Goal: Task Accomplishment & Management: Manage account settings

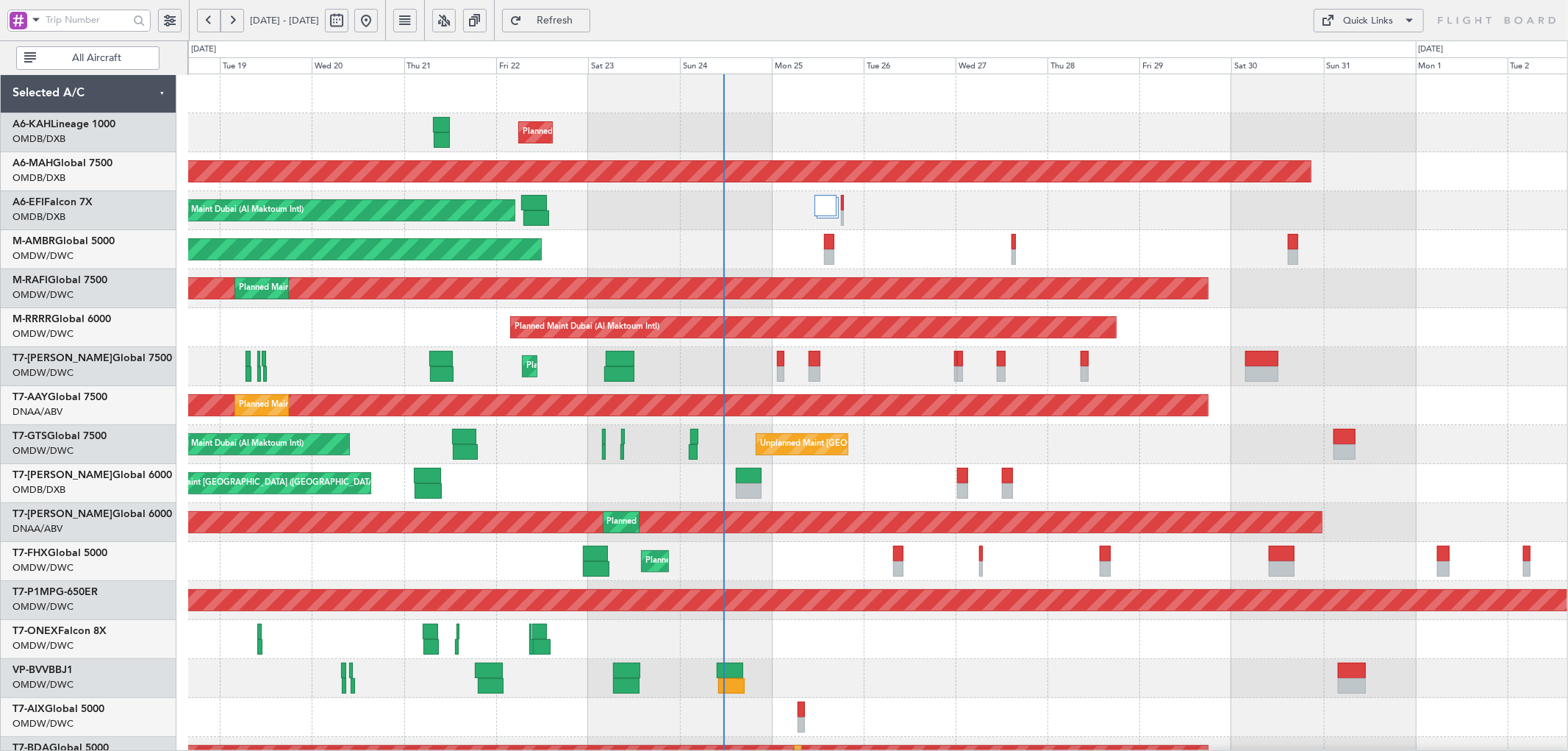
click at [718, 350] on div "Planned Maint Dubai (Al Maktoum Intl) Unplanned Maint Budapest ([PERSON_NAME] I…" at bounding box center [877, 502] width 1379 height 857
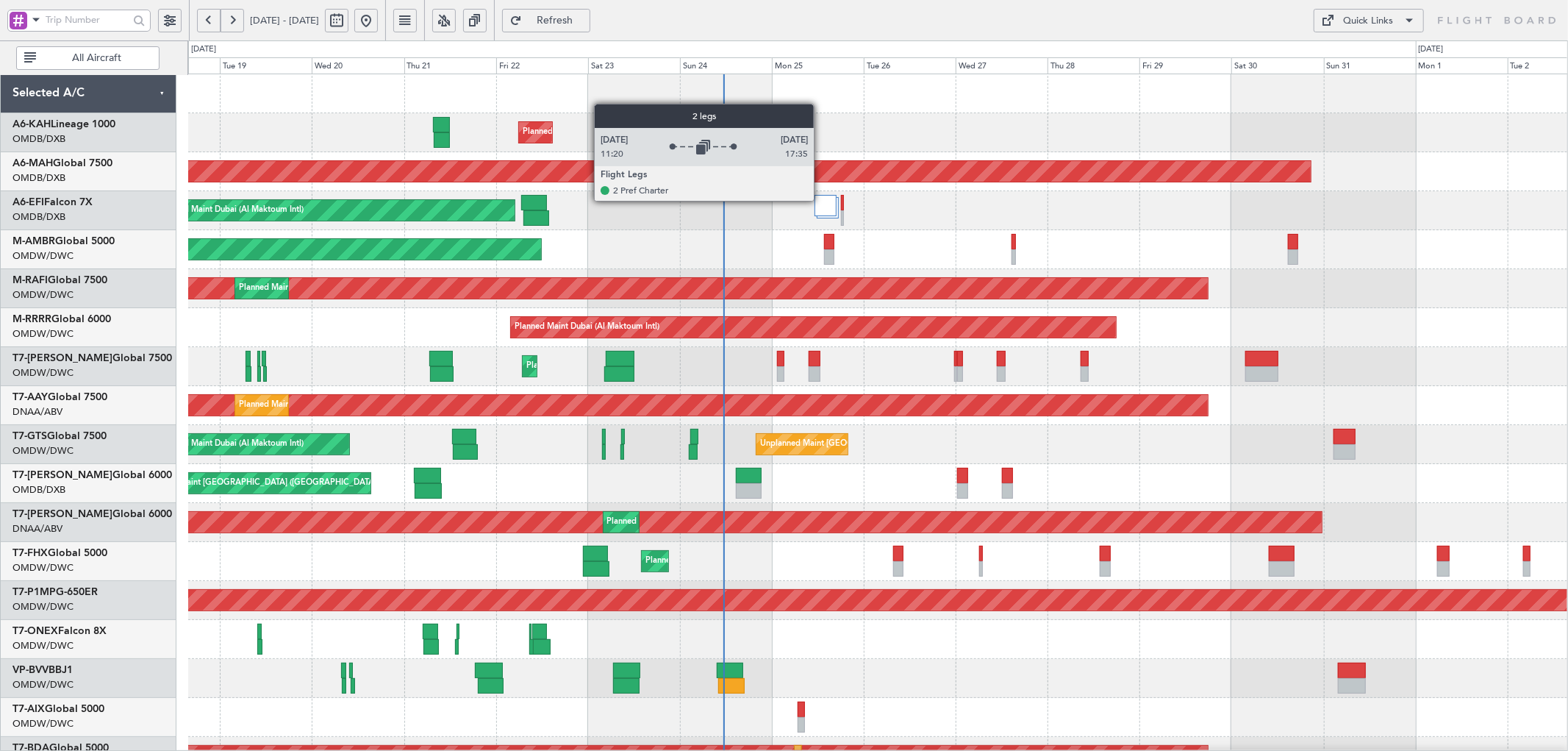
click at [821, 201] on div at bounding box center [826, 206] width 22 height 22
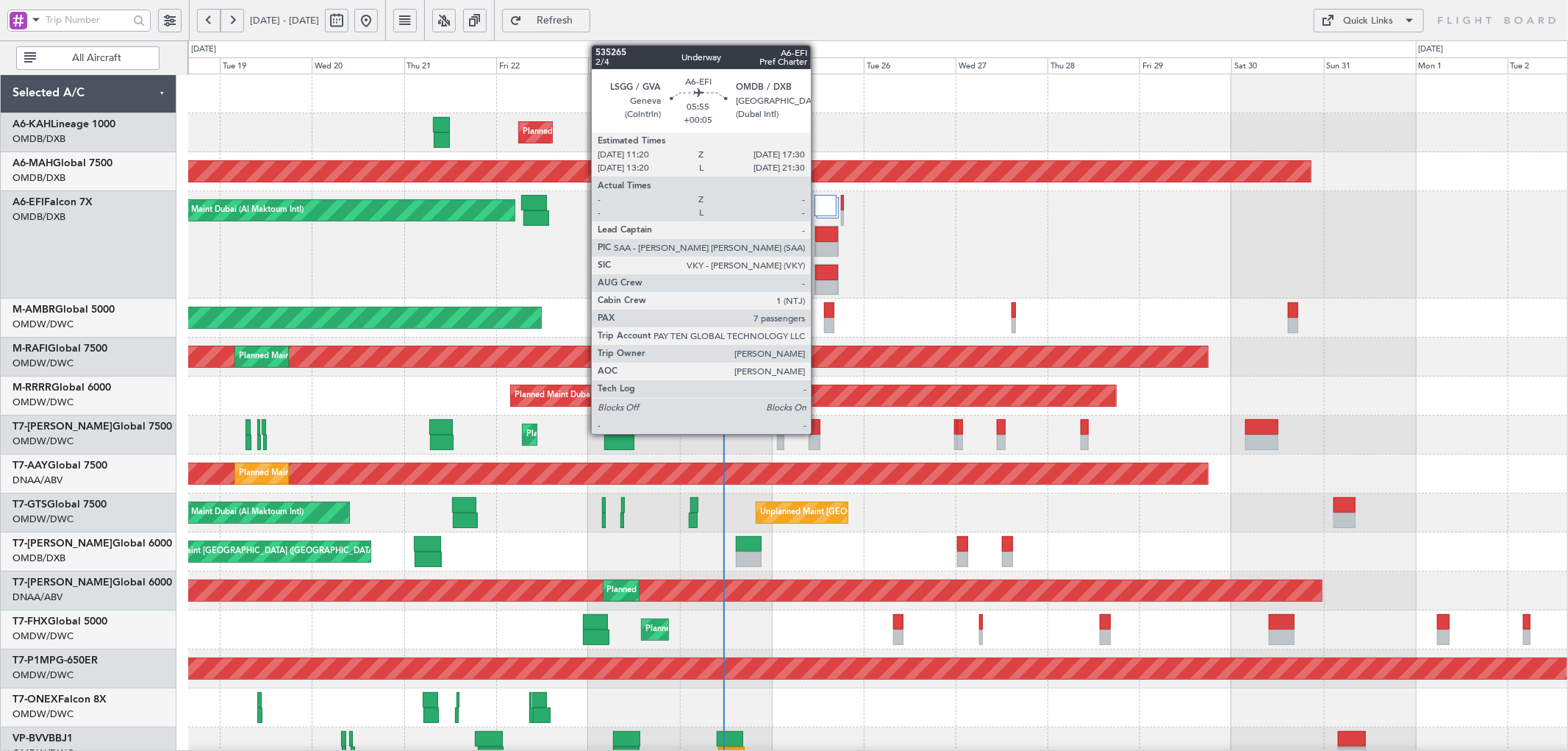
click at [818, 240] on div at bounding box center [826, 234] width 23 height 16
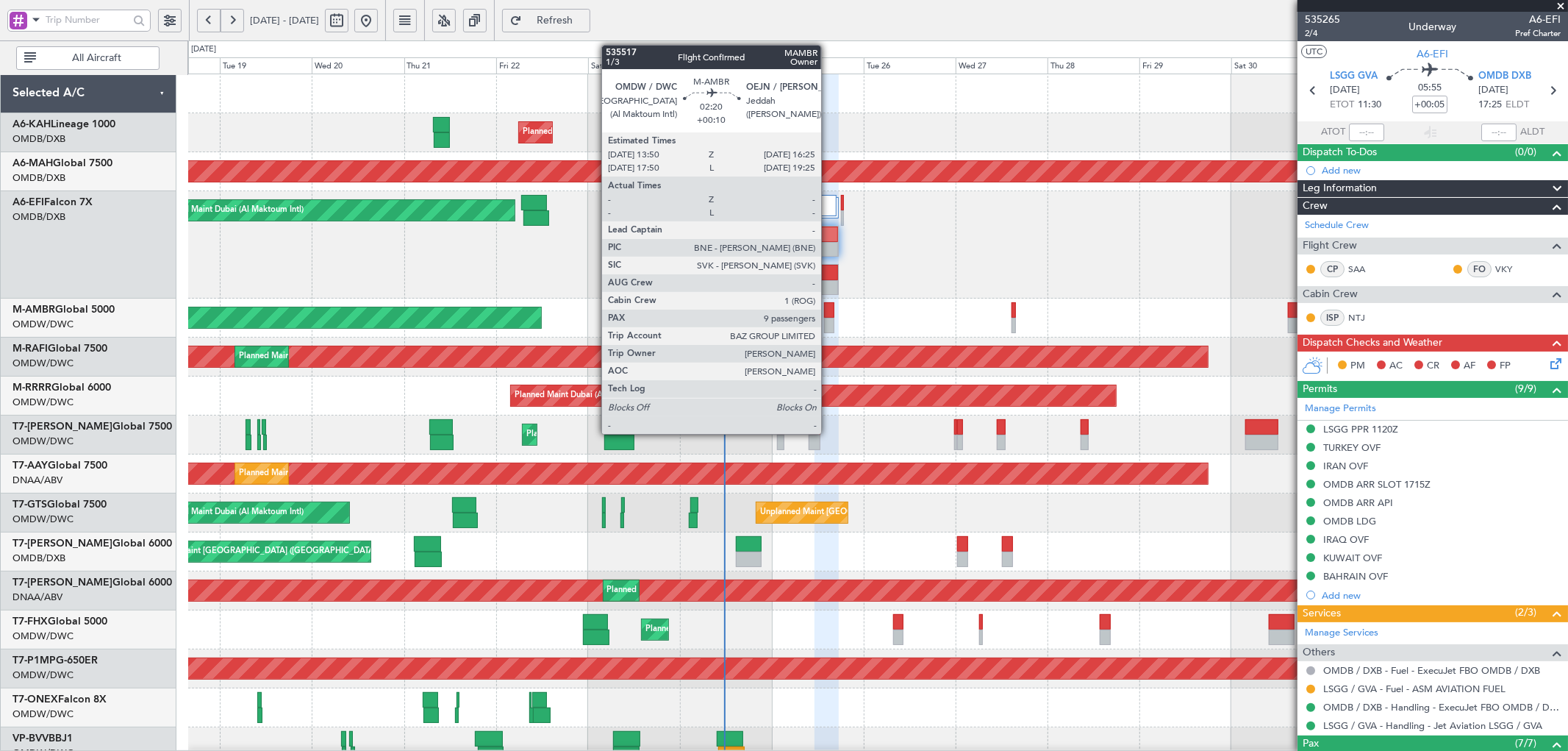
click at [829, 309] on div at bounding box center [829, 310] width 10 height 16
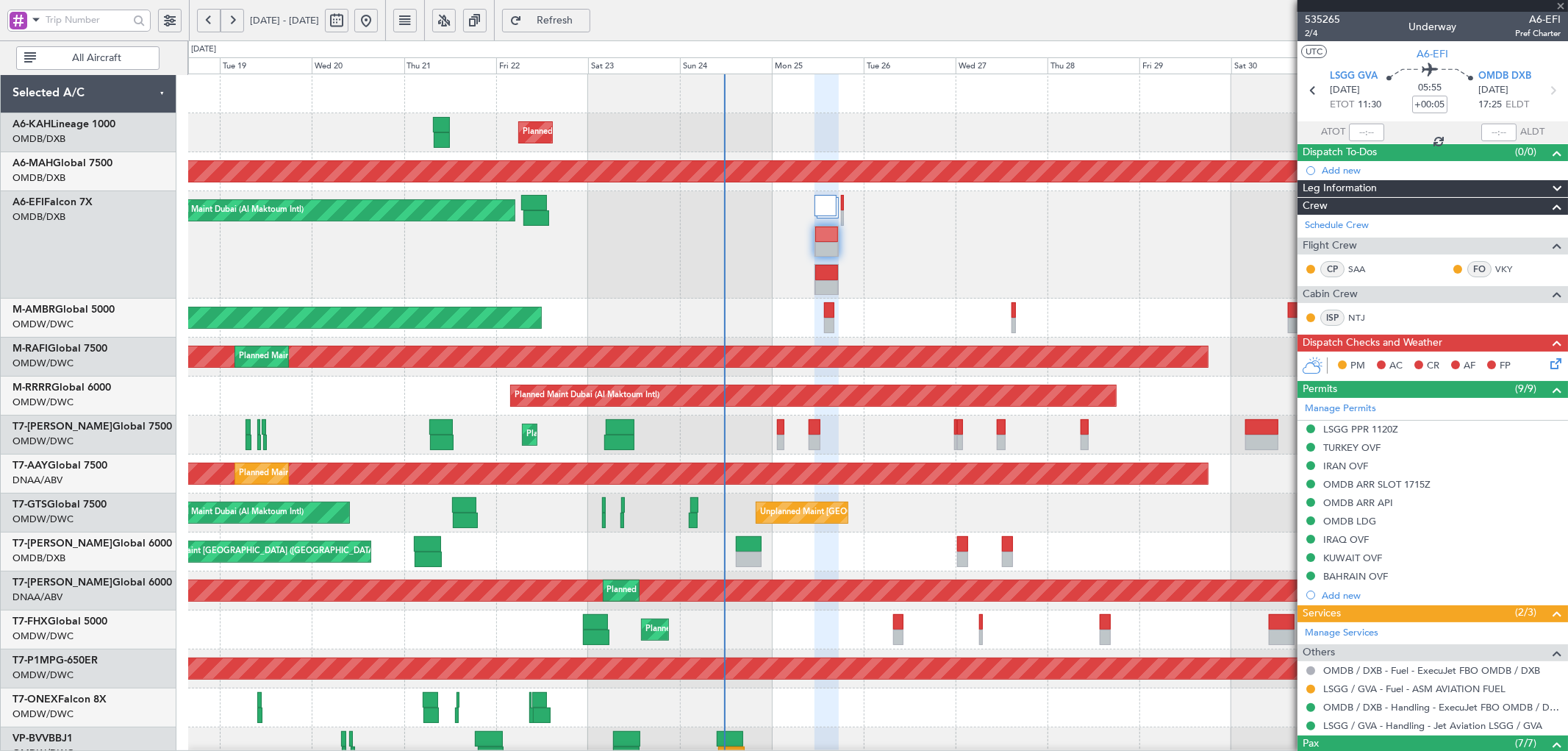
type input "+00:10"
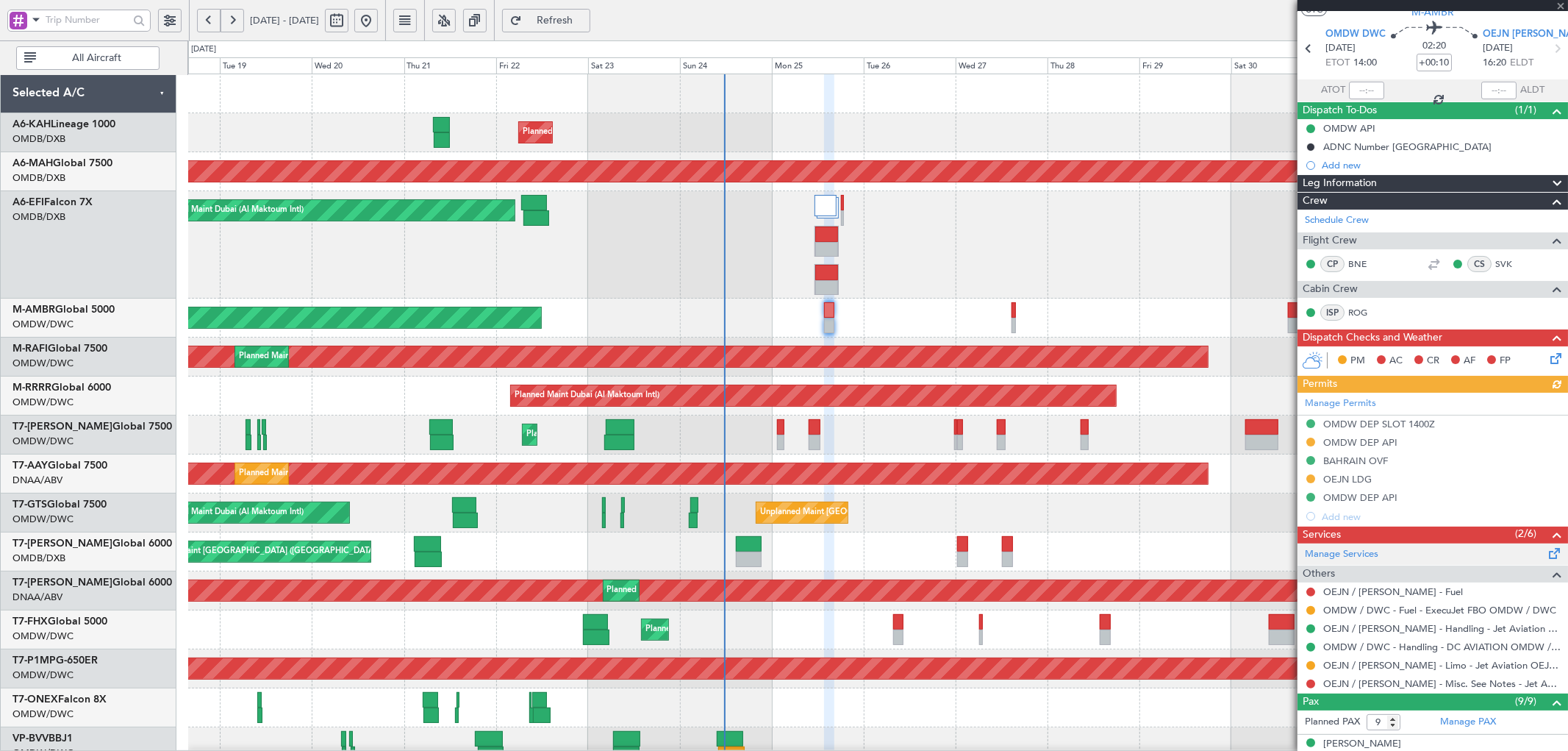
scroll to position [108, 0]
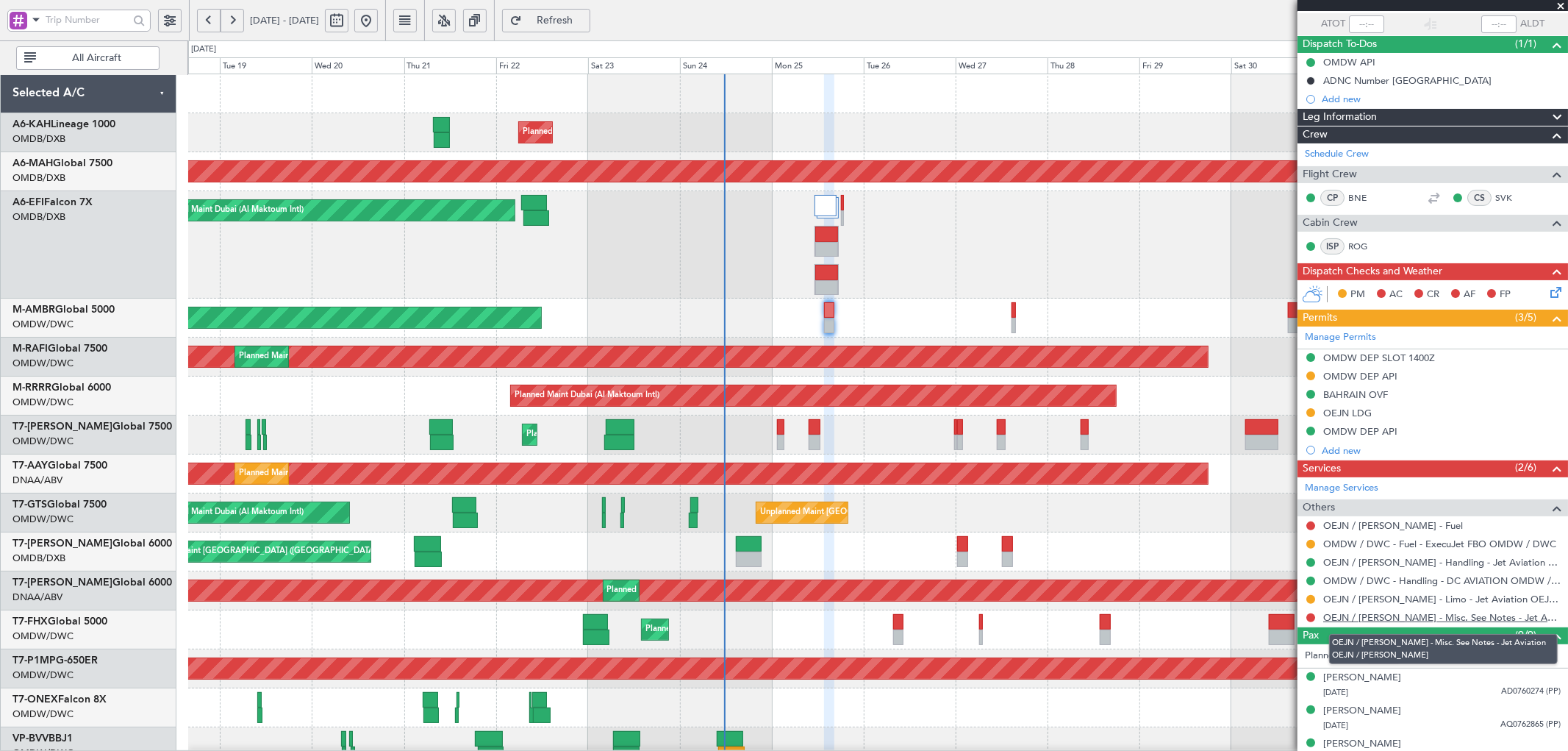
click at [1402, 620] on link "OEJN / [PERSON_NAME] - Misc. See Notes - Jet Aviation OEJN / [PERSON_NAME]" at bounding box center [1441, 617] width 237 height 13
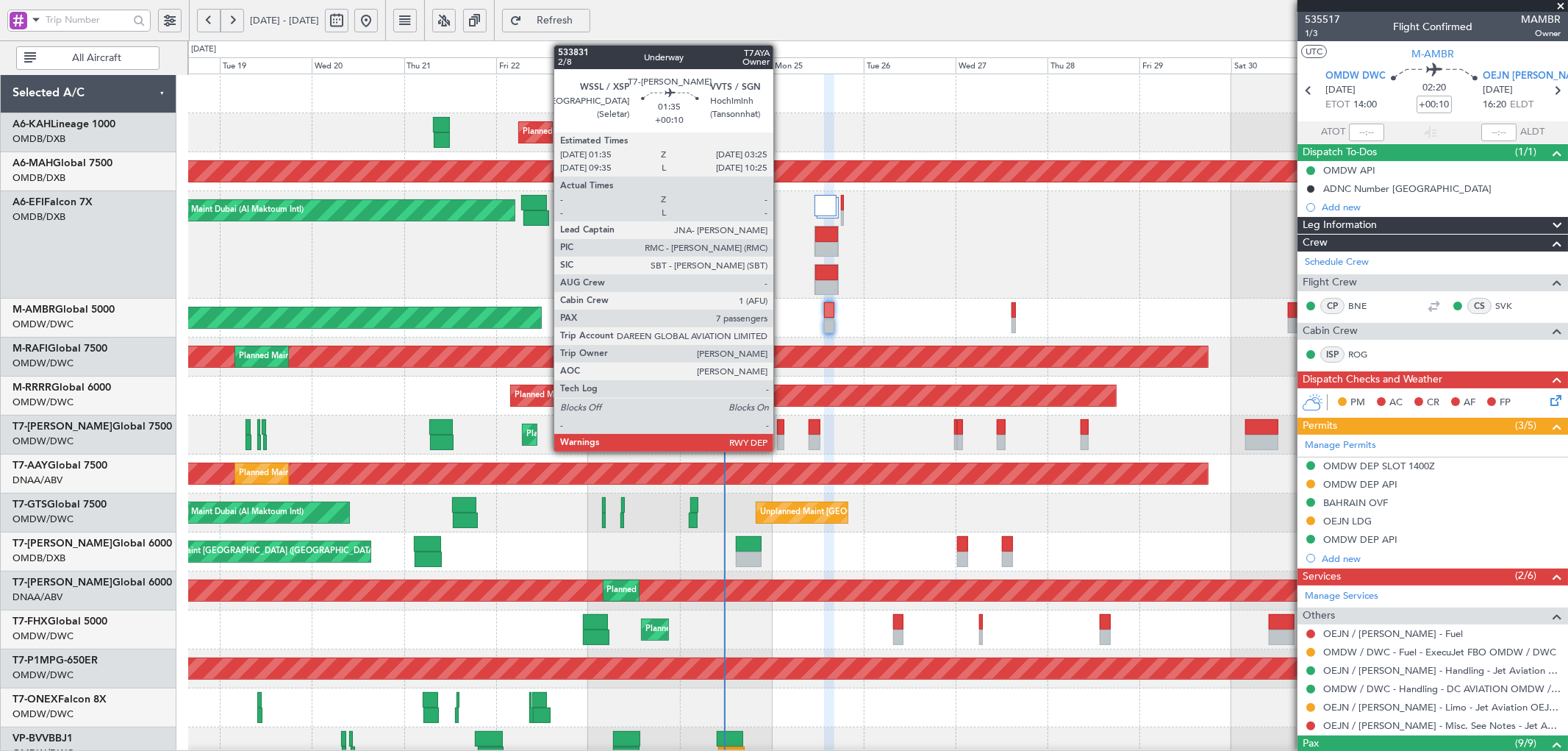
click at [781, 438] on div at bounding box center [780, 442] width 7 height 16
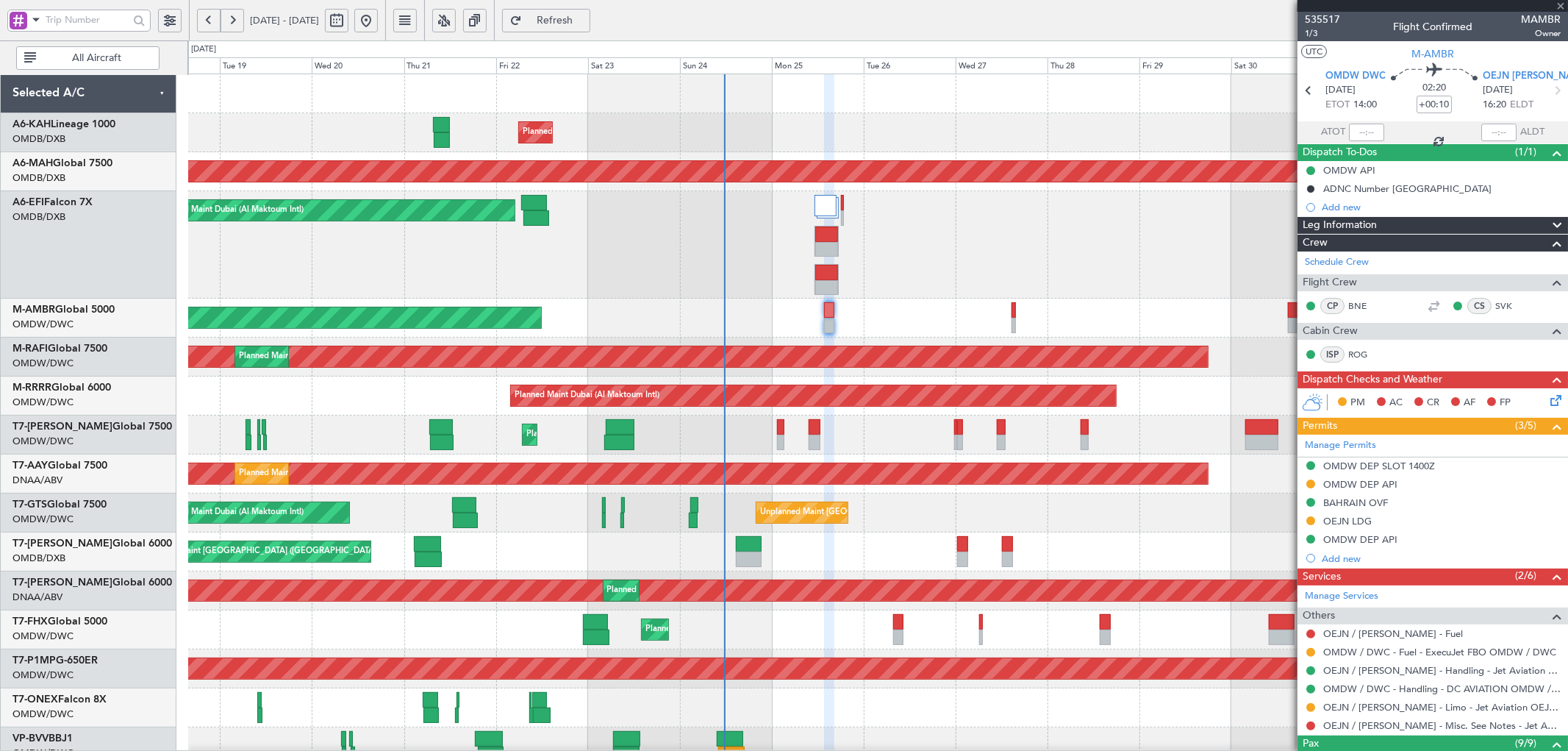
type input "7"
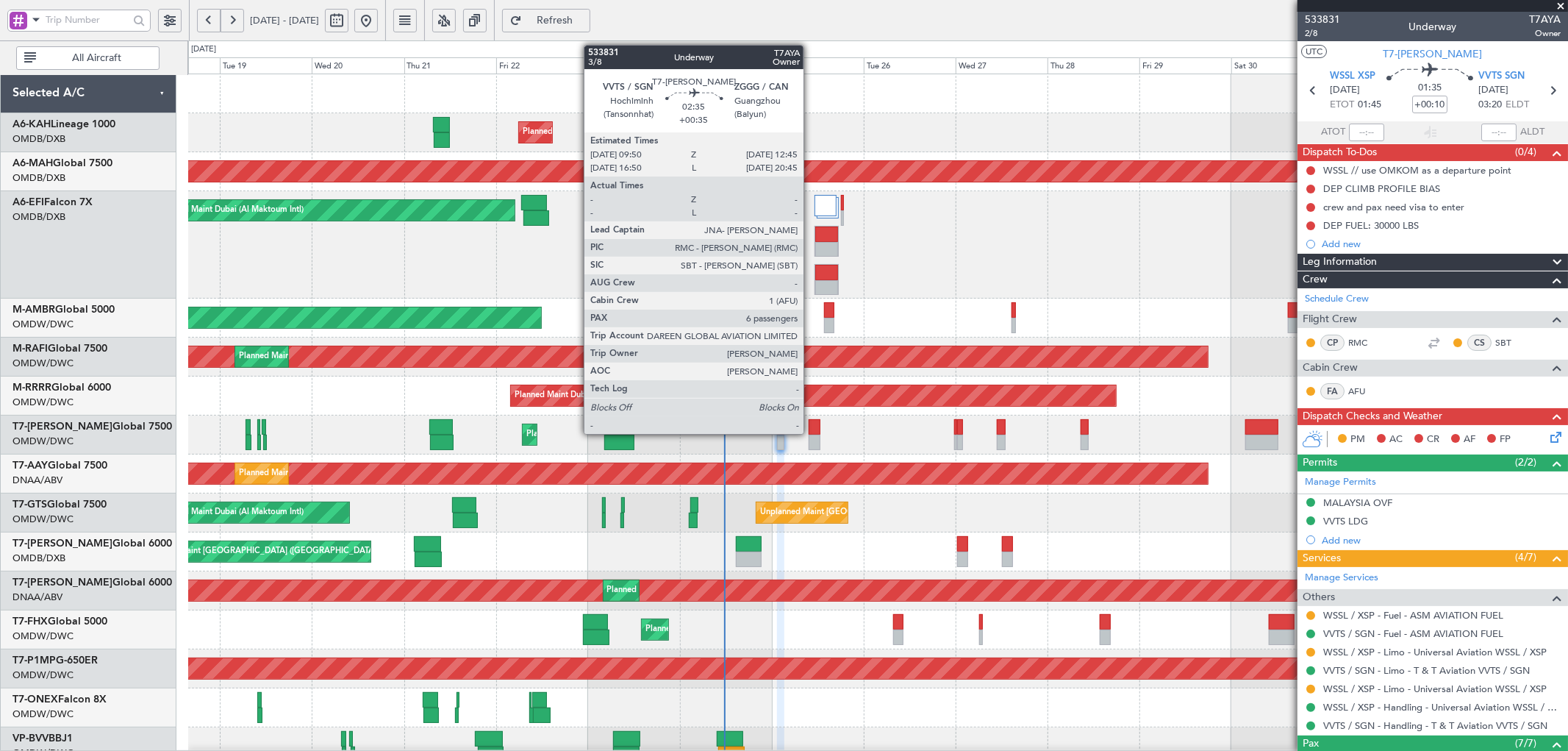
click at [811, 429] on div at bounding box center [815, 427] width 12 height 16
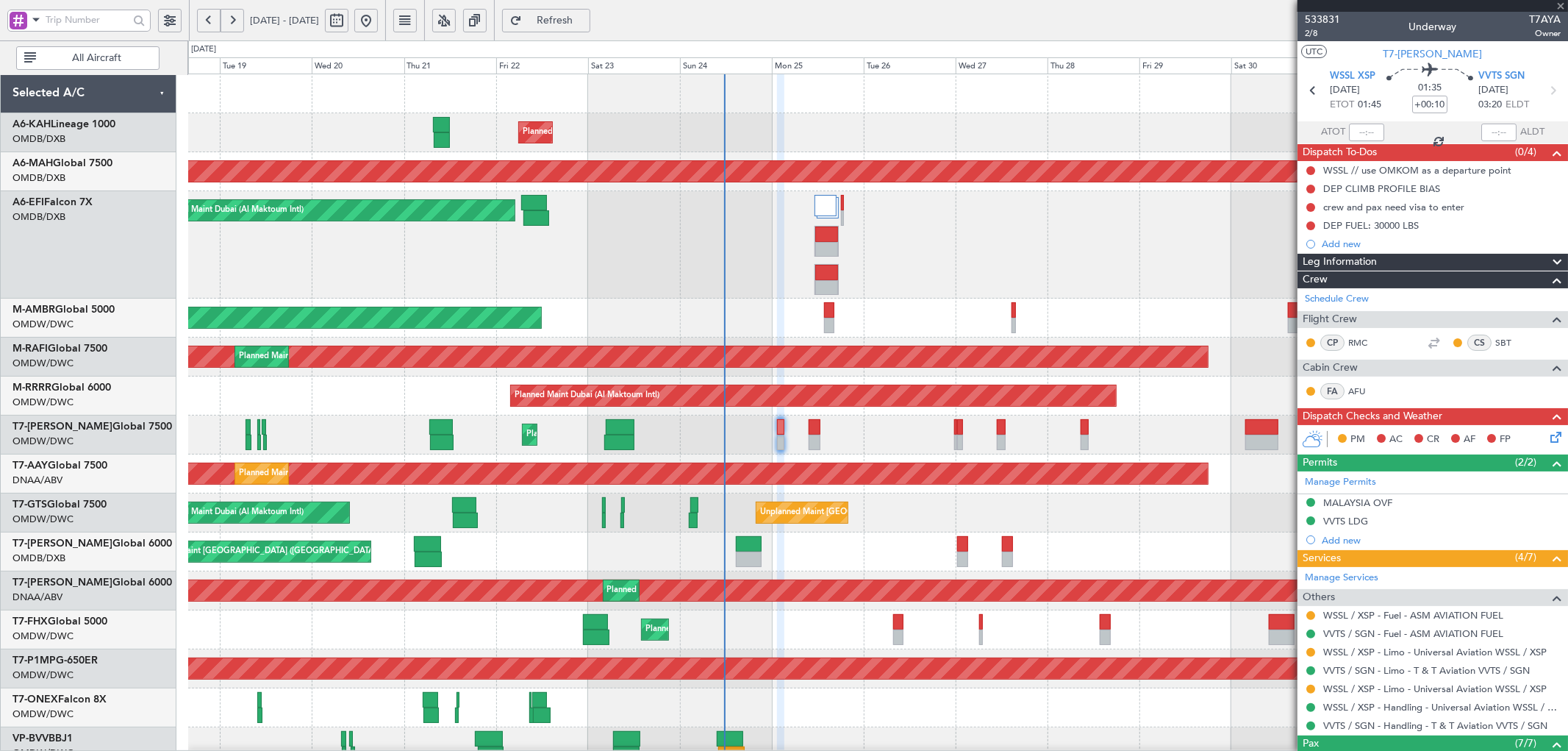
type input "+00:35"
type input "6"
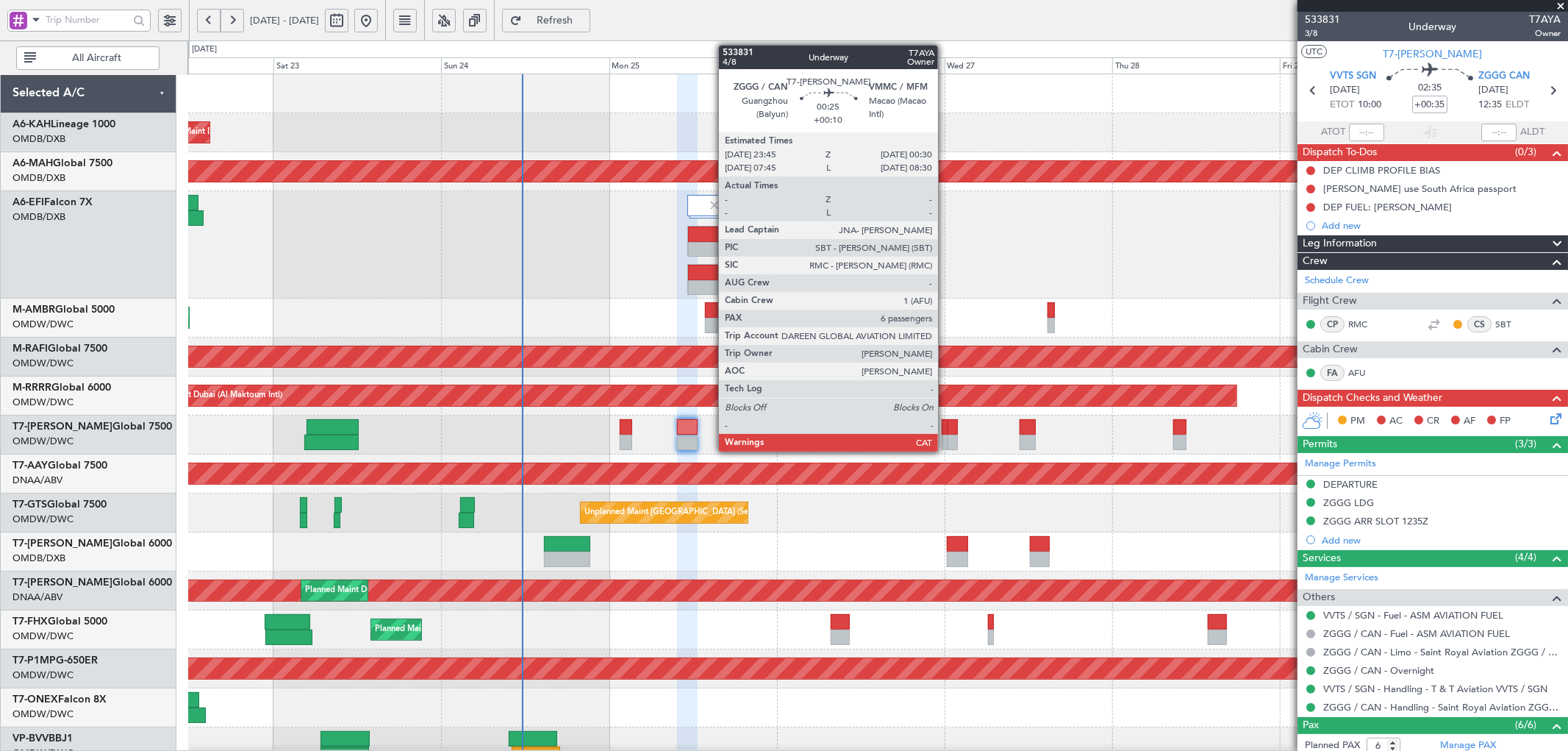
click at [945, 423] on div at bounding box center [945, 427] width 6 height 16
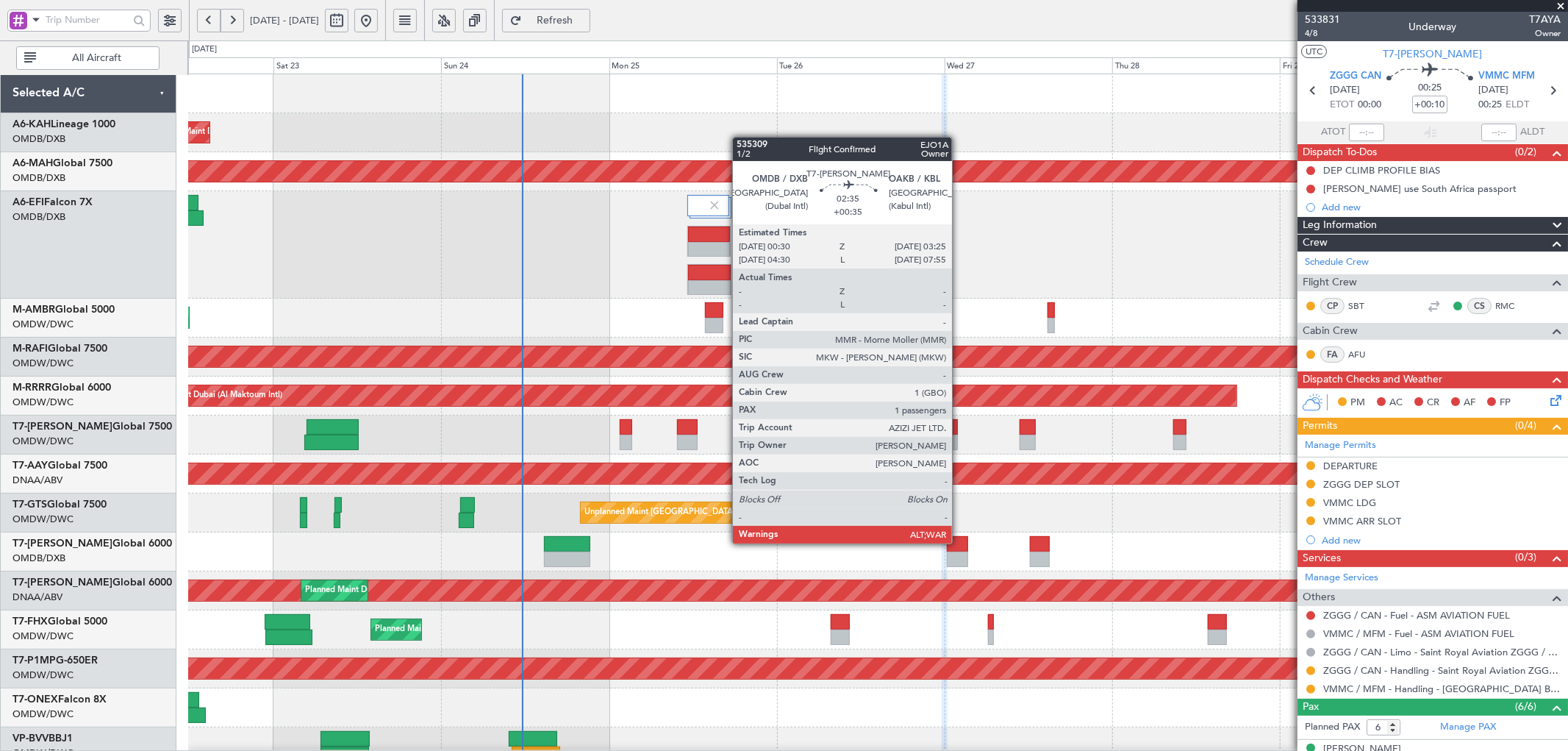
click at [960, 541] on div at bounding box center [957, 543] width 21 height 16
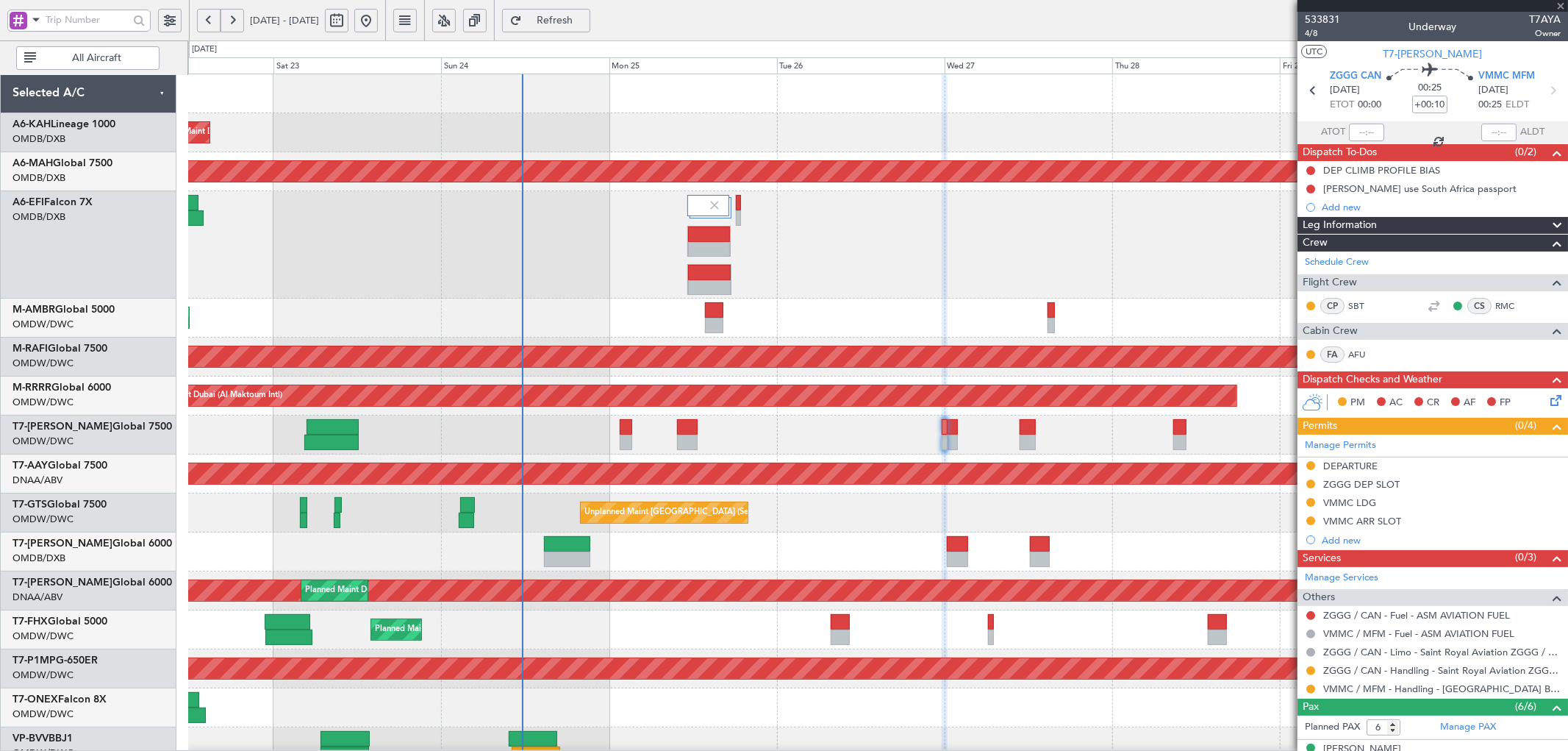
type input "+00:35"
type input "1"
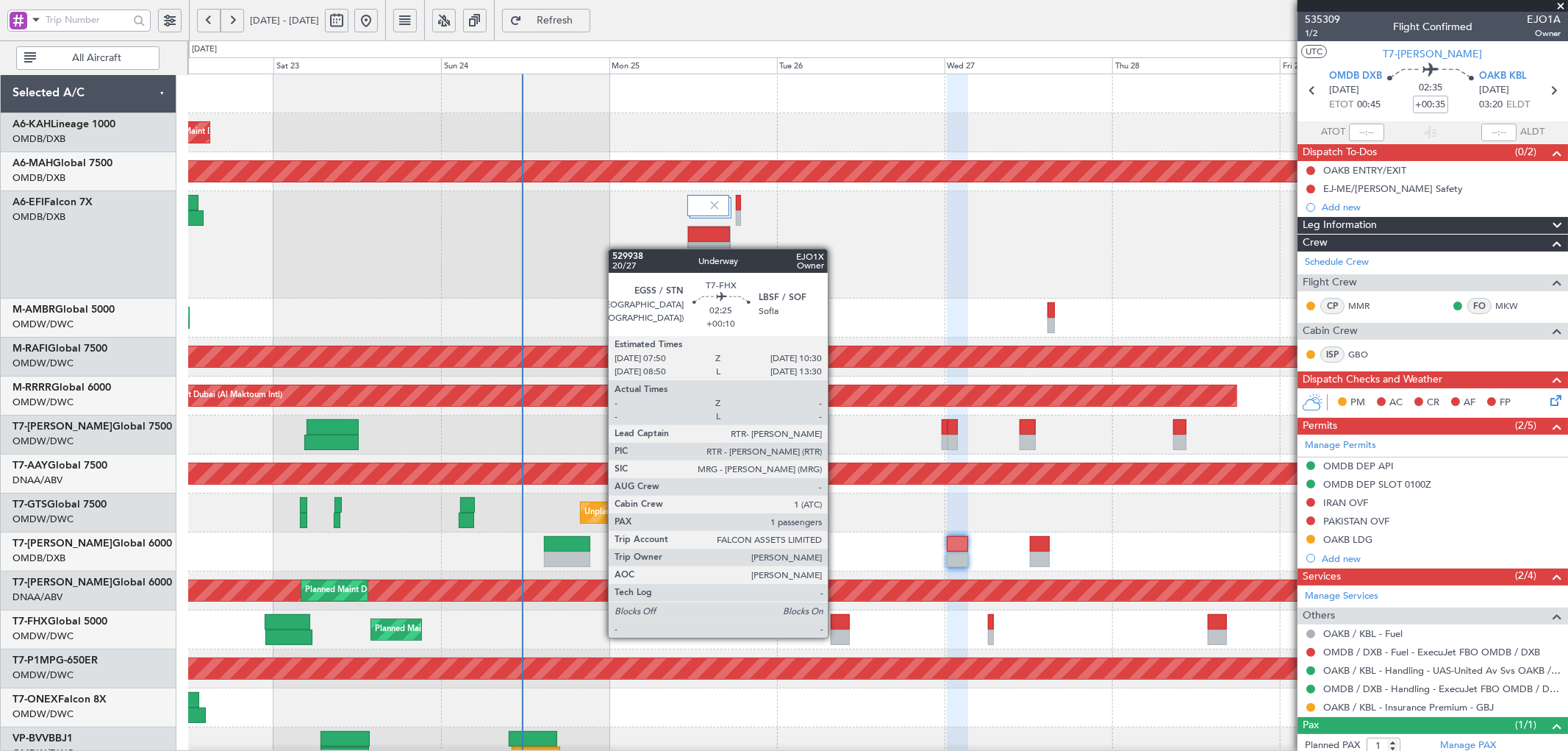
click at [835, 636] on div at bounding box center [840, 637] width 19 height 16
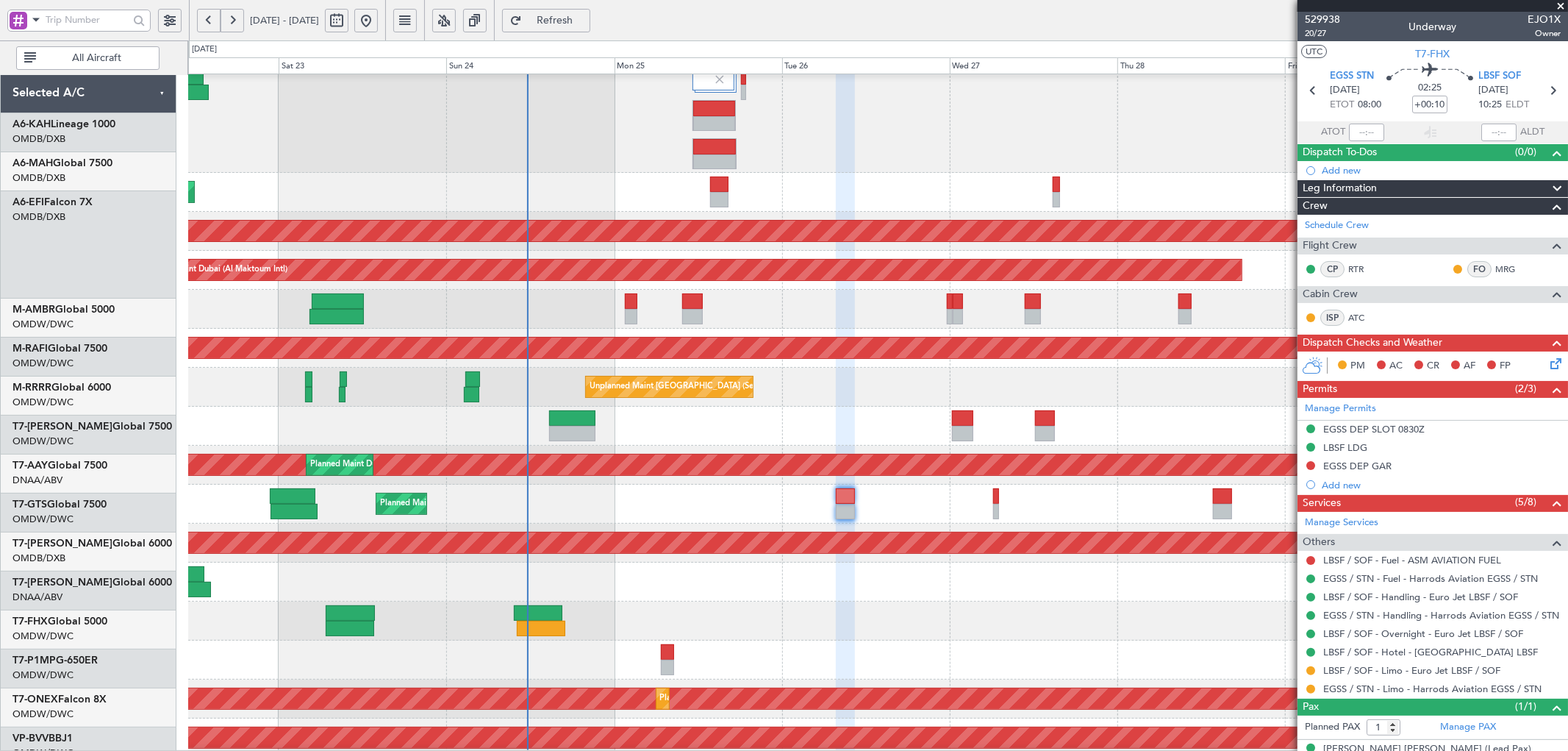
scroll to position [248, 0]
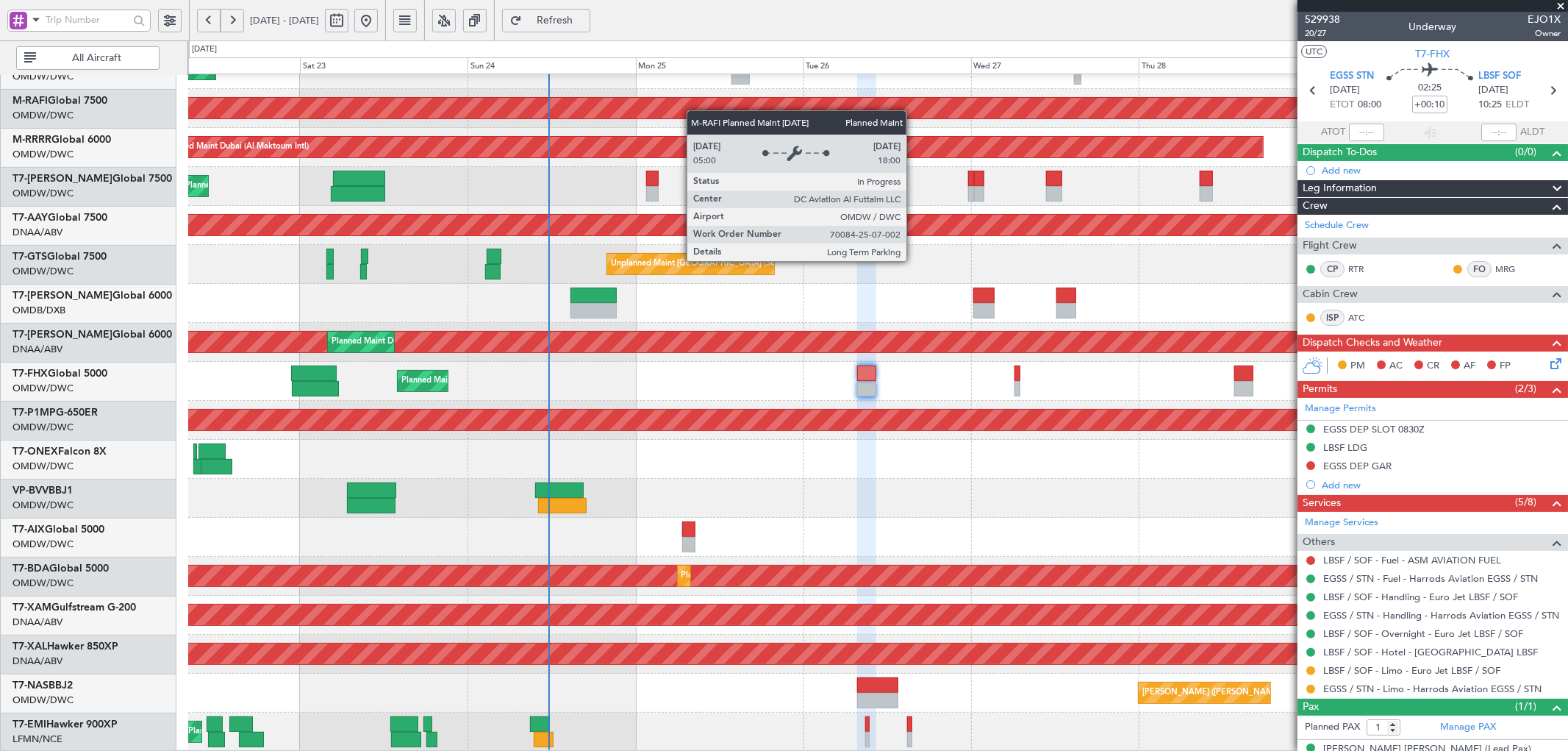
click at [697, 92] on div "Planned Maint Dubai (Al Maktoum Intl) Planned Maint [GEOGRAPHIC_DATA] (Al Makto…" at bounding box center [877, 288] width 1379 height 925
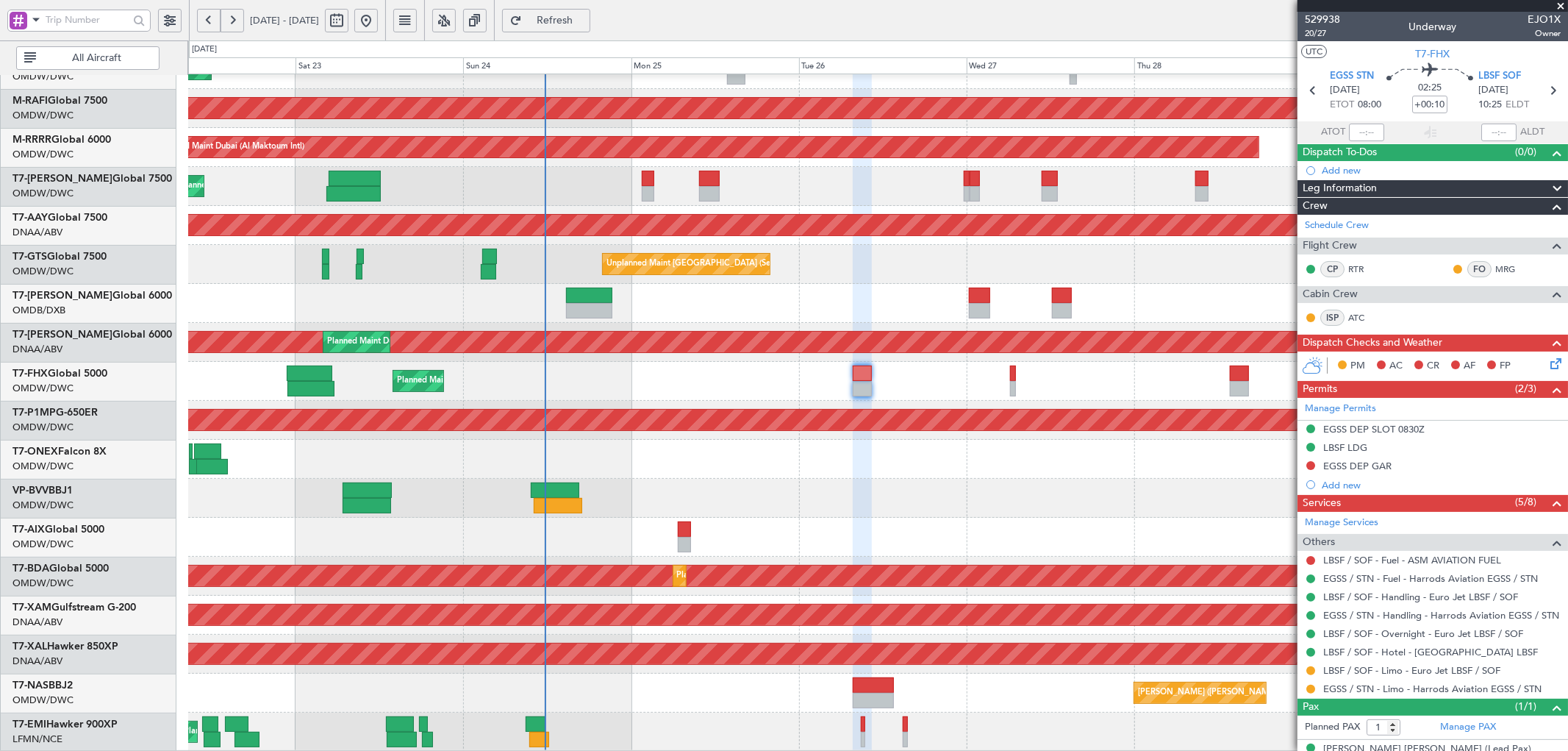
click at [596, 383] on div "Planned Maint Dubai (Al Maktoum Intl) Planned Maint [GEOGRAPHIC_DATA] (Al Makto…" at bounding box center [877, 288] width 1379 height 925
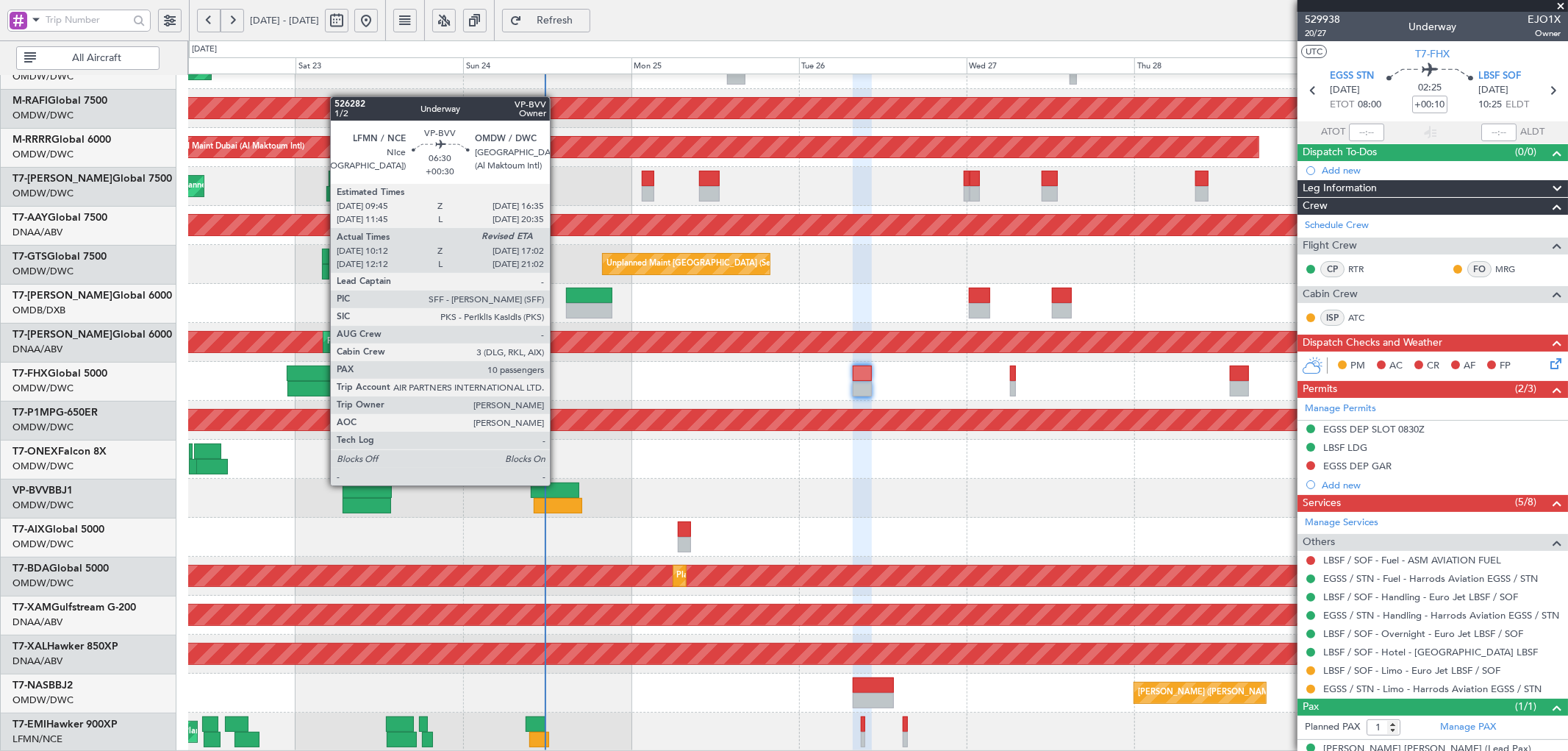
click at [557, 483] on div at bounding box center [554, 490] width 48 height 16
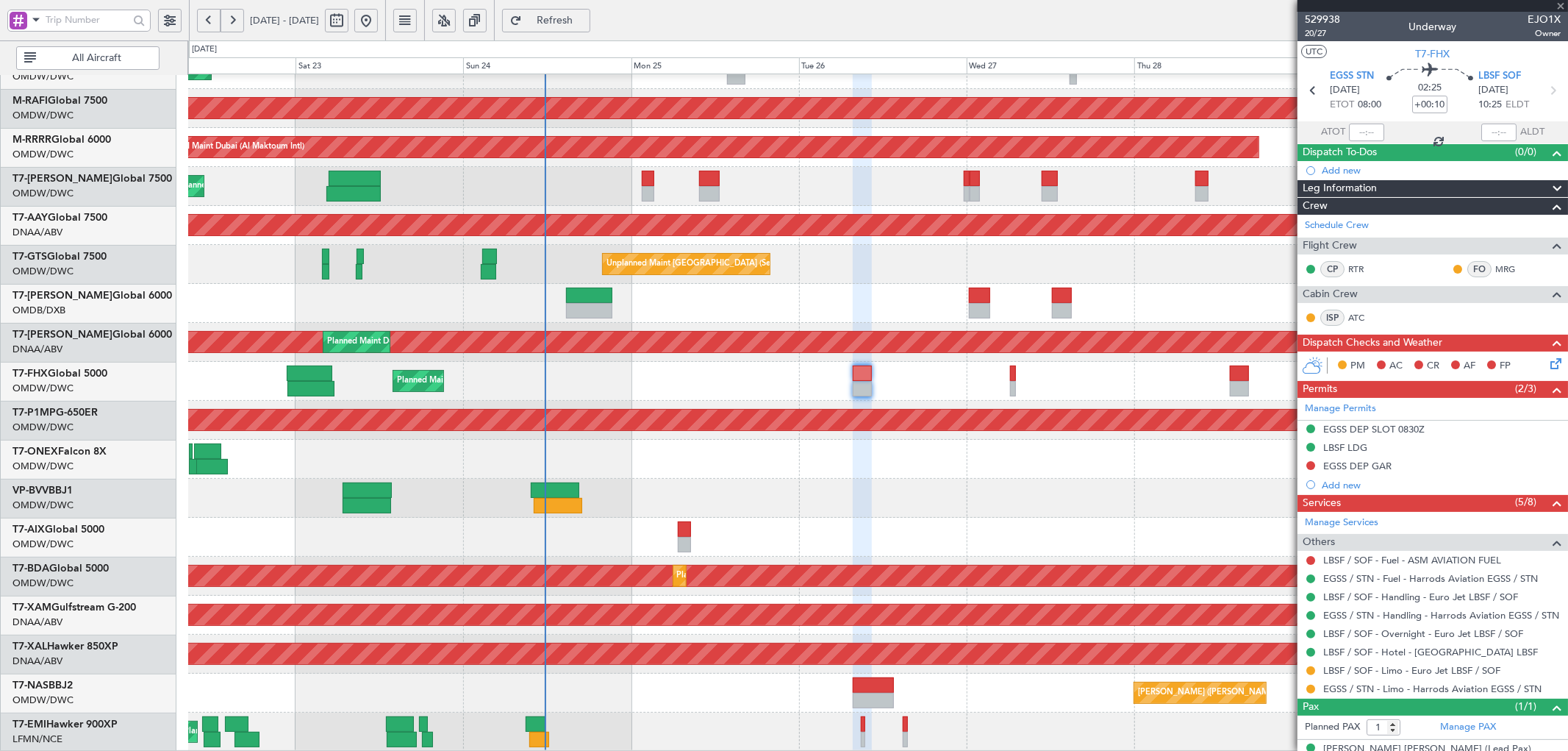
type input "+00:30"
type input "10:27"
type input "10"
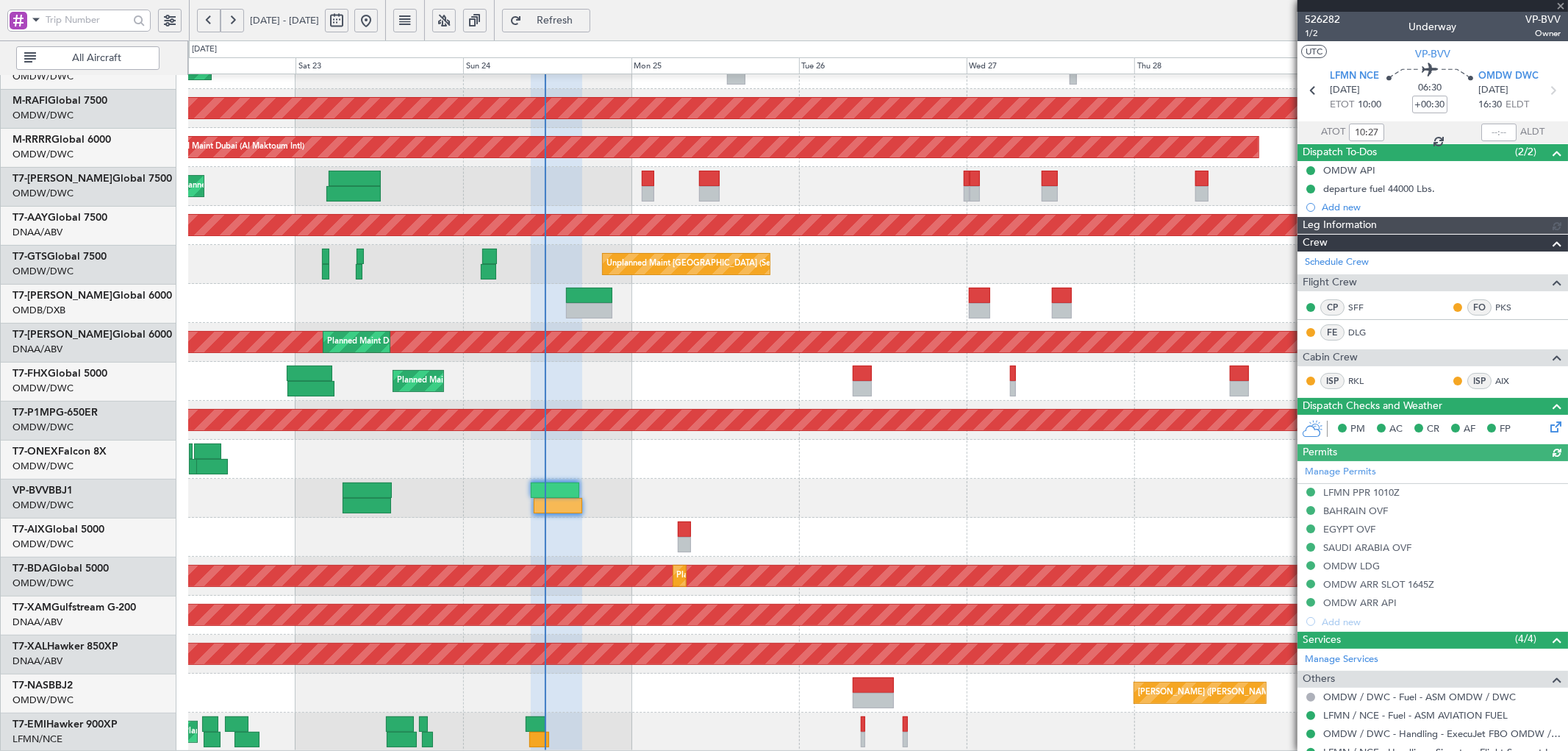
type input "[PERSON_NAME] (SYS)"
type input "7011"
click at [1354, 664] on link "Manage Services" at bounding box center [1342, 658] width 74 height 15
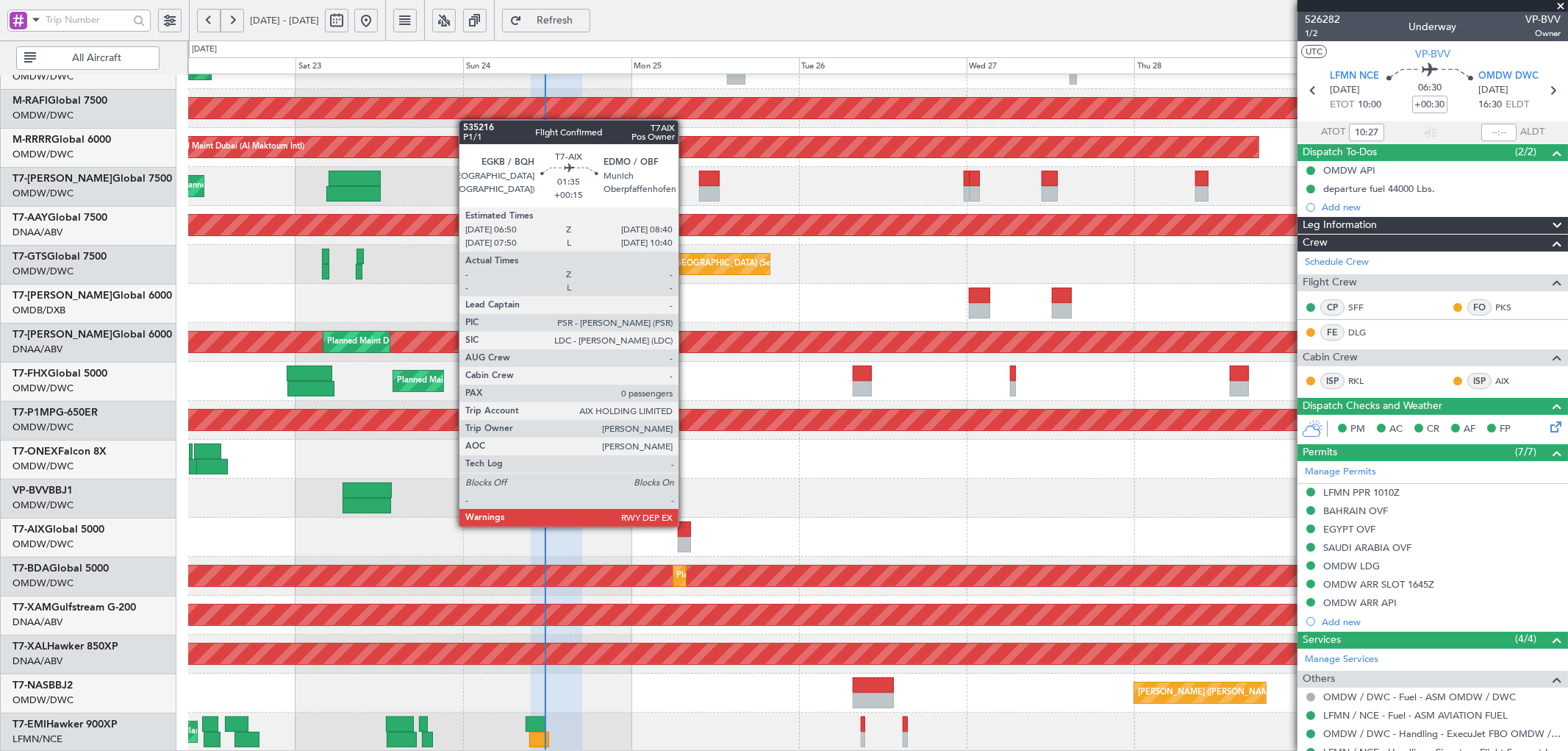
click at [686, 525] on div at bounding box center [684, 530] width 13 height 16
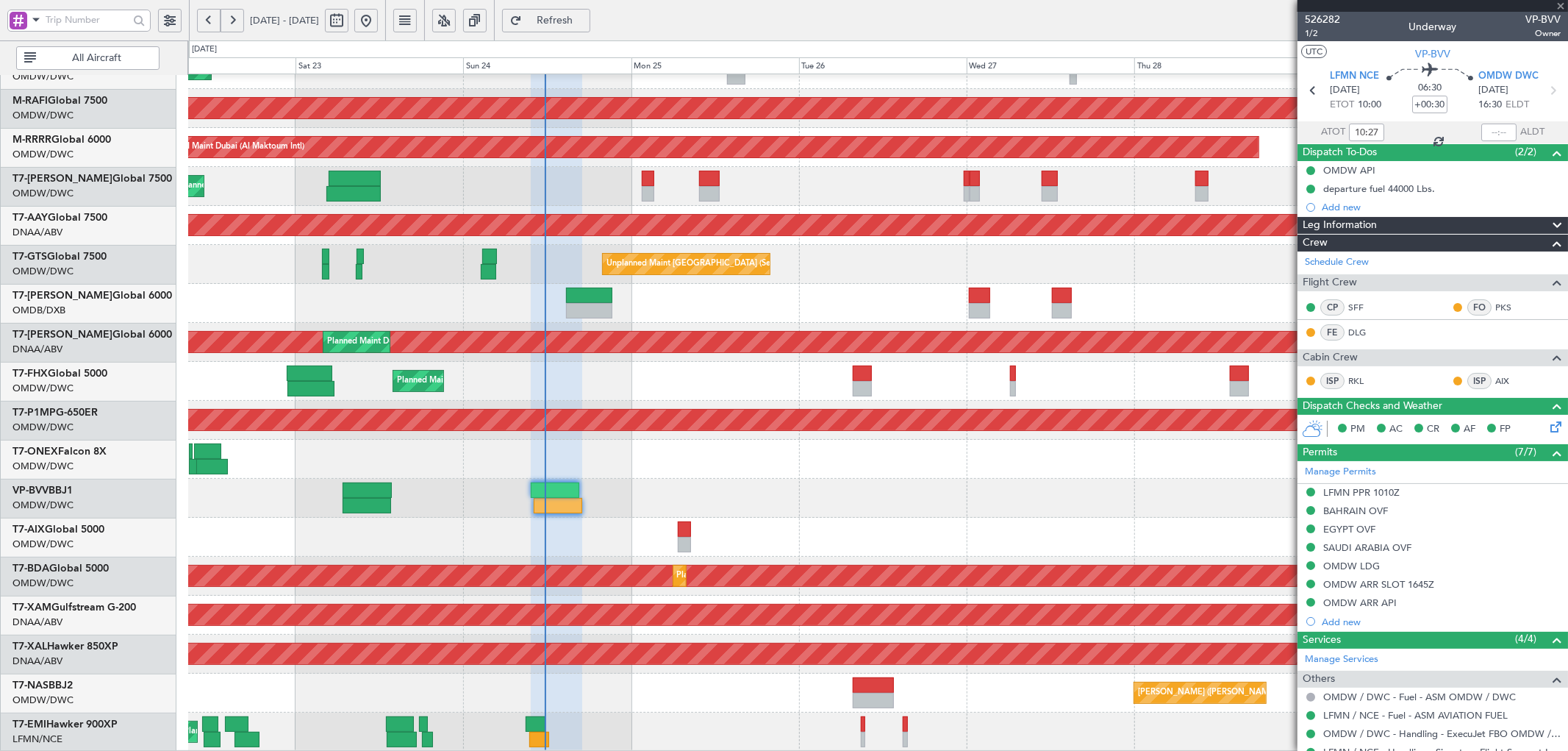
type input "+00:15"
type input "0"
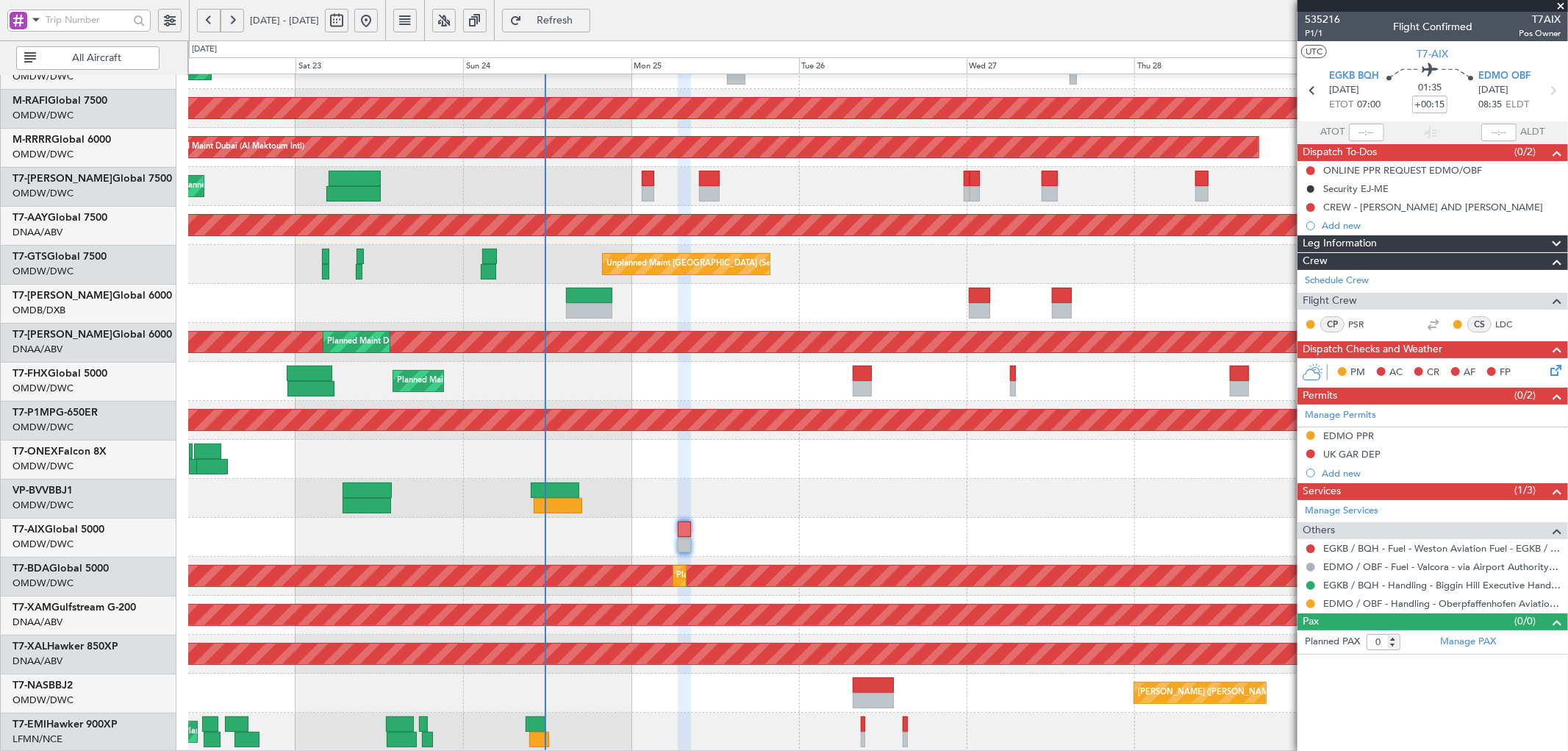
click at [576, 12] on button "Refresh" at bounding box center [546, 21] width 89 height 24
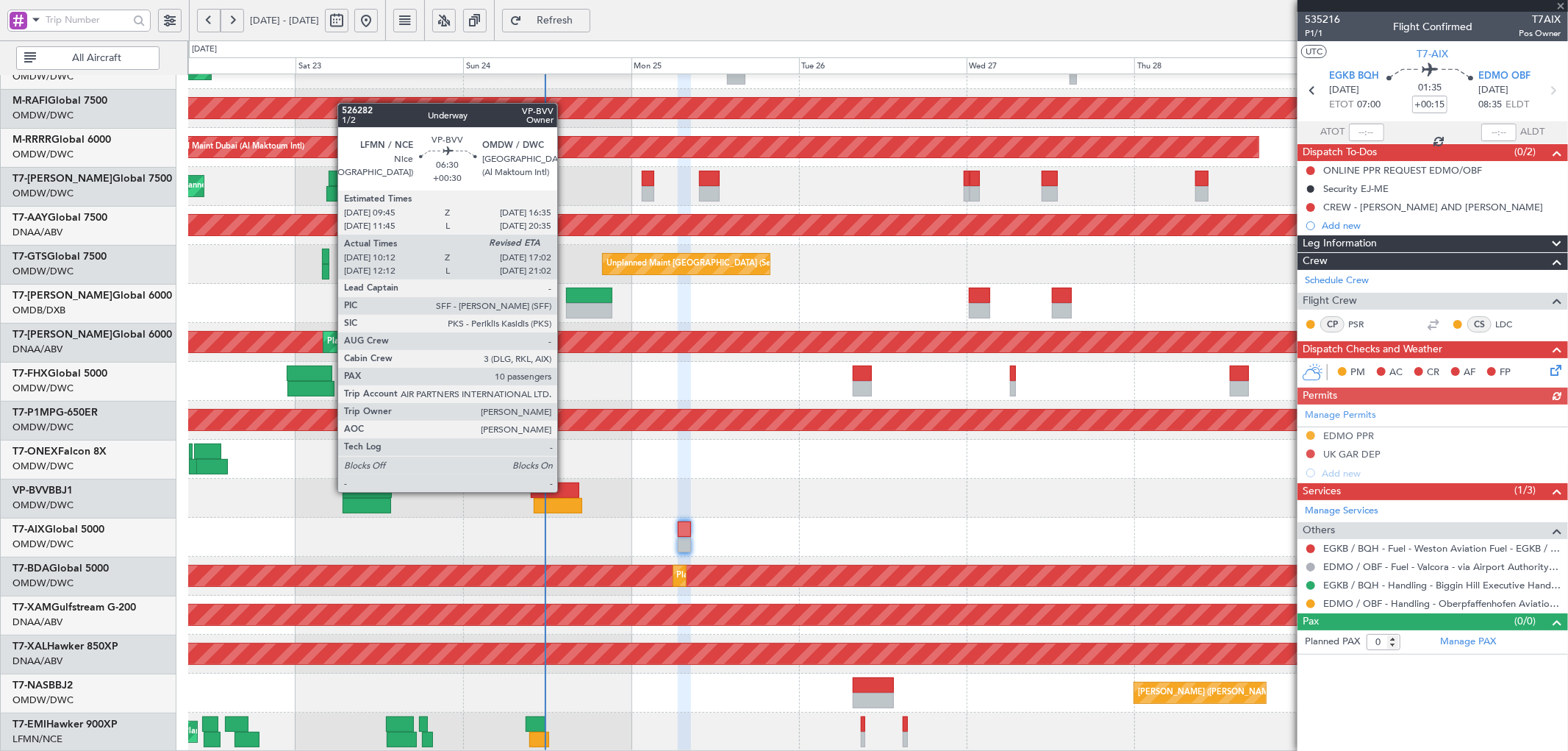
click at [565, 490] on div at bounding box center [554, 490] width 48 height 16
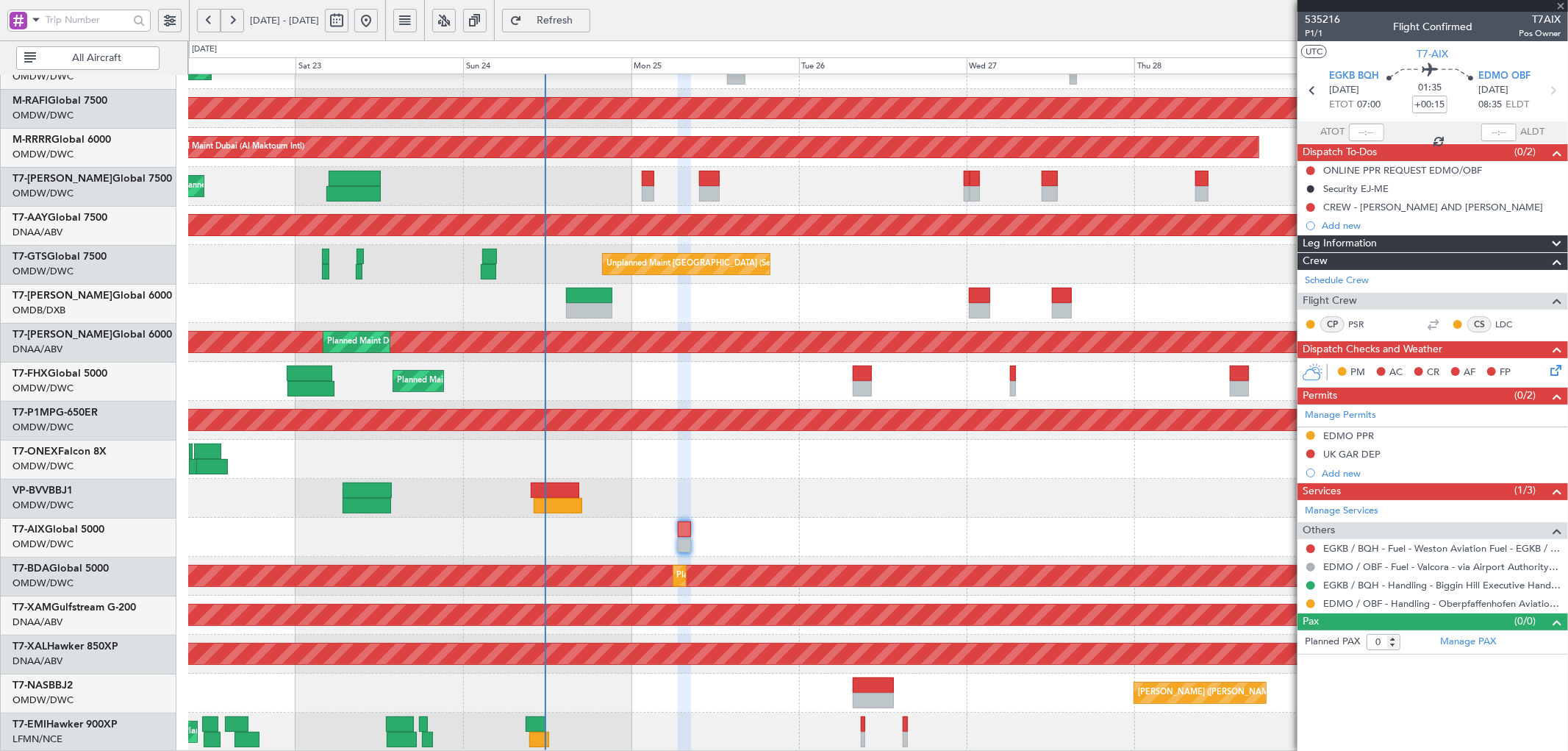
type input "+00:30"
type input "10:27"
type input "10"
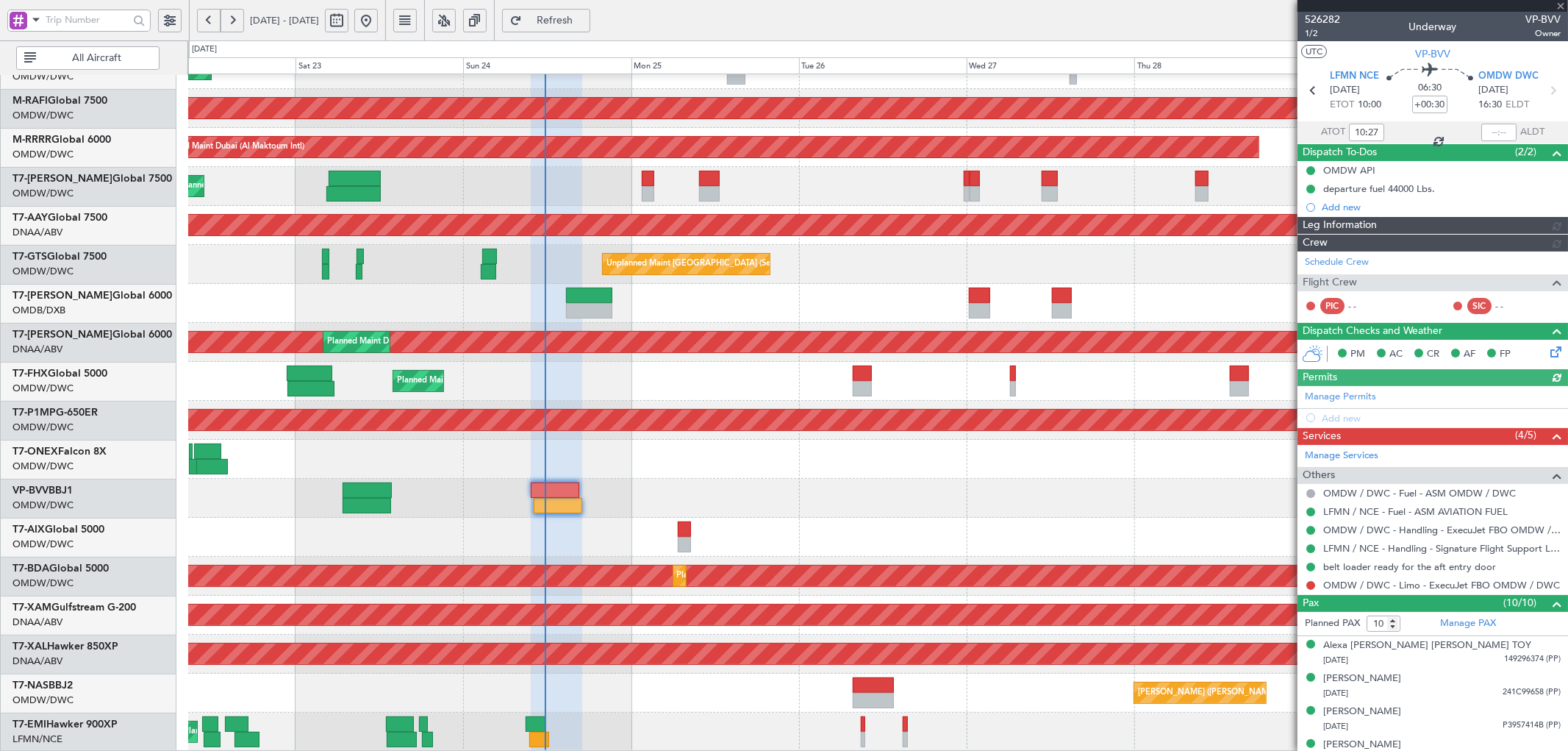
type input "[PERSON_NAME] (SYS)"
type input "7011"
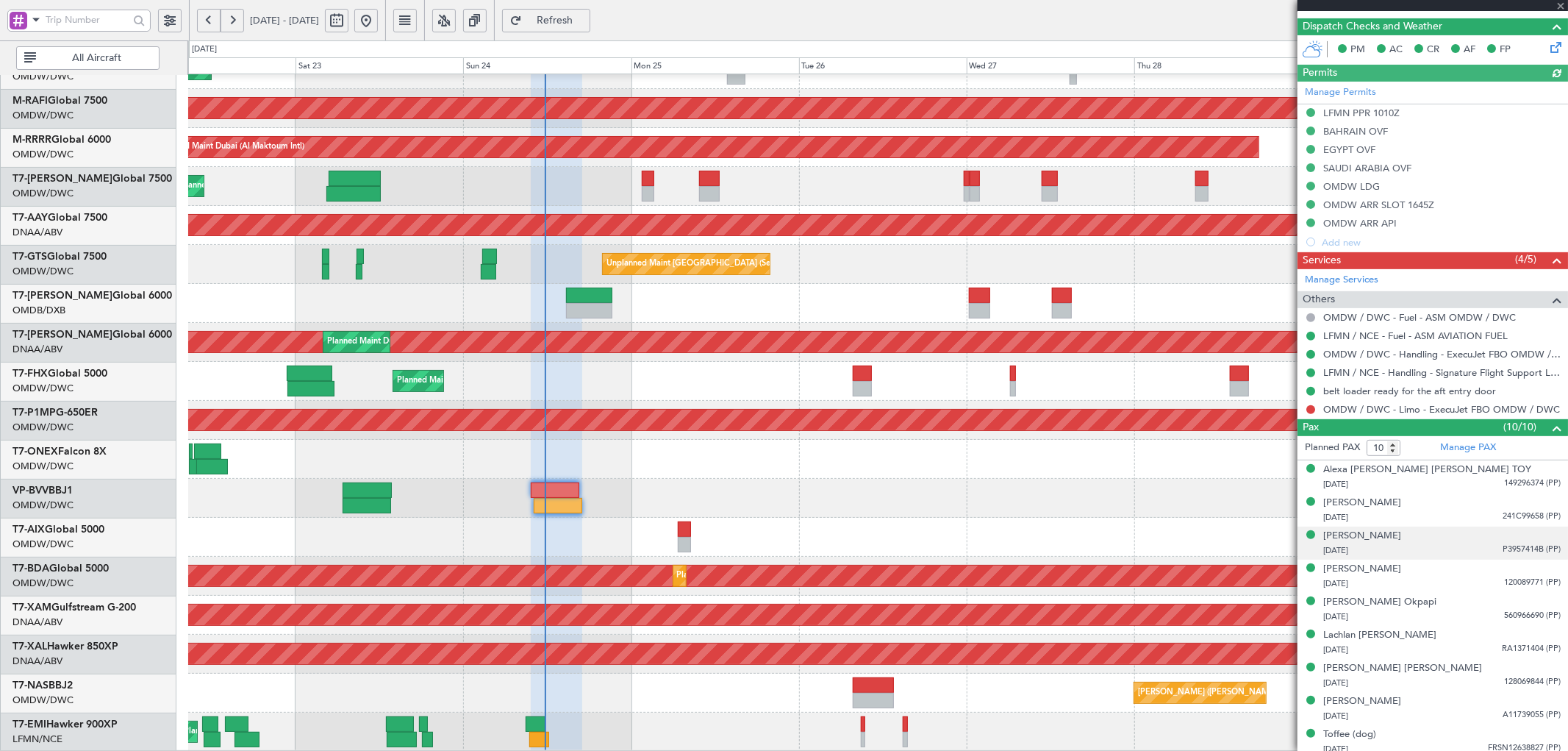
scroll to position [381, 0]
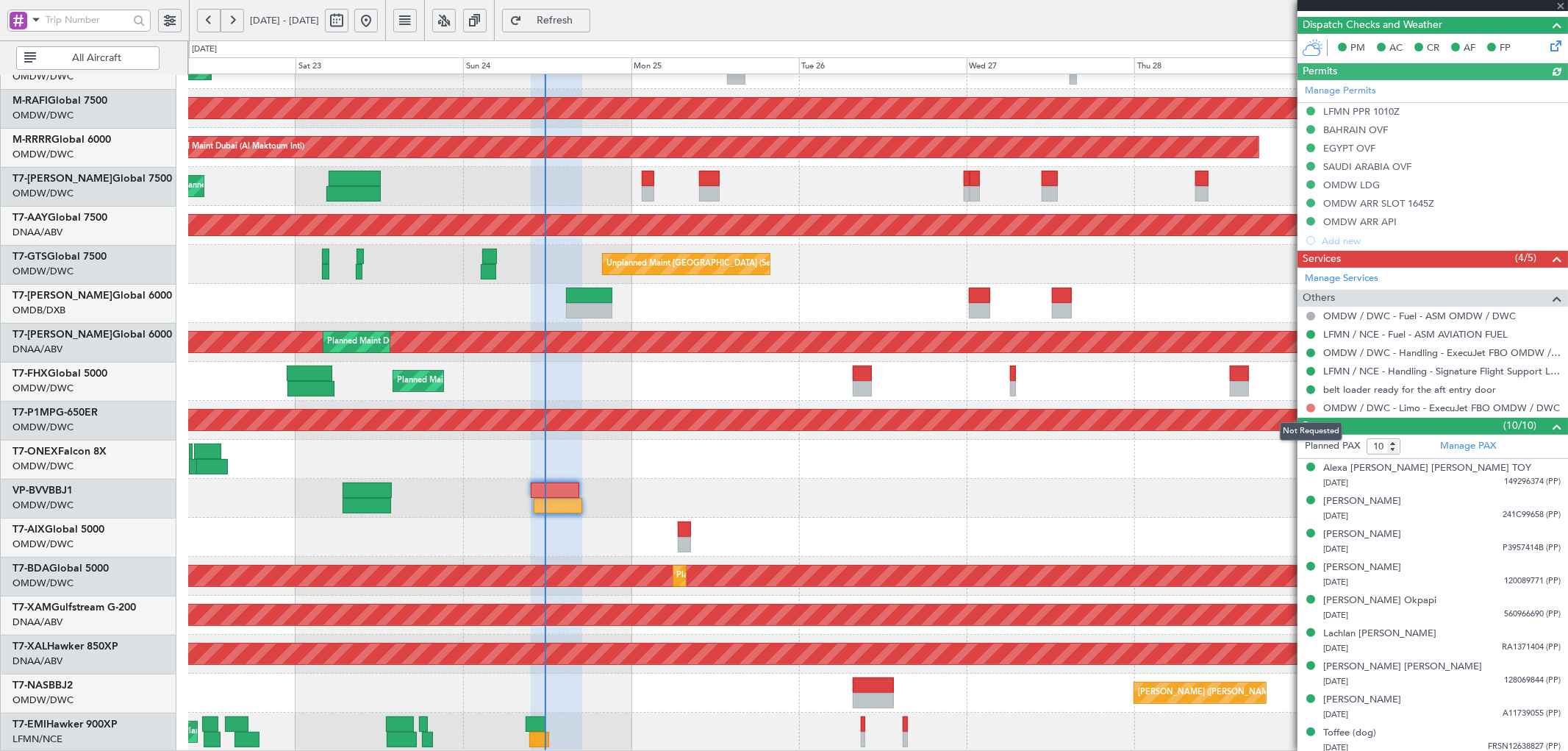
click at [1311, 407] on button at bounding box center [1310, 407] width 9 height 9
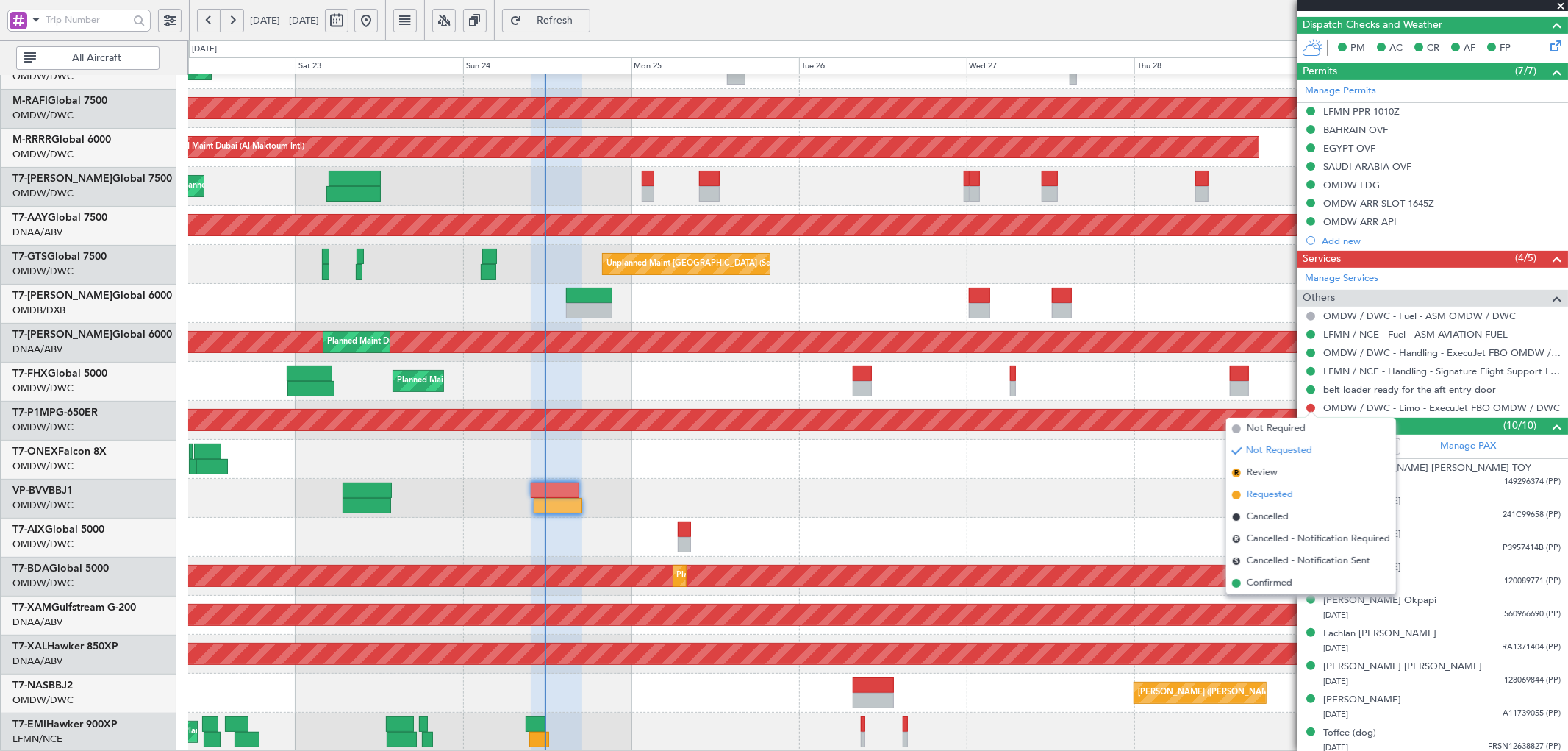
click at [1259, 494] on span "Requested" at bounding box center [1270, 494] width 46 height 15
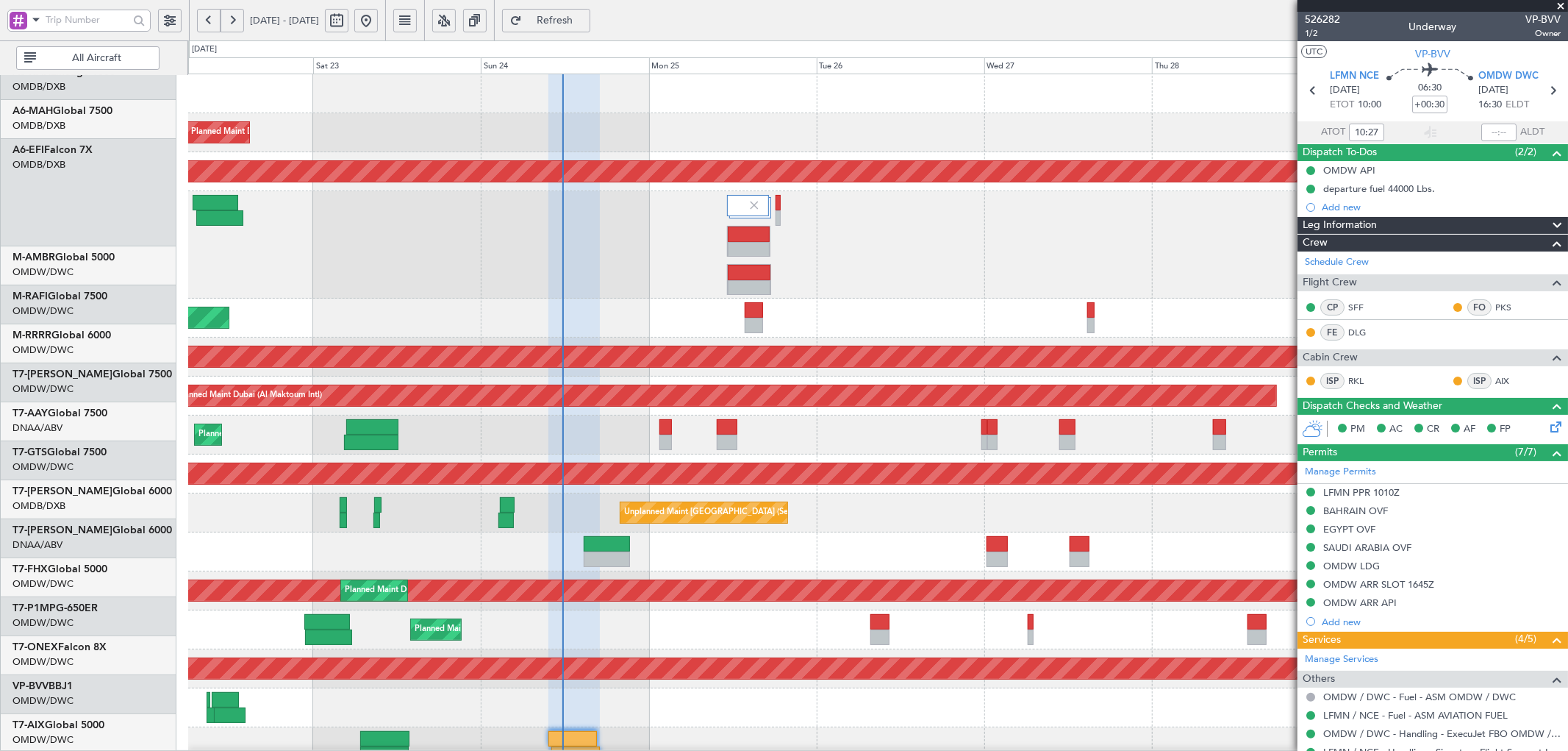
scroll to position [0, 0]
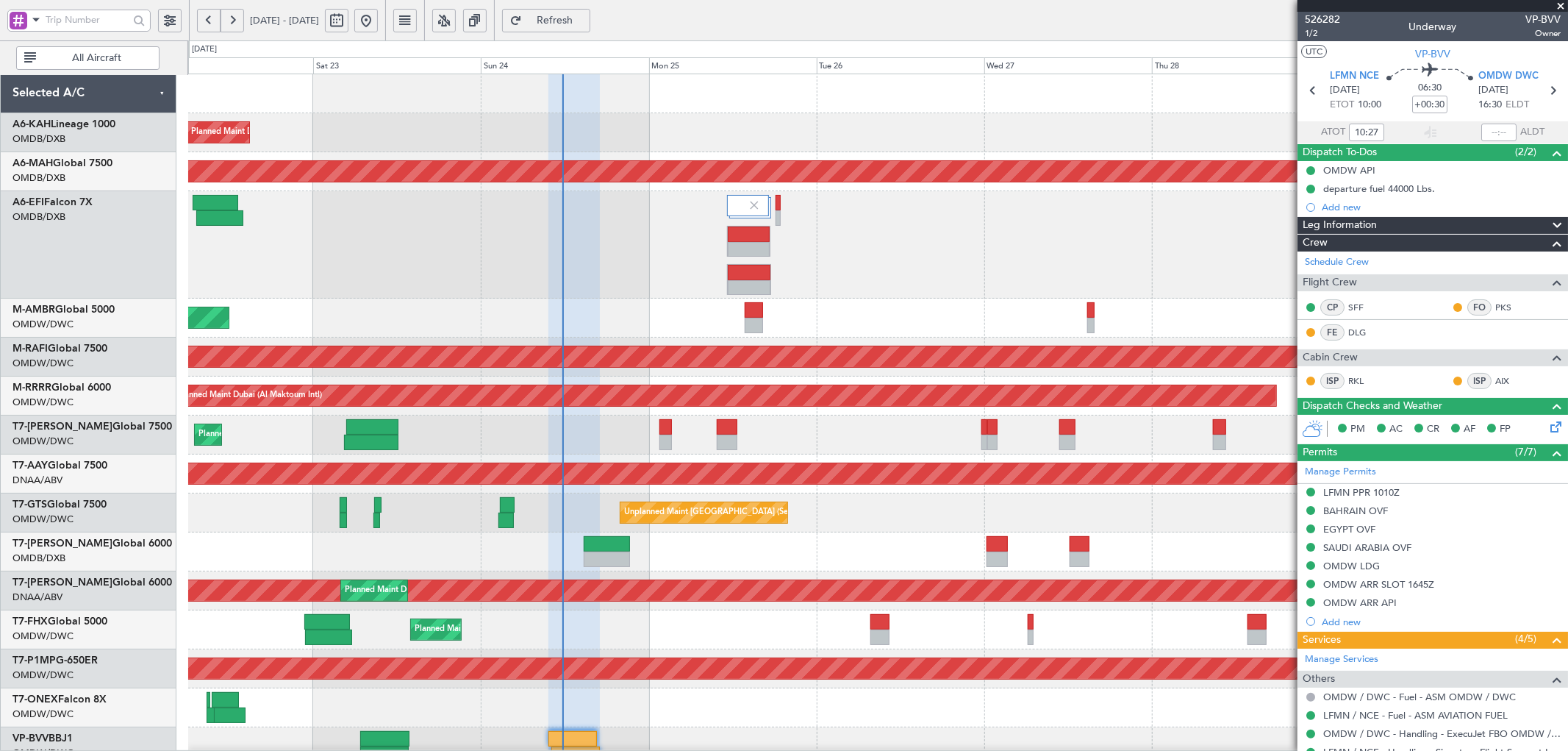
click at [746, 429] on div "Planned Maint Dubai (Al Maktoum Intl) Planned Maint [GEOGRAPHIC_DATA] ([GEOGRAP…" at bounding box center [877, 536] width 1379 height 925
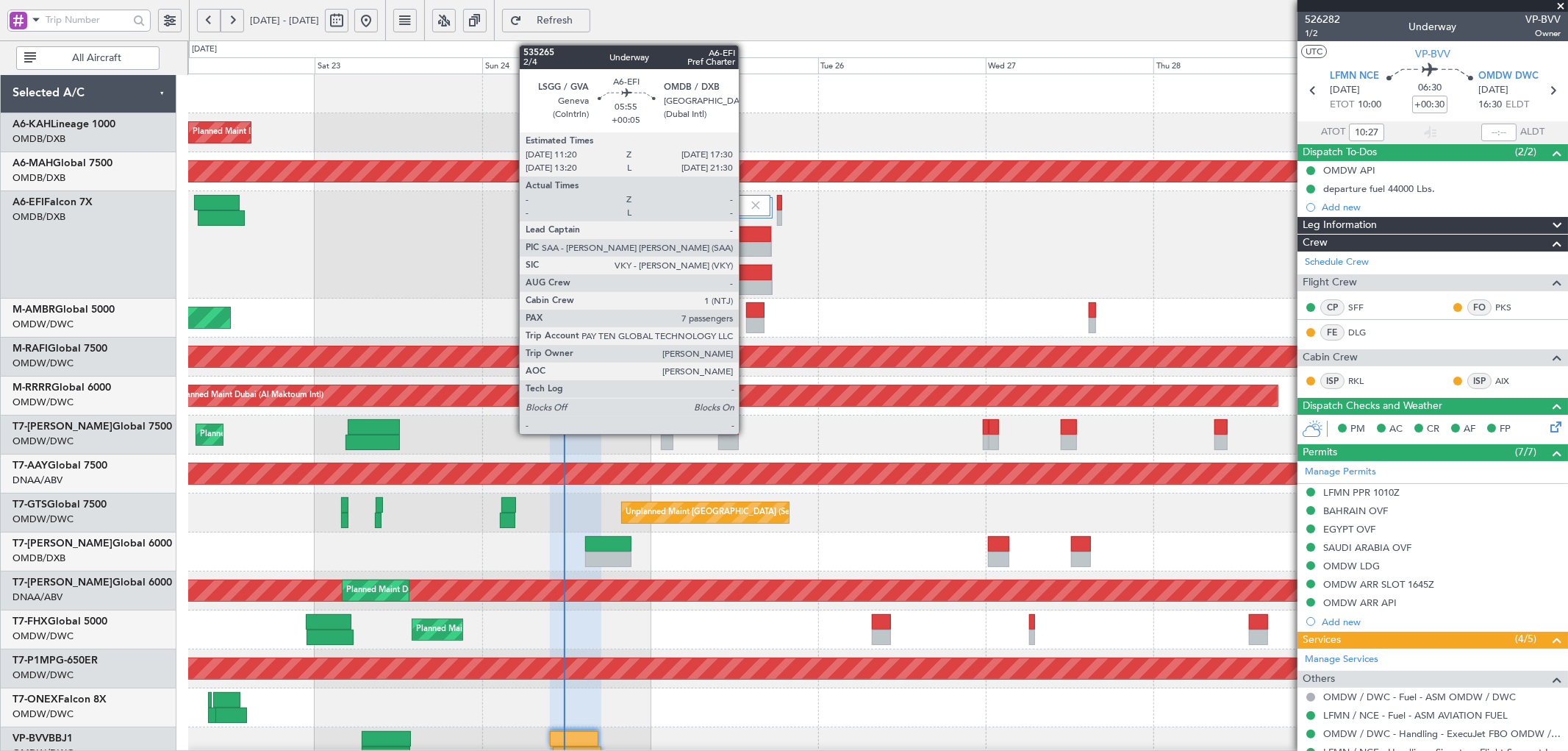
click at [746, 232] on div at bounding box center [750, 234] width 42 height 16
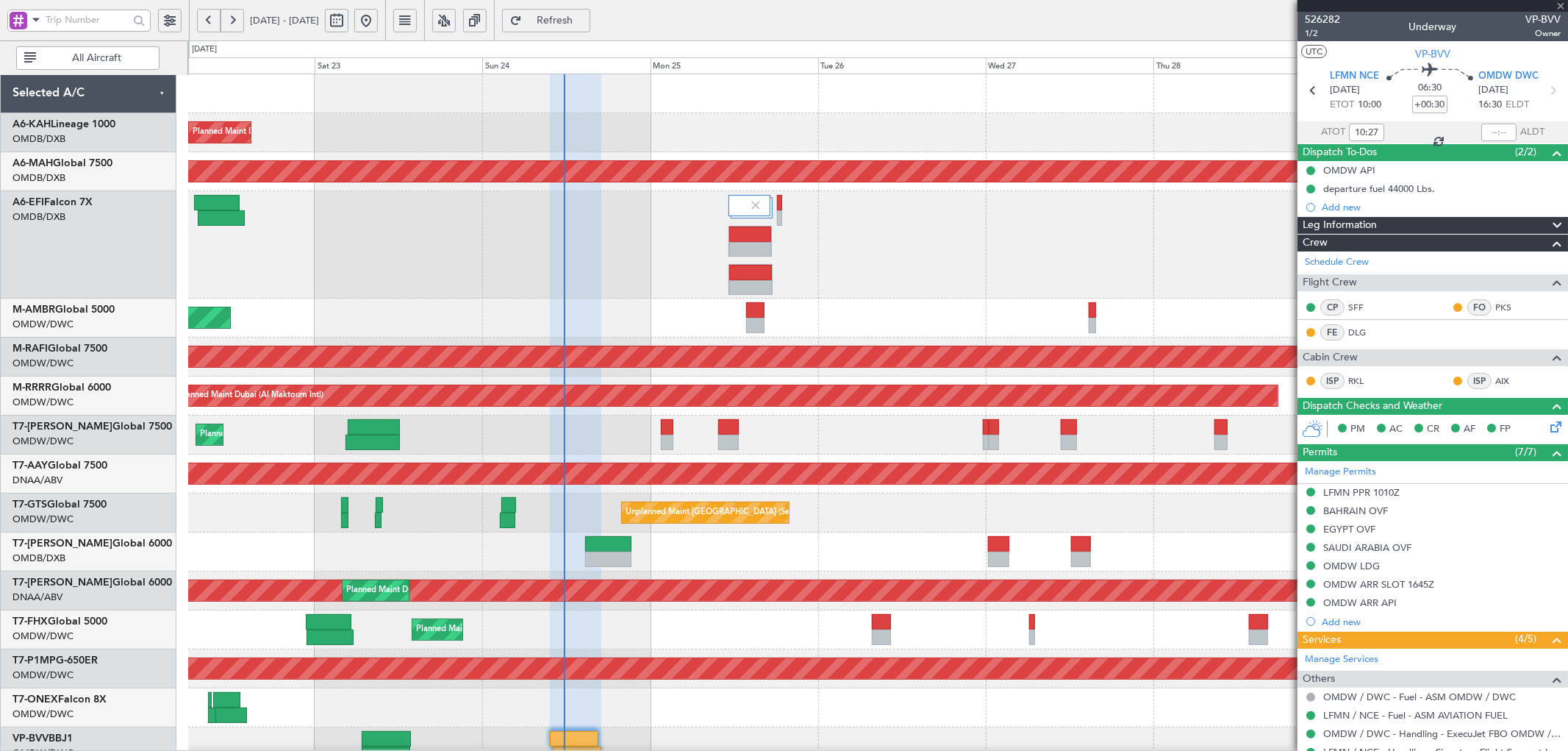
type input "+00:05"
type input "7"
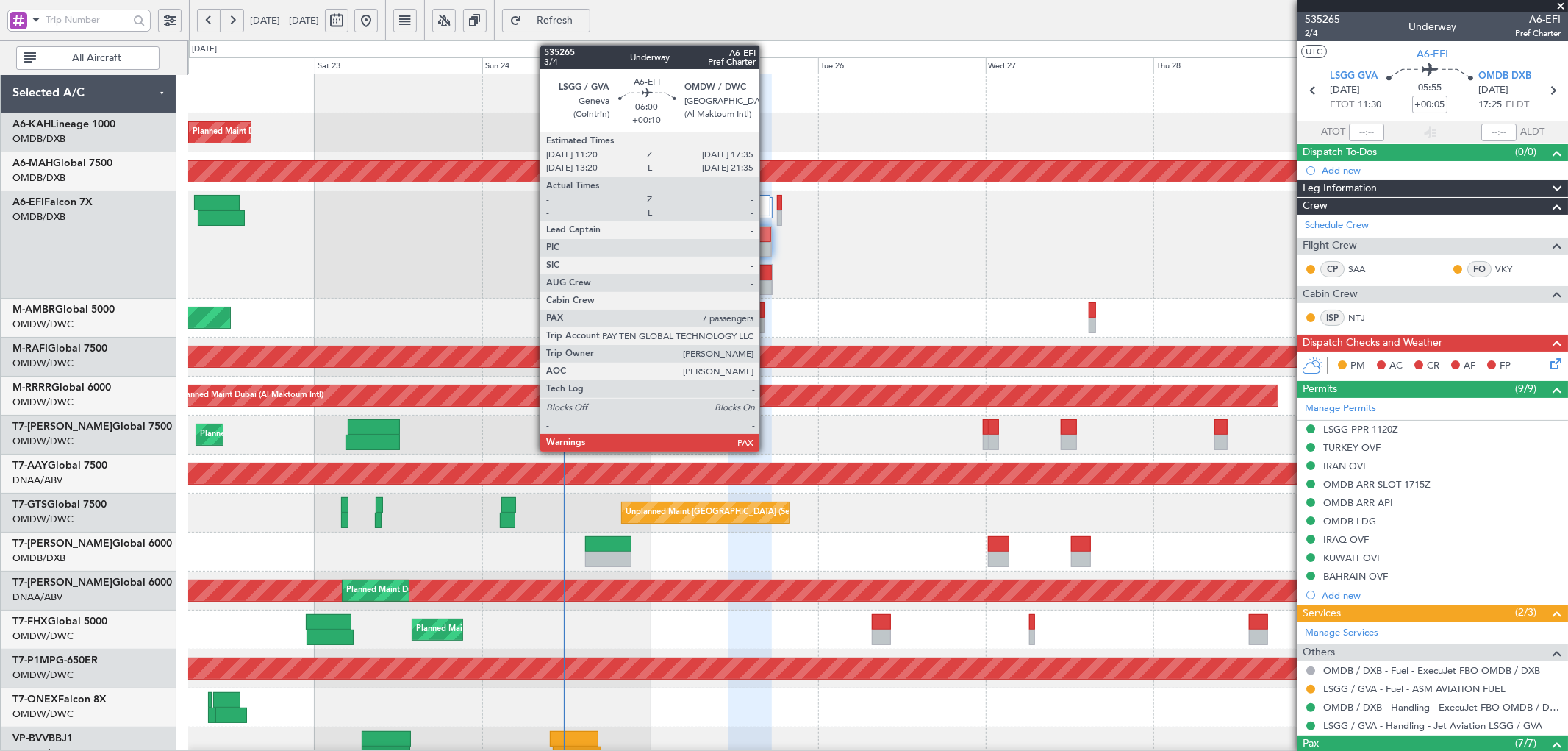
click at [767, 276] on div at bounding box center [750, 273] width 42 height 16
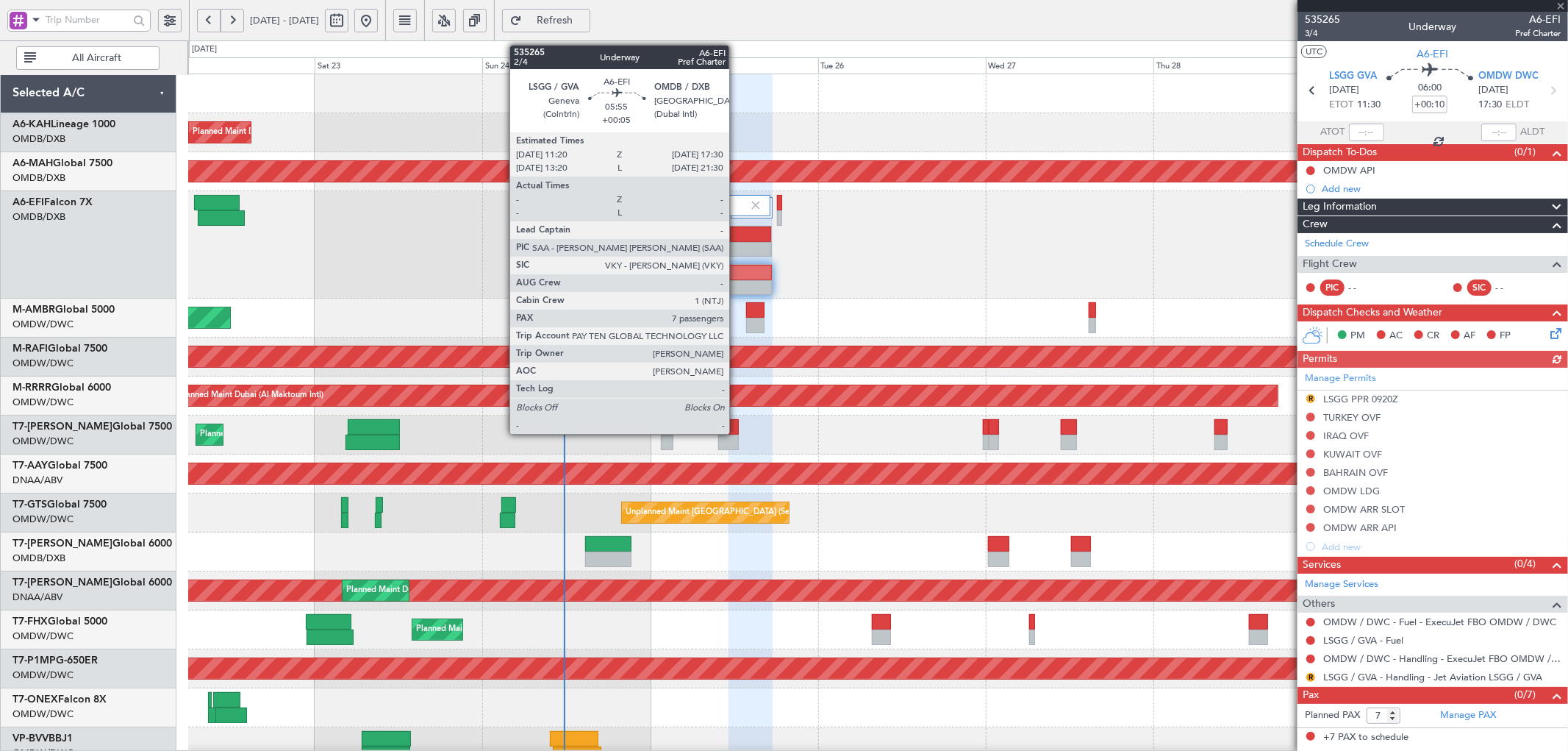
click at [736, 244] on div at bounding box center [750, 250] width 42 height 16
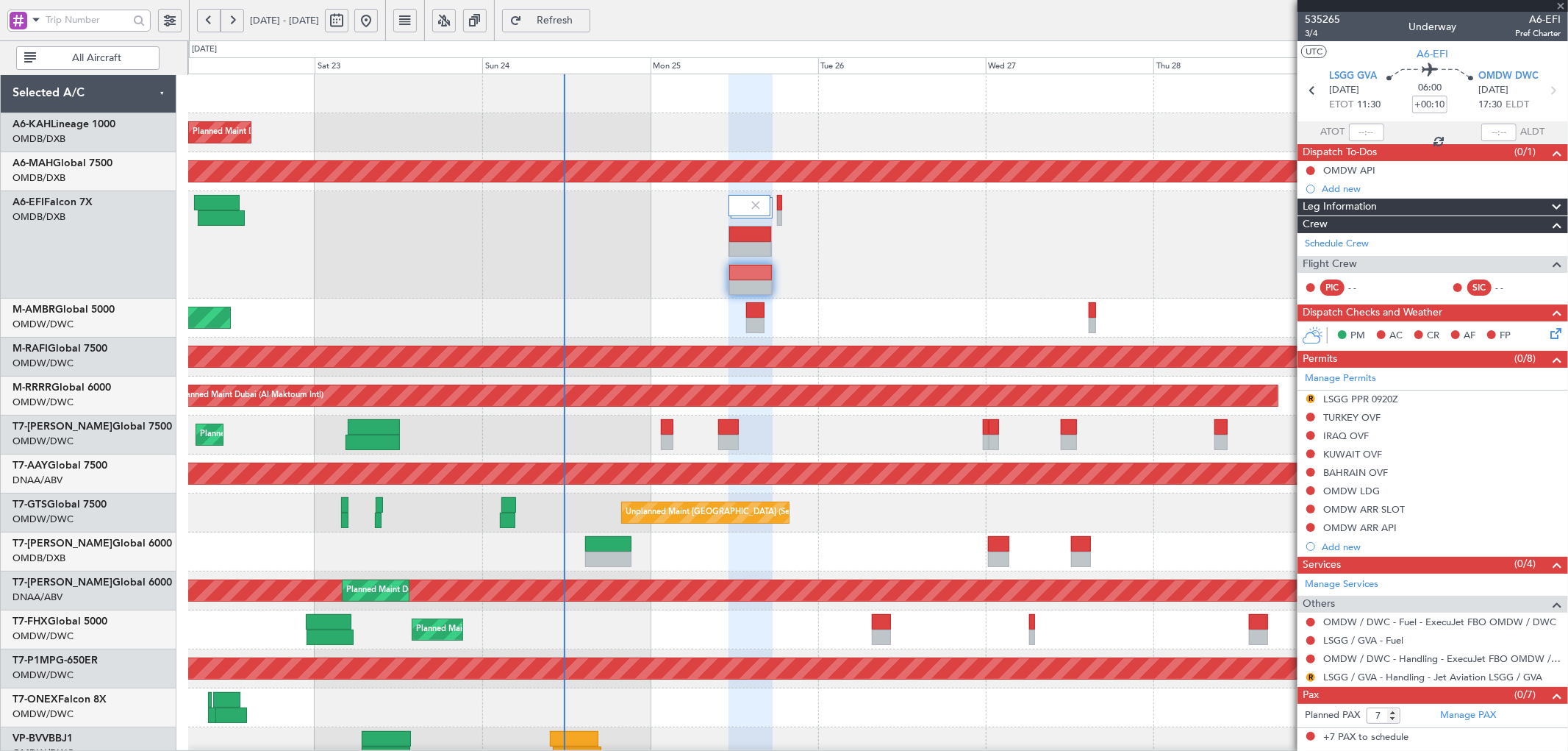
click at [736, 244] on div at bounding box center [750, 250] width 42 height 16
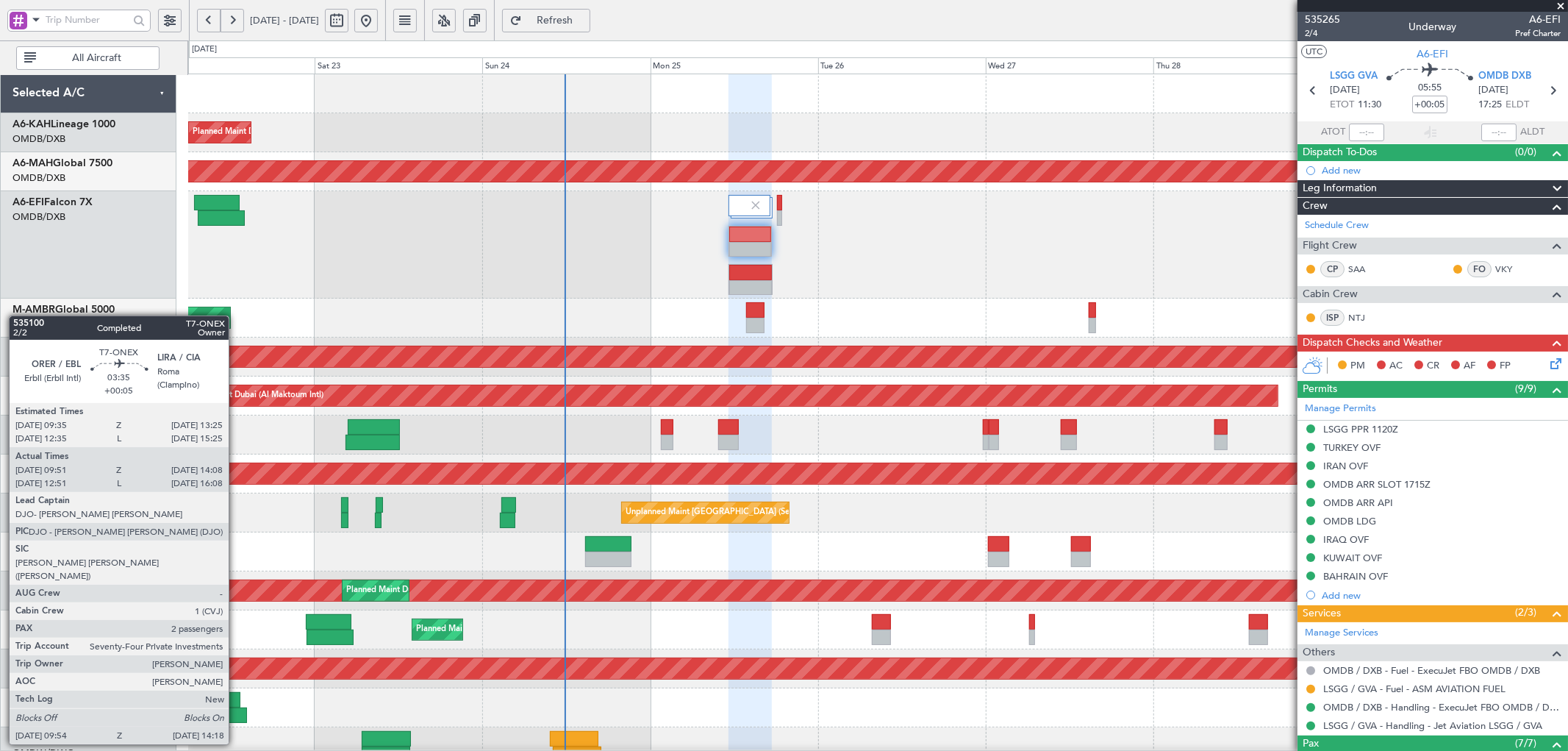
click at [236, 703] on div at bounding box center [227, 700] width 28 height 16
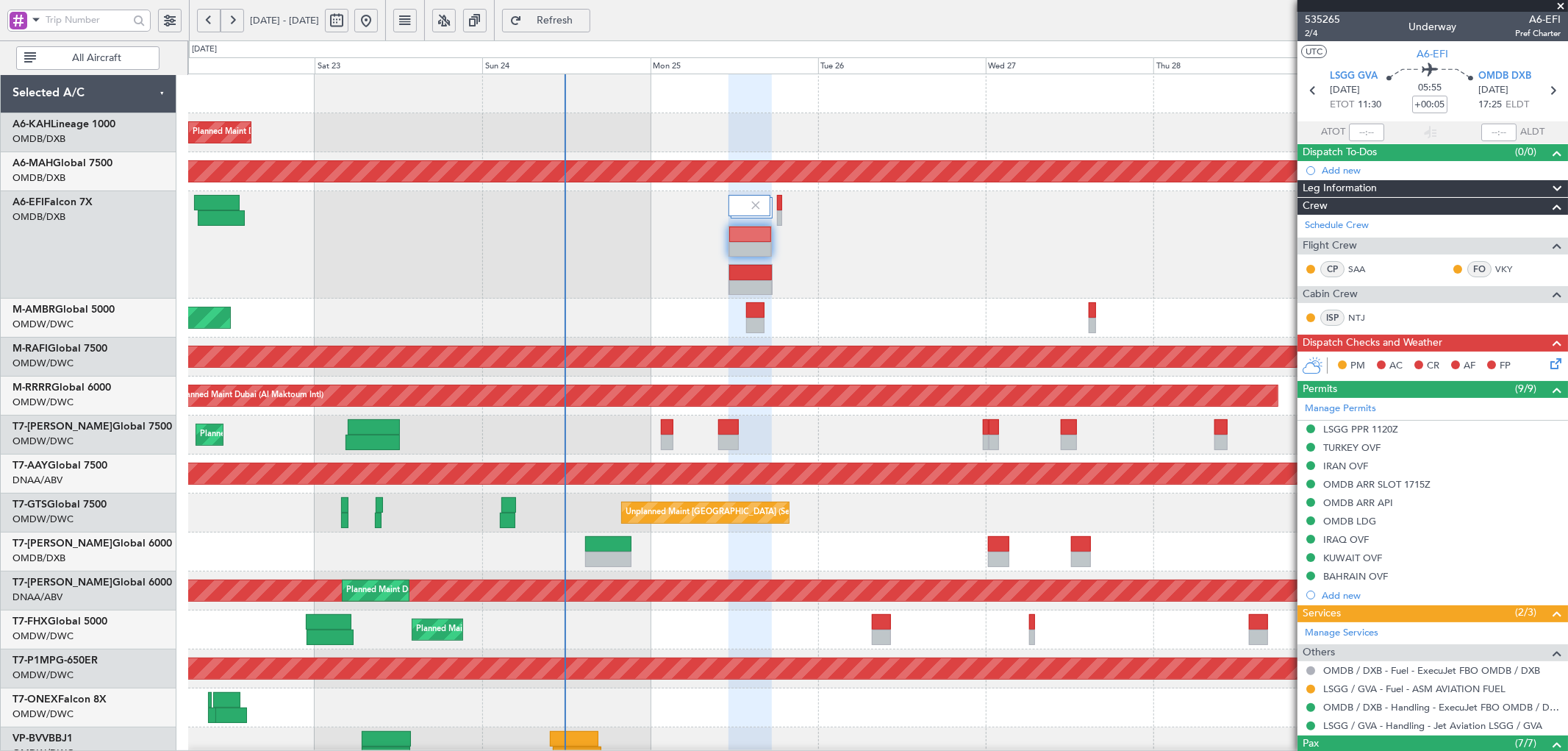
click at [586, 20] on span "Refresh" at bounding box center [554, 21] width 60 height 10
click at [1306, 31] on span "2/4" at bounding box center [1323, 33] width 35 height 13
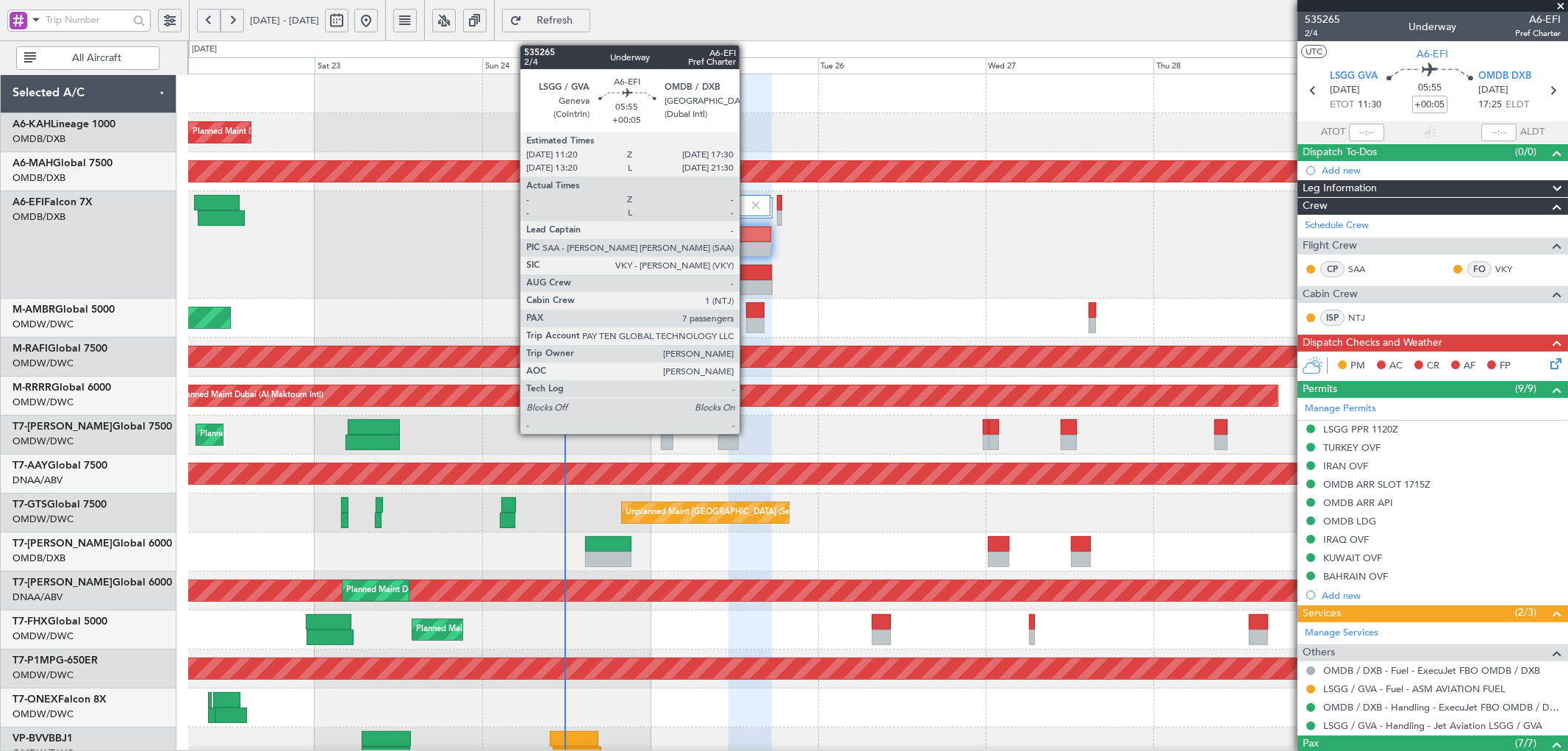
click at [747, 237] on div at bounding box center [750, 234] width 42 height 16
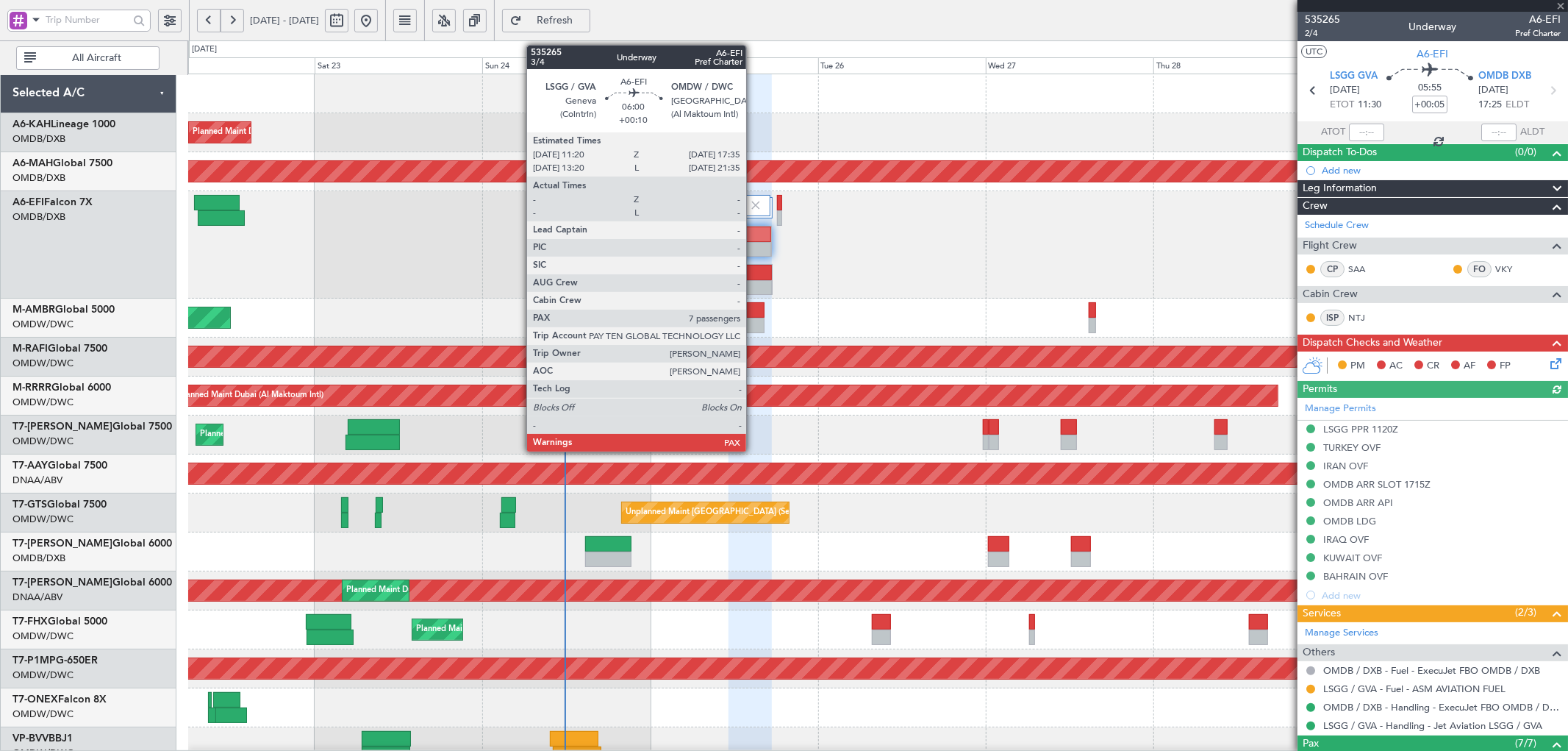
click at [754, 278] on div at bounding box center [750, 273] width 42 height 16
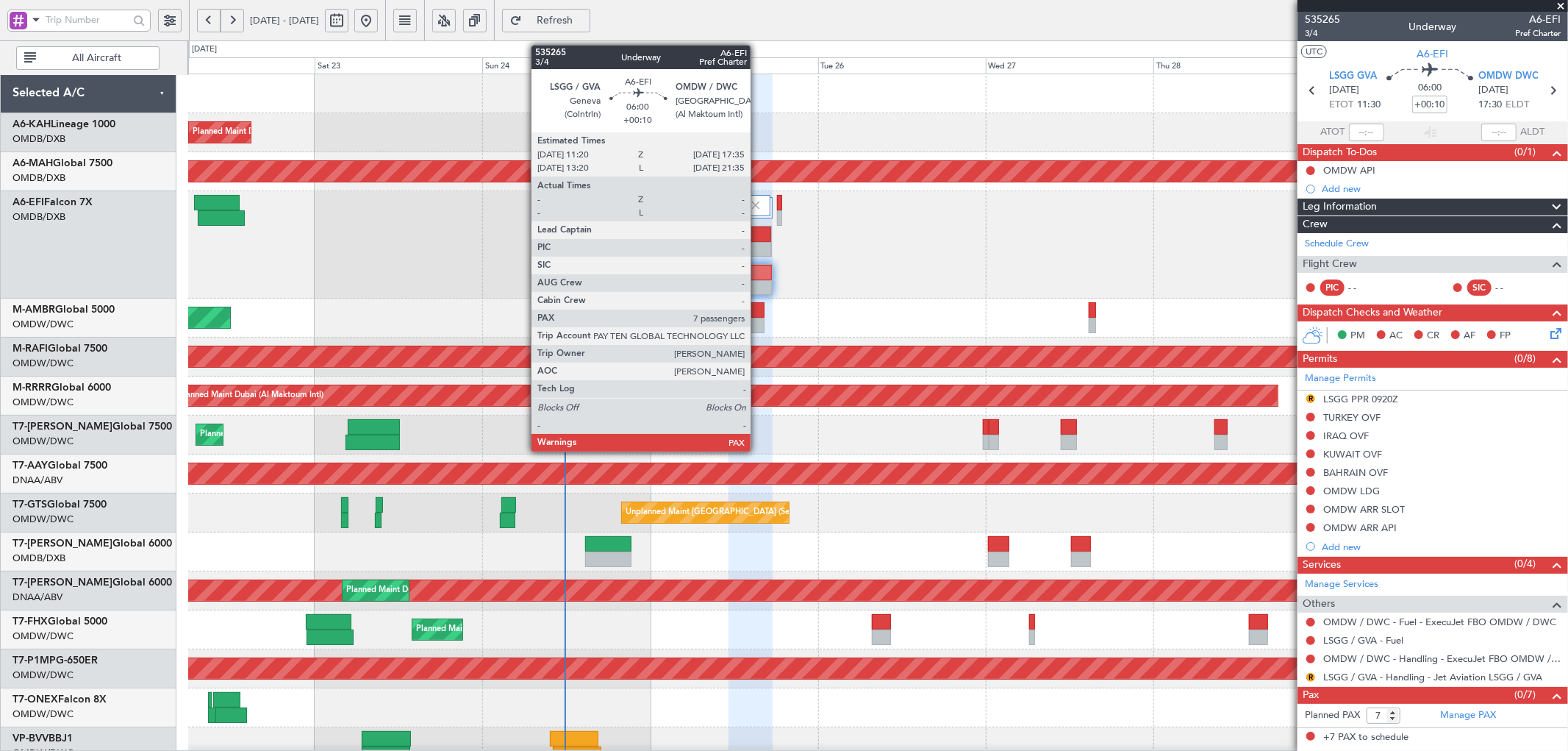
click at [758, 284] on div at bounding box center [750, 288] width 42 height 16
click at [761, 244] on div at bounding box center [750, 250] width 42 height 16
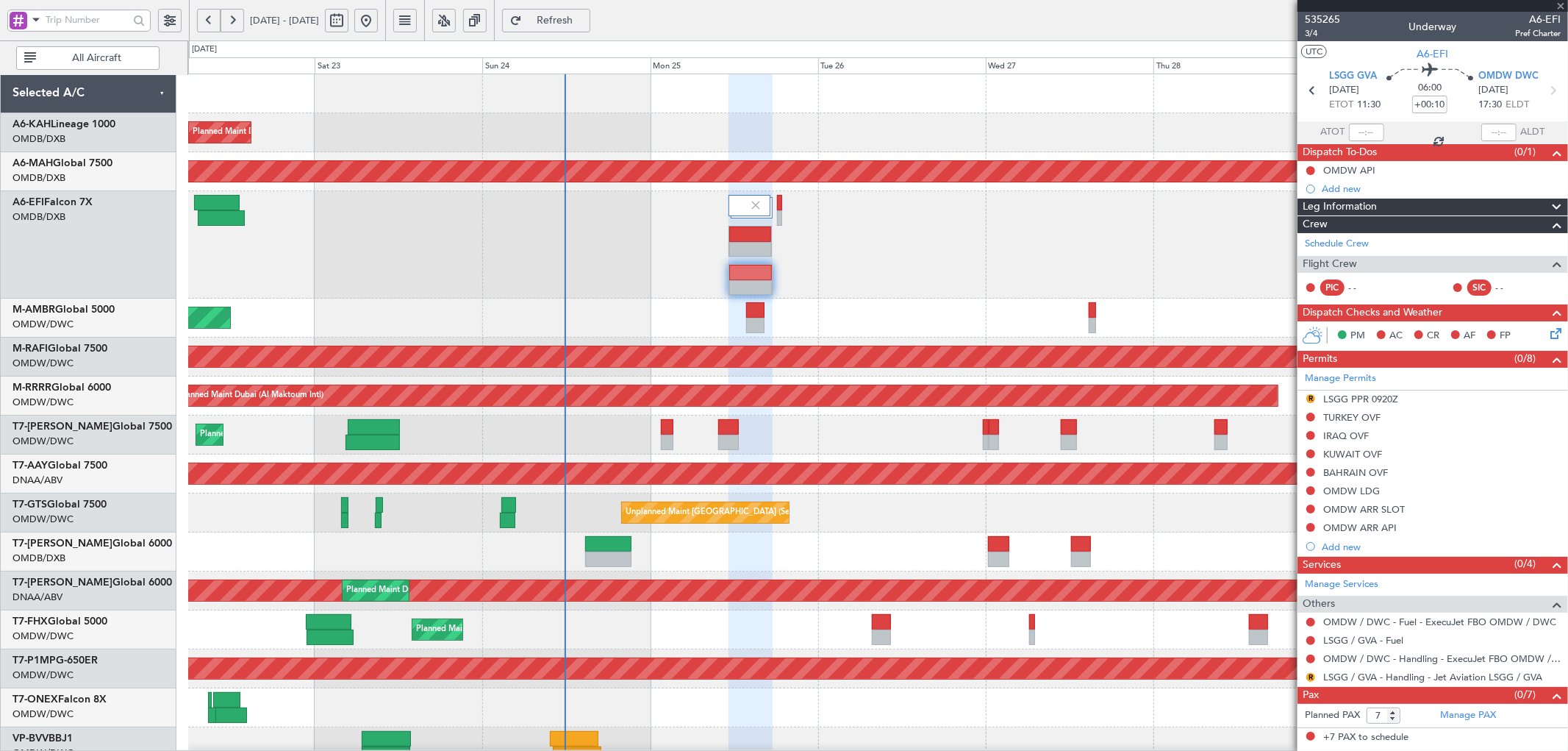
type input "+00:05"
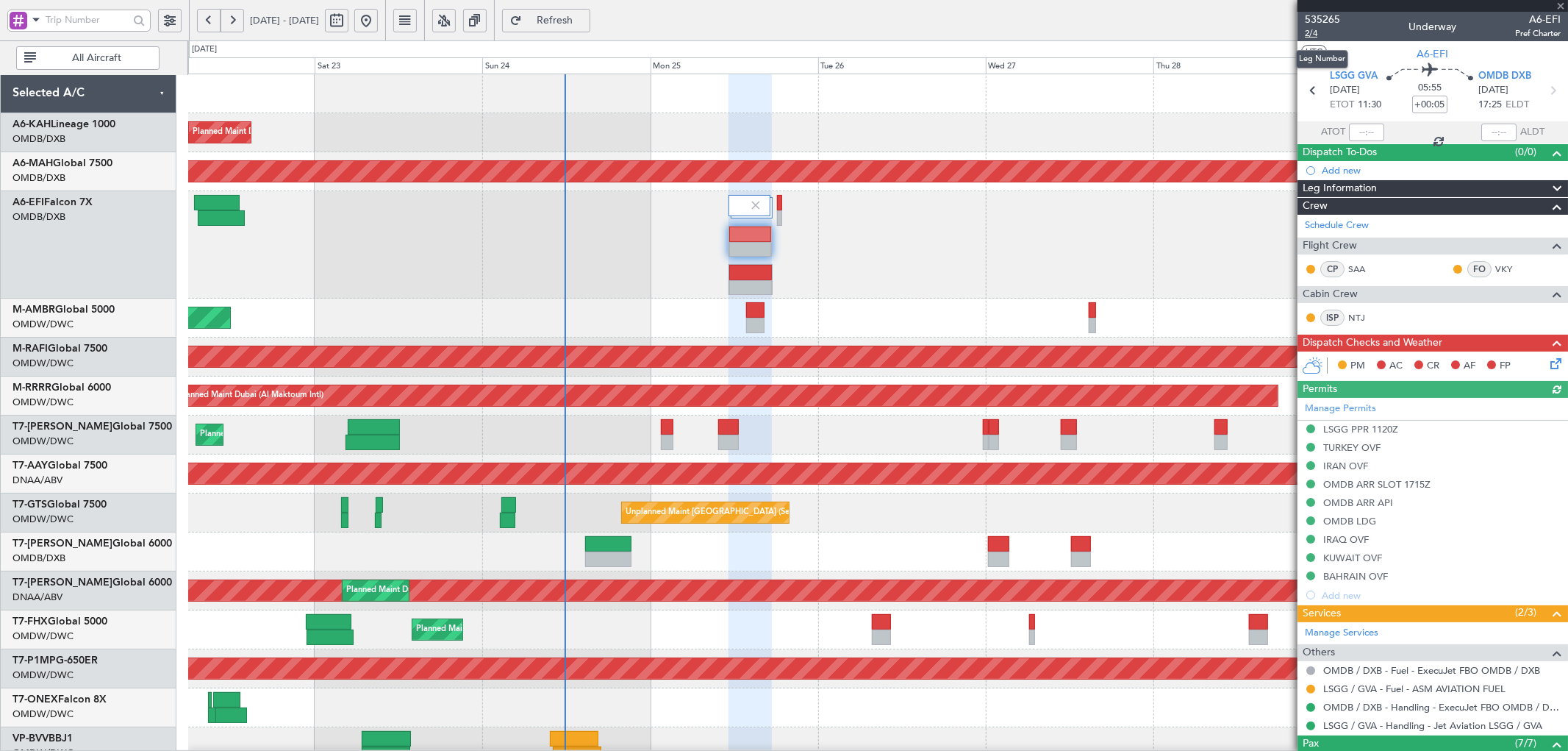
click at [1311, 31] on span "2/4" at bounding box center [1323, 33] width 35 height 13
click at [586, 16] on span "Refresh" at bounding box center [554, 21] width 60 height 10
click at [1314, 31] on span "2/4" at bounding box center [1323, 33] width 35 height 13
click at [586, 20] on span "Refresh" at bounding box center [554, 21] width 60 height 10
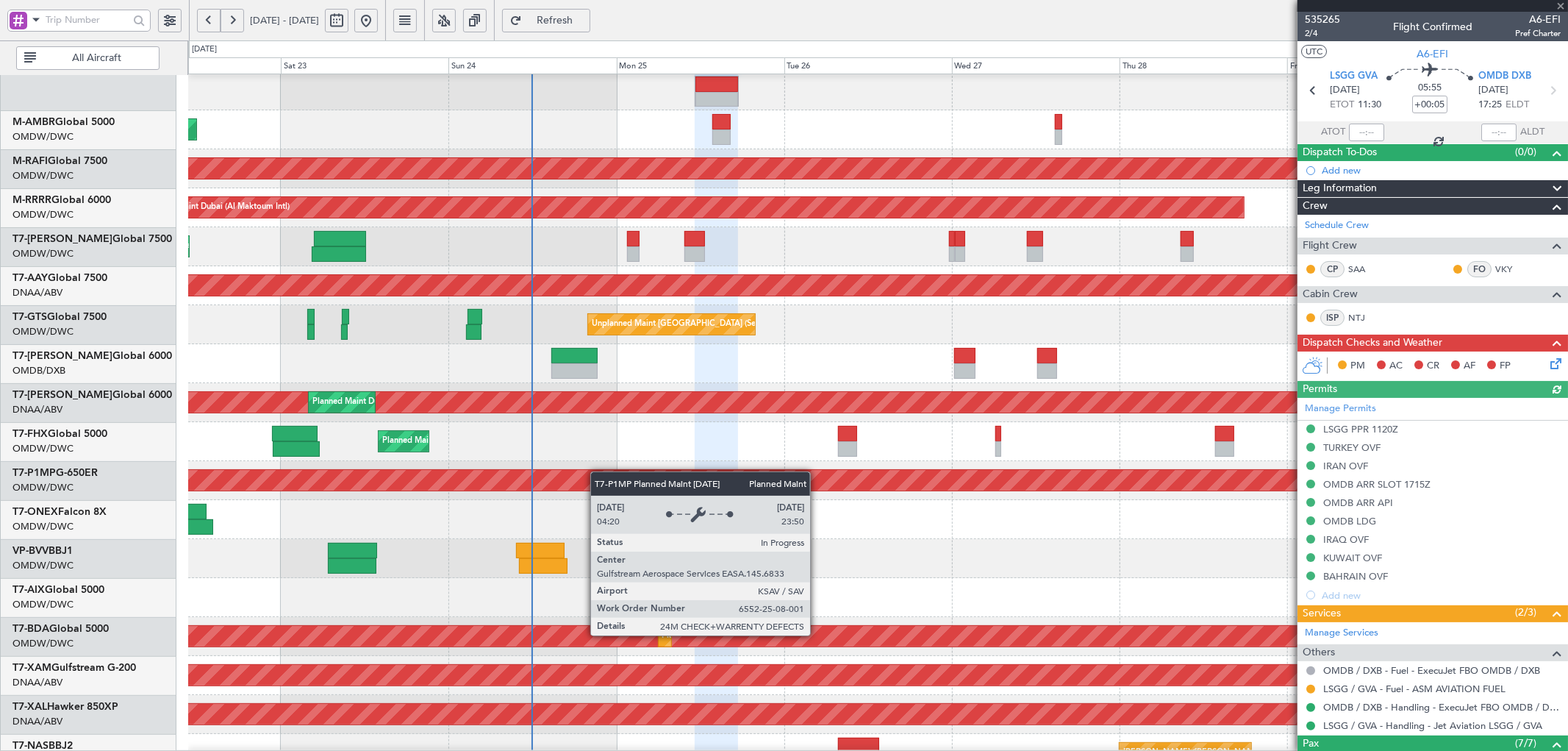
click at [598, 469] on div "Planned Maint Savannah (Savannah/hilton Head Intl)" at bounding box center [878, 479] width 4134 height 21
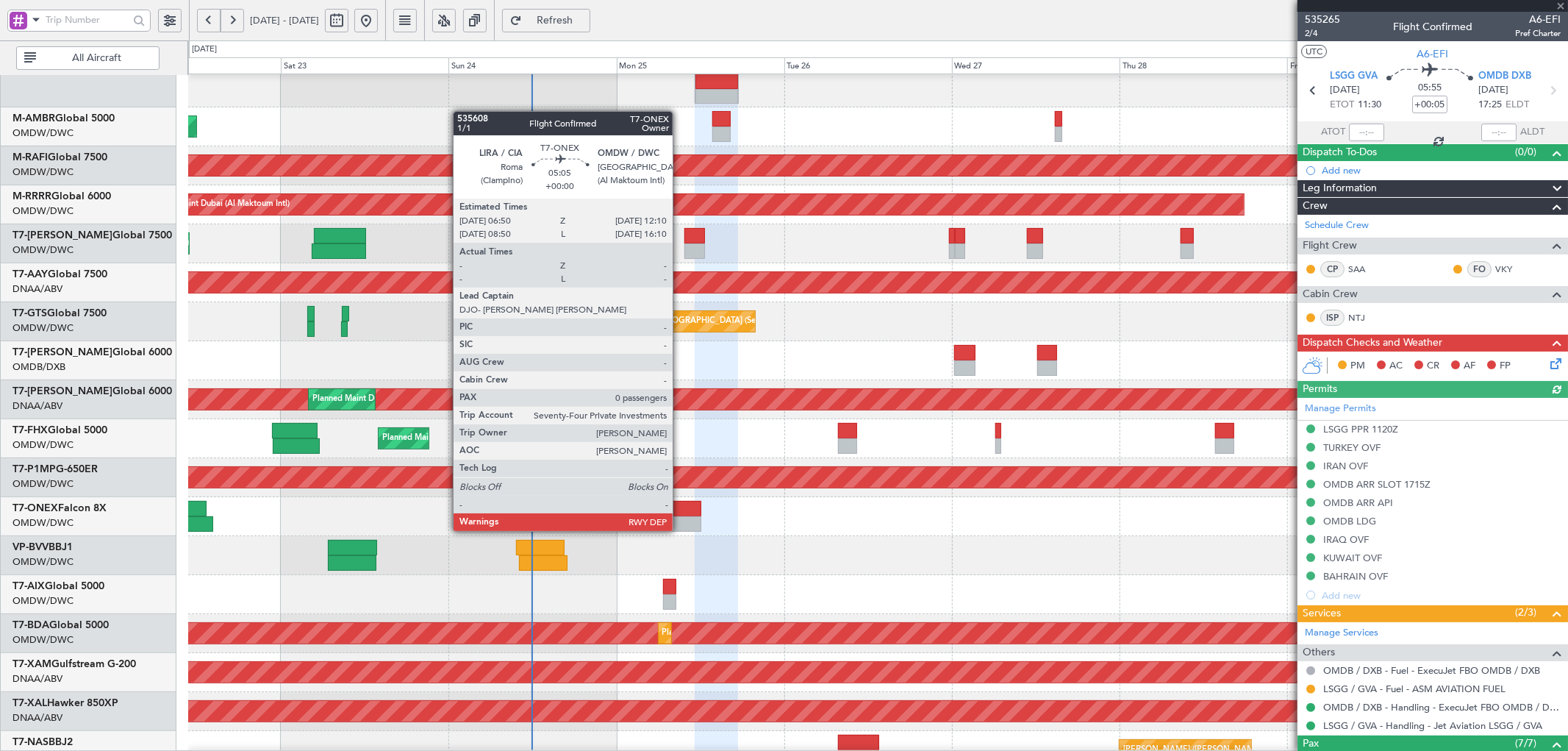
click at [688, 516] on div at bounding box center [682, 524] width 37 height 16
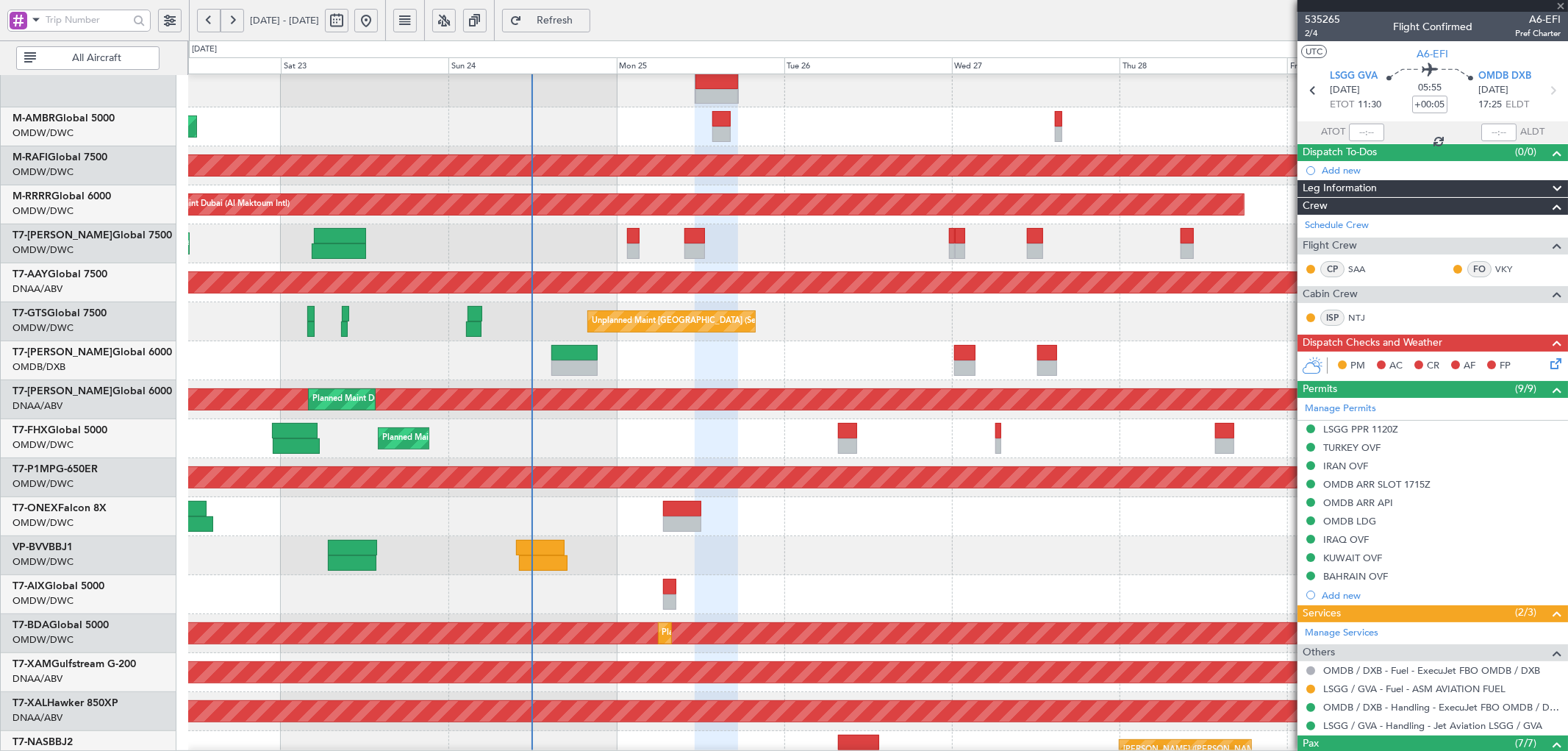
type input "0"
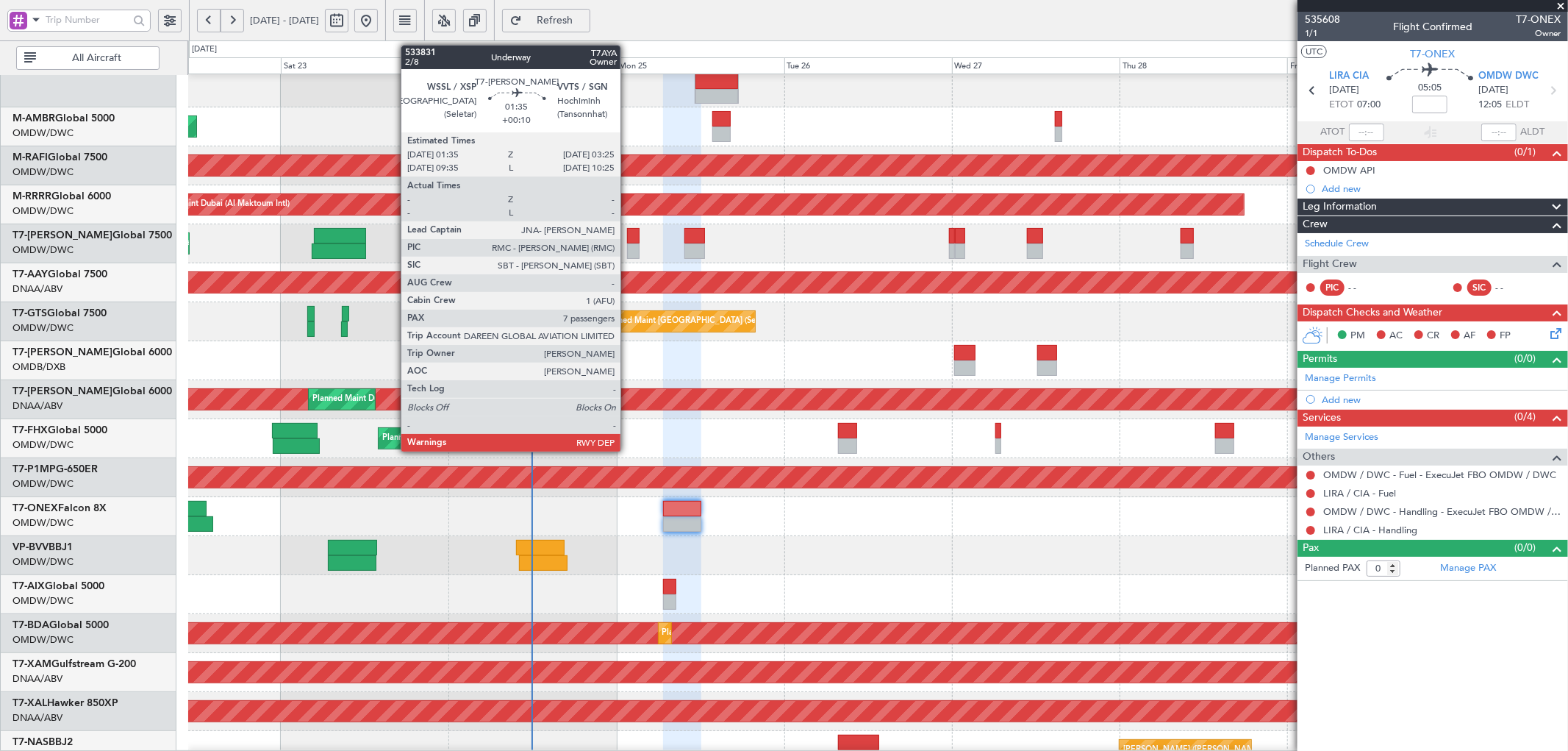
click at [628, 238] on div at bounding box center [633, 236] width 13 height 16
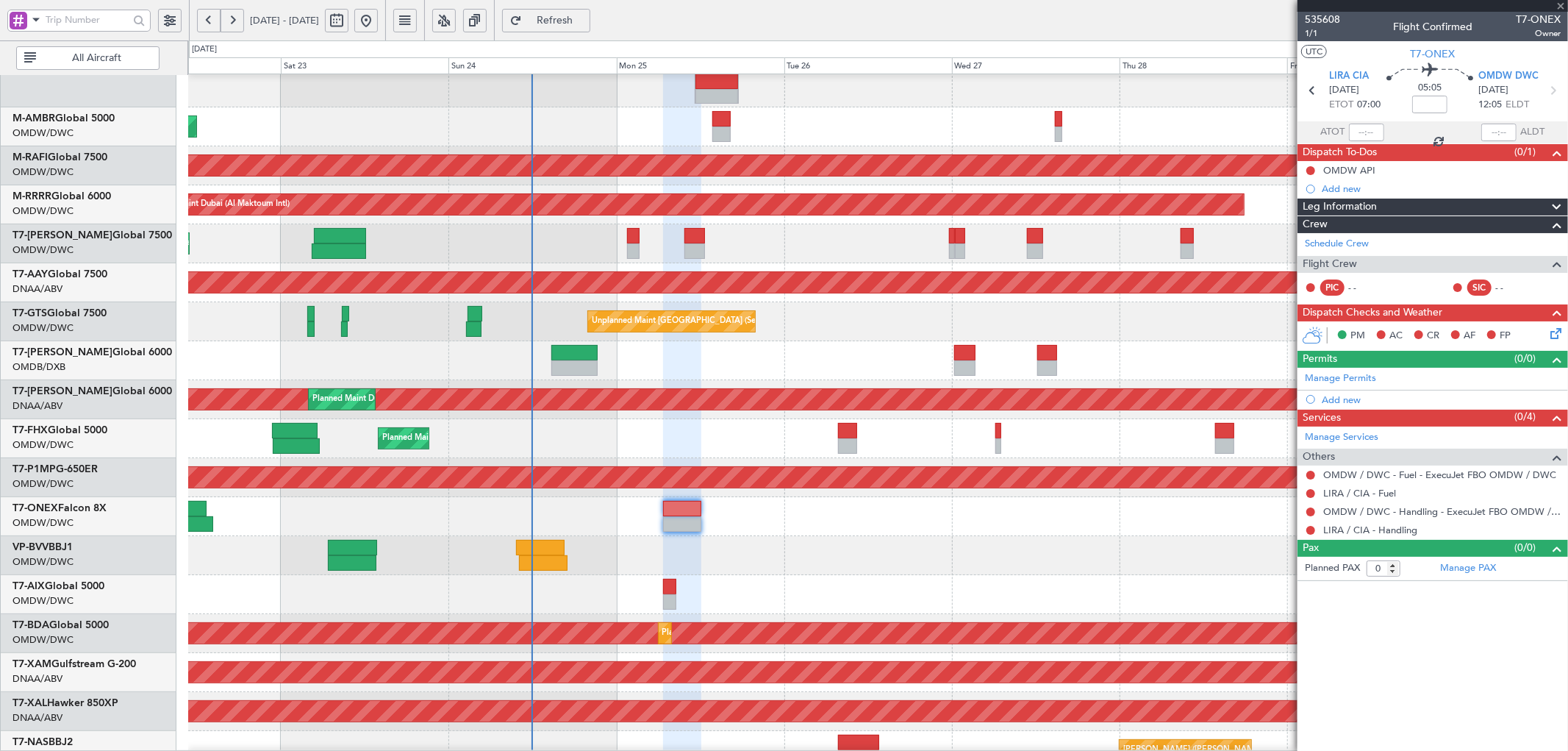
type input "+00:10"
type input "7"
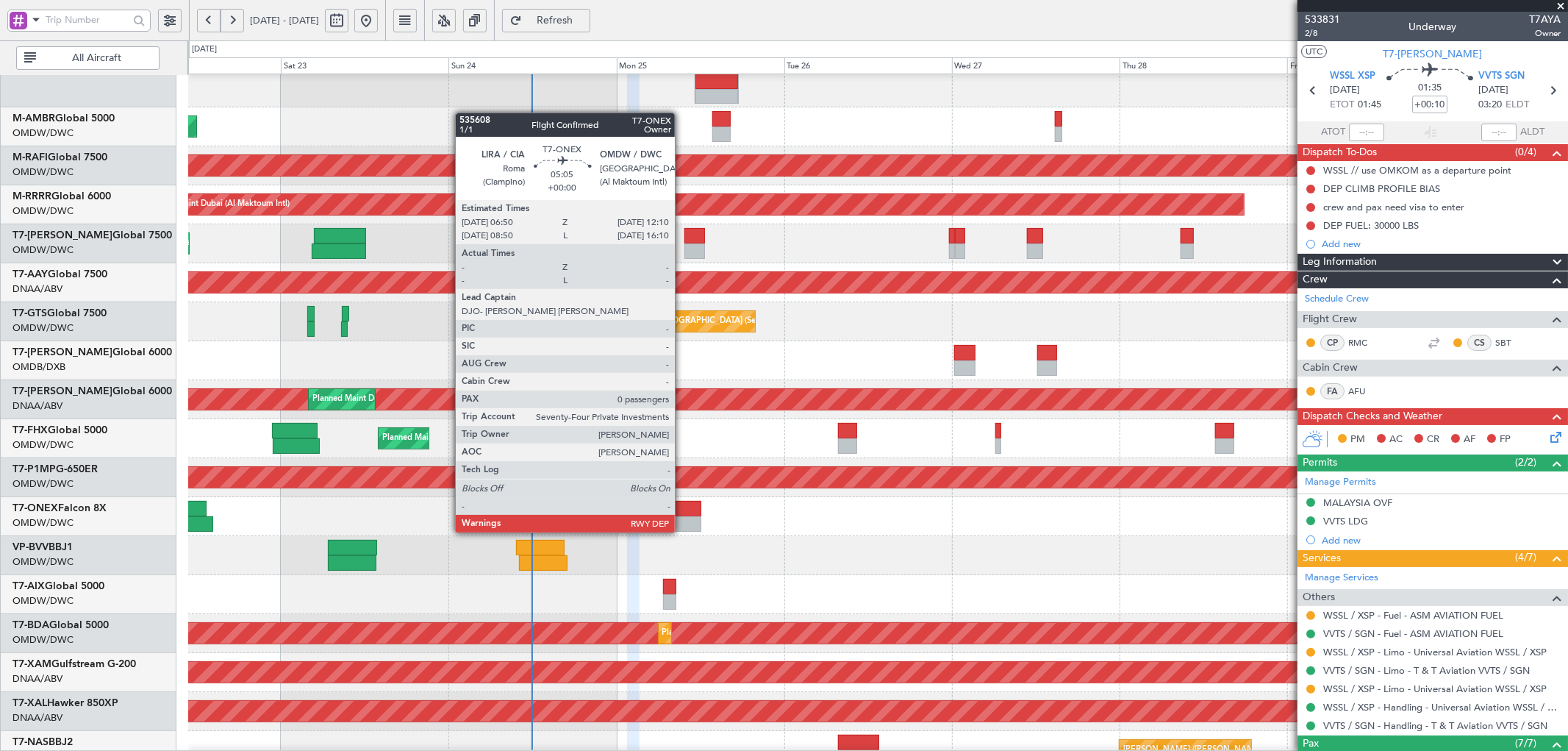
click at [682, 518] on div at bounding box center [682, 524] width 37 height 16
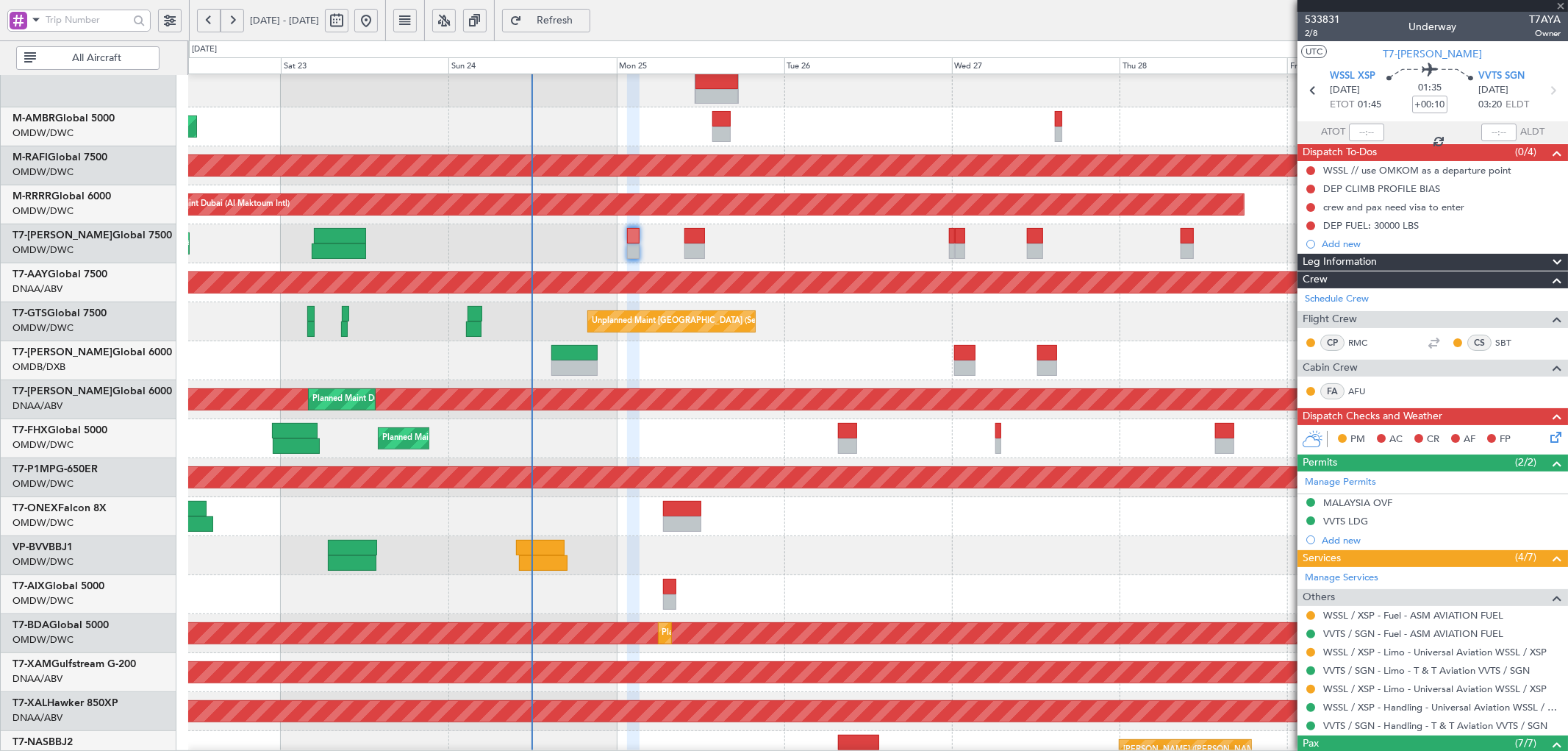
type input "0"
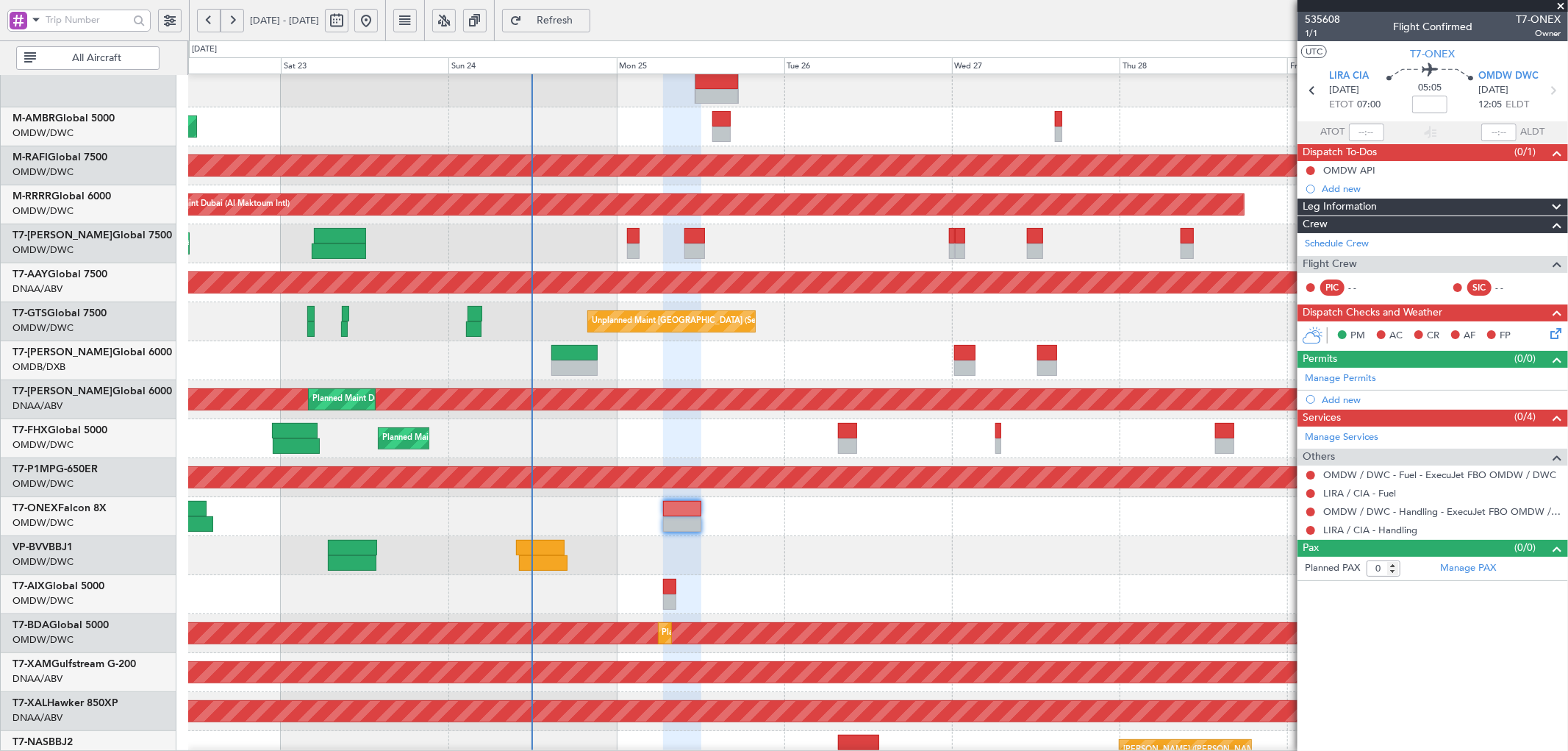
click at [1430, 105] on div "Flight Time" at bounding box center [1430, 105] width 0 height 0
click at [1431, 95] on input at bounding box center [1430, 104] width 35 height 18
click at [1118, 526] on div at bounding box center [877, 517] width 1379 height 39
type input "+00:05"
click at [1341, 376] on link "Manage Permits" at bounding box center [1341, 378] width 71 height 15
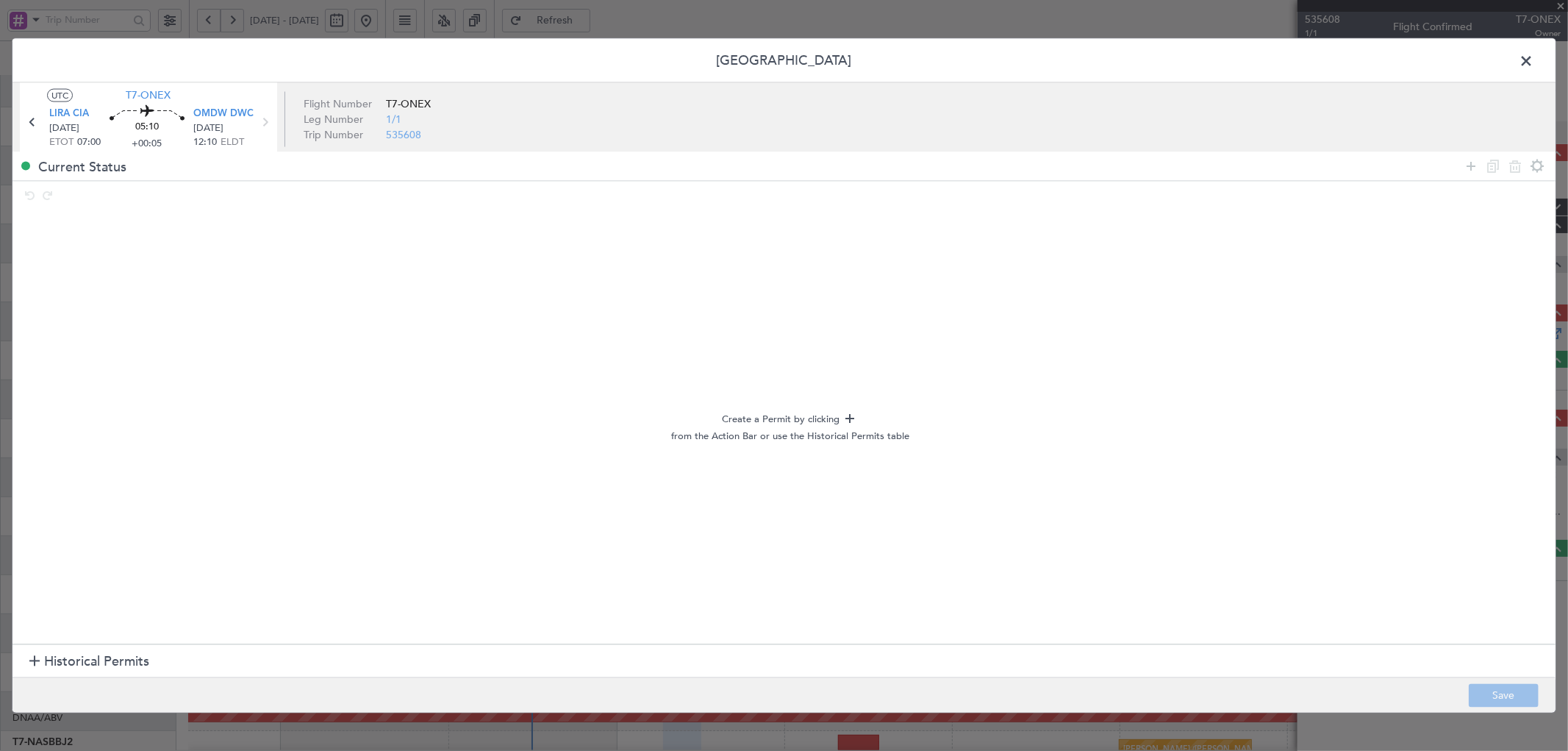
click at [101, 662] on span "Historical Permits" at bounding box center [96, 661] width 105 height 20
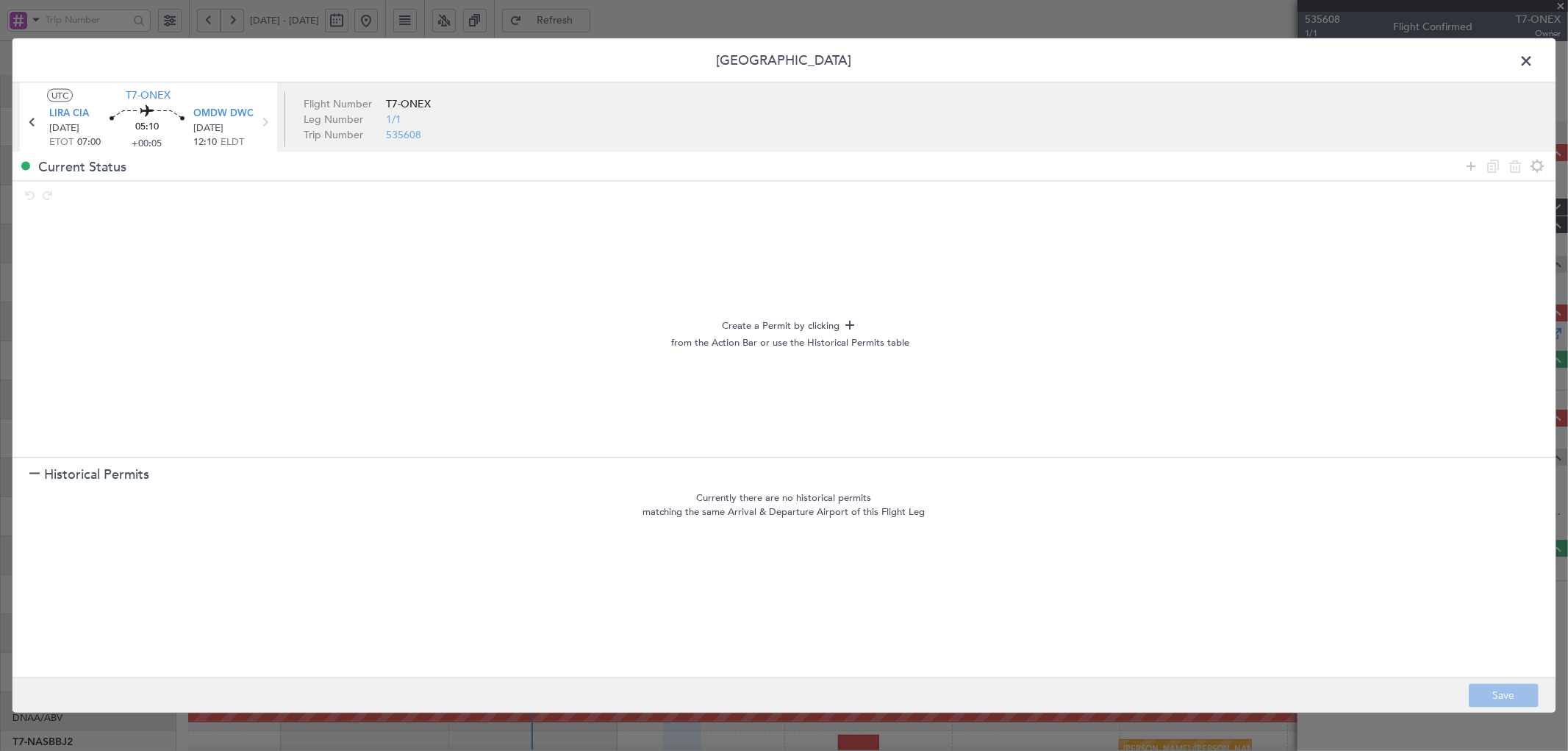
click at [122, 467] on span "Historical Permits" at bounding box center [96, 474] width 105 height 20
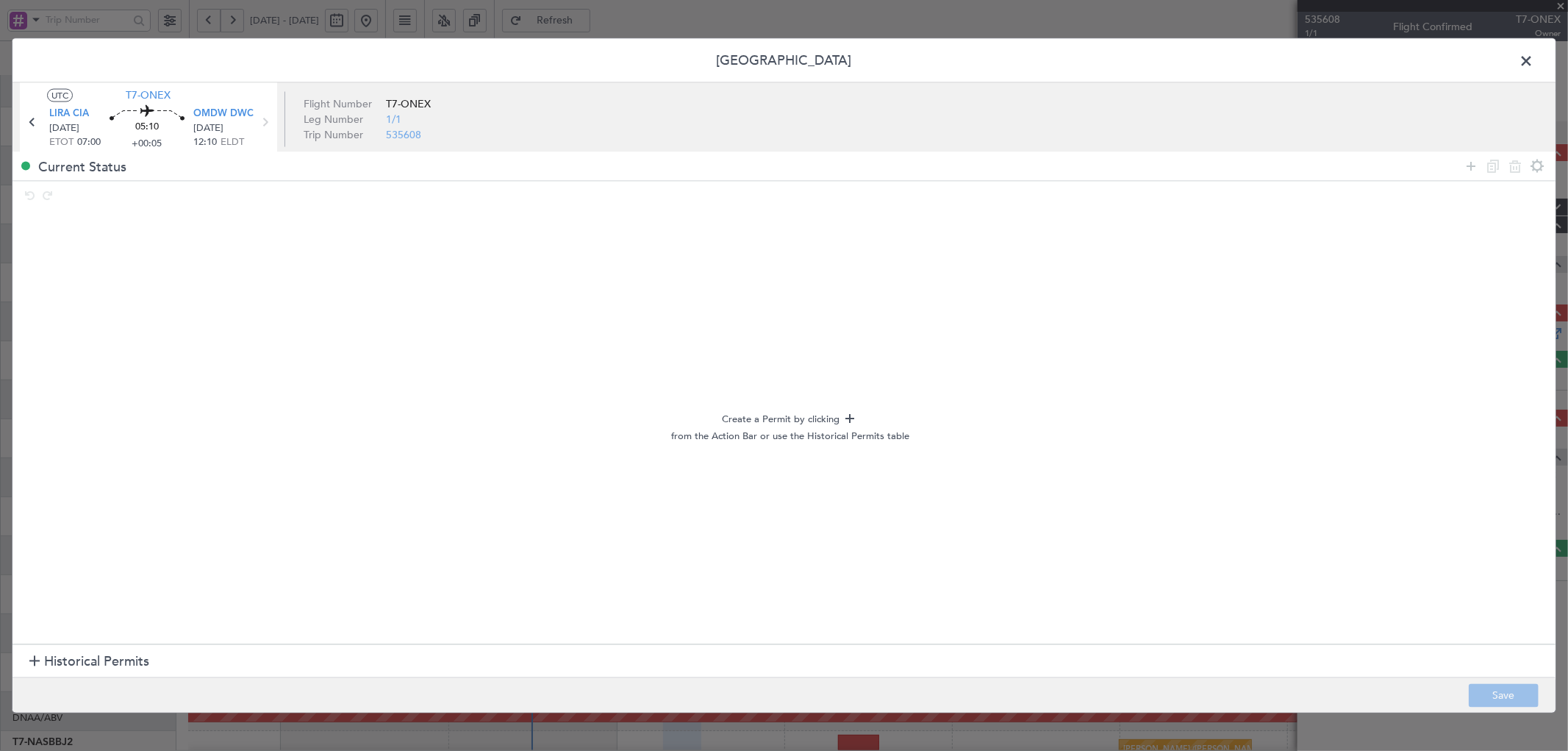
drag, startPoint x: 74, startPoint y: 112, endPoint x: 274, endPoint y: 262, distance: 250.0
click at [695, 415] on p "Create a Permit by clicking" at bounding box center [789, 420] width 1531 height 20
drag, startPoint x: 69, startPoint y: 112, endPoint x: 36, endPoint y: 289, distance: 180.0
click at [36, 289] on div "Create a Permit by clicking from the Action Bar or use the Historical Permits t…" at bounding box center [789, 427] width 1531 height 425
click at [80, 115] on span "LIRA CIA" at bounding box center [69, 113] width 39 height 15
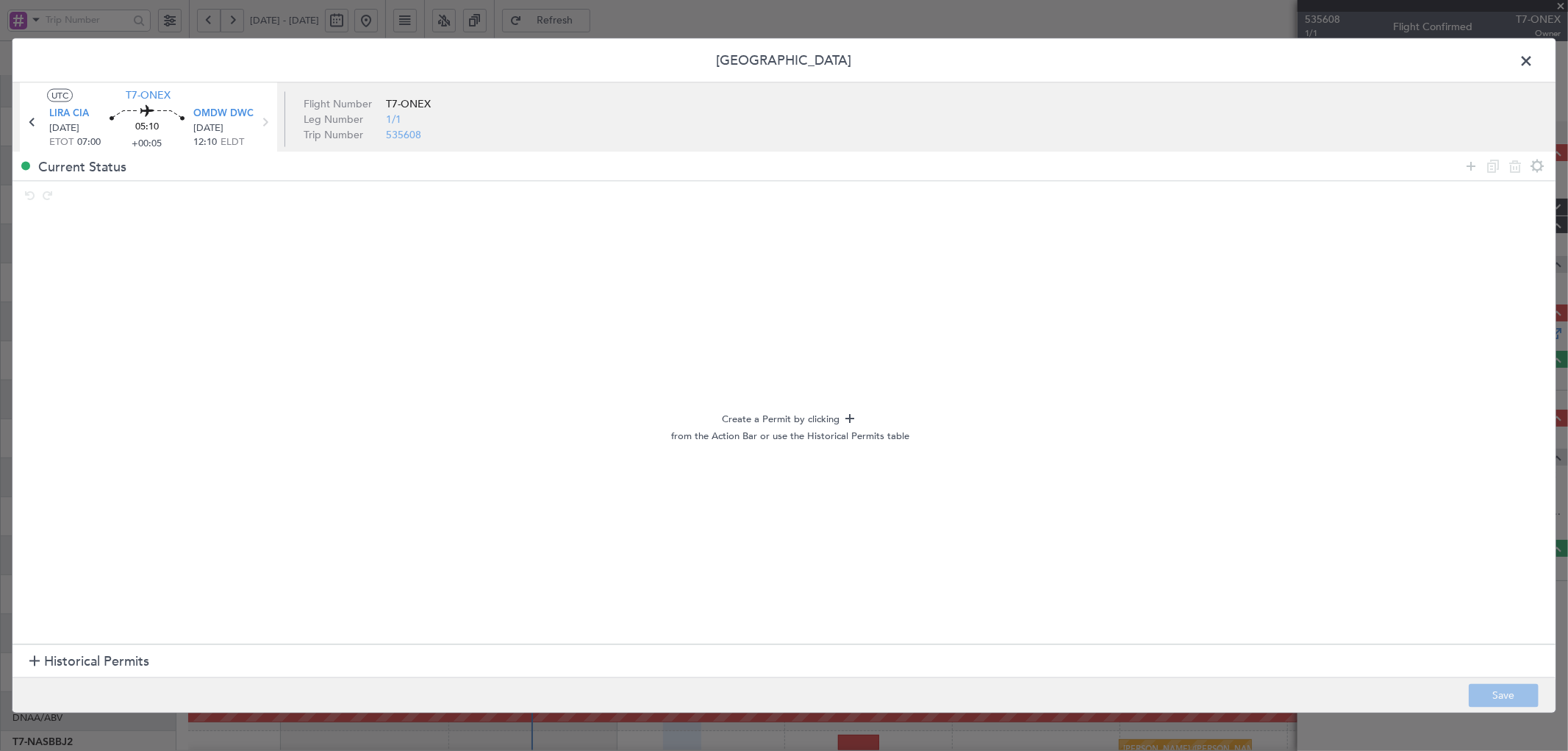
click at [91, 666] on span "Historical Permits" at bounding box center [96, 661] width 105 height 20
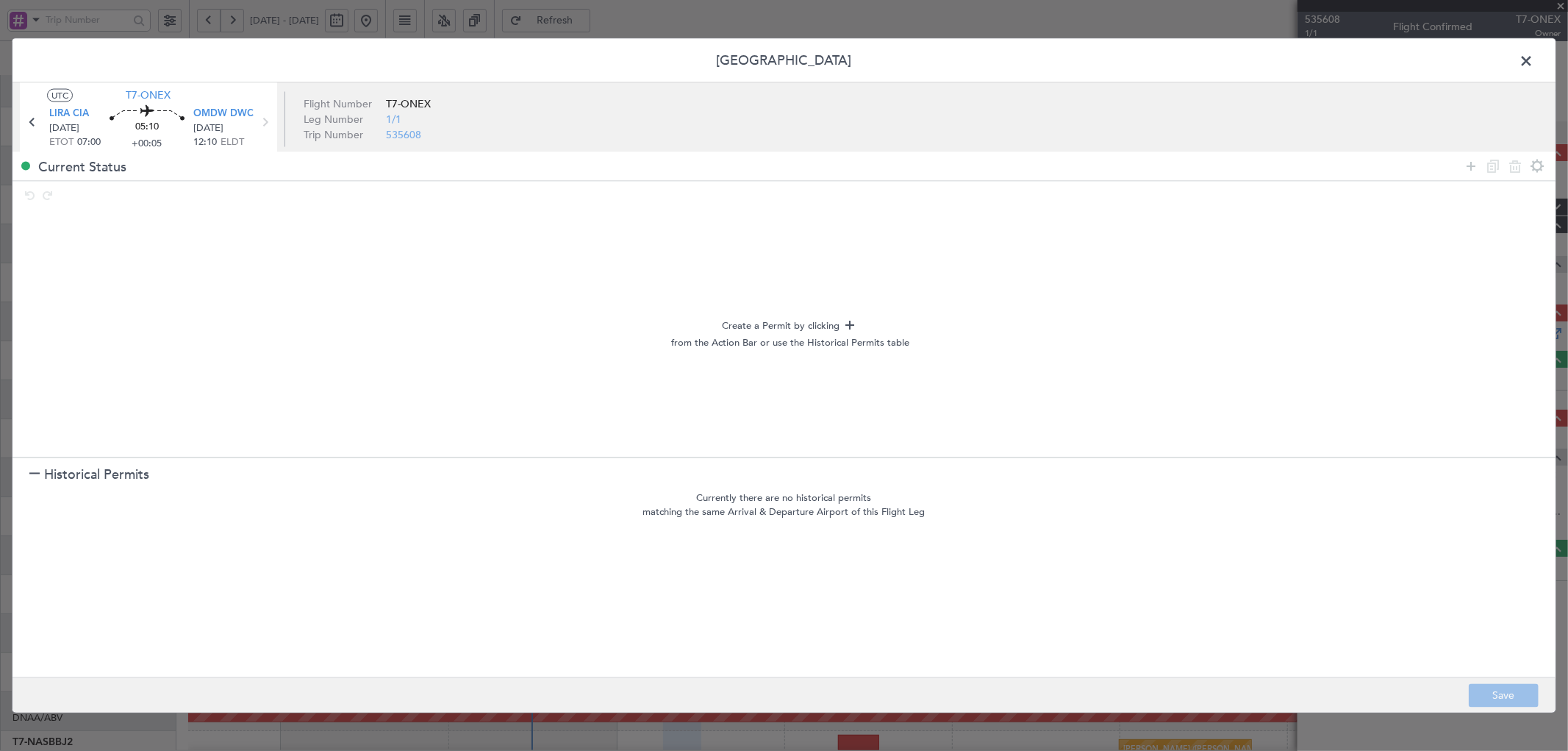
click at [52, 474] on span "Historical Permits" at bounding box center [96, 474] width 105 height 20
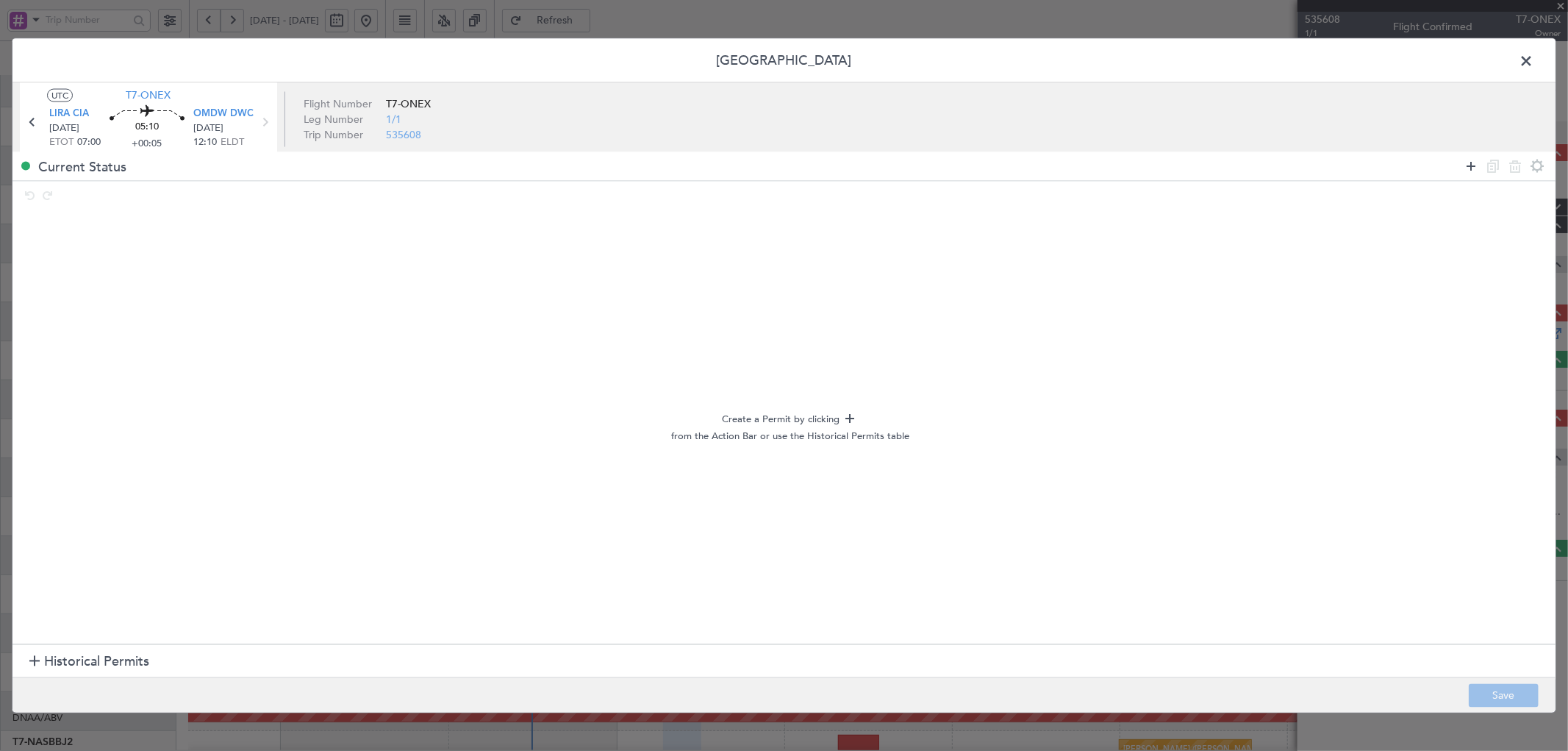
click at [1471, 161] on icon at bounding box center [1472, 166] width 18 height 18
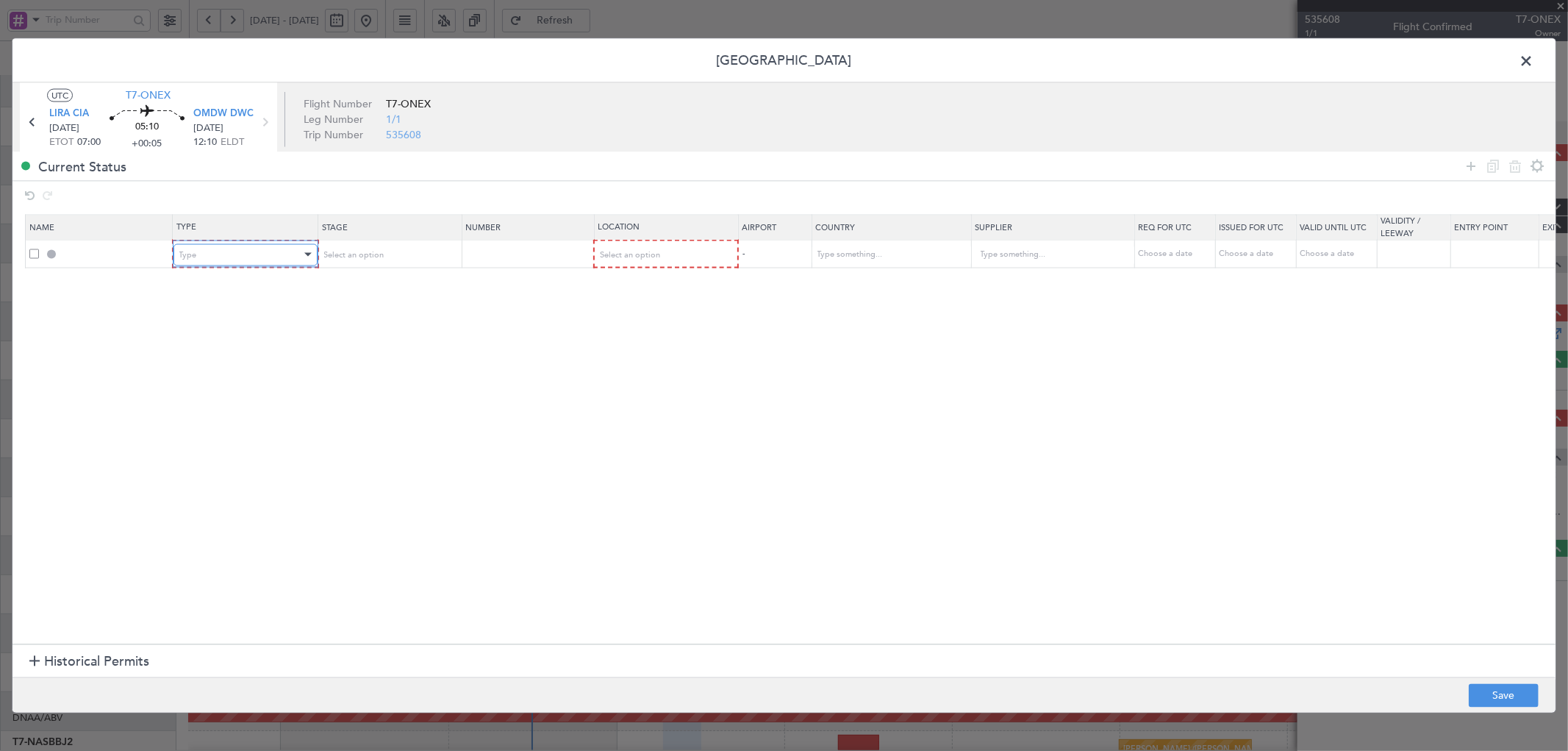
click at [250, 260] on div "Type" at bounding box center [240, 254] width 122 height 22
click at [202, 436] on span "PPR" at bounding box center [244, 444] width 131 height 22
click at [381, 255] on span "Select an option" at bounding box center [351, 253] width 60 height 11
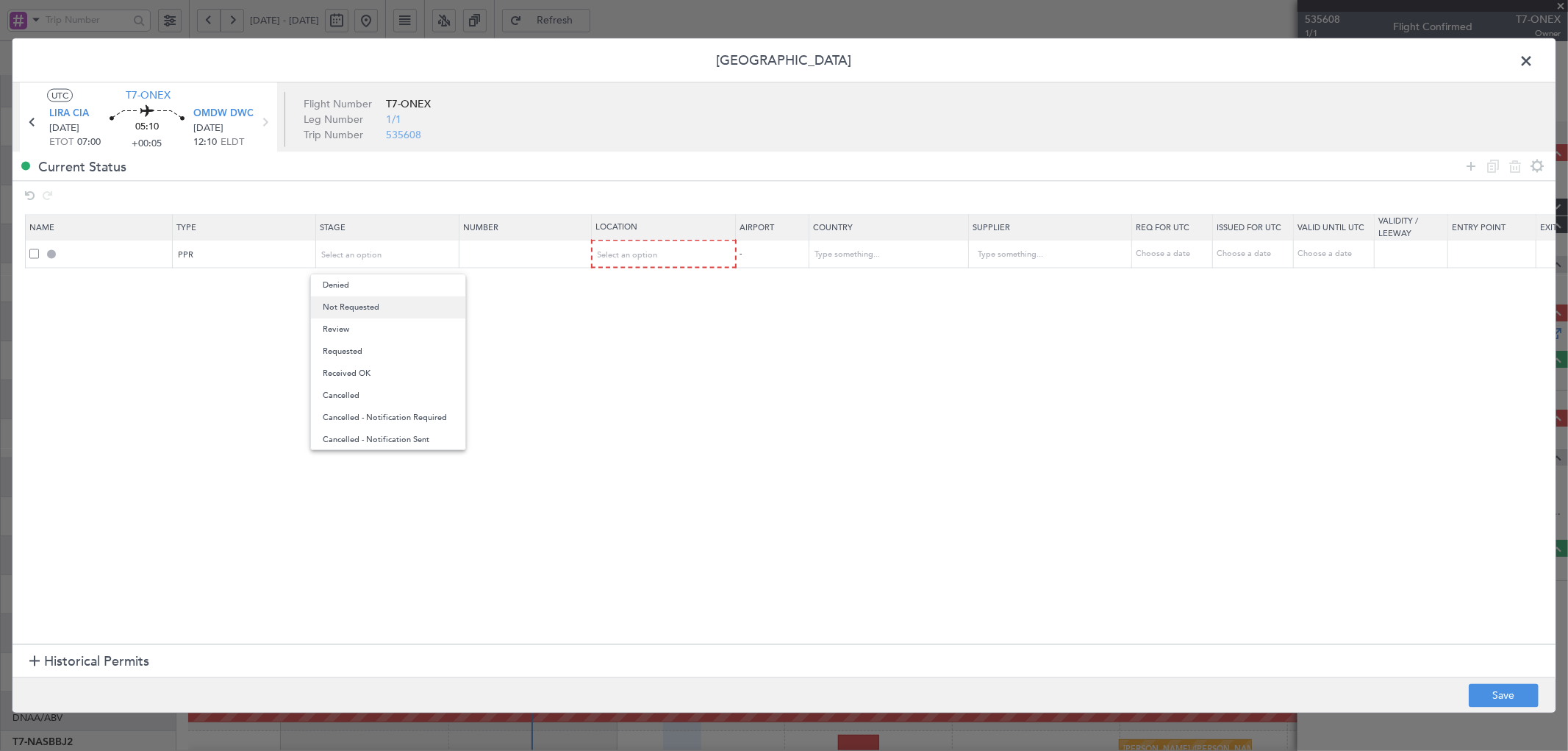
click at [379, 305] on span "Not Requested" at bounding box center [388, 307] width 131 height 22
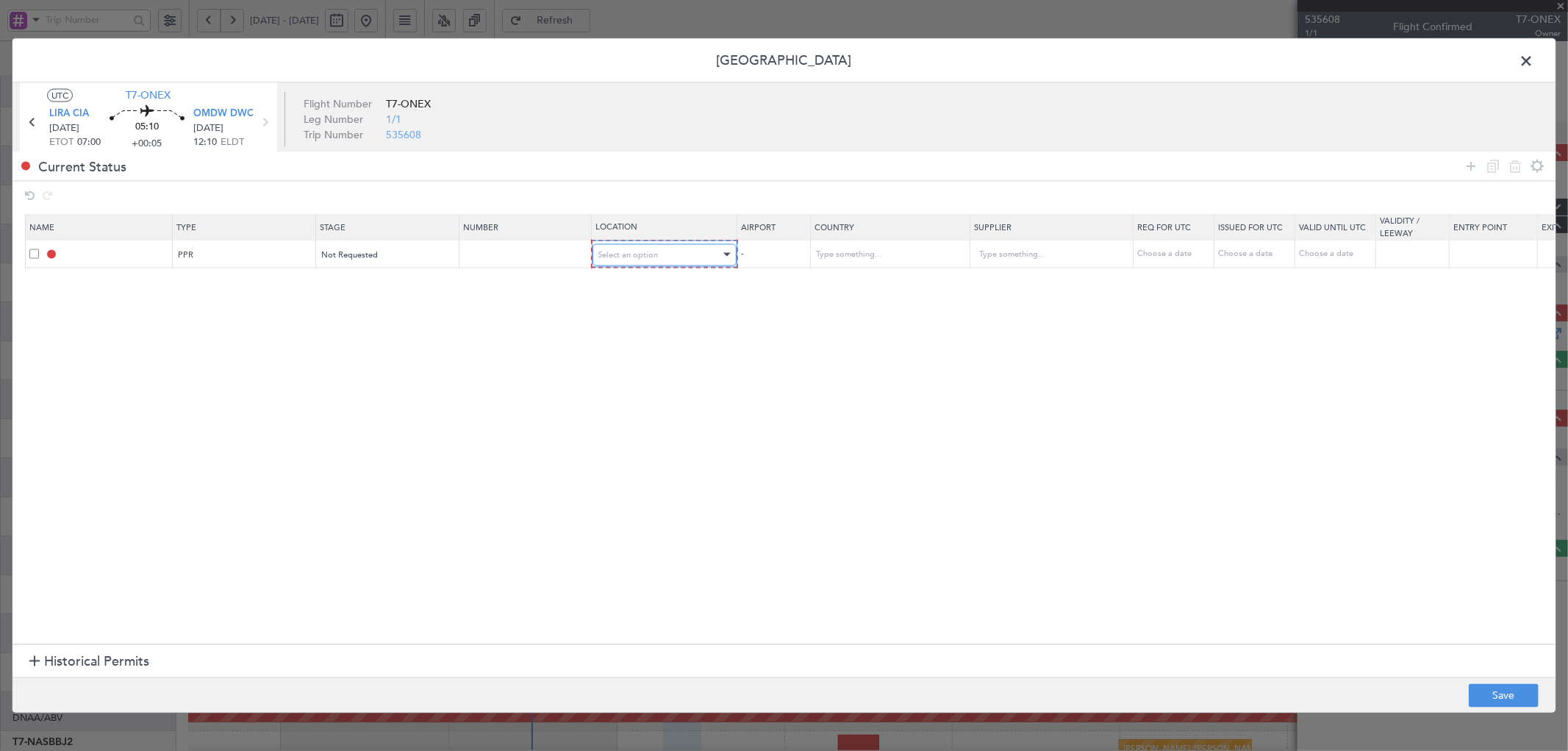
click at [655, 243] on div "Select an option" at bounding box center [659, 254] width 122 height 22
click at [644, 290] on span "Departure" at bounding box center [664, 285] width 131 height 22
drag, startPoint x: 1468, startPoint y: 164, endPoint x: 1454, endPoint y: 169, distance: 14.9
click at [1468, 164] on icon at bounding box center [1472, 166] width 18 height 18
click at [208, 282] on div "Type" at bounding box center [240, 282] width 122 height 22
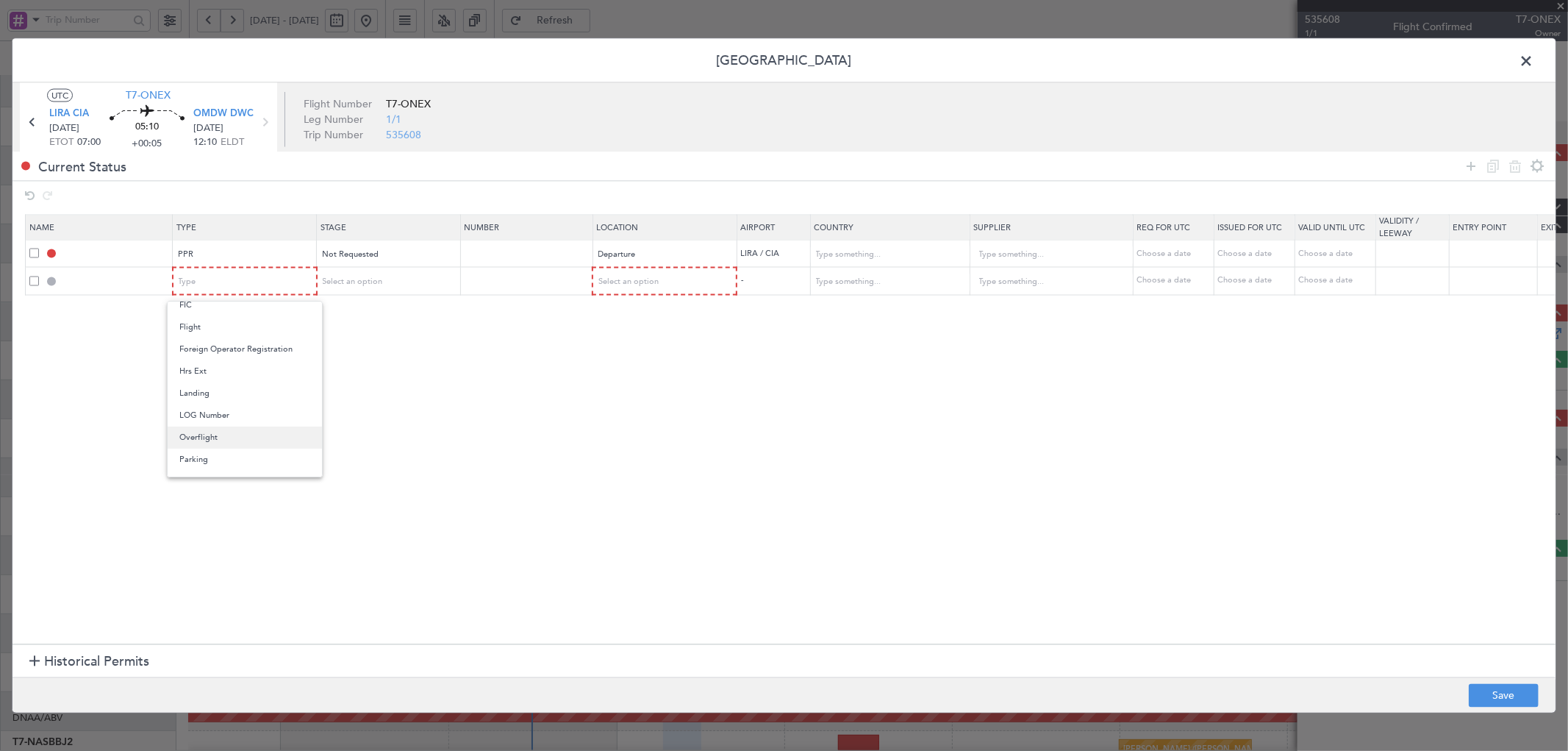
click at [215, 443] on span "Overflight" at bounding box center [244, 437] width 131 height 22
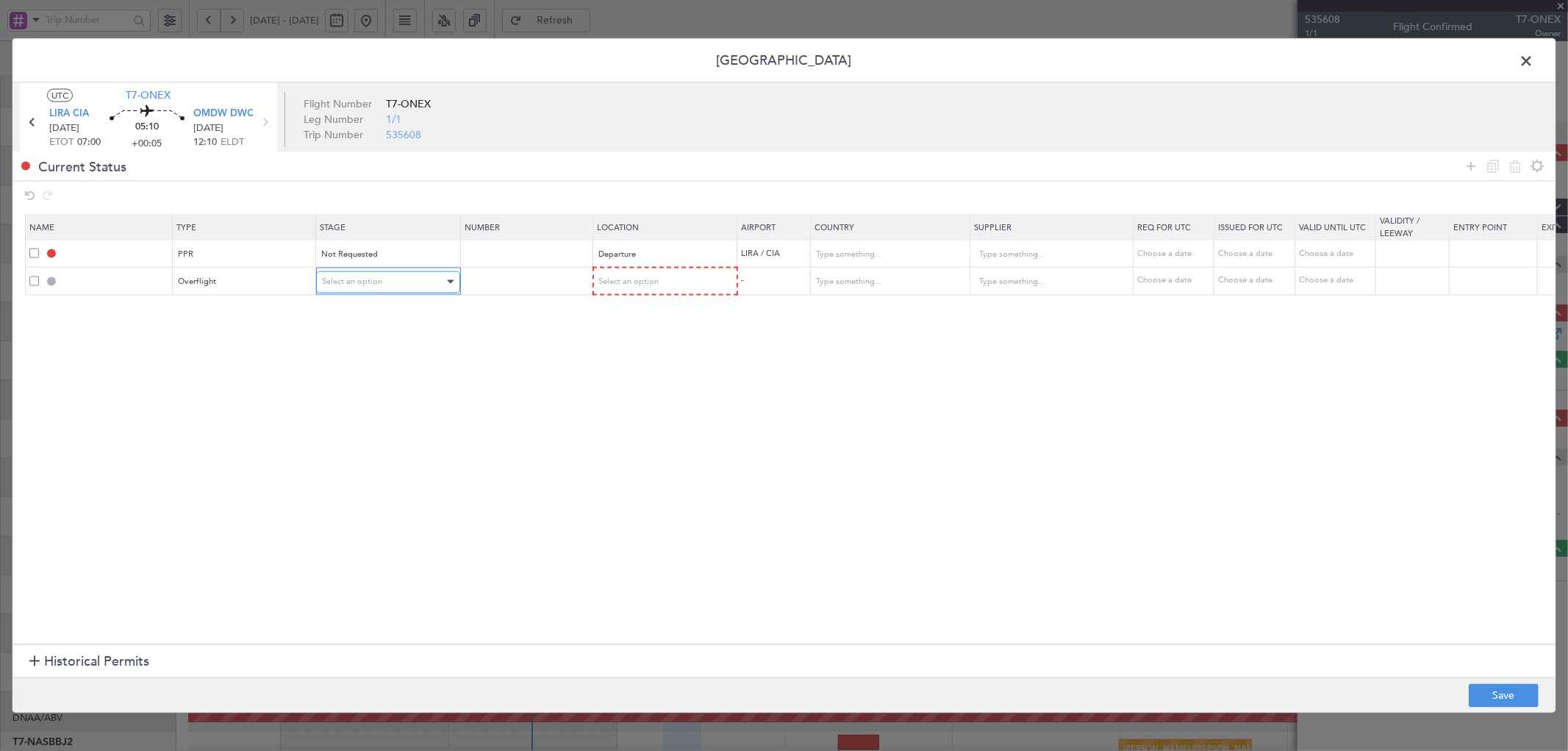
click at [348, 276] on span "Select an option" at bounding box center [351, 281] width 60 height 11
drag, startPoint x: 358, startPoint y: 331, endPoint x: 477, endPoint y: 309, distance: 121.0
click at [358, 332] on span "Not Requested" at bounding box center [388, 335] width 131 height 22
click at [641, 281] on span "Select an option" at bounding box center [628, 281] width 60 height 11
click at [629, 395] on span "Enroute" at bounding box center [664, 401] width 131 height 22
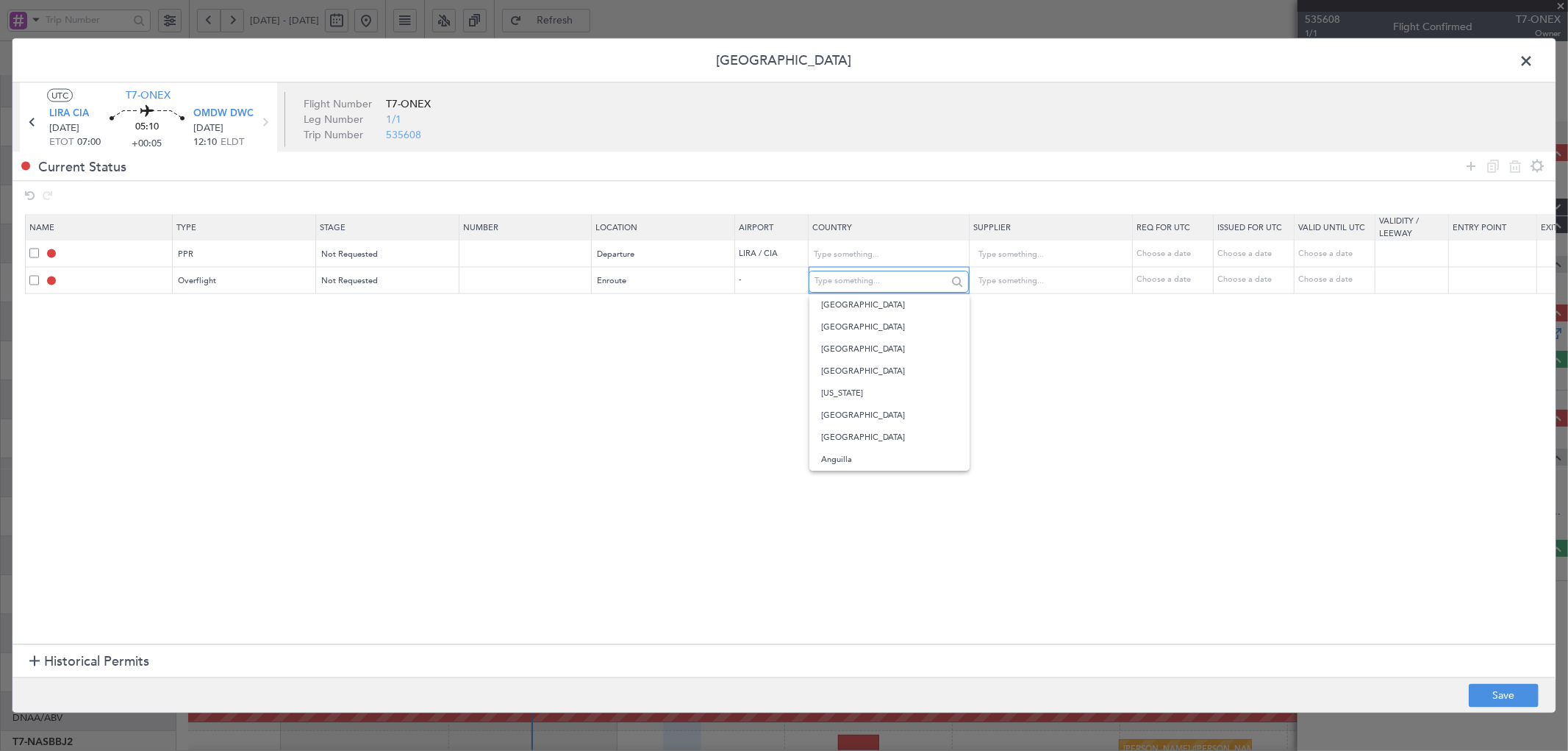
click at [922, 283] on input "text" at bounding box center [881, 281] width 132 height 22
click at [876, 299] on span "Turkey" at bounding box center [889, 305] width 137 height 22
type input "Turkey"
click at [1474, 162] on icon at bounding box center [1472, 166] width 18 height 18
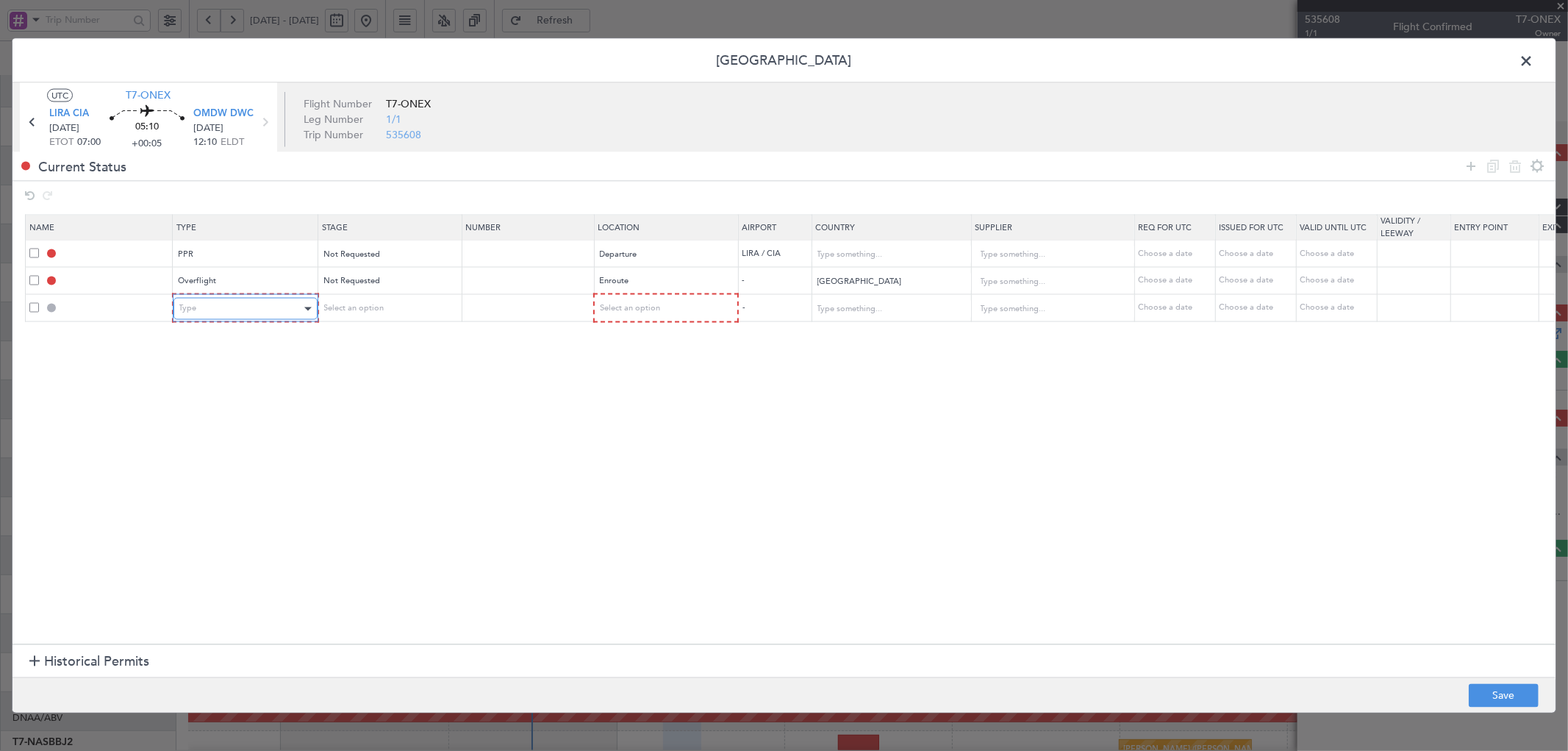
click at [247, 309] on div "Type" at bounding box center [240, 308] width 122 height 22
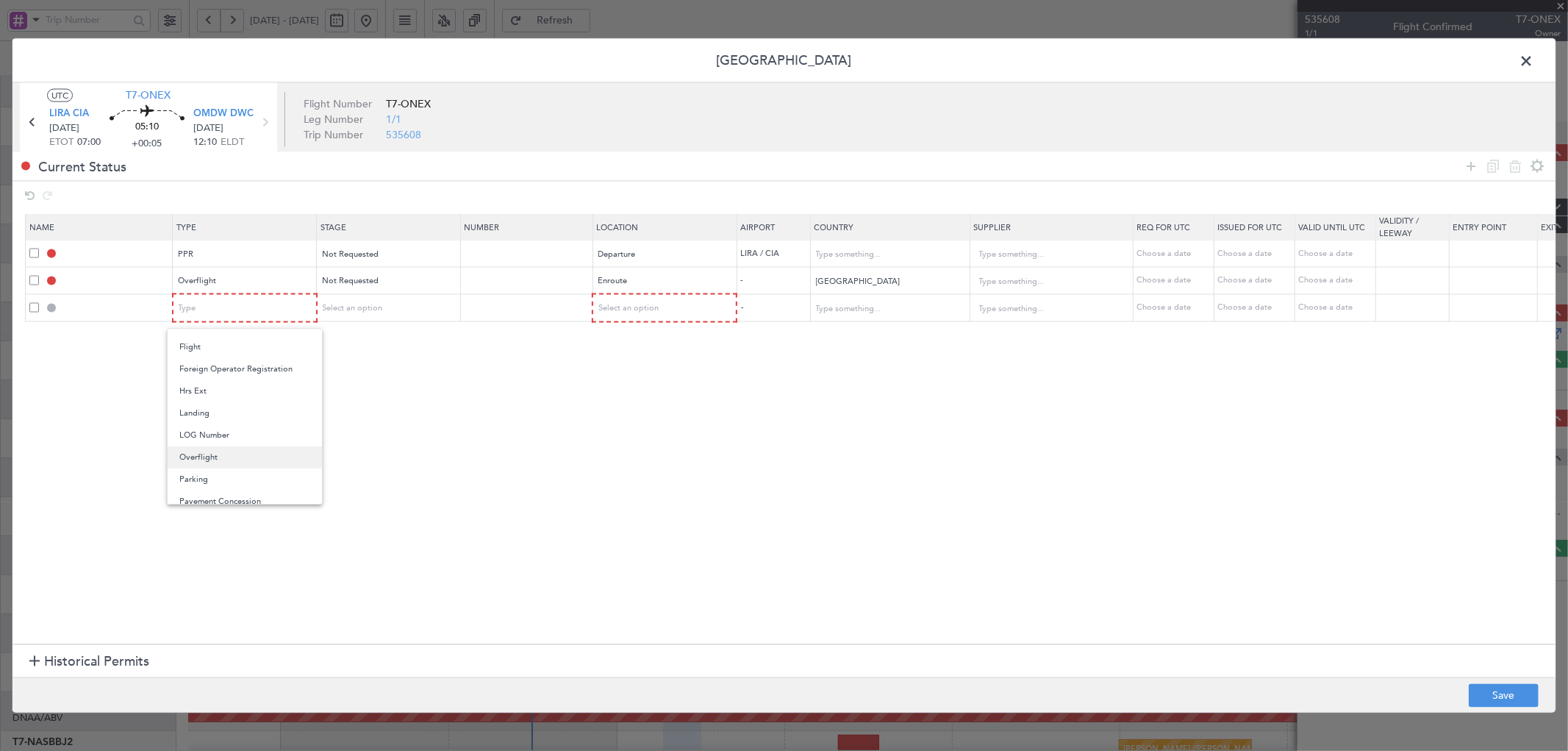
click at [234, 456] on span "Overflight" at bounding box center [244, 457] width 131 height 22
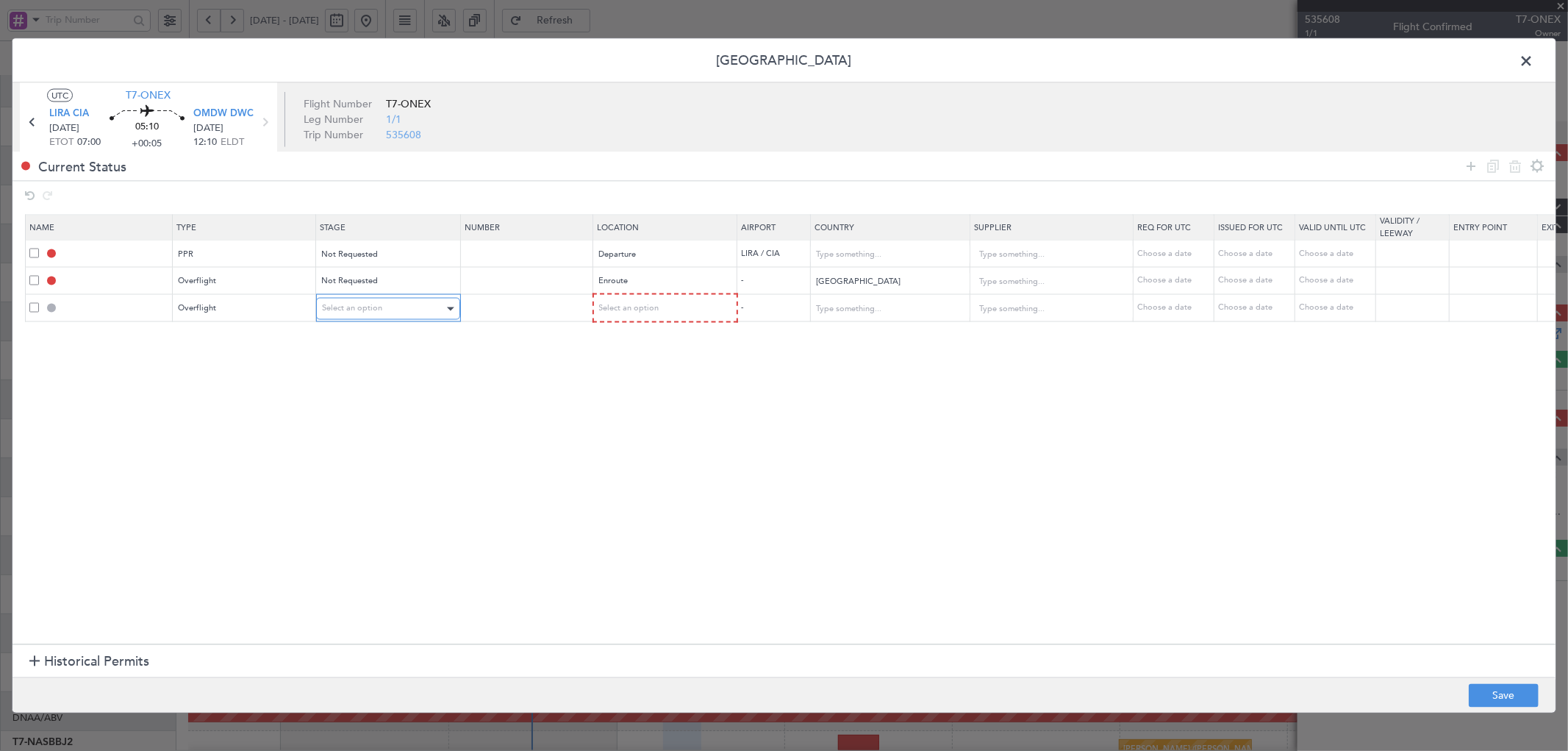
click at [400, 310] on div "Select an option" at bounding box center [383, 308] width 122 height 22
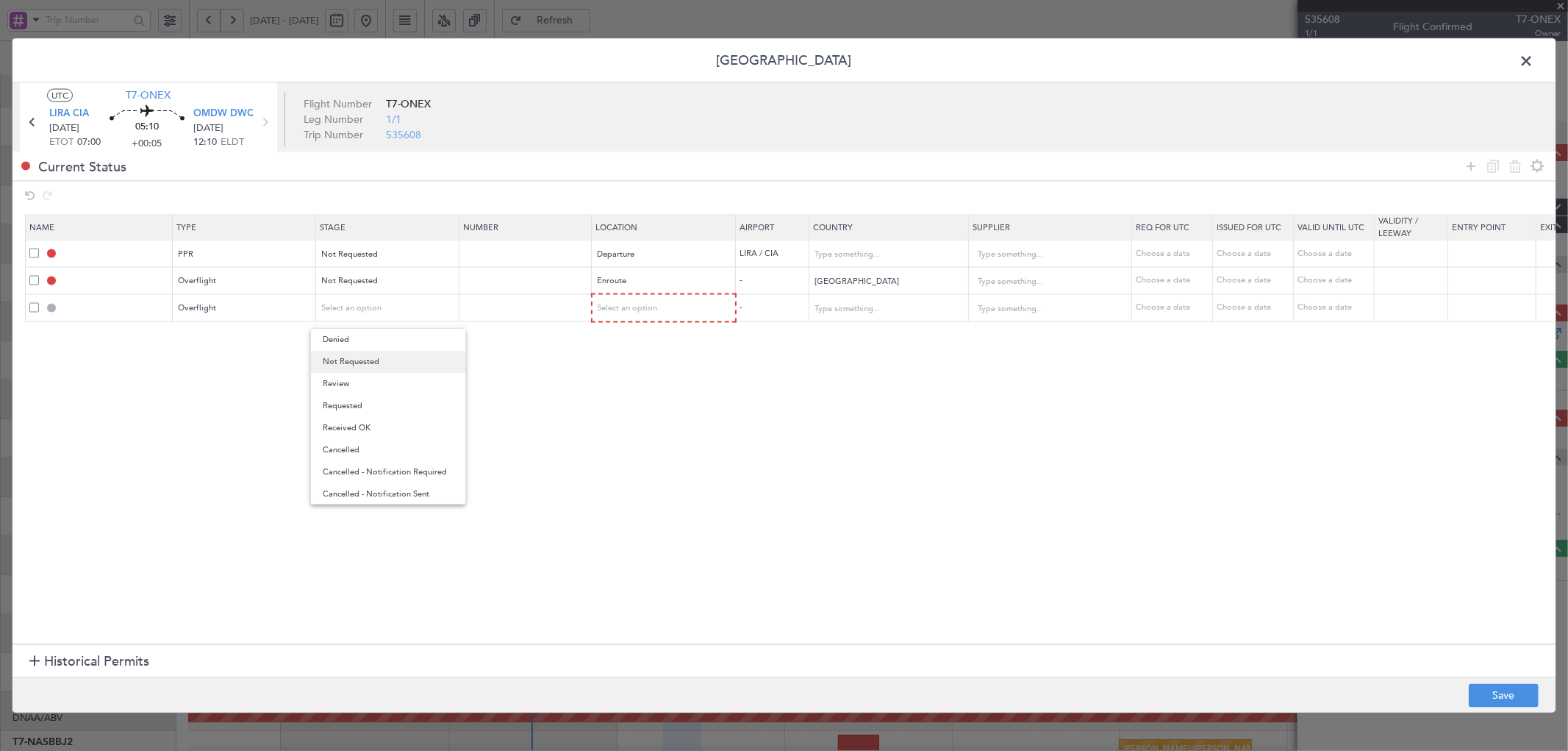
click at [381, 361] on span "Not Requested" at bounding box center [388, 361] width 131 height 22
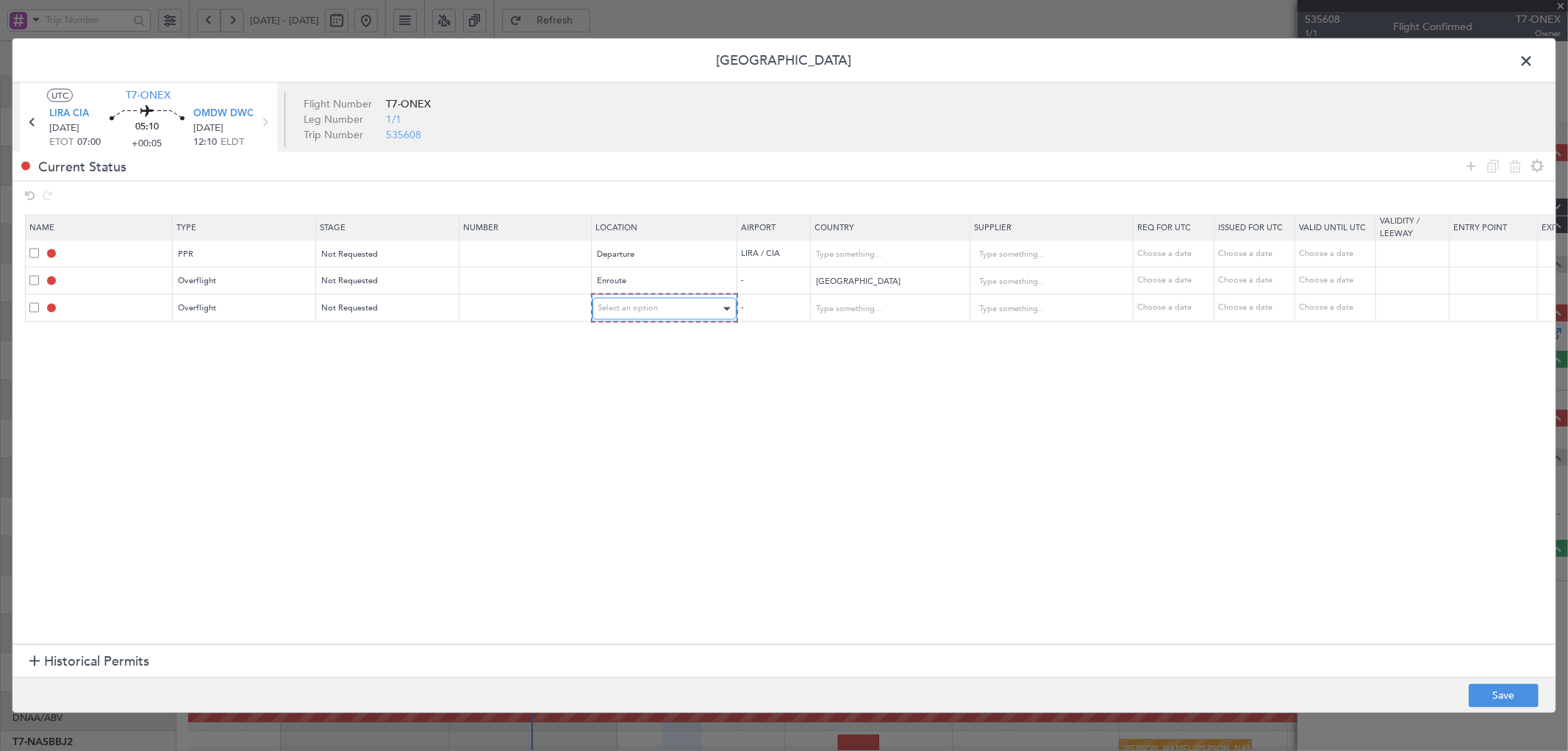
click at [687, 306] on div "Select an option" at bounding box center [659, 308] width 122 height 22
click at [626, 431] on span "Enroute" at bounding box center [664, 427] width 131 height 22
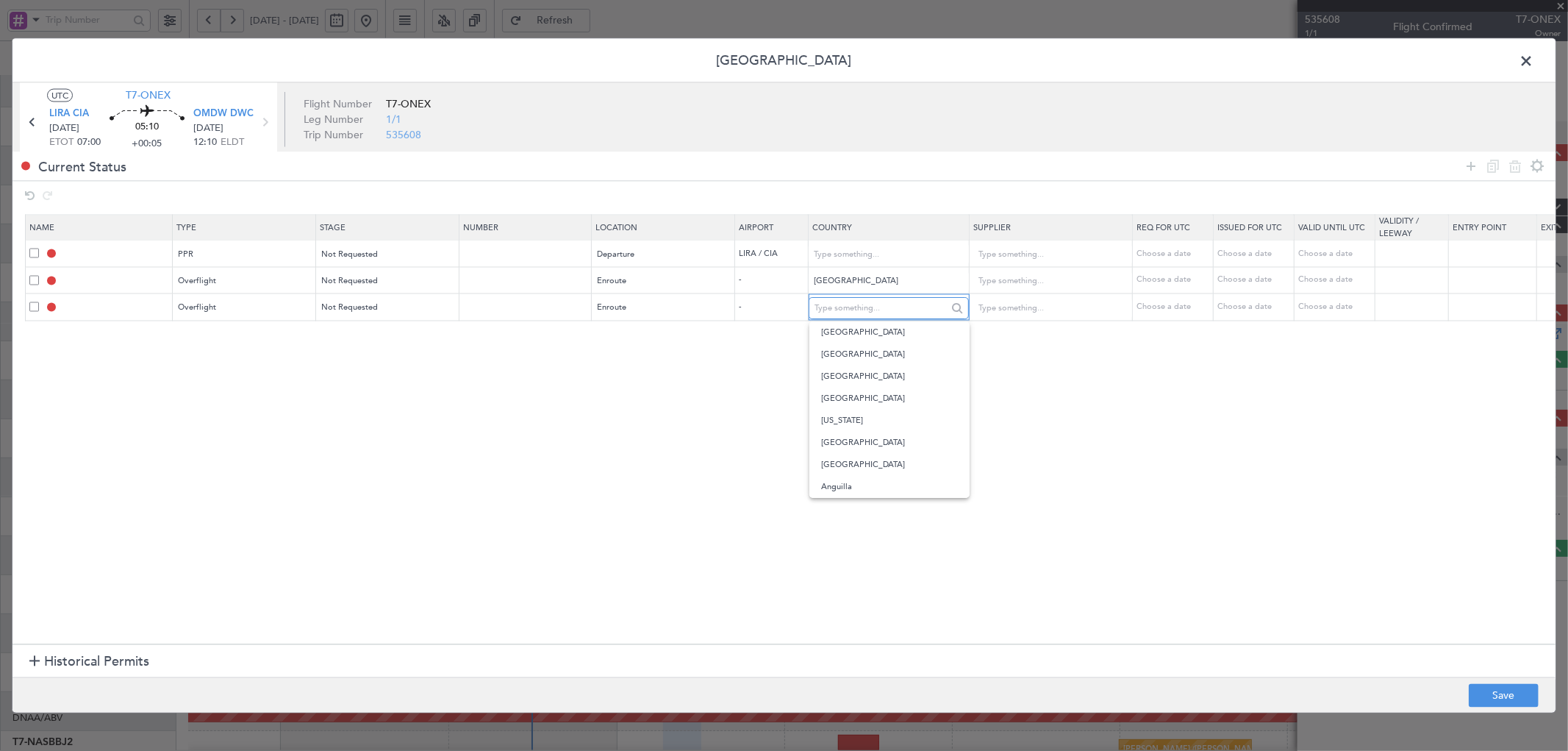
click at [902, 311] on input "text" at bounding box center [881, 308] width 132 height 22
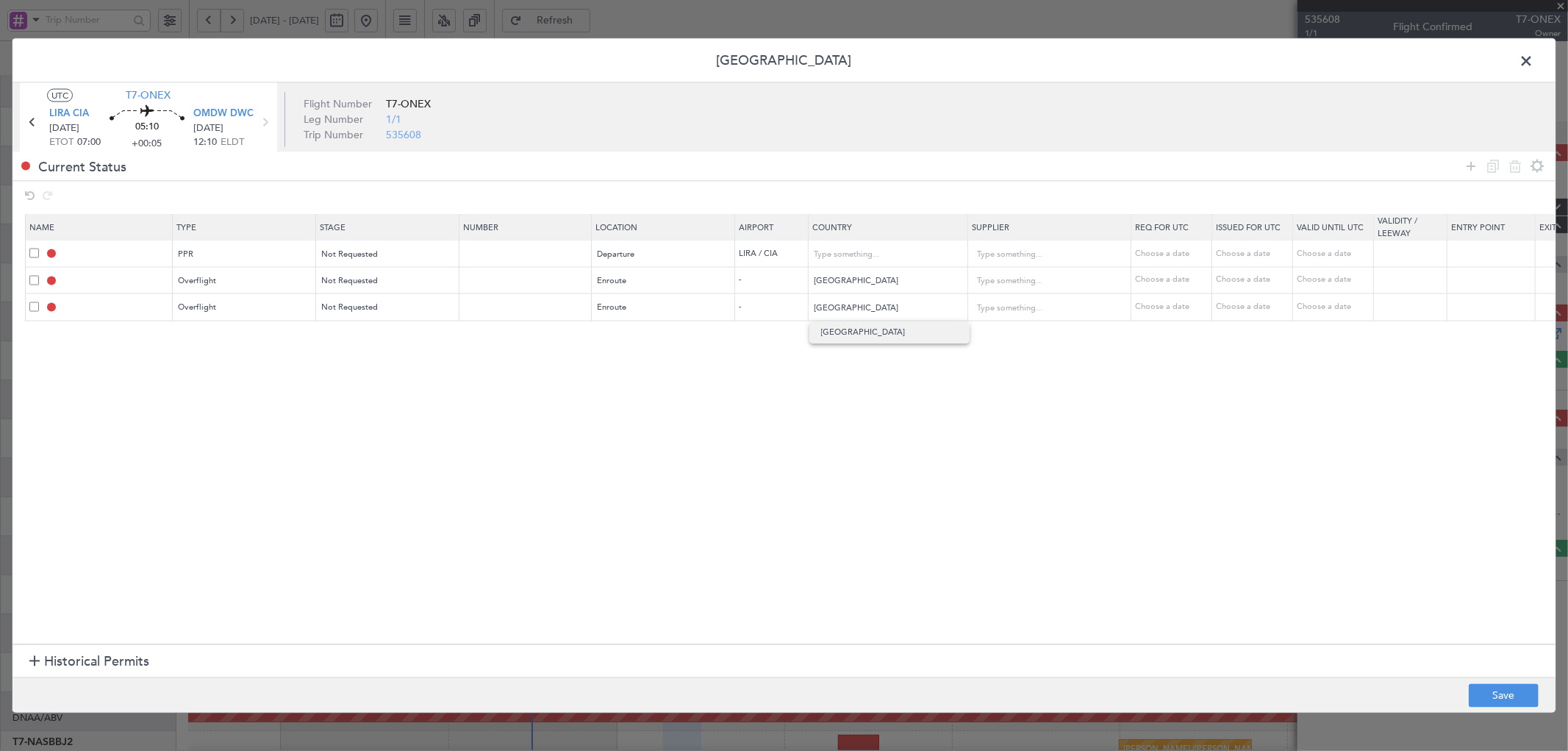
click at [879, 341] on span "[GEOGRAPHIC_DATA]" at bounding box center [889, 332] width 137 height 22
type input "[GEOGRAPHIC_DATA]"
drag, startPoint x: 1474, startPoint y: 169, endPoint x: 971, endPoint y: 313, distance: 523.2
click at [1474, 169] on icon at bounding box center [1472, 166] width 18 height 18
click at [258, 342] on div "Type" at bounding box center [240, 335] width 122 height 22
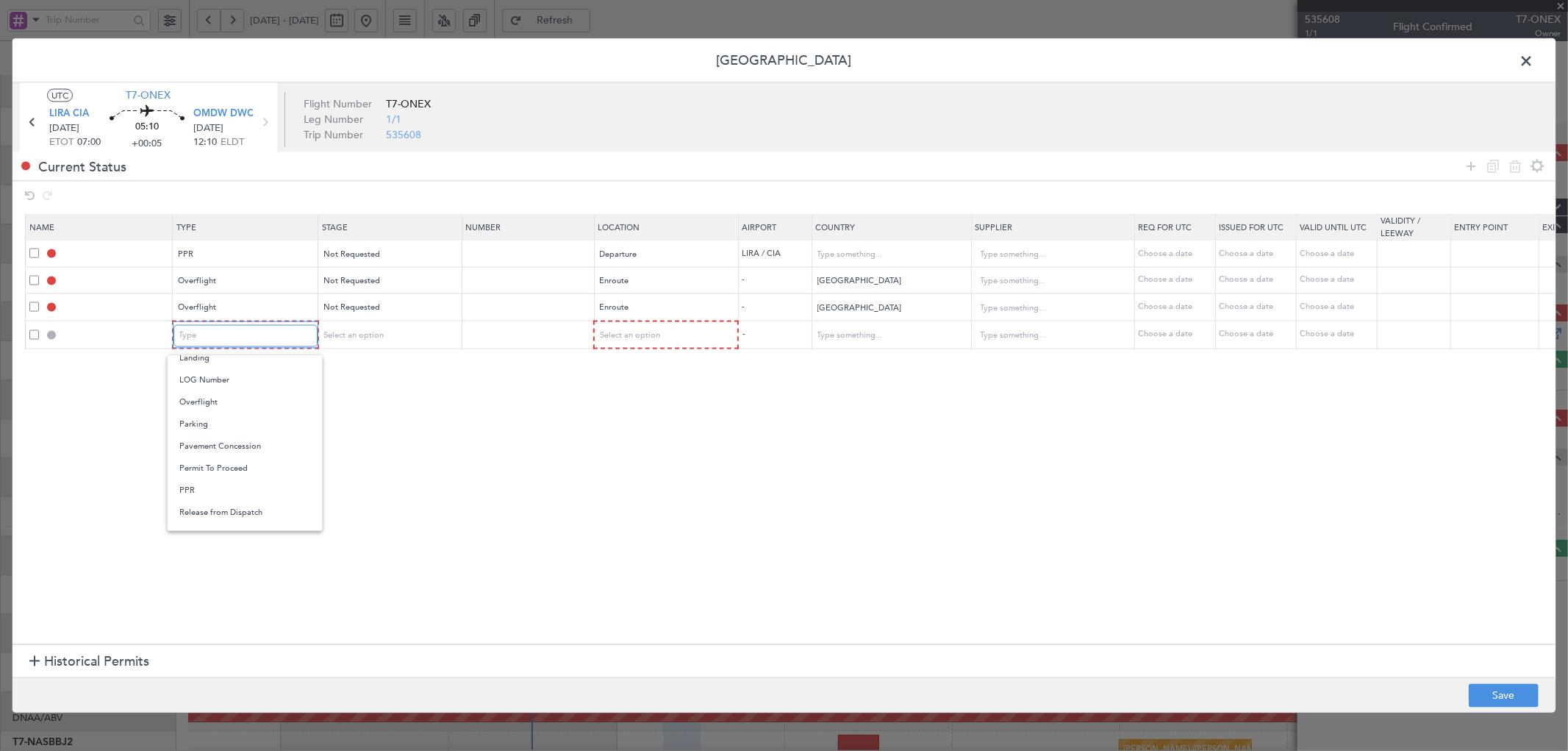
scroll to position [381, 0]
drag, startPoint x: 232, startPoint y: 385, endPoint x: 331, endPoint y: 362, distance: 101.6
click at [234, 385] on span "Overflight" at bounding box center [244, 382] width 131 height 22
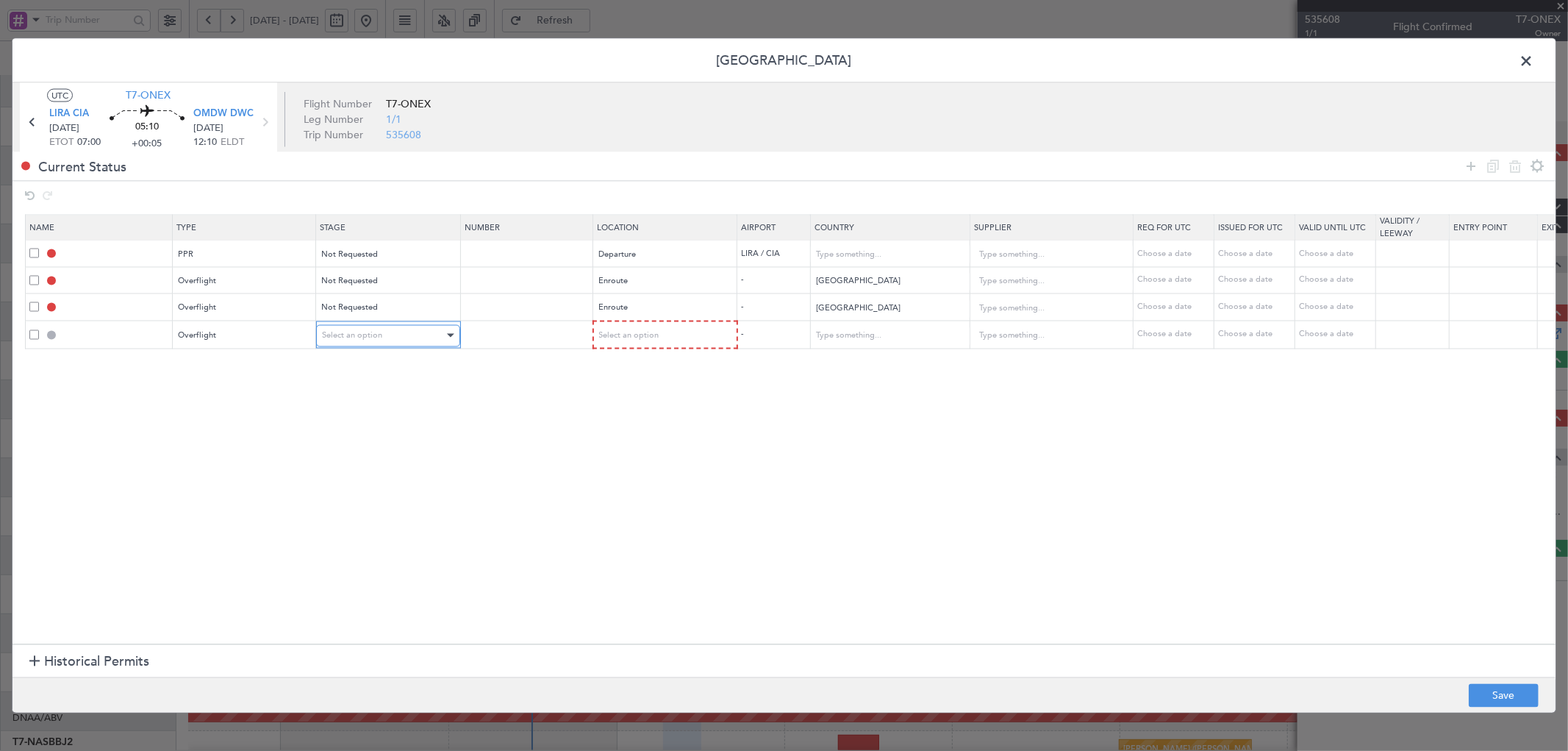
click at [394, 344] on div "Select an option" at bounding box center [383, 335] width 122 height 22
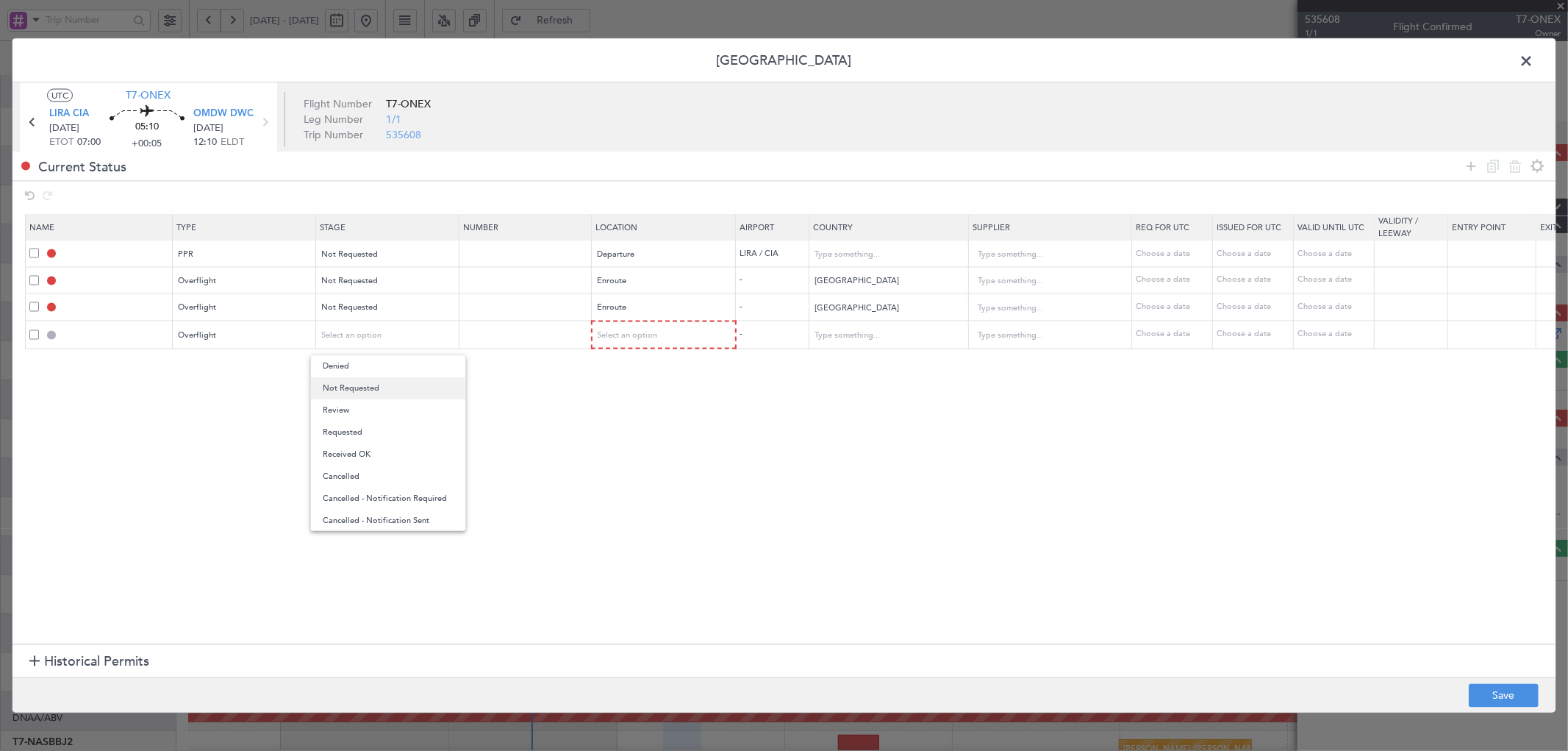
click at [385, 385] on span "Not Requested" at bounding box center [388, 388] width 131 height 22
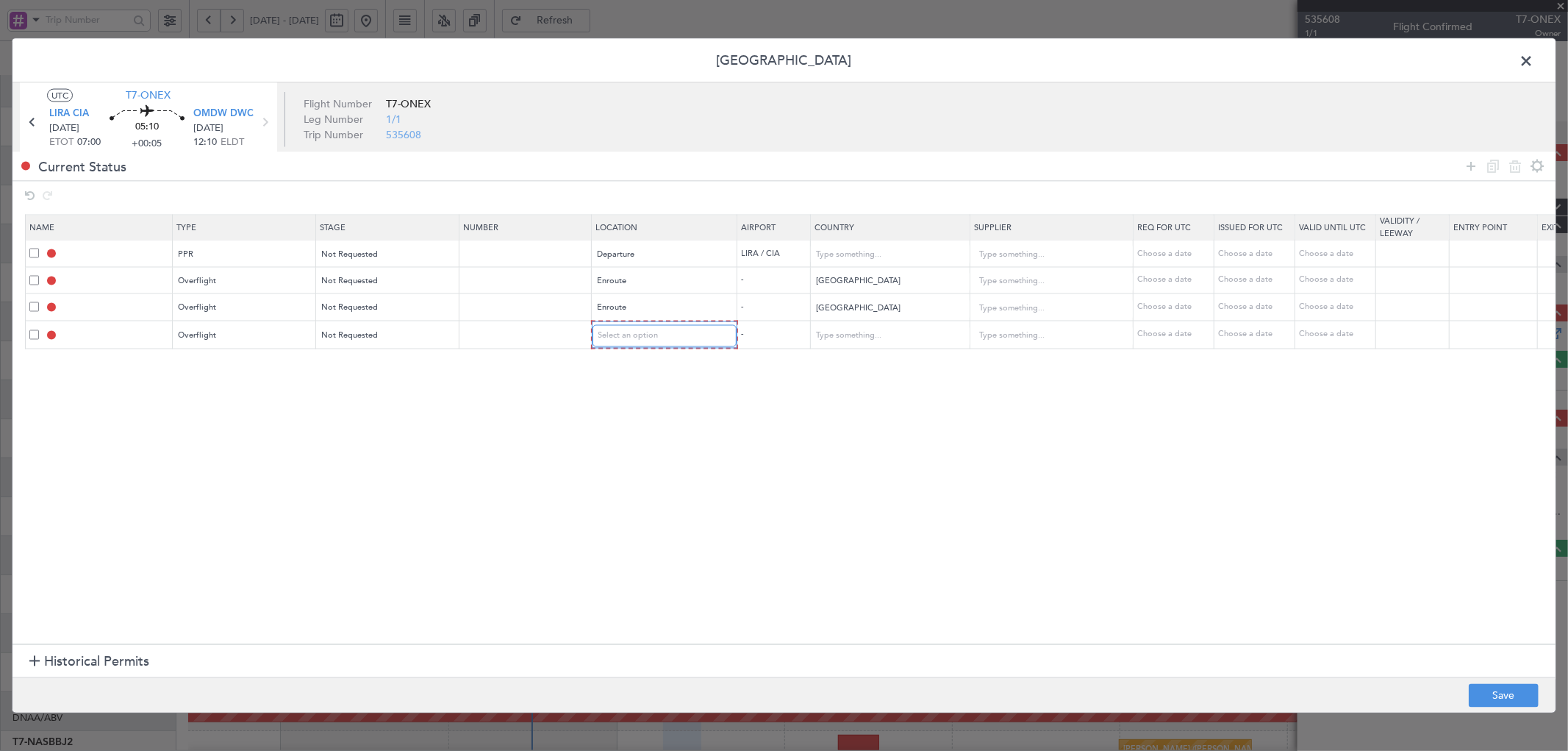
click at [679, 339] on div "Select an option" at bounding box center [659, 335] width 122 height 22
drag, startPoint x: 643, startPoint y: 457, endPoint x: 884, endPoint y: 346, distance: 265.3
click at [644, 454] on span "Enroute" at bounding box center [664, 454] width 131 height 22
click at [906, 335] on input "text" at bounding box center [881, 335] width 132 height 22
click at [899, 361] on span "Kuwait" at bounding box center [889, 358] width 137 height 22
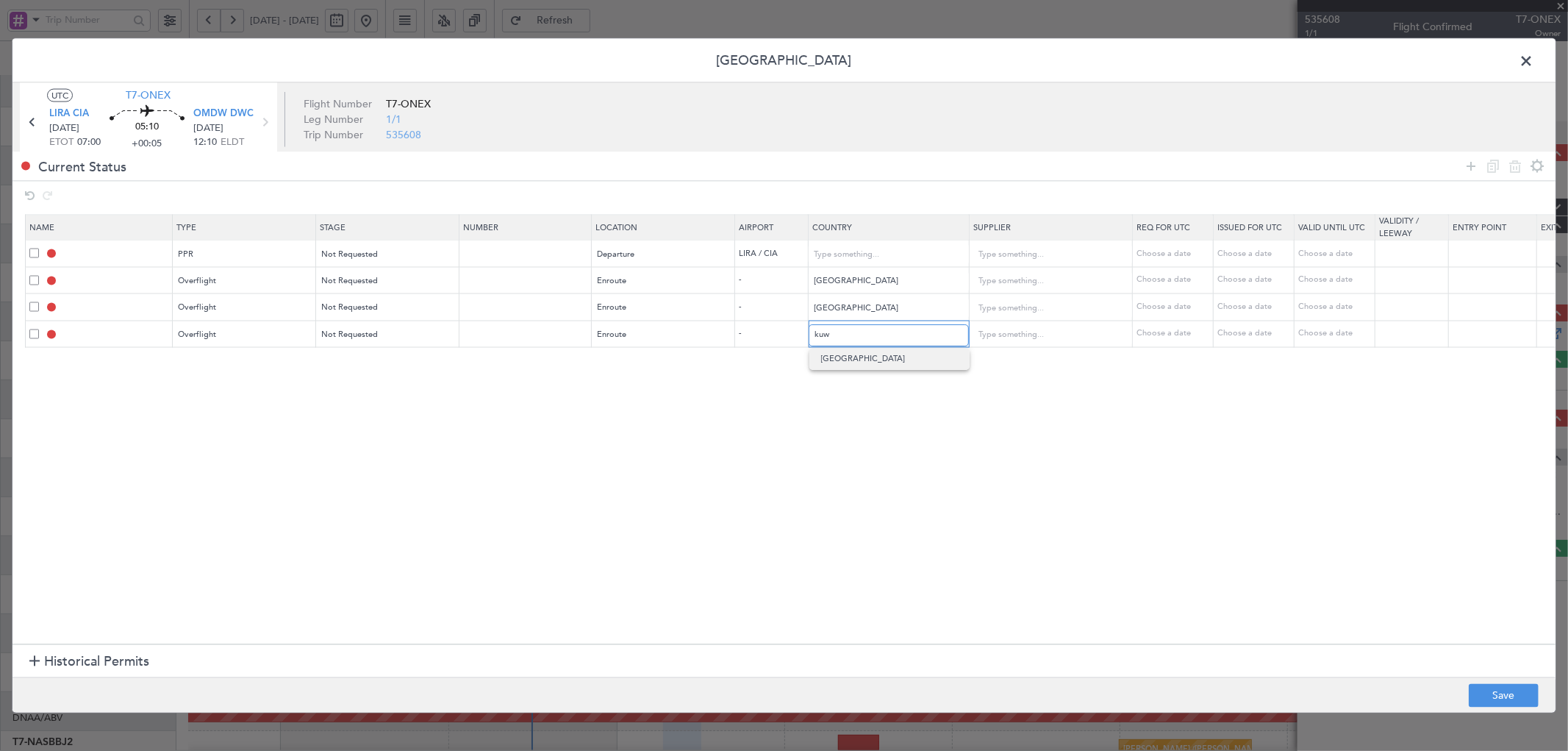
type input "Kuwait"
click at [1466, 163] on icon at bounding box center [1472, 166] width 18 height 18
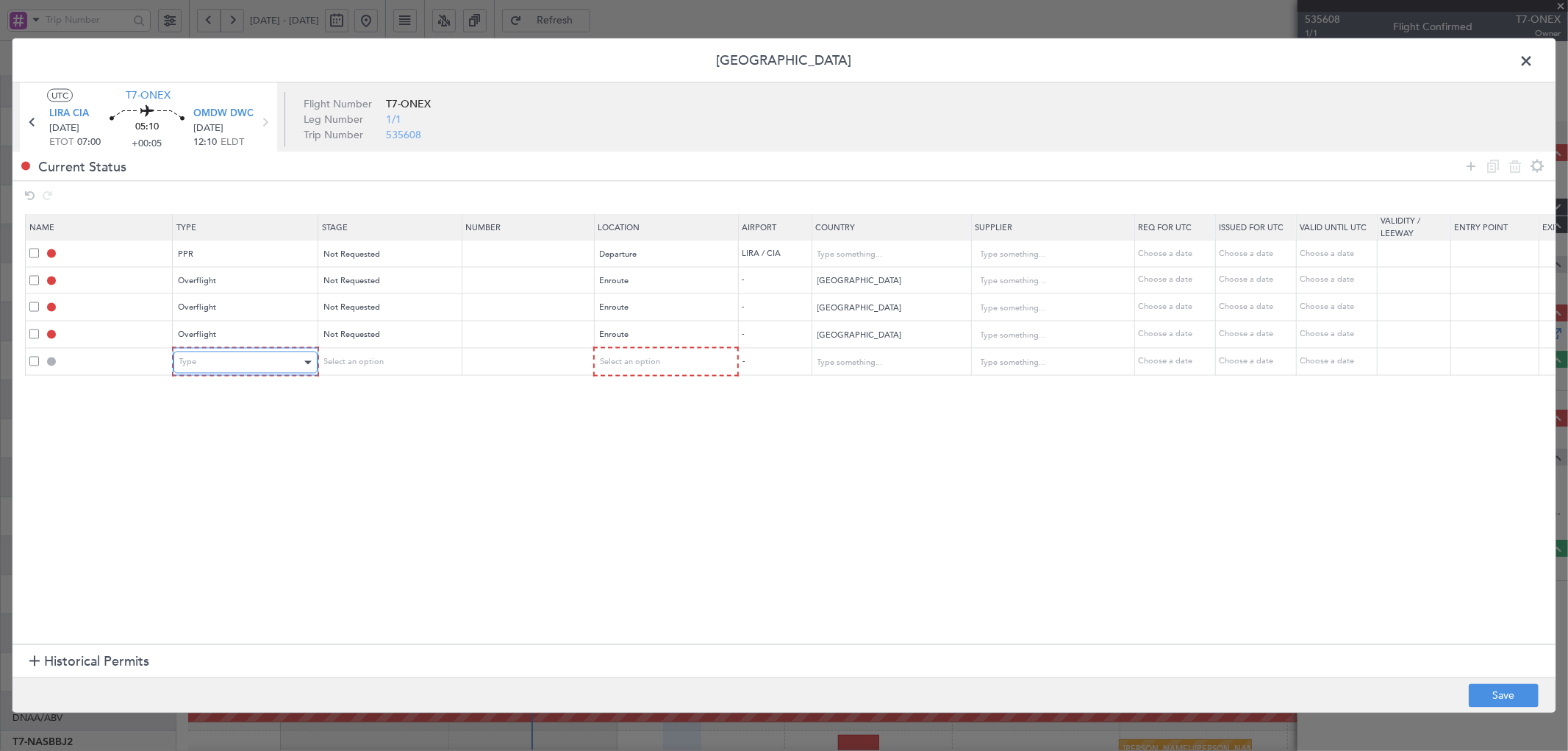
click at [211, 364] on div "Type" at bounding box center [240, 362] width 122 height 22
click at [226, 464] on span "Overflight" at bounding box center [244, 464] width 131 height 22
click at [339, 363] on span "Select an option" at bounding box center [351, 361] width 60 height 11
drag, startPoint x: 358, startPoint y: 419, endPoint x: 495, endPoint y: 408, distance: 137.4
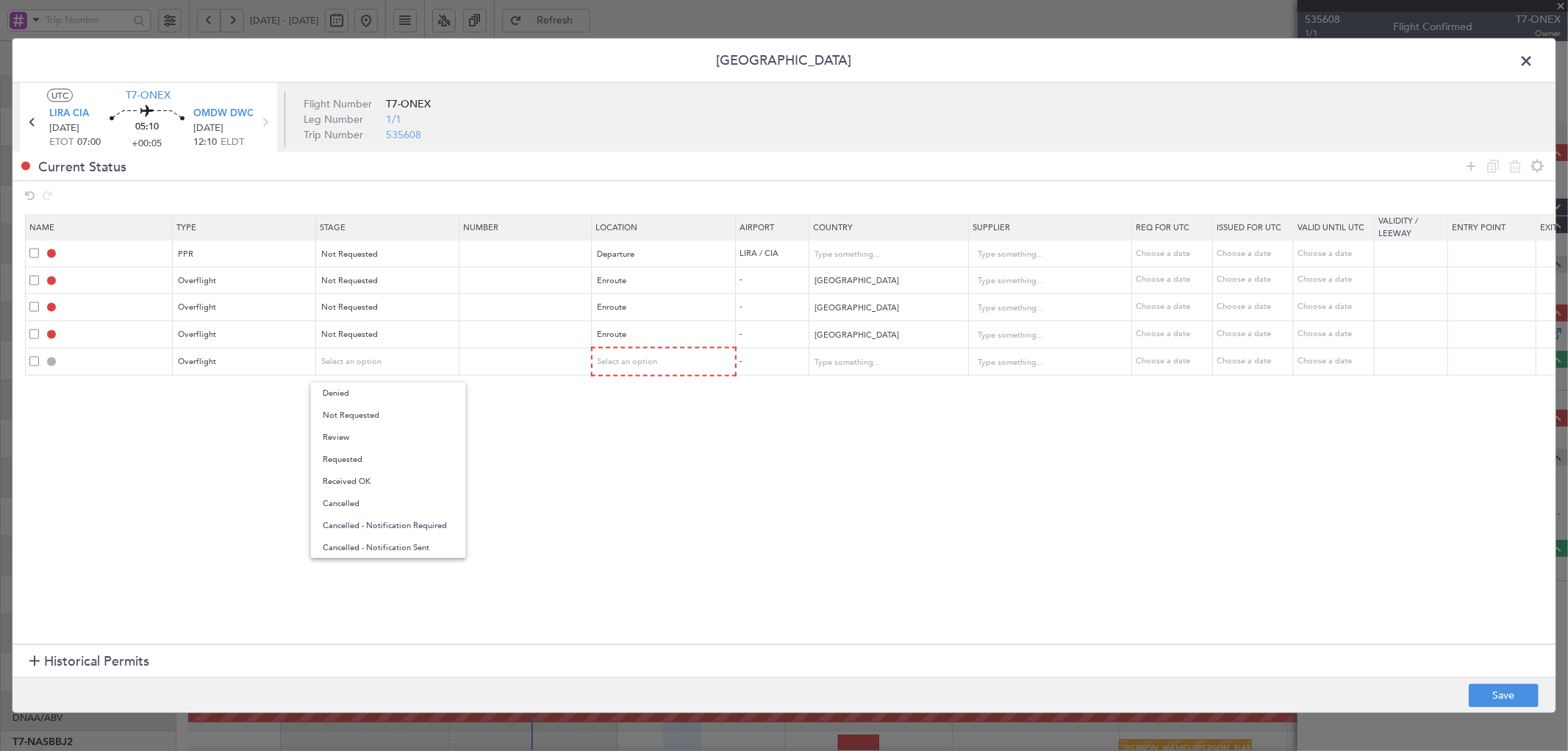
click at [360, 419] on span "Not Requested" at bounding box center [388, 415] width 131 height 22
click at [620, 370] on div "Select an option" at bounding box center [659, 362] width 122 height 22
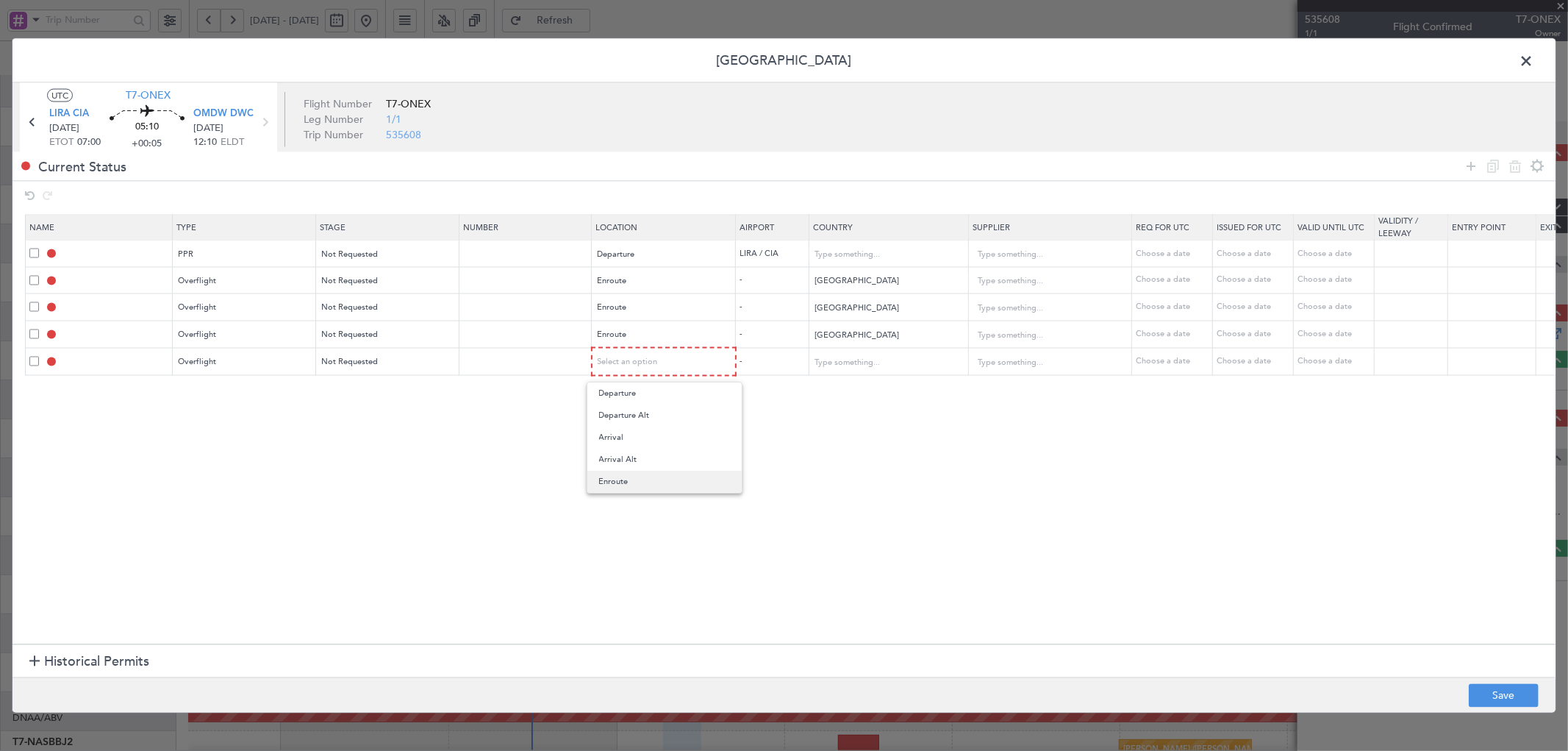
click at [656, 483] on span "Enroute" at bounding box center [664, 481] width 131 height 22
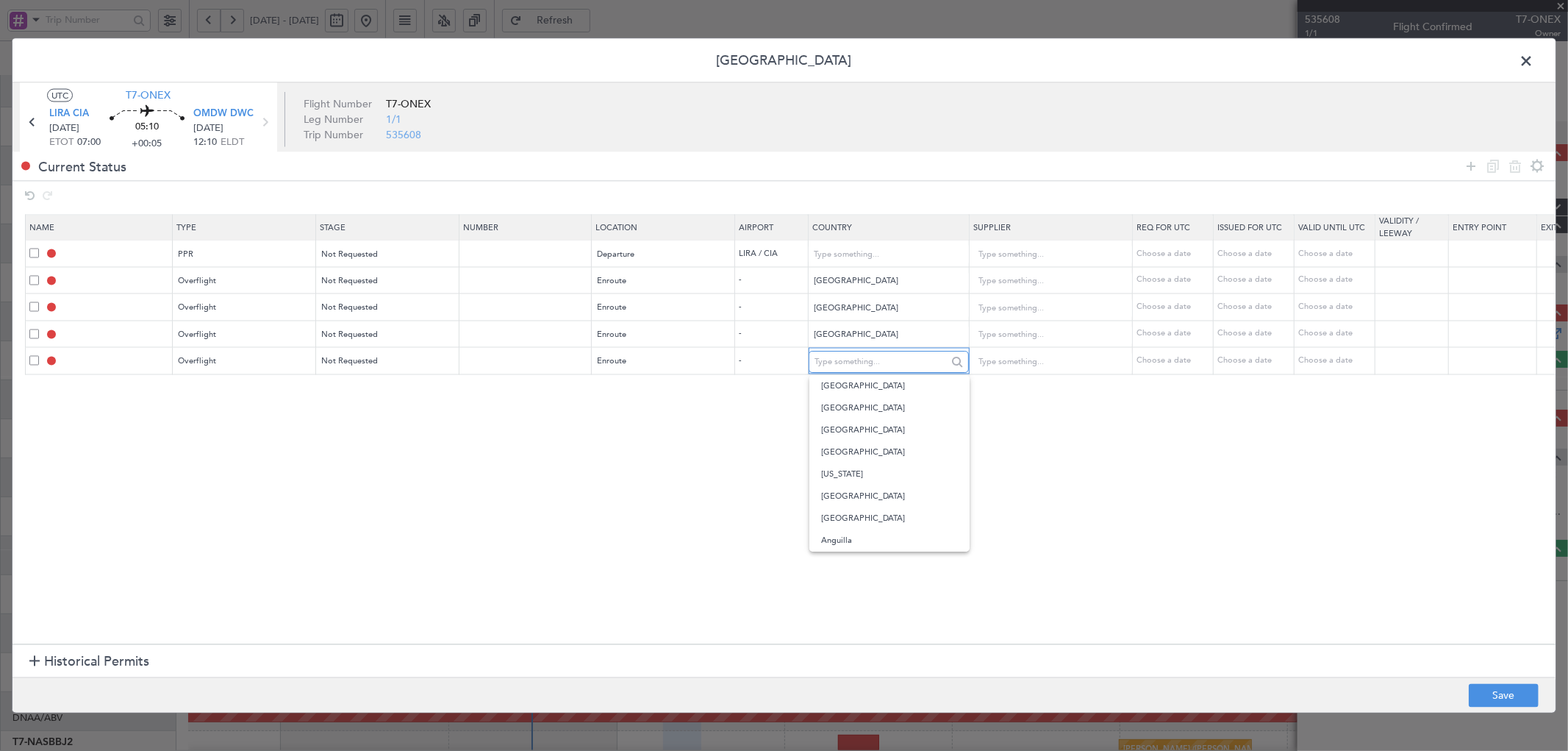
click at [868, 355] on input "text" at bounding box center [881, 361] width 132 height 22
click at [887, 397] on span "Bahrain" at bounding box center [889, 386] width 137 height 22
type input "Bahrain"
click at [1473, 157] on icon at bounding box center [1472, 166] width 18 height 18
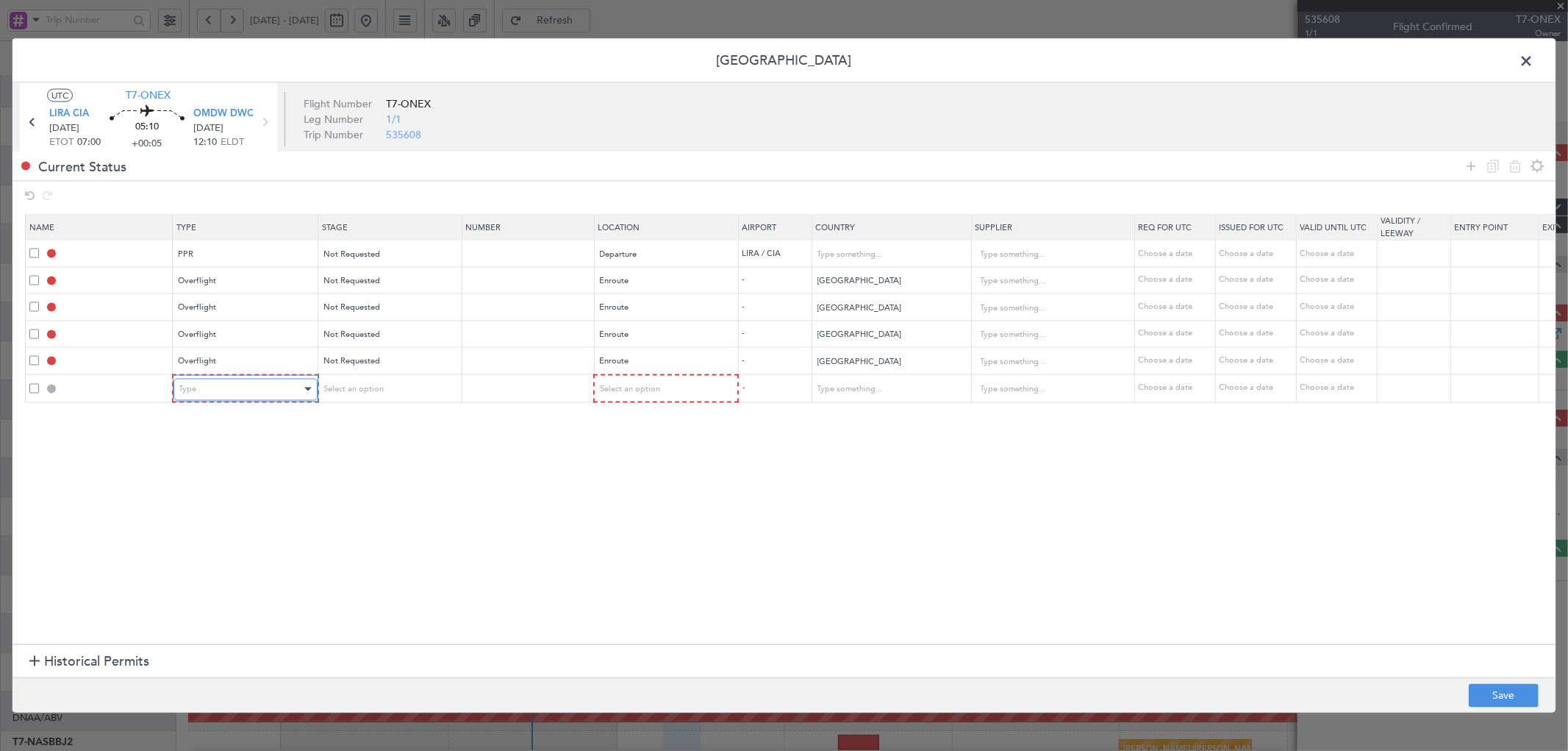
click at [274, 395] on div "Type" at bounding box center [240, 389] width 122 height 22
click at [219, 505] on span "Landing" at bounding box center [244, 500] width 131 height 22
click at [403, 387] on div "Select an option" at bounding box center [383, 389] width 122 height 22
click at [380, 443] on span "Not Requested" at bounding box center [388, 442] width 131 height 22
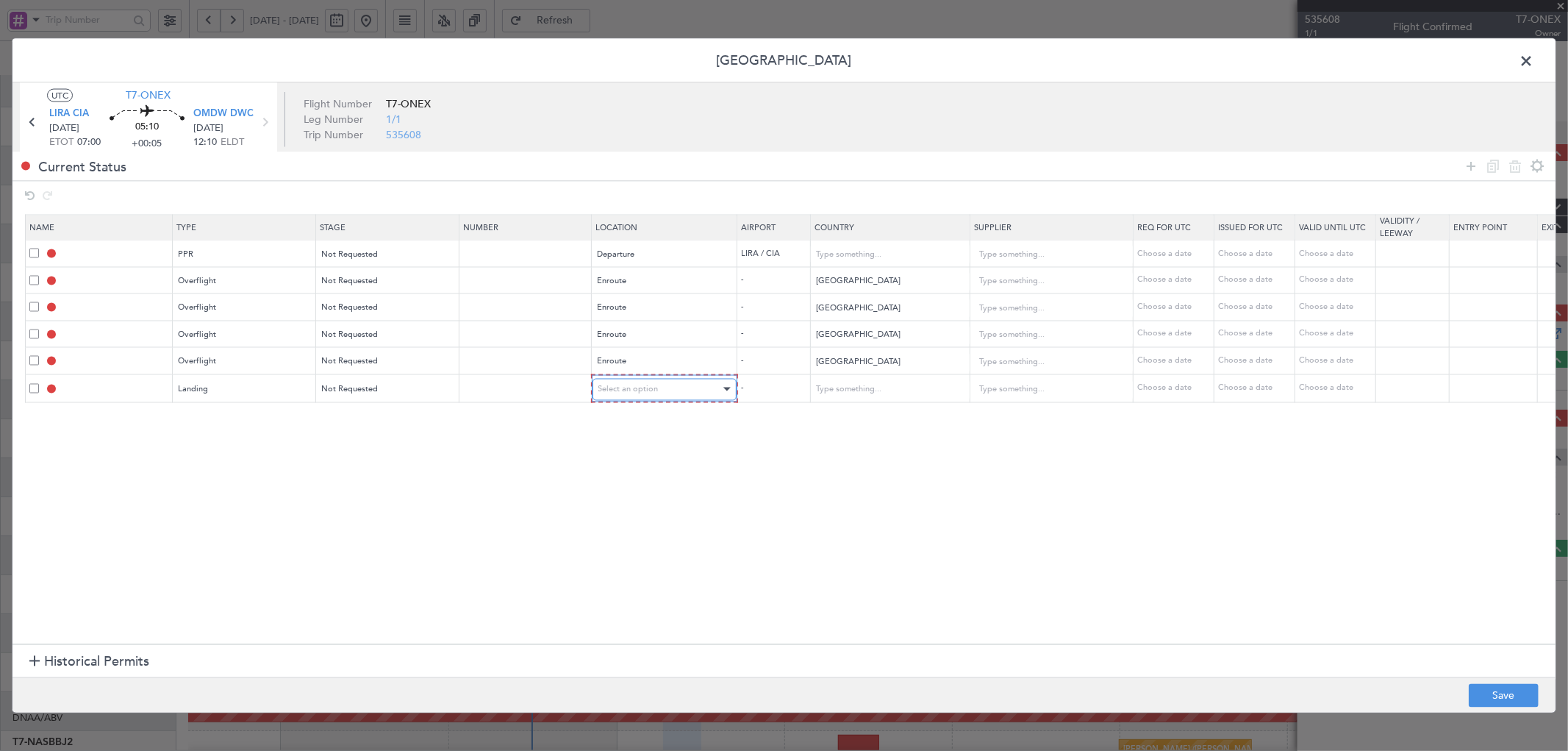
click at [669, 387] on div "Select an option" at bounding box center [659, 389] width 122 height 22
click at [615, 464] on span "Arrival" at bounding box center [664, 464] width 131 height 22
click at [1469, 170] on icon at bounding box center [1472, 166] width 18 height 18
click at [220, 417] on div "Type" at bounding box center [240, 416] width 122 height 22
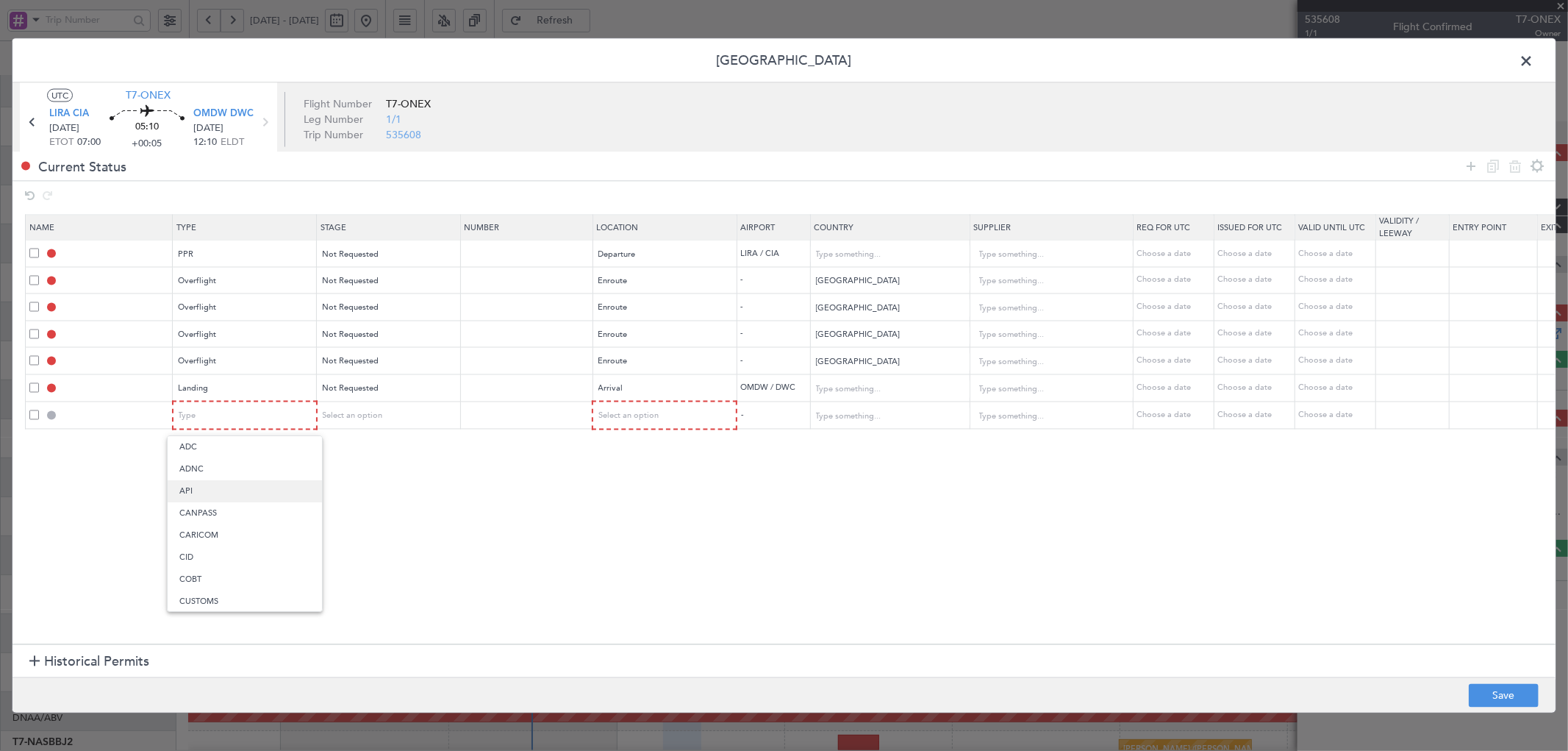
click at [187, 486] on span "API" at bounding box center [244, 491] width 131 height 22
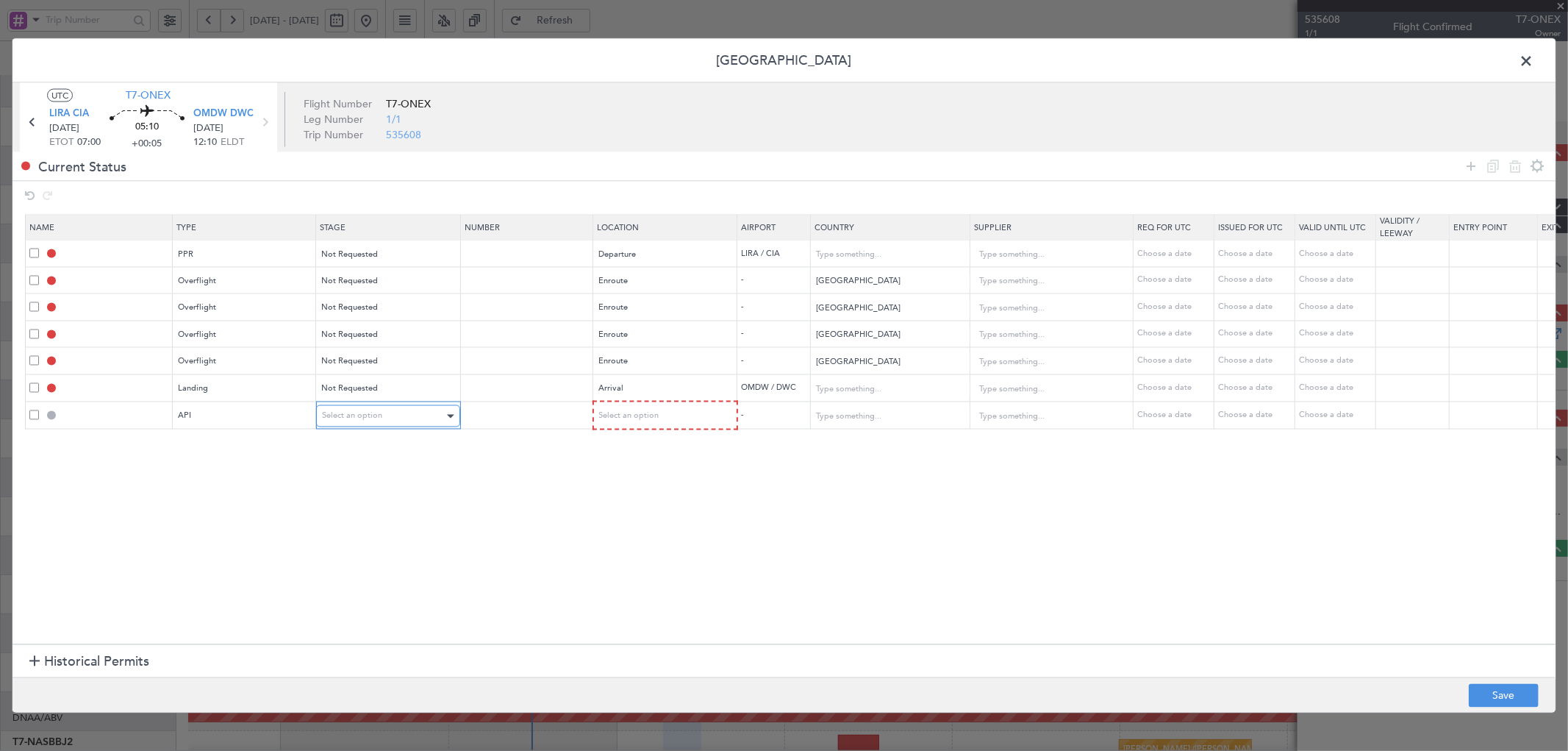
click at [408, 407] on div "Select an option" at bounding box center [383, 416] width 122 height 22
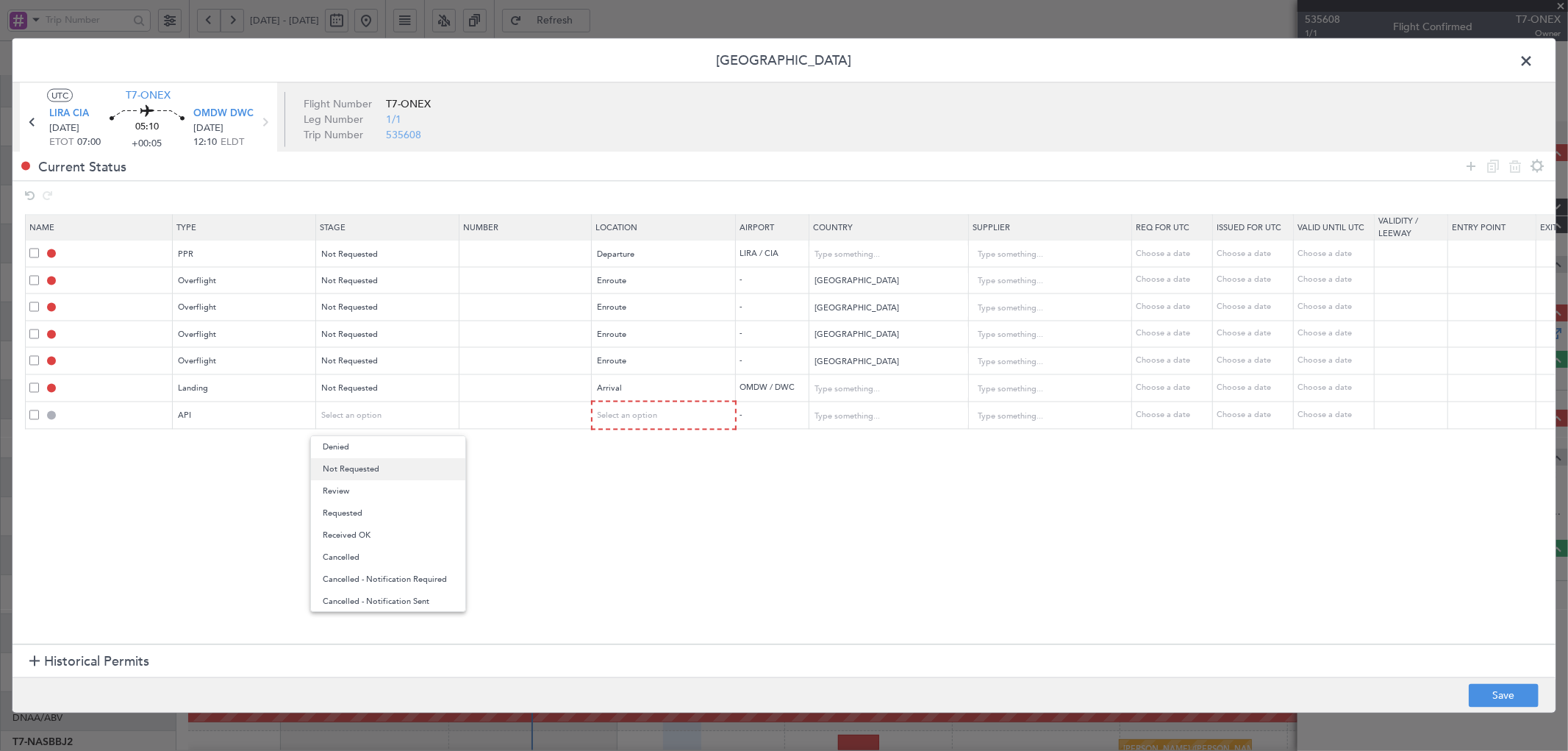
click at [367, 478] on span "Not Requested" at bounding box center [388, 469] width 131 height 22
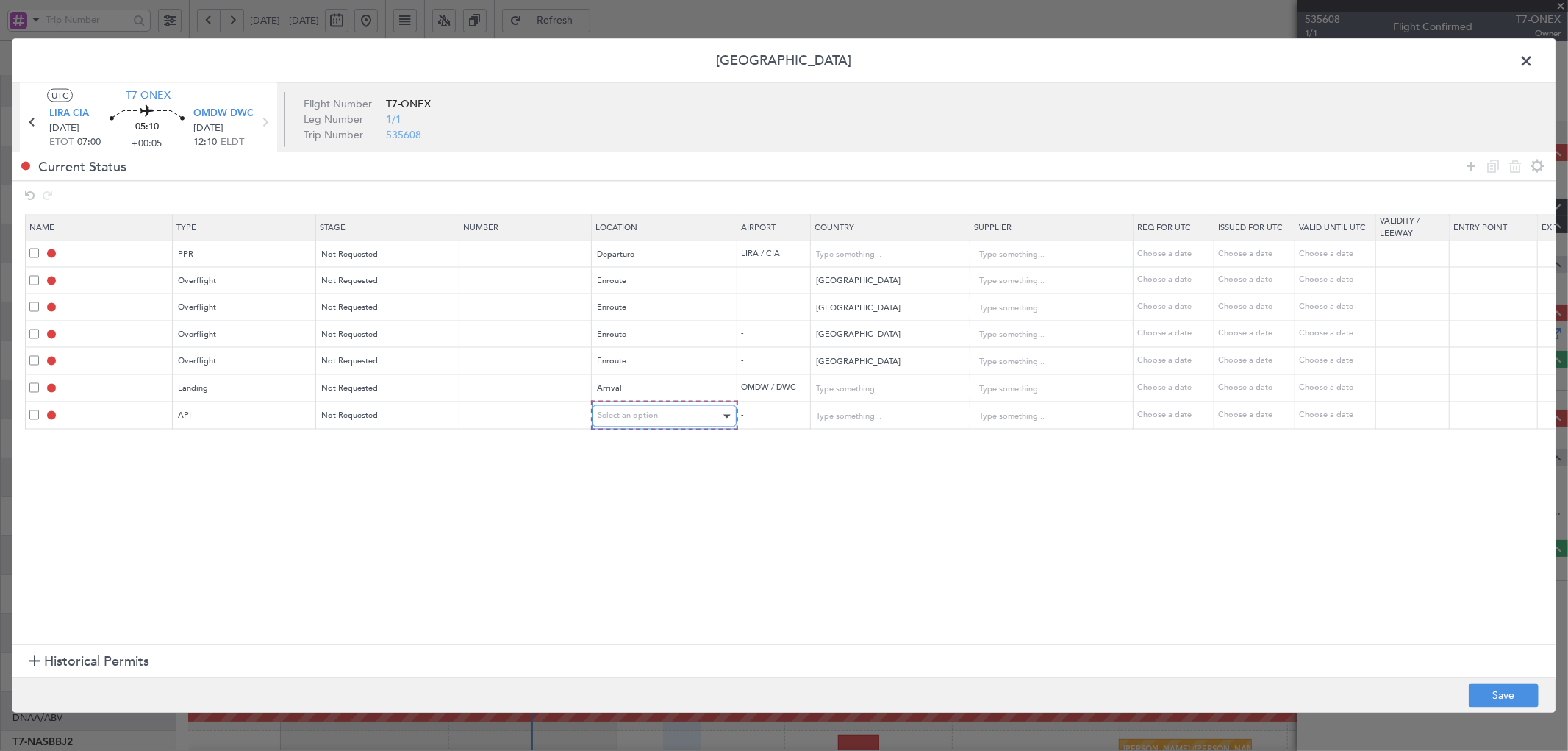
click at [649, 417] on span "Select an option" at bounding box center [628, 415] width 60 height 11
click at [634, 492] on span "Arrival" at bounding box center [664, 491] width 131 height 22
click at [1472, 163] on icon at bounding box center [1472, 166] width 18 height 18
click at [201, 443] on div "Type" at bounding box center [240, 442] width 122 height 22
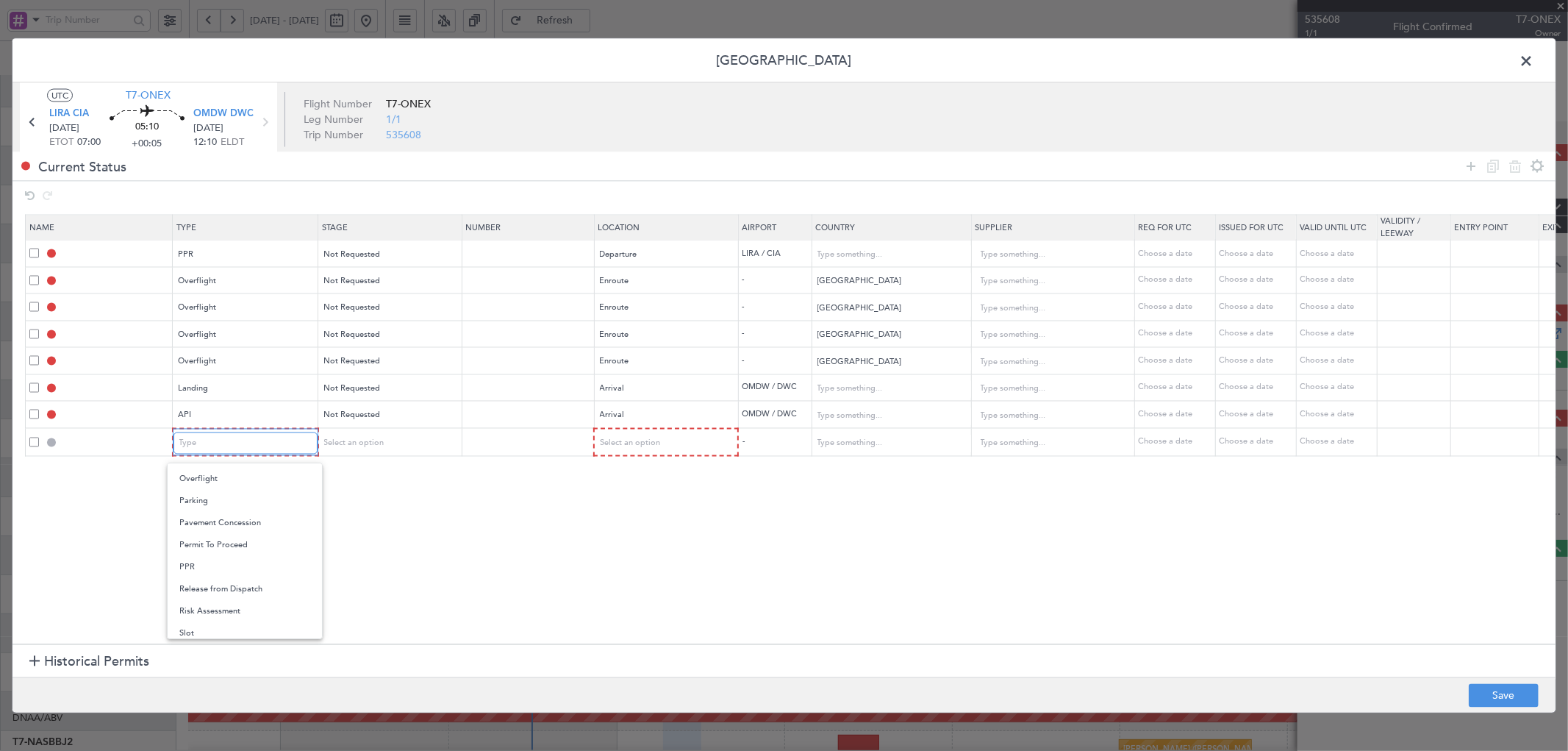
scroll to position [443, 0]
click at [204, 586] on span "Slot" at bounding box center [244, 583] width 131 height 22
click at [401, 436] on div "Select an option" at bounding box center [383, 442] width 122 height 22
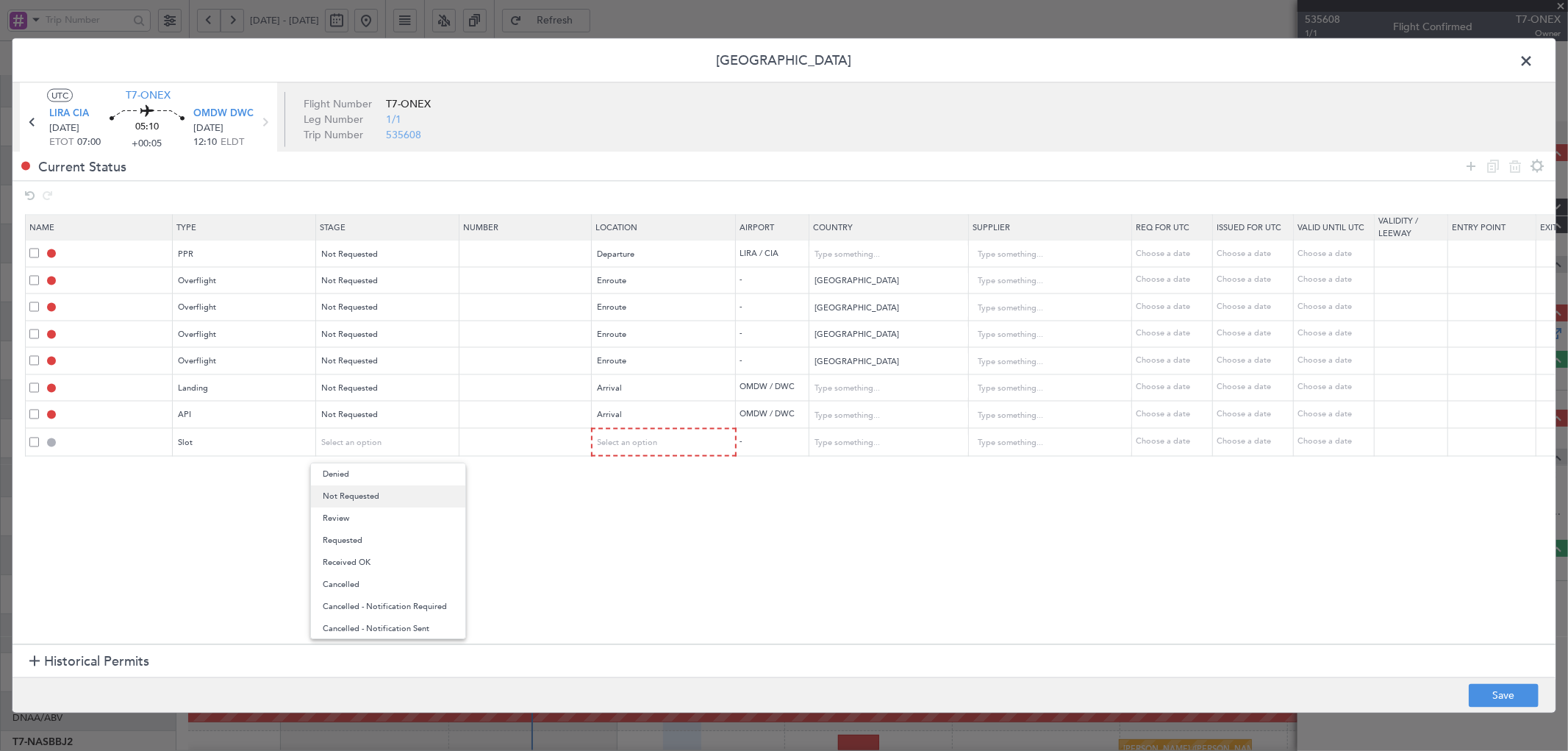
click at [373, 497] on span "Not Requested" at bounding box center [388, 496] width 131 height 22
click at [618, 431] on div "Select an option" at bounding box center [663, 442] width 143 height 22
click at [638, 444] on span "Select an option" at bounding box center [628, 442] width 60 height 11
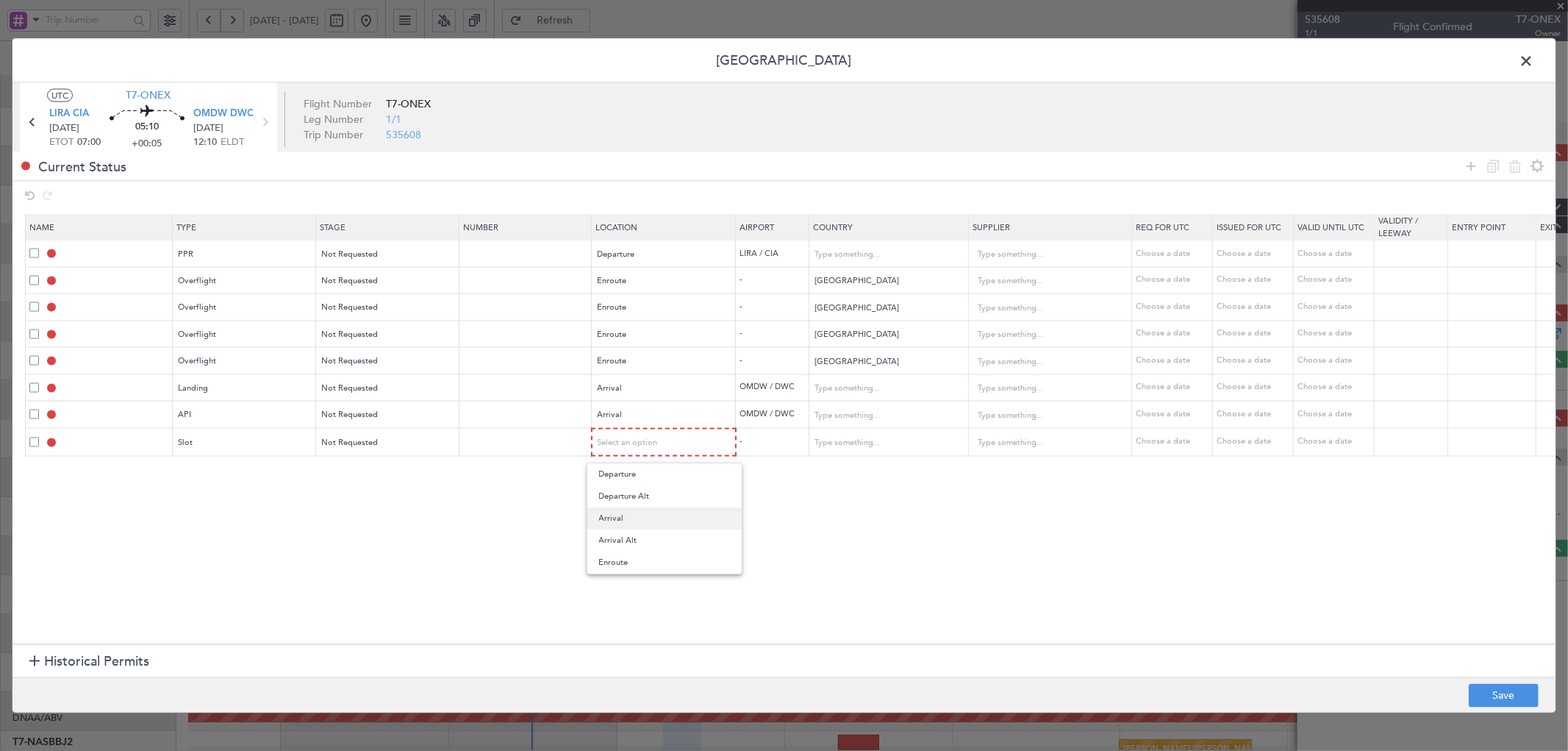
click at [620, 516] on span "Arrival" at bounding box center [664, 518] width 131 height 22
drag, startPoint x: 885, startPoint y: 542, endPoint x: 1408, endPoint y: 722, distance: 553.1
click at [885, 544] on section "Name Type Stage Number Location Airport Country Supplier Req For Utc Issued For…" at bounding box center [784, 427] width 1543 height 433
click at [1485, 695] on button "Save" at bounding box center [1503, 696] width 70 height 24
type input "LIRA PPR"
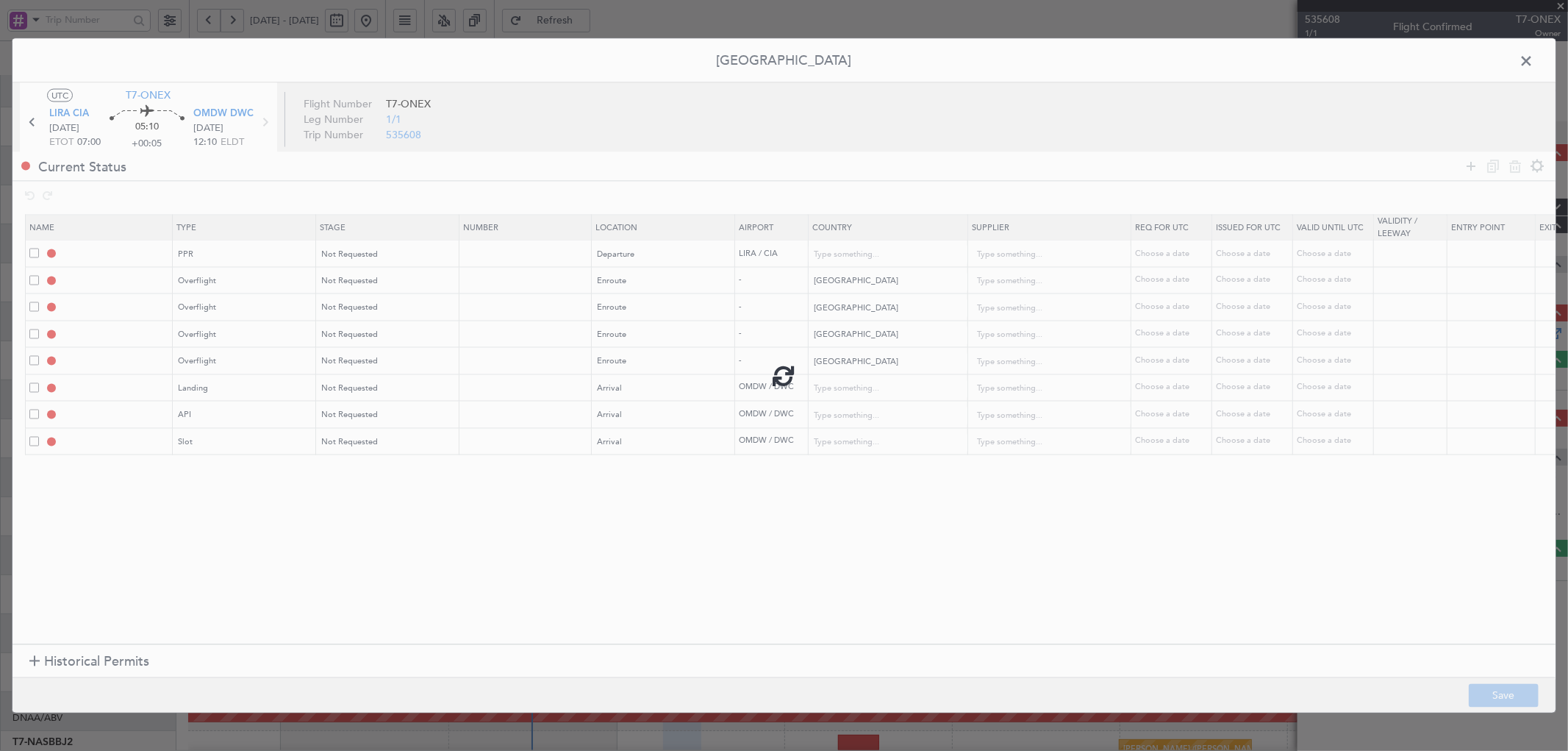
type input "Italy"
type input "NNN"
type input "TURKEY OVF"
type input "NNN"
type input "IRAQ OVF"
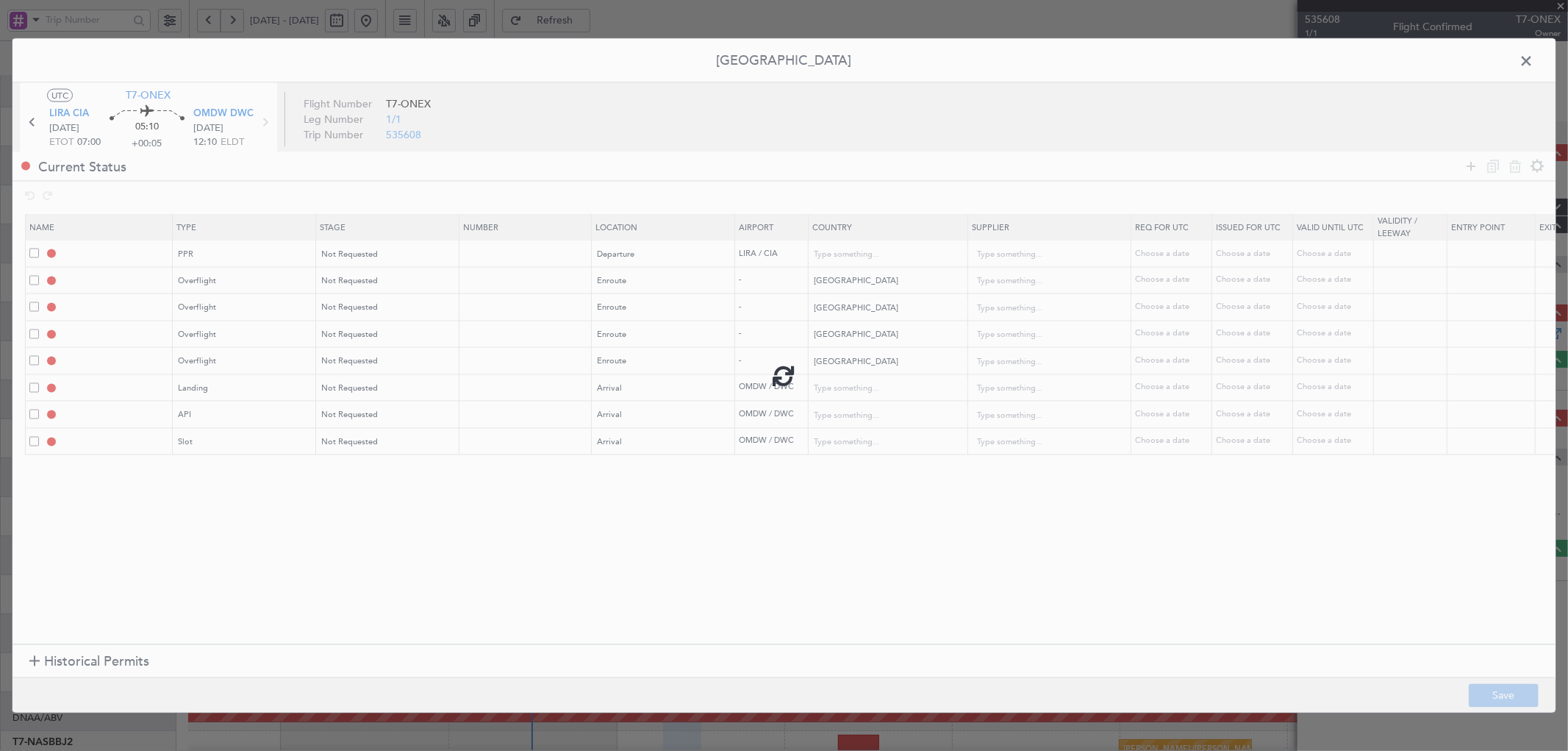
type input "NNN"
type input "1"
type input "KUWAIT OVF"
type input "NNN"
type input "BAHRAIN OVF"
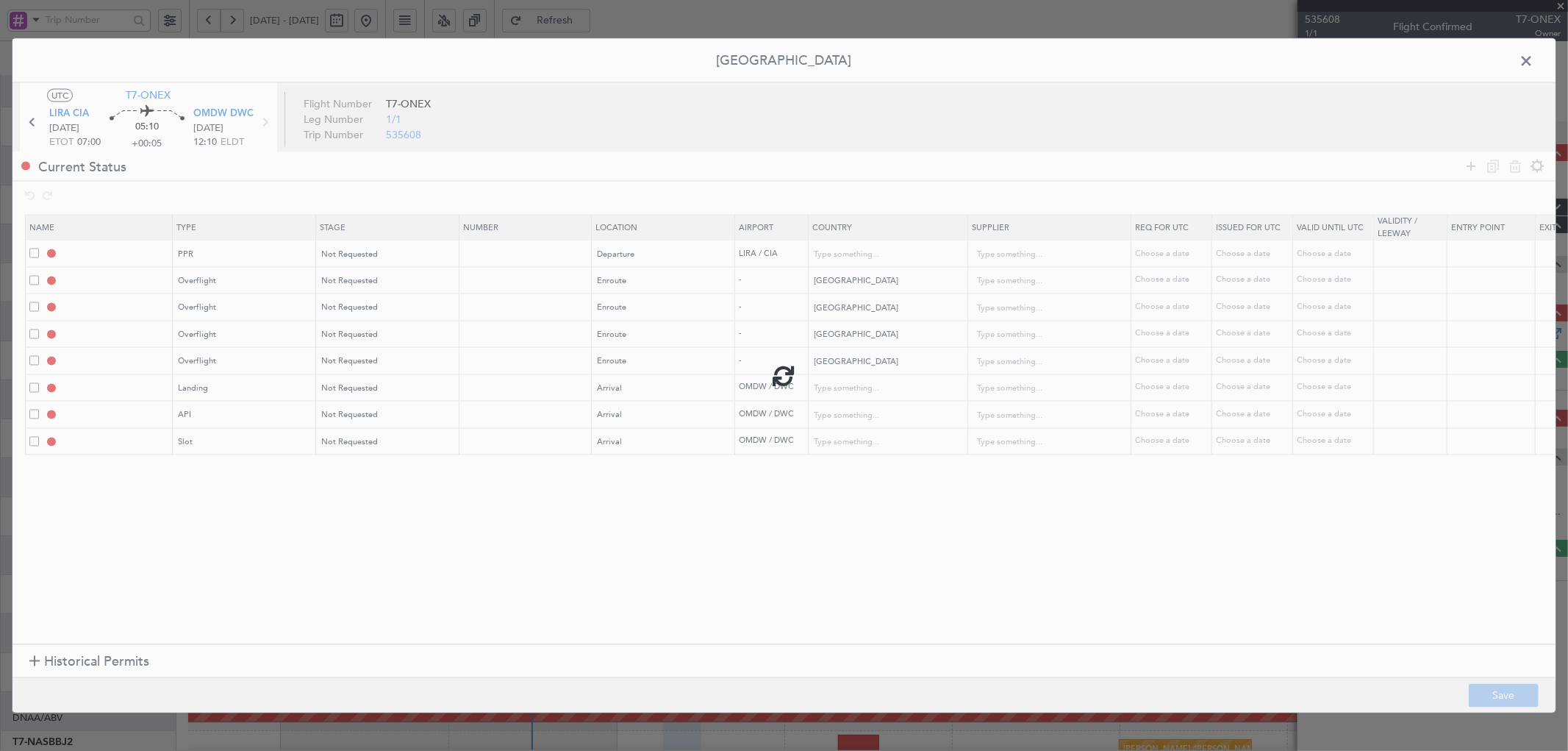
type input "NNN"
type input "OMDW LDG"
type input "United Arab Emirates"
type input "NNN"
type input "1"
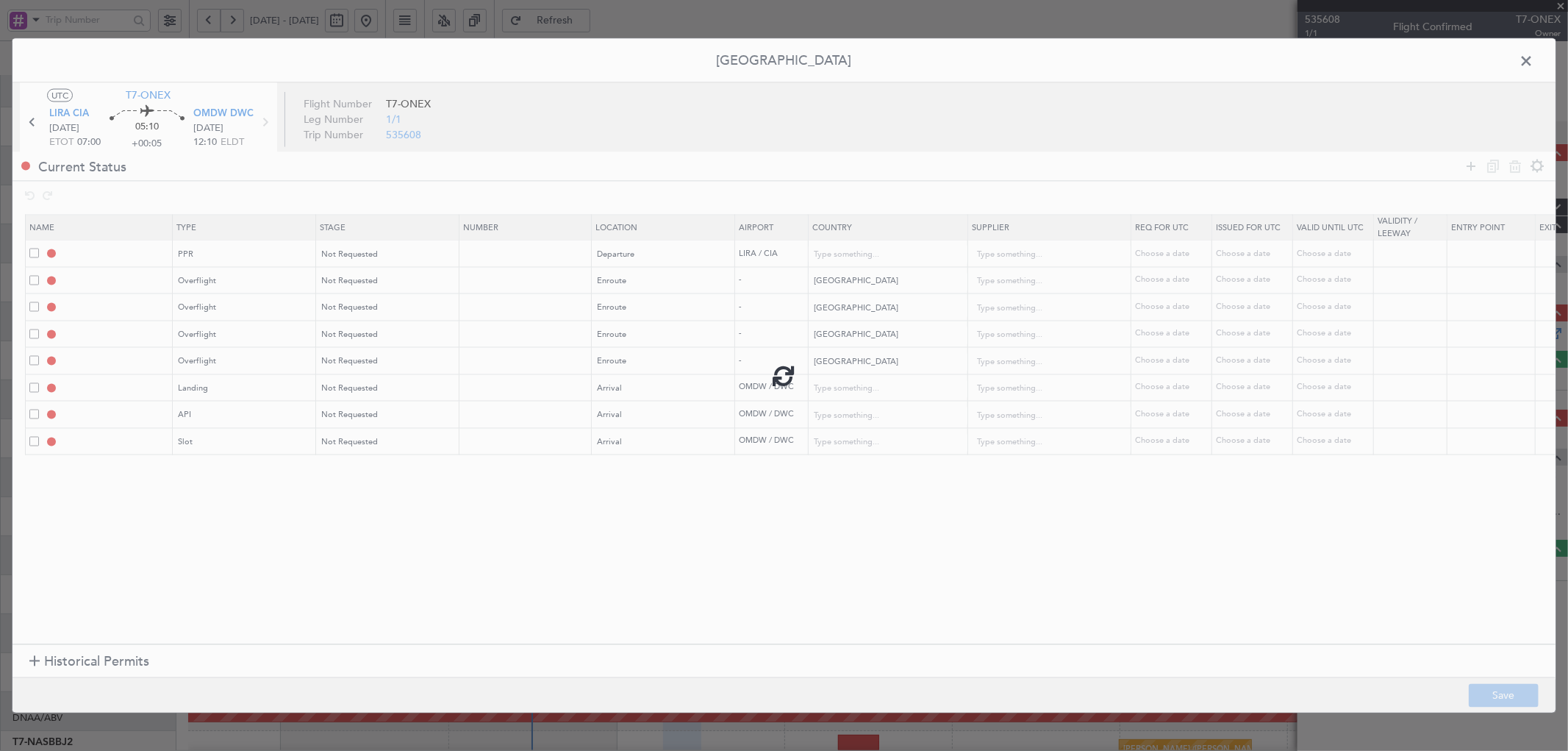
type input "OMDW ARR API"
type input "United Arab Emirates"
type input "NNN"
type input "1"
type input "OMDW ARR SLOT"
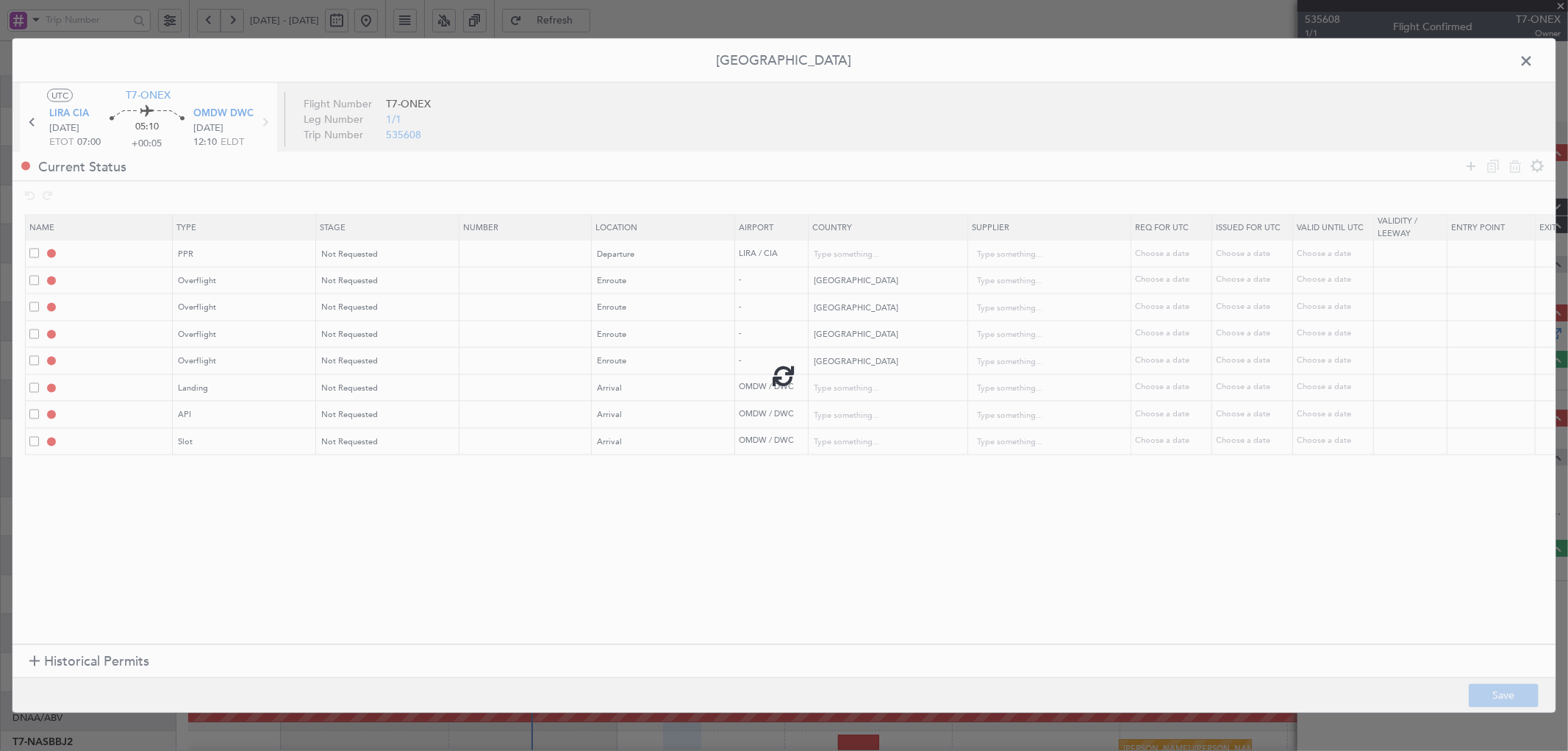
type input "United Arab Emirates"
type input "NNN"
type input "1"
click at [1534, 54] on span at bounding box center [1534, 64] width 0 height 30
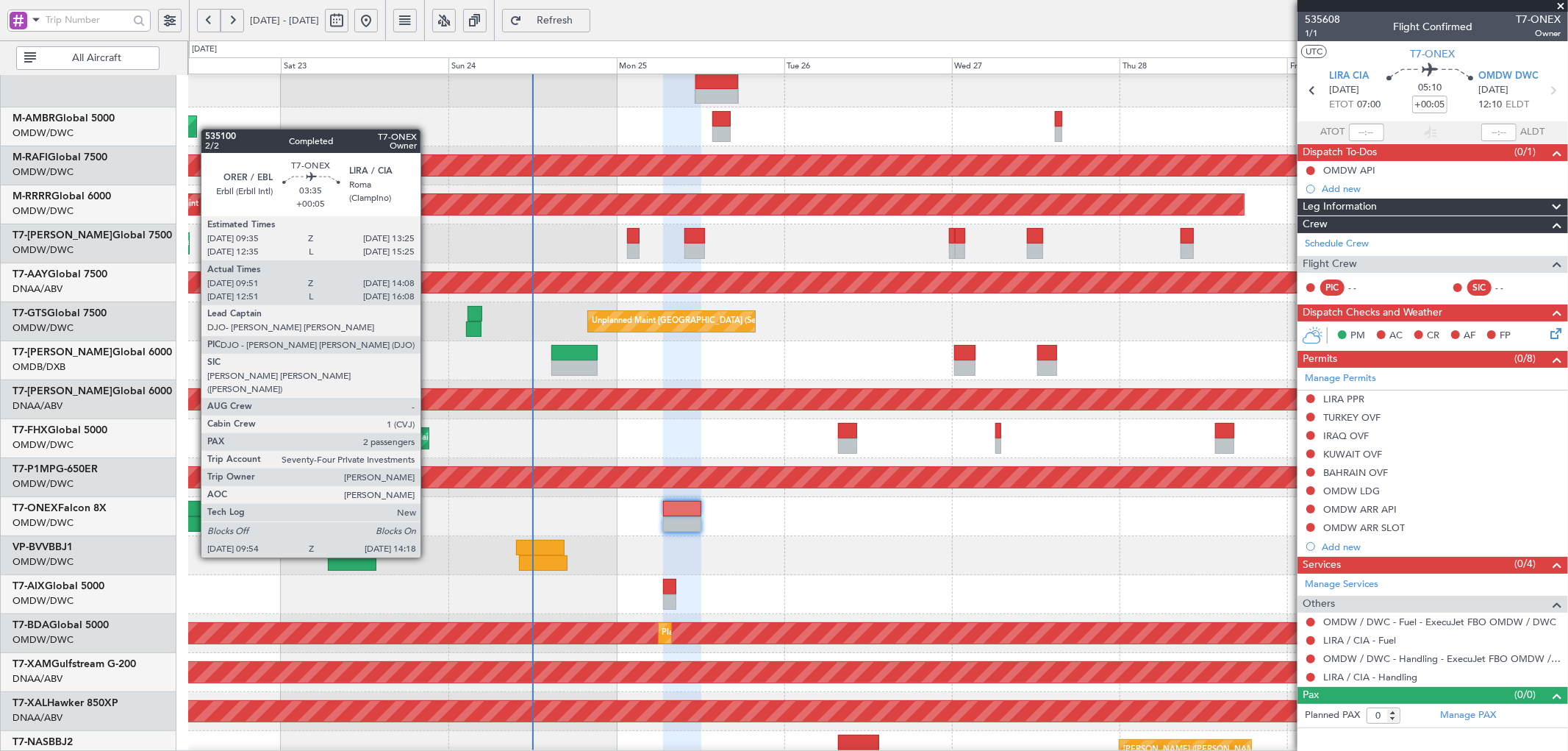
click at [194, 516] on div at bounding box center [196, 524] width 31 height 16
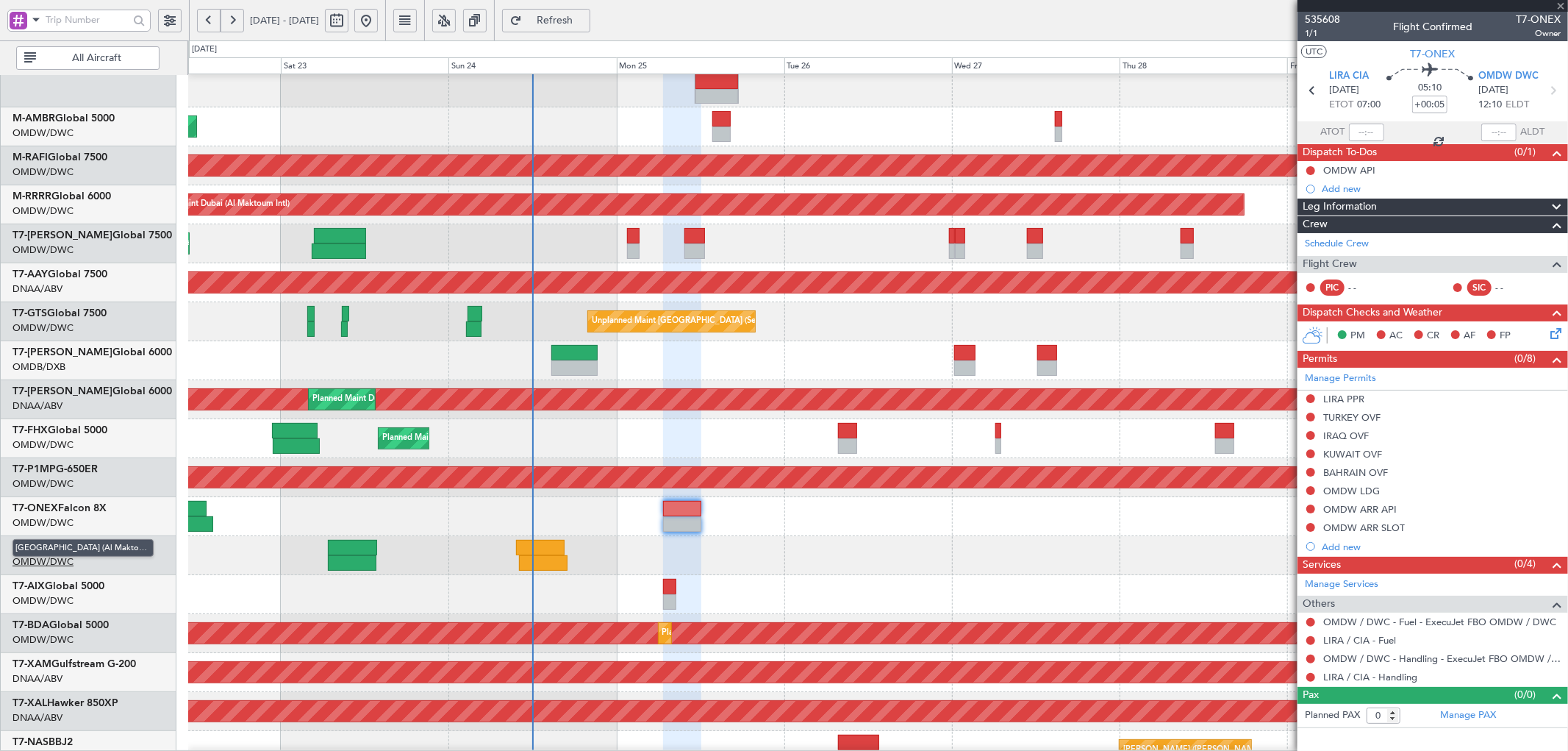
type input "10:01"
type input "14:03"
type input "2"
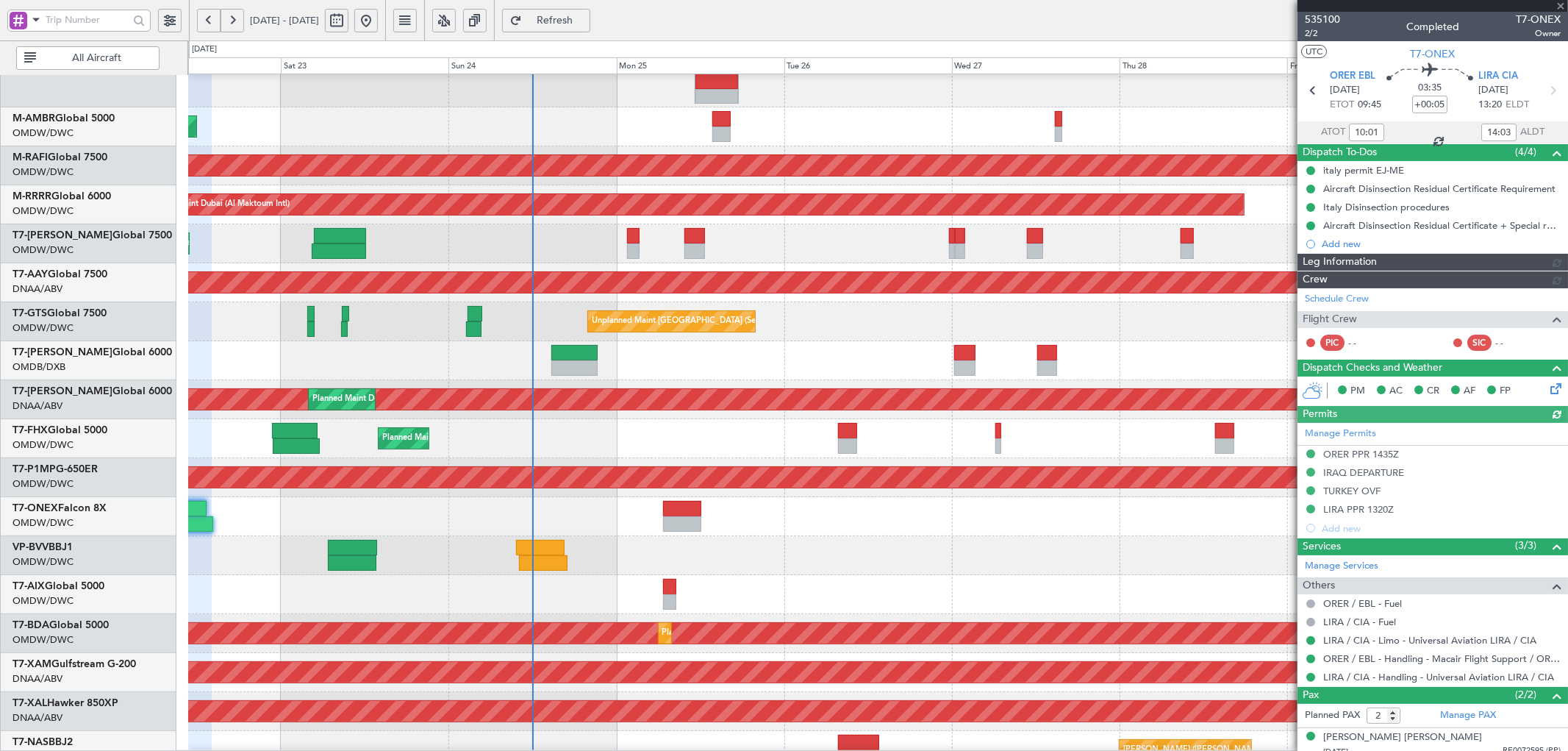
type input "[PERSON_NAME] (ANI)"
type input "7042"
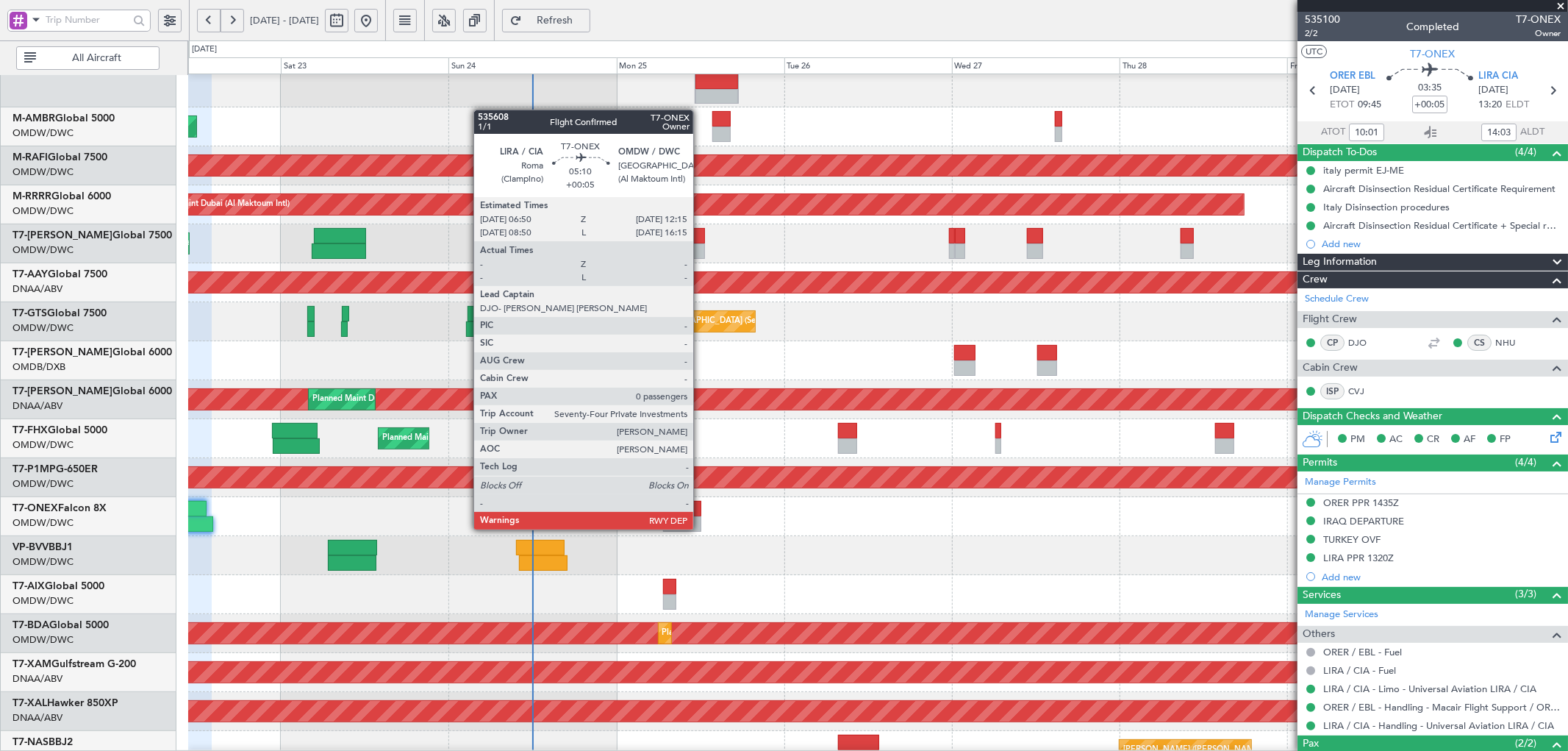
click at [701, 515] on div at bounding box center [682, 509] width 38 height 16
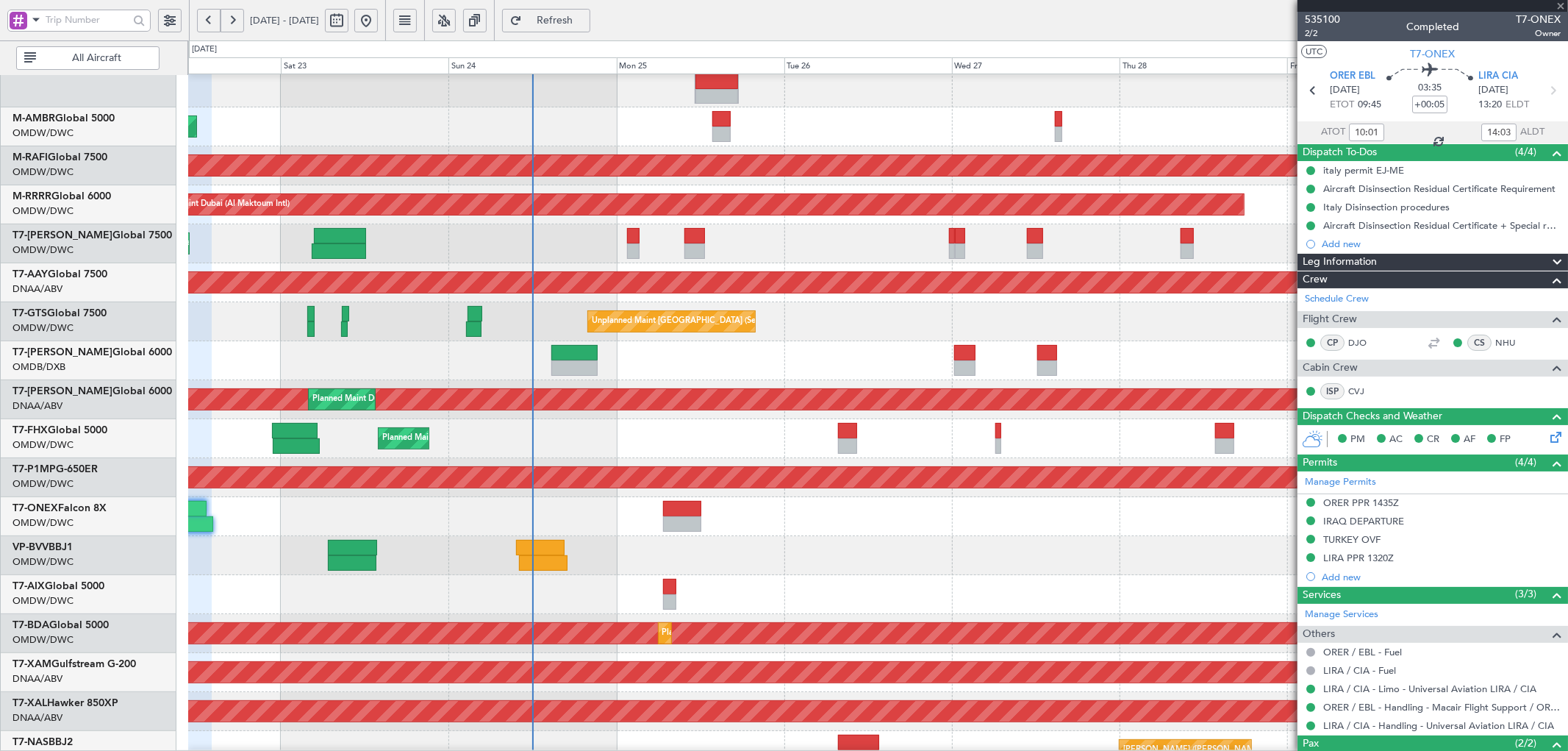
type input "0"
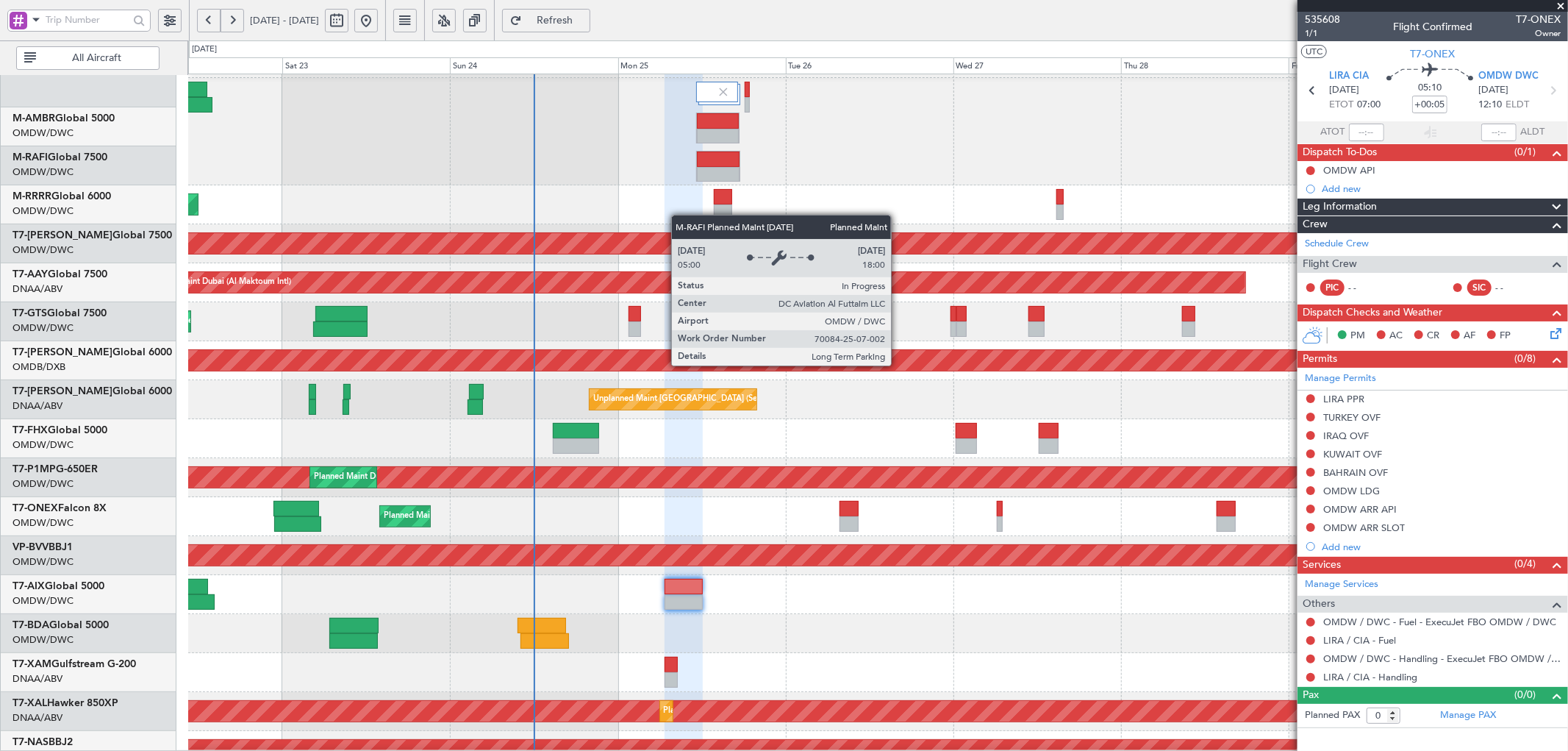
scroll to position [19, 0]
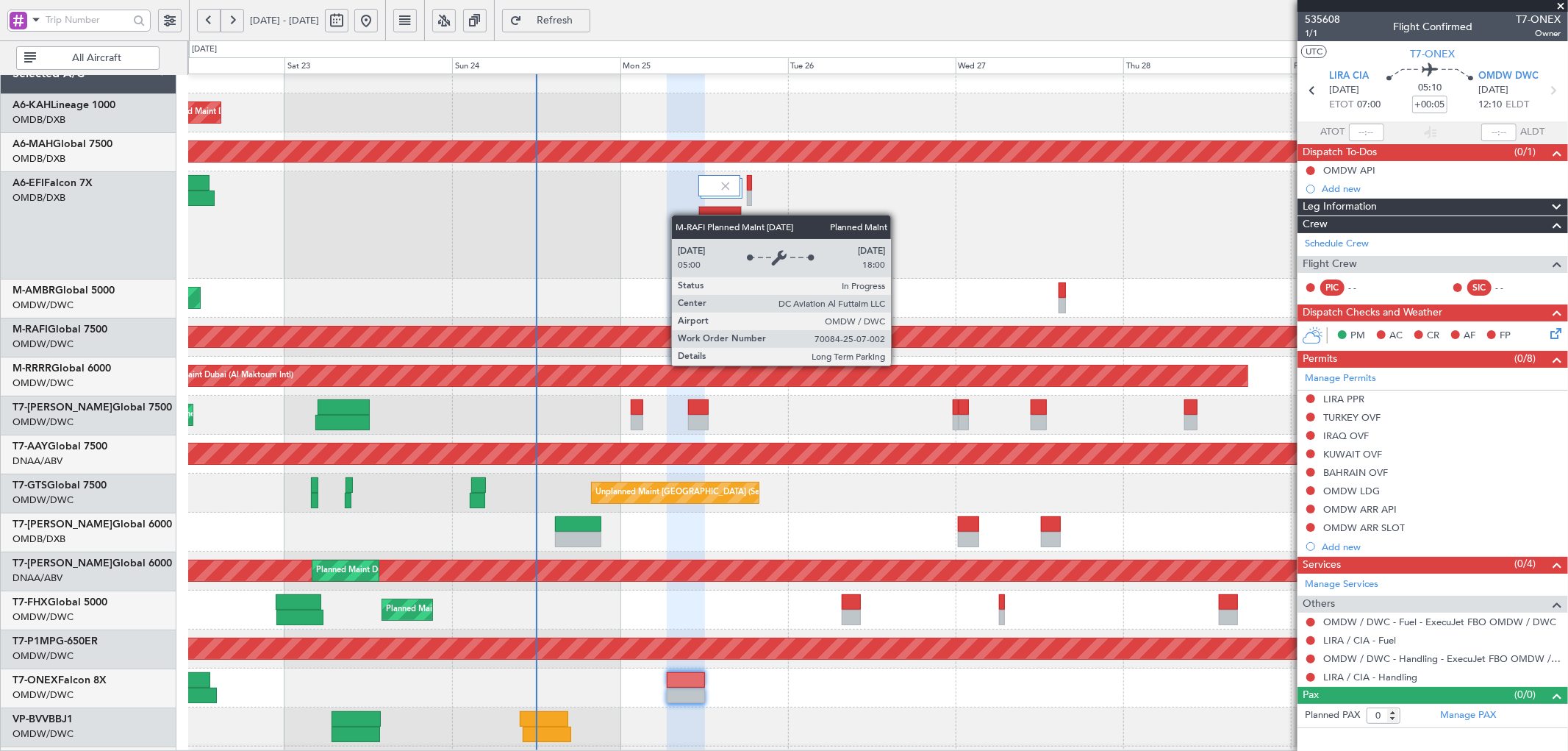
click at [681, 327] on div "Planned Maint Dubai (Al Maktoum Intl)" at bounding box center [113, 337] width 2604 height 21
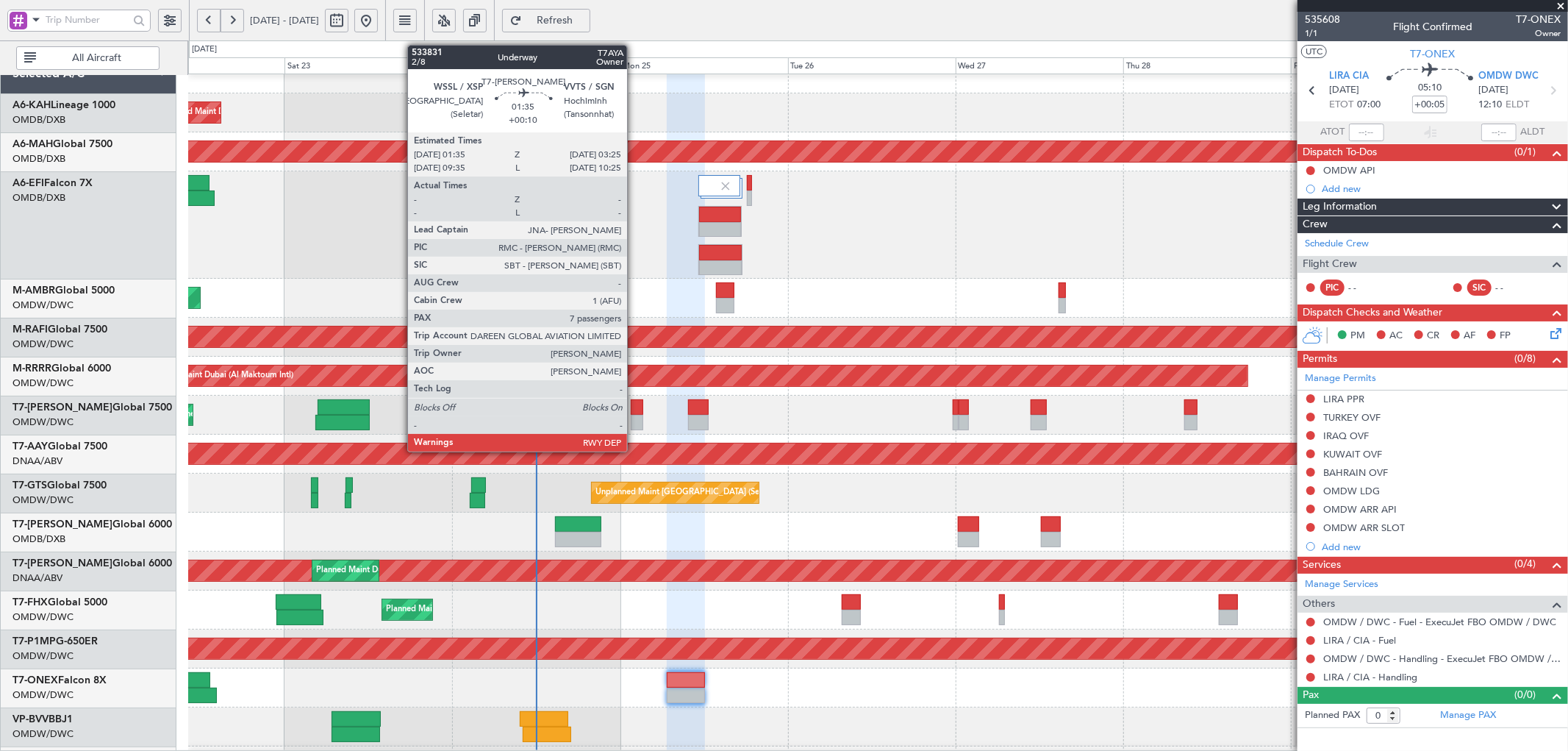
click at [635, 400] on div at bounding box center [637, 407] width 13 height 16
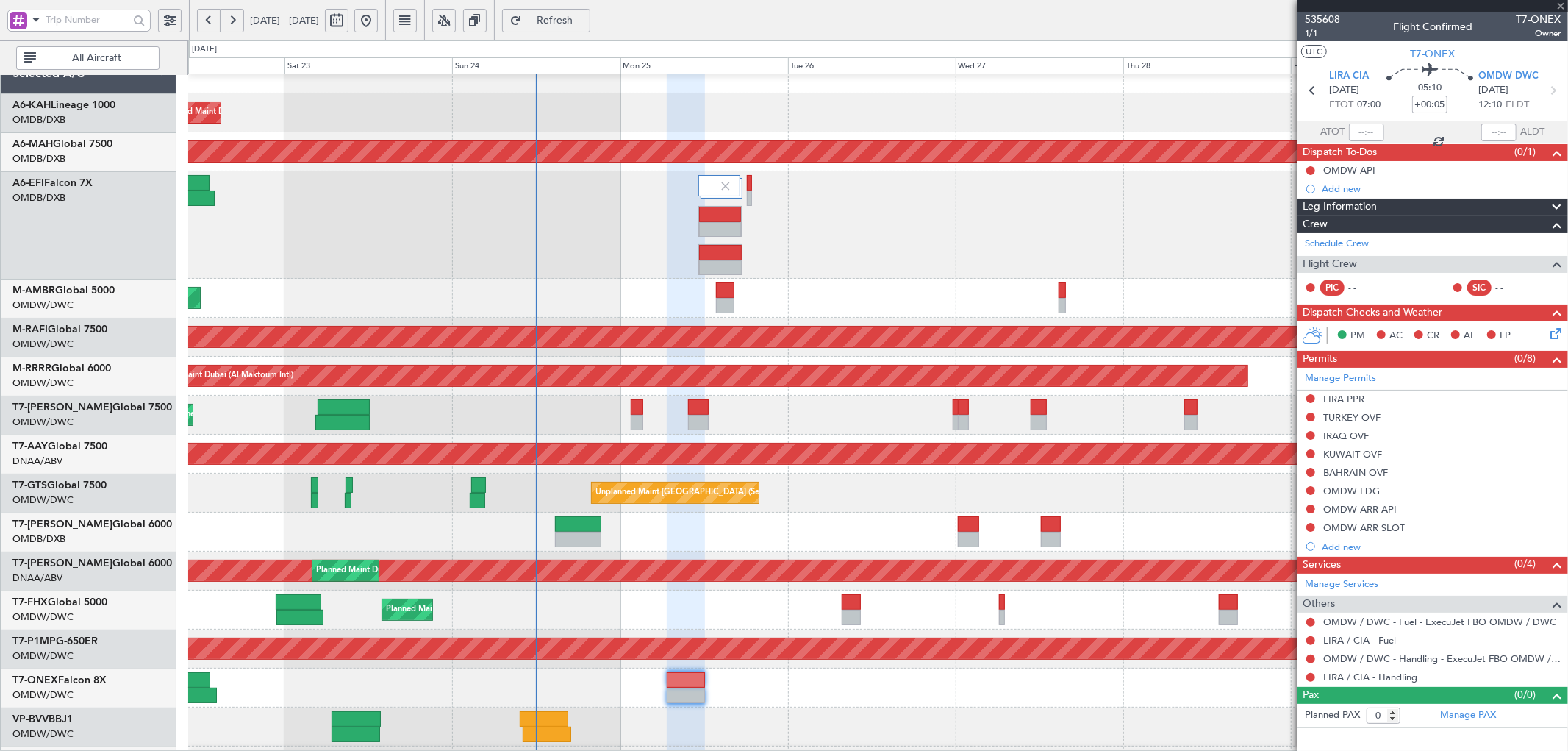
type input "+00:10"
type input "7"
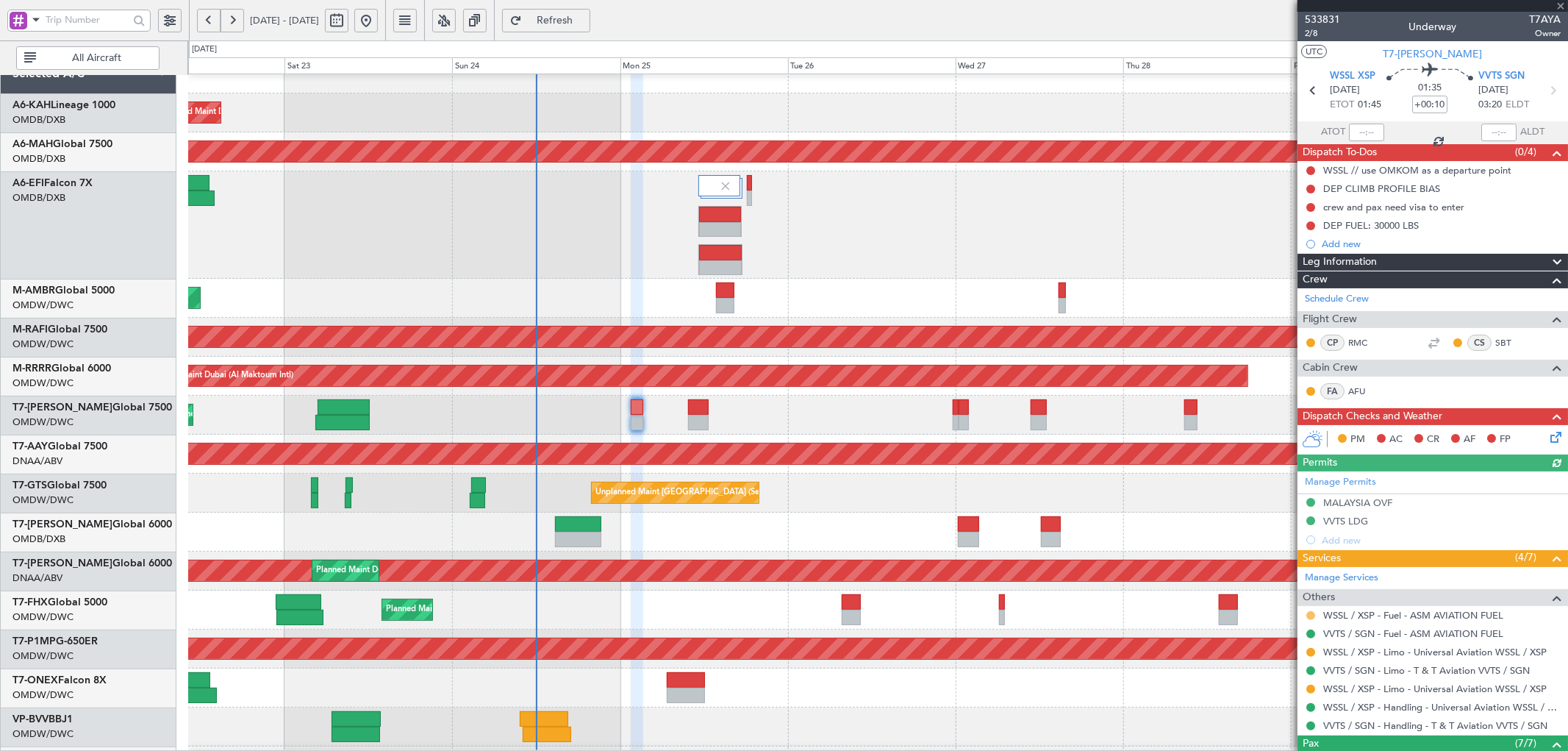
click at [1313, 617] on button at bounding box center [1310, 615] width 9 height 9
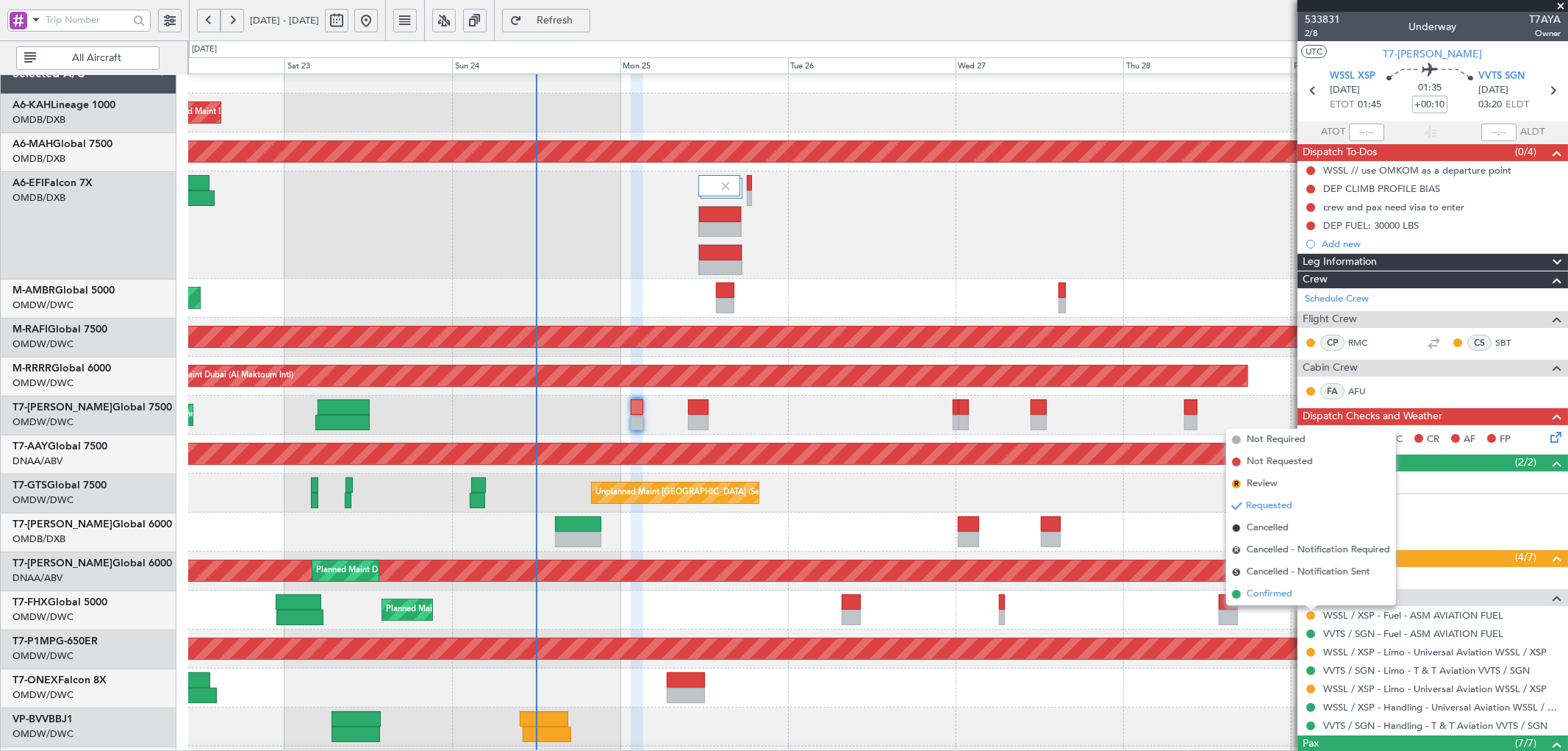
click at [1281, 598] on span "Confirmed" at bounding box center [1270, 594] width 45 height 15
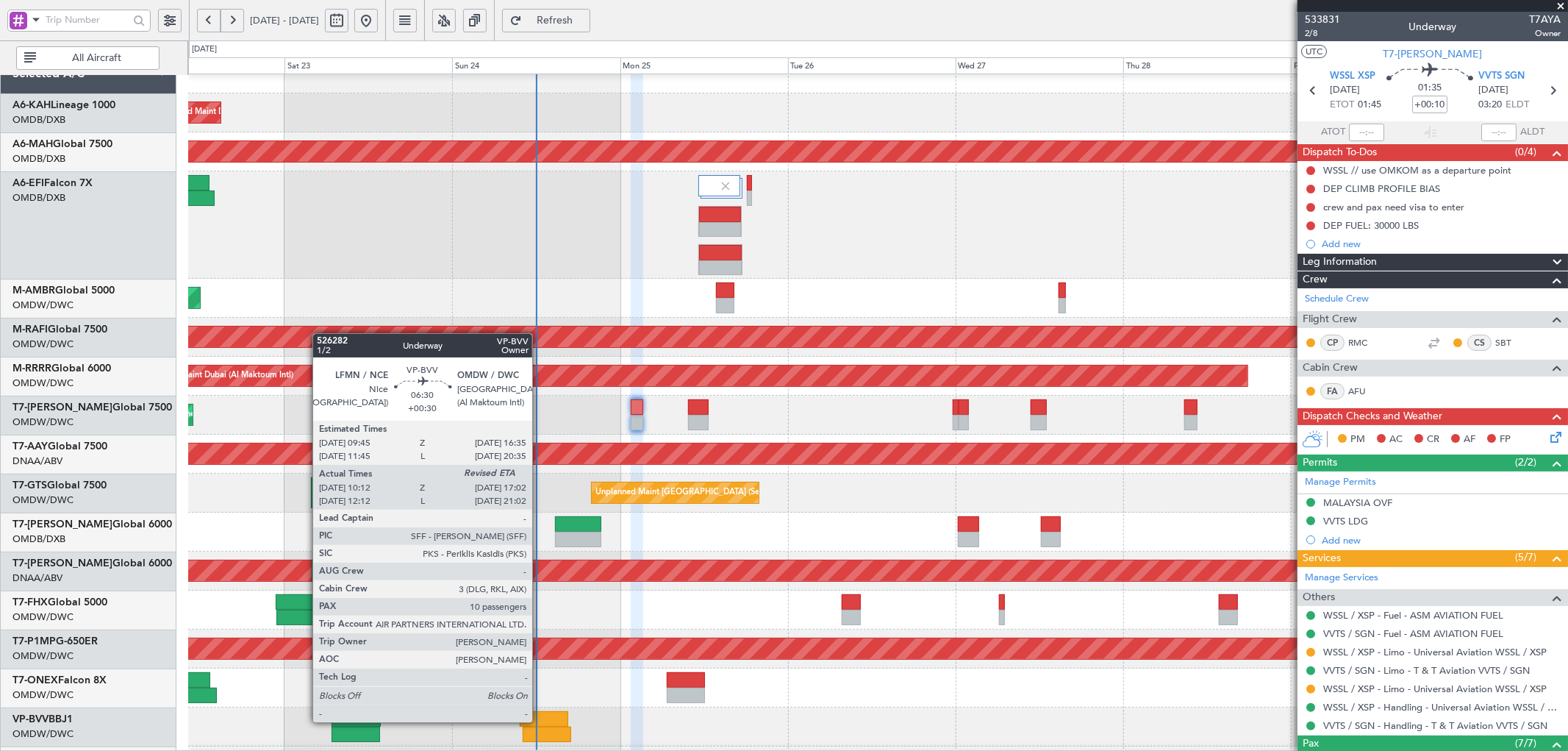
click at [539, 720] on div at bounding box center [543, 719] width 48 height 16
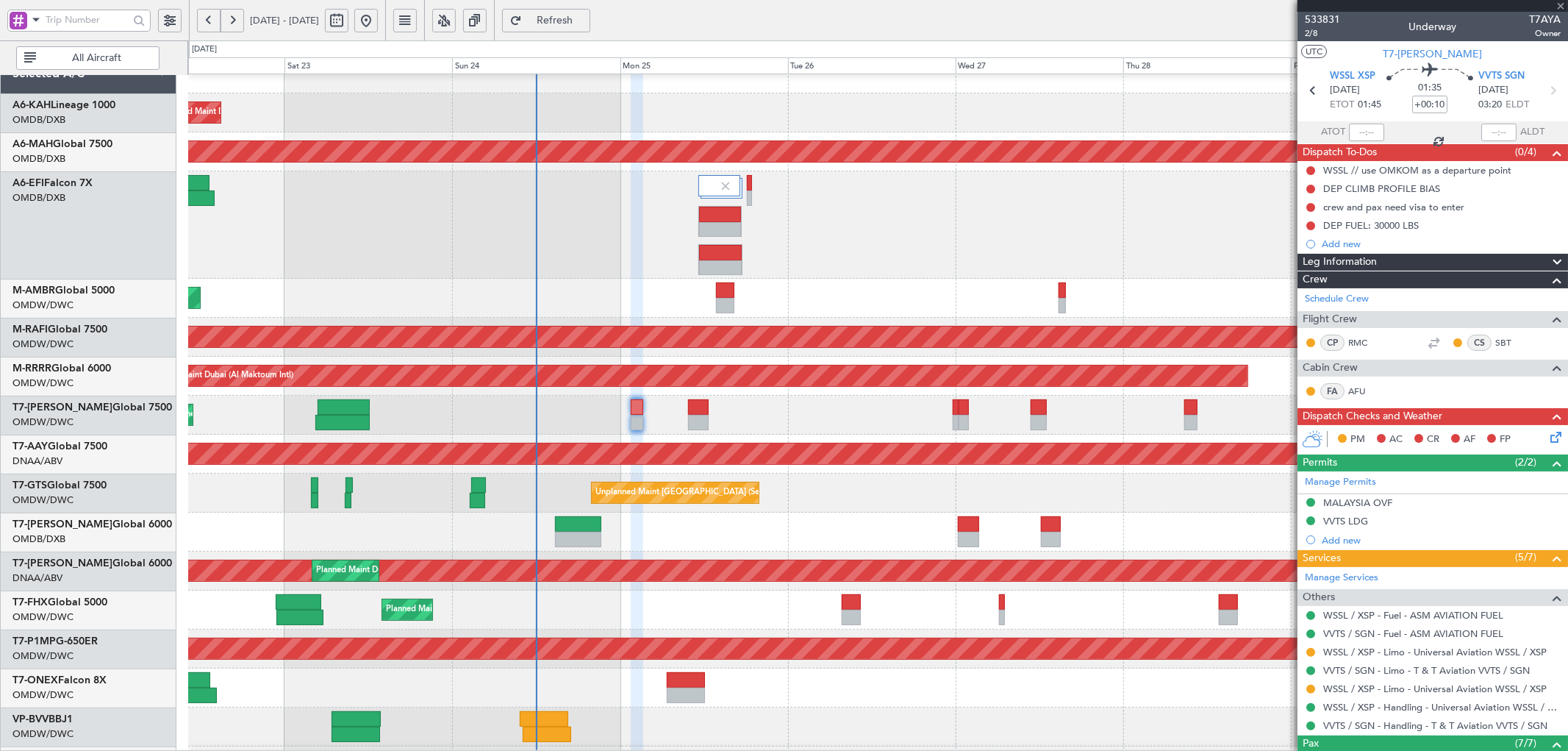
type input "+00:30"
type input "10:27"
type input "10"
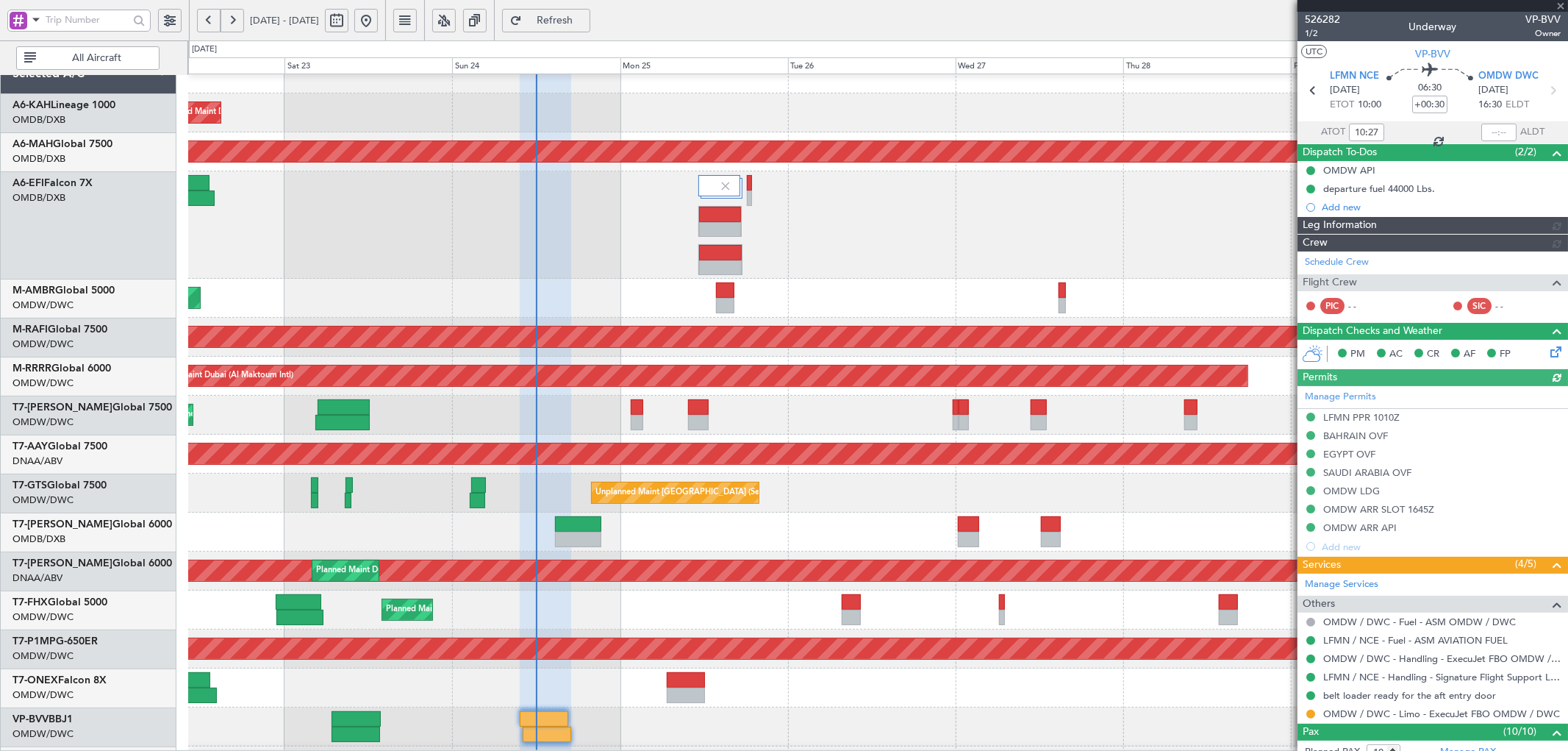
type input "Syed Shakeel (SYS)"
type input "7011"
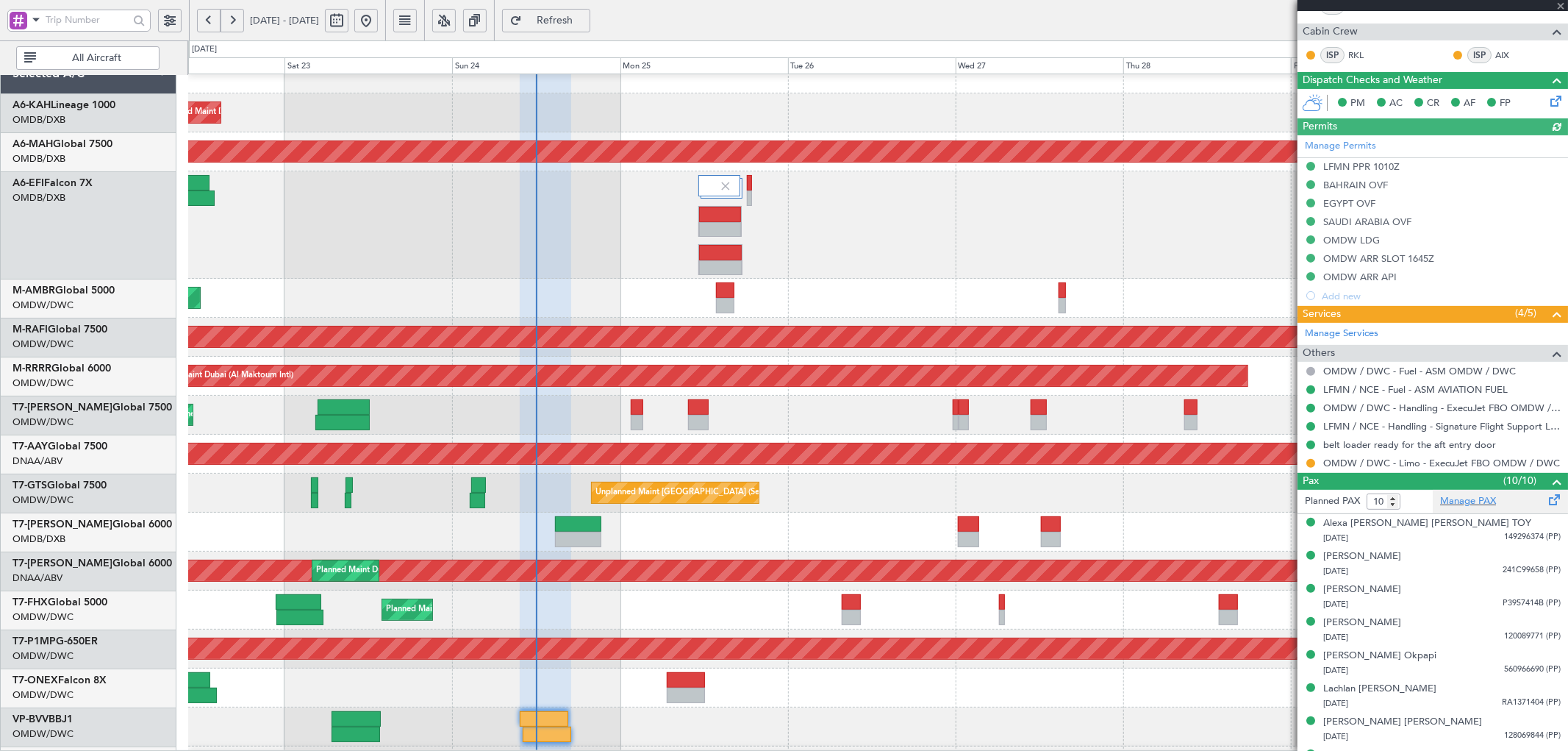
scroll to position [327, 0]
type input "Syed Shakeel (SYS)"
type input "7011"
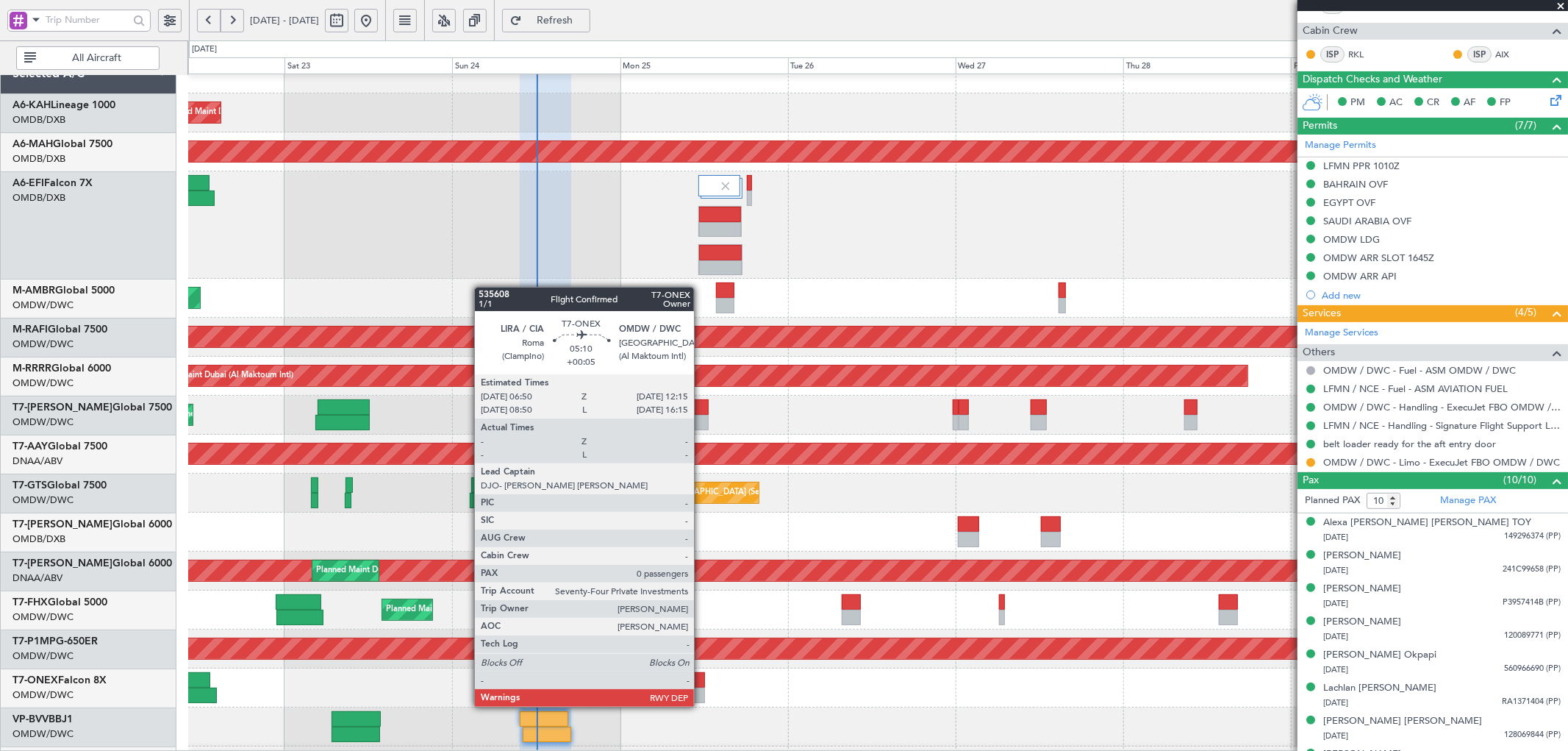
click at [702, 692] on div at bounding box center [685, 695] width 38 height 16
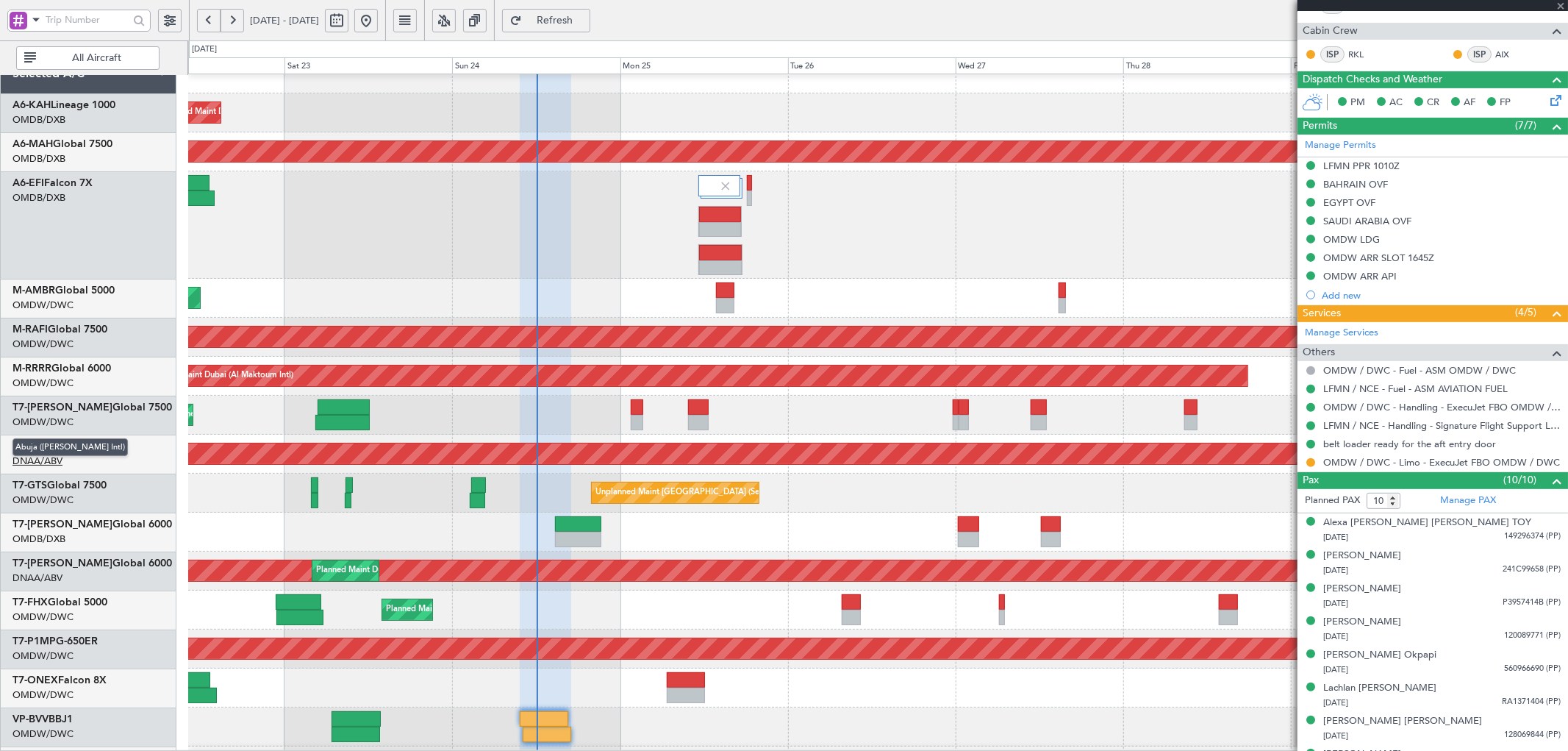
type input "+00:05"
type input "0"
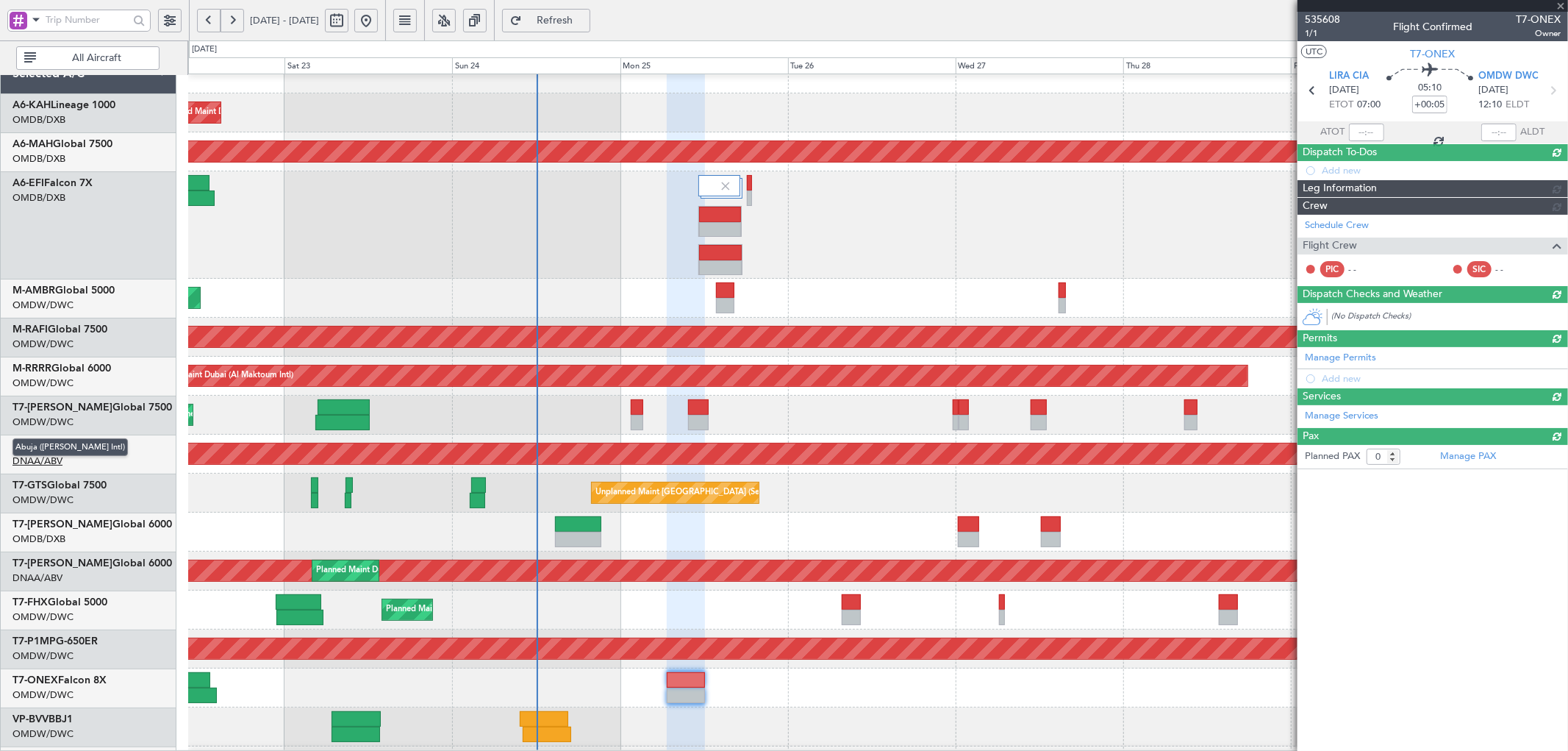
scroll to position [0, 0]
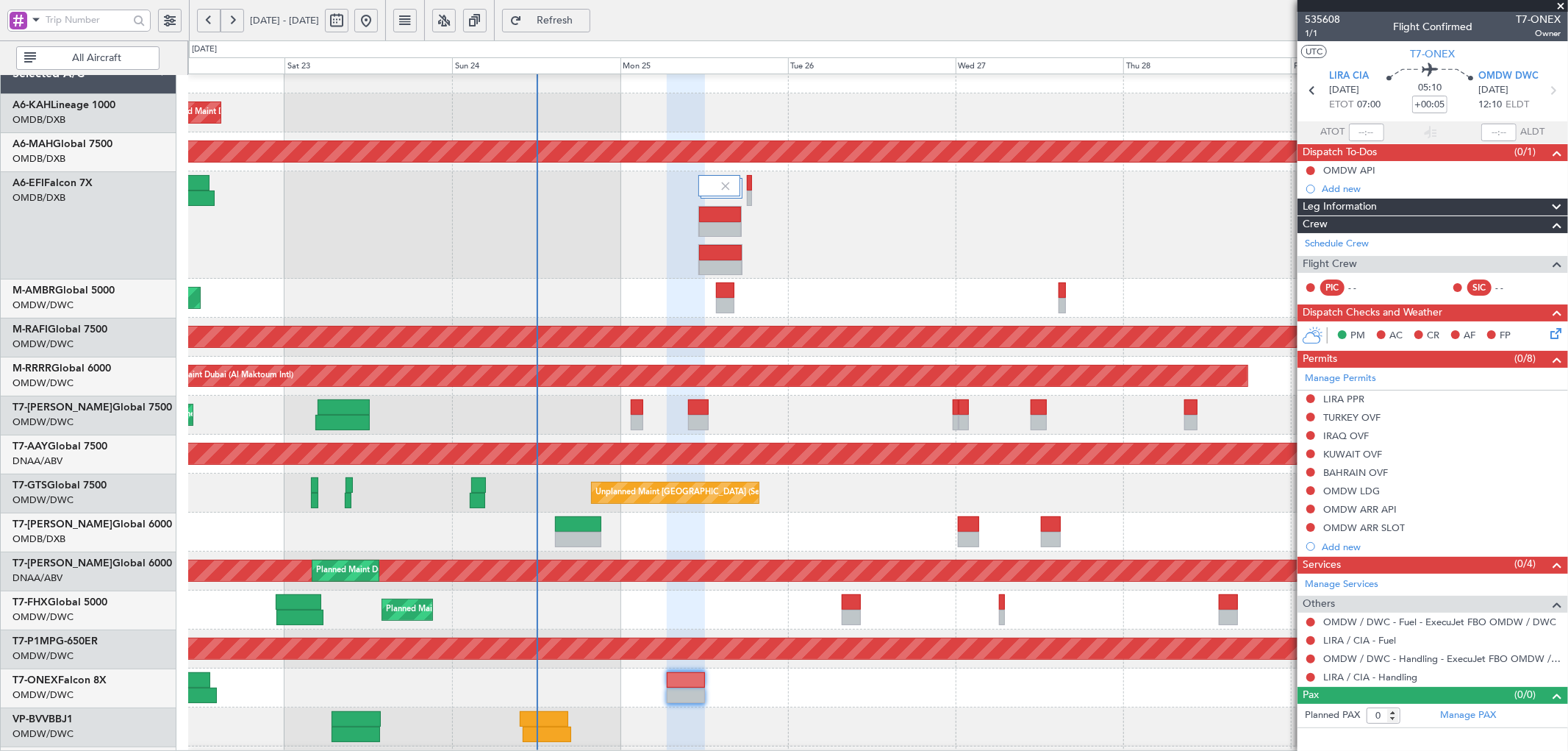
click at [735, 300] on div "Planned Maint Dubai (Al Maktoum Intl)" at bounding box center [877, 298] width 1379 height 39
click at [586, 21] on span "Refresh" at bounding box center [554, 21] width 60 height 10
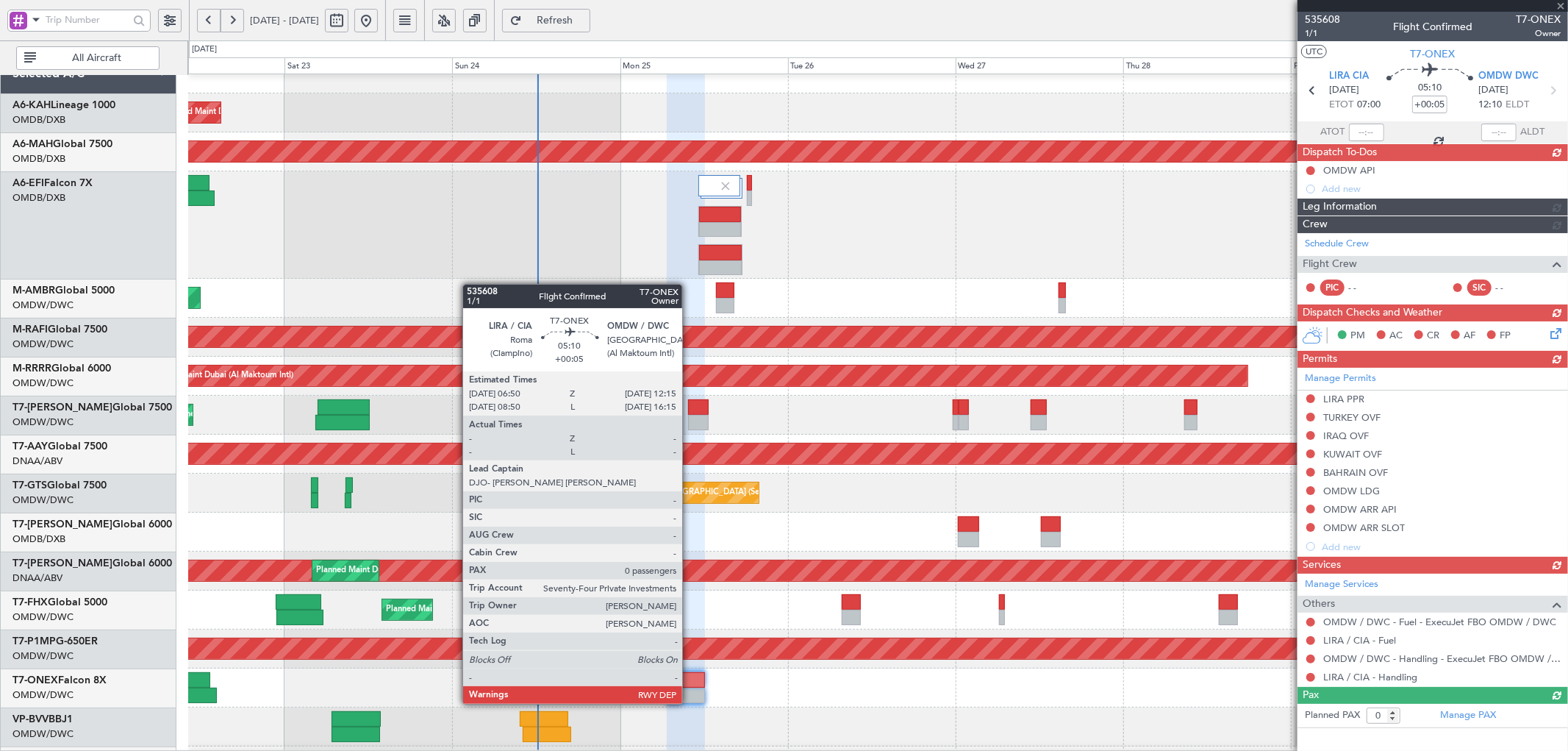
click at [690, 689] on div at bounding box center [685, 695] width 38 height 16
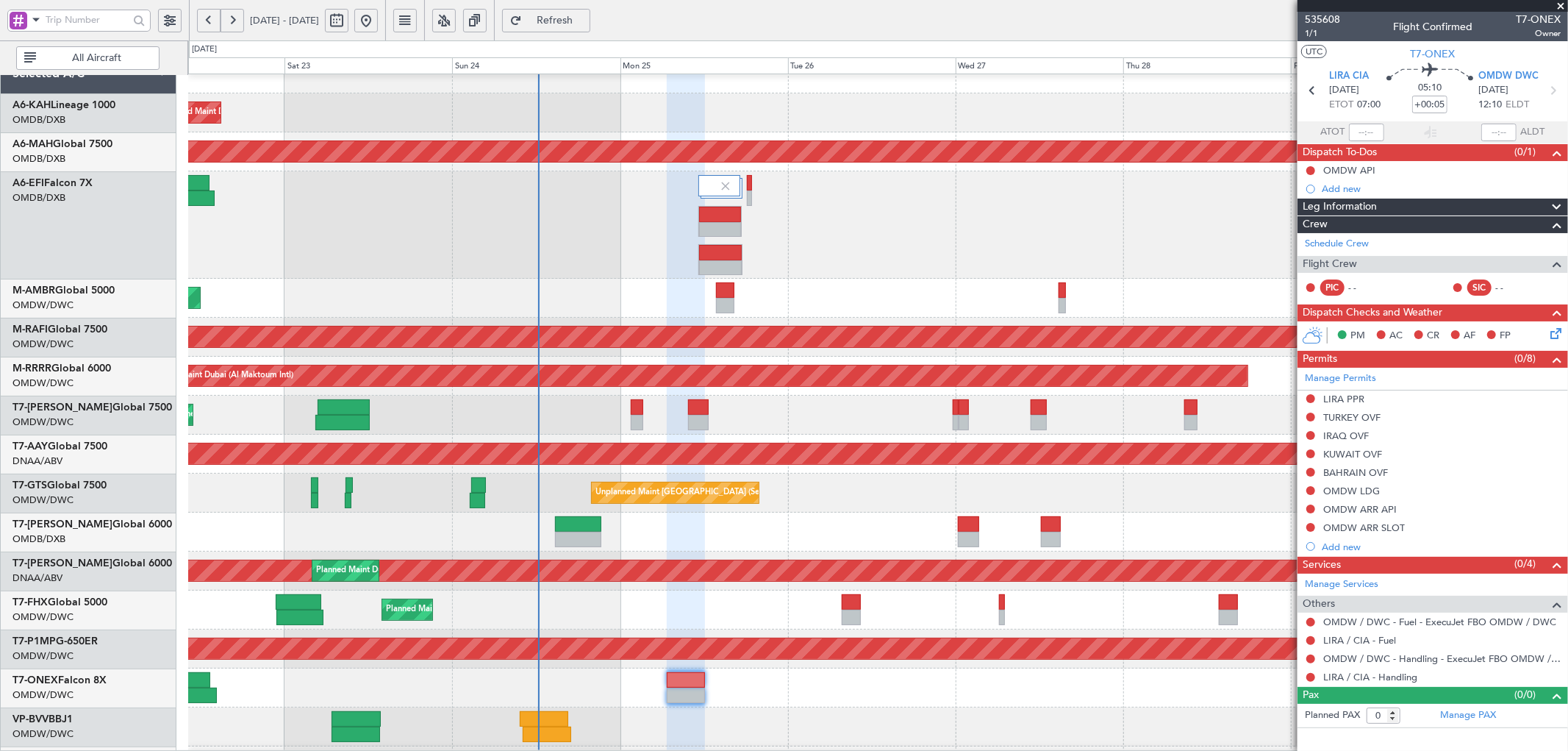
scroll to position [51, 0]
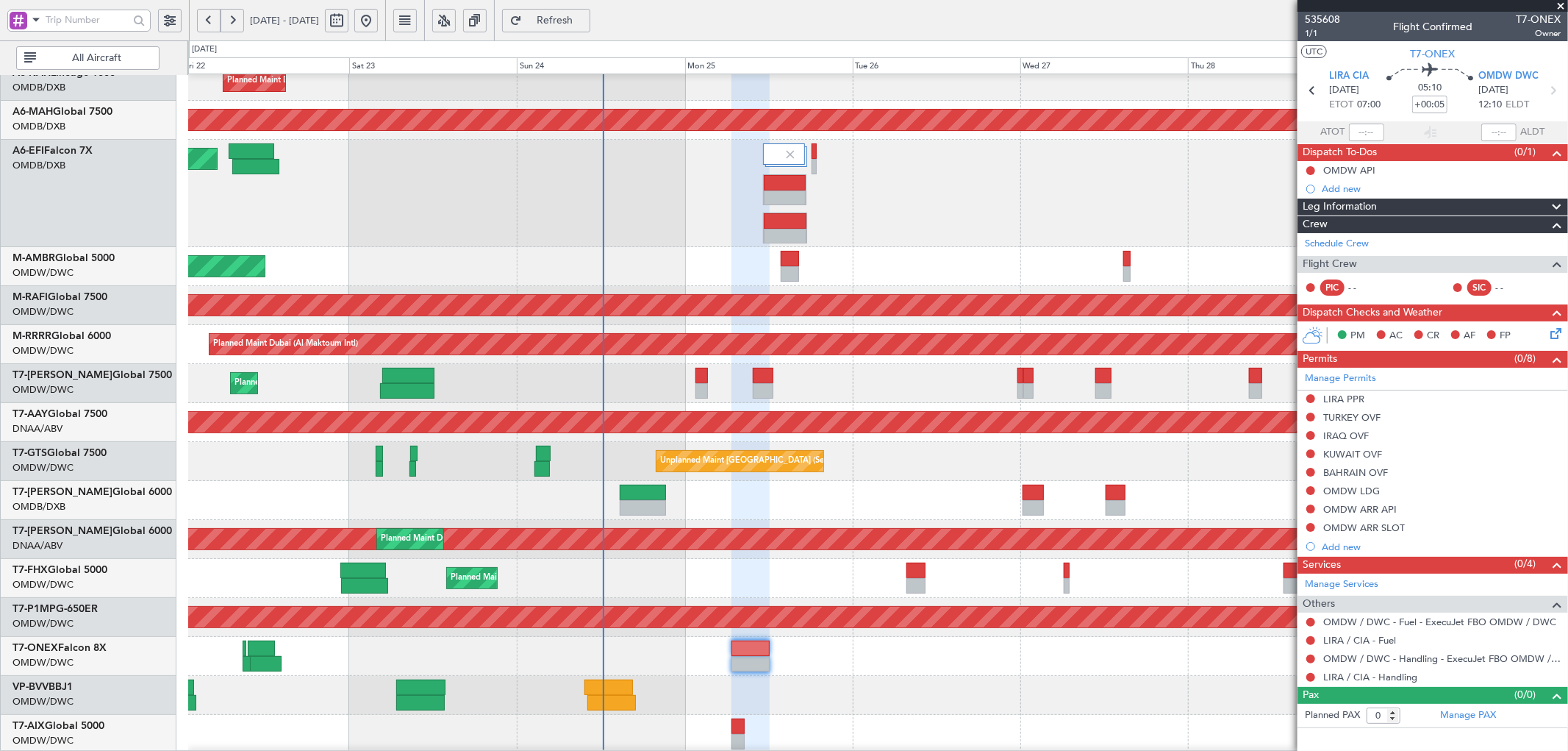
click at [430, 669] on div at bounding box center [877, 657] width 1379 height 39
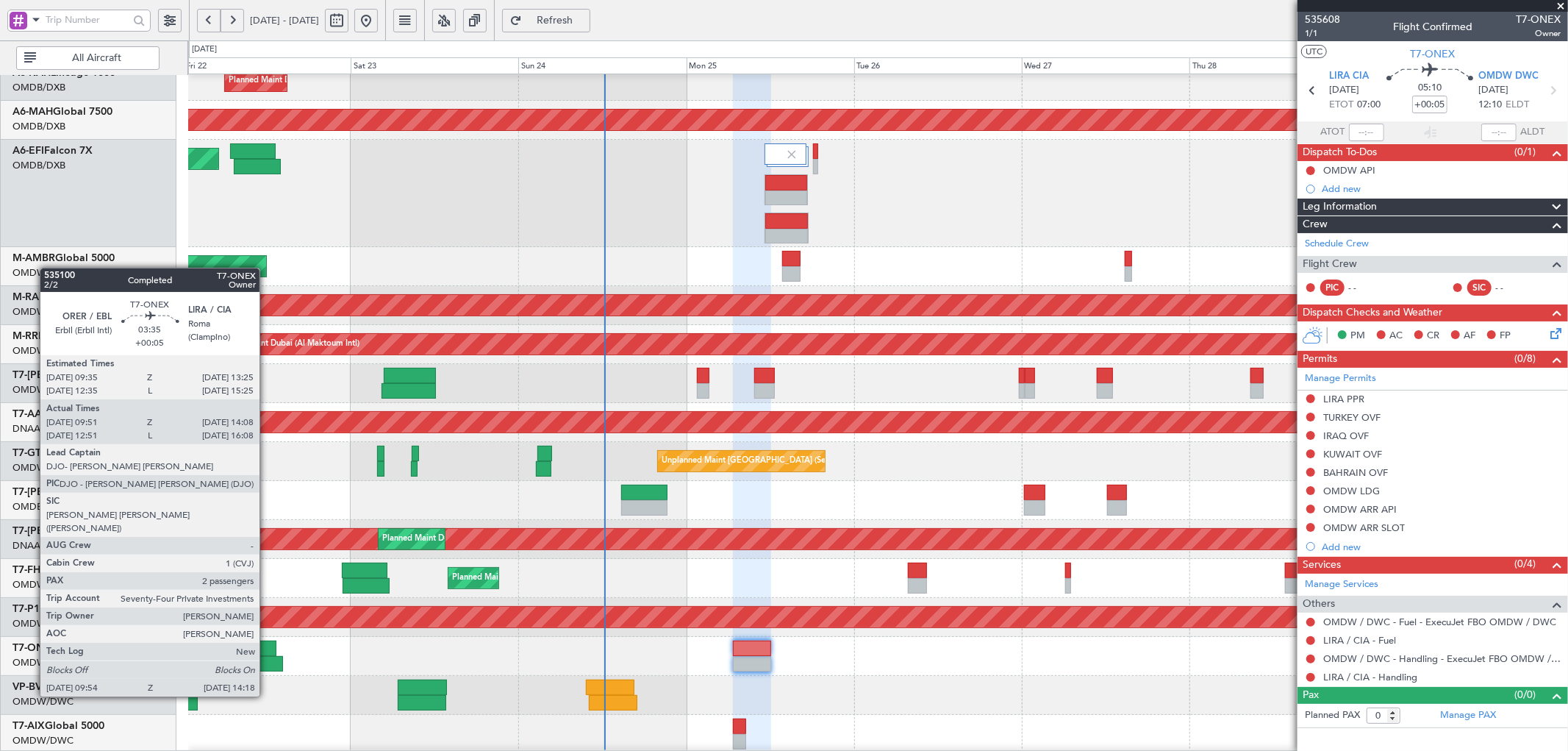
click at [267, 655] on div at bounding box center [263, 649] width 28 height 16
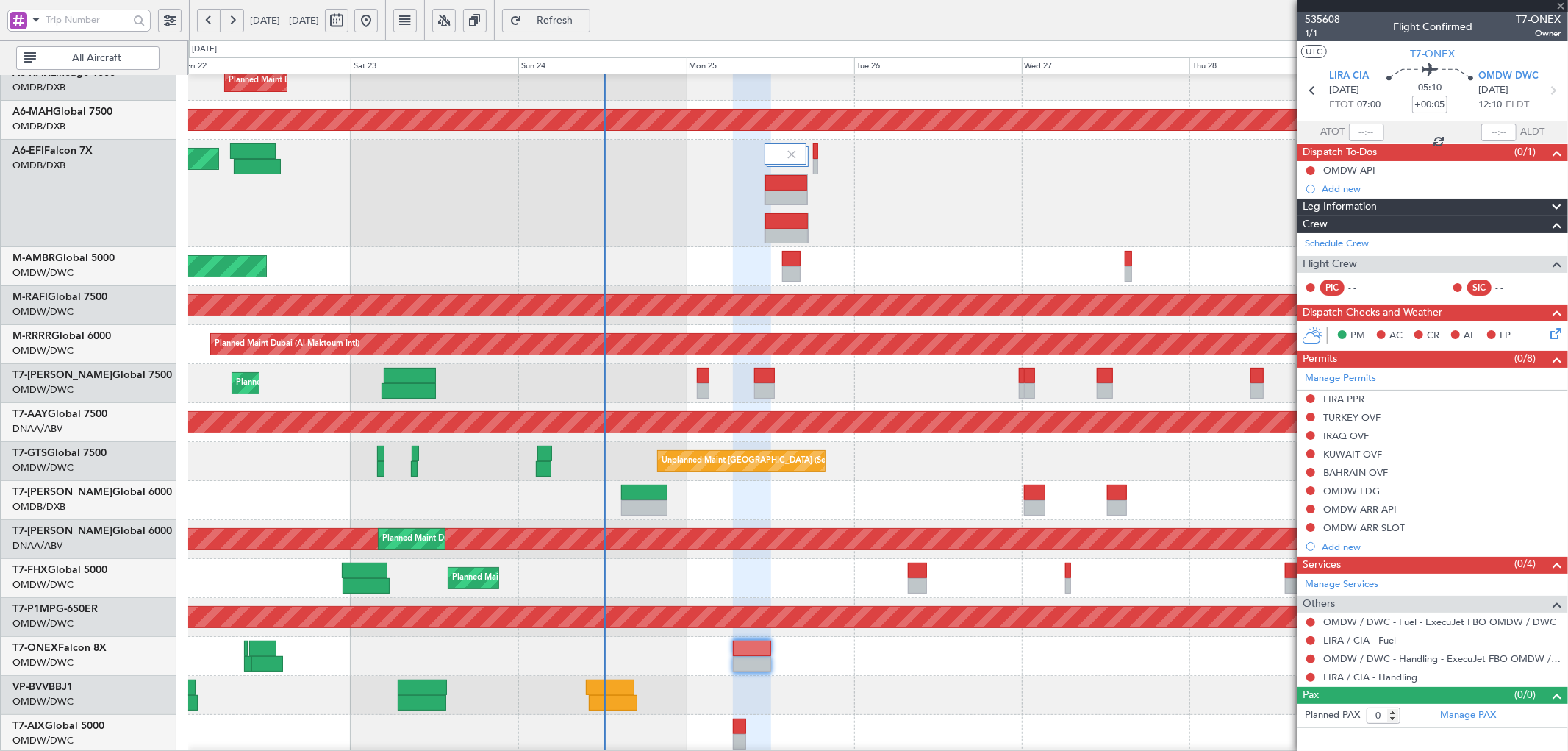
type input "10:01"
type input "14:03"
type input "2"
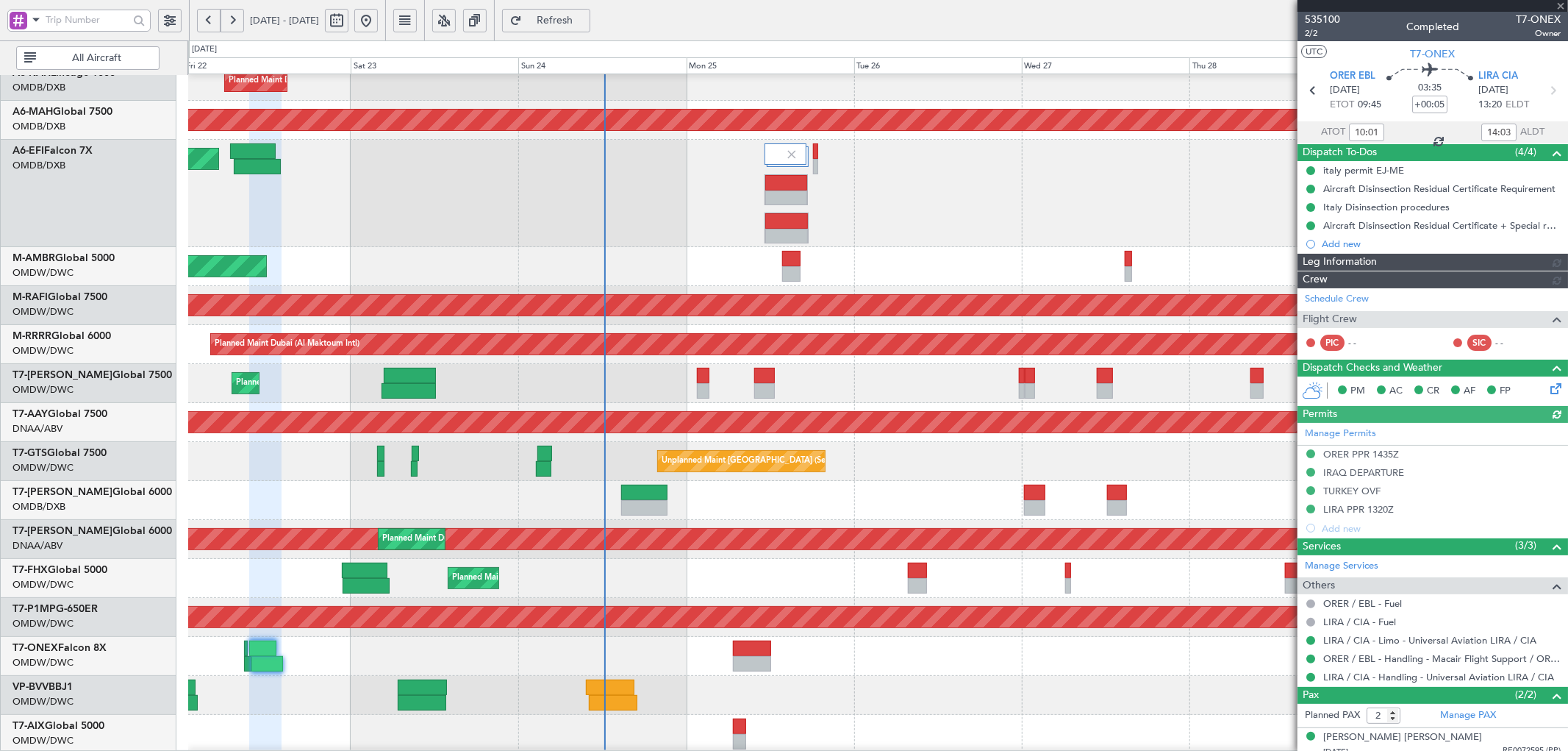
type input "[PERSON_NAME] (ANI)"
type input "7042"
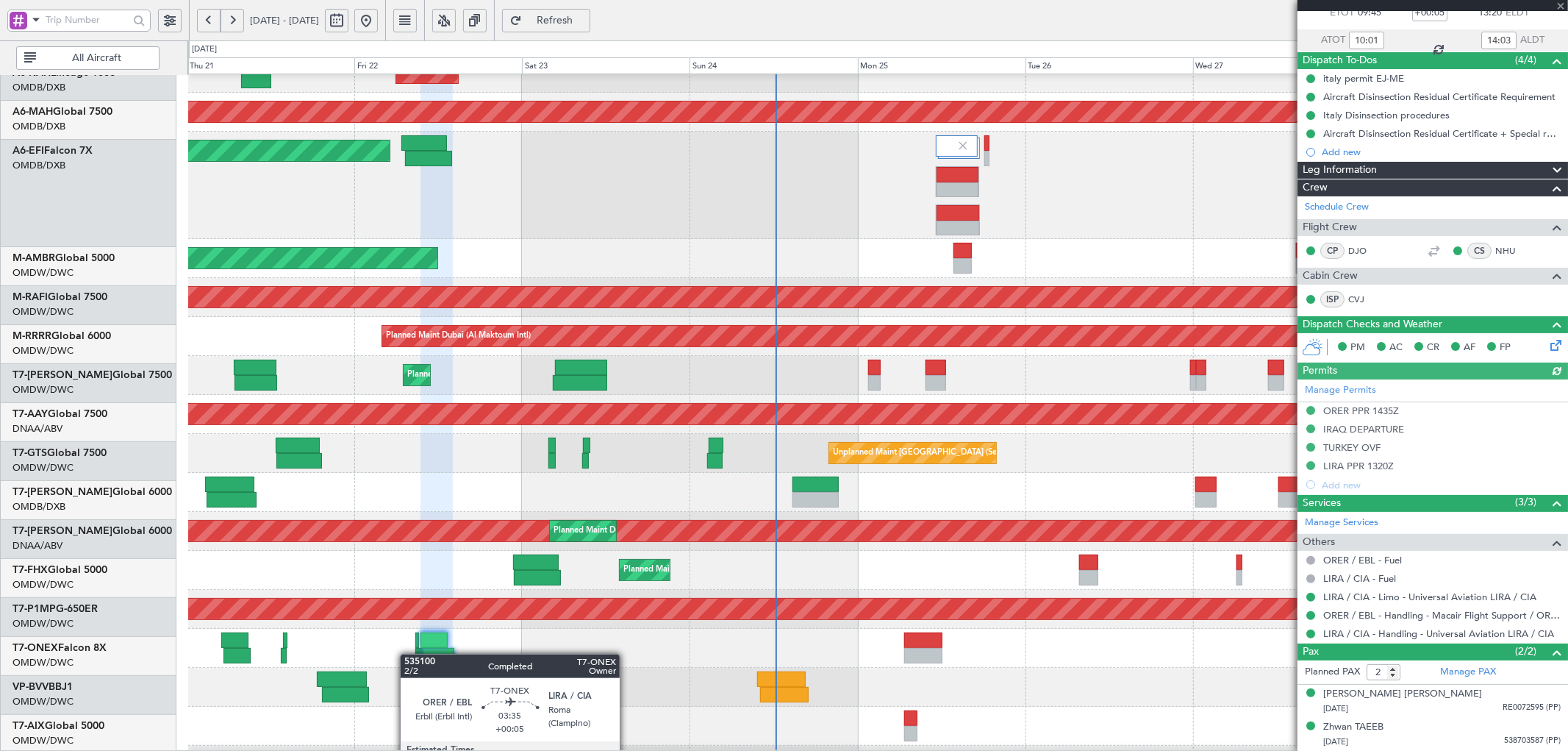
scroll to position [80, 0]
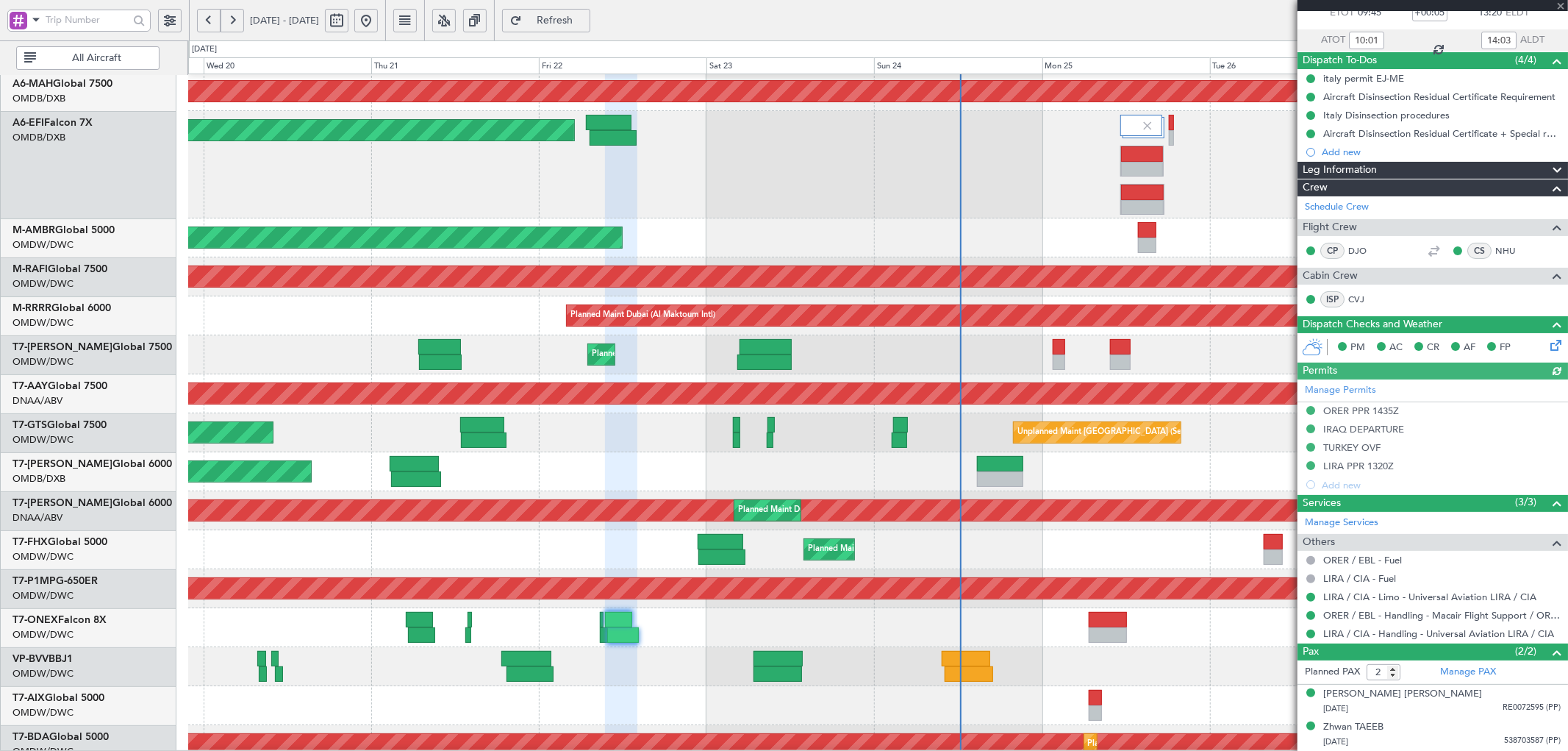
click at [593, 634] on div "Planned Maint Geneva (Cointrin)" at bounding box center [877, 628] width 1379 height 39
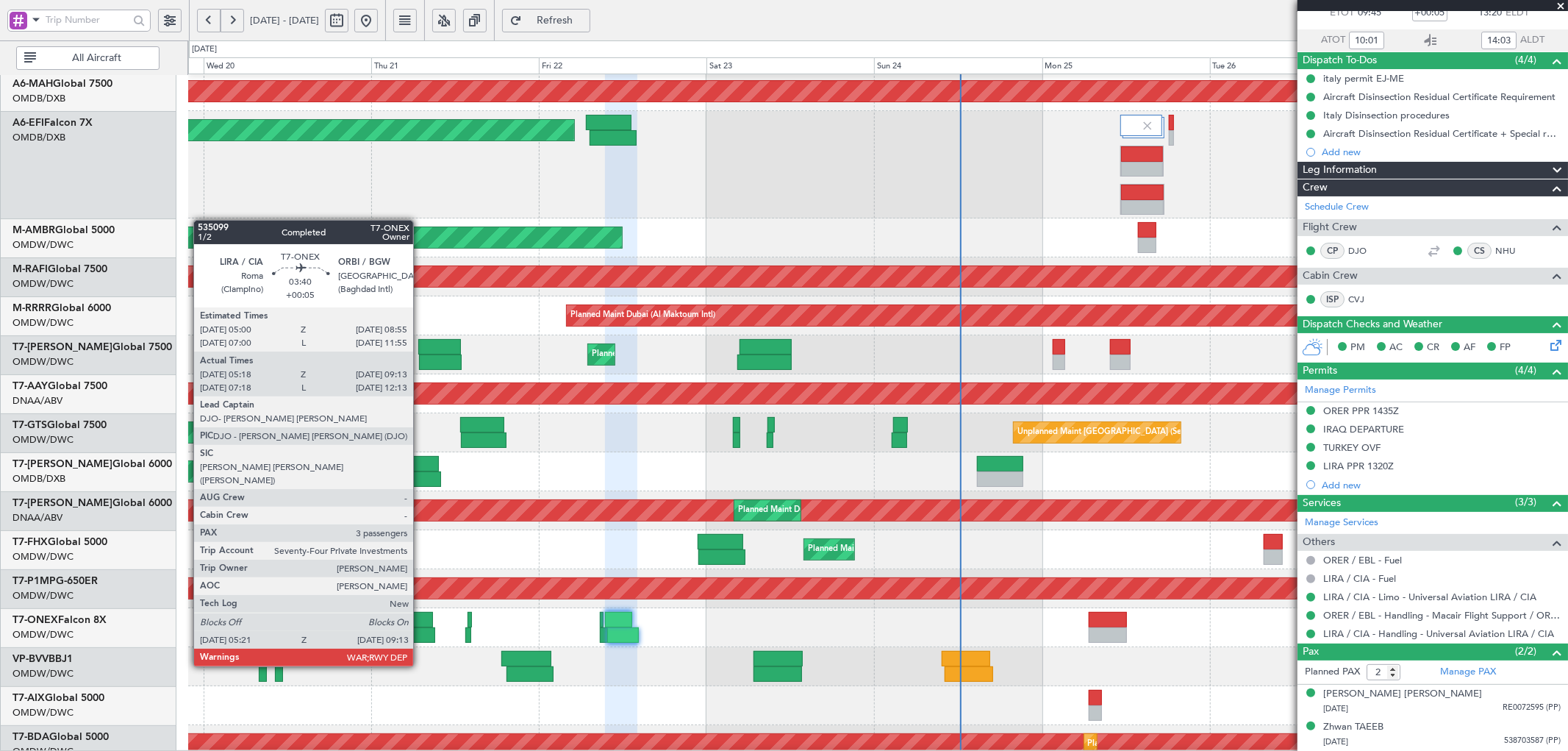
click at [420, 625] on div at bounding box center [419, 619] width 28 height 16
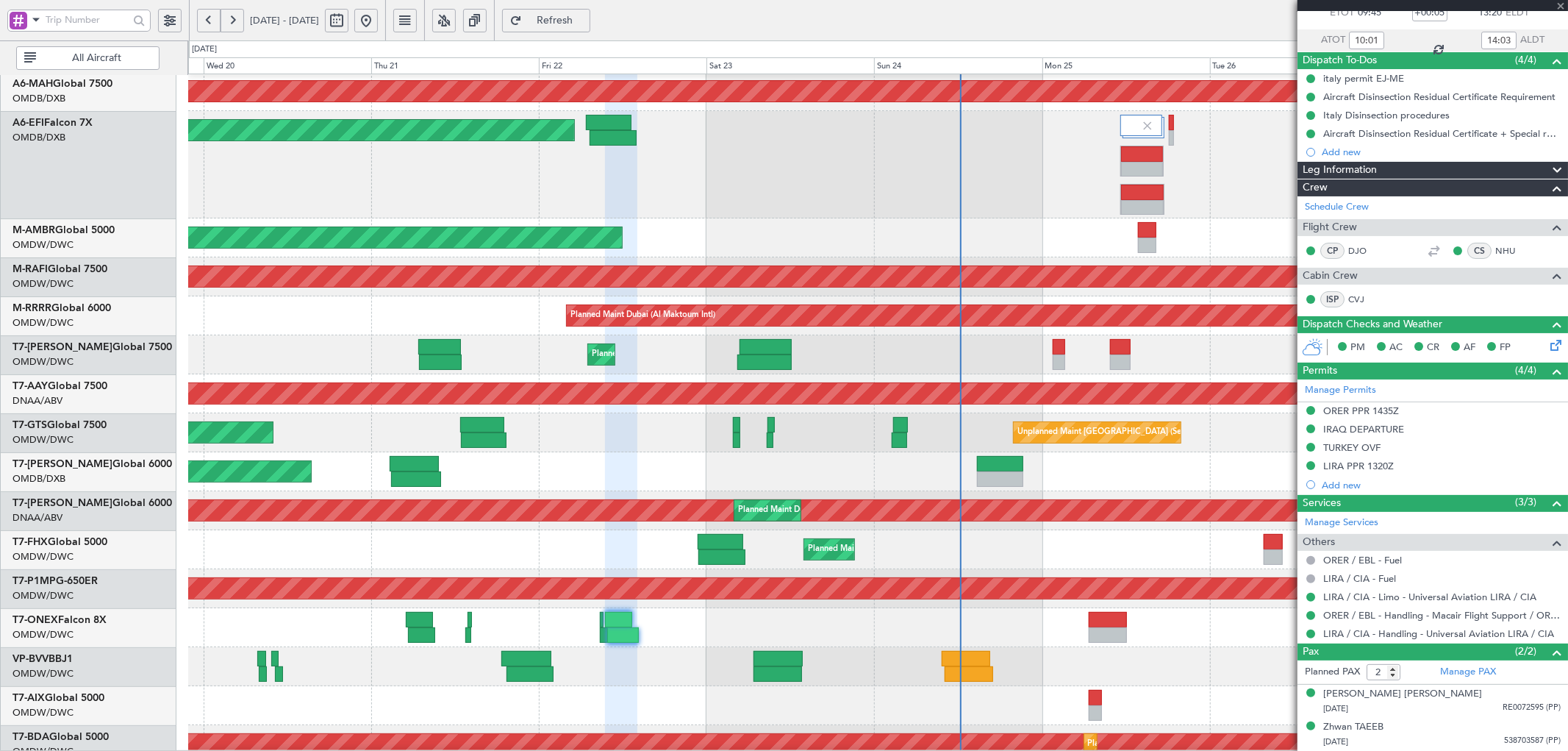
type input "05:28"
type input "09:08"
type input "3"
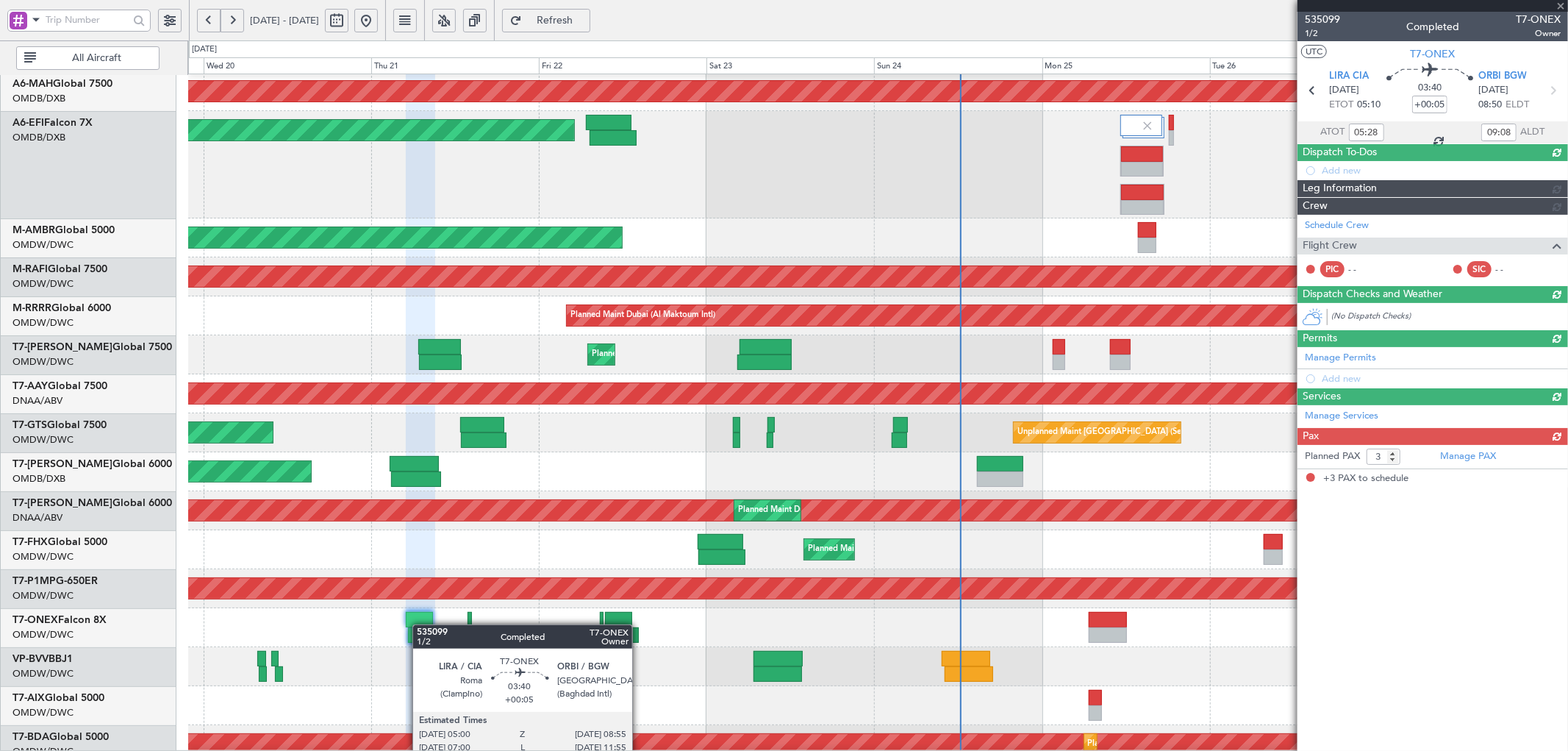
scroll to position [0, 0]
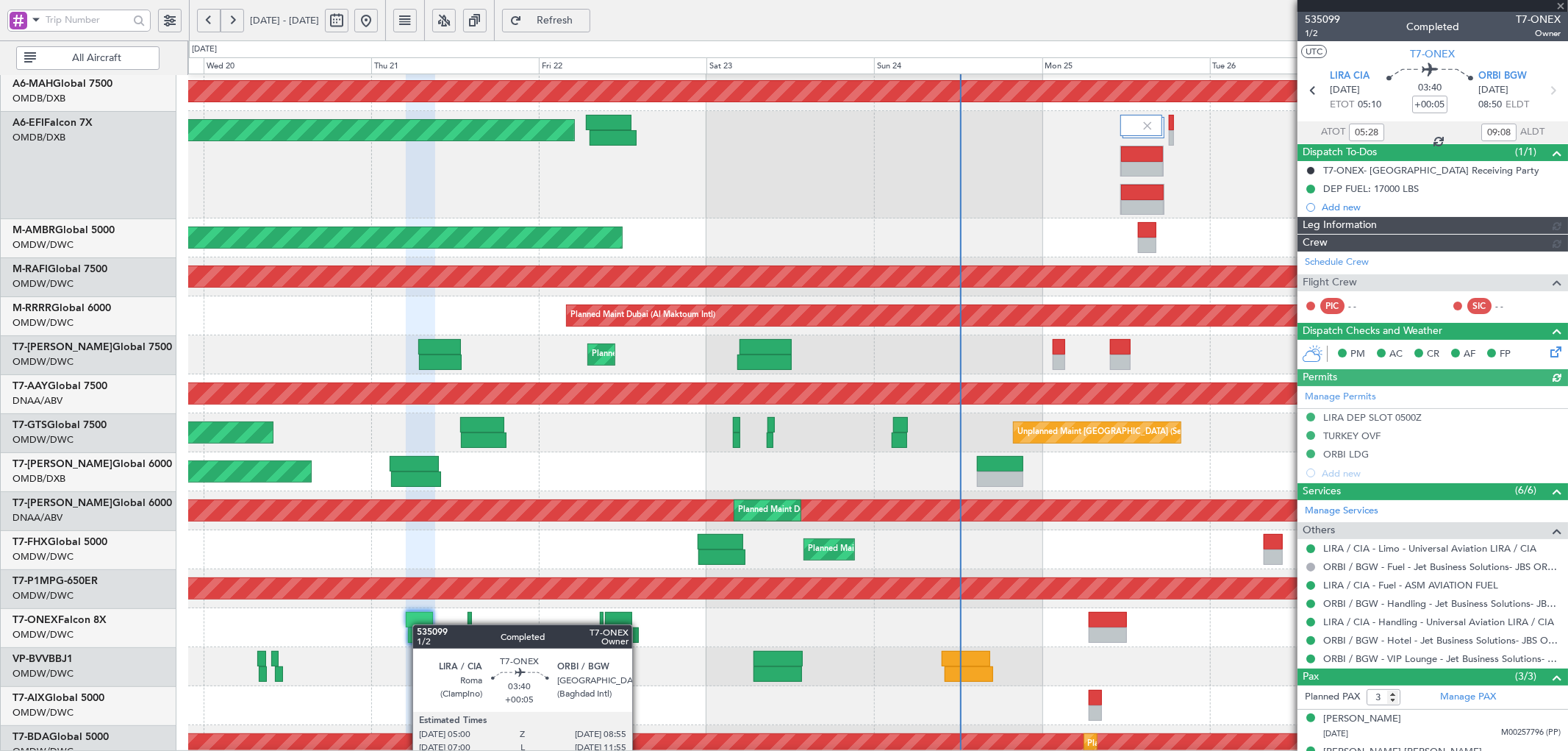
type input "Dherander Fithani (DHF)"
type input "7039"
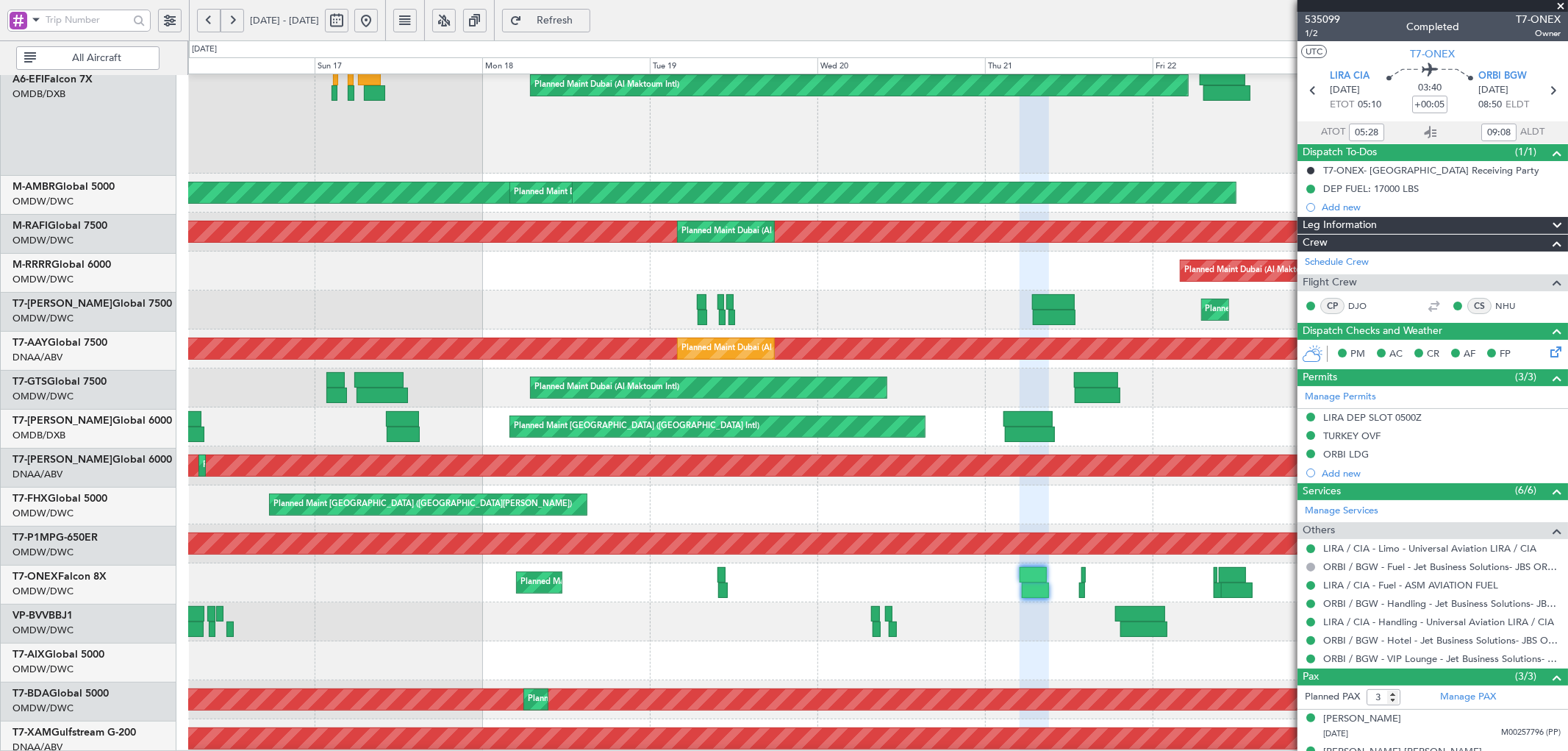
scroll to position [125, 0]
click at [945, 614] on div "Planned Maint Dubai (Al Maktoum Intl)" at bounding box center [877, 622] width 1379 height 39
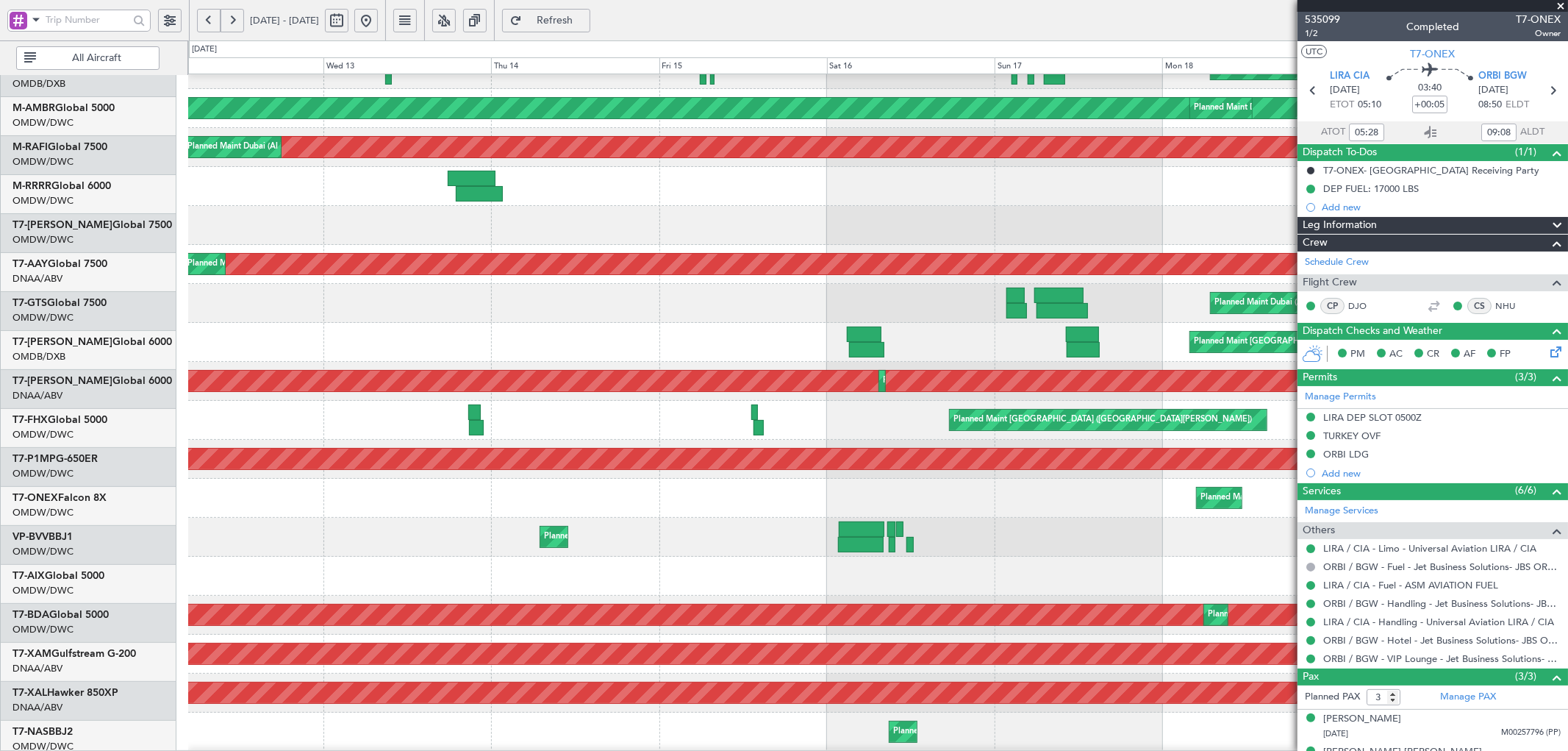
click at [1082, 523] on div "Planned Maint Dubai (Al Maktoum Intl)" at bounding box center [877, 537] width 1379 height 39
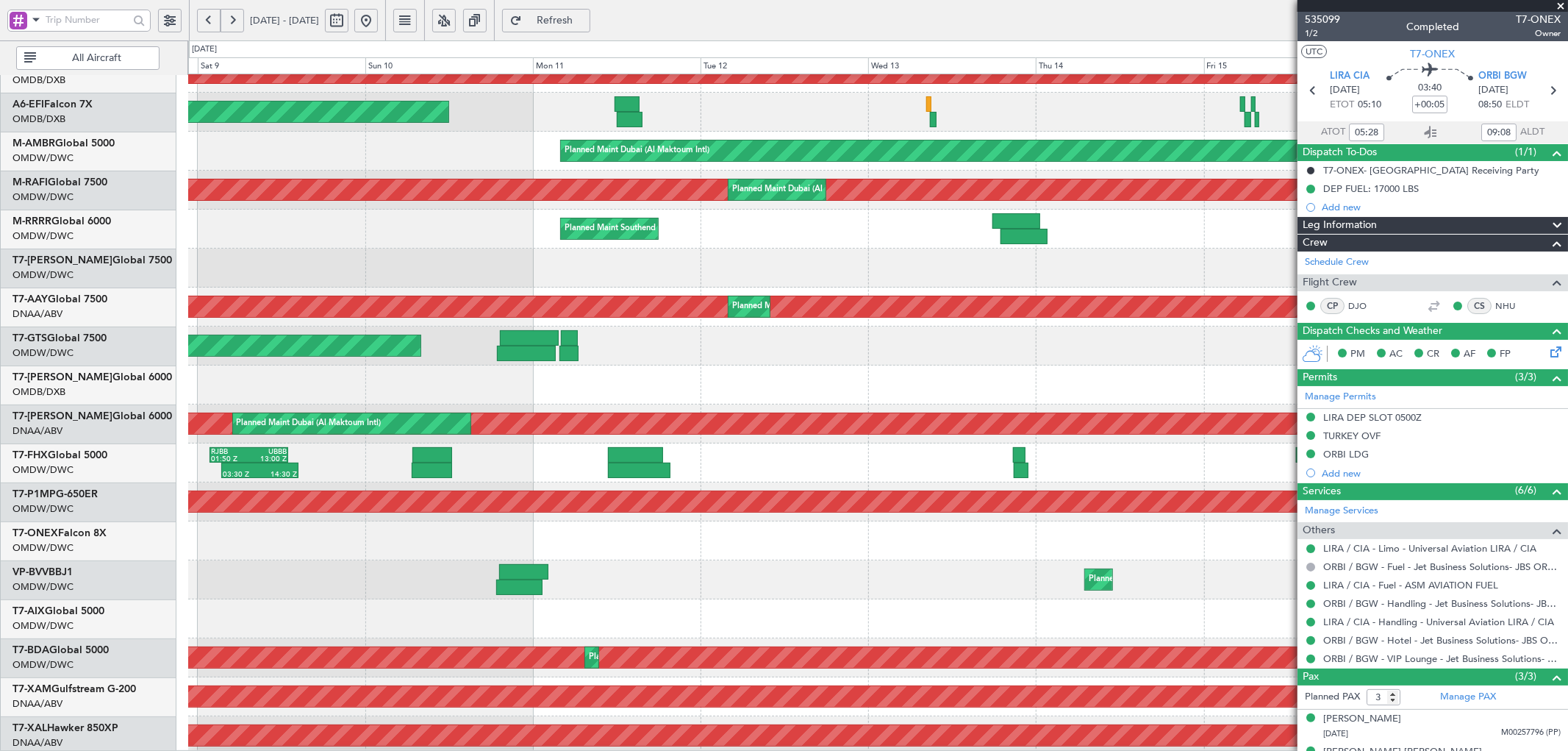
click at [952, 577] on div "Planned Maint Dubai (Al Maktoum Intl) Unplanned Maint Basel-Mulhouse" at bounding box center [877, 580] width 1379 height 39
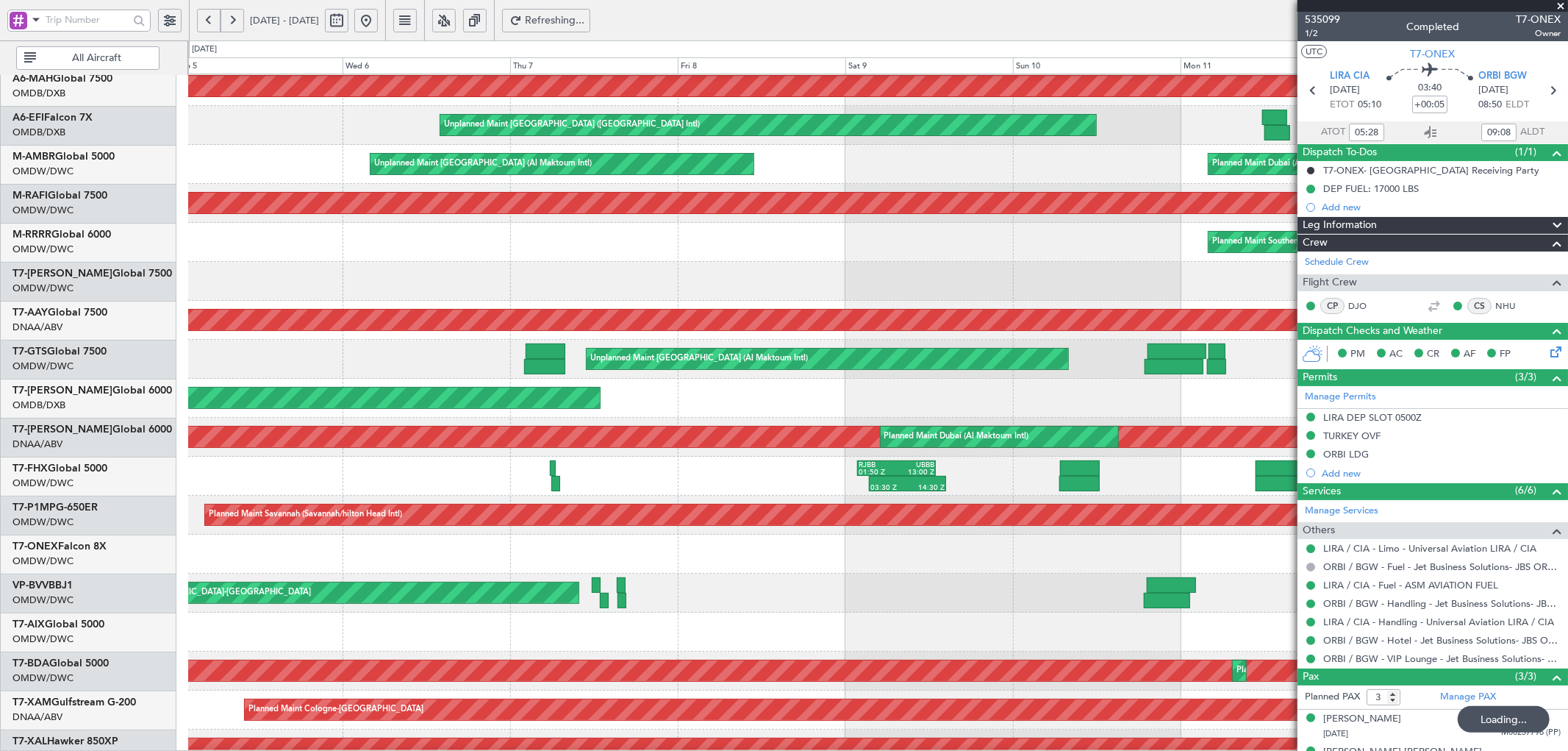
scroll to position [80, 0]
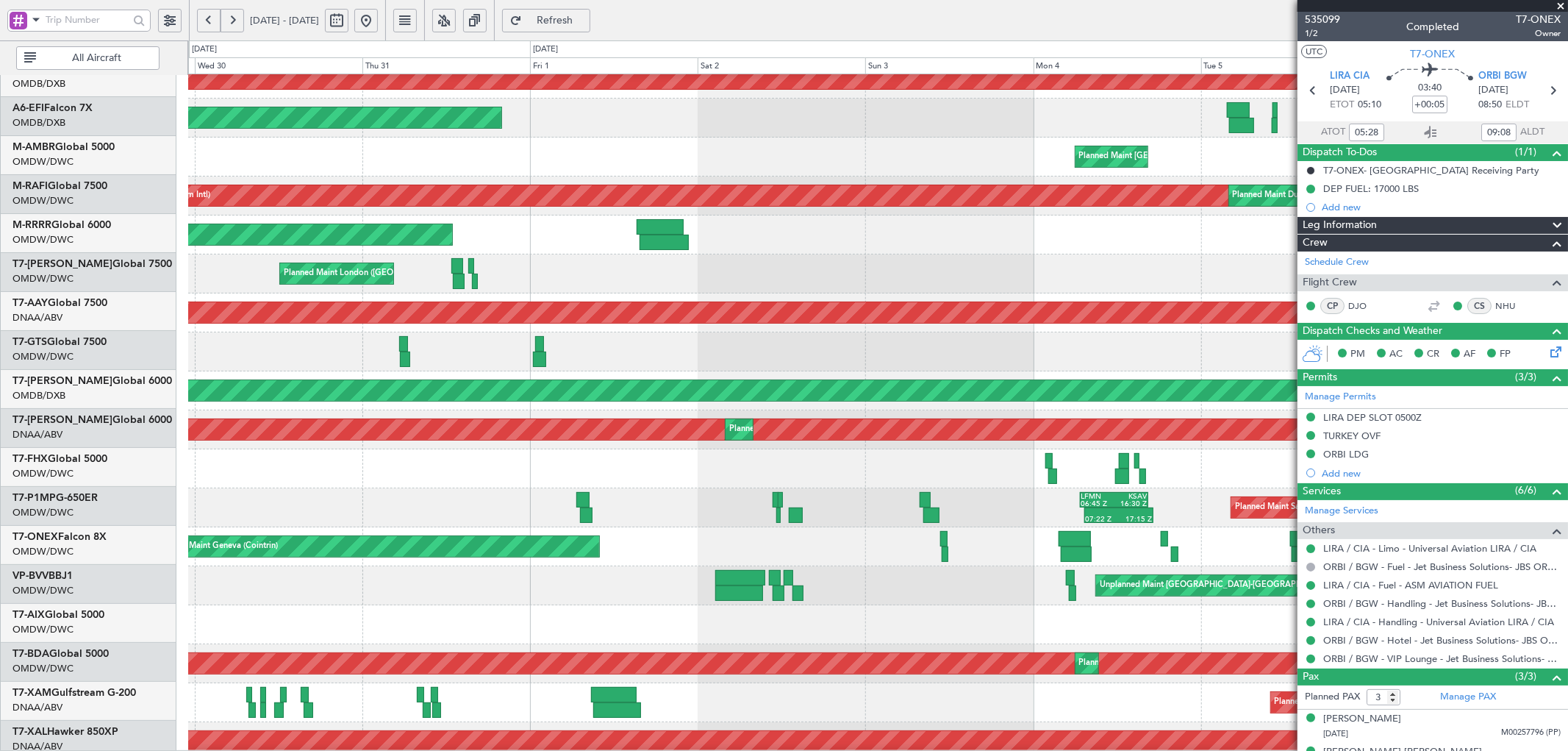
click at [957, 547] on div "Planned Maint Geneva (Cointrin)" at bounding box center [877, 546] width 1379 height 39
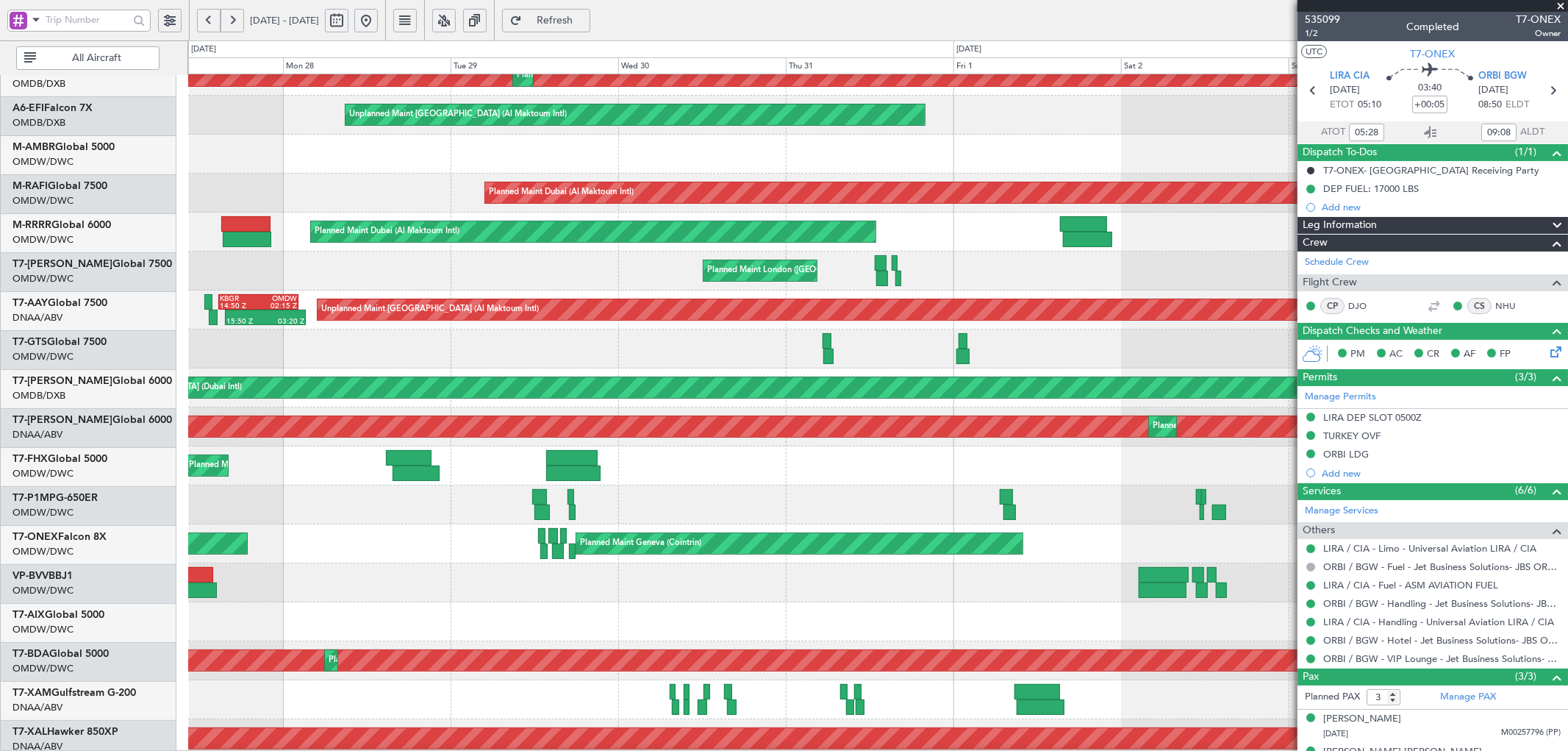
scroll to position [96, 0]
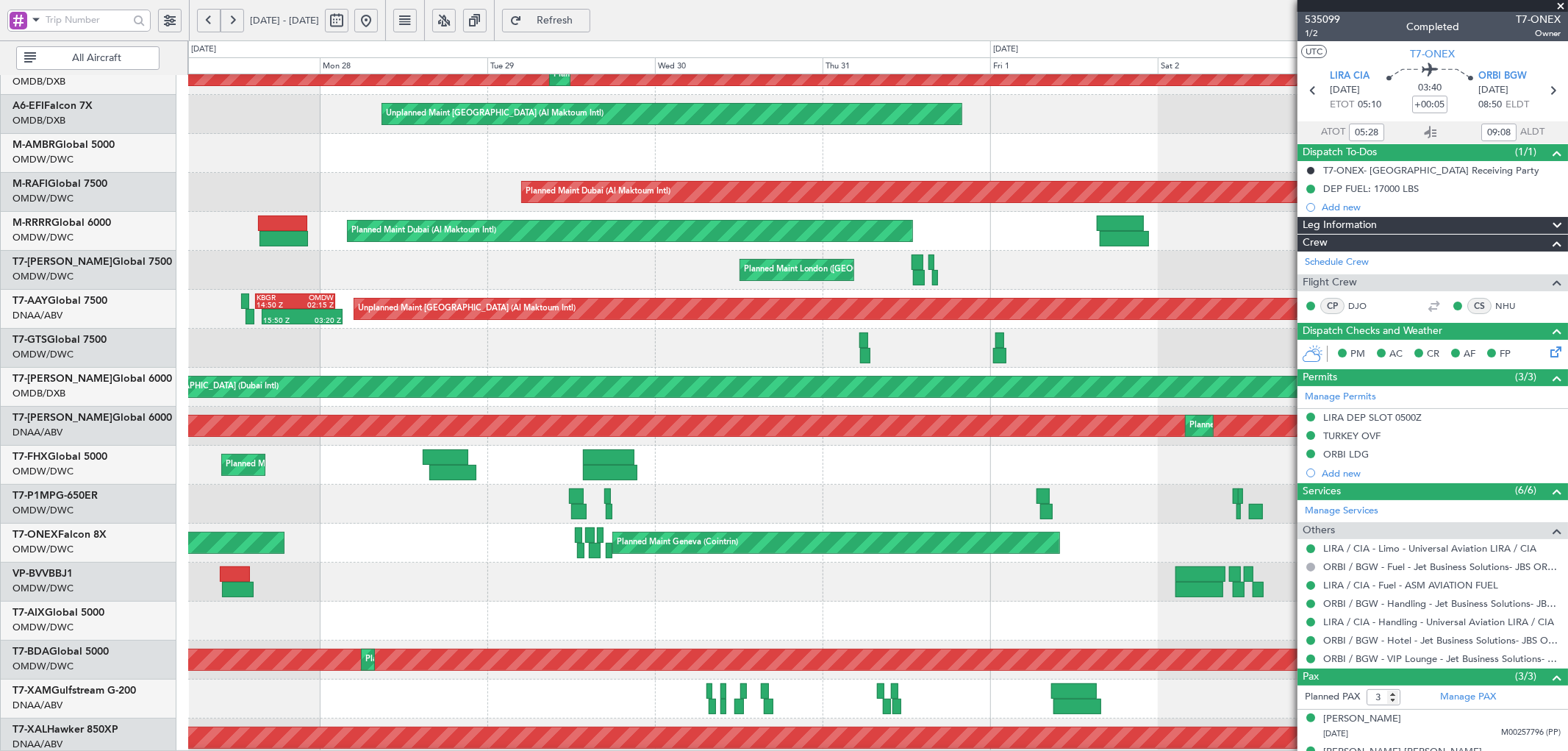
click at [765, 572] on div "Unplanned Maint Basel-Mulhouse" at bounding box center [877, 582] width 1379 height 39
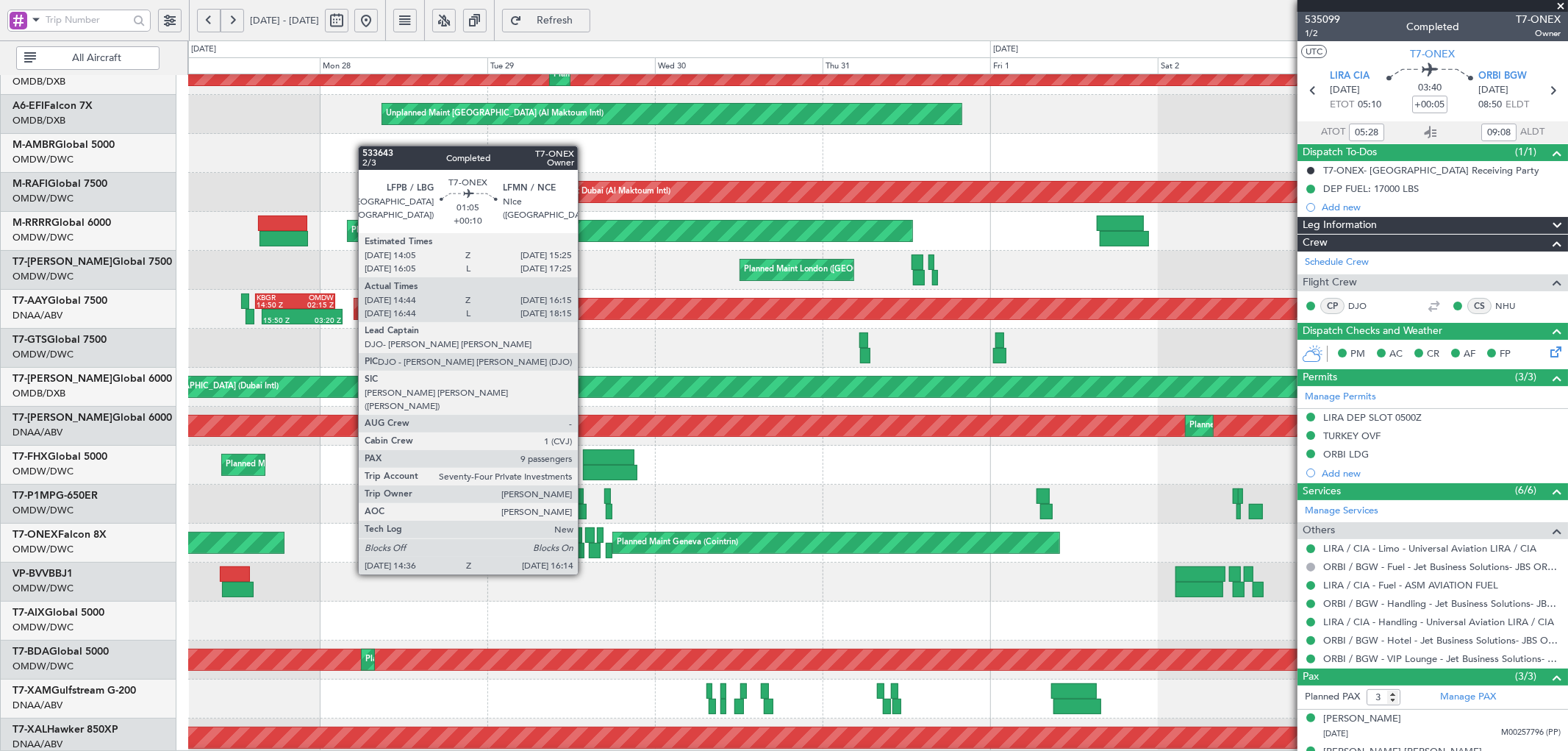
click at [586, 532] on div at bounding box center [591, 534] width 10 height 16
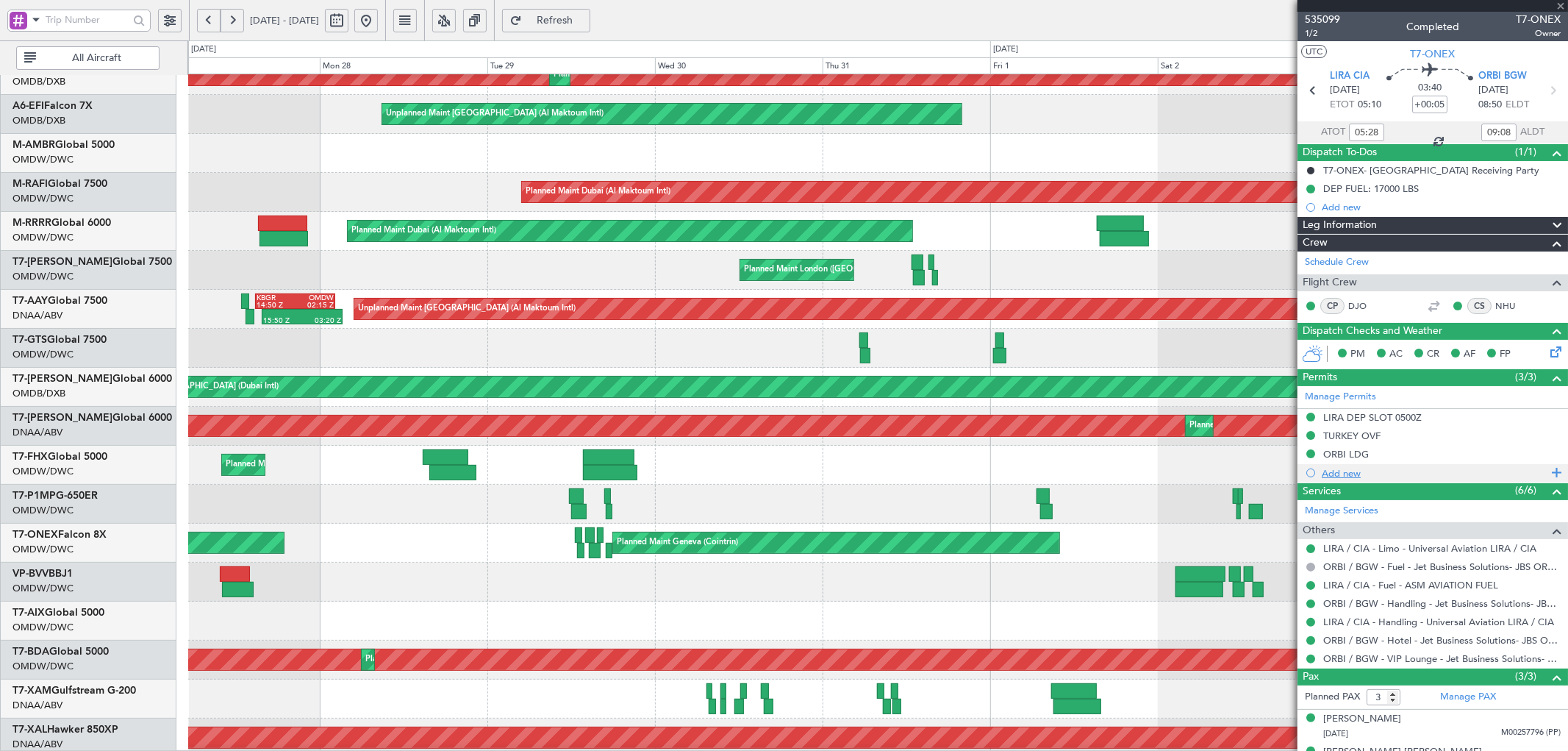
type input "+00:10"
type input "14:54"
type input "16:10"
type input "9"
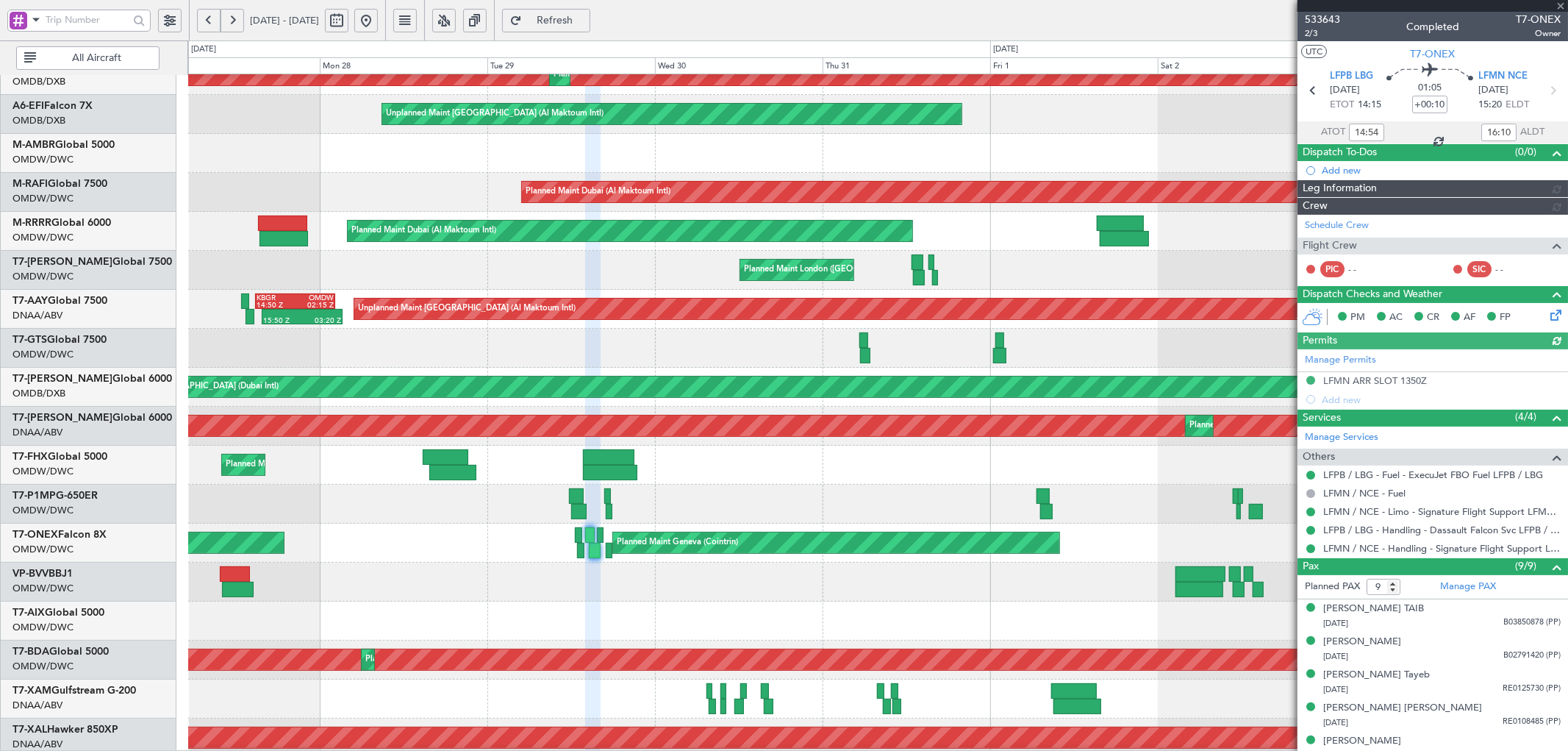
type input "[PERSON_NAME] (ANI)"
type input "6887"
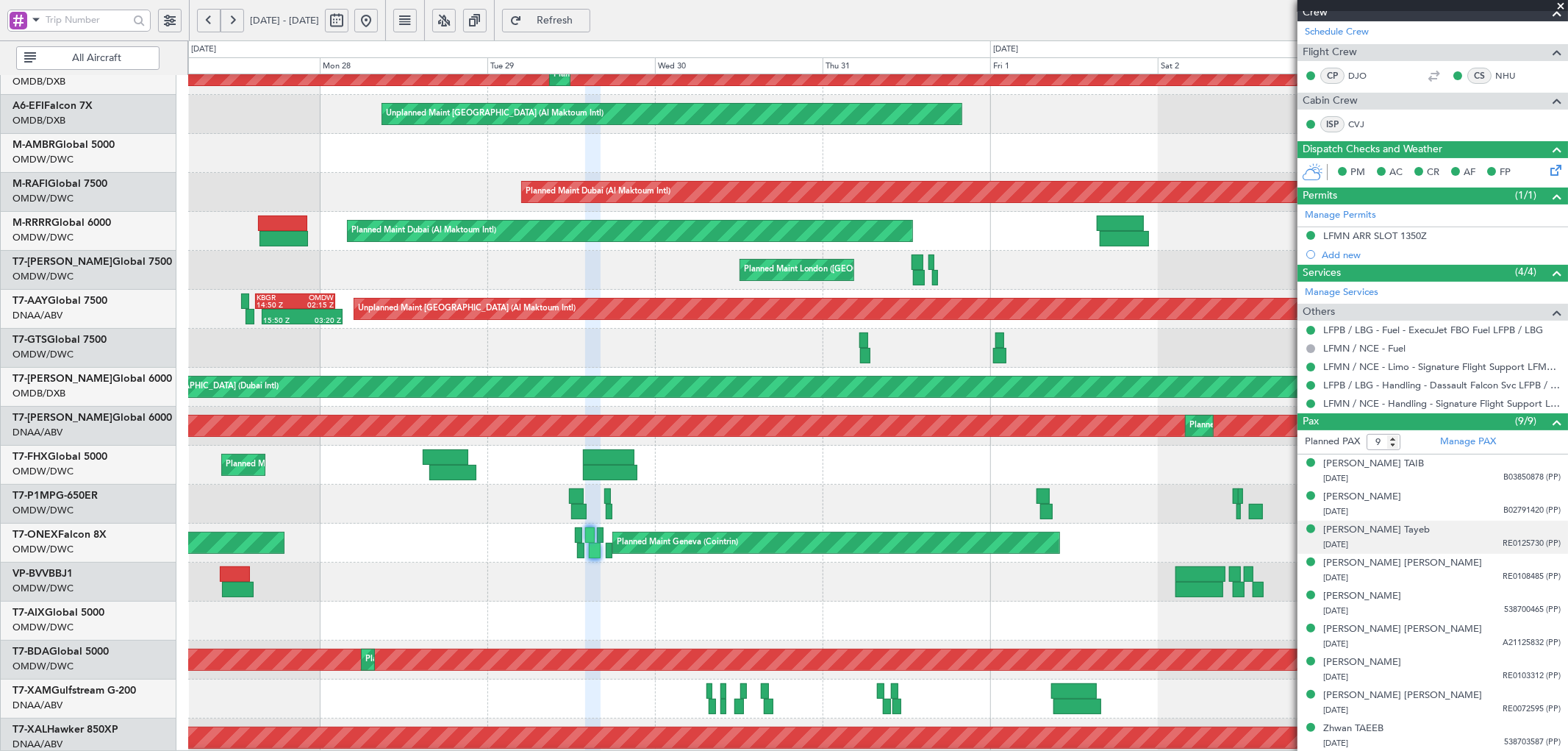
scroll to position [194, 0]
type input "[PERSON_NAME] (ANI)"
type input "6887"
click at [378, 19] on button at bounding box center [366, 21] width 24 height 24
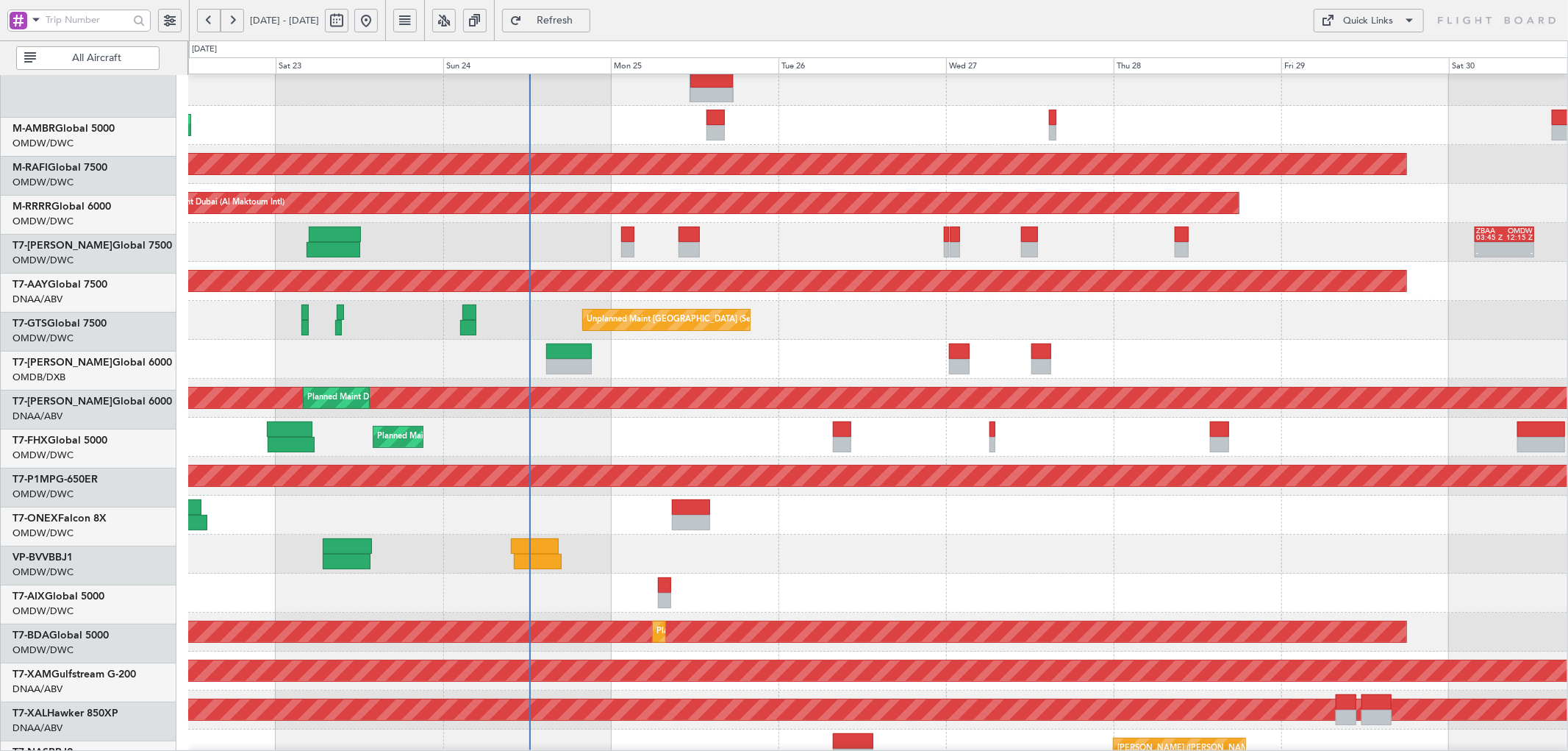
scroll to position [195, 0]
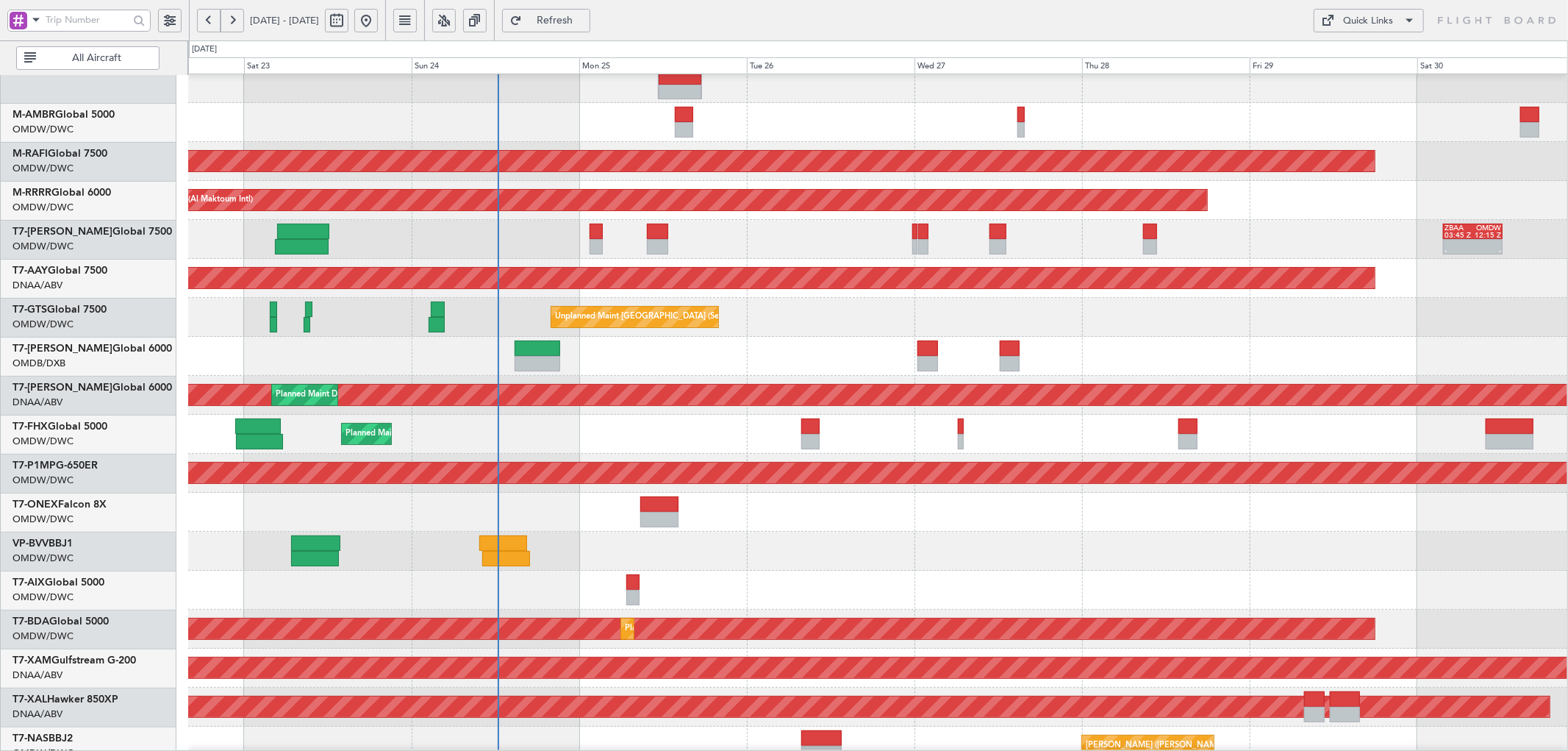
click at [582, 564] on div at bounding box center [877, 551] width 1379 height 39
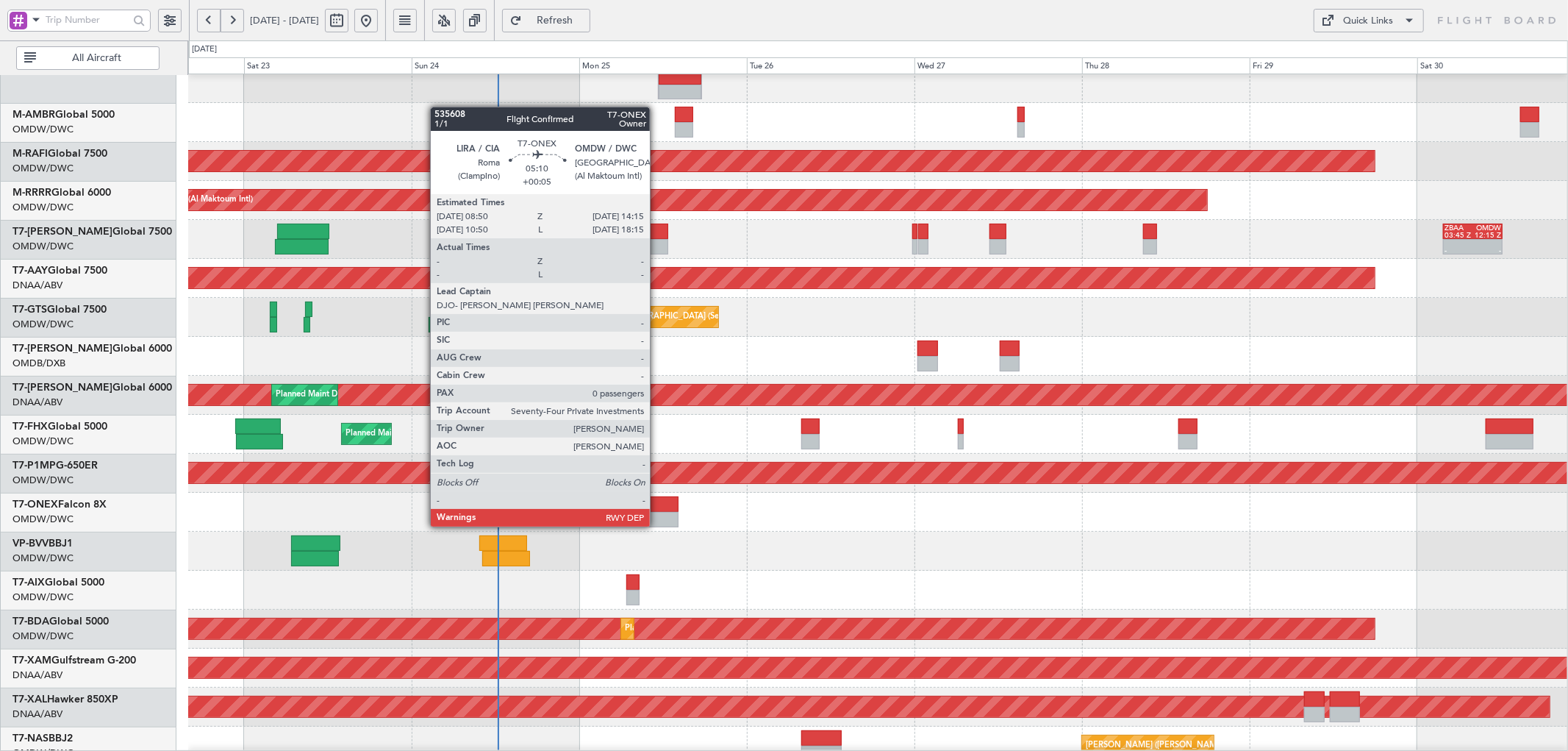
click at [658, 512] on div at bounding box center [659, 520] width 38 height 16
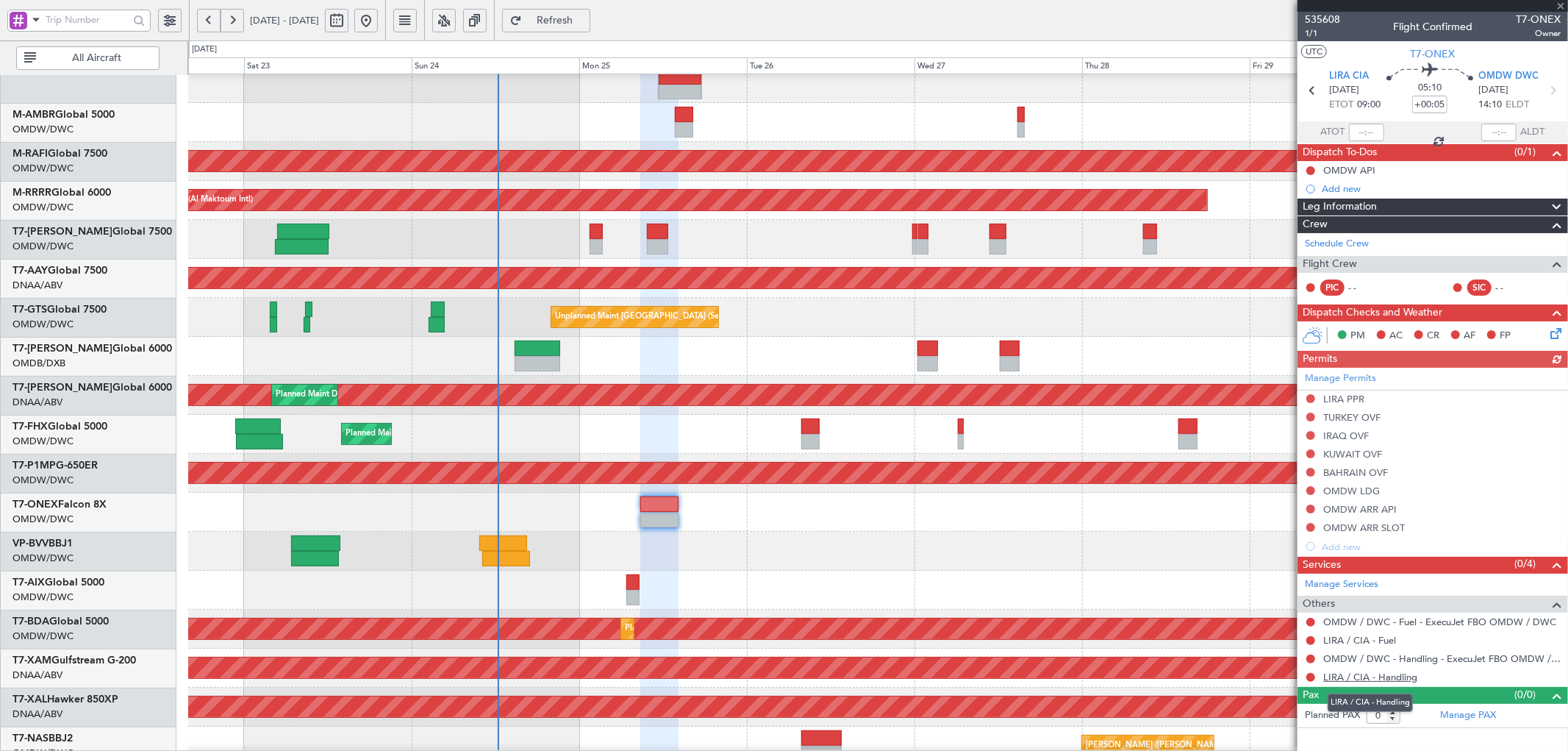
click at [1392, 675] on link "LIRA / CIA - Handling" at bounding box center [1370, 676] width 94 height 13
click at [586, 16] on span "Refresh" at bounding box center [554, 21] width 60 height 10
click at [1387, 644] on link "LIRA / CIA - Fuel" at bounding box center [1359, 640] width 73 height 13
click at [591, 10] on button "Refresh" at bounding box center [546, 21] width 89 height 24
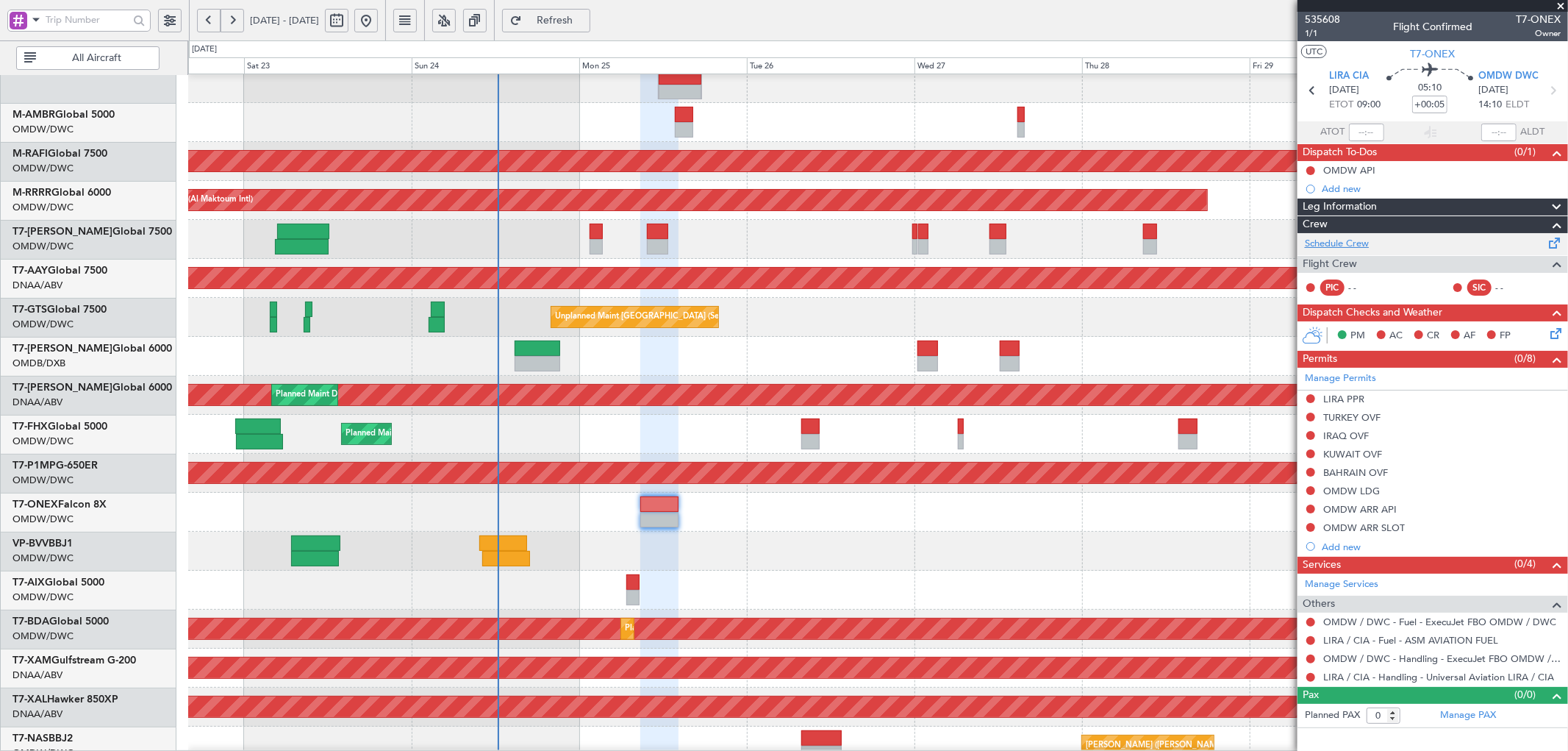
click at [1357, 239] on link "Schedule Crew" at bounding box center [1337, 243] width 64 height 15
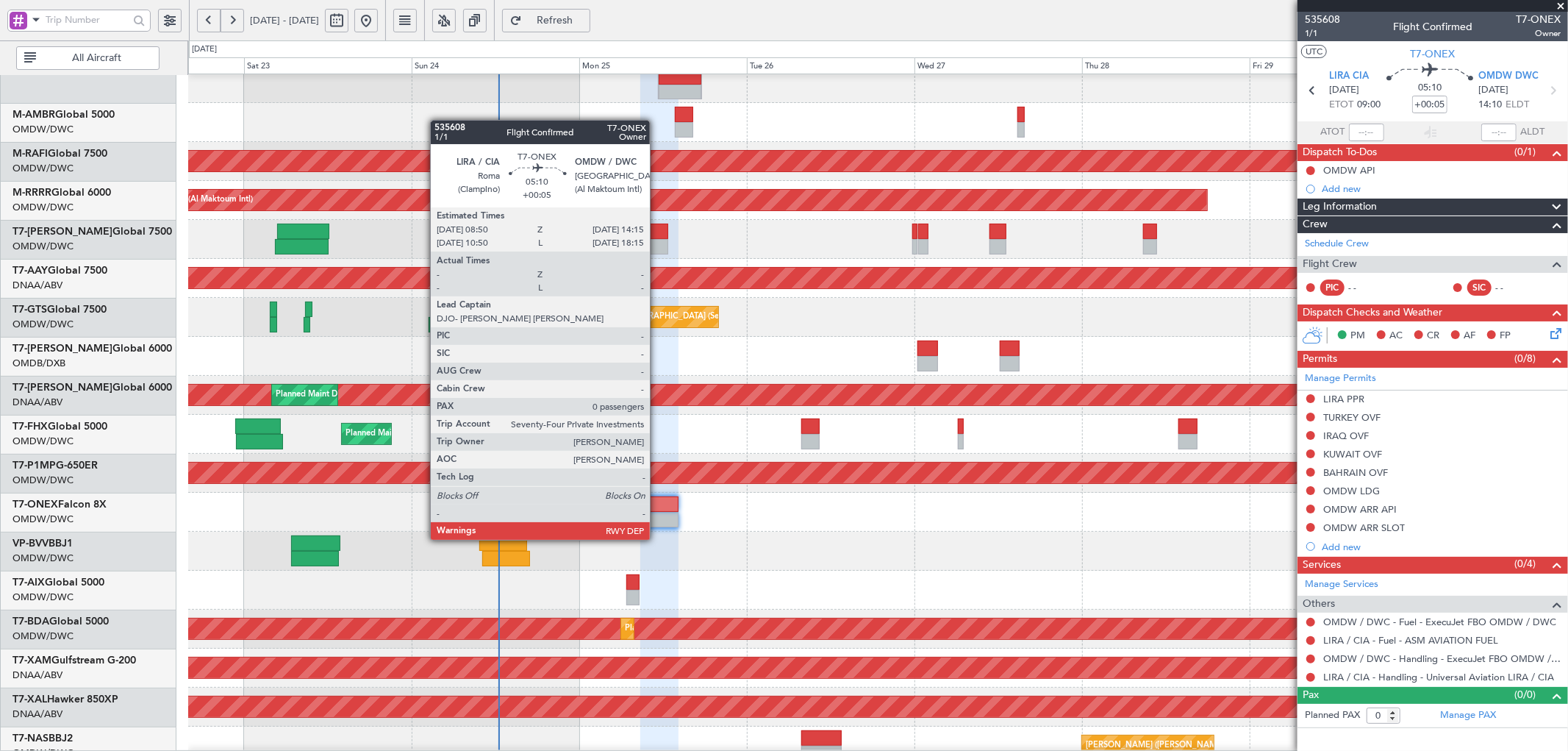
click at [658, 525] on div at bounding box center [659, 520] width 38 height 16
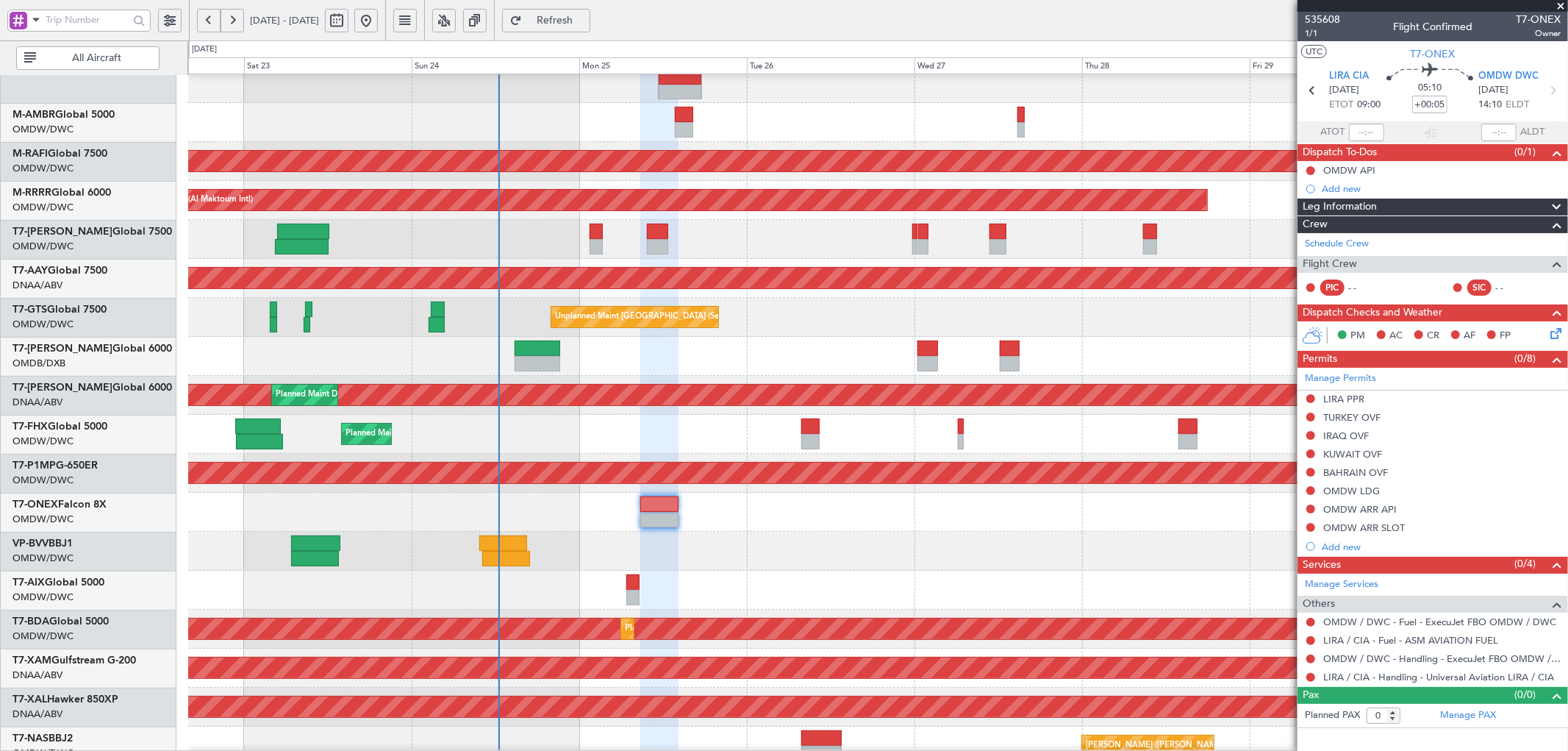
click at [586, 17] on span "Refresh" at bounding box center [554, 21] width 60 height 10
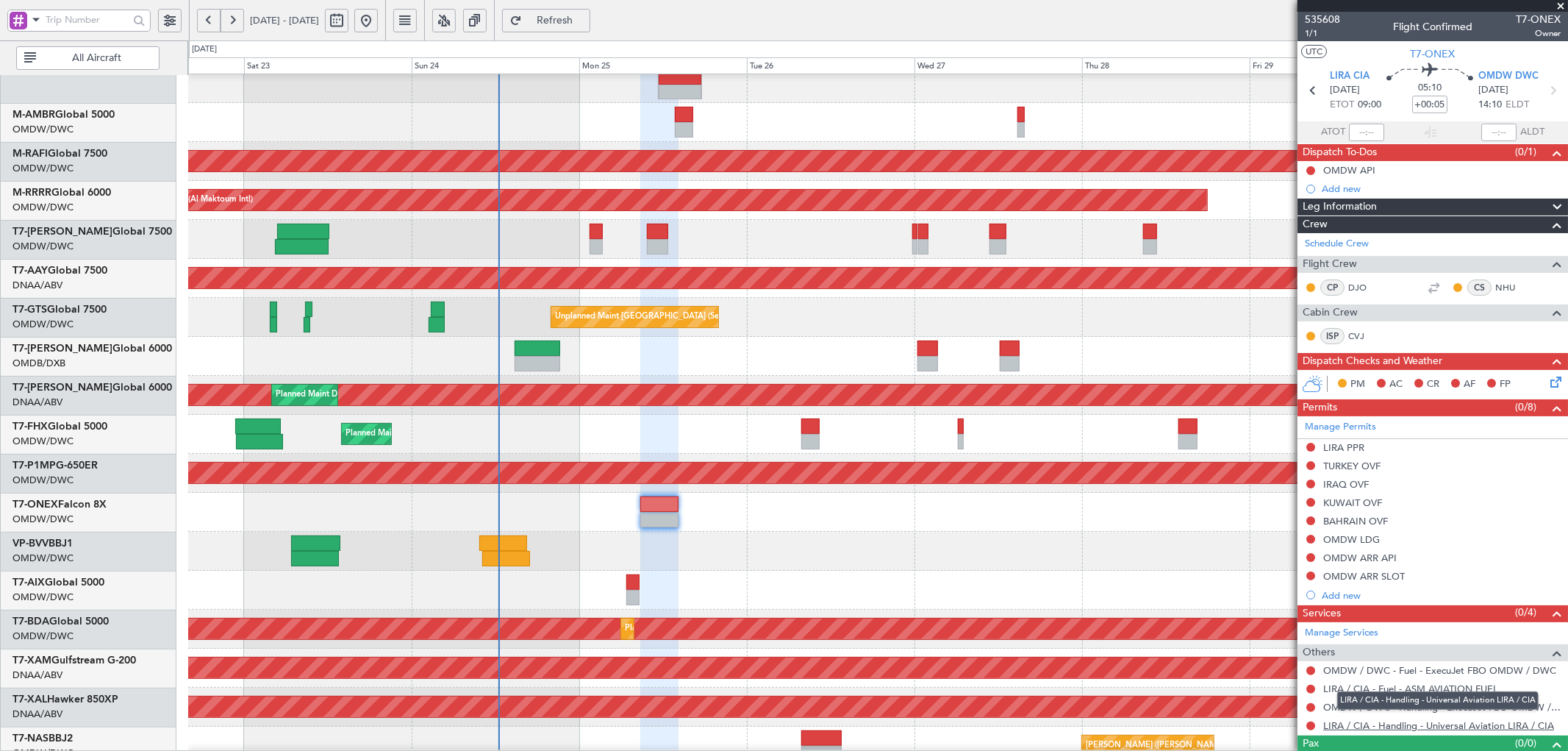
click at [1356, 726] on link "LIRA / CIA - Handling - Universal Aviation LIRA / CIA" at bounding box center [1438, 724] width 231 height 13
click at [1477, 707] on link "OMDW / DWC - Handling - ExecuJet FBO OMDW / DWC" at bounding box center [1441, 707] width 237 height 13
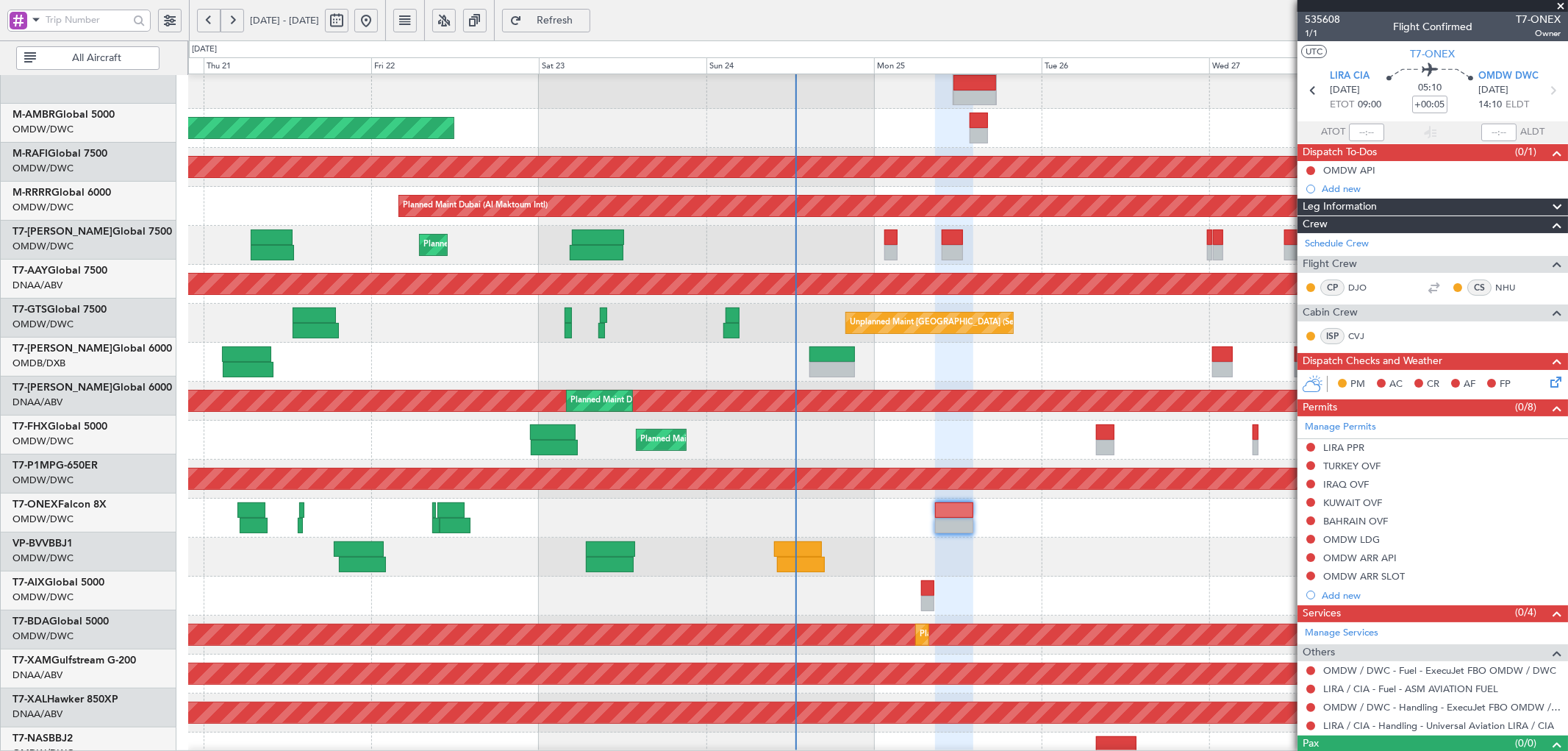
scroll to position [189, 0]
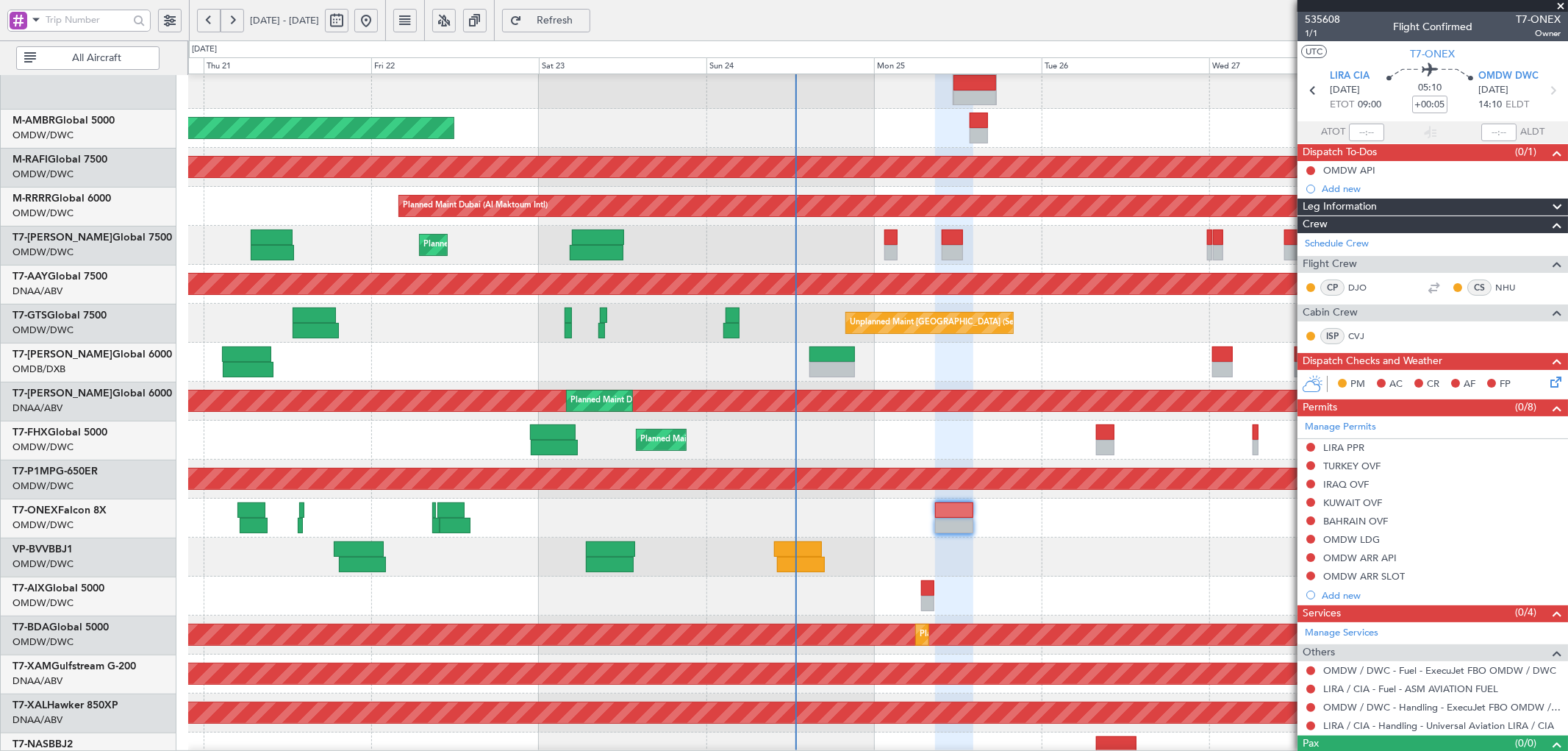
click at [676, 516] on div at bounding box center [877, 518] width 1379 height 39
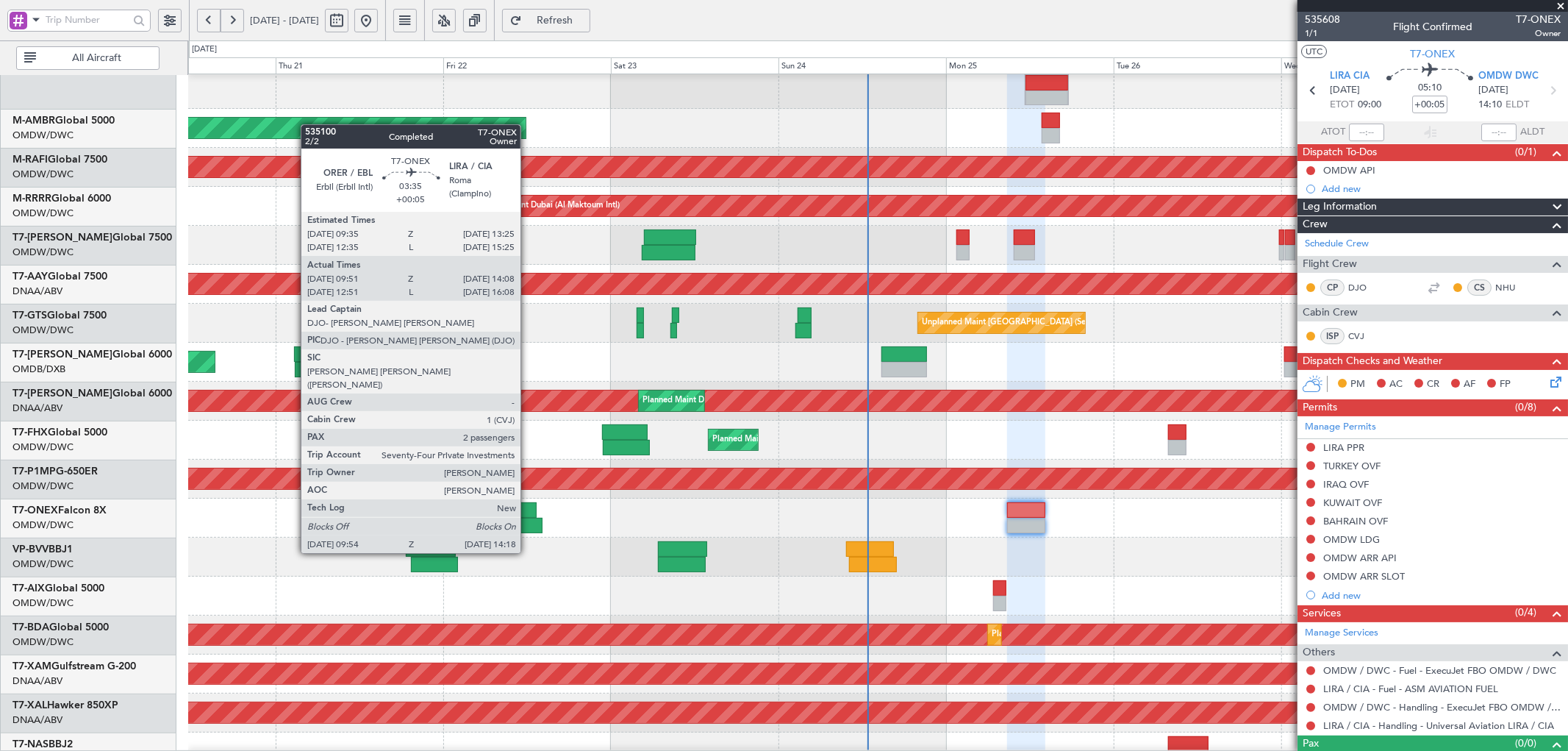
click at [528, 512] on div at bounding box center [524, 510] width 28 height 16
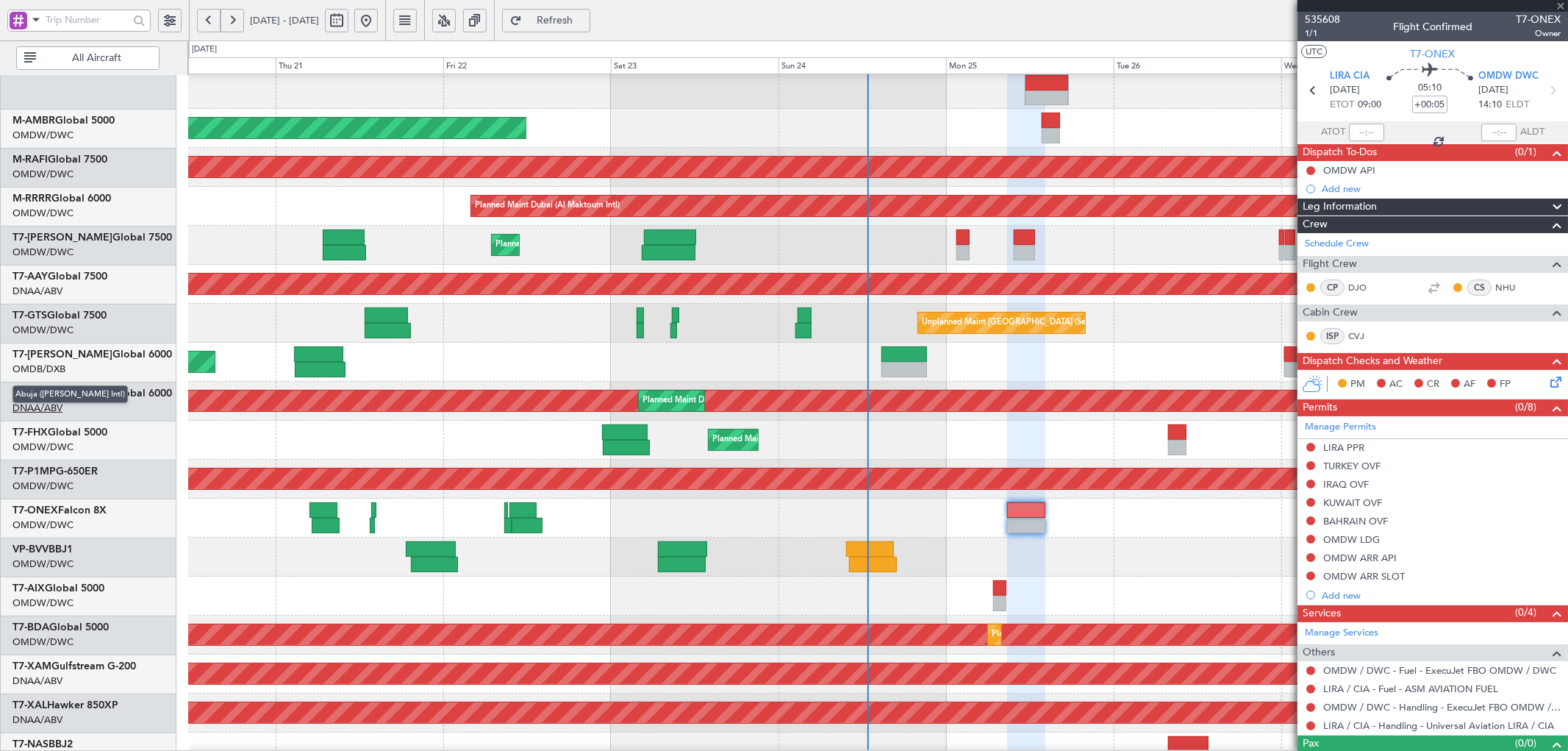
type input "10:01"
type input "14:03"
type input "2"
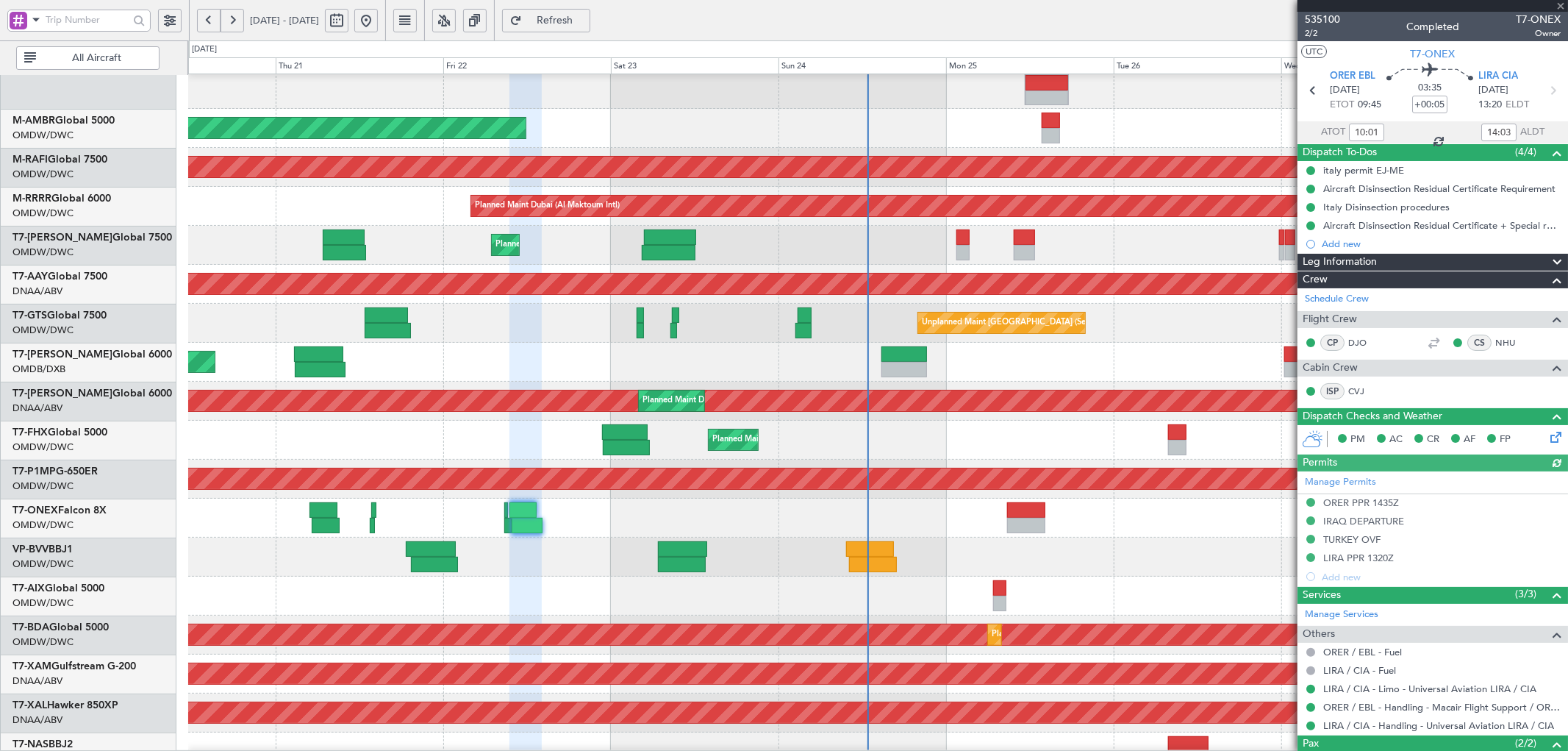
type input "[PERSON_NAME] (ANI)"
type input "7042"
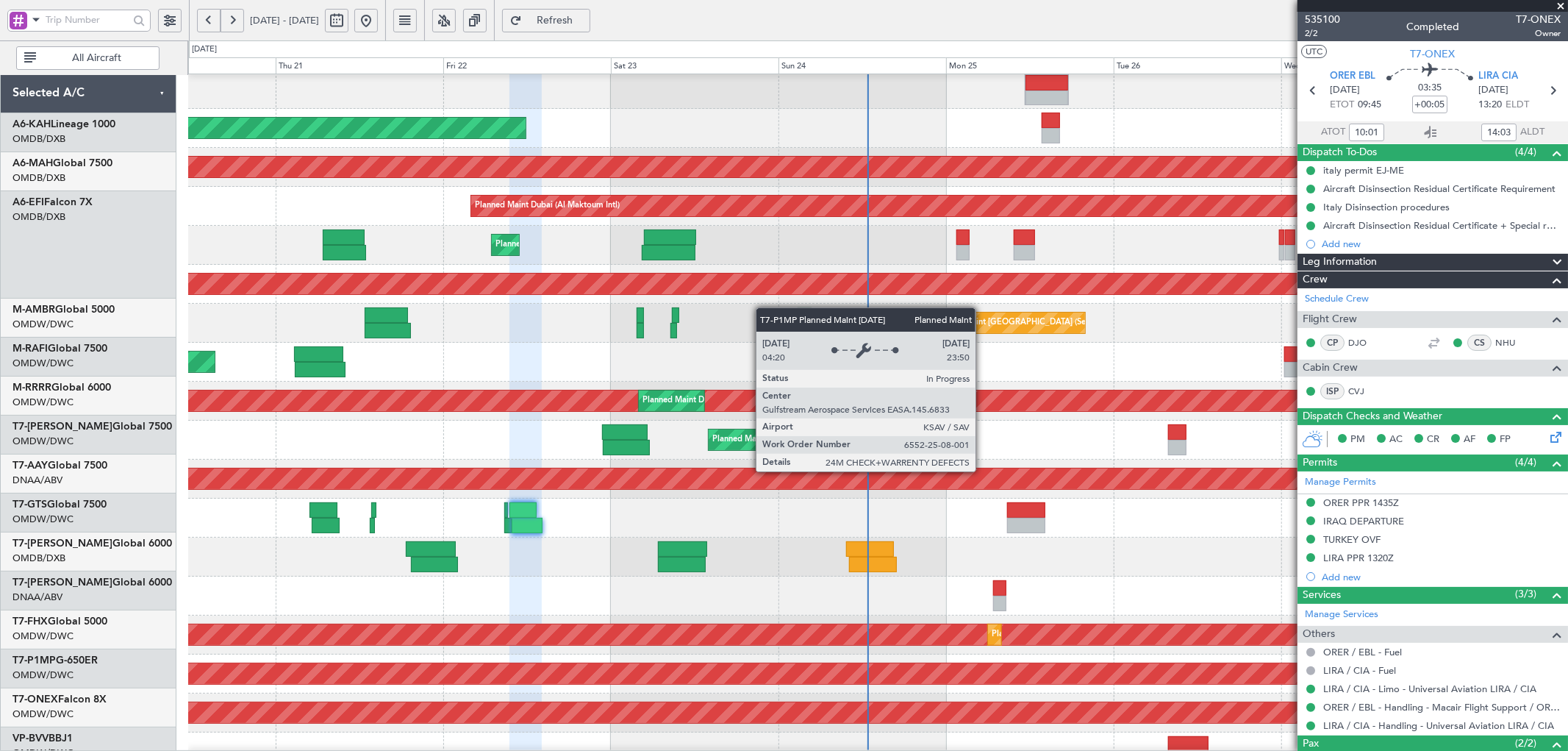
scroll to position [189, 0]
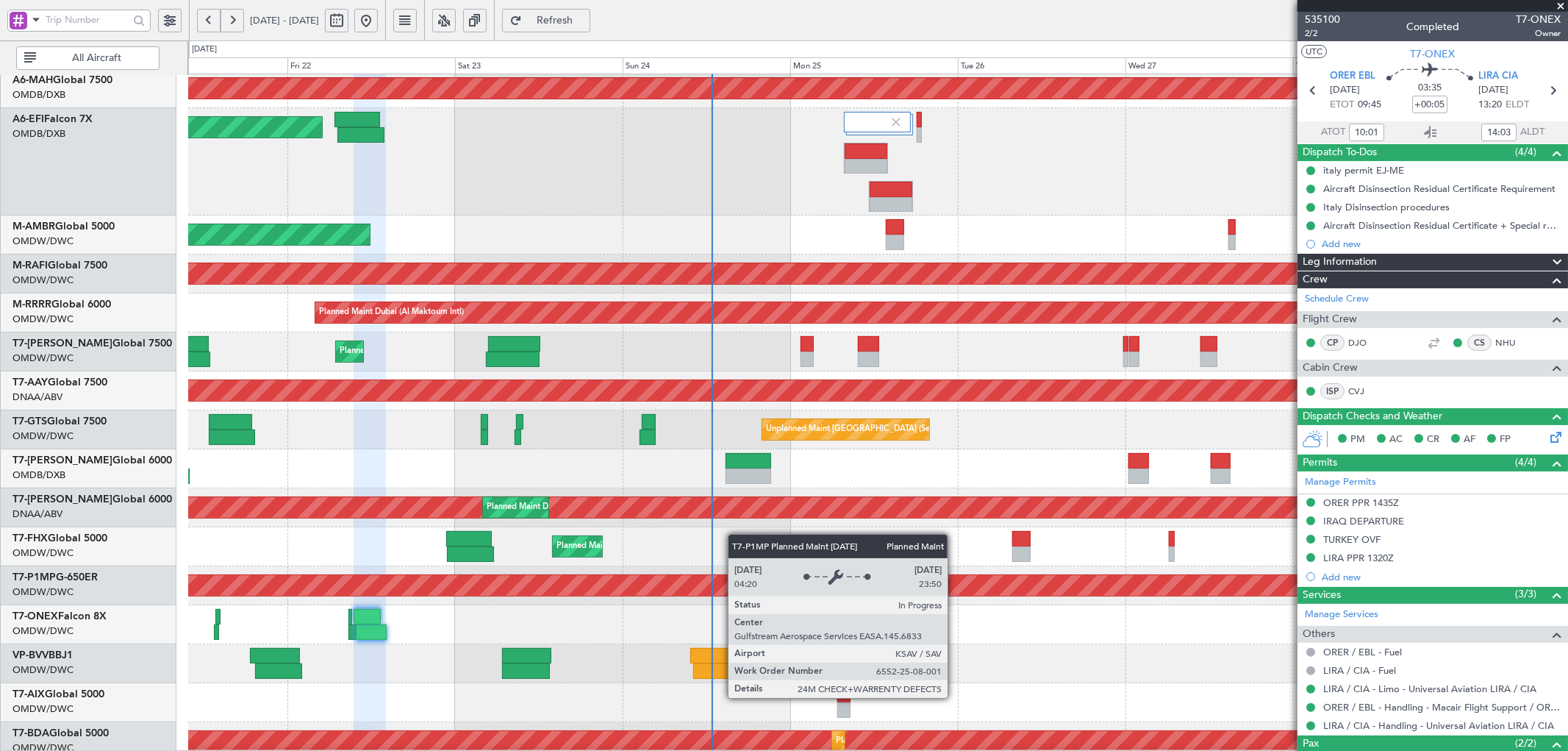
click at [681, 581] on div "Planned Maint Savannah (Savannah/hilton Head Intl)" at bounding box center [878, 585] width 4134 height 21
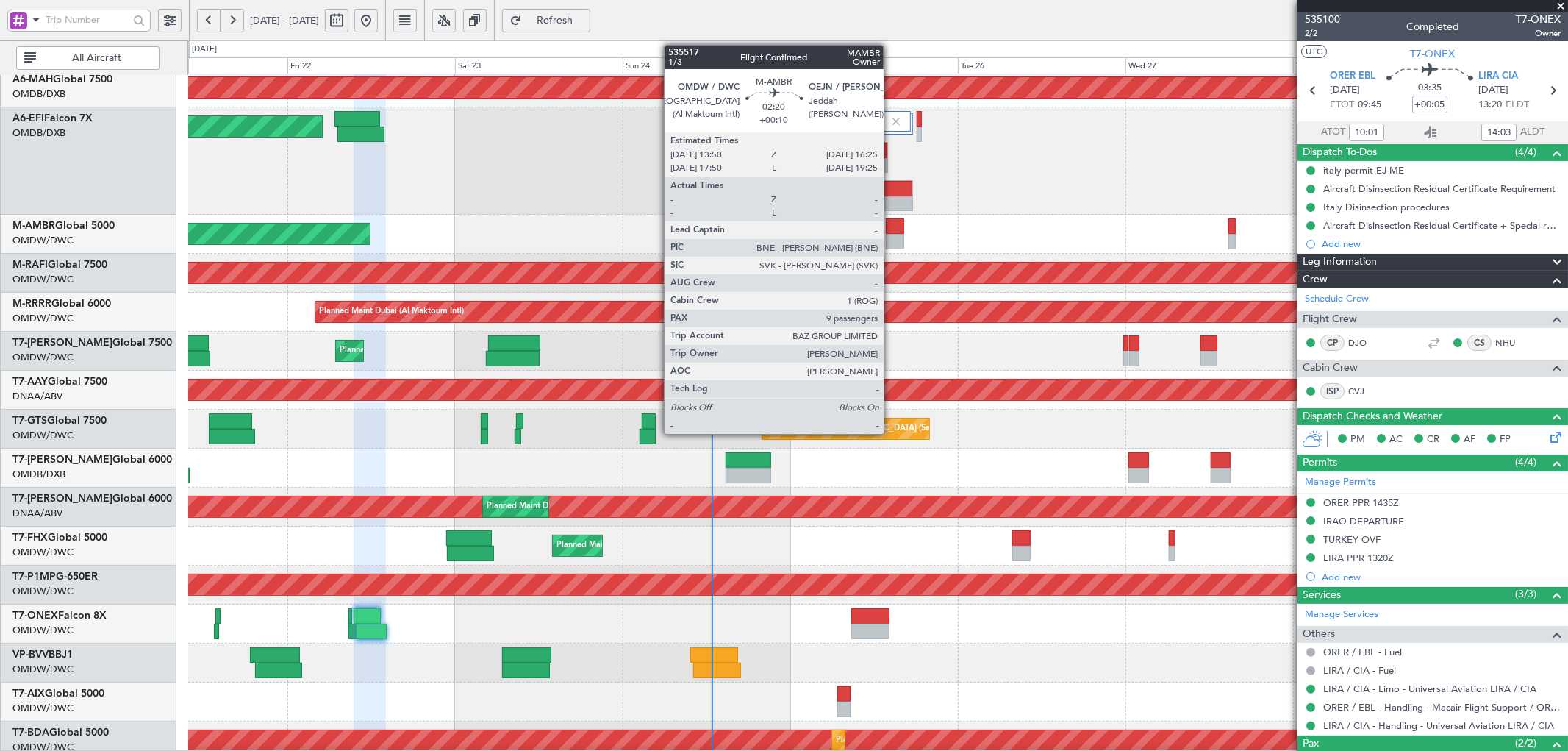
click at [891, 230] on div at bounding box center [895, 226] width 19 height 16
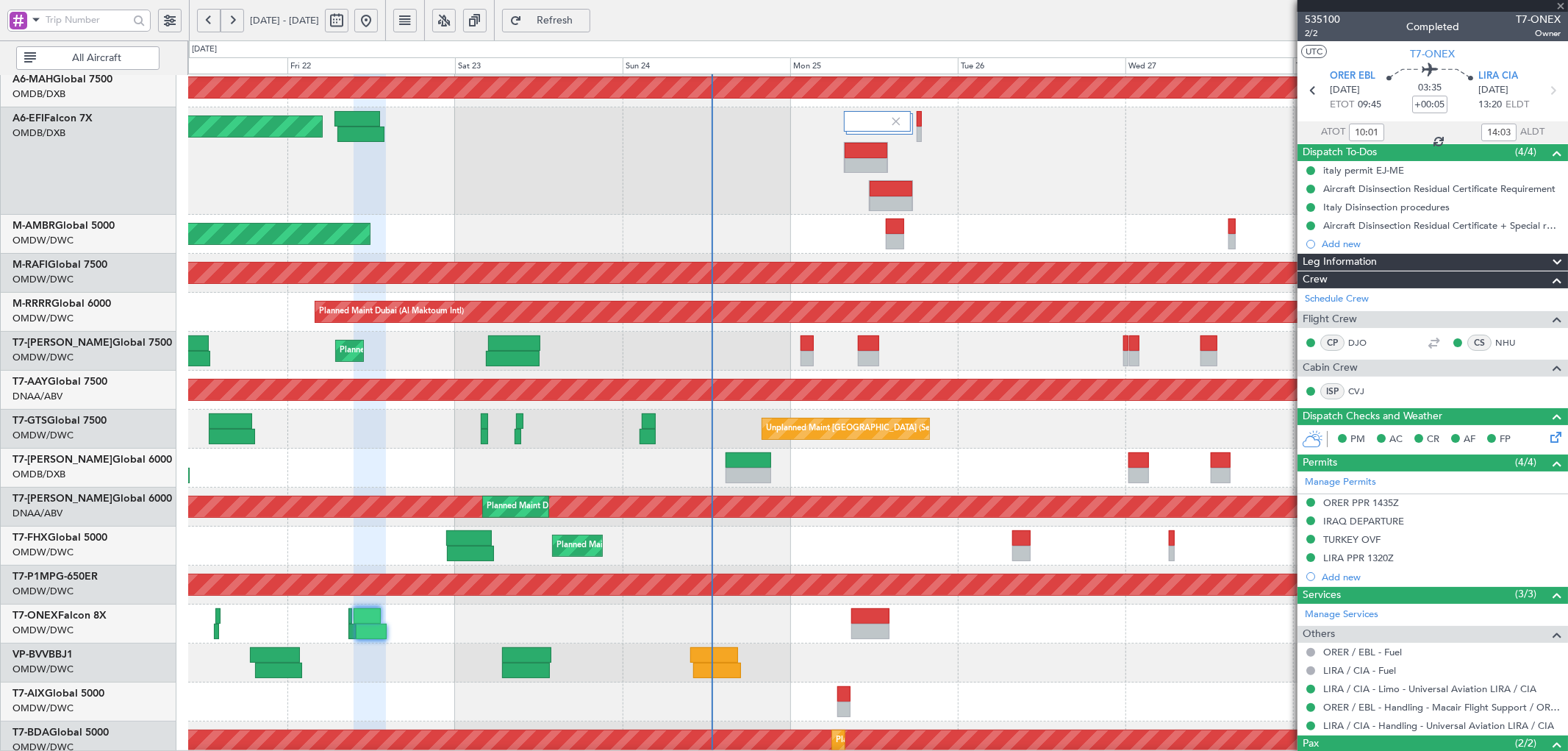
type input "+00:10"
type input "9"
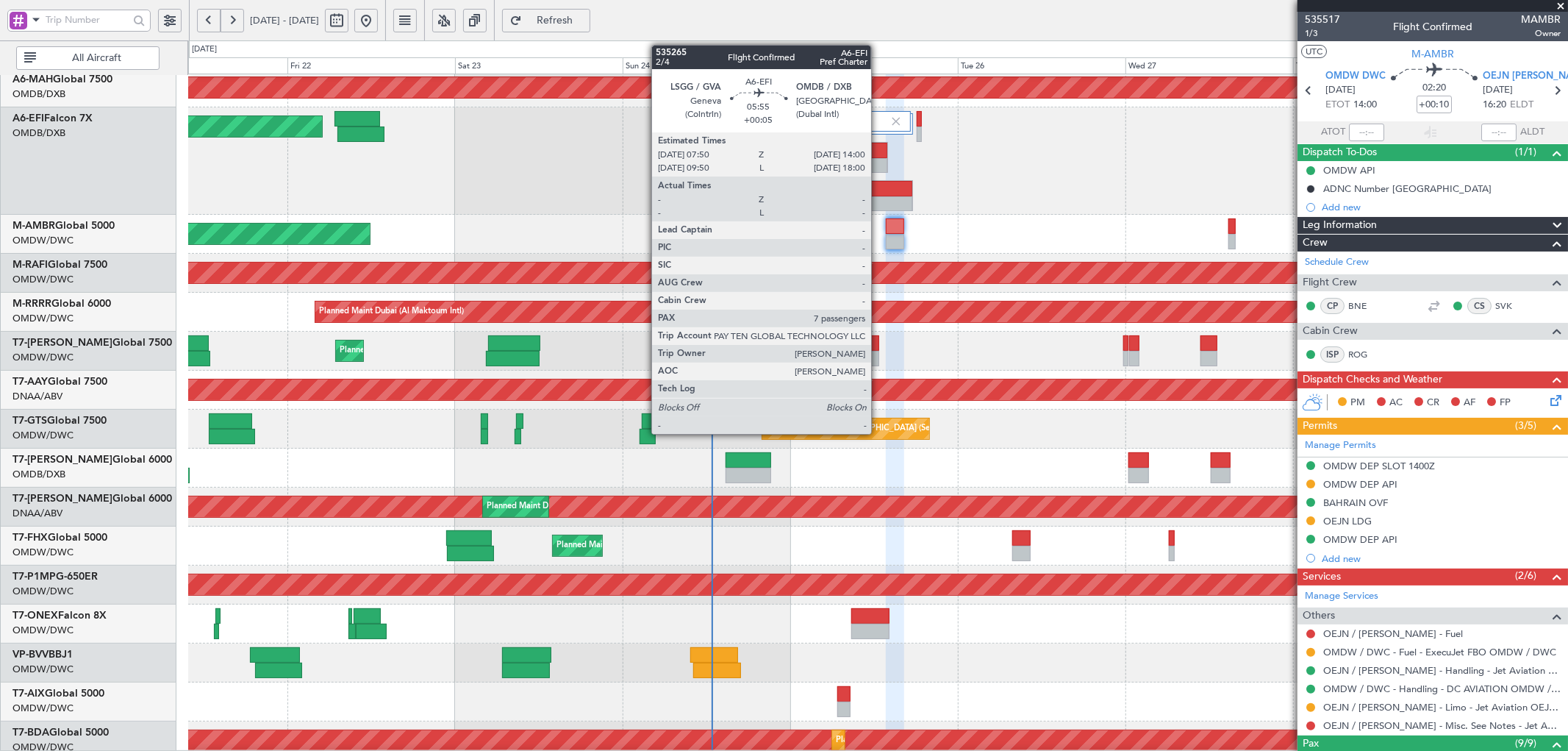
click at [878, 147] on div at bounding box center [865, 151] width 42 height 16
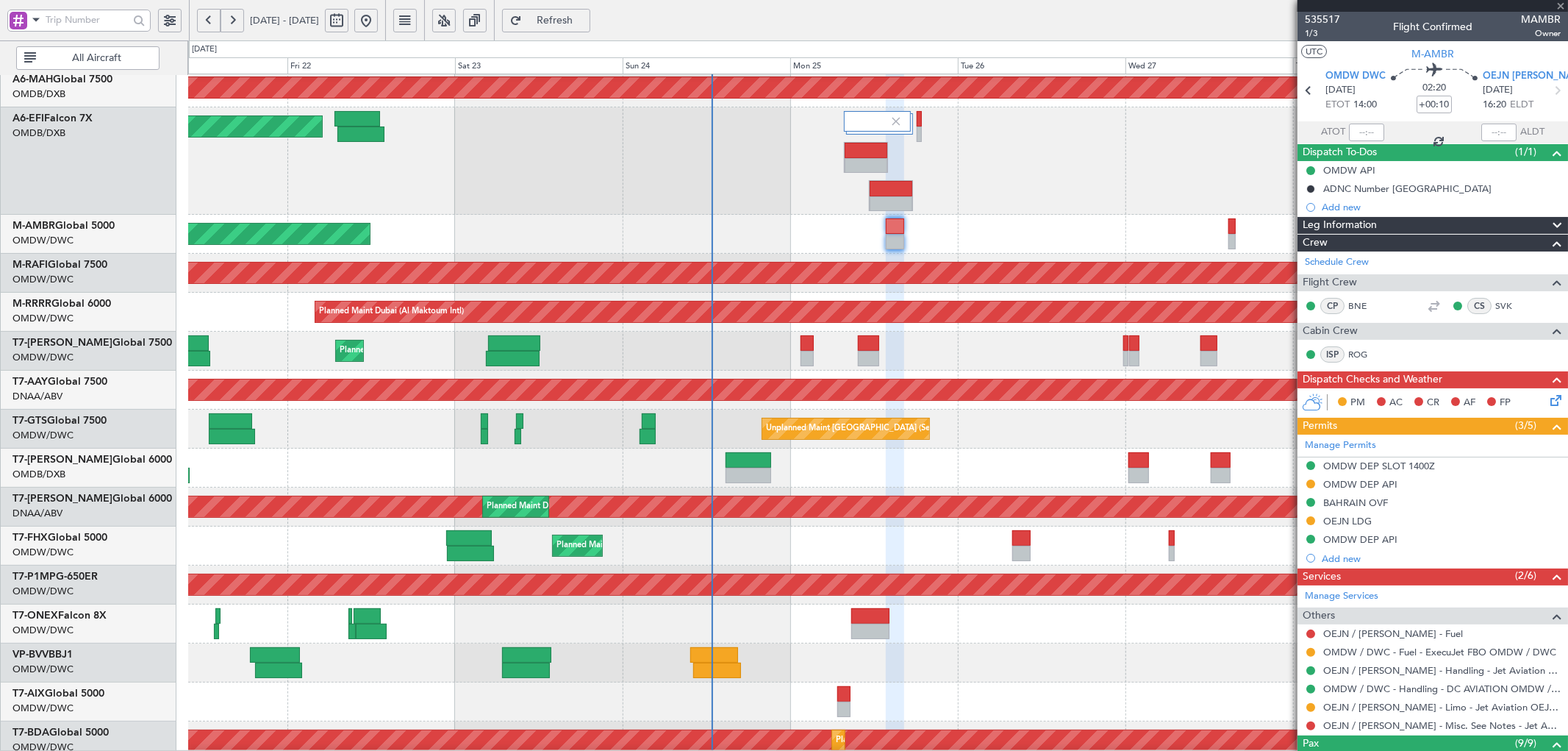
type input "+00:05"
type input "7"
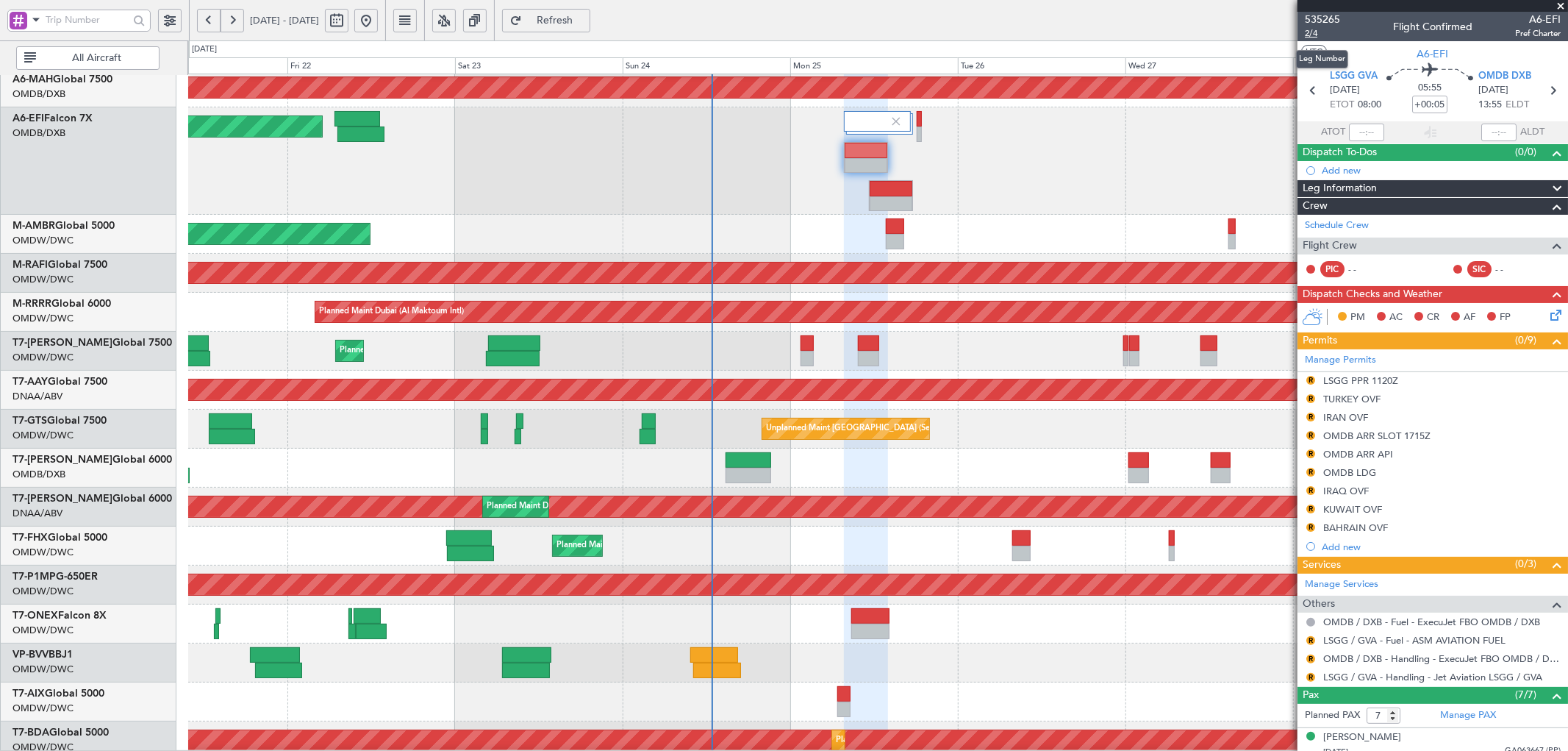
click at [1311, 38] on span "2/4" at bounding box center [1323, 33] width 35 height 13
click at [563, 9] on button "Refresh" at bounding box center [546, 21] width 89 height 24
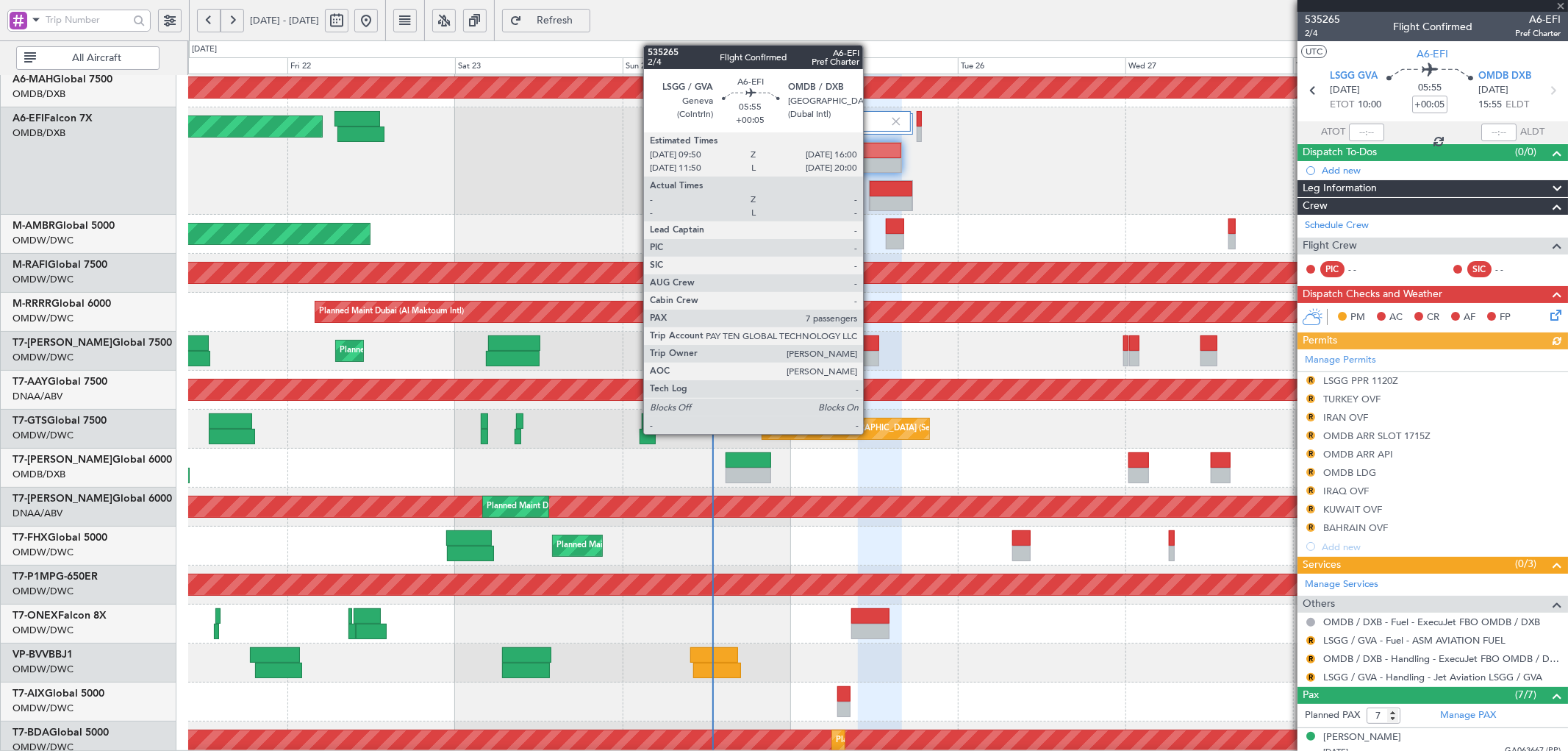
click at [870, 150] on div at bounding box center [879, 151] width 42 height 16
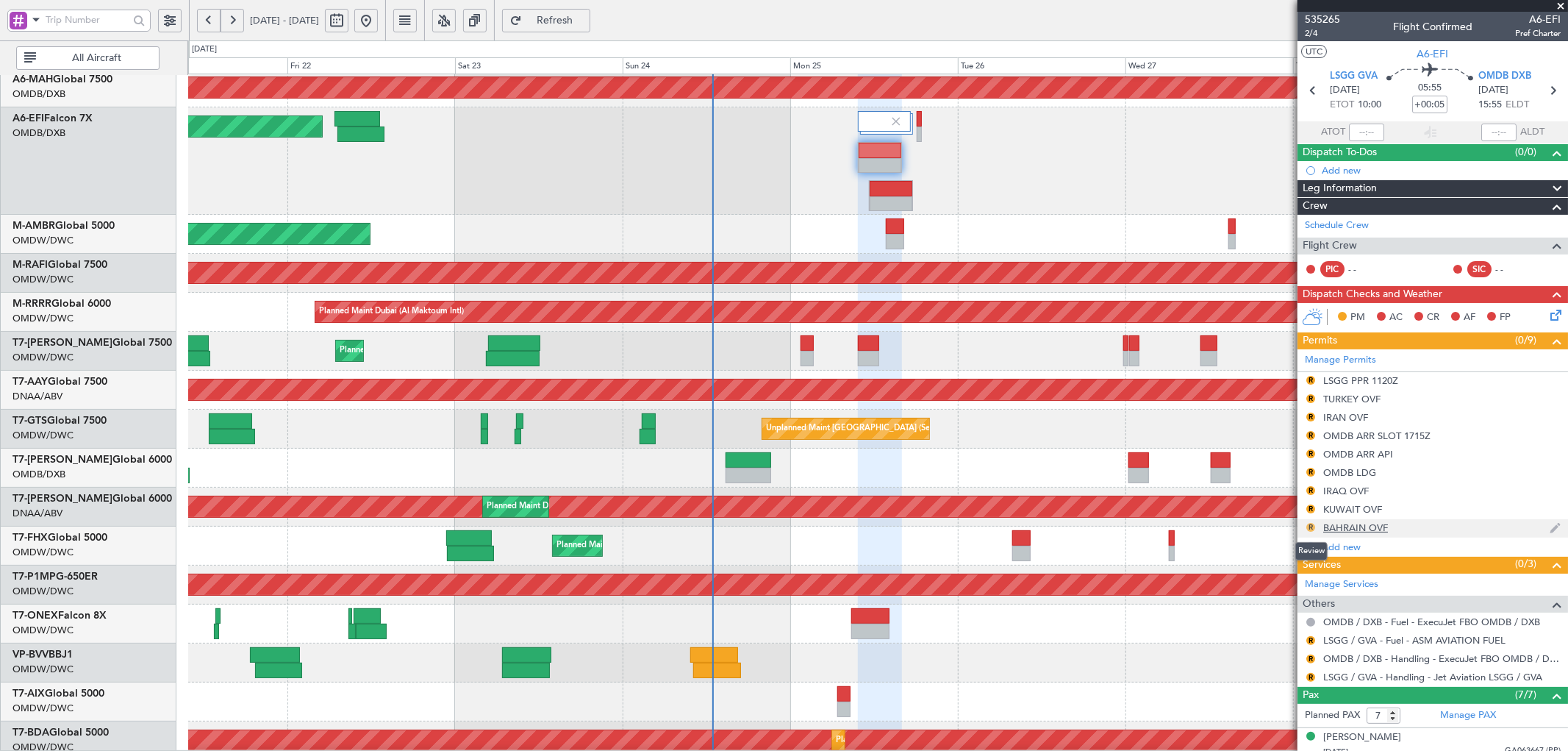
click at [1311, 527] on button "R" at bounding box center [1310, 527] width 9 height 9
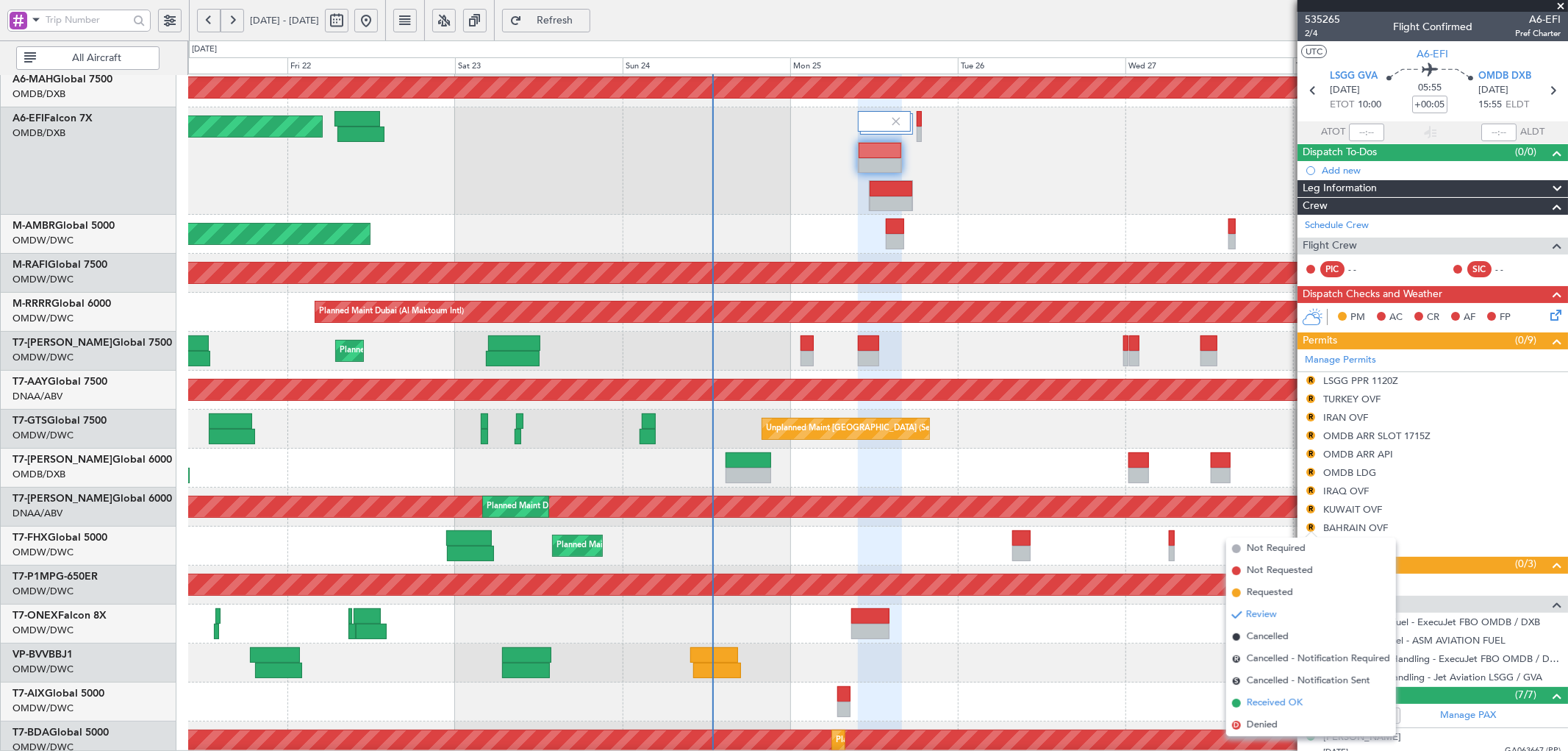
click at [1244, 707] on li "Received OK" at bounding box center [1311, 703] width 170 height 22
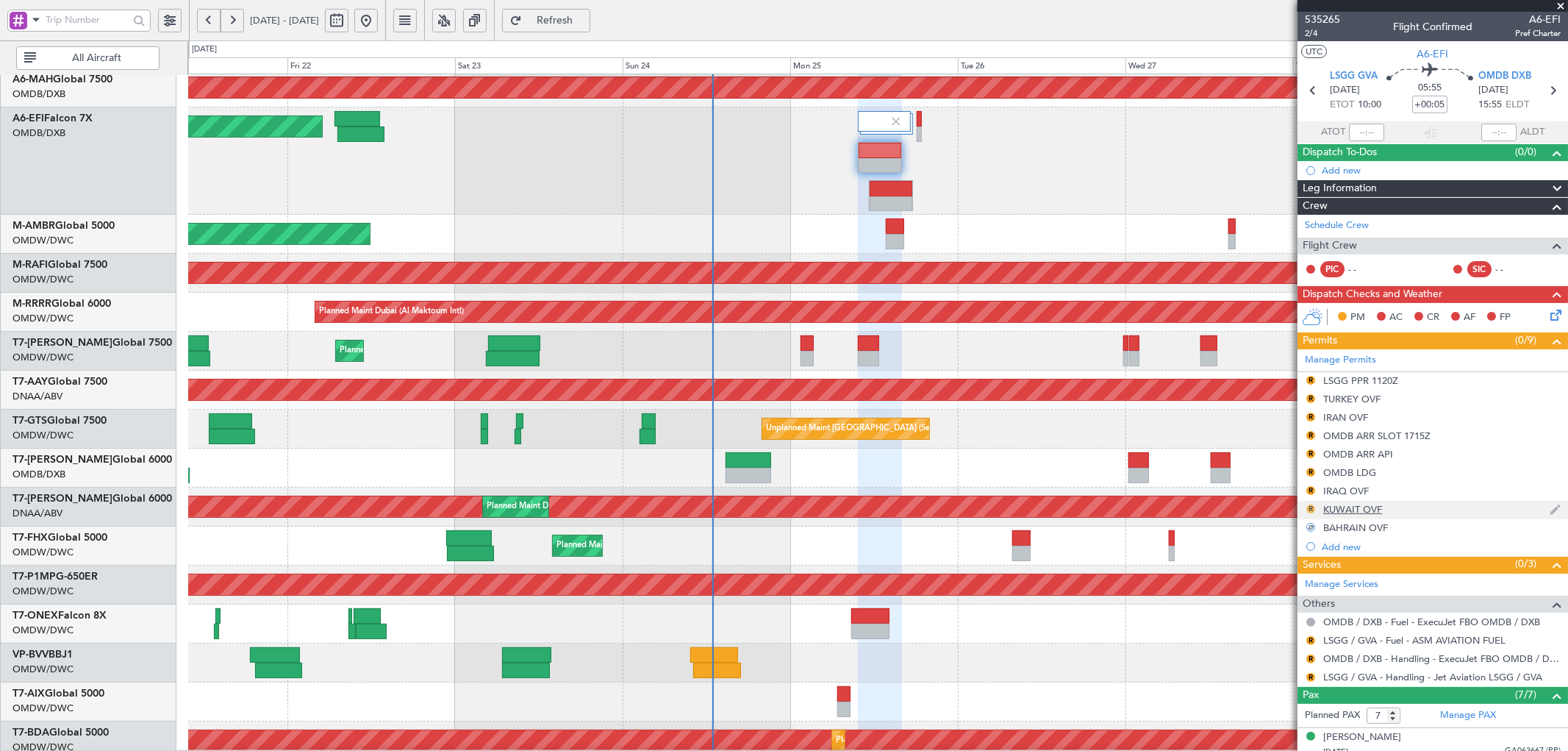
click at [1312, 508] on button "R" at bounding box center [1310, 508] width 9 height 9
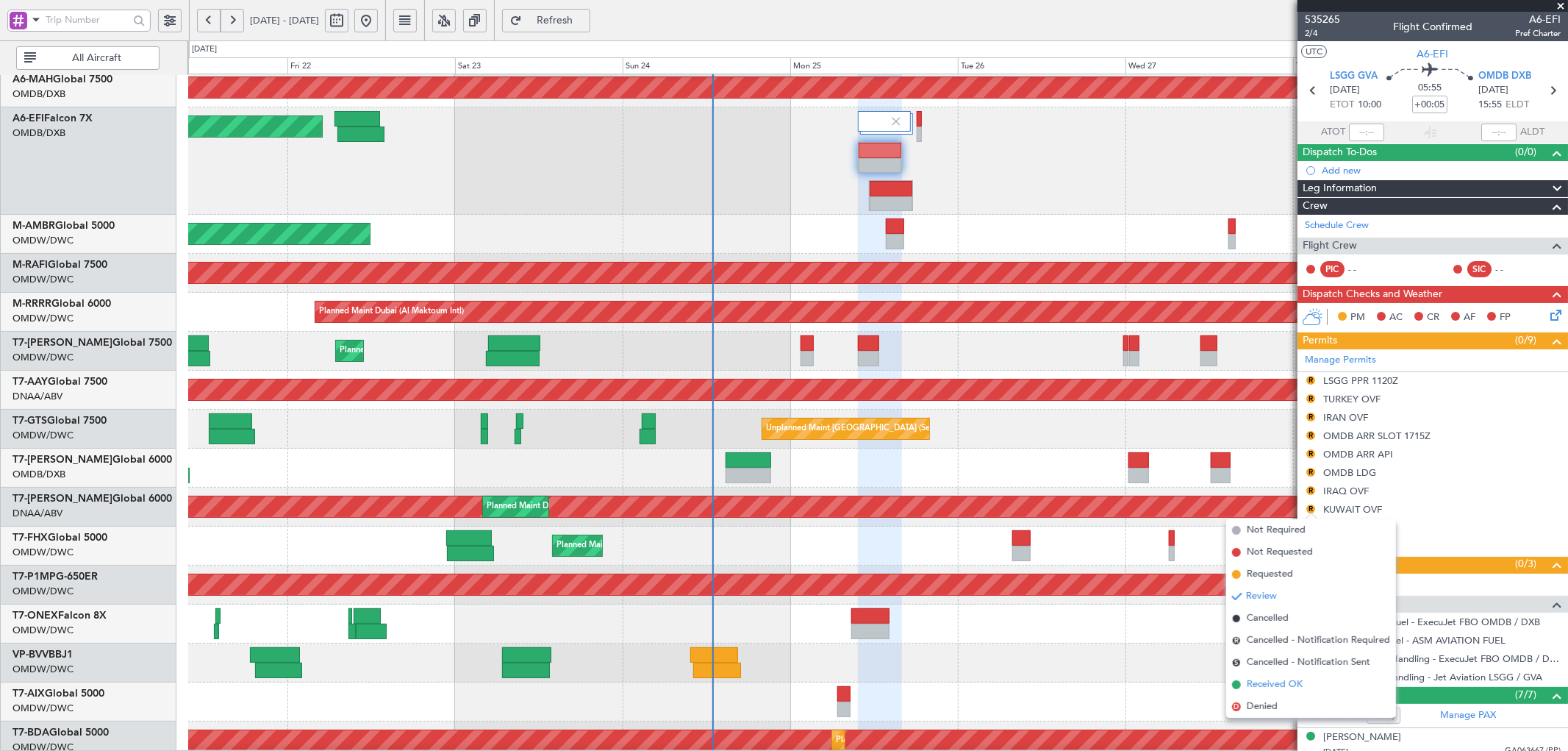
click at [1239, 682] on span at bounding box center [1236, 684] width 9 height 9
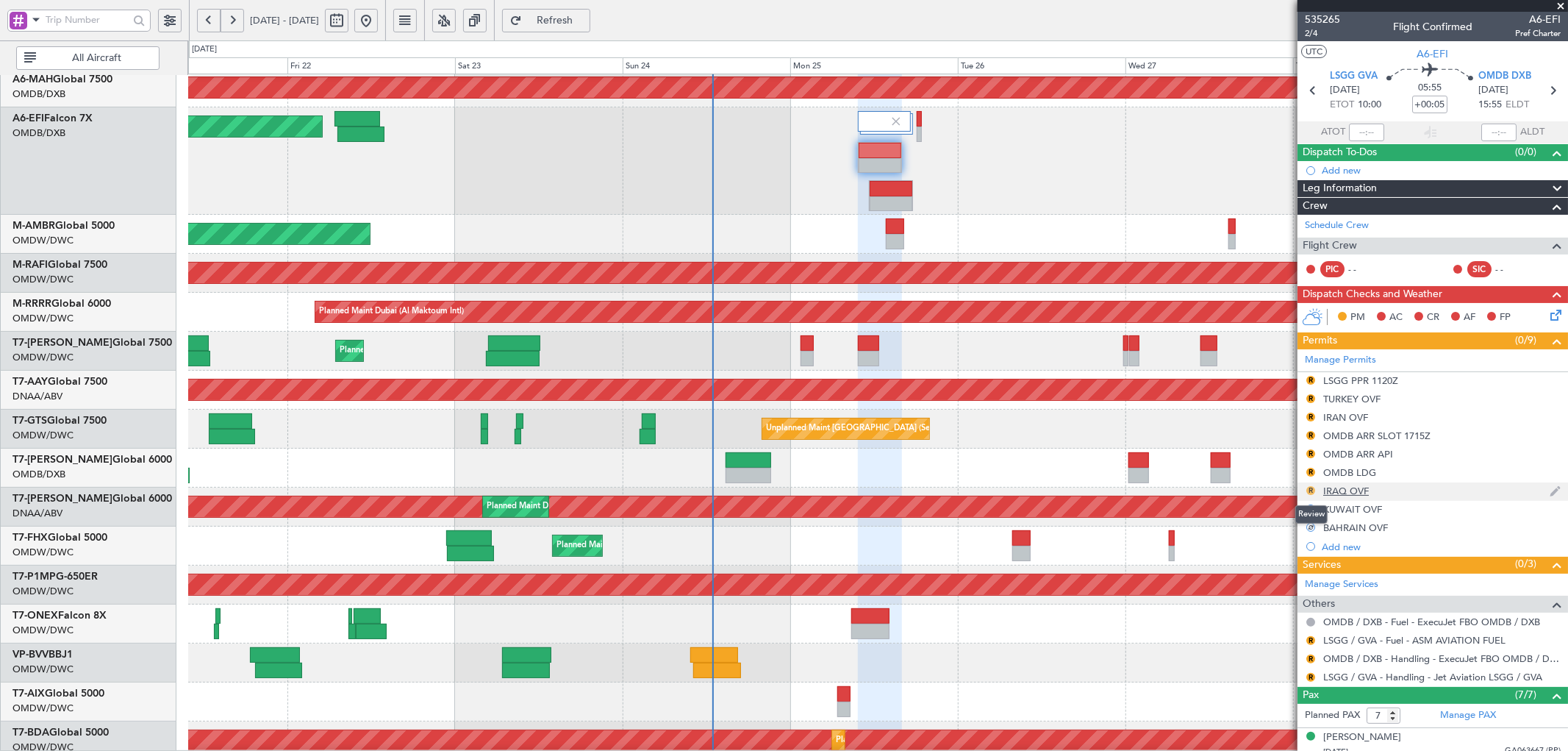
click at [1309, 488] on button "R" at bounding box center [1310, 490] width 9 height 9
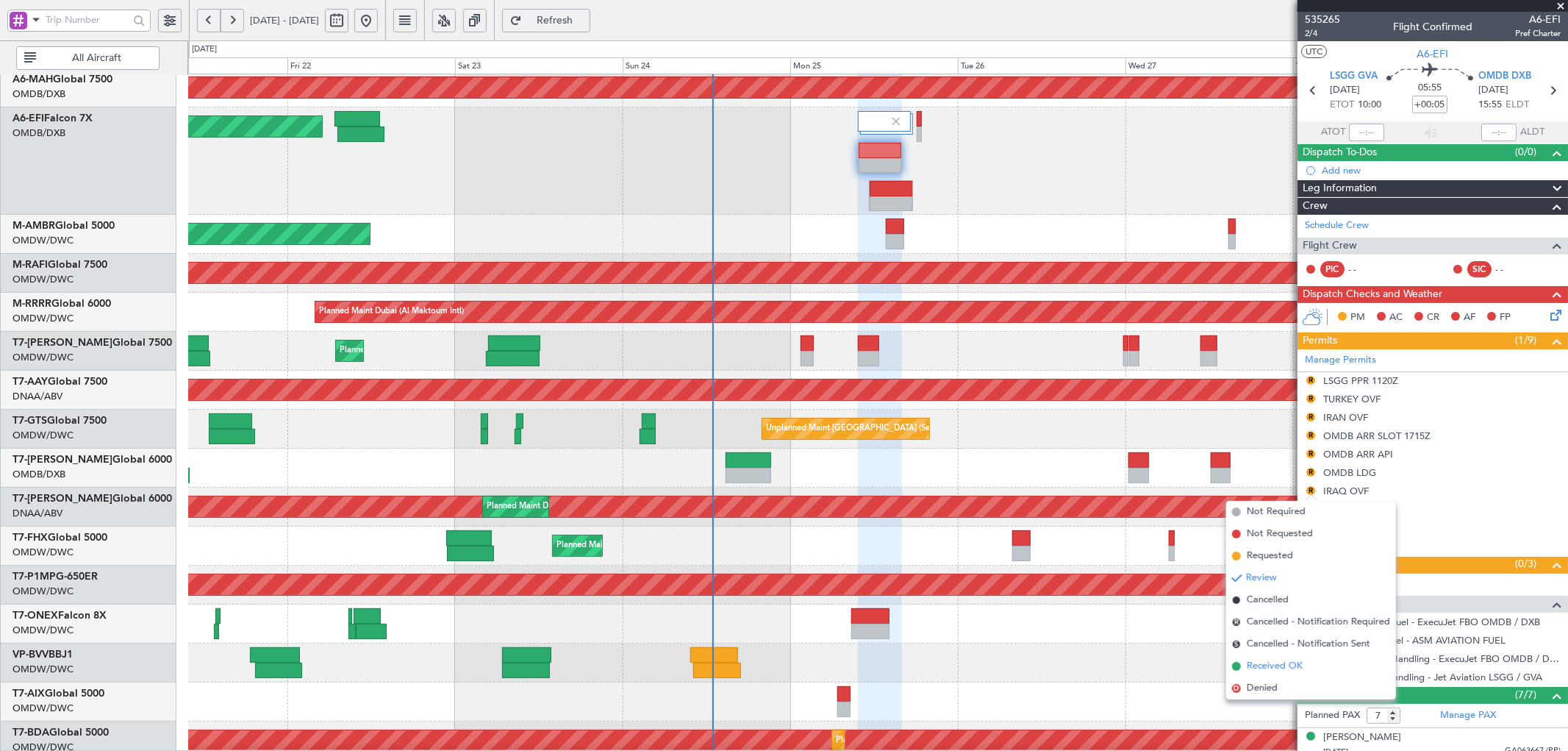
click at [1259, 669] on span "Received OK" at bounding box center [1275, 665] width 56 height 15
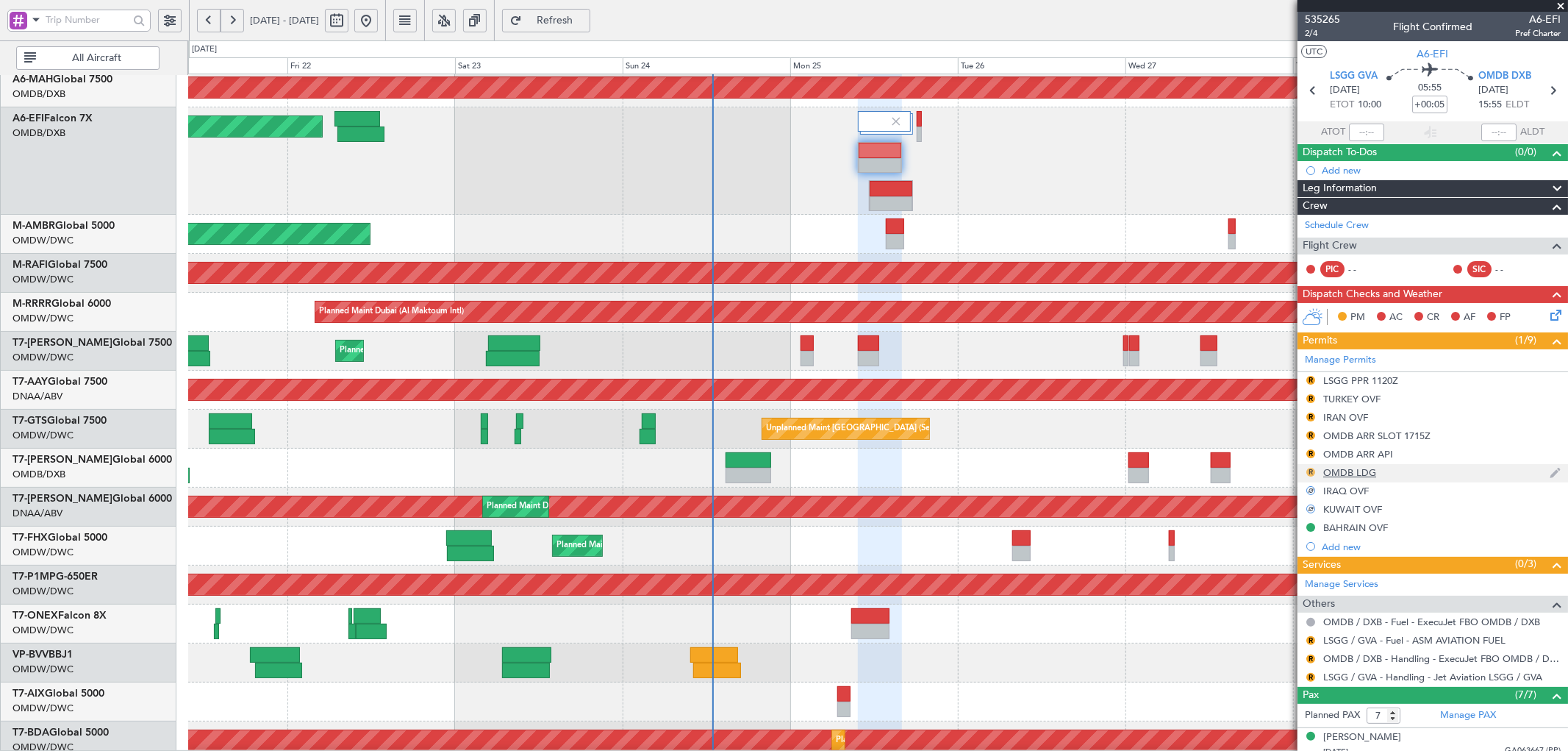
click at [1312, 471] on button "R" at bounding box center [1310, 471] width 9 height 9
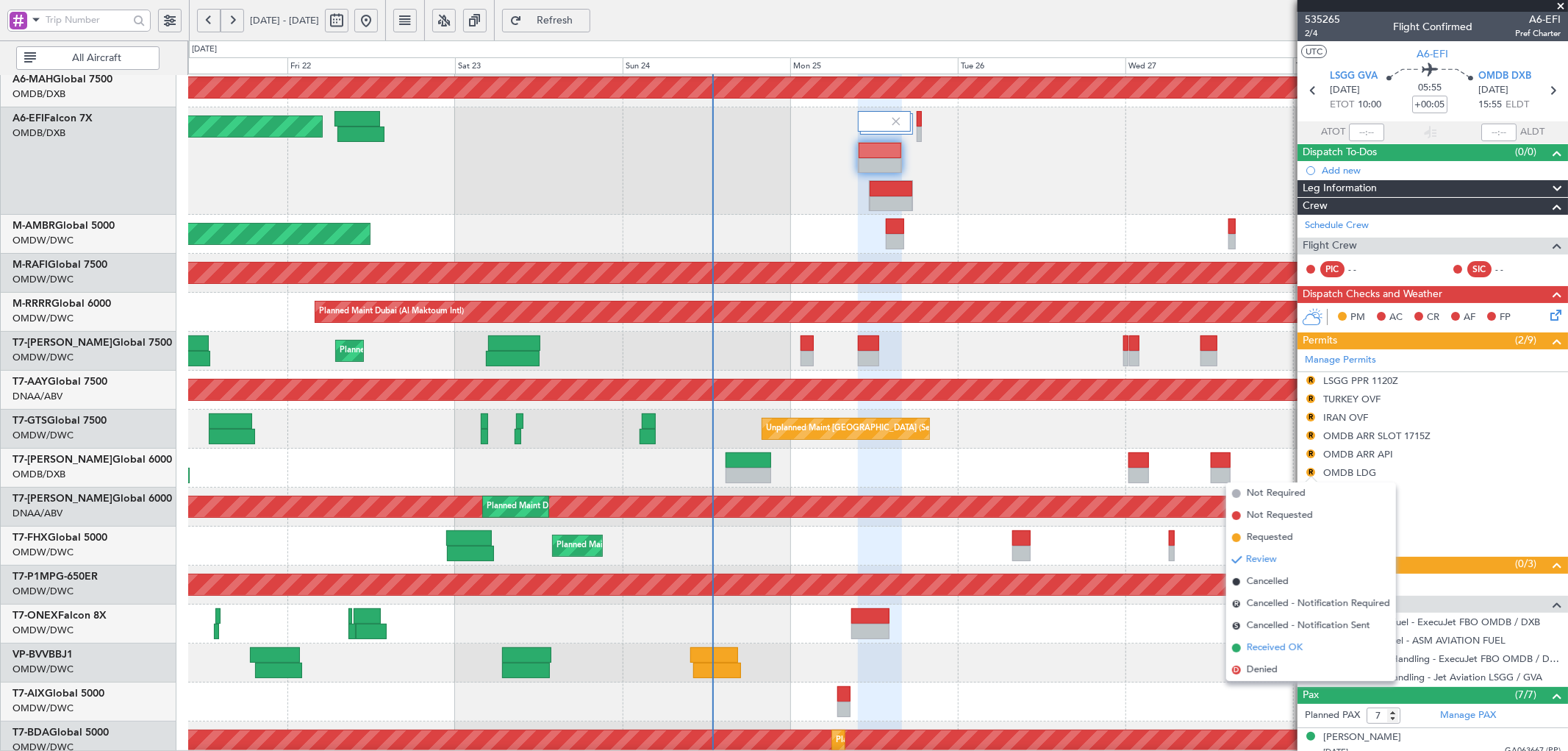
click at [1245, 648] on li "Received OK" at bounding box center [1311, 648] width 170 height 22
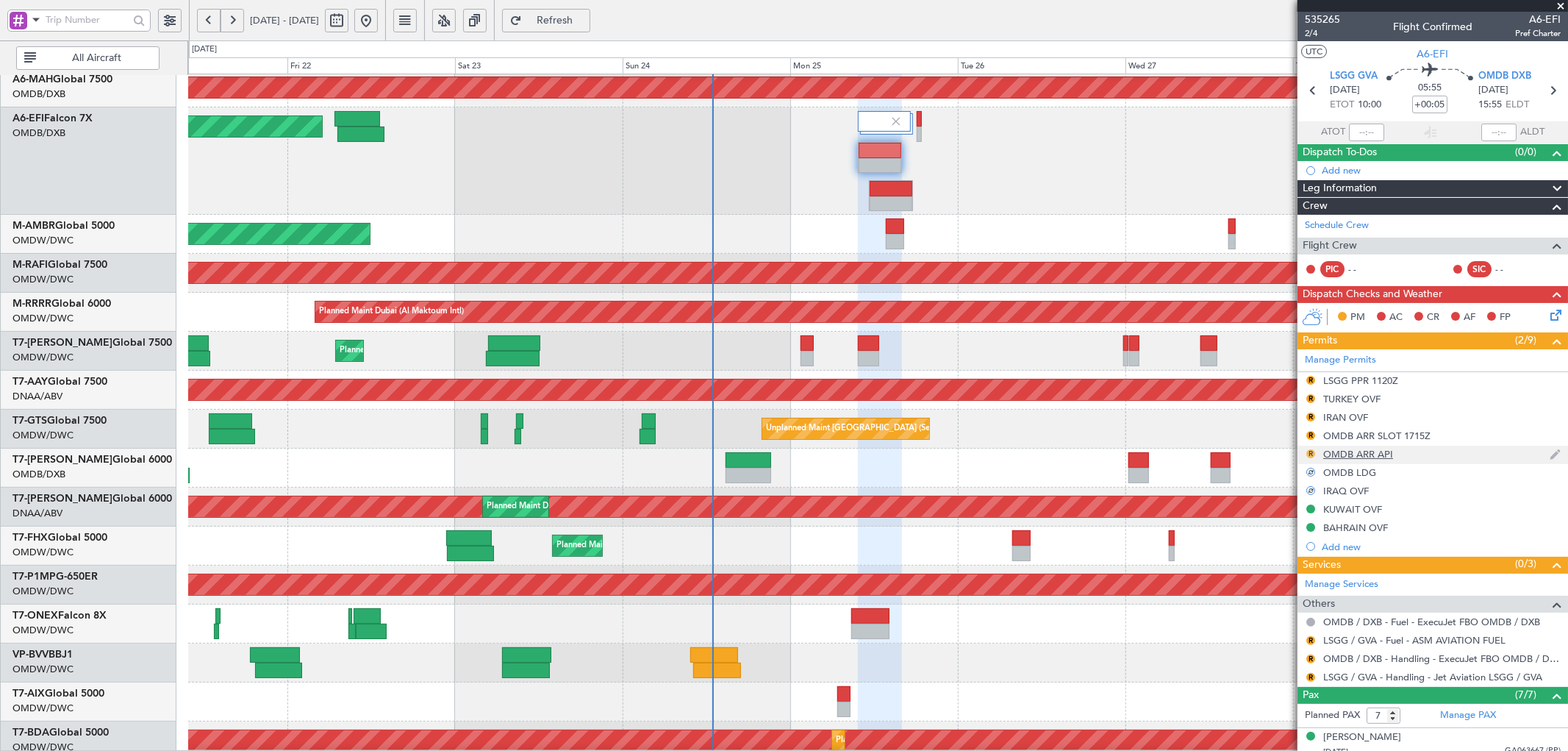
click at [1314, 453] on button "R" at bounding box center [1310, 453] width 9 height 9
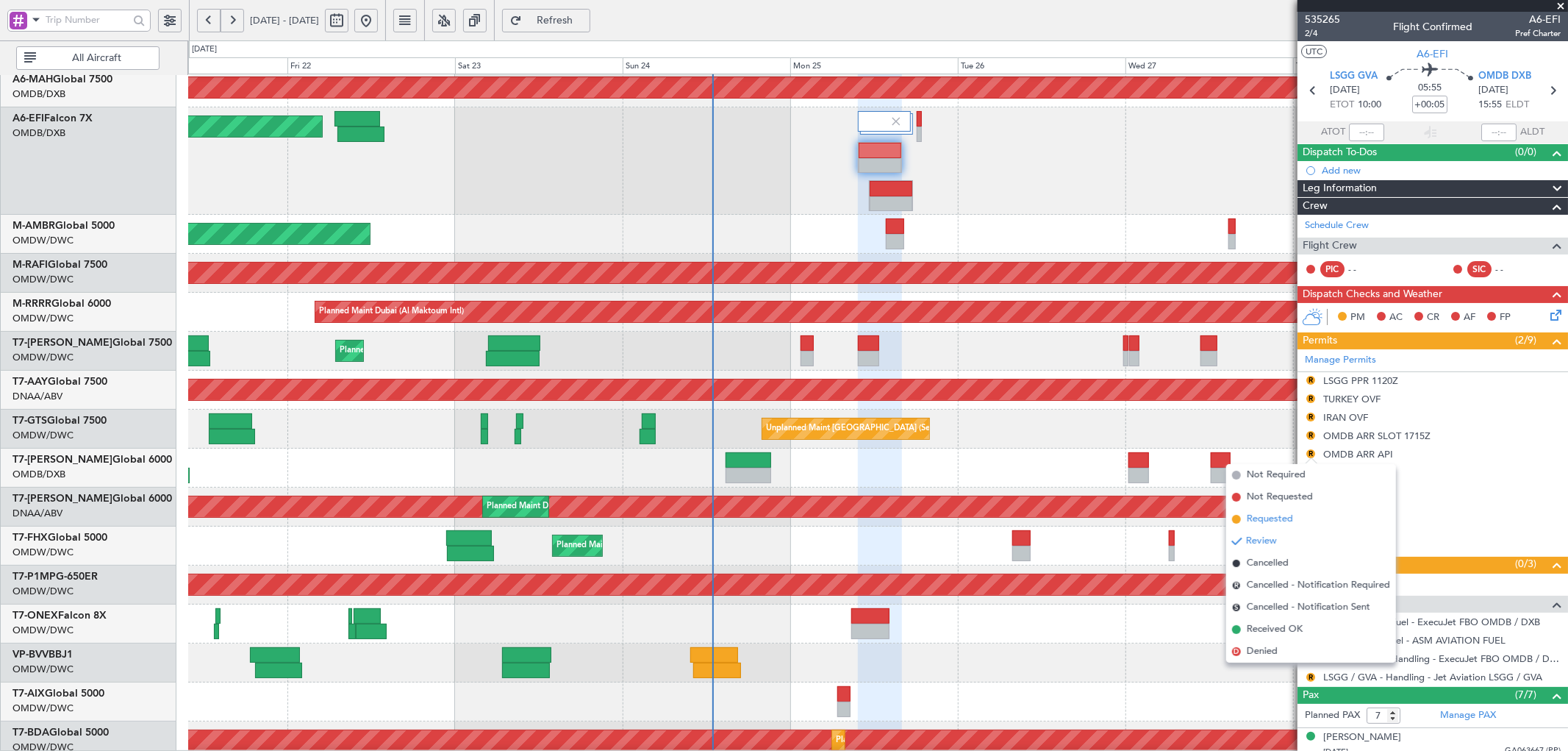
click at [1263, 521] on span "Requested" at bounding box center [1270, 519] width 46 height 15
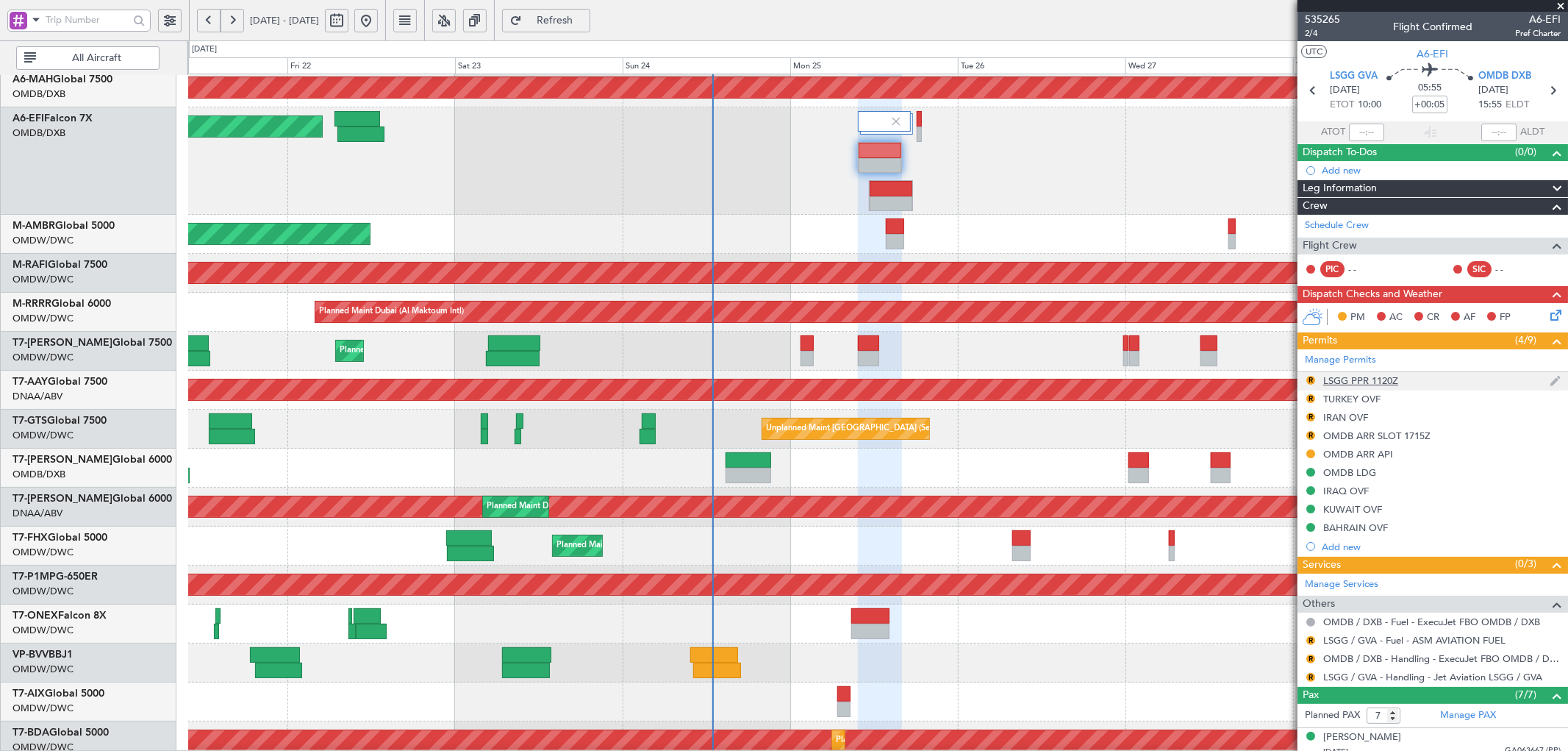
click at [1378, 383] on div "LSGG PPR 1120Z" at bounding box center [1360, 380] width 75 height 13
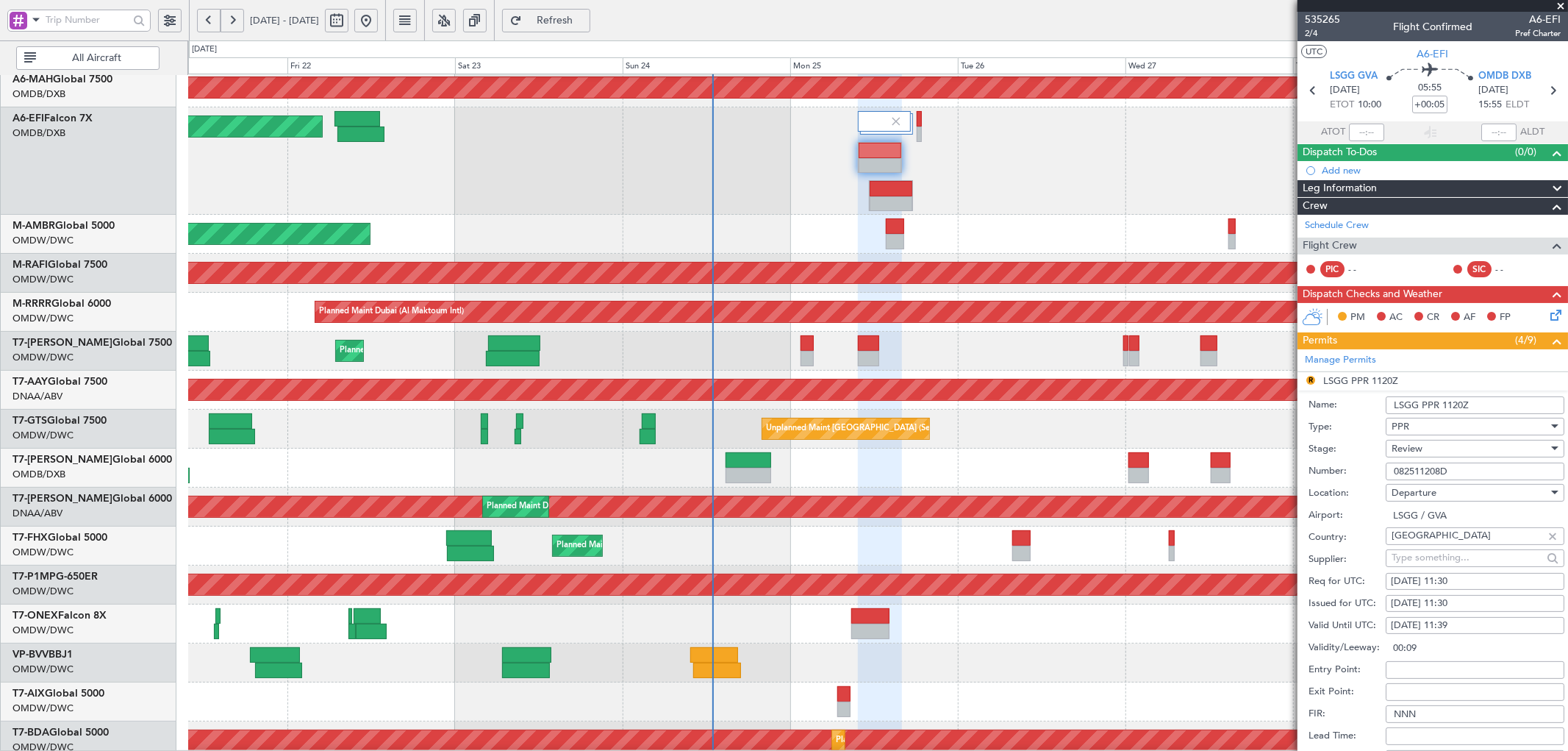
drag, startPoint x: 1458, startPoint y: 472, endPoint x: 1362, endPoint y: 474, distance: 96.0
click at [1362, 474] on div "Number: 082511208D" at bounding box center [1436, 471] width 256 height 22
paste input "01"
type input "082510108D"
click at [1432, 579] on div "25/08/2025 11:30" at bounding box center [1474, 581] width 168 height 15
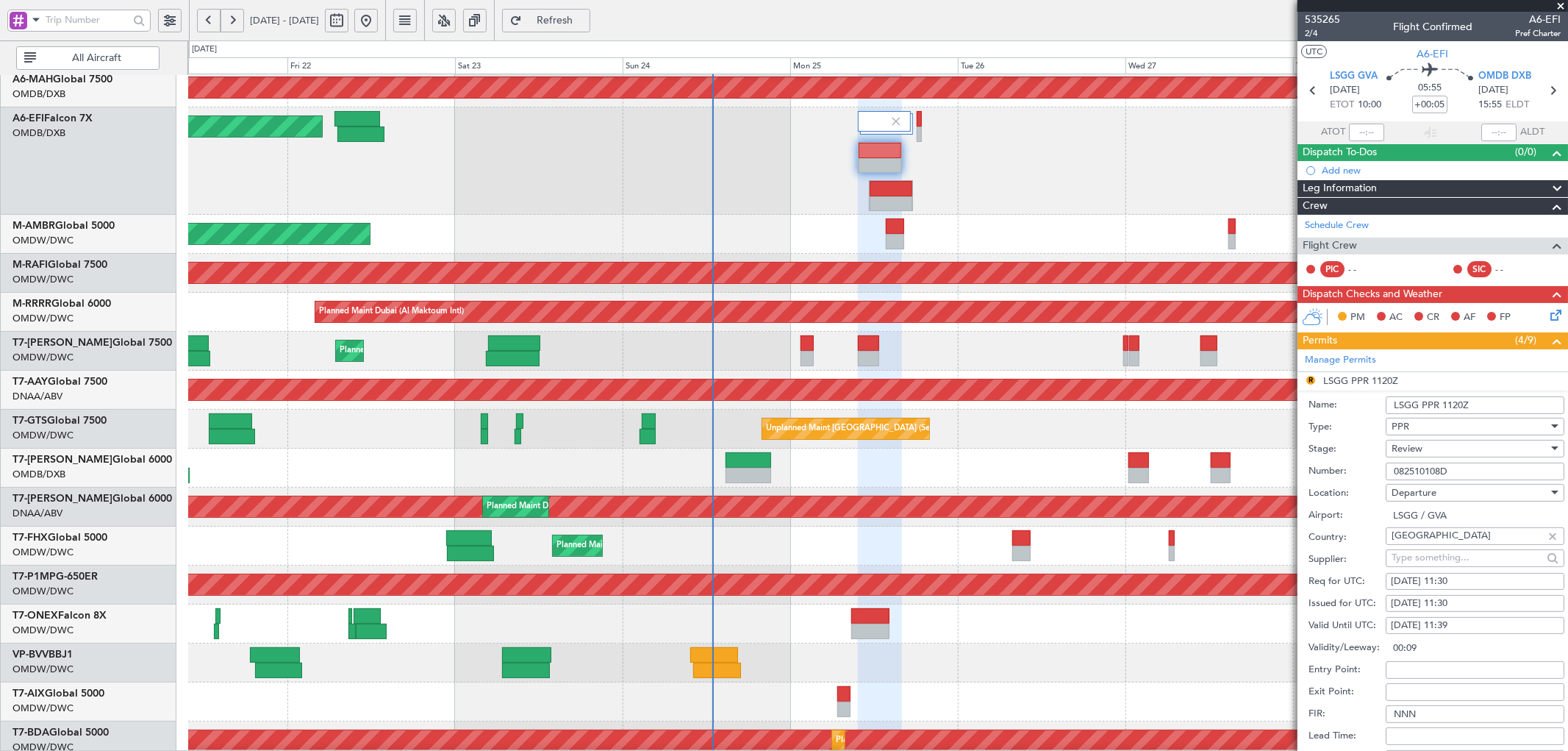
select select "8"
select select "2025"
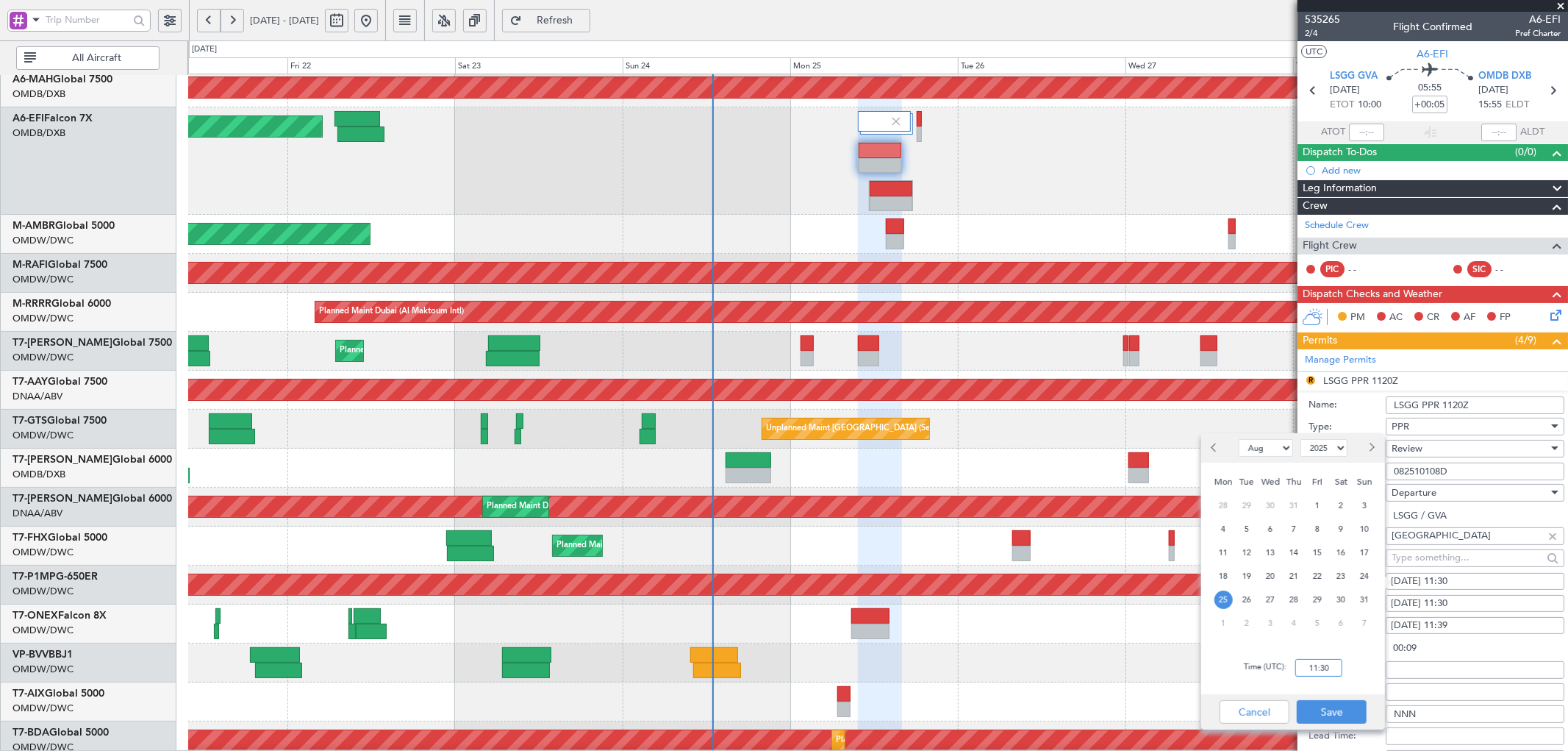
click at [1326, 667] on input "11:30" at bounding box center [1319, 667] width 47 height 18
type input "10:00"
click at [1341, 715] on button "Save" at bounding box center [1331, 712] width 70 height 24
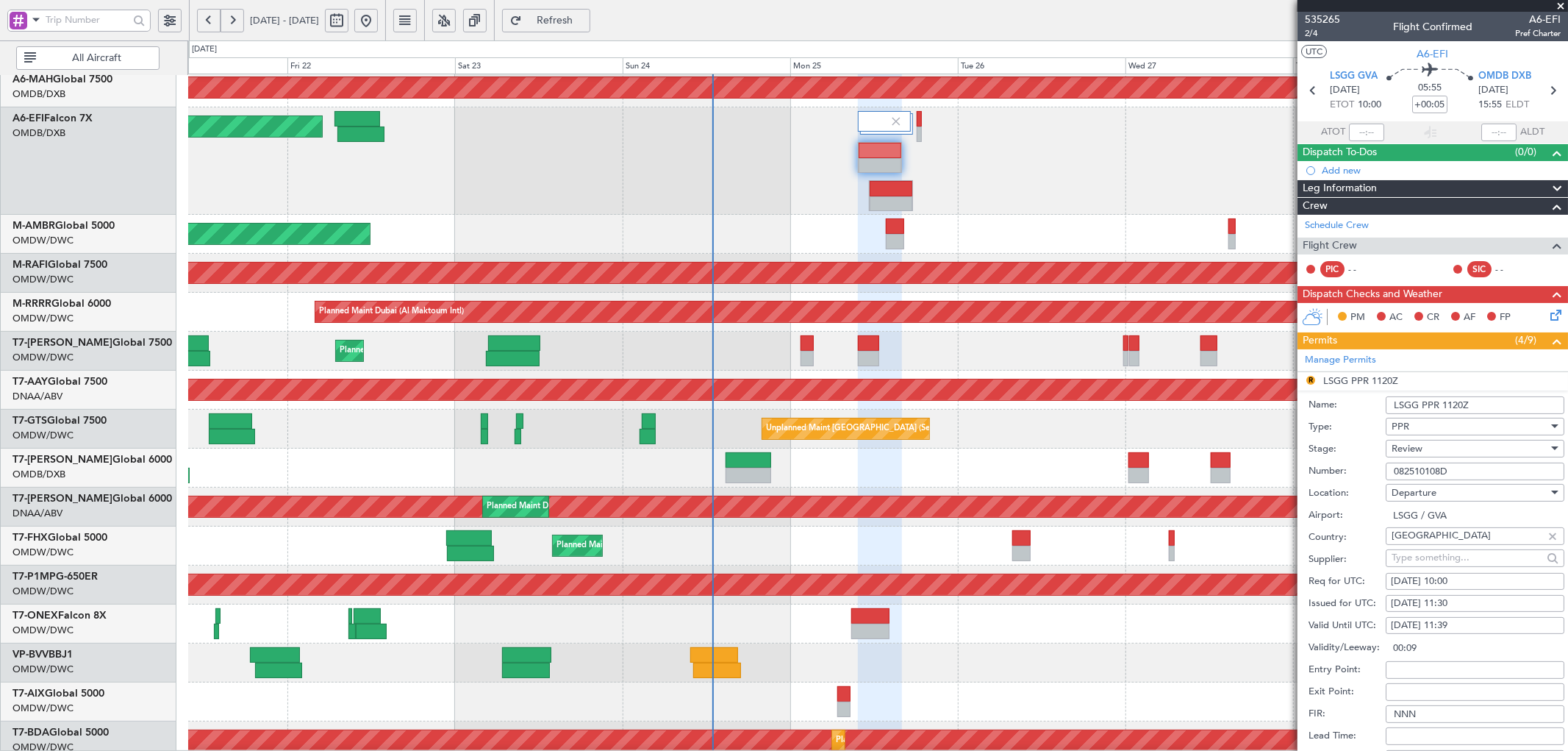
click at [1487, 601] on div "25/08/2025 11:30" at bounding box center [1474, 603] width 168 height 15
select select "8"
select select "2025"
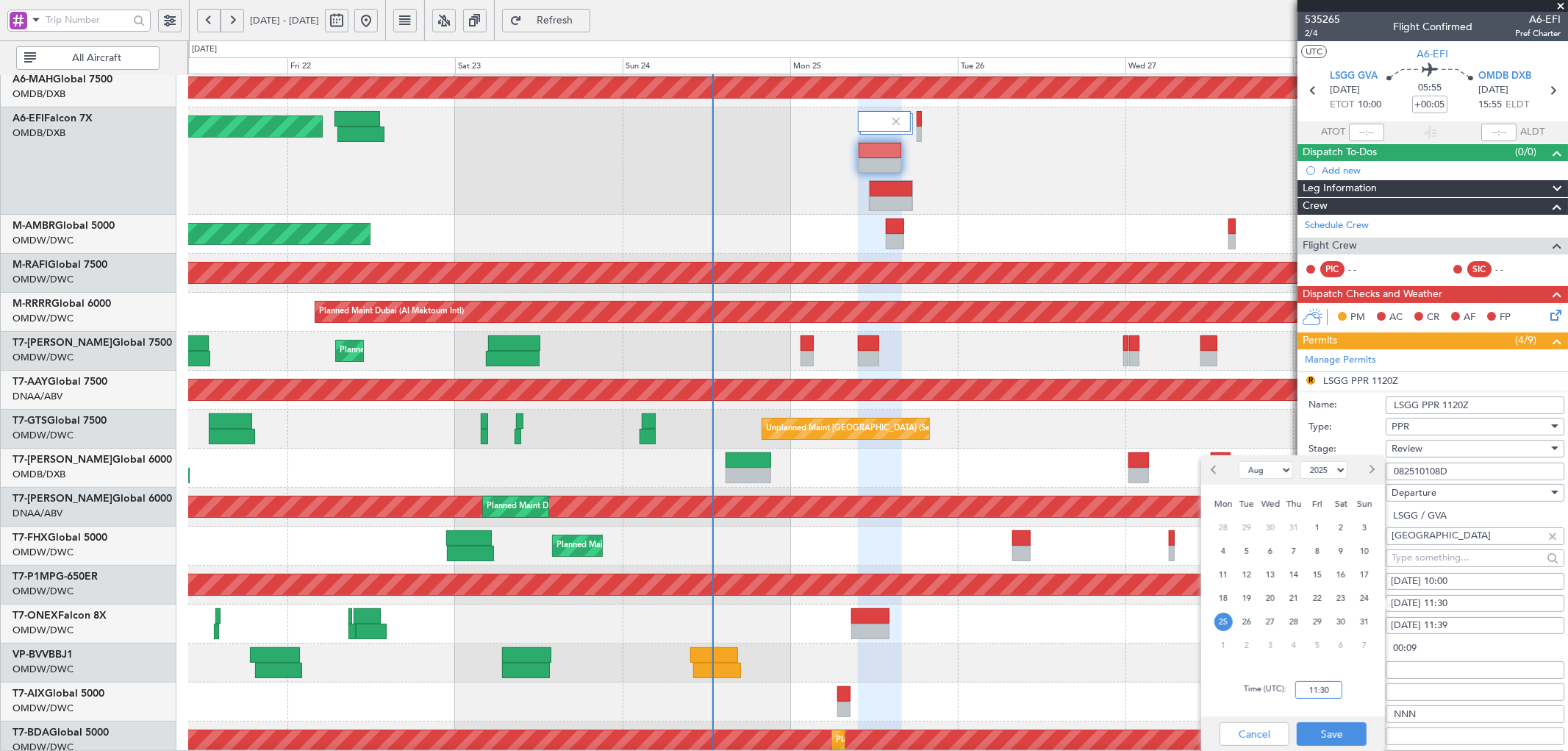
click at [1321, 692] on input "11:30" at bounding box center [1319, 690] width 47 height 18
type input "10:00"
drag, startPoint x: 1355, startPoint y: 739, endPoint x: 1450, endPoint y: 663, distance: 121.7
click at [1354, 739] on button "Save" at bounding box center [1331, 733] width 70 height 24
type input "01:39"
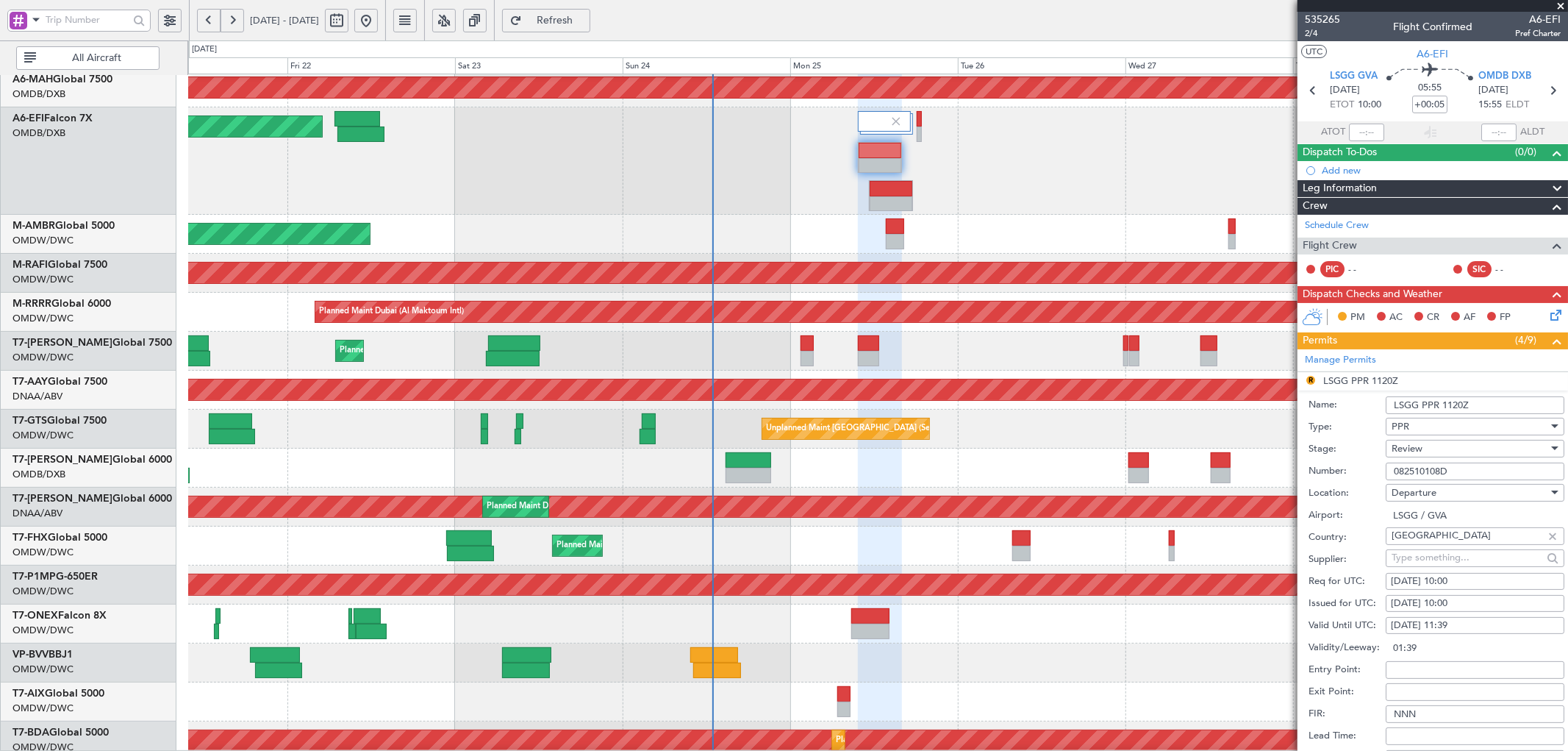
click at [1476, 620] on div "25/08/2025 11:39" at bounding box center [1474, 625] width 168 height 15
select select "8"
select select "2025"
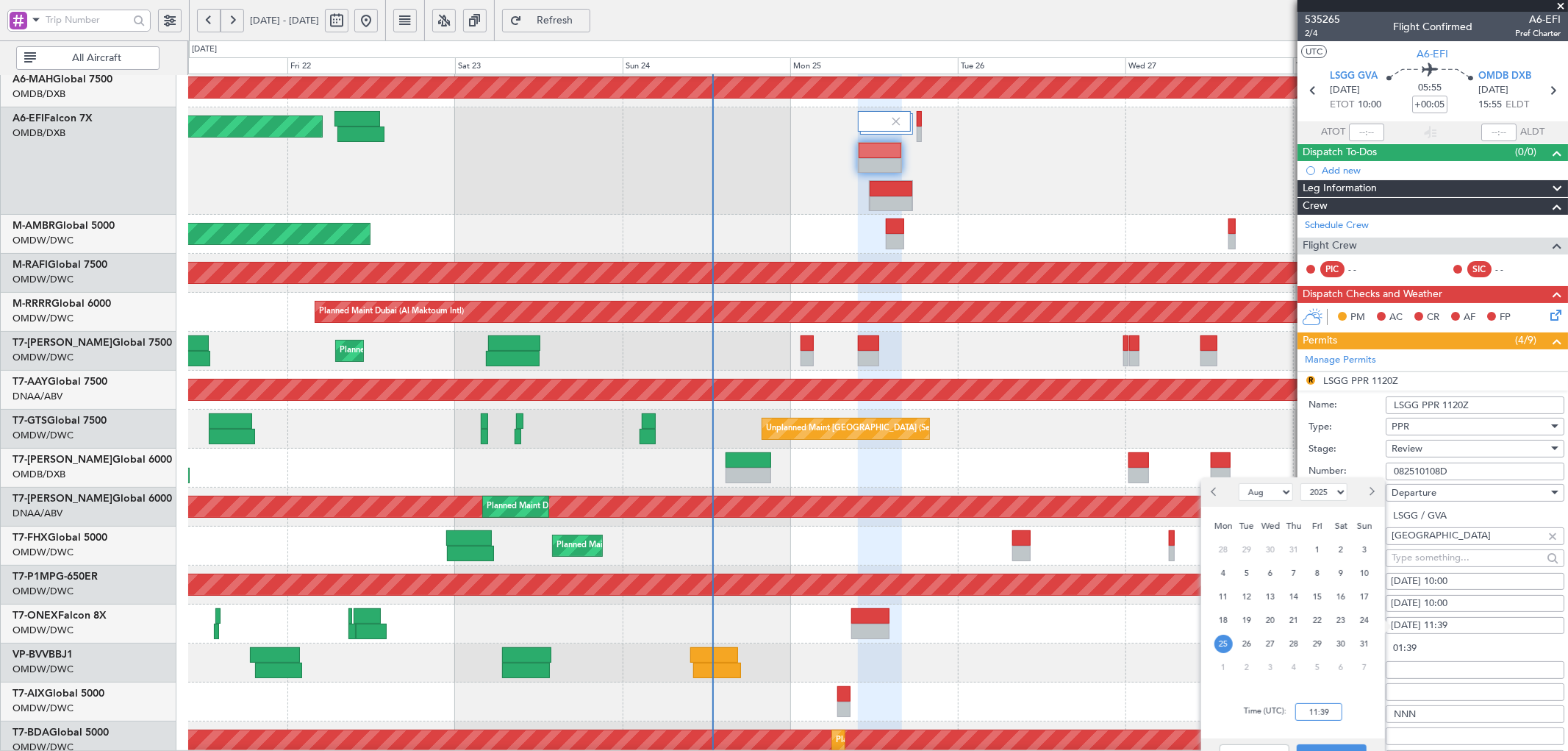
click at [1317, 712] on input "11:39" at bounding box center [1319, 712] width 47 height 18
type input "10:19"
click at [1335, 744] on button "Save" at bounding box center [1331, 756] width 70 height 24
type input "00:19"
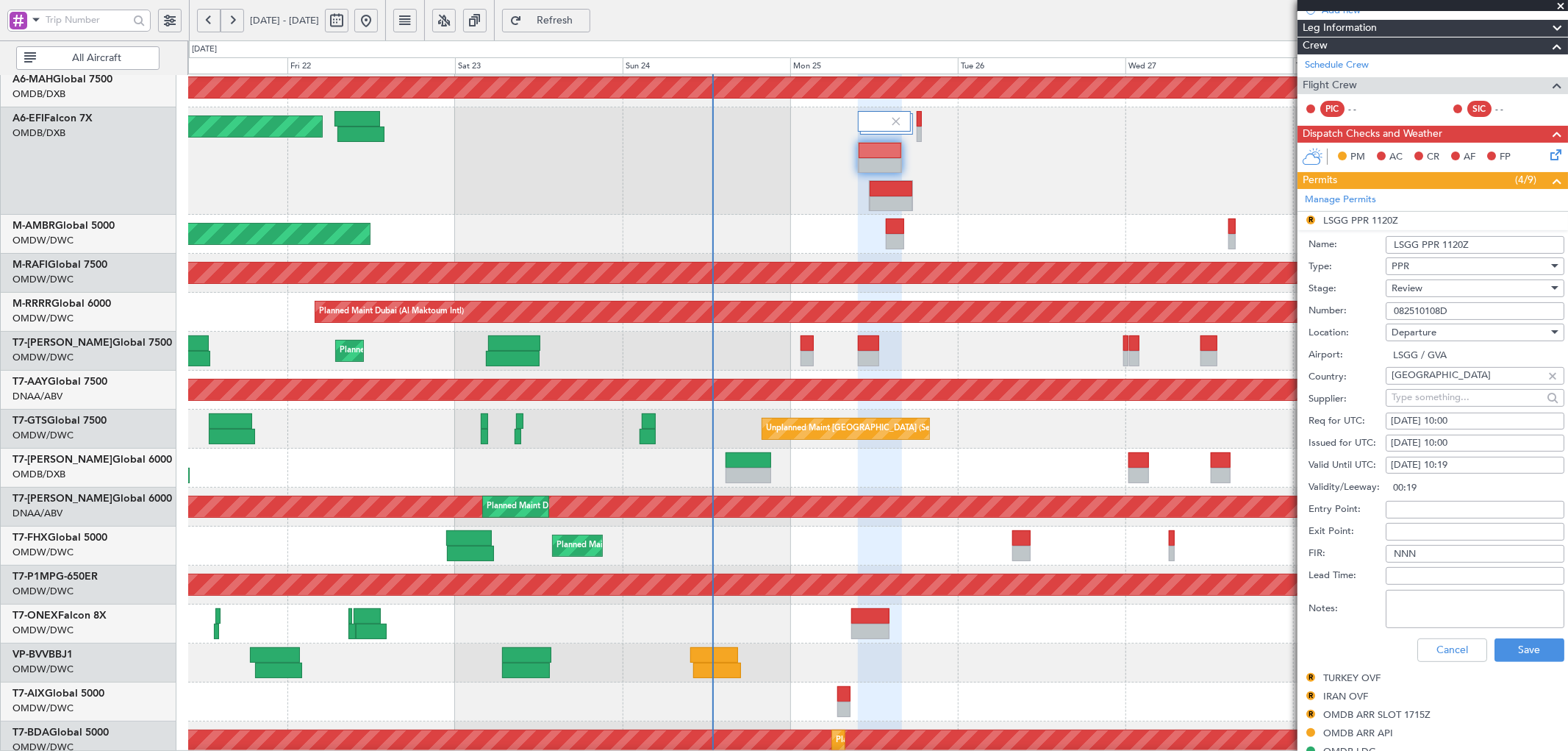
scroll to position [163, 0]
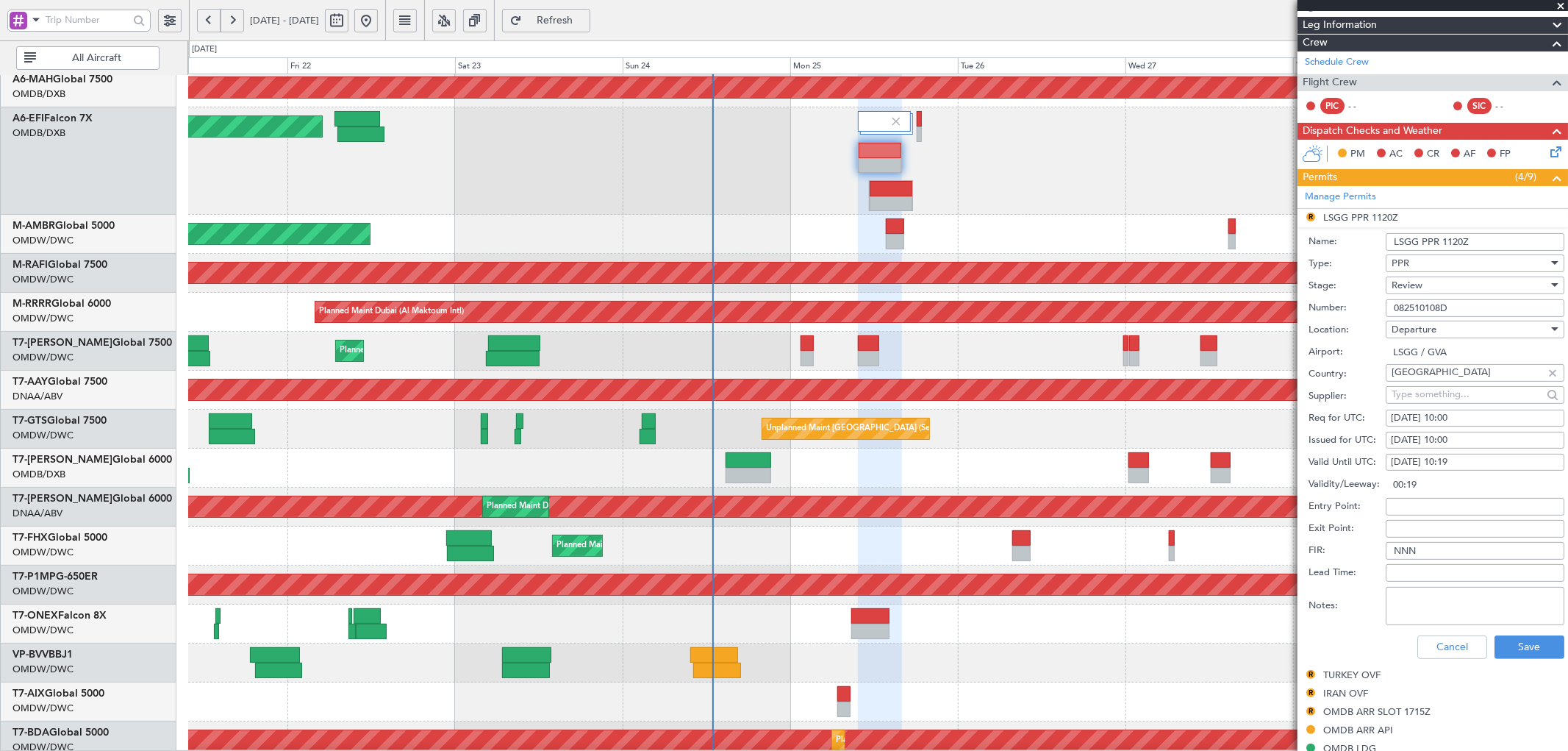
click at [1435, 286] on div "Review" at bounding box center [1470, 285] width 157 height 22
click at [1445, 401] on span "Received OK" at bounding box center [1469, 404] width 153 height 22
click at [1519, 655] on button "Save" at bounding box center [1529, 647] width 70 height 24
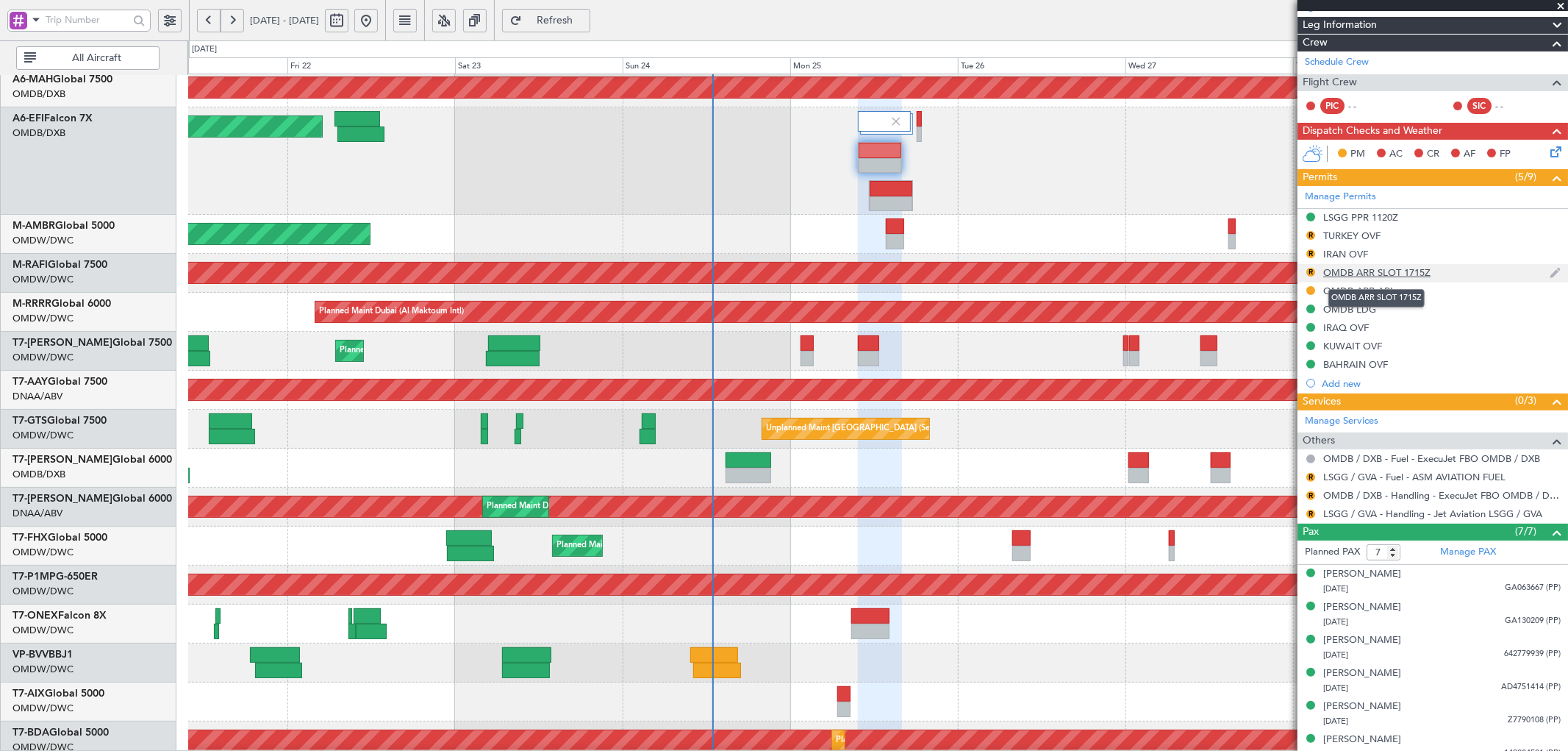
click at [1350, 275] on div "OMDB ARR SLOT 1715Z" at bounding box center [1376, 272] width 107 height 13
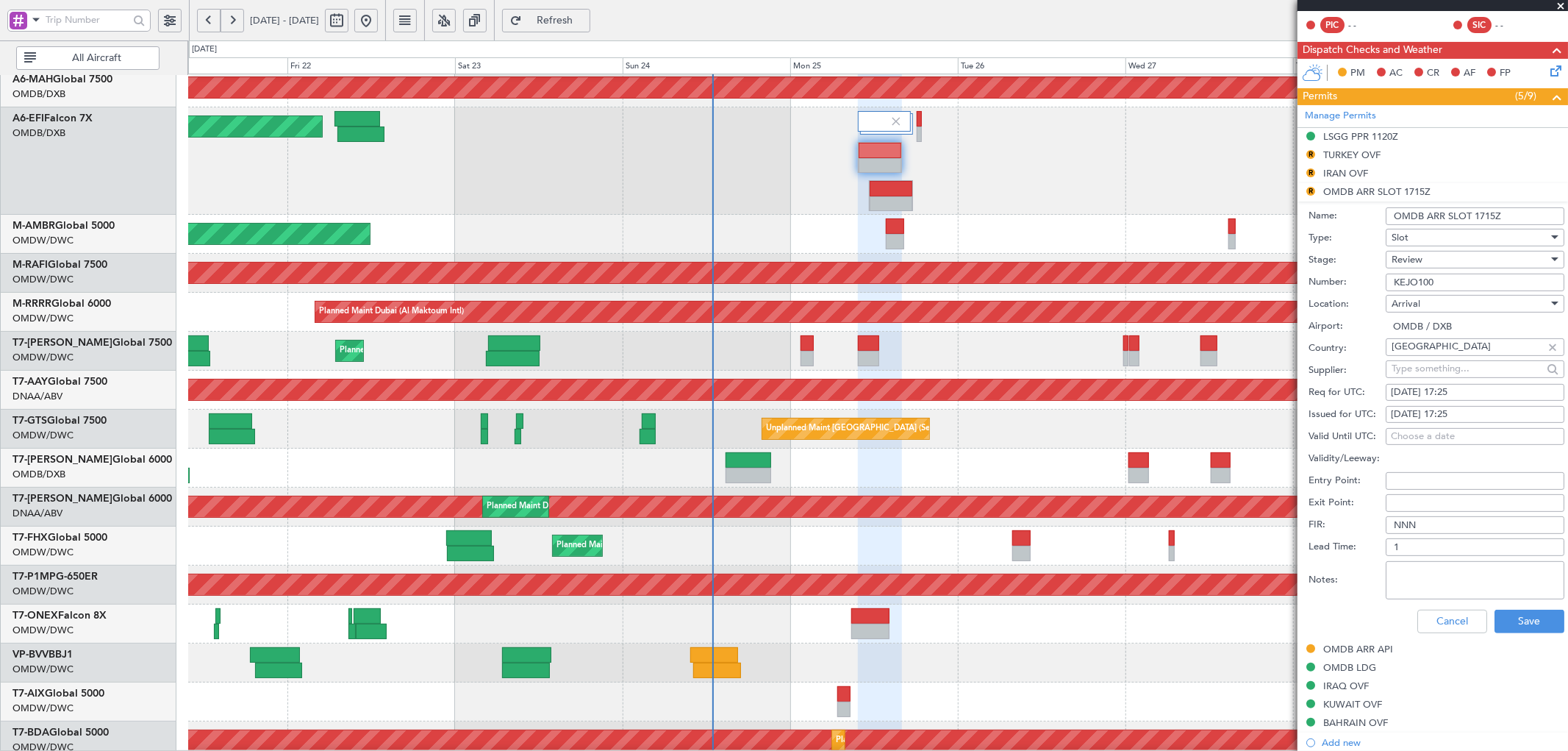
scroll to position [381, 0]
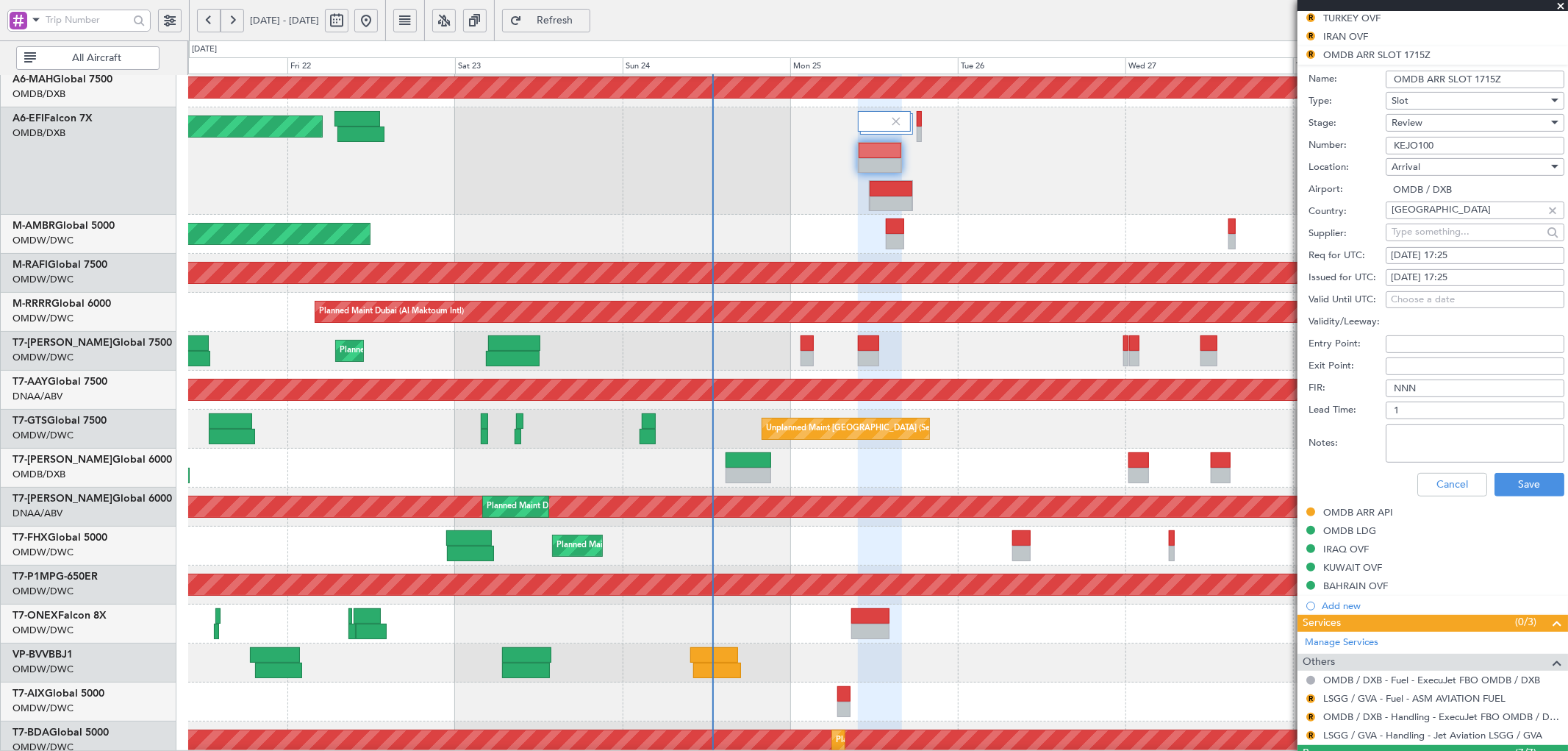
click at [1471, 254] on div "25/08/2025 17:25" at bounding box center [1474, 255] width 168 height 15
select select "8"
select select "2025"
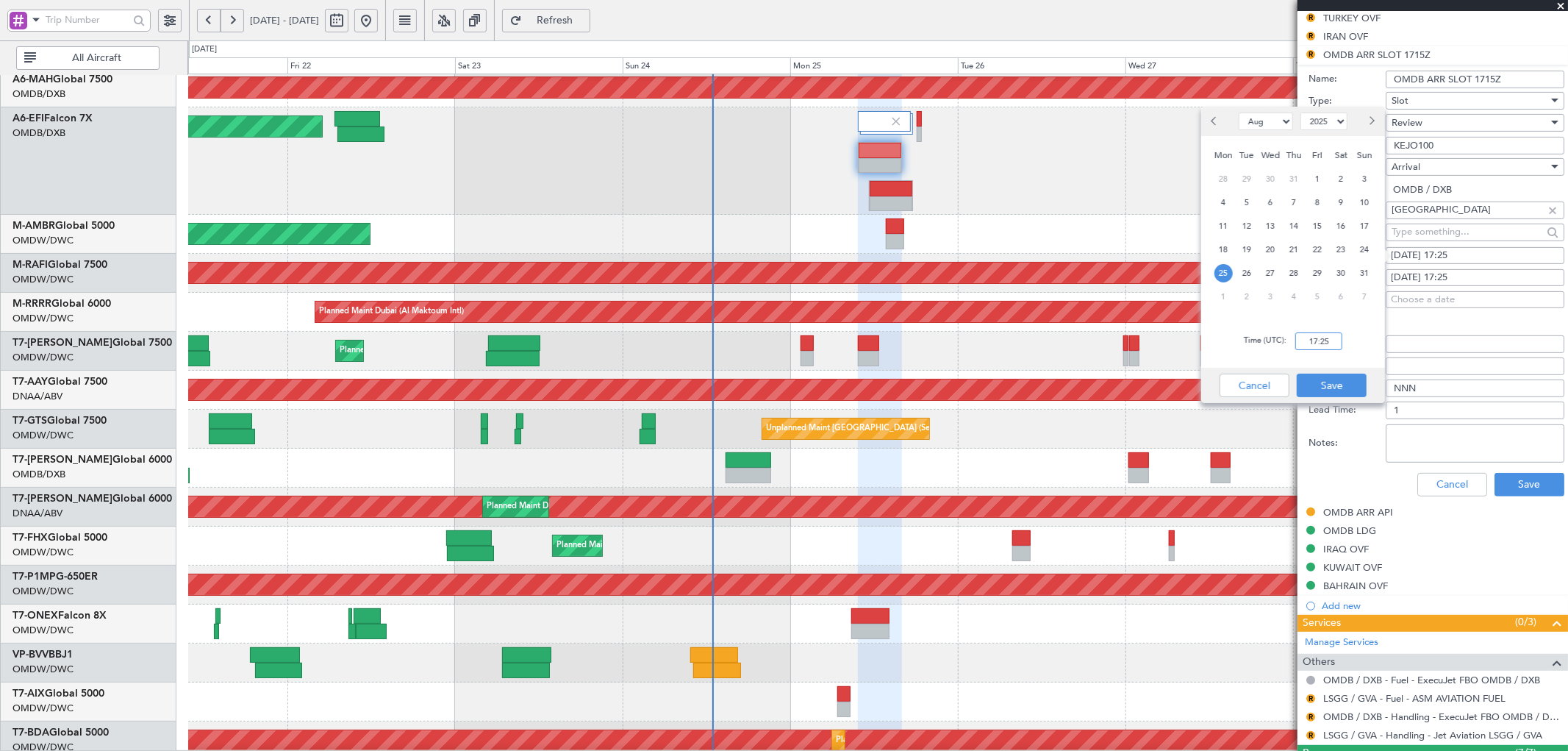
click at [1321, 337] on input "17:25" at bounding box center [1319, 342] width 47 height 18
type input "15:55"
click at [1329, 387] on button "Save" at bounding box center [1331, 385] width 70 height 24
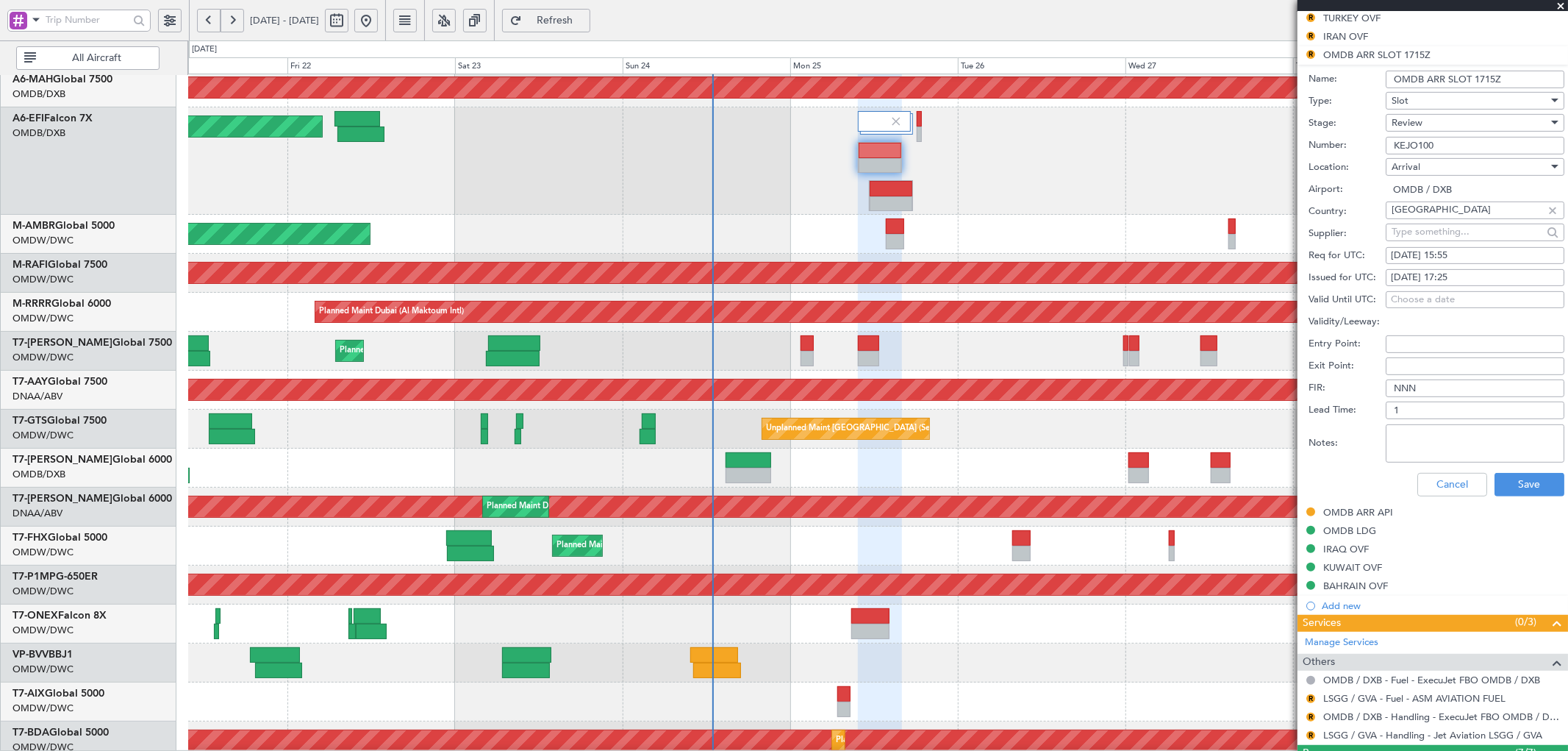
click at [1462, 275] on div "25/08/2025 17:25" at bounding box center [1474, 278] width 168 height 15
select select "8"
select select "2025"
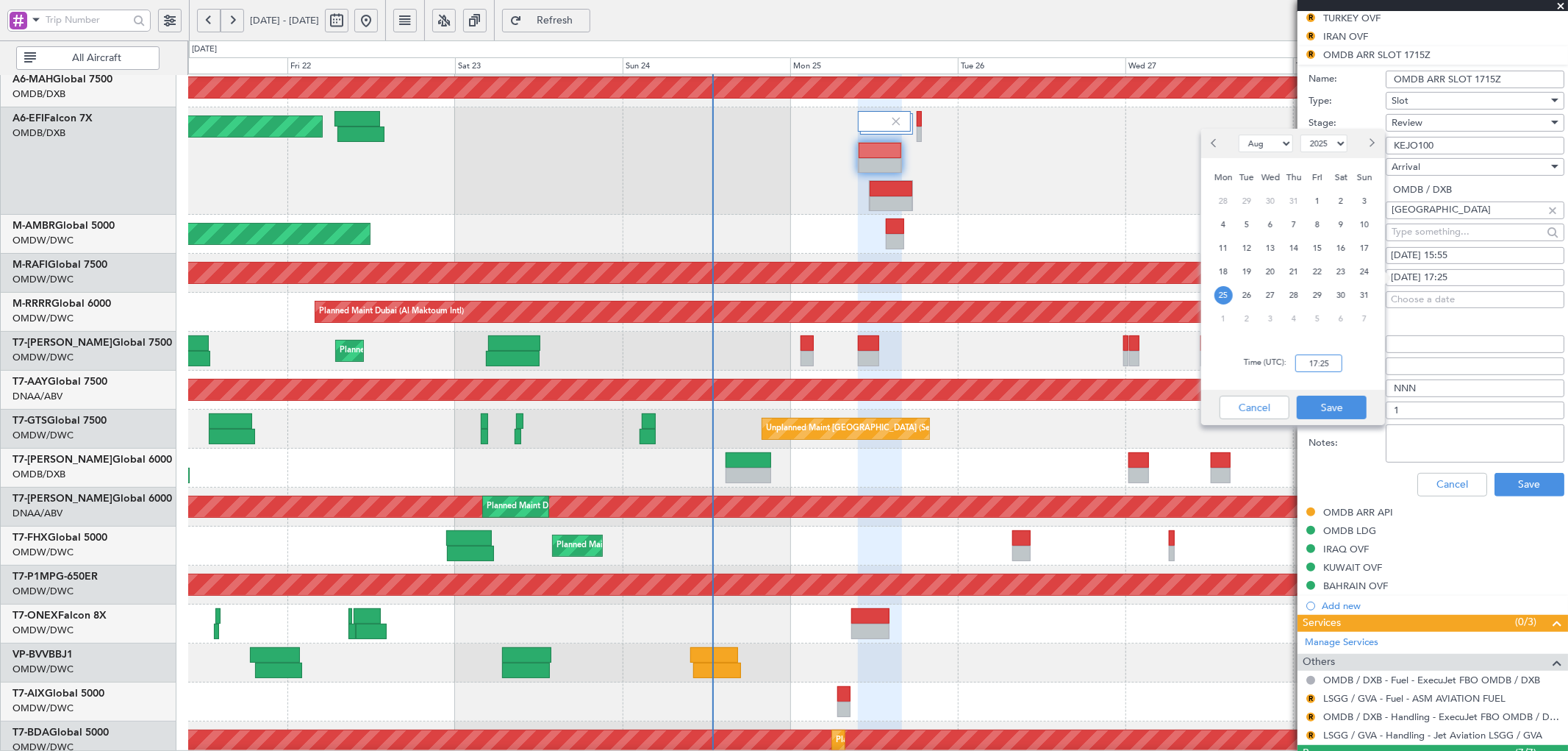
click at [1310, 364] on input "17:25" at bounding box center [1319, 363] width 47 height 18
type input "15:55"
click at [1324, 403] on button "Save" at bounding box center [1331, 407] width 70 height 24
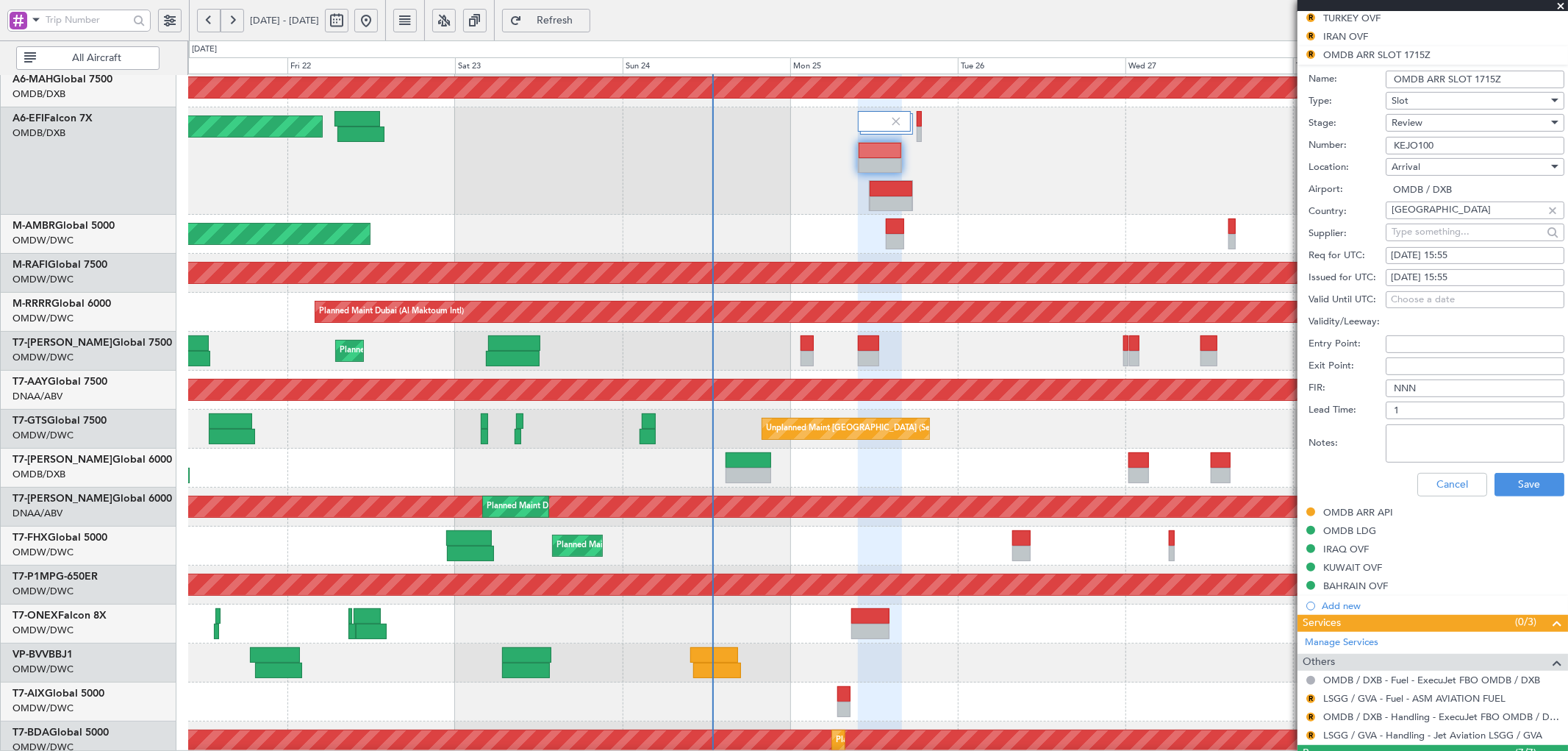
click at [1431, 125] on div "Review" at bounding box center [1470, 123] width 157 height 22
click at [1448, 236] on span "Received OK" at bounding box center [1469, 240] width 153 height 22
click at [1542, 480] on button "Save" at bounding box center [1529, 484] width 70 height 24
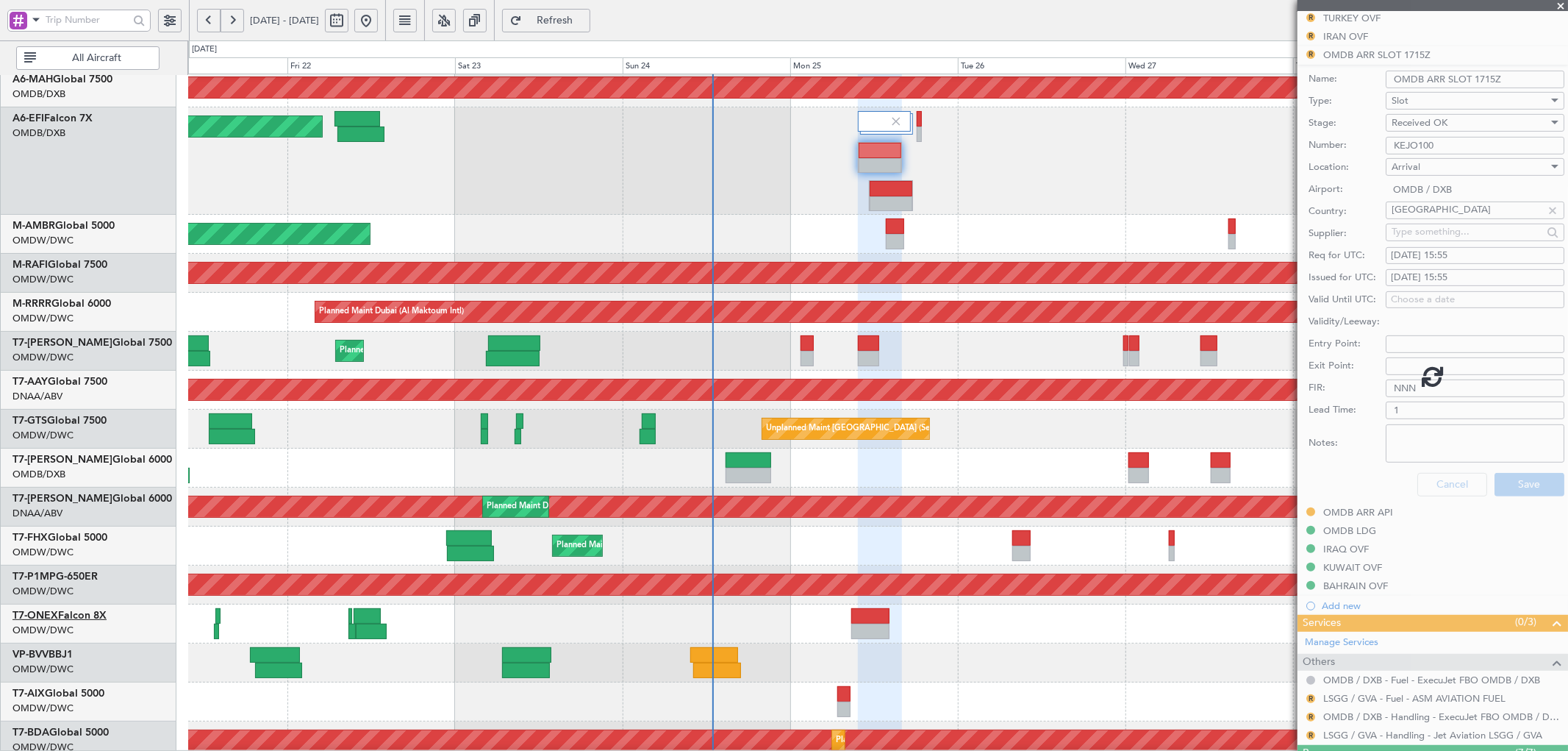
scroll to position [208, 0]
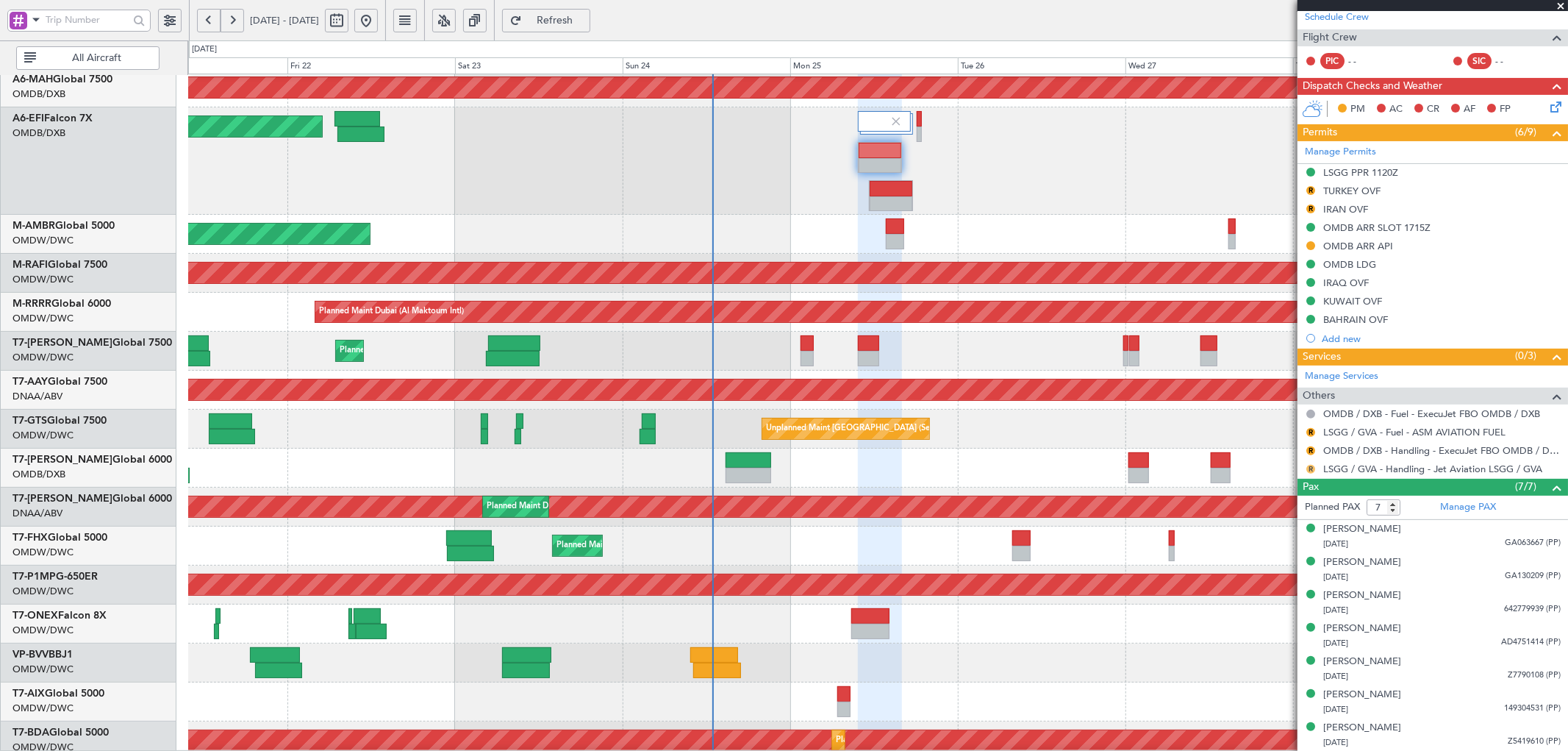
click at [1311, 467] on button "R" at bounding box center [1310, 469] width 9 height 9
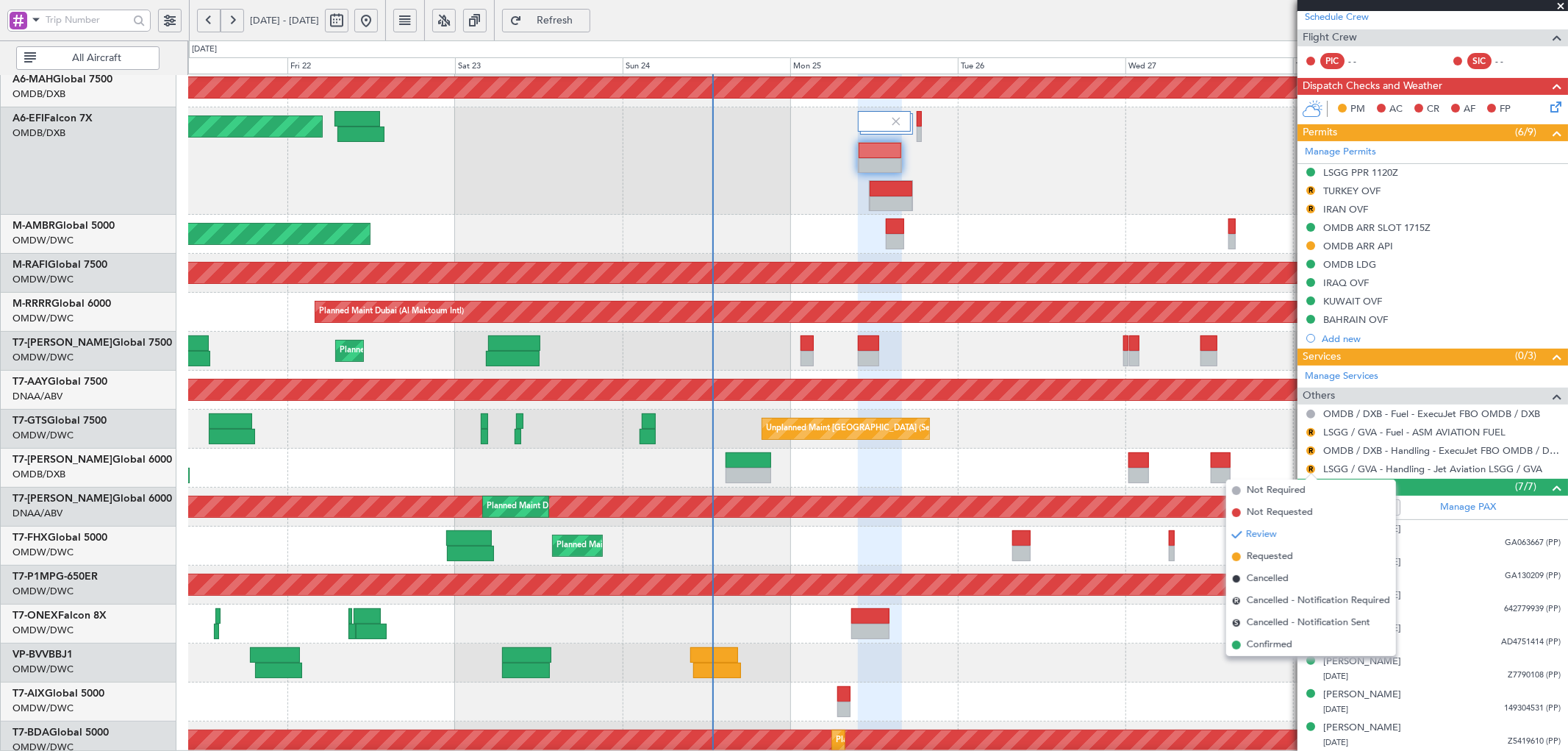
click at [1247, 643] on span "Confirmed" at bounding box center [1270, 645] width 45 height 15
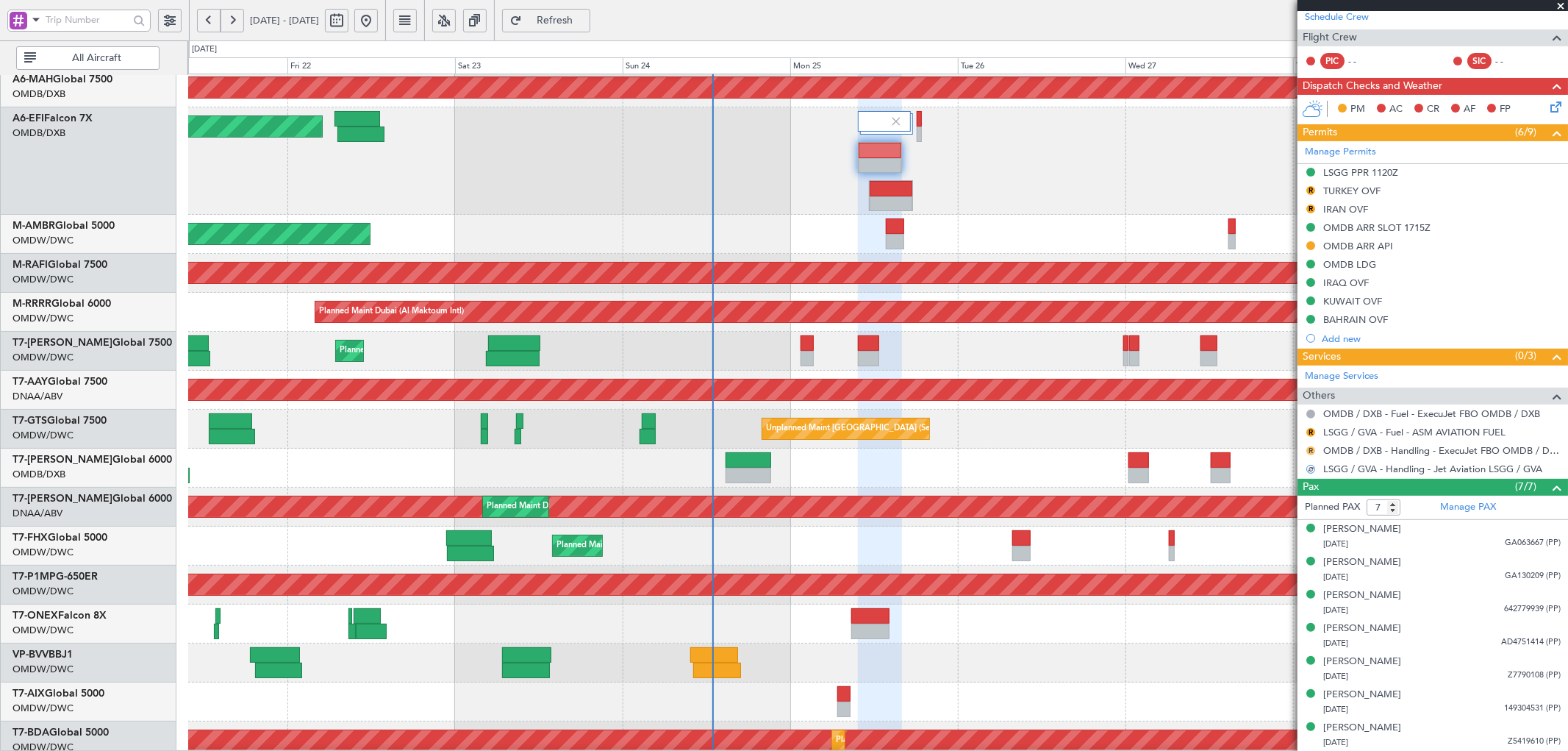
click at [1311, 451] on button "R" at bounding box center [1310, 450] width 9 height 9
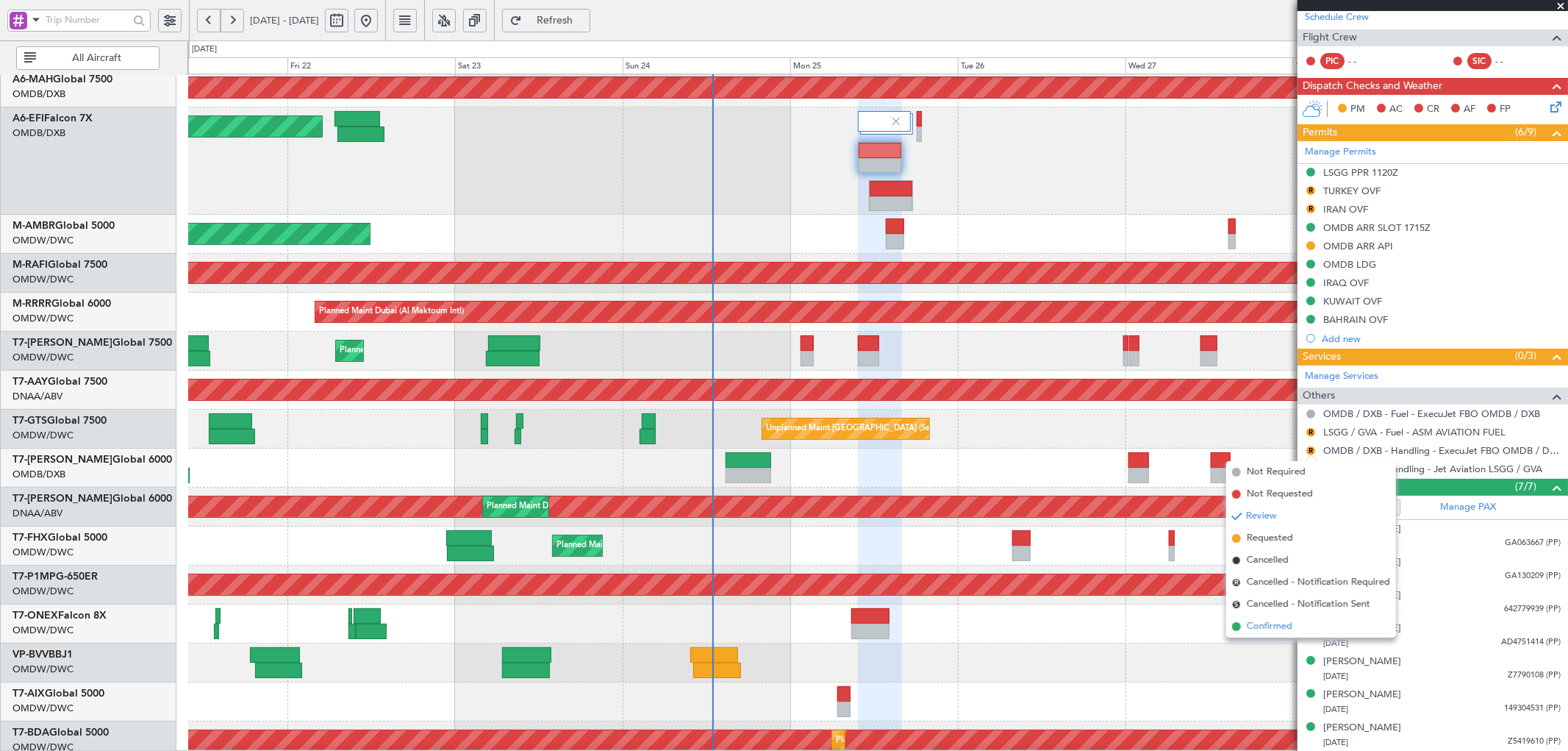
click at [1251, 623] on span "Confirmed" at bounding box center [1270, 626] width 45 height 15
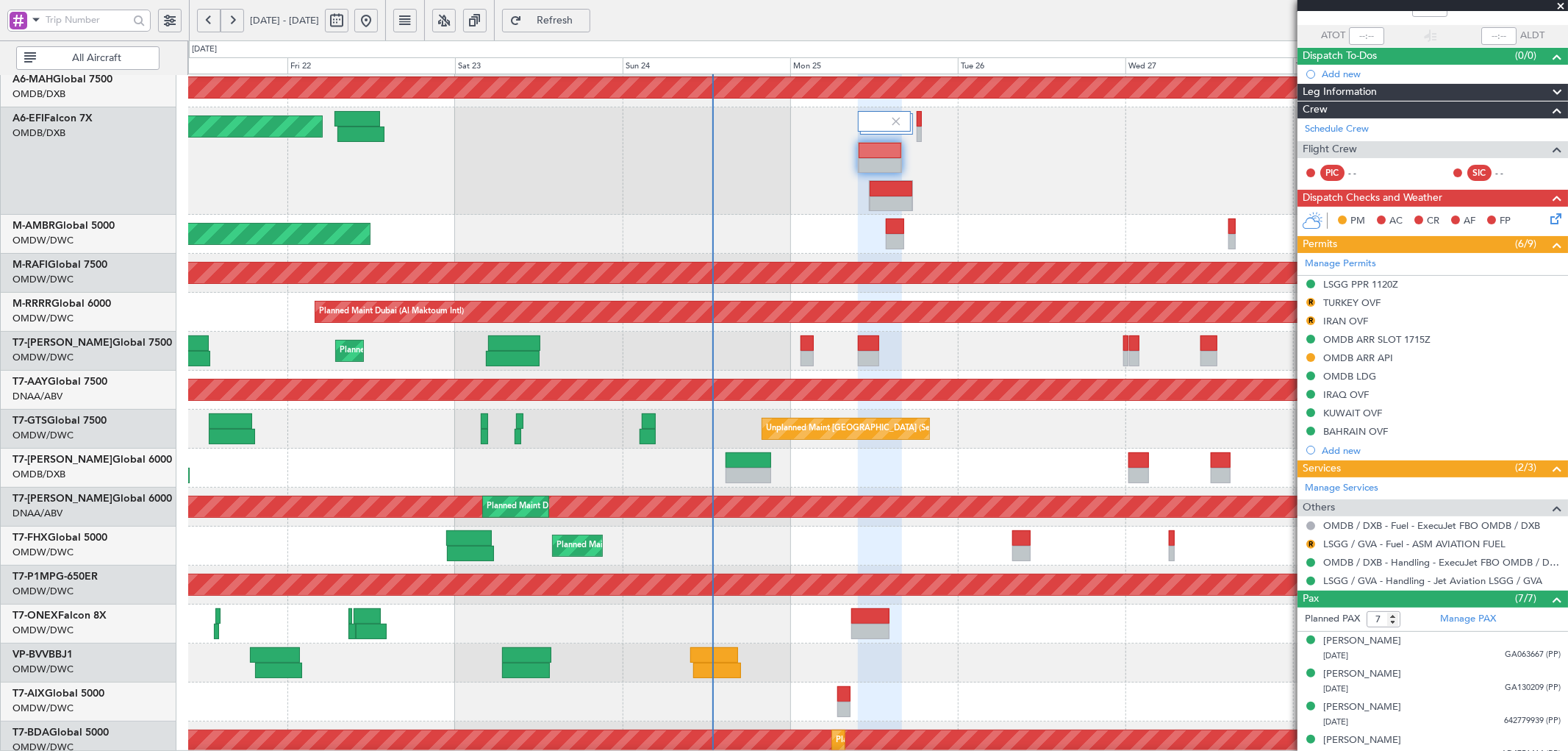
scroll to position [0, 0]
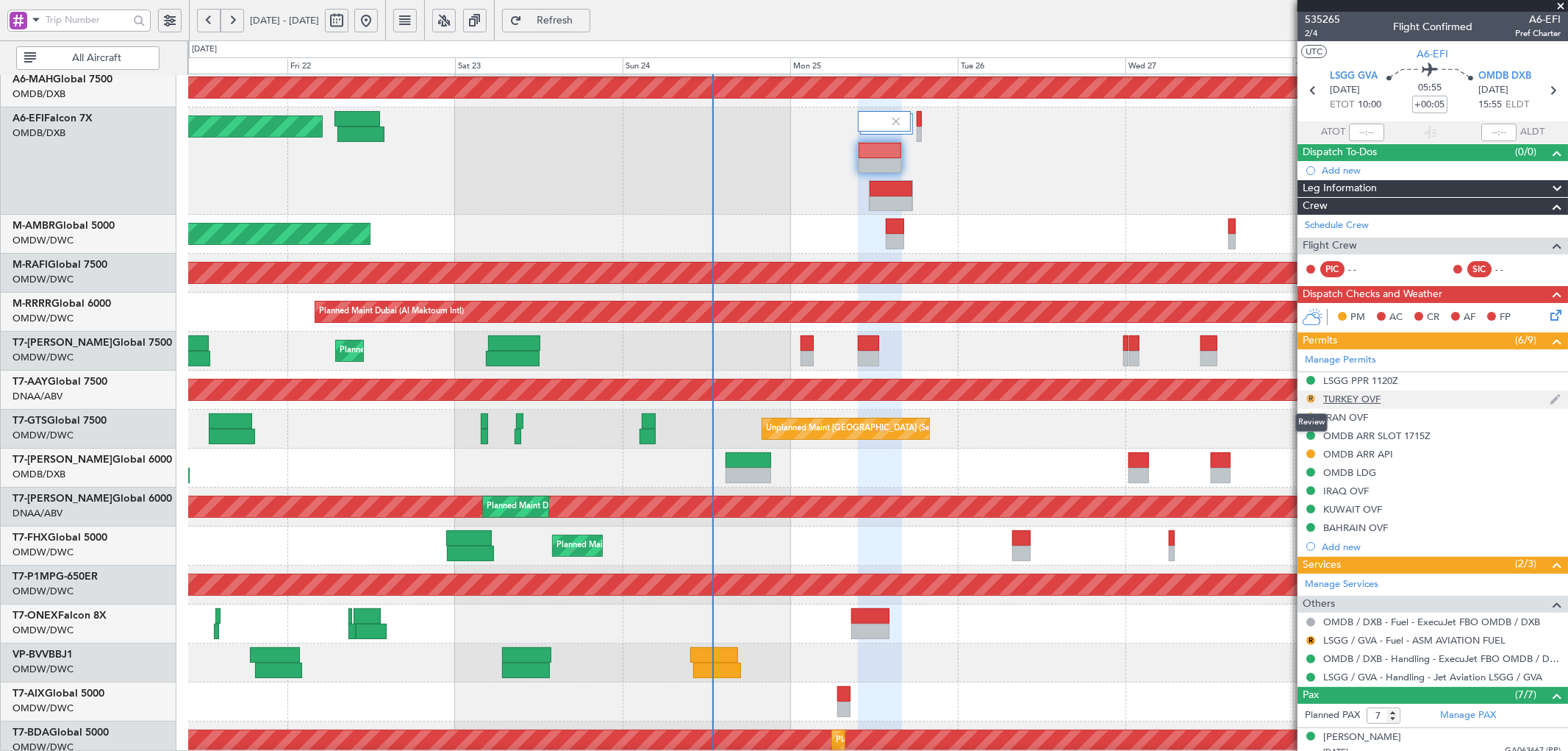
click at [1306, 397] on button "R" at bounding box center [1310, 398] width 9 height 9
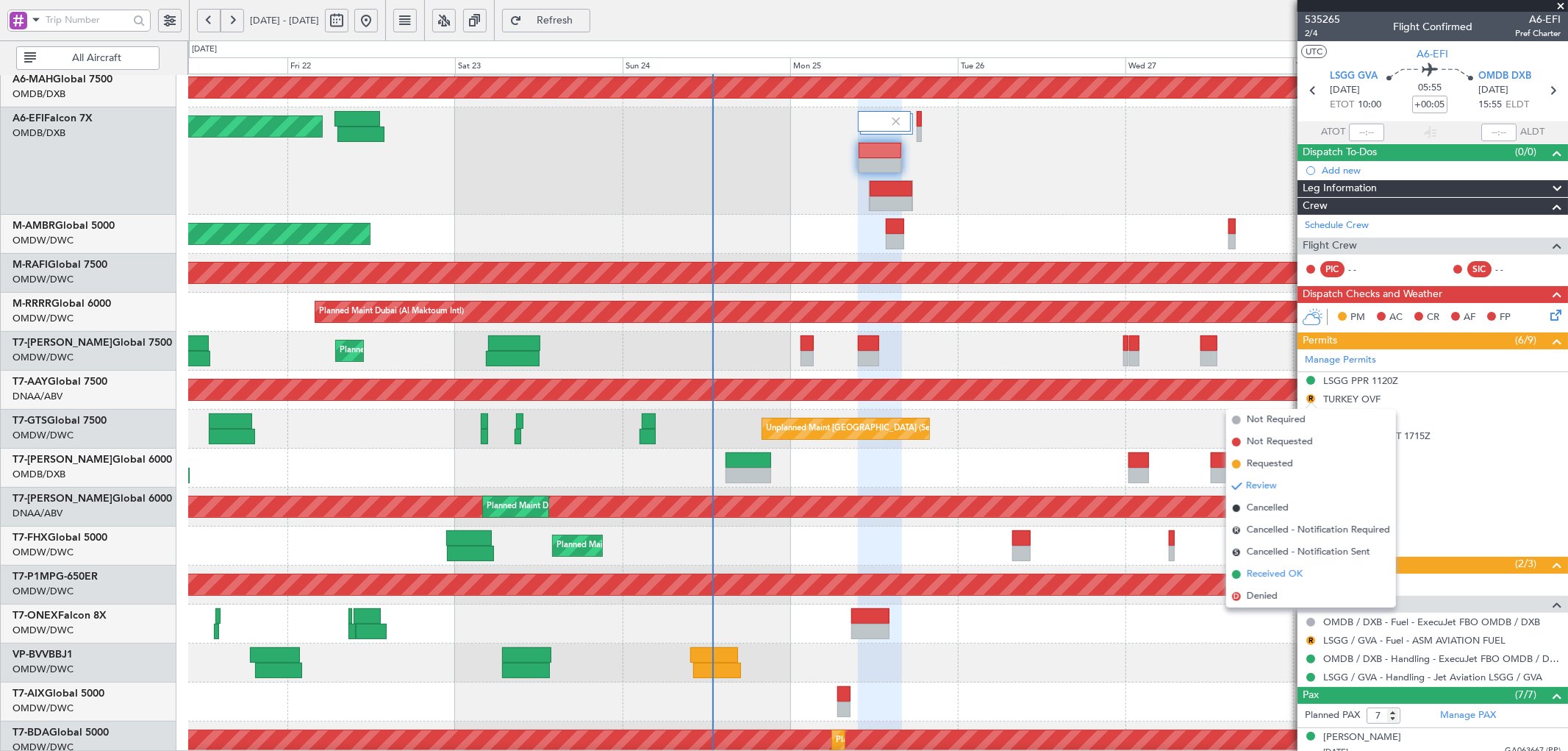
click at [1240, 577] on li "Received OK" at bounding box center [1311, 574] width 170 height 22
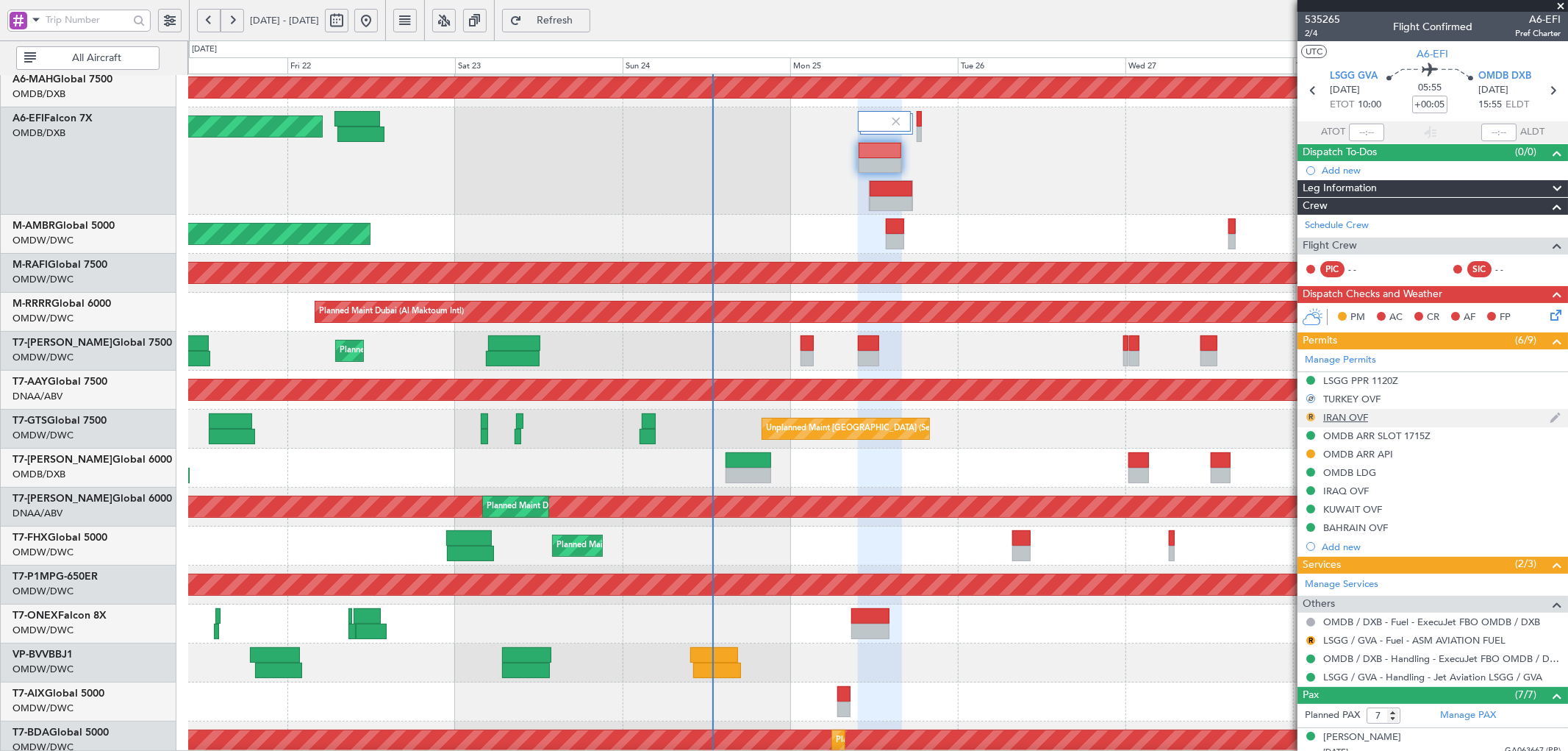
click at [1307, 419] on button "R" at bounding box center [1310, 416] width 9 height 9
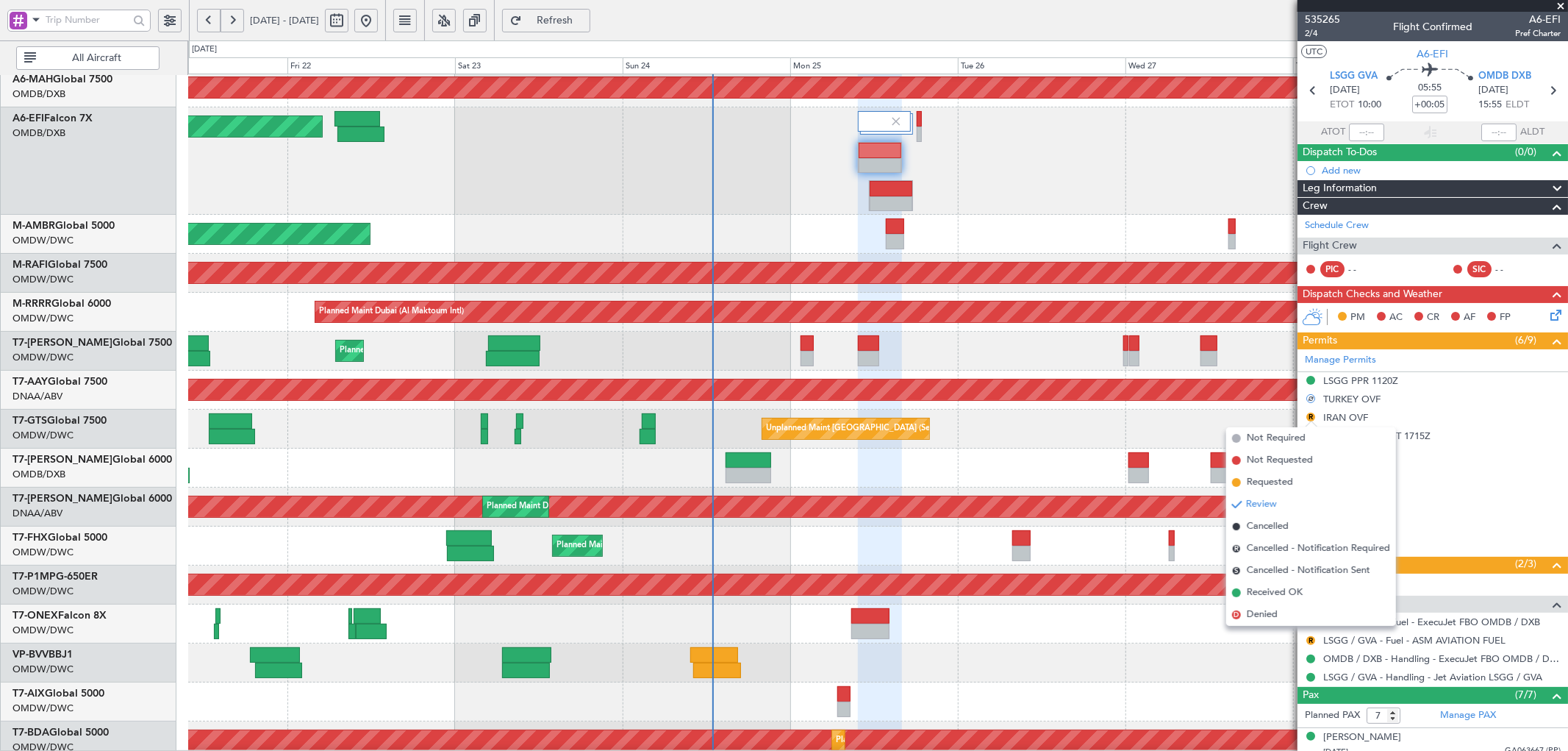
drag, startPoint x: 1252, startPoint y: 582, endPoint x: 1253, endPoint y: 590, distance: 8.1
click at [1252, 583] on li "Received OK" at bounding box center [1311, 593] width 170 height 22
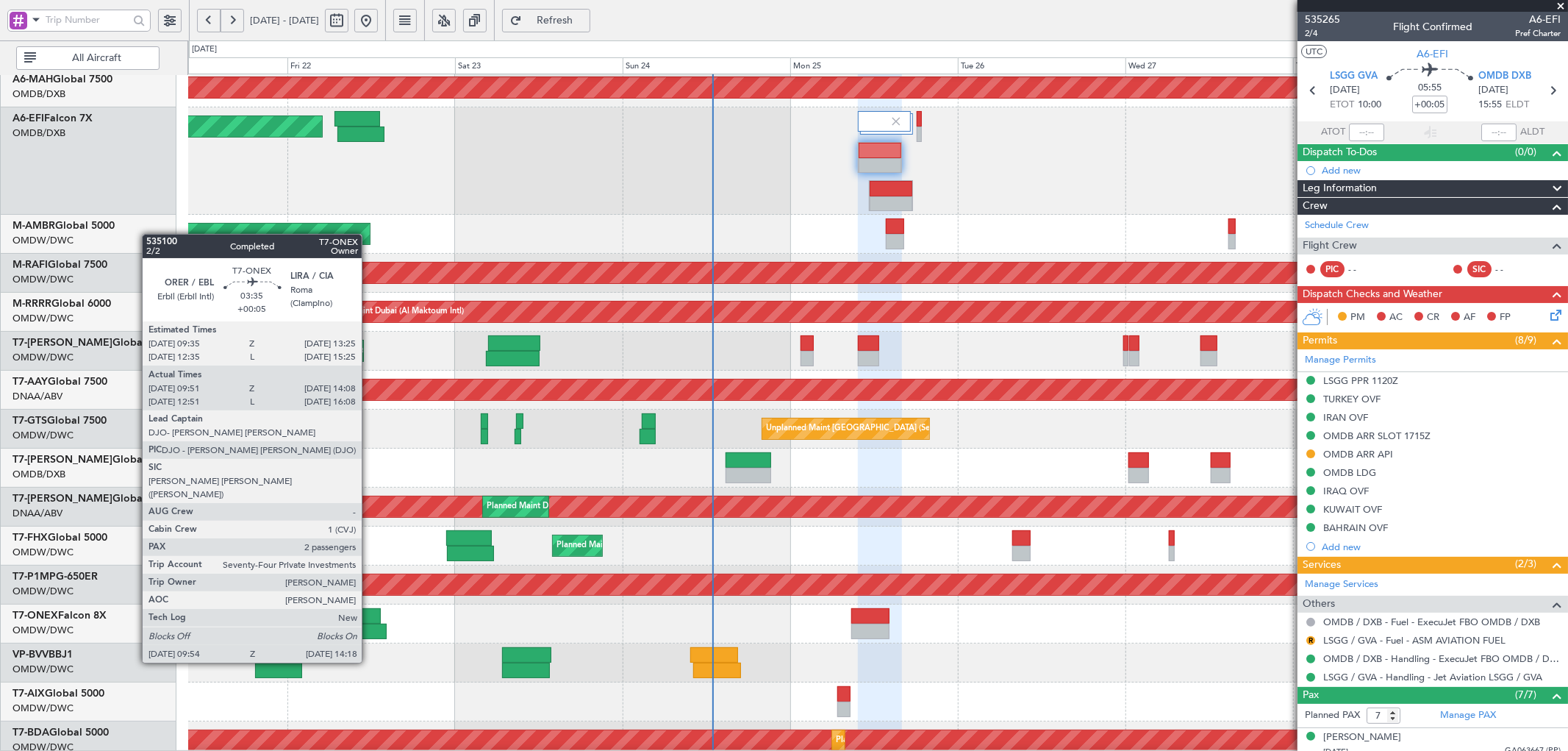
click at [369, 621] on div at bounding box center [367, 616] width 28 height 16
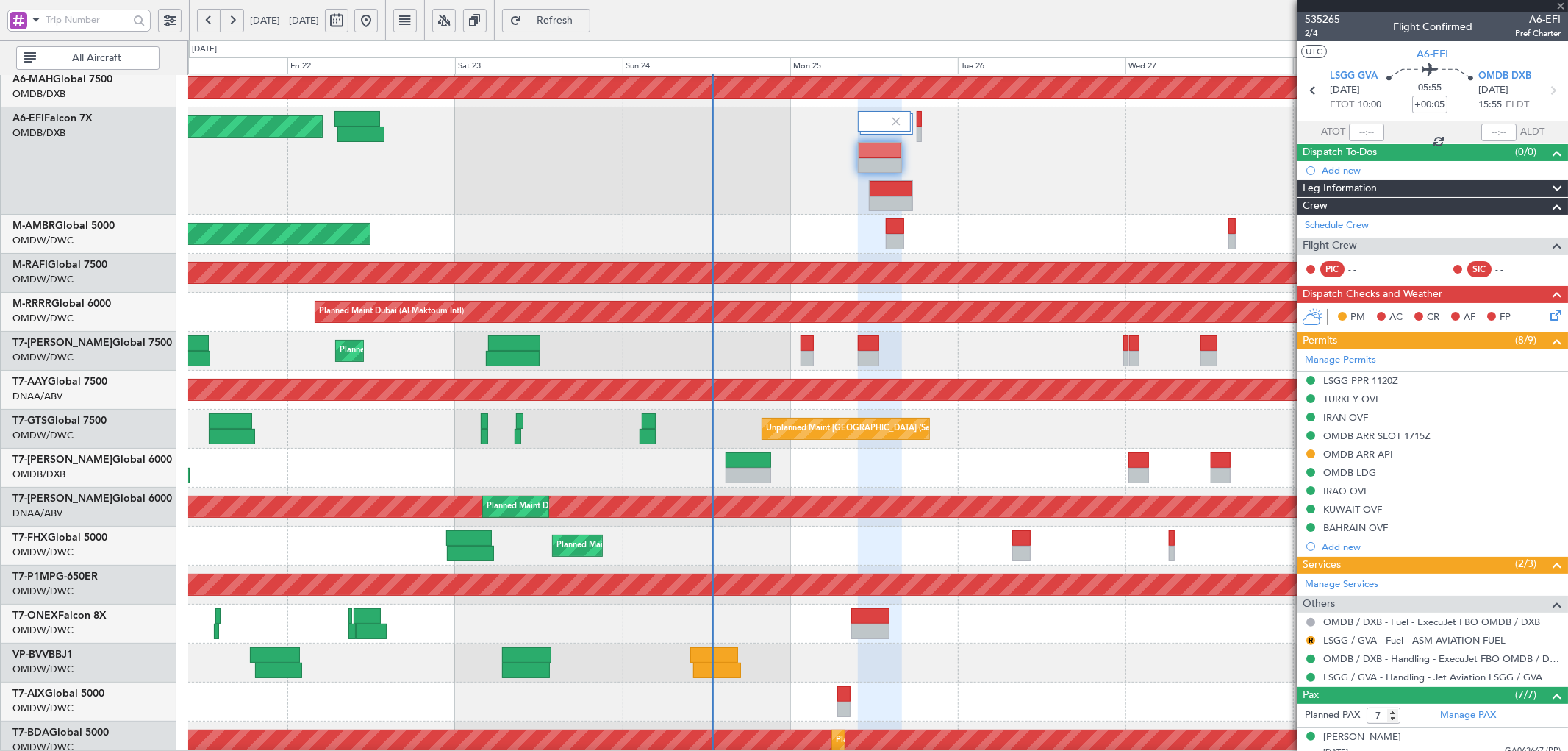
type input "10:01"
type input "14:03"
type input "2"
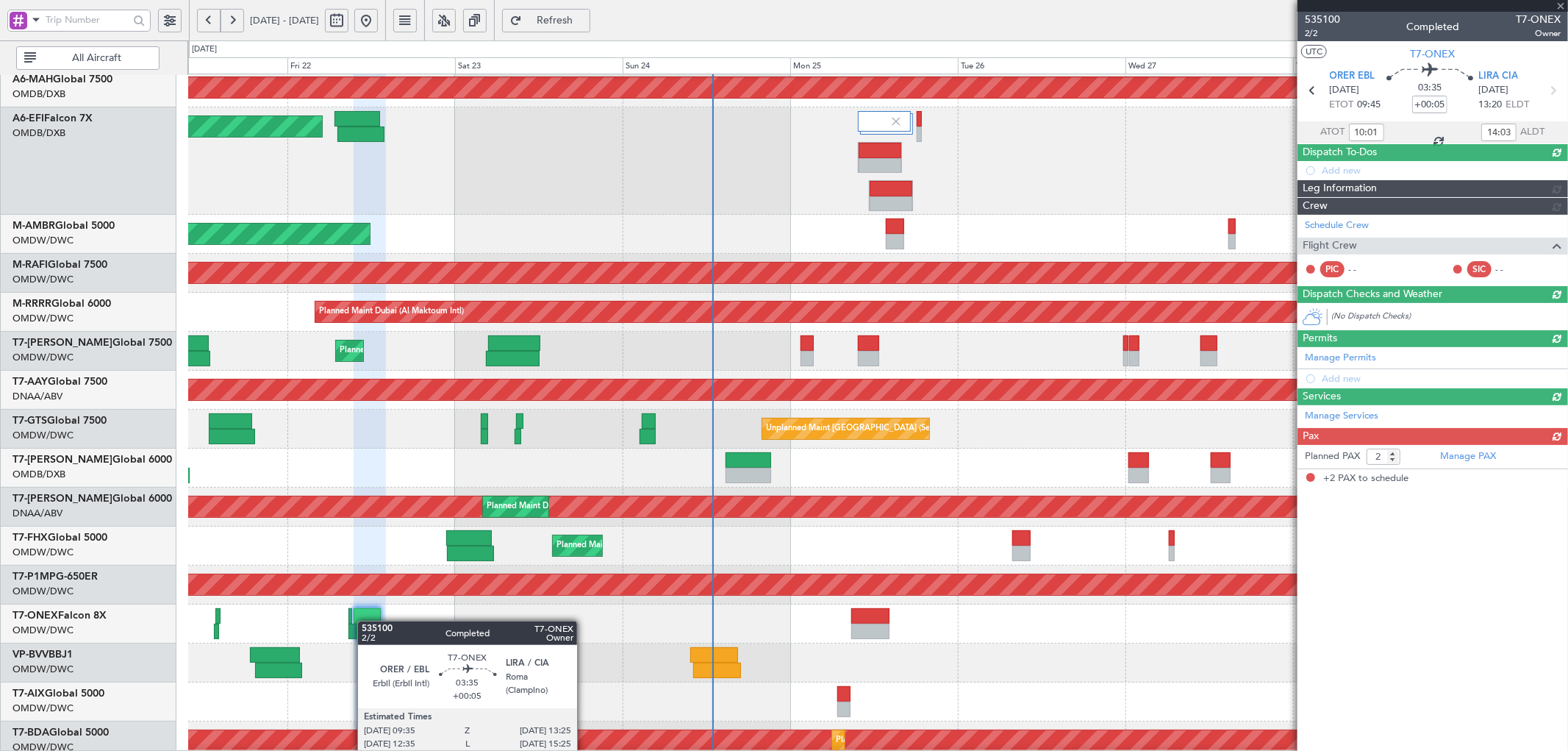
type input "[PERSON_NAME] (ANI)"
type input "7042"
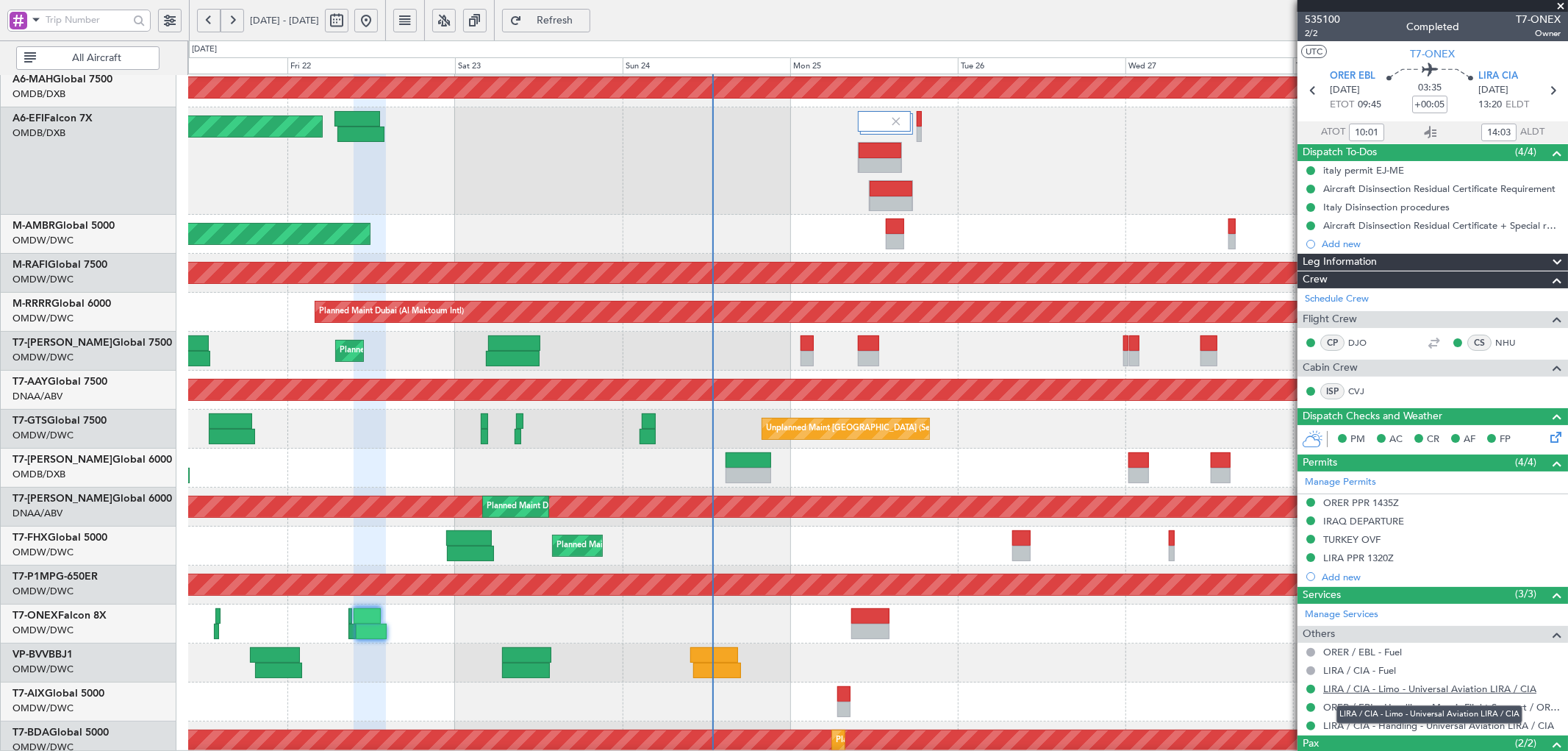
click at [1482, 686] on link "LIRA / CIA - Limo - Universal Aviation LIRA / CIA" at bounding box center [1429, 688] width 214 height 13
type input "[PERSON_NAME] (ANI)"
type input "7042"
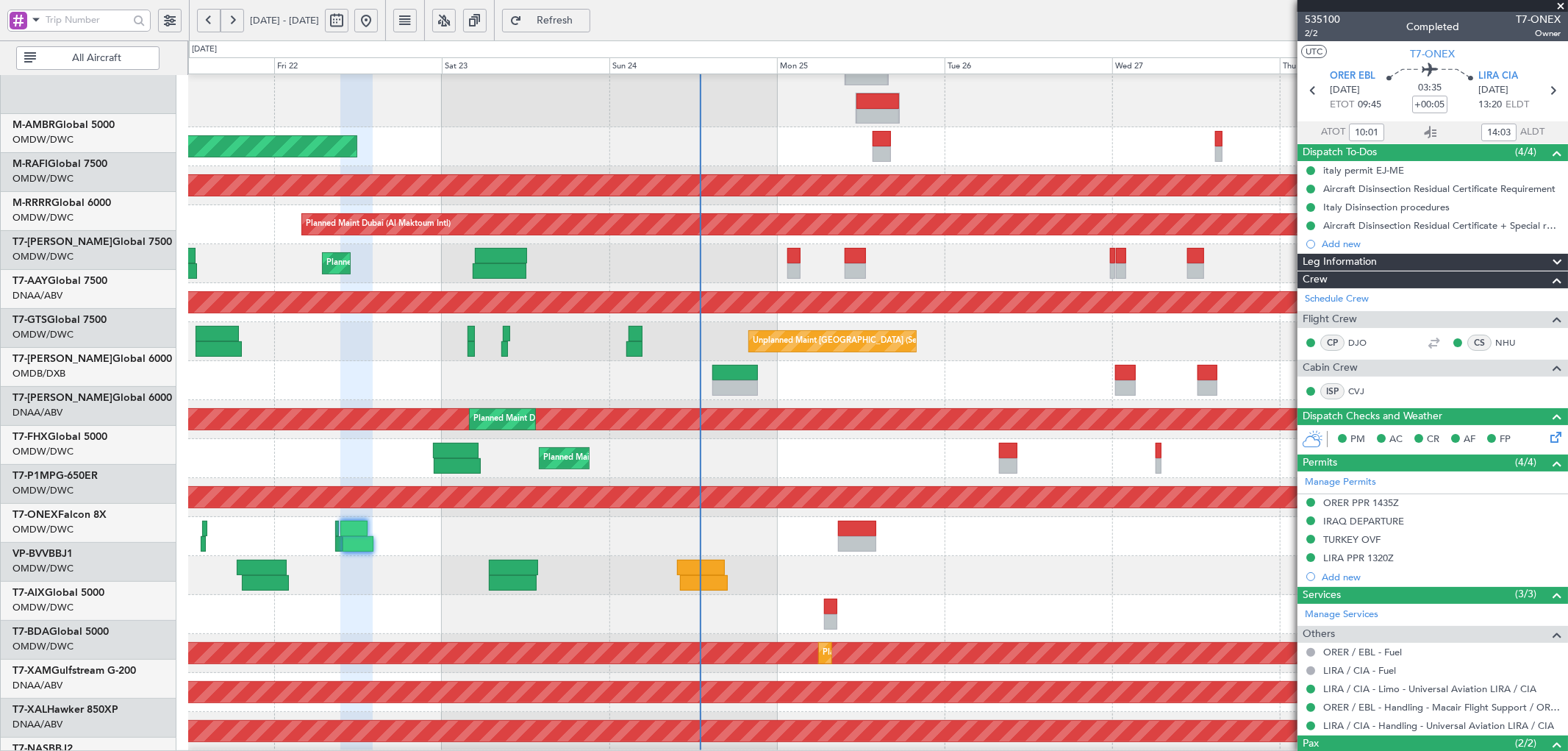
scroll to position [196, 0]
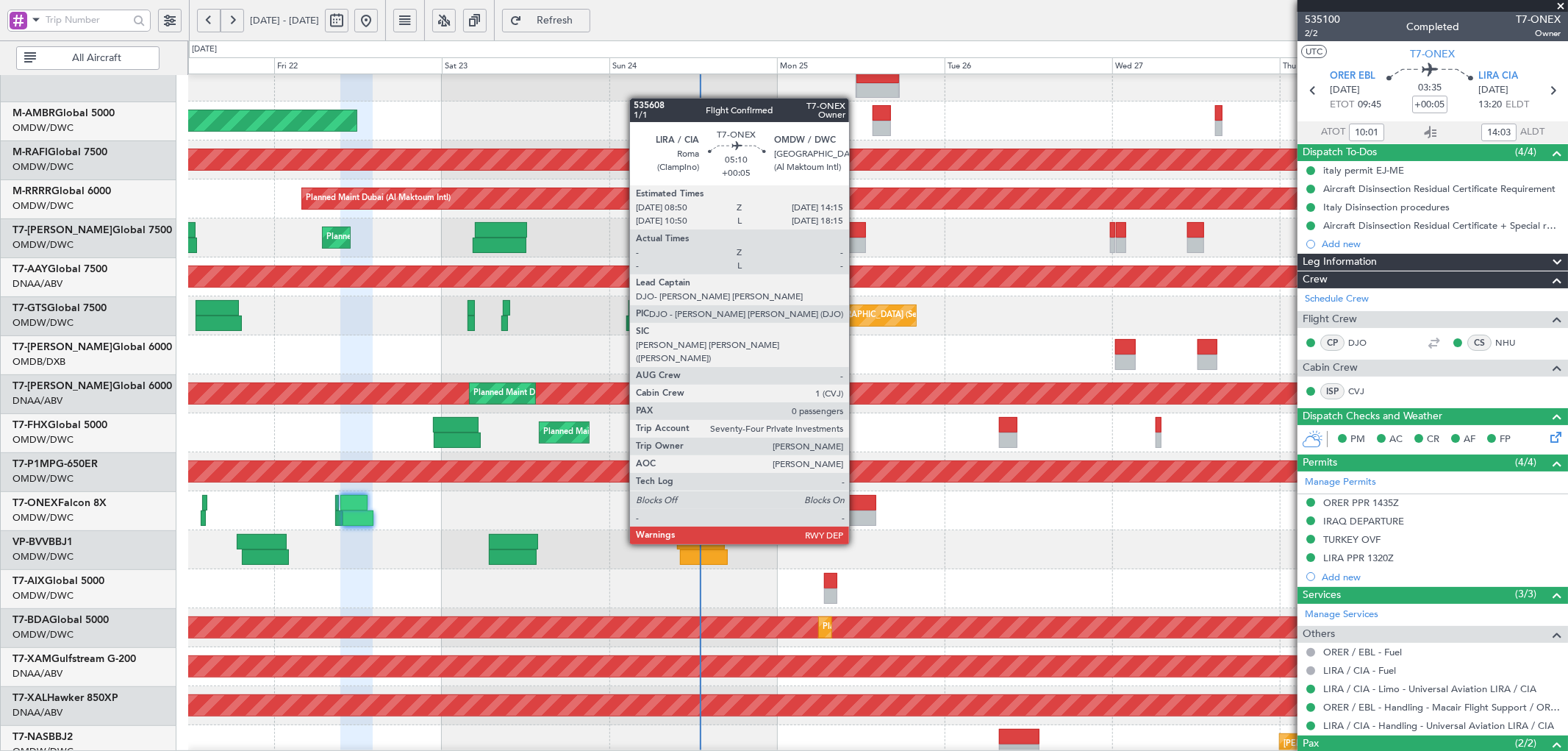
click at [858, 503] on div at bounding box center [856, 503] width 38 height 16
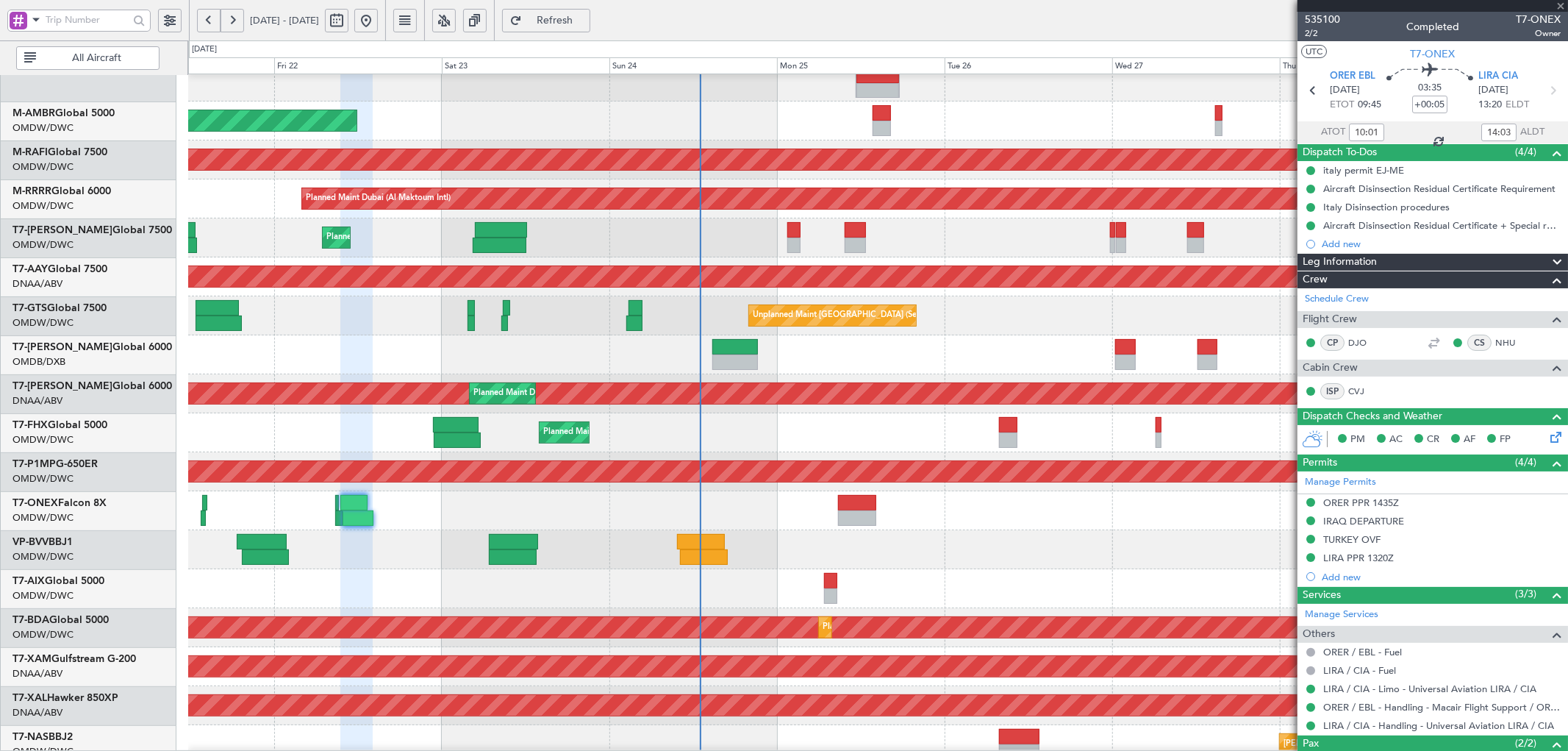
type input "0"
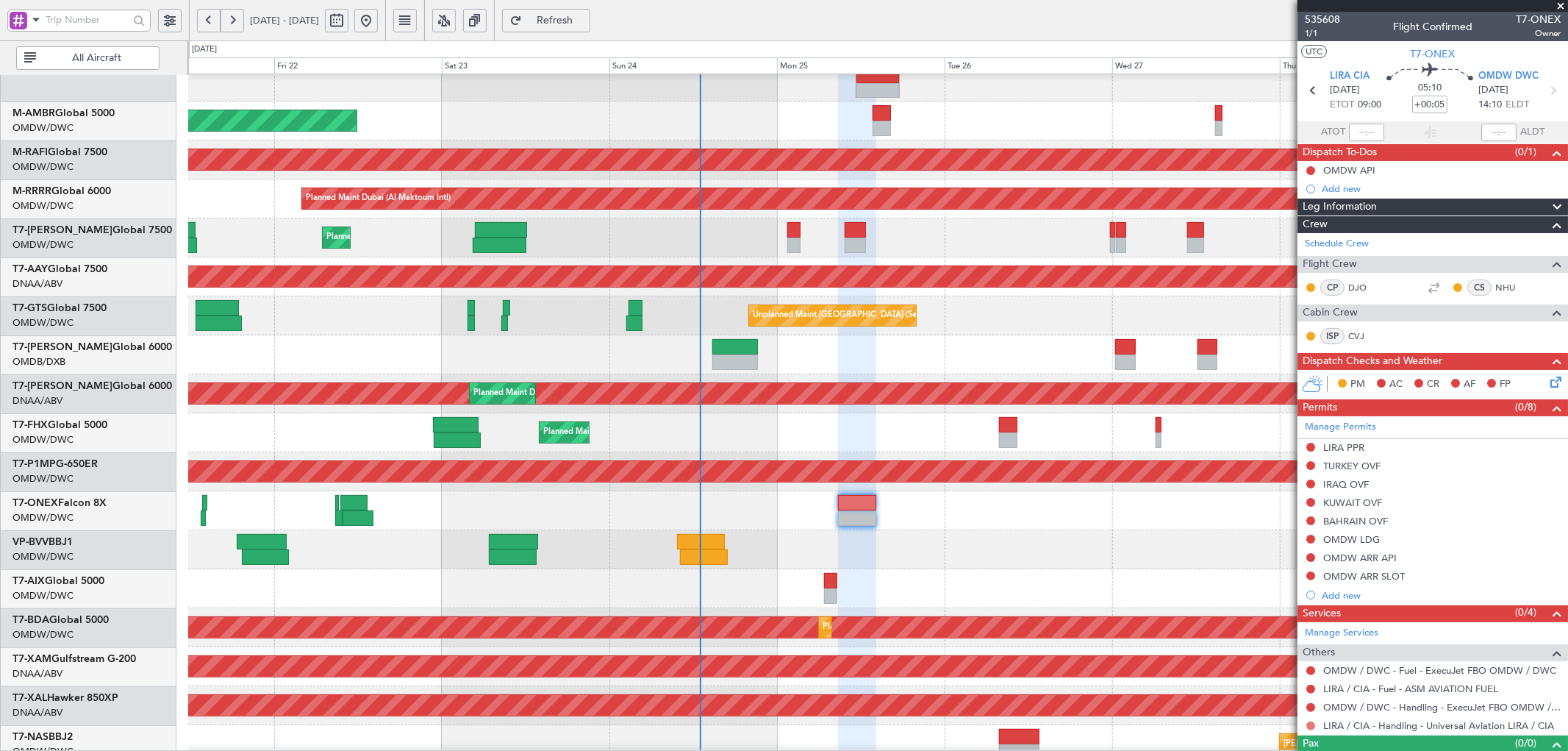
click at [1309, 725] on button at bounding box center [1310, 725] width 9 height 9
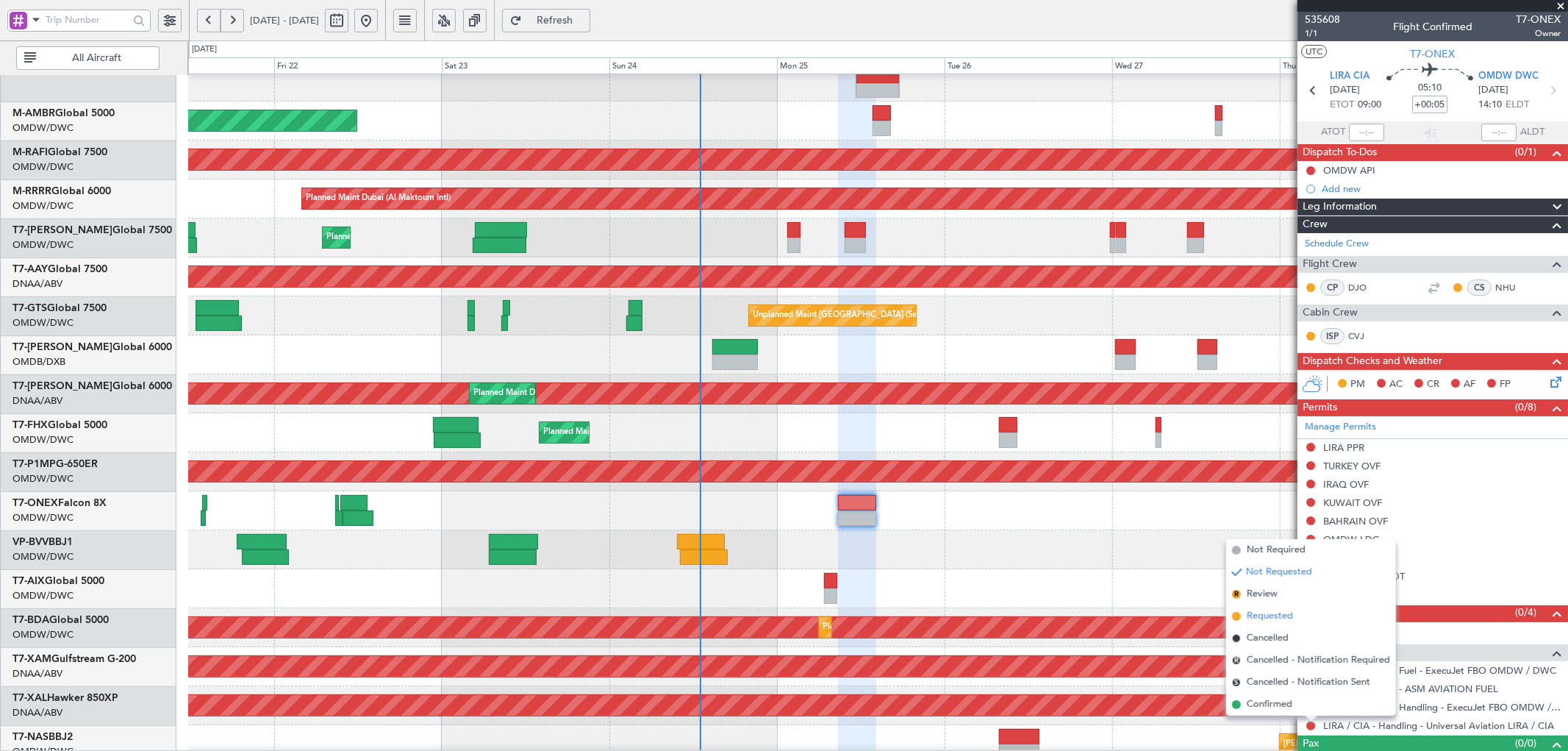
click at [1262, 623] on li "Requested" at bounding box center [1311, 616] width 170 height 22
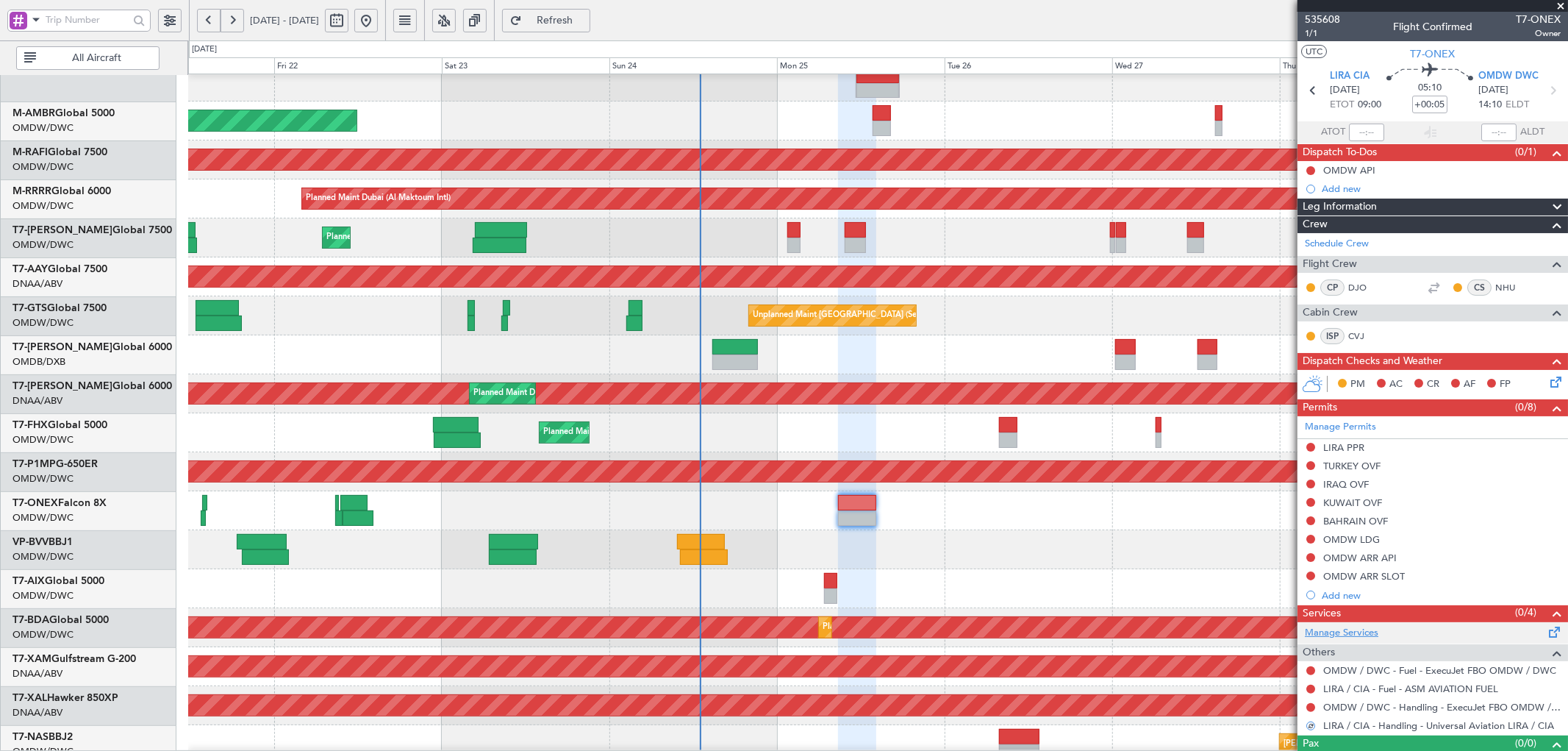
click at [1375, 629] on link "Manage Services" at bounding box center [1342, 633] width 74 height 15
click at [1475, 724] on link "LIRA / CIA - Handling - Universal Aviation LIRA / CIA" at bounding box center [1438, 724] width 231 height 13
click at [586, 20] on span "Refresh" at bounding box center [554, 21] width 60 height 10
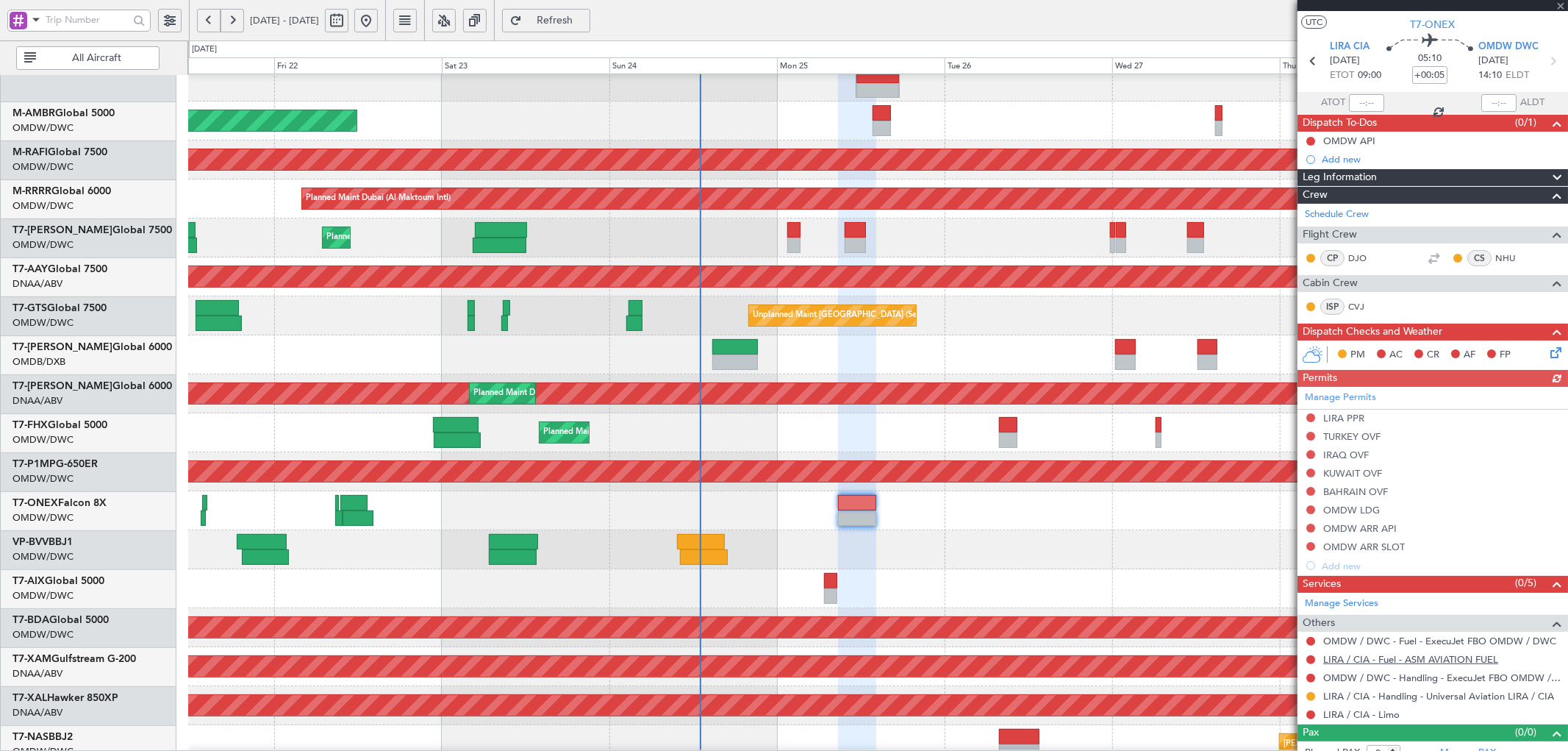
scroll to position [44, 0]
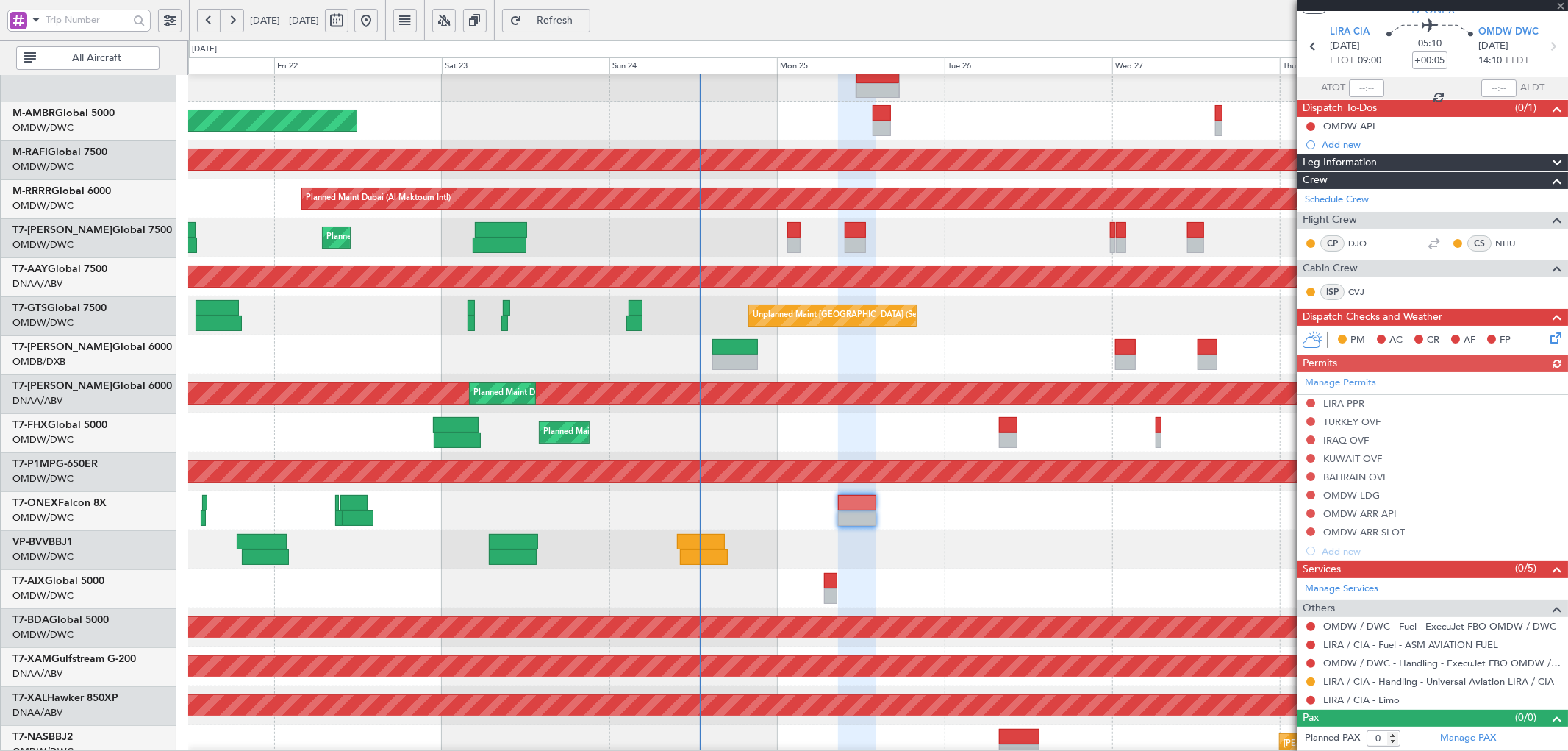
click at [1368, 707] on div "LIRA / CIA - Limo" at bounding box center [1432, 699] width 271 height 19
click at [1370, 700] on link "LIRA / CIA - Limo" at bounding box center [1361, 699] width 77 height 13
click at [586, 19] on span "Refresh" at bounding box center [554, 21] width 60 height 10
click at [1310, 702] on button at bounding box center [1310, 700] width 9 height 9
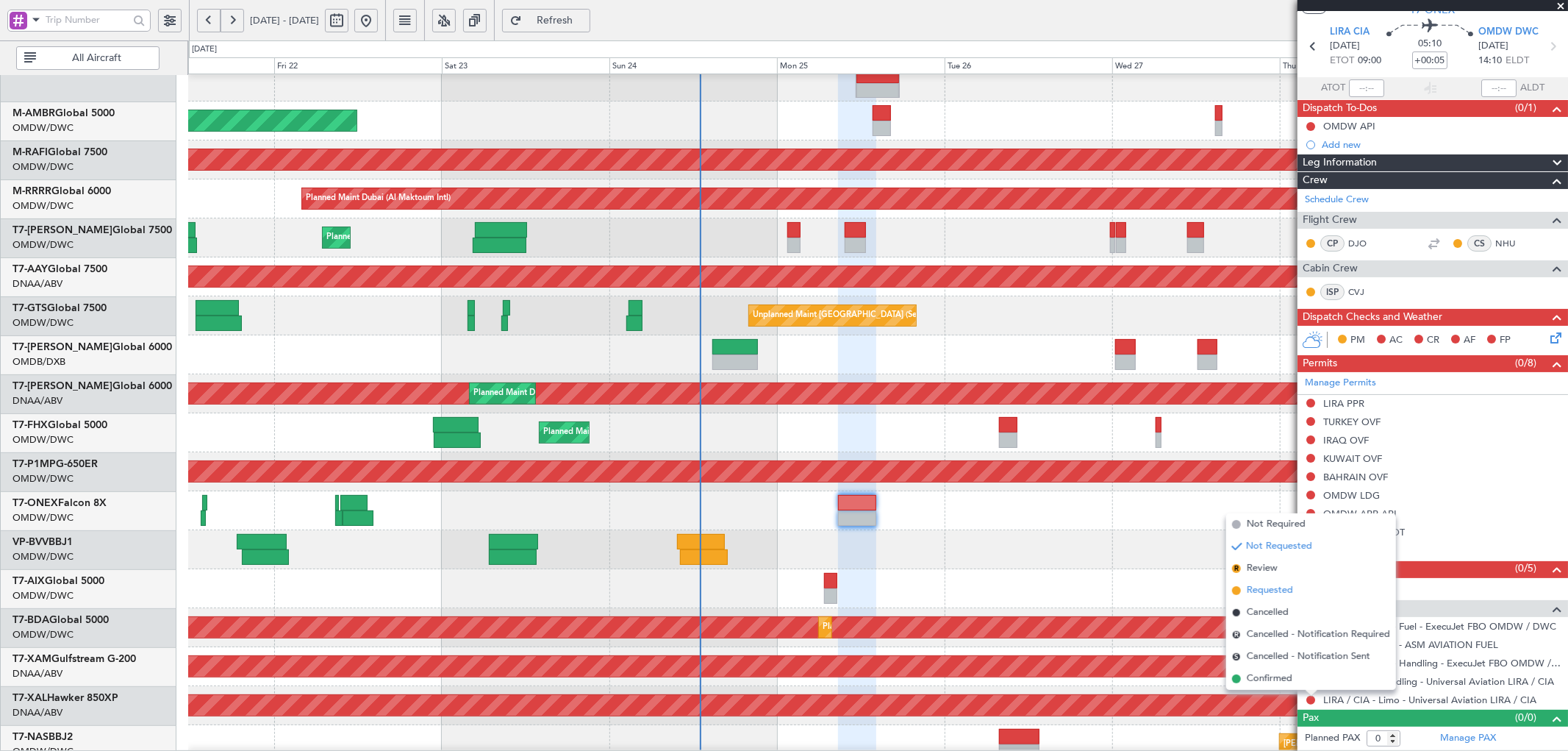
click at [1252, 591] on span "Requested" at bounding box center [1270, 590] width 46 height 15
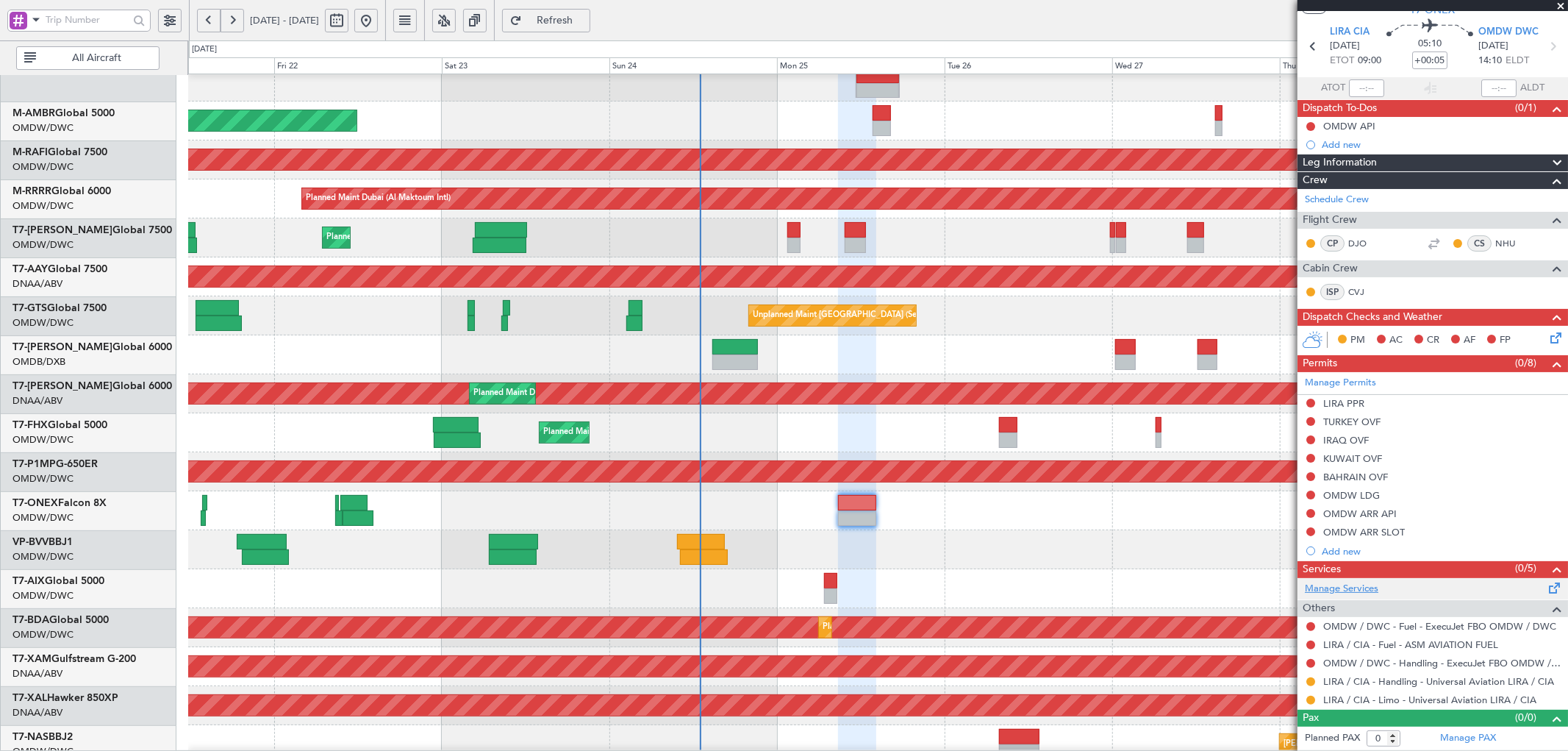
click at [1363, 591] on link "Manage Services" at bounding box center [1342, 589] width 74 height 15
click at [583, 25] on span "Refresh" at bounding box center [554, 21] width 60 height 10
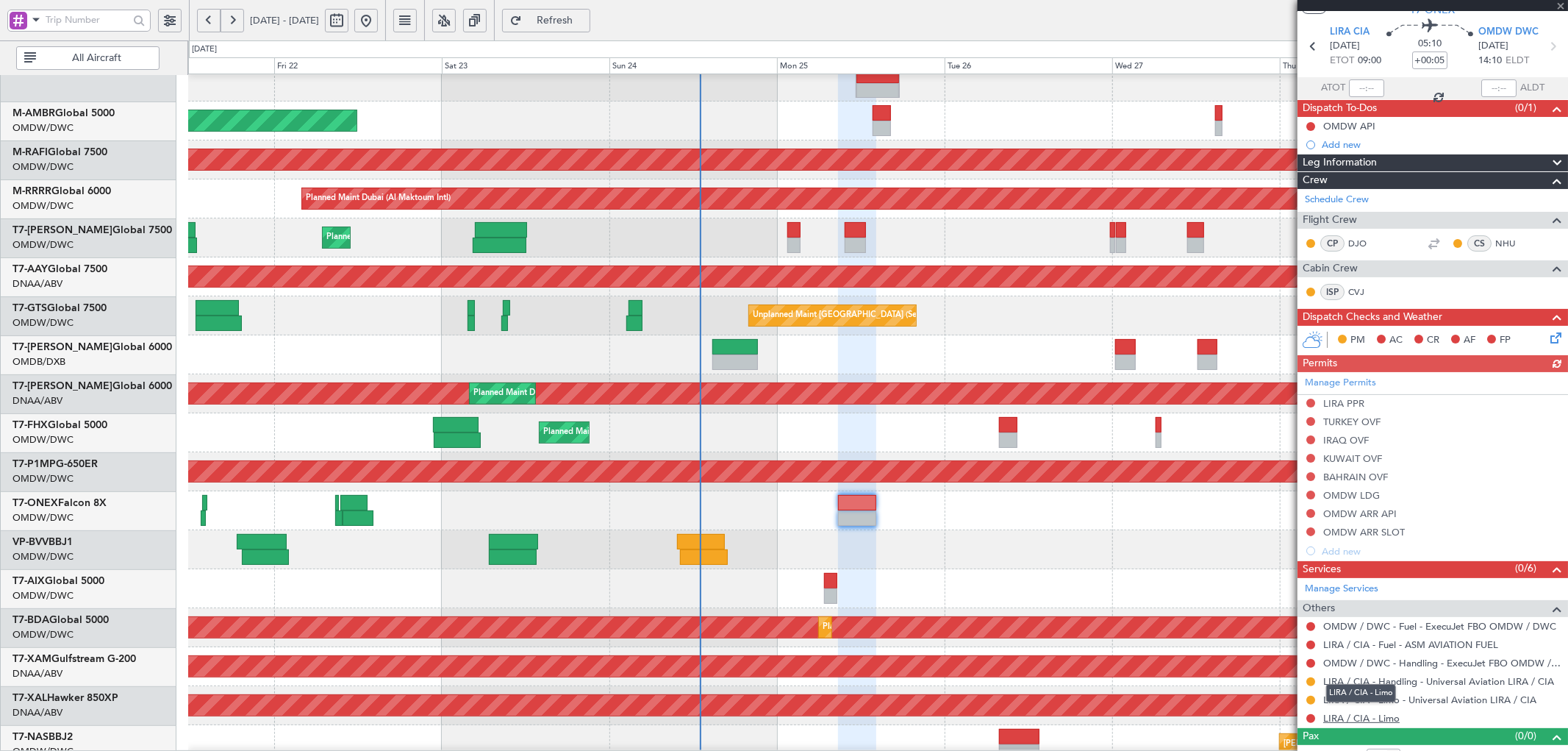
click at [1349, 719] on link "LIRA / CIA - Limo" at bounding box center [1361, 718] width 77 height 13
click at [586, 16] on span "Refresh" at bounding box center [554, 21] width 60 height 10
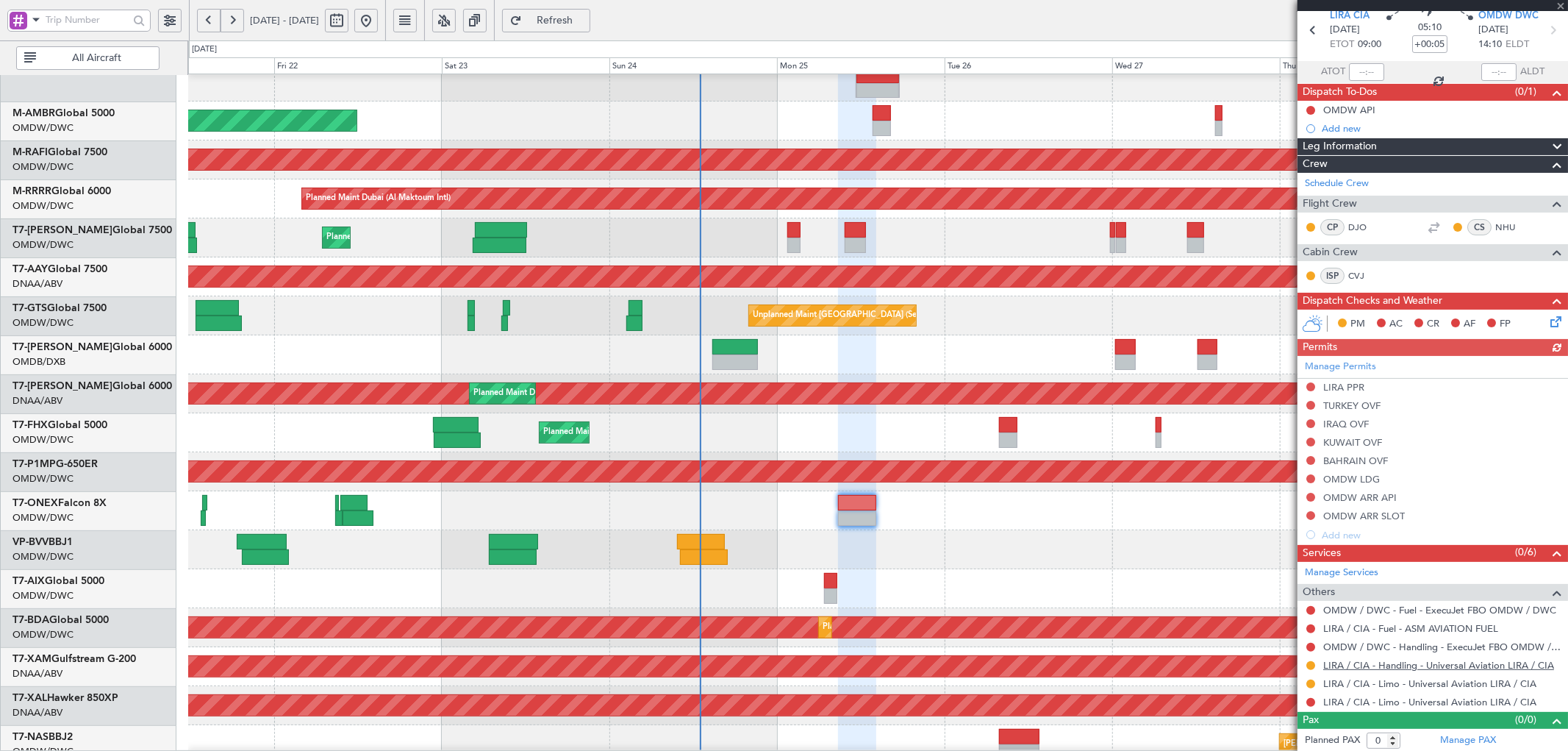
scroll to position [62, 0]
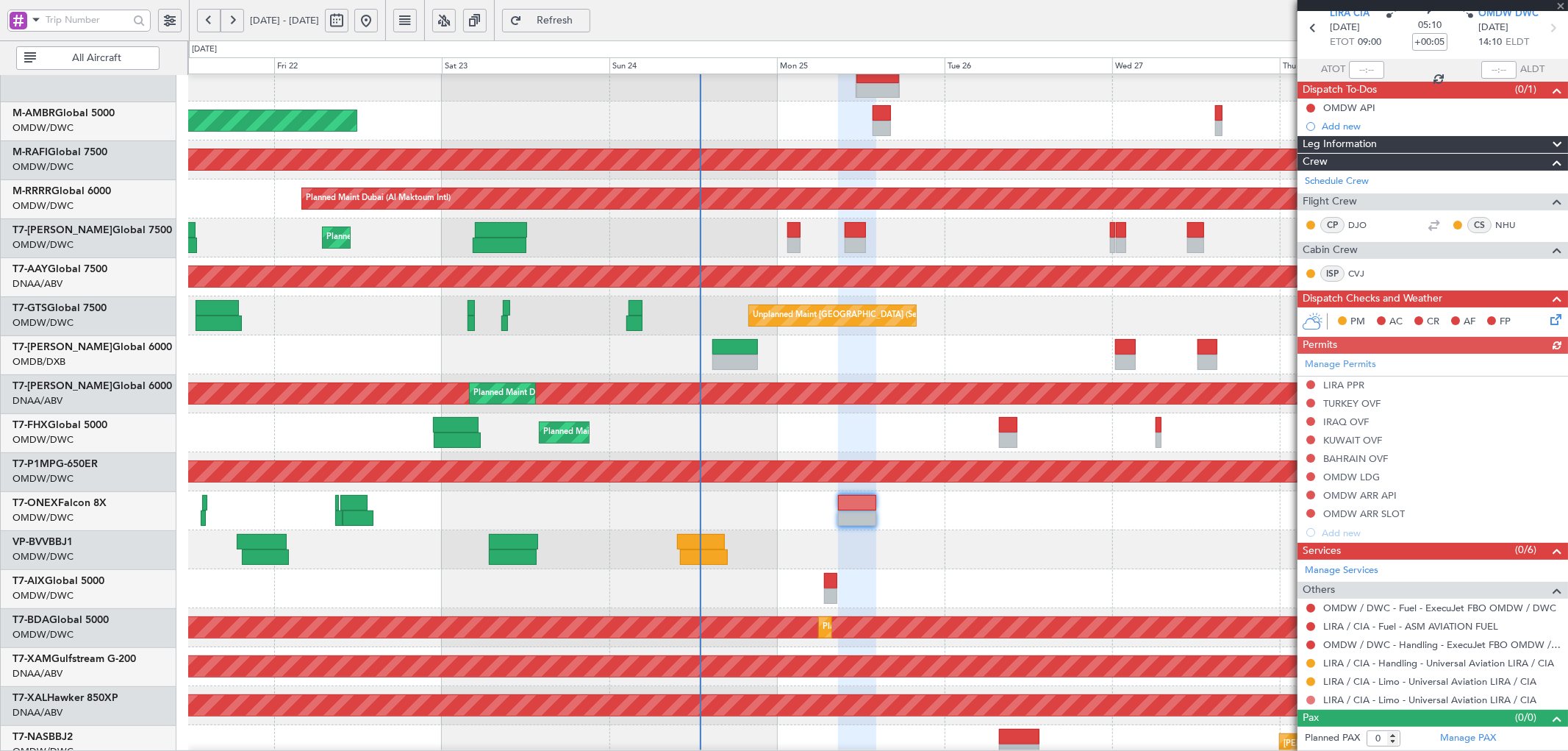
click at [1312, 702] on button at bounding box center [1310, 700] width 9 height 9
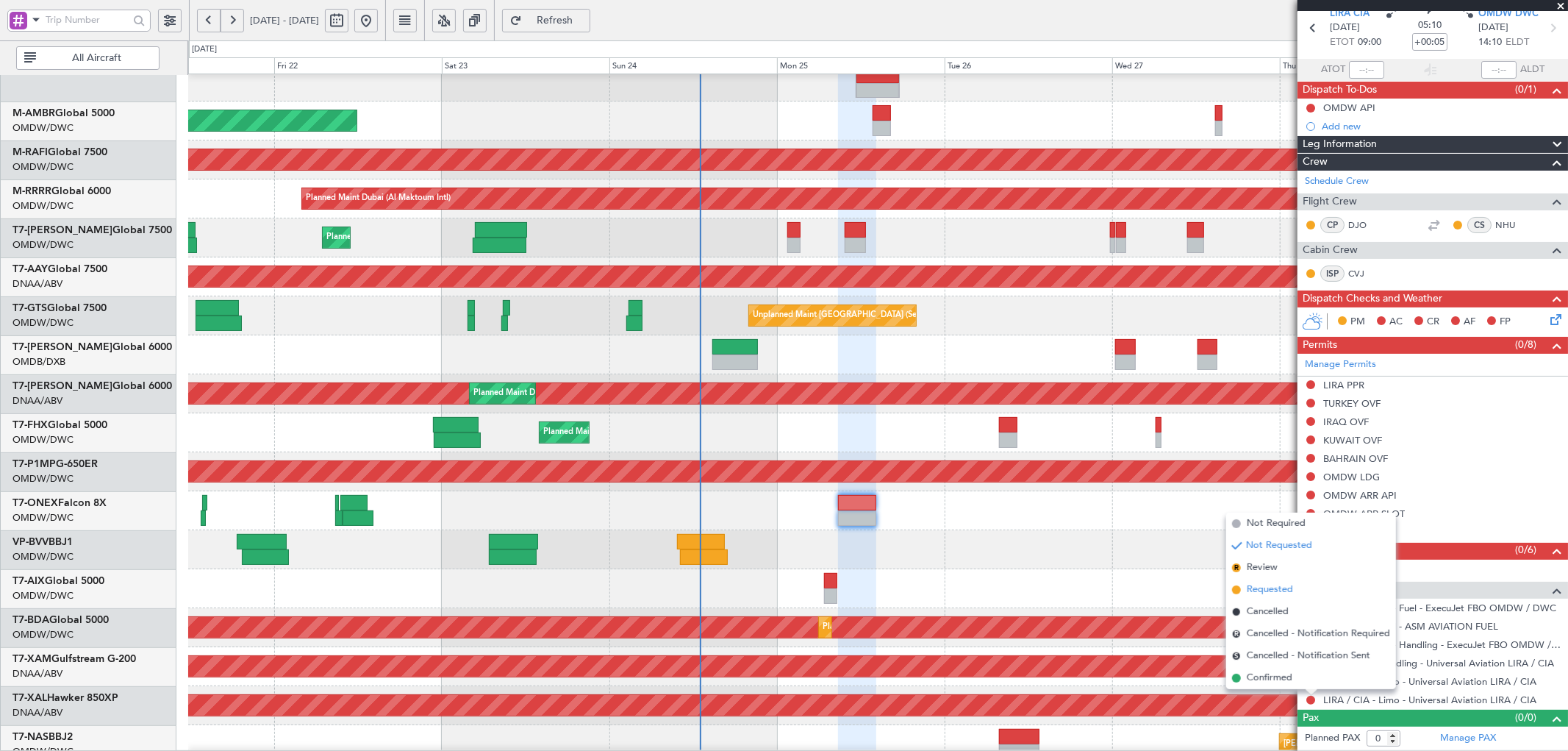
click at [1253, 596] on li "Requested" at bounding box center [1311, 590] width 170 height 22
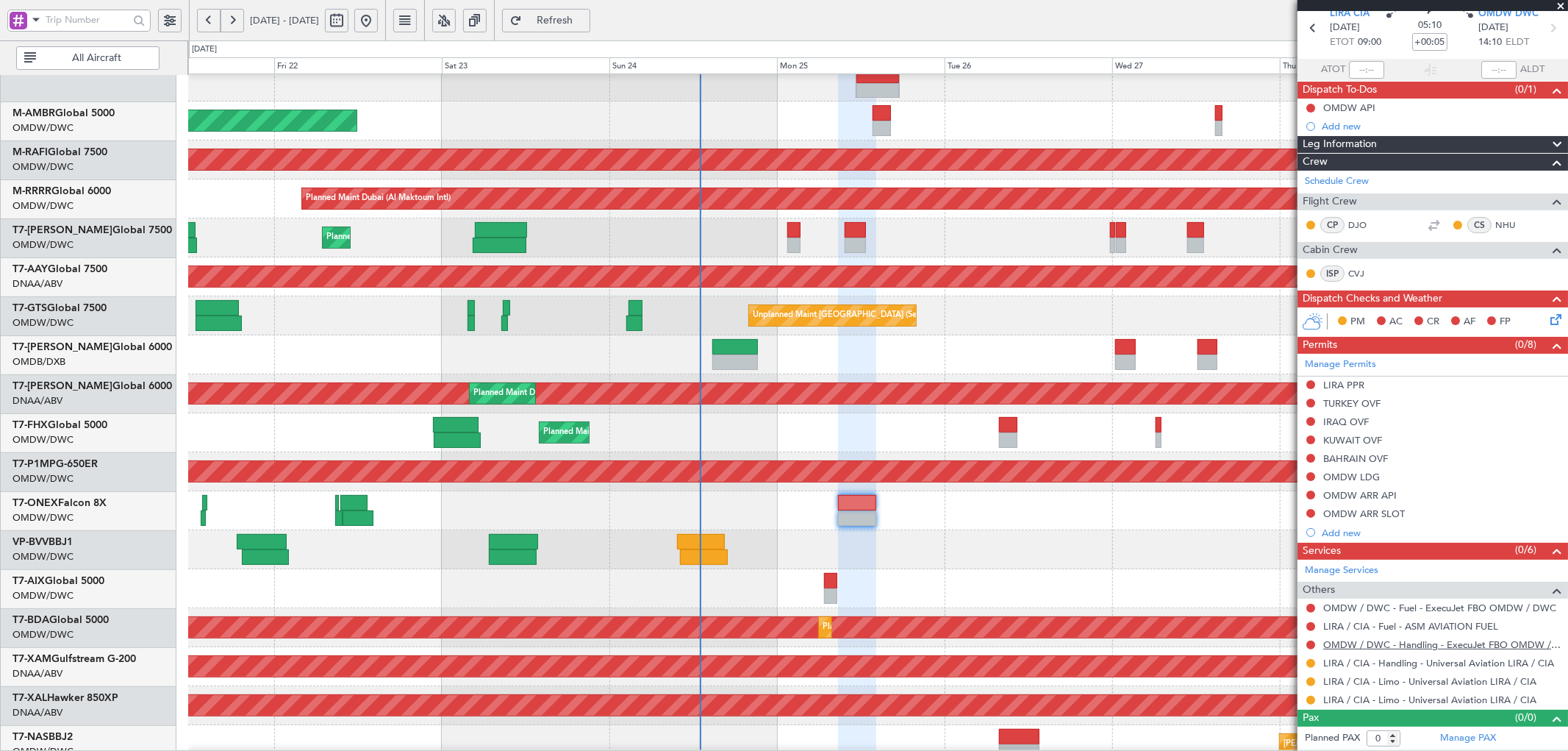
click at [1469, 644] on link "OMDW / DWC - Handling - ExecuJet FBO OMDW / DWC" at bounding box center [1441, 644] width 237 height 13
click at [1486, 644] on link "OMDW / DWC - Handling - ExecuJet FBO OMDW / DWC" at bounding box center [1441, 644] width 237 height 13
click at [1312, 512] on button at bounding box center [1310, 513] width 9 height 9
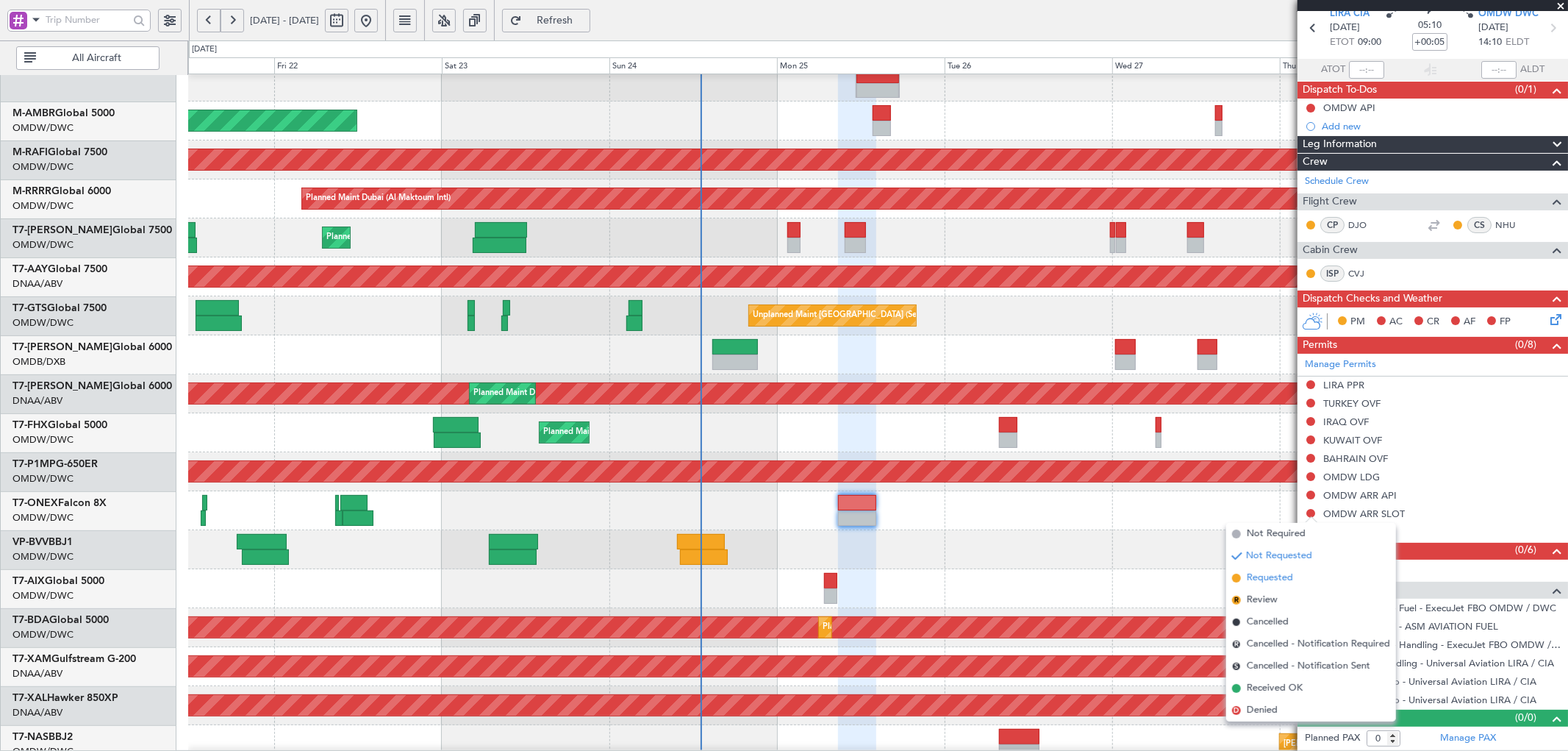
click at [1247, 580] on span "Requested" at bounding box center [1270, 578] width 46 height 15
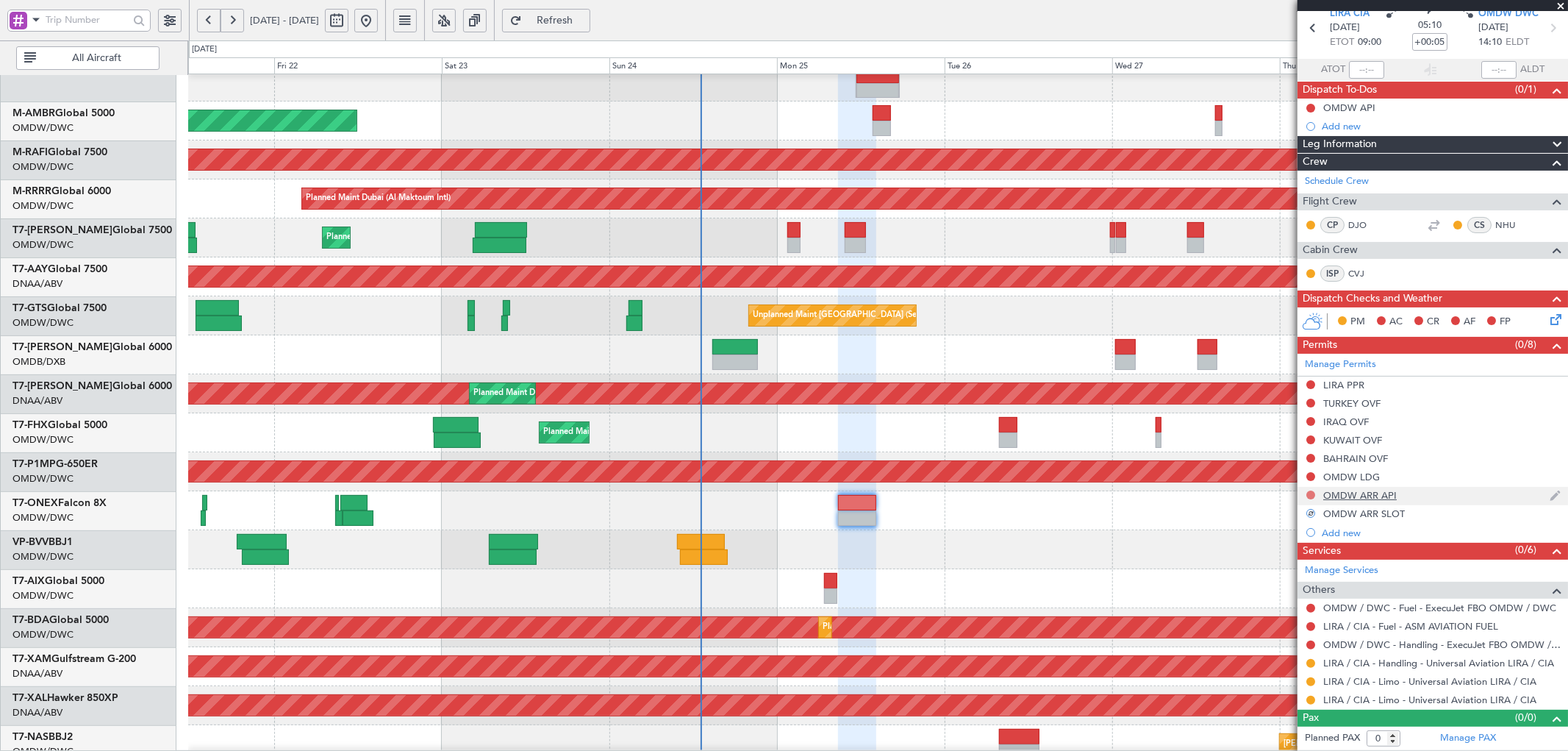
click at [1306, 495] on button at bounding box center [1310, 494] width 9 height 9
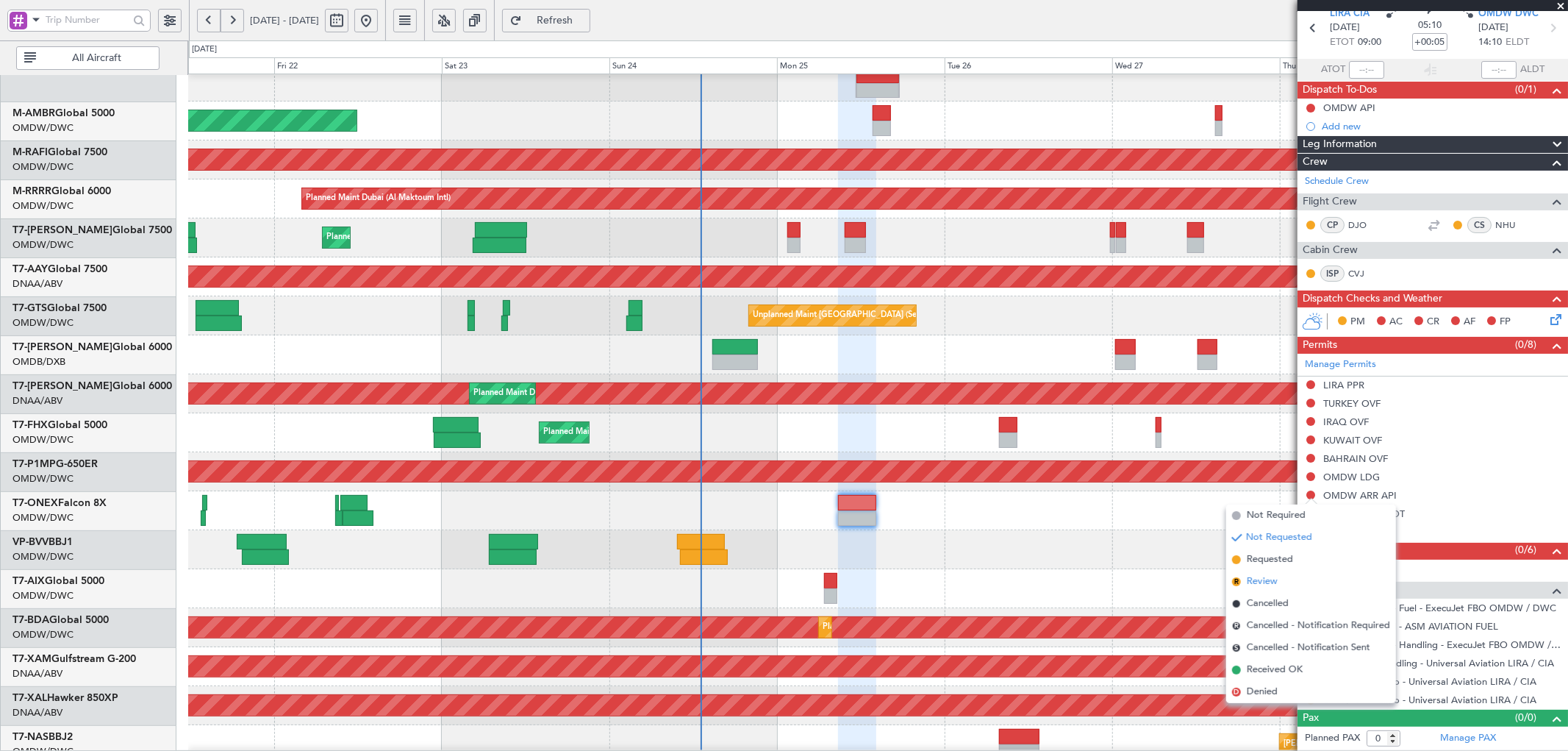
click at [1250, 571] on li "R Review" at bounding box center [1311, 582] width 170 height 22
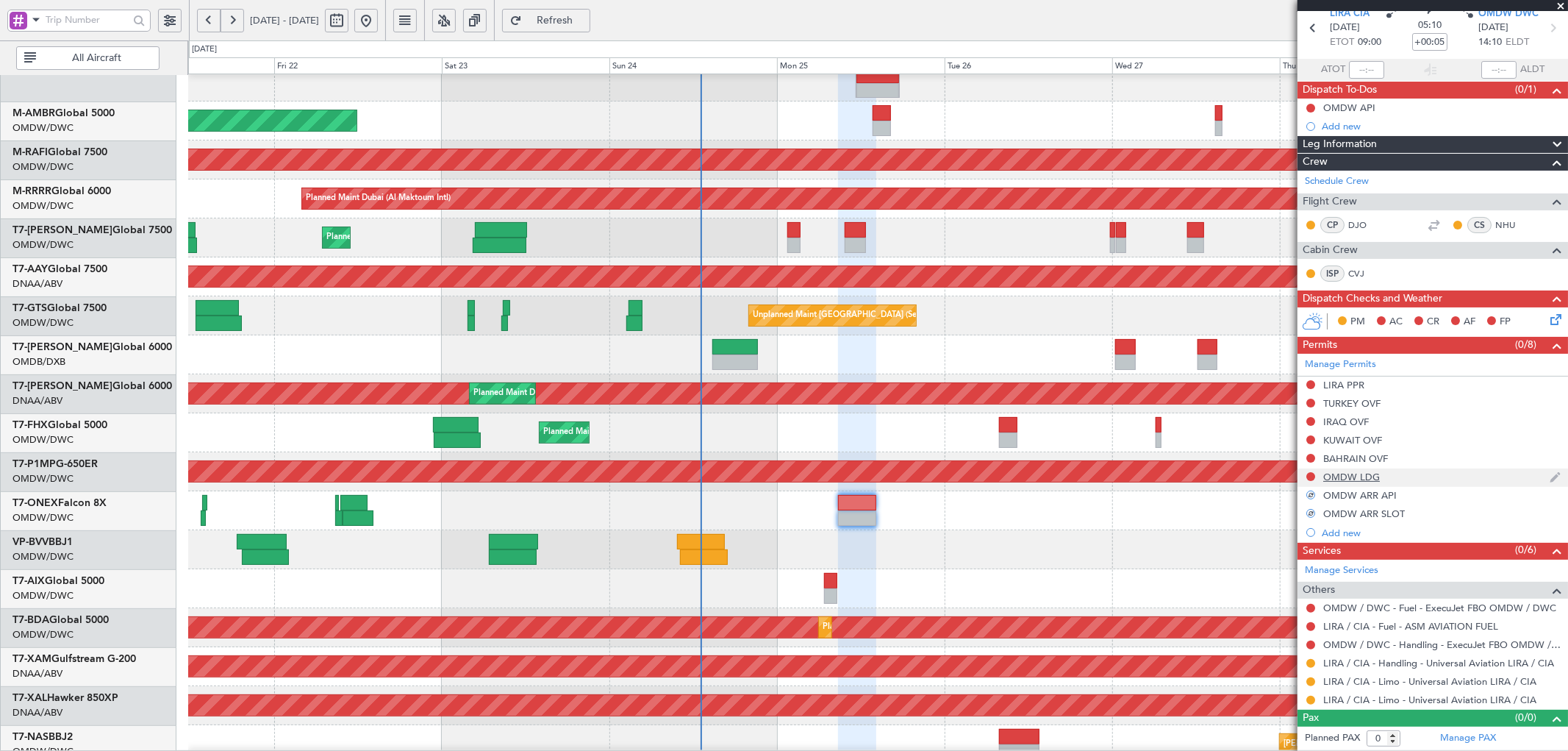
click at [1305, 476] on div at bounding box center [1311, 476] width 12 height 12
click at [1312, 474] on button at bounding box center [1310, 475] width 9 height 9
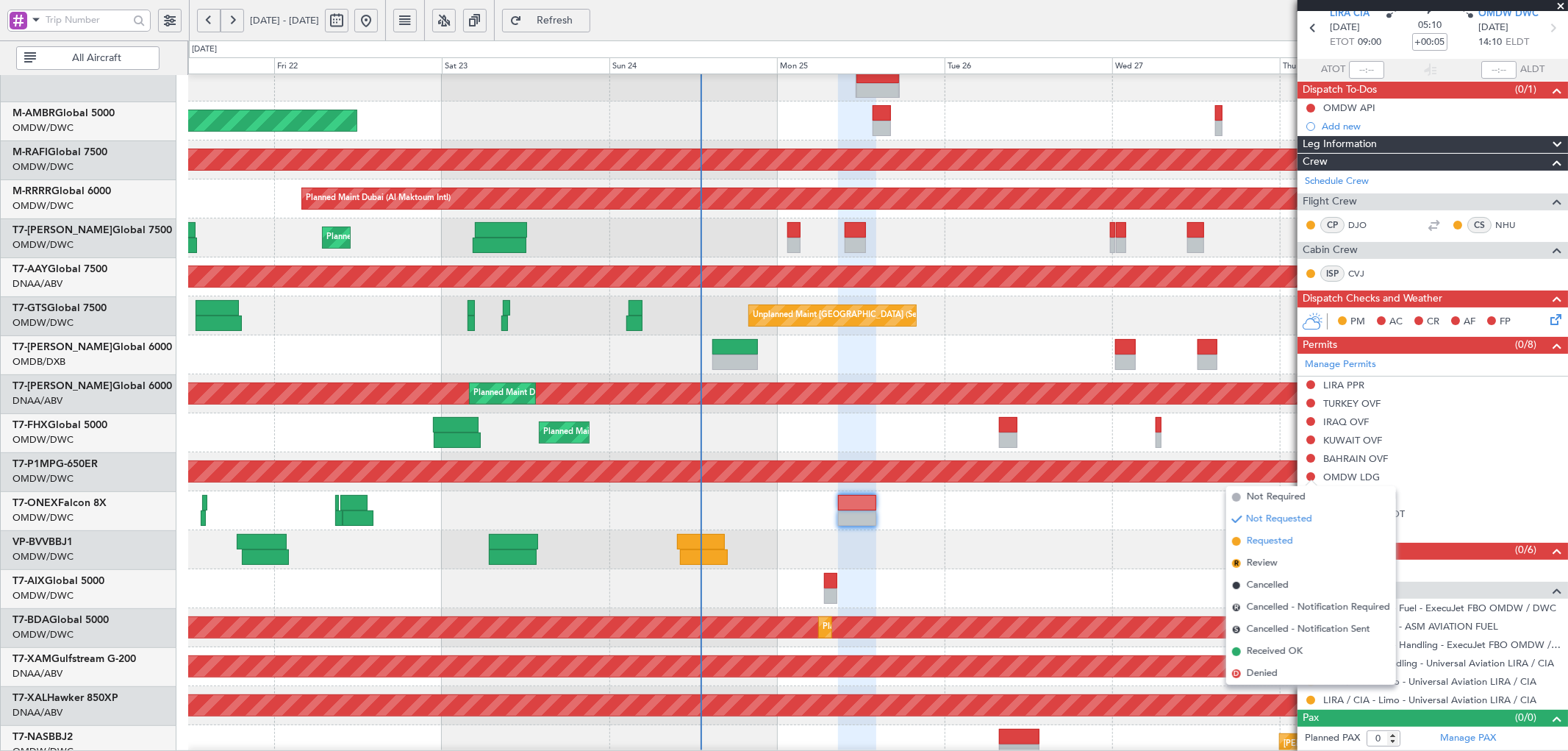
click at [1254, 545] on span "Requested" at bounding box center [1270, 540] width 46 height 15
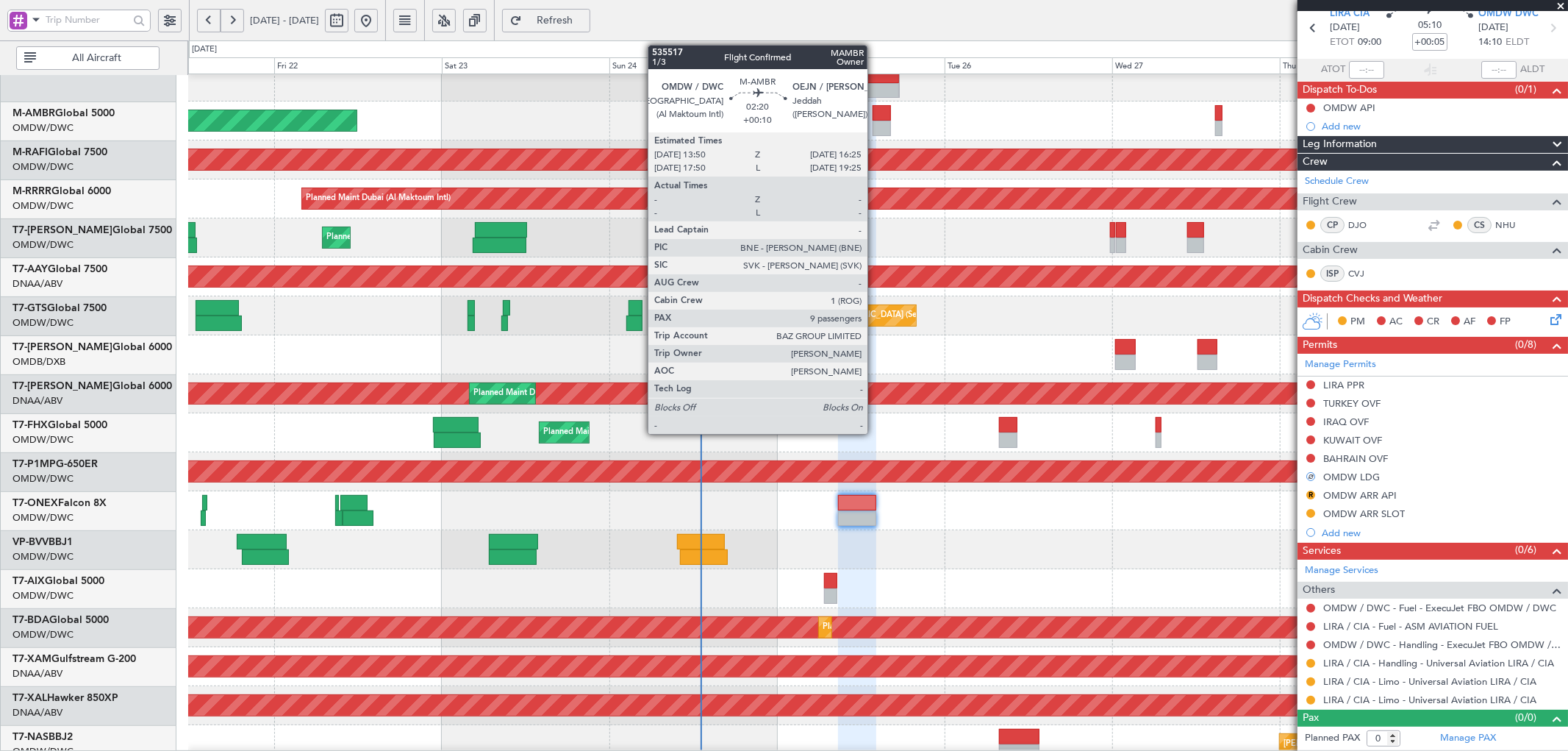
click at [875, 123] on div at bounding box center [882, 128] width 19 height 16
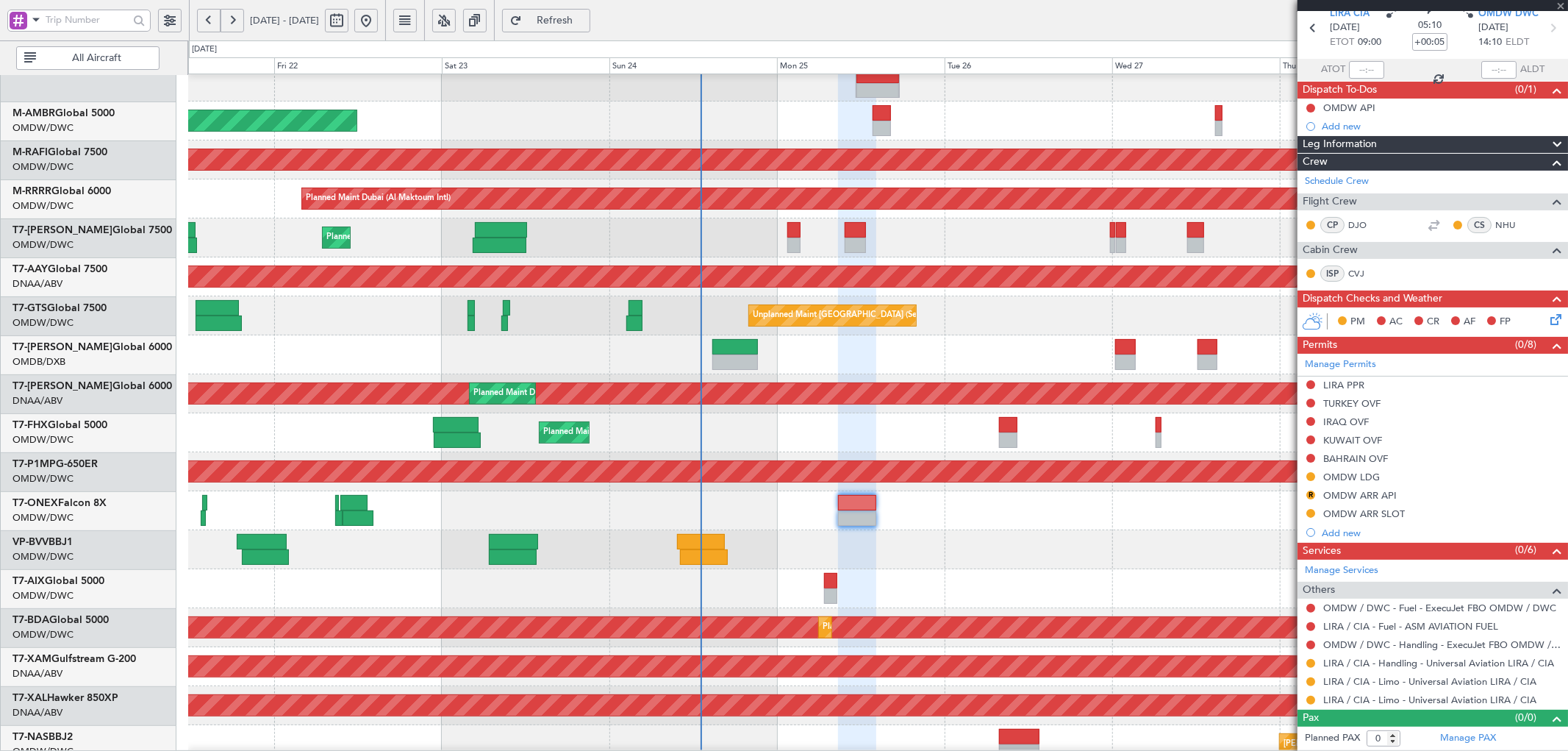
type input "+00:10"
type input "9"
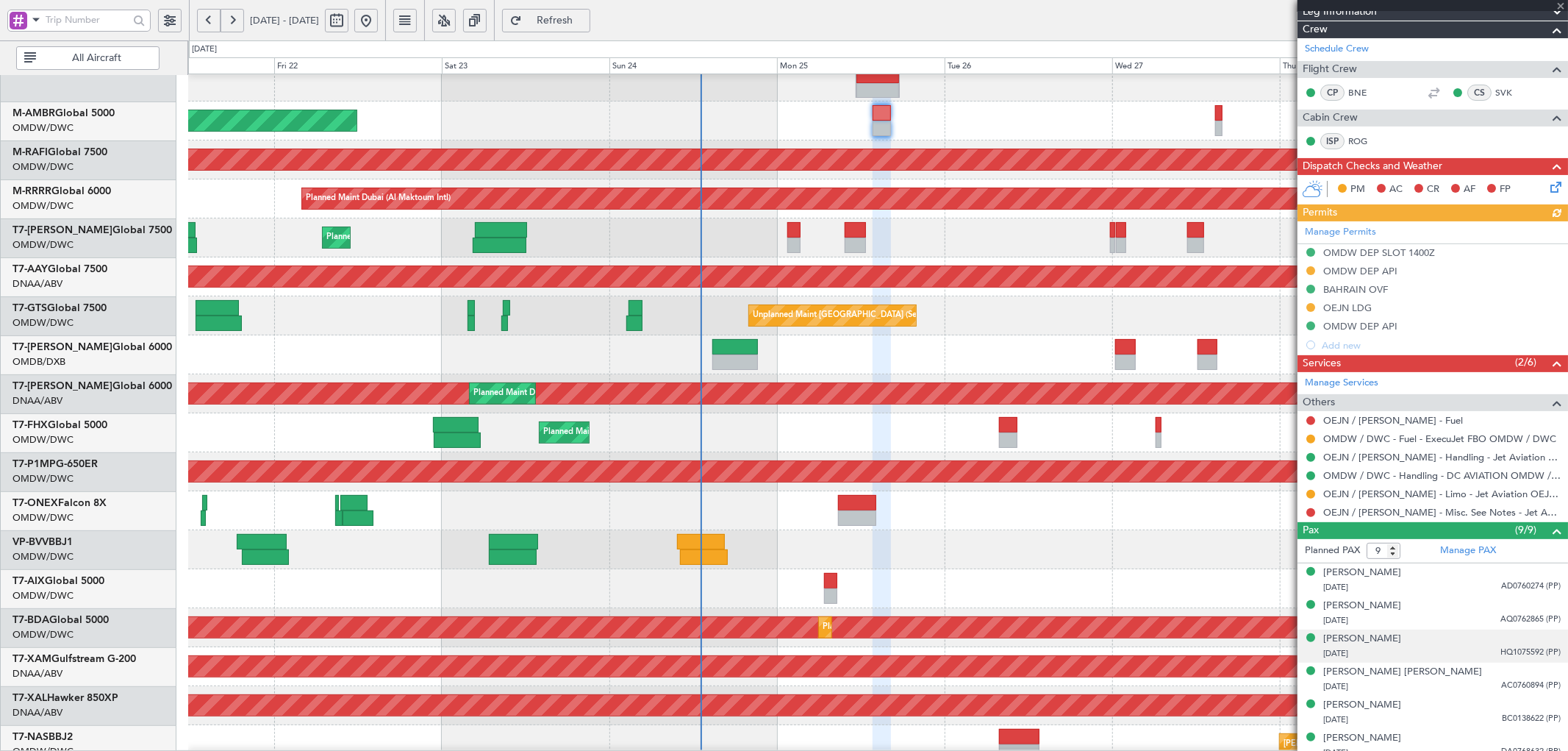
scroll to position [218, 0]
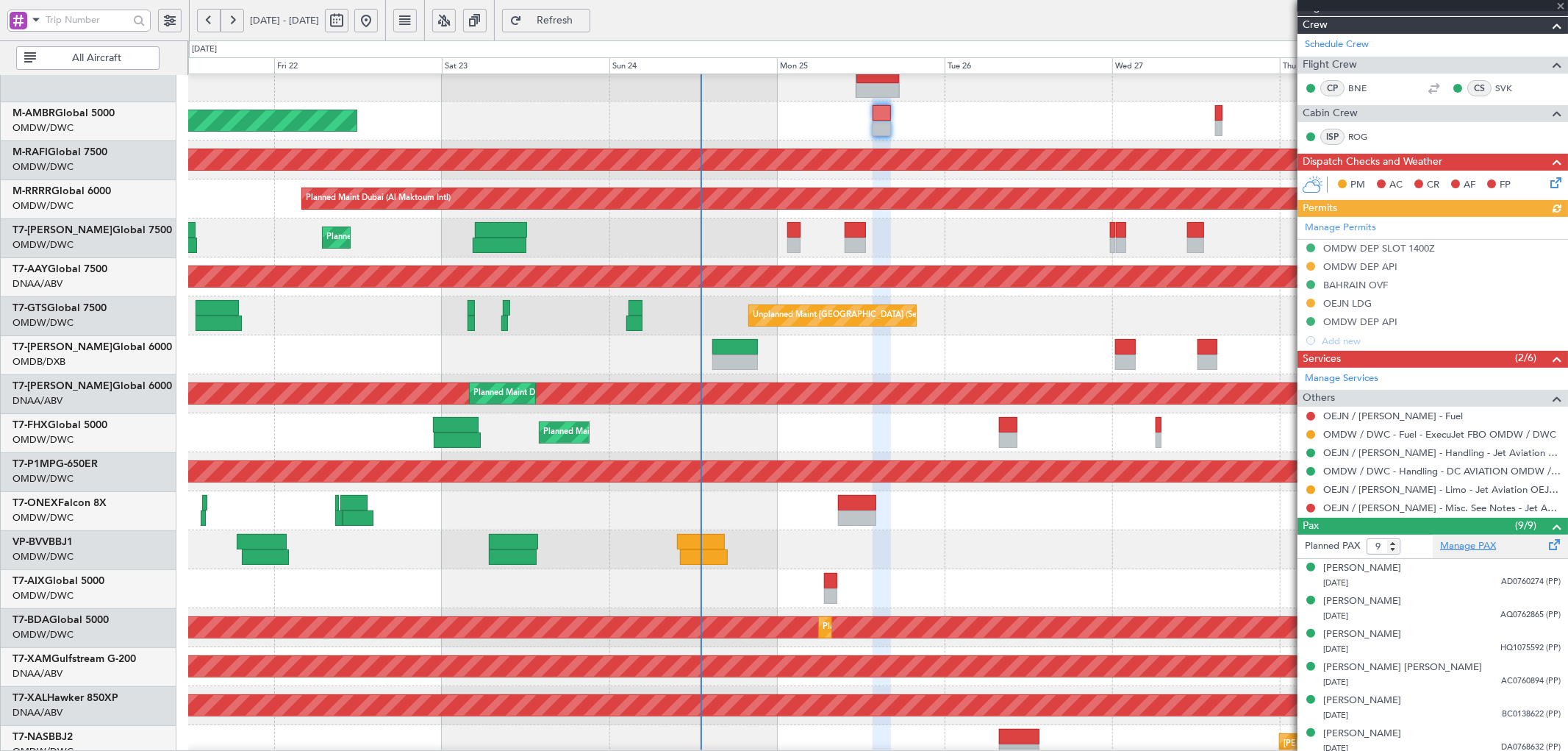
click at [1465, 547] on link "Manage PAX" at bounding box center [1468, 545] width 56 height 15
click at [586, 19] on span "Refresh" at bounding box center [554, 21] width 60 height 10
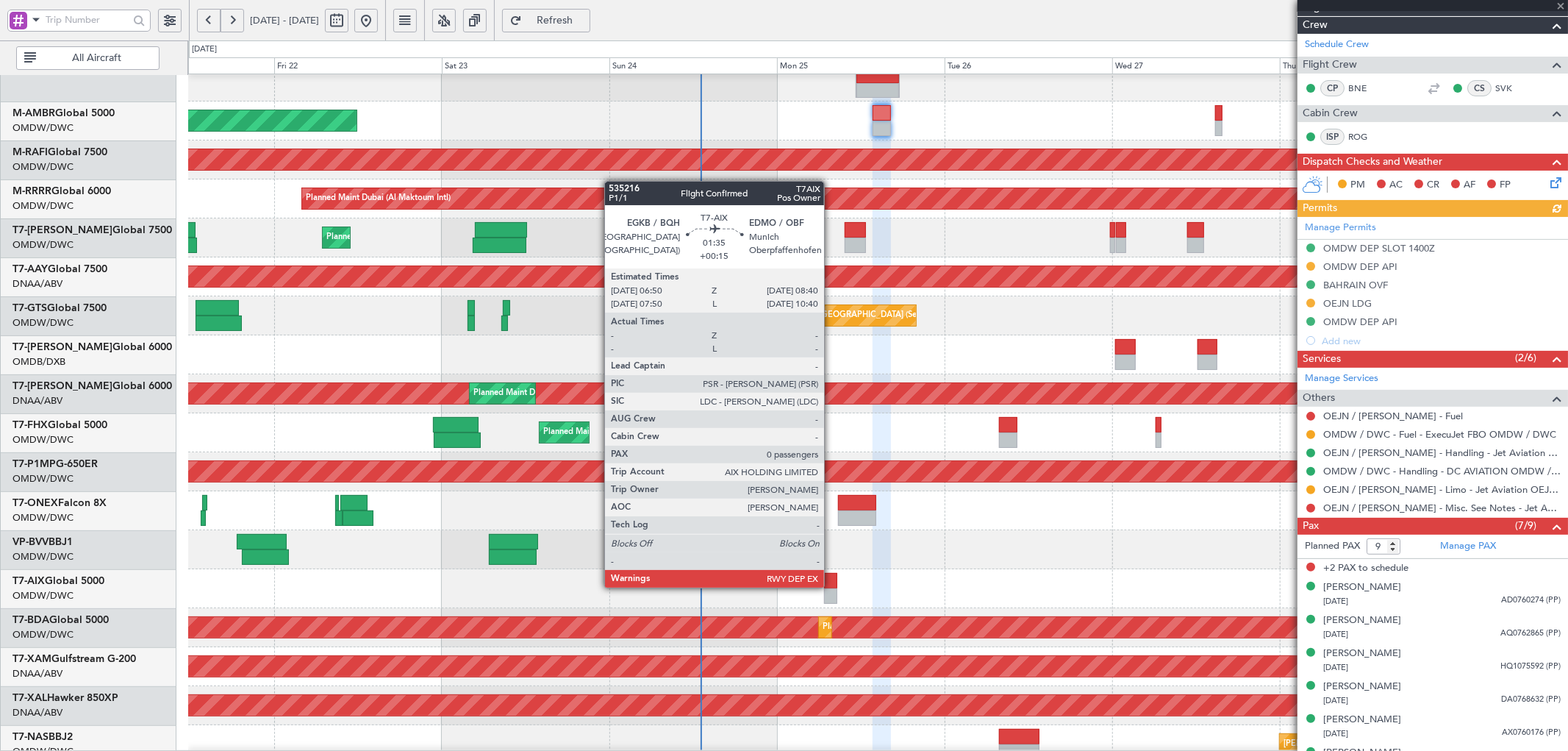
click at [832, 586] on div at bounding box center [830, 581] width 13 height 16
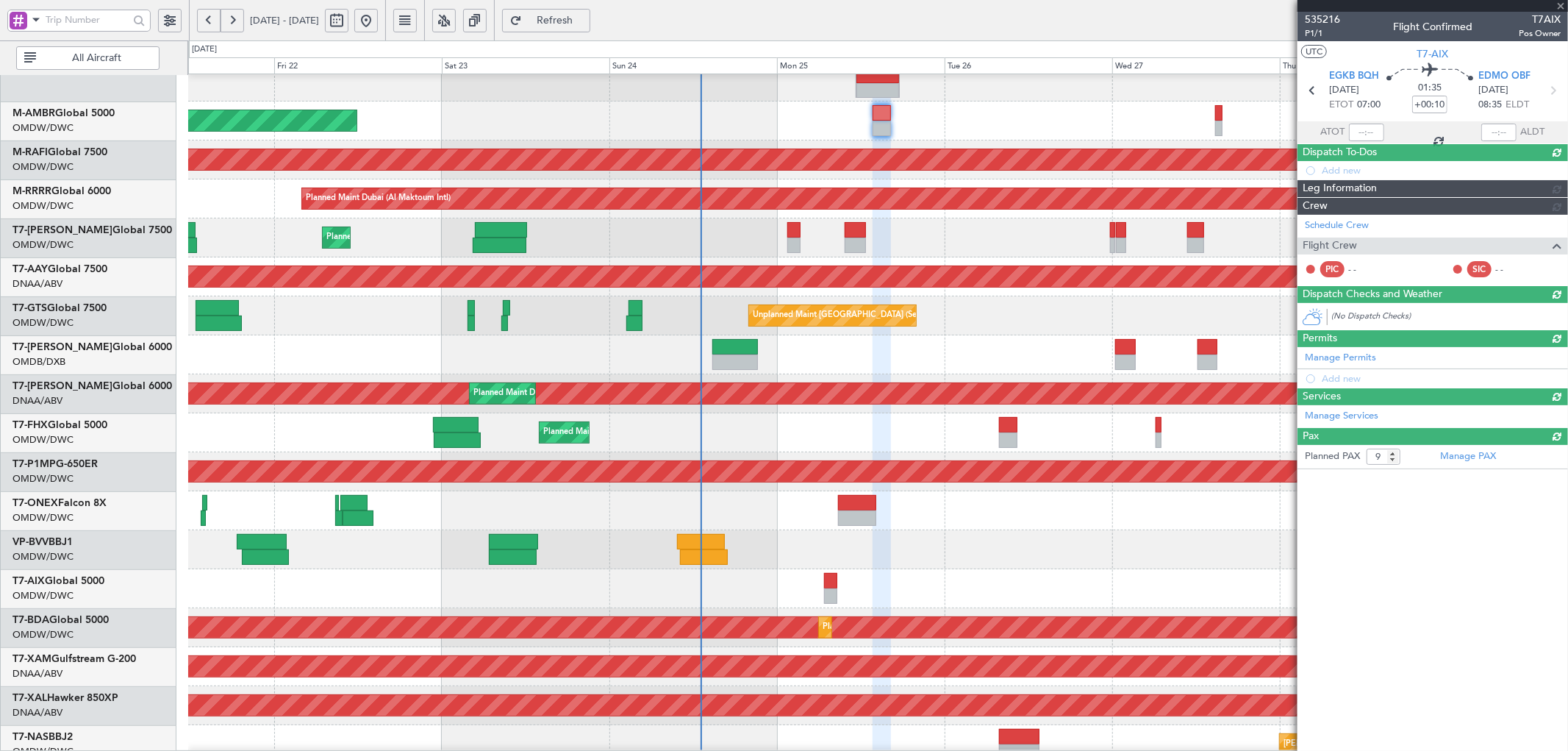
type input "+00:15"
type input "0"
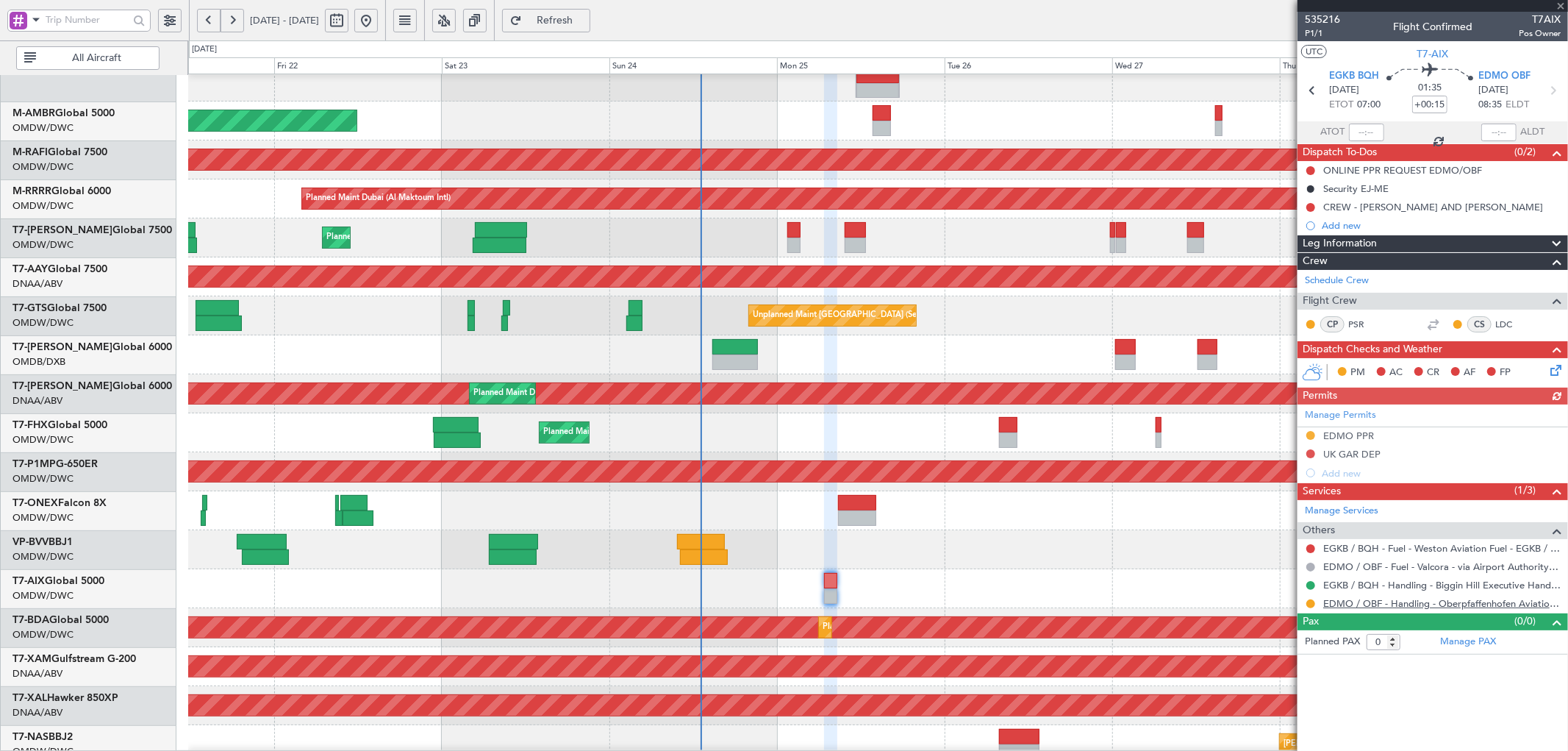
click at [1430, 606] on link "EDMO / OBF - Handling - Oberpfaffenhofen Aviation Service GmbH" at bounding box center [1441, 602] width 237 height 13
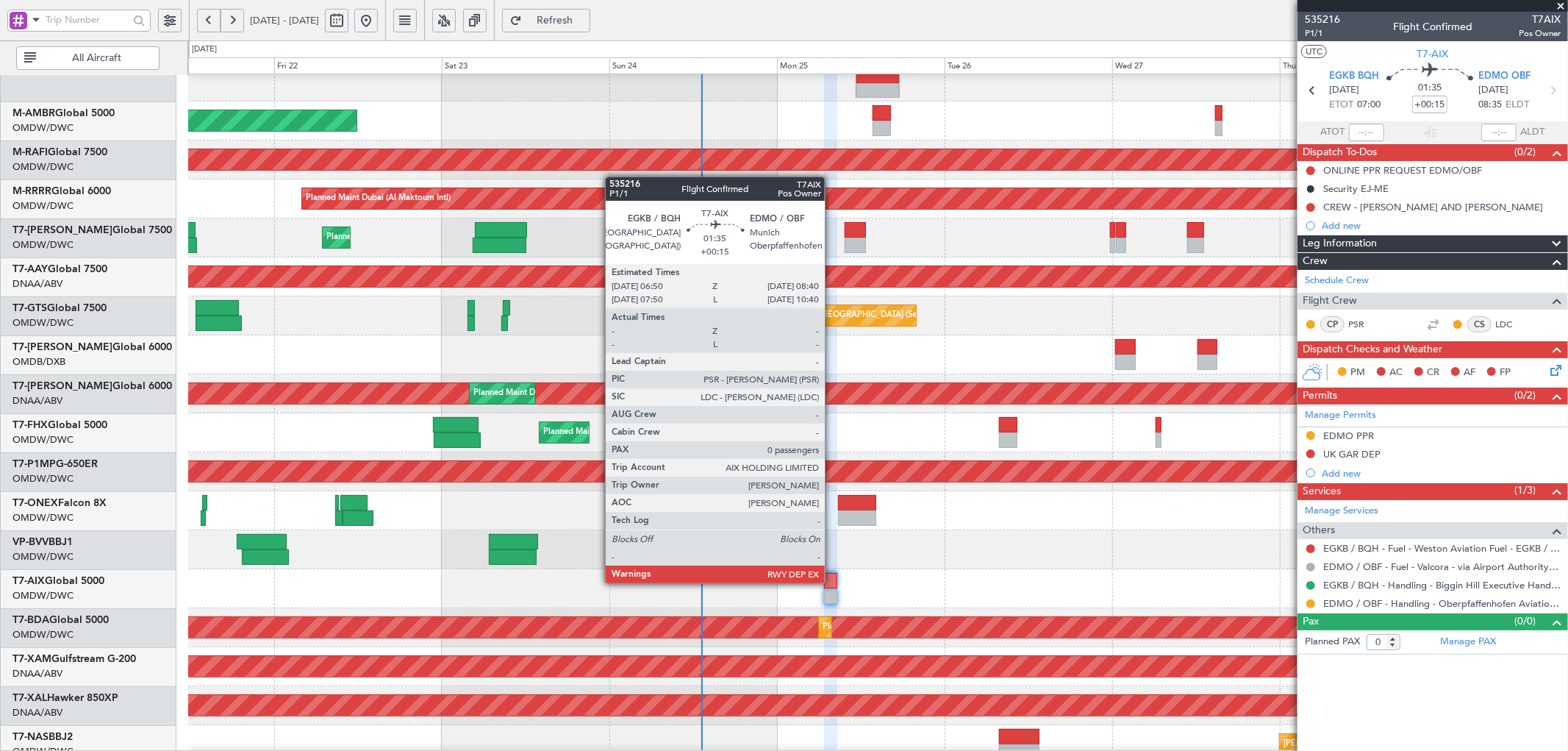
click at [832, 582] on div at bounding box center [830, 581] width 13 height 16
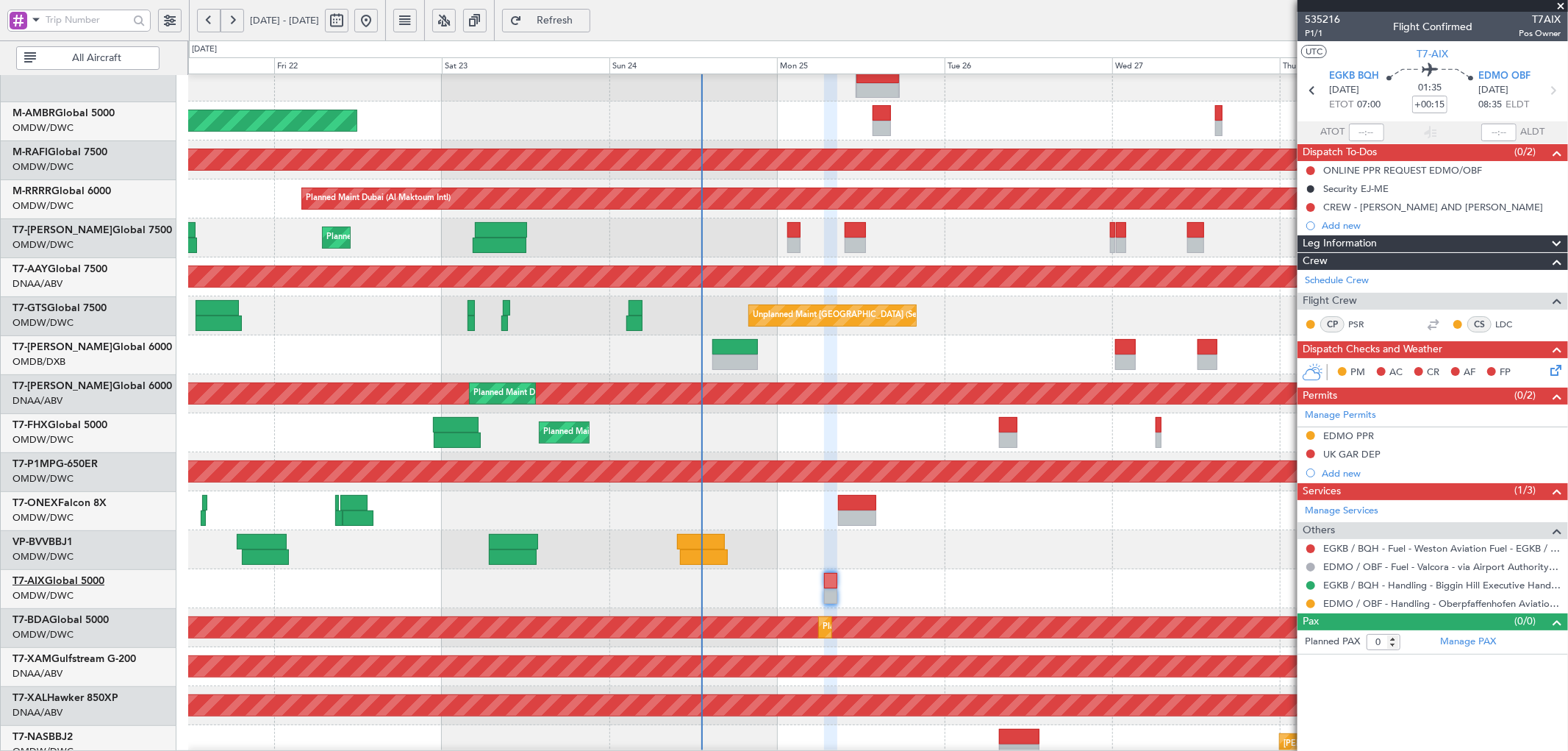
click at [79, 577] on link "T7-AIX Global 5000" at bounding box center [58, 581] width 92 height 10
click at [586, 16] on span "Refresh" at bounding box center [554, 21] width 60 height 10
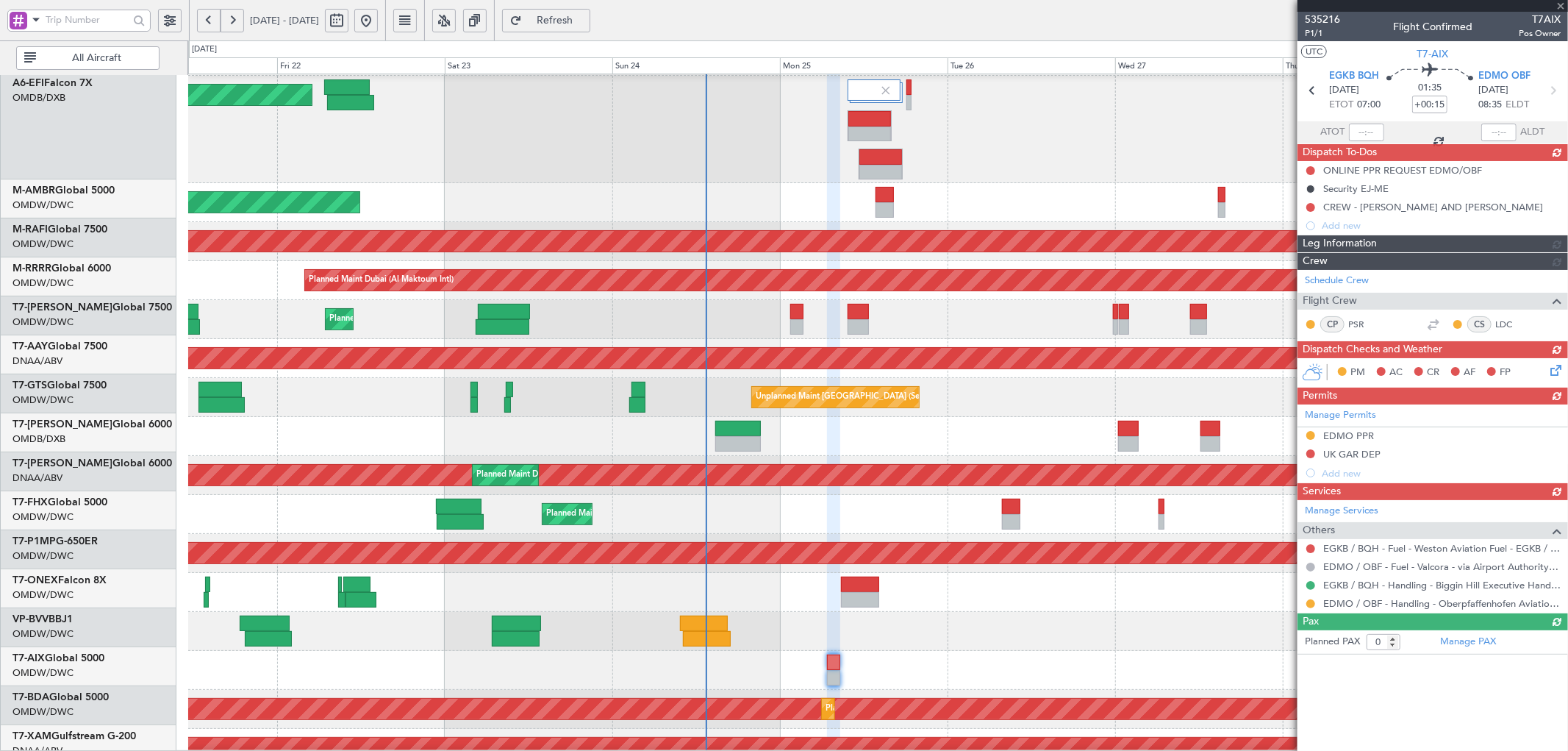
scroll to position [112, 0]
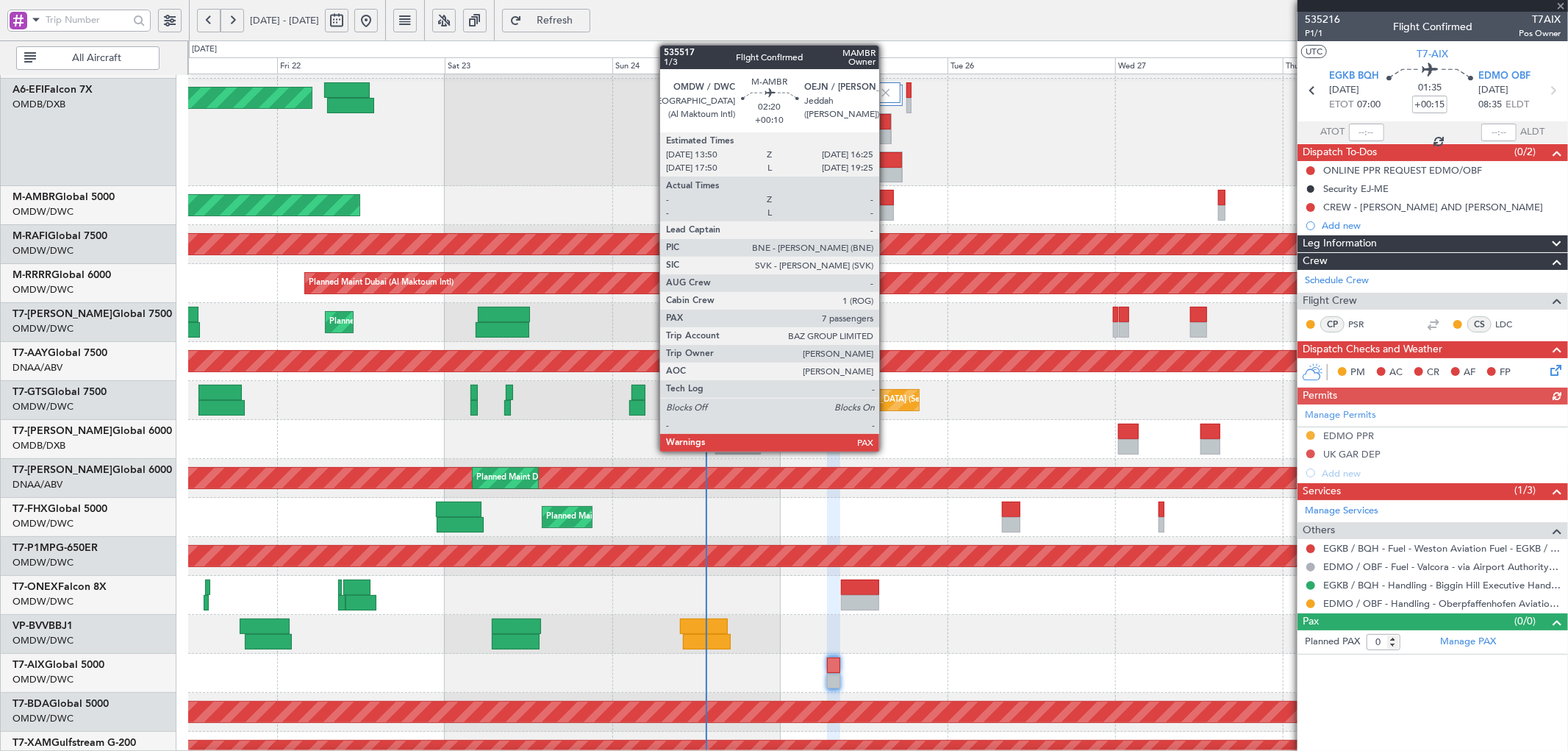
click at [885, 197] on div at bounding box center [885, 198] width 19 height 16
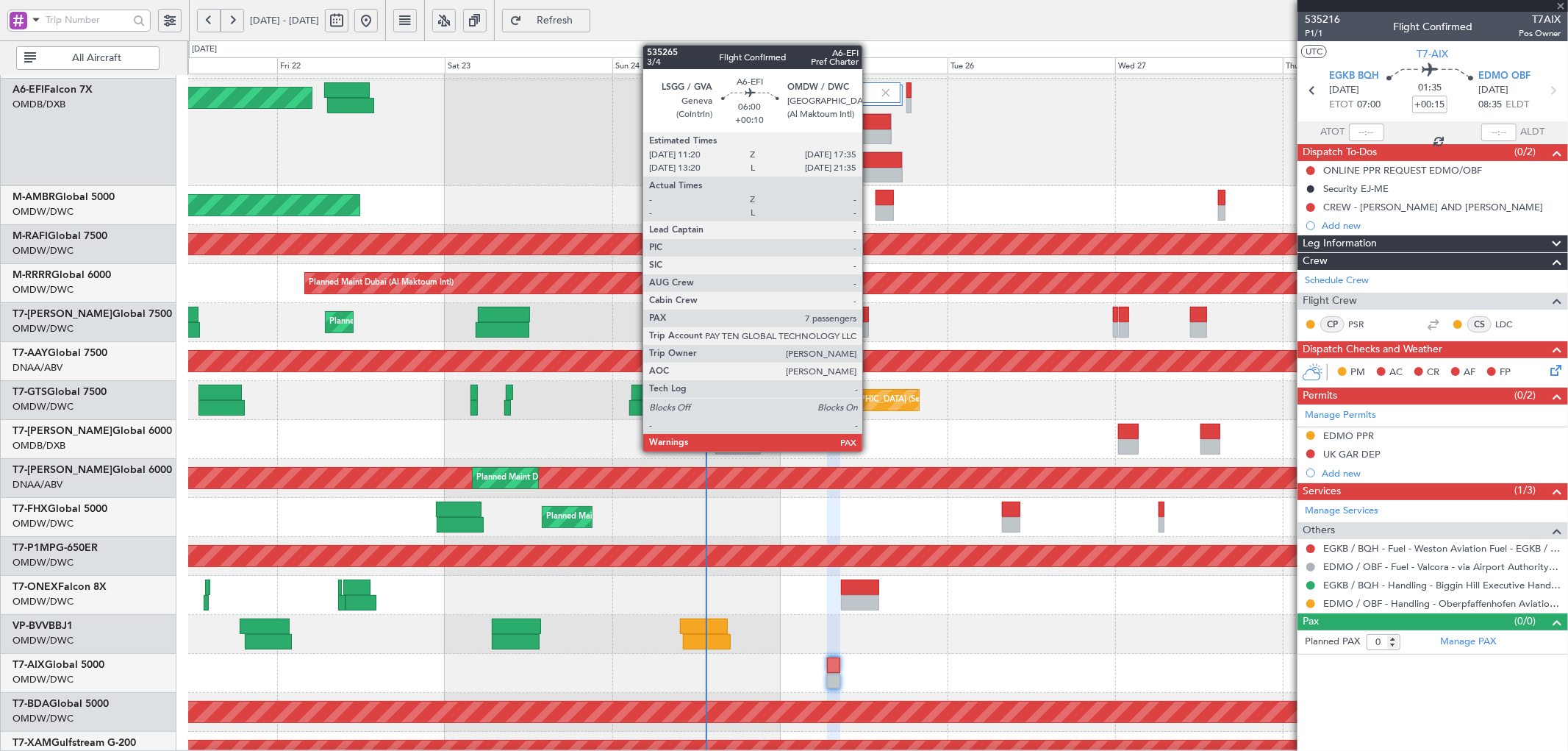
type input "+00:10"
type input "9"
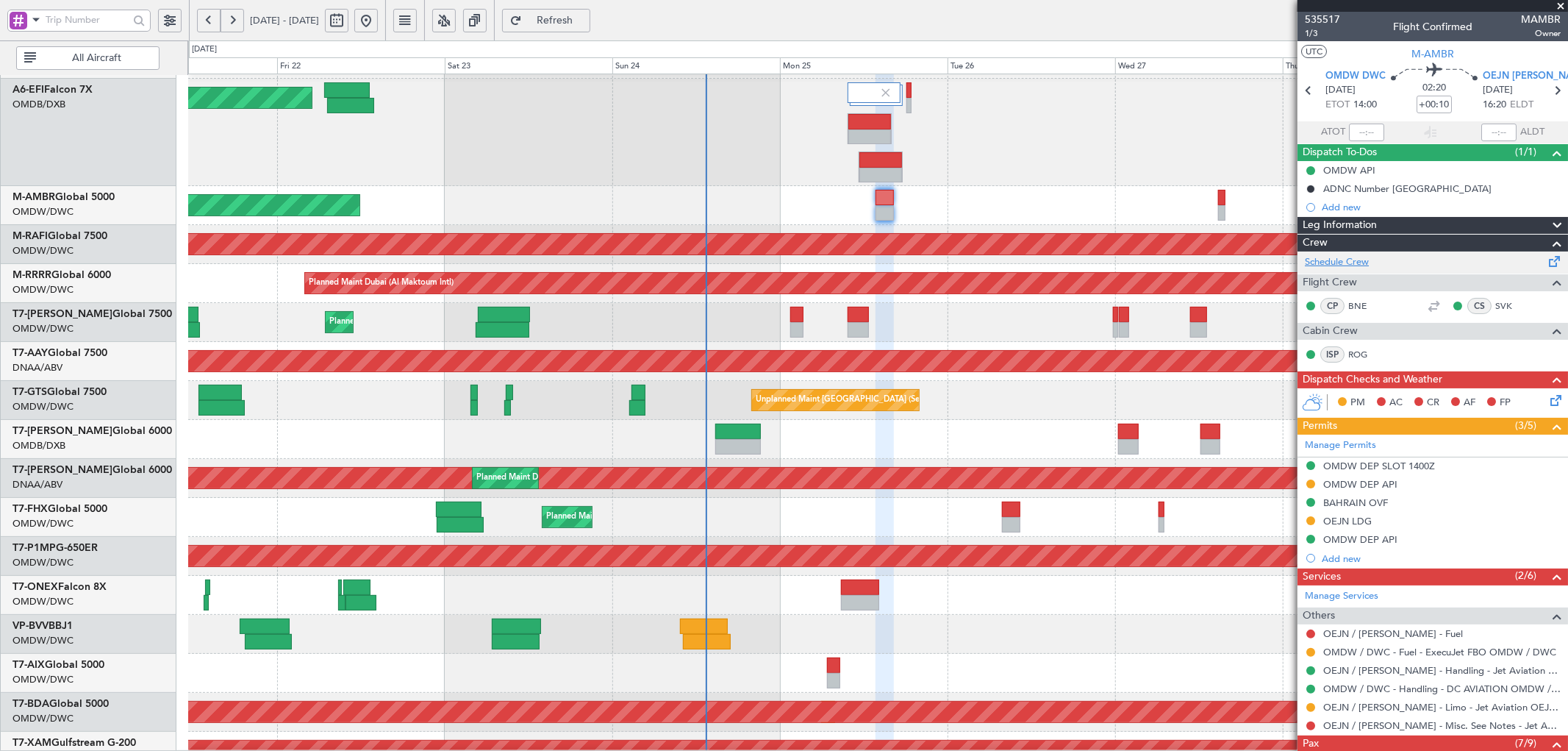
click at [1332, 263] on link "Schedule Crew" at bounding box center [1337, 262] width 64 height 15
click at [586, 19] on span "Refresh" at bounding box center [554, 21] width 60 height 10
click at [577, 16] on span "Refresh" at bounding box center [554, 21] width 60 height 10
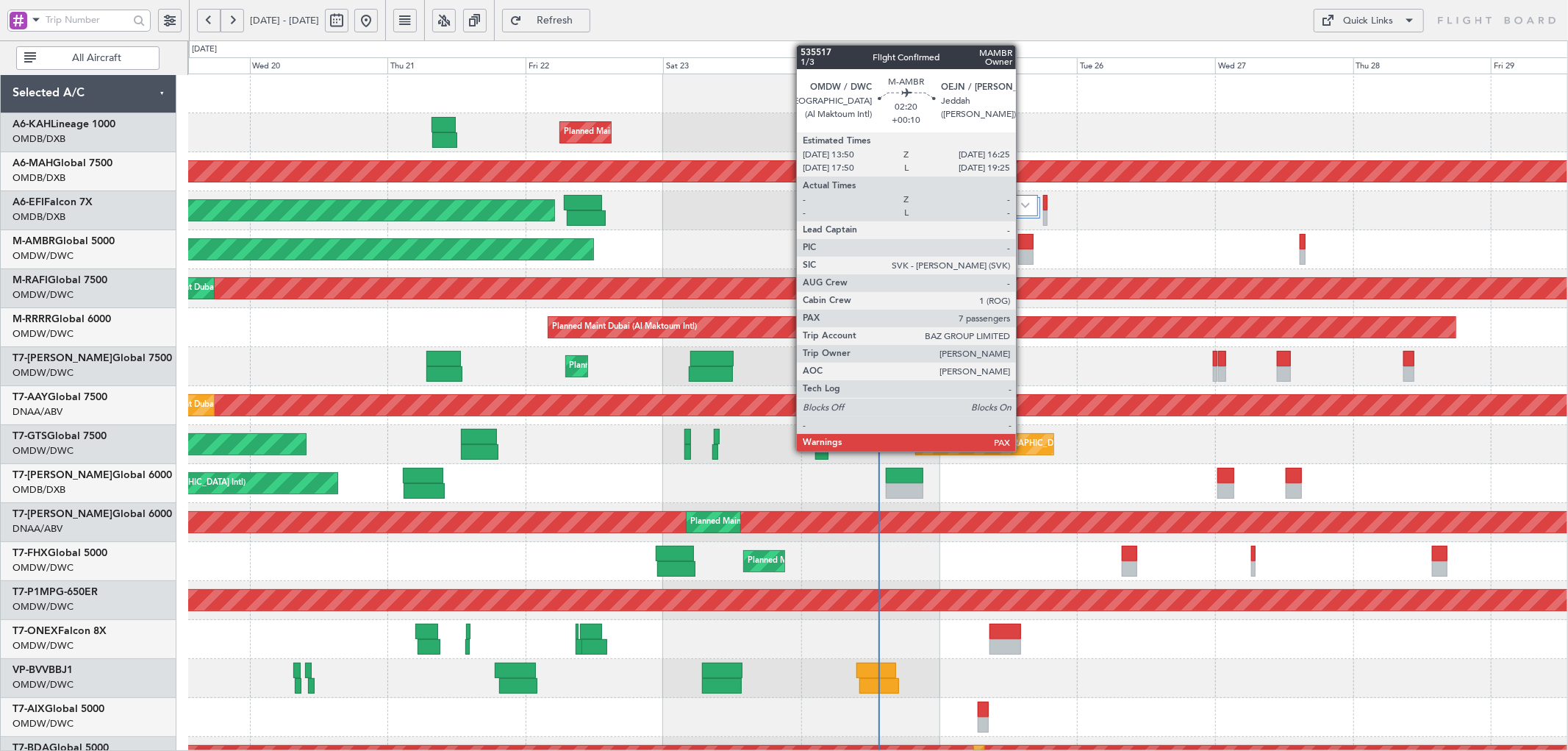
click at [1024, 249] on div at bounding box center [1026, 257] width 16 height 16
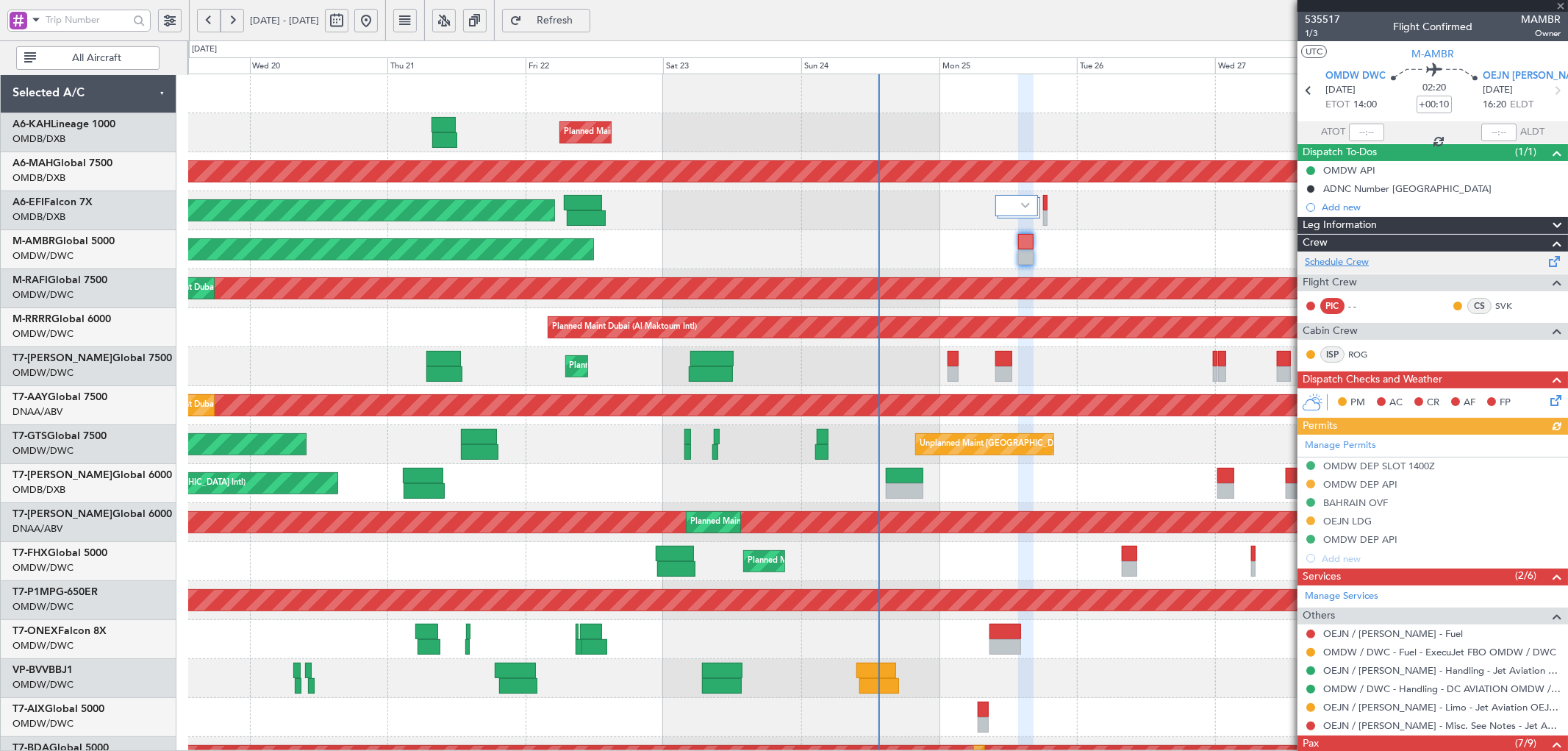
click at [1323, 259] on link "Schedule Crew" at bounding box center [1337, 262] width 64 height 15
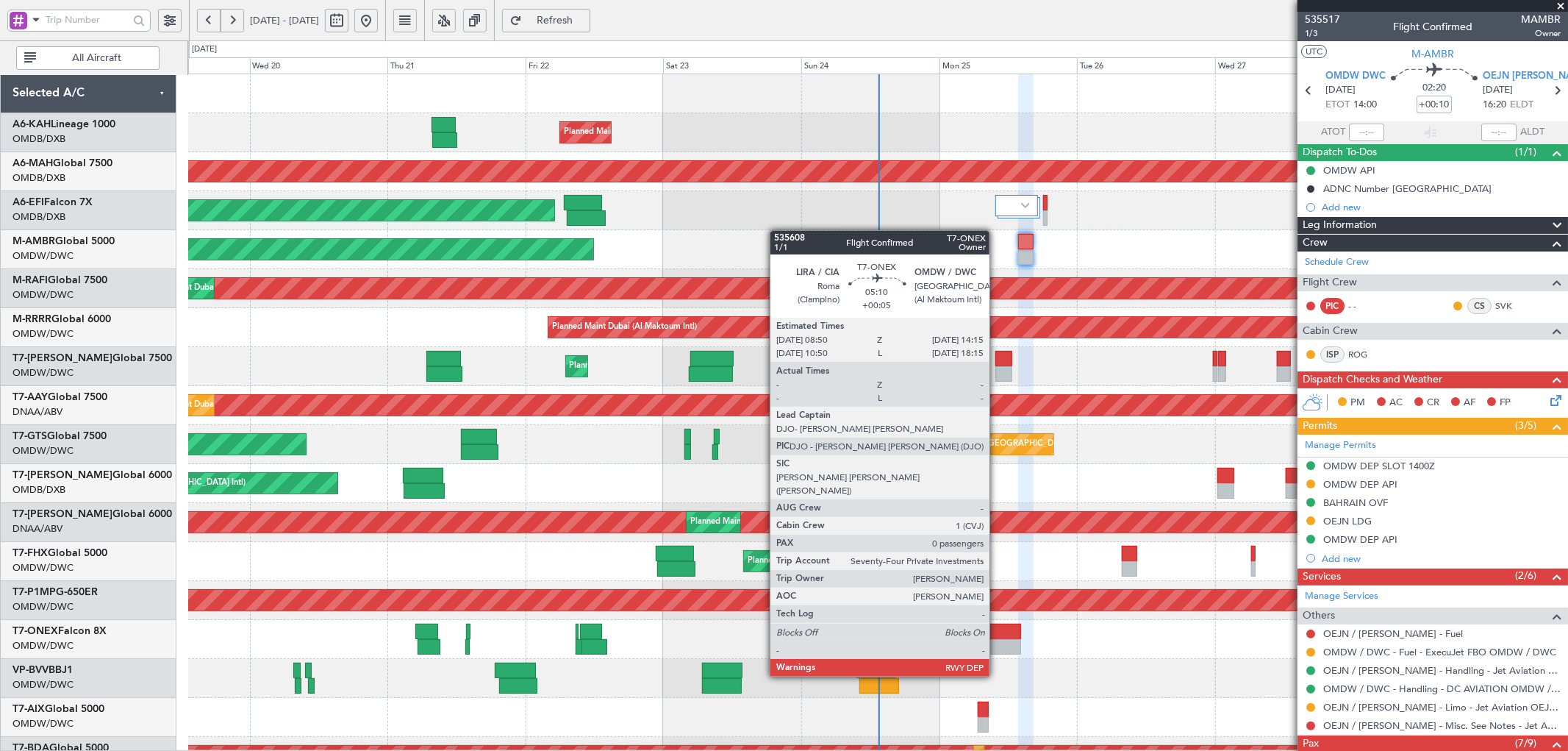
click at [997, 635] on div at bounding box center [1005, 631] width 31 height 16
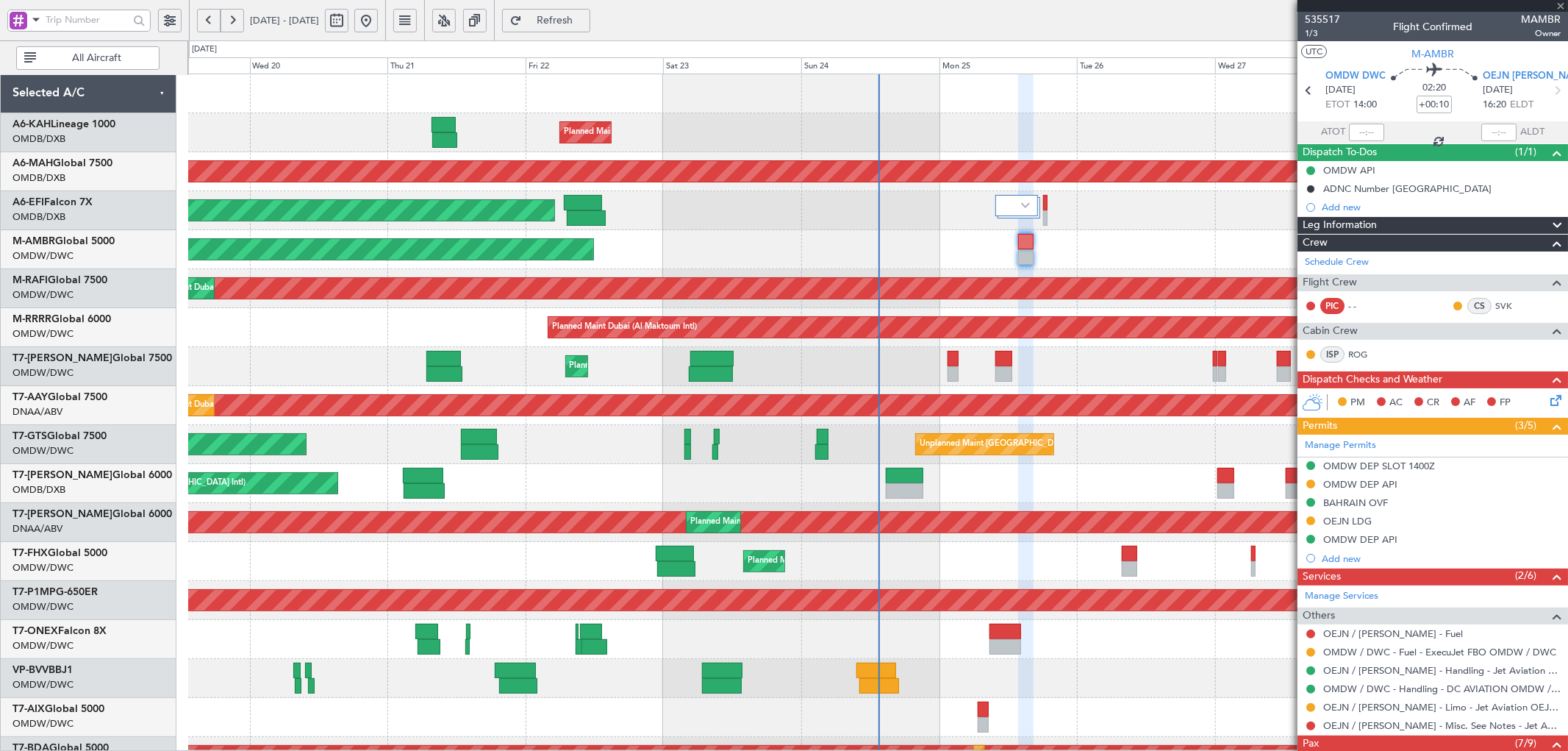
type input "+00:05"
type input "0"
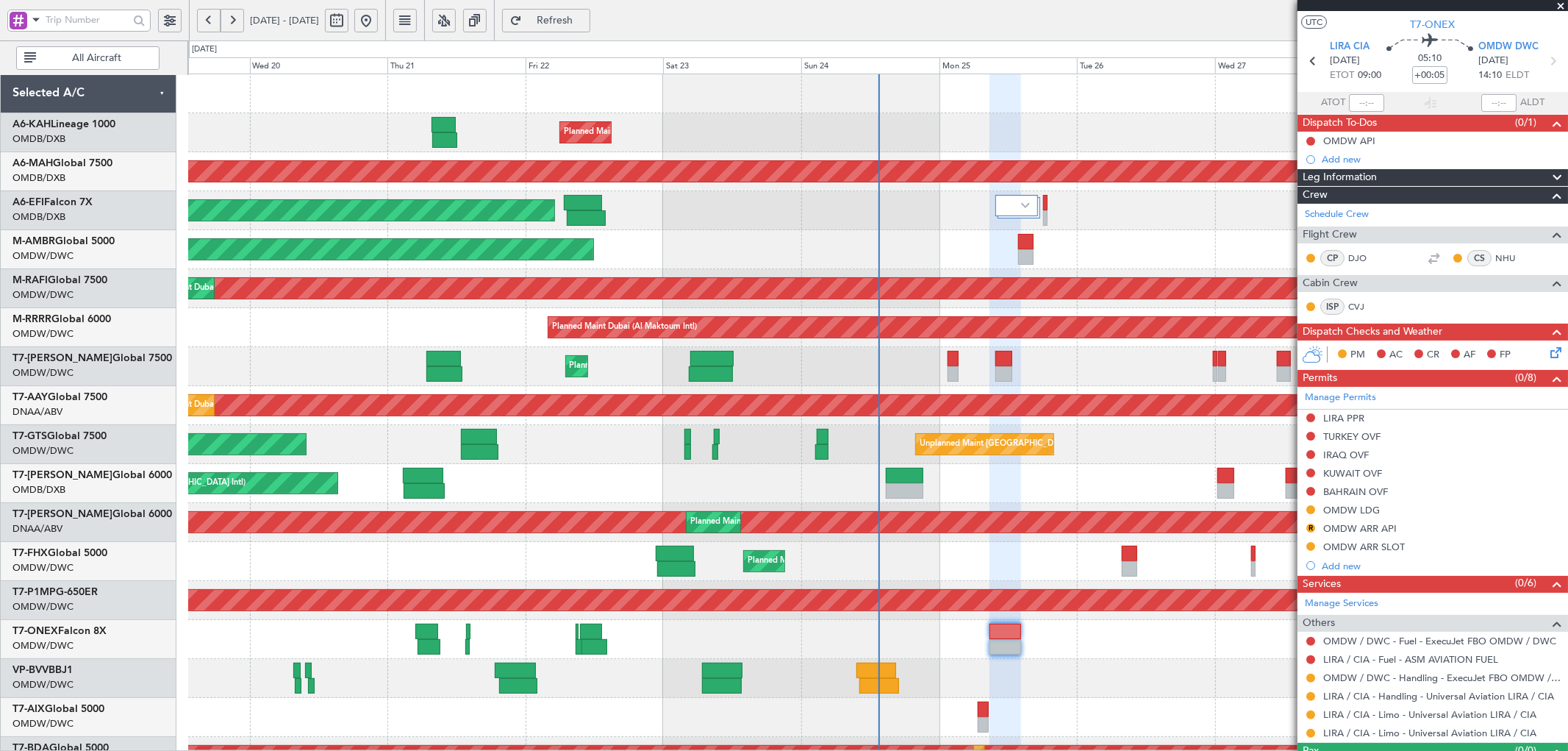
scroll to position [62, 0]
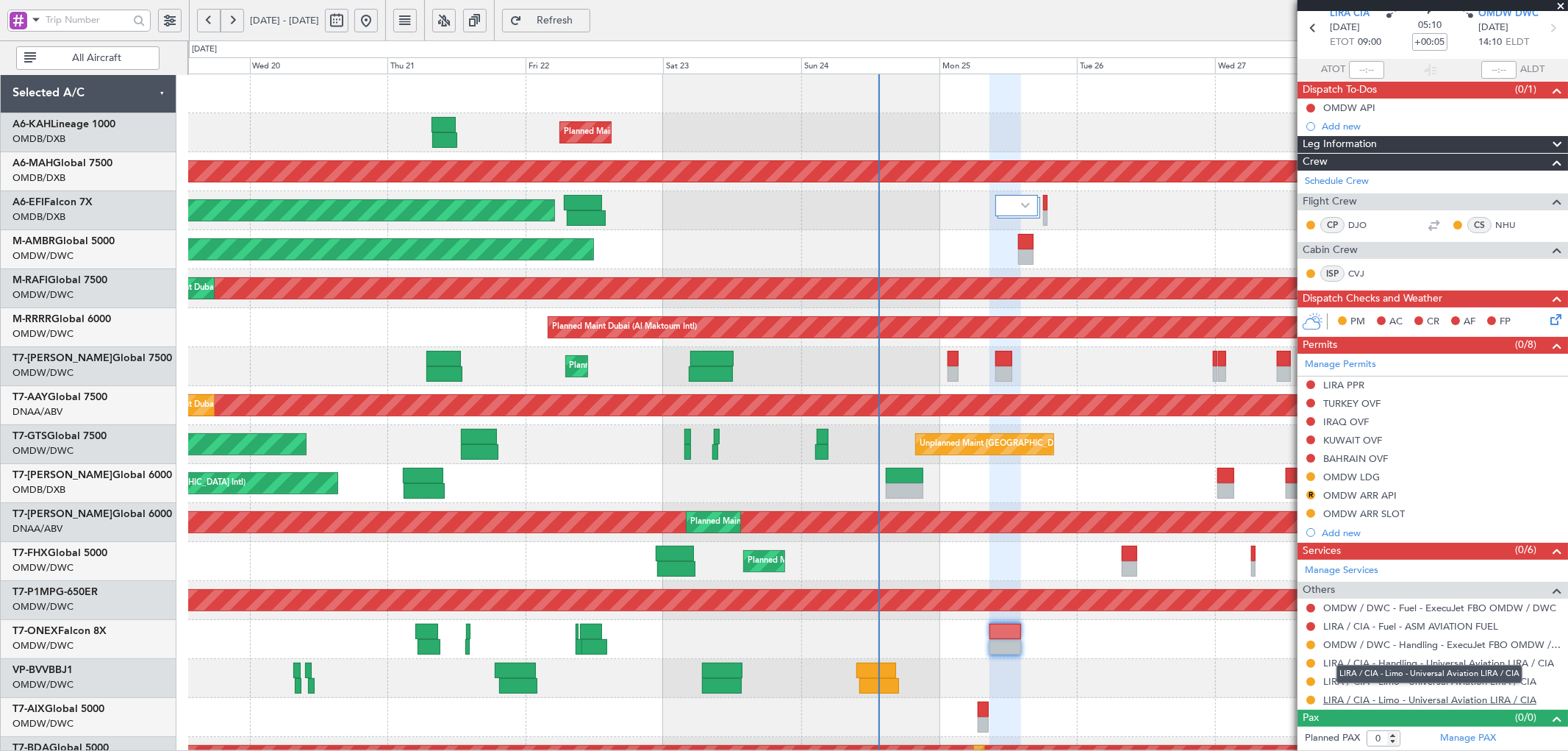
click at [1424, 702] on link "LIRA / CIA - Limo - Universal Aviation LIRA / CIA" at bounding box center [1429, 699] width 214 height 13
click at [591, 31] on button "Refresh" at bounding box center [546, 21] width 89 height 24
click at [1364, 475] on div "Manage Permits LIRA PPR TURKEY OVF IRAQ OVF KUWAIT OVF BAHRAIN OVF OMDW LDG R O…" at bounding box center [1432, 447] width 271 height 188
click at [1360, 474] on div "OMDW LDG" at bounding box center [1351, 476] width 57 height 13
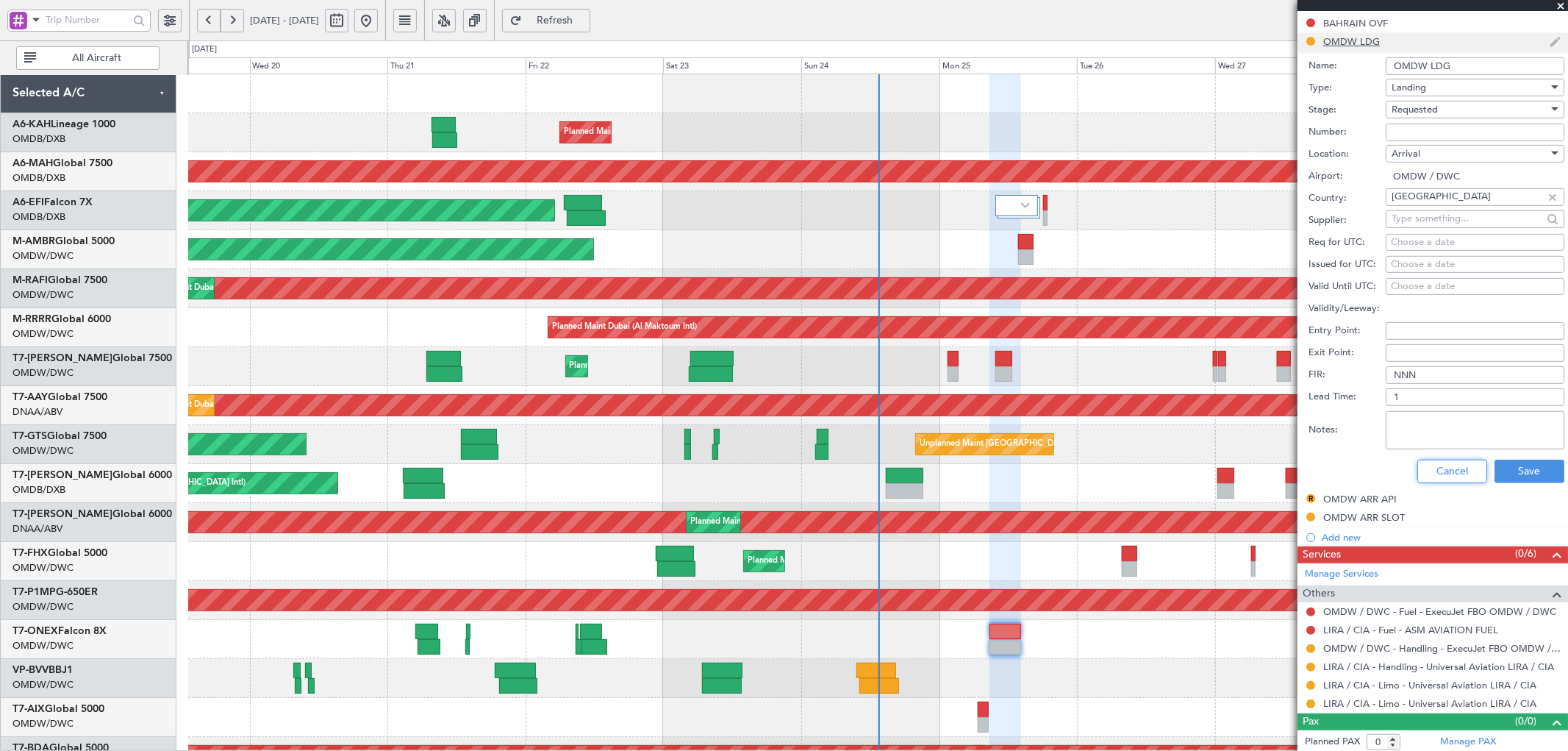
click at [1442, 468] on button "Cancel" at bounding box center [1452, 471] width 70 height 24
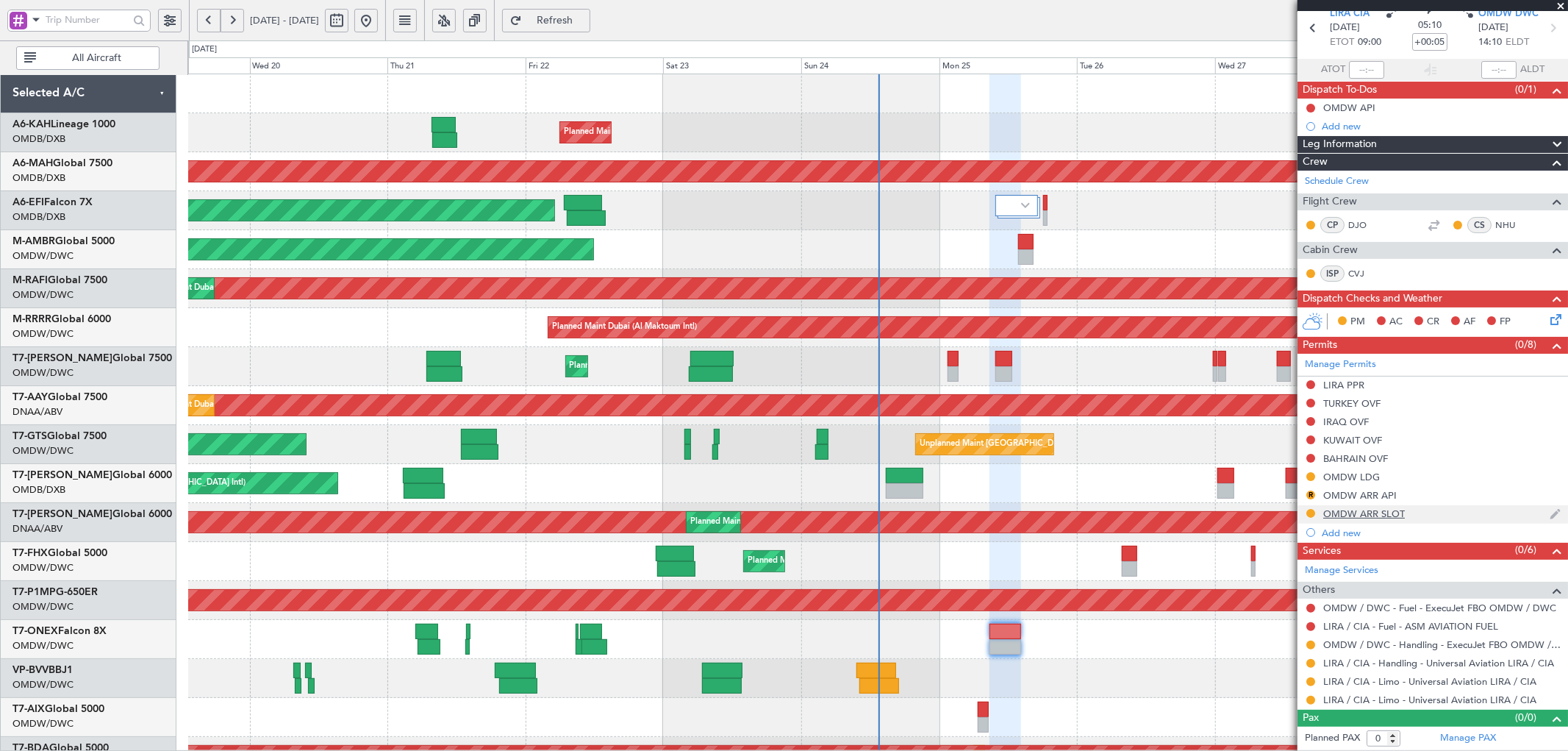
click at [1369, 517] on div "OMDW ARR SLOT" at bounding box center [1363, 513] width 82 height 13
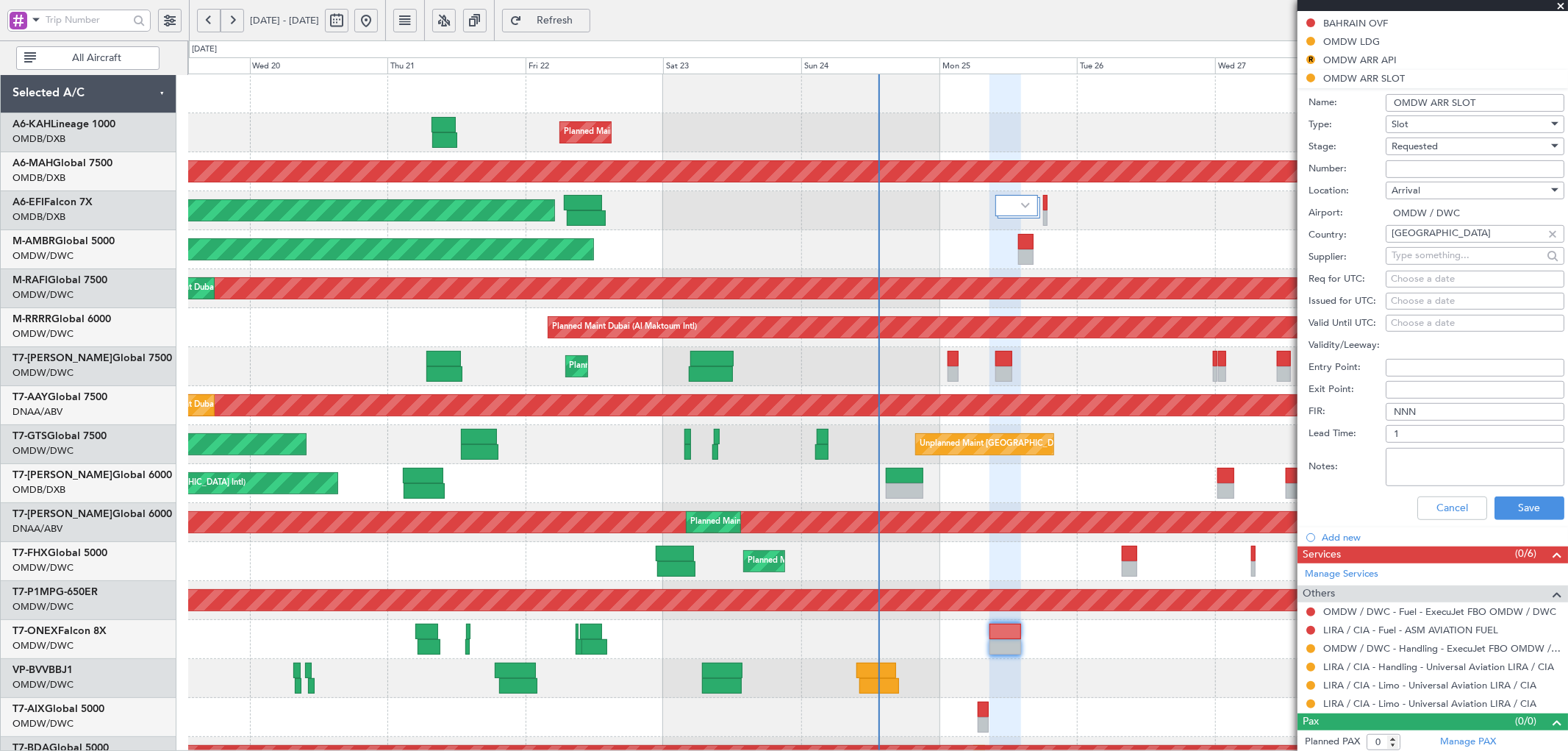
click at [1436, 162] on input "Number:" at bounding box center [1474, 169] width 178 height 18
paste input "KEJO132"
type input "KEJO132"
click at [1444, 149] on div "Requested" at bounding box center [1470, 146] width 157 height 22
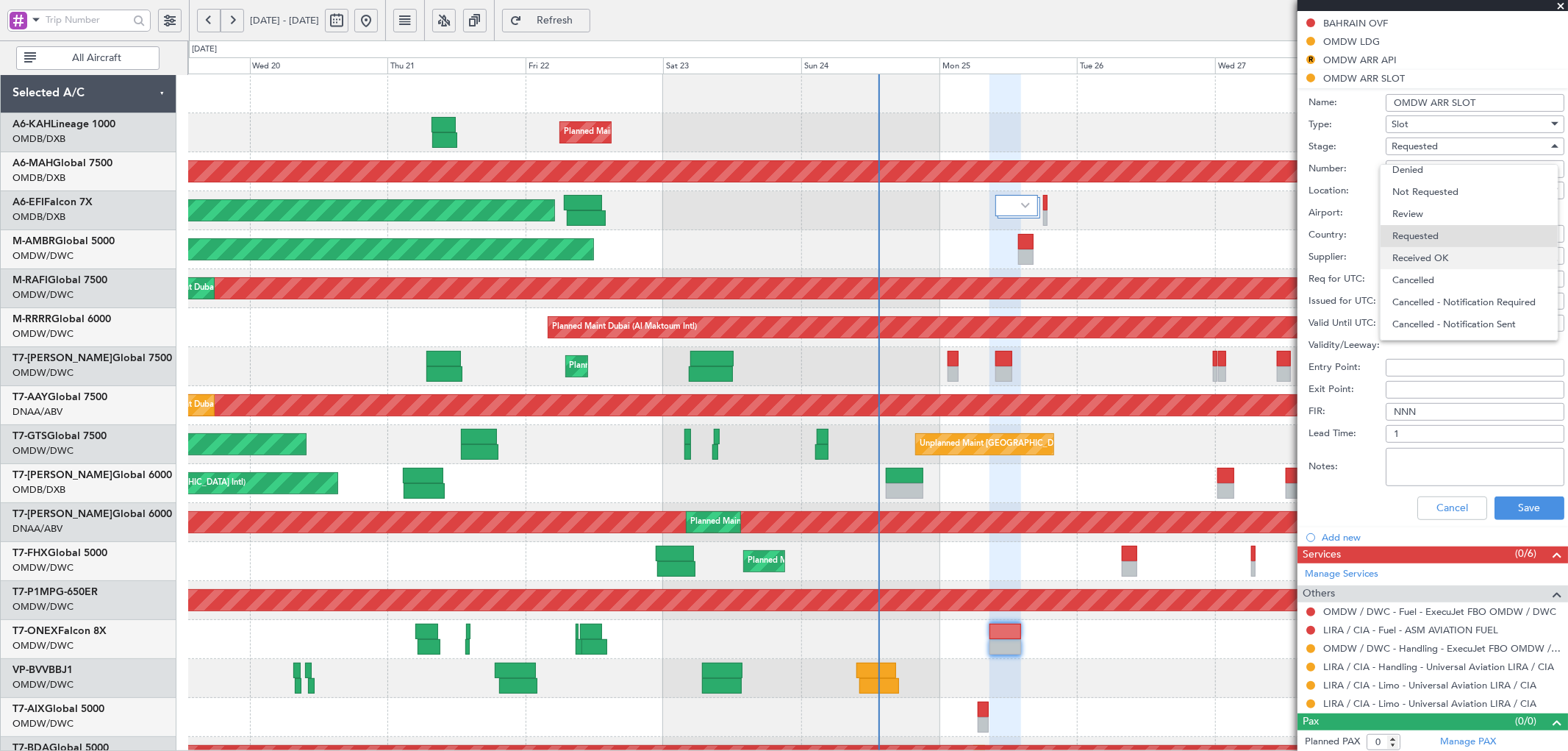
click at [1439, 257] on span "Received OK" at bounding box center [1469, 258] width 153 height 22
click at [1409, 277] on div "Choose a date" at bounding box center [1474, 279] width 168 height 15
select select "8"
select select "2025"
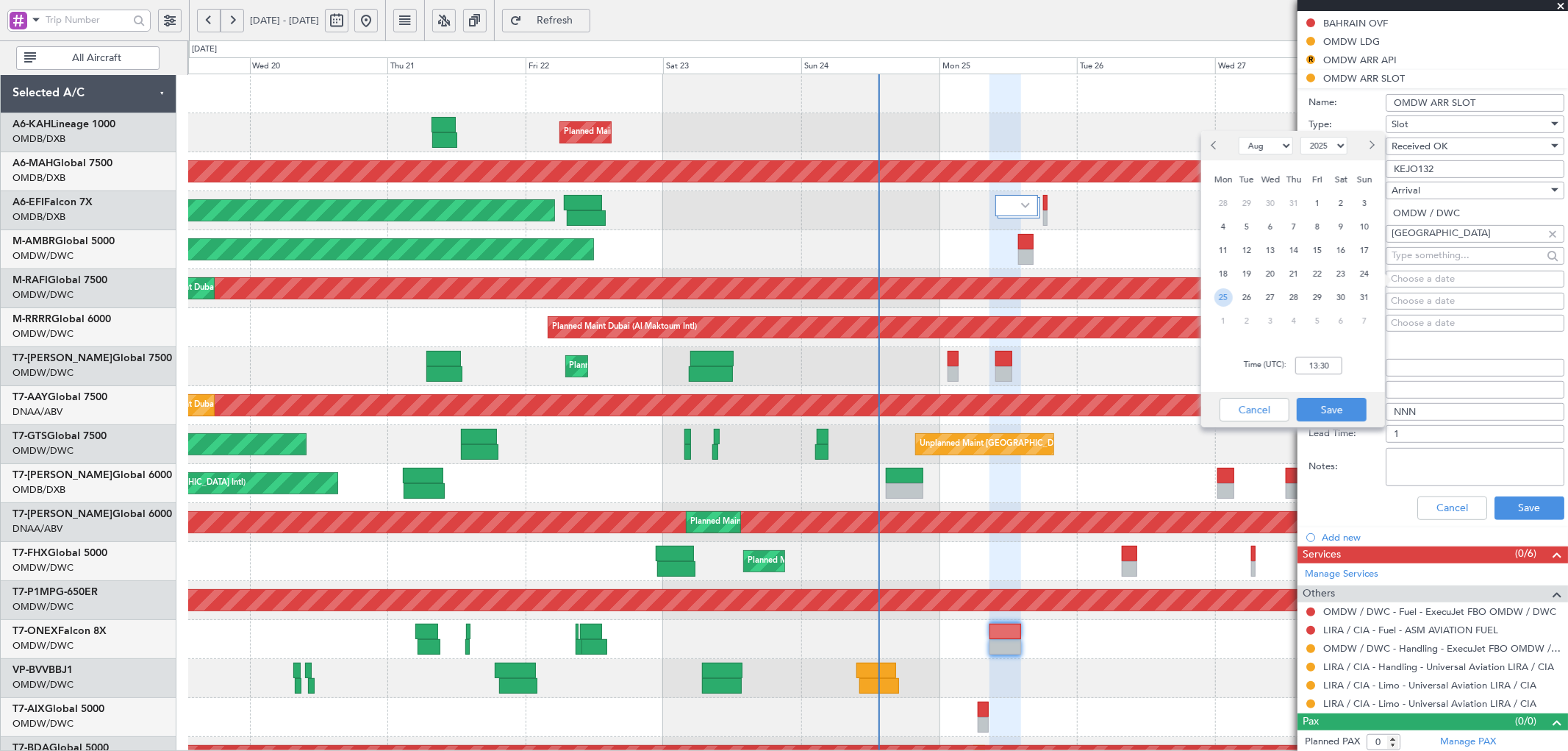
click at [1225, 299] on span "25" at bounding box center [1223, 297] width 19 height 19
click at [1320, 362] on input "00:00" at bounding box center [1319, 365] width 47 height 18
type input "14:10"
click at [1316, 410] on button "Save" at bounding box center [1331, 409] width 70 height 24
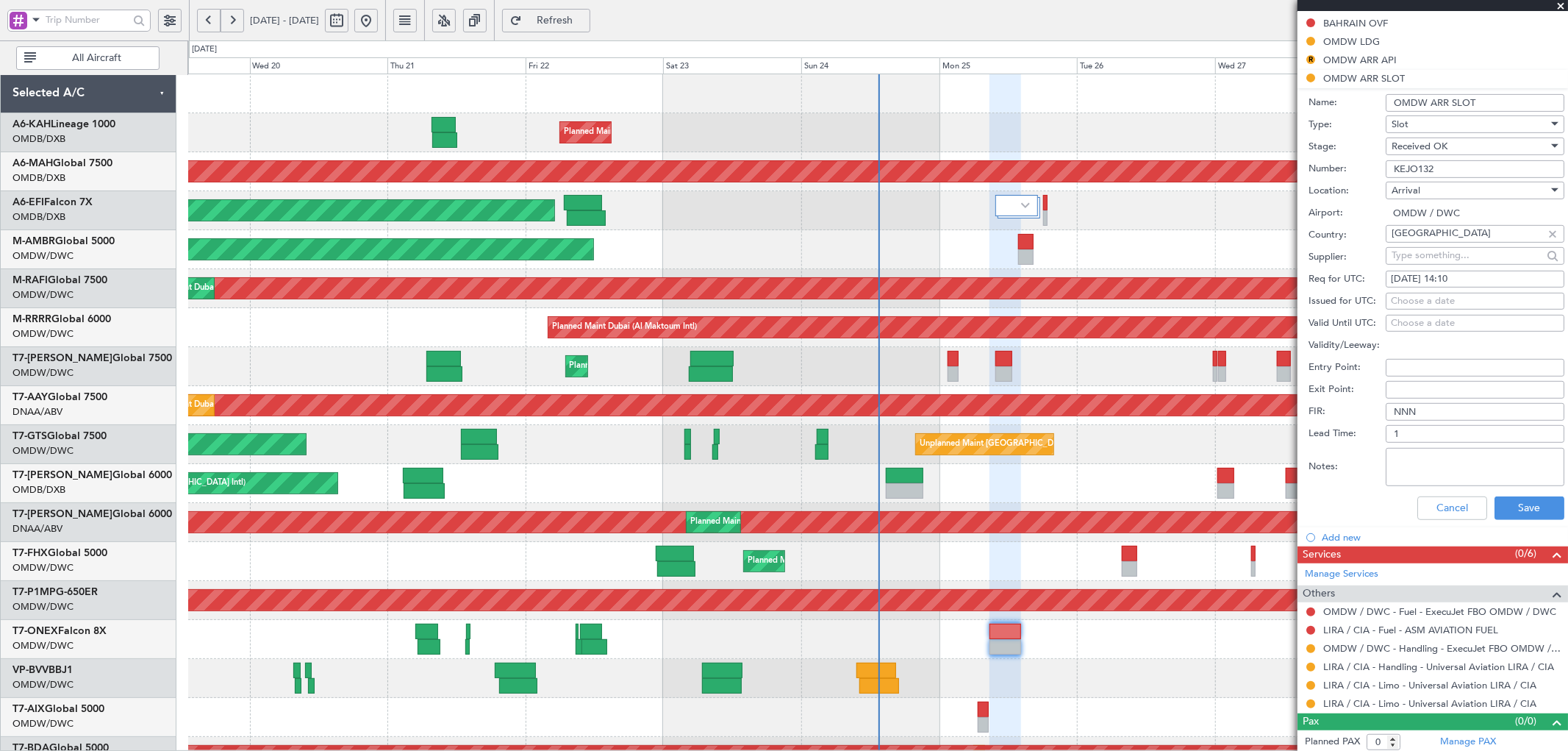
click at [1416, 303] on div "Choose a date" at bounding box center [1474, 301] width 168 height 15
select select "8"
select select "2025"
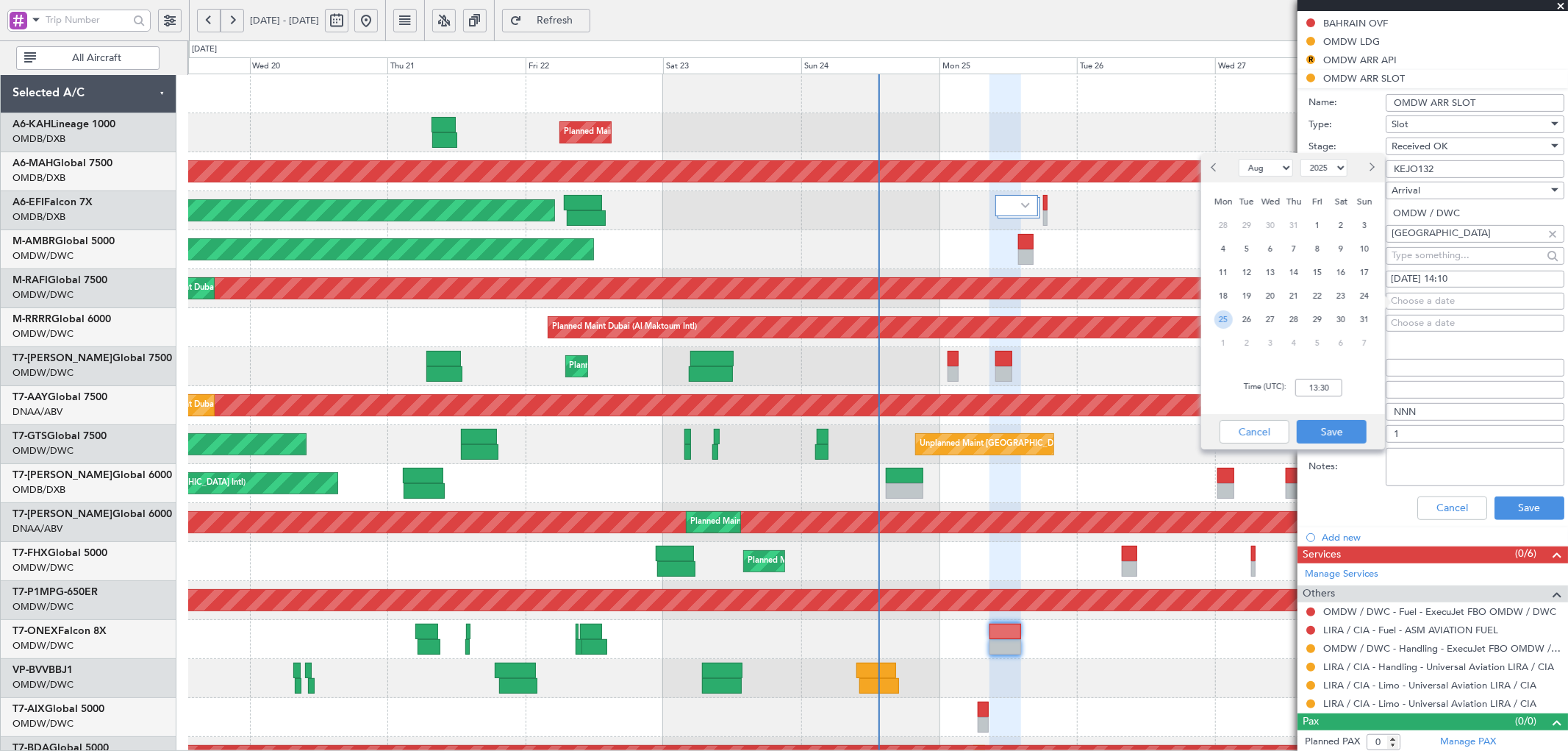
click at [1219, 318] on span "25" at bounding box center [1223, 319] width 19 height 19
click at [1326, 394] on input "00:00" at bounding box center [1319, 388] width 47 height 18
type input "14:10"
click at [1342, 422] on button "Save" at bounding box center [1331, 431] width 70 height 24
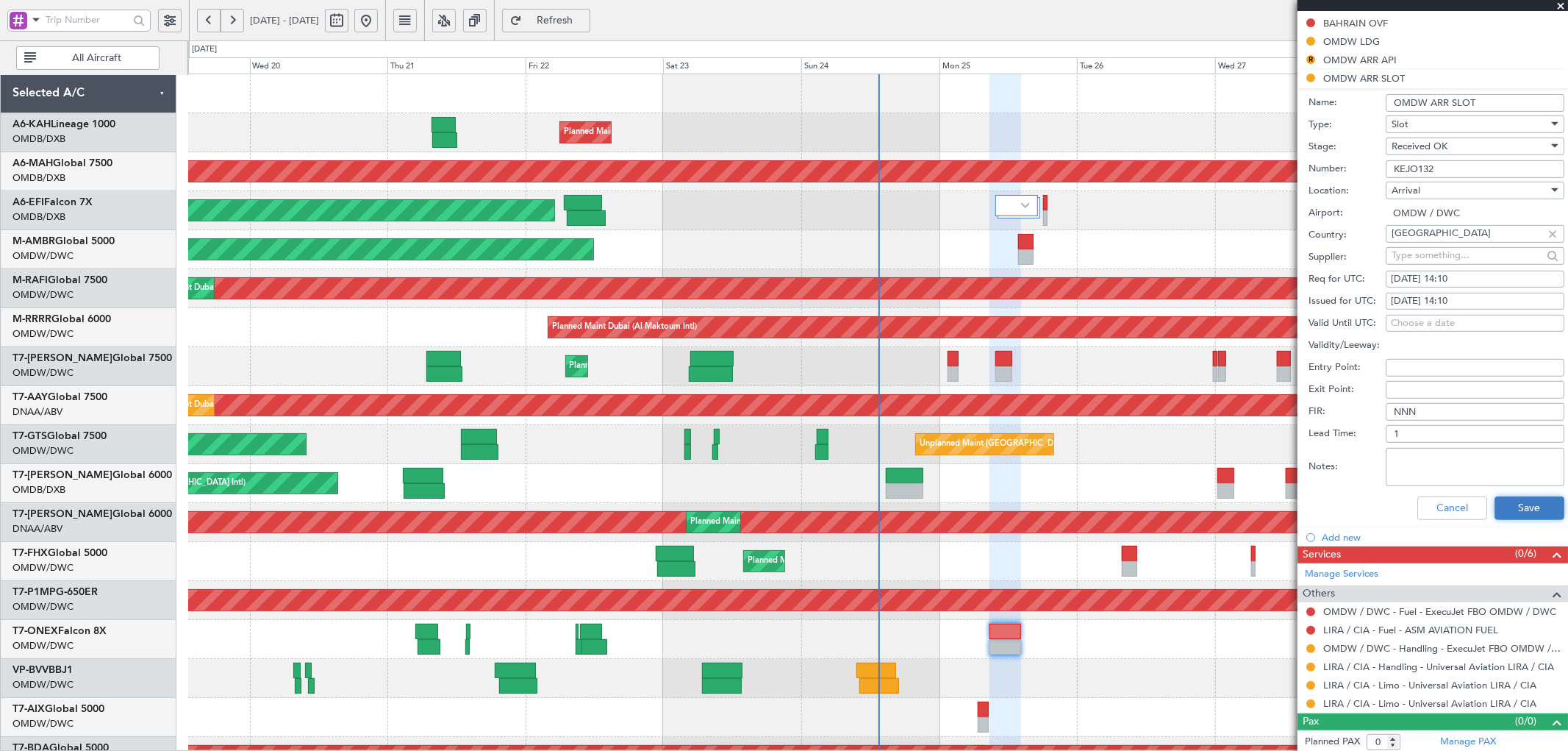
click at [1532, 509] on button "Save" at bounding box center [1529, 508] width 70 height 24
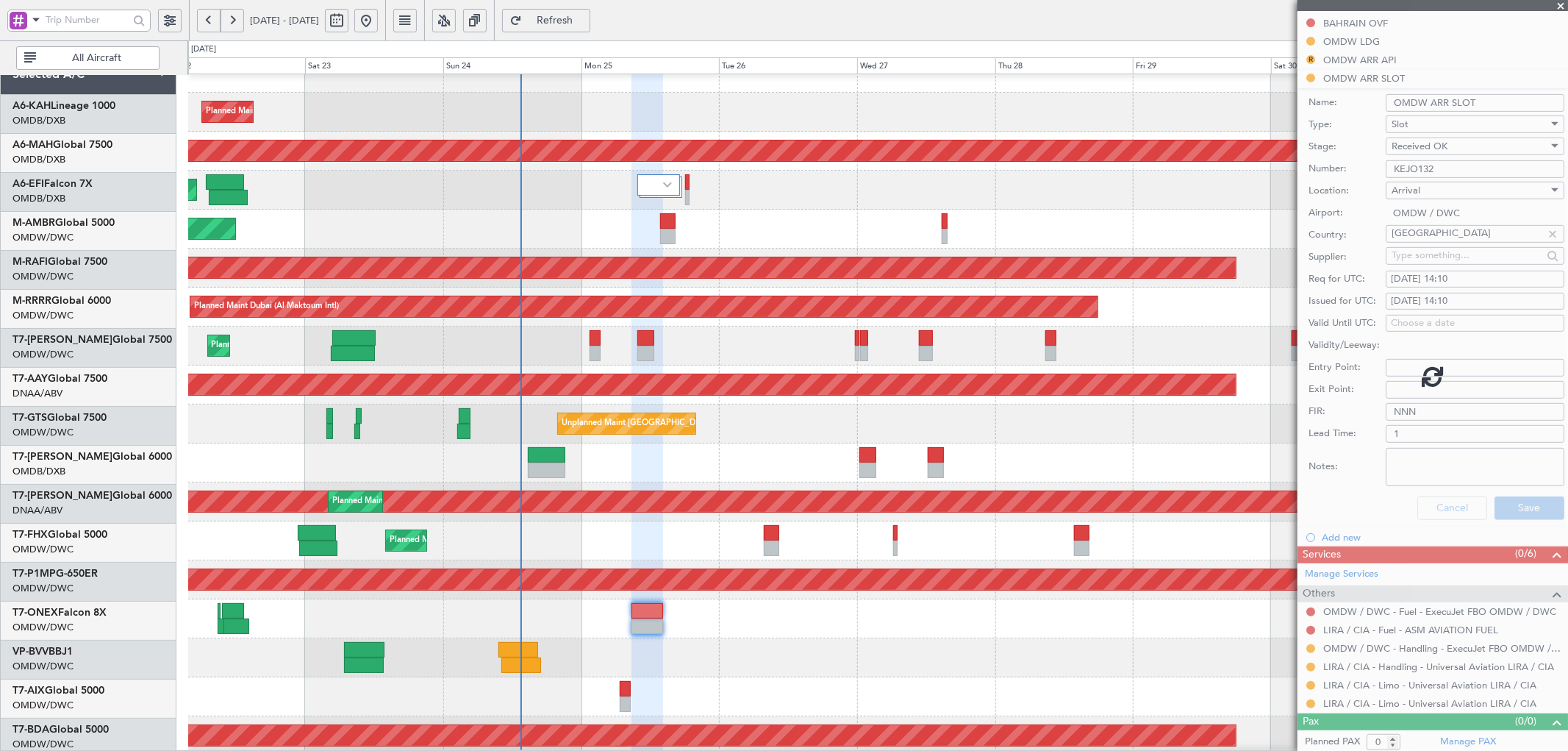
scroll to position [20, 0]
click at [655, 549] on div "Planned Maint [GEOGRAPHIC_DATA] ([GEOGRAPHIC_DATA])" at bounding box center [877, 541] width 1379 height 39
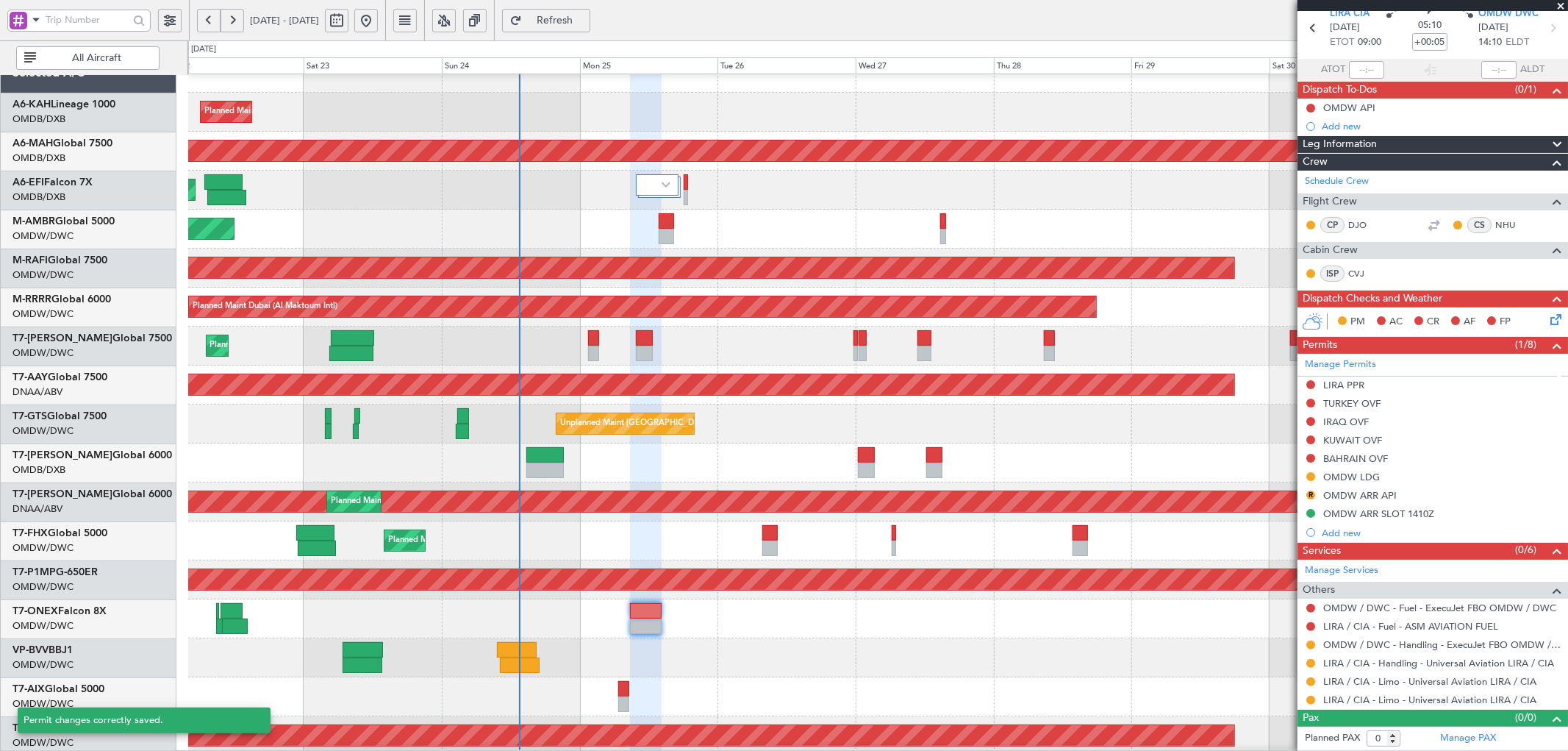
scroll to position [62, 0]
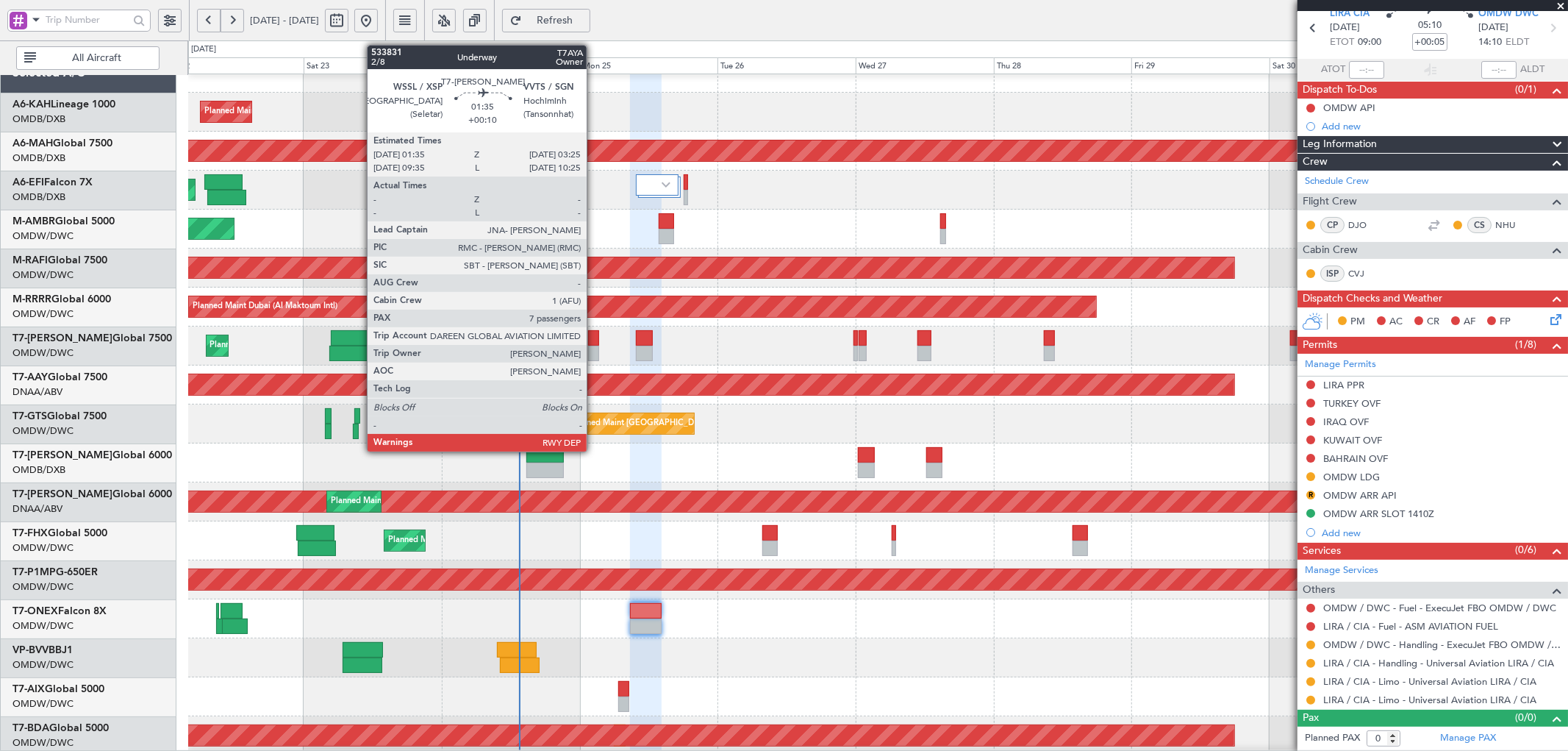
click at [594, 348] on div at bounding box center [593, 353] width 11 height 16
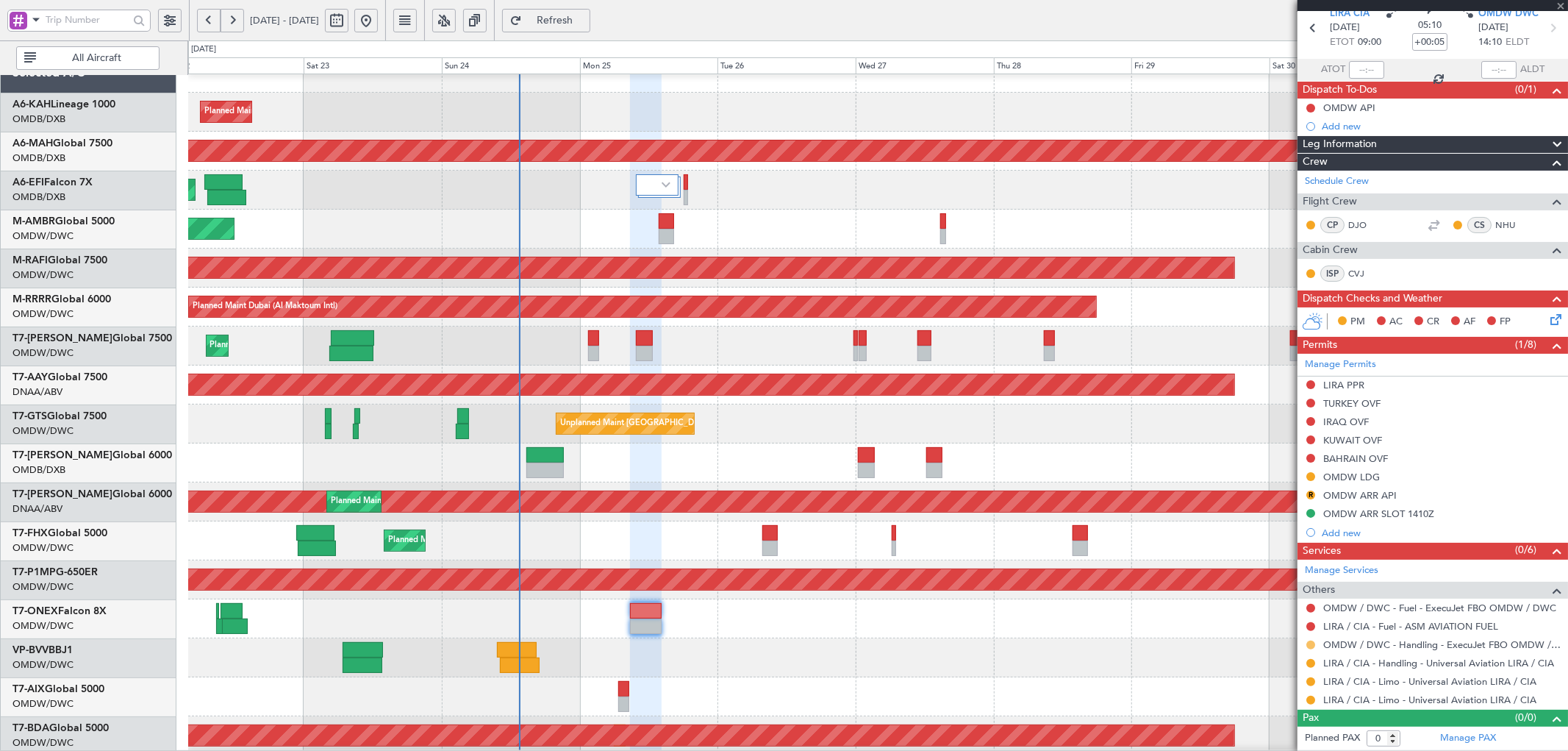
type input "+00:10"
type input "7"
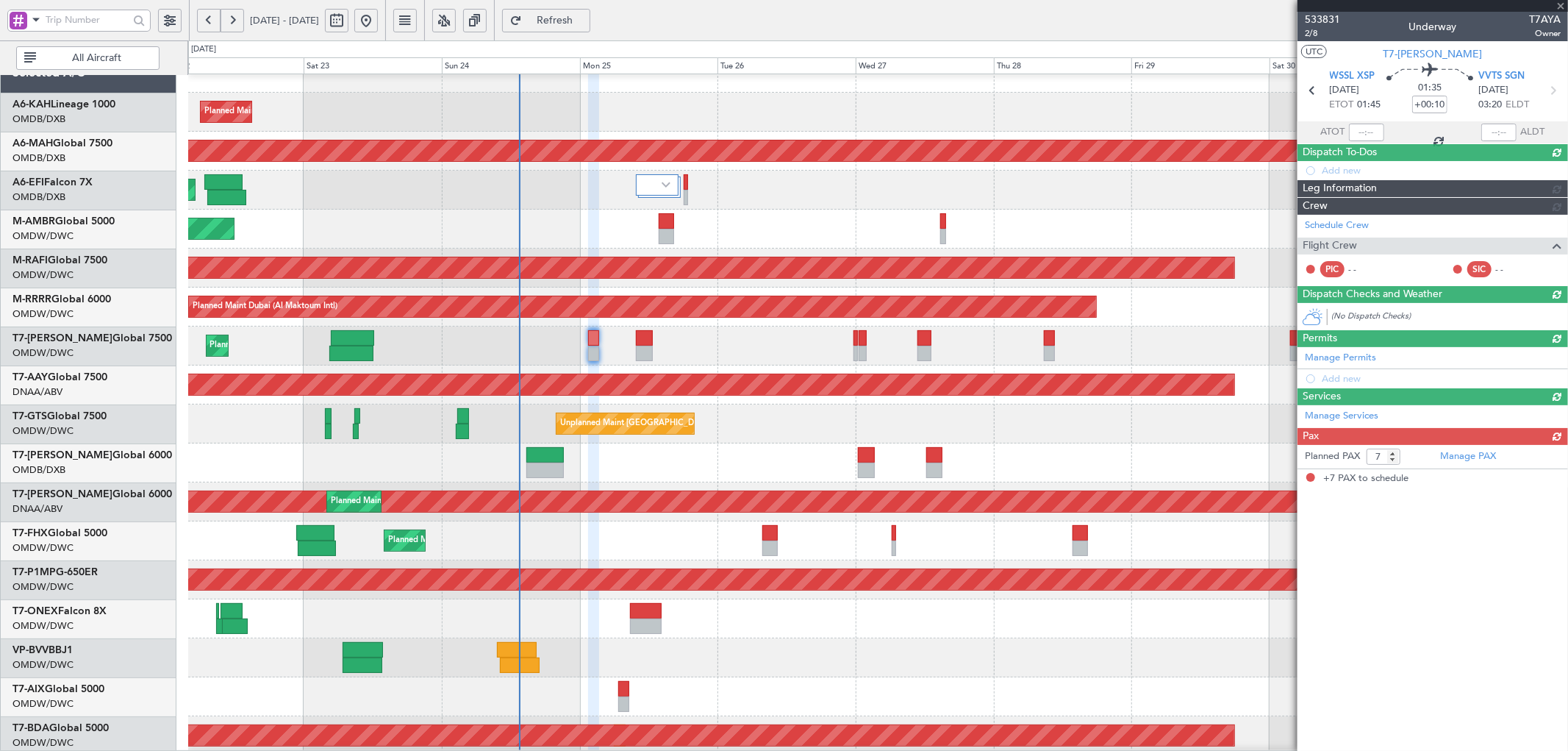
scroll to position [0, 0]
click at [1313, 642] on article "533831 2/8 Underway T7AYA Owner UTC T7-AYA WSSL XSP 25/08/2025 ETOT 01:45 01:35…" at bounding box center [1432, 381] width 271 height 739
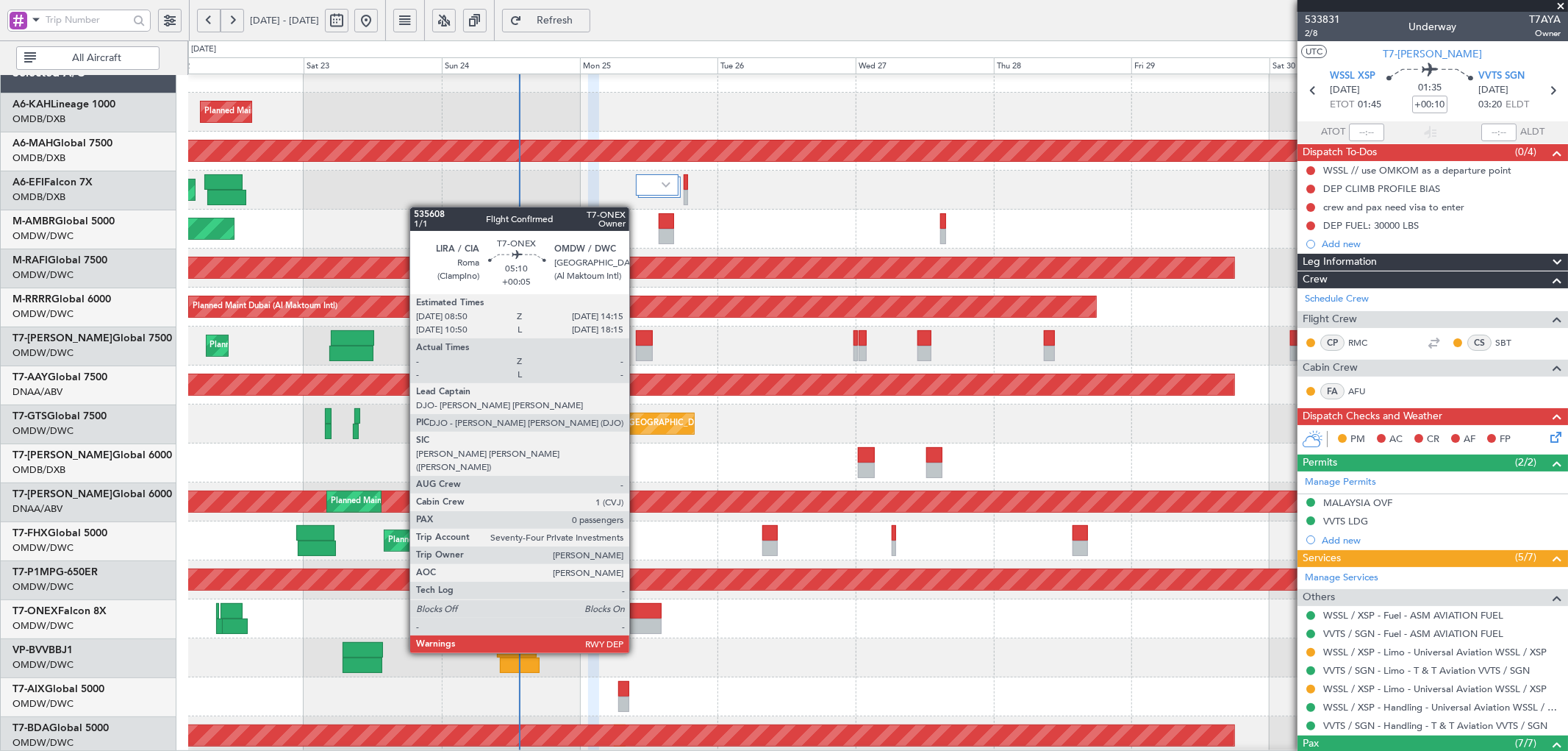
click at [637, 611] on div at bounding box center [646, 610] width 31 height 16
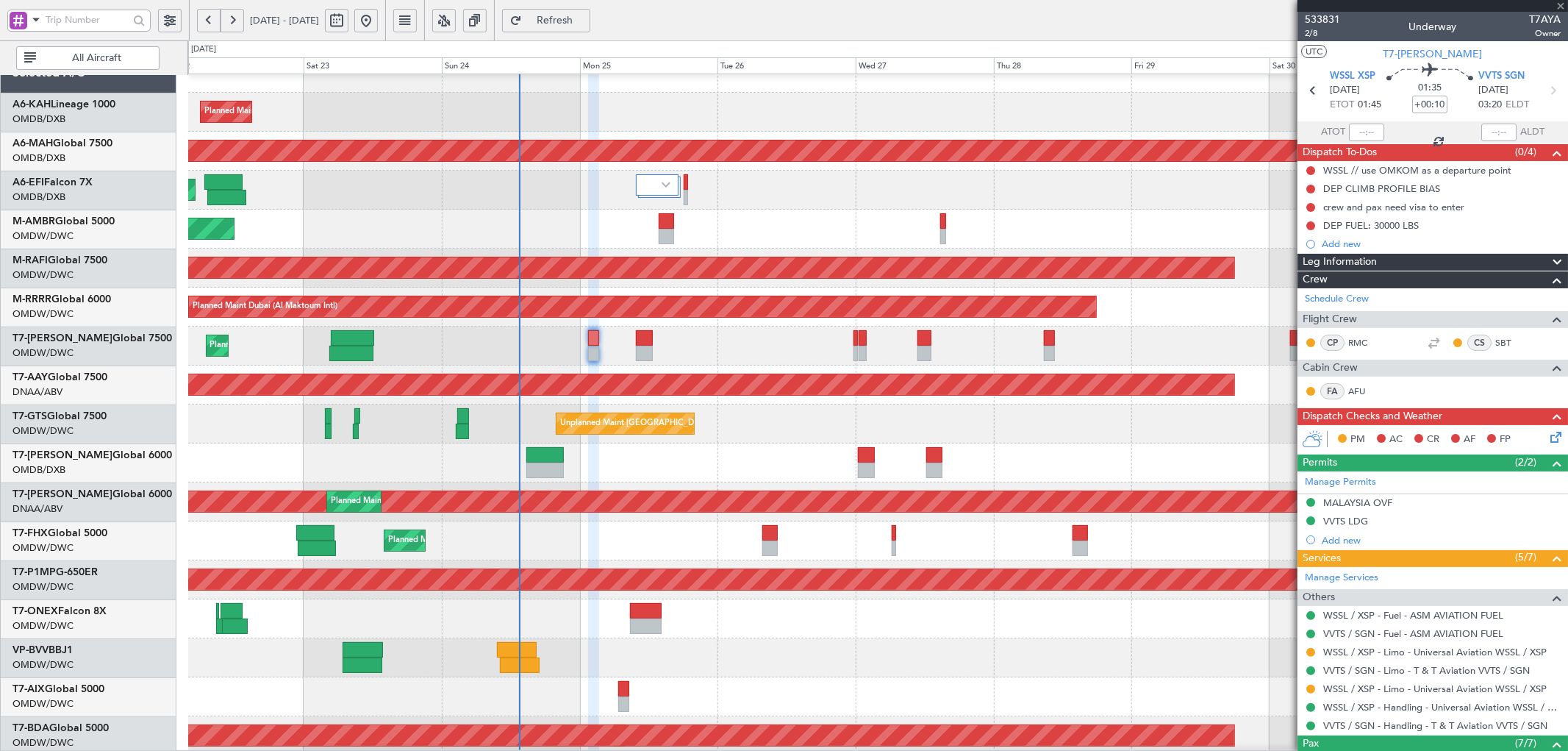
type input "+00:05"
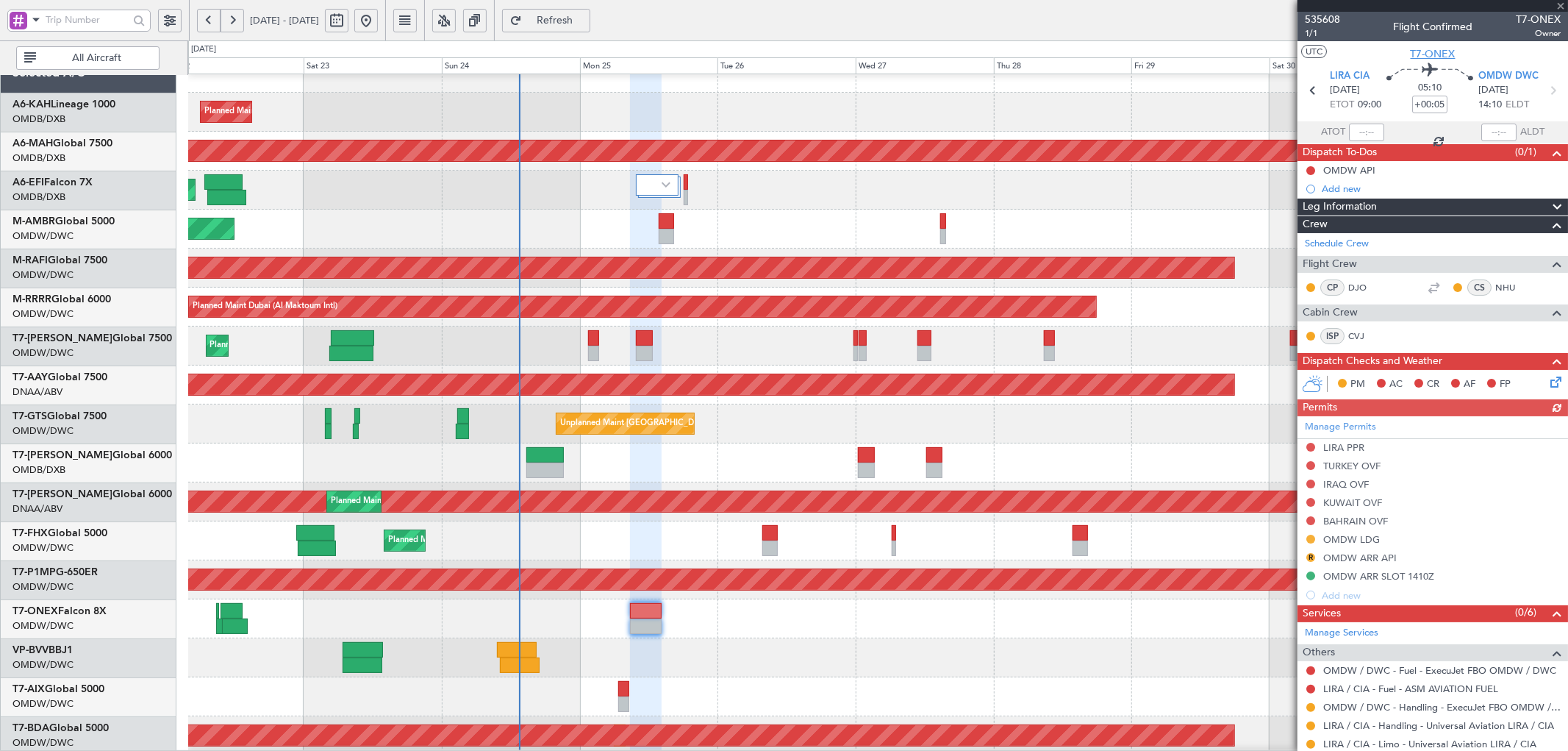
click at [1435, 55] on span "T7-ONEX" at bounding box center [1433, 54] width 45 height 16
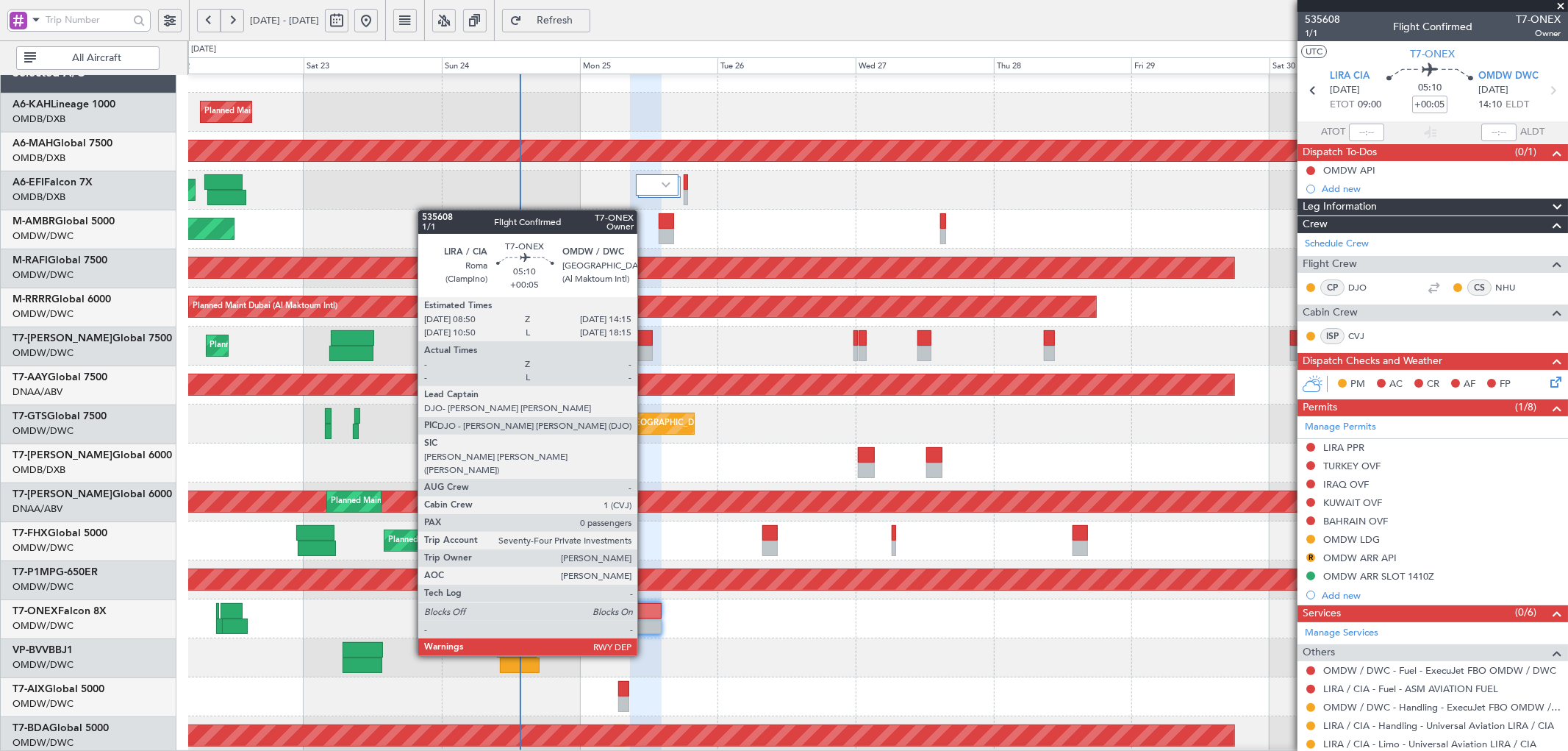
click at [645, 614] on div at bounding box center [646, 610] width 31 height 16
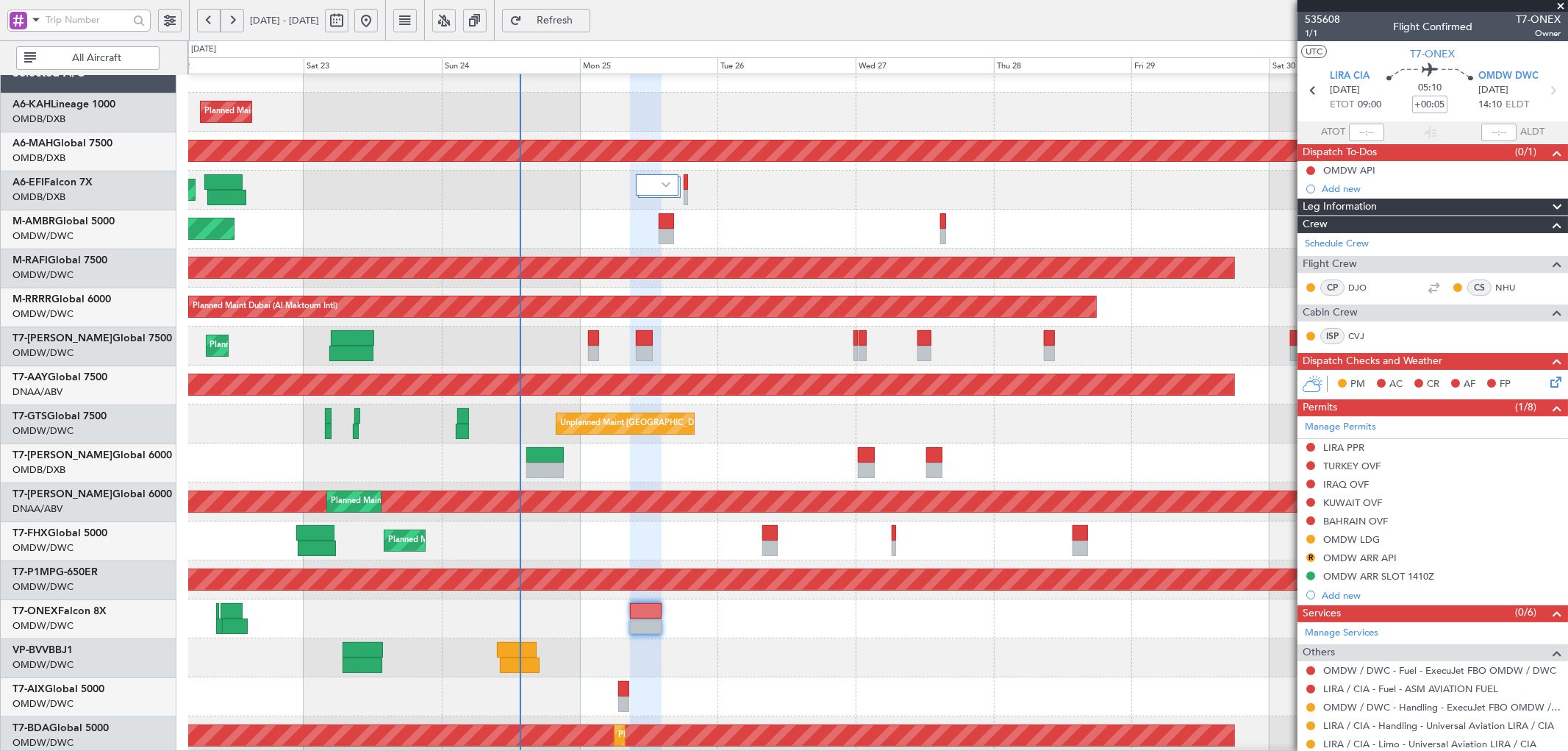
click at [586, 18] on span "Refresh" at bounding box center [554, 21] width 60 height 10
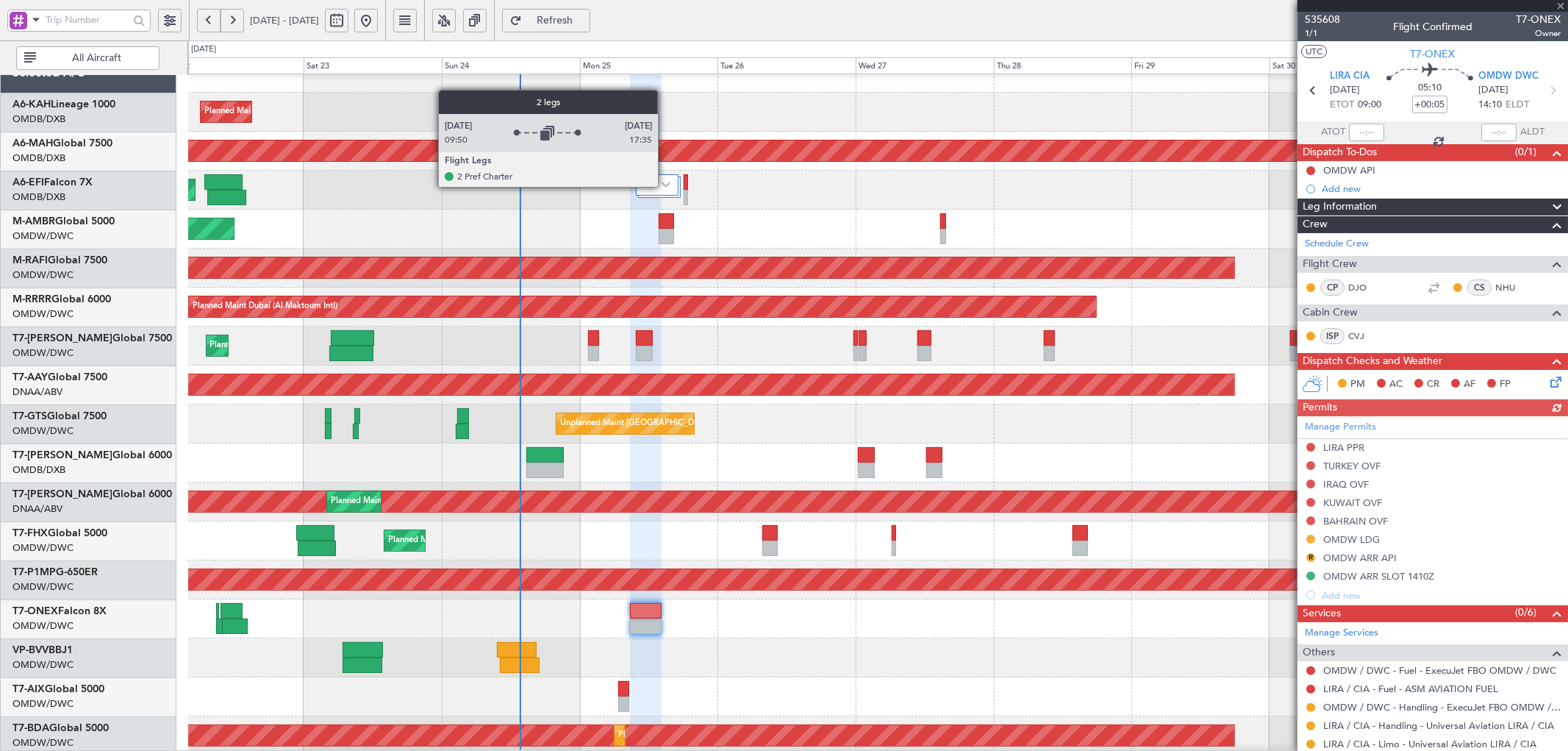
click at [665, 187] on img at bounding box center [665, 184] width 9 height 6
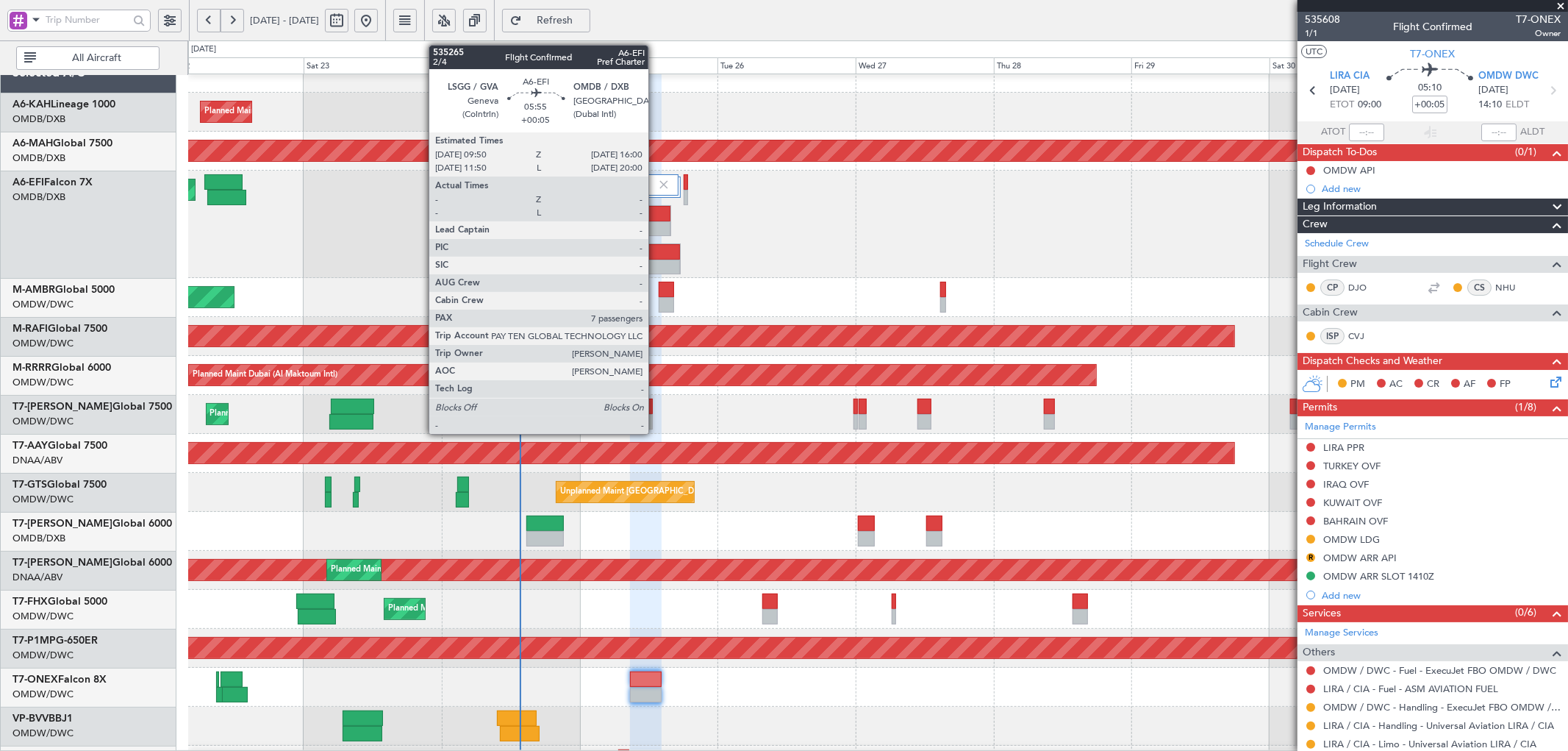
click at [656, 226] on div at bounding box center [654, 229] width 34 height 16
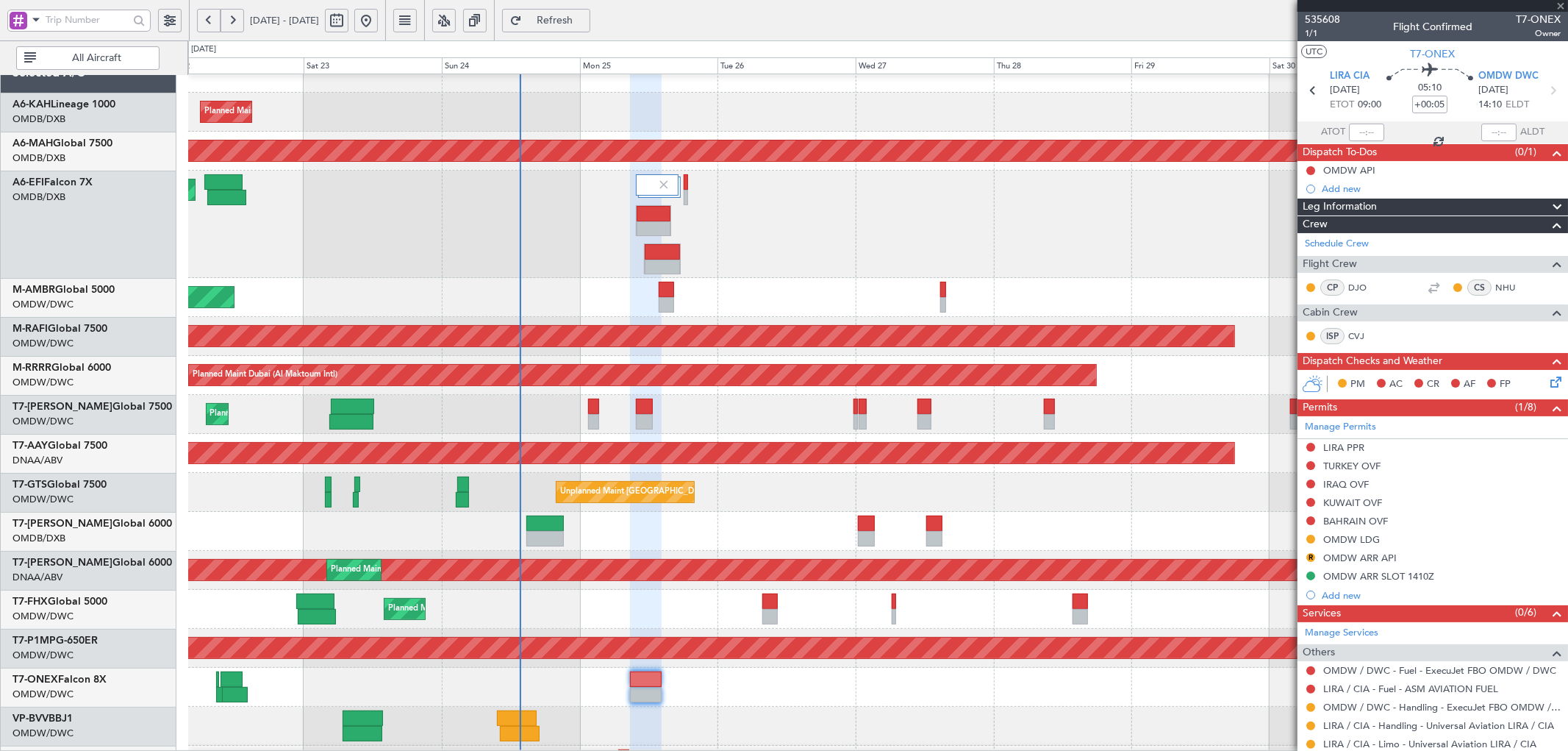
type input "7"
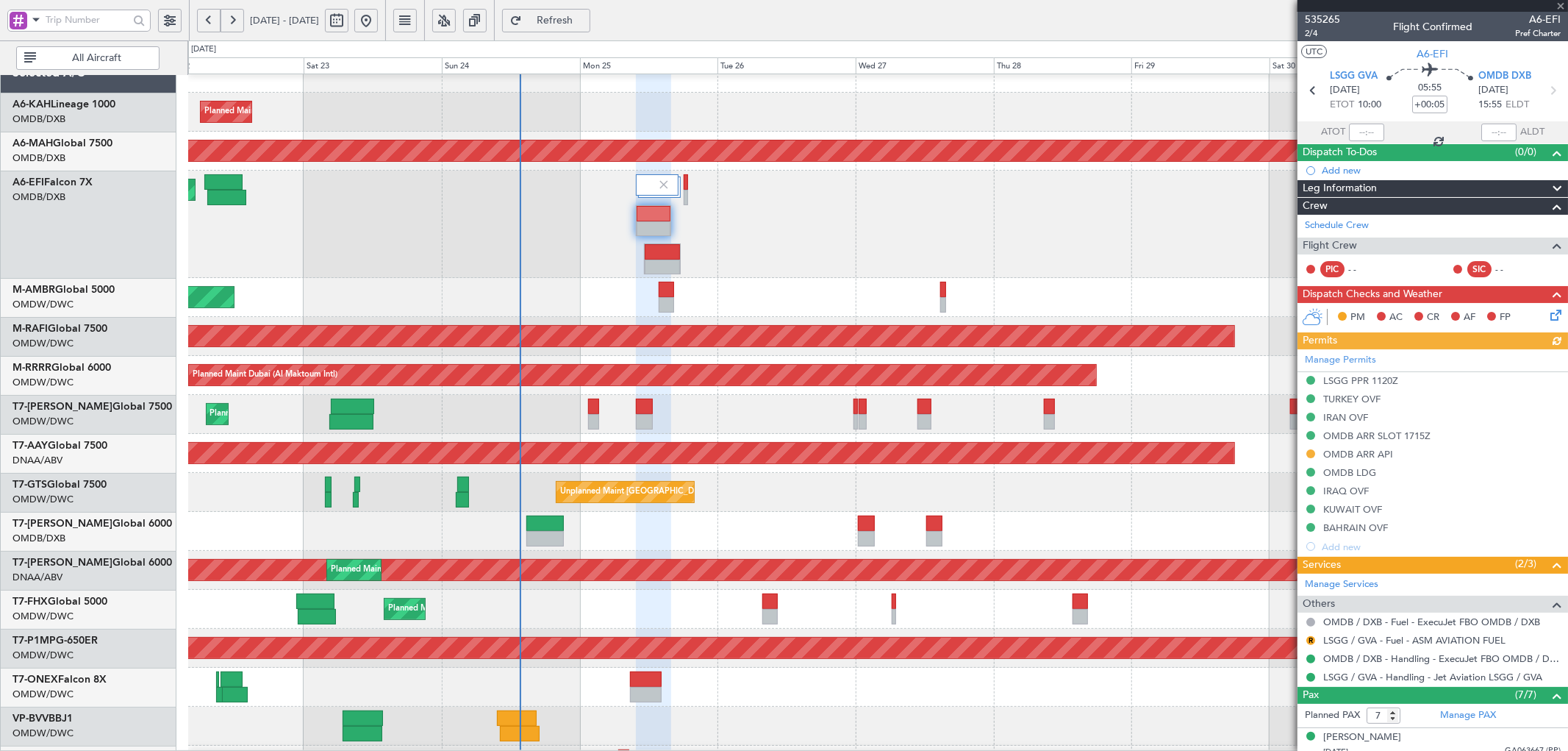
click at [1309, 454] on div "Manage Permits LSGG PPR 1120Z TURKEY OVF IRAN OVF OMDB ARR SLOT 1715Z OMDB ARR …" at bounding box center [1432, 453] width 271 height 207
click at [1310, 452] on button at bounding box center [1310, 453] width 9 height 9
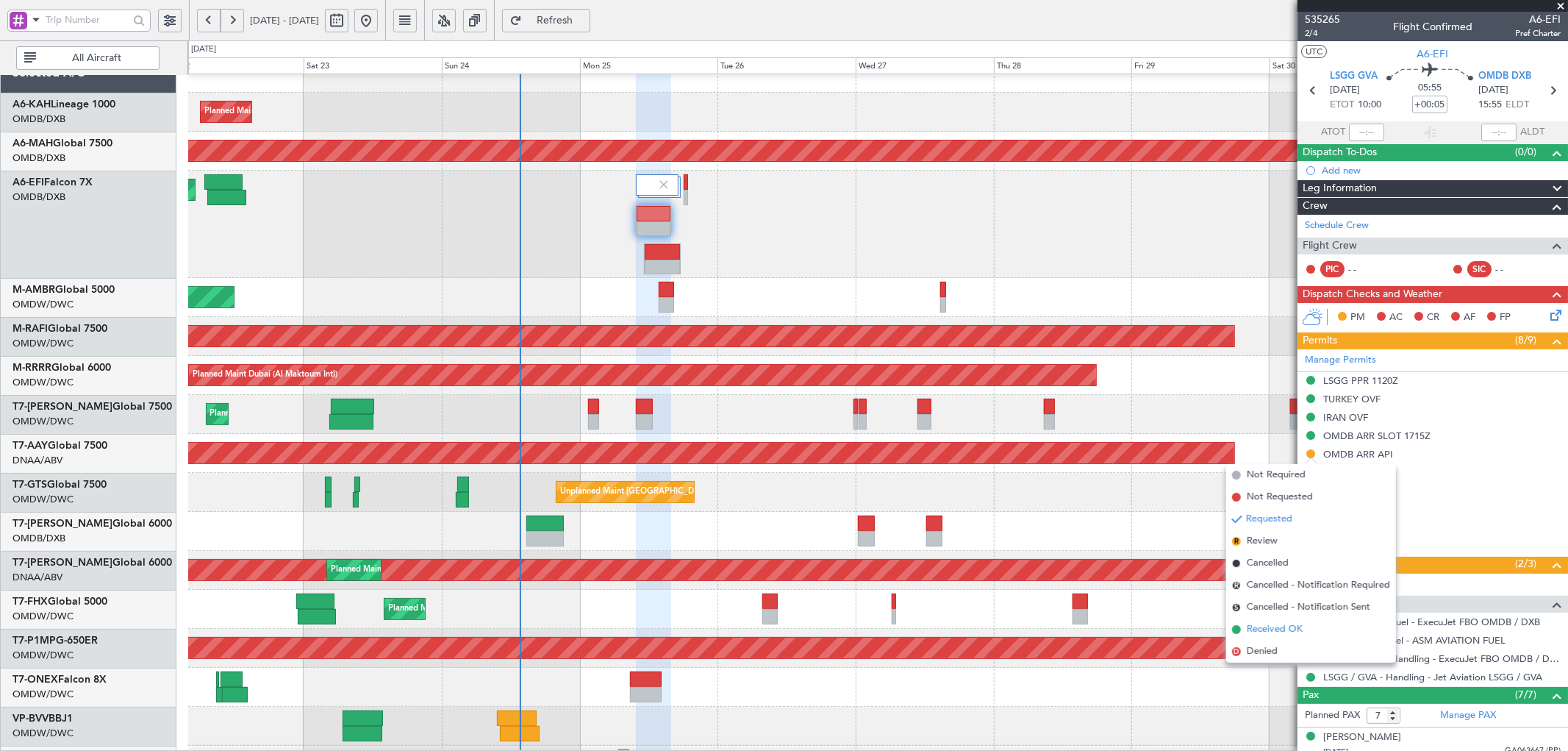
click at [1260, 625] on span "Received OK" at bounding box center [1275, 629] width 56 height 15
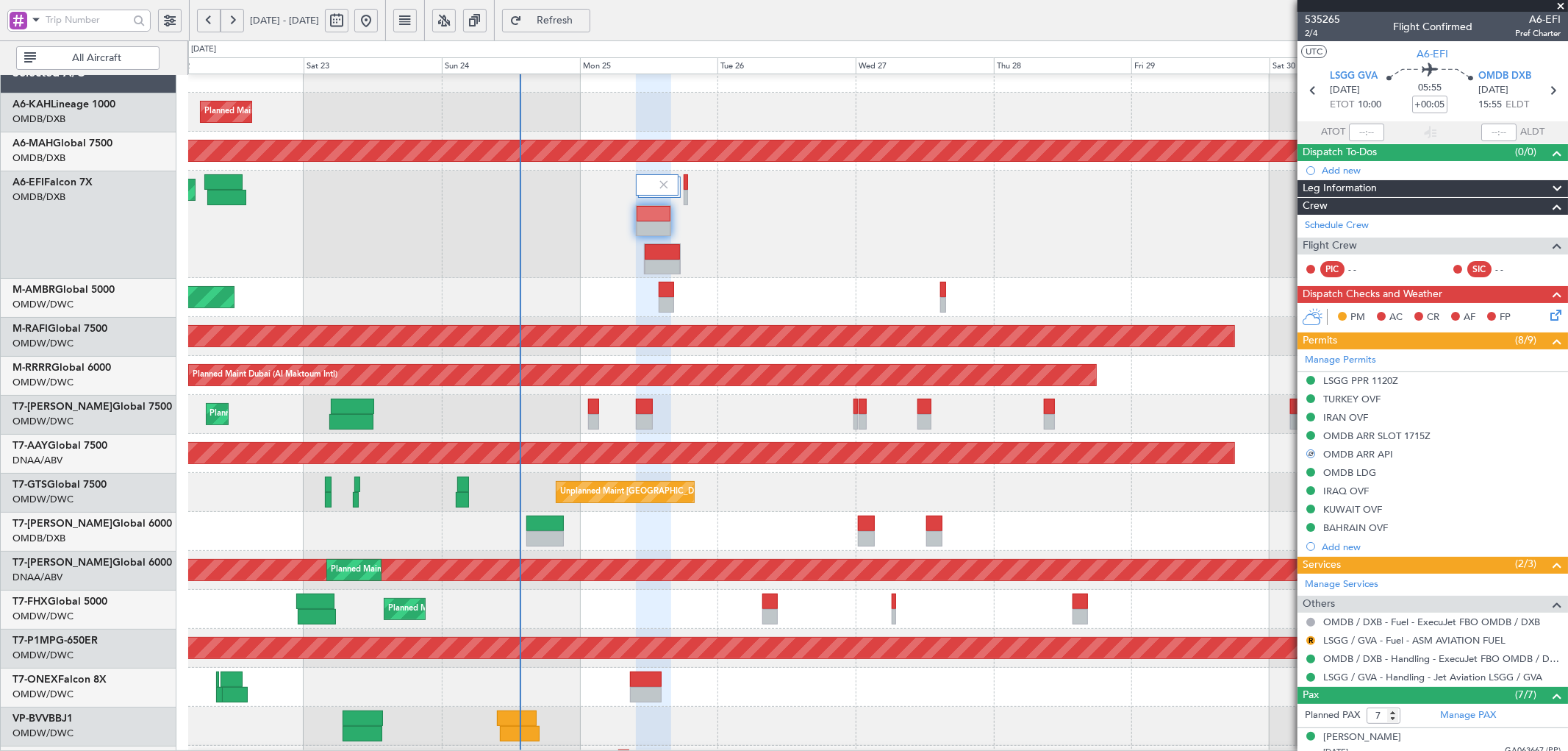
drag, startPoint x: 1311, startPoint y: 637, endPoint x: 1306, endPoint y: 647, distance: 11.2
click at [1310, 638] on button "R" at bounding box center [1310, 640] width 9 height 9
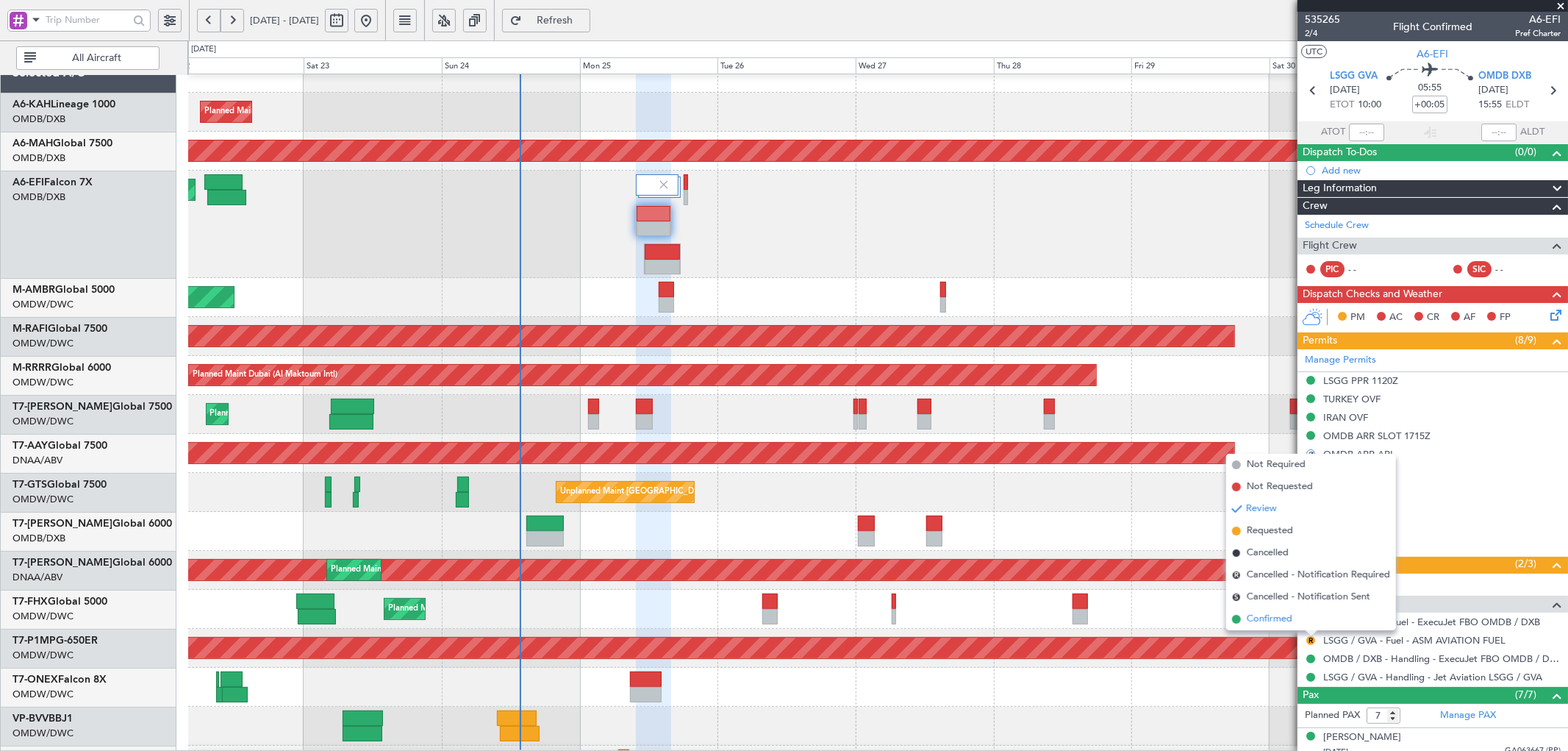
click at [1262, 617] on span "Confirmed" at bounding box center [1270, 618] width 45 height 15
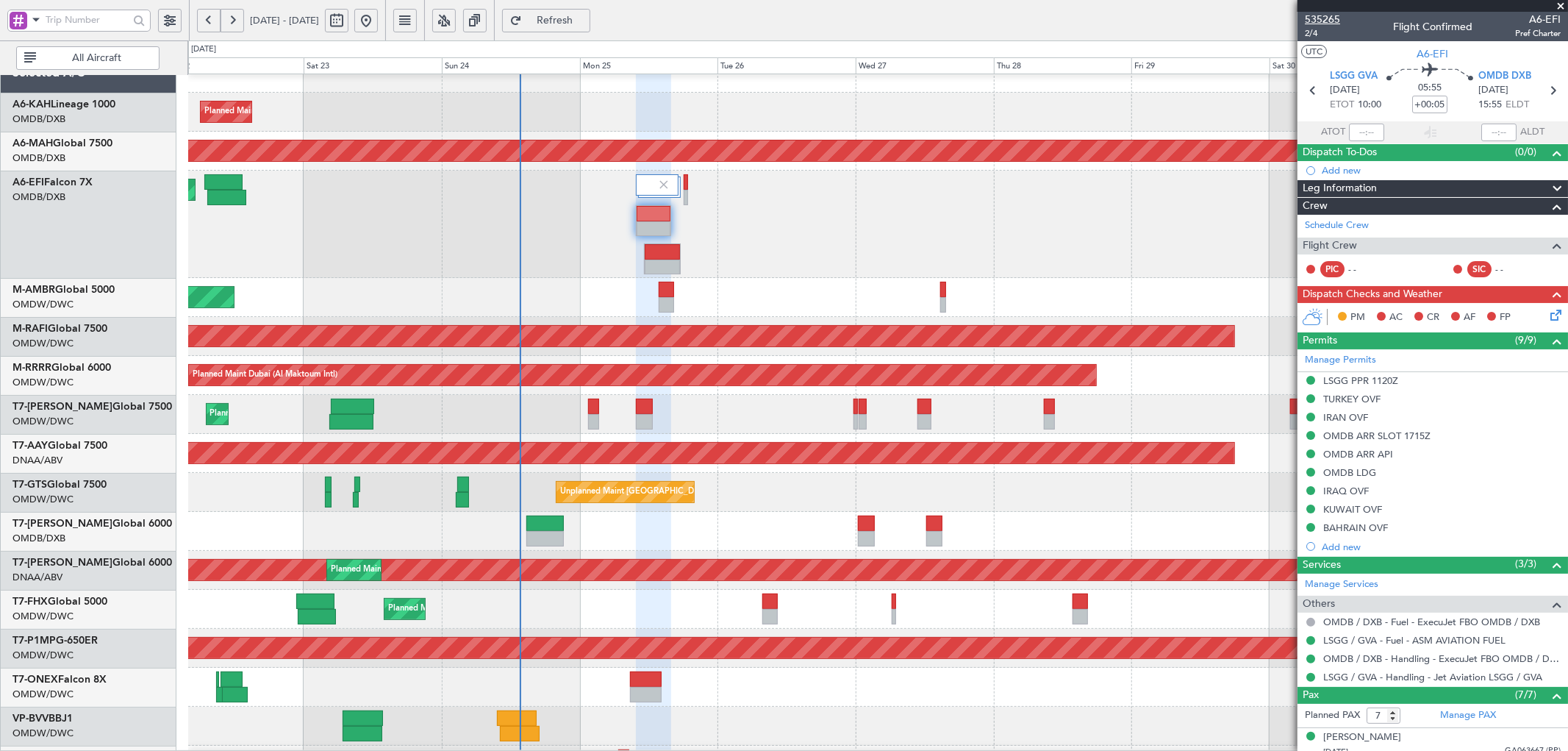
click at [1339, 20] on span "535265" at bounding box center [1323, 20] width 35 height 16
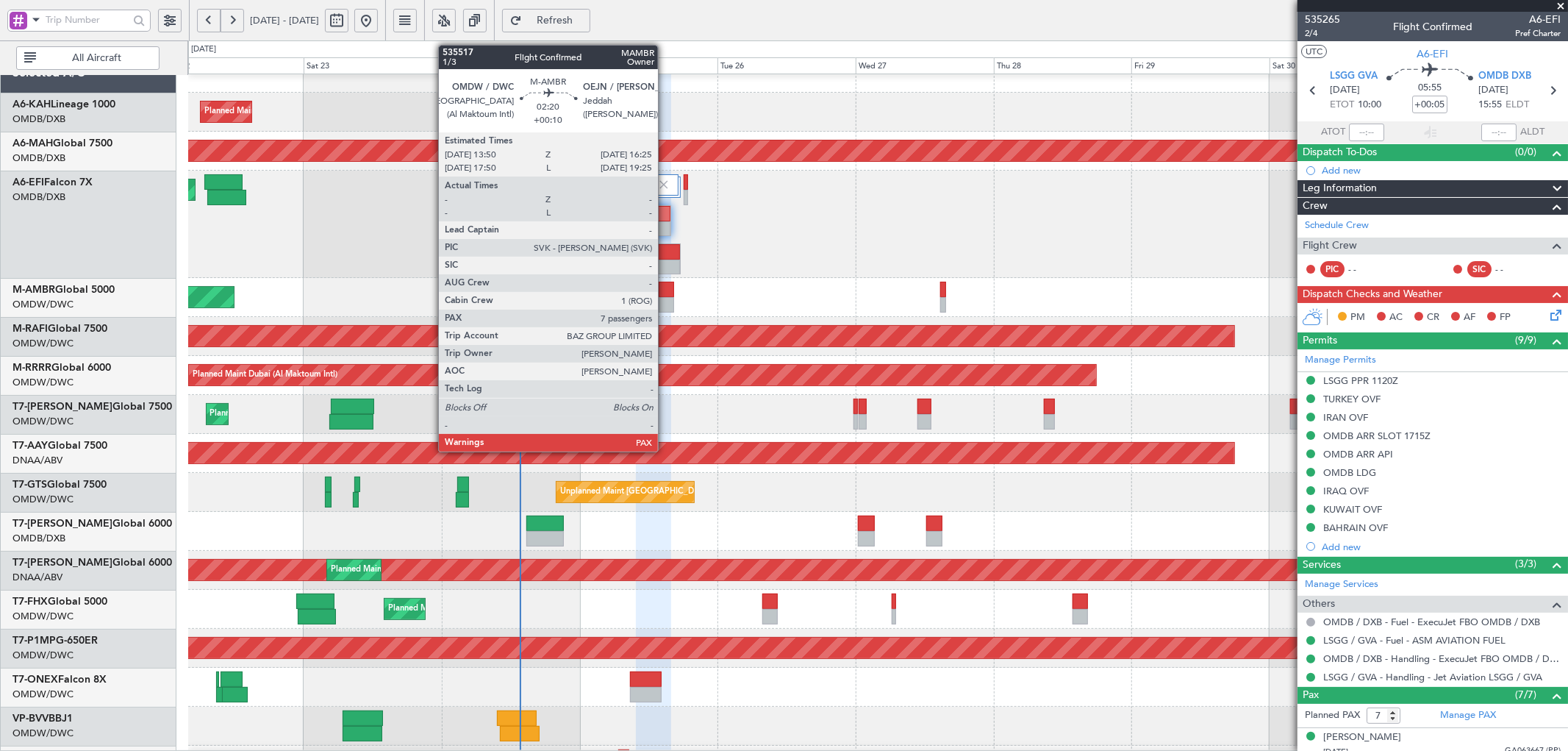
click at [665, 294] on div at bounding box center [666, 289] width 16 height 16
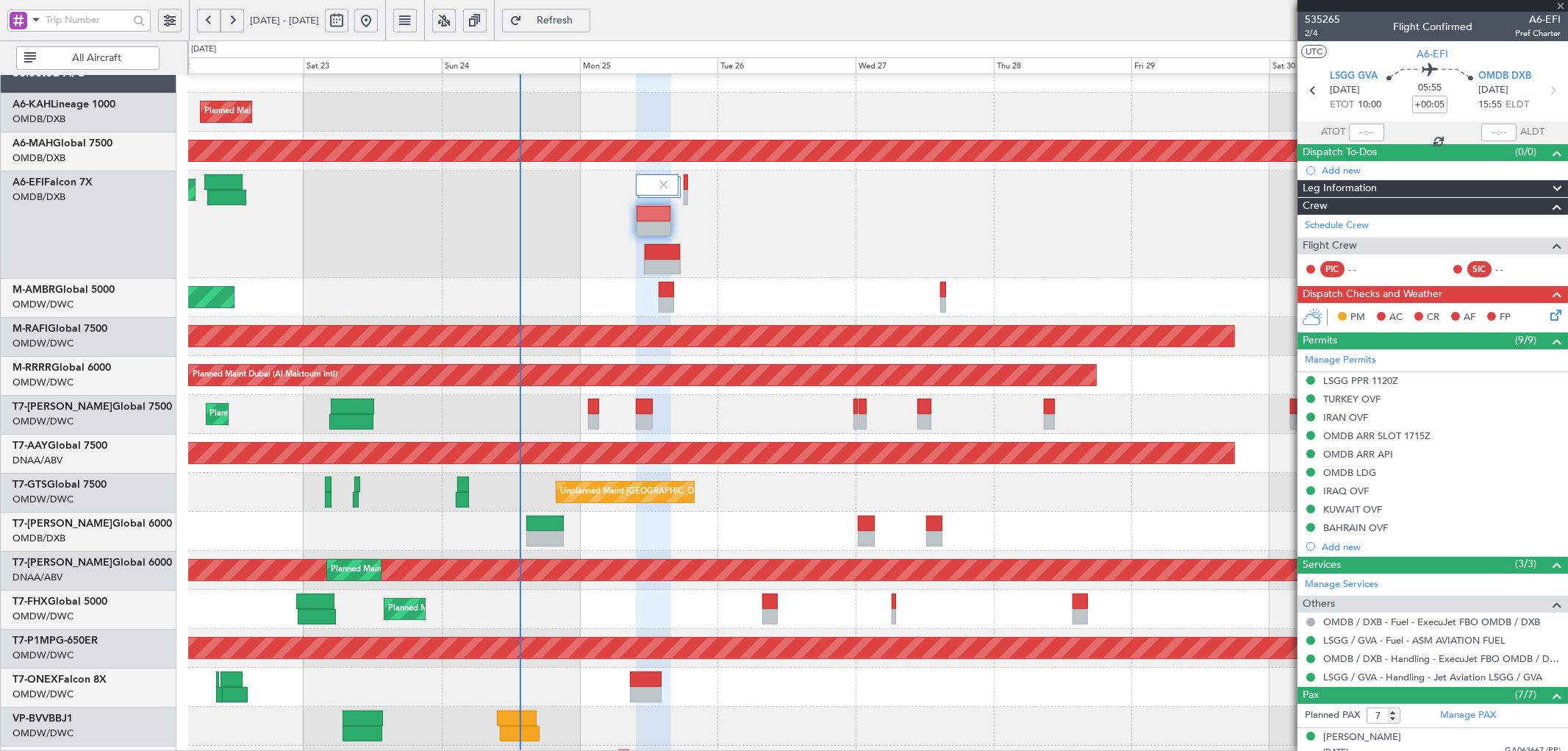
type input "+00:10"
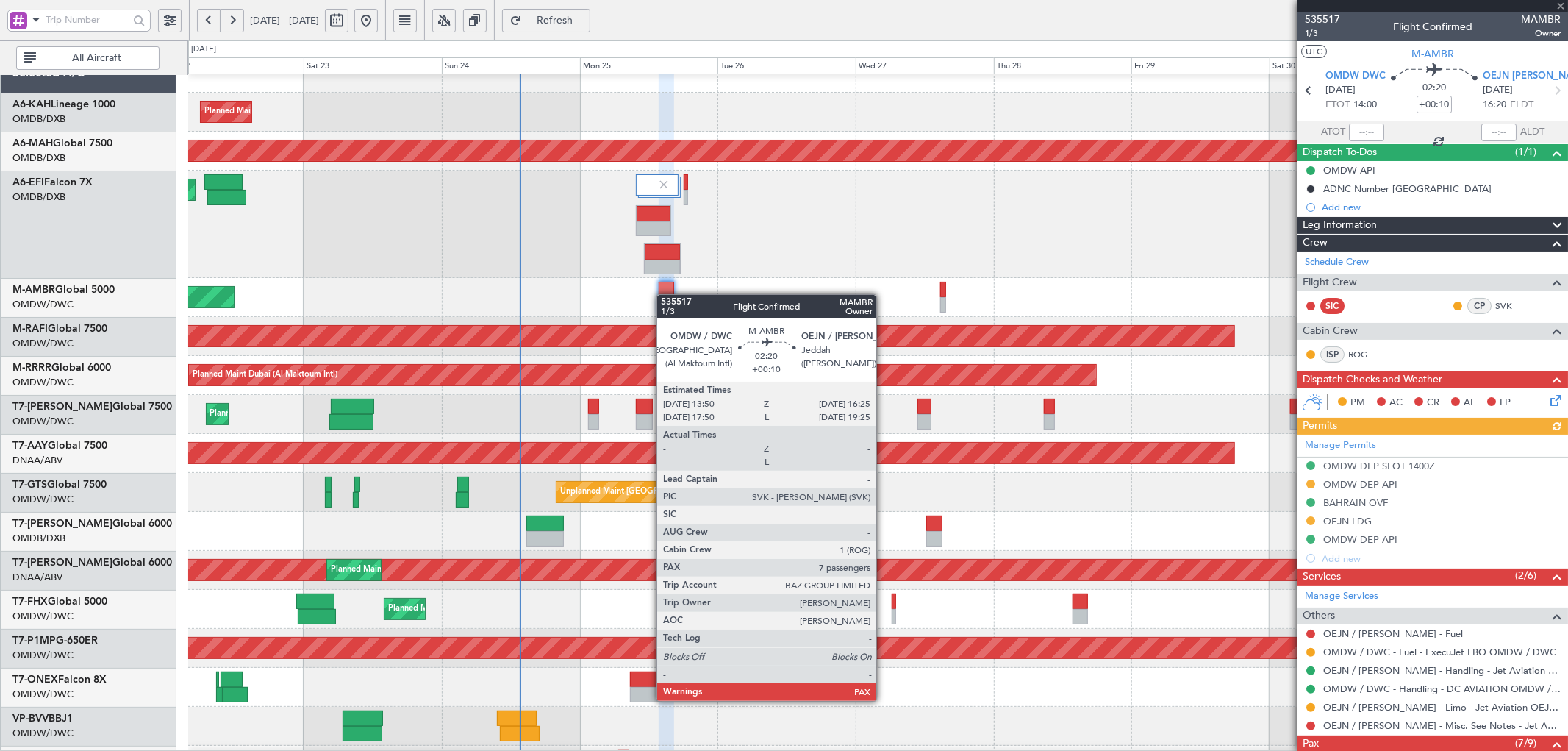
click at [664, 294] on div at bounding box center [666, 289] width 16 height 16
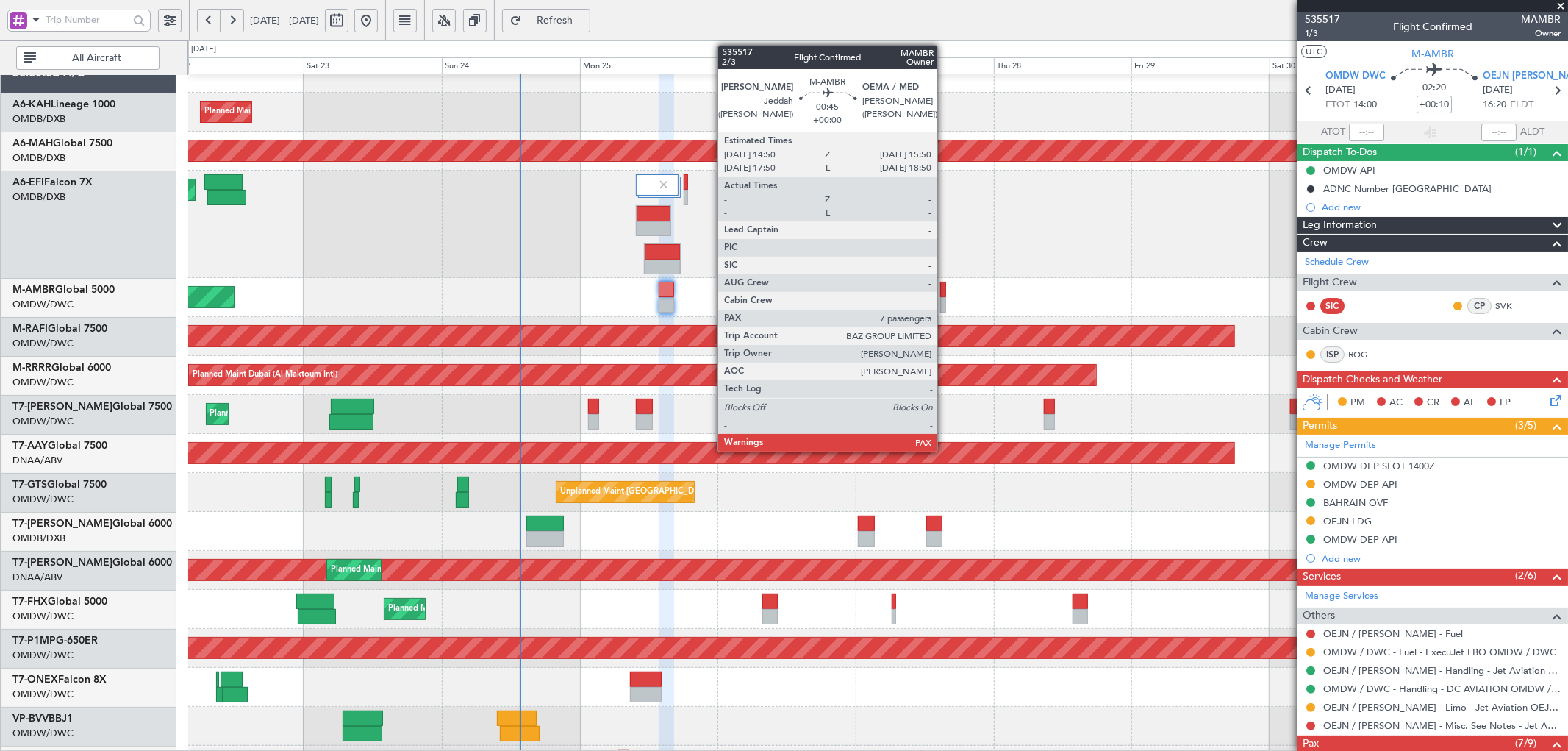
click at [945, 288] on div at bounding box center [943, 289] width 6 height 16
click at [945, 287] on div at bounding box center [943, 289] width 6 height 16
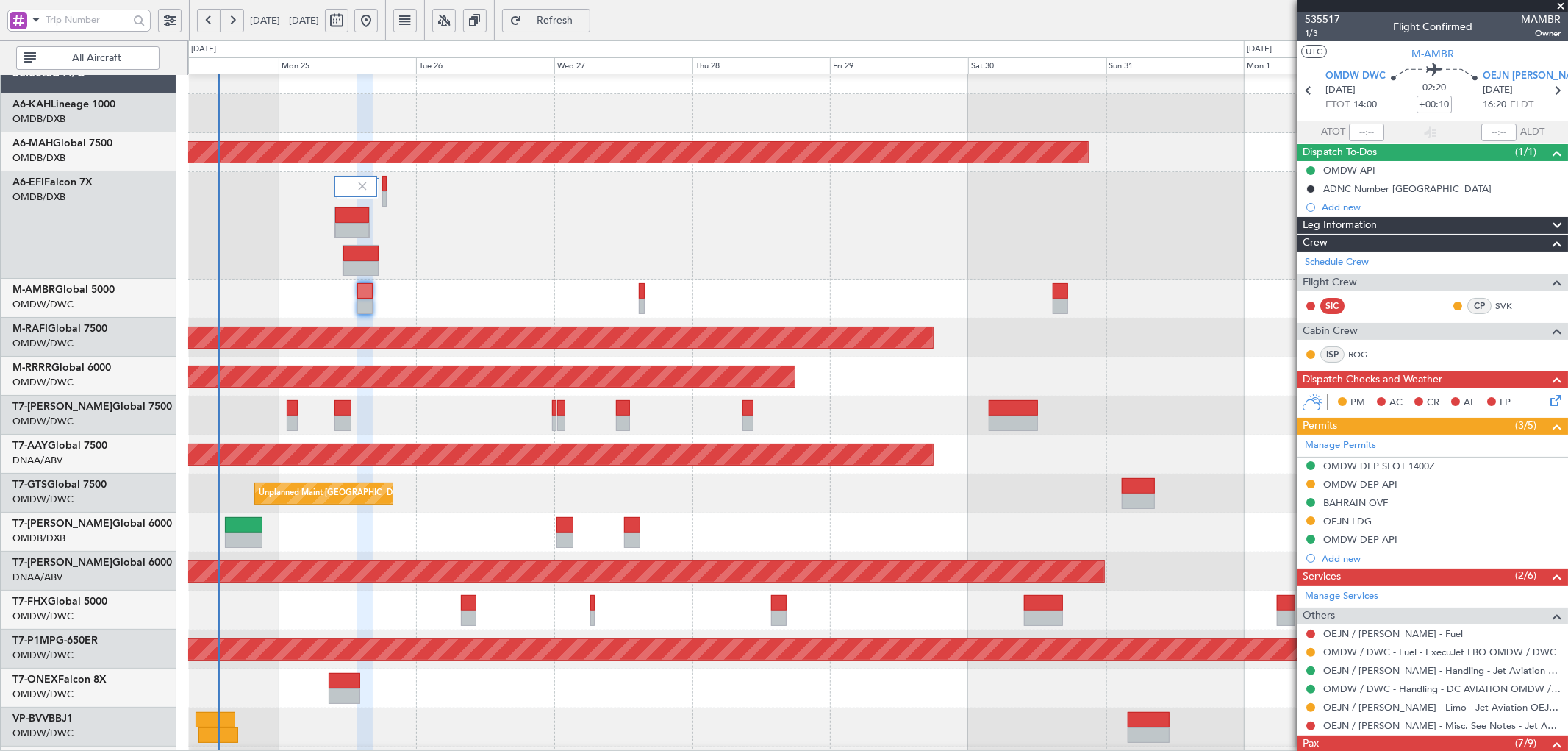
scroll to position [20, 0]
click at [875, 300] on div "Planned Maint Dubai (Al Maktoum Intl)" at bounding box center [877, 299] width 1379 height 39
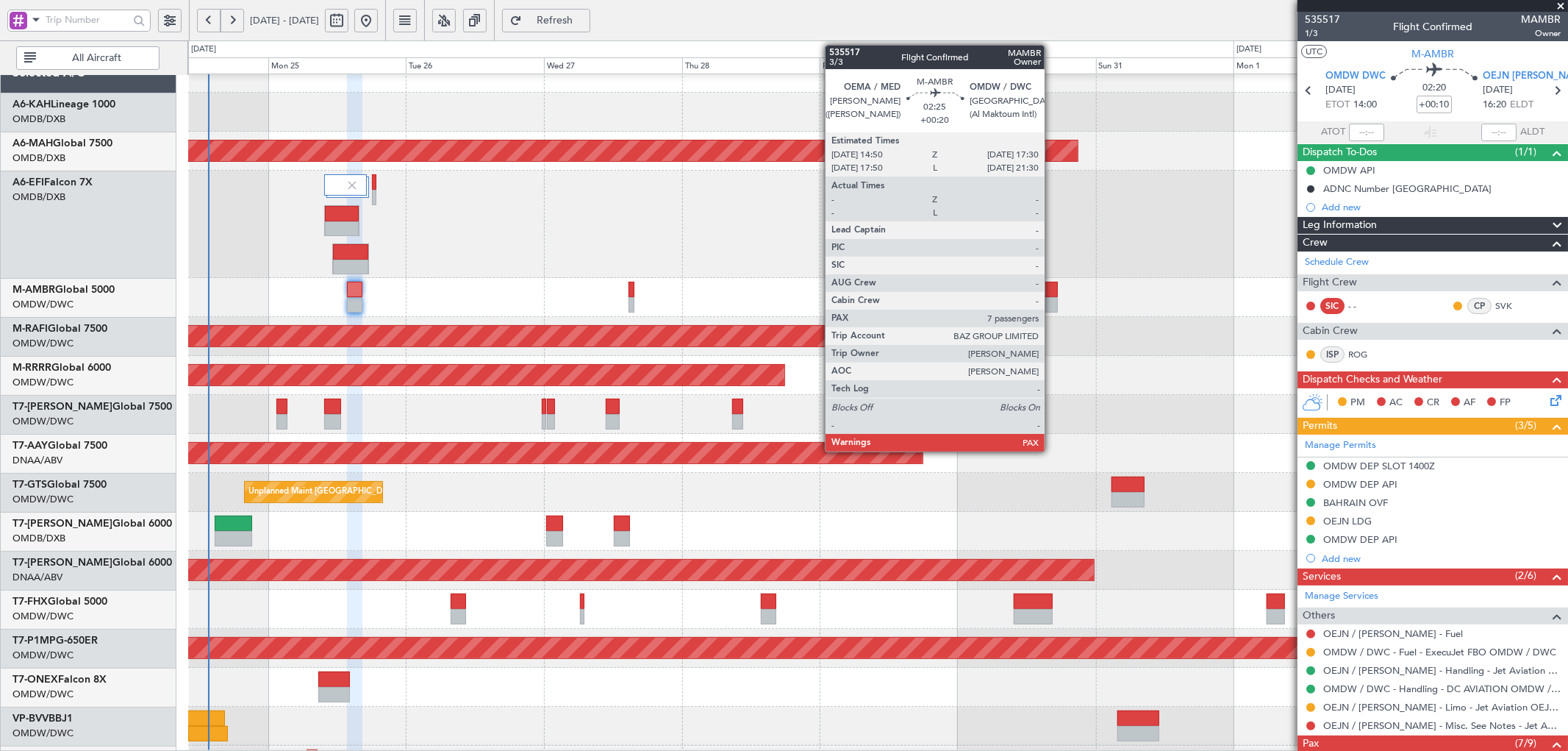
click at [1052, 291] on div at bounding box center [1050, 289] width 16 height 16
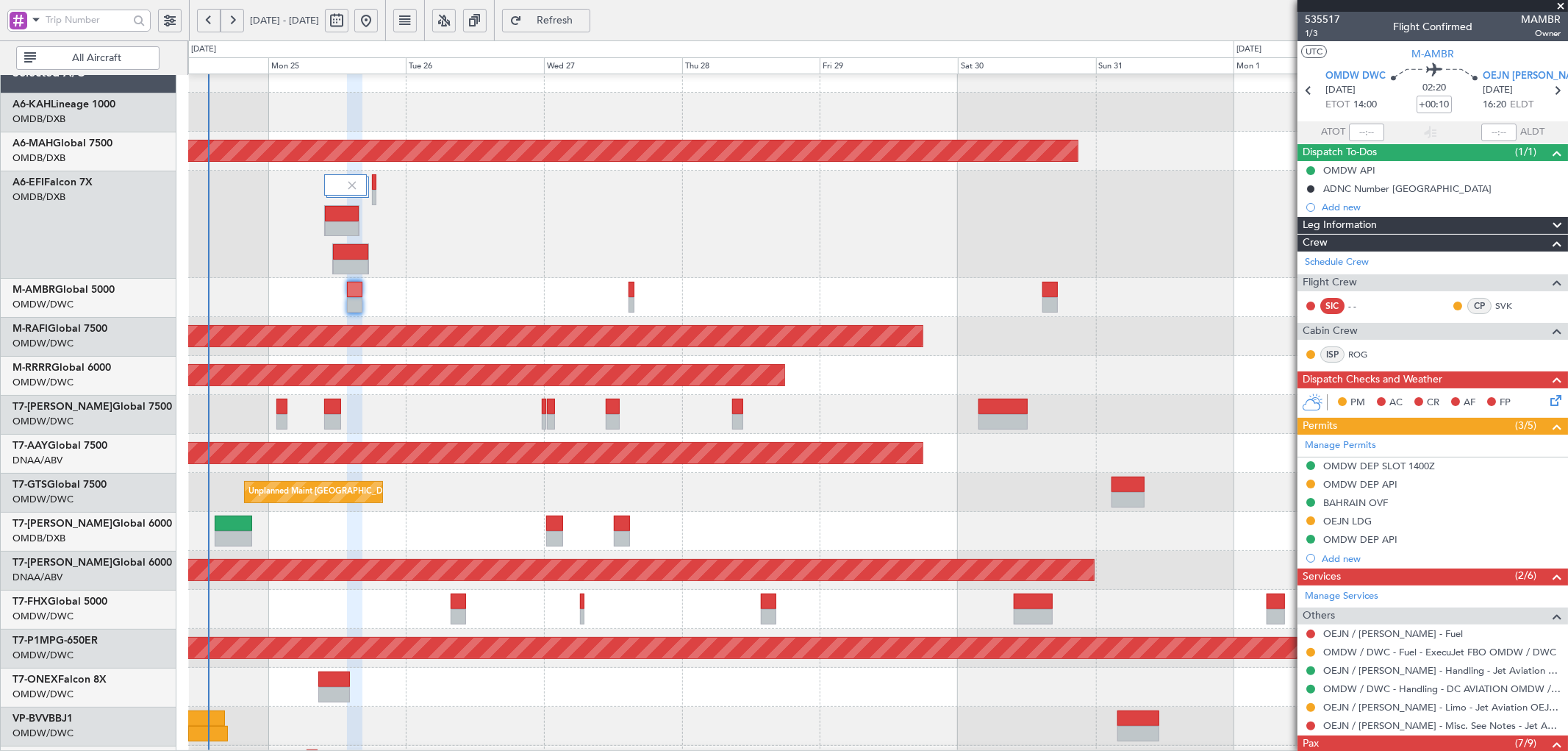
click at [584, 13] on button "Refresh" at bounding box center [546, 21] width 89 height 24
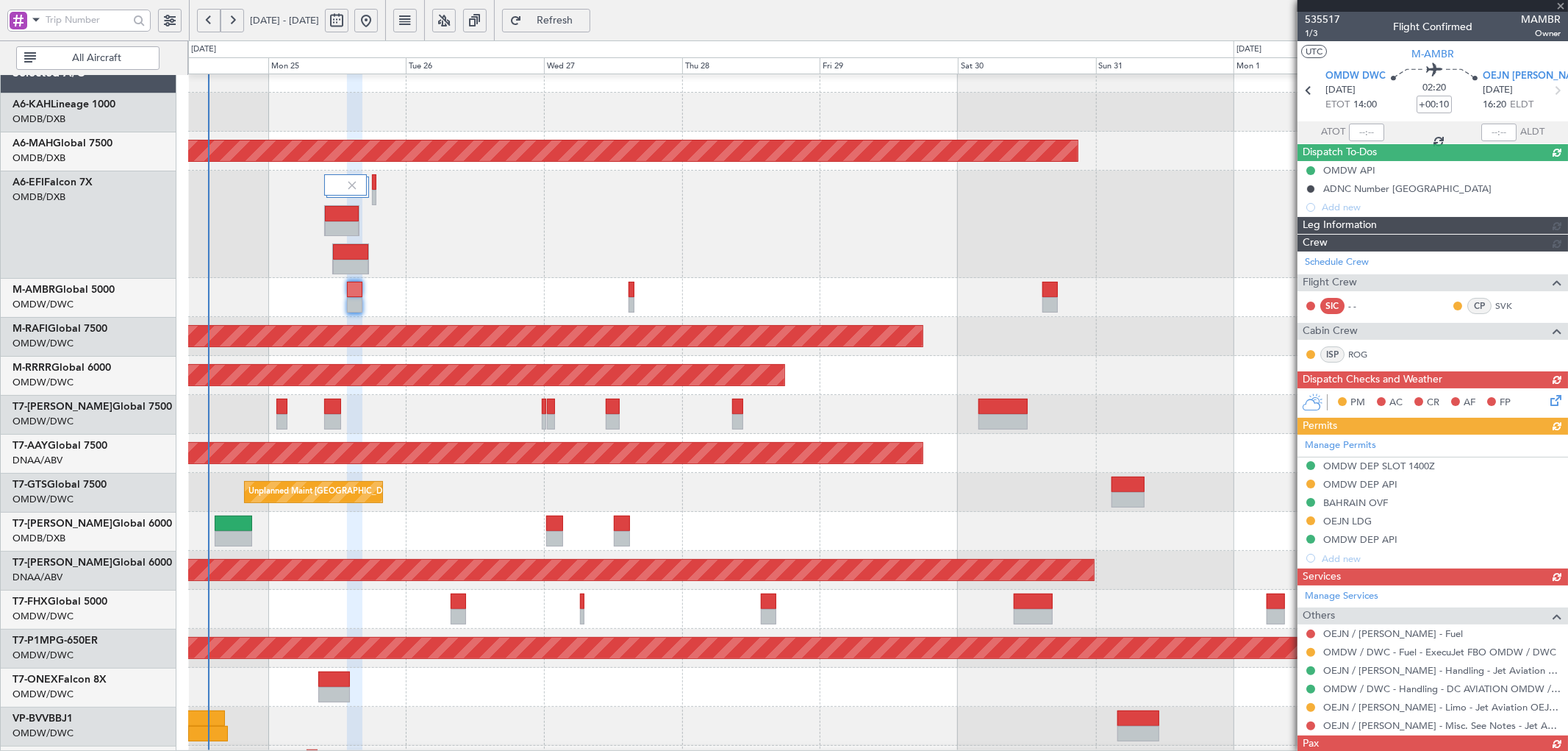
type input "7"
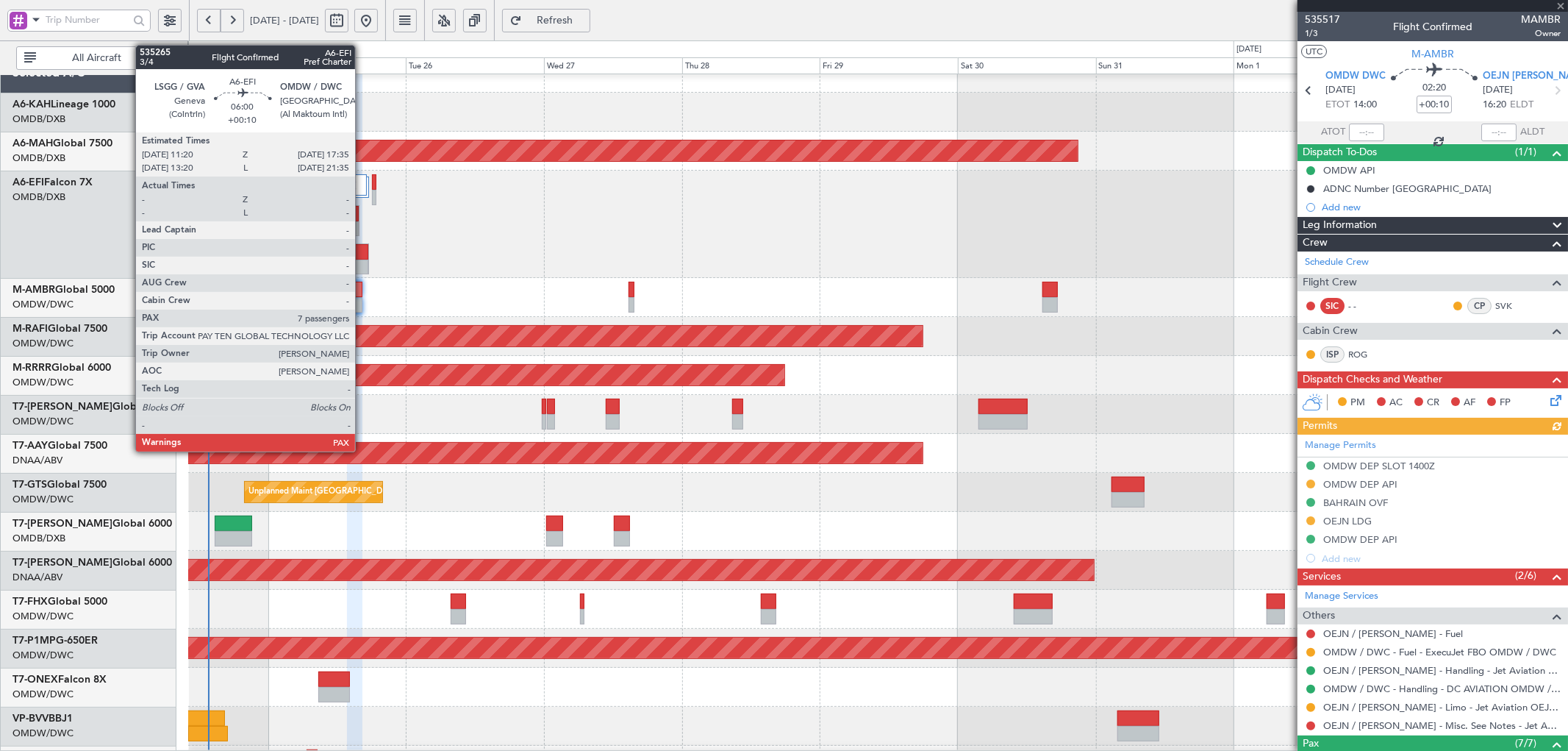
click at [362, 251] on div at bounding box center [349, 252] width 34 height 16
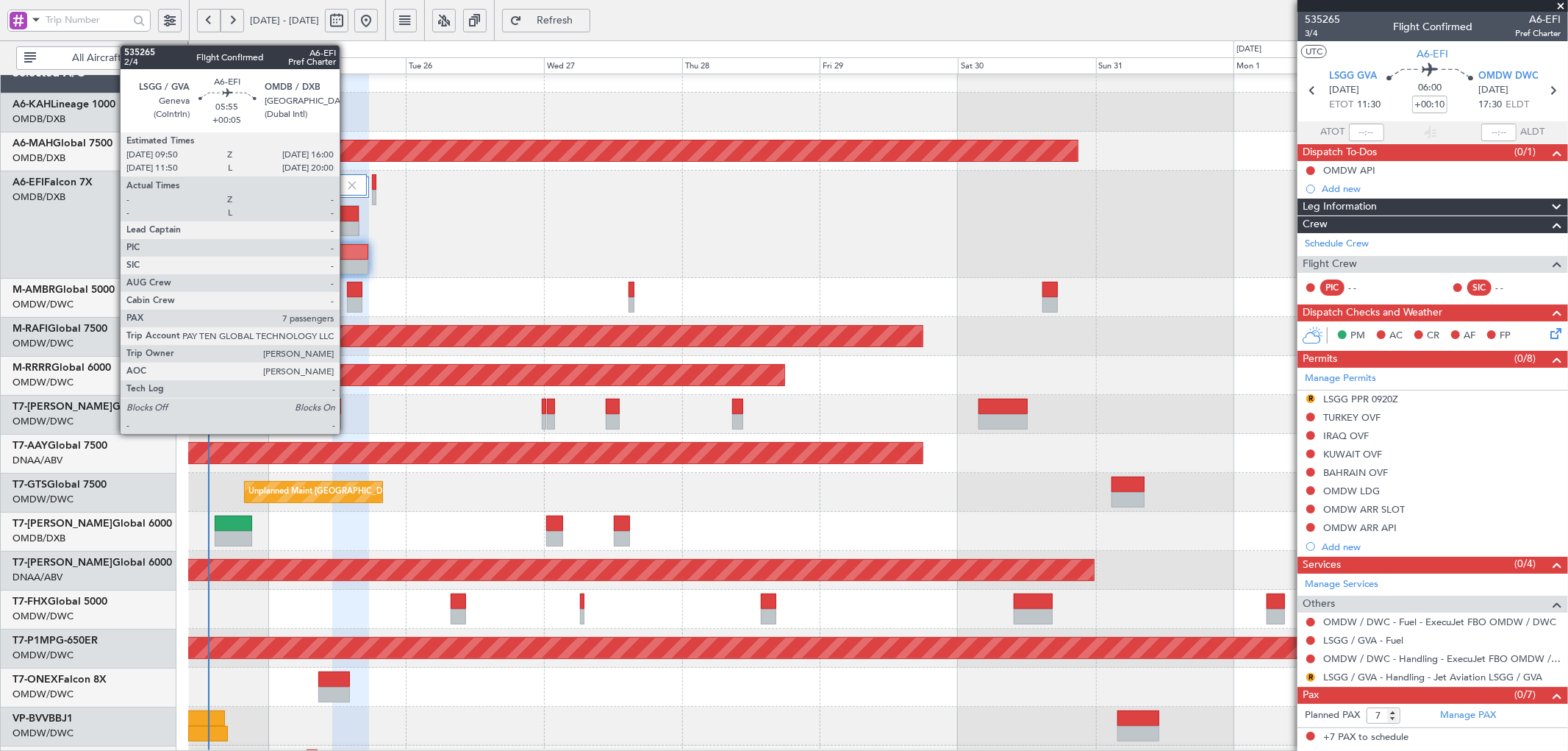
click at [347, 214] on div at bounding box center [342, 214] width 34 height 16
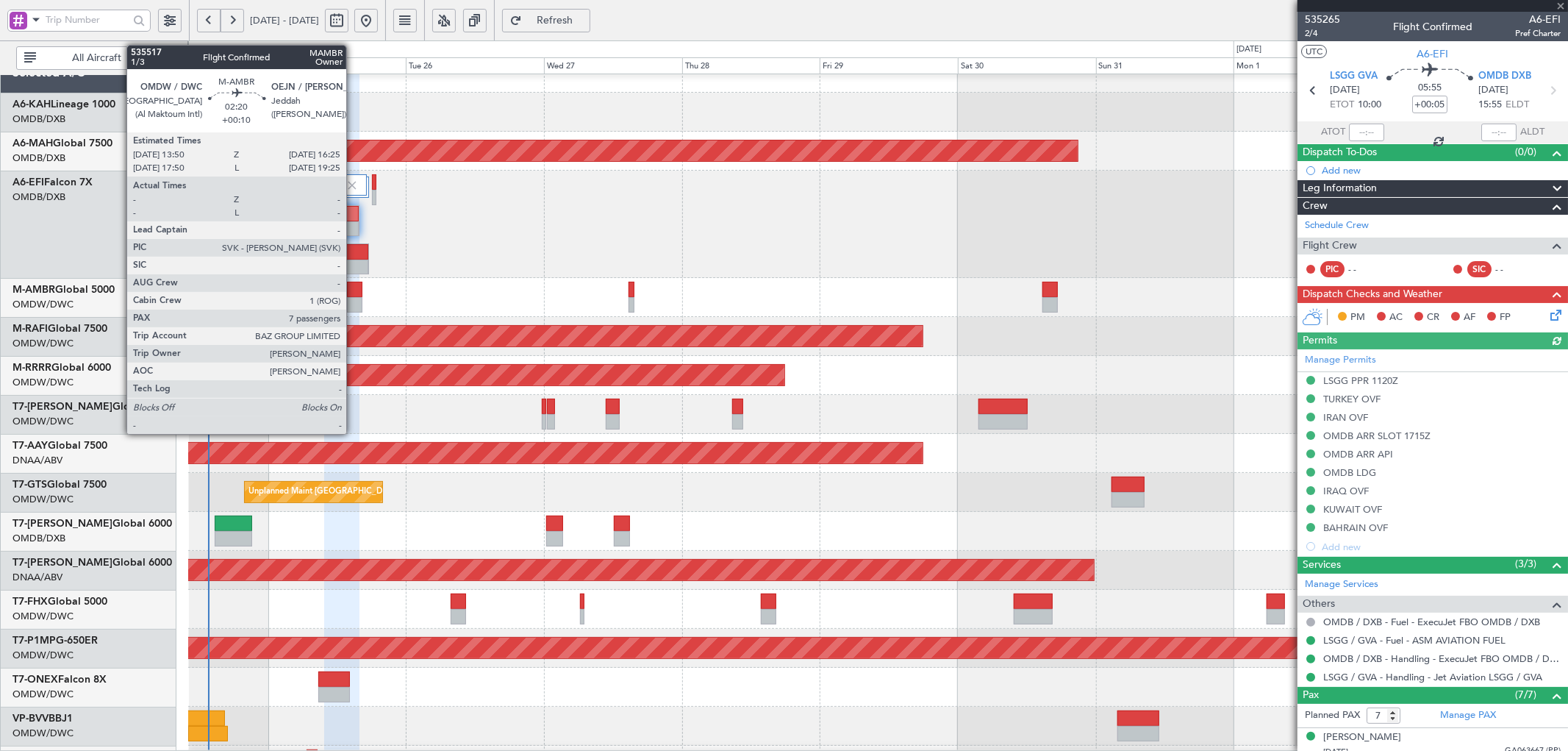
click at [353, 288] on div at bounding box center [355, 289] width 16 height 16
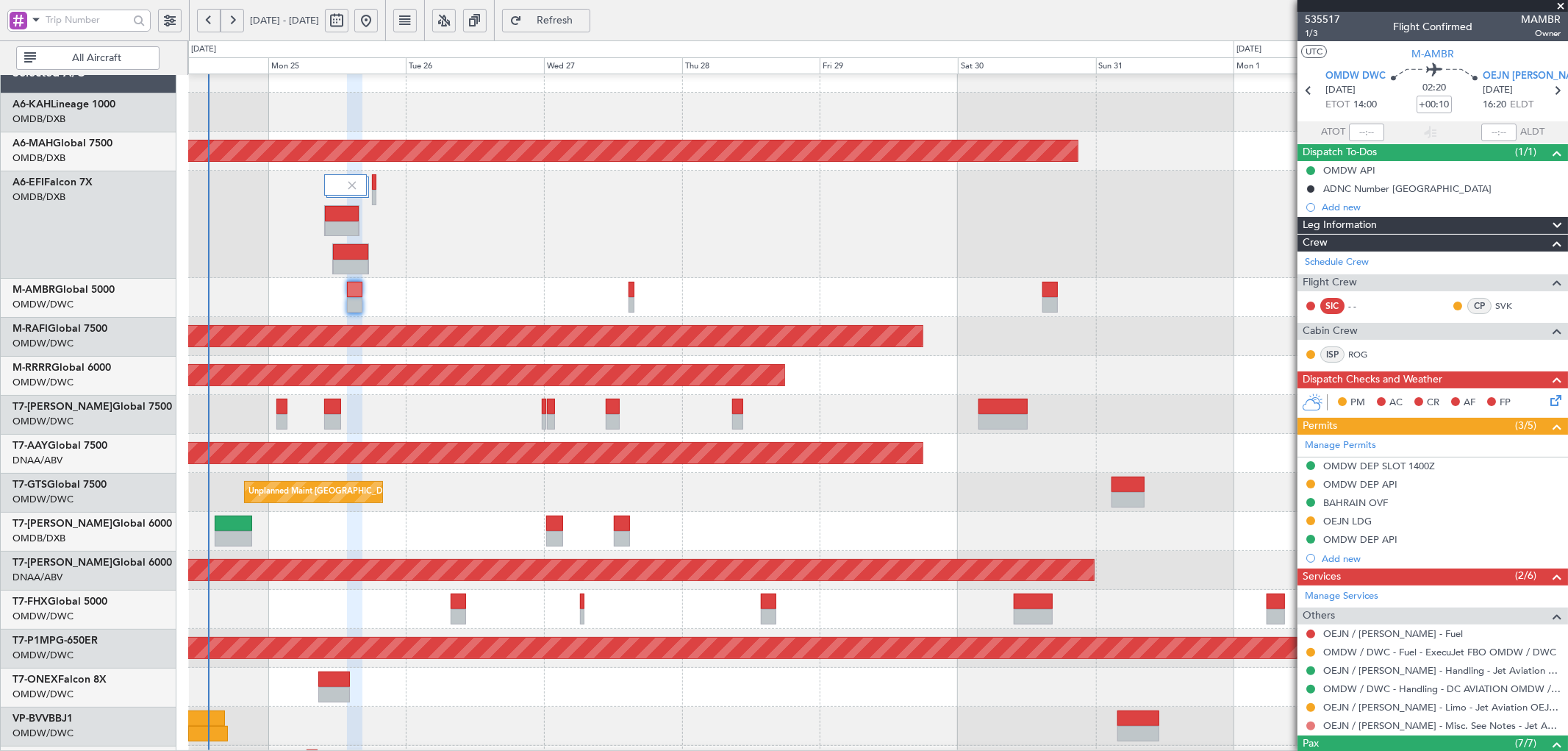
click at [1313, 727] on button at bounding box center [1310, 725] width 9 height 9
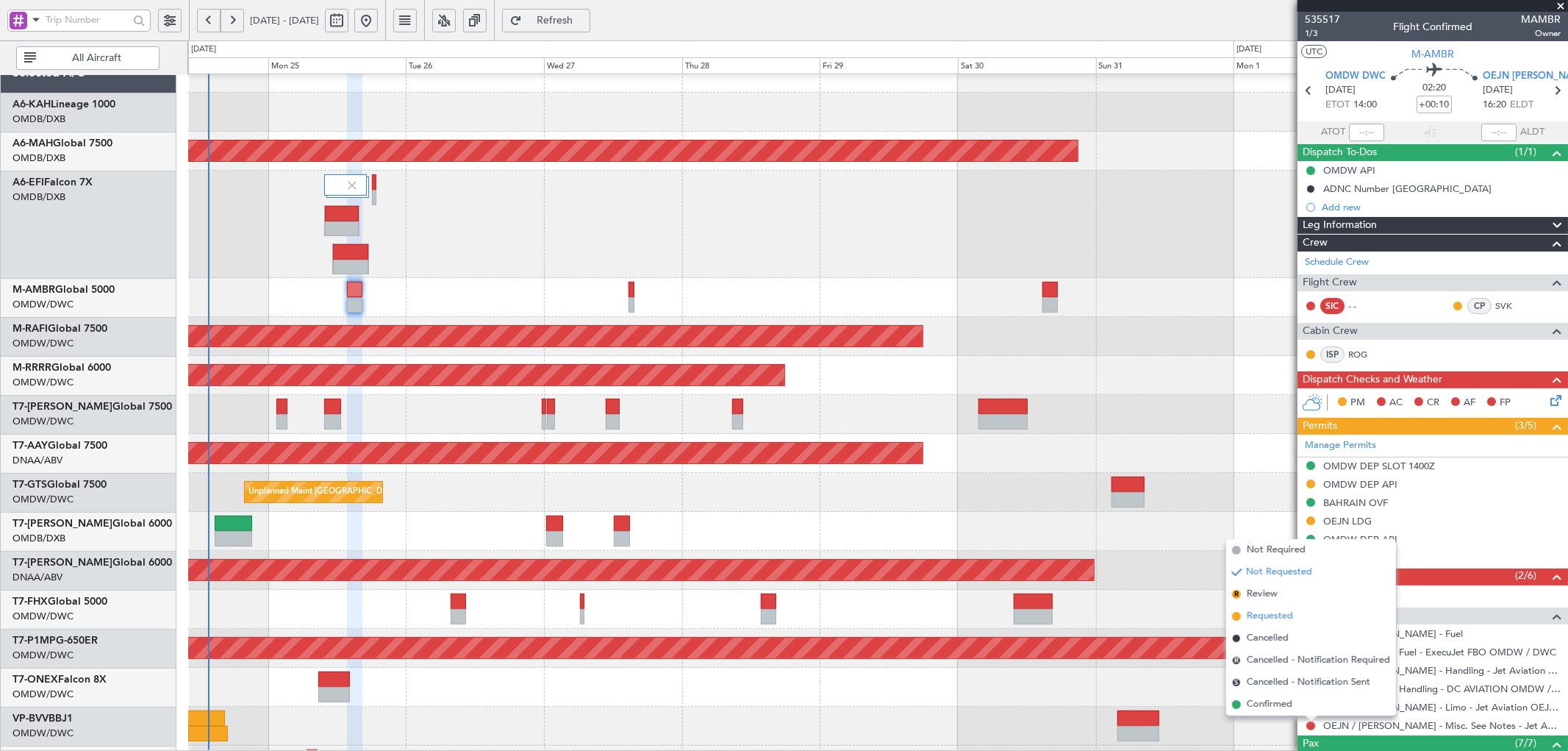
click at [1255, 623] on li "Requested" at bounding box center [1311, 616] width 170 height 22
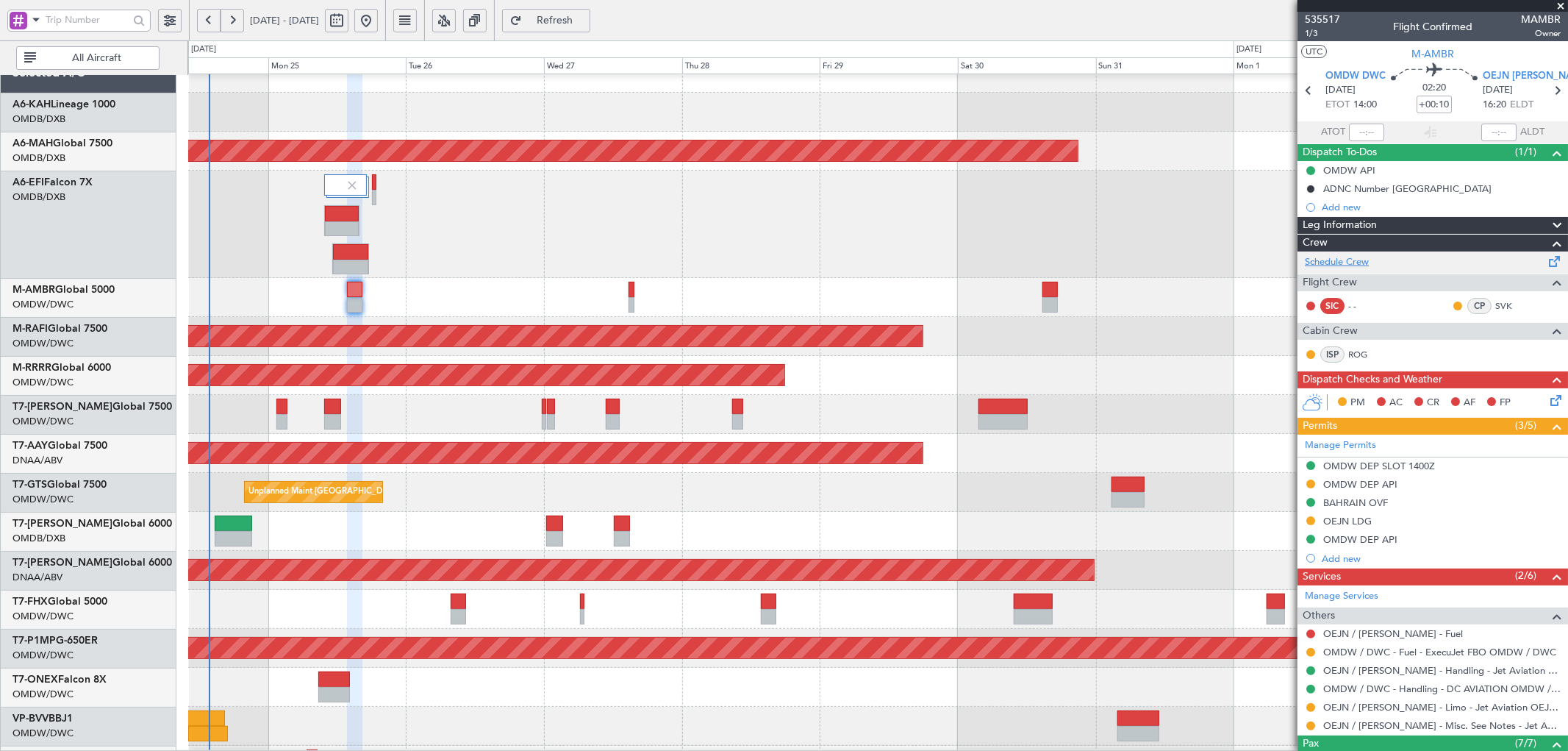
click at [1352, 266] on link "Schedule Crew" at bounding box center [1337, 262] width 64 height 15
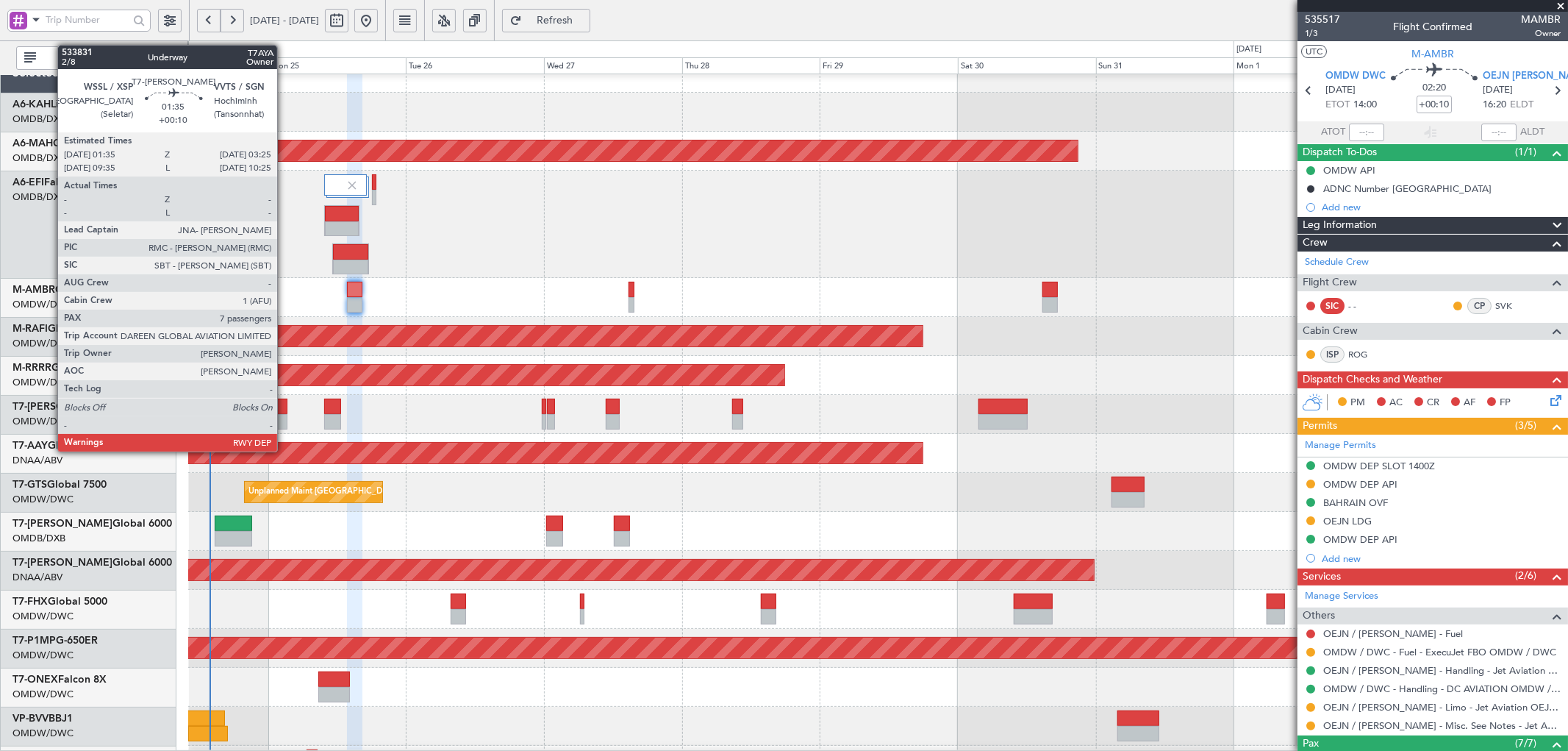
click at [284, 410] on div at bounding box center [282, 407] width 11 height 16
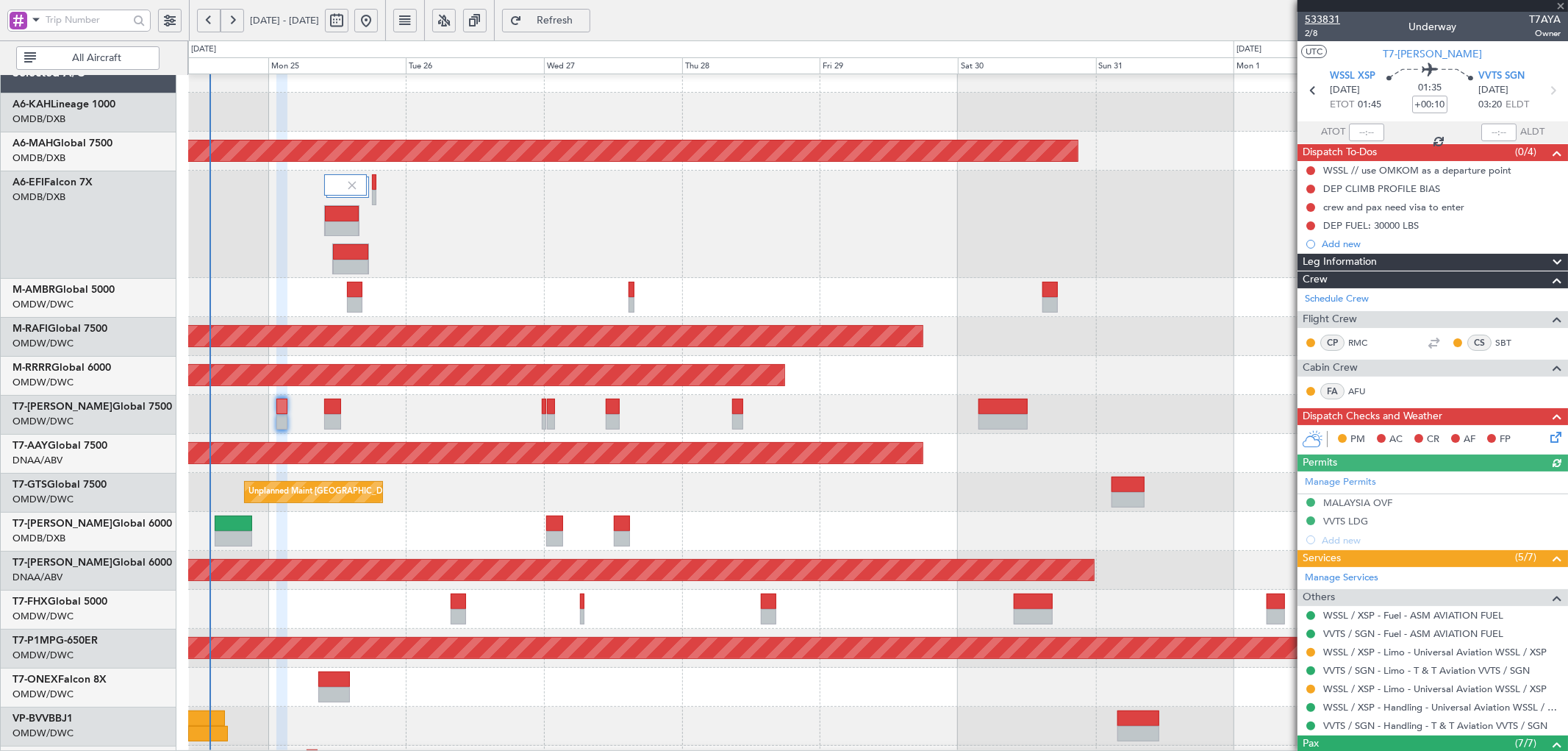
click at [1323, 20] on span "533831" at bounding box center [1323, 20] width 35 height 16
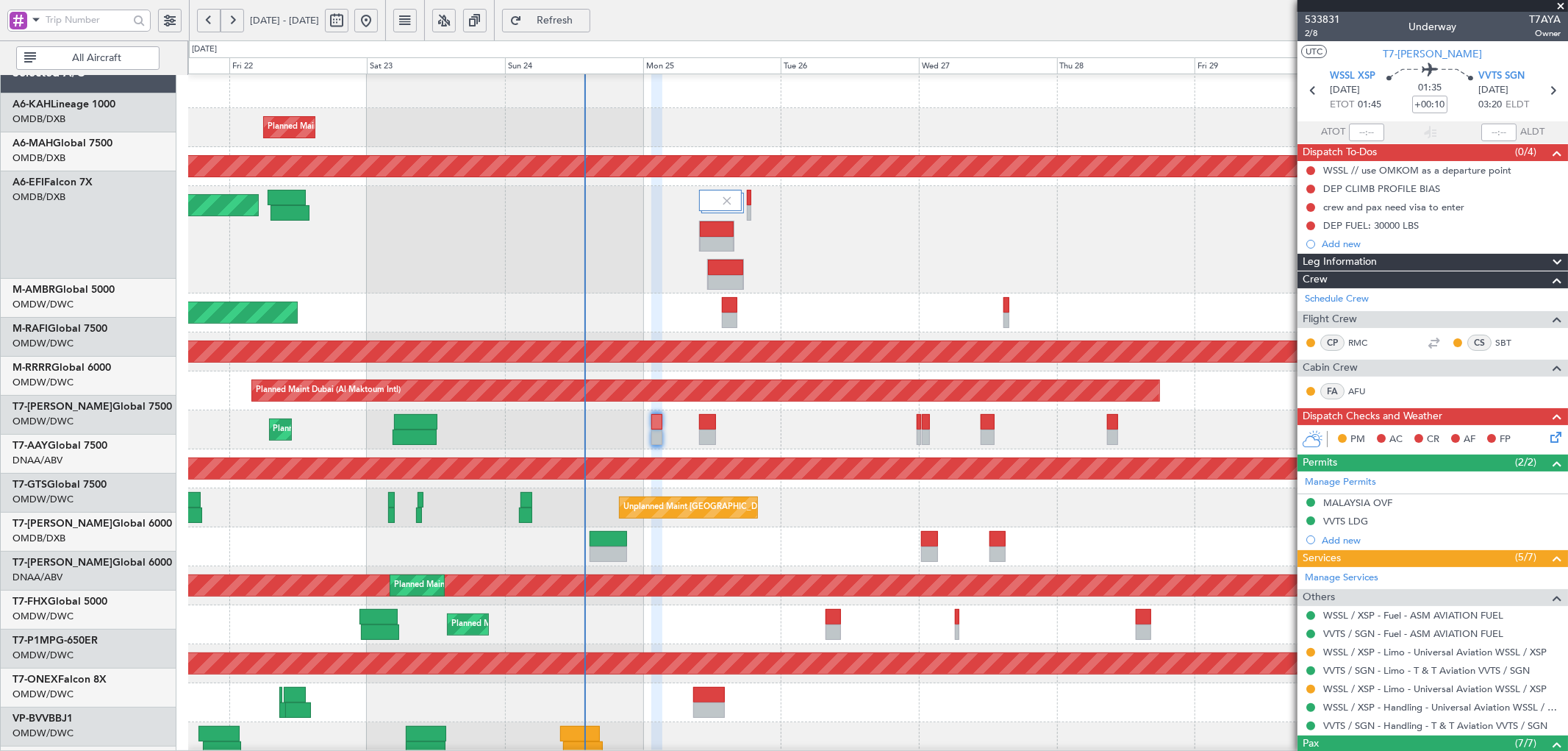
scroll to position [0, 0]
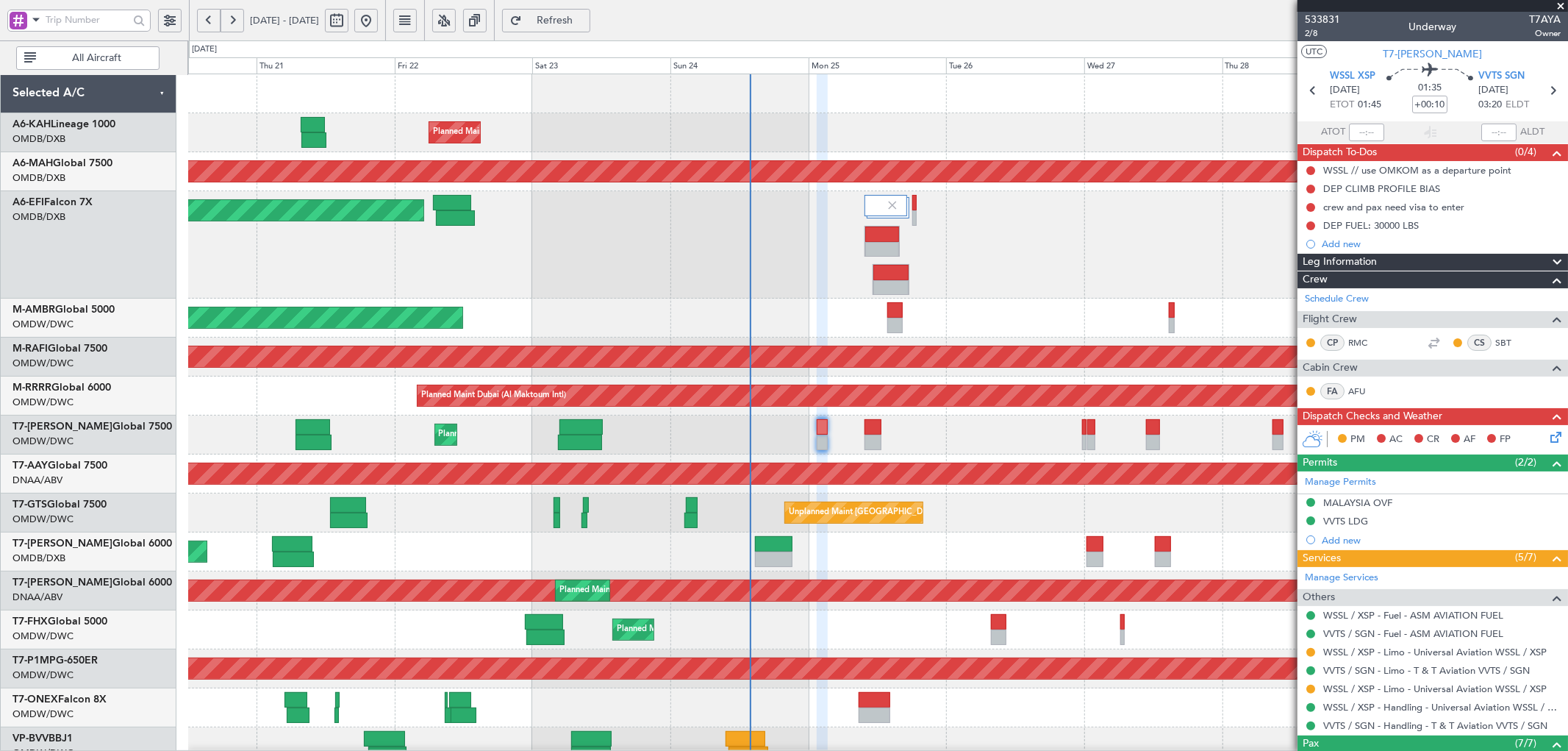
click at [942, 272] on div "Planned Maint Dubai (Al Maktoum Intl)" at bounding box center [877, 244] width 1379 height 107
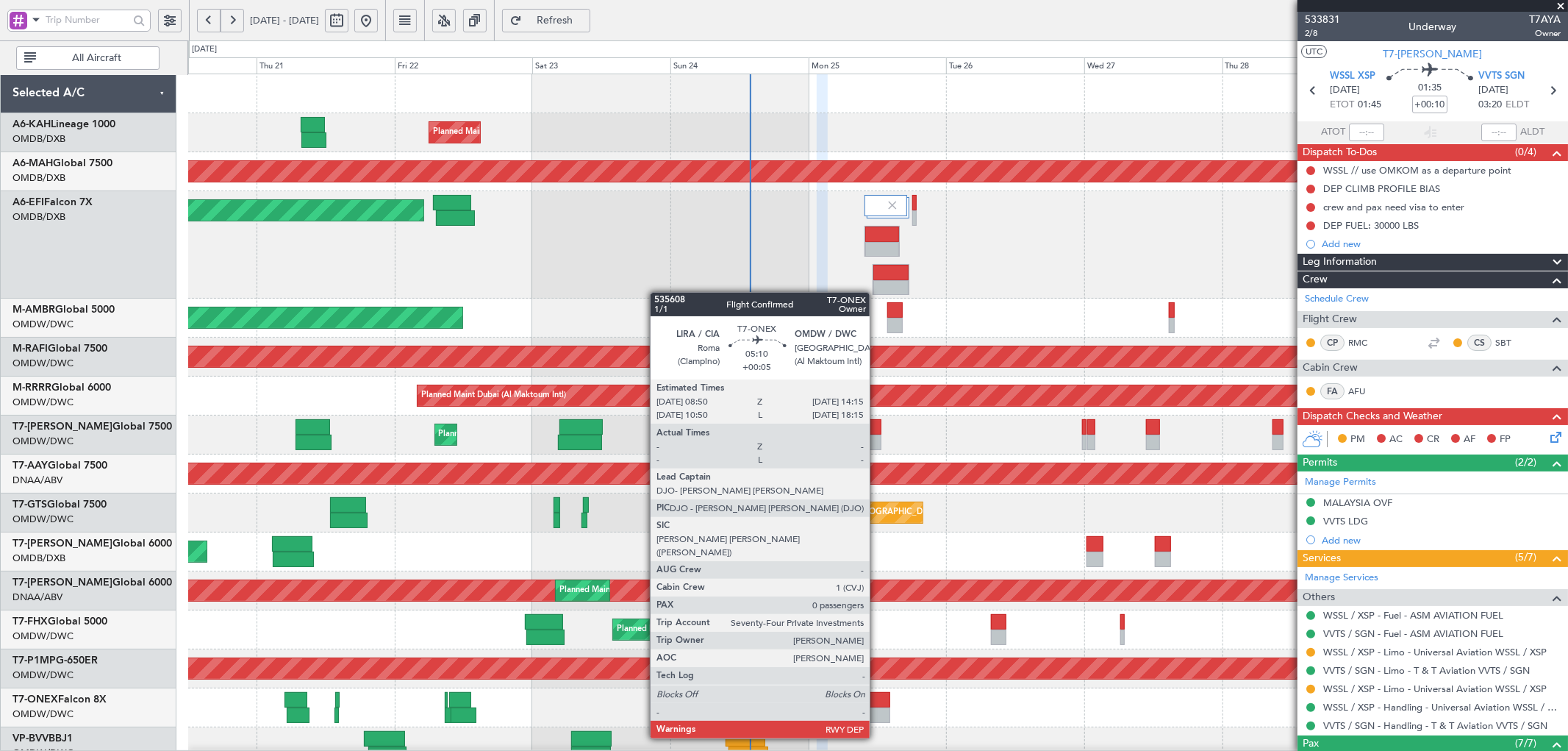
click at [878, 697] on div at bounding box center [874, 700] width 31 height 16
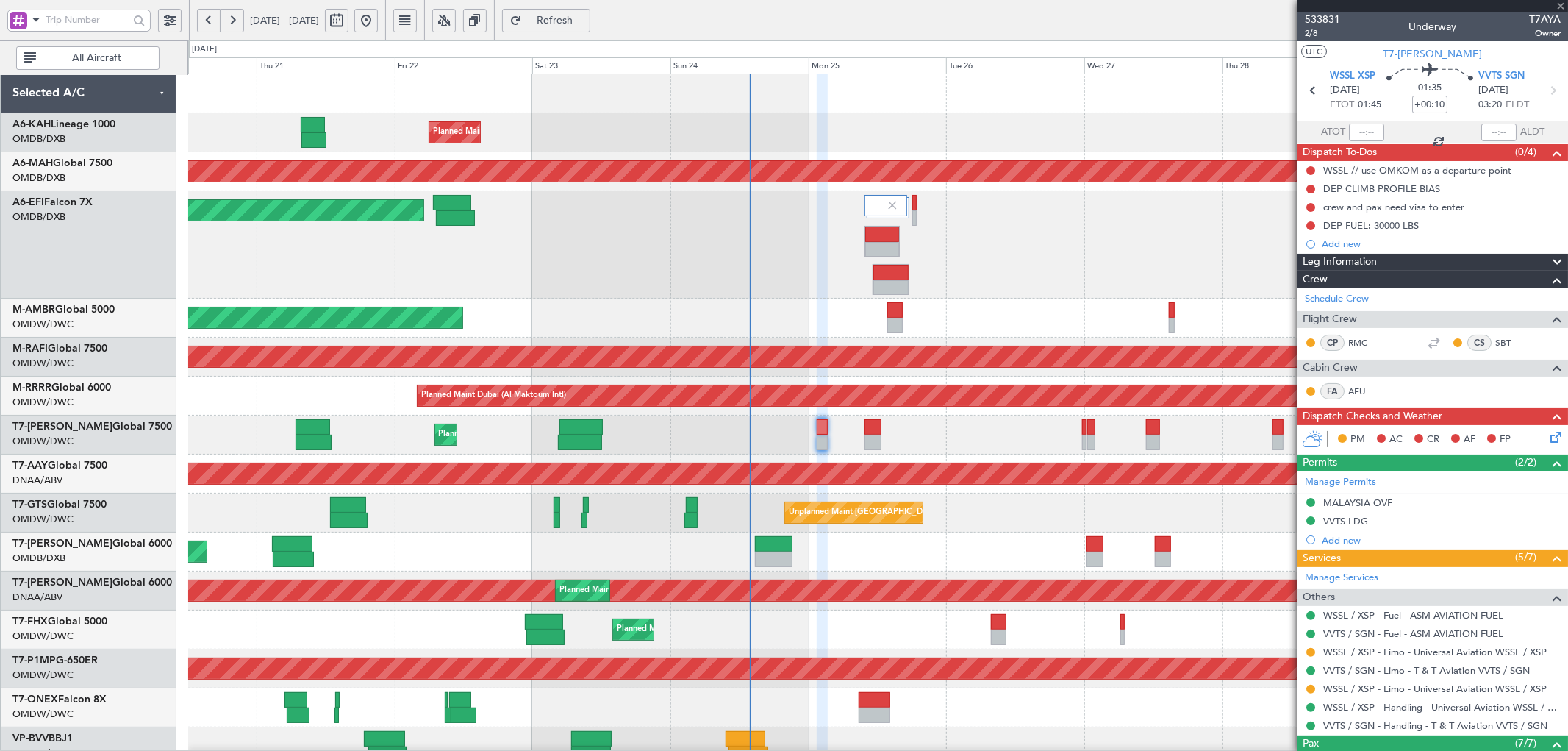
type input "+00:05"
type input "0"
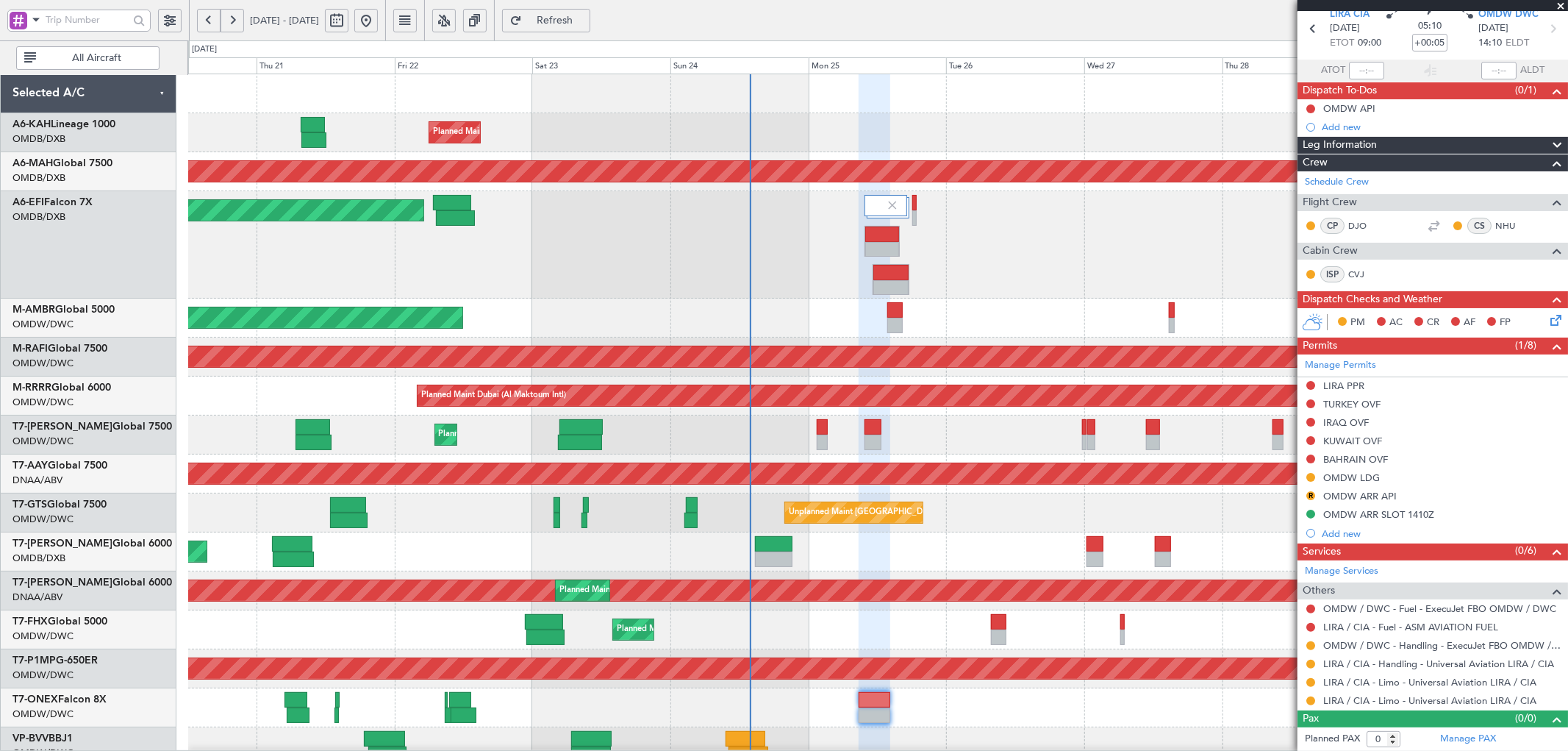
scroll to position [62, 0]
click at [1310, 401] on button at bounding box center [1310, 403] width 9 height 9
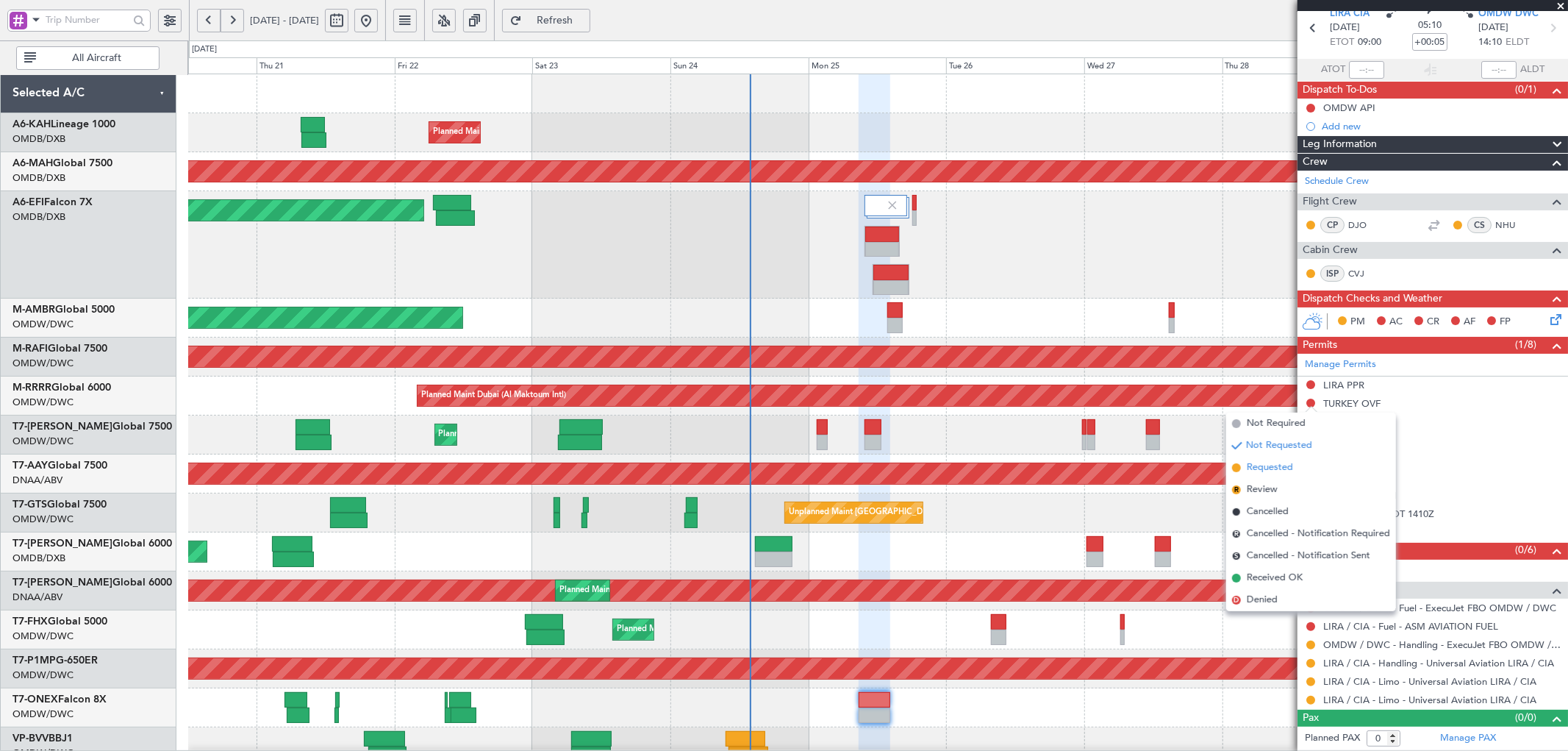
click at [1253, 466] on span "Requested" at bounding box center [1270, 468] width 46 height 15
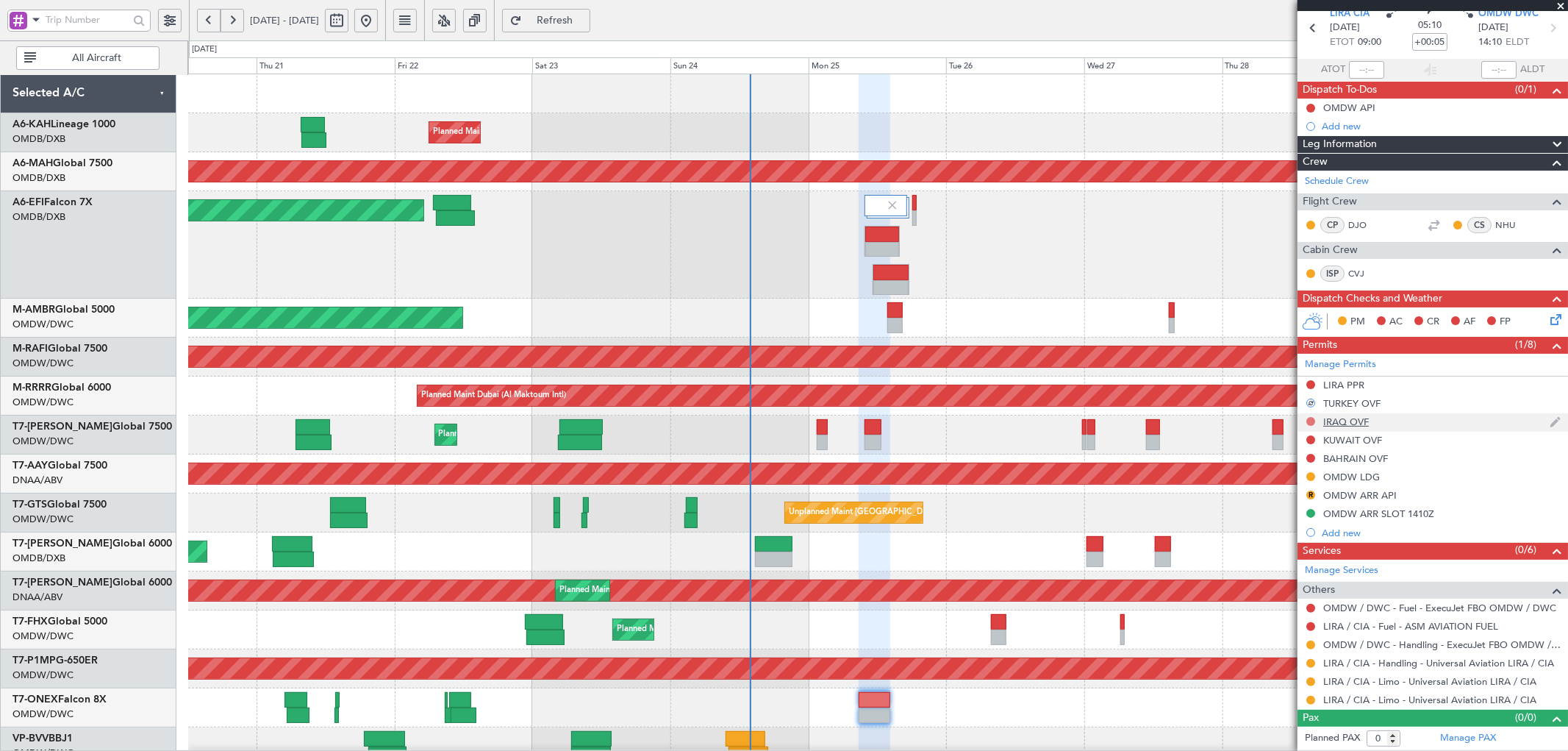
click at [1311, 422] on button at bounding box center [1310, 420] width 9 height 9
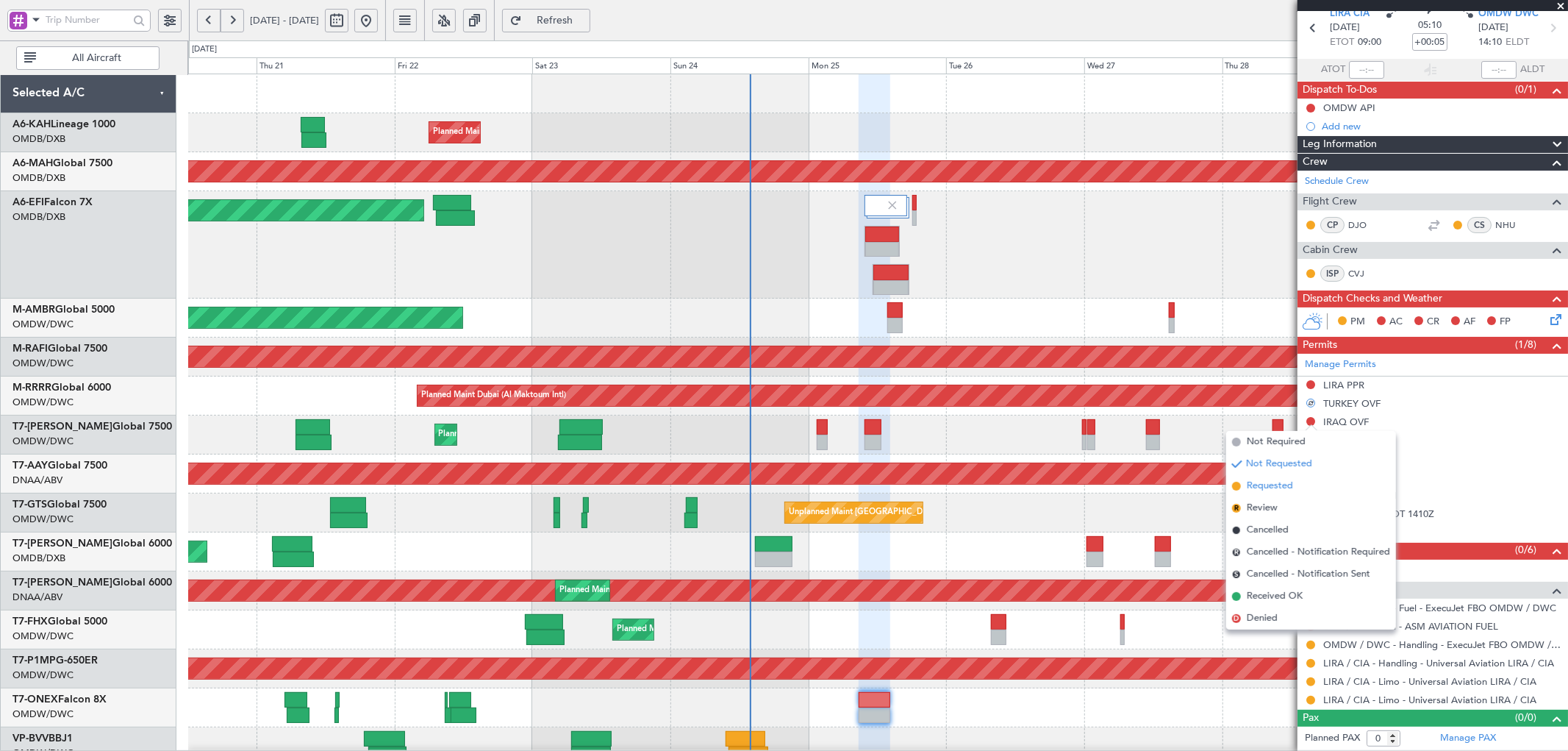
click at [1259, 489] on span "Requested" at bounding box center [1270, 485] width 46 height 15
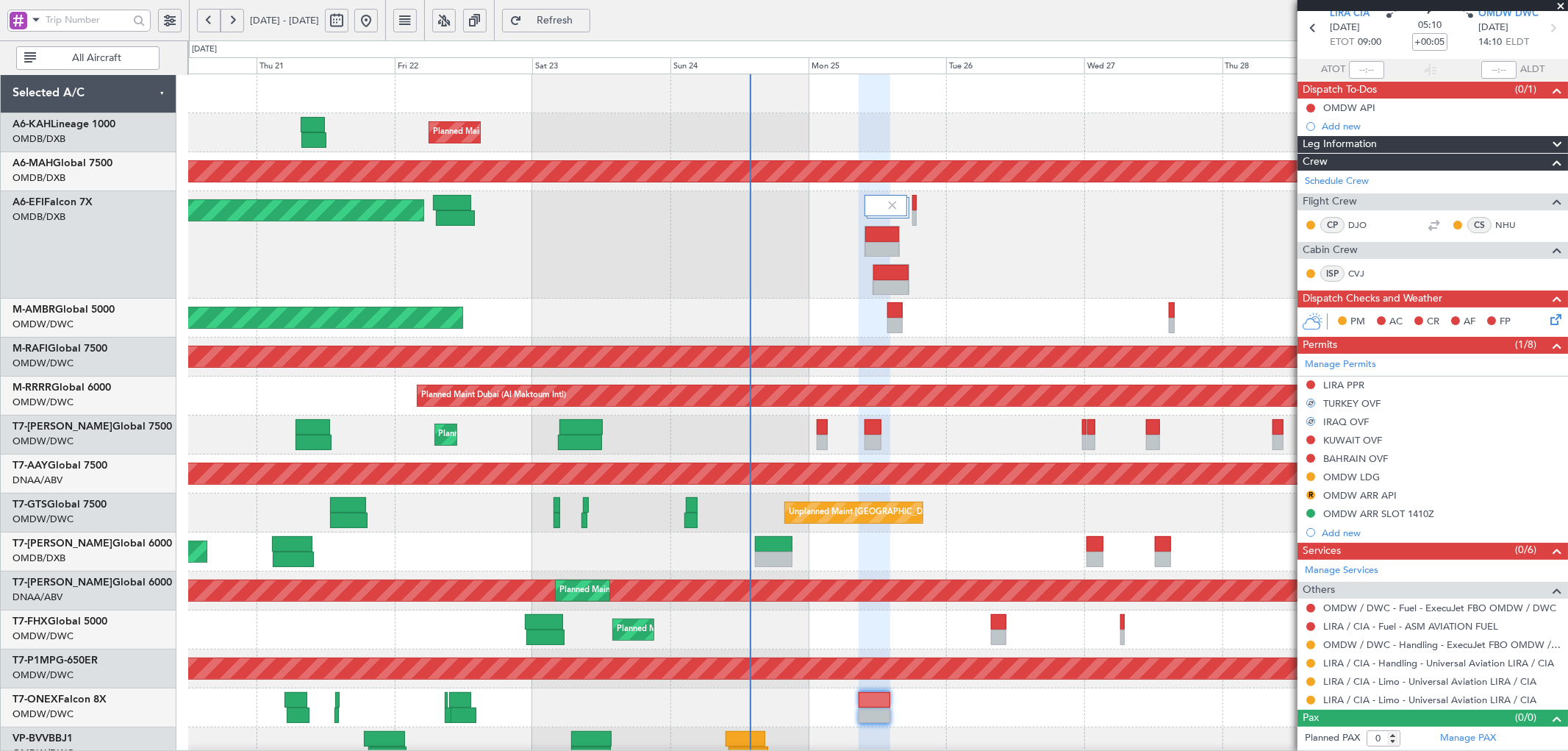
drag, startPoint x: 1307, startPoint y: 437, endPoint x: 1275, endPoint y: 468, distance: 44.6
click at [1307, 438] on button at bounding box center [1310, 439] width 9 height 9
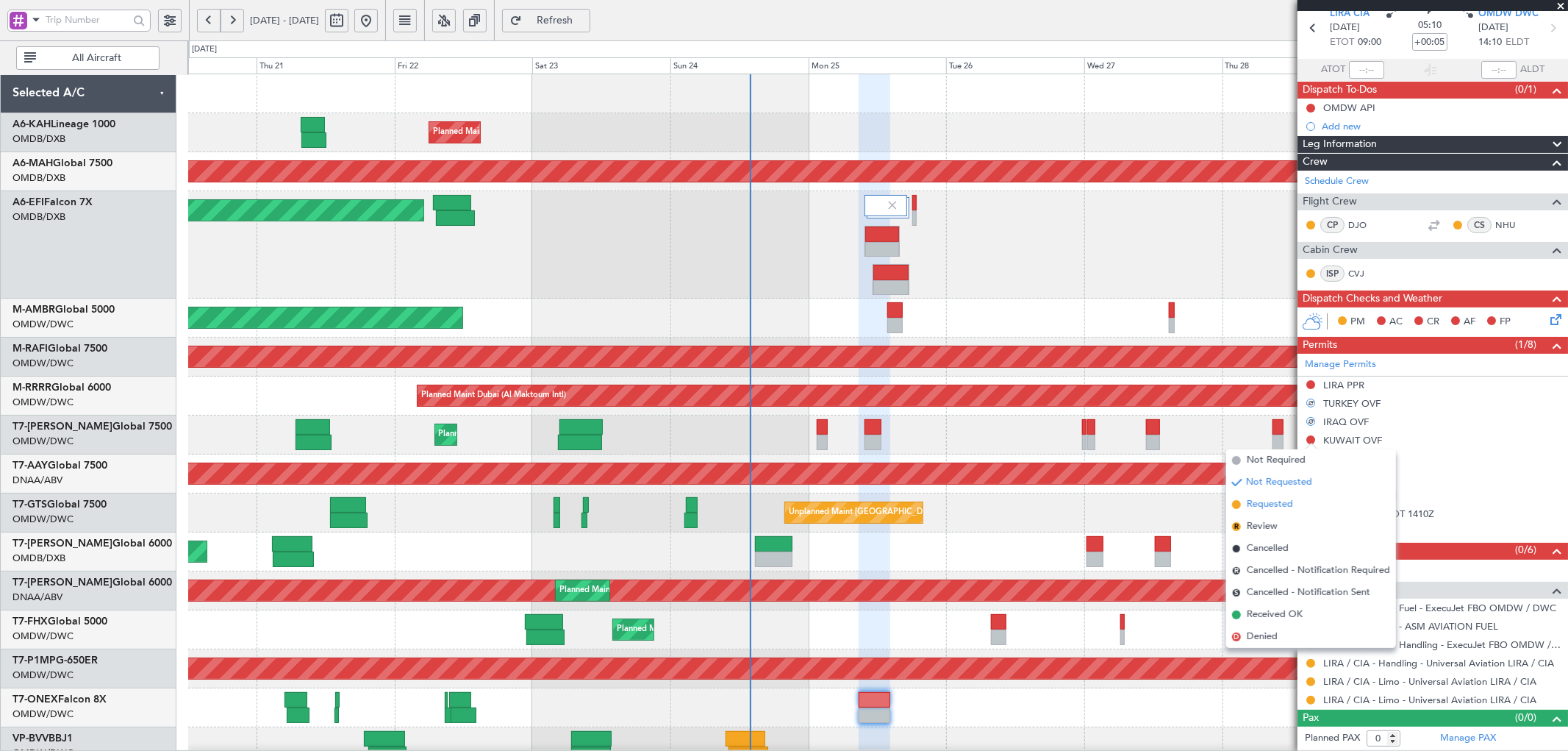
click at [1235, 506] on span at bounding box center [1236, 504] width 9 height 9
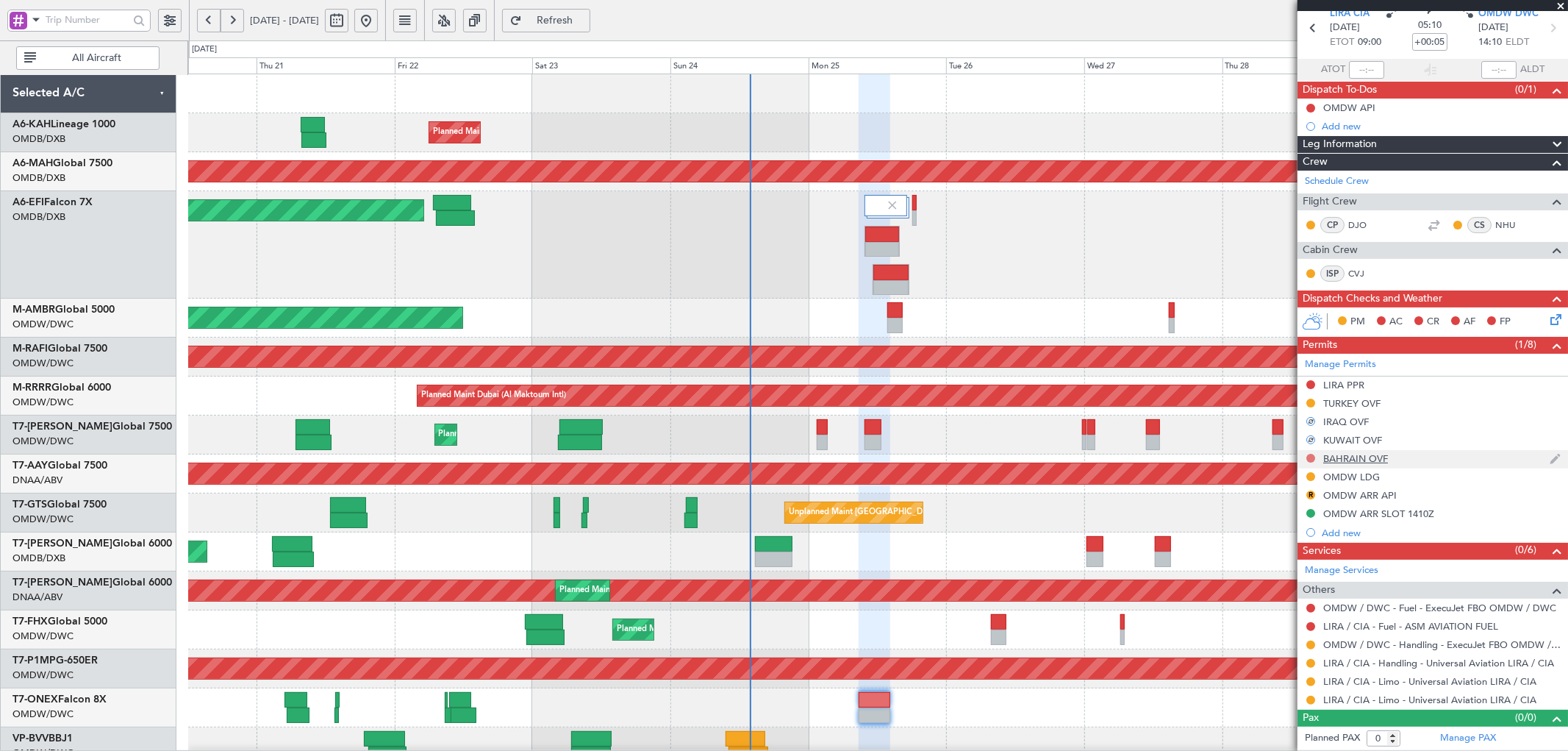
click at [1307, 459] on button at bounding box center [1310, 458] width 9 height 9
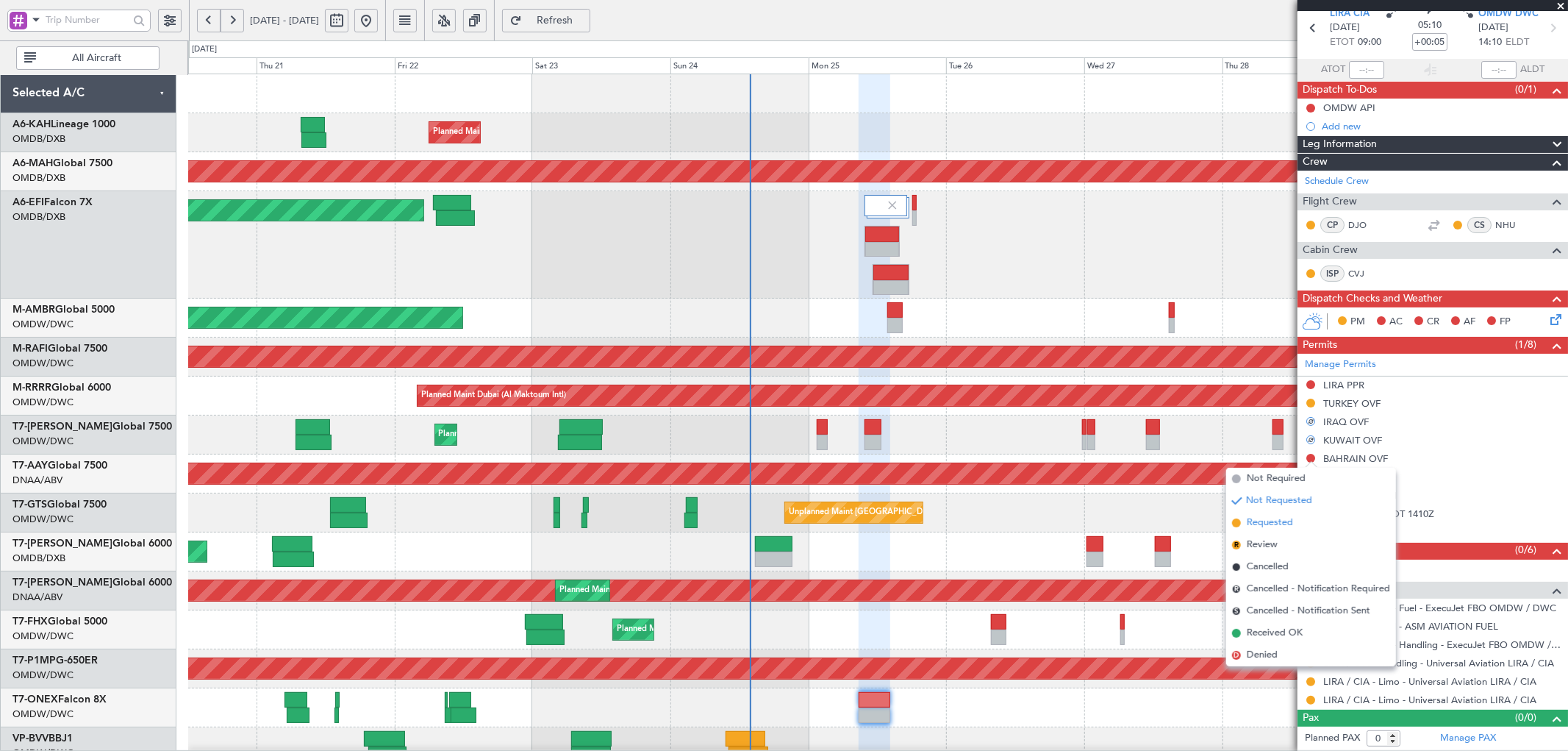
click at [1272, 521] on span "Requested" at bounding box center [1270, 523] width 46 height 15
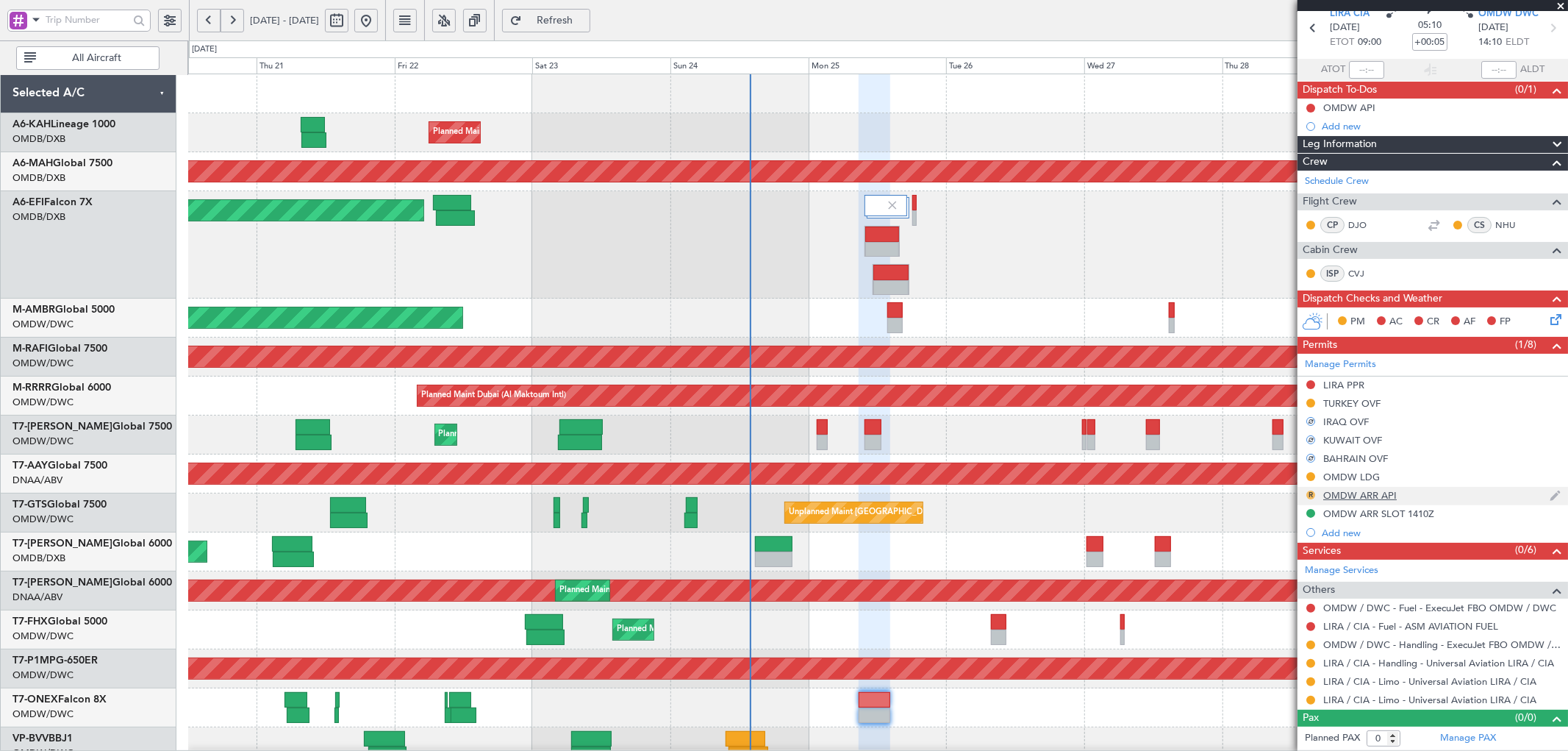
click at [1309, 496] on button "R" at bounding box center [1310, 494] width 9 height 9
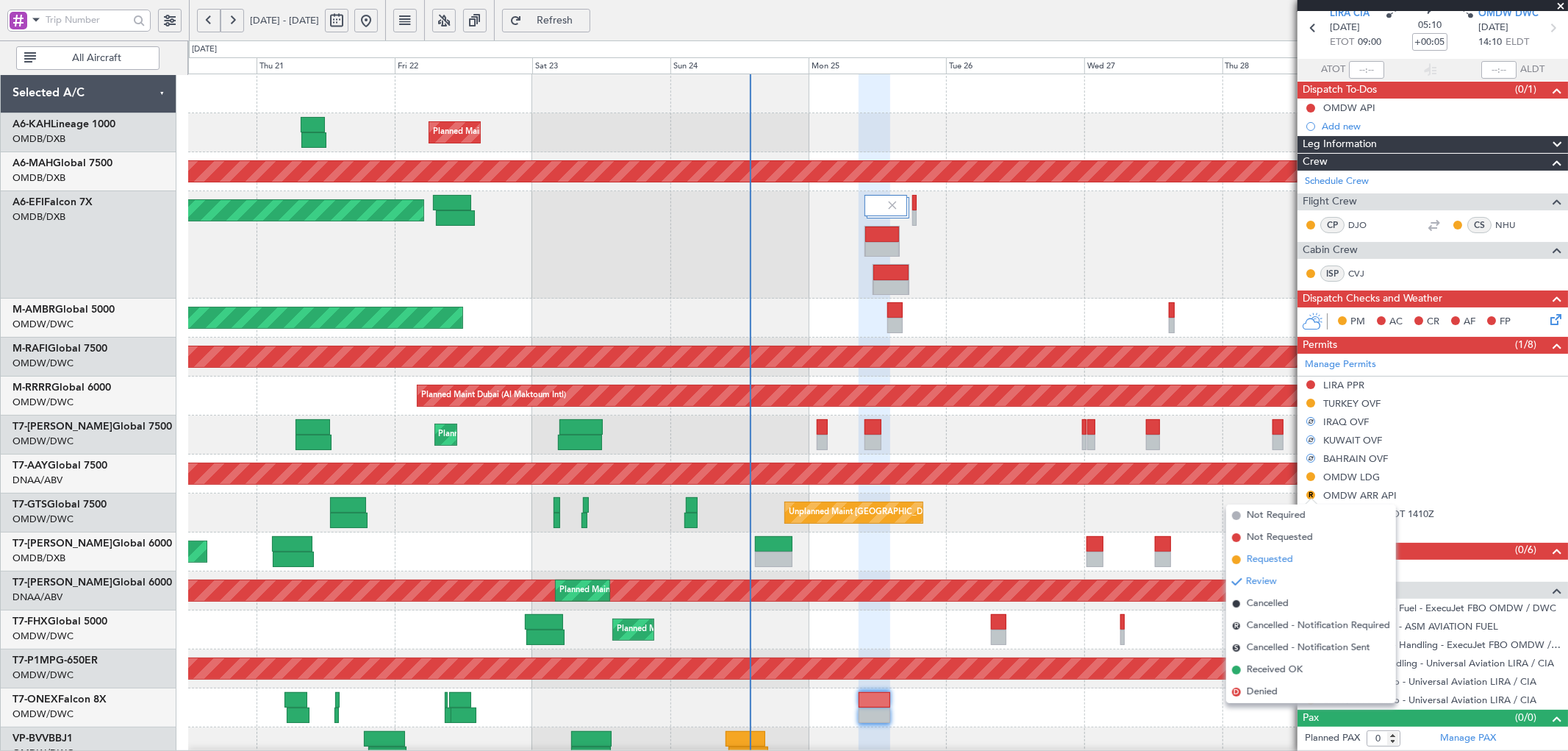
click at [1257, 559] on span "Requested" at bounding box center [1270, 559] width 46 height 15
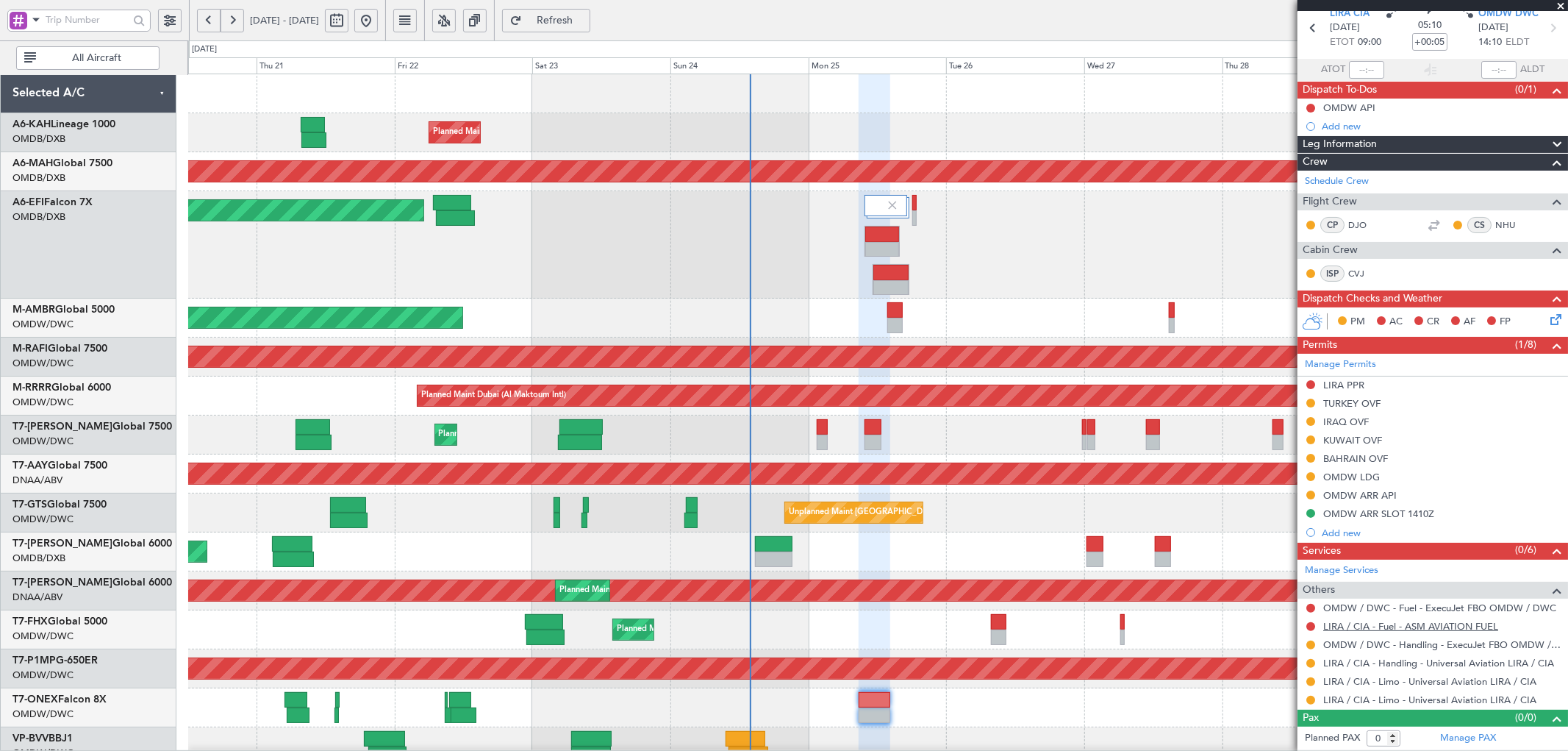
click at [1479, 626] on link "LIRA / CIA - Fuel - ASM AVIATION FUEL" at bounding box center [1411, 626] width 175 height 13
drag, startPoint x: 580, startPoint y: 6, endPoint x: 593, endPoint y: 18, distance: 17.7
click at [580, 7] on fb-refresh-button "Refresh" at bounding box center [546, 20] width 103 height 40
click at [586, 16] on span "Refresh" at bounding box center [554, 21] width 60 height 10
drag, startPoint x: 623, startPoint y: 25, endPoint x: 652, endPoint y: 39, distance: 32.2
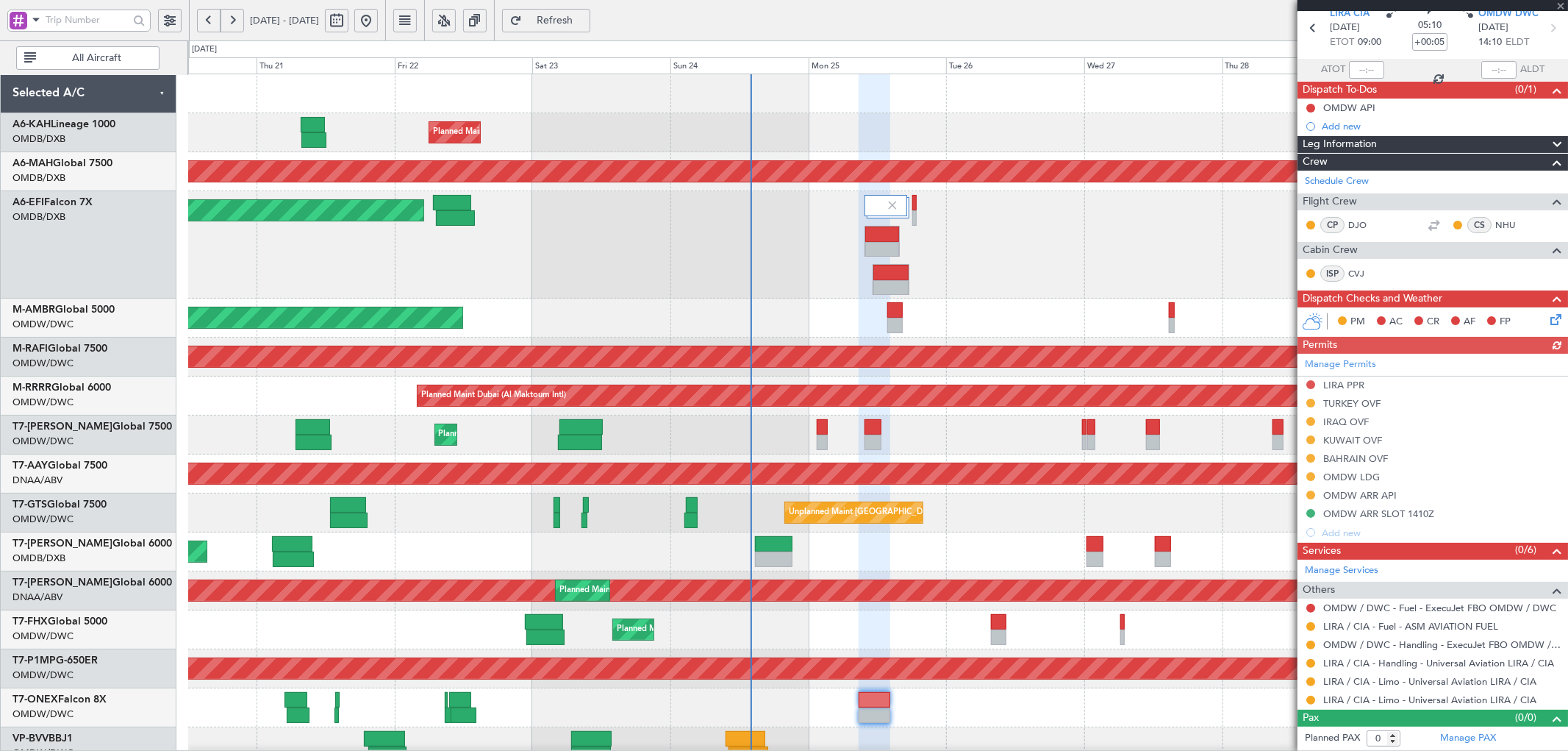
click at [591, 27] on button "Refresh" at bounding box center [546, 21] width 89 height 24
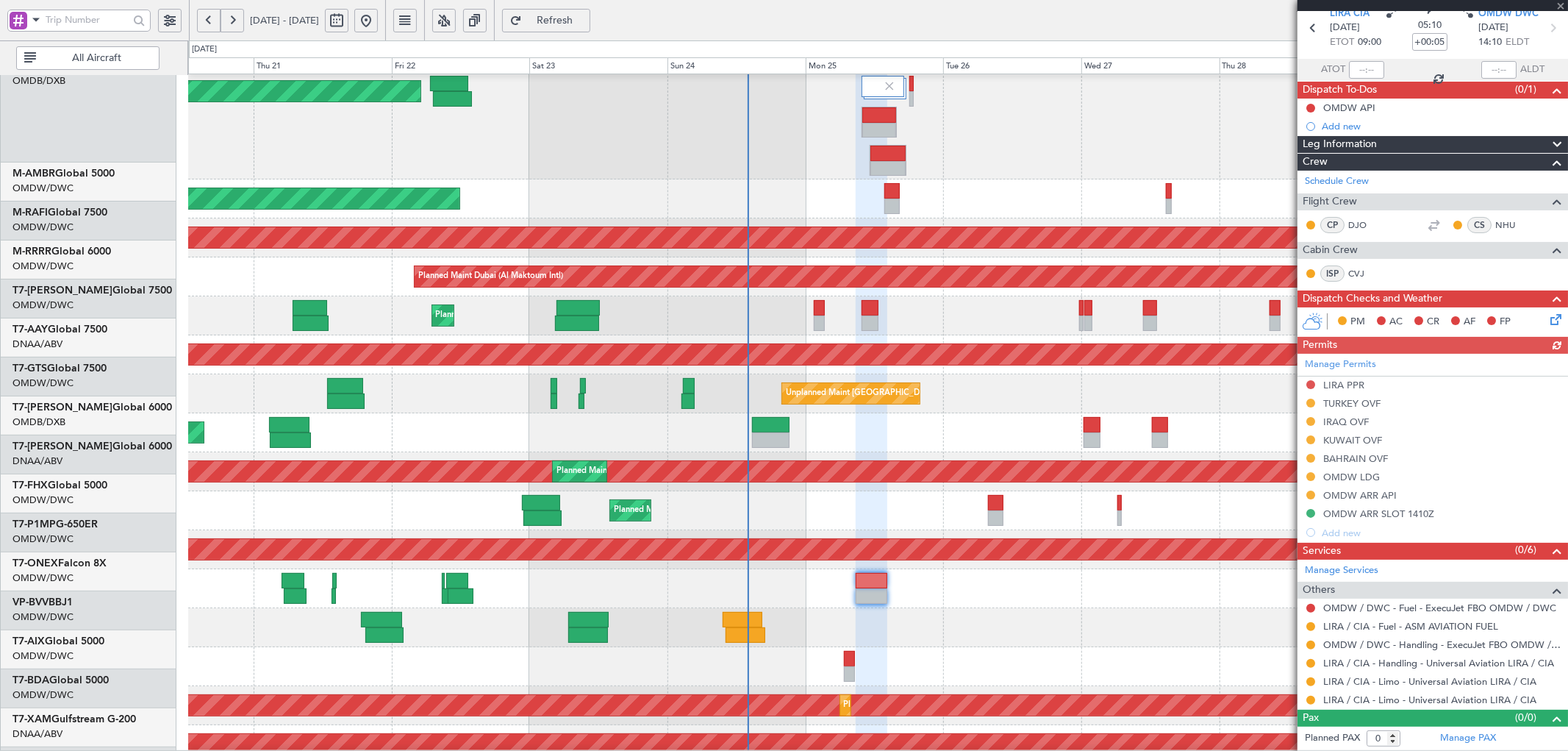
scroll to position [144, 0]
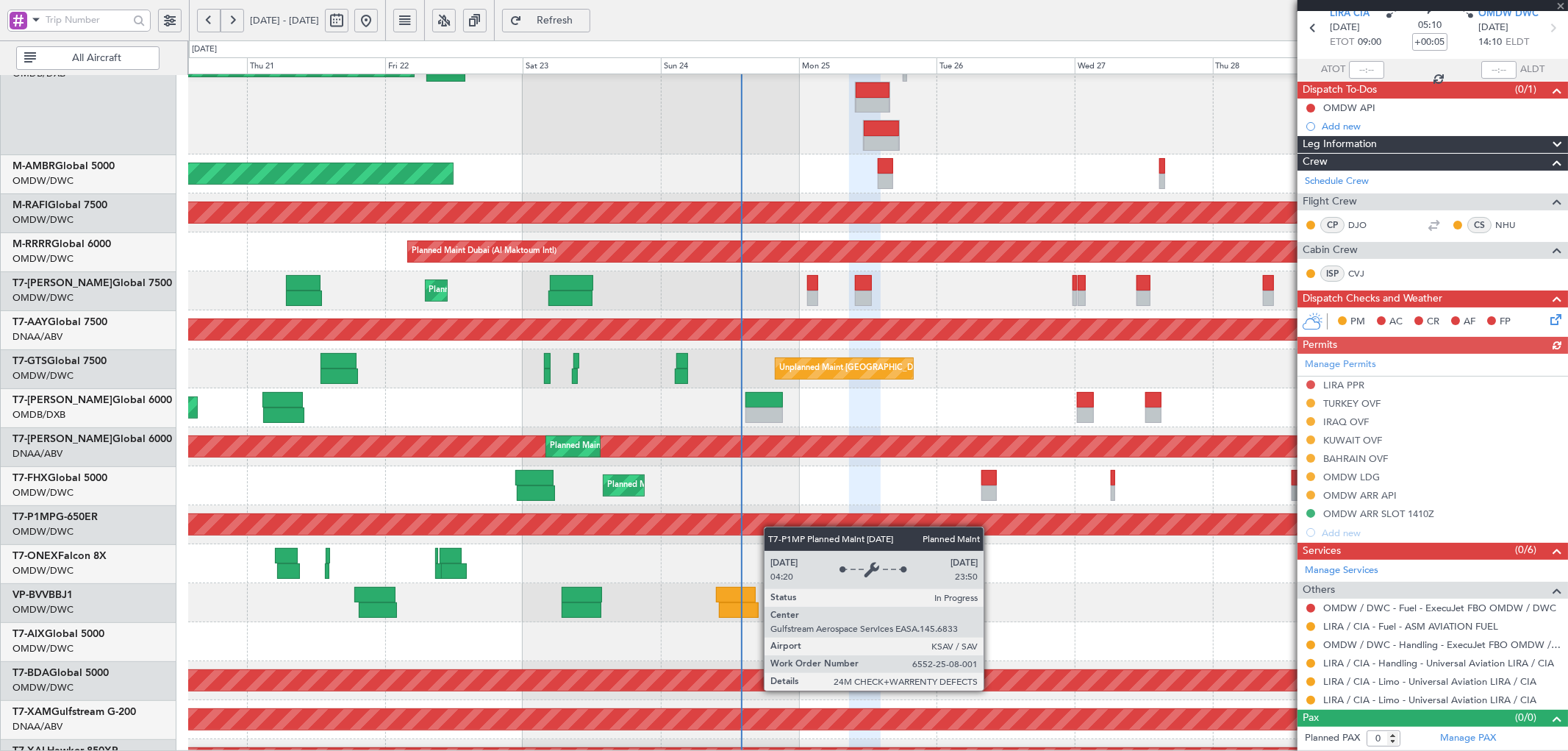
click at [771, 518] on div "Planned Maint Savannah (Savannah/hilton Head Intl)" at bounding box center [878, 524] width 4134 height 21
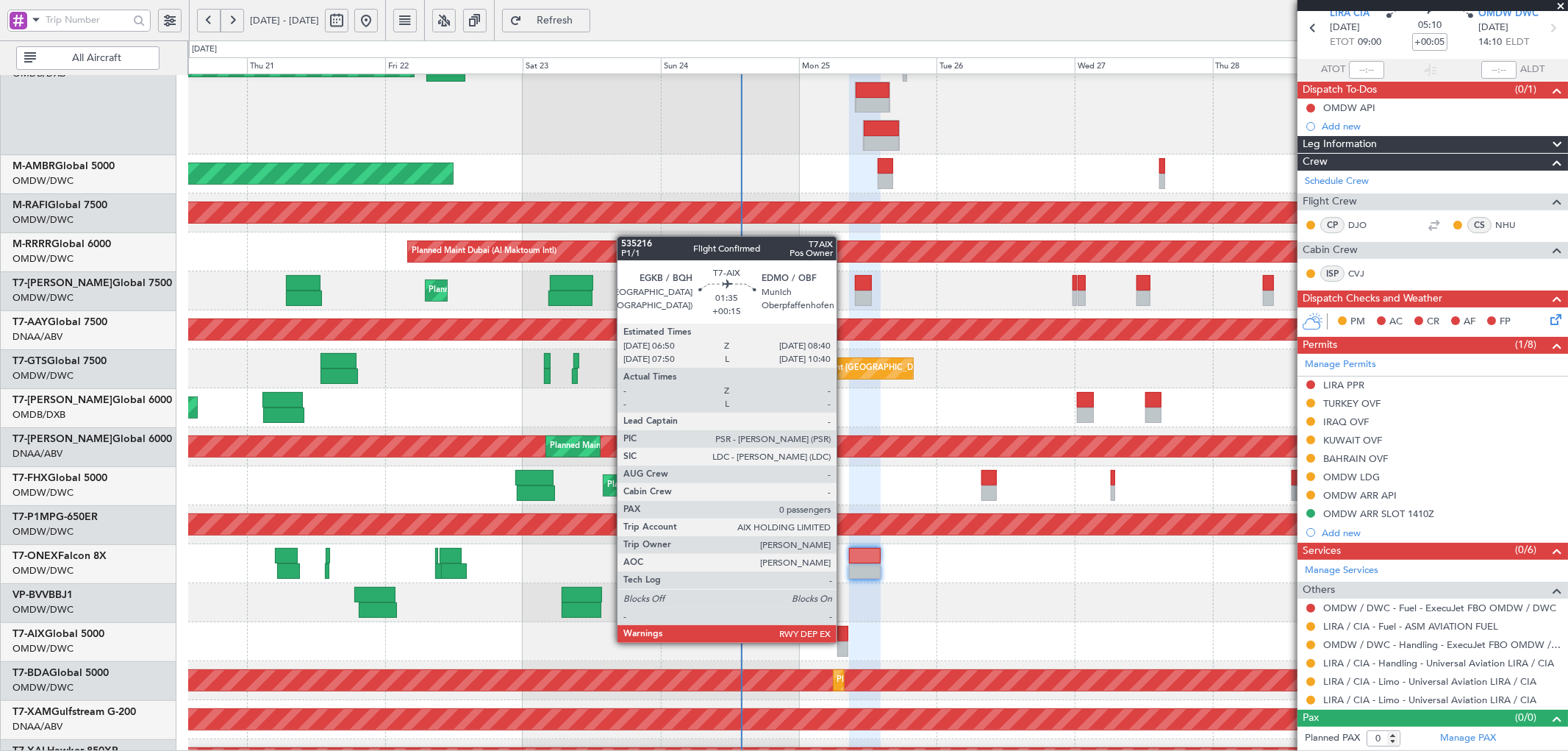
click at [844, 641] on div at bounding box center [843, 649] width 11 height 16
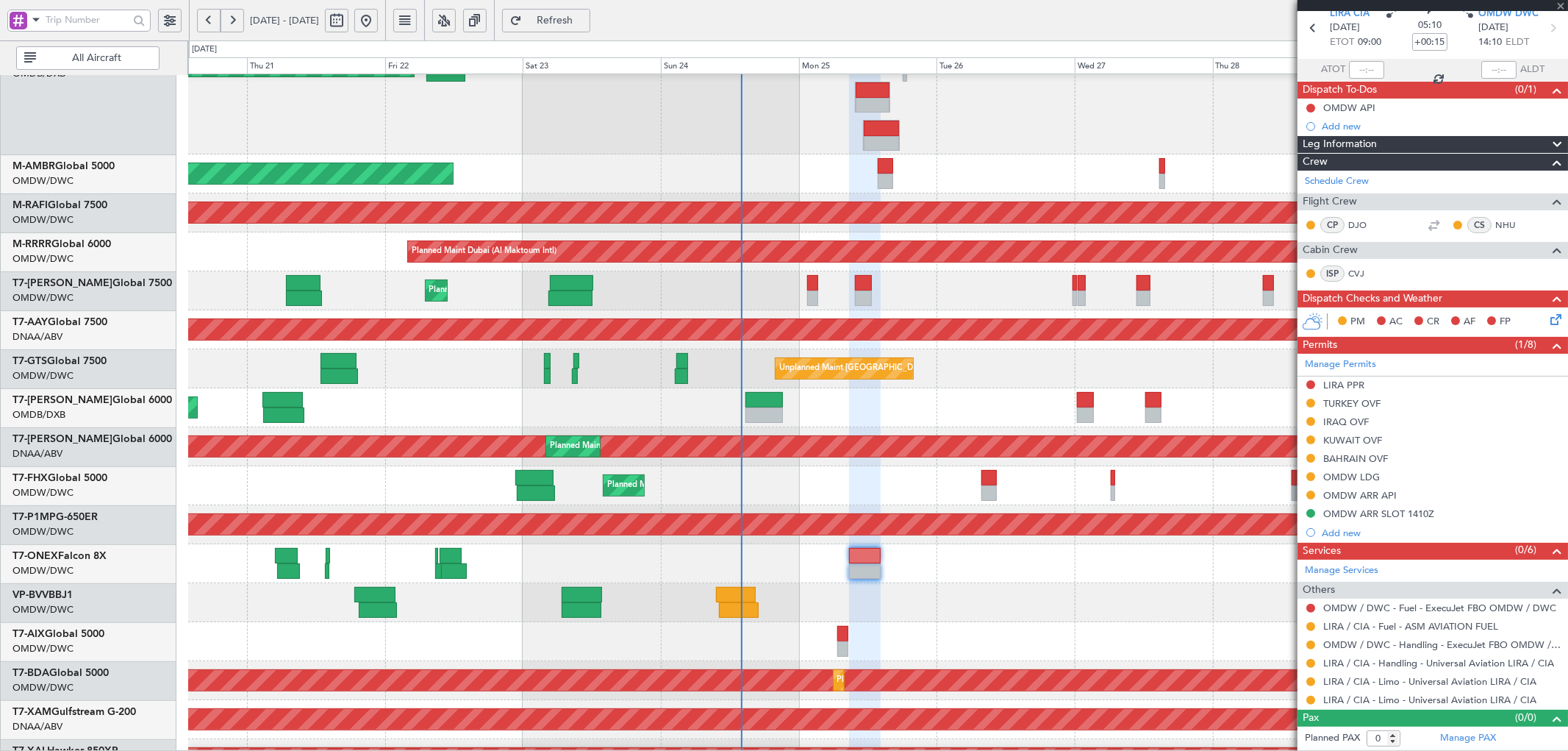
scroll to position [0, 0]
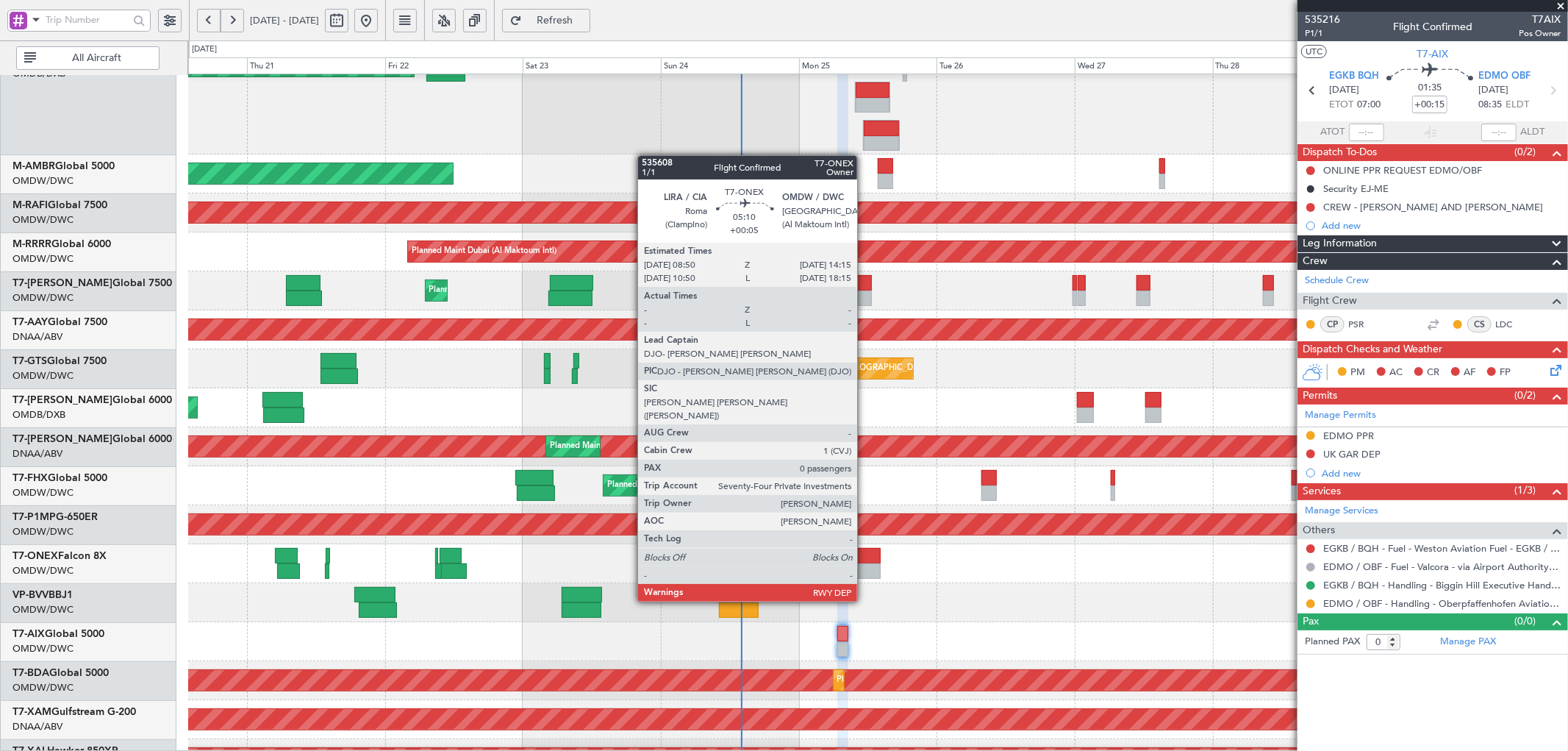
click at [864, 560] on div at bounding box center [865, 555] width 31 height 16
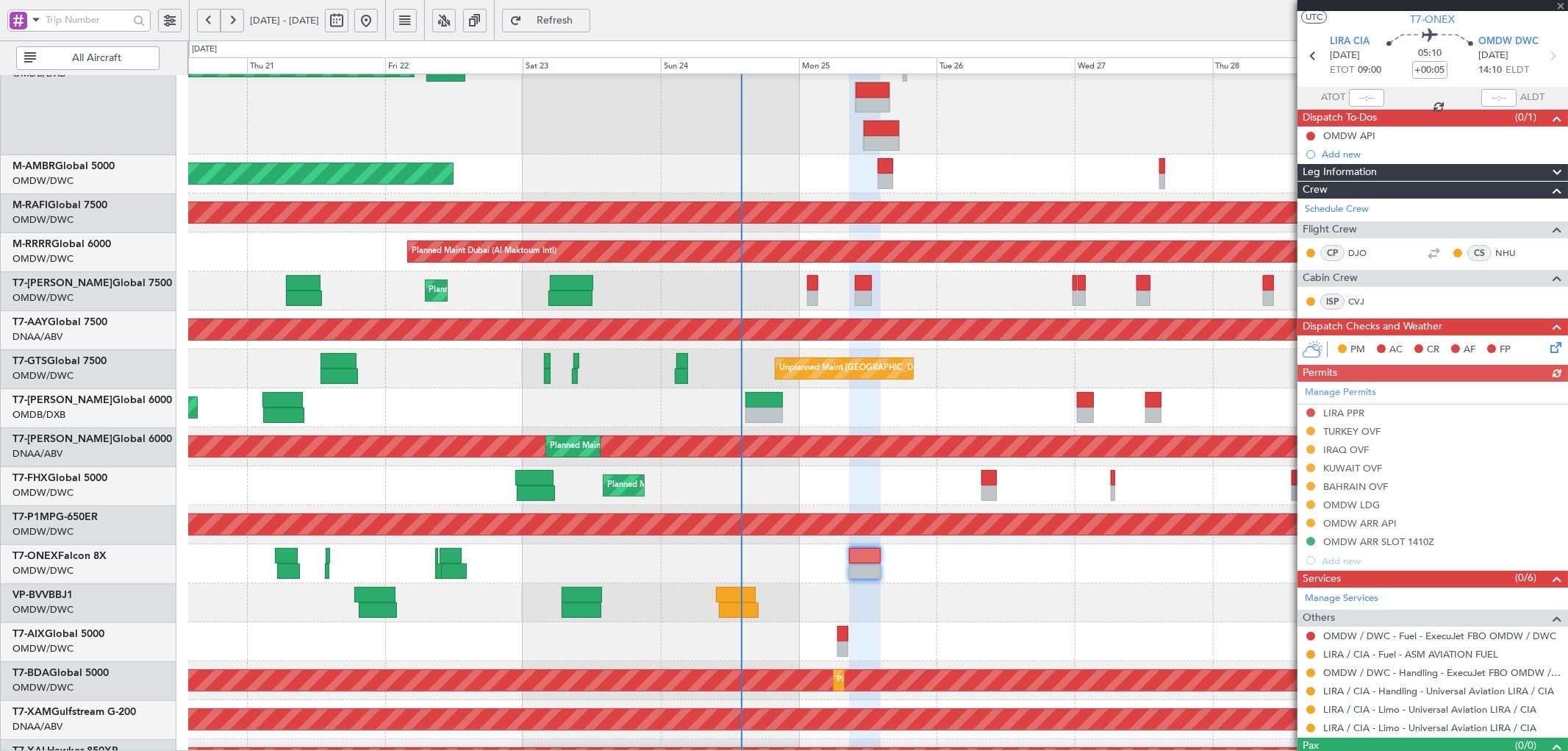
scroll to position [62, 0]
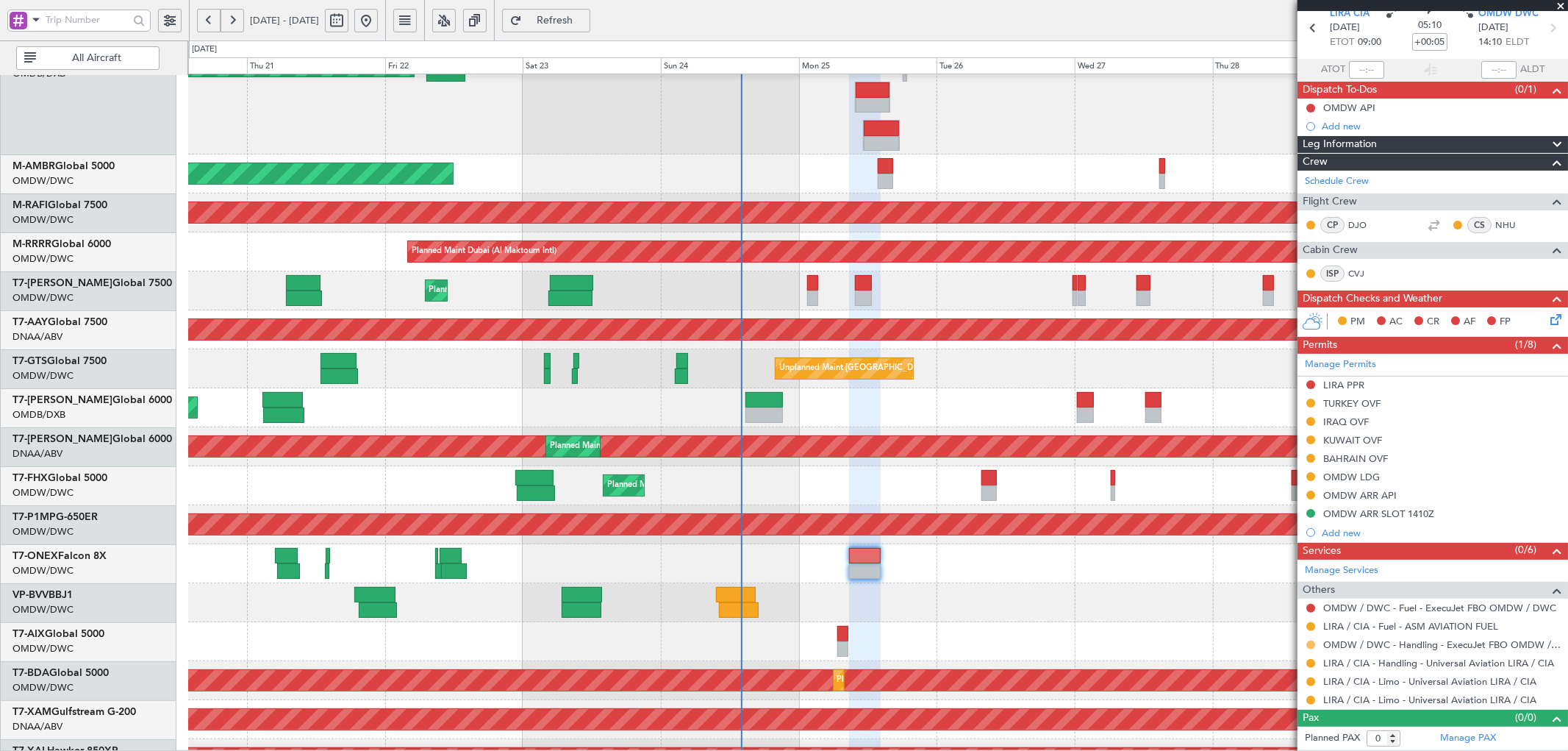
click at [1312, 642] on button at bounding box center [1310, 645] width 9 height 9
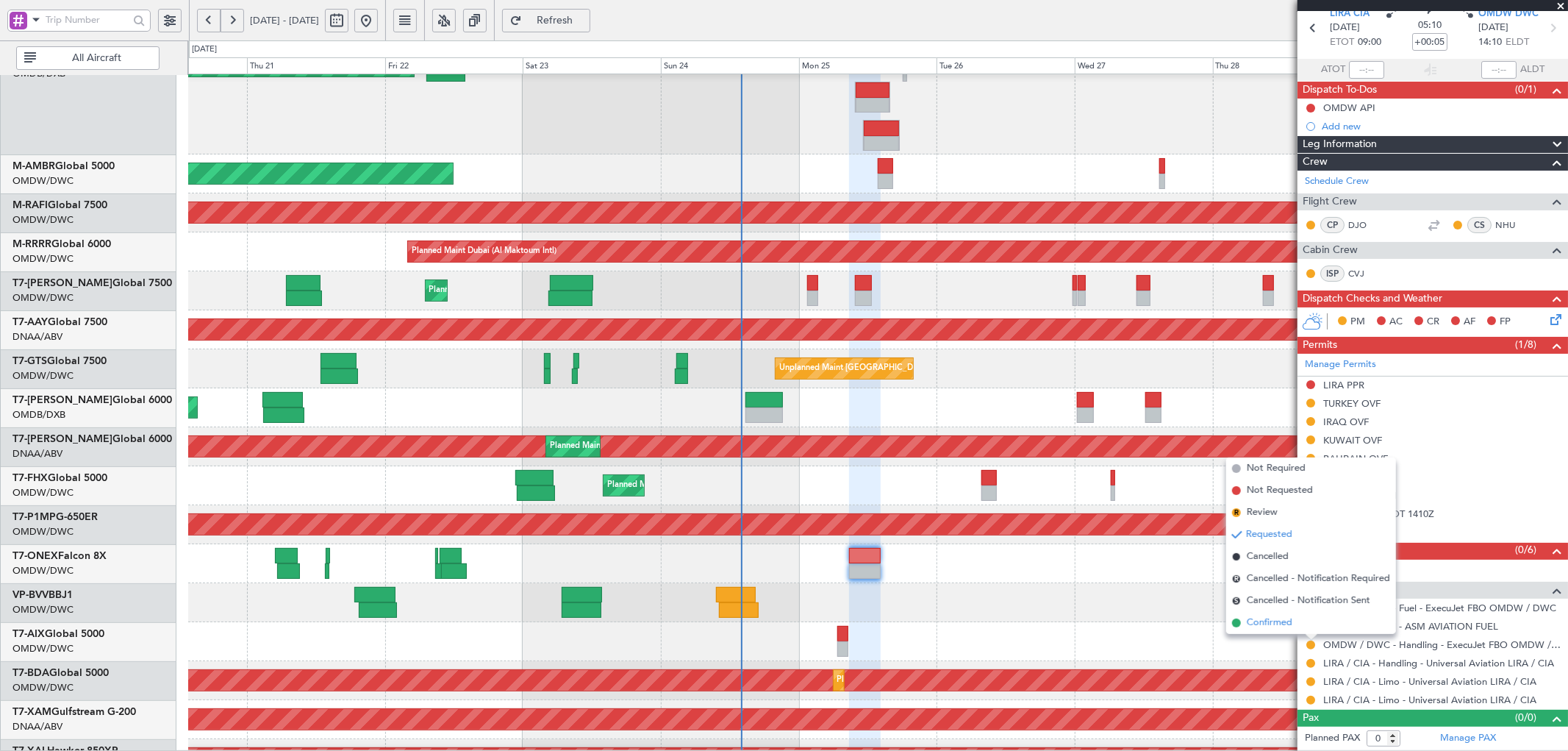
click at [1275, 626] on span "Confirmed" at bounding box center [1270, 622] width 45 height 15
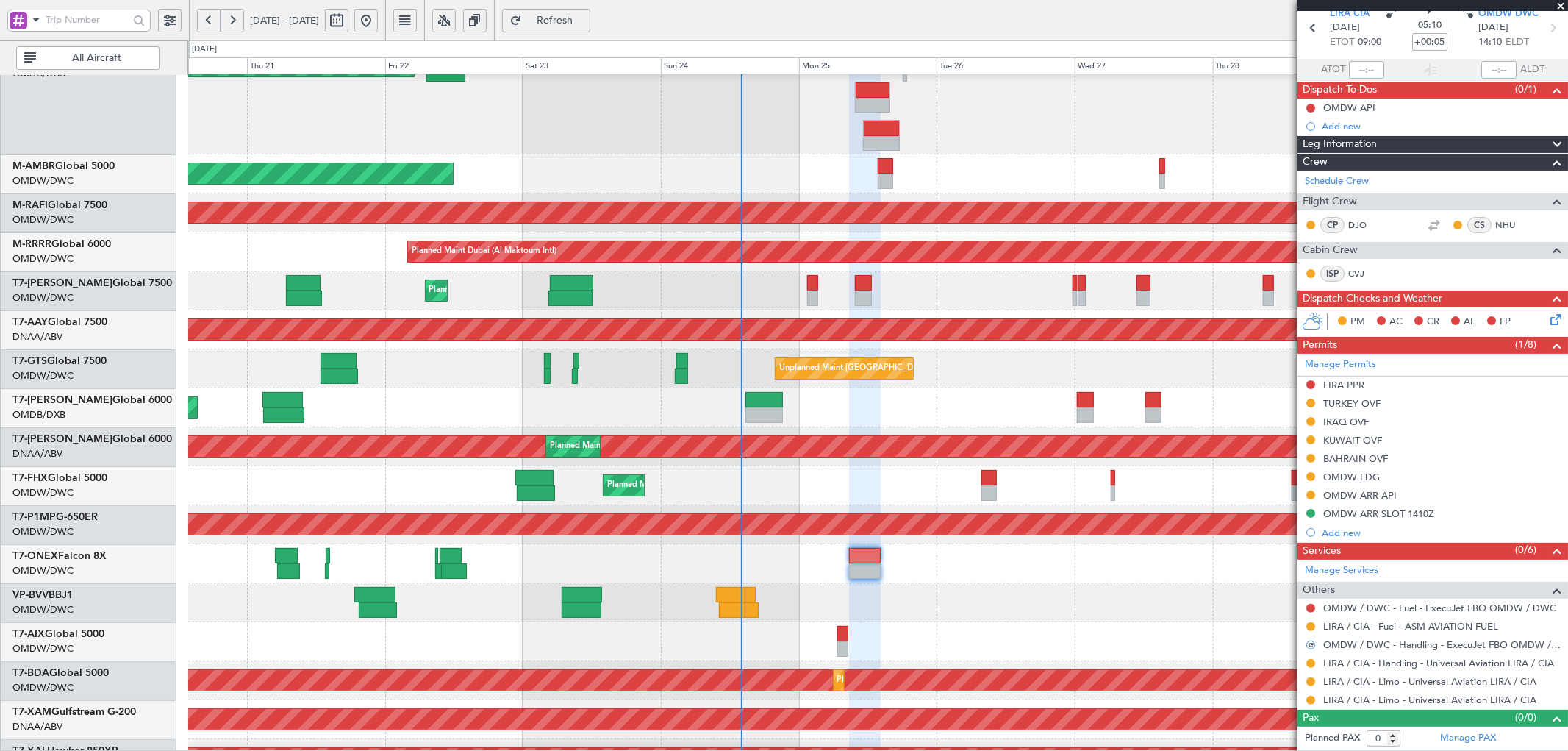
click at [1204, 659] on div at bounding box center [877, 642] width 1379 height 39
click at [1311, 384] on button at bounding box center [1310, 384] width 9 height 9
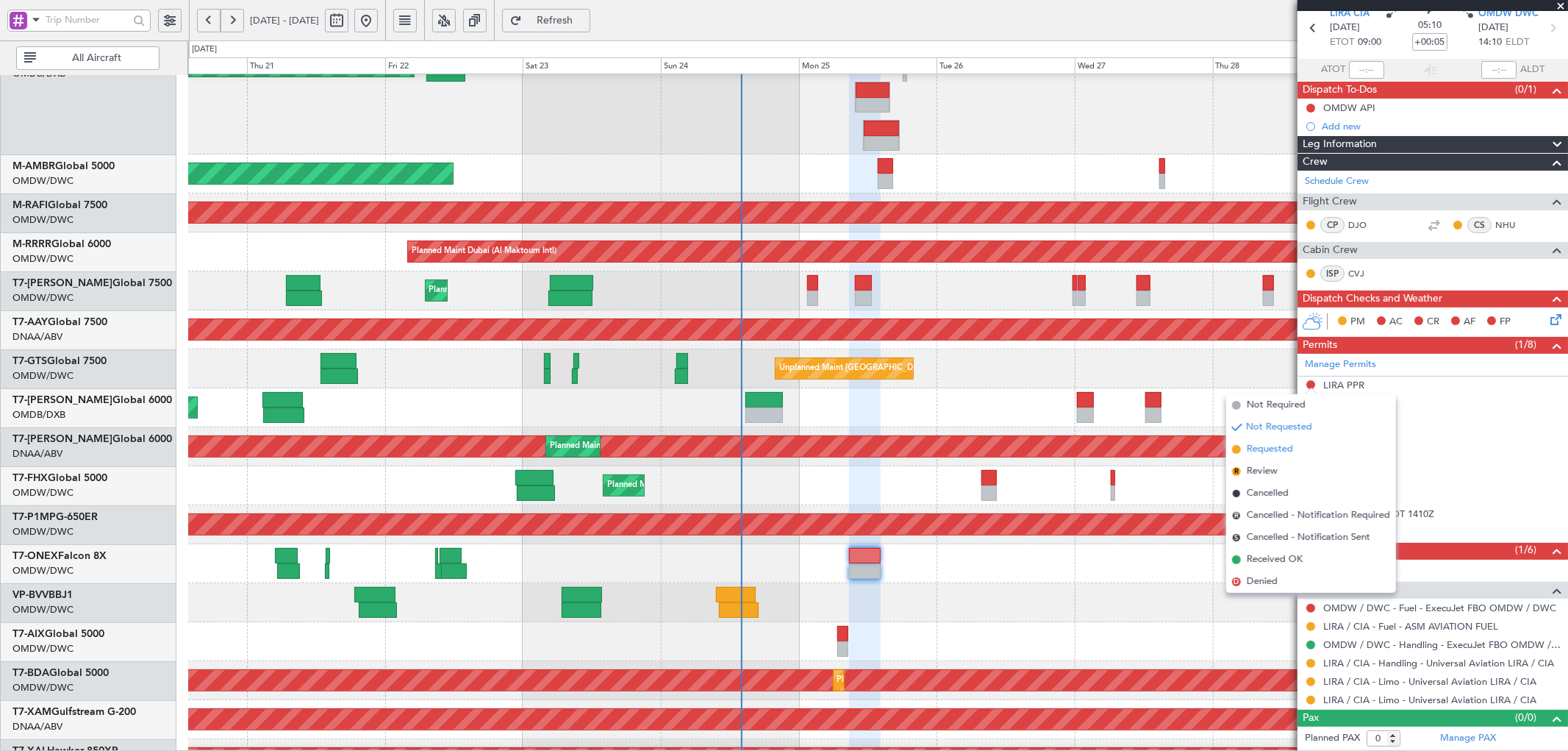
click at [1273, 450] on span "Requested" at bounding box center [1270, 449] width 46 height 15
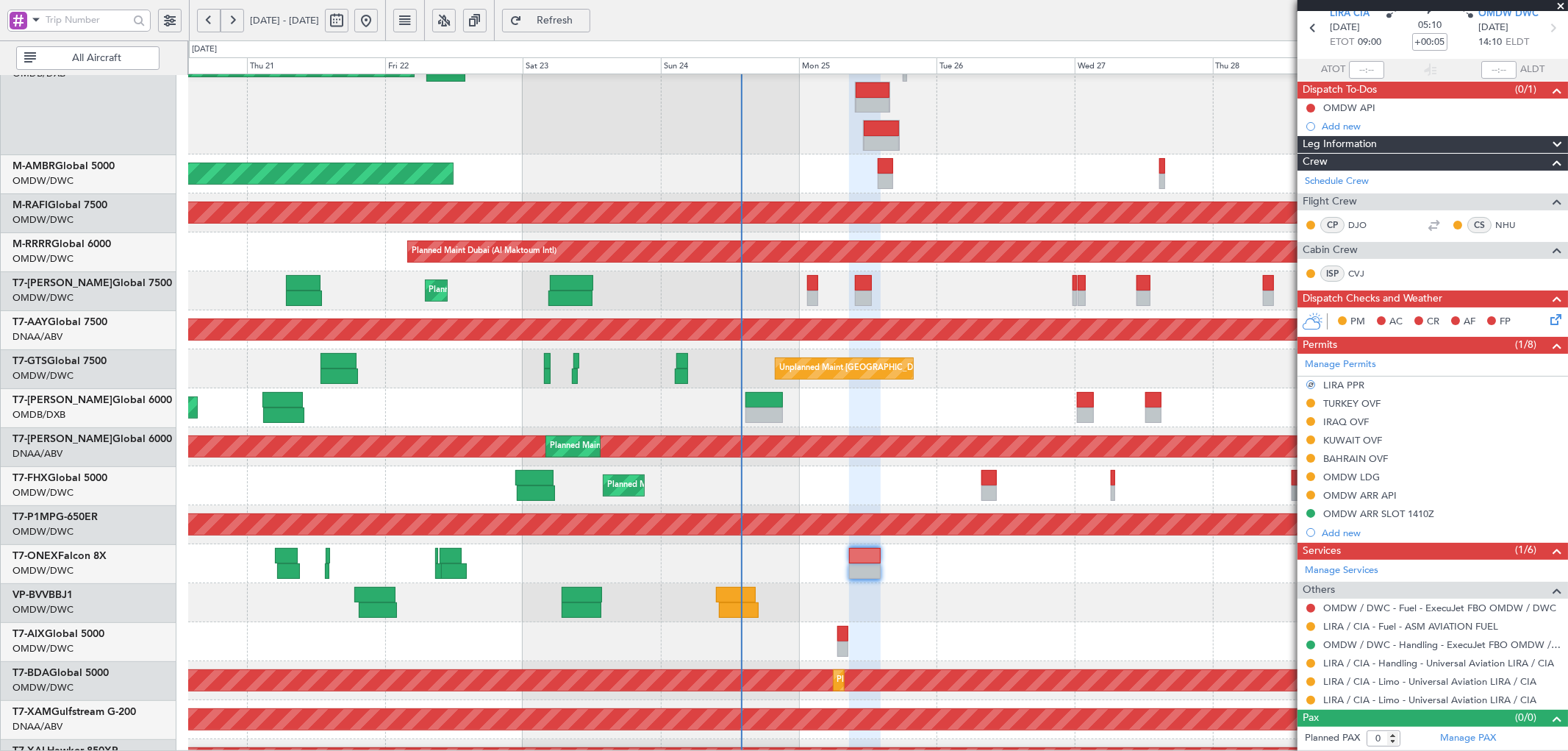
click at [1121, 622] on div at bounding box center [877, 642] width 1379 height 39
click at [1022, 615] on div at bounding box center [877, 602] width 1379 height 39
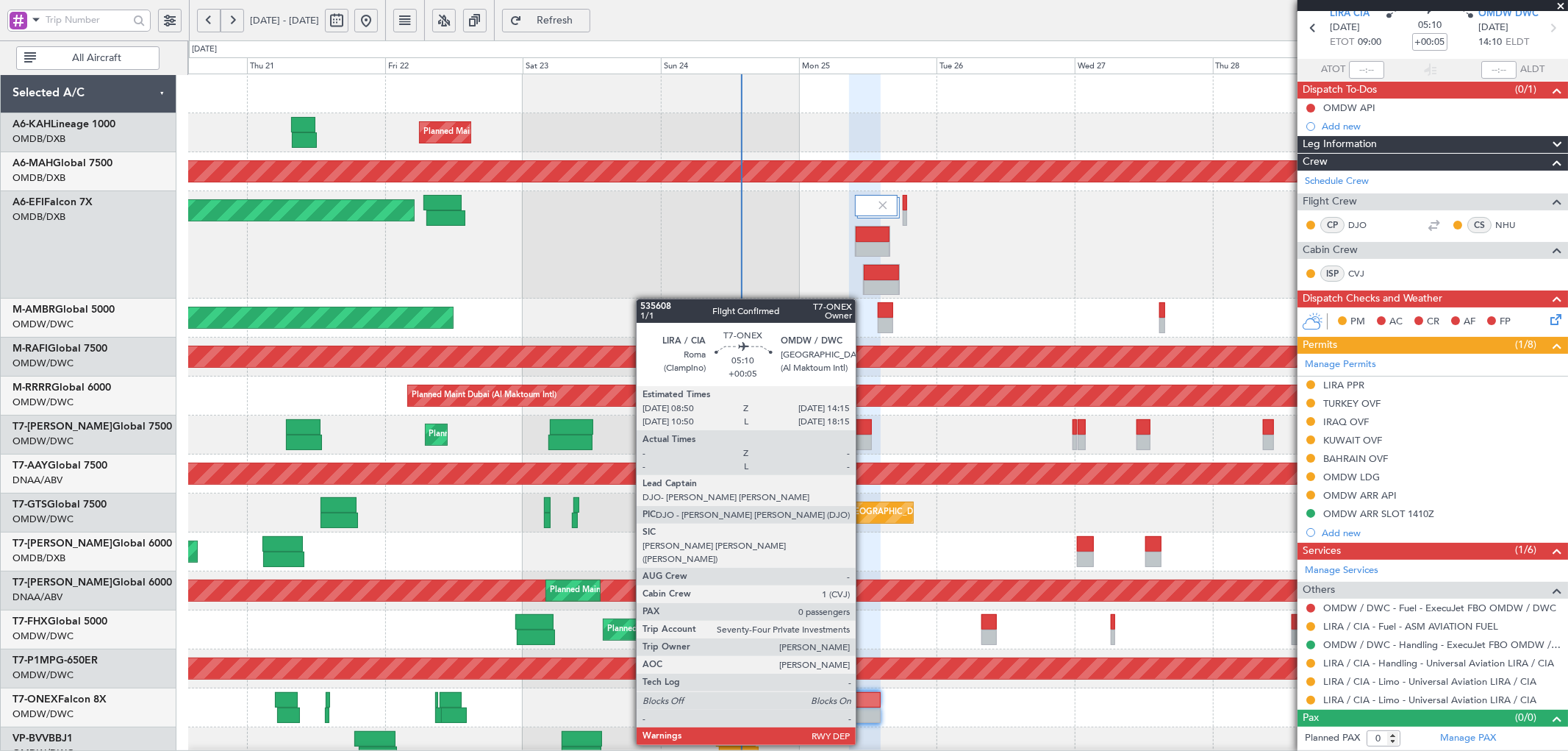
click at [865, 703] on div at bounding box center [865, 700] width 31 height 16
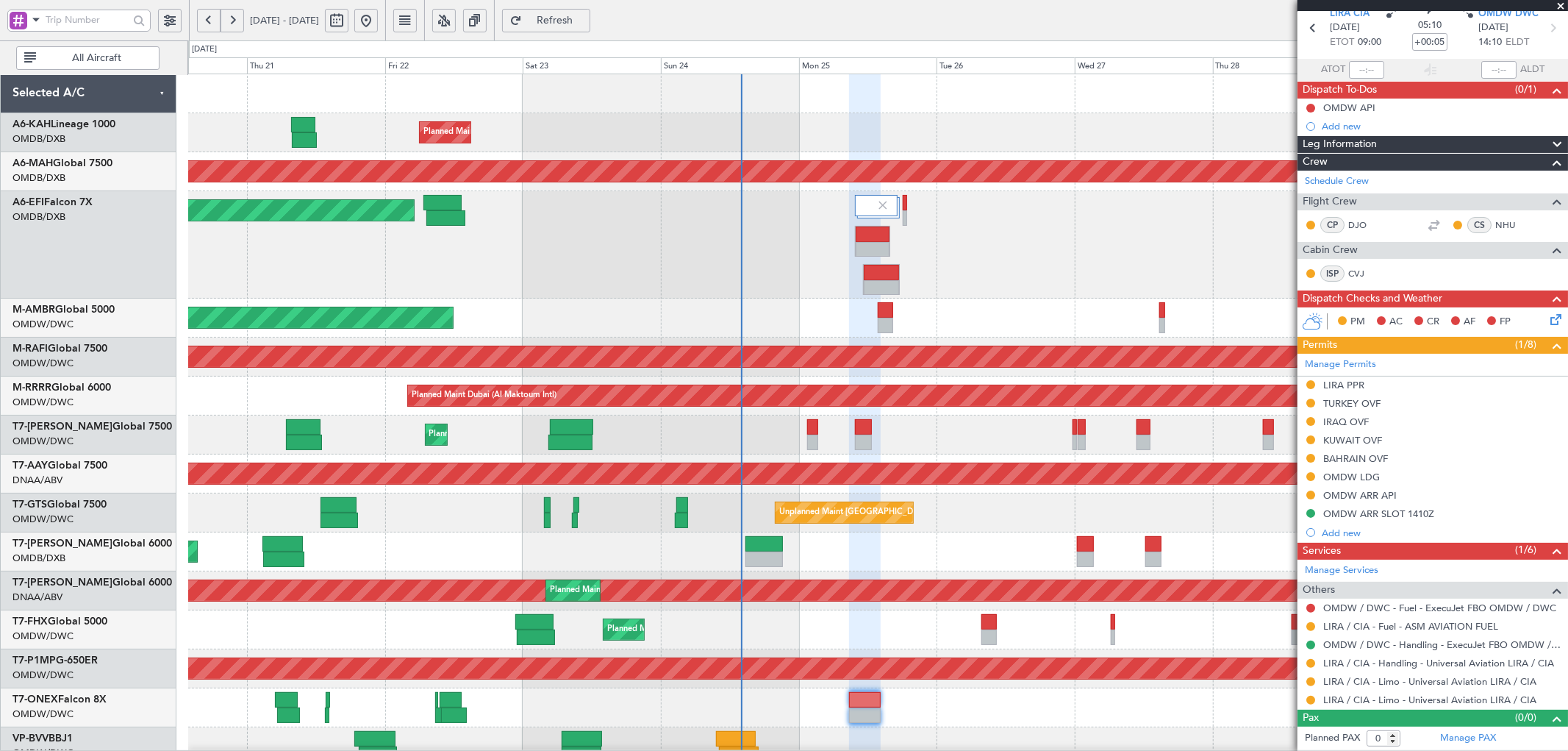
click at [586, 18] on span "Refresh" at bounding box center [554, 21] width 60 height 10
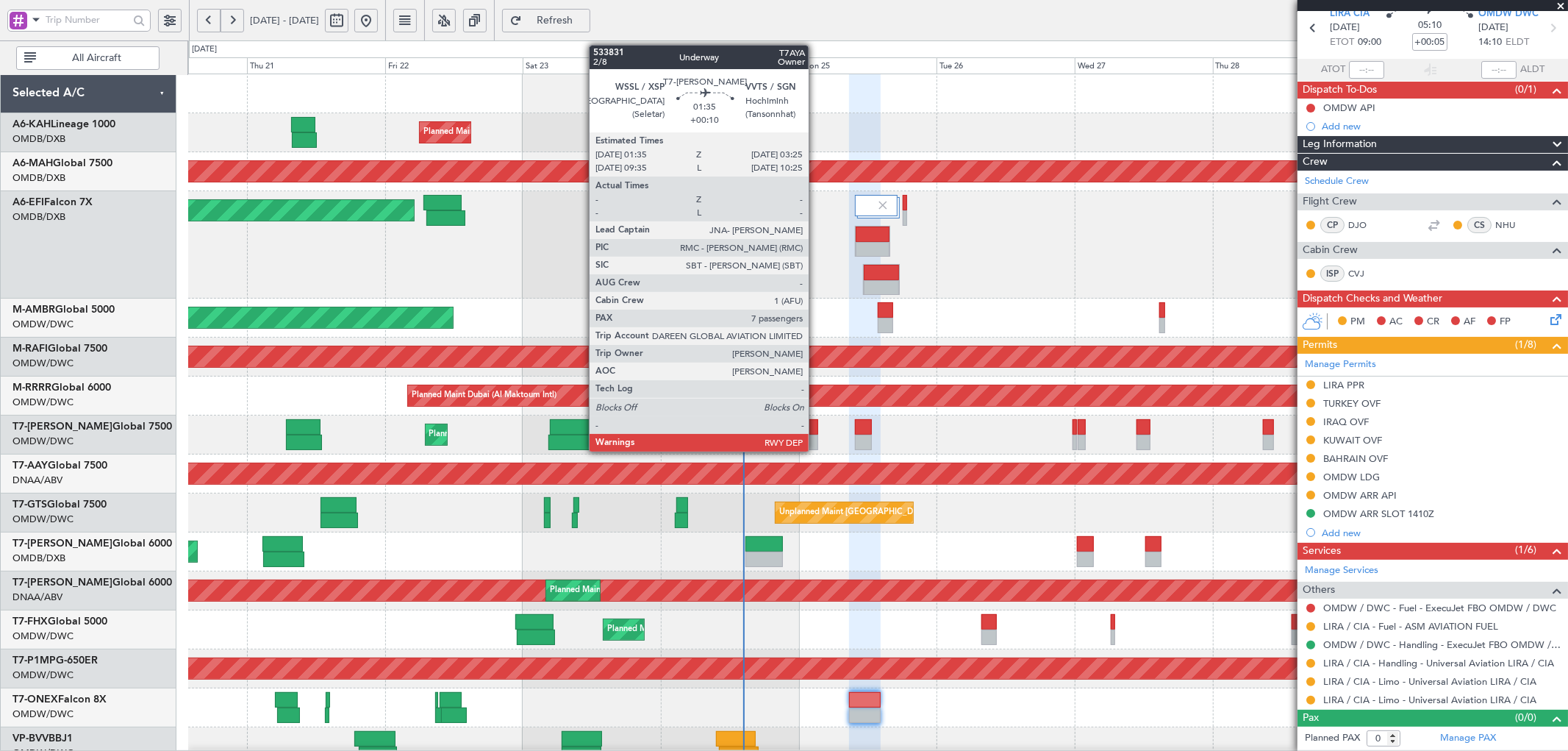
click at [816, 442] on div at bounding box center [812, 442] width 11 height 16
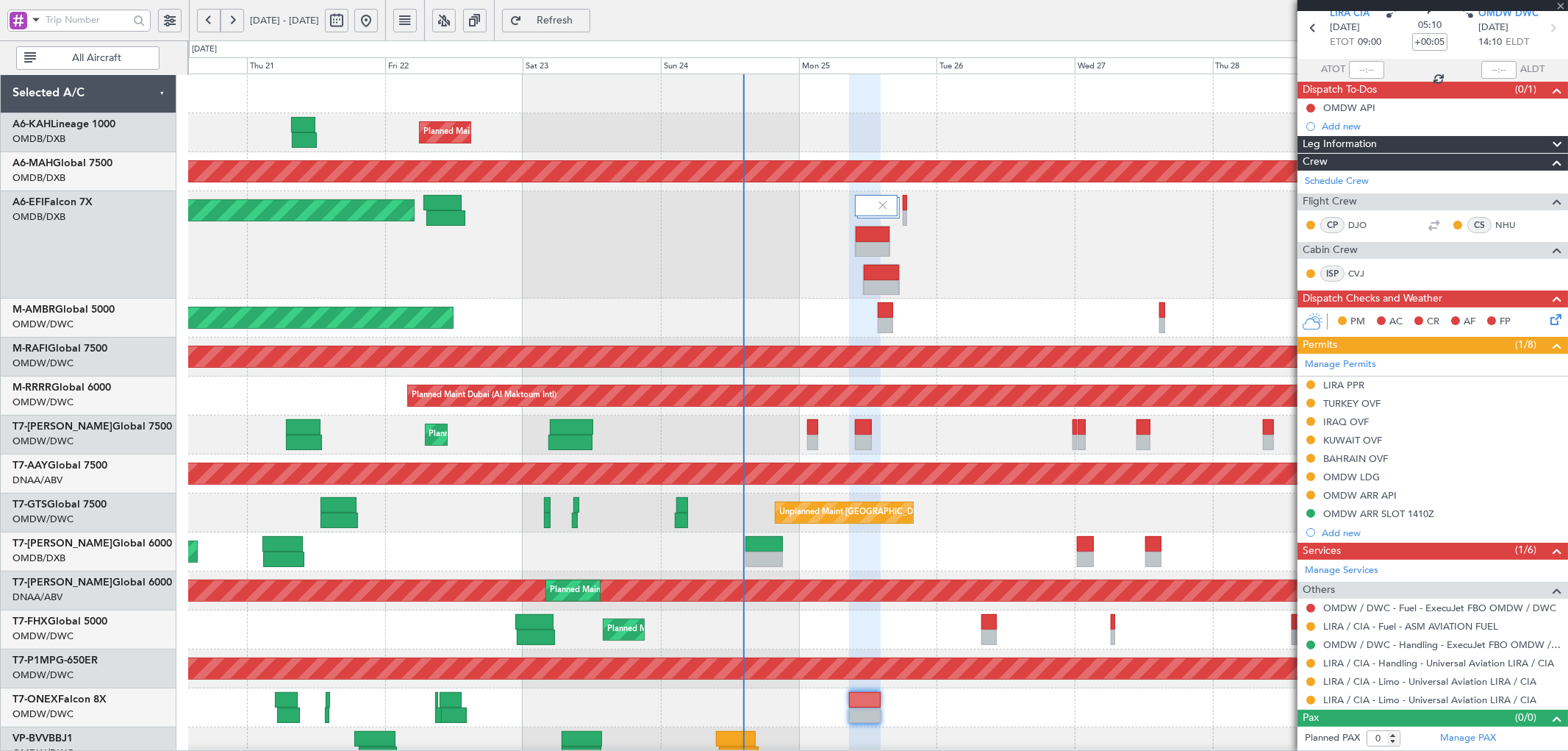
type input "+00:10"
type input "7"
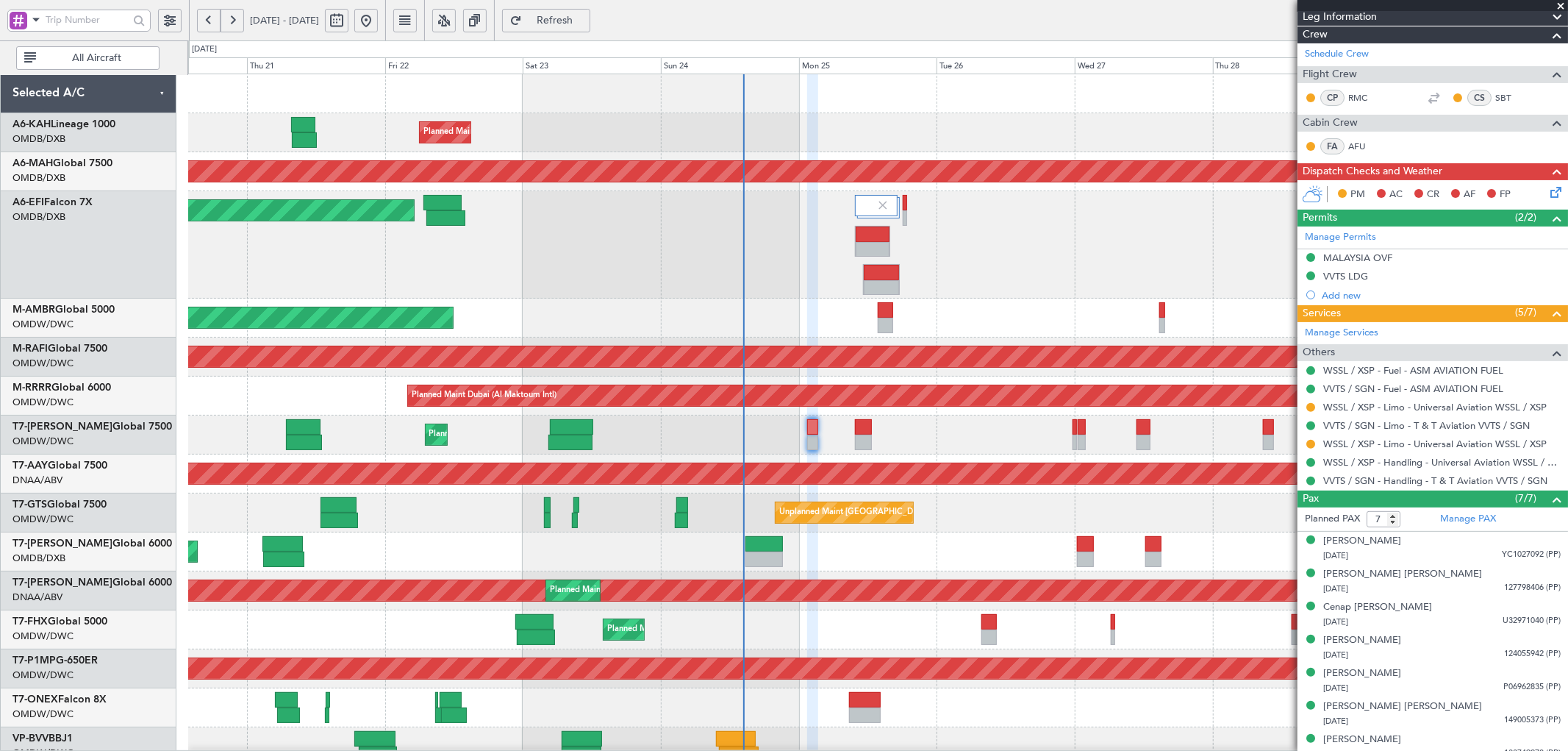
scroll to position [257, 0]
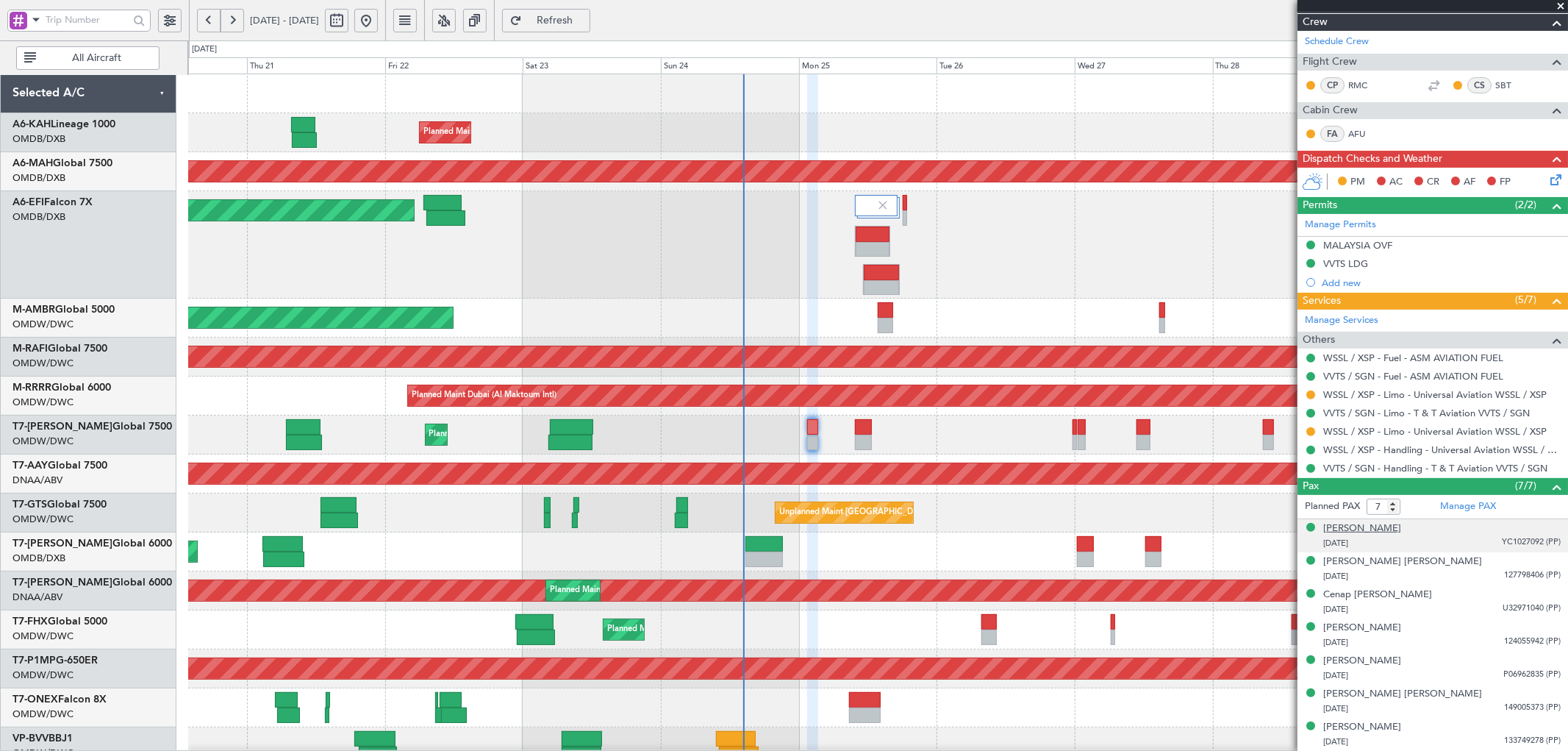
click at [1348, 531] on div "[PERSON_NAME]" at bounding box center [1361, 529] width 78 height 15
click at [1457, 501] on mat-tooltip-component "Complete" at bounding box center [1427, 515] width 63 height 39
click at [1462, 504] on link "Manage PAX" at bounding box center [1468, 506] width 56 height 15
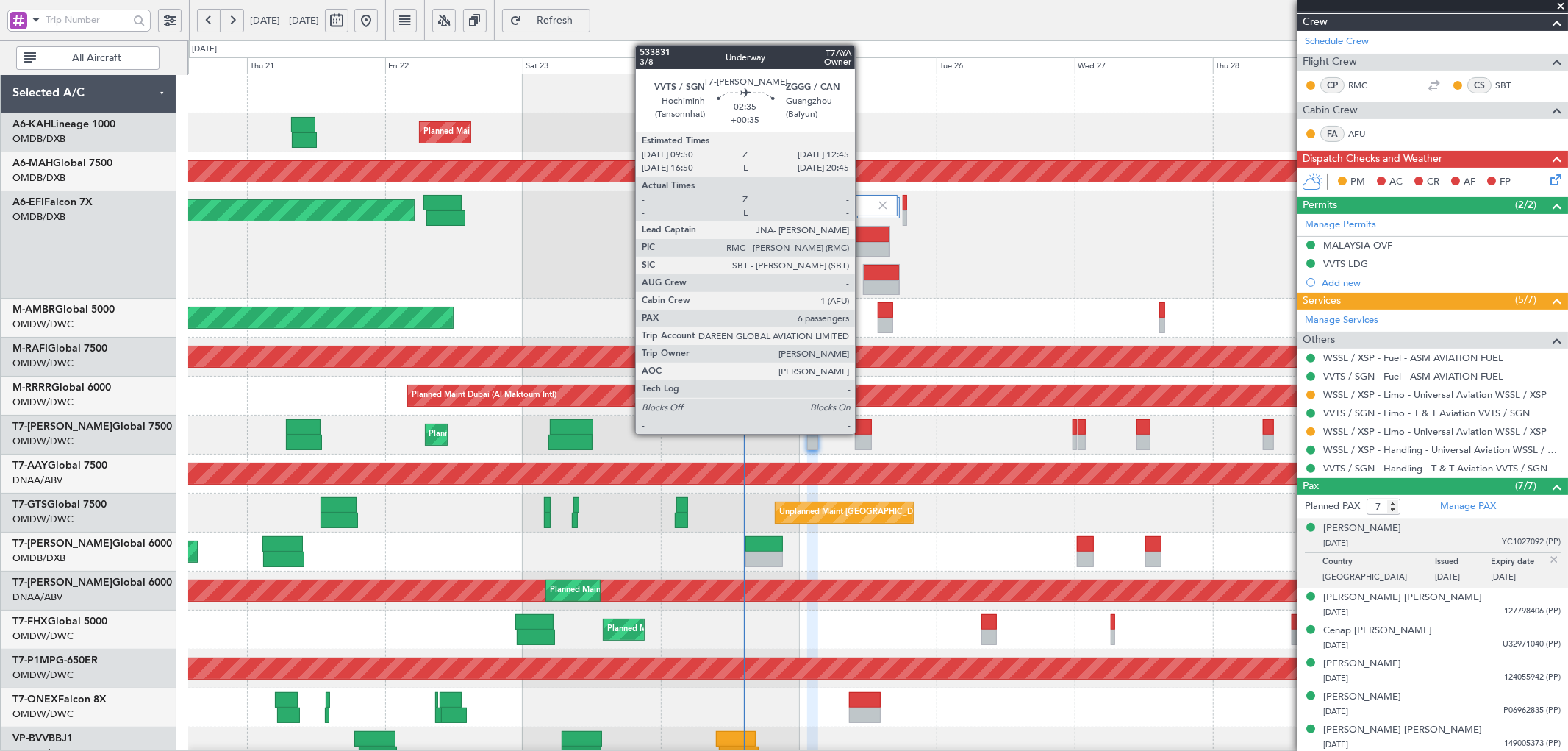
click at [862, 422] on div at bounding box center [863, 427] width 17 height 16
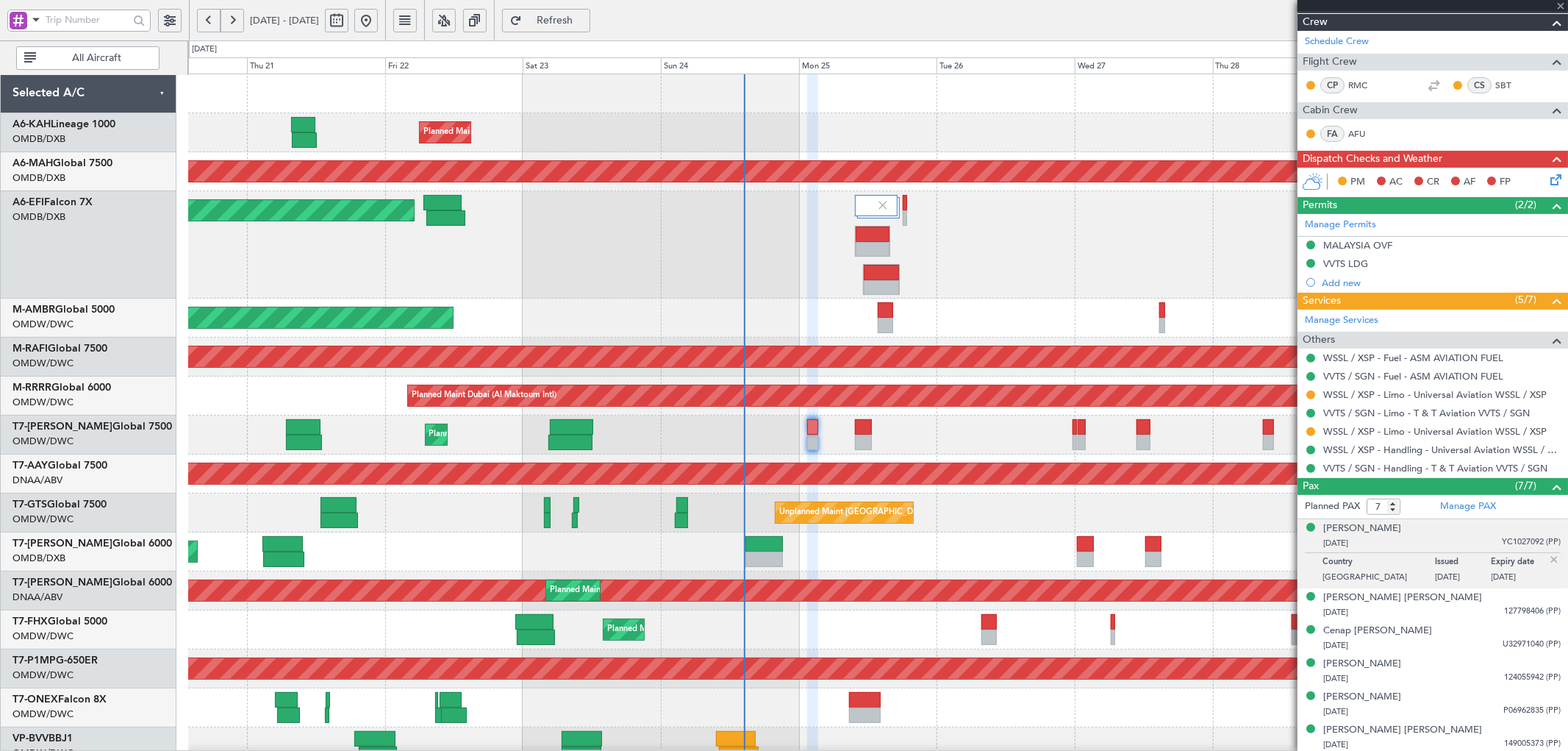
type input "+00:35"
type input "6"
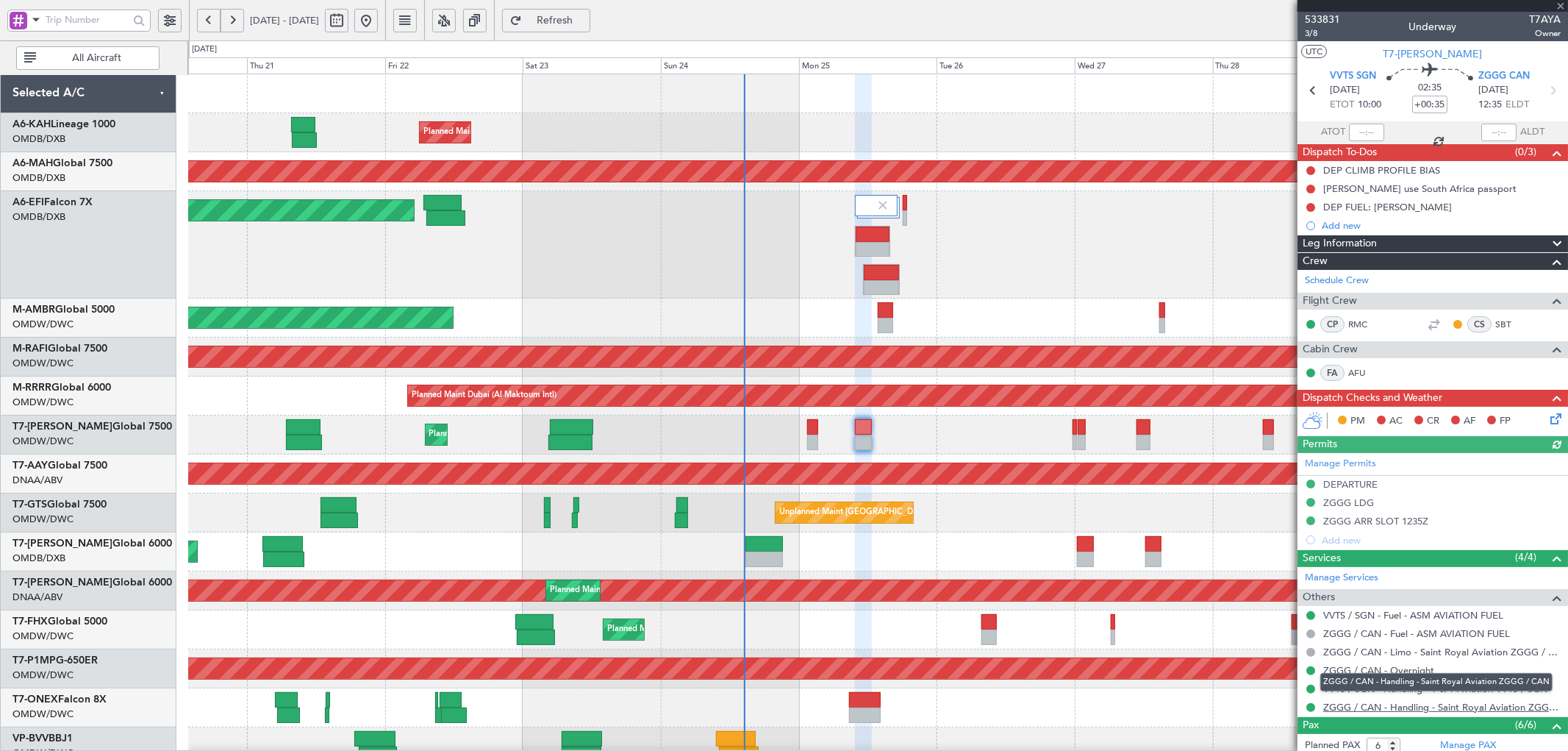
click at [1411, 707] on link "ZGGG / CAN - Handling - Saint Royal Aviation ZGGG / CAN" at bounding box center [1441, 707] width 237 height 13
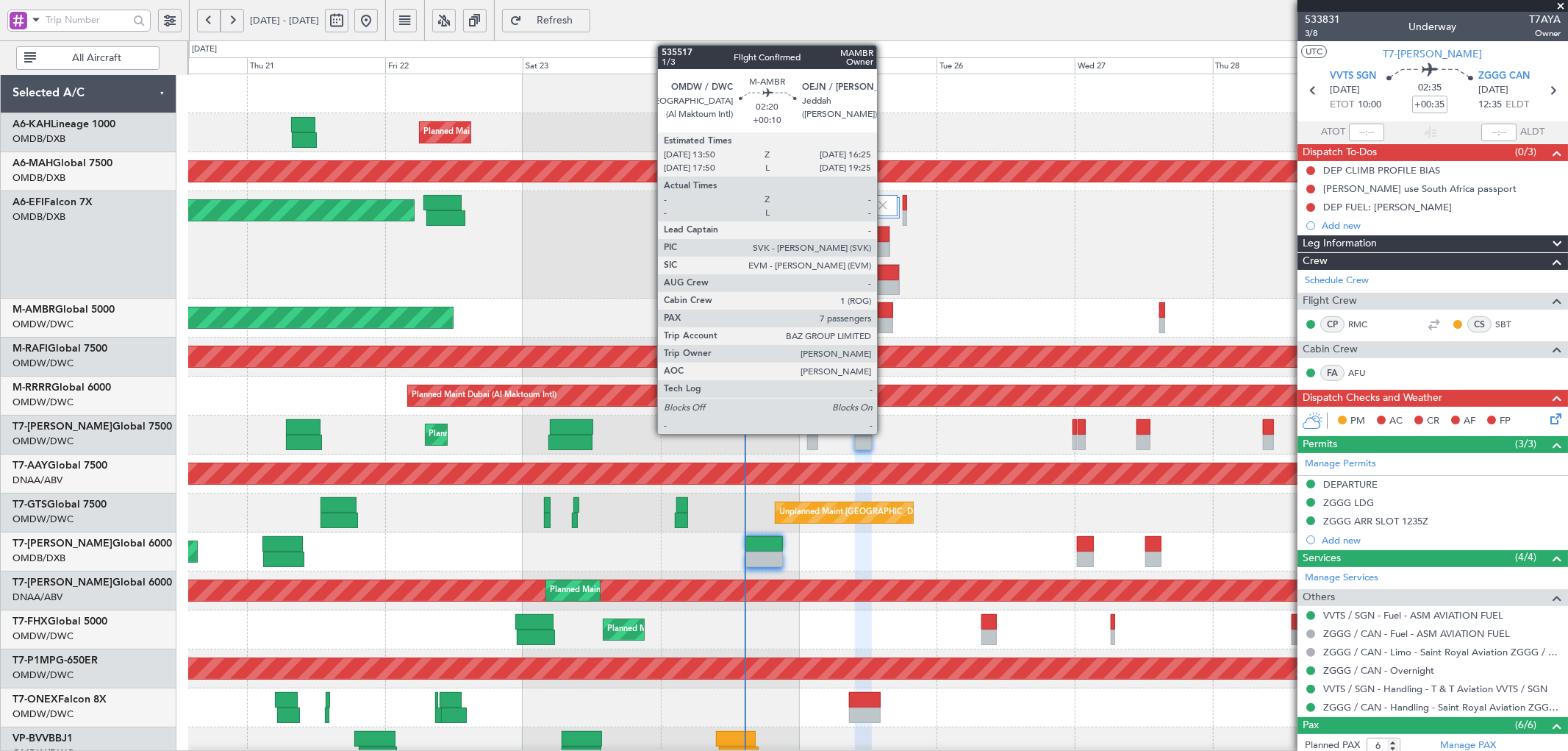
click at [884, 315] on div at bounding box center [886, 310] width 16 height 16
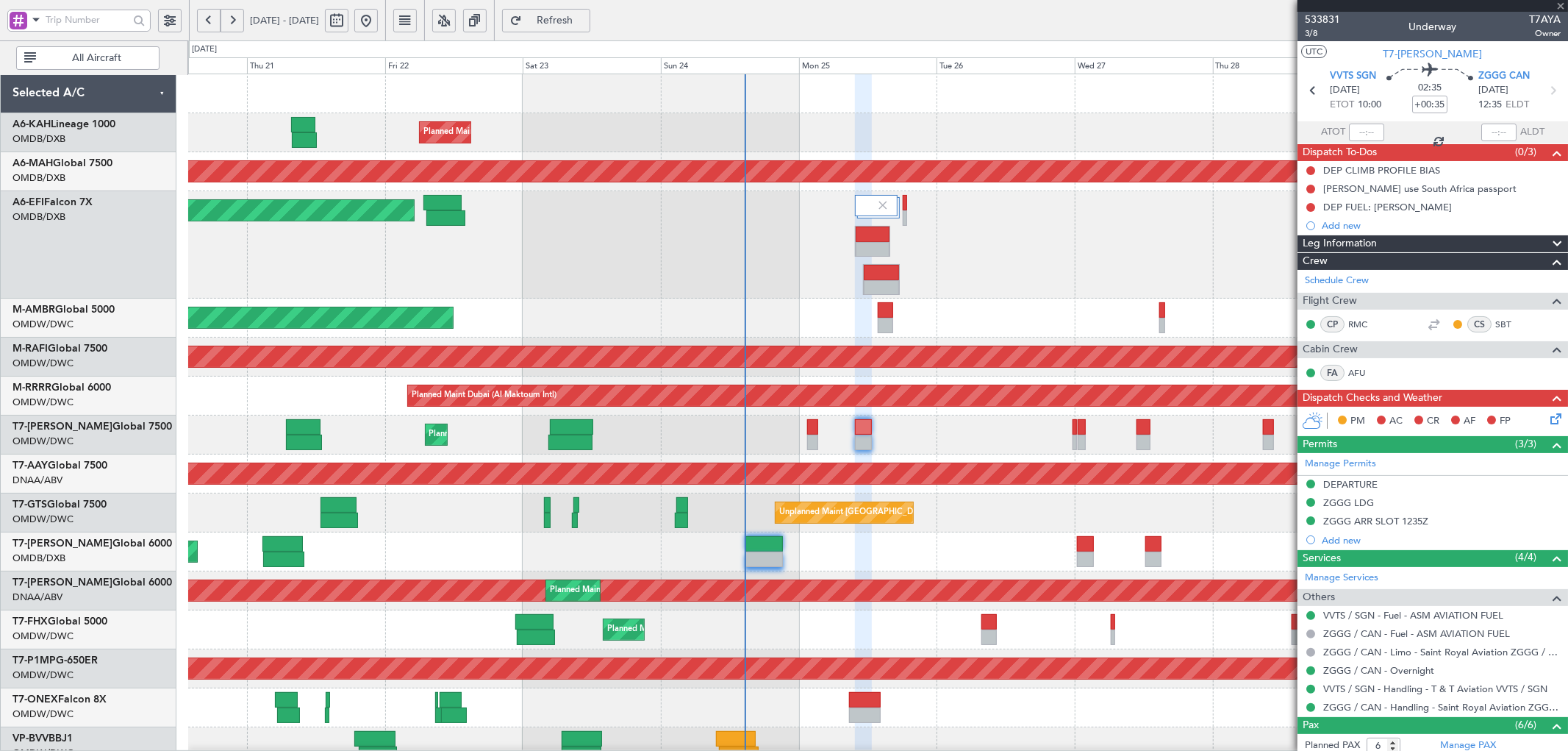
type input "+00:10"
type input "7"
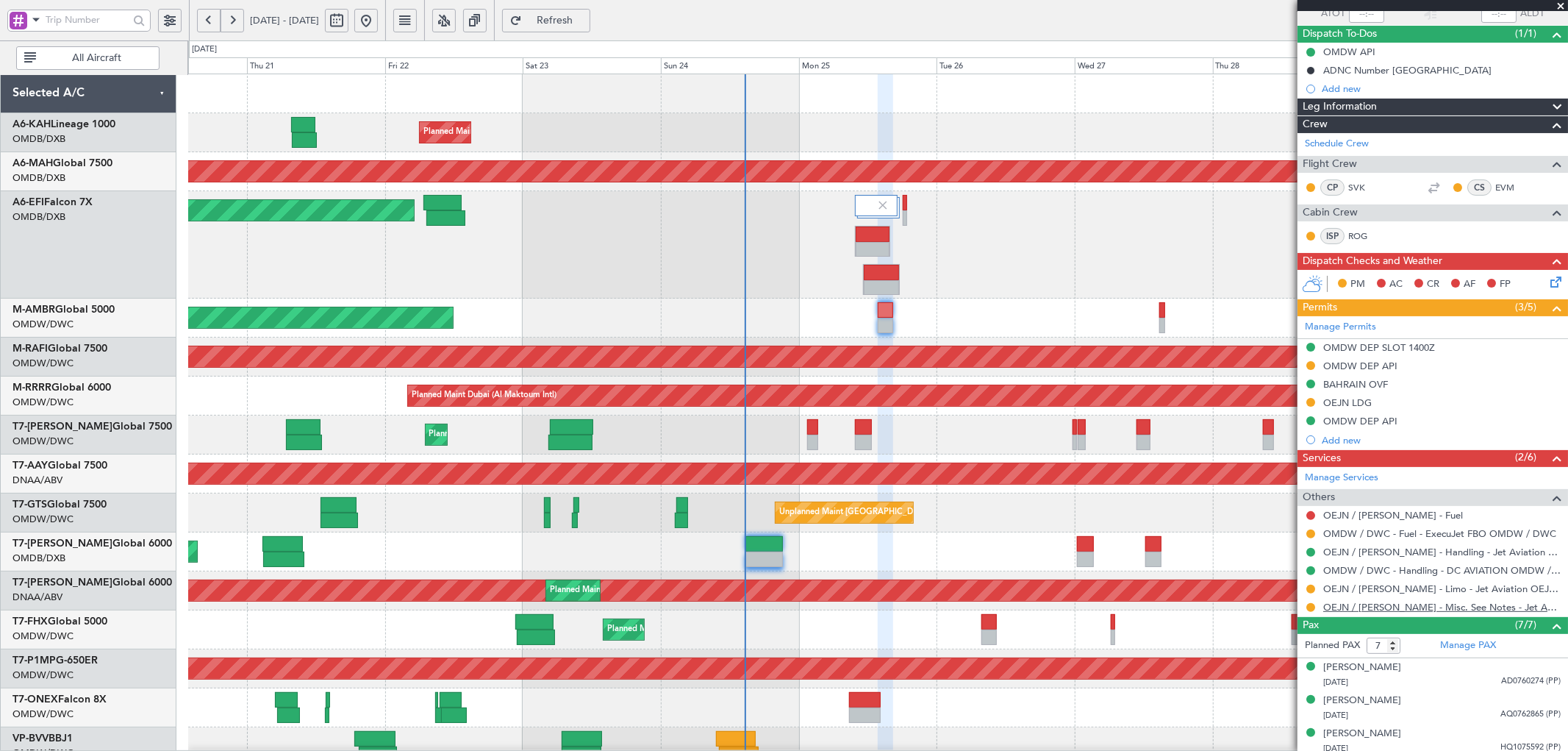
scroll to position [257, 0]
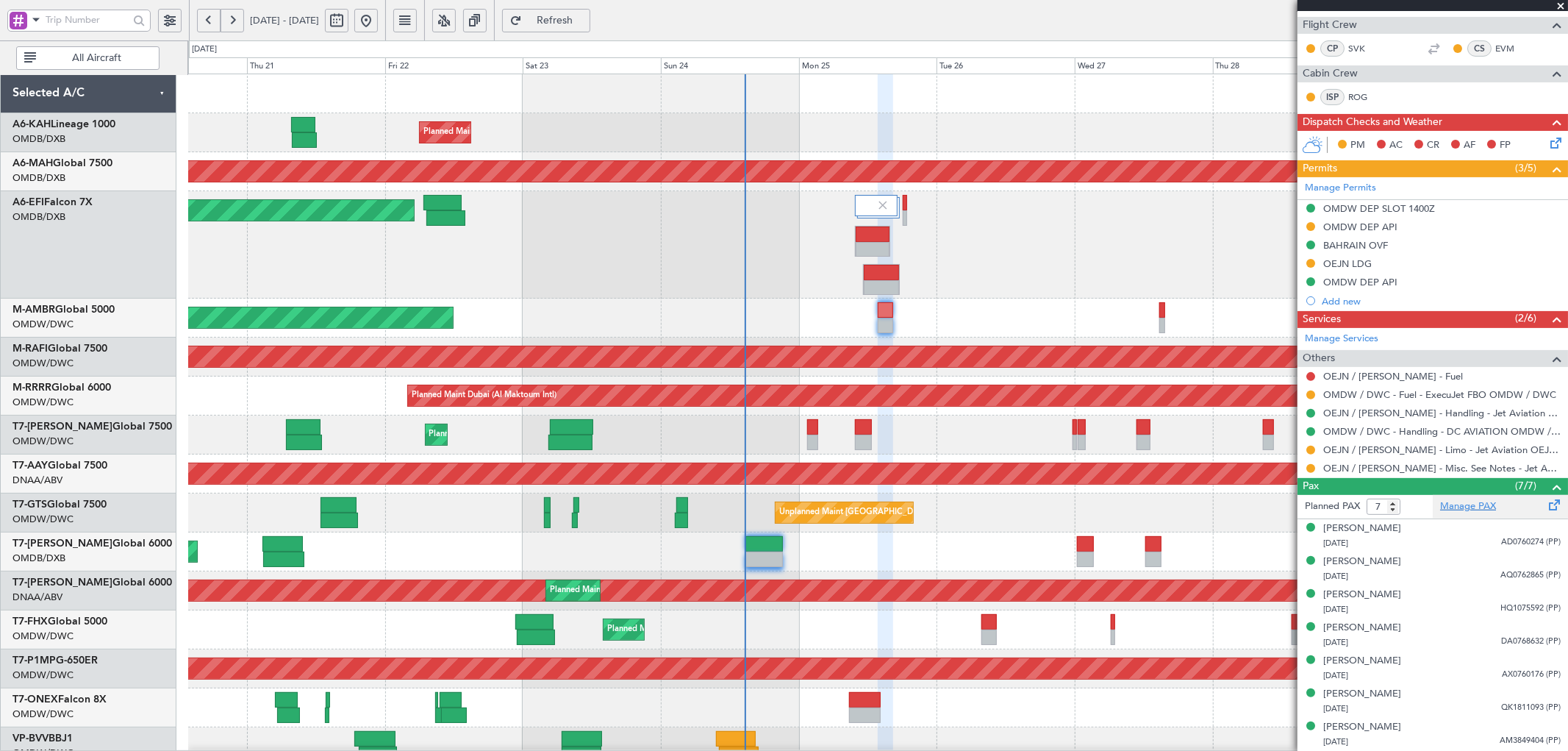
click at [1464, 507] on link "Manage PAX" at bounding box center [1468, 506] width 56 height 15
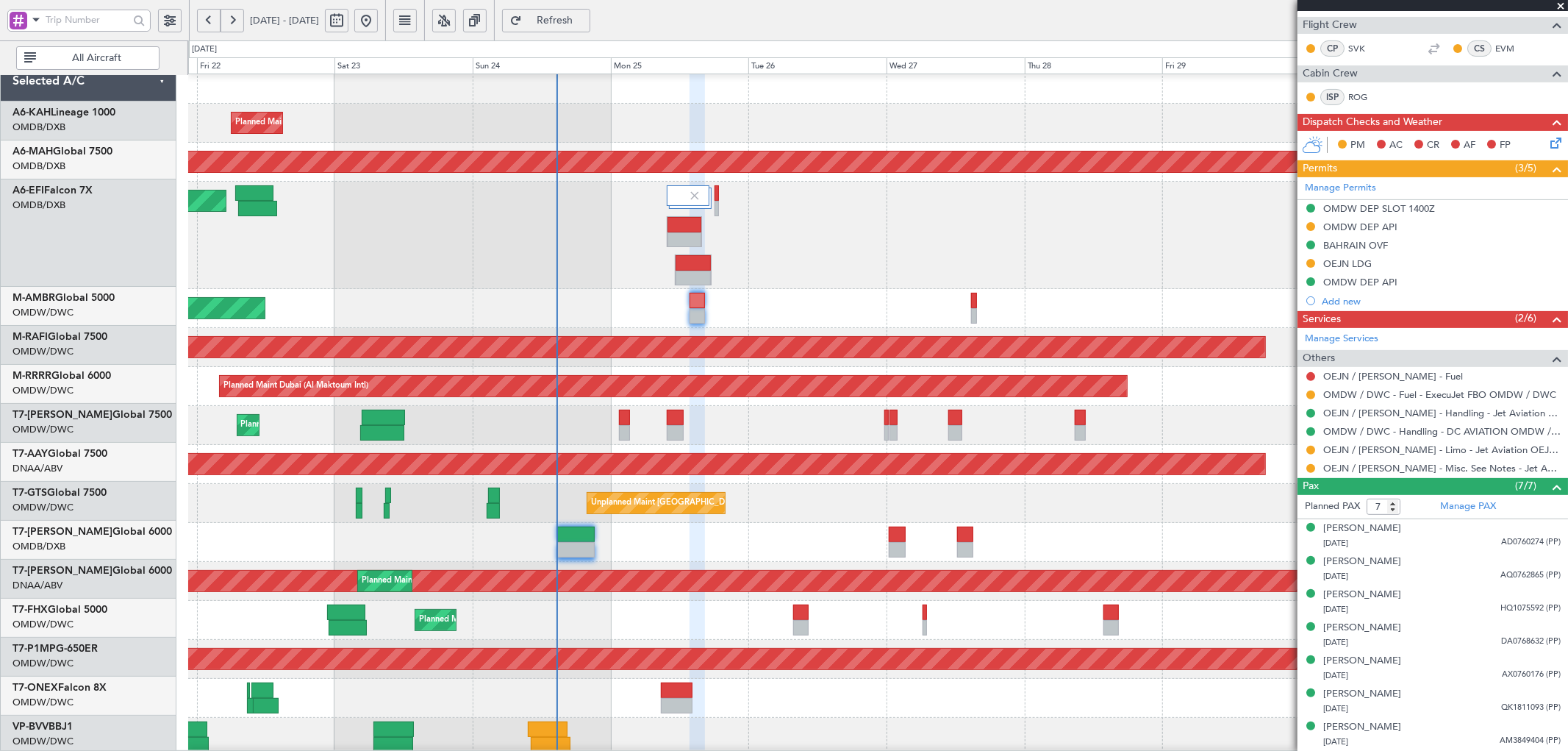
scroll to position [10, 0]
click at [846, 204] on div "Planned Maint Dubai (Al Maktoum Intl)" at bounding box center [877, 234] width 1379 height 107
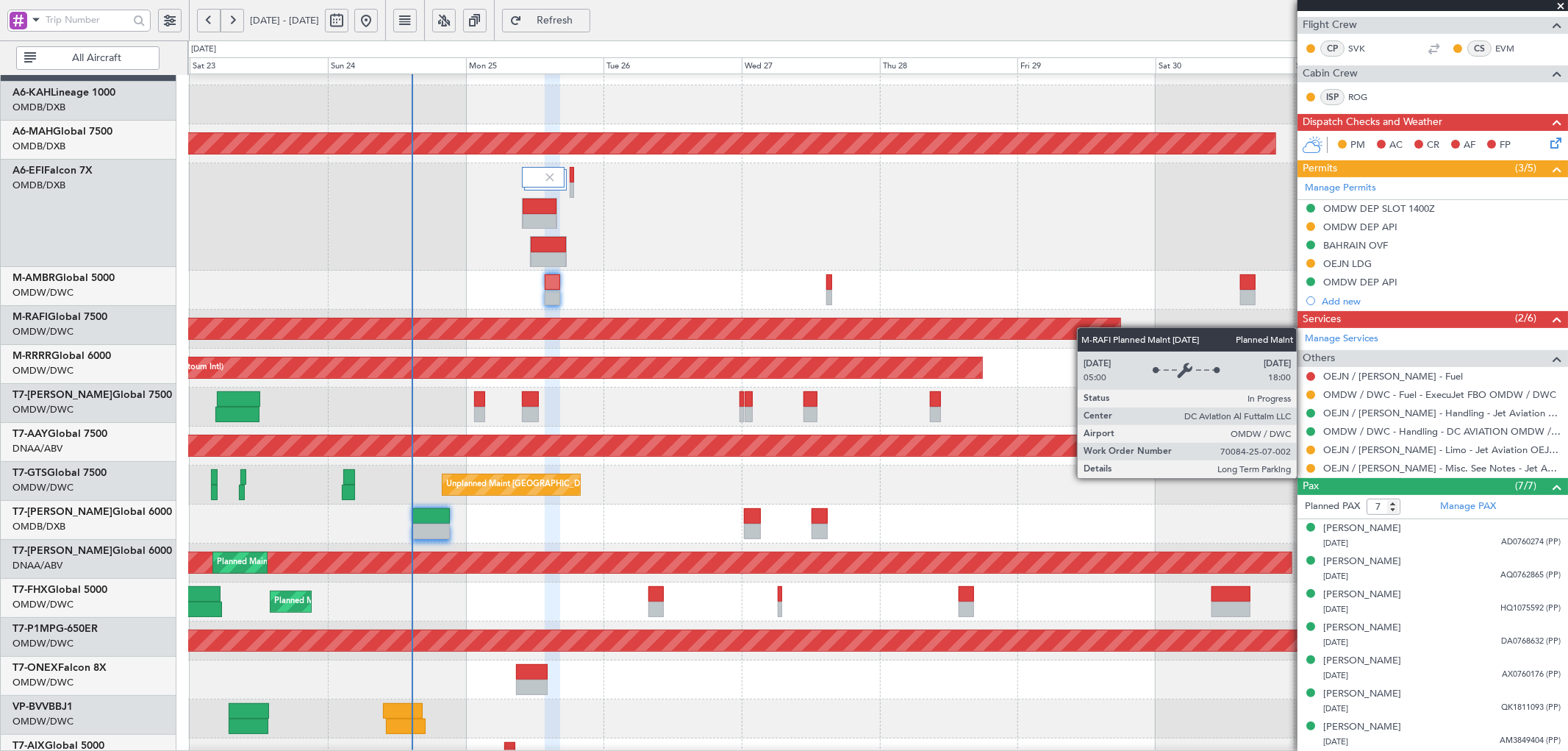
scroll to position [28, 0]
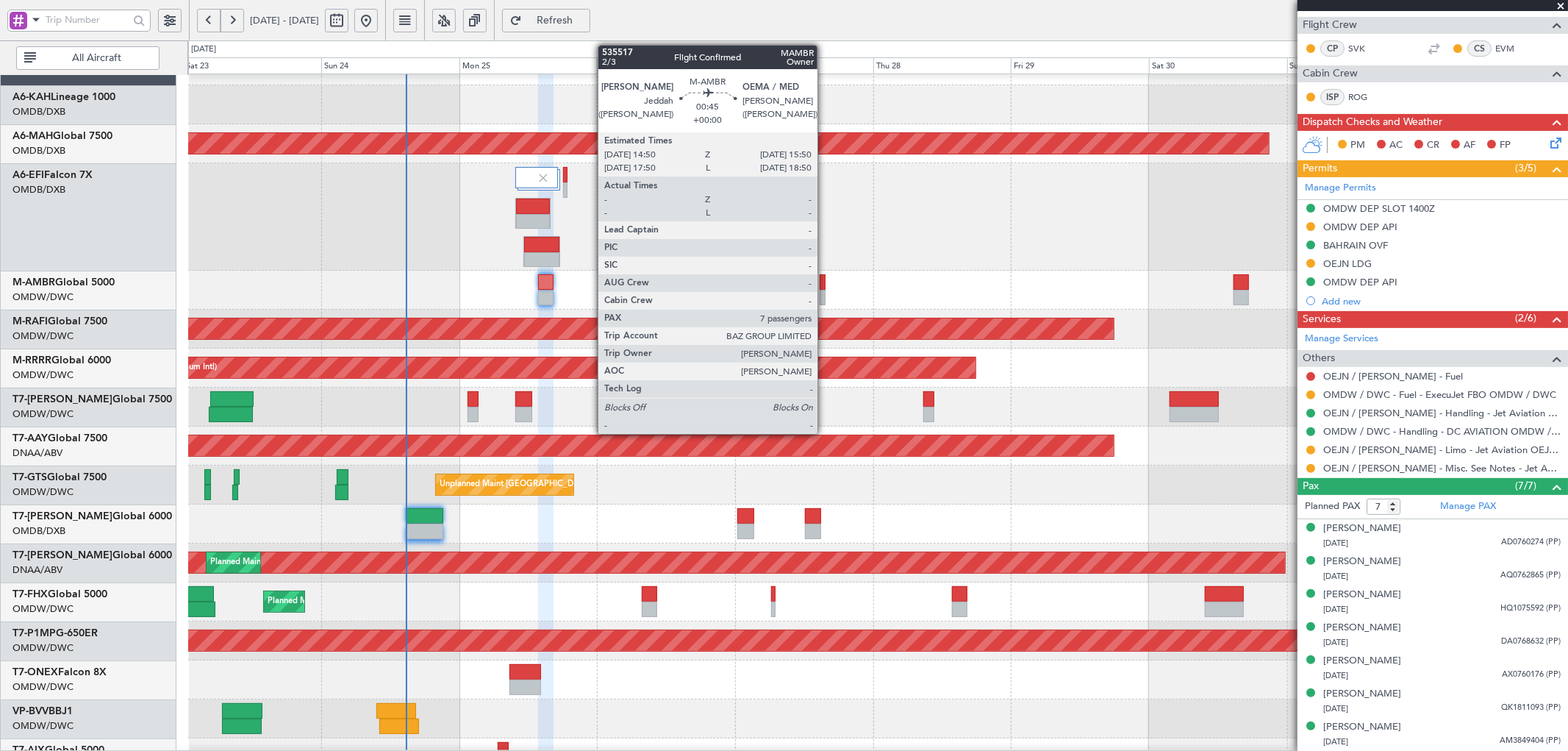
click at [825, 281] on div at bounding box center [823, 282] width 6 height 16
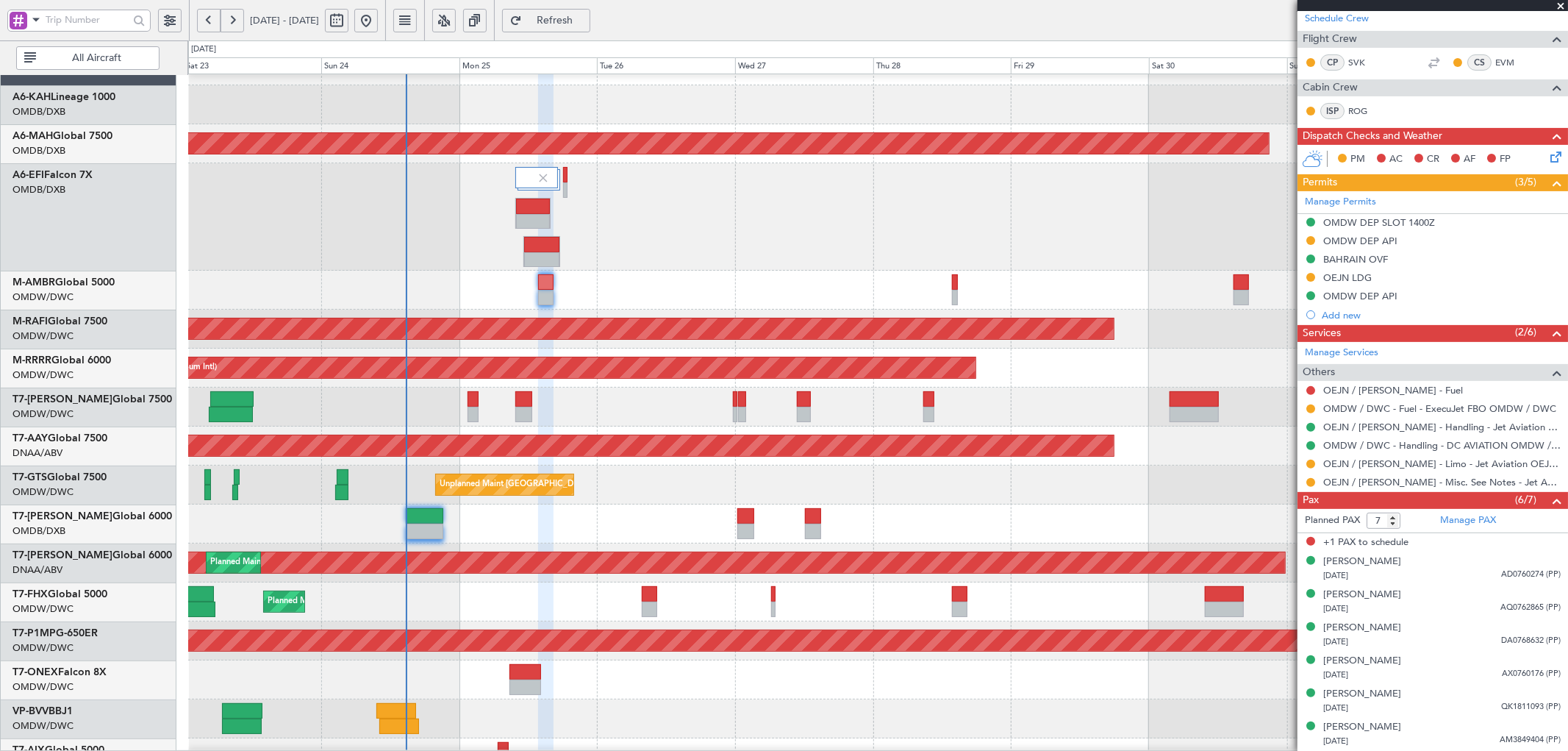
scroll to position [242, 0]
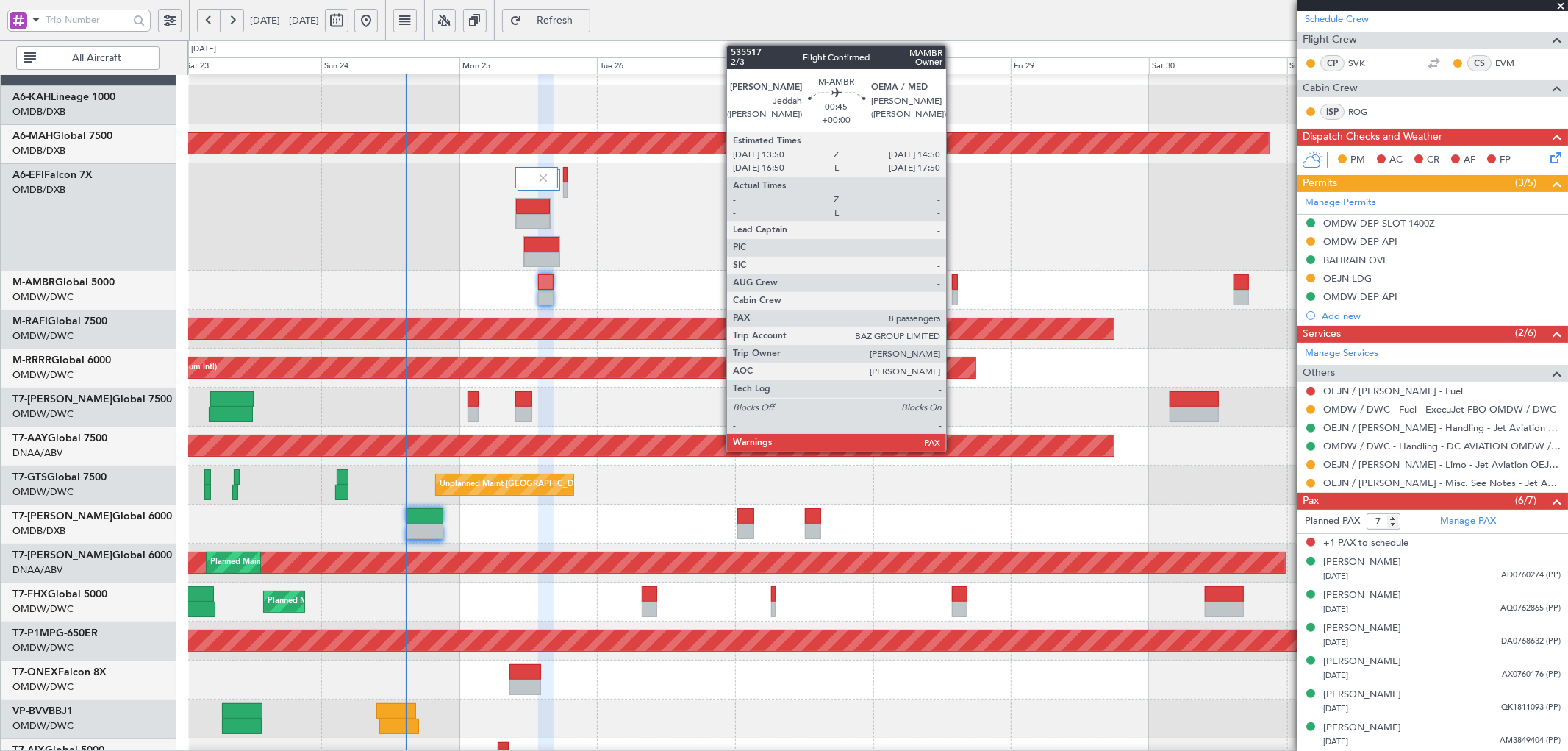
click at [954, 291] on div at bounding box center [955, 297] width 6 height 16
click at [954, 290] on div at bounding box center [955, 297] width 6 height 16
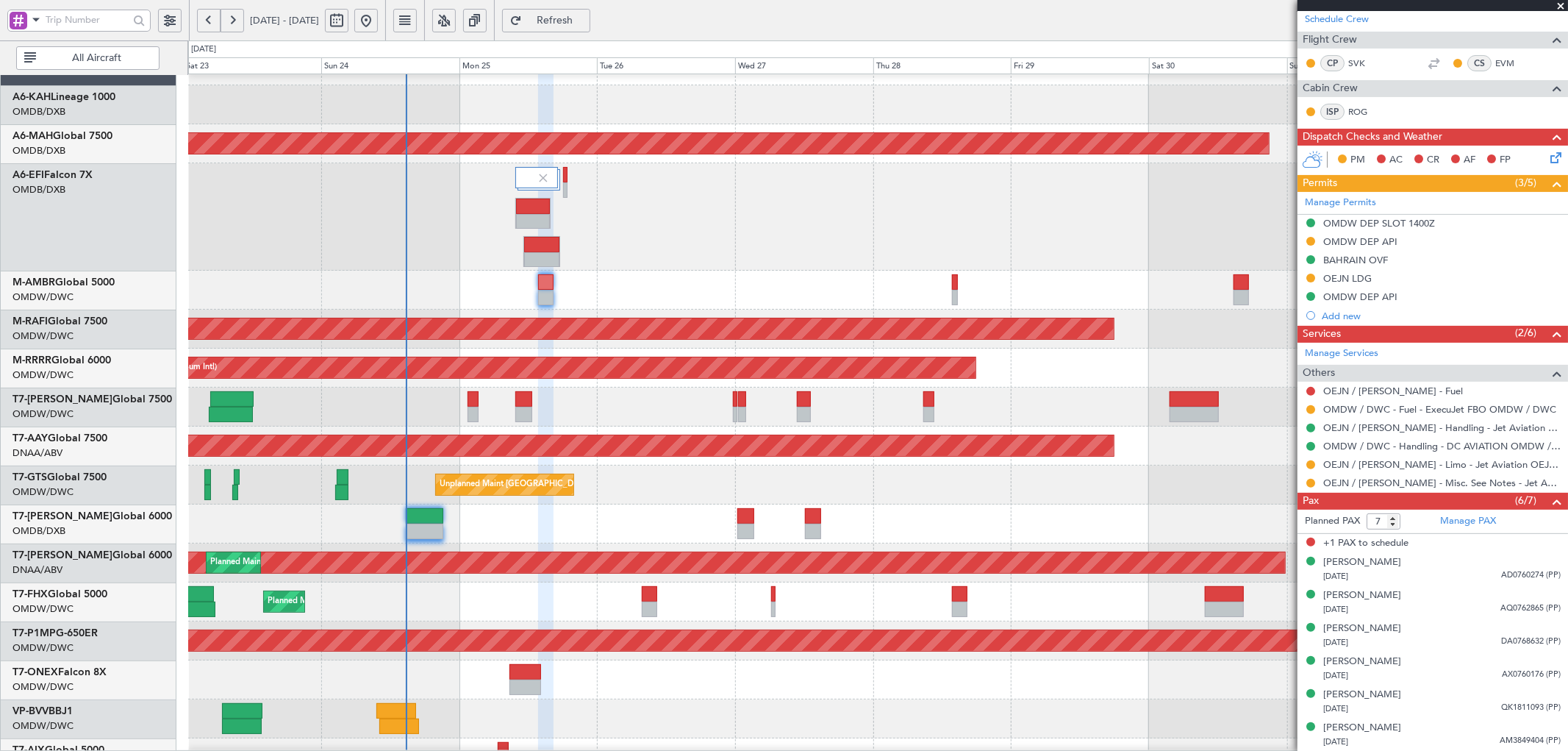
click at [586, 21] on span "Refresh" at bounding box center [554, 21] width 60 height 10
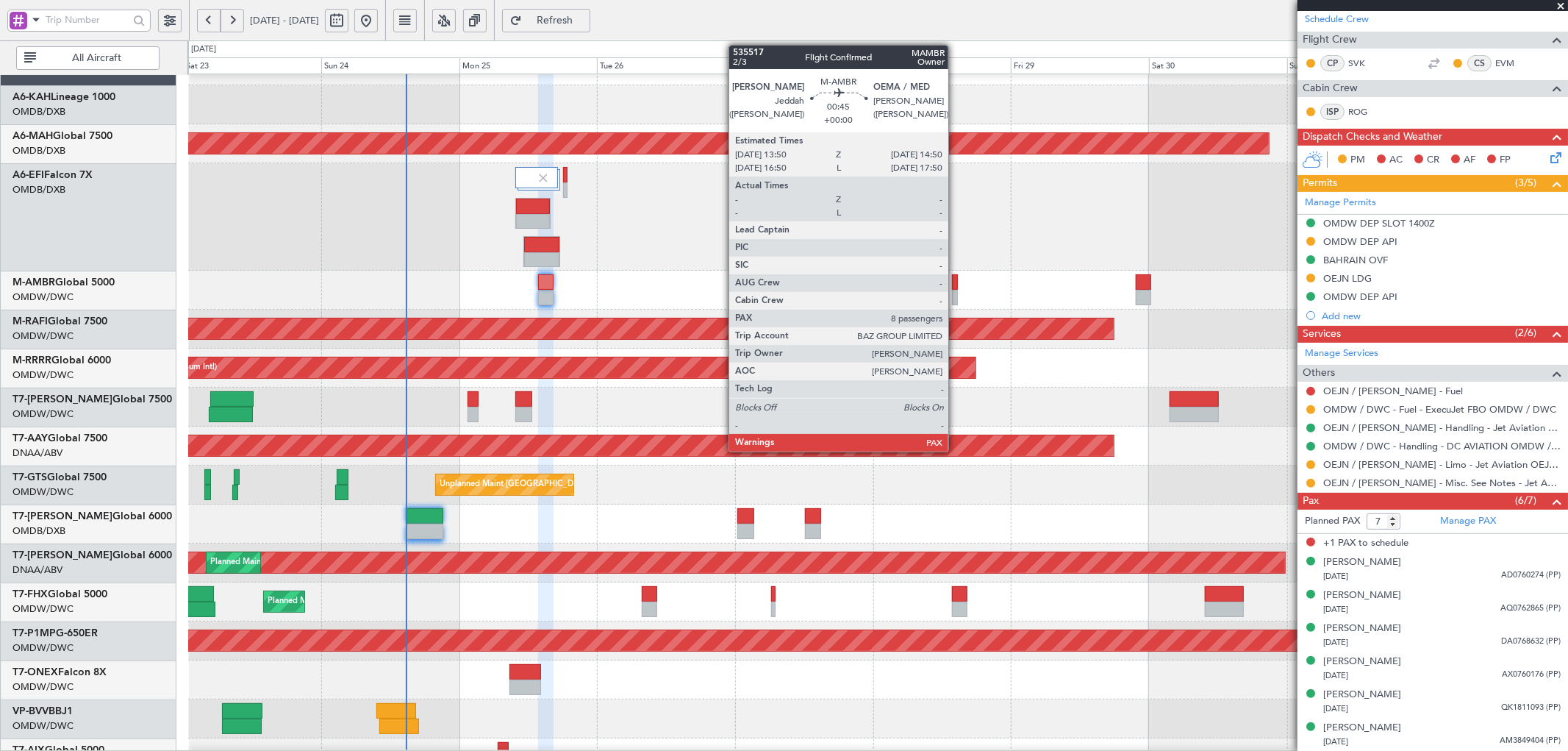
click at [956, 287] on div at bounding box center [955, 282] width 6 height 16
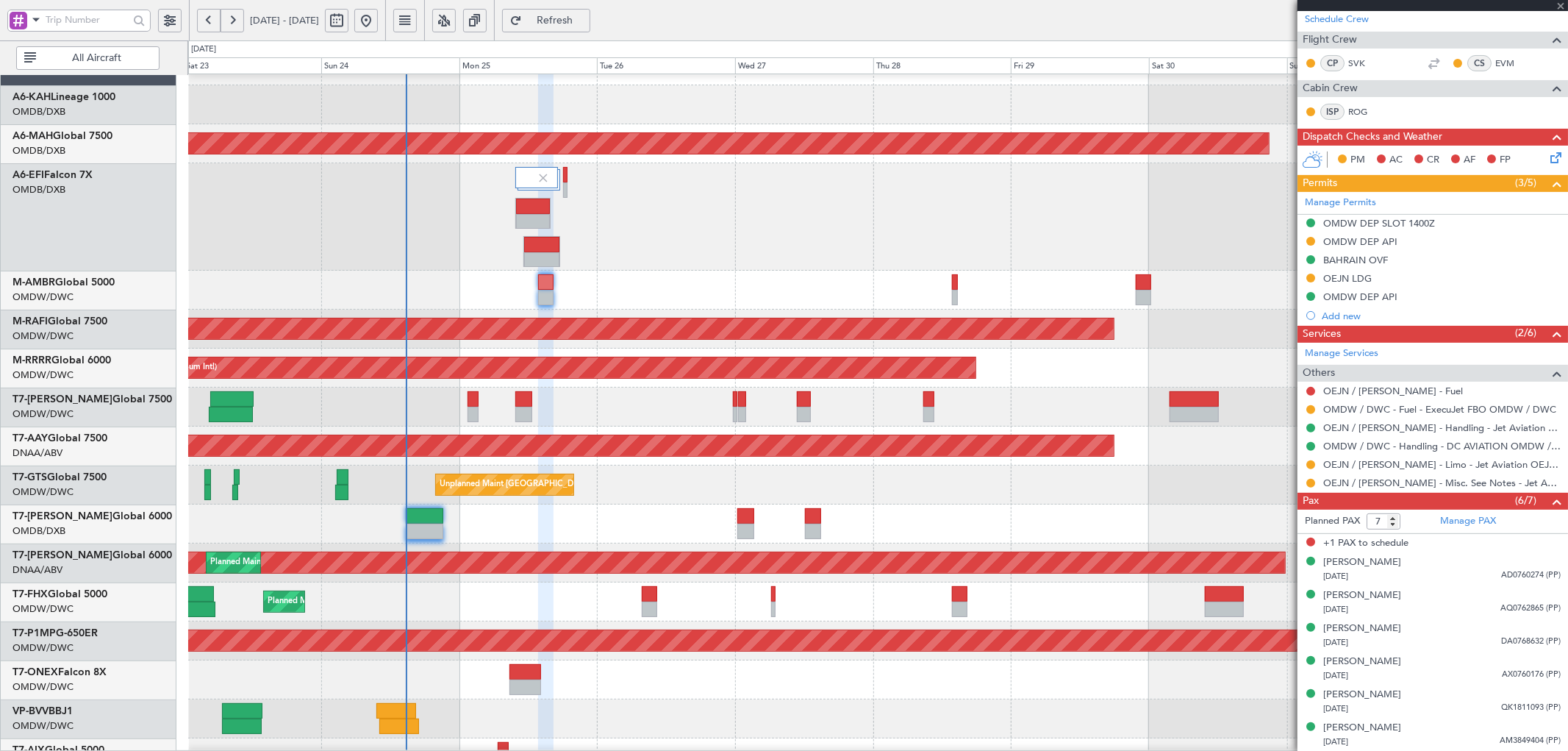
type input "9"
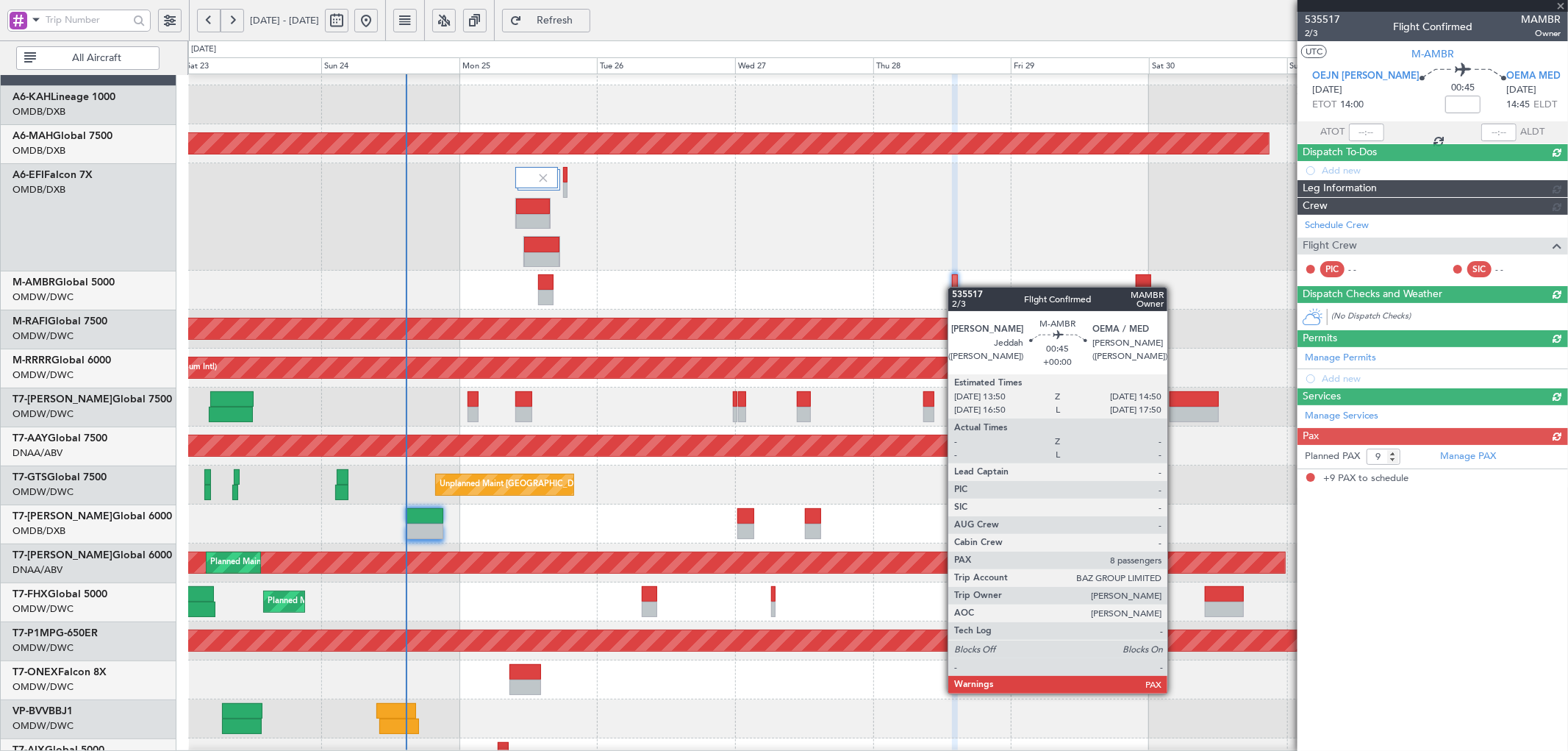
scroll to position [0, 0]
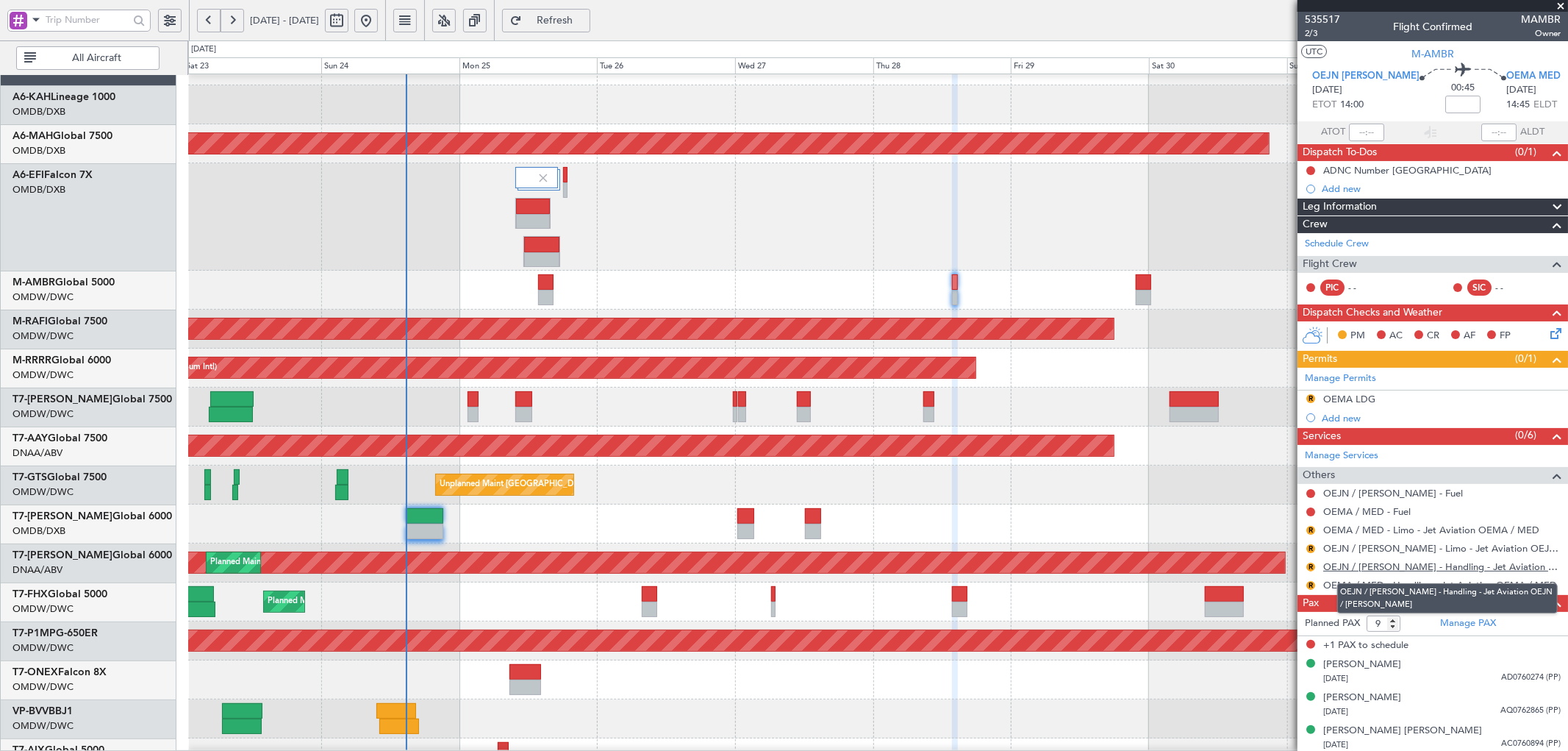
click at [1373, 566] on link "OEJN / [PERSON_NAME] - Handling - Jet Aviation OEJN / [PERSON_NAME]" at bounding box center [1441, 566] width 237 height 13
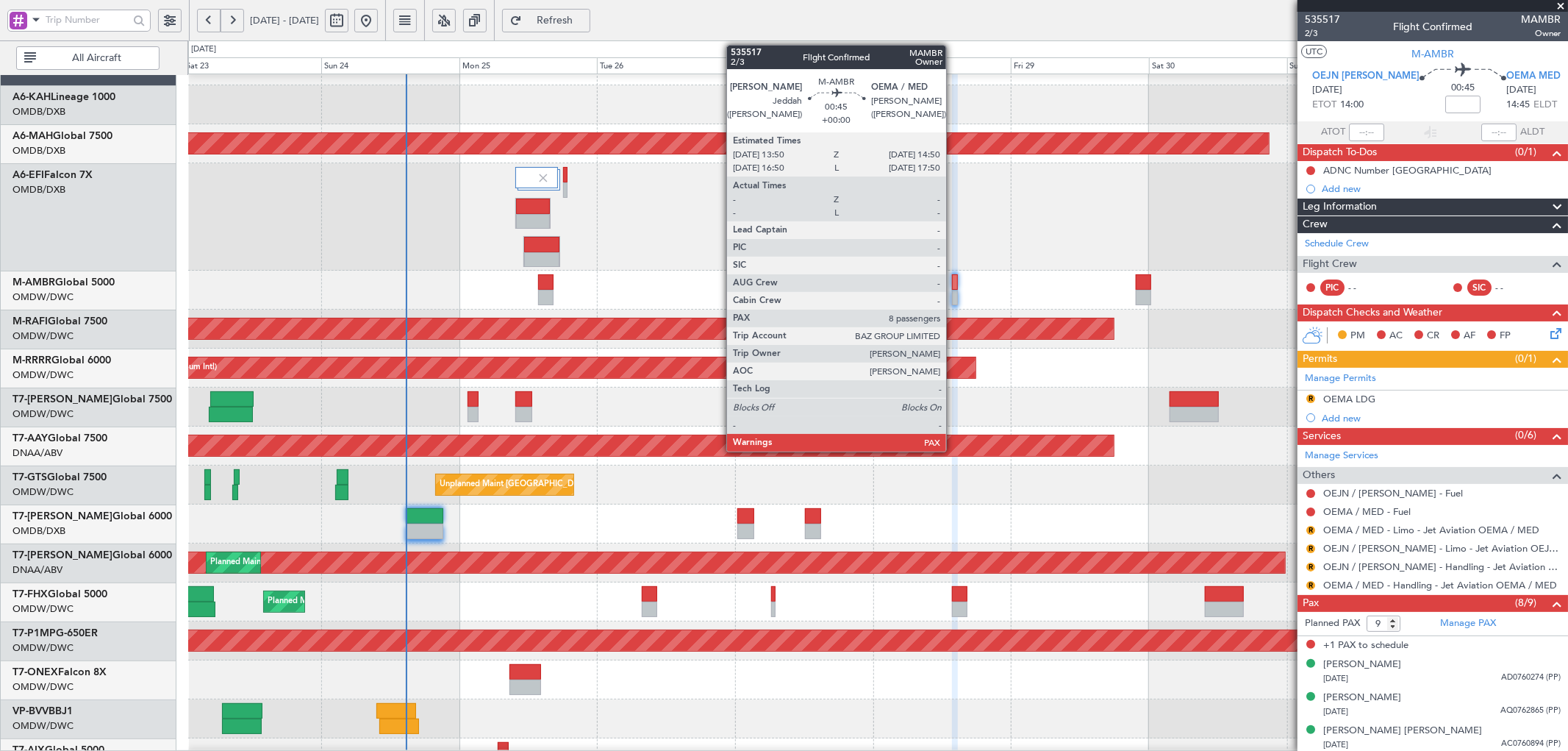
click at [954, 286] on div at bounding box center [955, 282] width 6 height 16
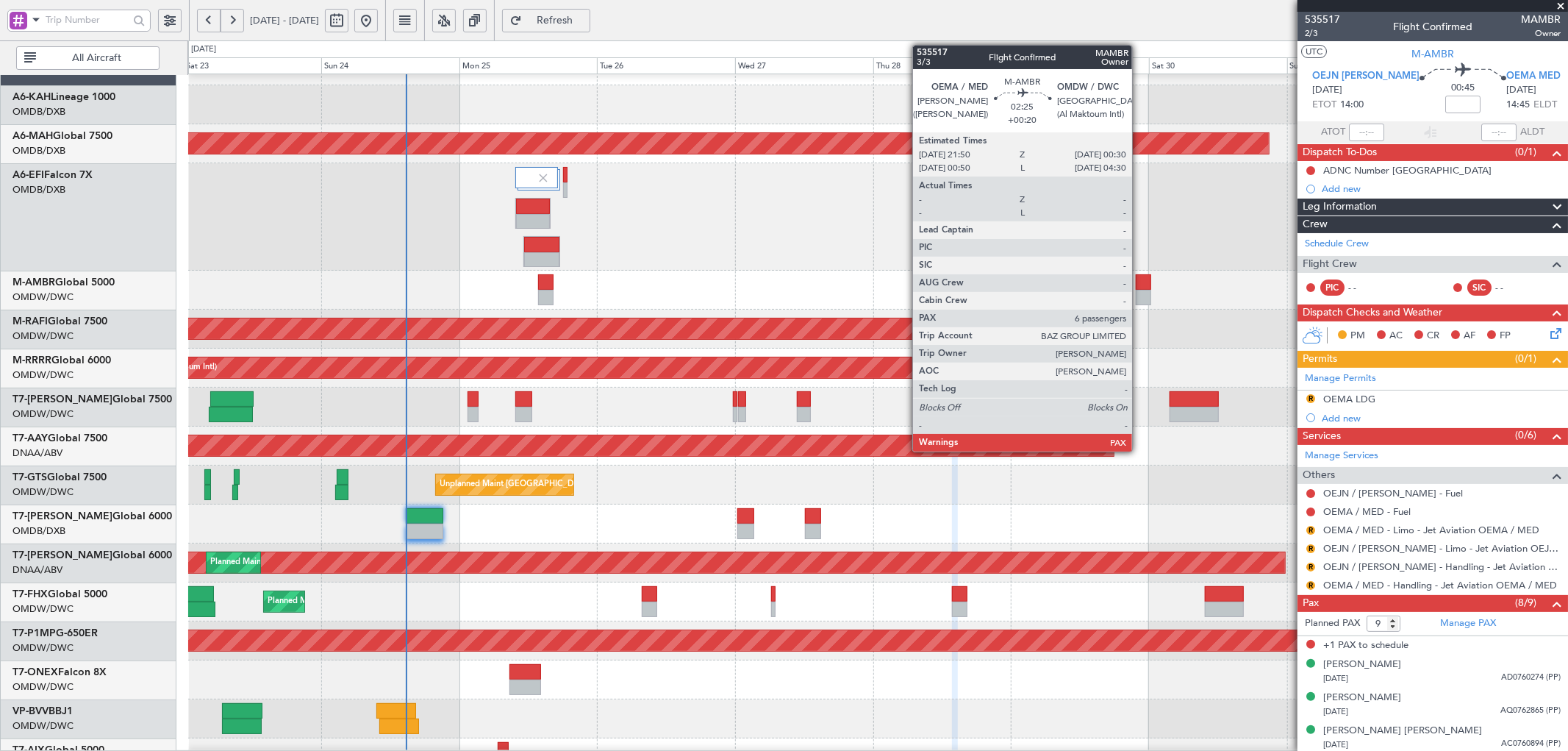
click at [1140, 289] on div at bounding box center [1144, 297] width 16 height 16
click at [1136, 289] on div at bounding box center [1144, 297] width 16 height 16
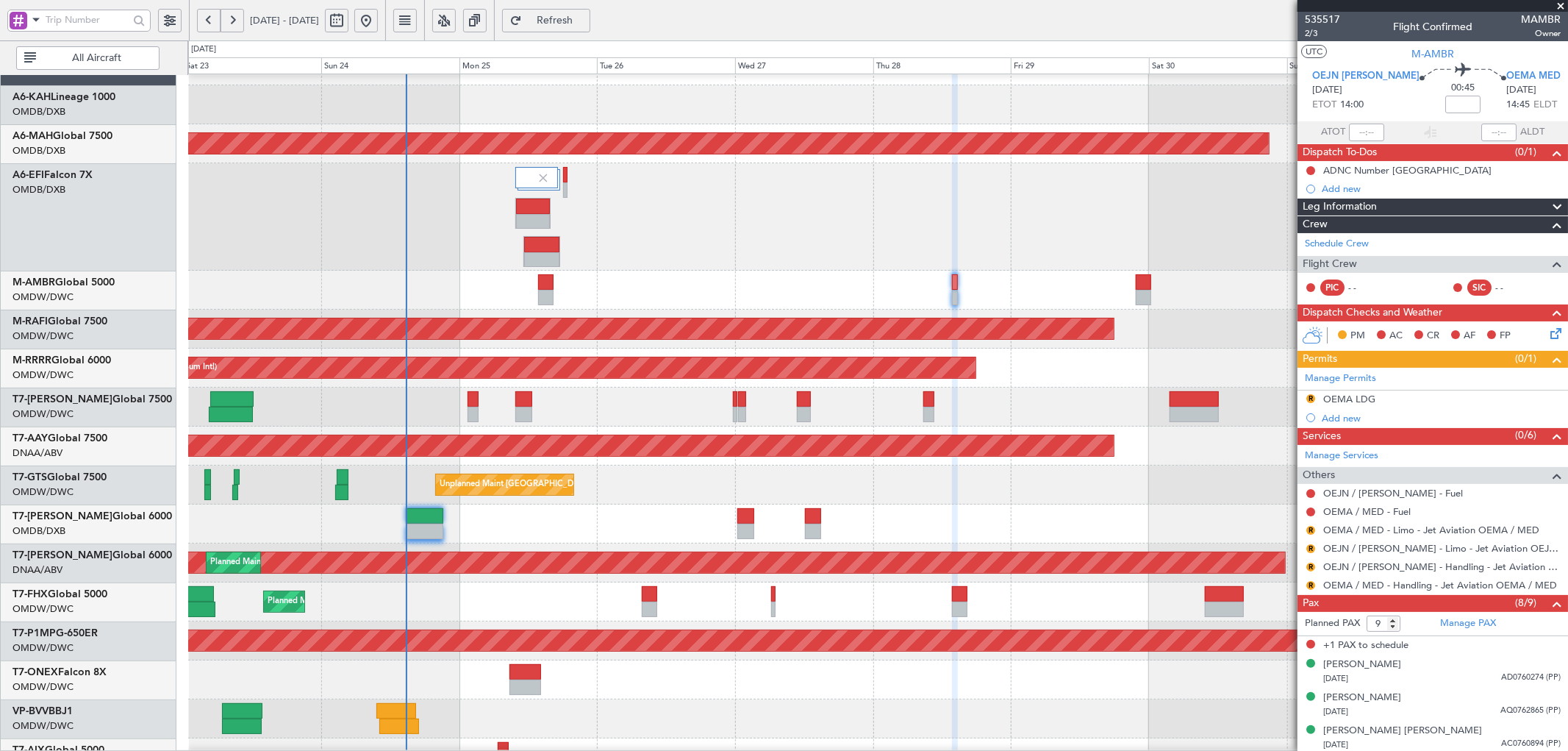
click at [554, 278] on div "Planned Maint Dubai (Al Maktoum Intl)" at bounding box center [877, 290] width 1379 height 39
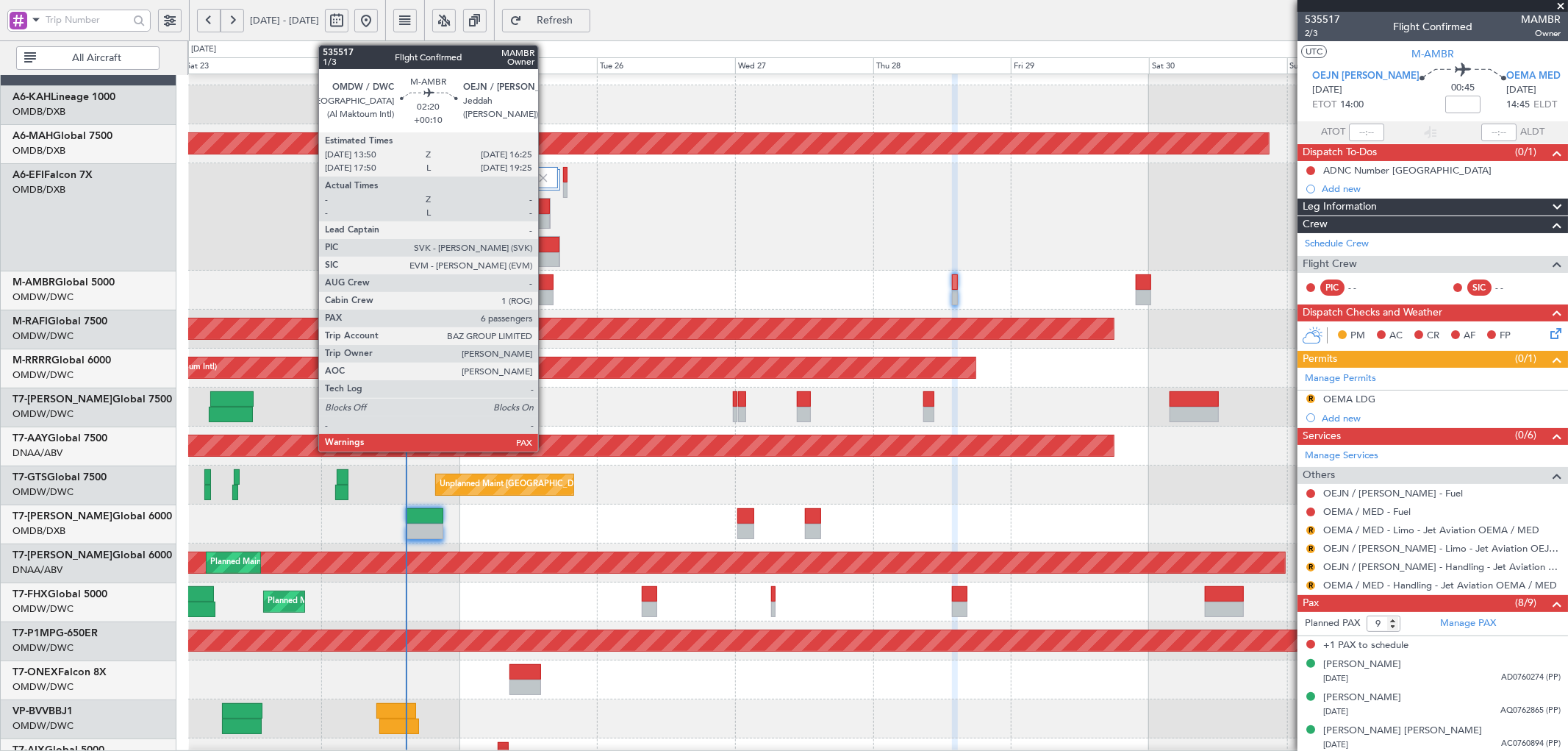
click at [545, 284] on div at bounding box center [546, 282] width 16 height 16
click at [541, 294] on div at bounding box center [546, 297] width 16 height 16
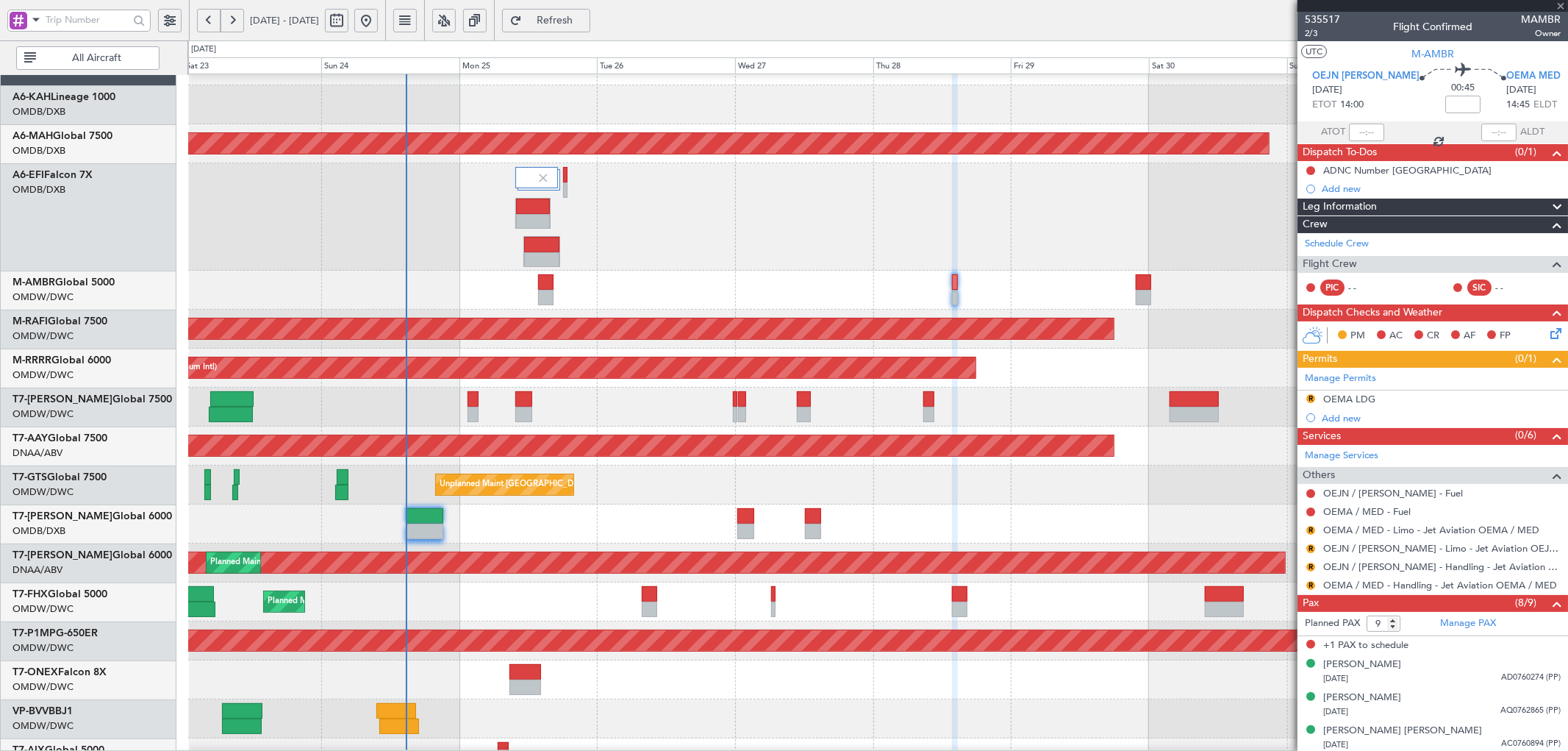
type input "+00:10"
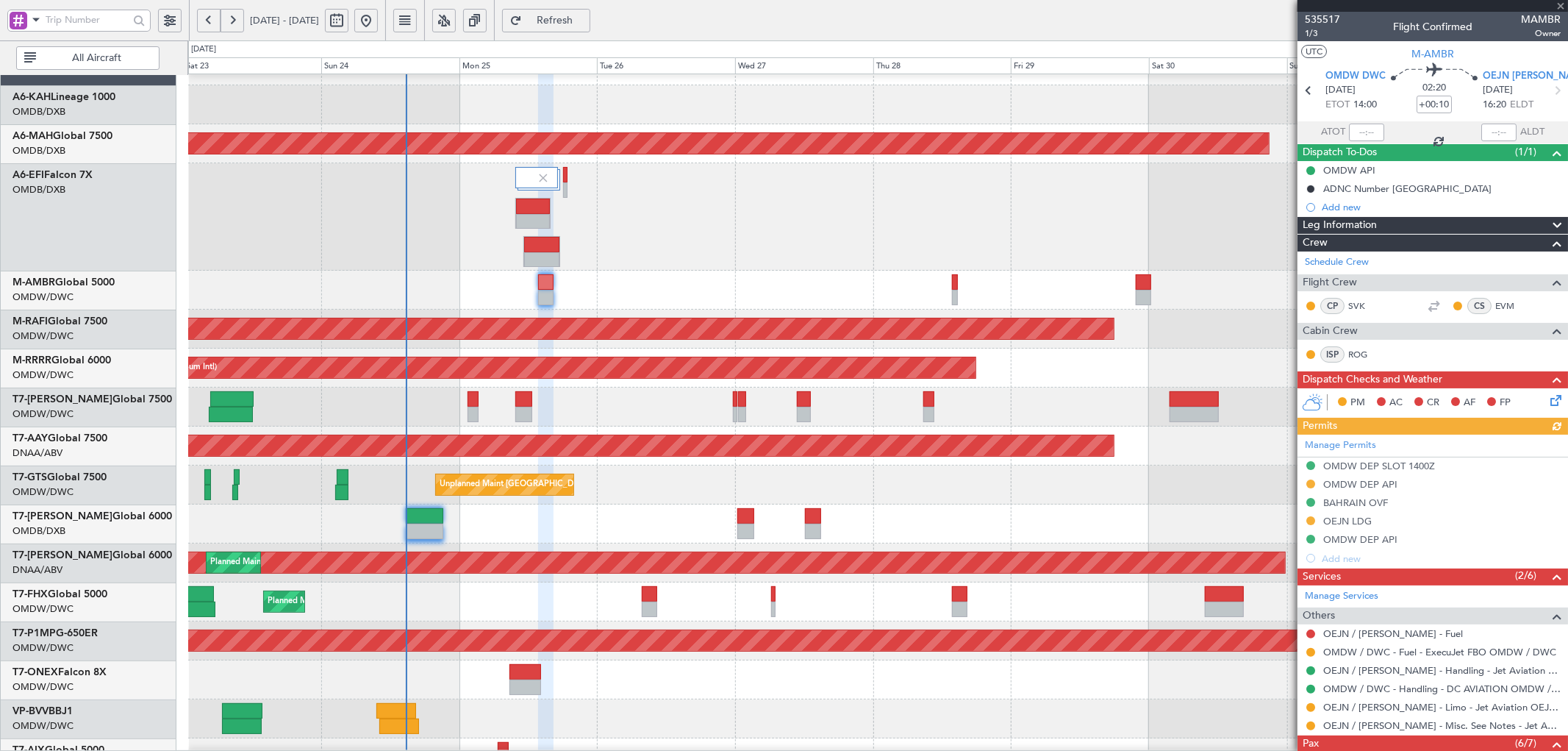
click at [586, 16] on span "Refresh" at bounding box center [554, 21] width 60 height 10
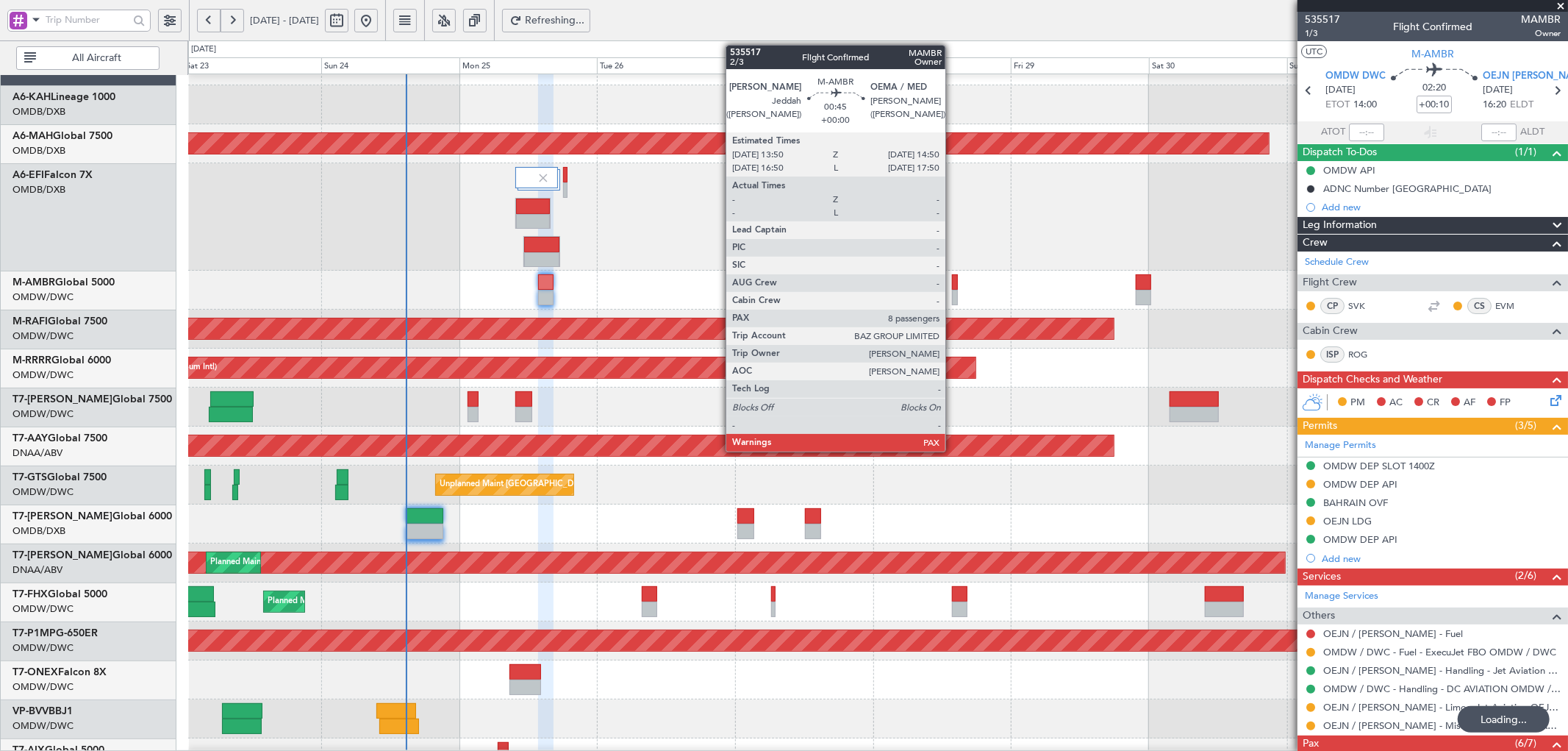
type input "6"
click at [953, 292] on div at bounding box center [955, 297] width 6 height 16
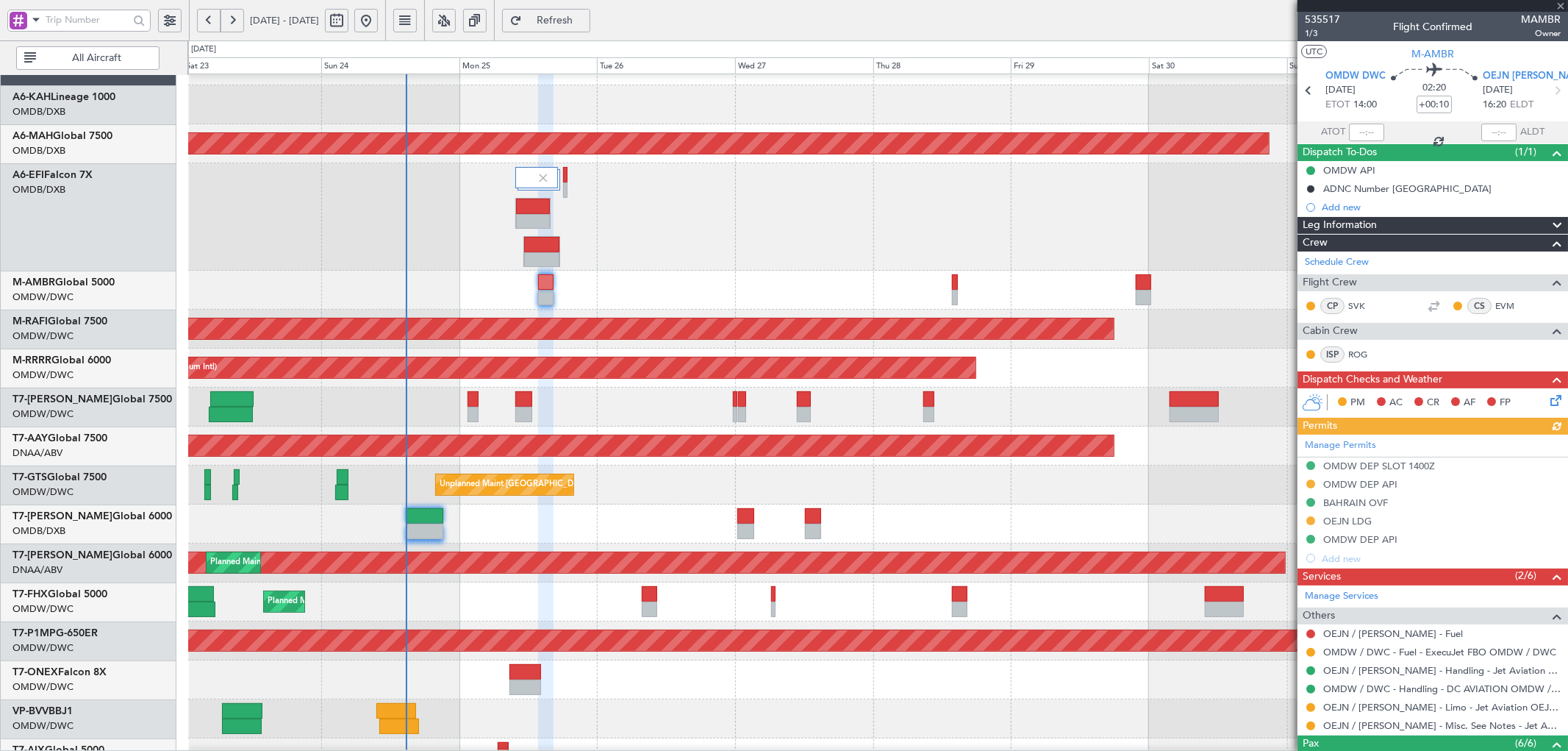
type input "8"
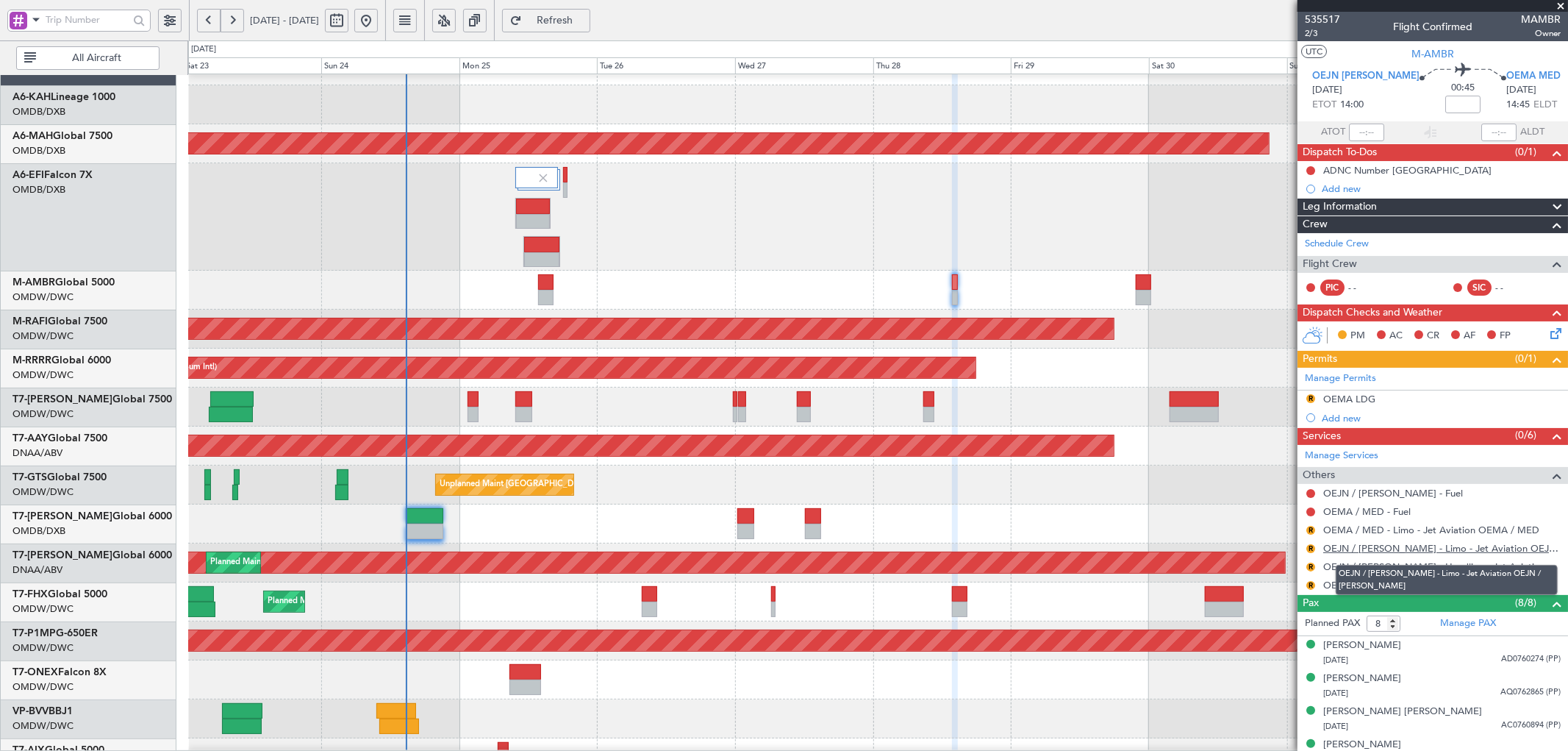
click at [1357, 547] on link "OEJN / [PERSON_NAME] - Limo - Jet Aviation OEJN / [PERSON_NAME]" at bounding box center [1441, 547] width 237 height 13
click at [574, 19] on span "Refresh" at bounding box center [554, 21] width 60 height 10
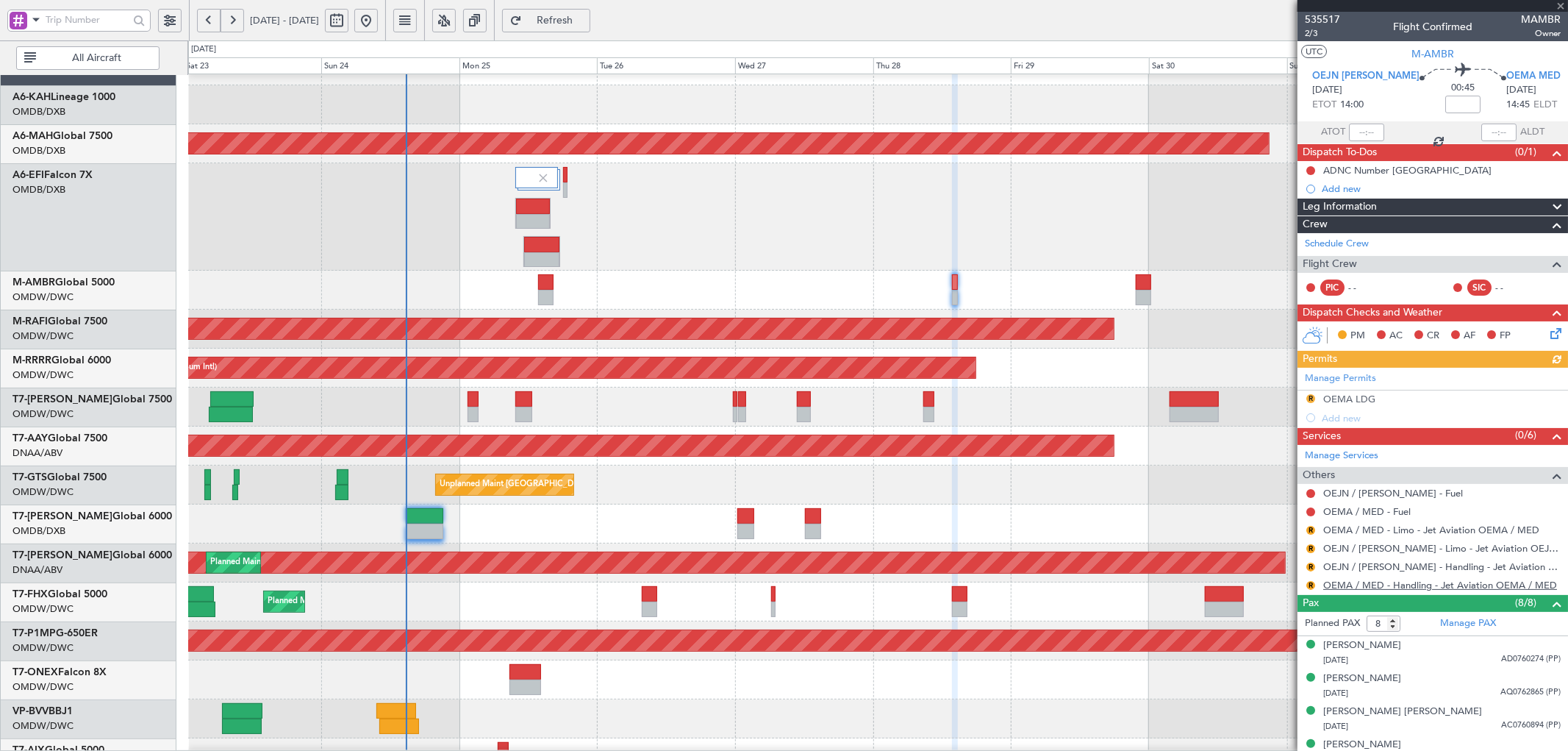
click at [1430, 588] on link "OEMA / MED - Handling - Jet Aviation OEMA / MED" at bounding box center [1440, 585] width 234 height 13
click at [1324, 18] on span "535517" at bounding box center [1323, 20] width 35 height 16
click at [586, 18] on span "Refresh" at bounding box center [554, 21] width 60 height 10
click at [1306, 586] on button "R" at bounding box center [1310, 585] width 9 height 9
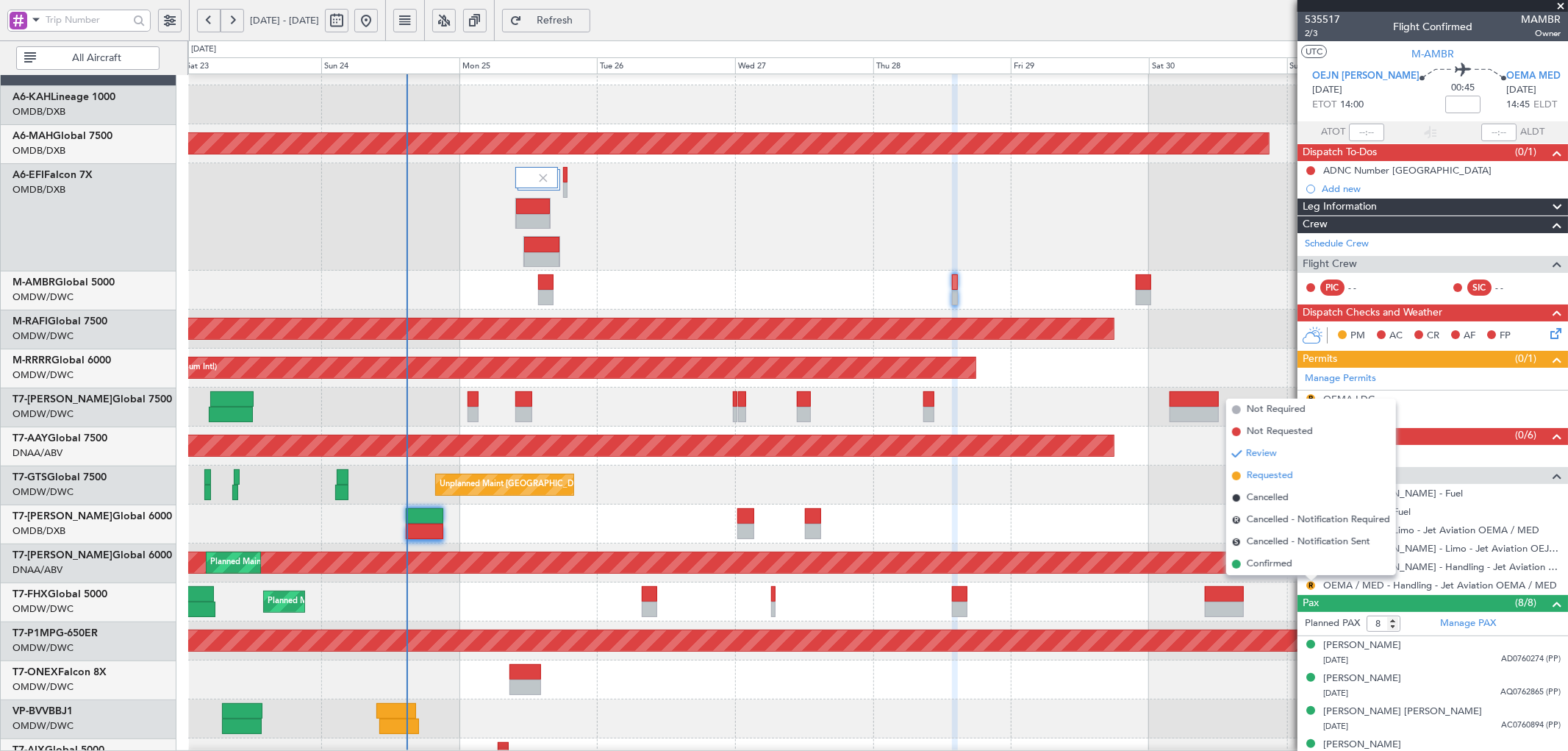
click at [1263, 478] on span "Requested" at bounding box center [1270, 475] width 46 height 15
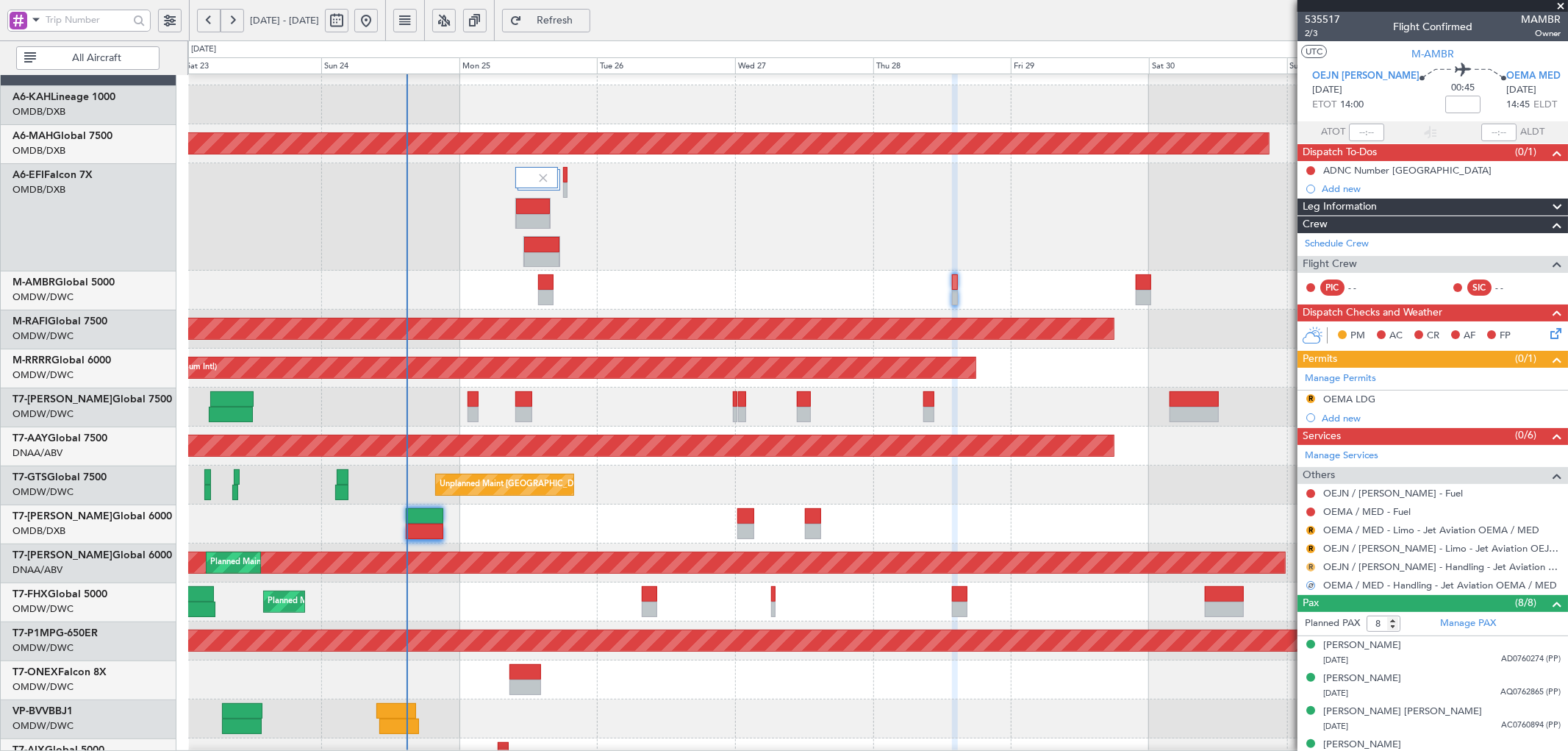
click at [1309, 565] on button "R" at bounding box center [1310, 566] width 9 height 9
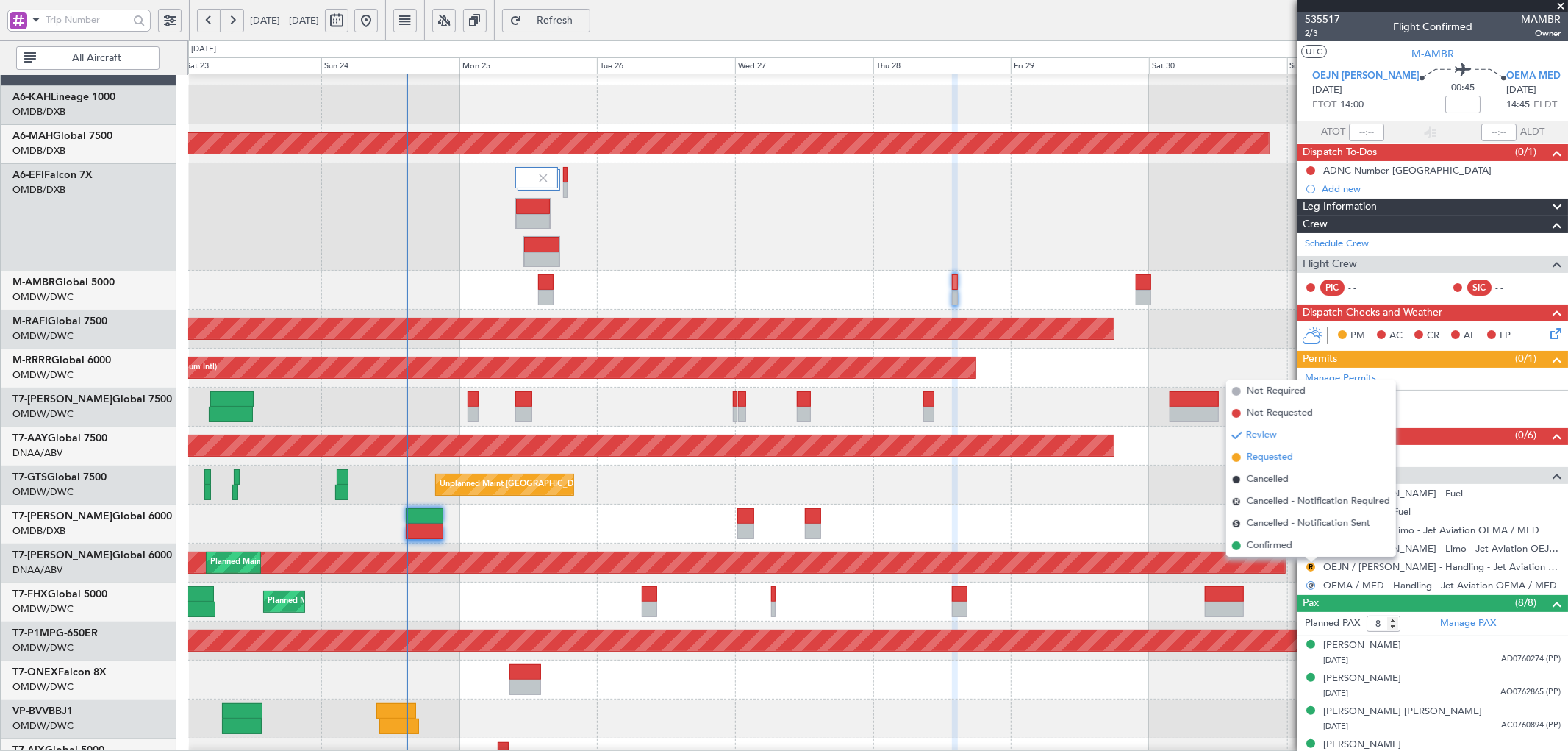
click at [1254, 464] on span "Requested" at bounding box center [1270, 457] width 46 height 15
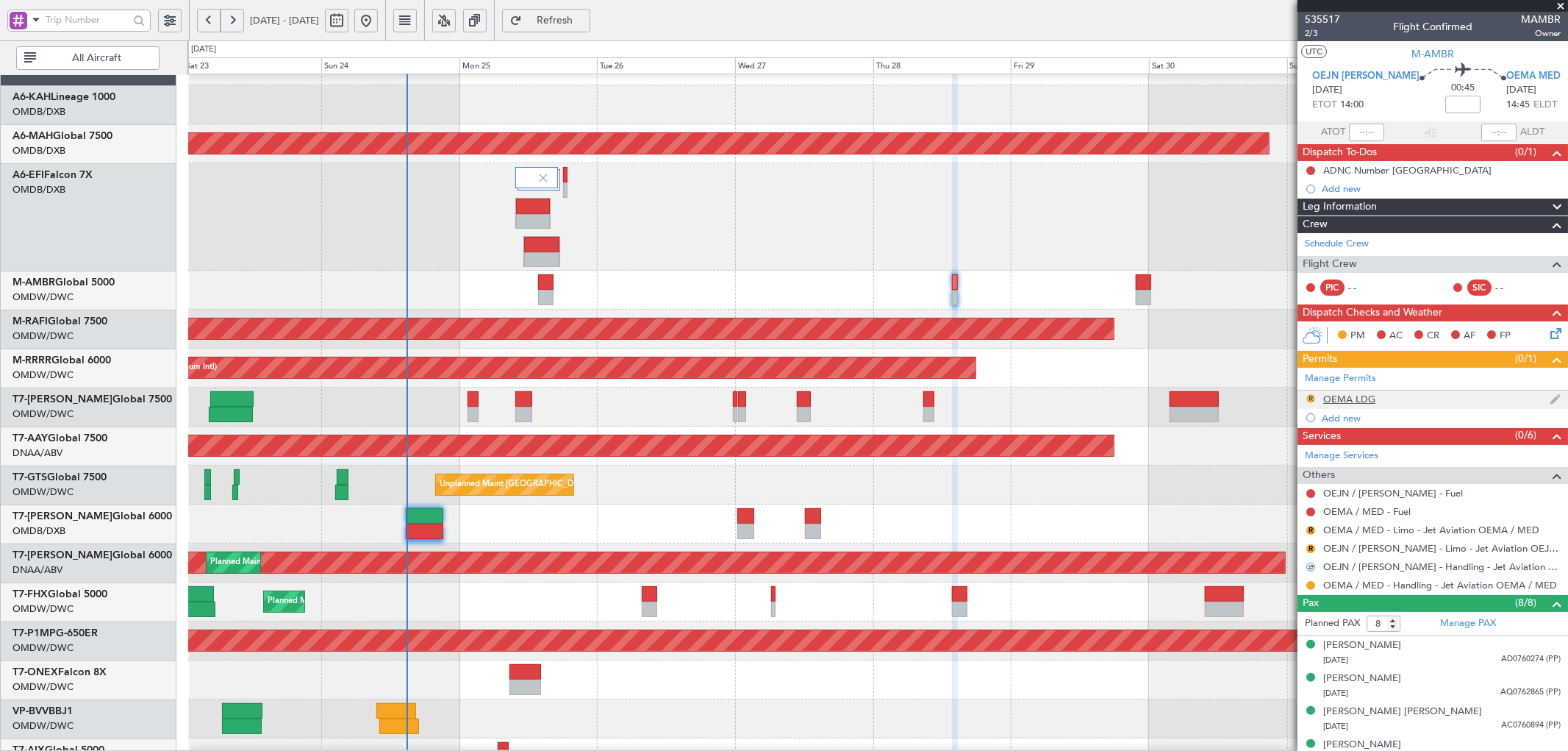
click at [1312, 397] on button "R" at bounding box center [1310, 398] width 9 height 9
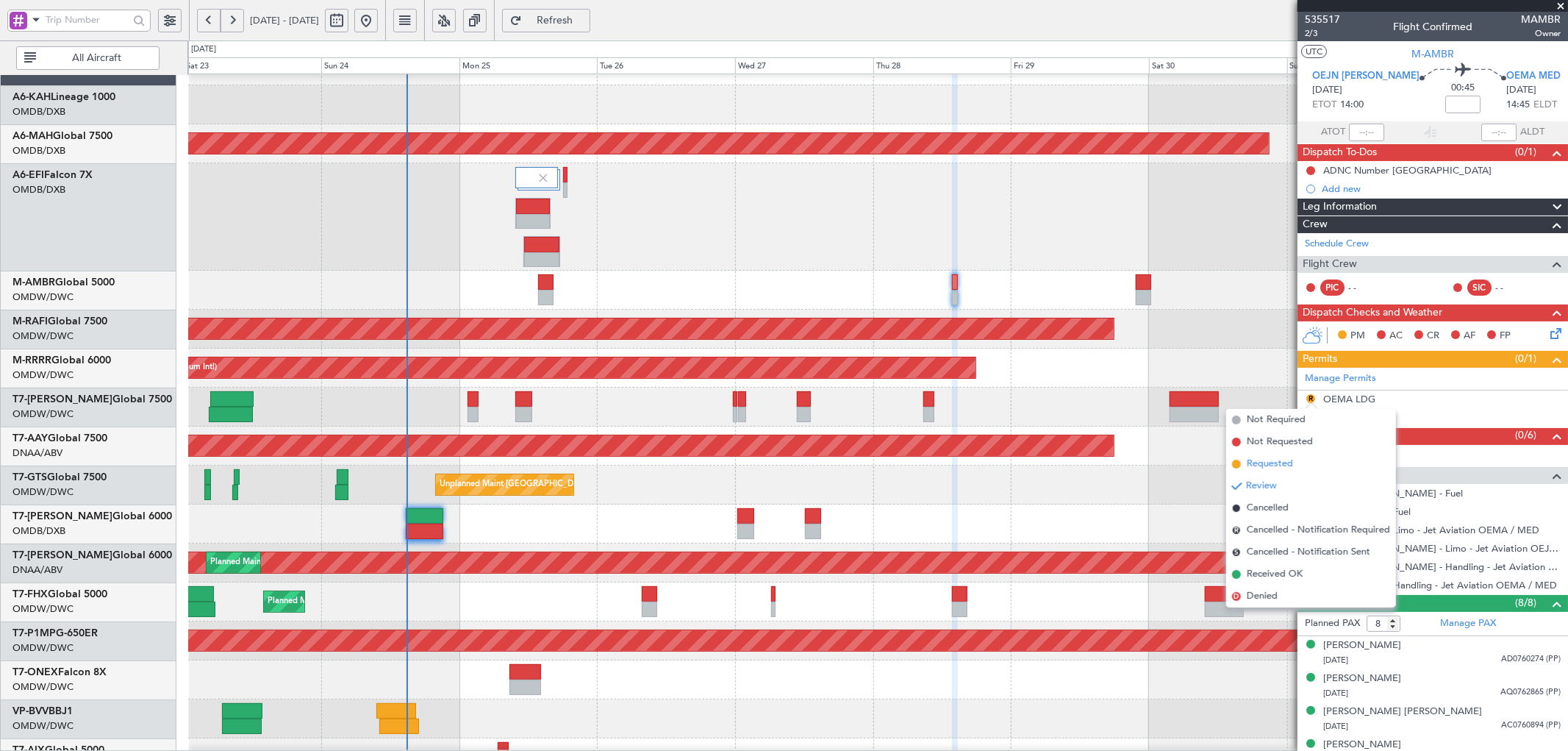
click at [1274, 464] on span "Requested" at bounding box center [1270, 464] width 46 height 15
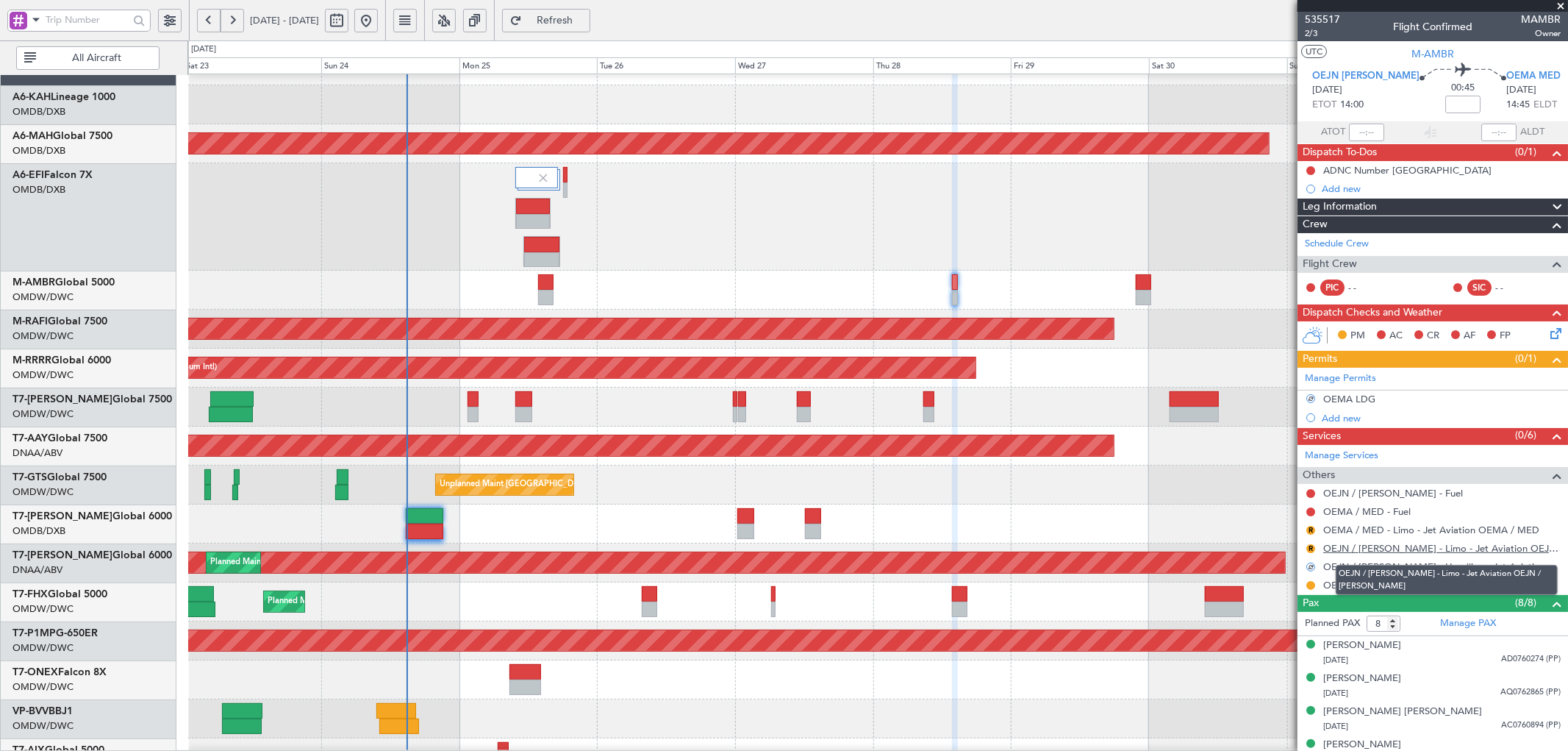
click at [1387, 549] on link "OEJN / [PERSON_NAME] - Limo - Jet Aviation OEJN / [PERSON_NAME]" at bounding box center [1441, 547] width 237 height 13
click at [586, 16] on span "Refresh" at bounding box center [554, 21] width 60 height 10
click at [1311, 547] on button "R" at bounding box center [1310, 548] width 9 height 9
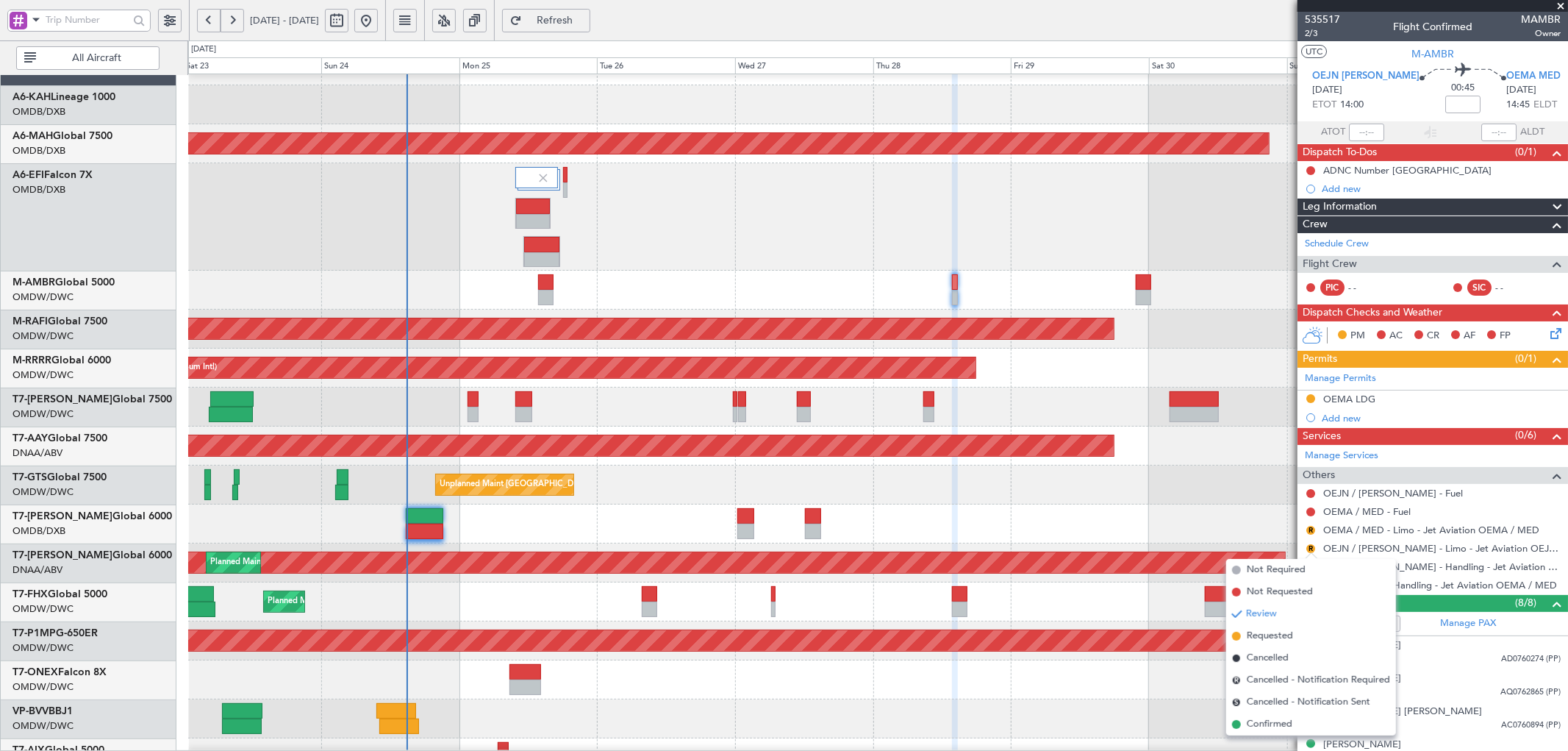
drag, startPoint x: 1260, startPoint y: 637, endPoint x: 1288, endPoint y: 561, distance: 81.0
click at [1261, 634] on span "Requested" at bounding box center [1270, 636] width 46 height 15
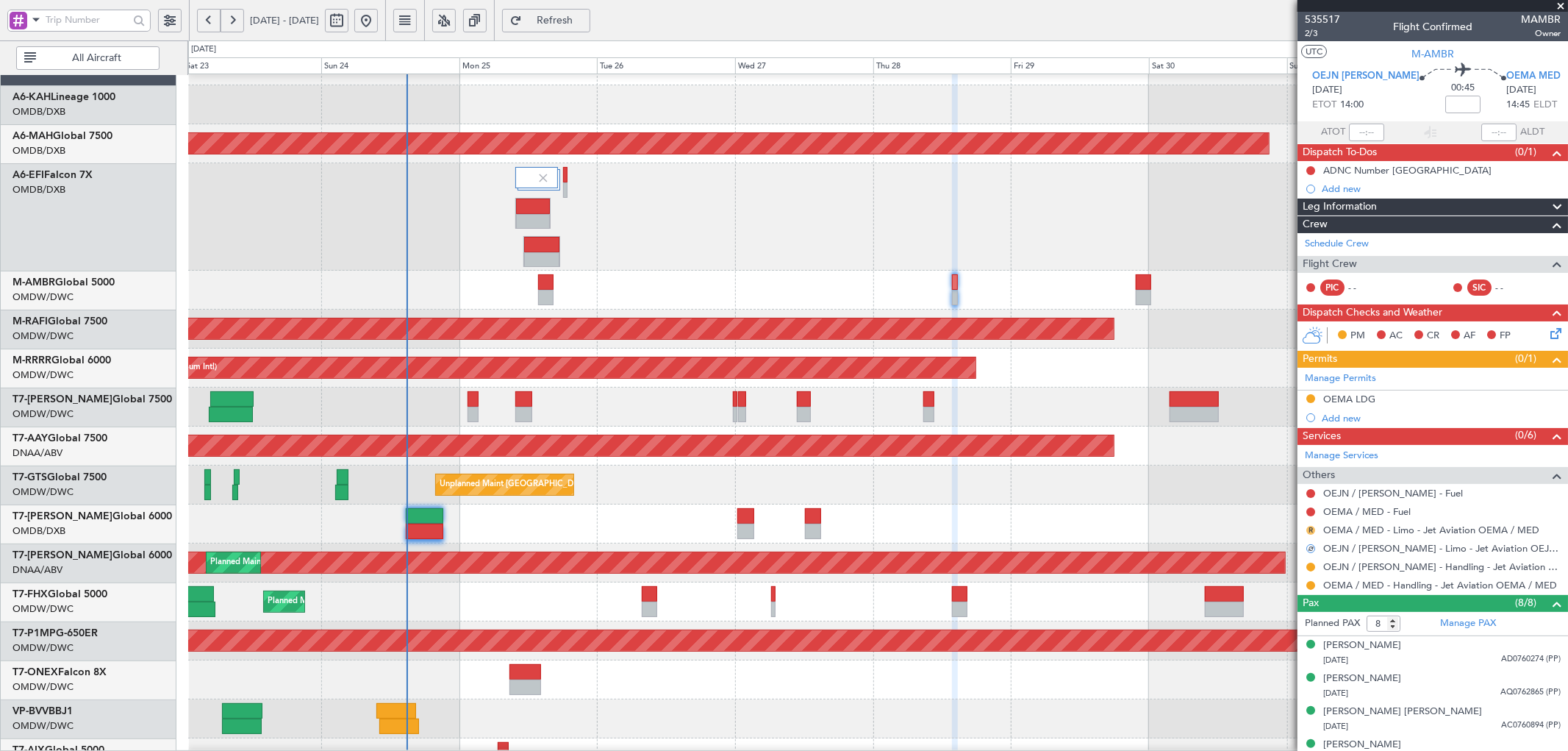
click at [1310, 527] on button "R" at bounding box center [1310, 530] width 9 height 9
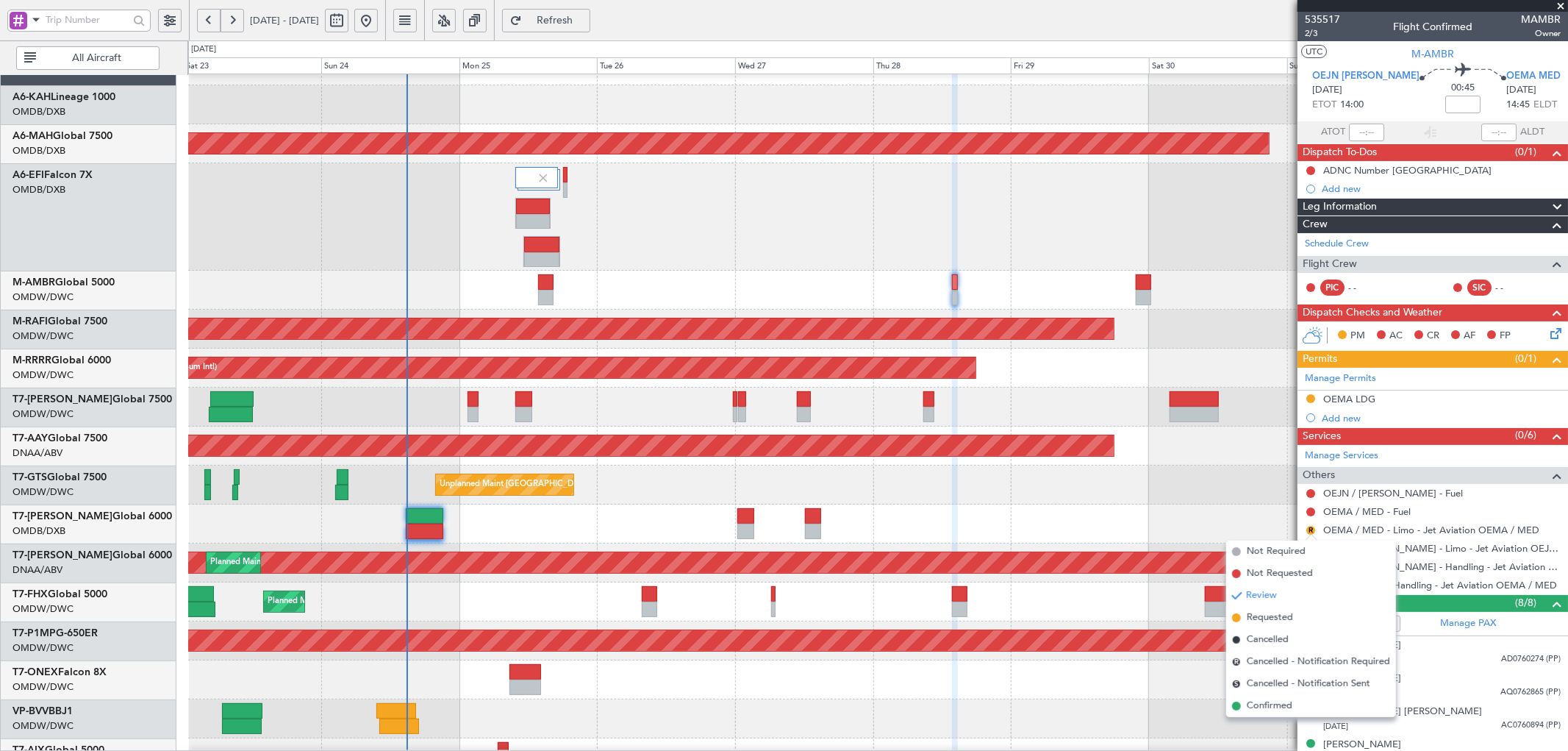
drag, startPoint x: 1261, startPoint y: 619, endPoint x: 1144, endPoint y: 322, distance: 319.2
click at [1257, 608] on li "Requested" at bounding box center [1311, 617] width 170 height 22
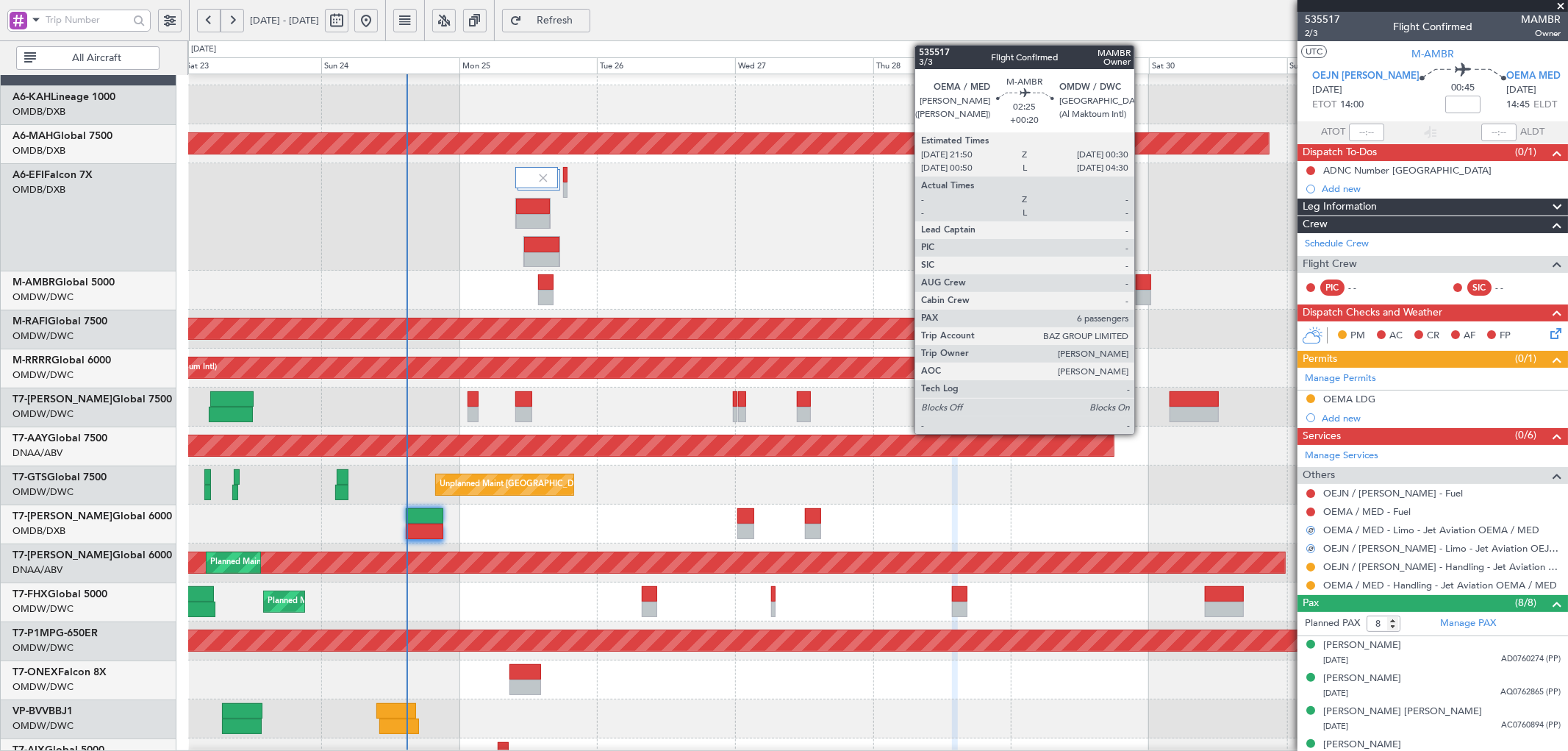
click at [1142, 299] on div at bounding box center [1144, 297] width 16 height 16
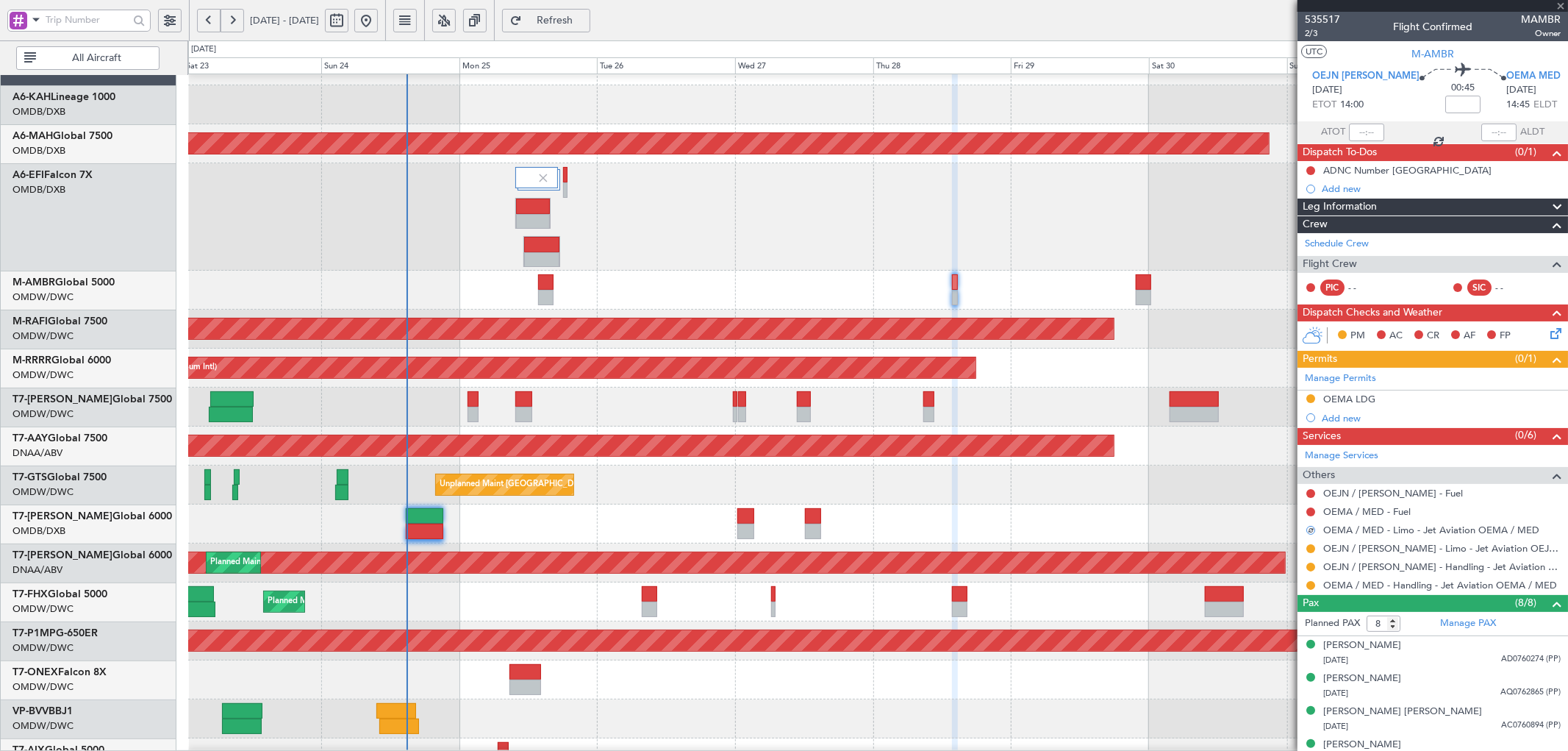
type input "+00:20"
type input "6"
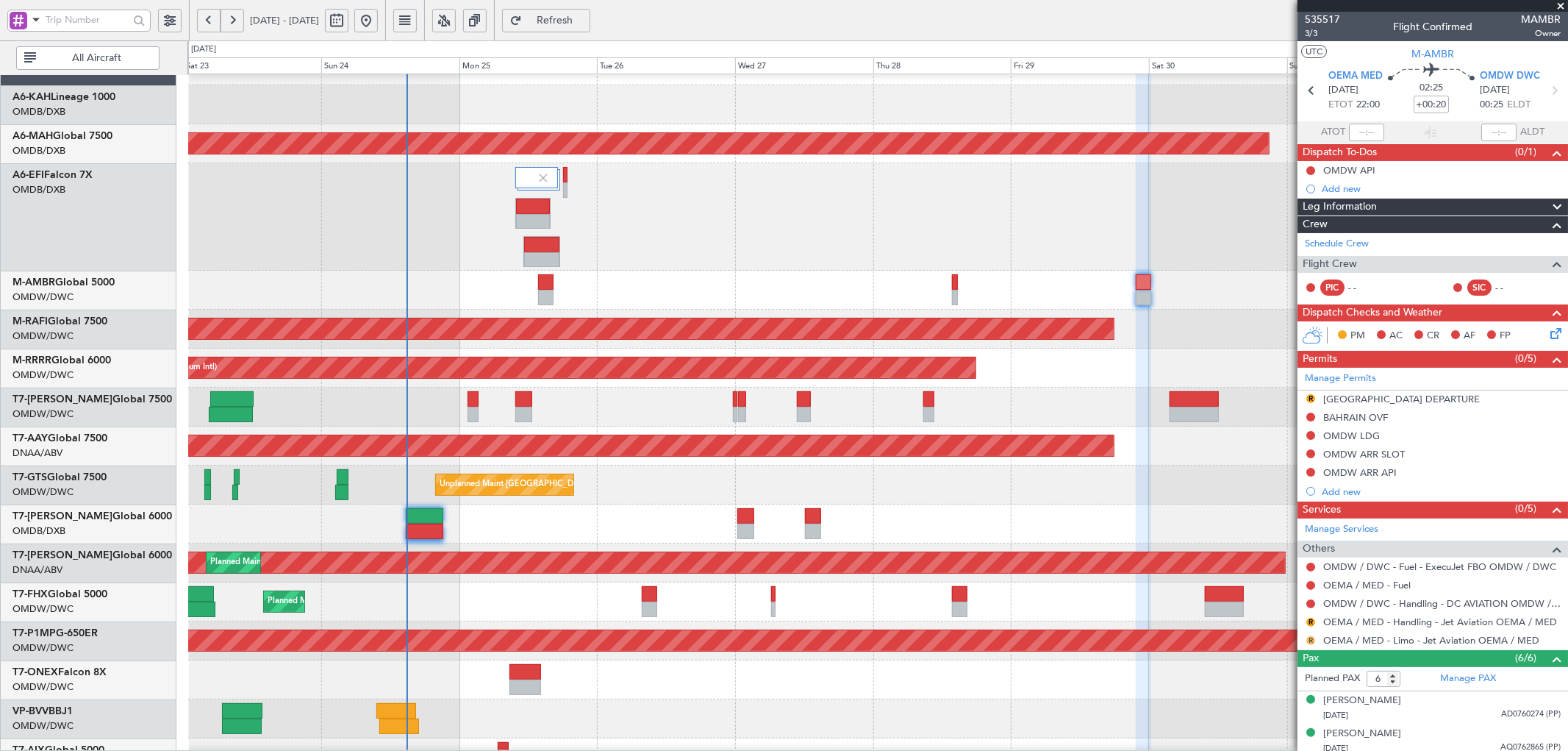
click at [1311, 637] on button "R" at bounding box center [1310, 640] width 9 height 9
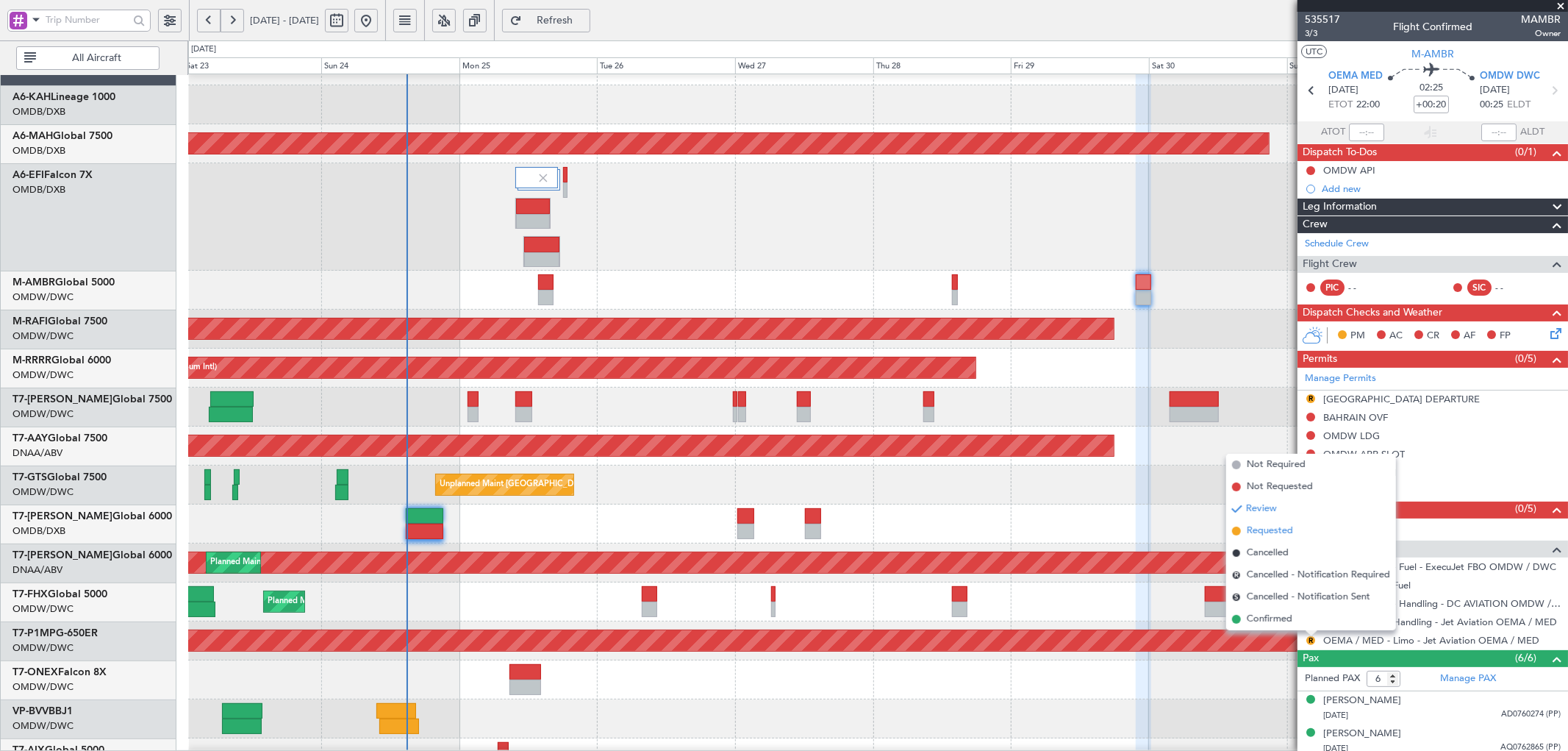
click at [1260, 531] on span "Requested" at bounding box center [1270, 531] width 46 height 15
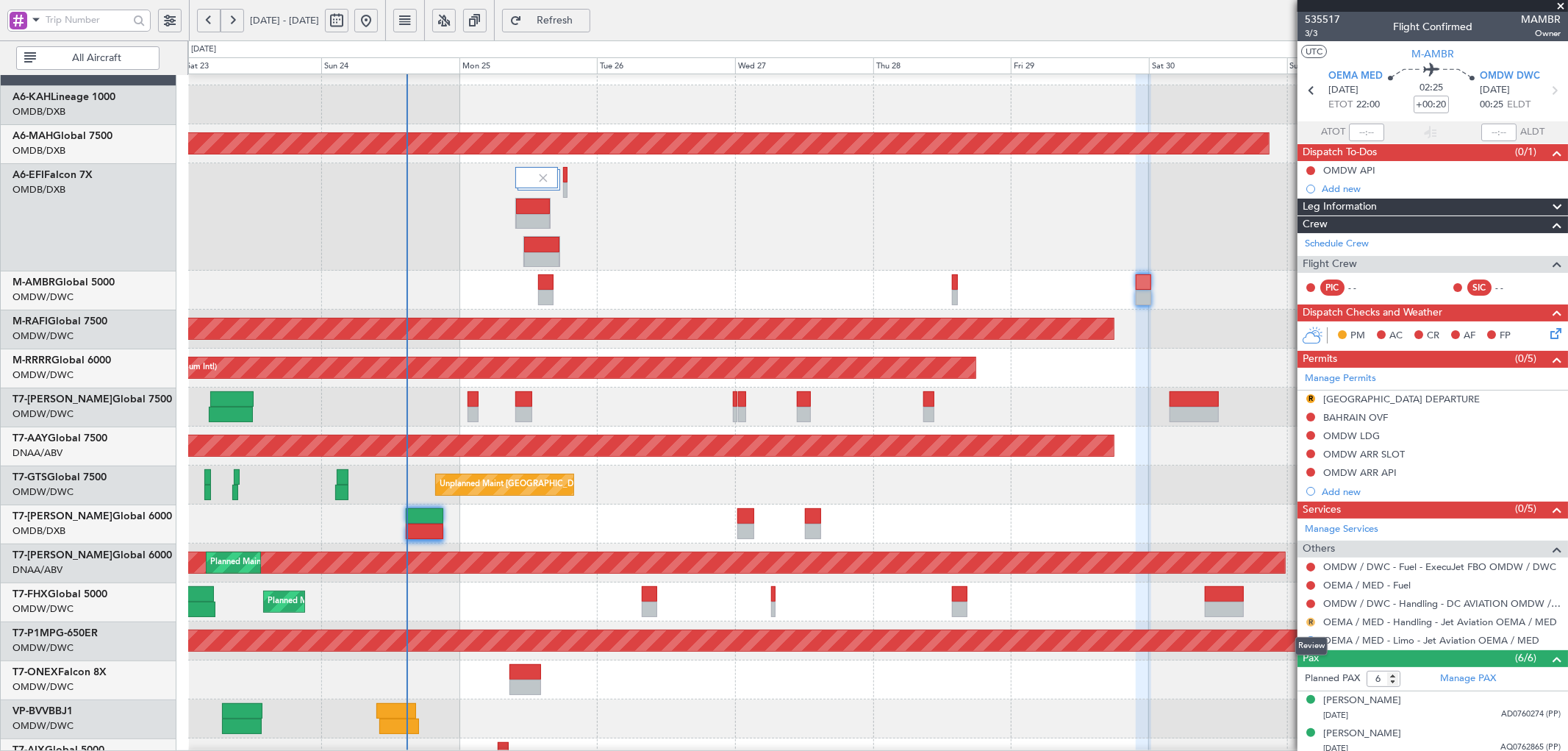
click at [1308, 620] on button "R" at bounding box center [1310, 621] width 9 height 9
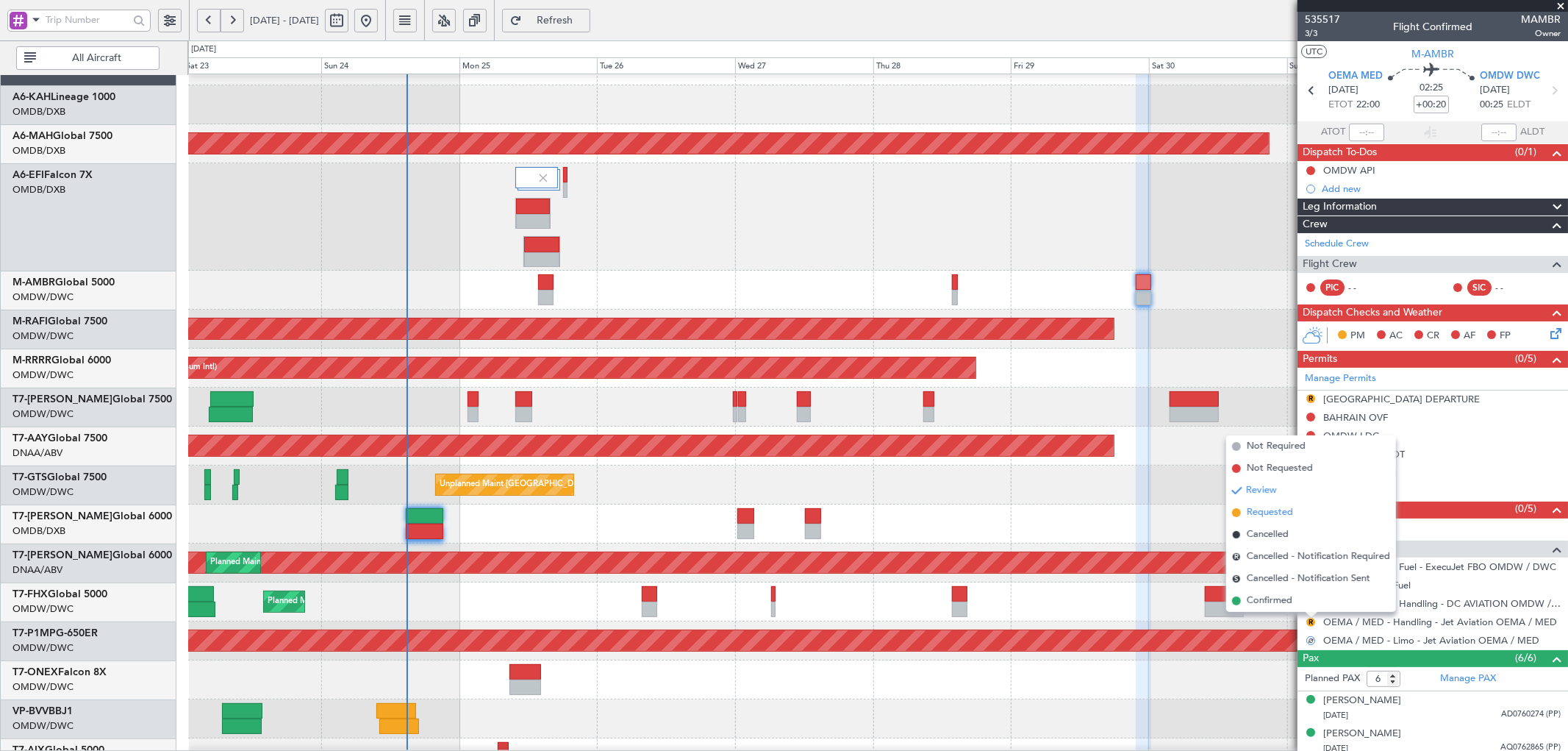
click at [1267, 509] on span "Requested" at bounding box center [1270, 512] width 46 height 15
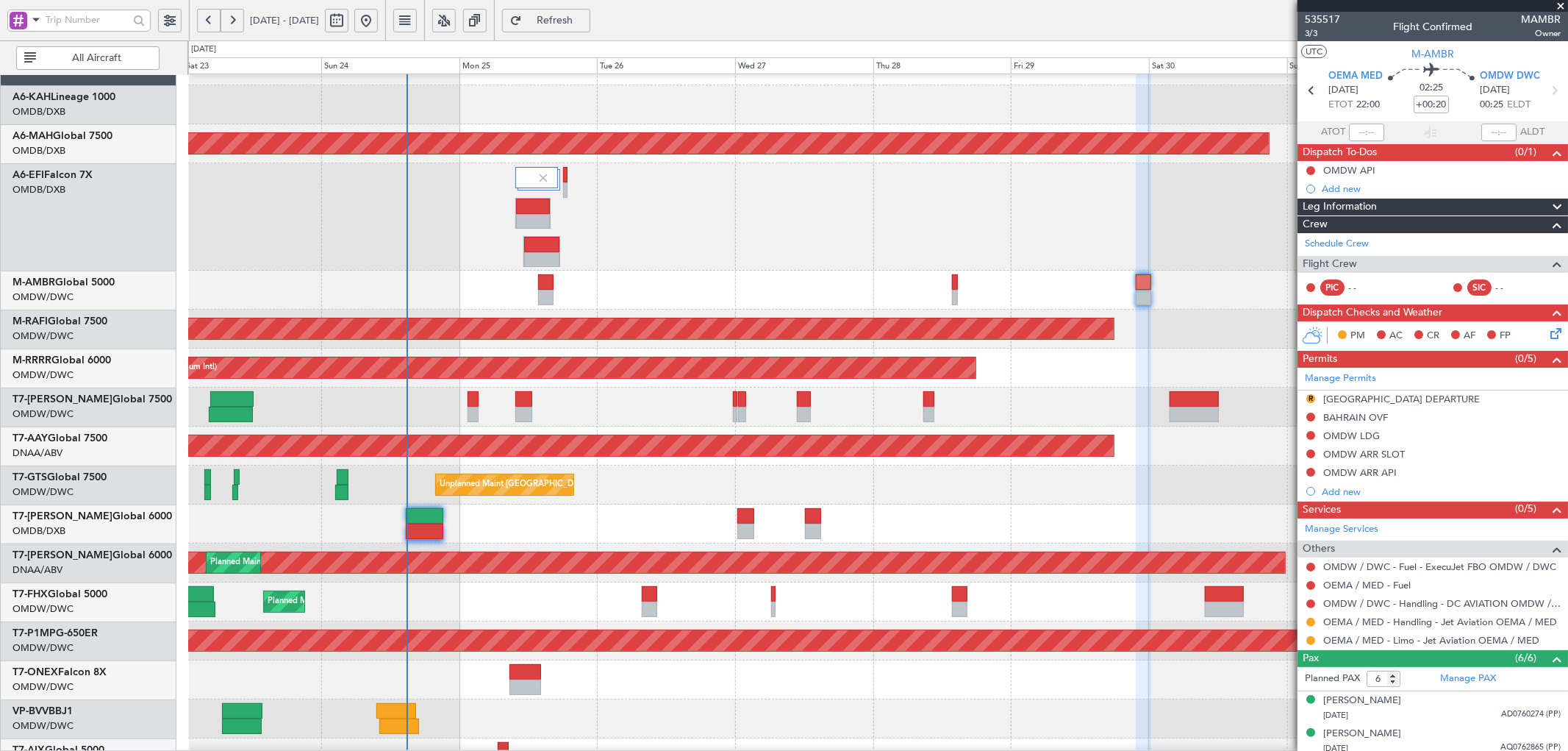
click at [591, 10] on button "Refresh" at bounding box center [546, 21] width 89 height 24
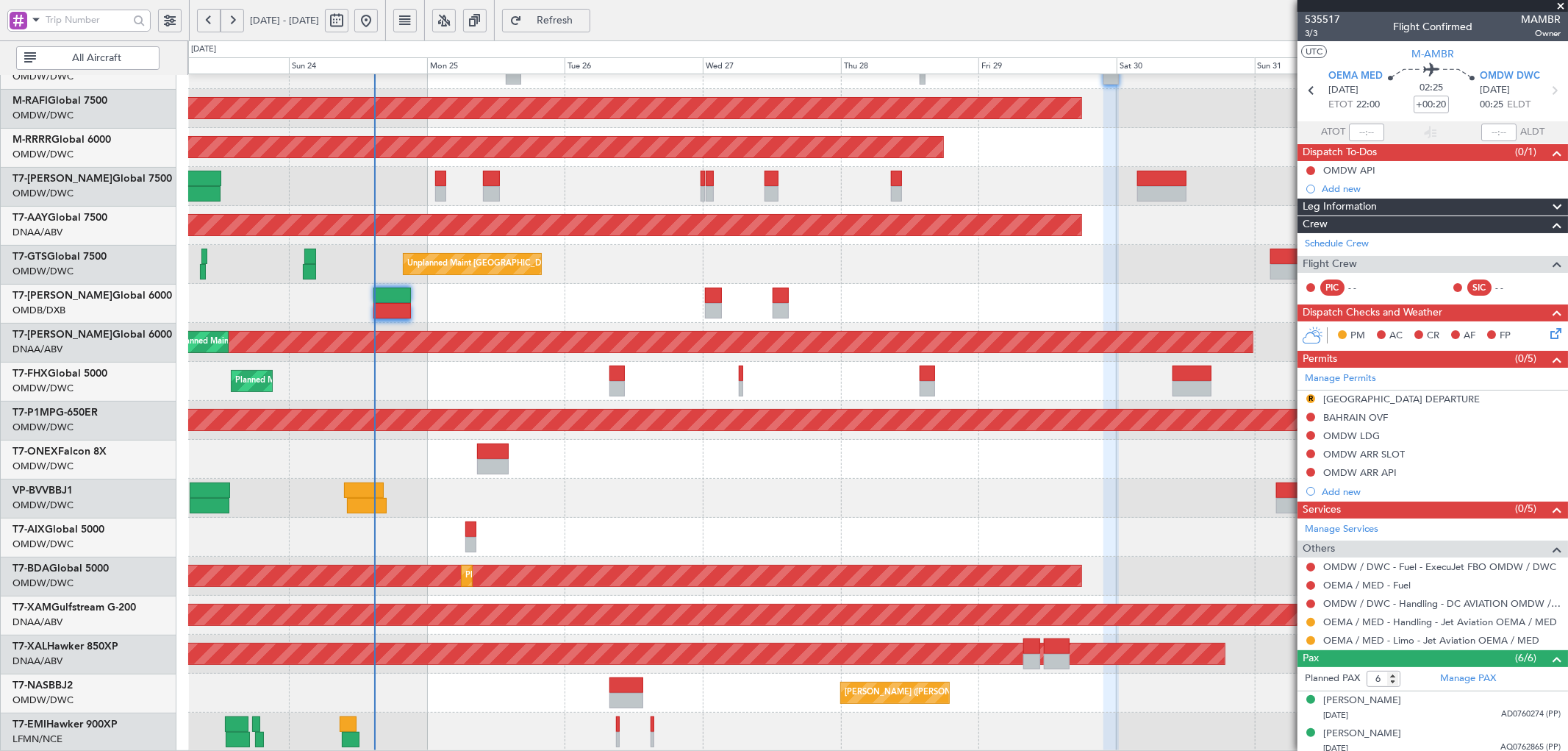
click at [535, 388] on div "Planned Maint Dubai (Al Maktoum Intl) Planned Maint Dubai (Al Maktoum Intl) Pla…" at bounding box center [877, 288] width 1379 height 925
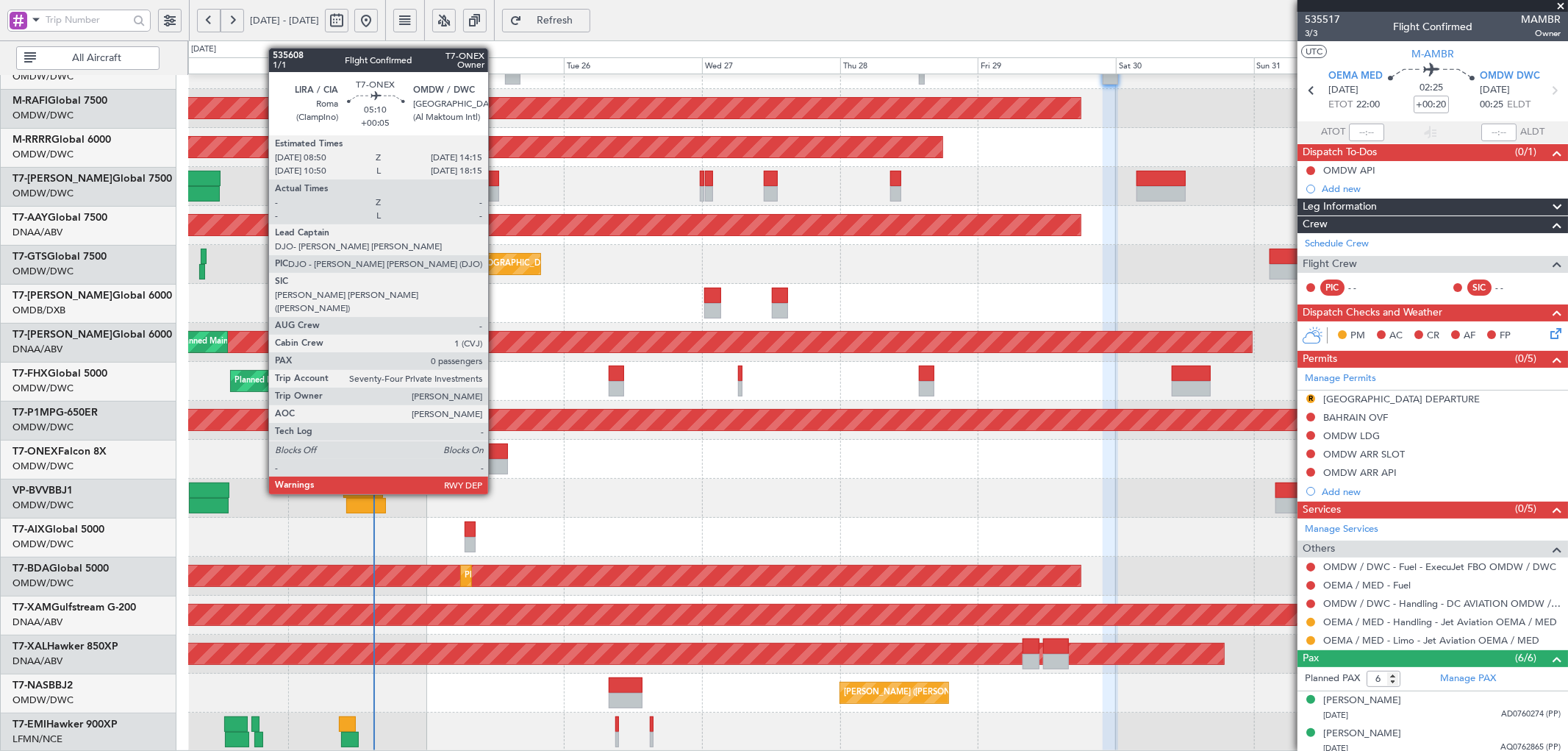
click at [495, 453] on div at bounding box center [492, 451] width 31 height 16
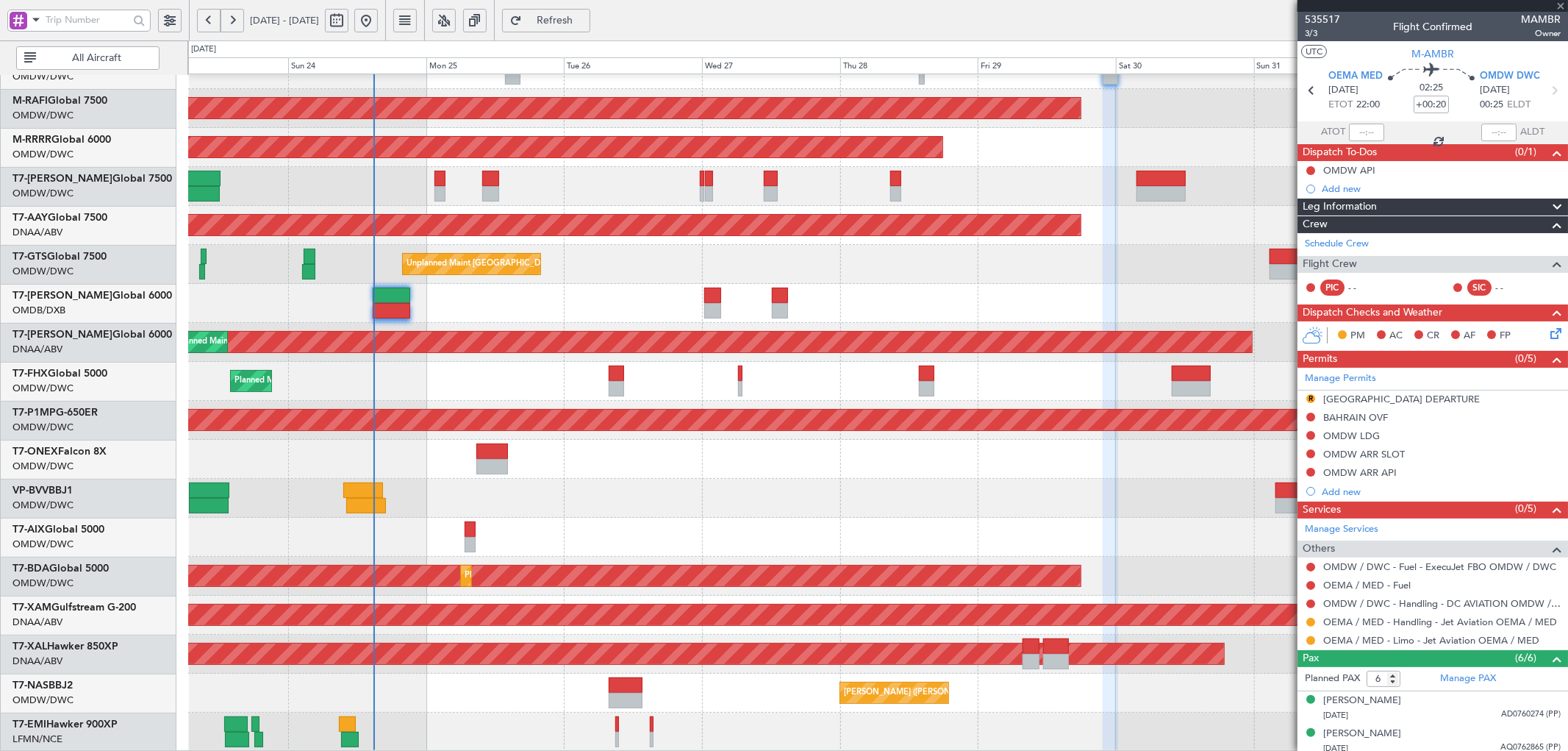
type input "+00:05"
type input "0"
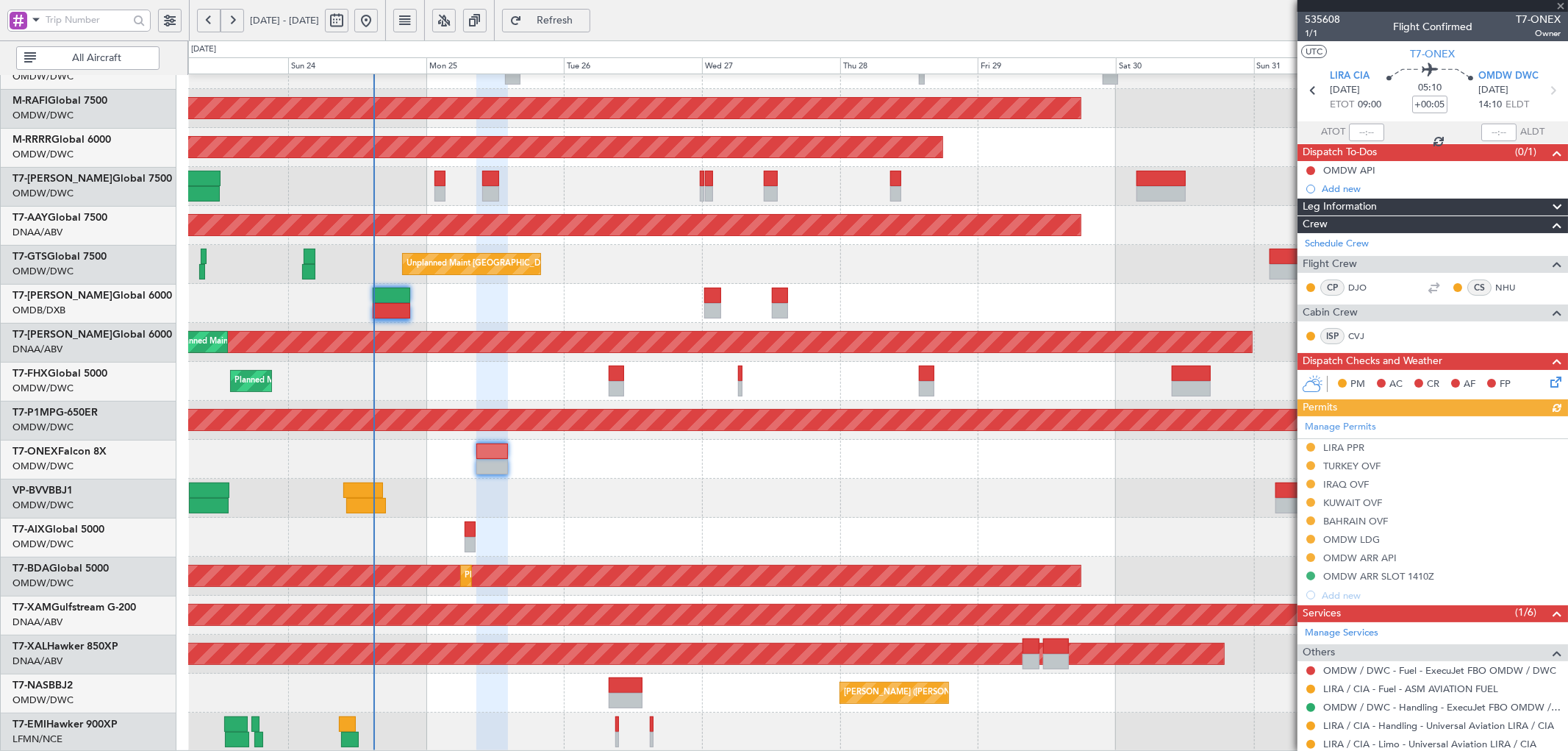
click at [1341, 541] on div "Manage Permits LIRA PPR TURKEY OVF IRAQ OVF KUWAIT OVF BAHRAIN OVF OMDW LDG OMD…" at bounding box center [1432, 510] width 271 height 188
click at [1363, 537] on div "OMDW LDG" at bounding box center [1351, 538] width 57 height 13
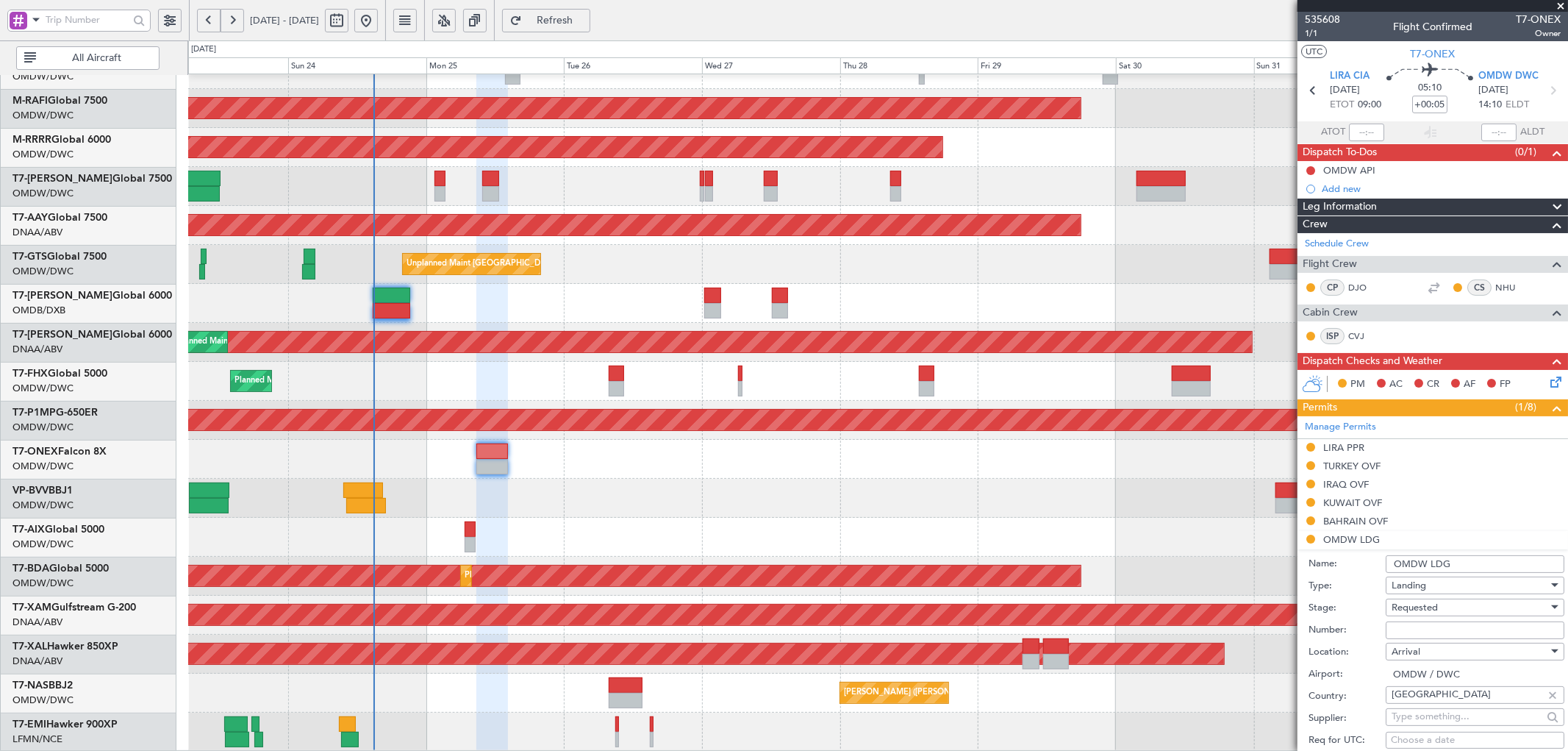
click at [1409, 626] on input "Number:" at bounding box center [1474, 630] width 178 height 18
paste input "LP/2025/11617"
type input "LP/2025/11617"
click at [1424, 606] on span "Requested" at bounding box center [1414, 606] width 46 height 13
click at [1434, 723] on span "Received OK" at bounding box center [1469, 725] width 153 height 22
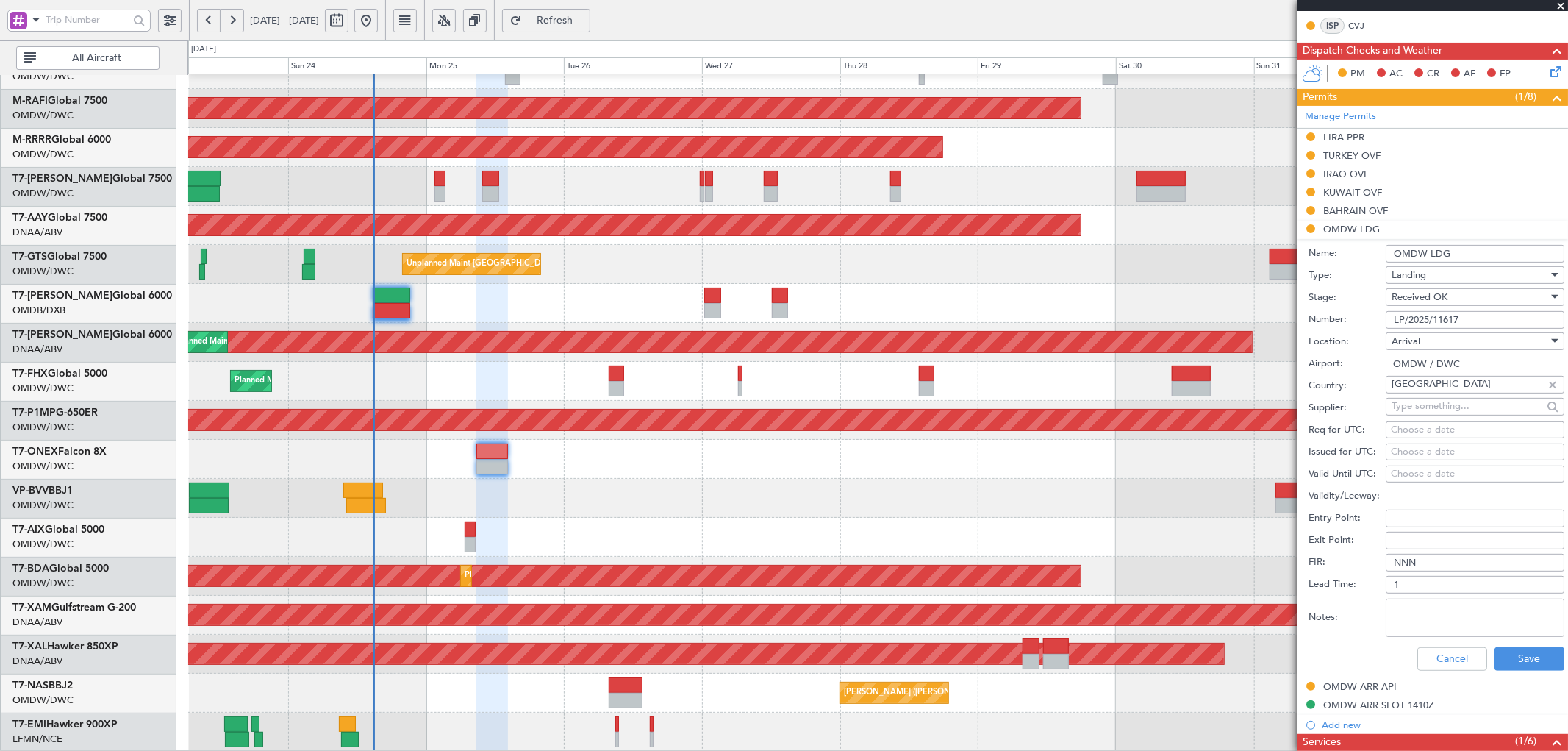
scroll to position [435, 0]
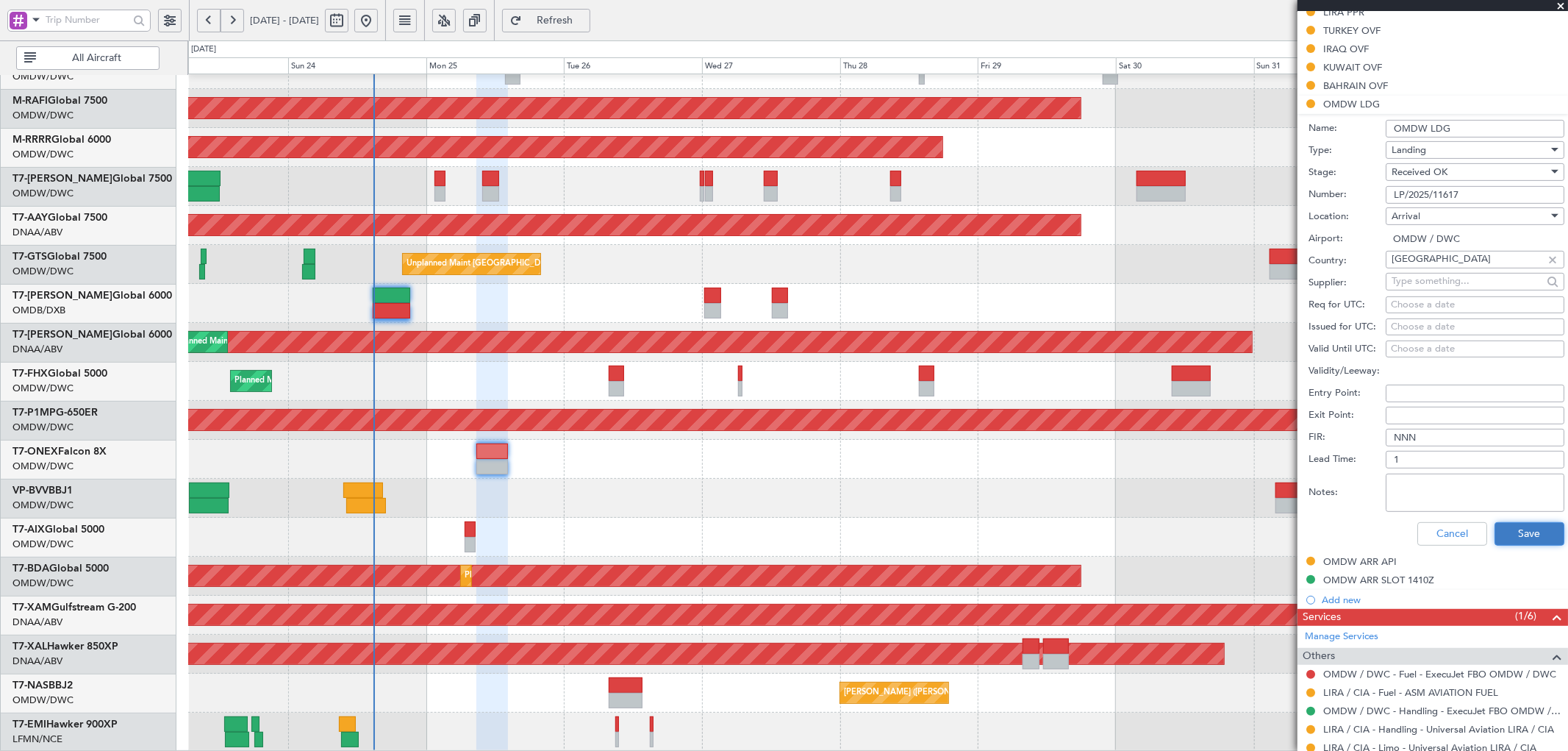
click at [1523, 539] on button "Save" at bounding box center [1529, 533] width 70 height 24
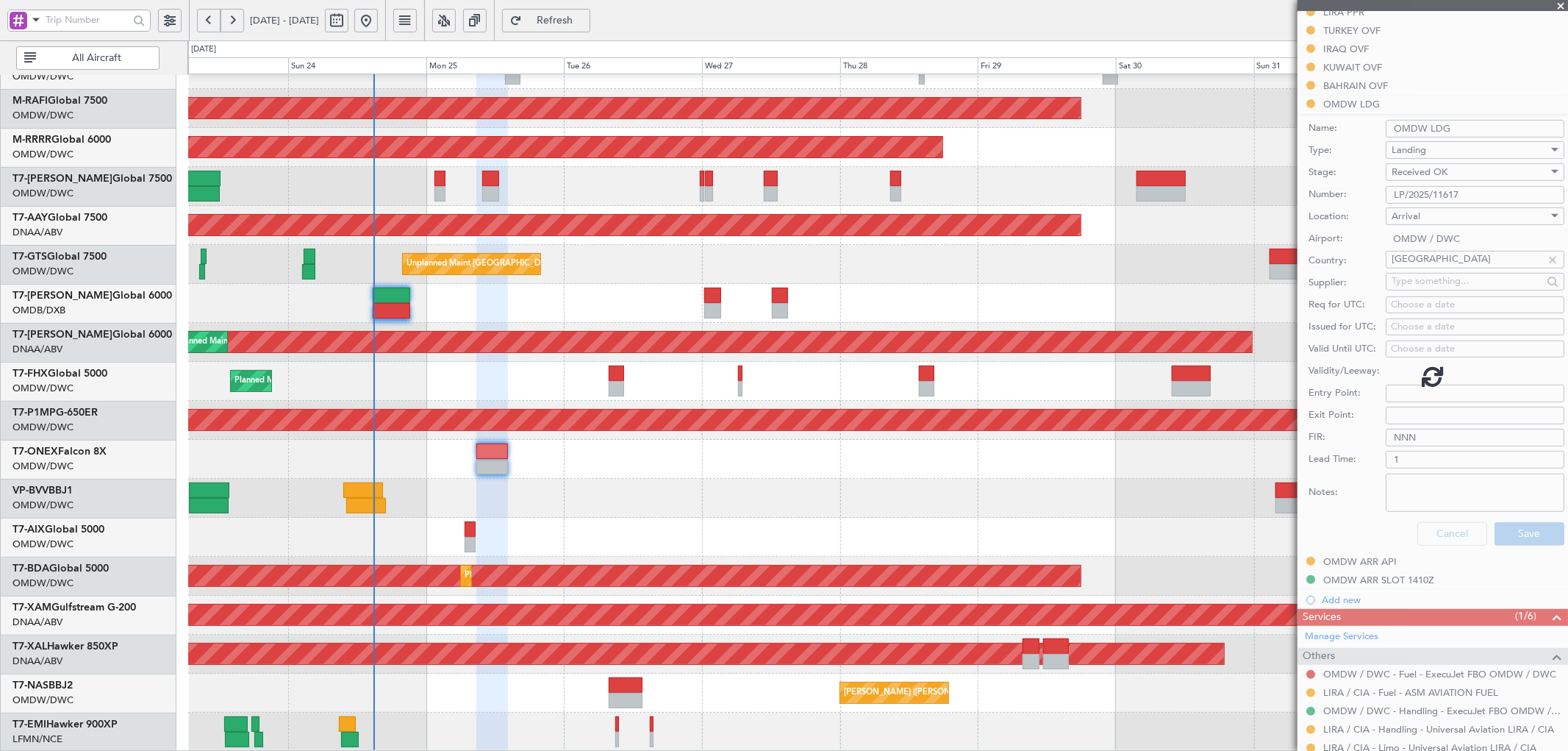
scroll to position [62, 0]
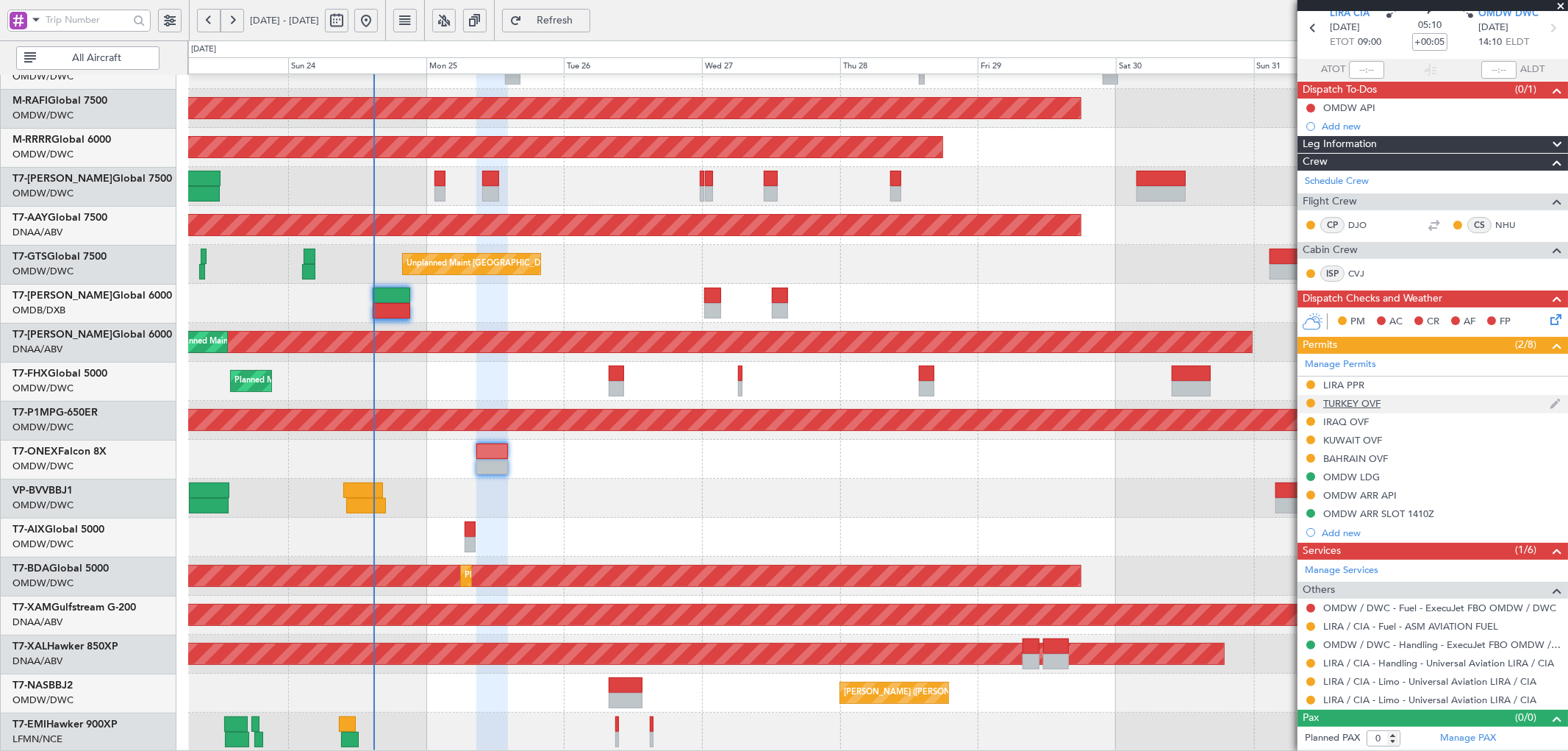
click at [1348, 402] on div "TURKEY OVF" at bounding box center [1351, 403] width 57 height 13
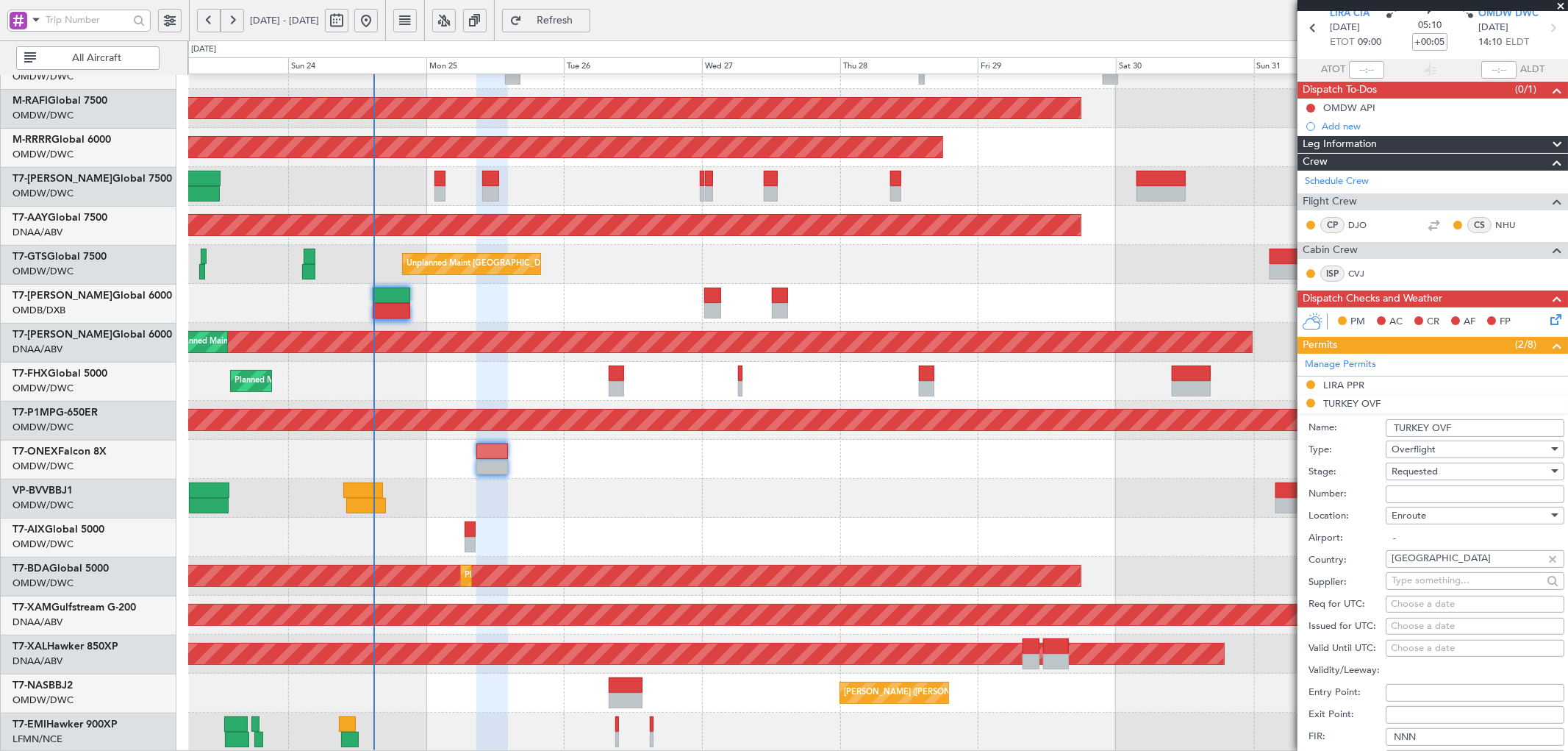
scroll to position [435, 0]
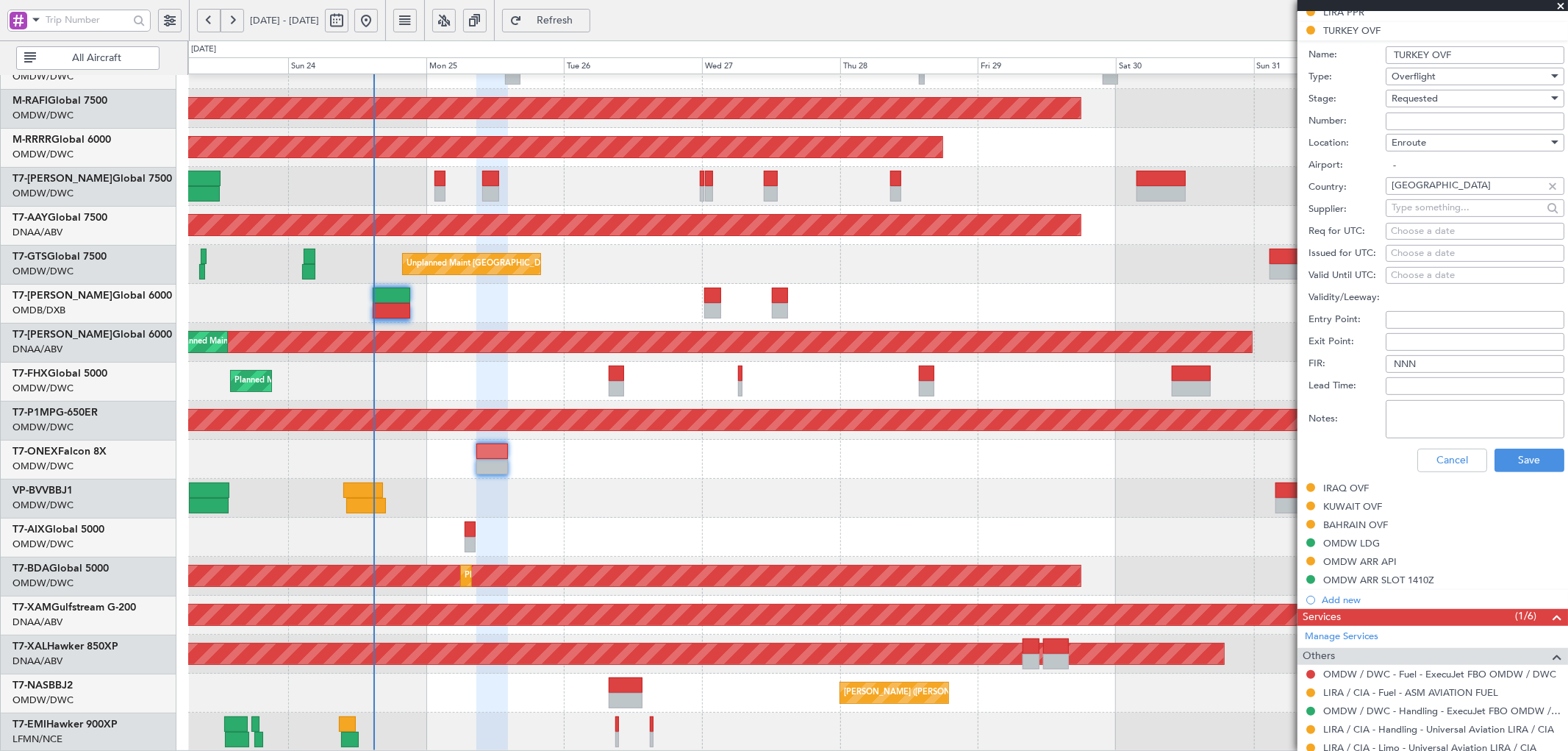
click at [1424, 129] on input "Number:" at bounding box center [1474, 121] width 178 height 18
type input "APPROVED ECAC BUSINES FLT"
click at [1439, 99] on div "Requested" at bounding box center [1470, 98] width 157 height 22
click at [1438, 207] on span "Received OK" at bounding box center [1469, 211] width 153 height 22
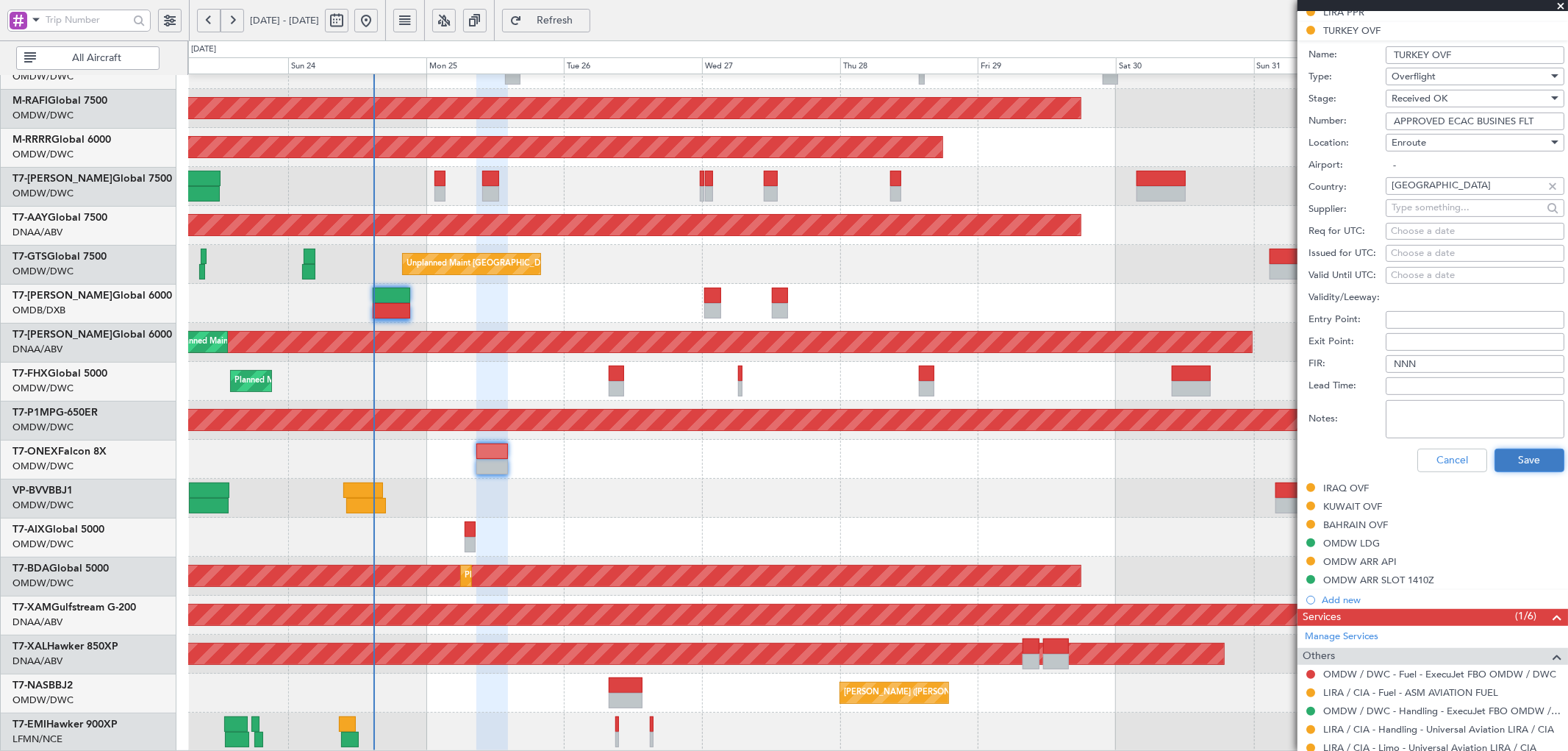
click at [1527, 459] on button "Save" at bounding box center [1529, 461] width 70 height 24
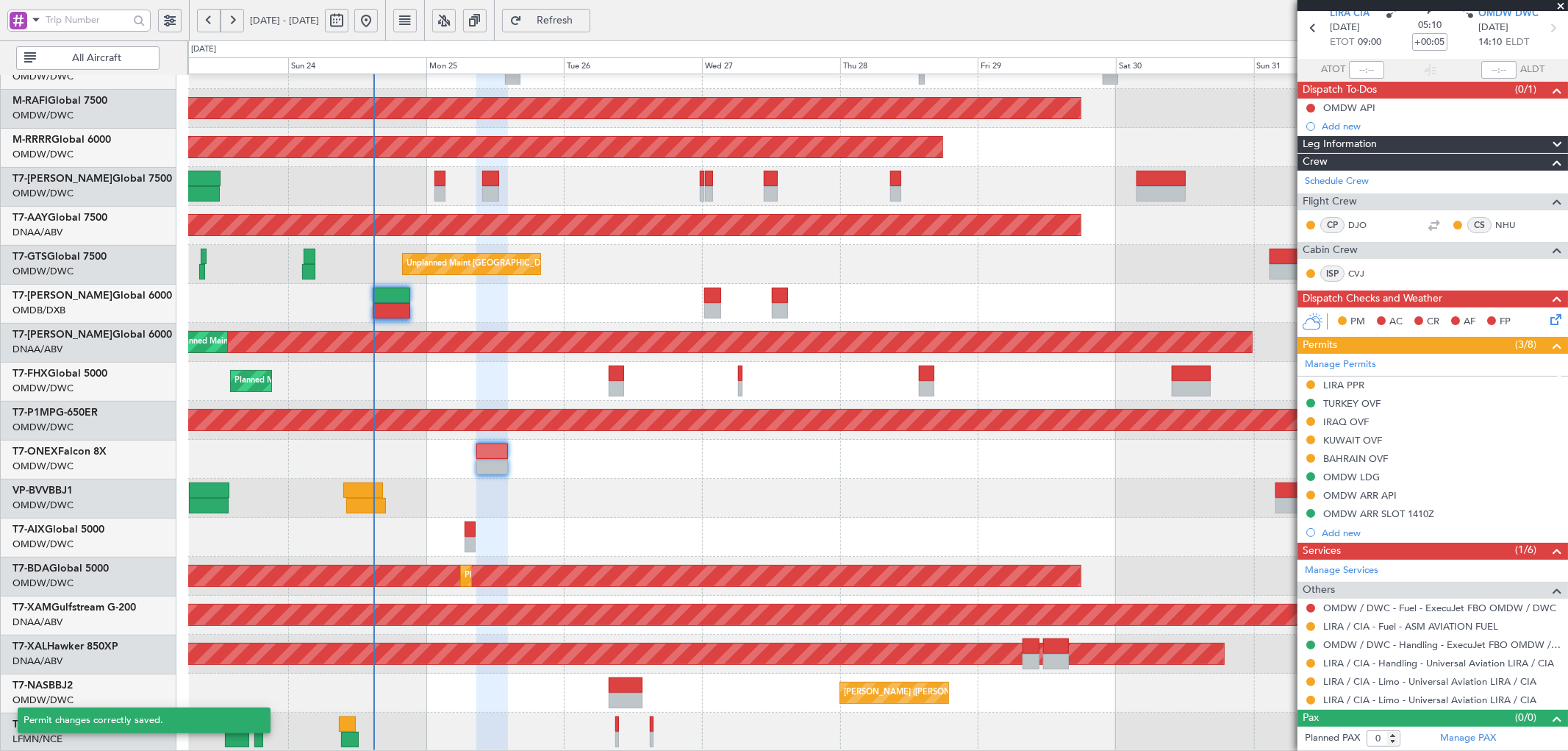
scroll to position [62, 0]
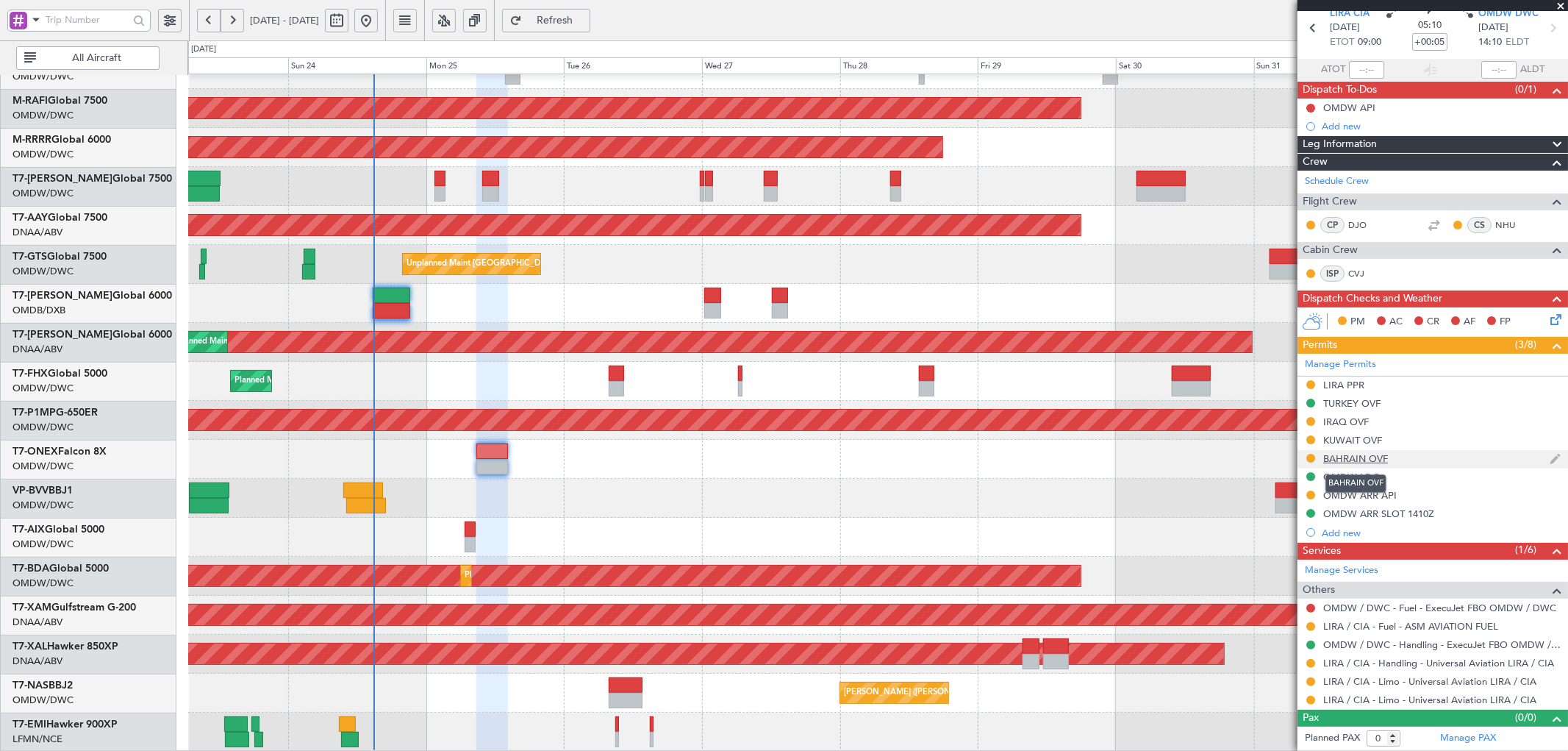
click at [1340, 461] on div "BAHRAIN OVF" at bounding box center [1355, 458] width 65 height 13
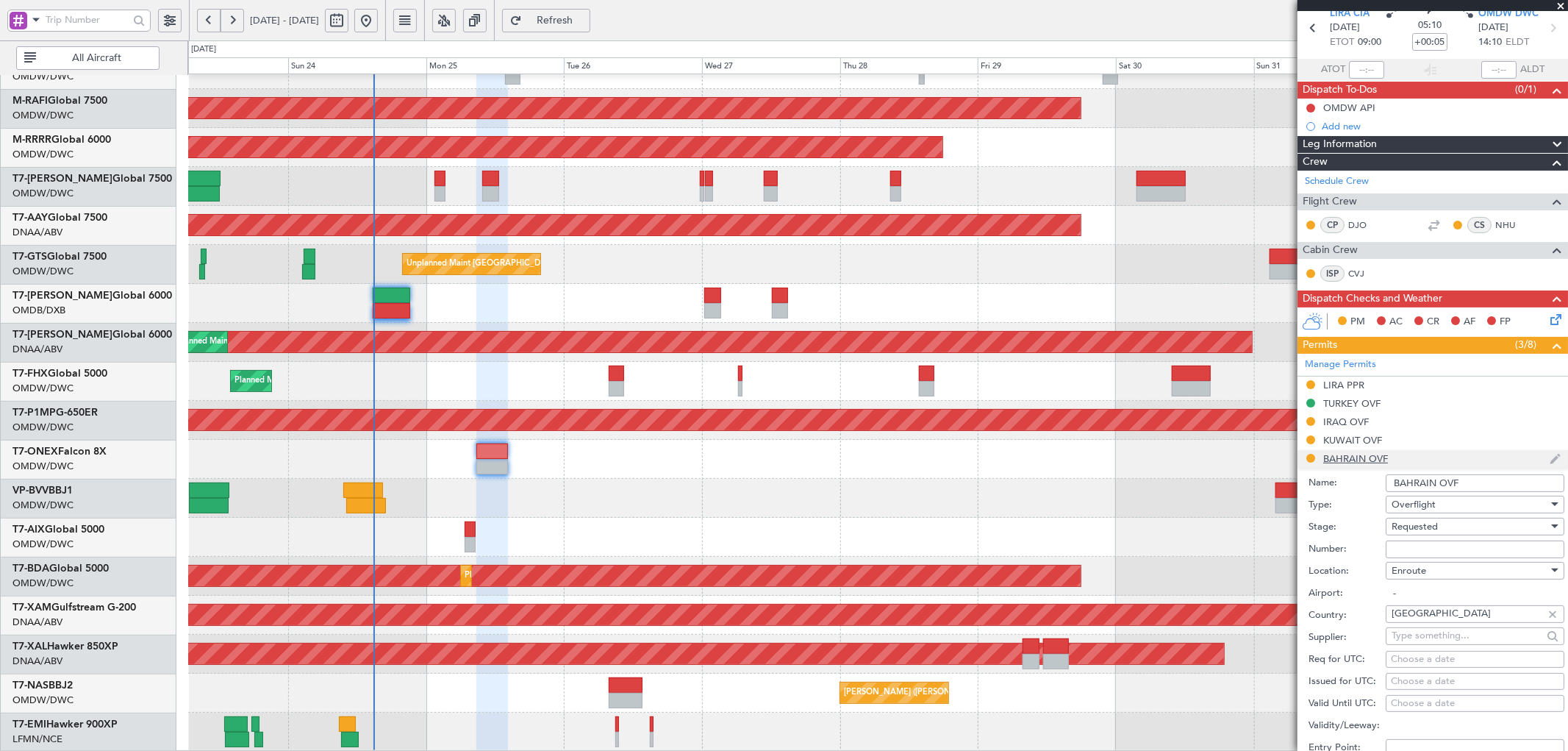
scroll to position [435, 0]
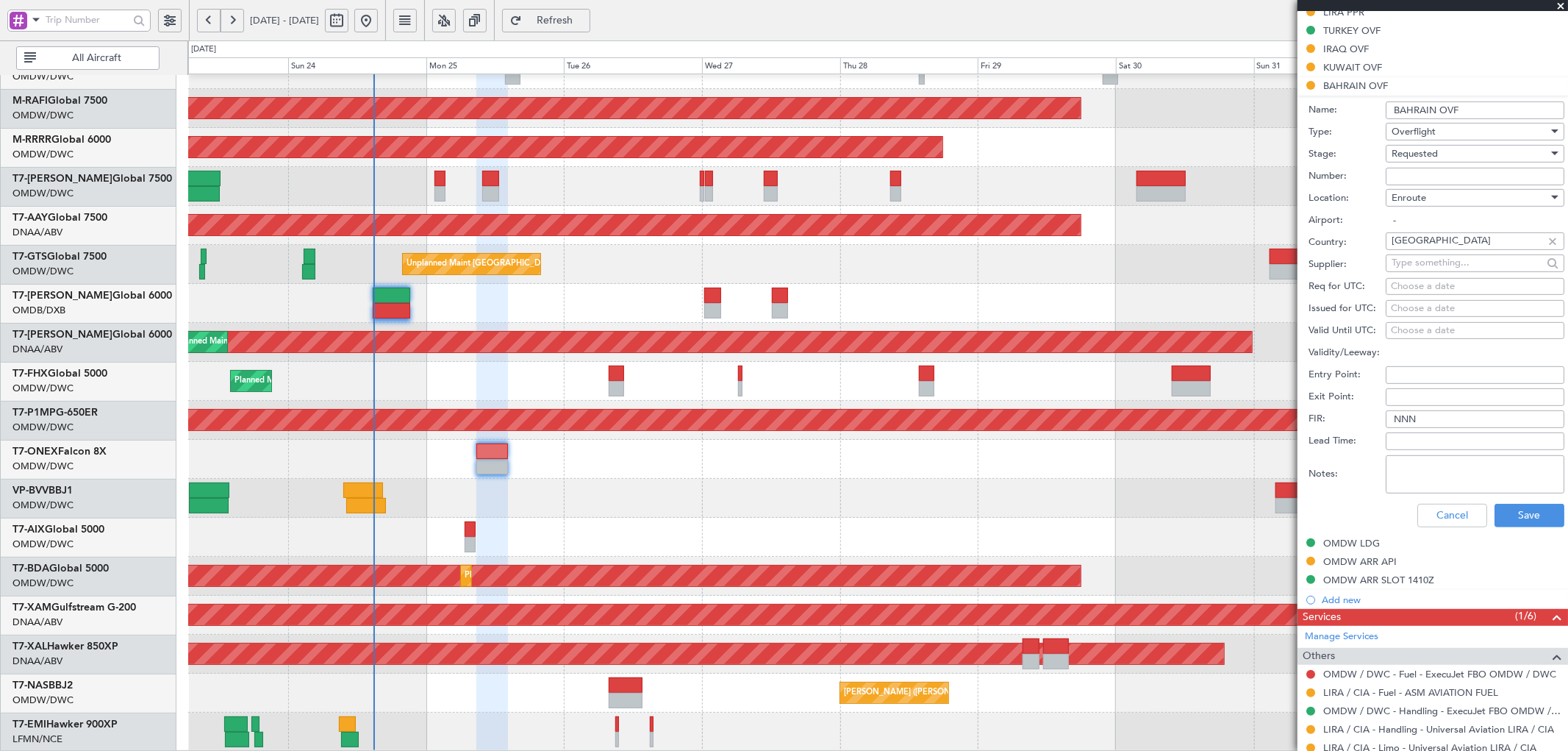
drag, startPoint x: 1410, startPoint y: 176, endPoint x: 1420, endPoint y: 170, distance: 11.7
click at [1410, 176] on input "Number:" at bounding box center [1474, 176] width 178 height 18
paste input "AT/P/25-08/ON/001069 SIT"
type input "AT/P/25-08/ON/001069 SIT"
click at [1427, 158] on span "Requested" at bounding box center [1414, 153] width 46 height 13
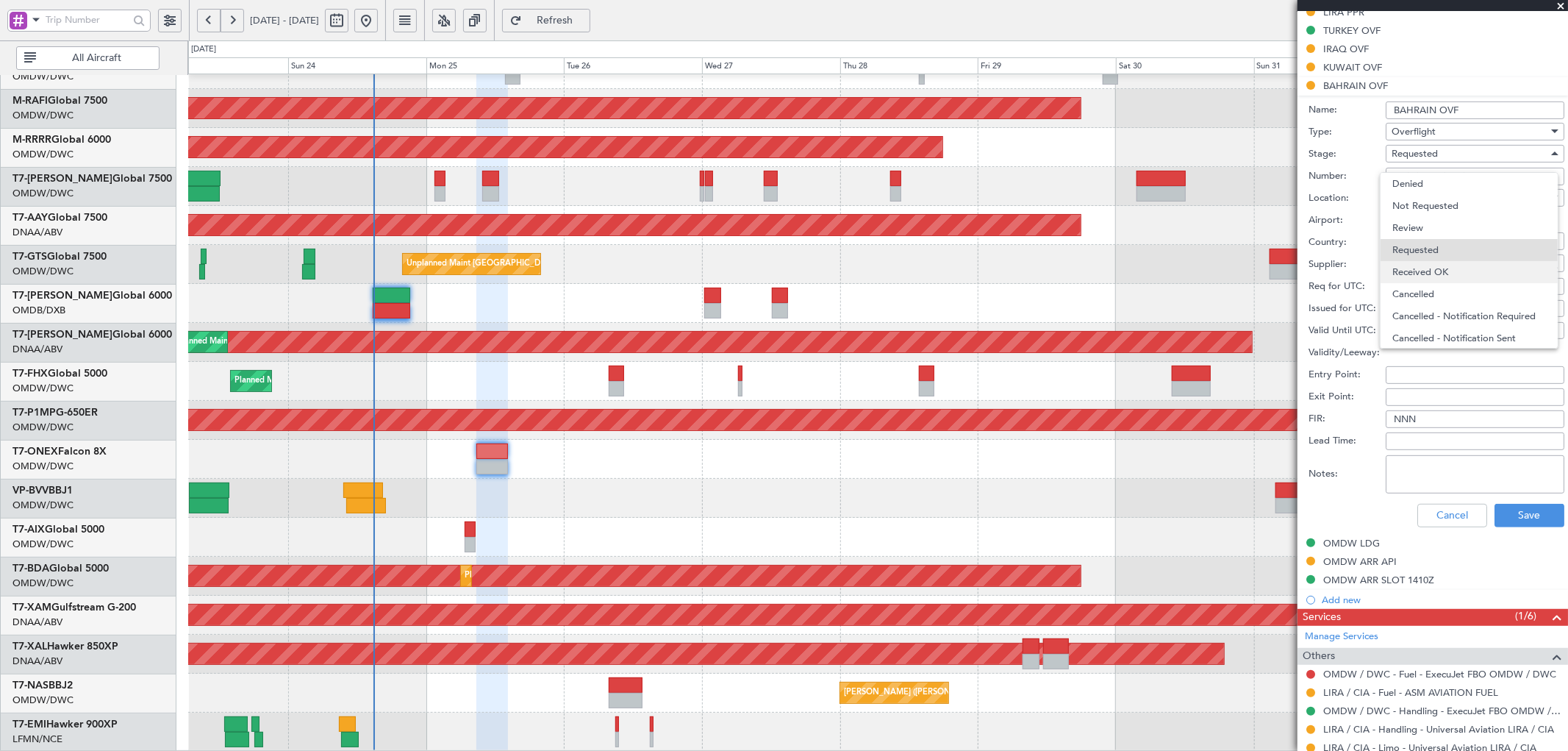
scroll to position [6, 0]
drag, startPoint x: 1438, startPoint y: 269, endPoint x: 1553, endPoint y: 479, distance: 239.4
click at [1438, 273] on span "Received OK" at bounding box center [1469, 266] width 153 height 22
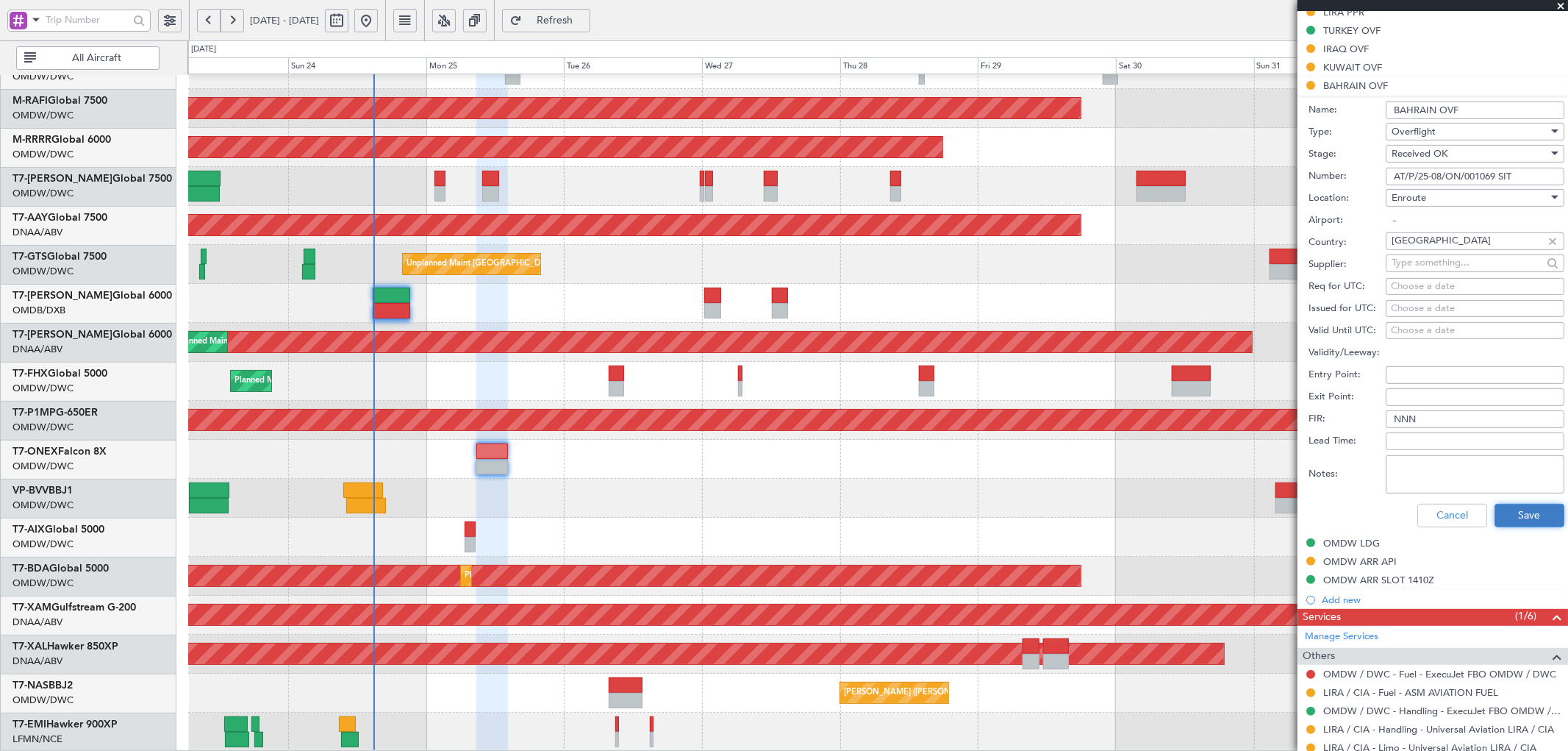
click at [1527, 516] on button "Save" at bounding box center [1529, 516] width 70 height 24
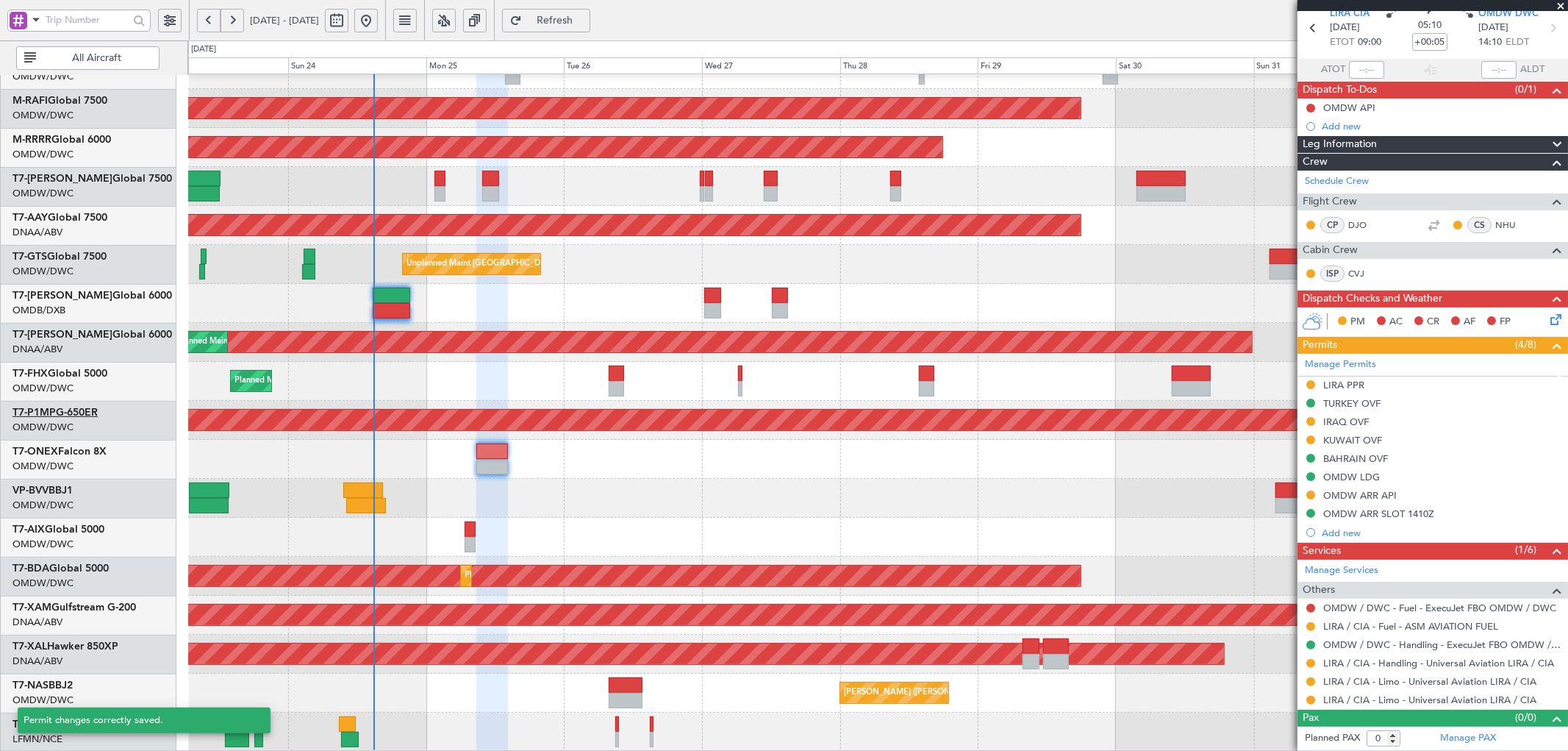
scroll to position [62, 0]
click at [1332, 440] on div "IRAQ OVF" at bounding box center [1346, 446] width 44 height 19
click at [1365, 443] on div "KUWAIT OVF" at bounding box center [1352, 440] width 59 height 13
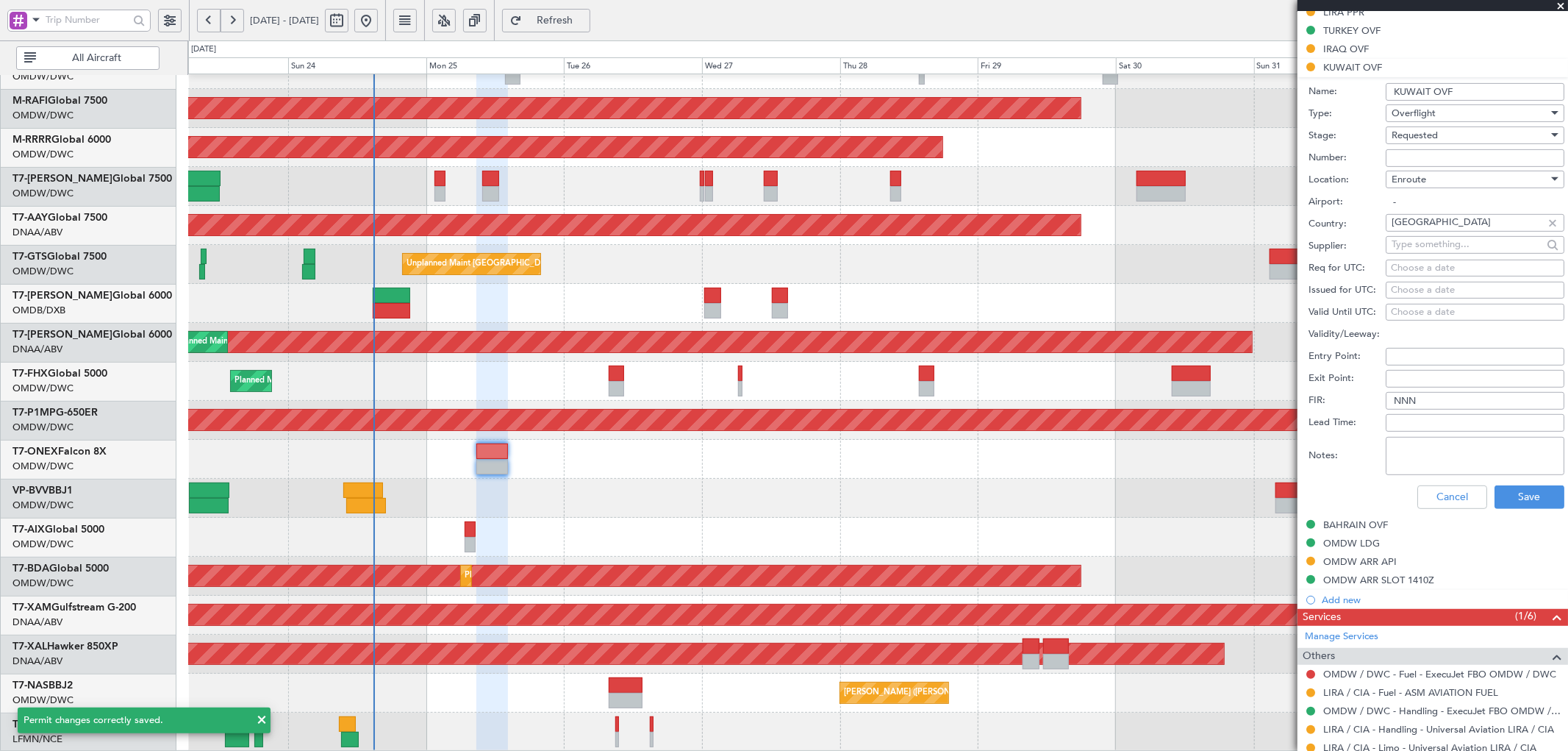
drag, startPoint x: 1432, startPoint y: 157, endPoint x: 1439, endPoint y: 146, distance: 13.0
click at [1432, 157] on input "Number:" at bounding box center [1474, 158] width 178 height 18
paste input "7294-ATO-25"
type input "7294-ATO-25"
click at [1445, 135] on div "Requested" at bounding box center [1470, 135] width 157 height 22
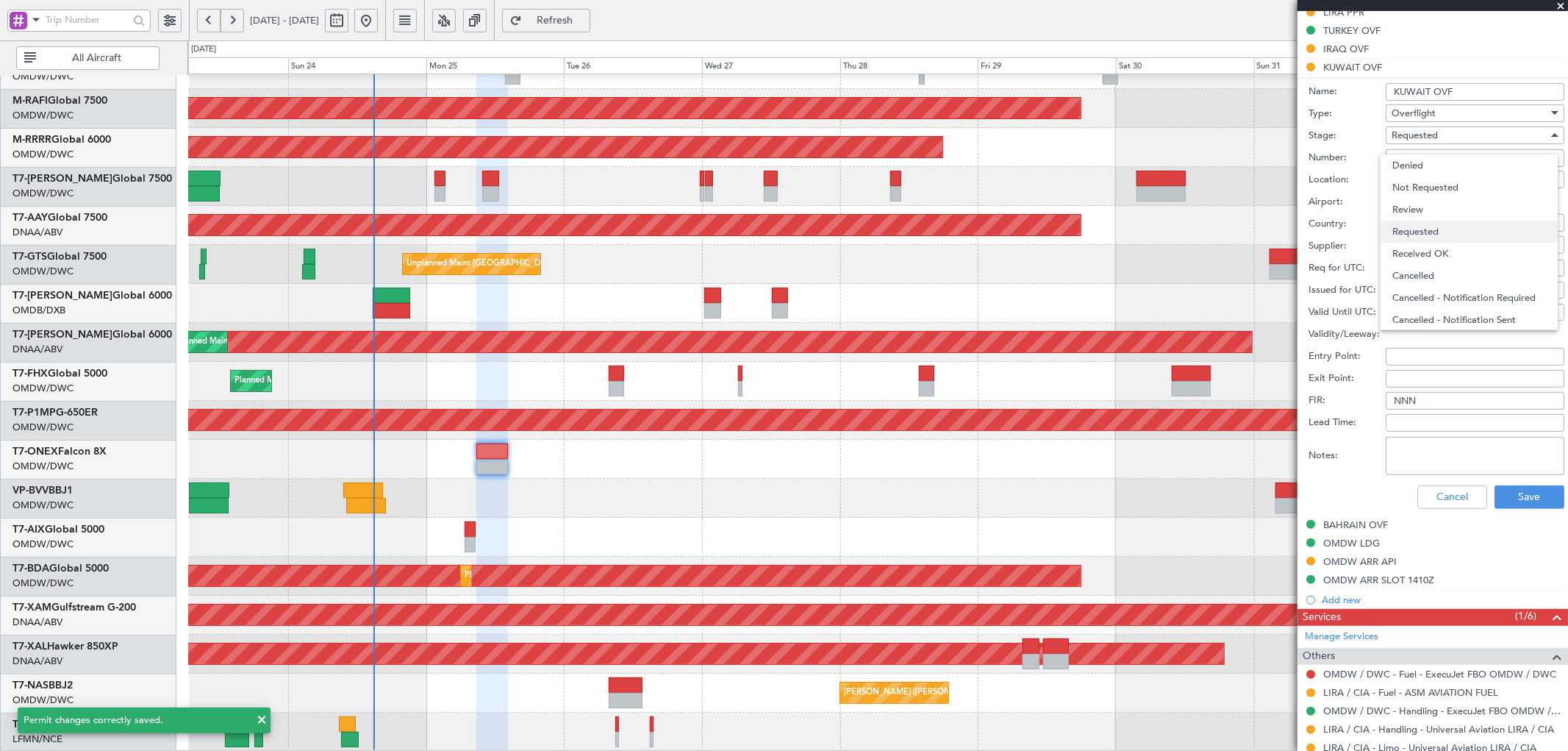
scroll to position [6, 0]
click at [1446, 229] on span "Requested" at bounding box center [1469, 225] width 153 height 22
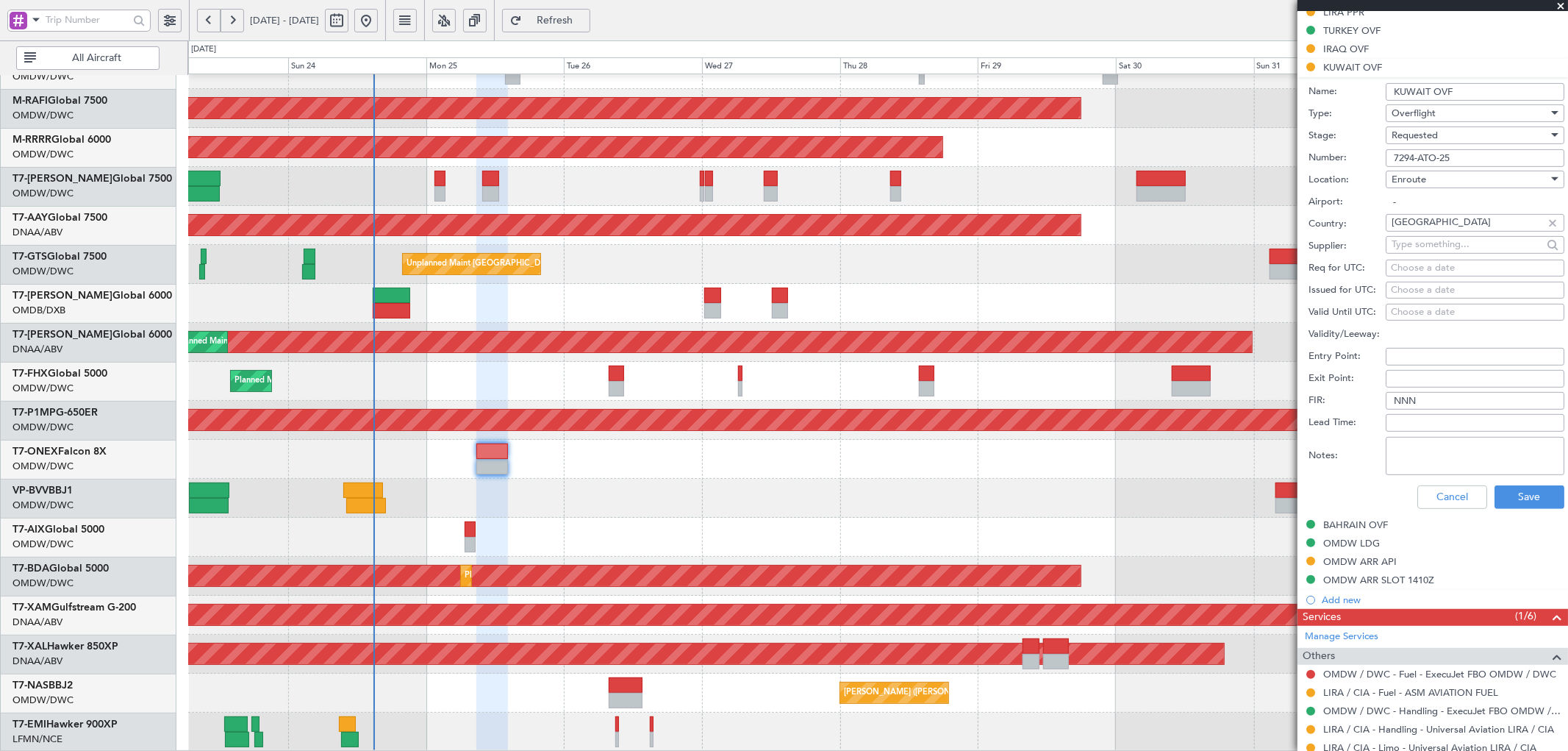
click at [1456, 133] on div "Requested" at bounding box center [1470, 135] width 157 height 22
click at [1457, 251] on span "Received OK" at bounding box center [1469, 247] width 153 height 22
click at [1520, 494] on button "Save" at bounding box center [1529, 497] width 70 height 24
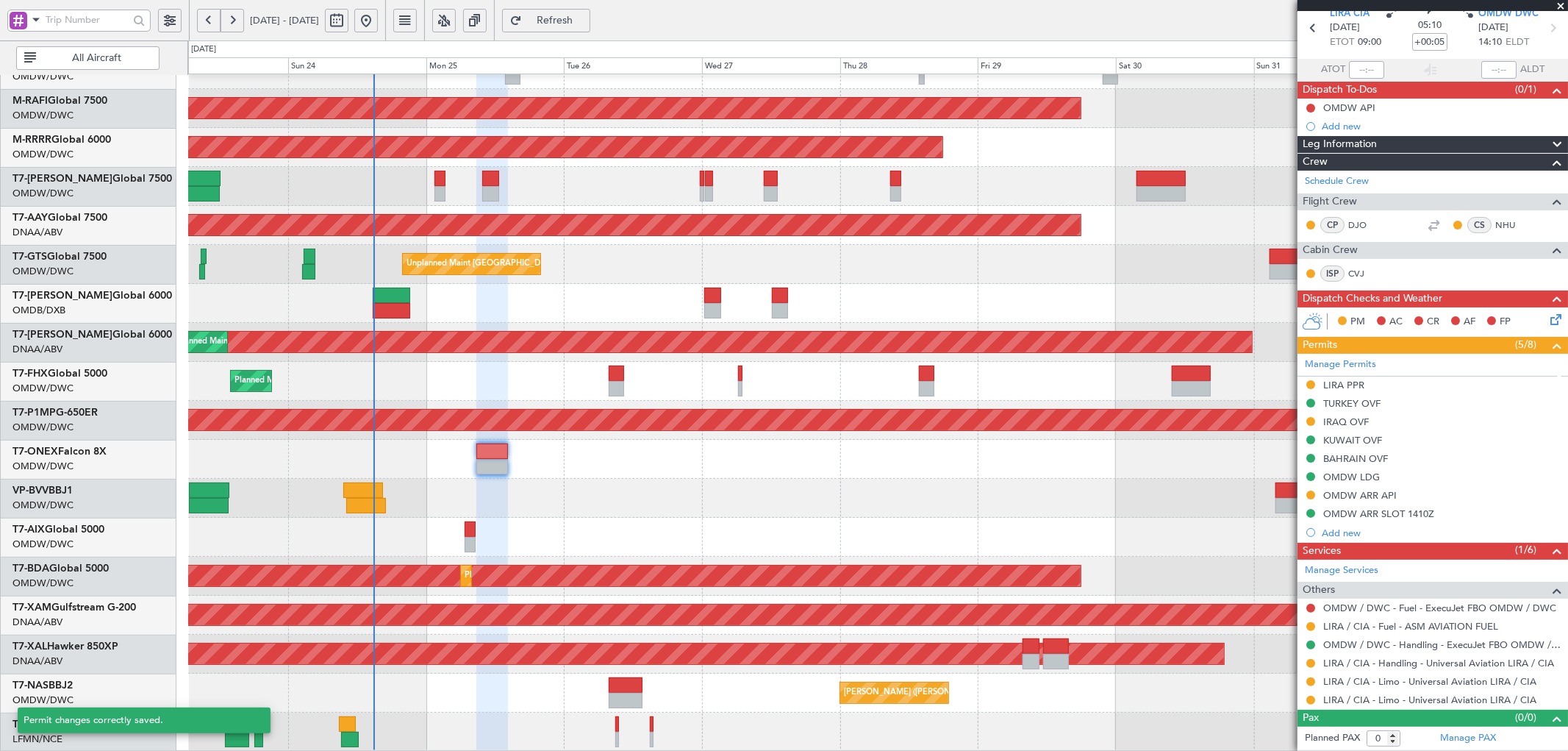
scroll to position [62, 0]
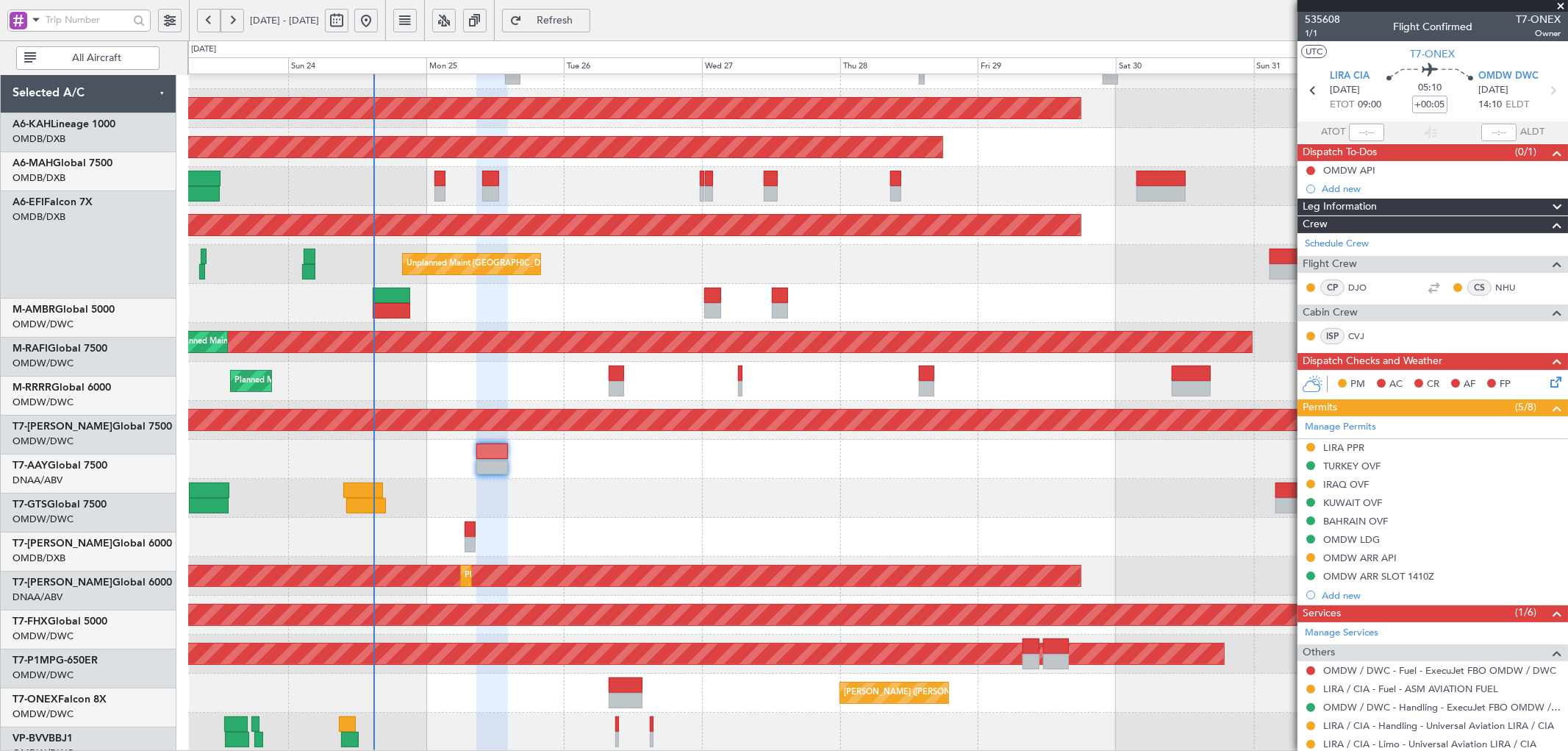
scroll to position [62, 0]
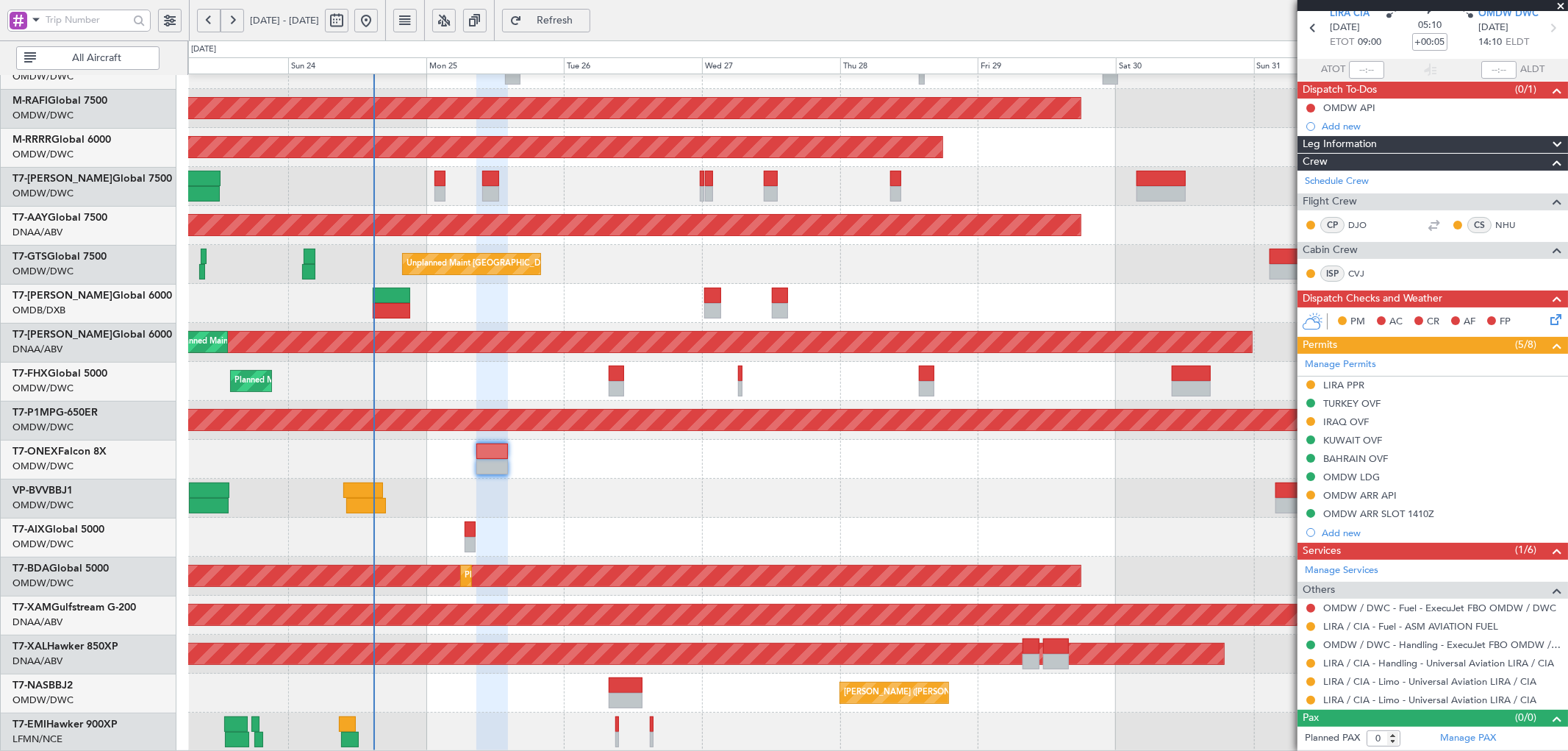
click at [572, 16] on span "Refresh" at bounding box center [554, 21] width 60 height 10
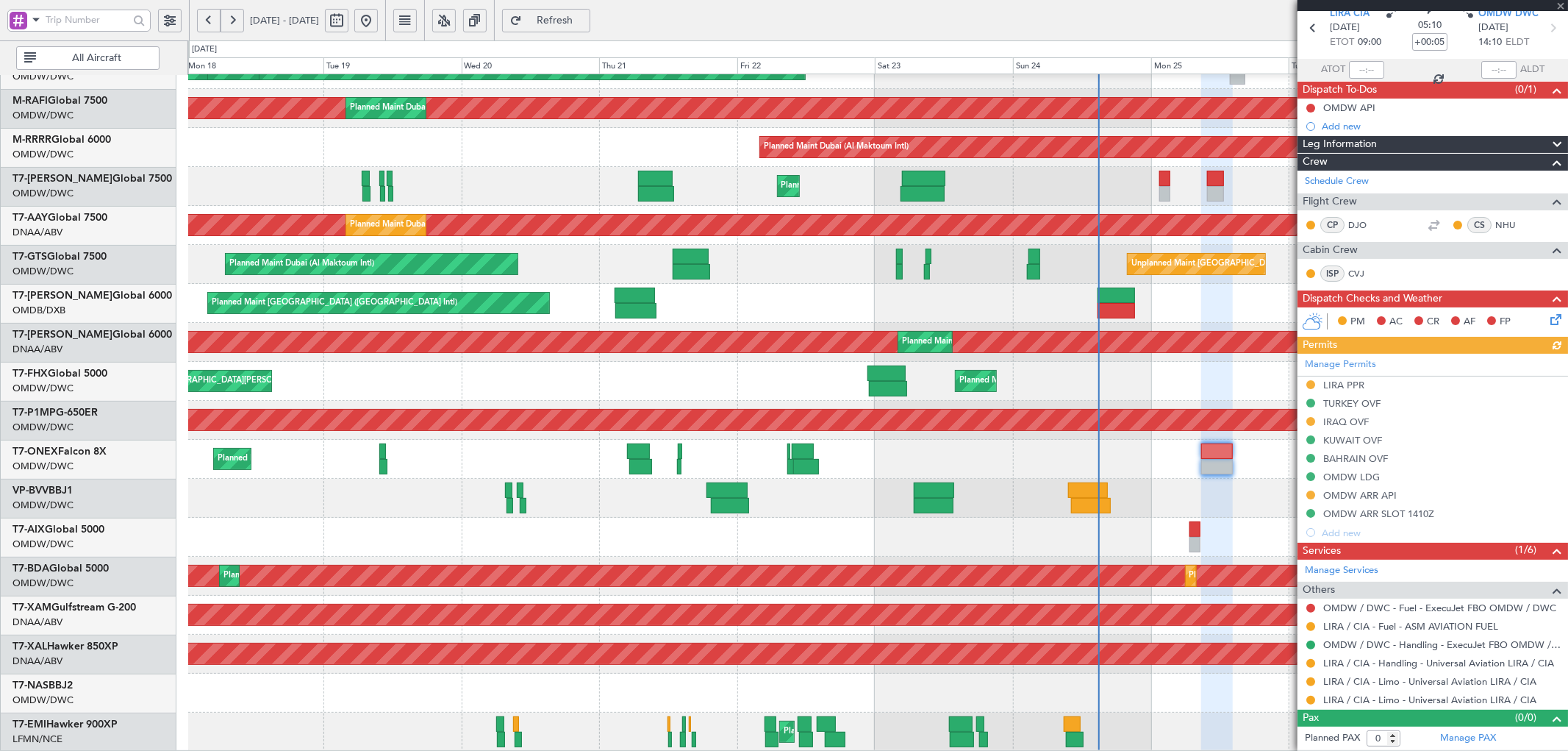
click at [1187, 519] on div at bounding box center [877, 537] width 1379 height 39
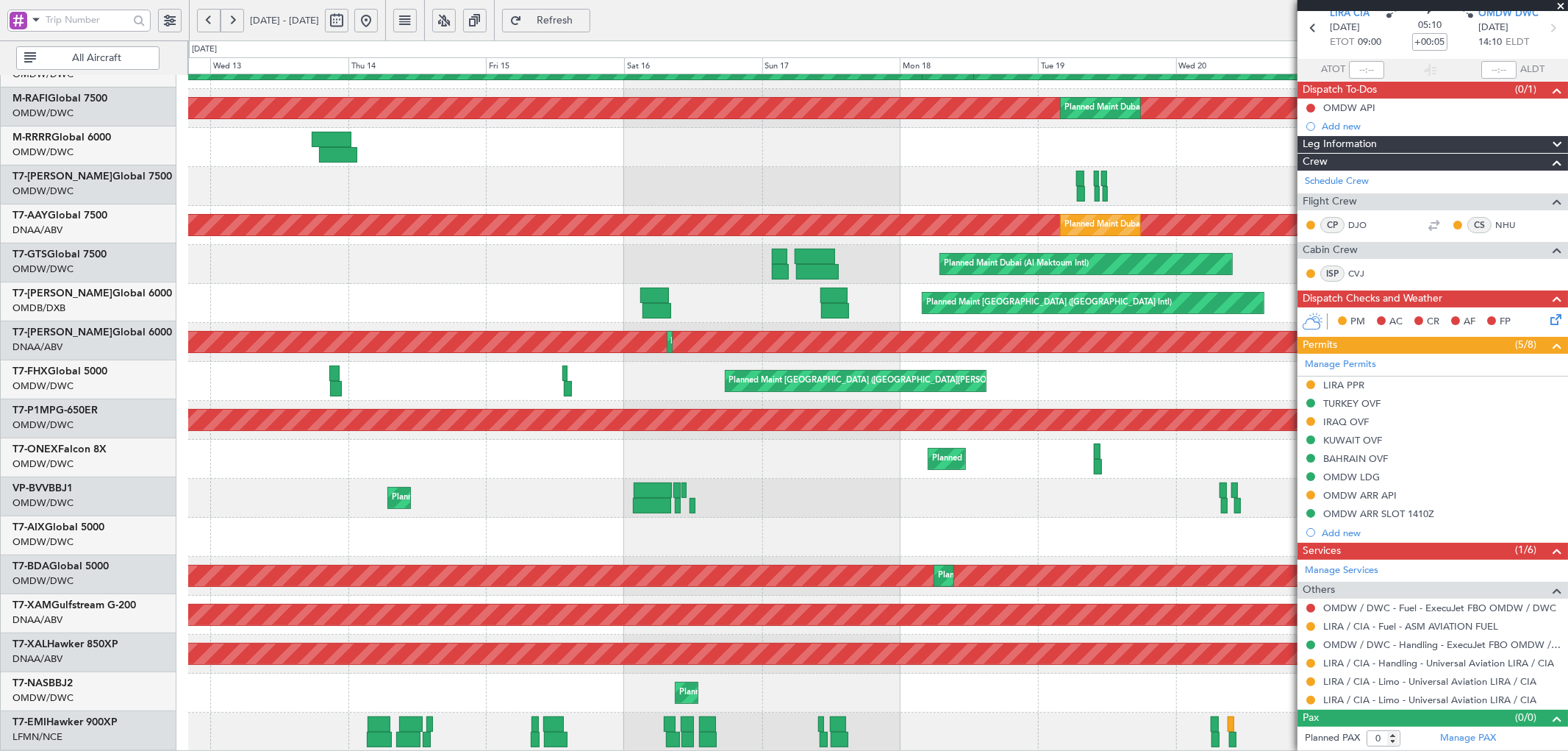
click at [1128, 476] on div "Planned Maint Geneva (Cointrin)" at bounding box center [877, 460] width 1379 height 39
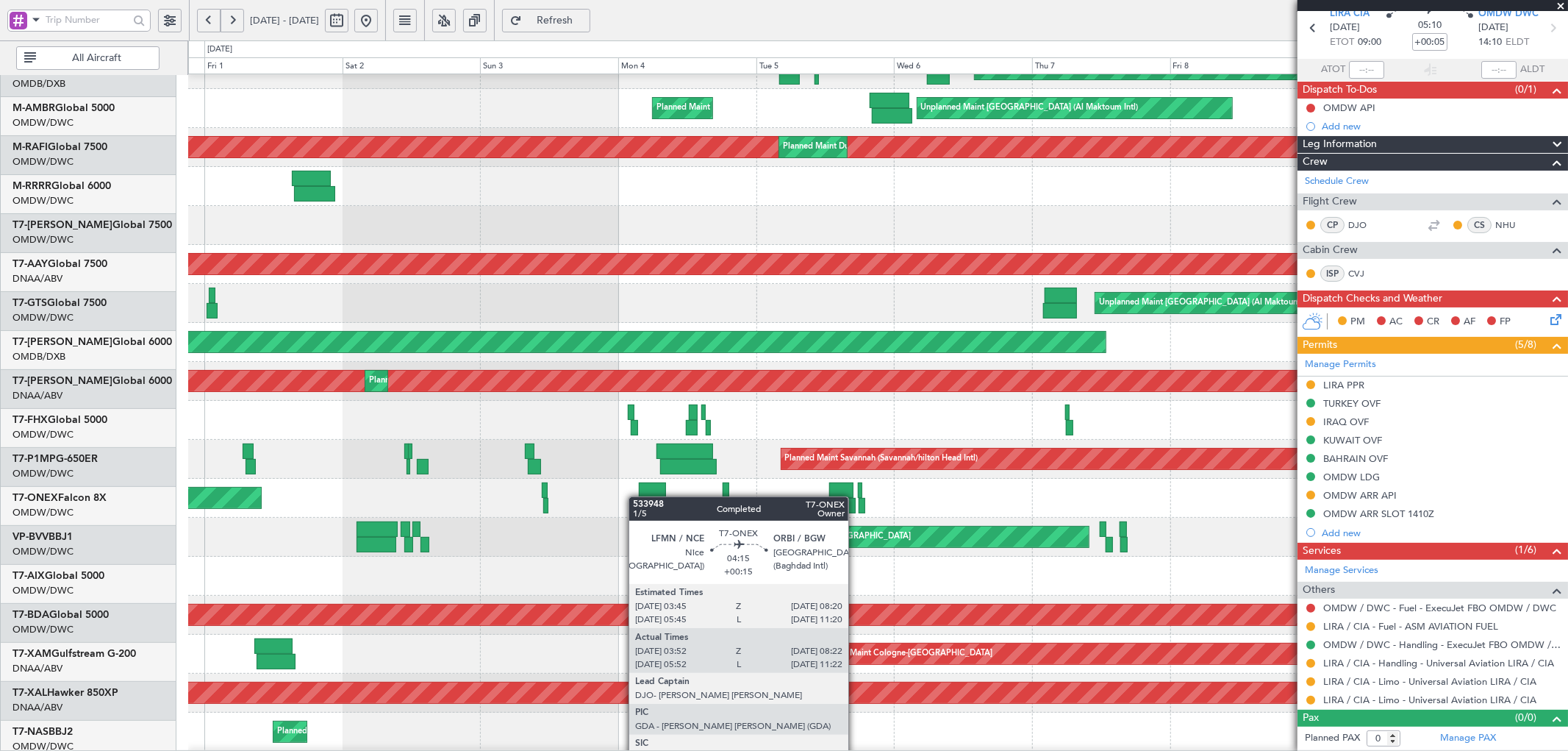
scroll to position [141, 0]
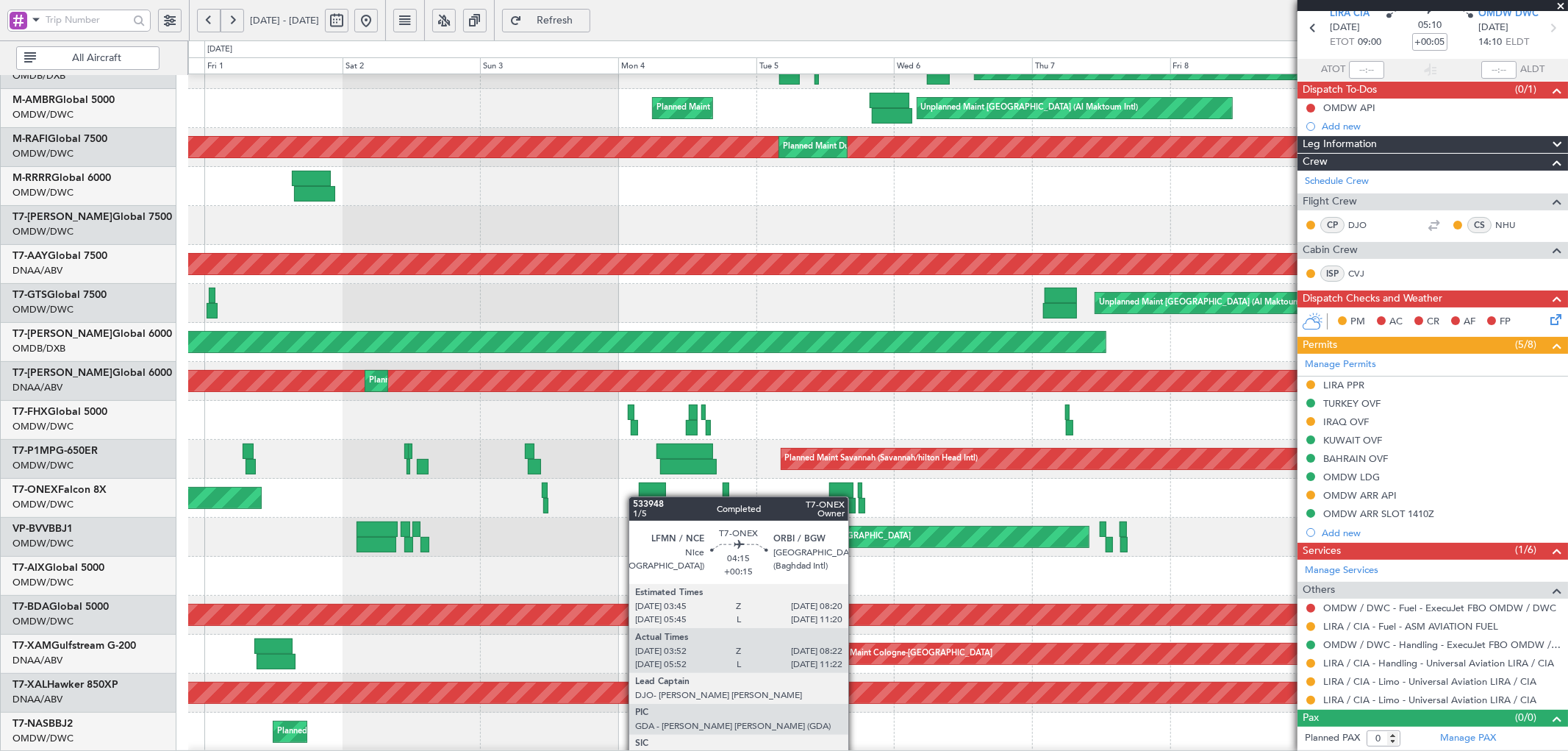
click at [653, 498] on div at bounding box center [654, 506] width 26 height 16
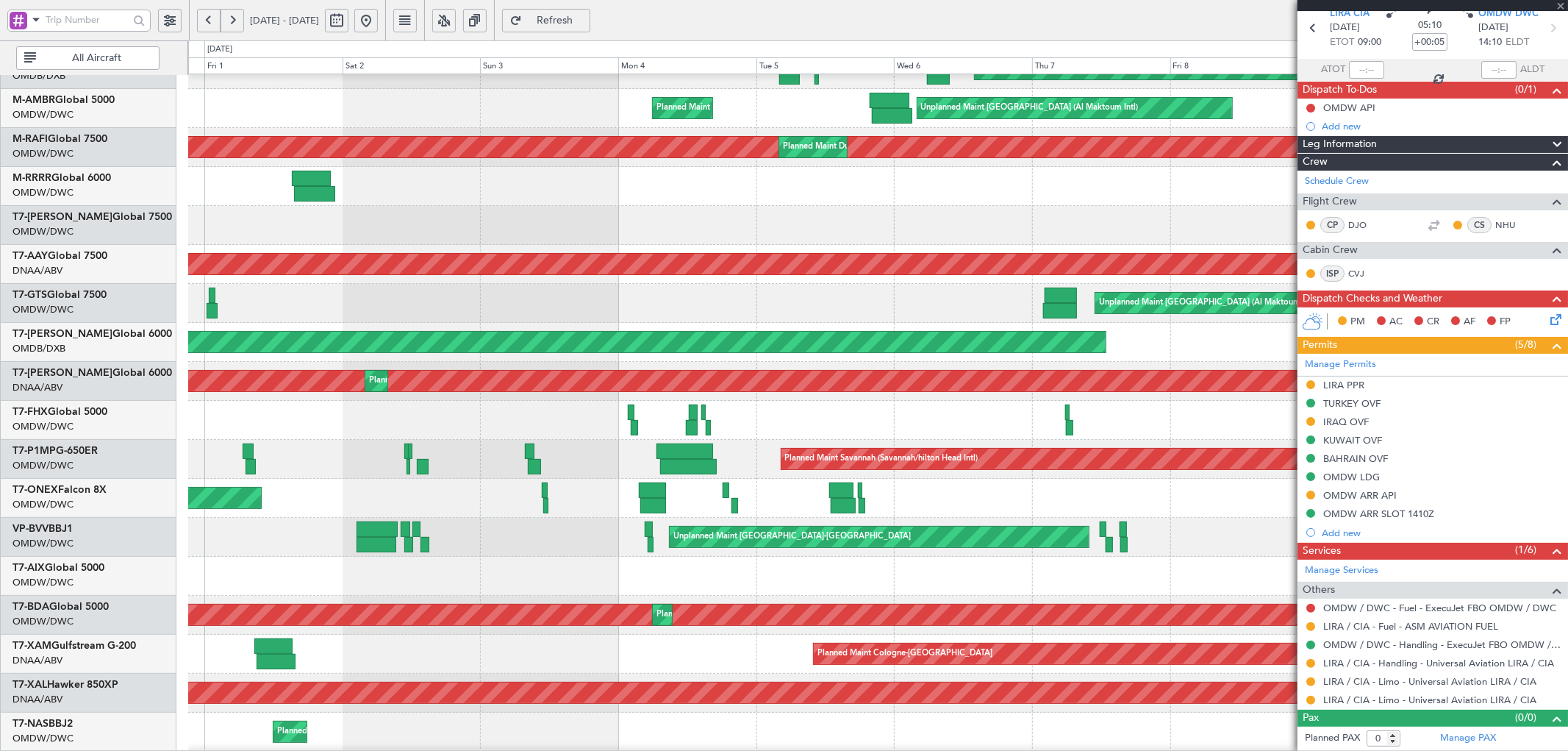
click at [649, 491] on div at bounding box center [652, 490] width 27 height 16
type input "+00:15"
type input "04:07"
type input "08:17"
type input "1"
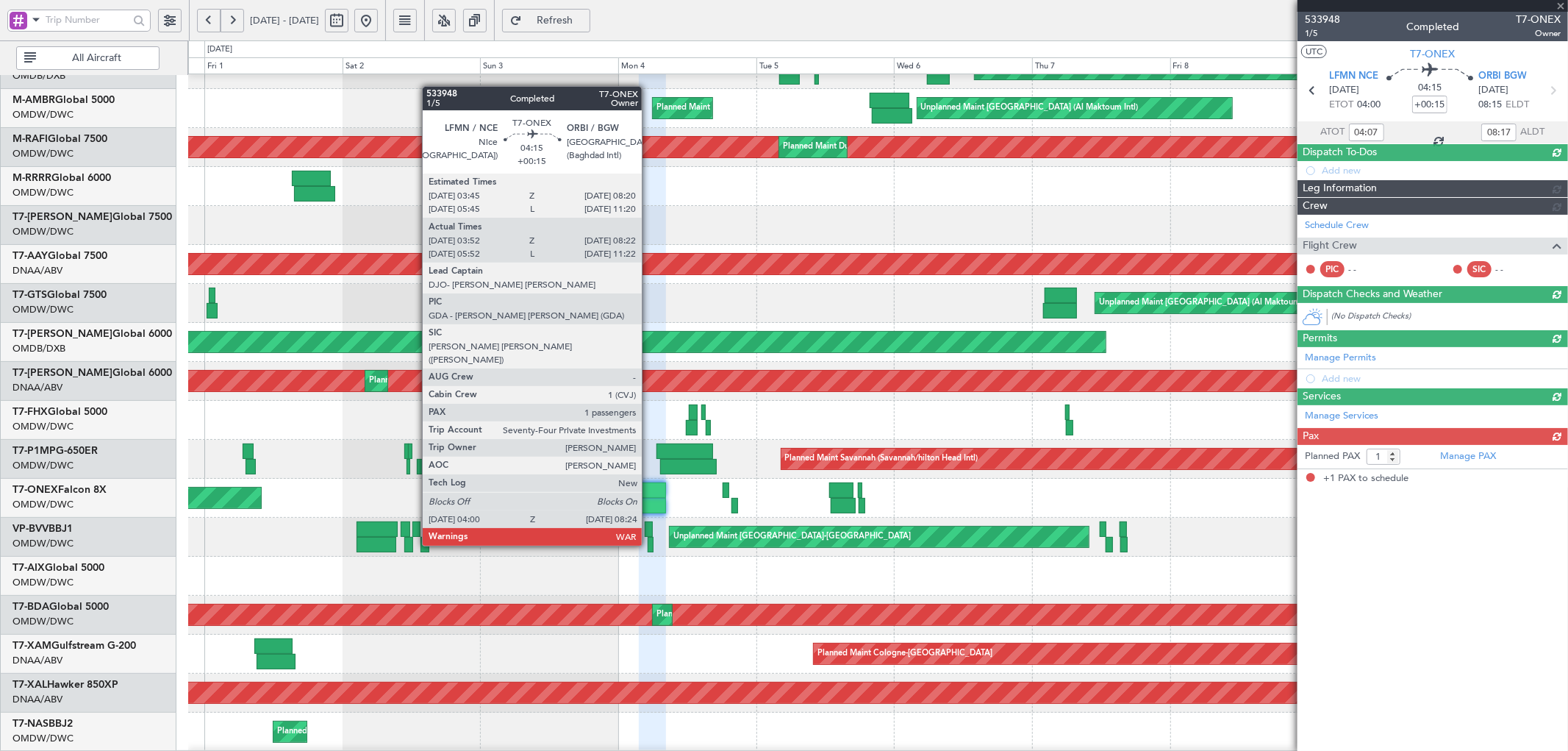
scroll to position [0, 0]
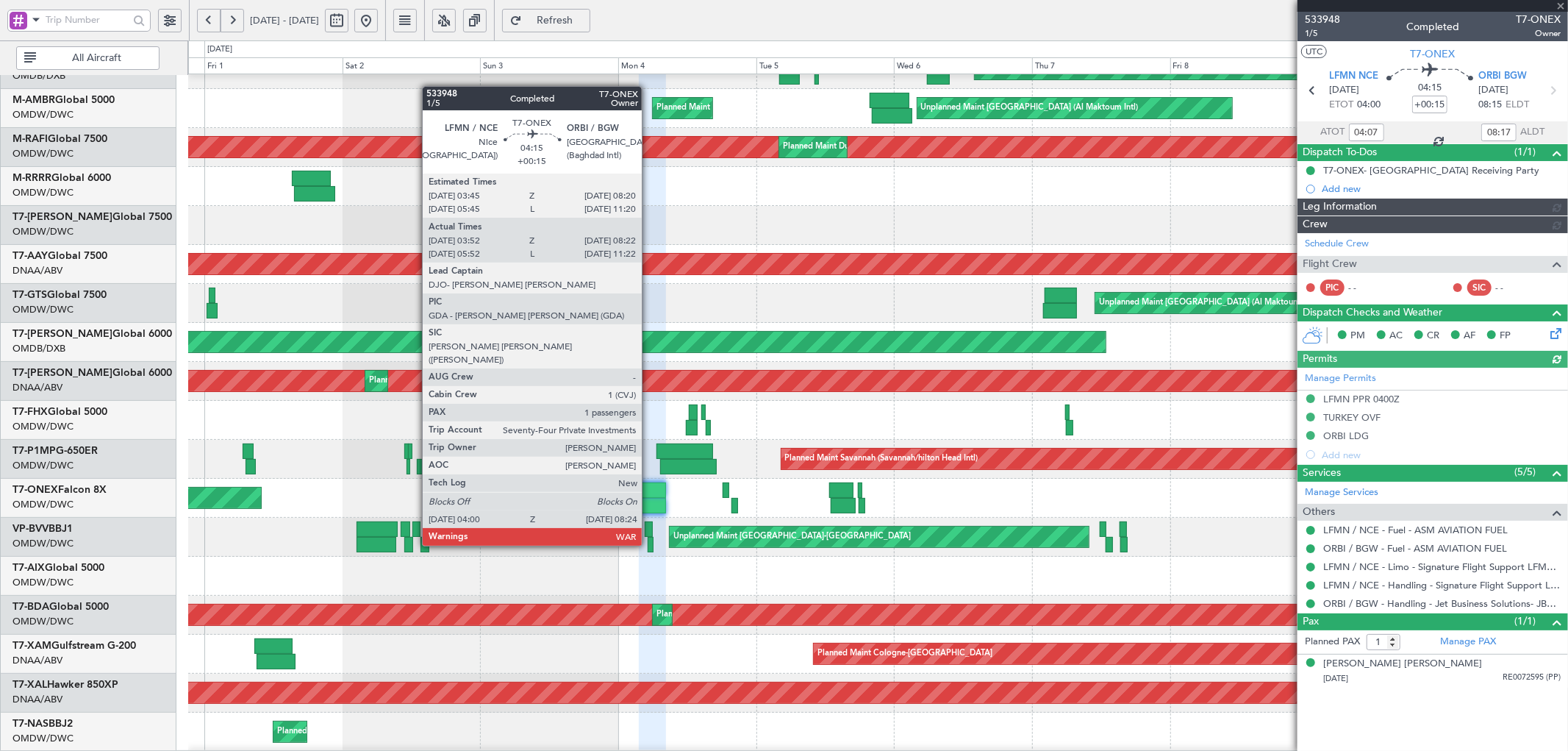
type input "Dherander Fithani (DHF)"
type input "6951"
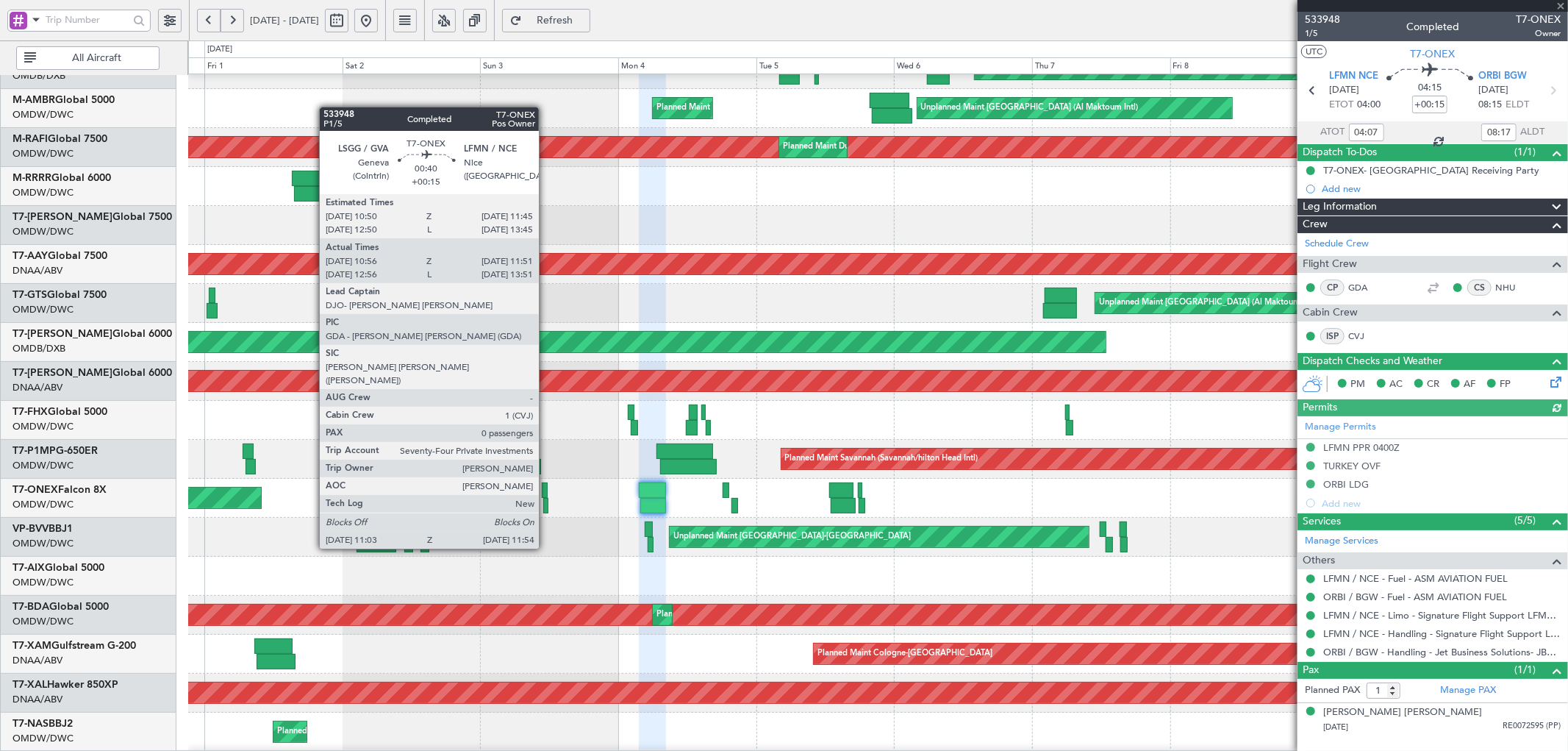
click at [546, 494] on div at bounding box center [544, 490] width 6 height 16
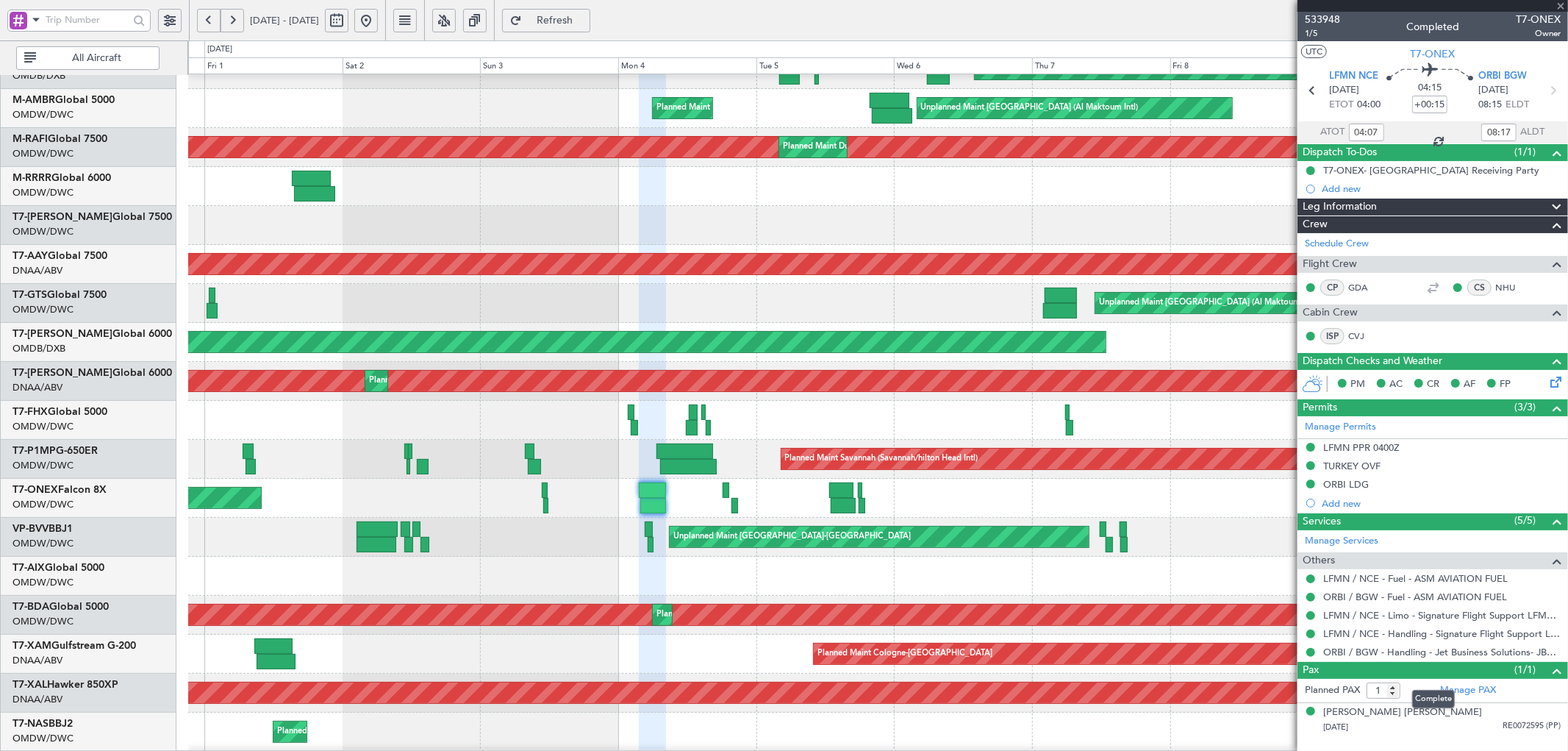
type input "11:06"
type input "11:46"
type input "0"
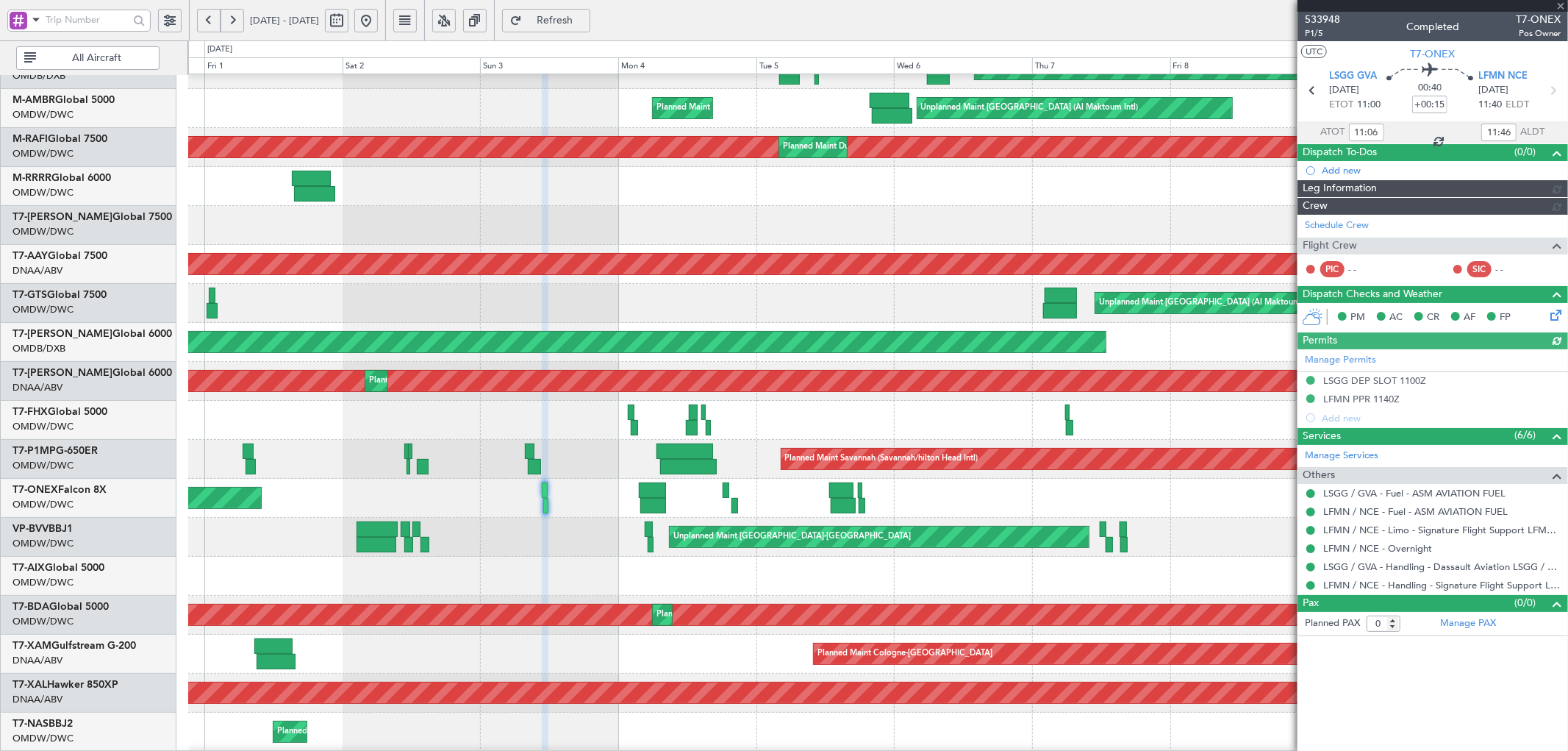
type input "Rohit Roy (ROY)"
type input "6952"
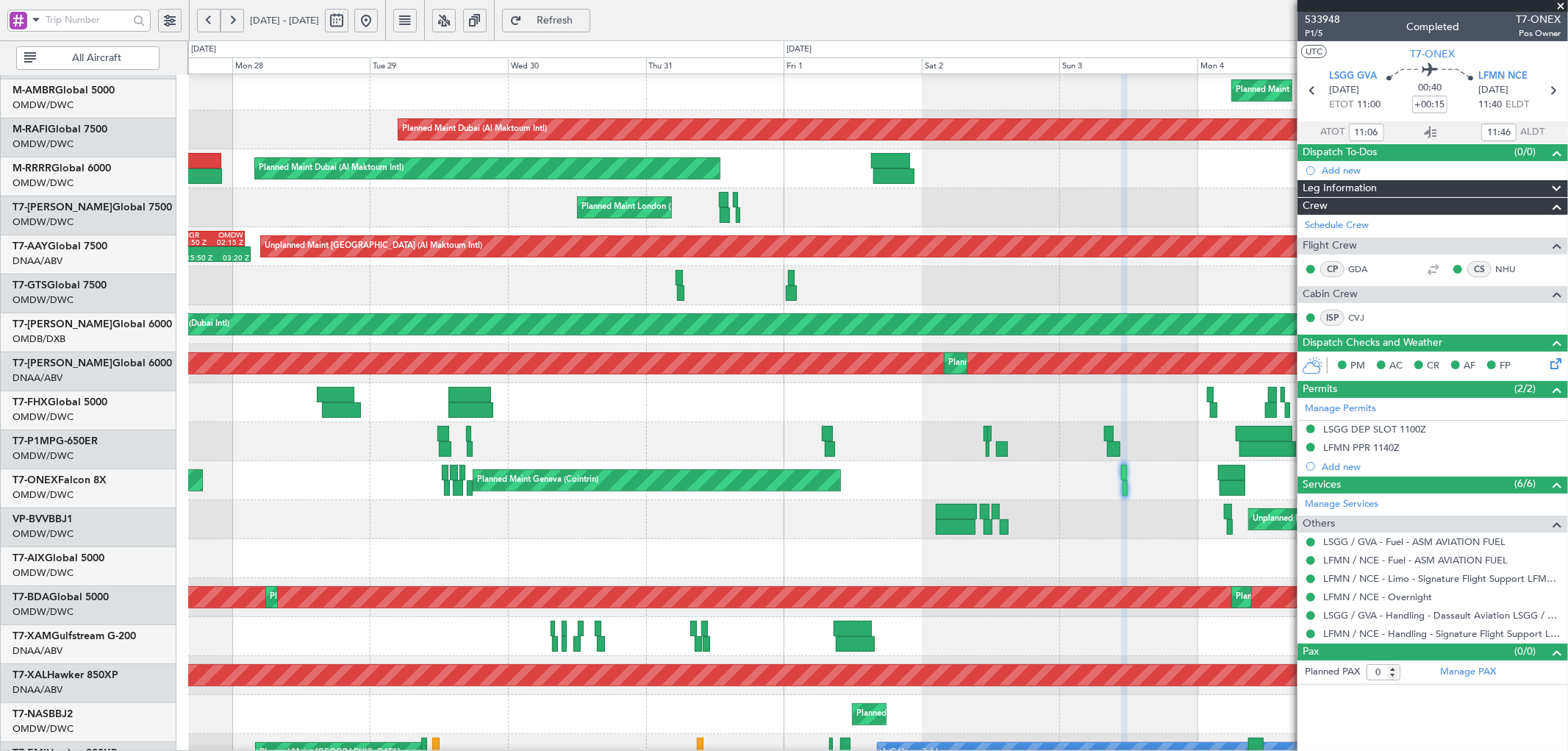
scroll to position [158, 0]
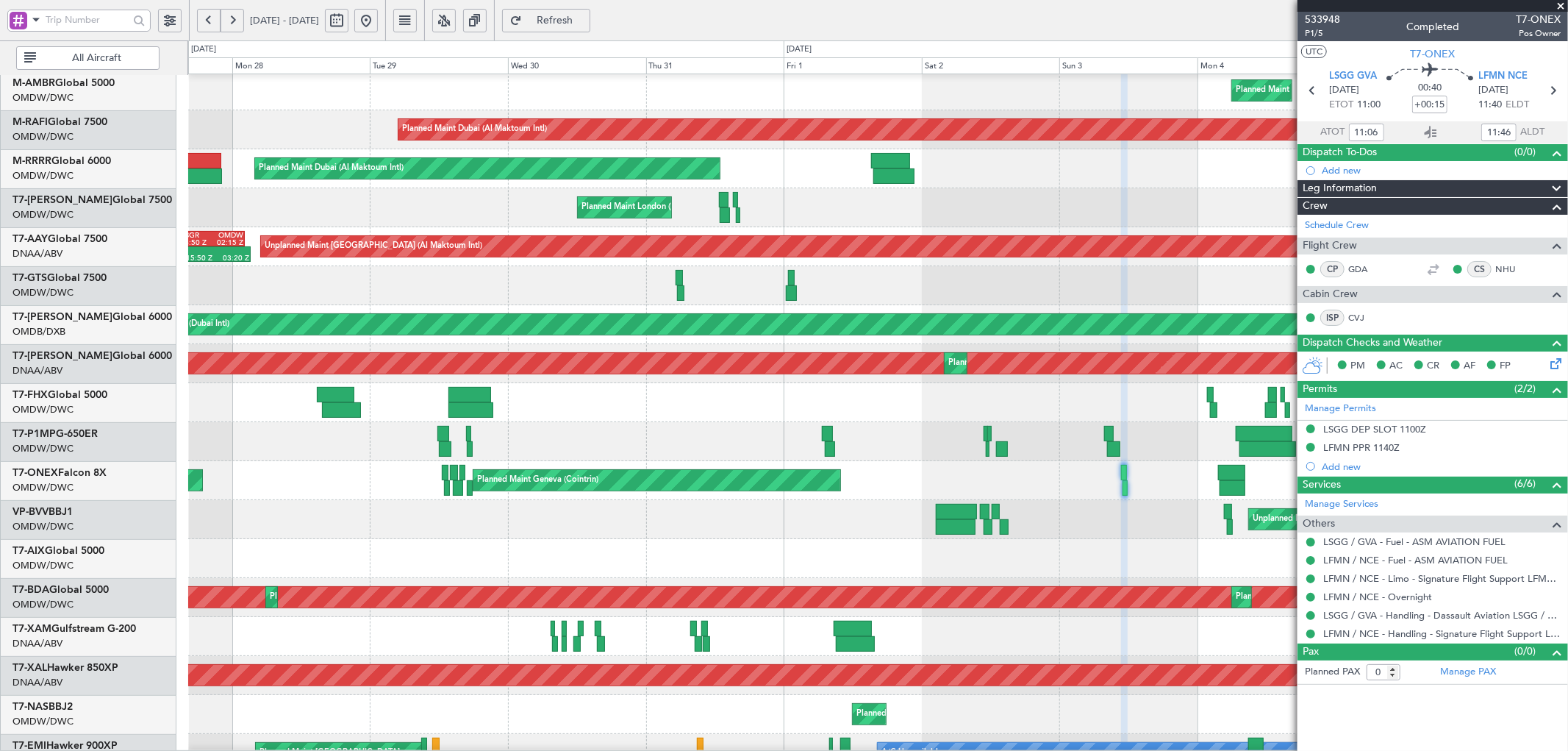
click at [1195, 487] on div "Planned Maint Geneva (Cointrin) Planned Maint London (Farnborough)" at bounding box center [877, 480] width 1379 height 39
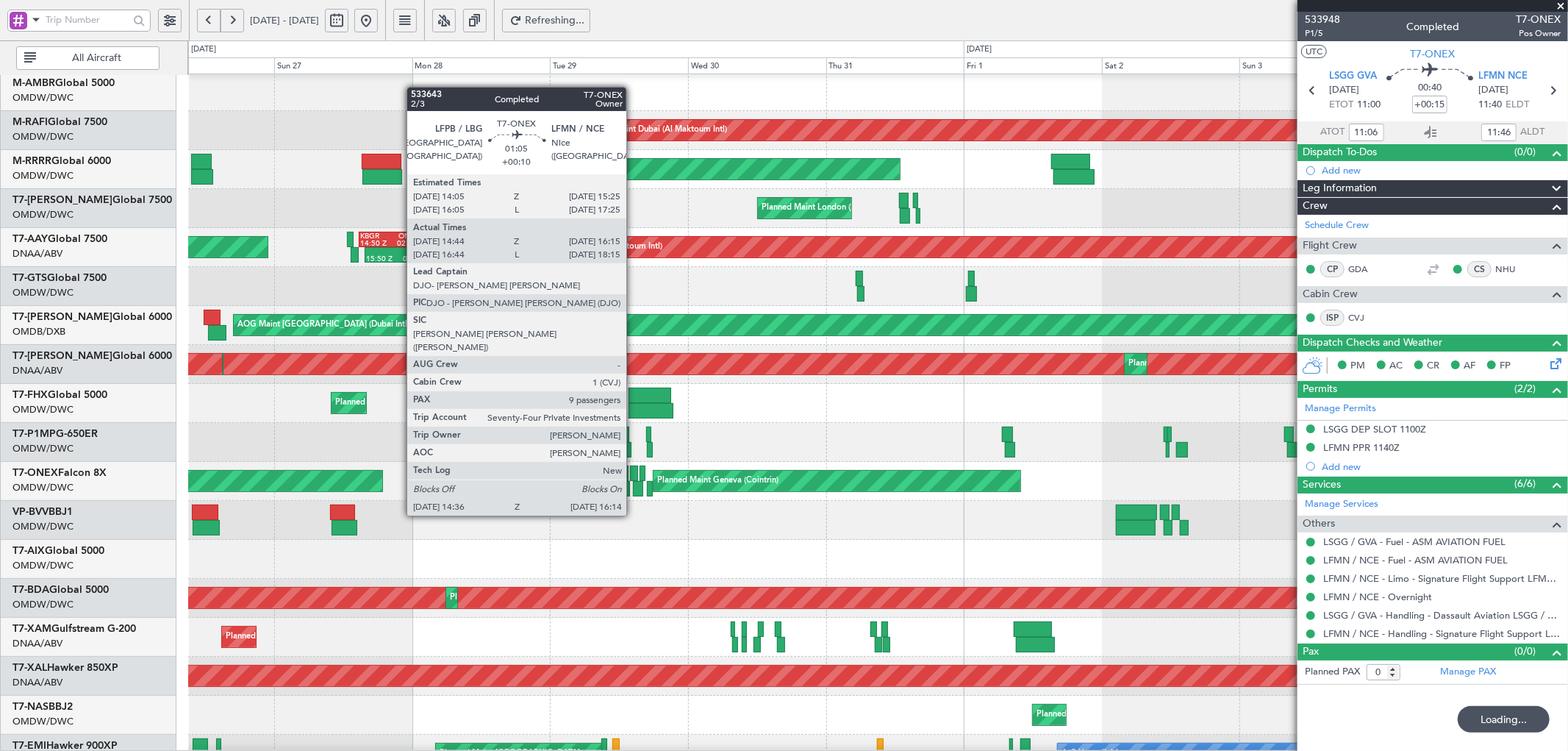
click at [634, 473] on div at bounding box center [634, 473] width 8 height 16
type input "+00:10"
type input "14:54"
type input "16:10"
type input "9"
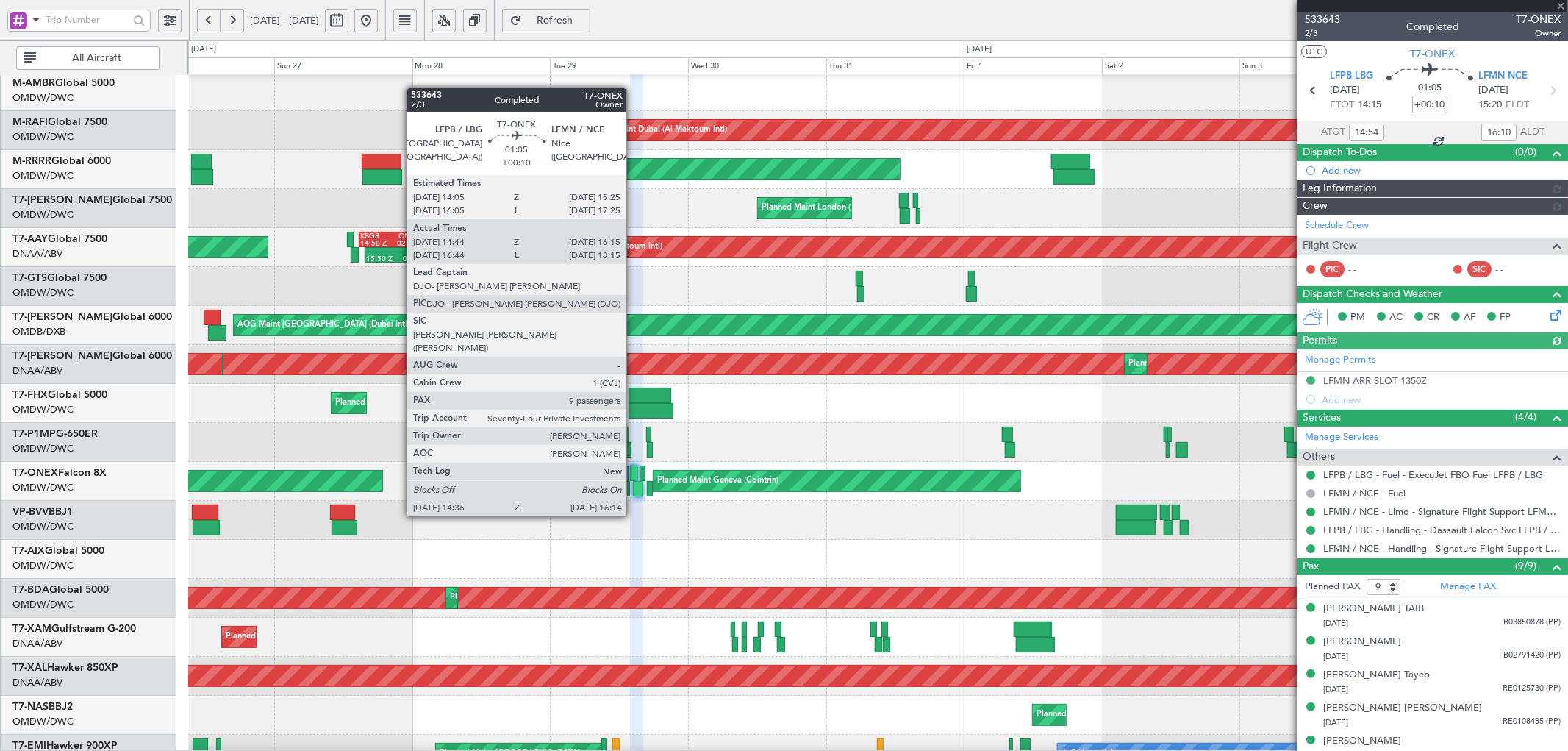
type input "[PERSON_NAME] (ANI)"
type input "6887"
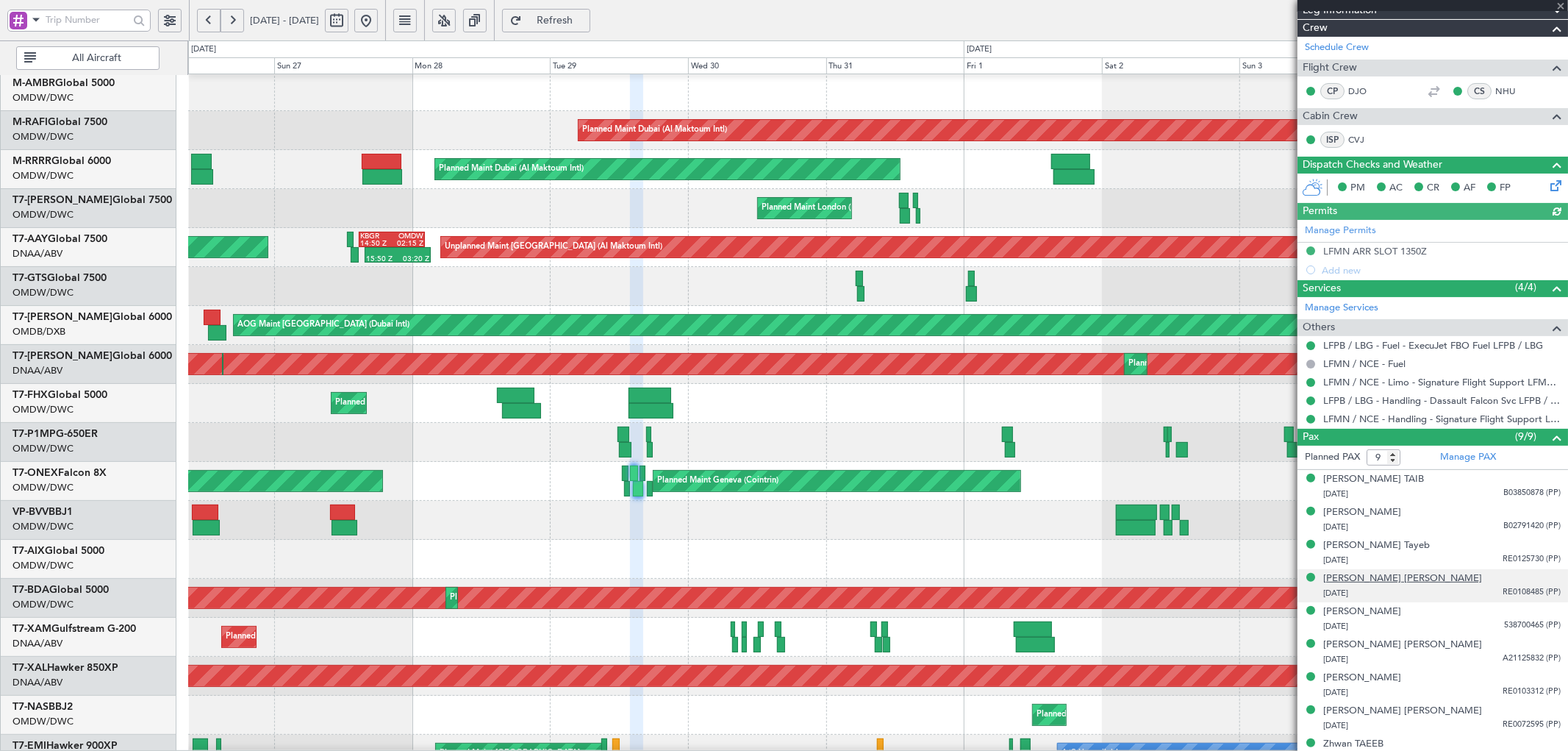
scroll to position [194, 0]
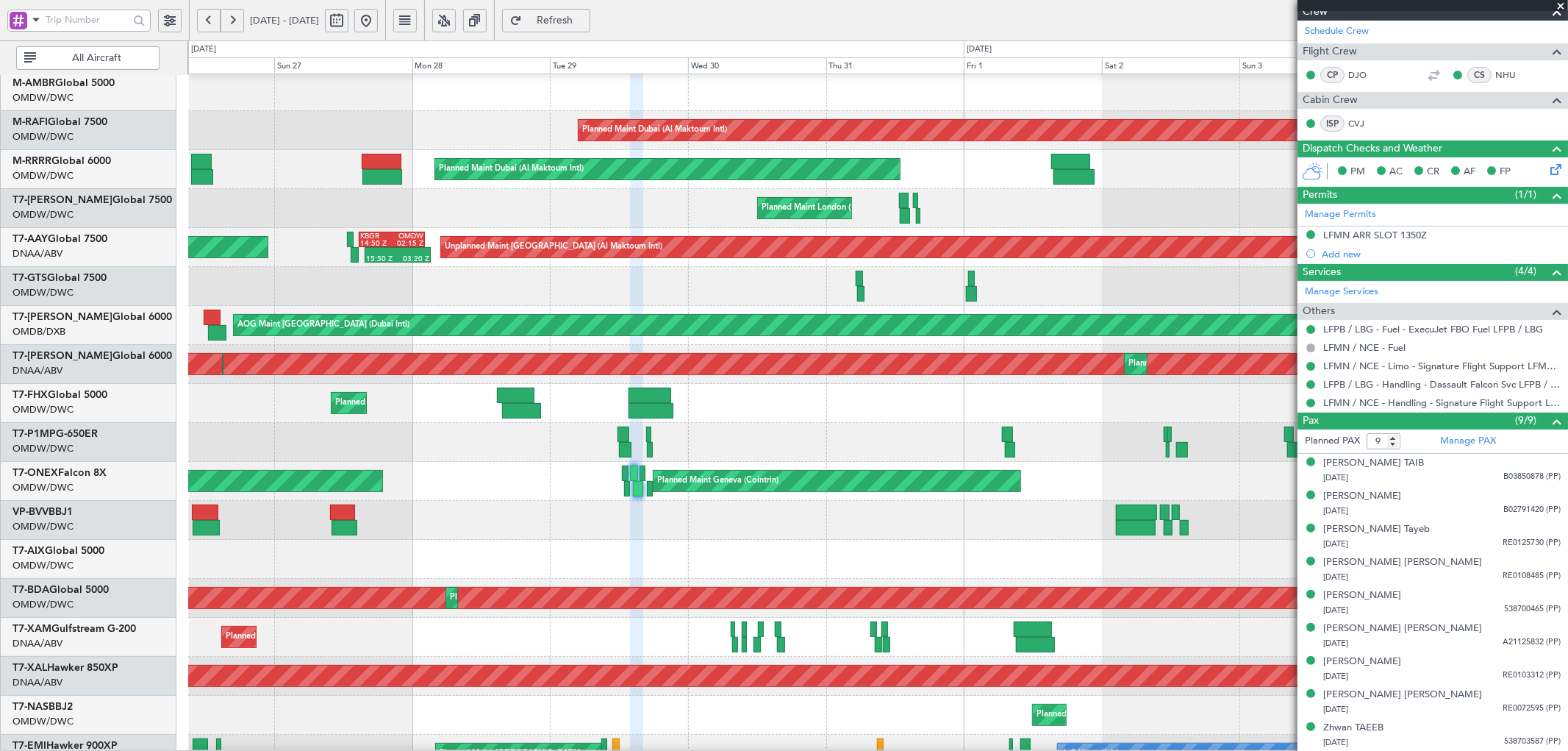
click at [378, 23] on button at bounding box center [366, 21] width 24 height 24
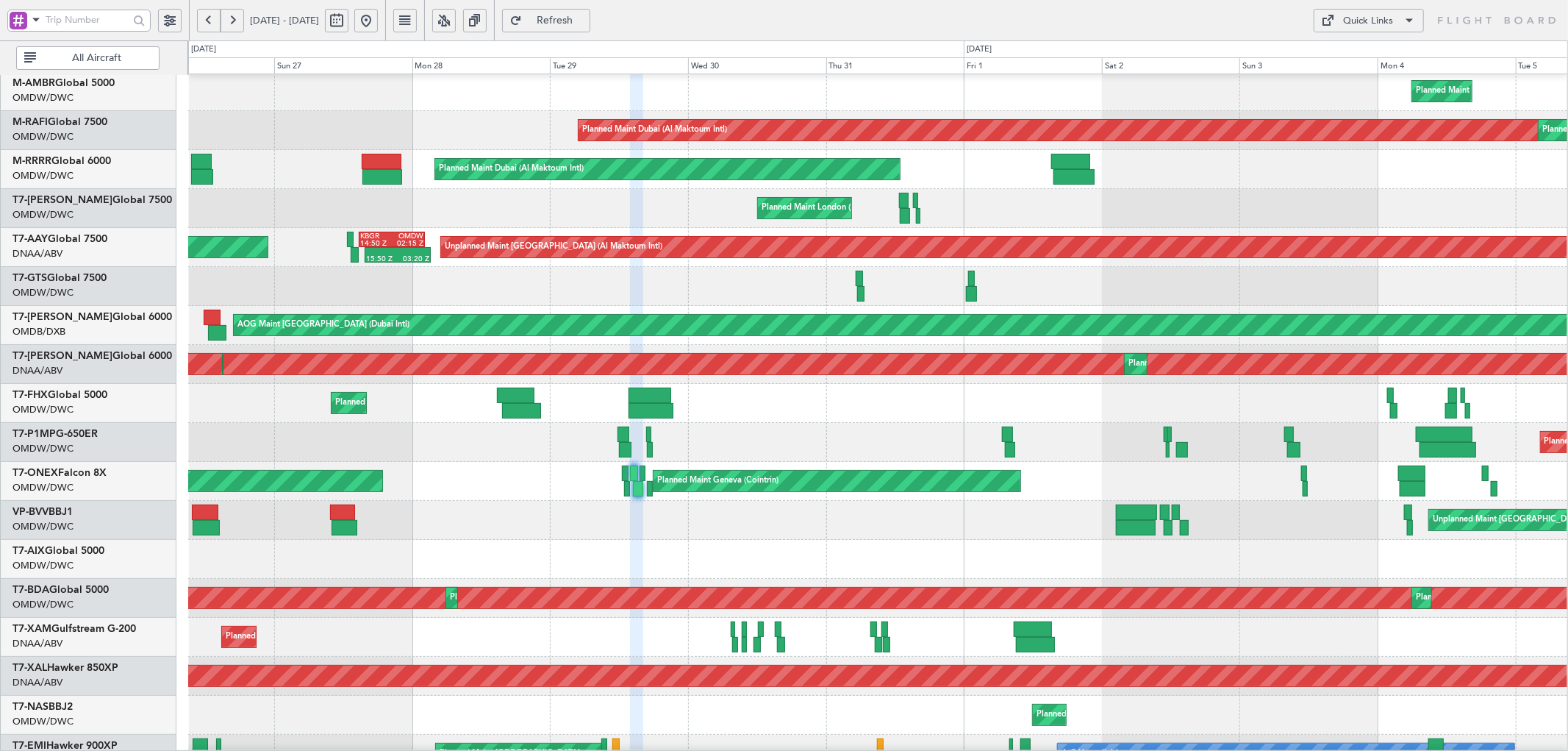
scroll to position [0, 0]
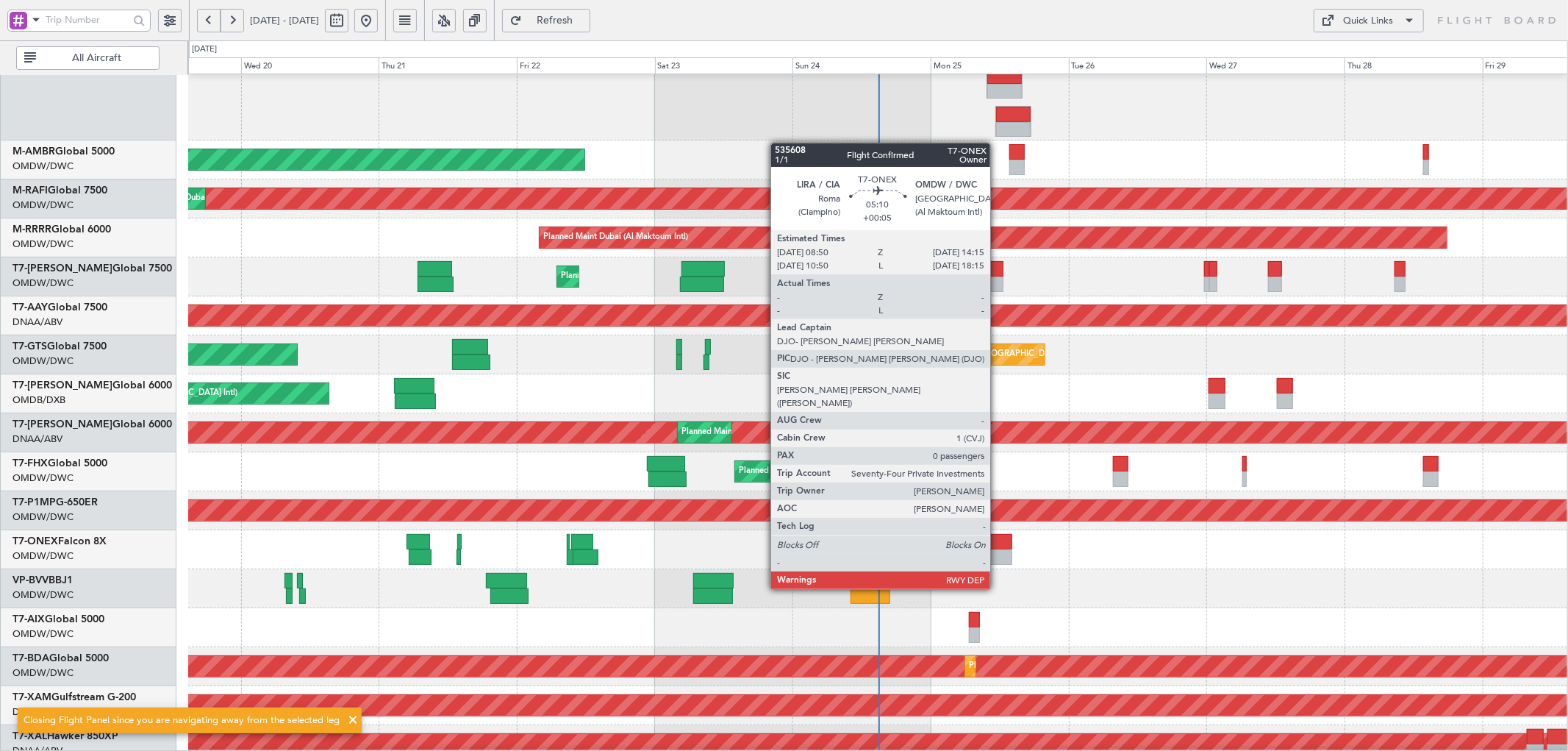
click at [995, 547] on div at bounding box center [996, 541] width 31 height 16
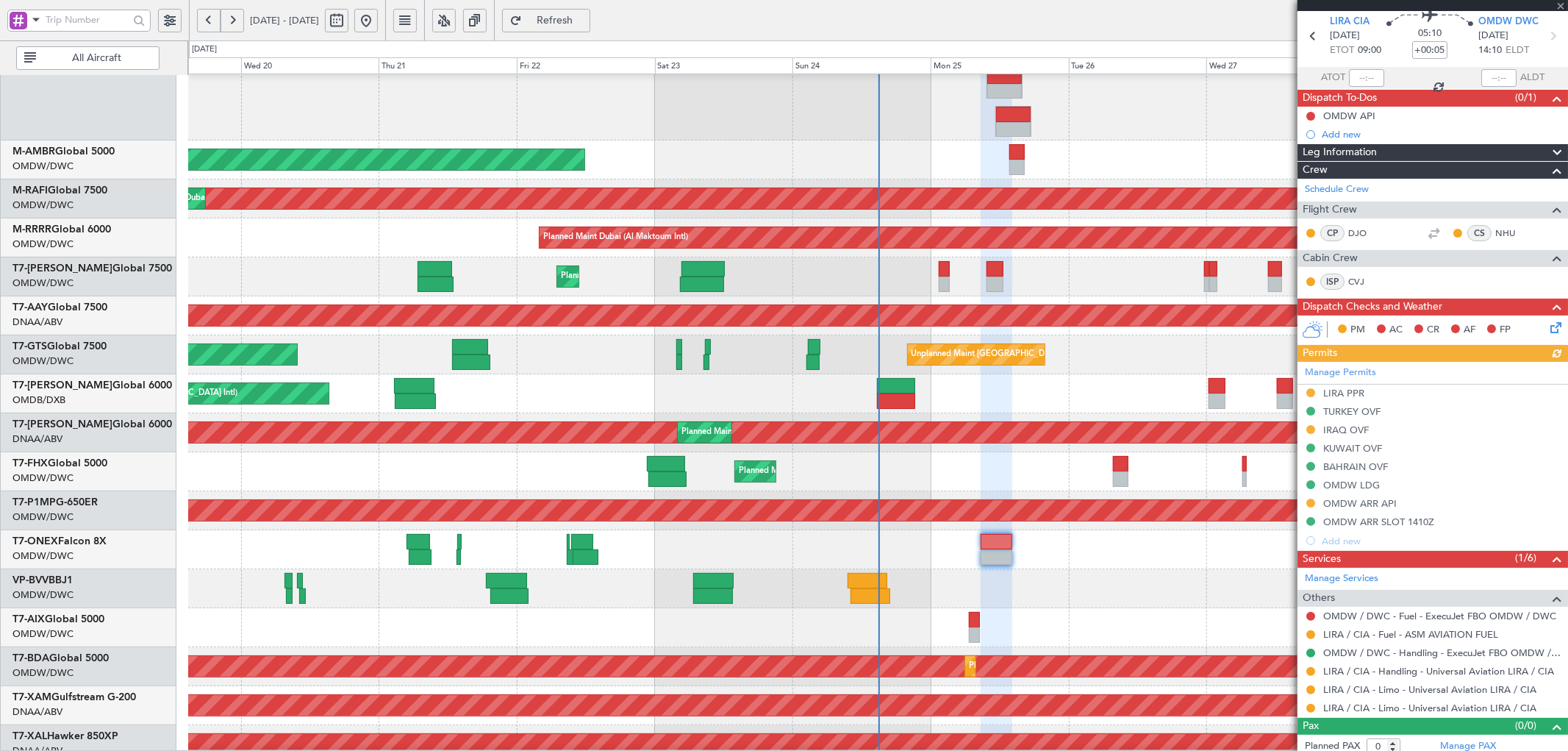
scroll to position [62, 0]
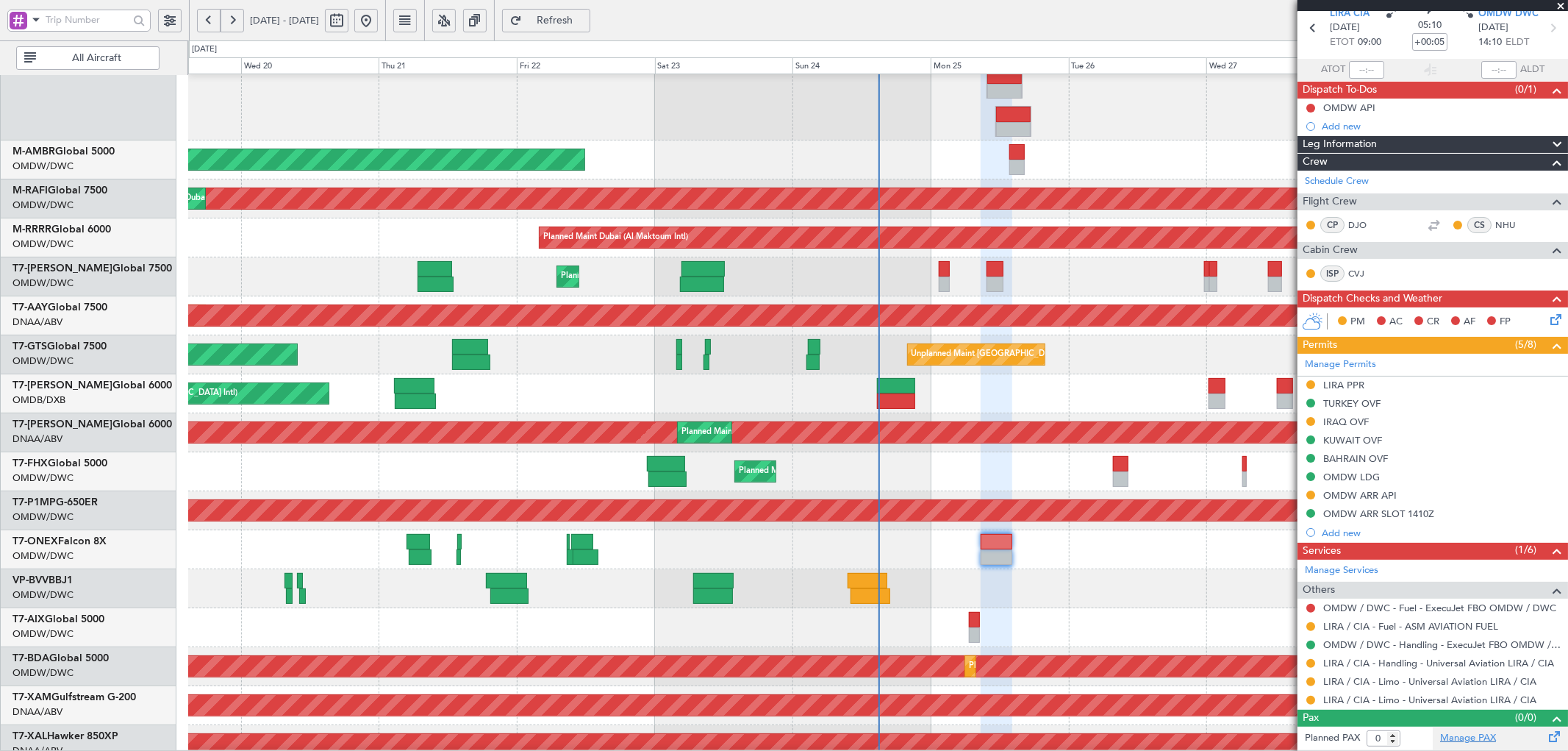
click at [1468, 738] on link "Manage PAX" at bounding box center [1468, 737] width 56 height 15
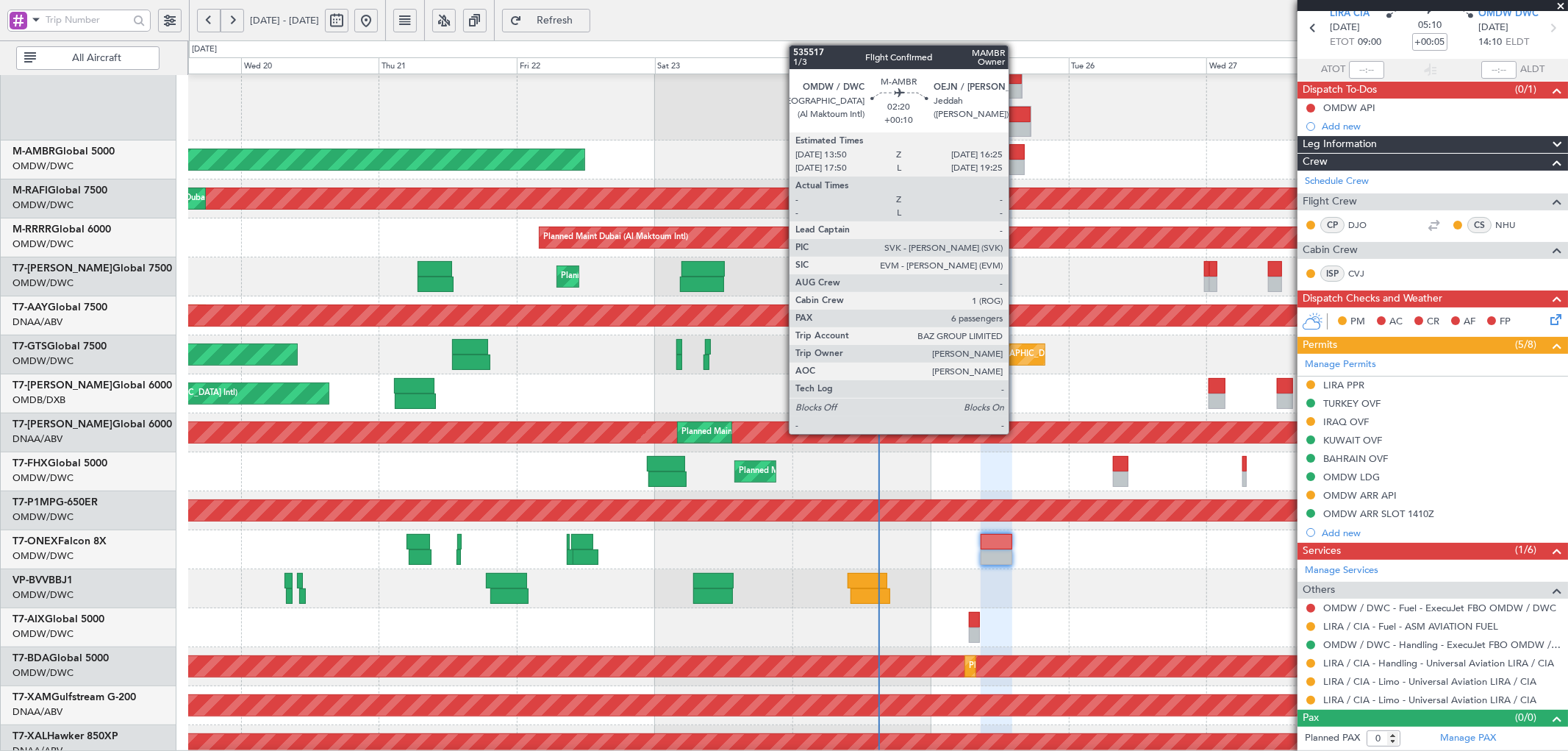
click at [1016, 153] on div at bounding box center [1017, 152] width 16 height 16
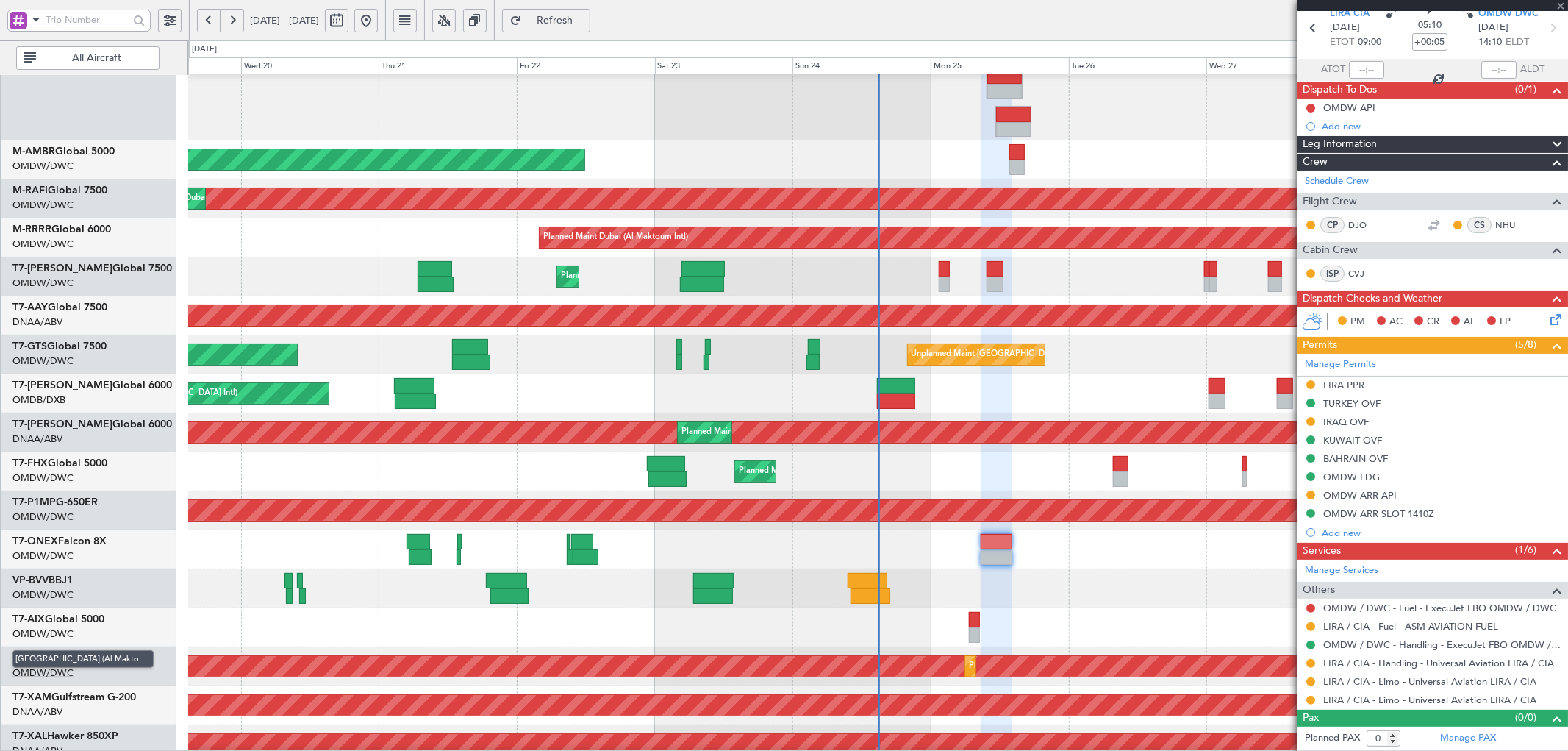
type input "+00:10"
type input "6"
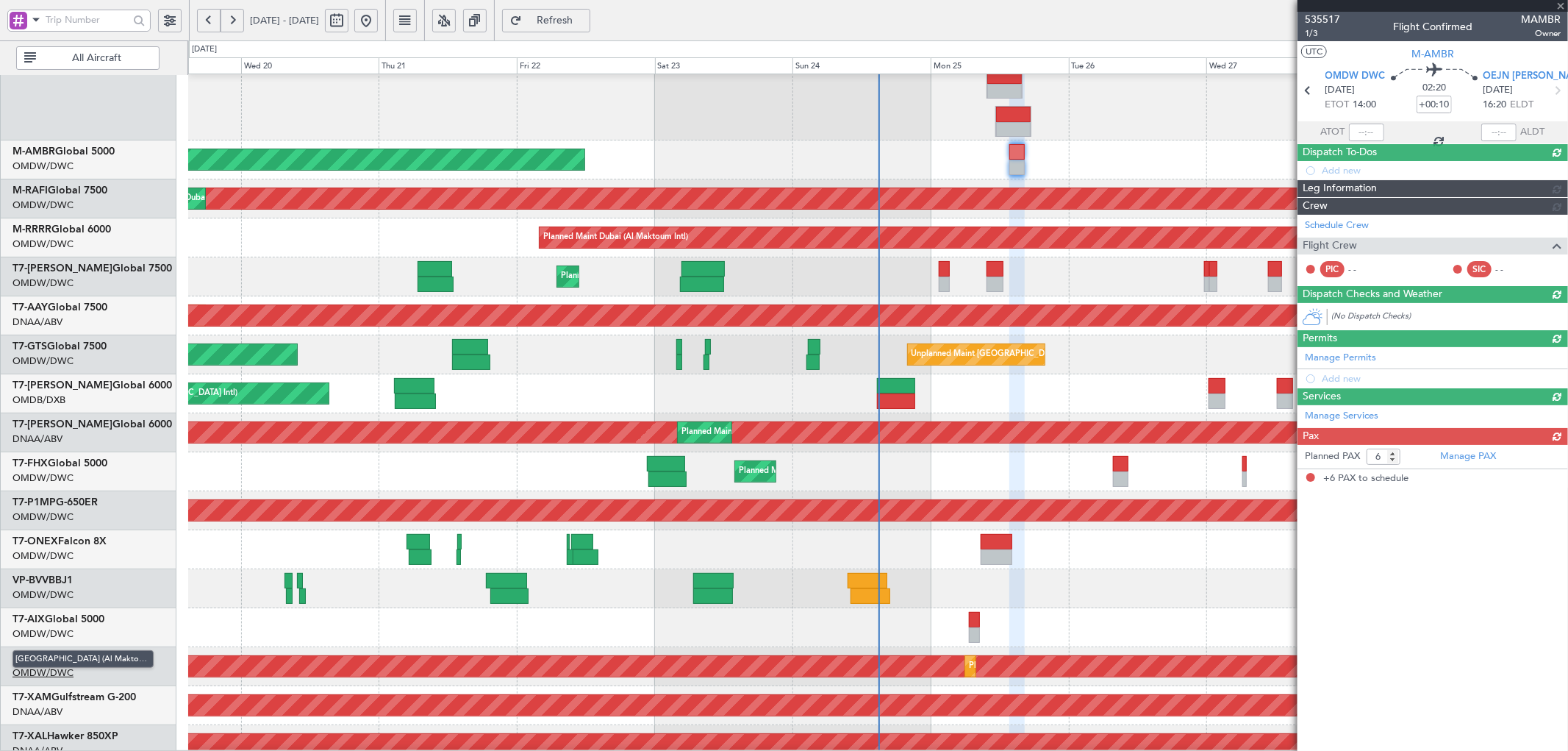
scroll to position [0, 0]
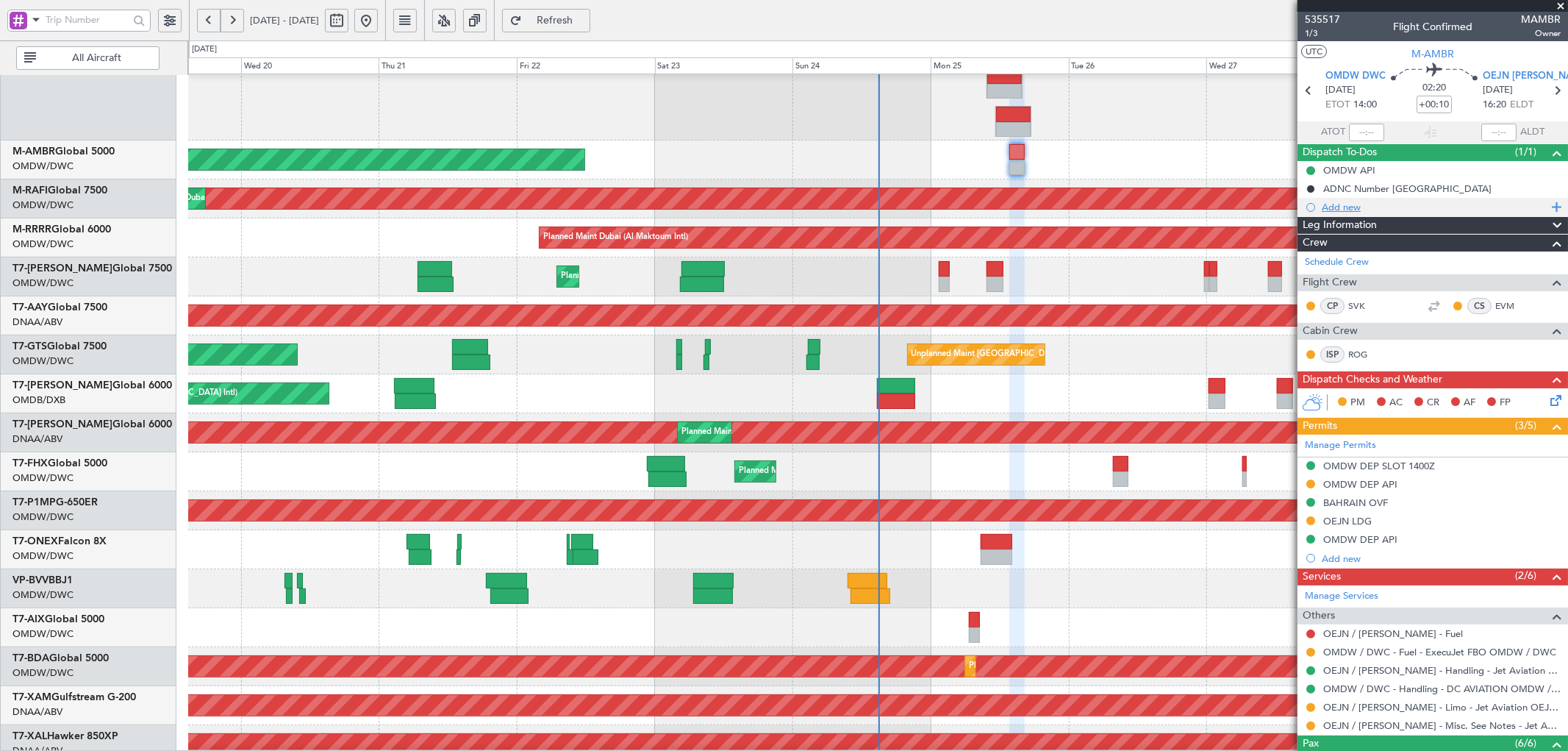
click at [1352, 208] on div "Add new" at bounding box center [1434, 207] width 225 height 13
click at [1348, 208] on div "Add new" at bounding box center [1434, 207] width 225 height 13
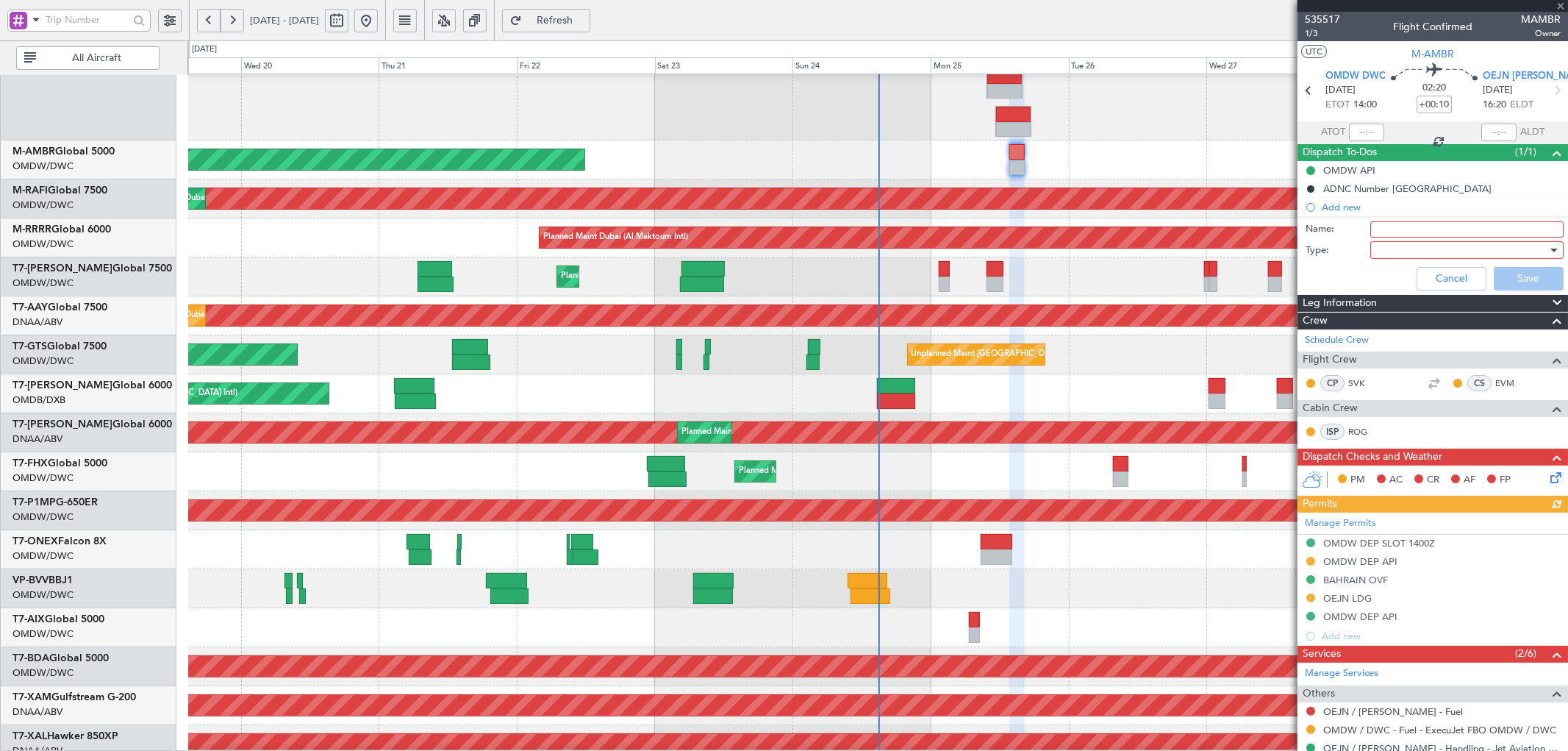
click at [1418, 232] on input "Name:" at bounding box center [1467, 229] width 193 height 16
type input "Flight PLanning"
click at [1392, 242] on div at bounding box center [1462, 250] width 171 height 22
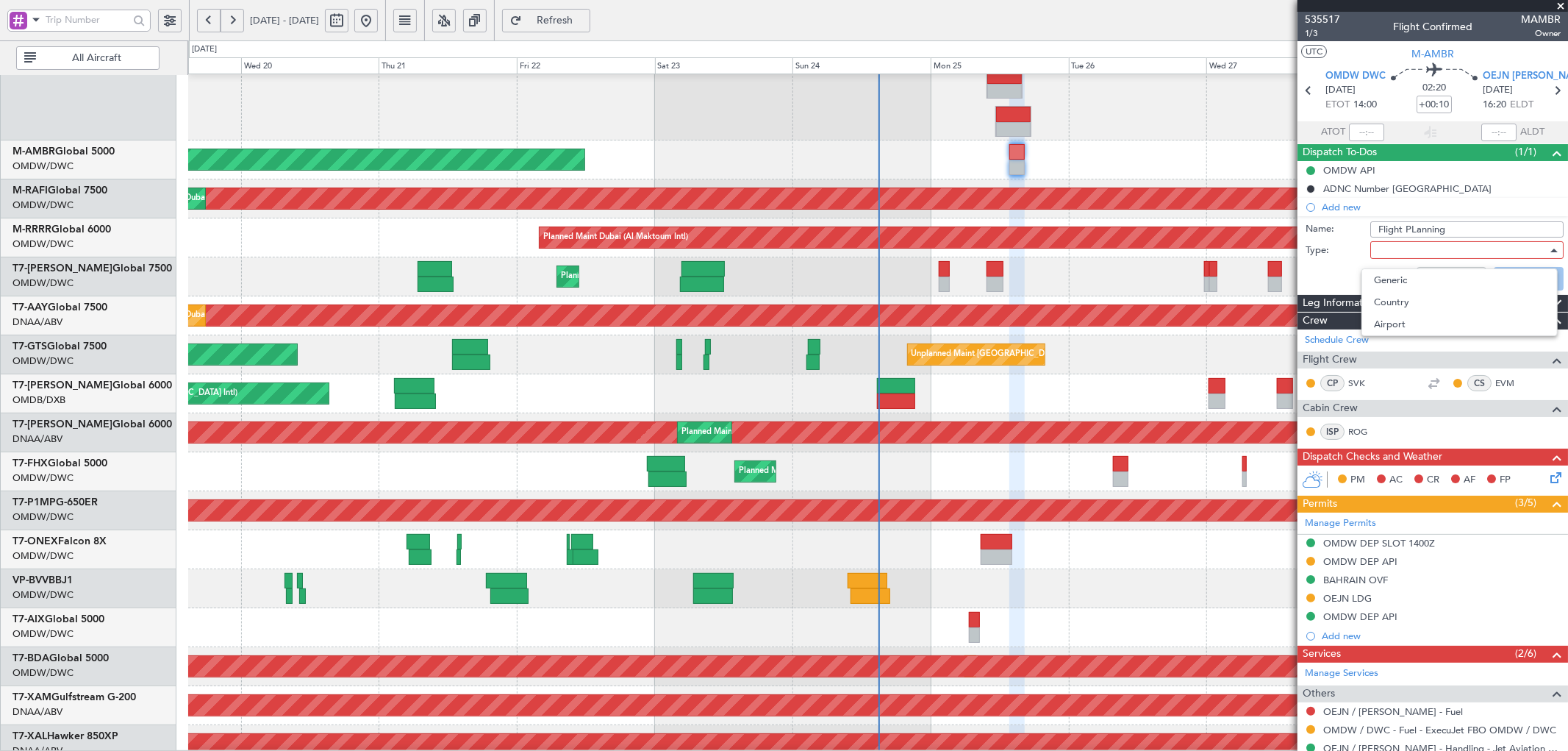
click at [1390, 282] on span "Generic" at bounding box center [1460, 280] width 171 height 22
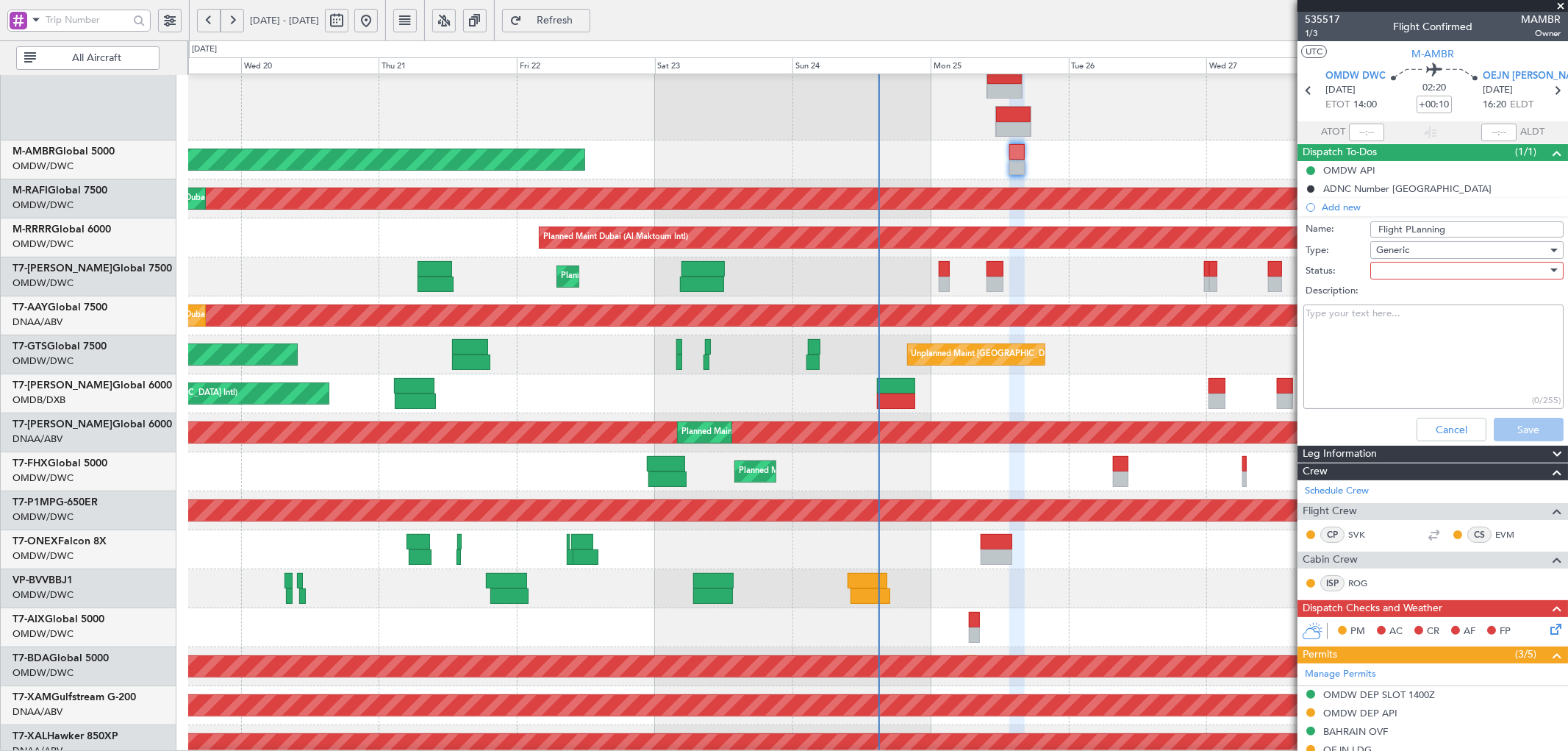
click at [1397, 271] on div at bounding box center [1462, 271] width 171 height 22
click at [1387, 303] on span "Not Started" at bounding box center [1460, 300] width 171 height 22
click at [1390, 381] on textarea "Description:" at bounding box center [1433, 356] width 260 height 105
paste textarea "please plan for tomorrow 20.000 lbs of fuel, remaining is enough for the next f…"
type textarea "please plan for tomorrow 20.000 lbs of fuel, remaining is enough for the next f…"
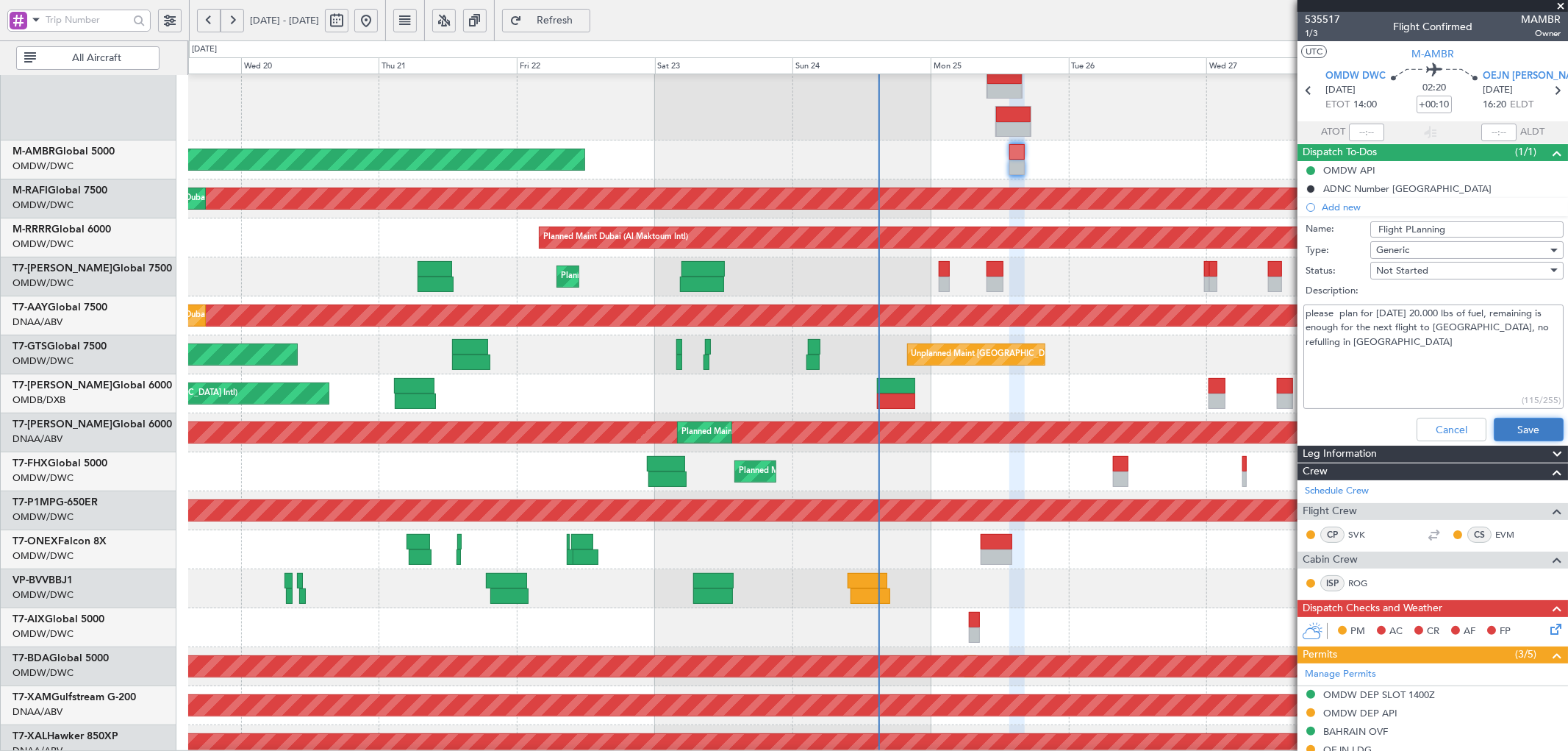
click at [1497, 422] on button "Save" at bounding box center [1529, 429] width 70 height 24
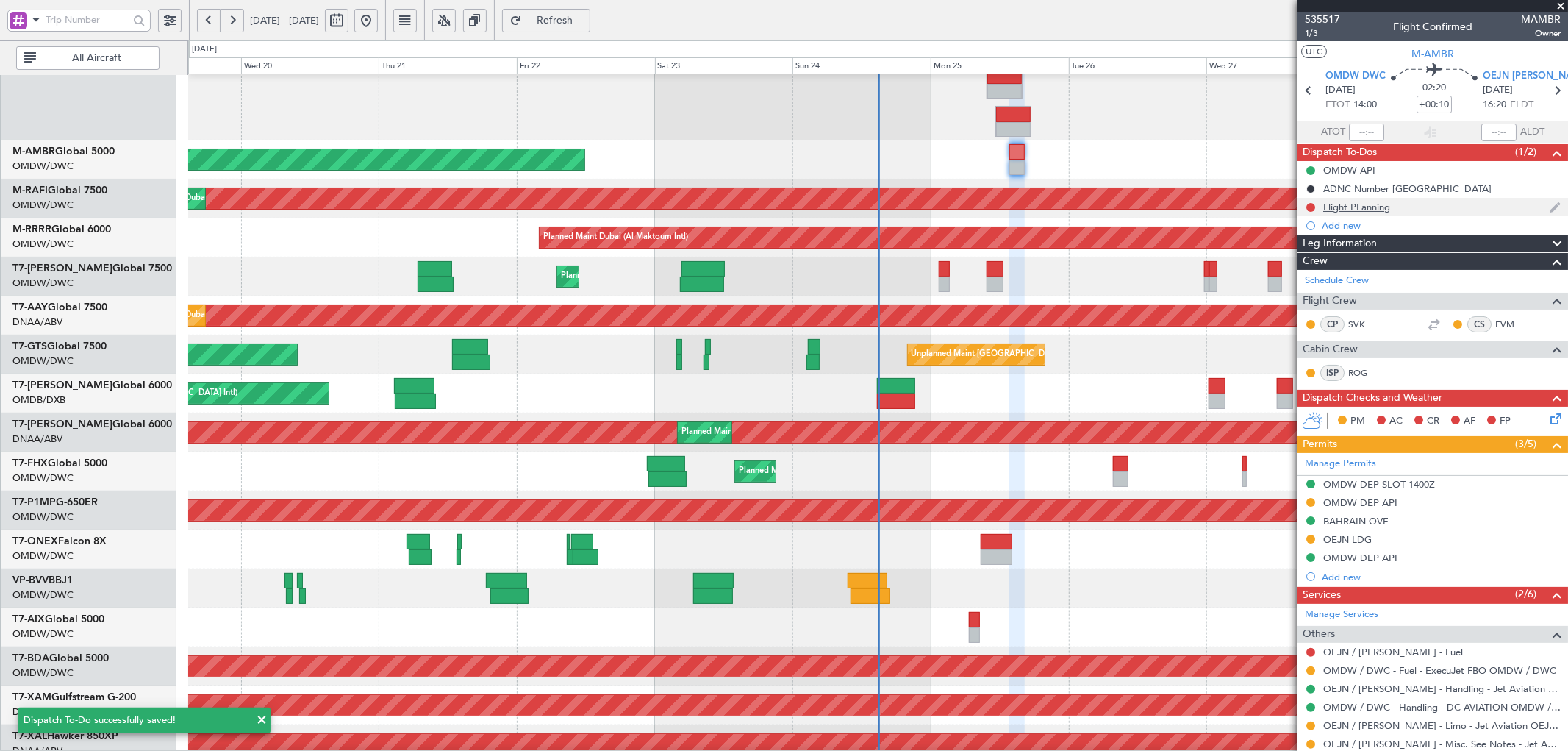
click at [1369, 209] on div "Flight PLanning" at bounding box center [1356, 207] width 67 height 13
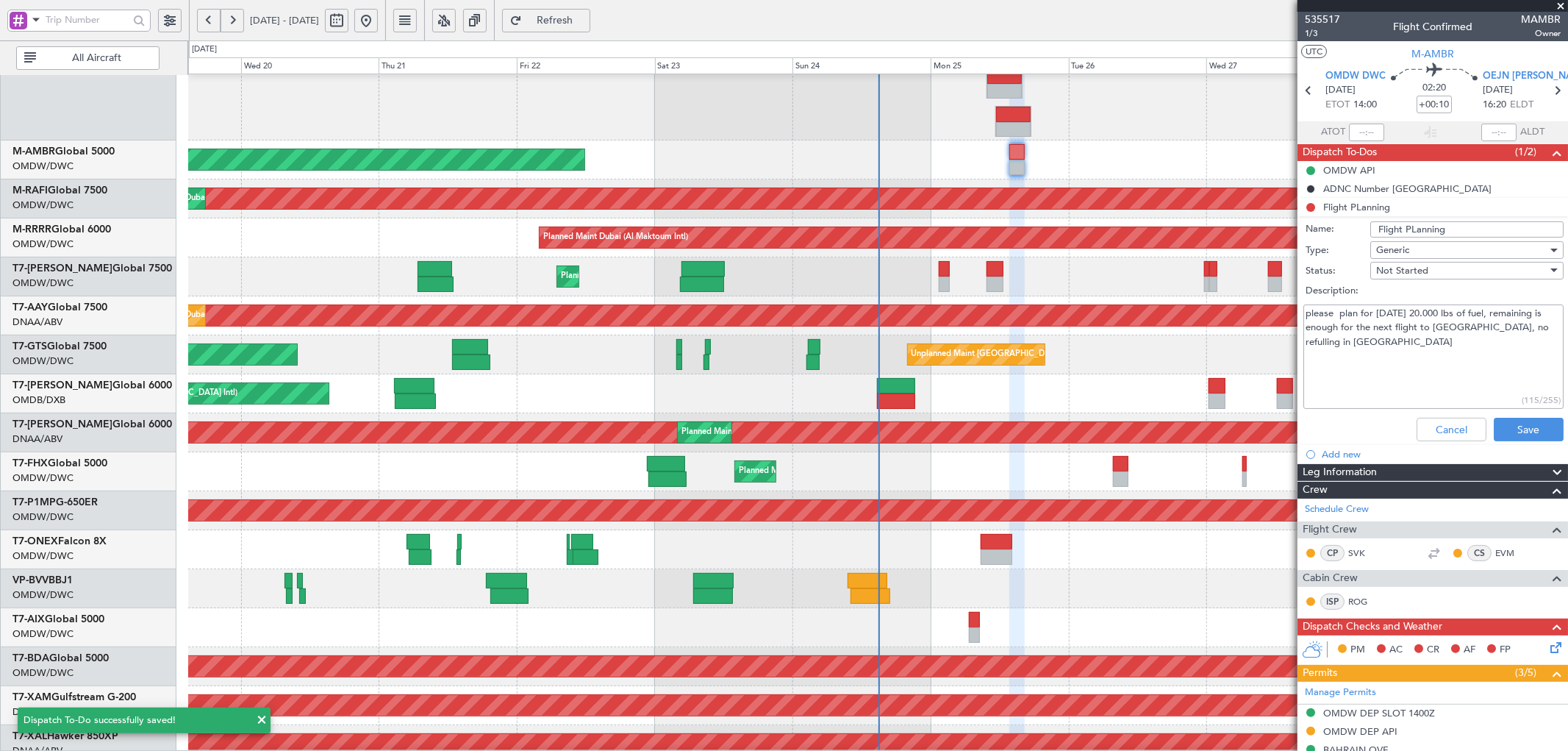
click at [1504, 327] on textarea "please plan for tomorrow 20.000 lbs of fuel, remaining is enough for the next f…" at bounding box center [1433, 356] width 260 height 105
click at [1387, 364] on textarea "please plan for tomorrow 20.000 lbs of fuel, remaining is enough for the next f…" at bounding box center [1433, 356] width 260 height 105
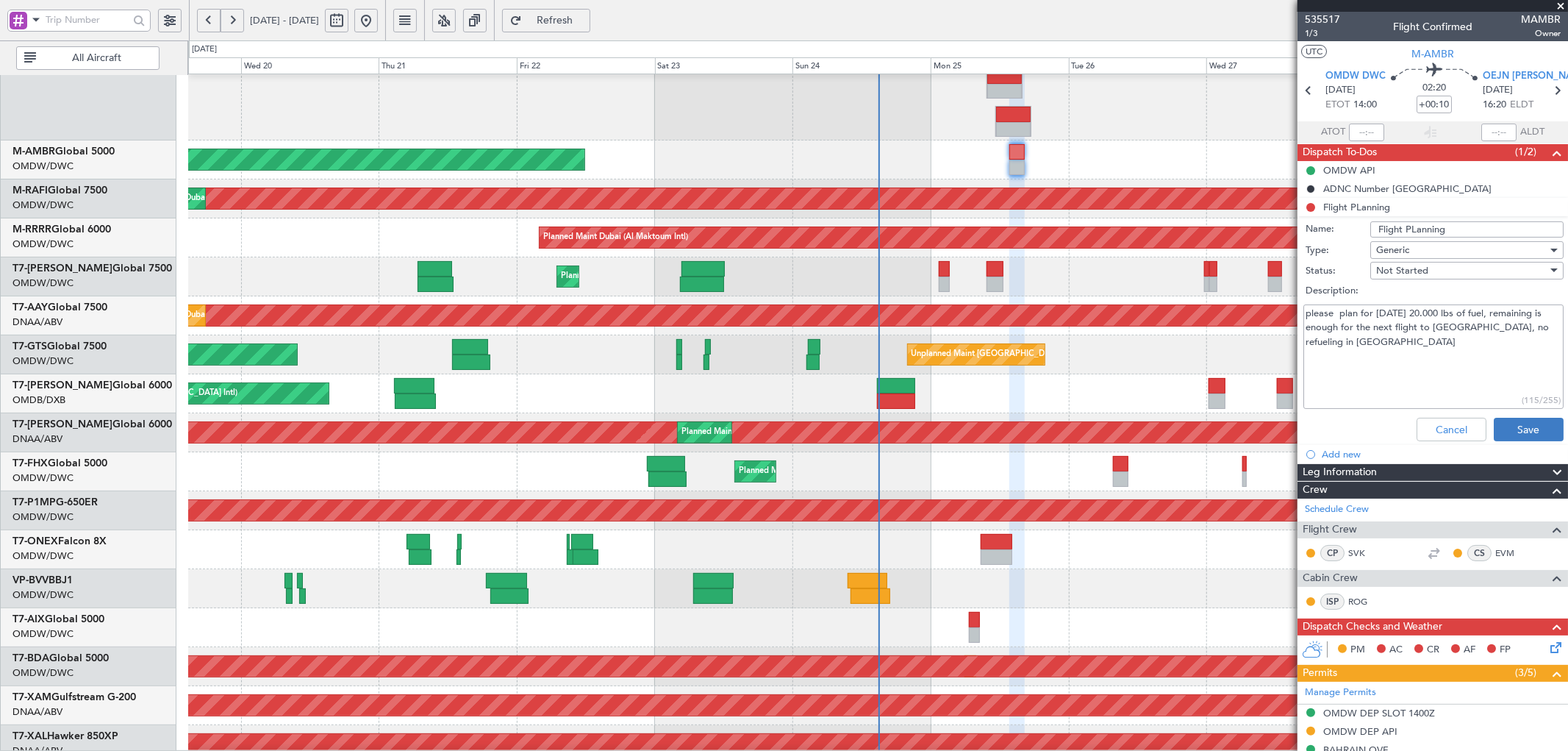
type textarea "please plan for tomorrow 20.000 lbs of fuel, remaining is enough for the next f…"
click at [1532, 422] on button "Save" at bounding box center [1529, 429] width 70 height 24
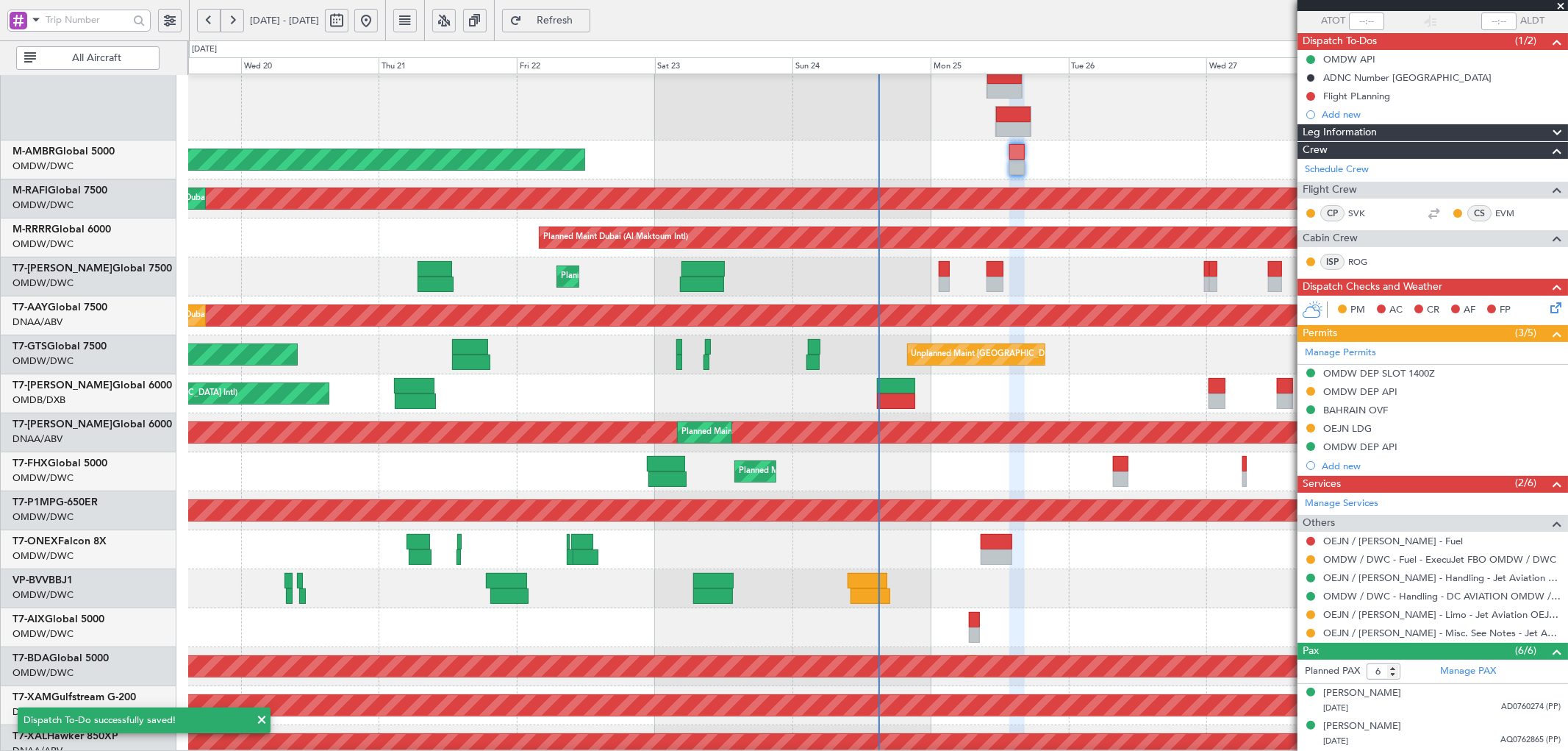
scroll to position [108, 0]
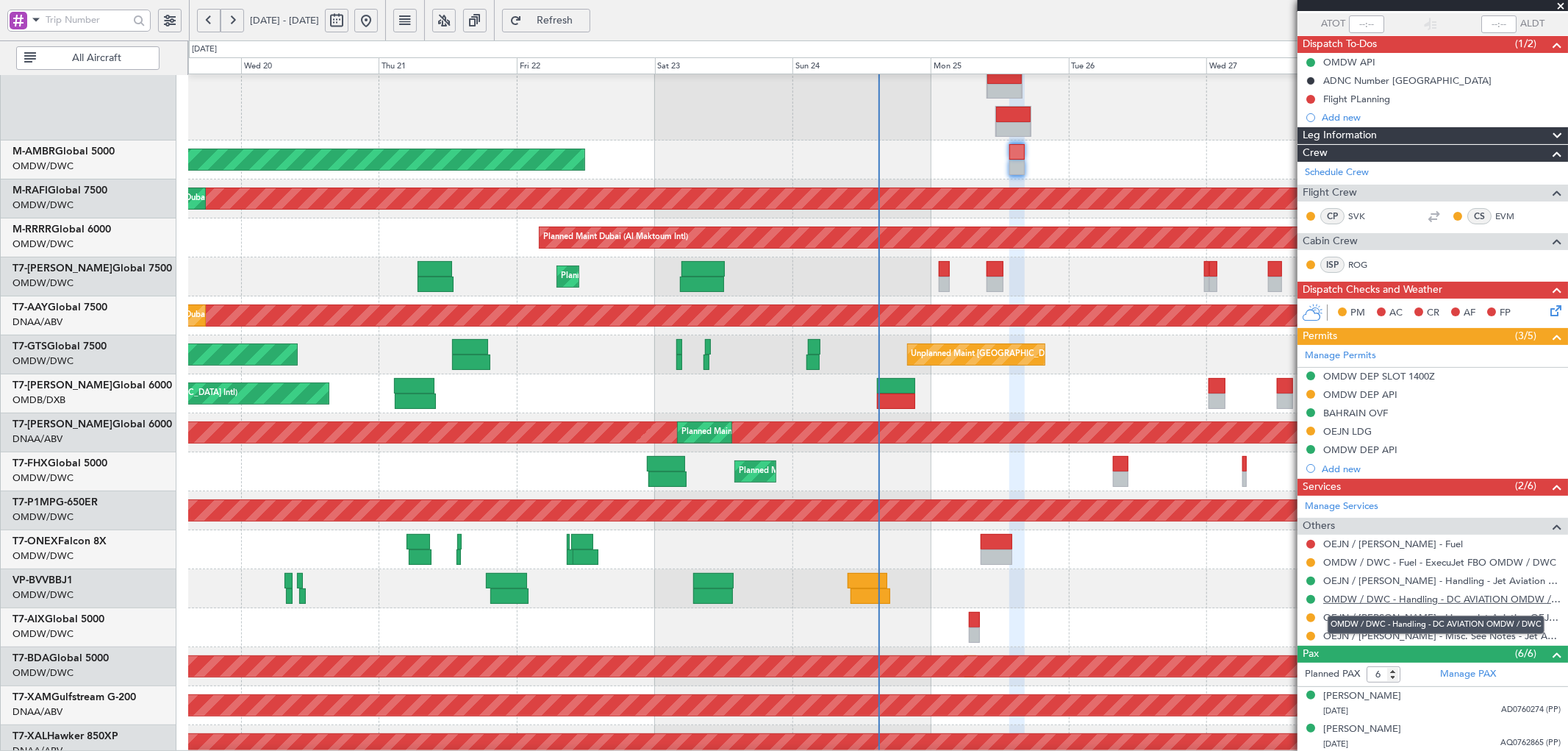
click at [1360, 600] on link "OMDW / DWC - Handling - DC AVIATION OMDW / DWC" at bounding box center [1441, 598] width 237 height 13
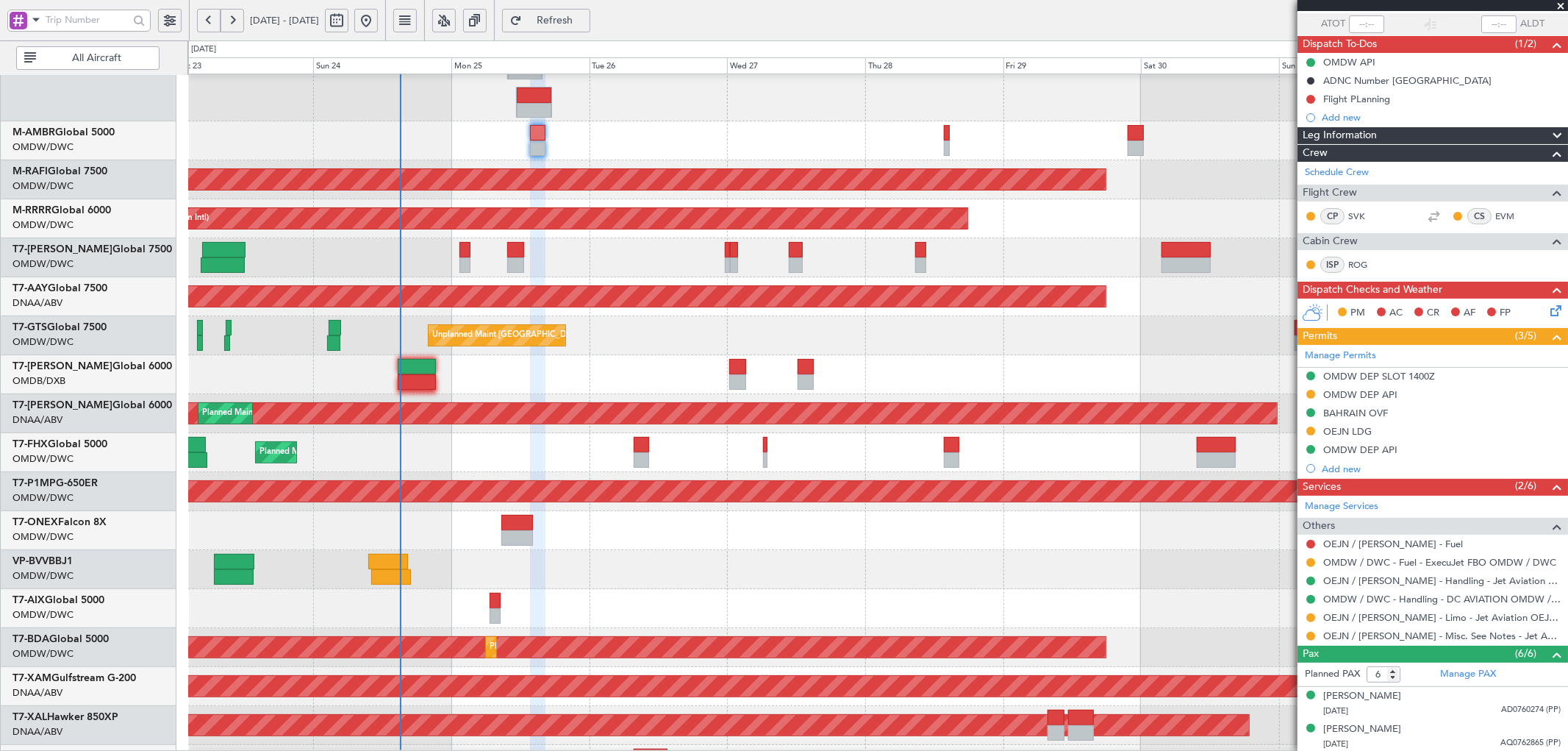
scroll to position [147, 0]
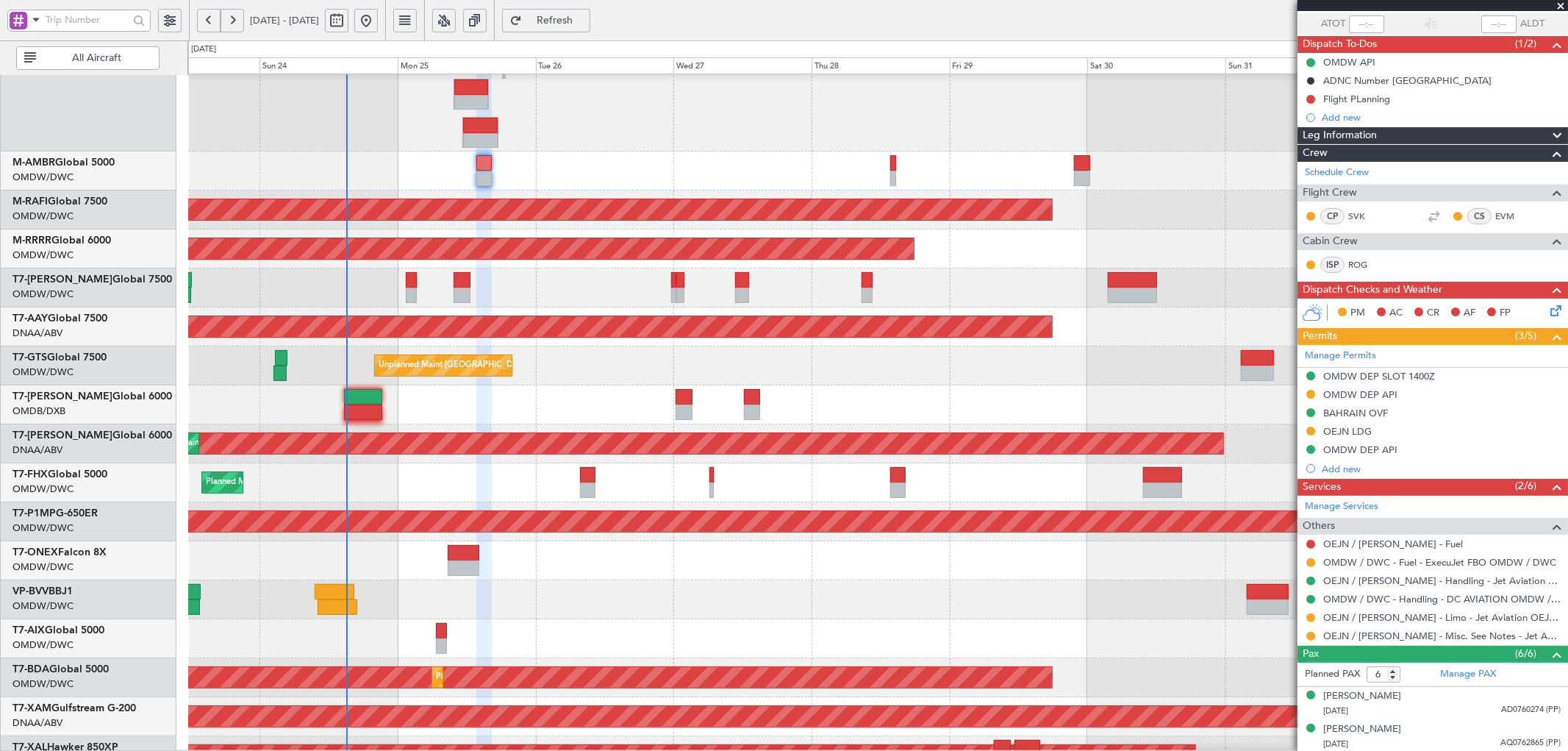
click at [621, 505] on div "Planned Maint Savannah (Savannah/hilton Head Intl)" at bounding box center [877, 522] width 1379 height 39
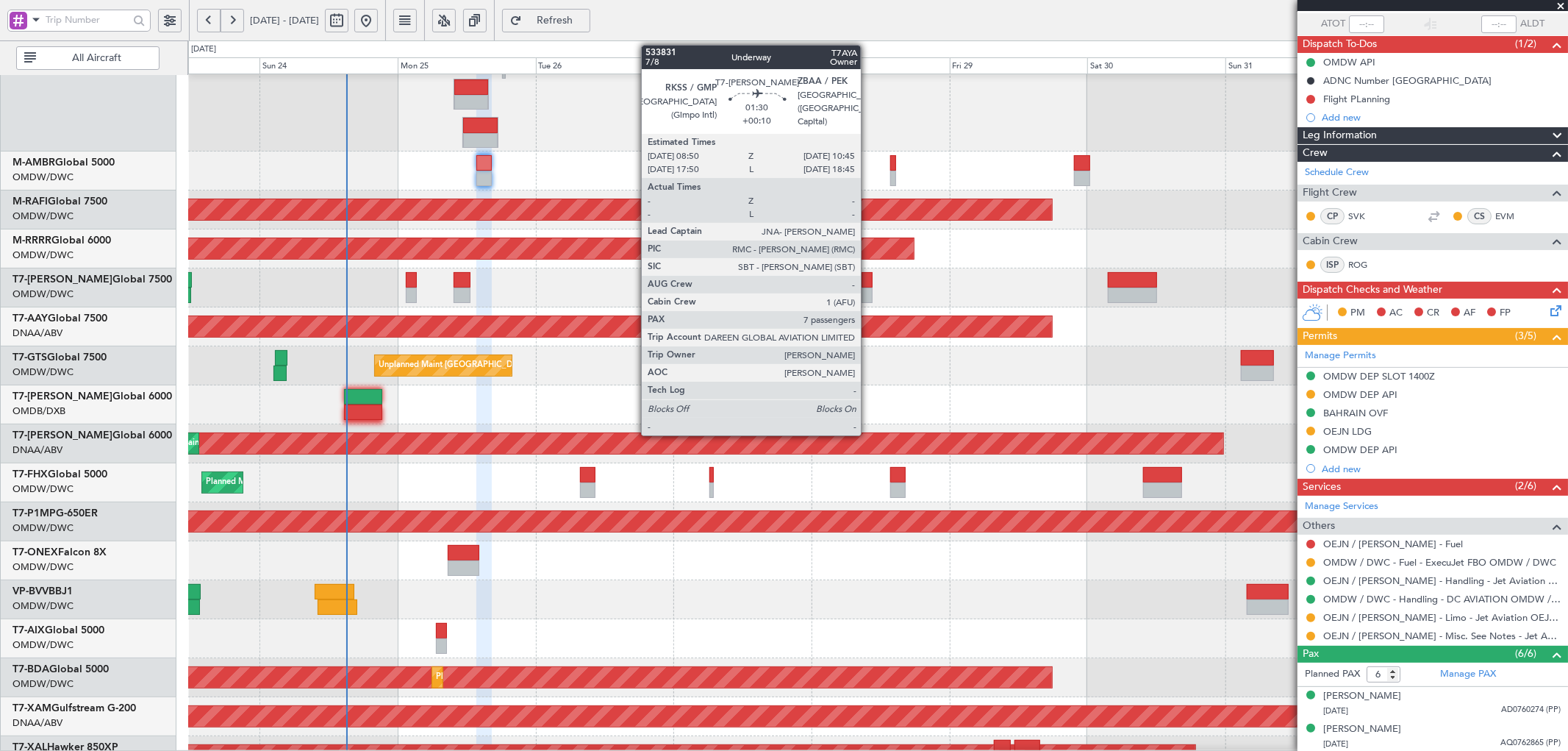
click at [868, 282] on div at bounding box center [866, 280] width 11 height 16
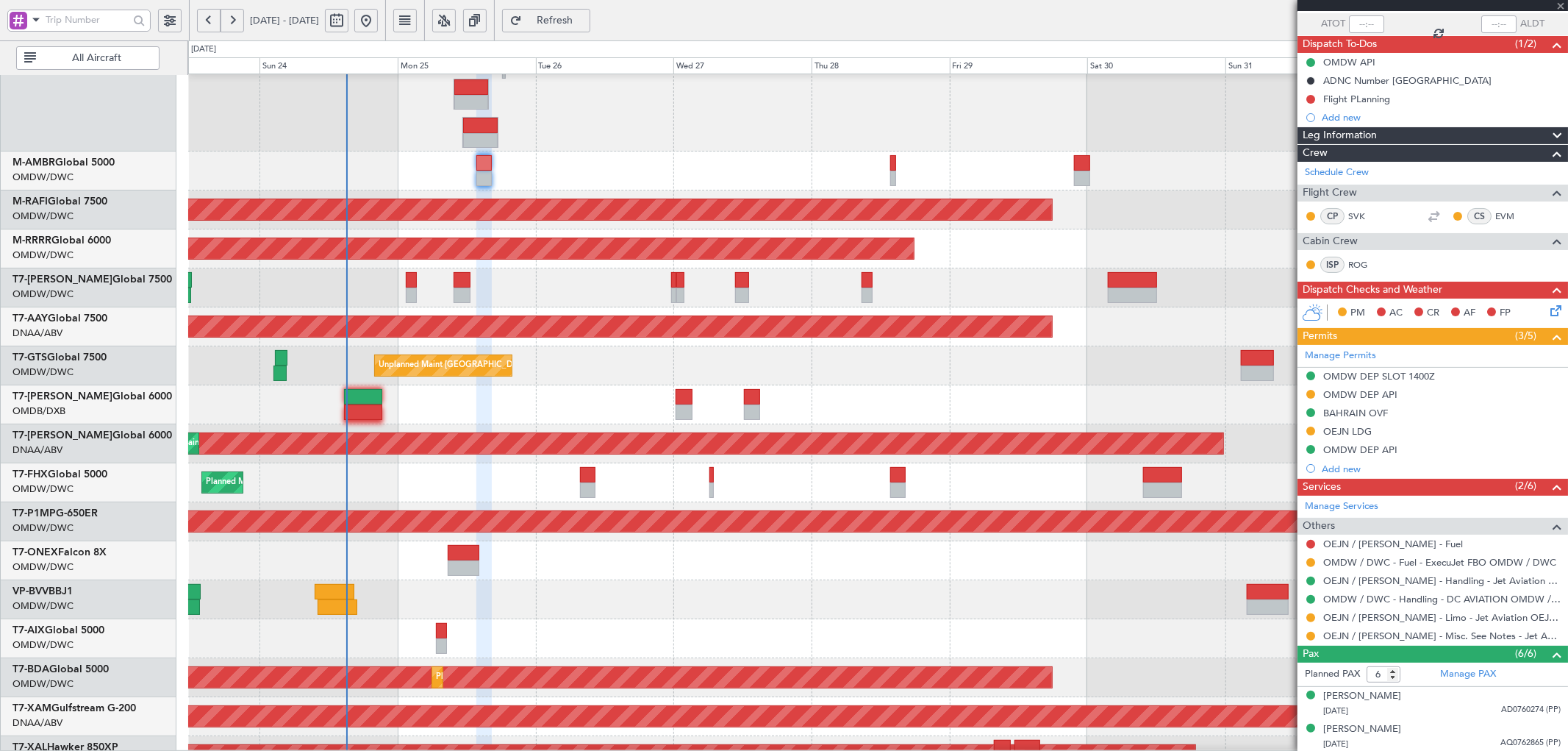
type input "7"
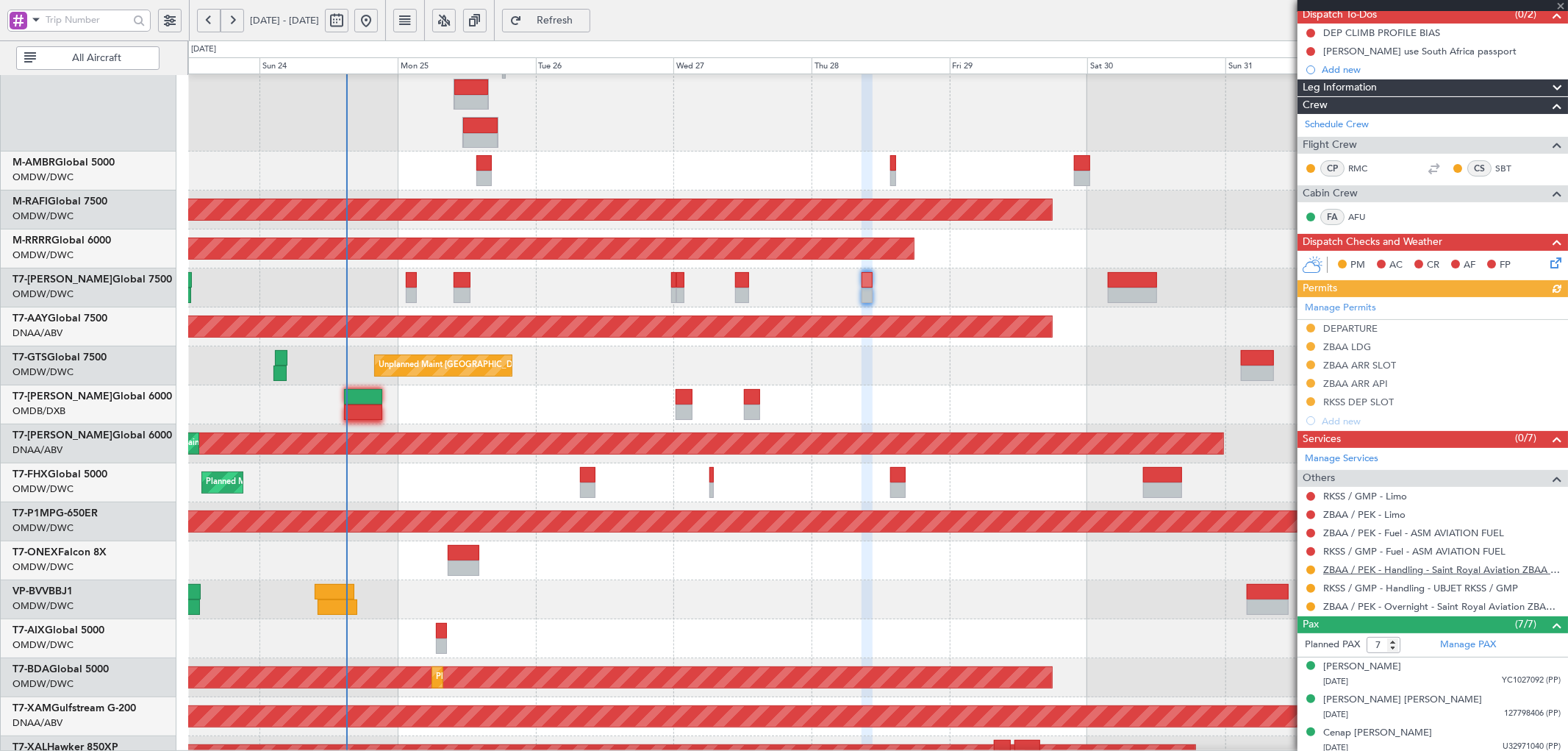
scroll to position [272, 0]
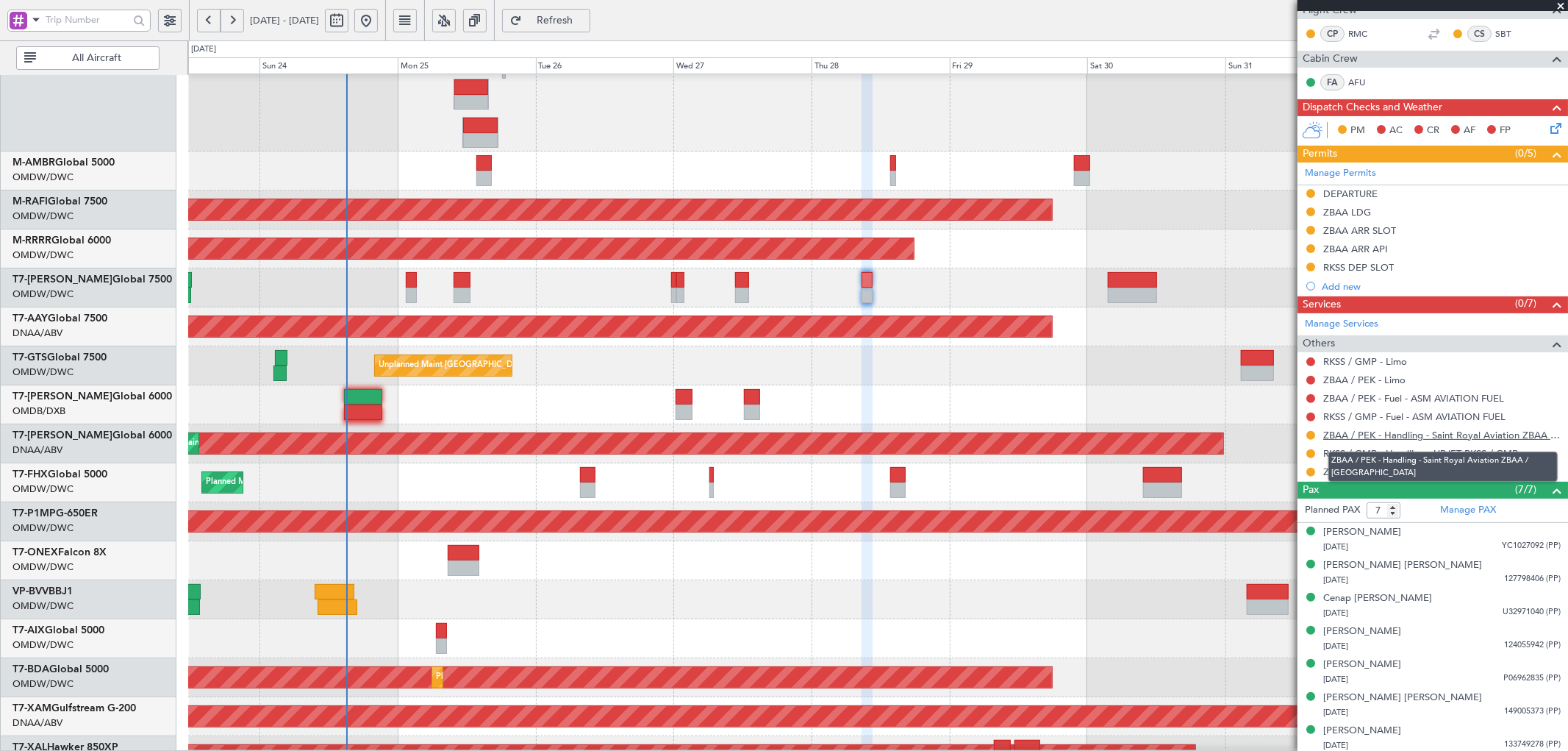
click at [1400, 436] on link "ZBAA / PEK - Handling - Saint Royal Aviation ZBAA / PEK" at bounding box center [1441, 434] width 237 height 13
click at [1460, 438] on link "ZBAA / PEK - Handling - Saint Royal Aviation ZBAA / PEK" at bounding box center [1441, 434] width 237 height 13
click at [586, 16] on span "Refresh" at bounding box center [554, 21] width 60 height 10
click at [586, 18] on span "Refresh" at bounding box center [554, 21] width 60 height 10
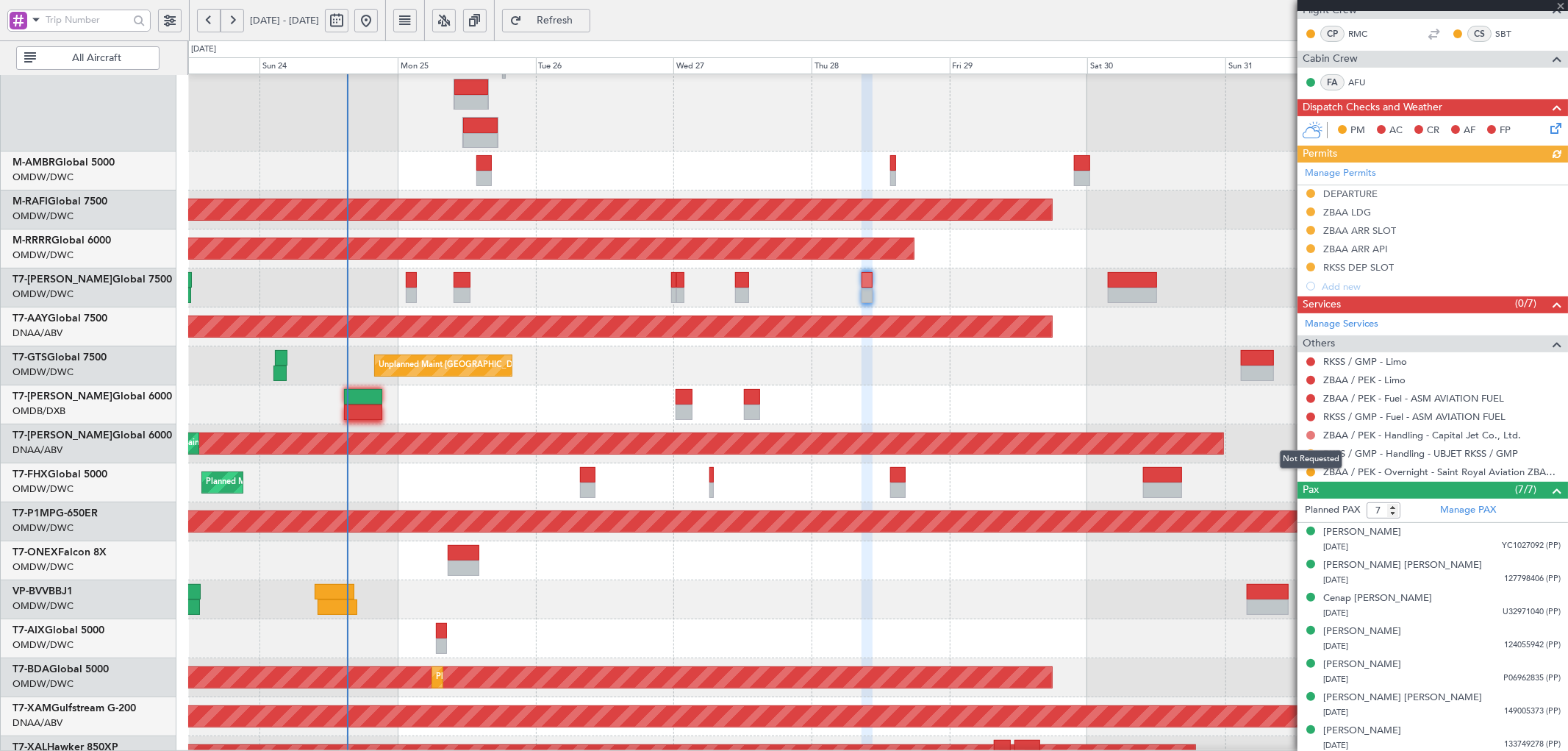
click at [1311, 432] on button at bounding box center [1310, 435] width 9 height 9
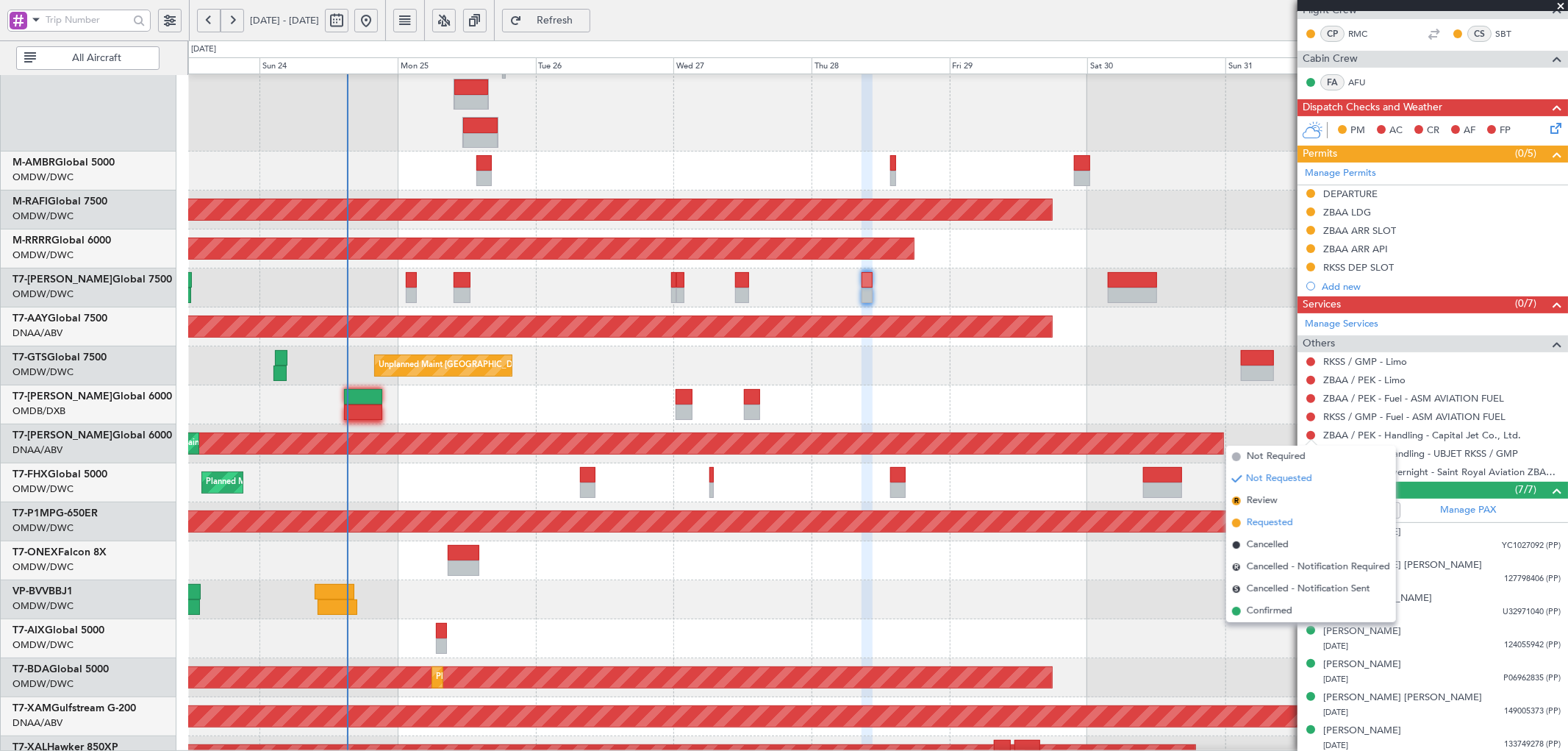
click at [1268, 522] on span "Requested" at bounding box center [1270, 523] width 46 height 15
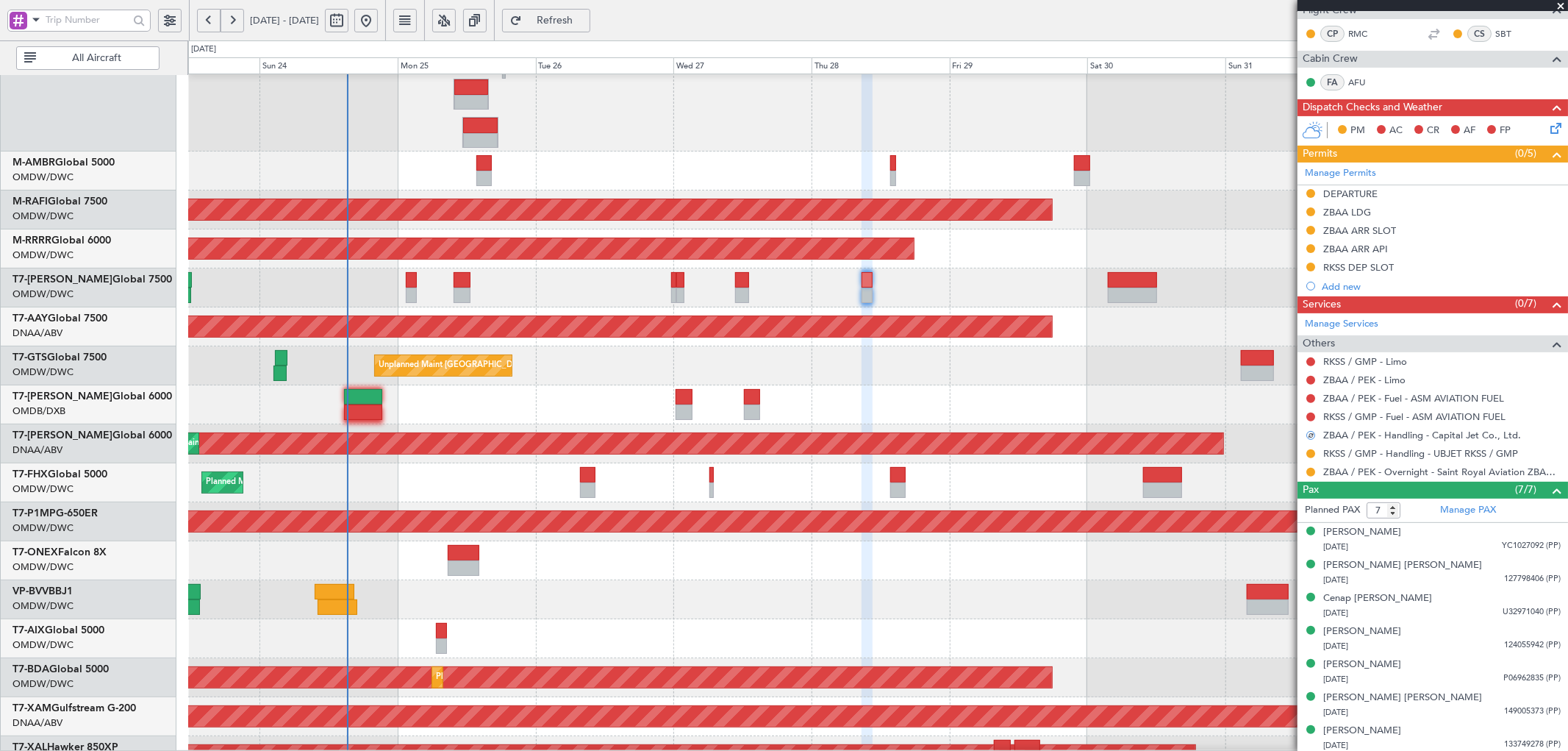
click at [1119, 596] on div at bounding box center [877, 599] width 1379 height 39
click at [1442, 436] on link "ZBAA / PEK - Handling - Capital Jet Co., Ltd." at bounding box center [1421, 434] width 198 height 13
click at [586, 18] on span "Refresh" at bounding box center [554, 21] width 60 height 10
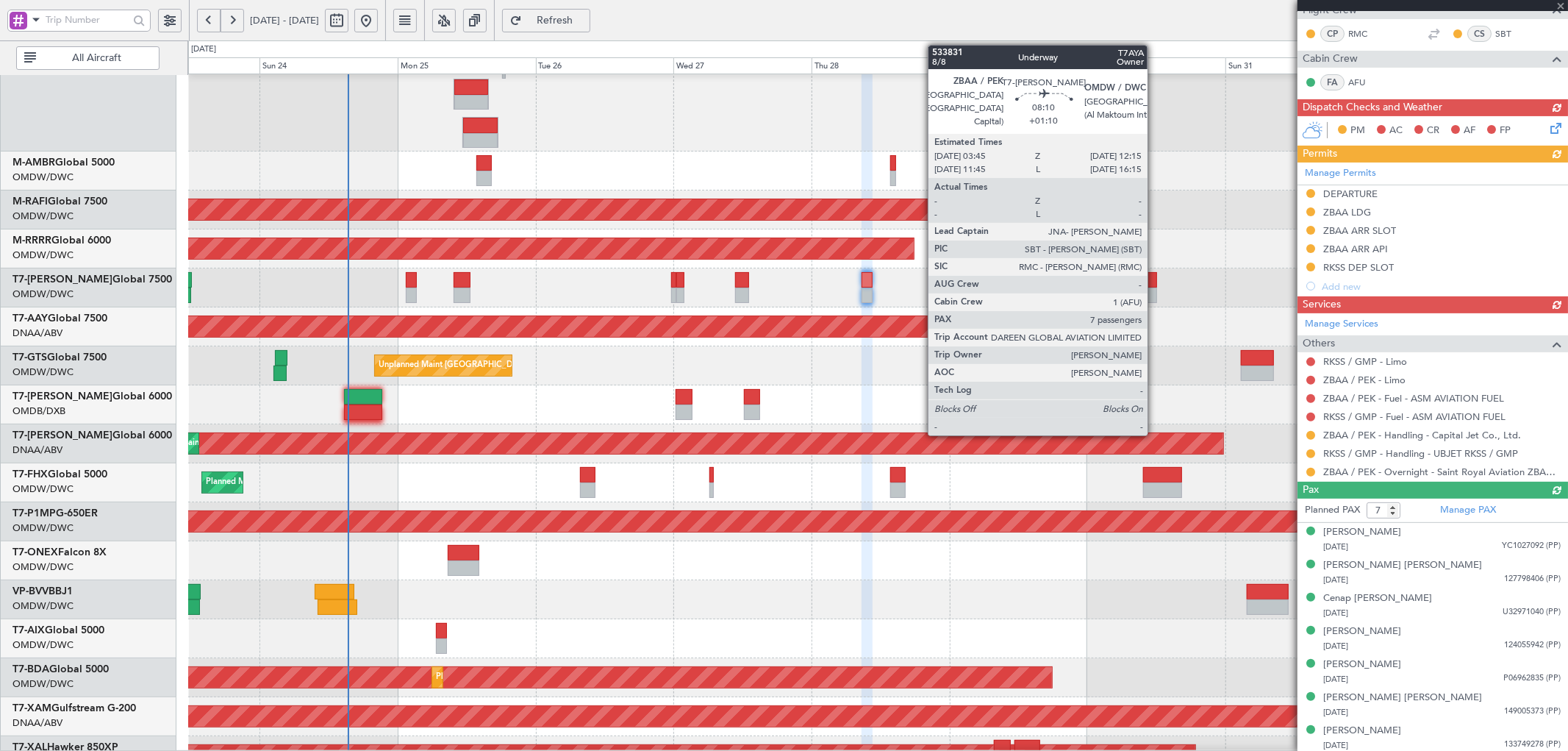
scroll to position [0, 0]
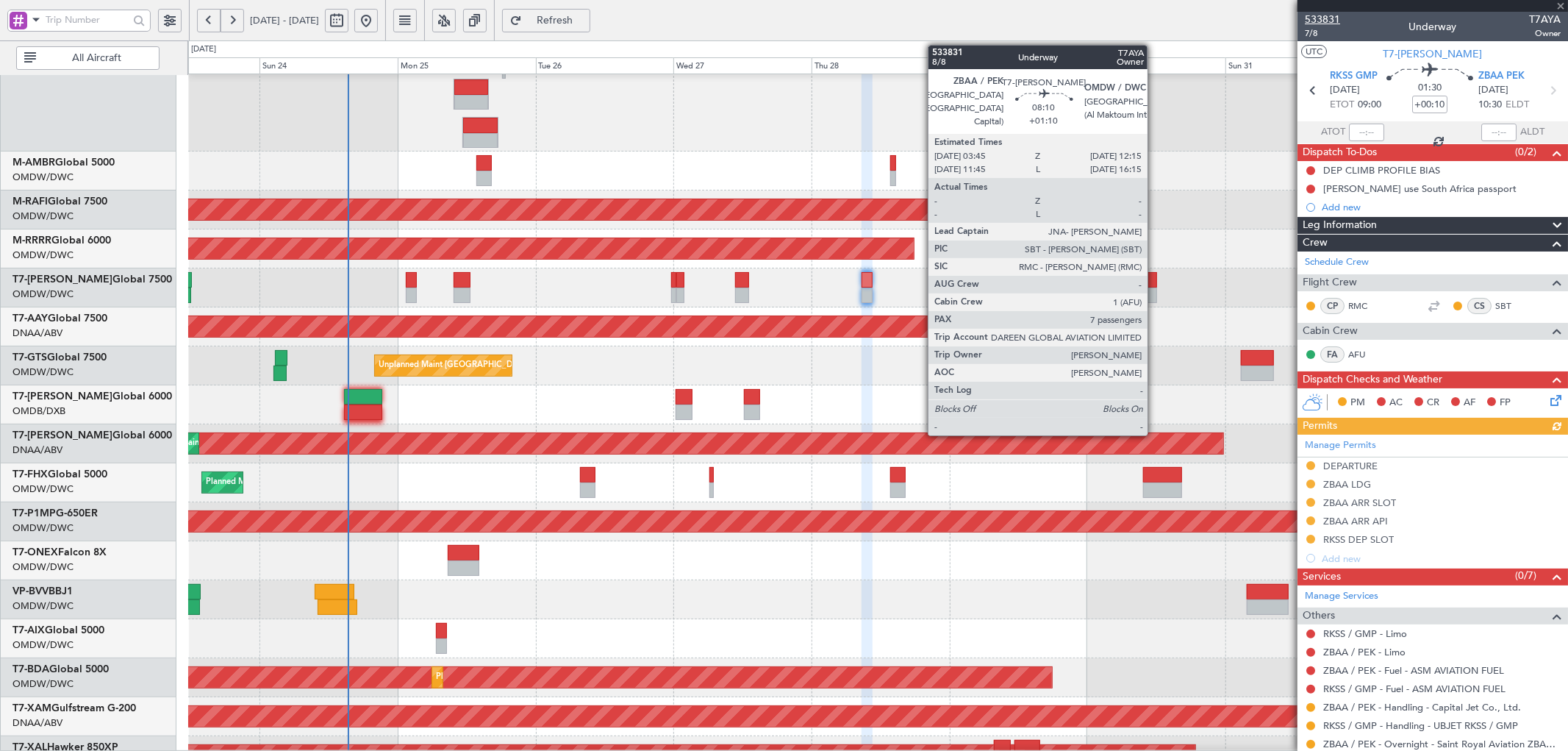
click at [1335, 24] on span "533831" at bounding box center [1323, 20] width 35 height 16
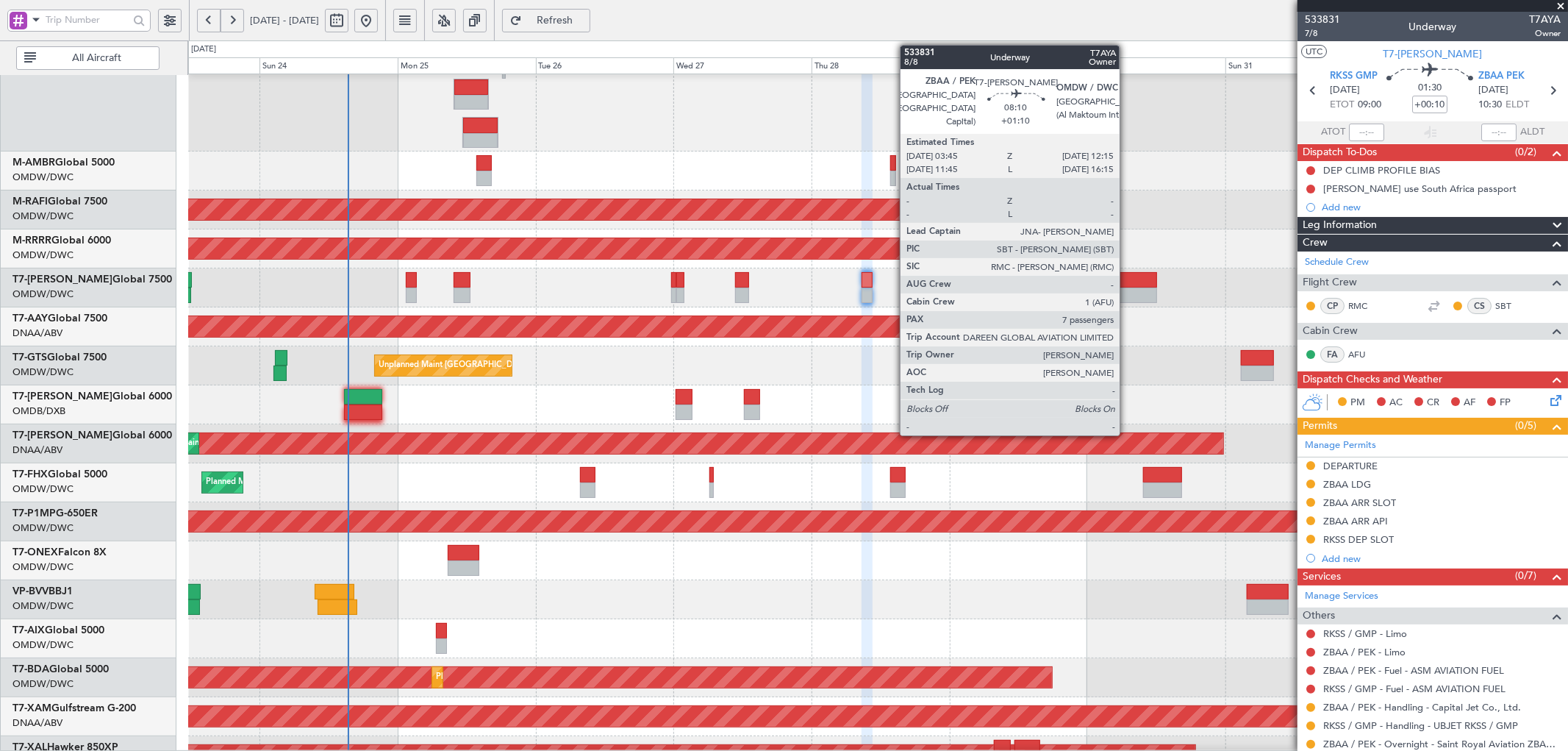
click at [1127, 283] on div at bounding box center [1133, 280] width 49 height 16
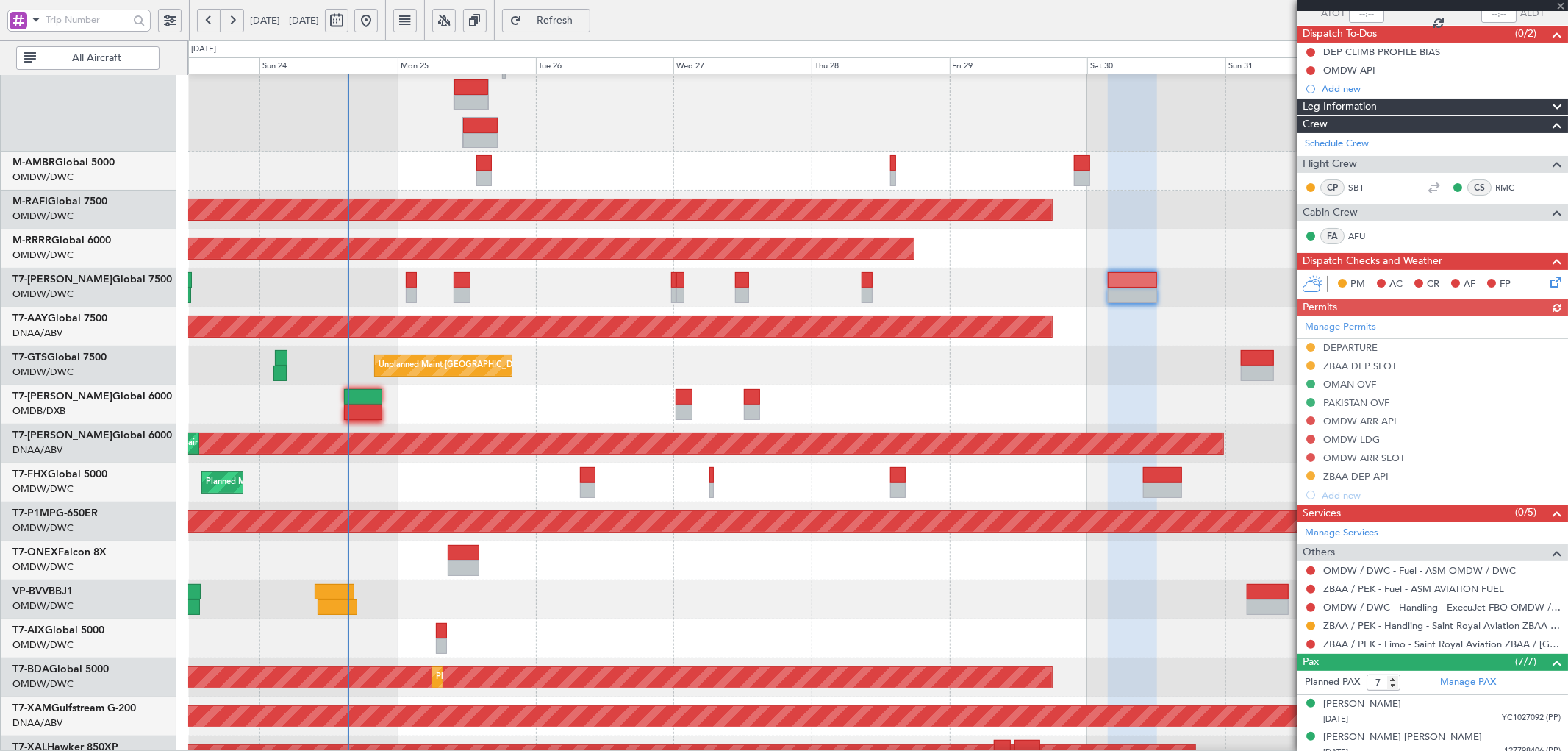
scroll to position [218, 0]
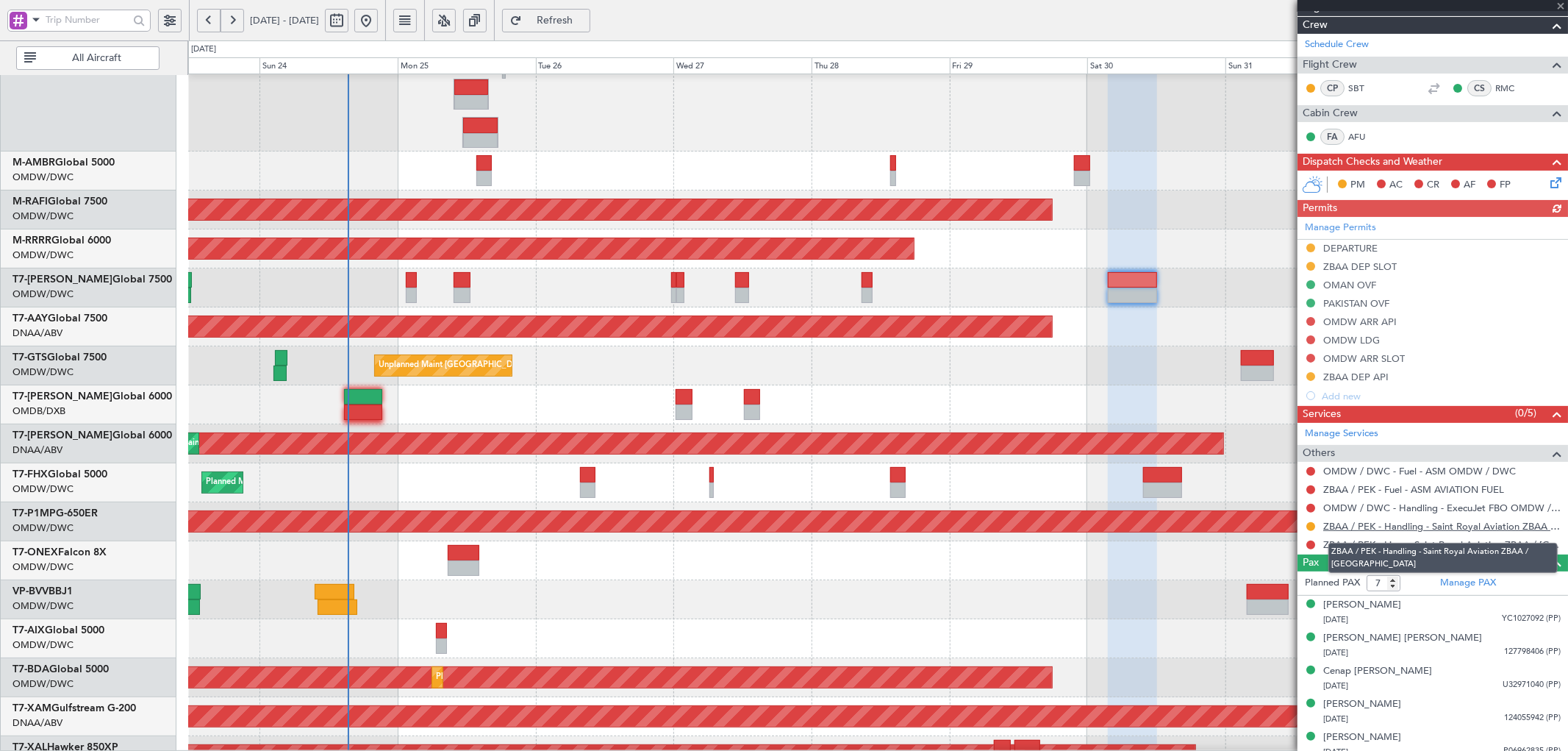
click at [1436, 524] on link "ZBAA / PEK - Handling - Saint Royal Aviation ZBAA / PEK" at bounding box center [1441, 526] width 237 height 13
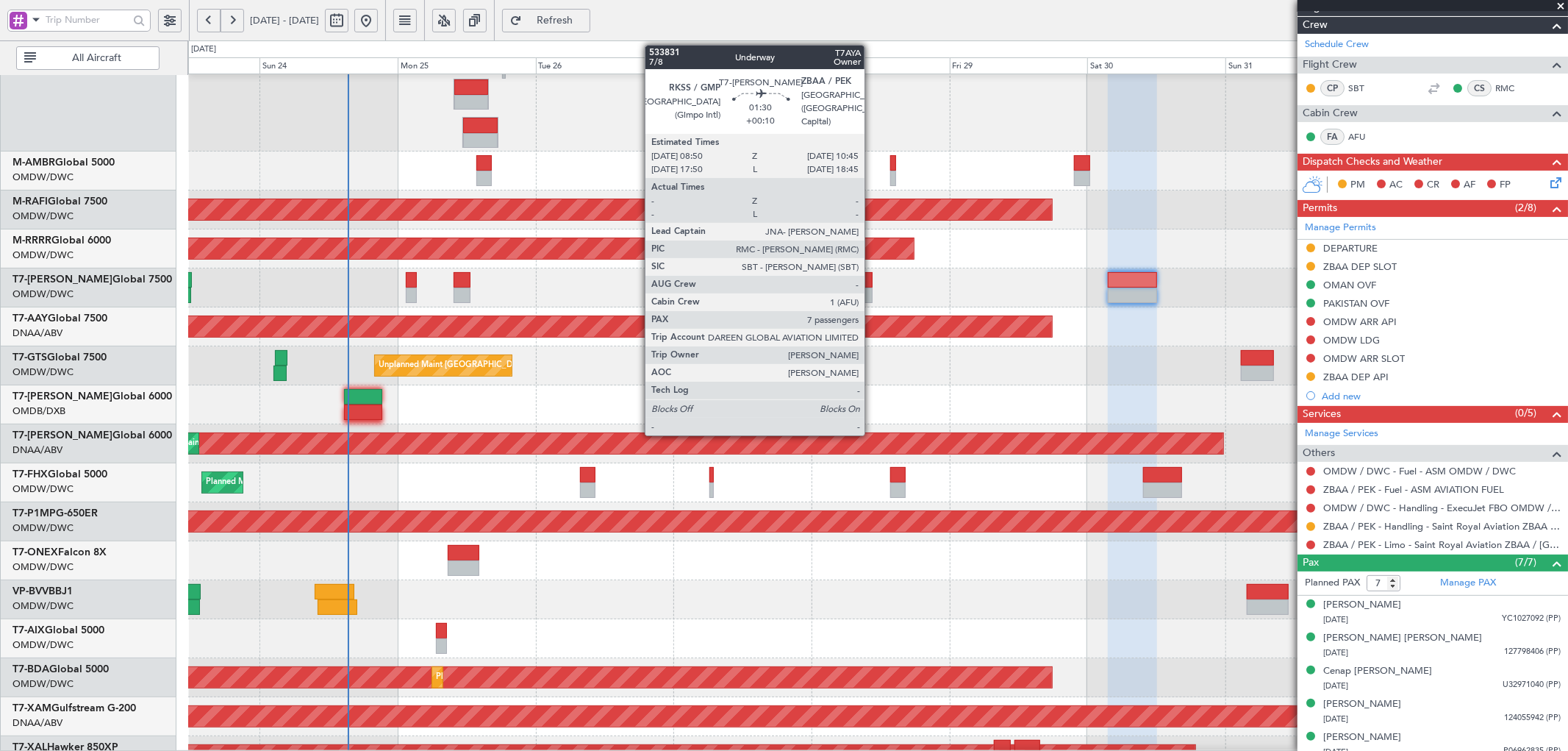
click at [870, 283] on div at bounding box center [866, 280] width 11 height 16
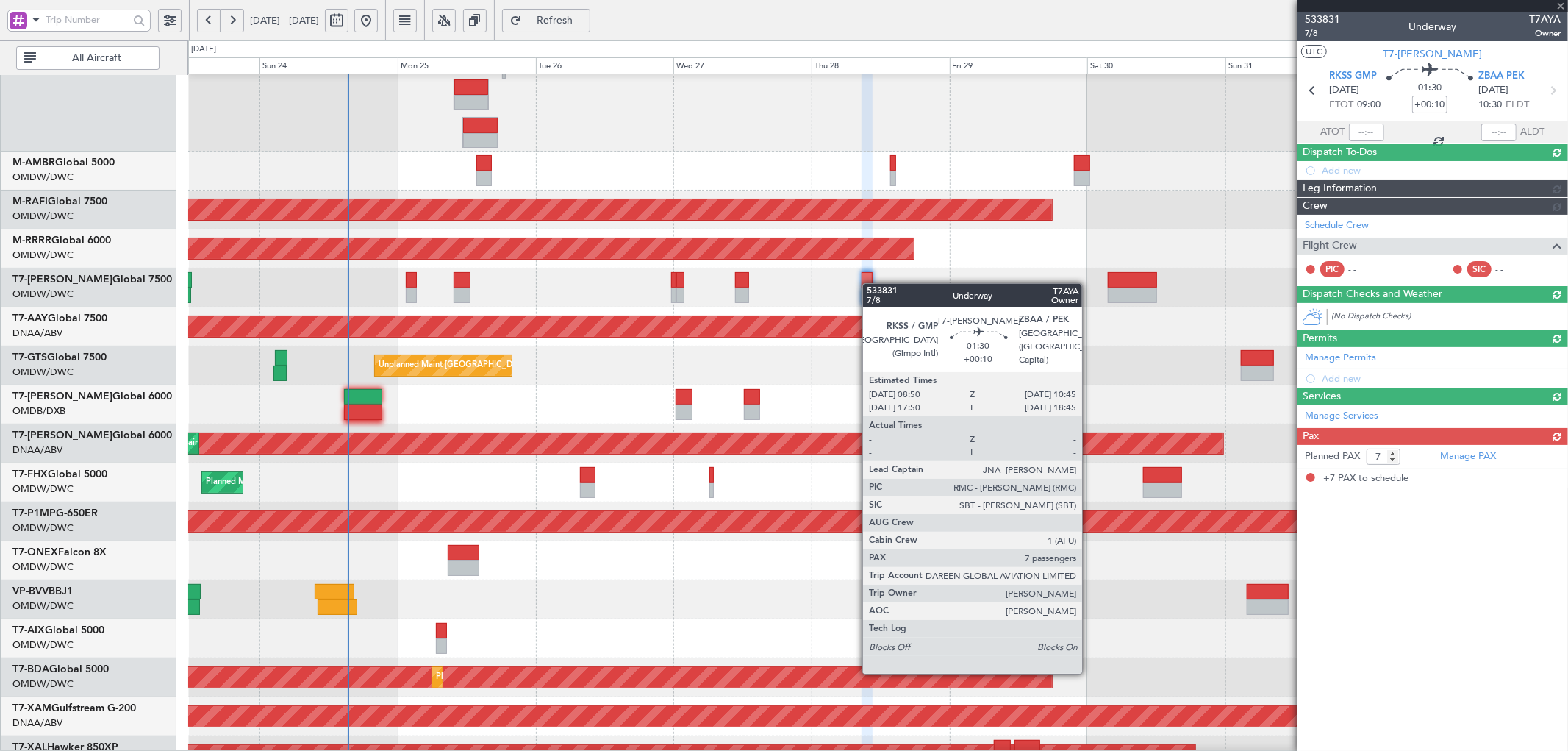
scroll to position [0, 0]
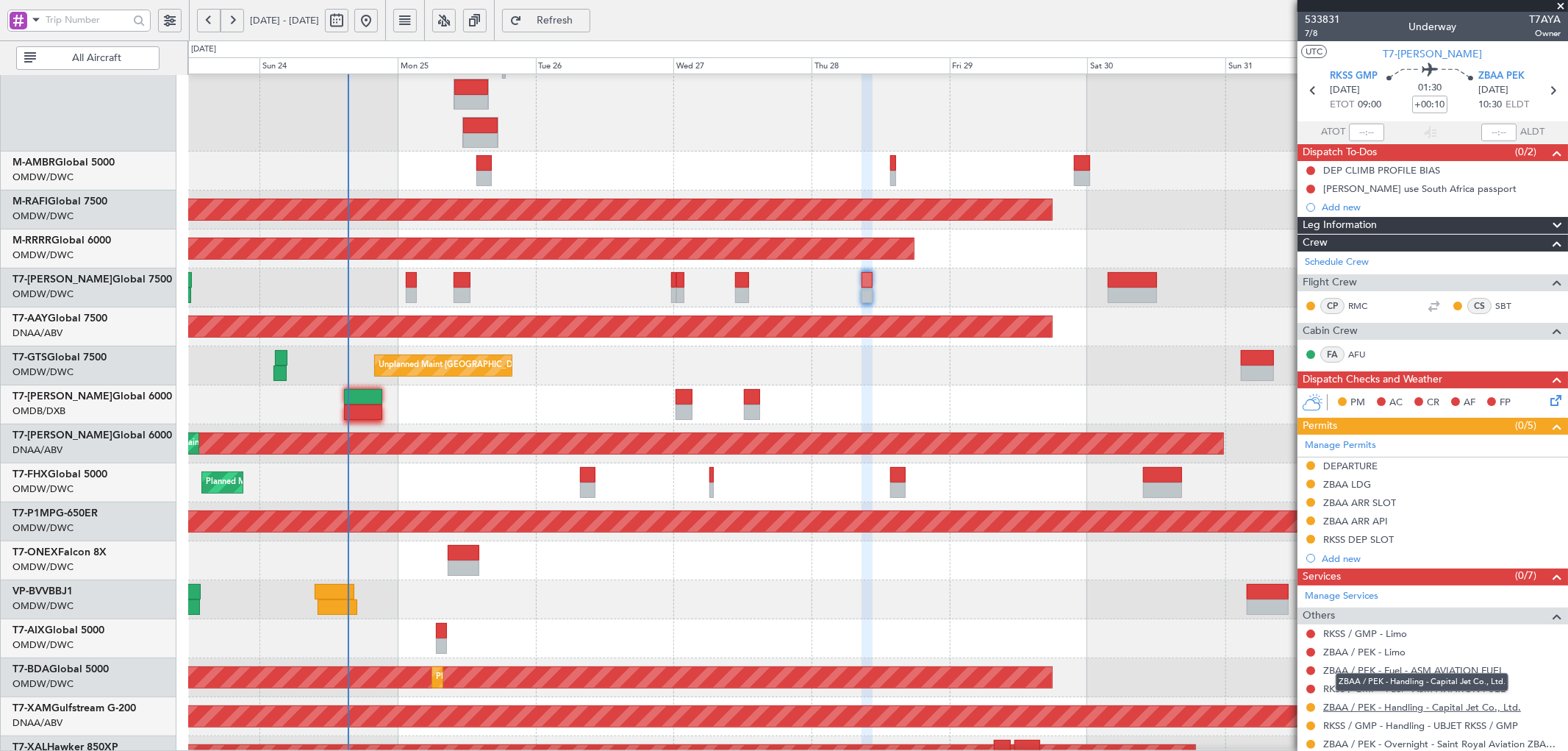
click at [1348, 710] on link "ZBAA / PEK - Handling - Capital Jet Co., Ltd." at bounding box center [1421, 707] width 198 height 13
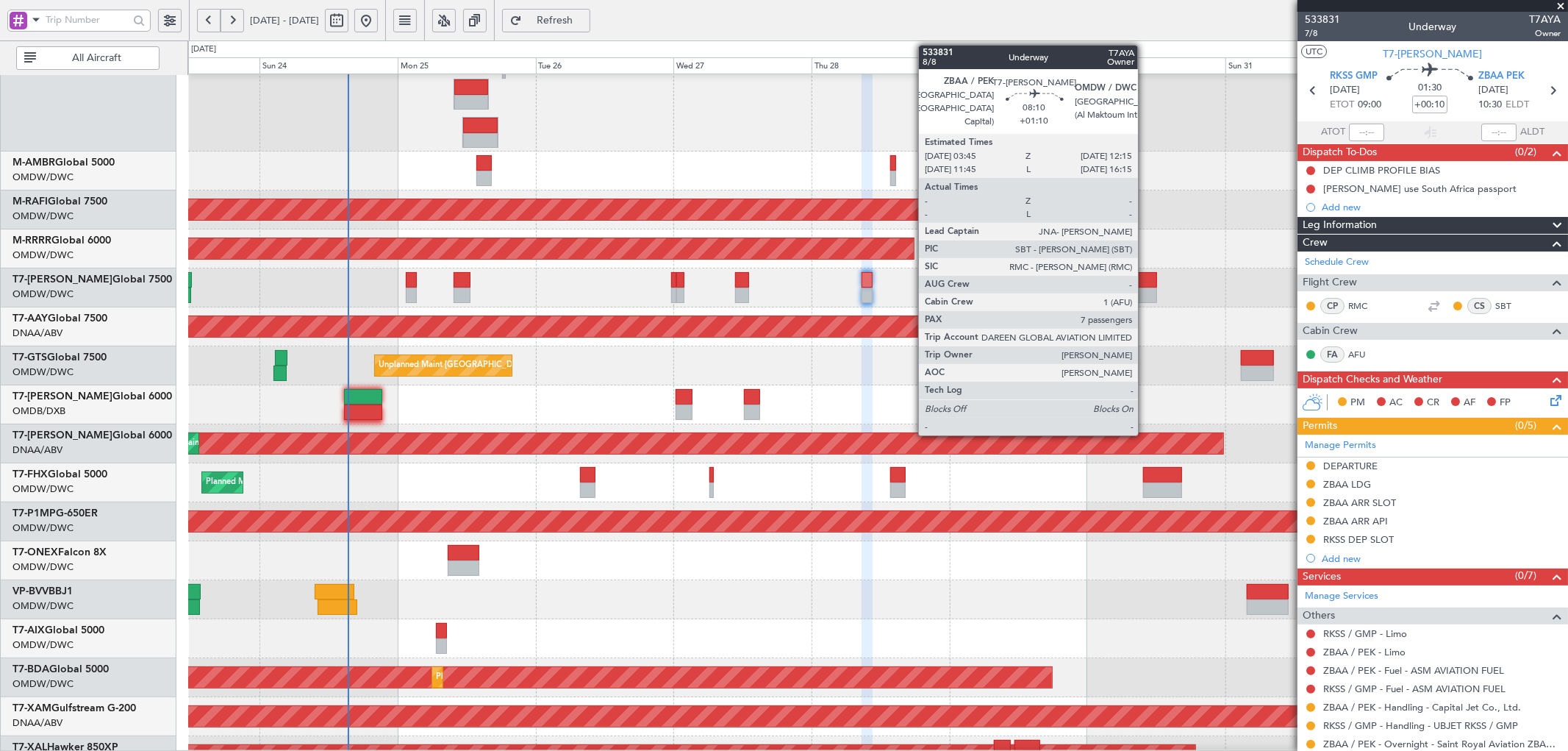
click at [1146, 287] on div at bounding box center [1133, 295] width 49 height 16
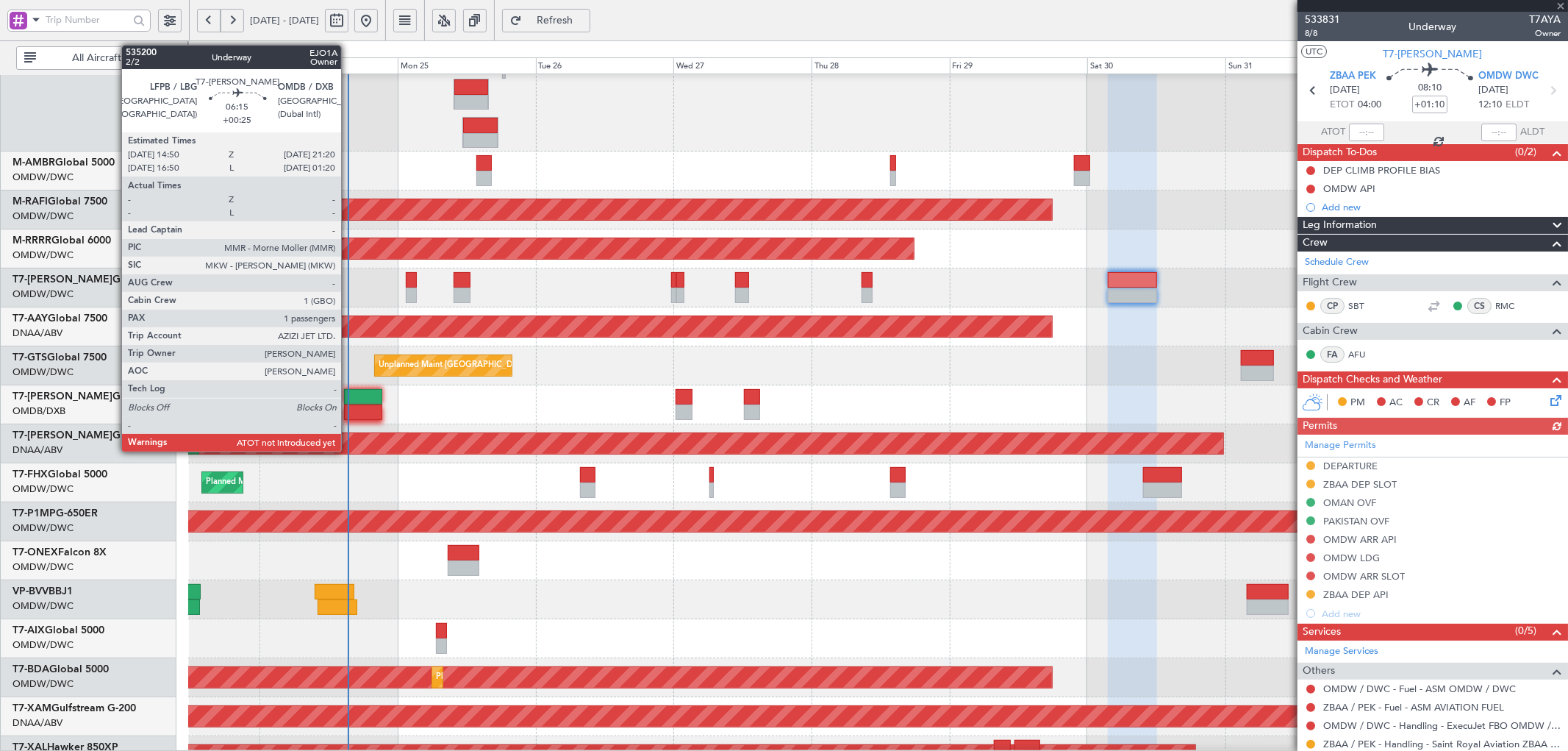
click at [348, 412] on div at bounding box center [363, 412] width 37 height 16
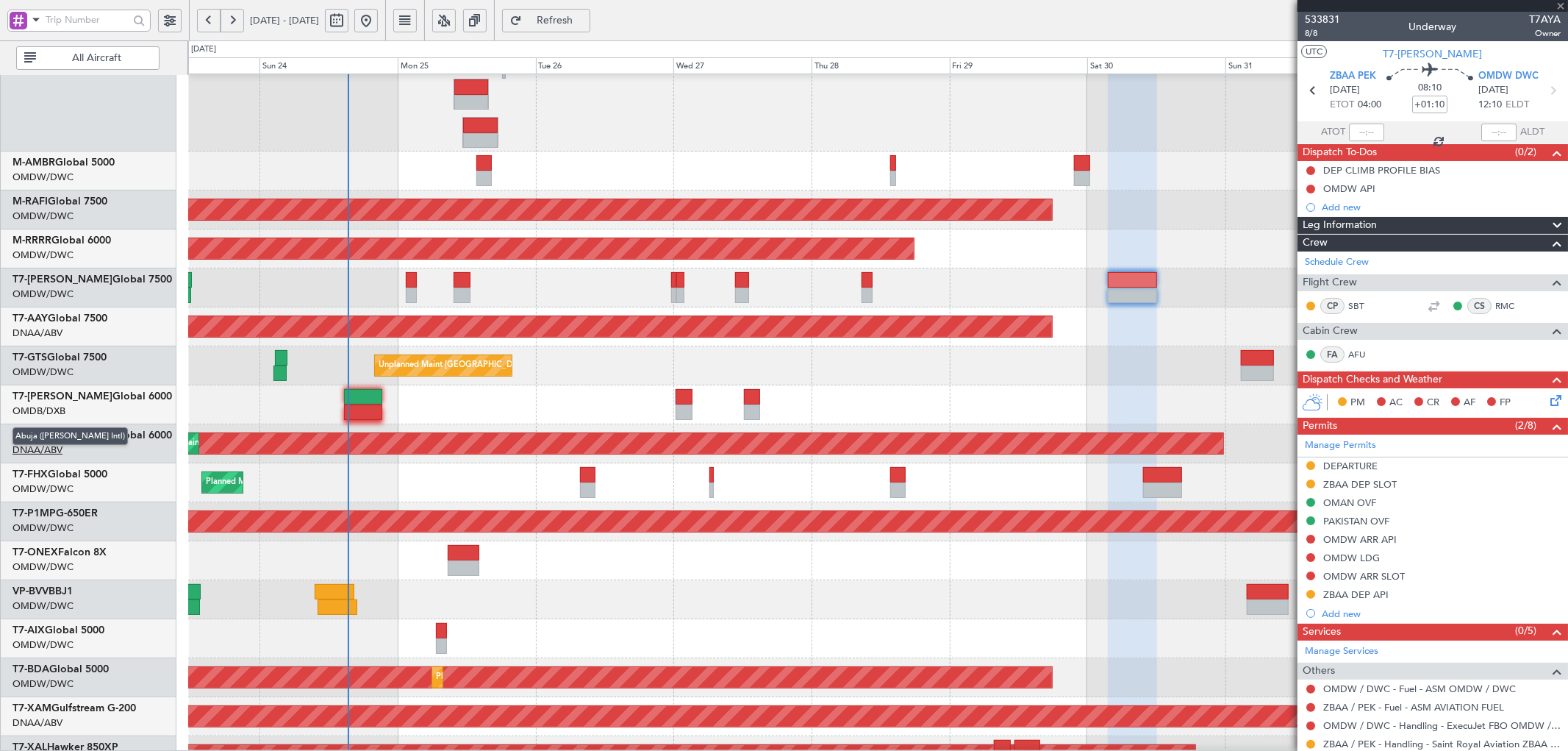
type input "+00:25"
type input "1"
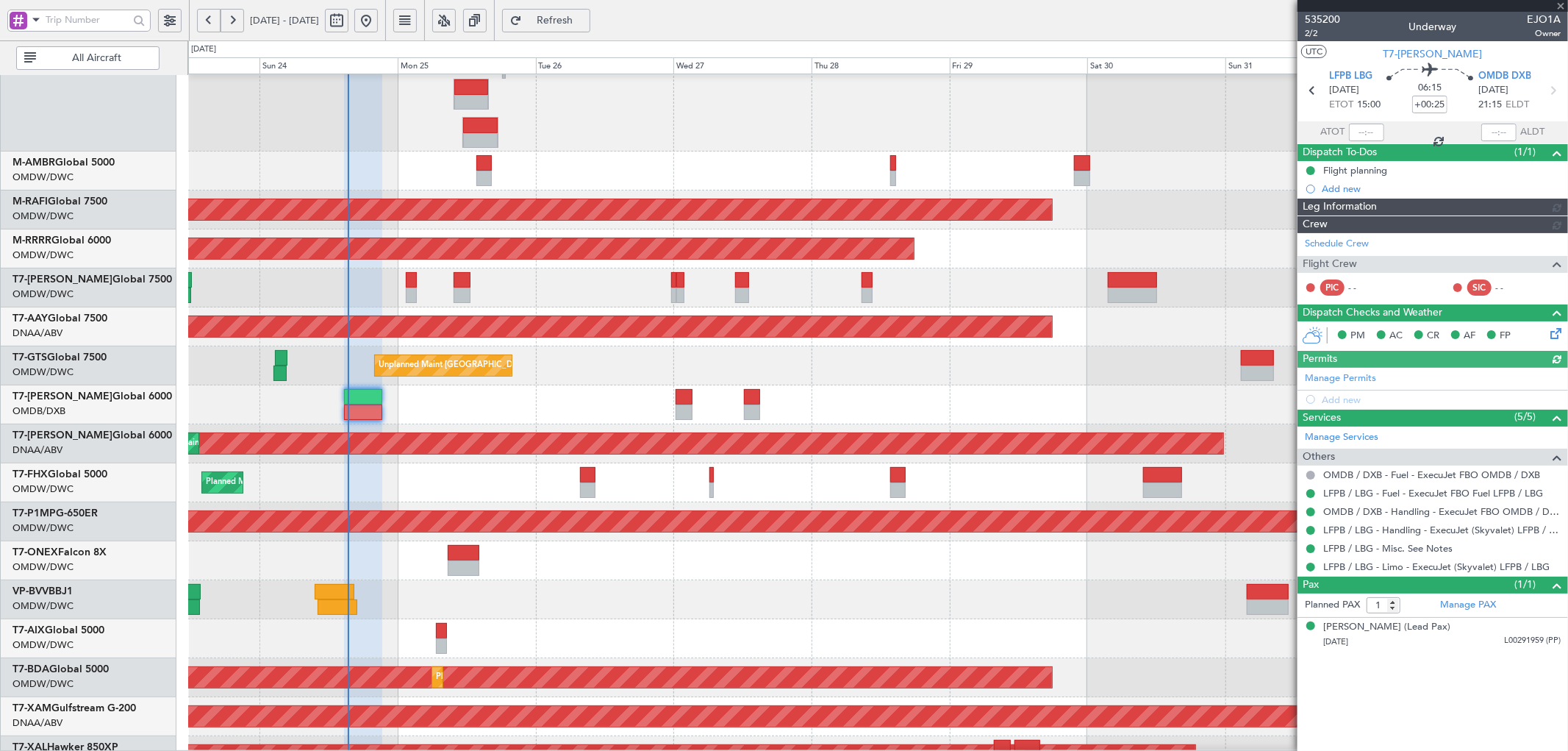
type input "[PERSON_NAME] (SYS)"
type input "7114"
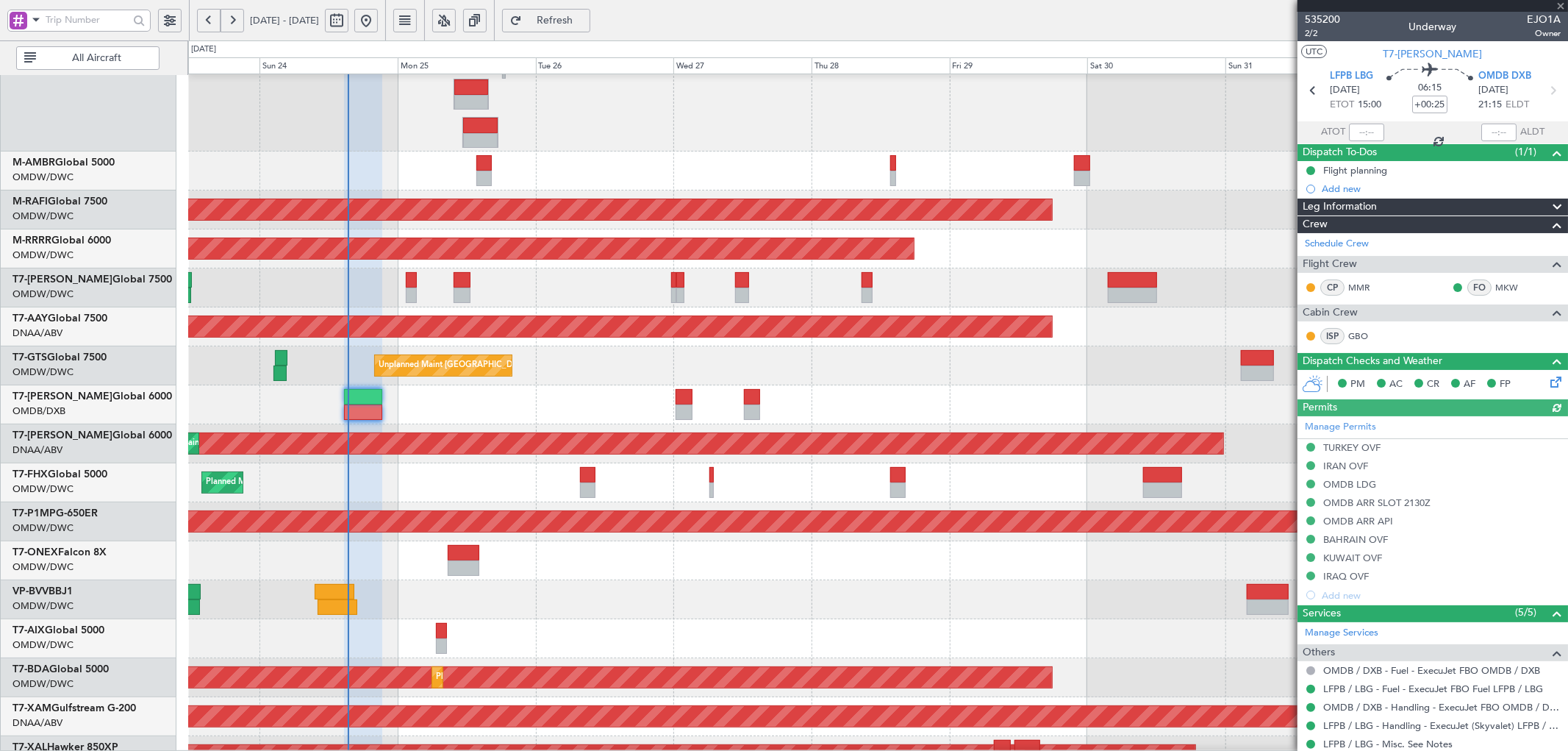
click at [1356, 127] on div at bounding box center [1366, 132] width 35 height 18
click at [1362, 133] on input "text" at bounding box center [1366, 132] width 35 height 18
type input "15:21"
click at [586, 23] on span "Refresh" at bounding box center [554, 21] width 60 height 10
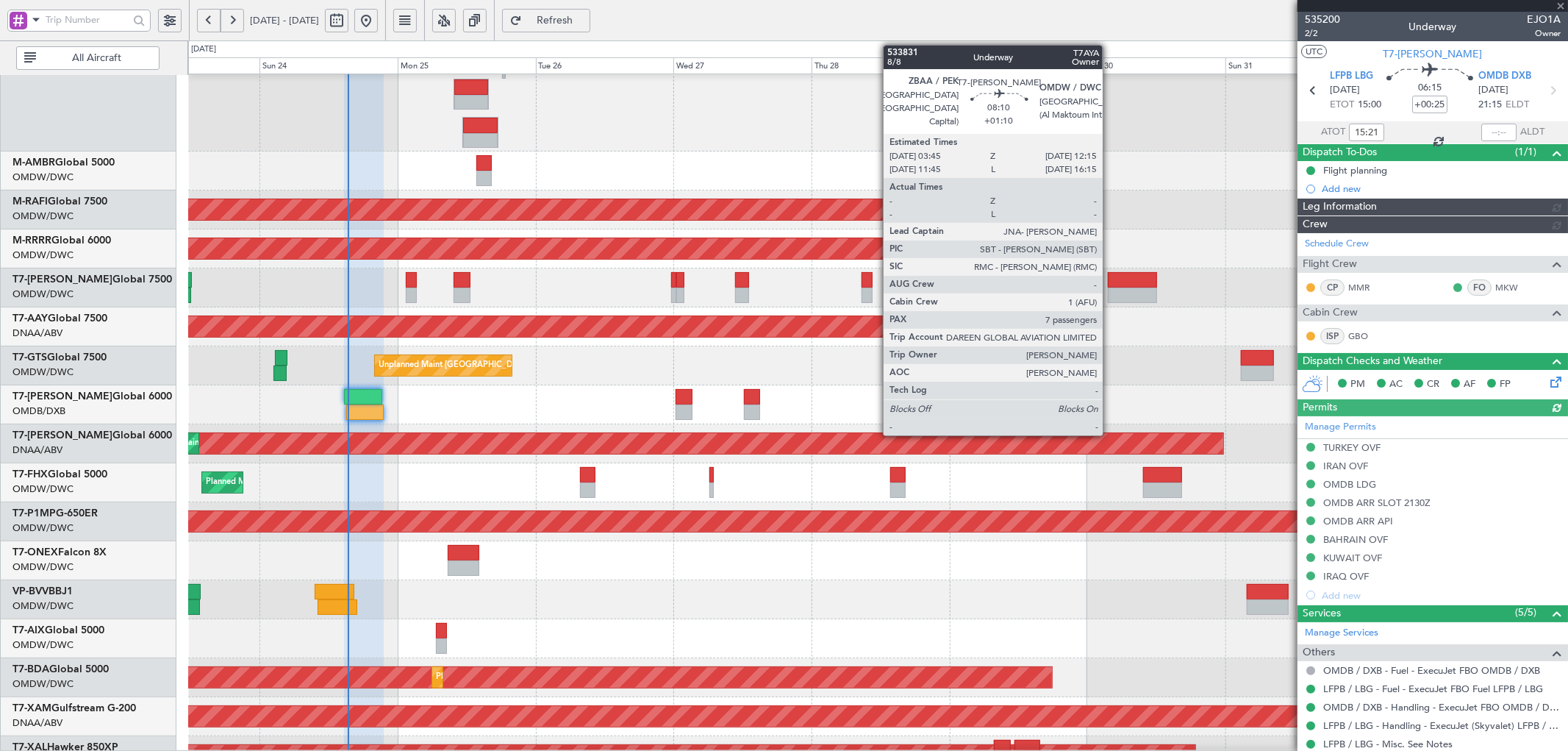
type input "[PERSON_NAME] (SYS)"
type input "7114"
click at [1110, 282] on div at bounding box center [1133, 280] width 49 height 16
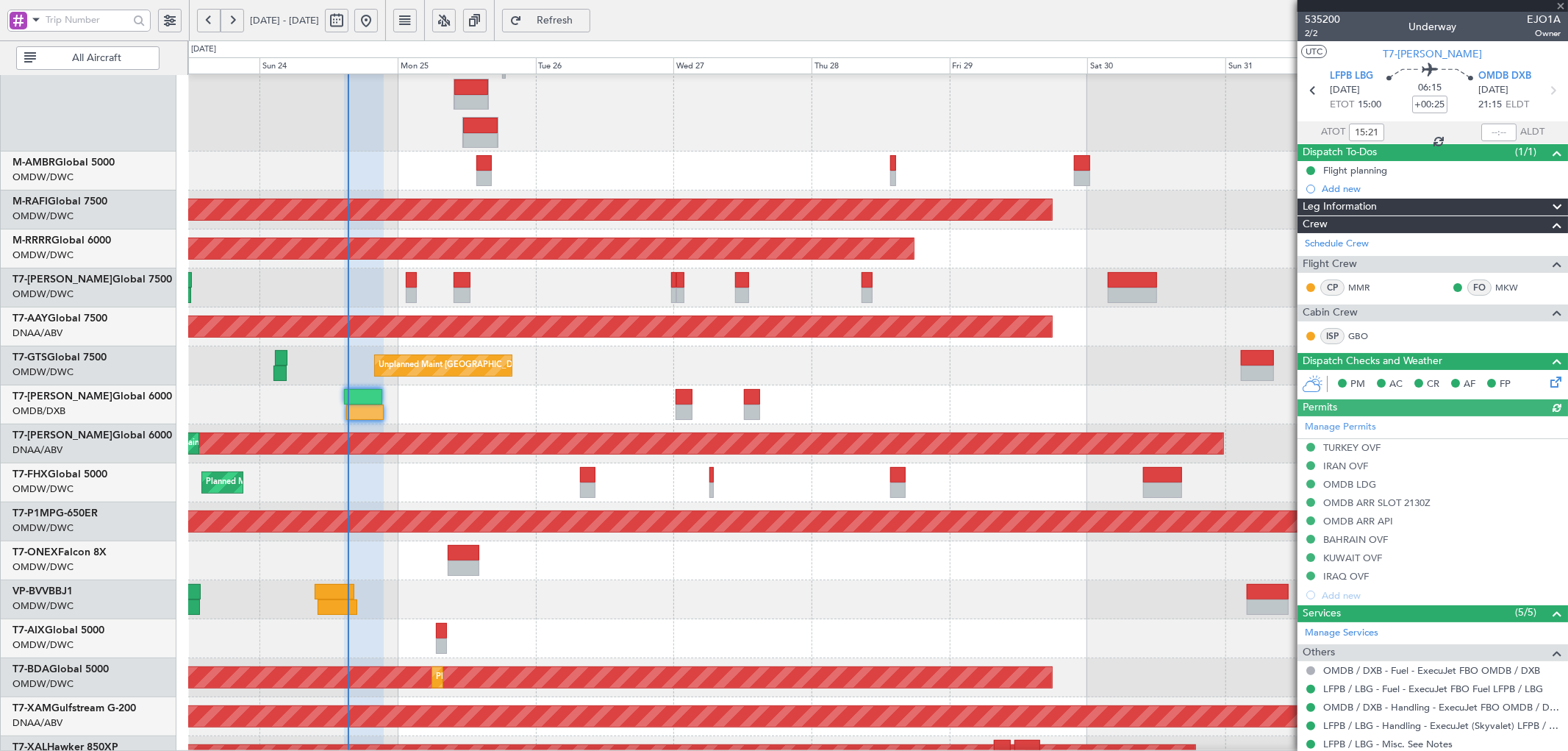
type input "+01:10"
type input "7"
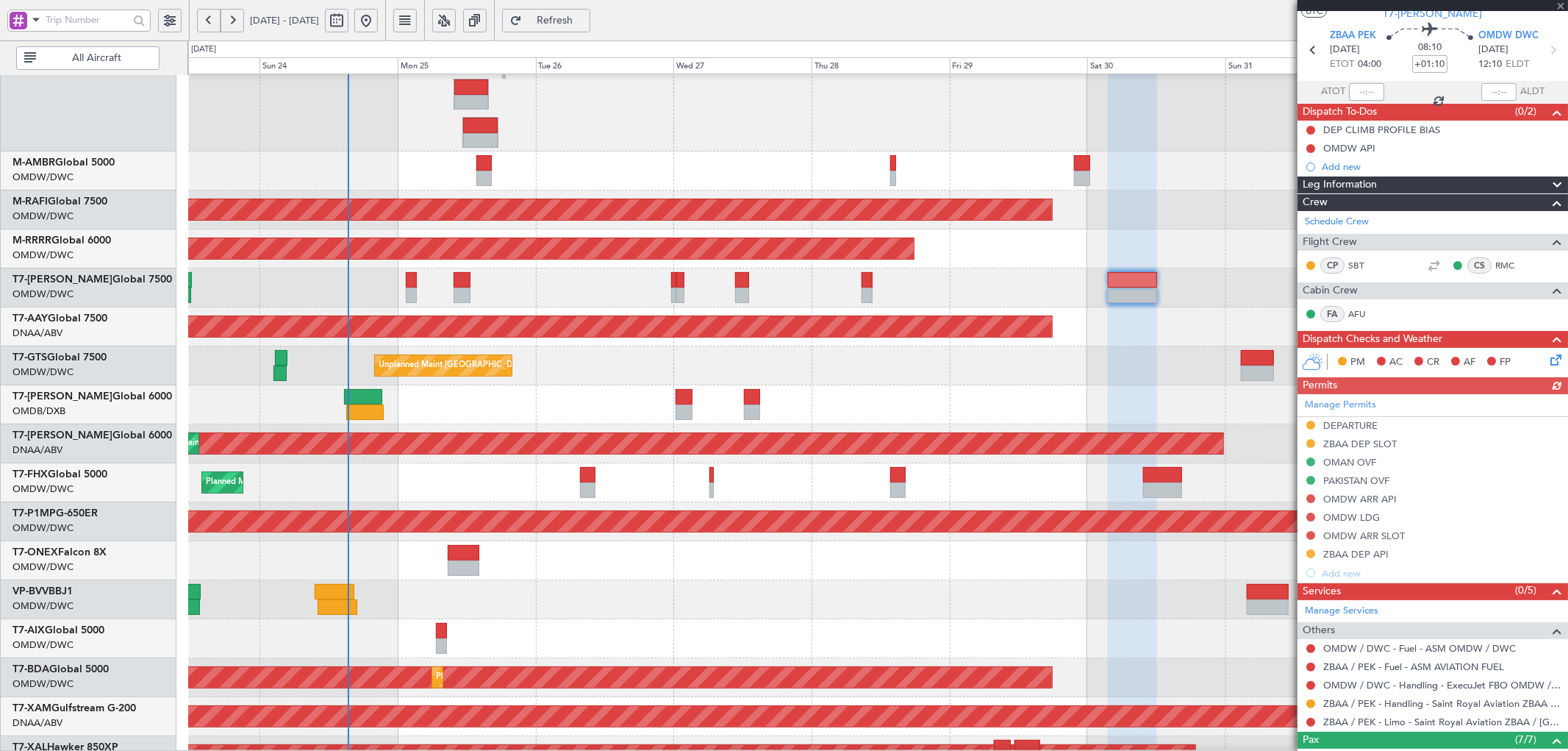
scroll to position [54, 0]
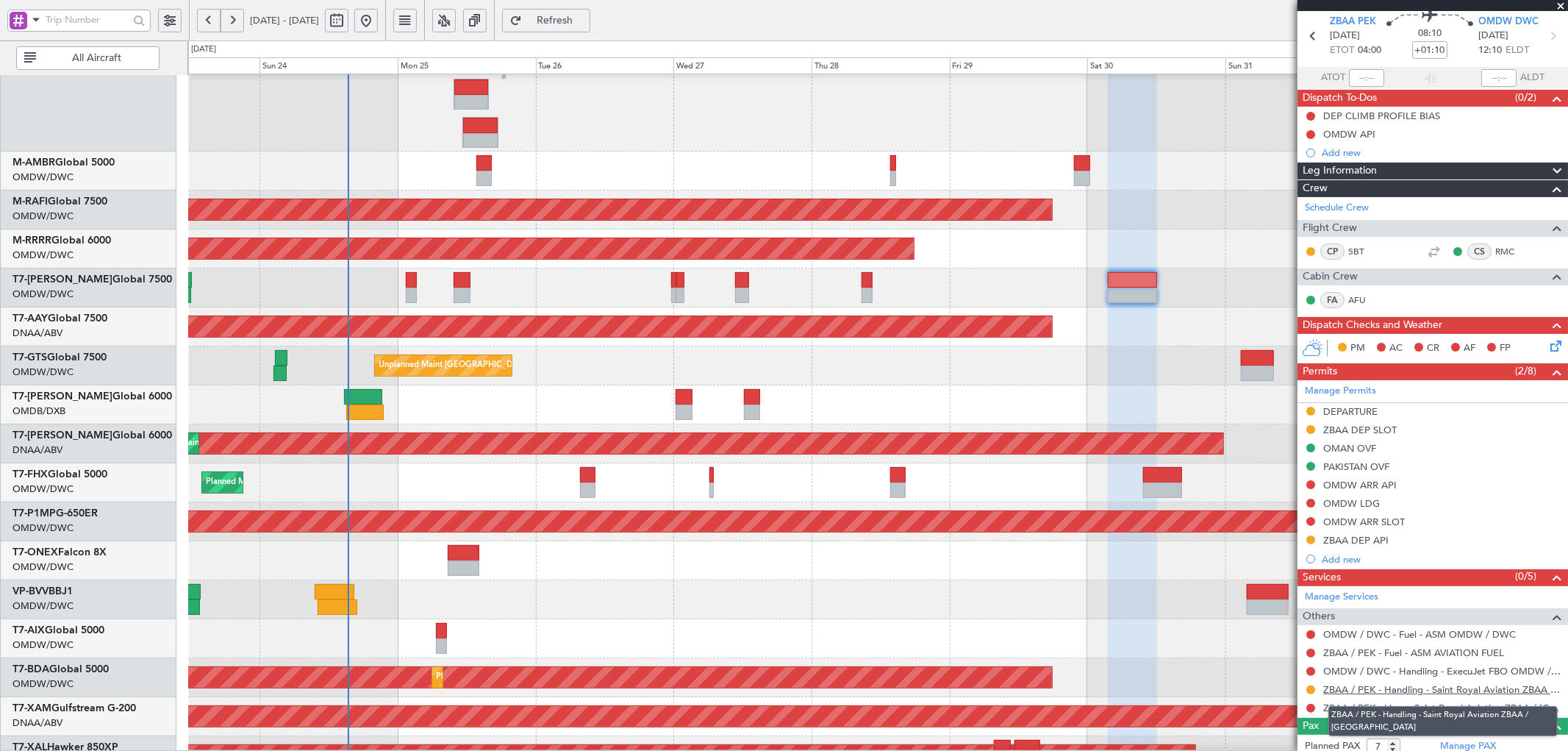
click at [1460, 688] on link "ZBAA / PEK - Handling - Saint Royal Aviation ZBAA / PEK" at bounding box center [1441, 689] width 237 height 13
click at [586, 19] on span "Refresh" at bounding box center [554, 21] width 60 height 10
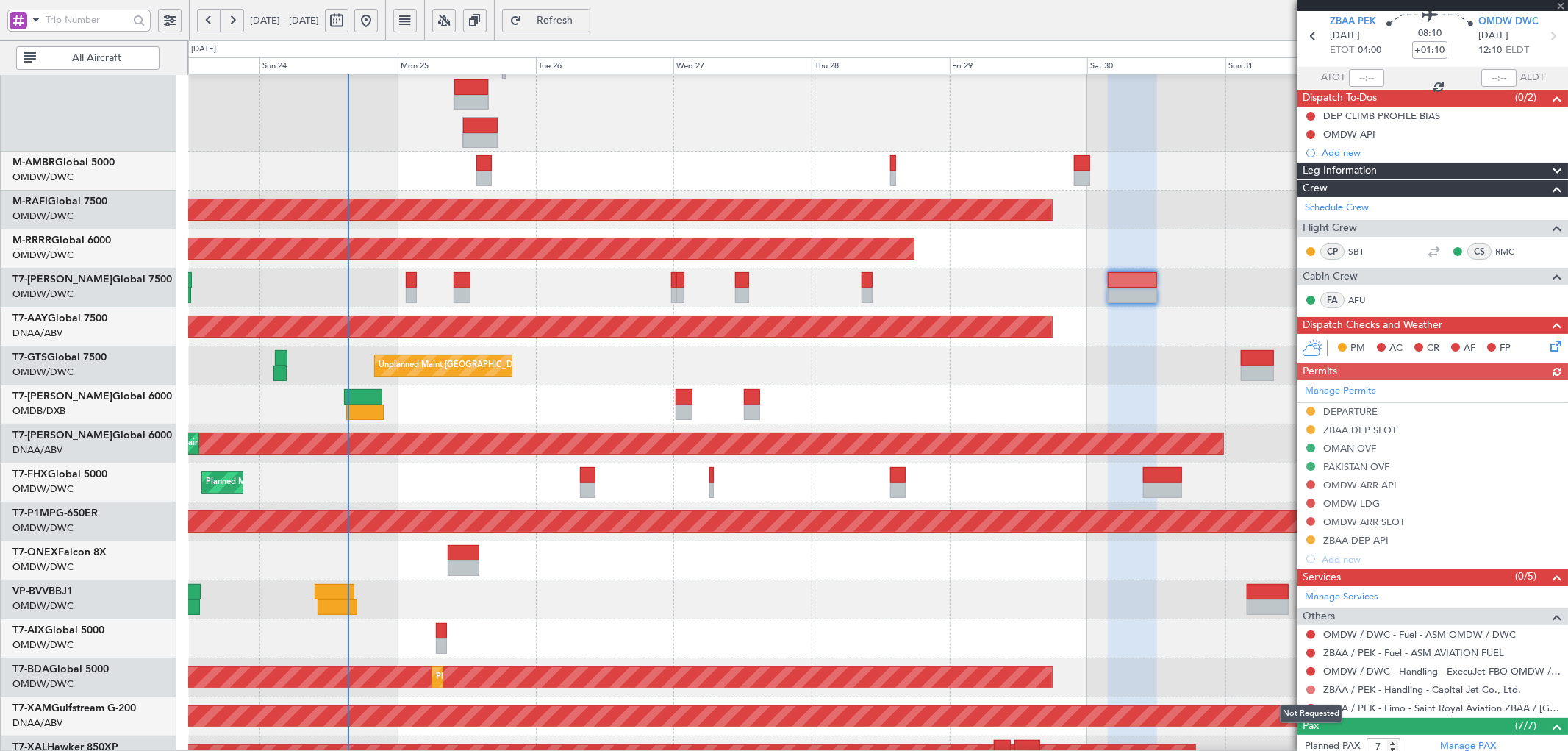
click at [1310, 689] on button at bounding box center [1310, 689] width 9 height 9
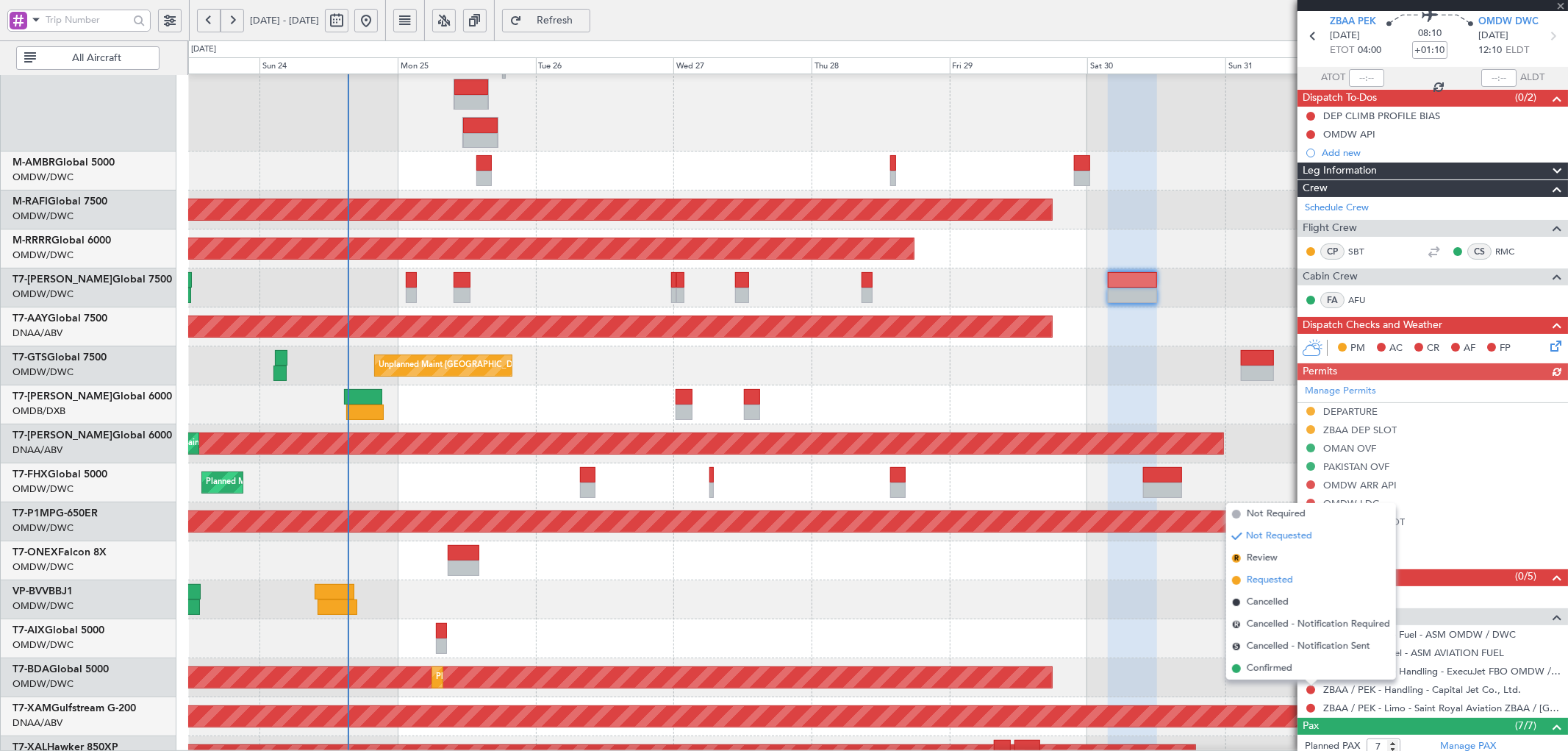
click at [1260, 576] on span "Requested" at bounding box center [1270, 580] width 46 height 15
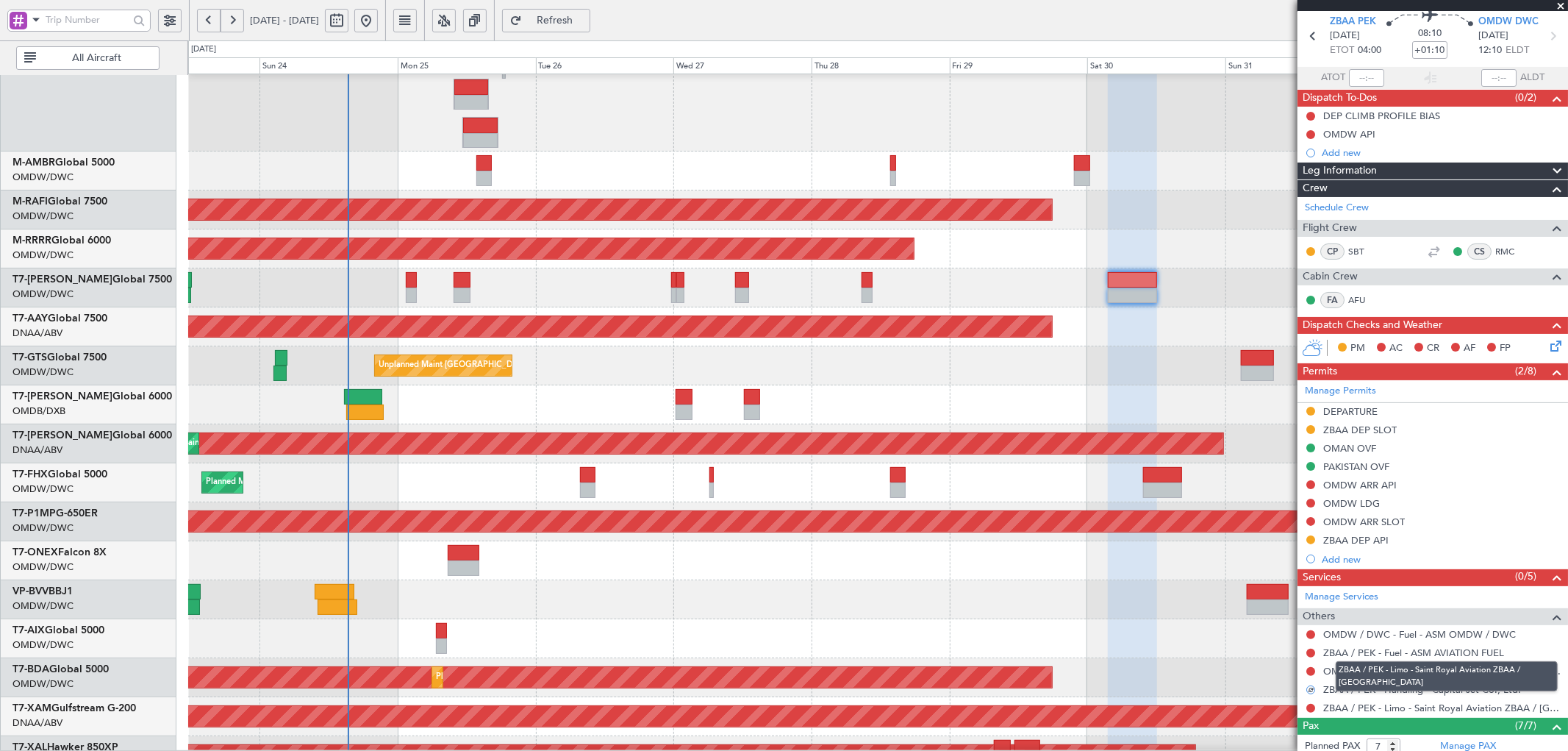
click at [1474, 690] on div "ZBAA / PEK - Limo - Saint Royal Aviation ZBAA / PEK" at bounding box center [1447, 675] width 222 height 31
click at [1486, 687] on link "ZBAA / PEK - Handling - Capital Jet Co., Ltd." at bounding box center [1421, 689] width 198 height 13
click at [586, 19] on span "Refresh" at bounding box center [554, 21] width 60 height 10
click at [578, 13] on button "Refresh" at bounding box center [546, 21] width 89 height 24
click at [591, 27] on button "Refresh" at bounding box center [546, 21] width 89 height 24
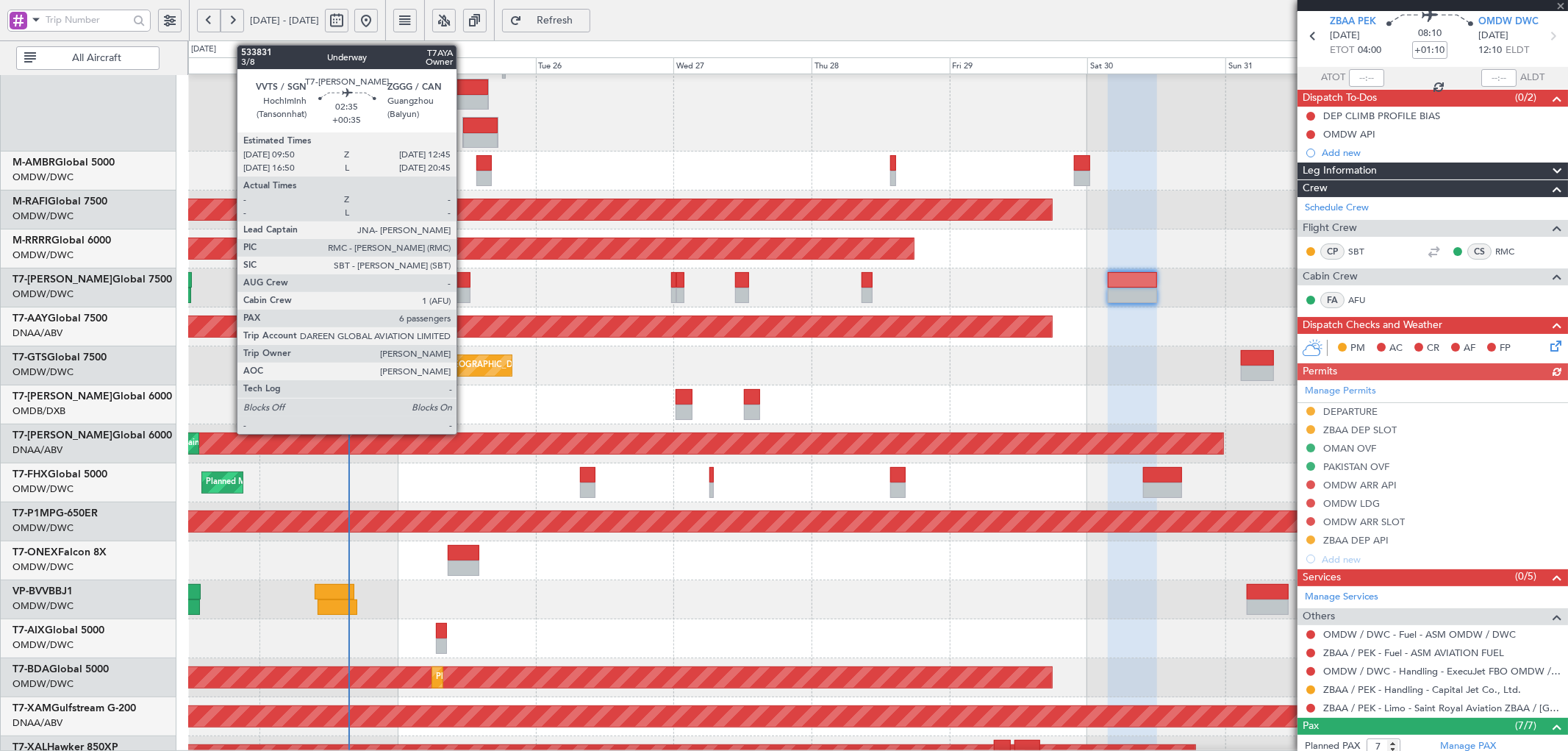
click at [464, 287] on div at bounding box center [462, 295] width 17 height 16
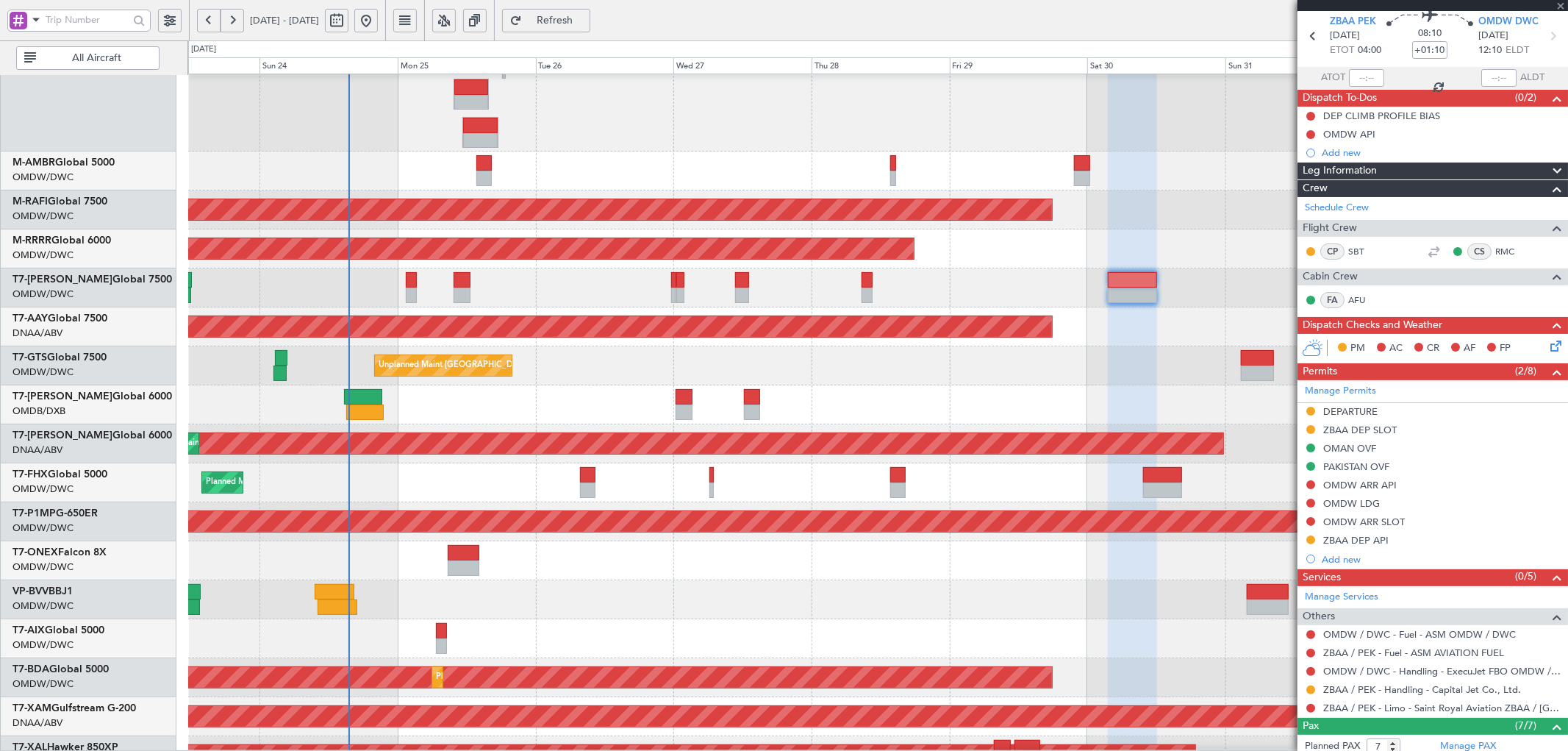
type input "+00:35"
type input "6"
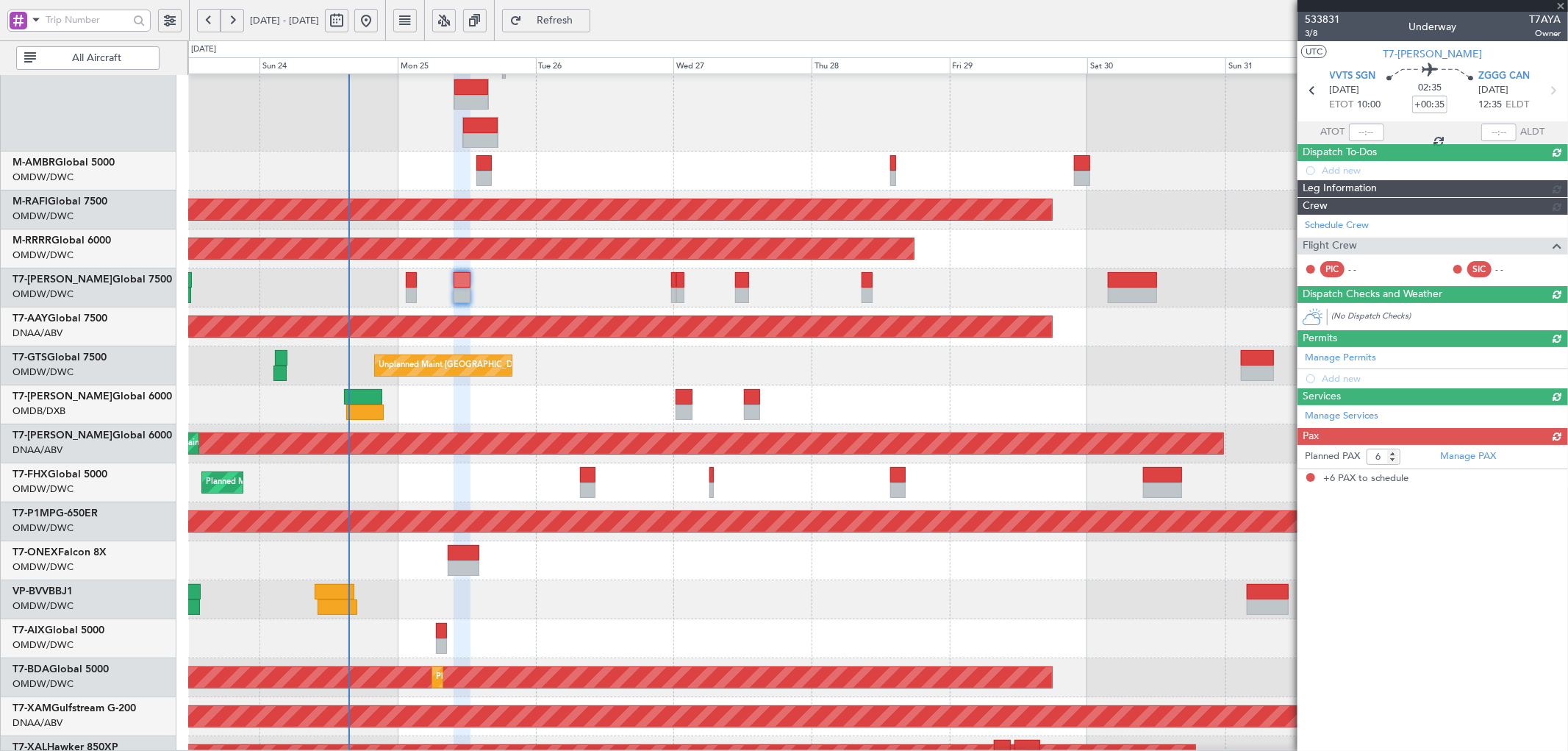
scroll to position [0, 0]
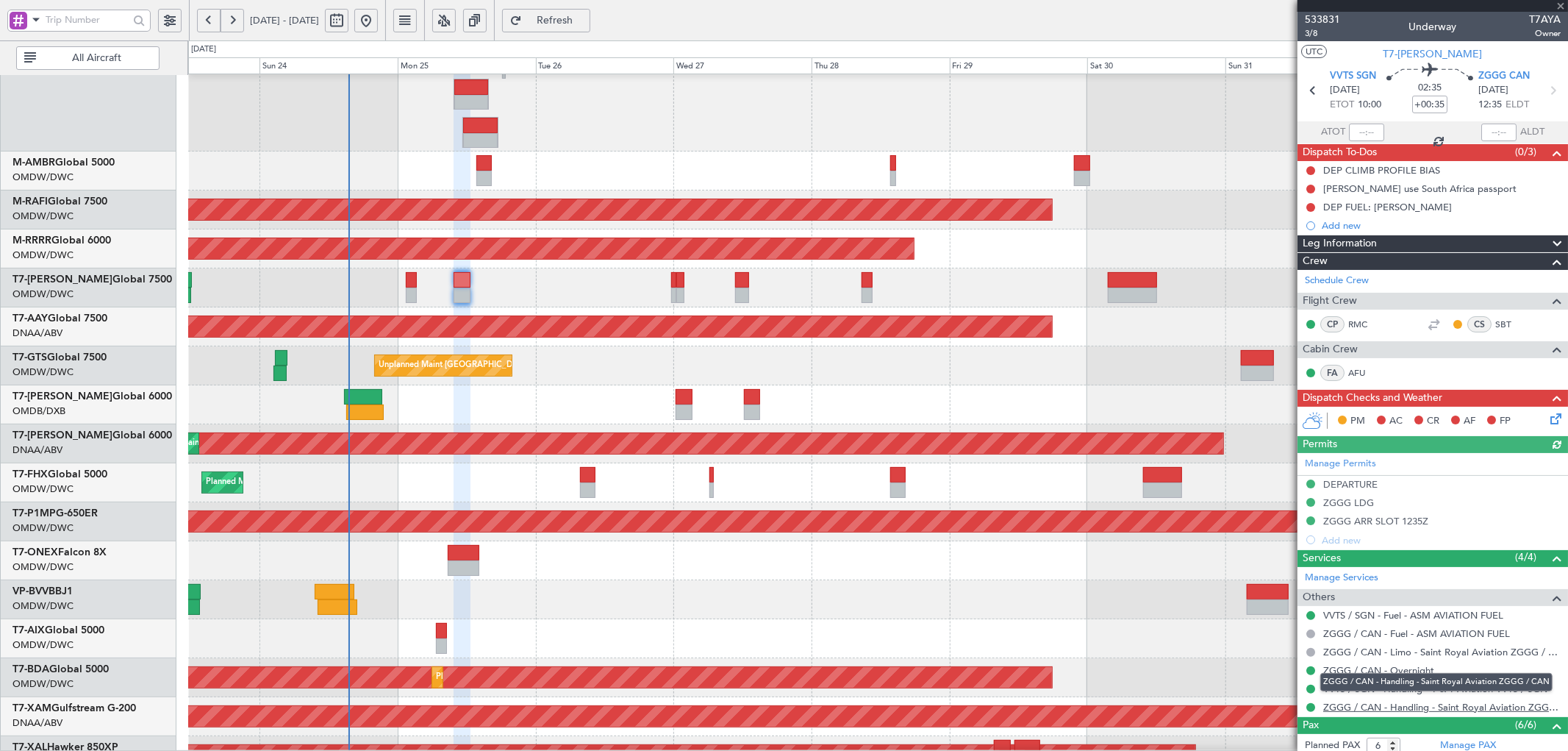
click at [1421, 713] on link "ZGGG / CAN - Handling - Saint Royal Aviation ZGGG / CAN" at bounding box center [1441, 707] width 237 height 13
click at [1442, 710] on link "ZGGG / CAN - Handling - Saint Royal Aviation ZGGG / CAN" at bounding box center [1441, 707] width 237 height 13
click at [1390, 706] on link "ZGGG / CAN - Handling - Saint Royal Aviation ZGGG / CAN" at bounding box center [1441, 707] width 237 height 13
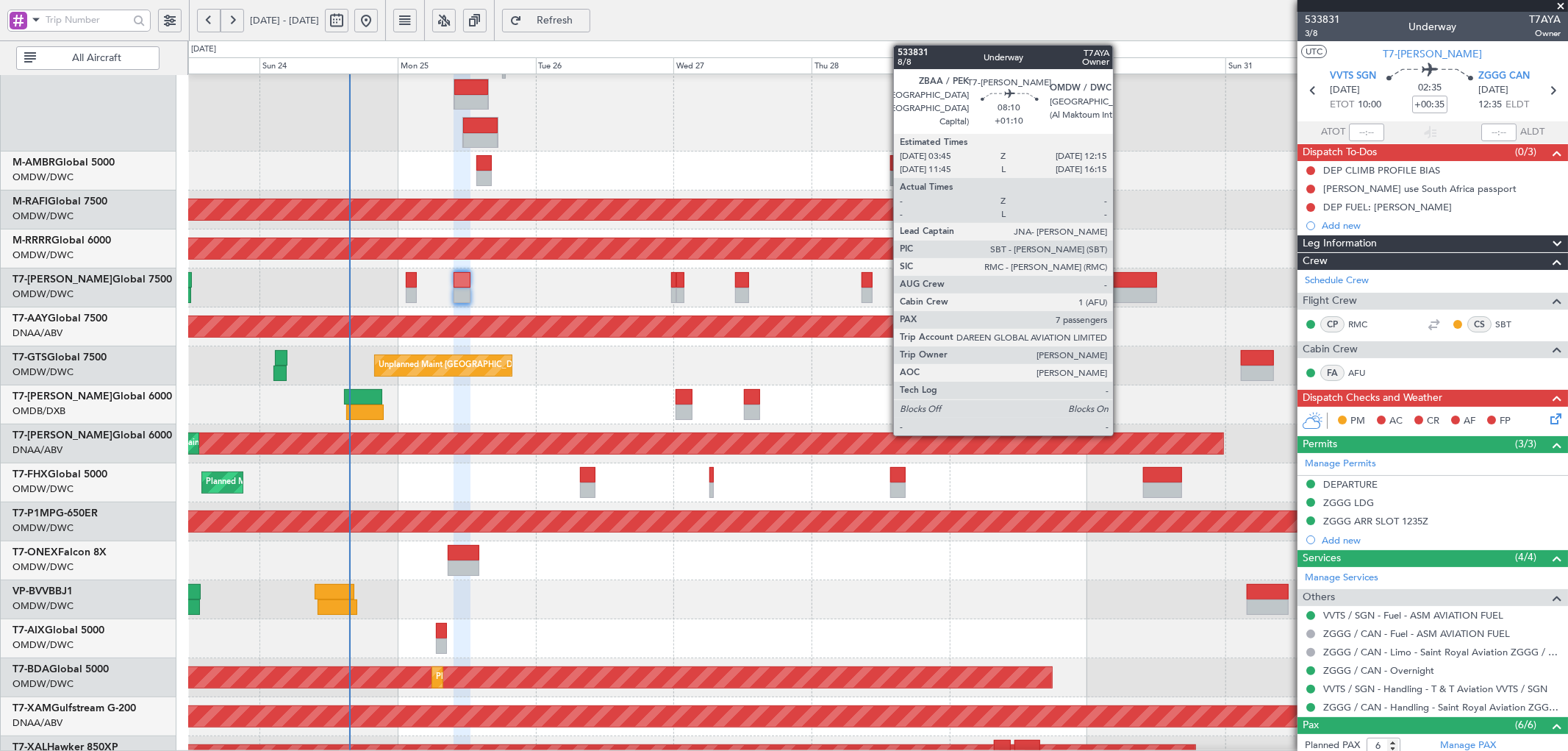
click at [1120, 282] on div at bounding box center [1133, 280] width 49 height 16
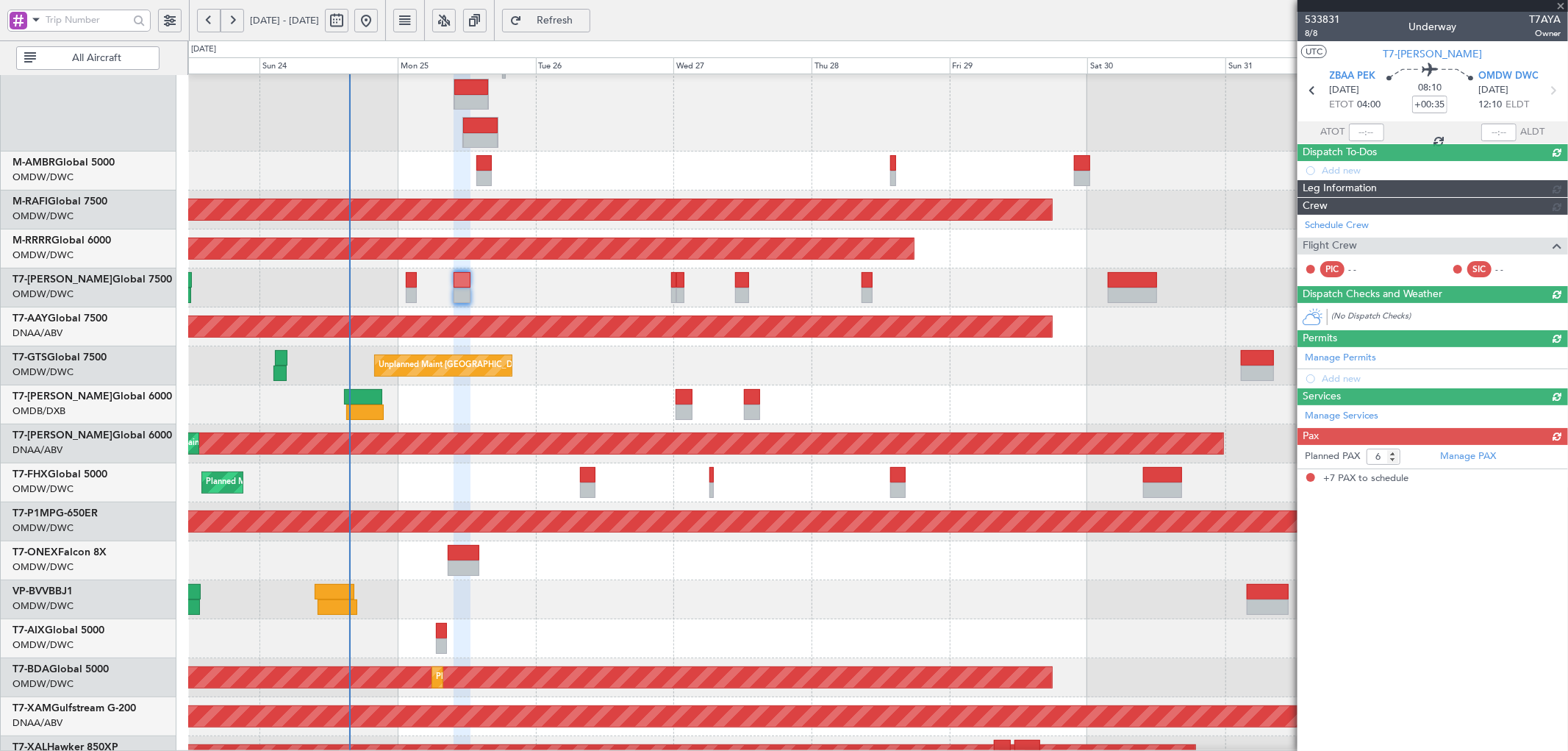
type input "+01:10"
type input "7"
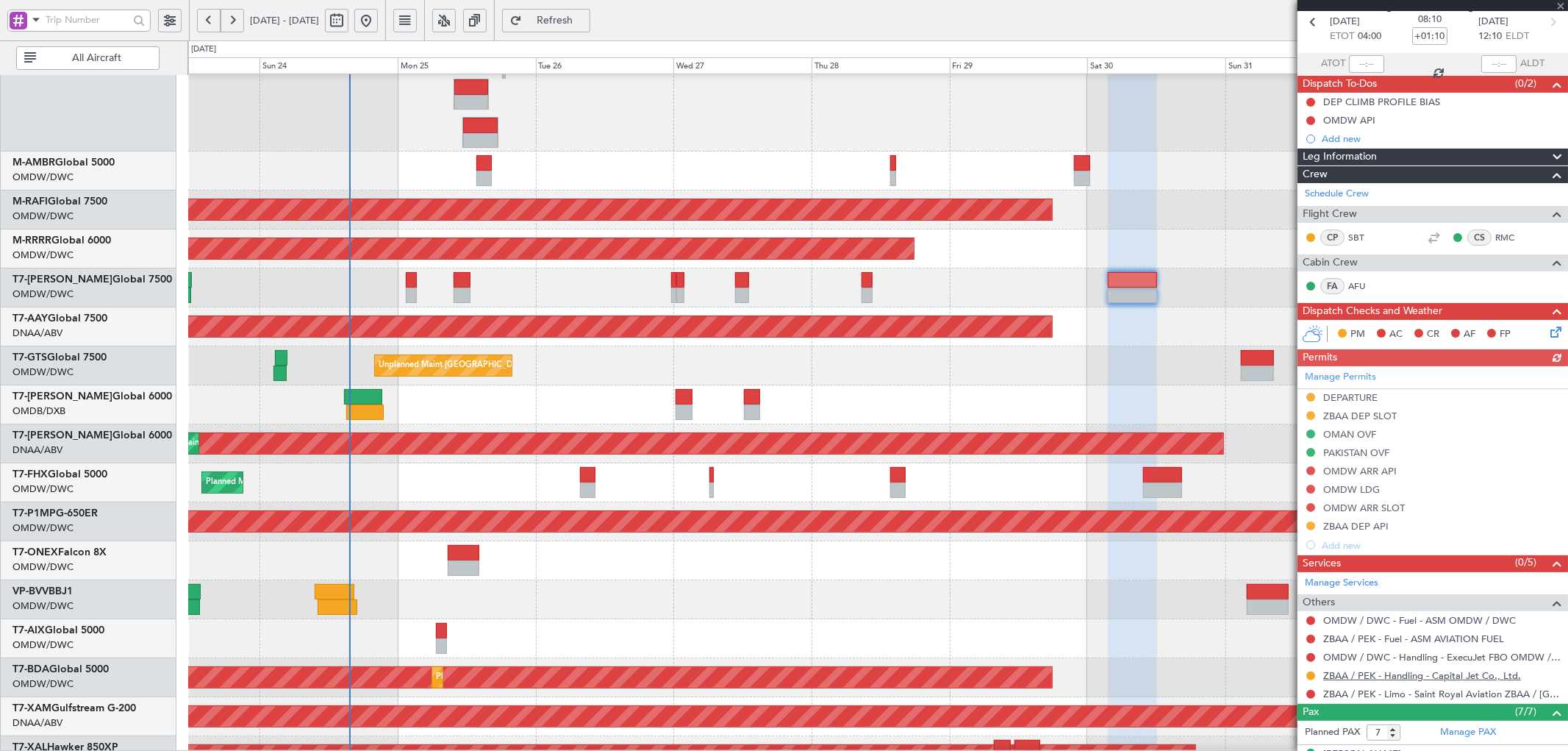
scroll to position [163, 0]
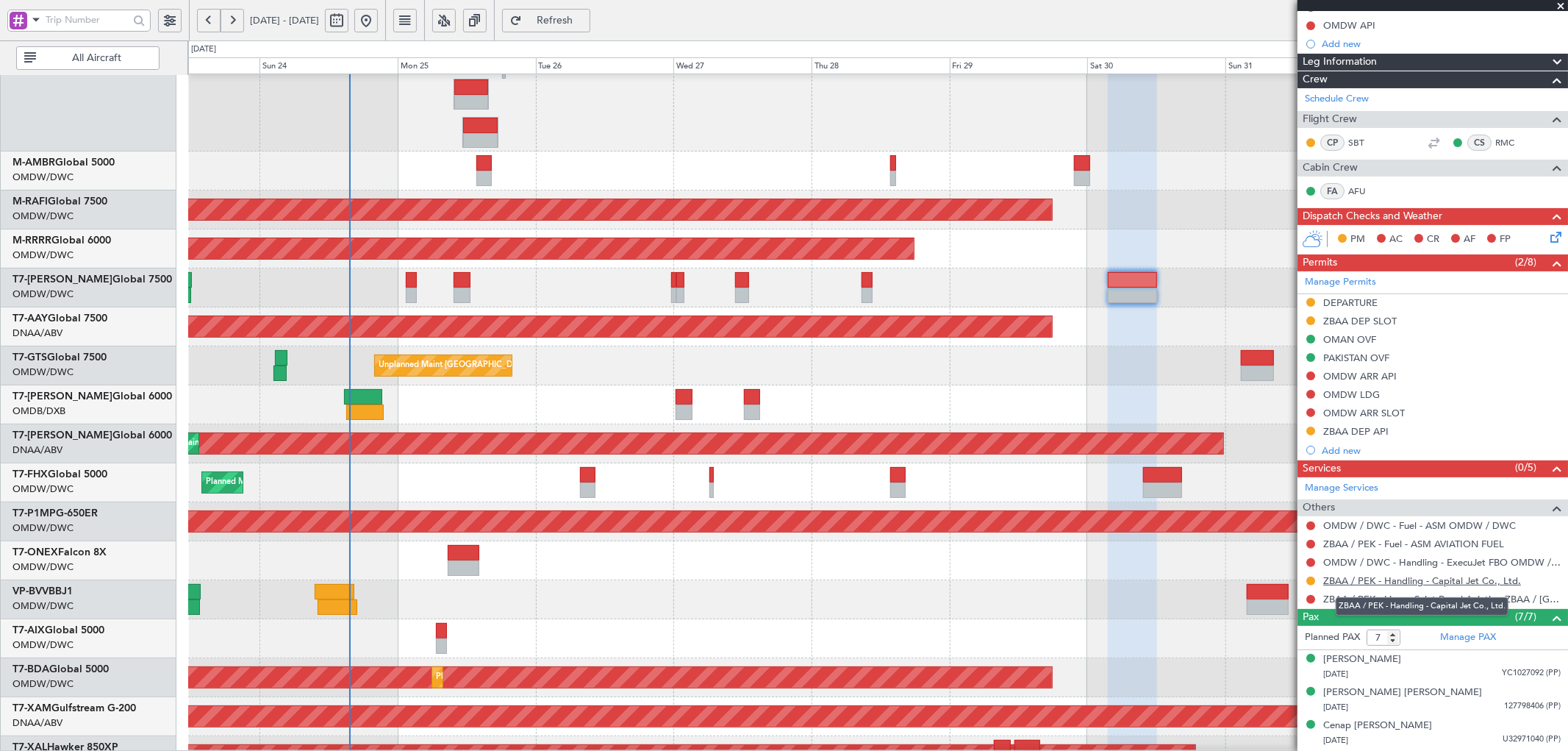
click at [1349, 583] on link "ZBAA / PEK - Handling - Capital Jet Co., Ltd." at bounding box center [1421, 580] width 198 height 13
click at [591, 27] on button "Refresh" at bounding box center [546, 21] width 89 height 24
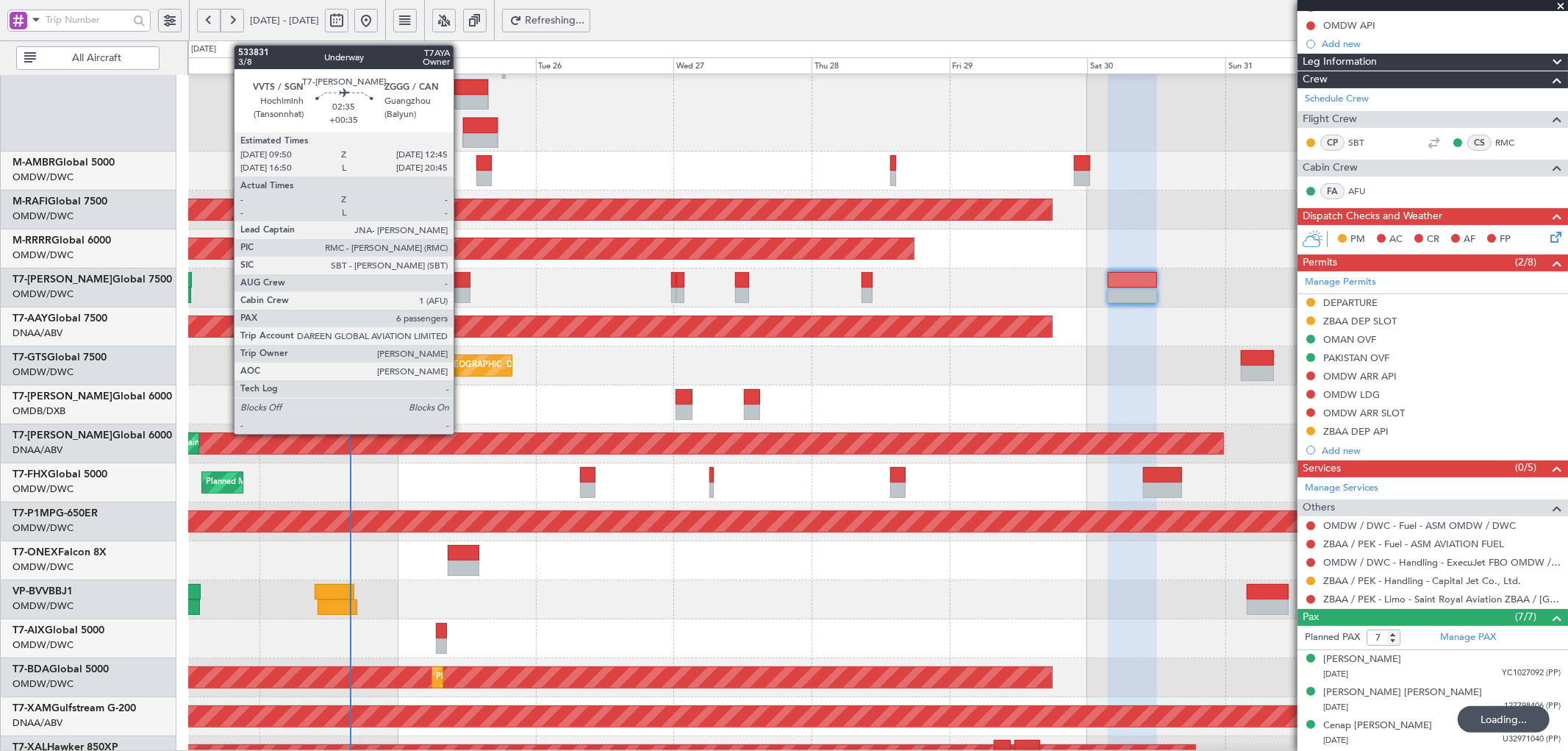
click at [461, 277] on div at bounding box center [462, 280] width 17 height 16
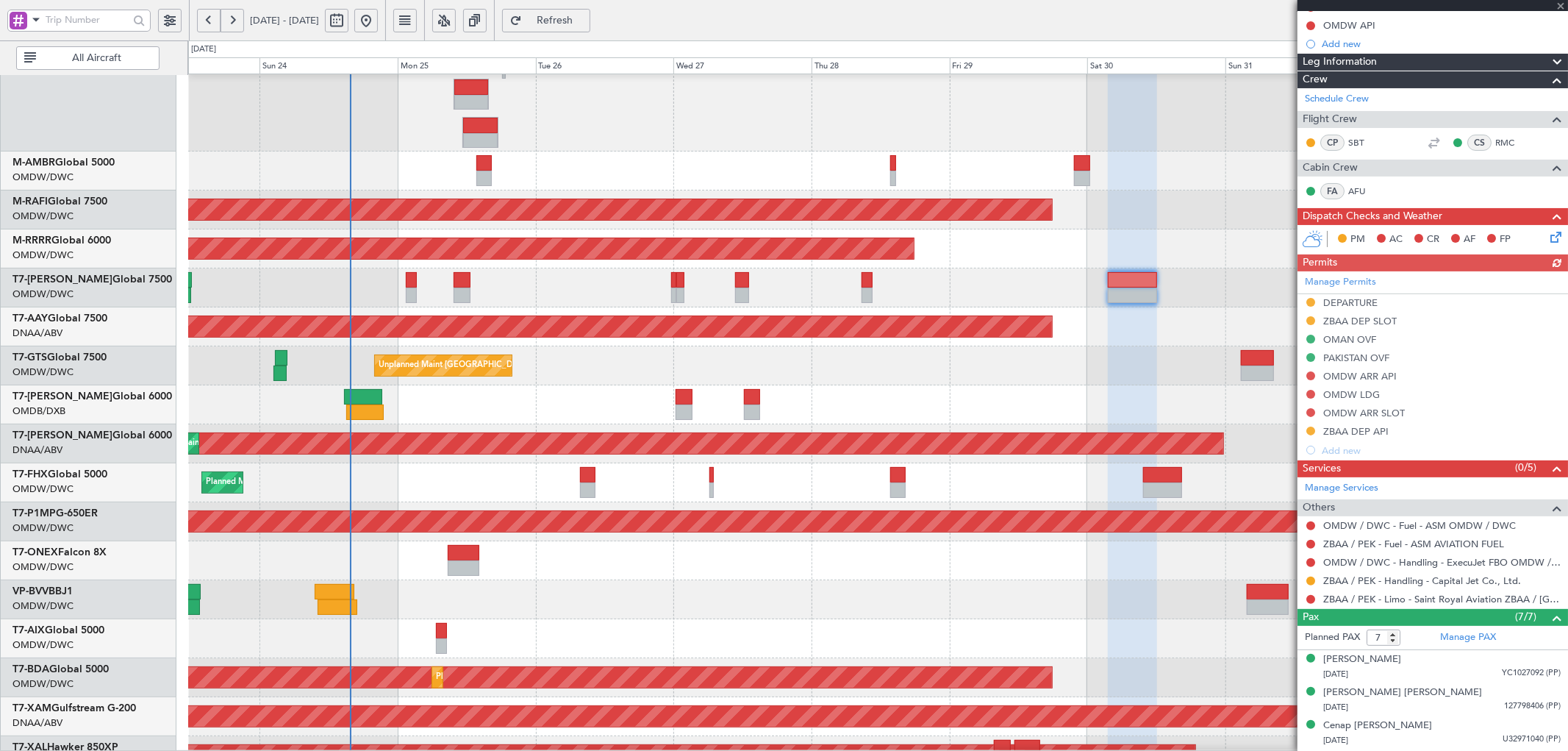
type input "+00:35"
type input "6"
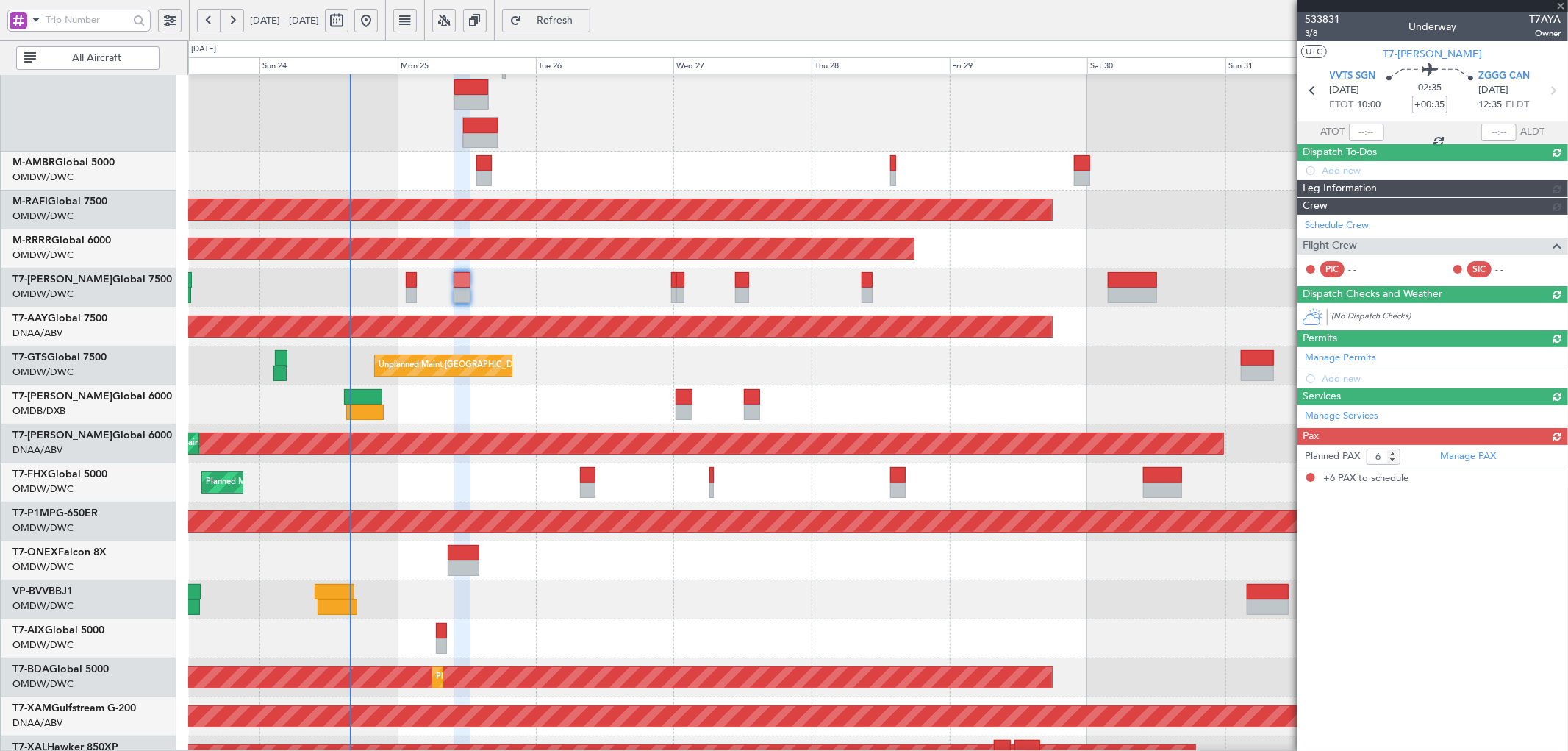
scroll to position [0, 0]
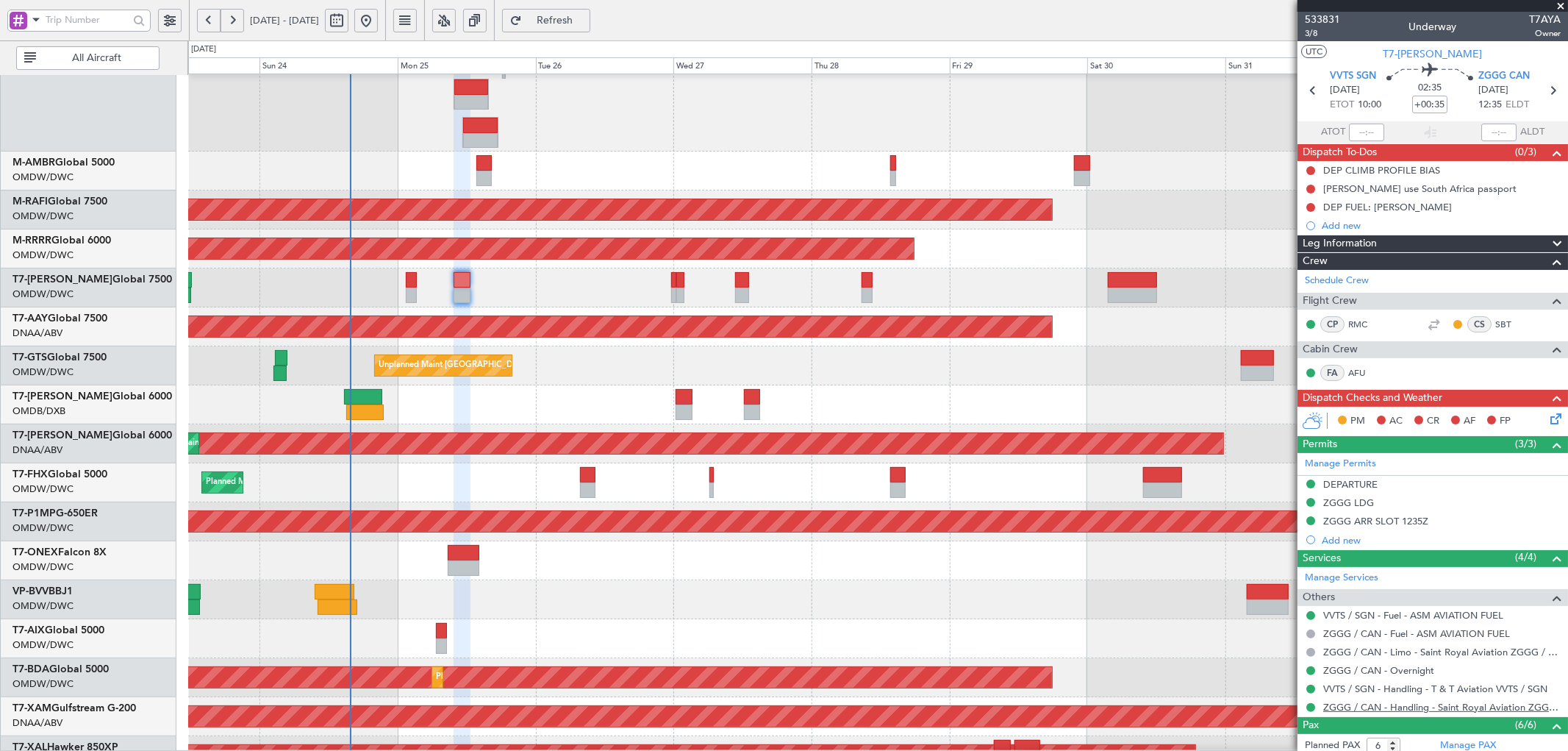
click at [1474, 706] on link "ZGGG / CAN - Handling - Saint Royal Aviation ZGGG / CAN" at bounding box center [1441, 707] width 237 height 13
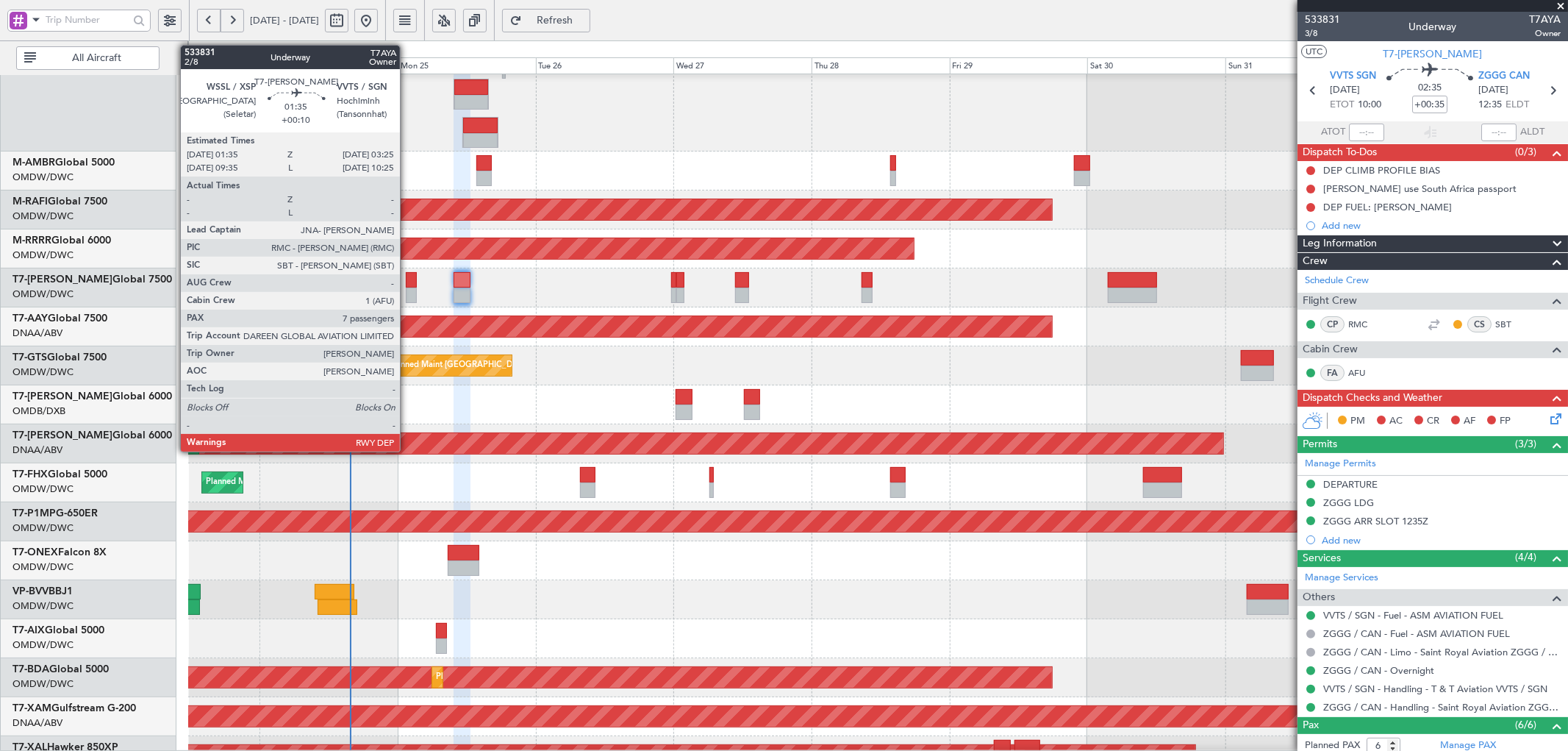
click at [408, 291] on div at bounding box center [410, 295] width 11 height 16
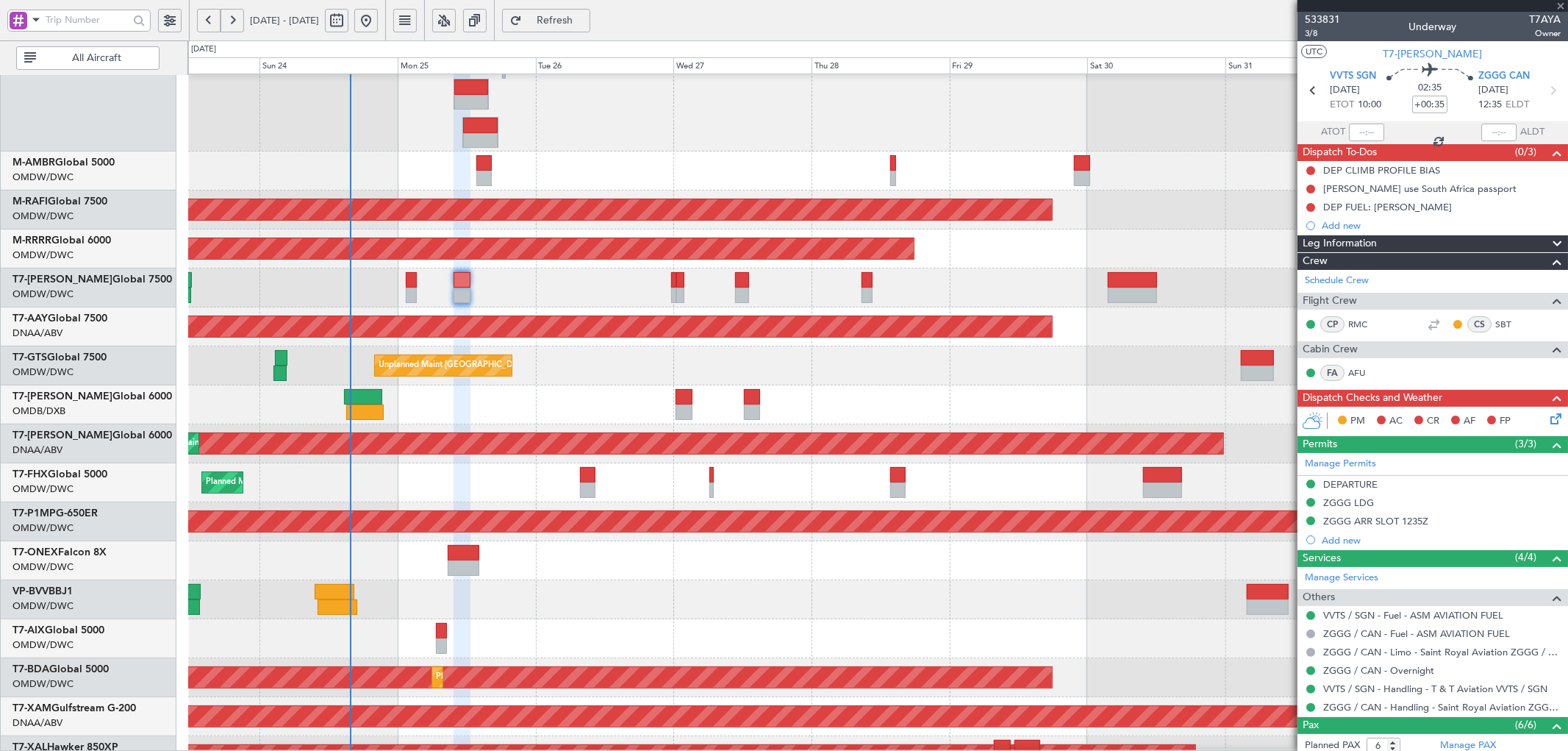
type input "+00:10"
type input "7"
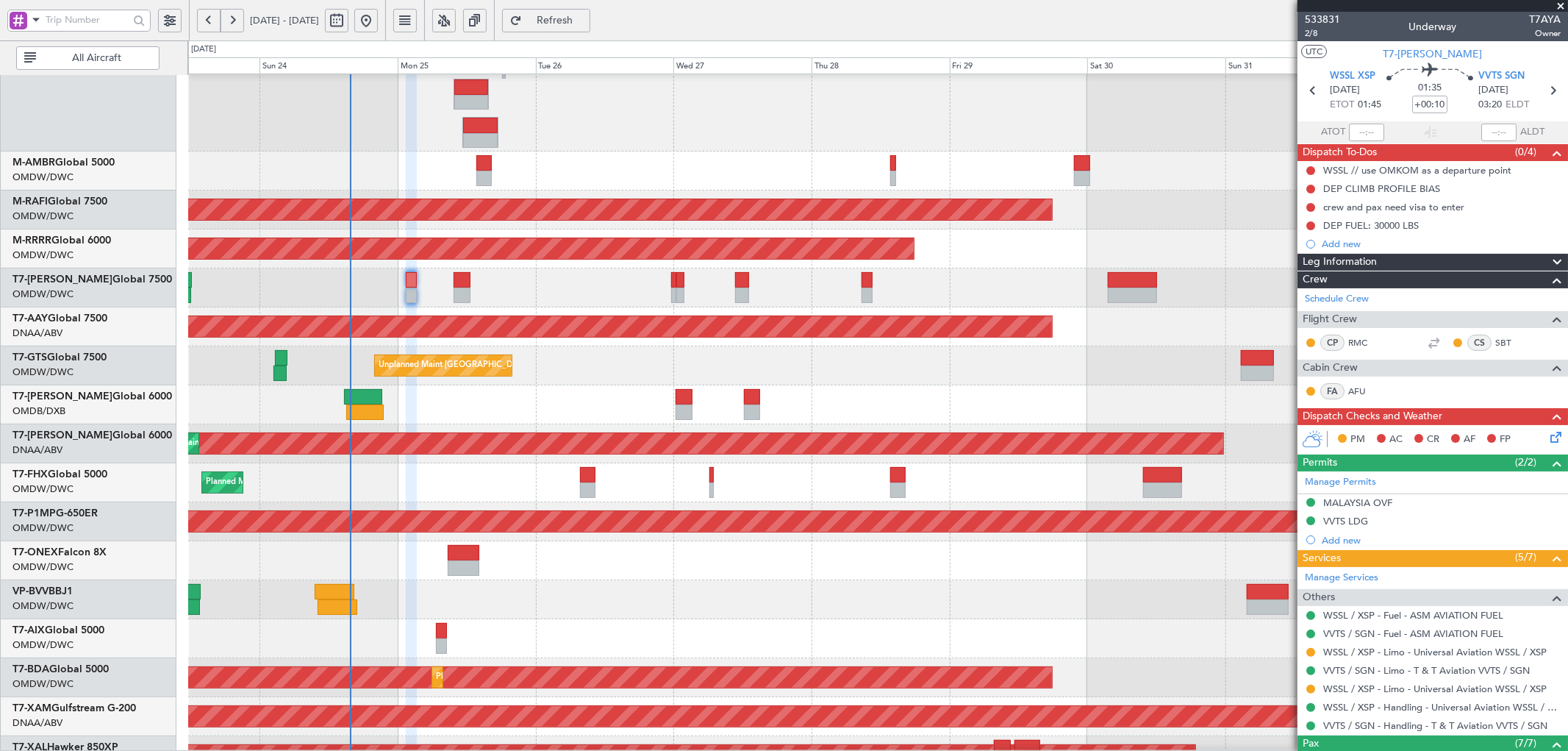
click at [586, 19] on span "Refresh" at bounding box center [554, 21] width 60 height 10
click at [1382, 728] on link "VVTS / SGN - Handling - T & T Aviation VVTS / SGN" at bounding box center [1435, 724] width 224 height 13
click at [586, 24] on span "Refresh" at bounding box center [554, 21] width 60 height 10
click at [1417, 667] on link "VVTS / SGN - Limo - T & T Aviation VVTS / SGN" at bounding box center [1426, 669] width 207 height 13
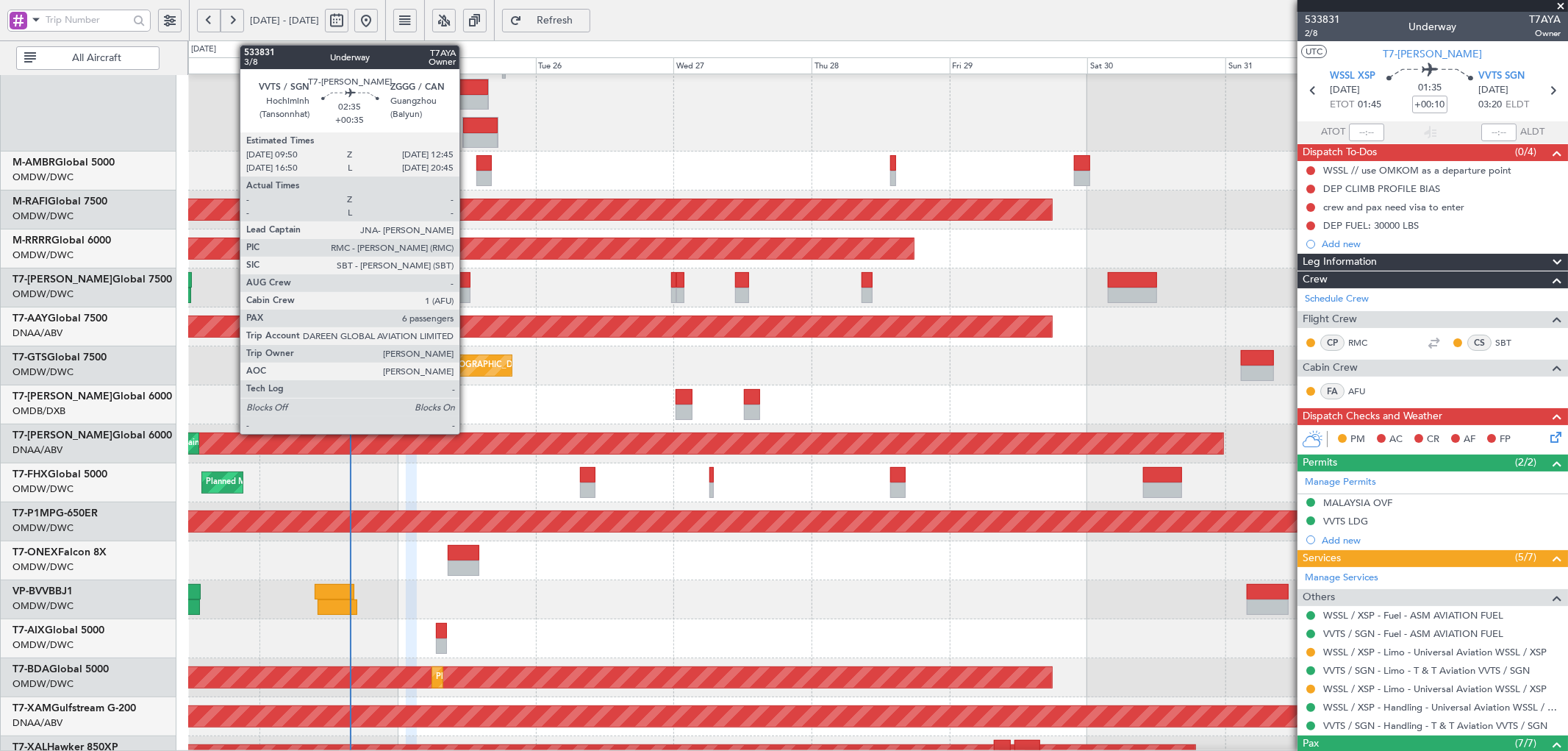
click at [467, 278] on div at bounding box center [462, 280] width 17 height 16
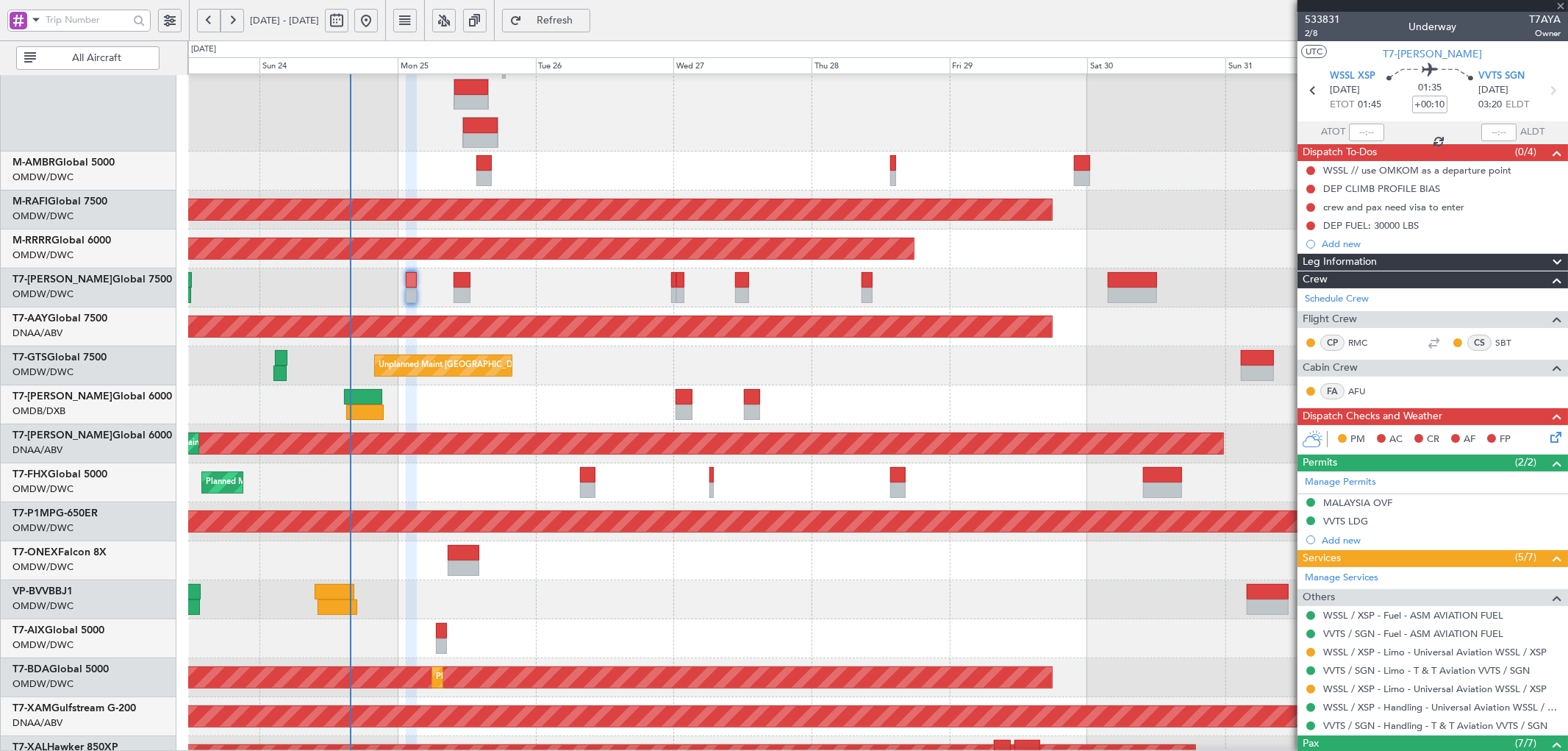
type input "+00:35"
type input "6"
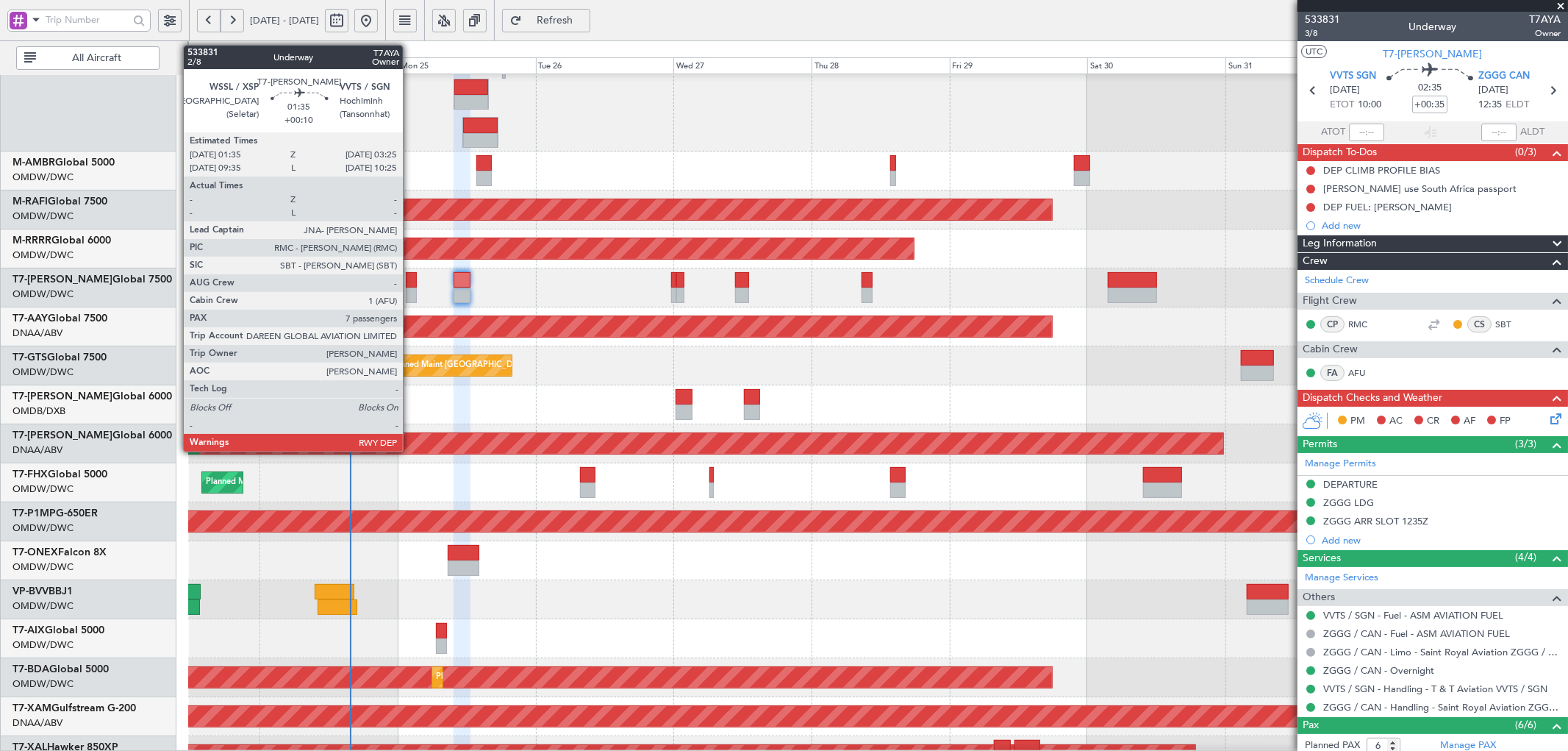
click at [410, 283] on div at bounding box center [410, 280] width 11 height 16
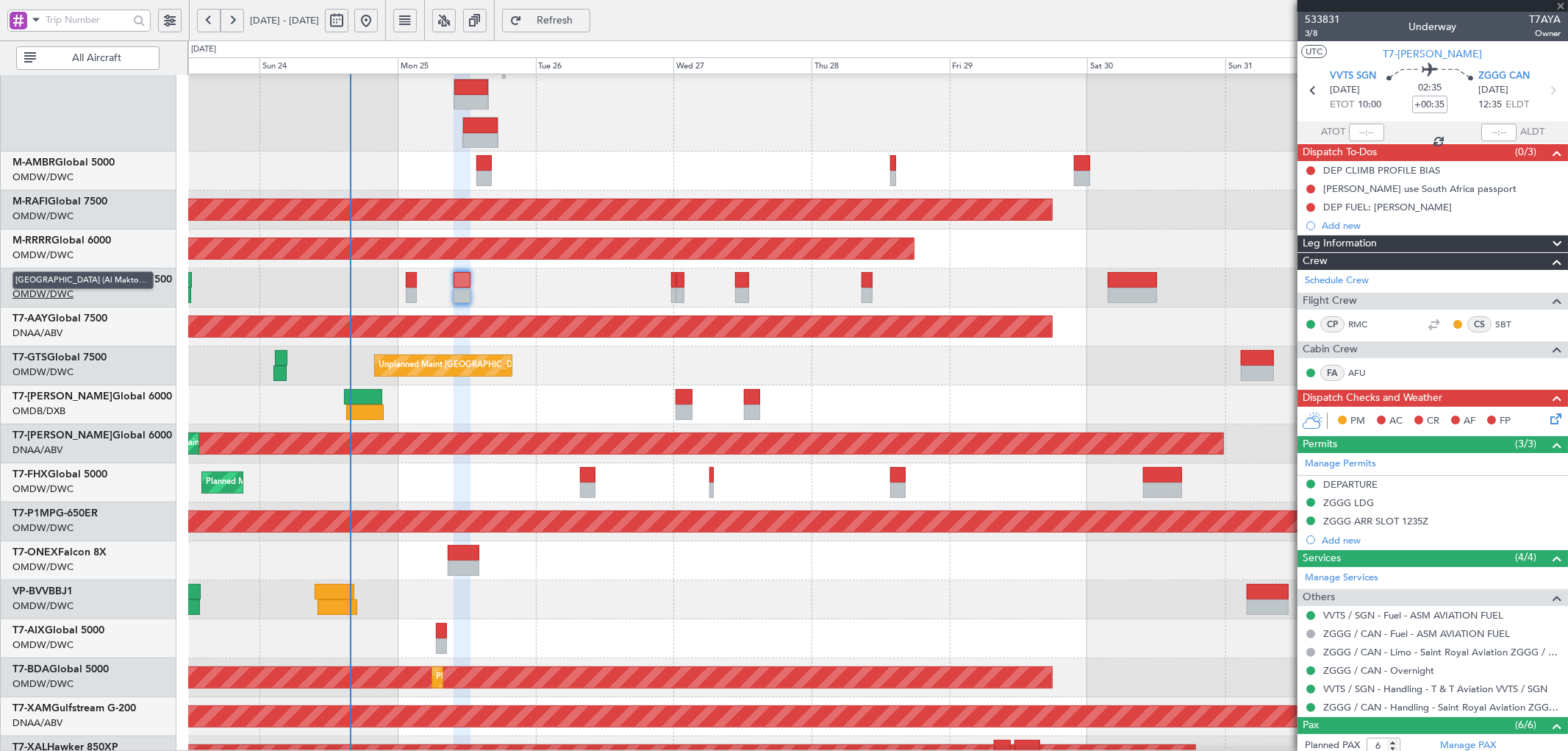
type input "+00:10"
type input "7"
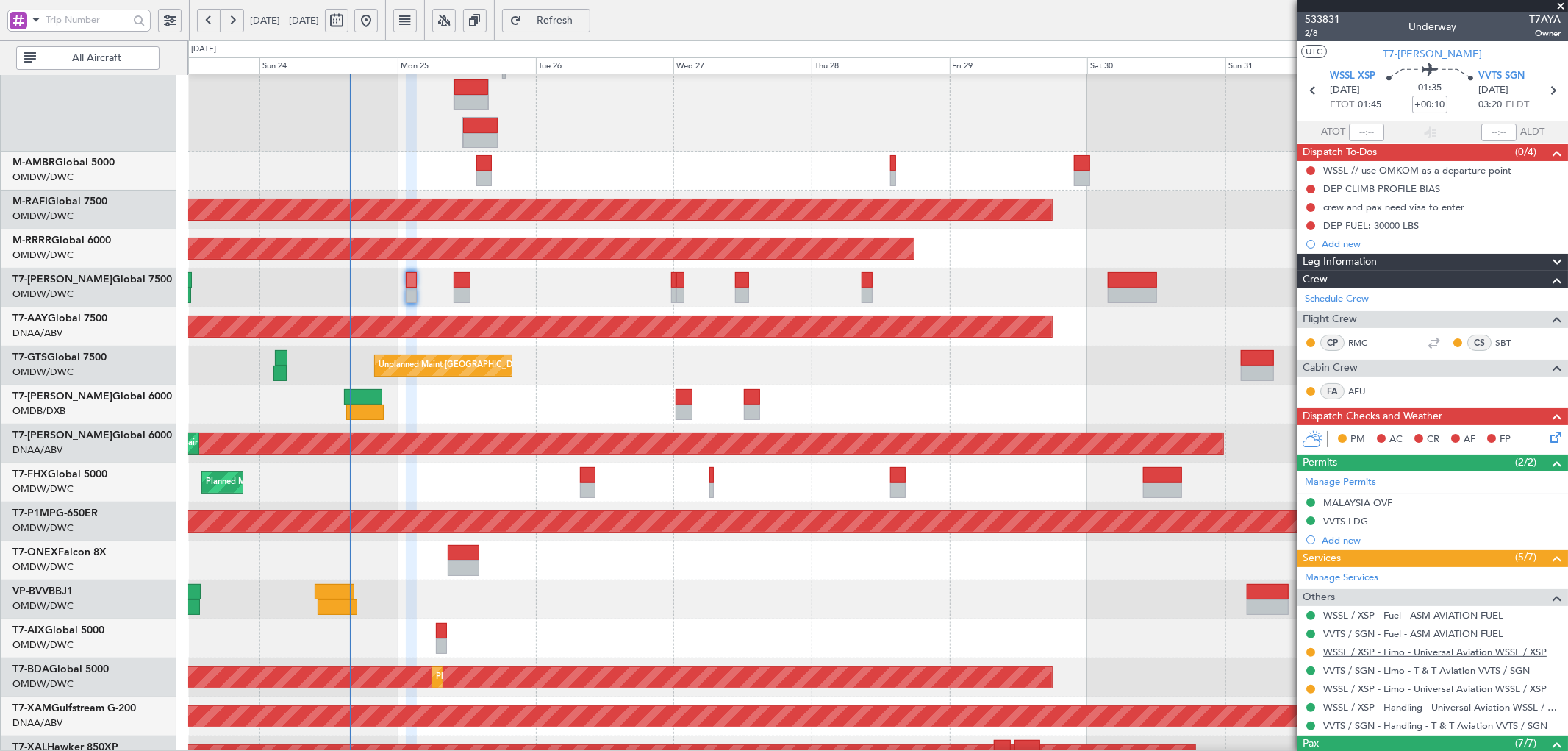
click at [1410, 651] on link "WSSL / XSP - Limo - Universal Aviation WSSL / XSP" at bounding box center [1434, 652] width 223 height 13
click at [1537, 689] on link "WSSL / XSP - Limo - Universal Aviation WSSL / XSP" at bounding box center [1434, 688] width 223 height 13
click at [586, 18] on span "Refresh" at bounding box center [554, 21] width 60 height 10
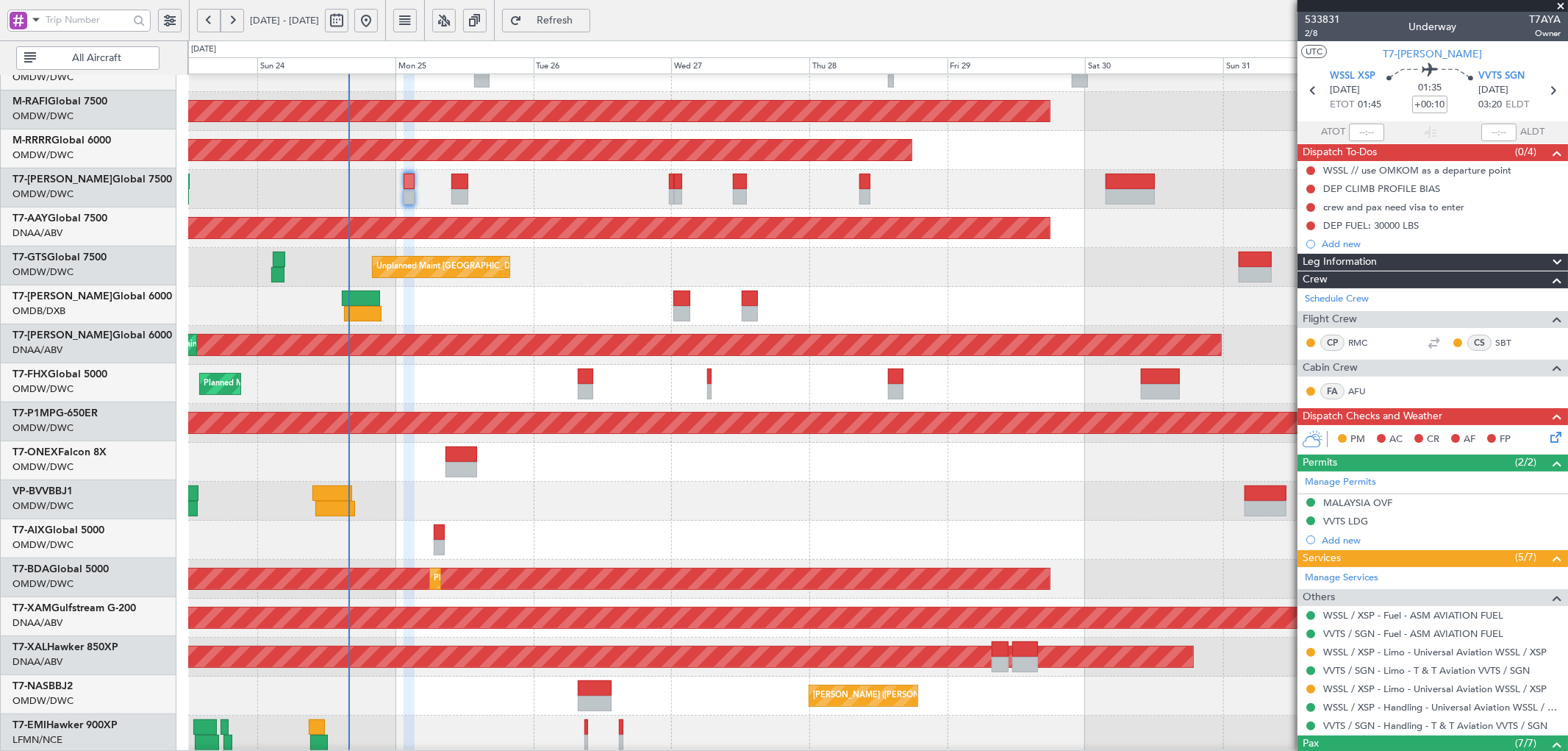
scroll to position [248, 0]
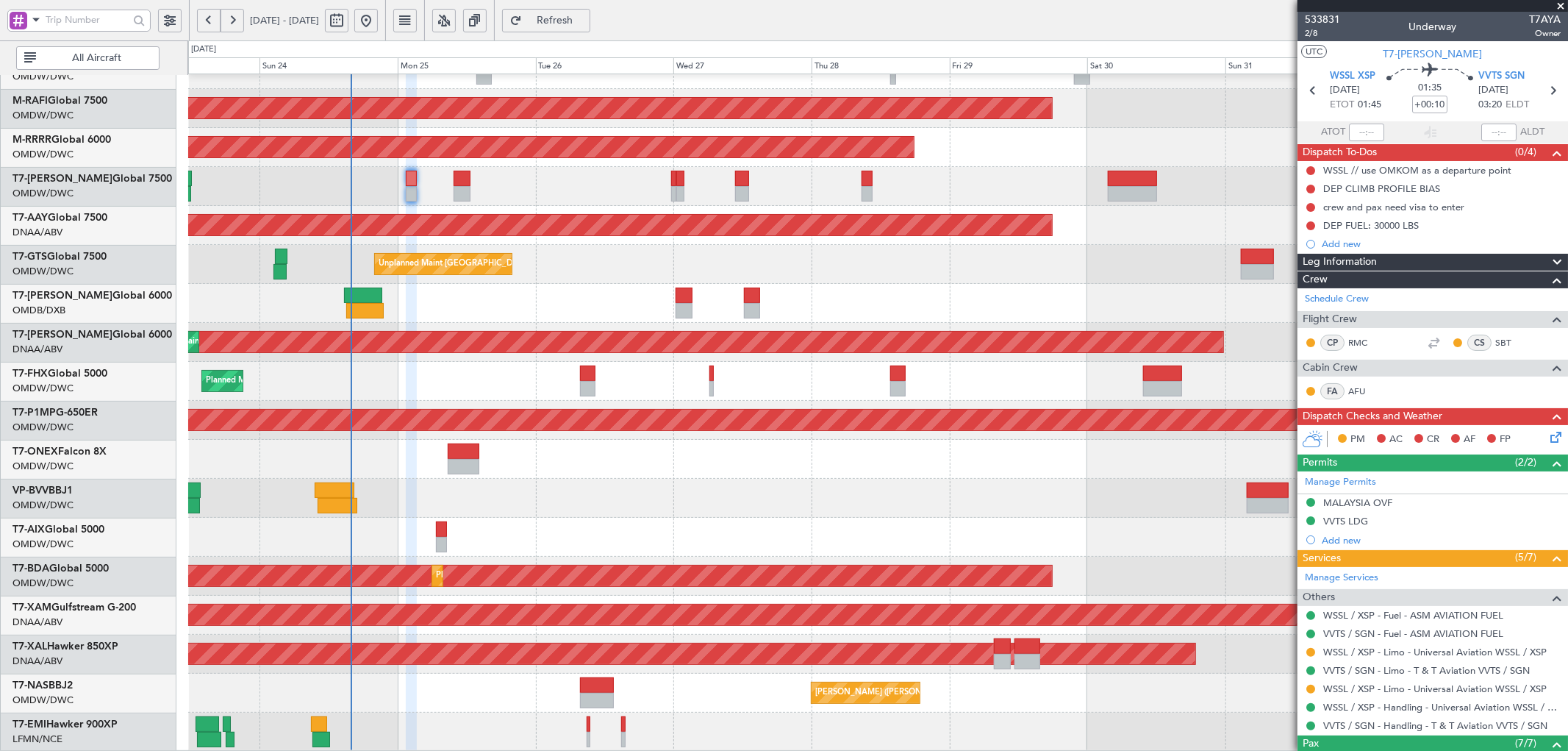
click at [406, 544] on div "Planned Maint Dubai (Al Maktoum Intl) Planned Maint Dubai (Al Maktoum Intl) Pla…" at bounding box center [877, 288] width 1379 height 925
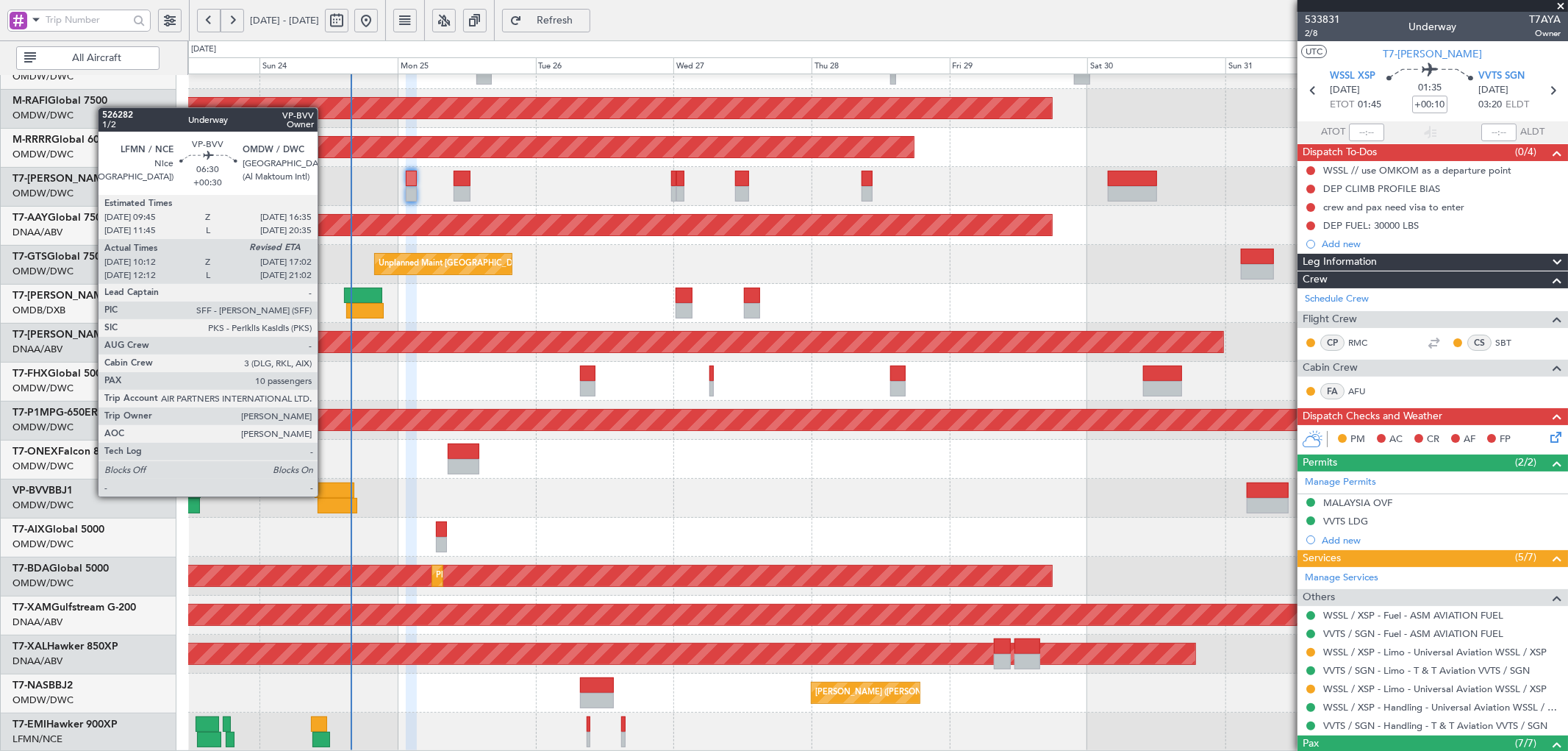
click at [325, 495] on div at bounding box center [335, 490] width 39 height 16
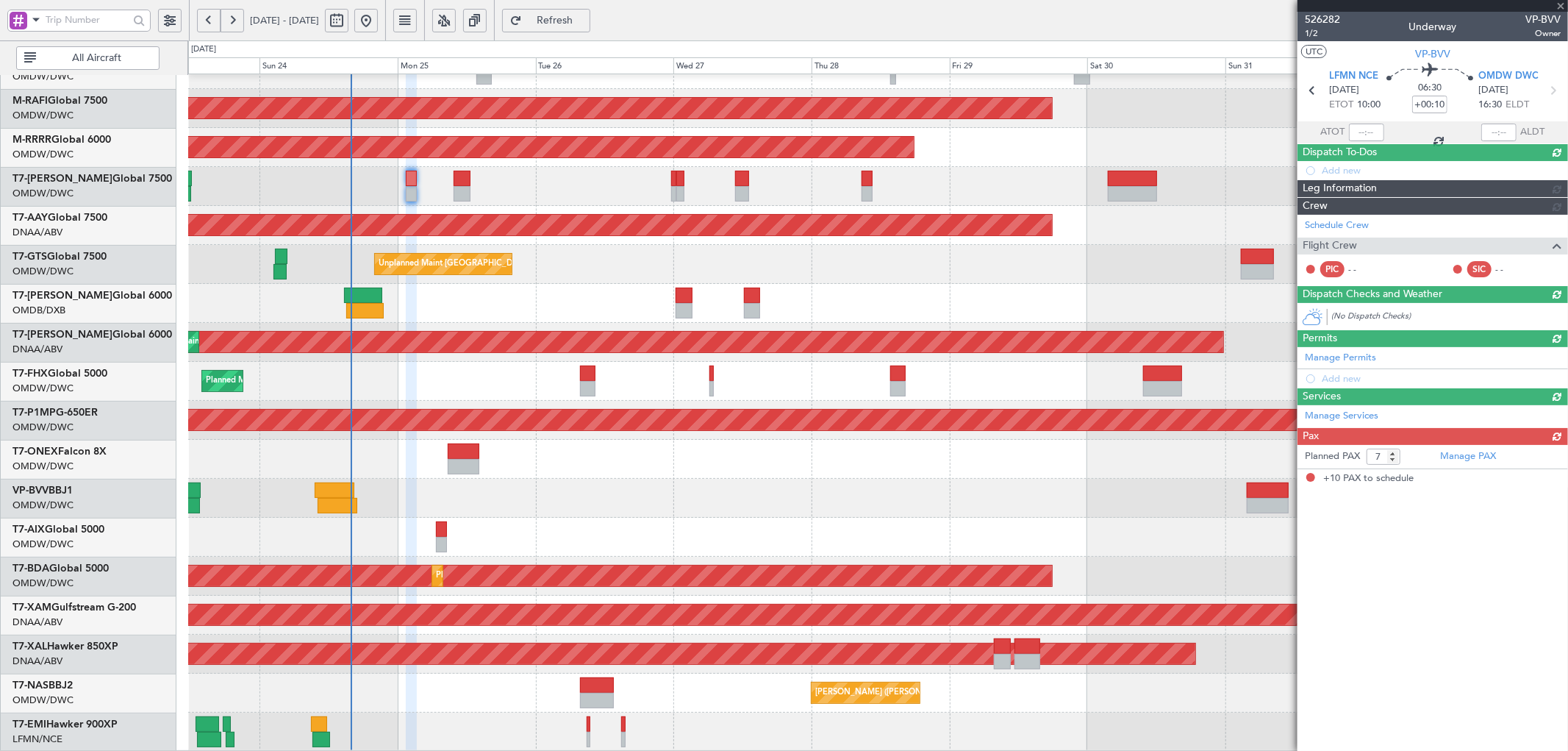
type input "+00:30"
type input "10:27"
type input "10"
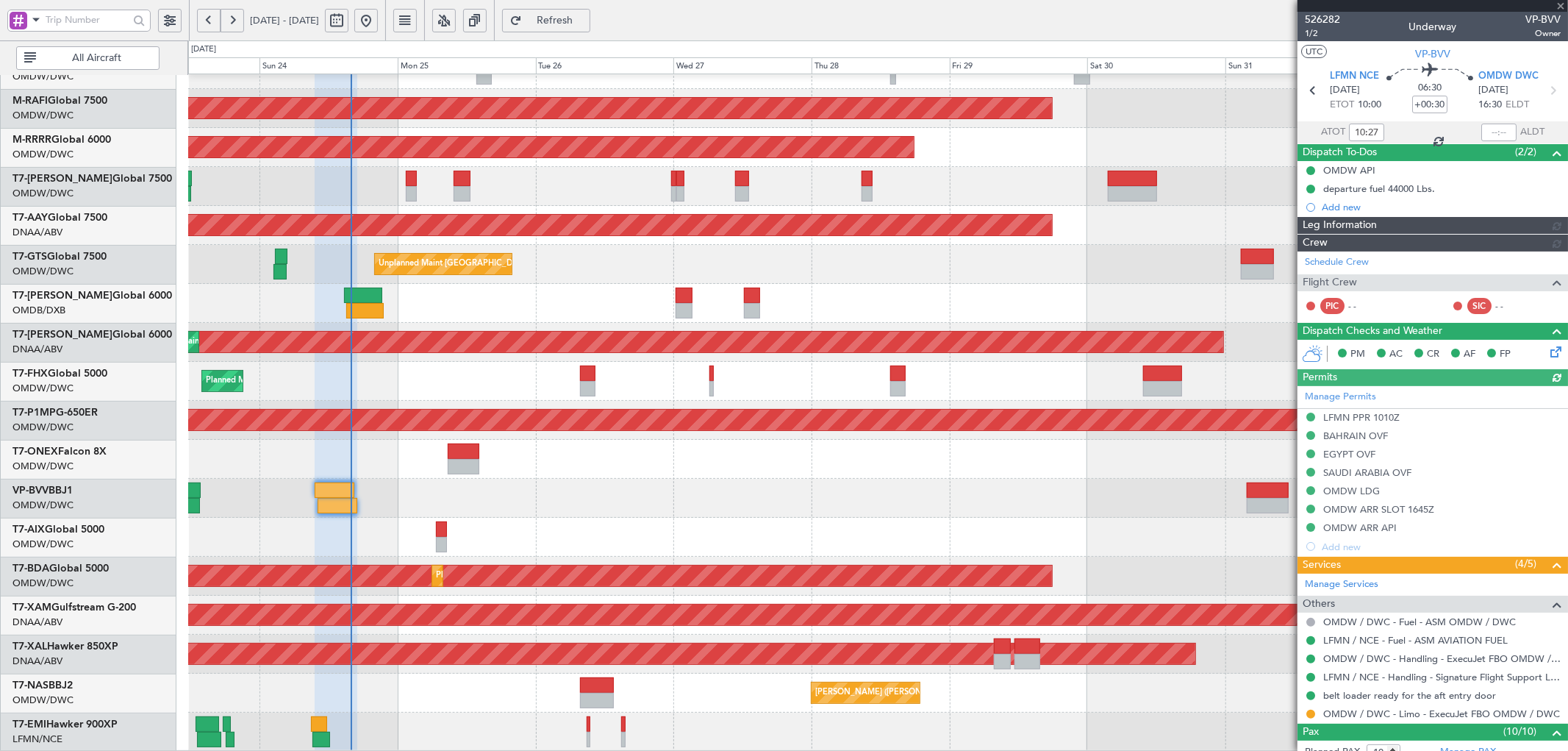
type input "[PERSON_NAME] (SYS)"
type input "7011"
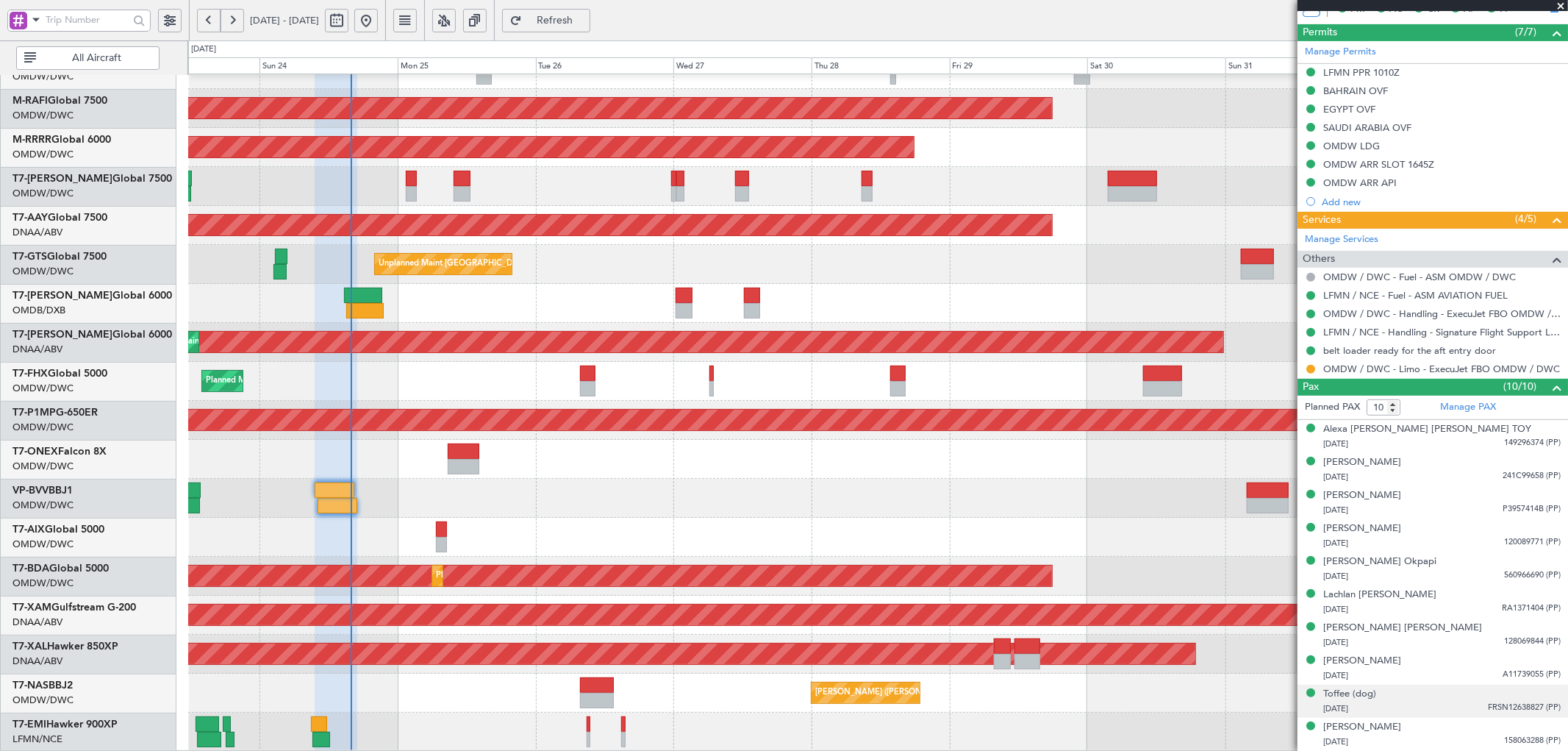
scroll to position [419, 0]
type input "[PERSON_NAME] (SYS)"
type input "7011"
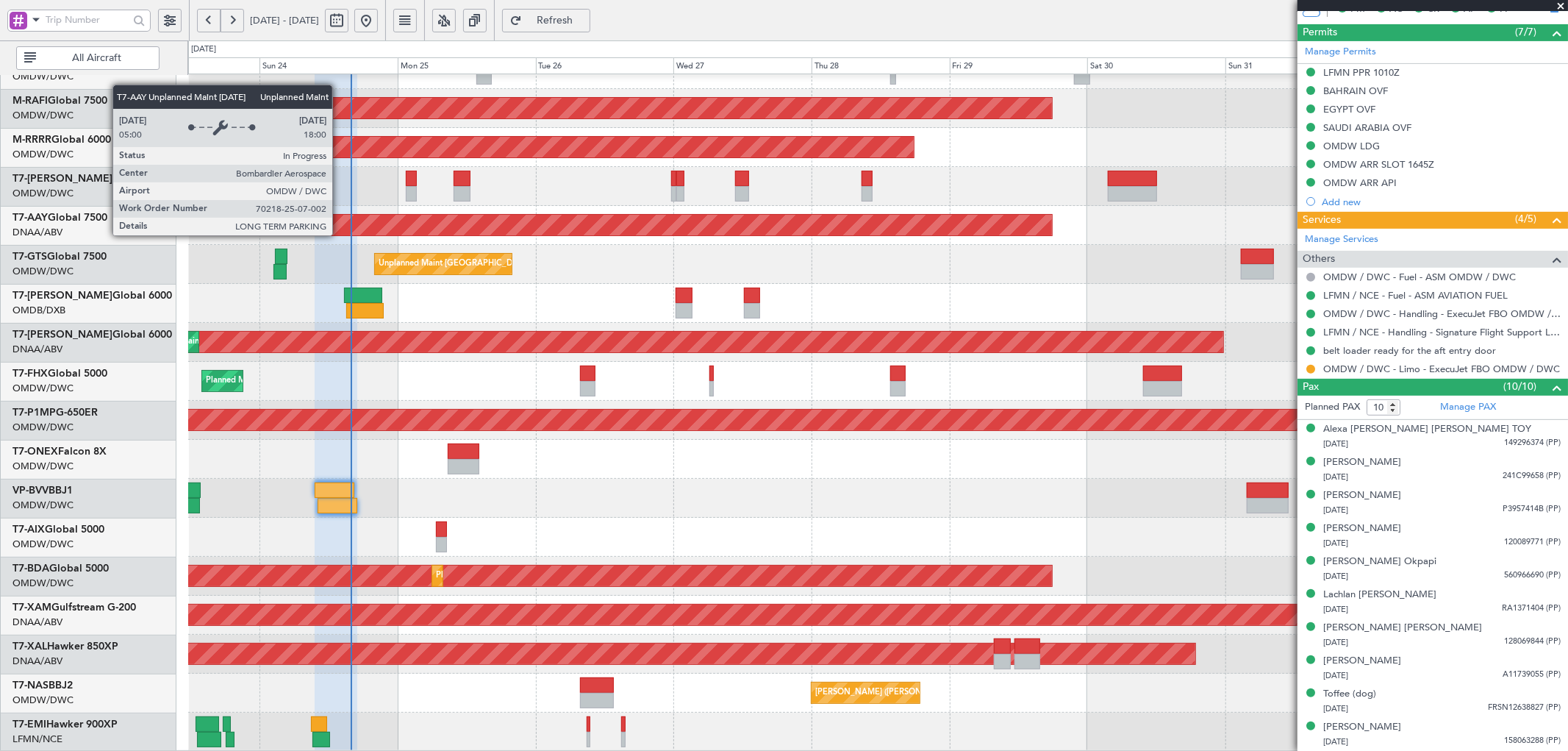
scroll to position [0, 0]
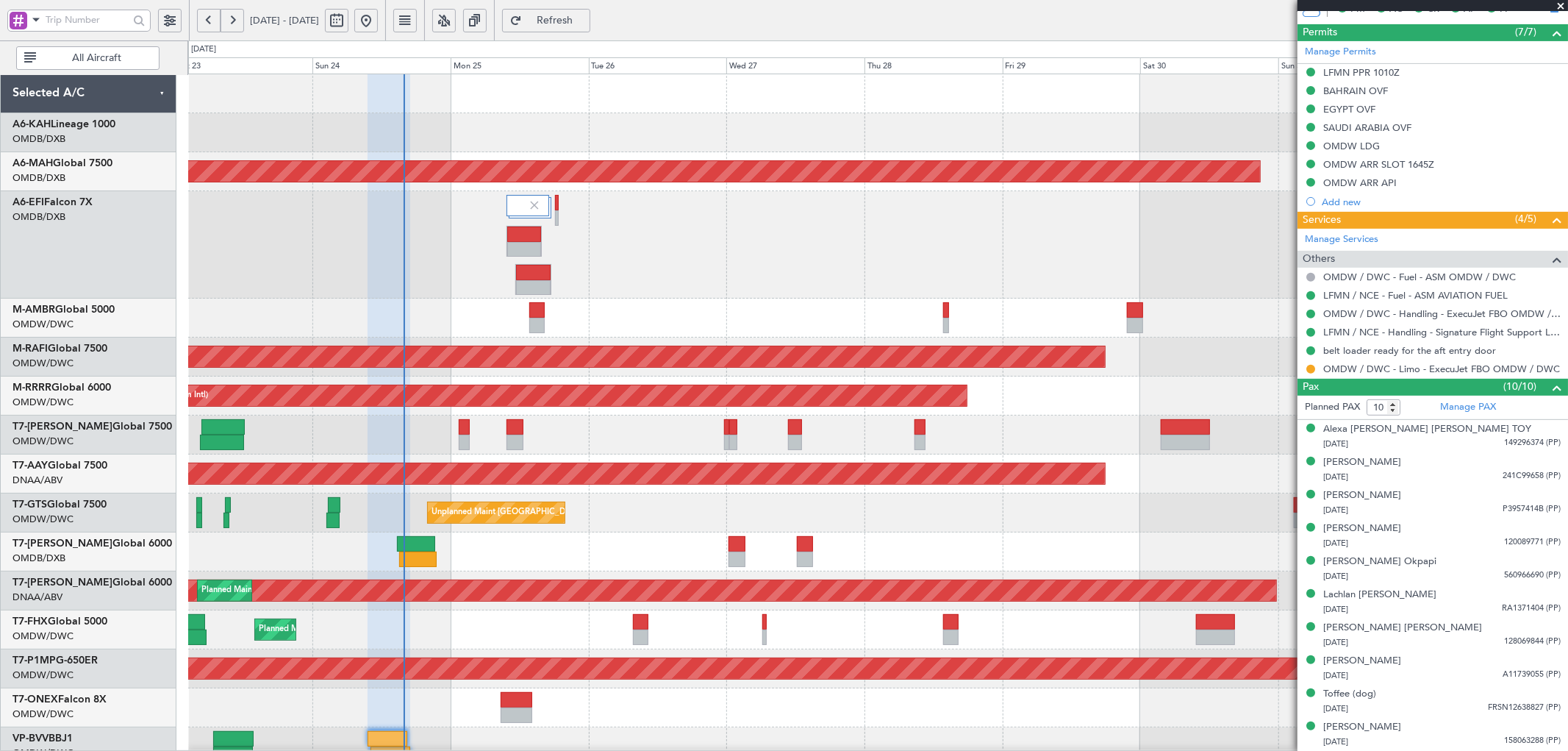
click at [386, 582] on div "Planned Maint Dubai (Al Maktoum Intl) Planned Maint Dubai (Dubai Intl) Planned …" at bounding box center [877, 536] width 1379 height 925
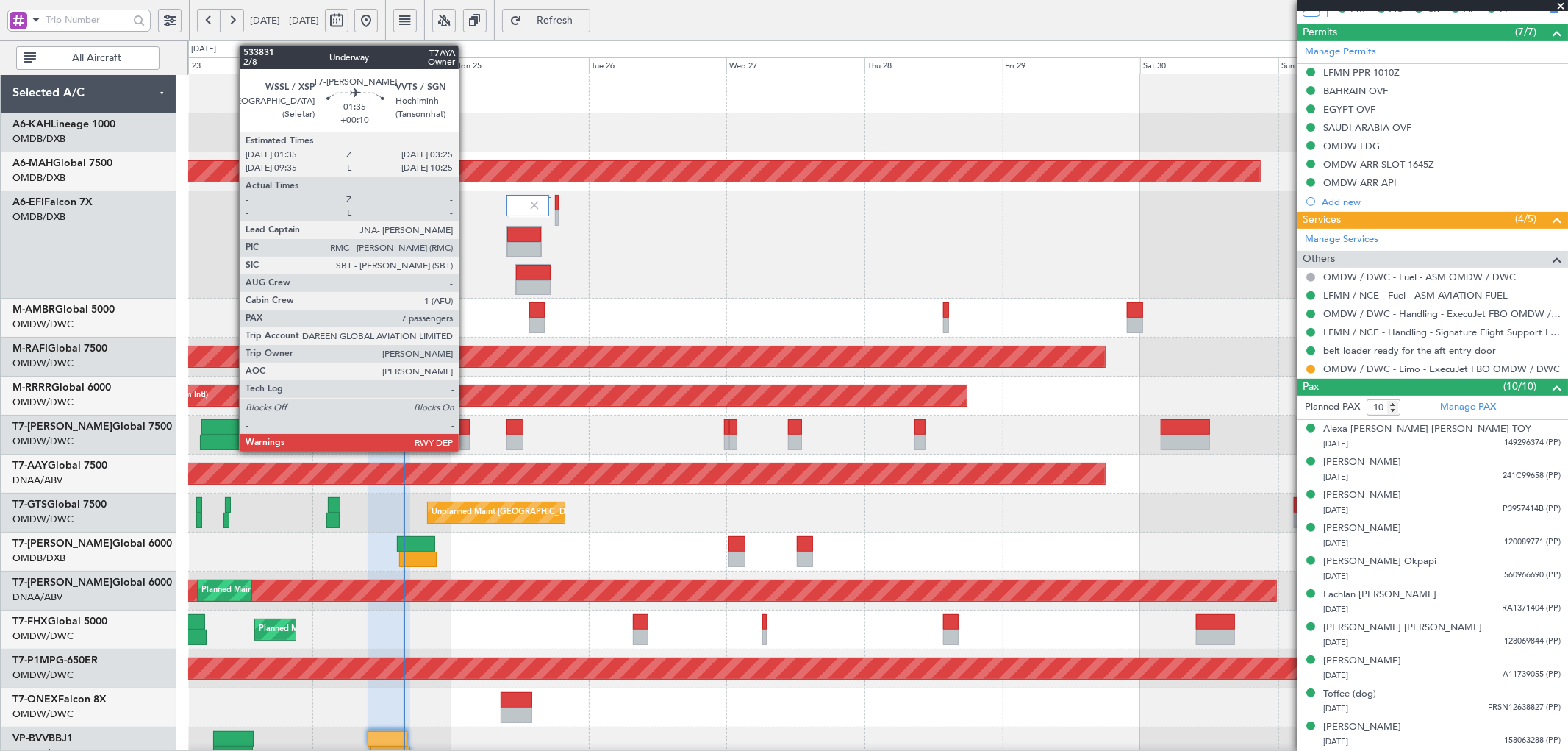
click at [467, 428] on div at bounding box center [464, 427] width 11 height 16
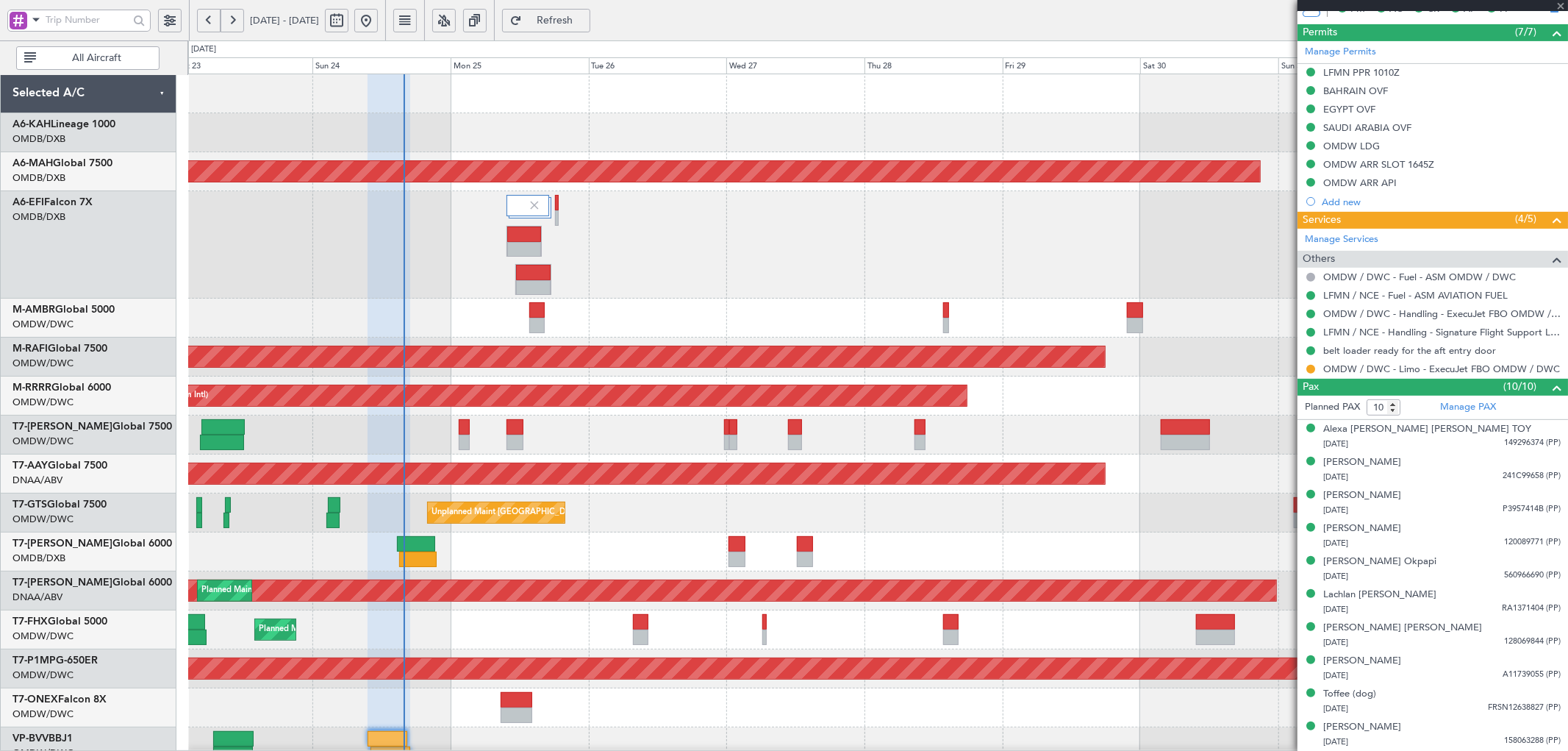
type input "+00:10"
type input "7"
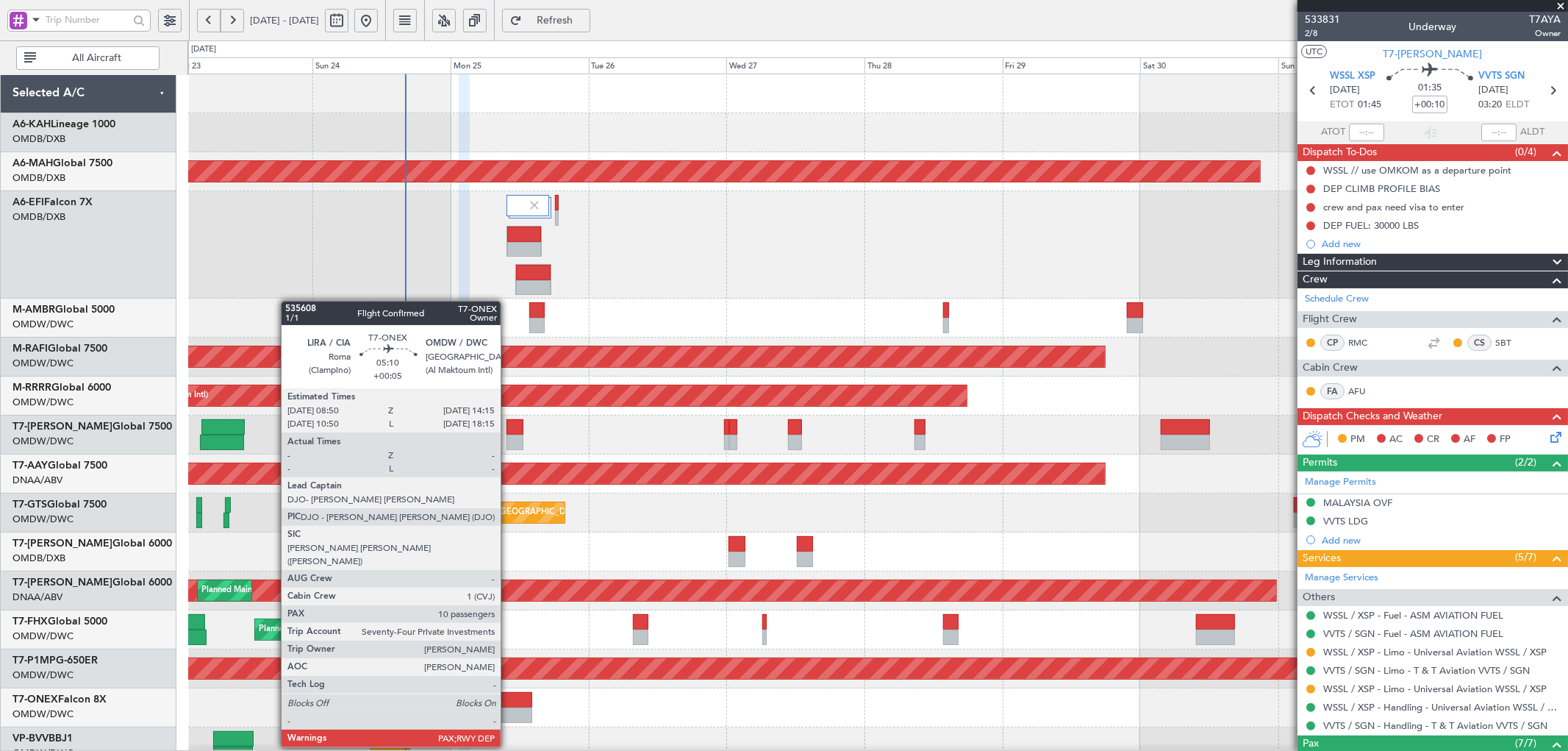
click at [508, 706] on div at bounding box center [517, 700] width 31 height 16
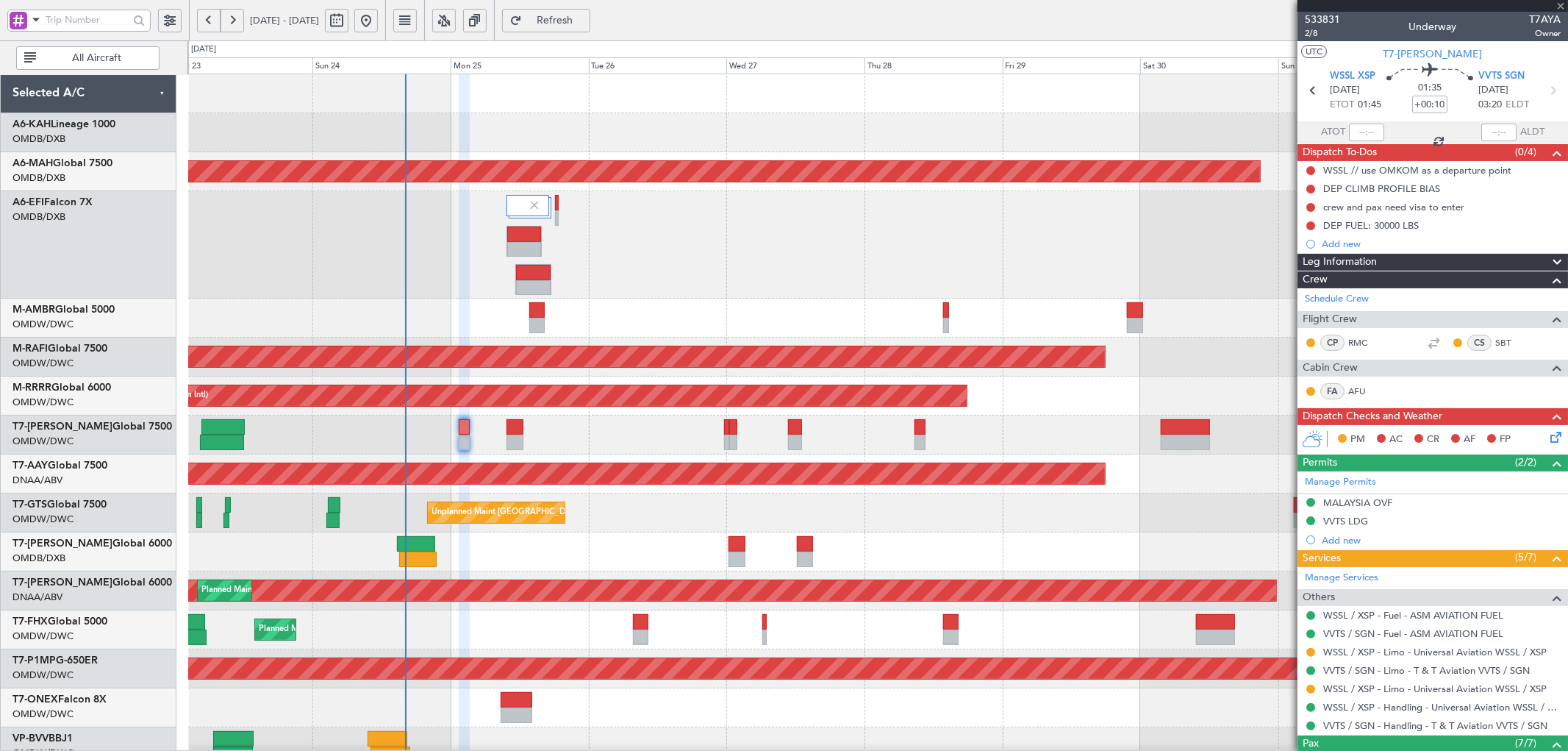
type input "+00:05"
type input "10"
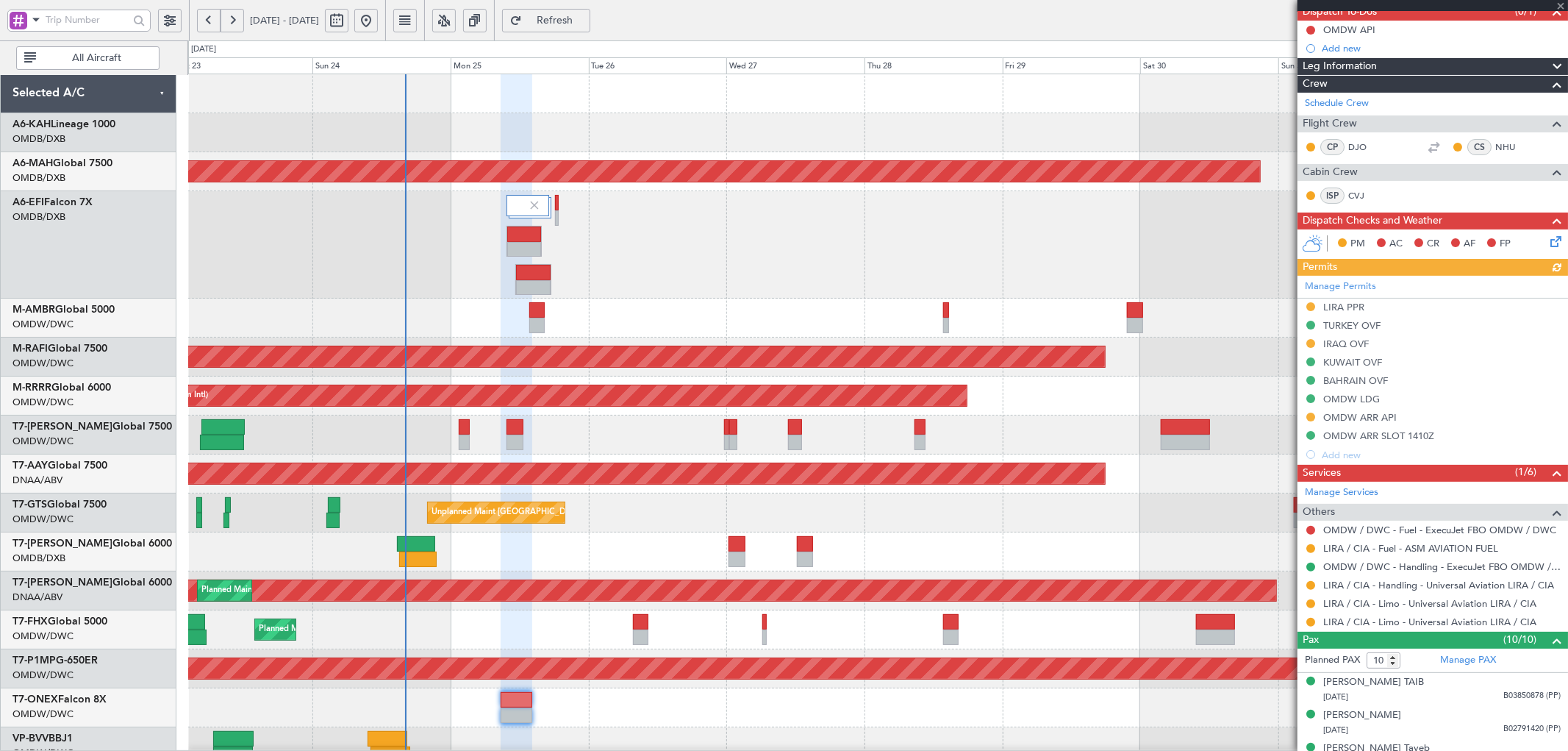
scroll to position [272, 0]
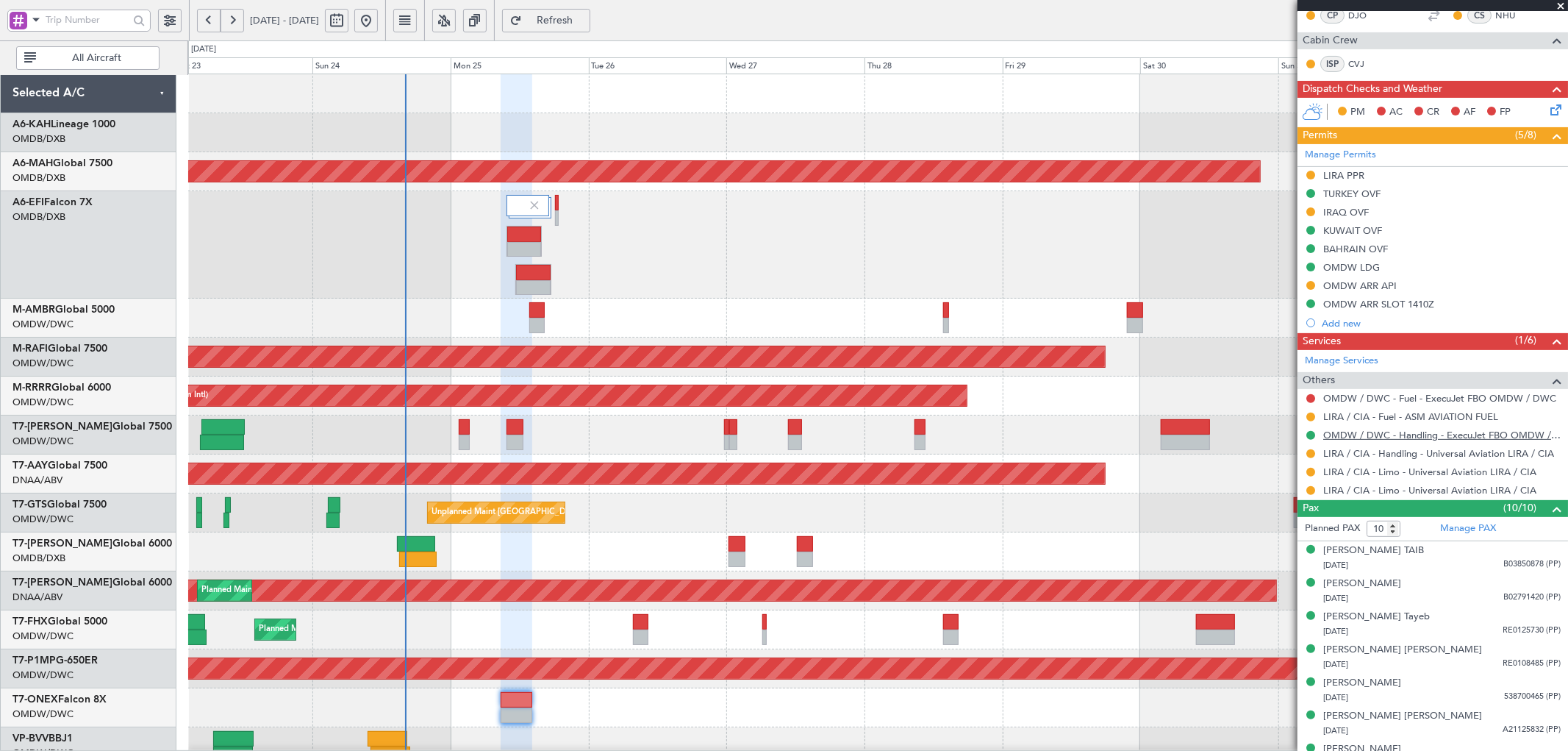
click at [1400, 437] on link "OMDW / DWC - Handling - ExecuJet FBO OMDW / DWC" at bounding box center [1441, 434] width 237 height 13
click at [1311, 416] on button at bounding box center [1310, 416] width 9 height 9
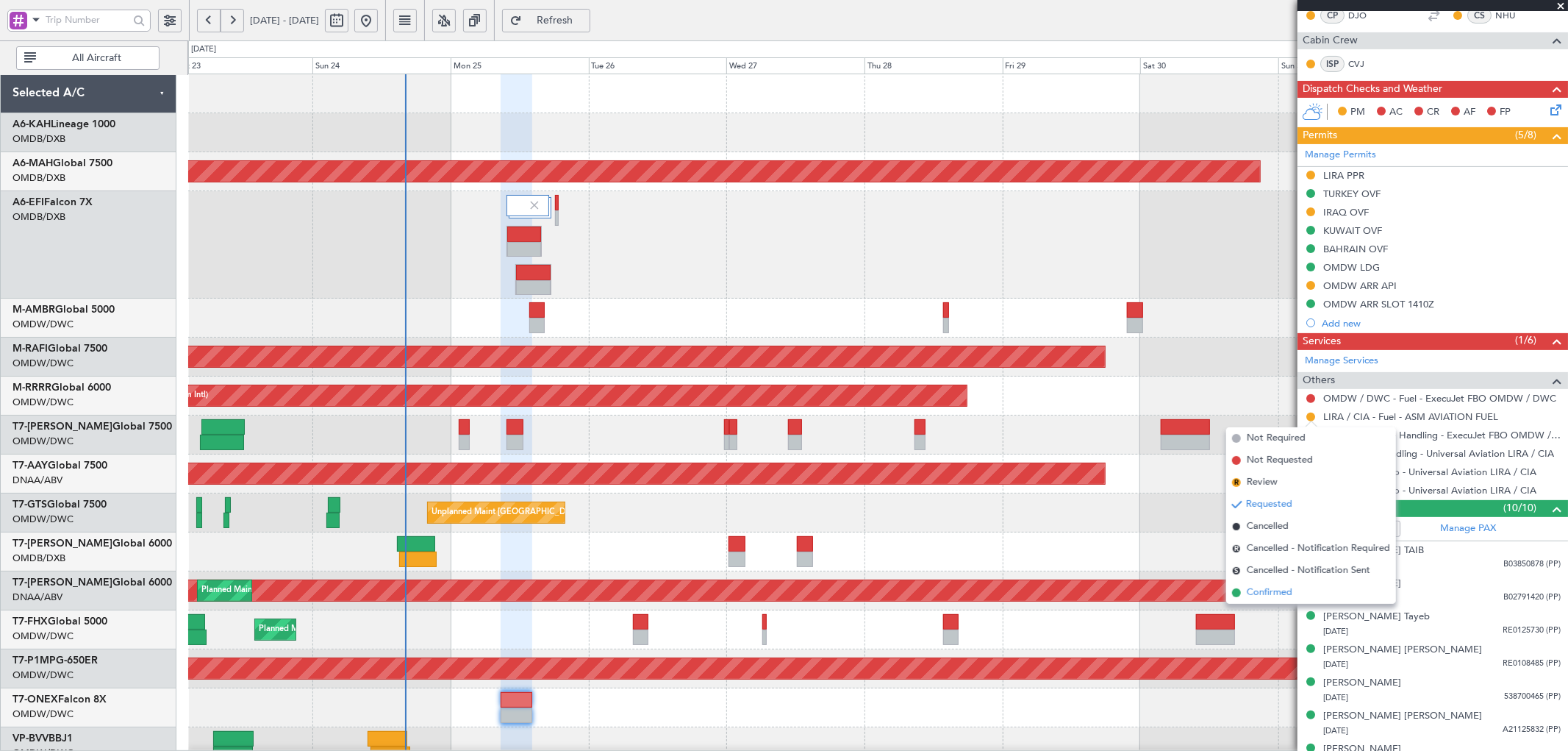
click at [1245, 594] on li "Confirmed" at bounding box center [1311, 593] width 170 height 22
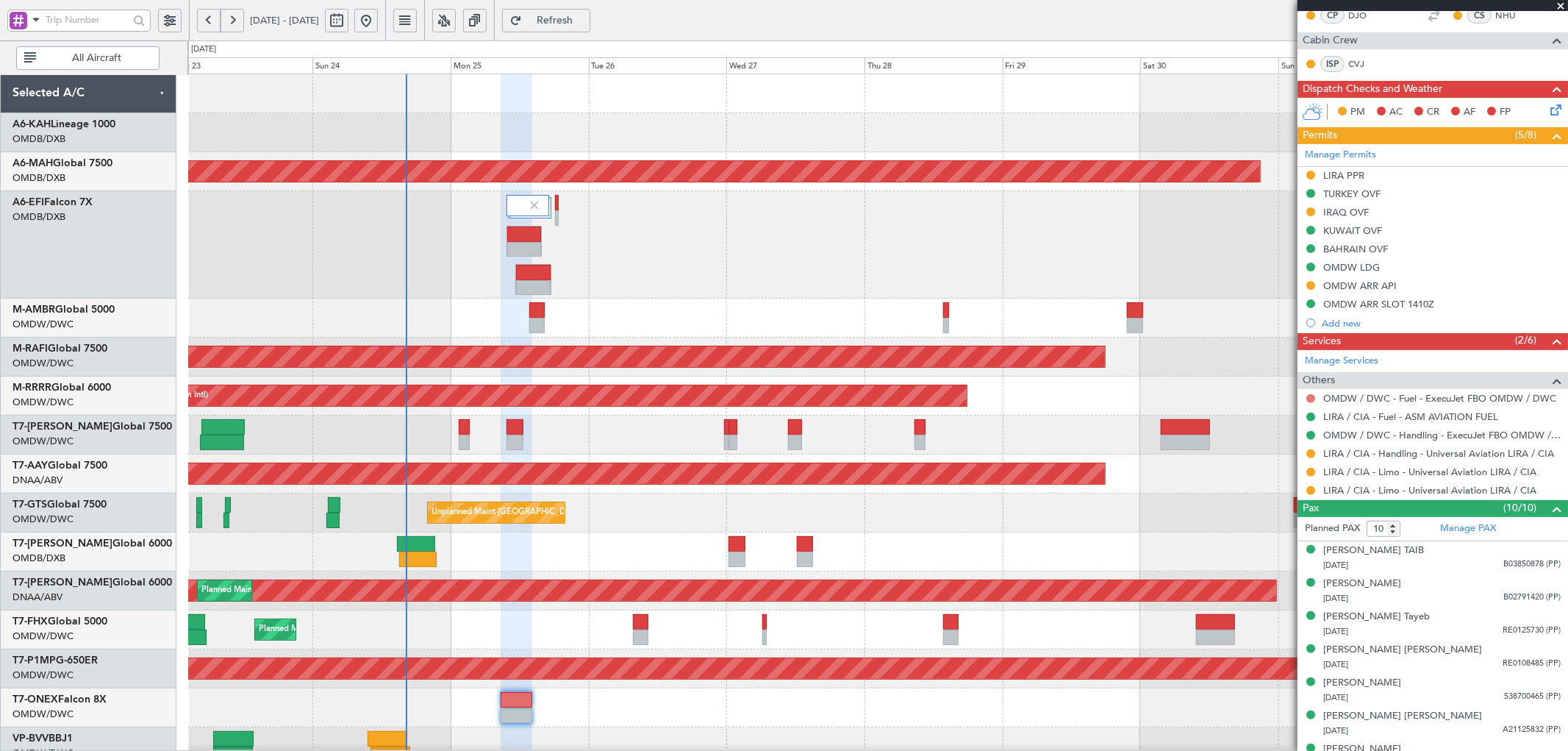
click at [1311, 398] on button at bounding box center [1310, 398] width 9 height 9
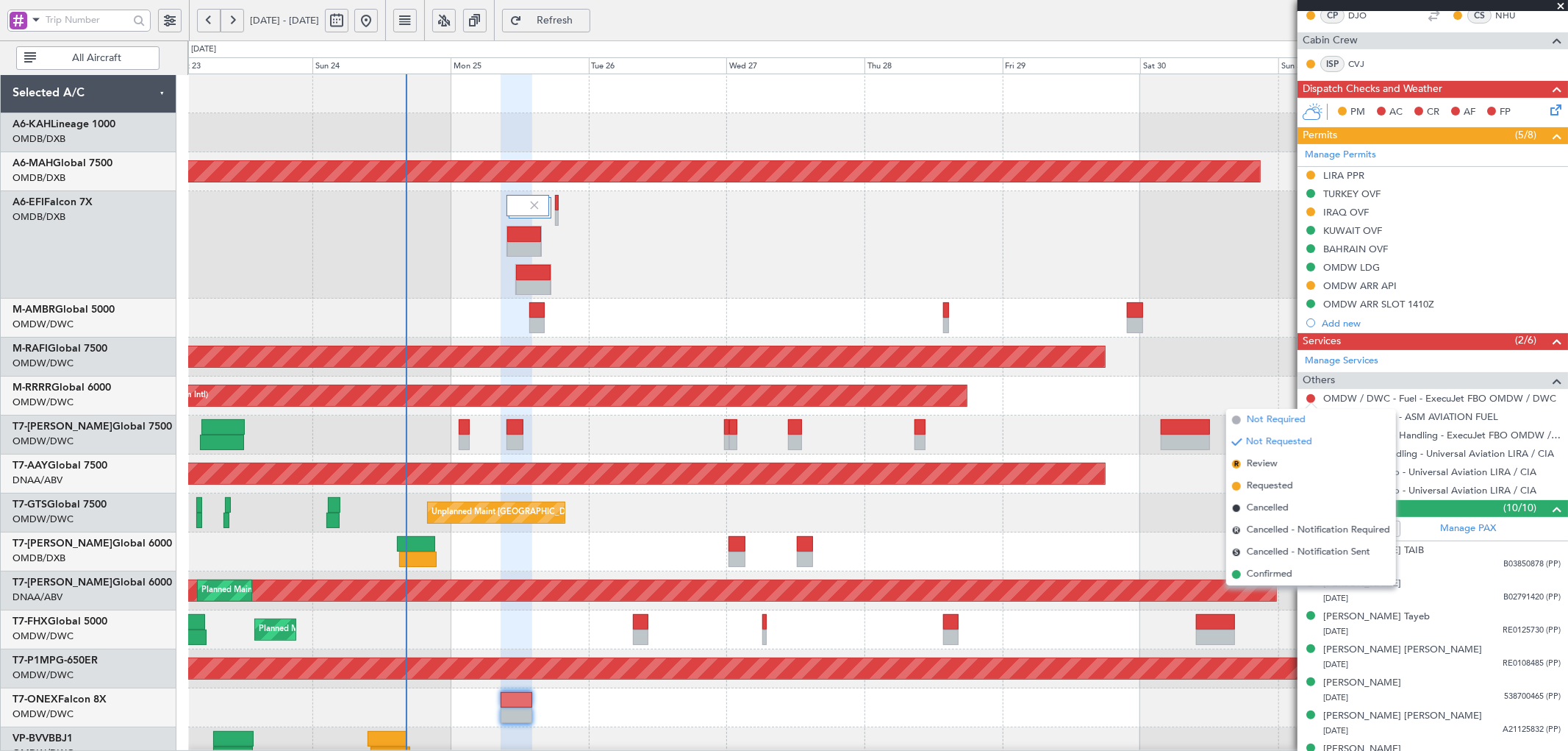
click at [1269, 415] on span "Not Required" at bounding box center [1277, 419] width 59 height 15
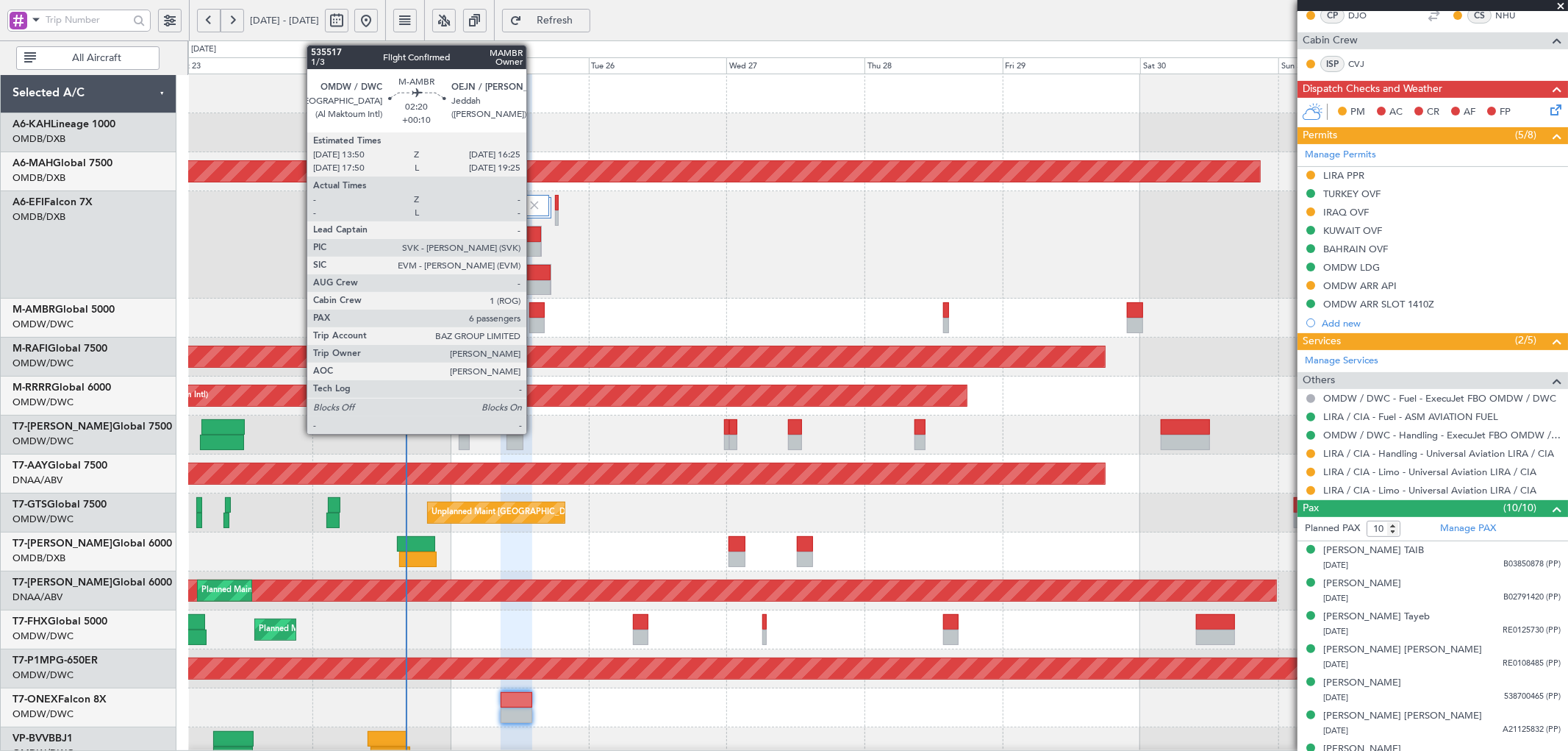
click at [533, 312] on div at bounding box center [537, 310] width 16 height 16
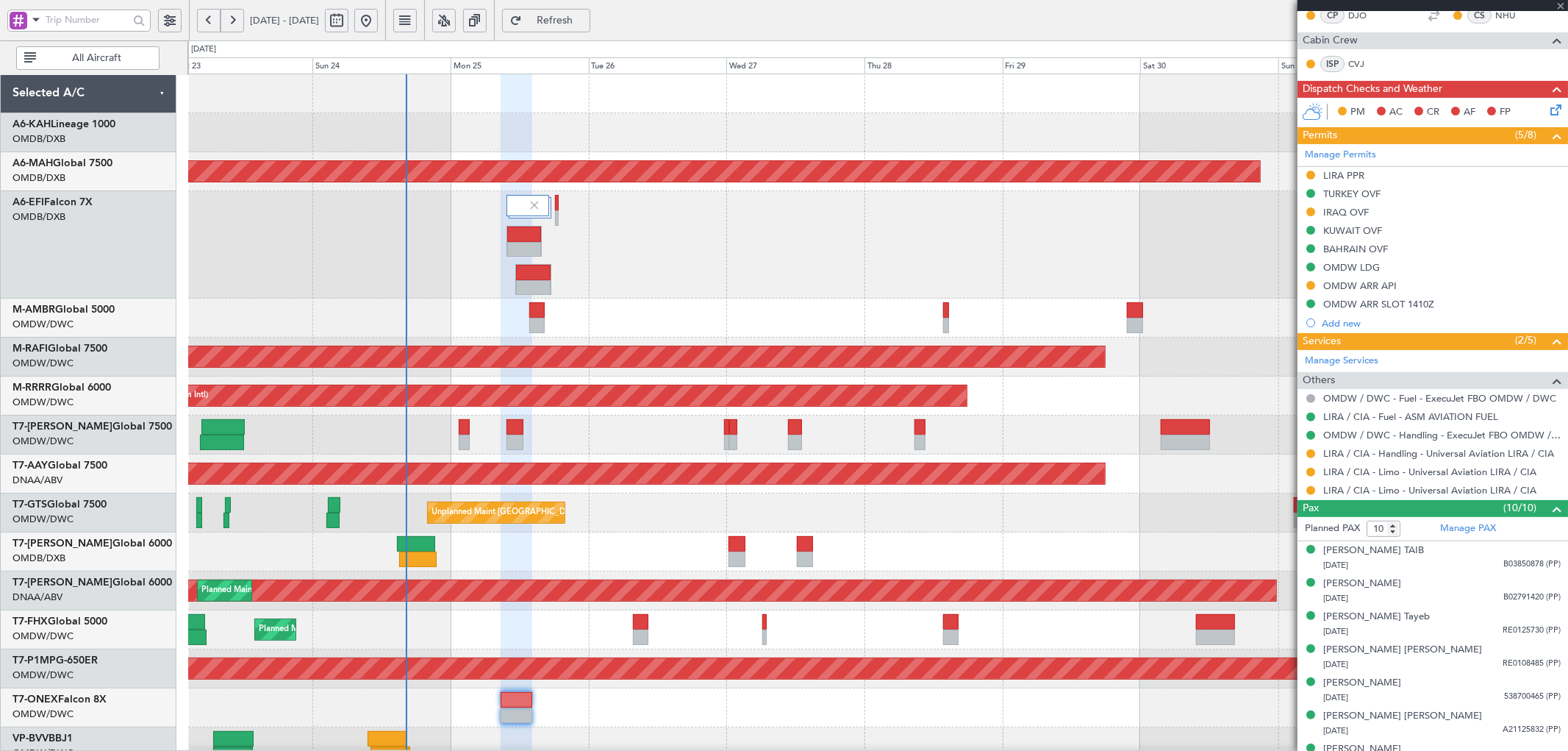
type input "+00:10"
type input "6"
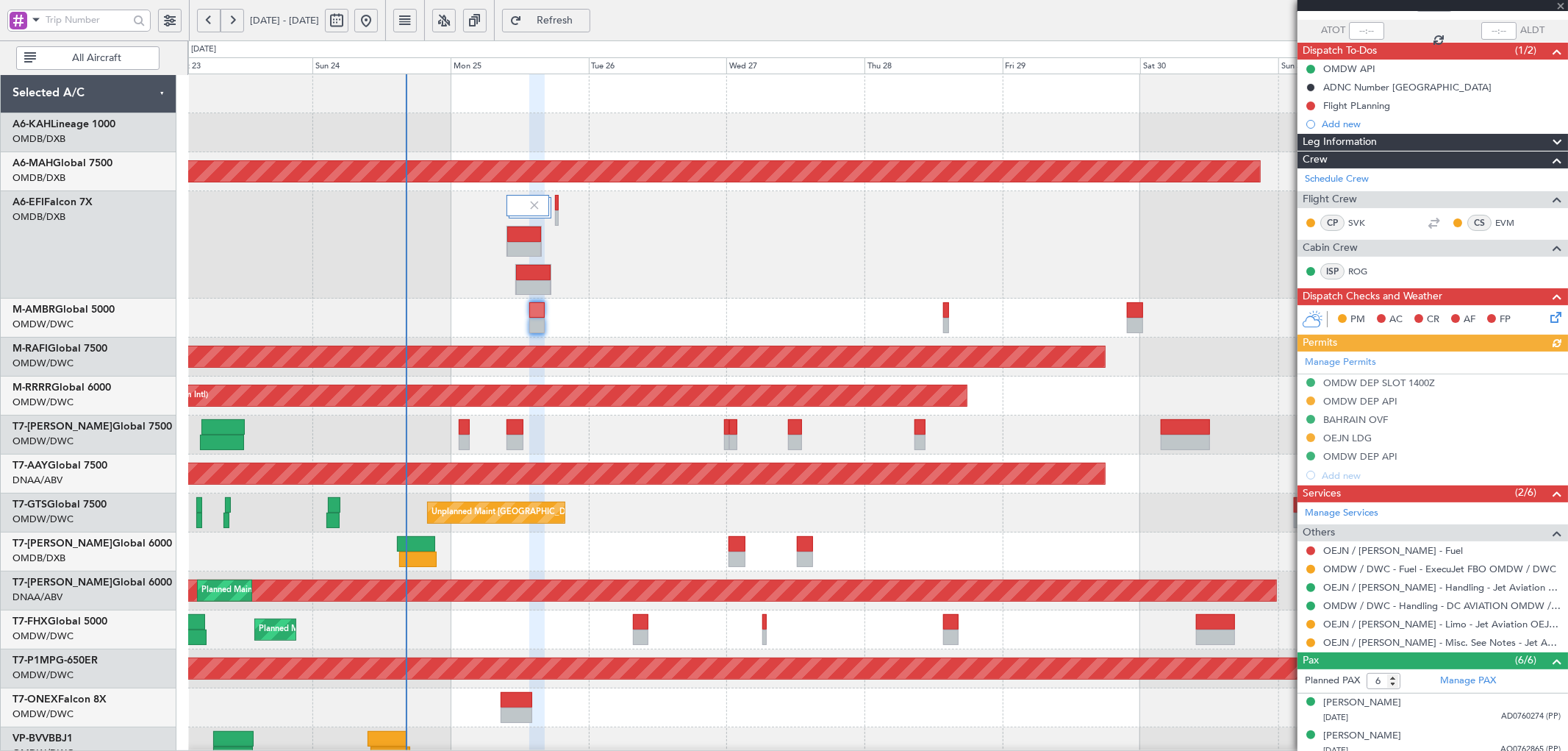
scroll to position [108, 0]
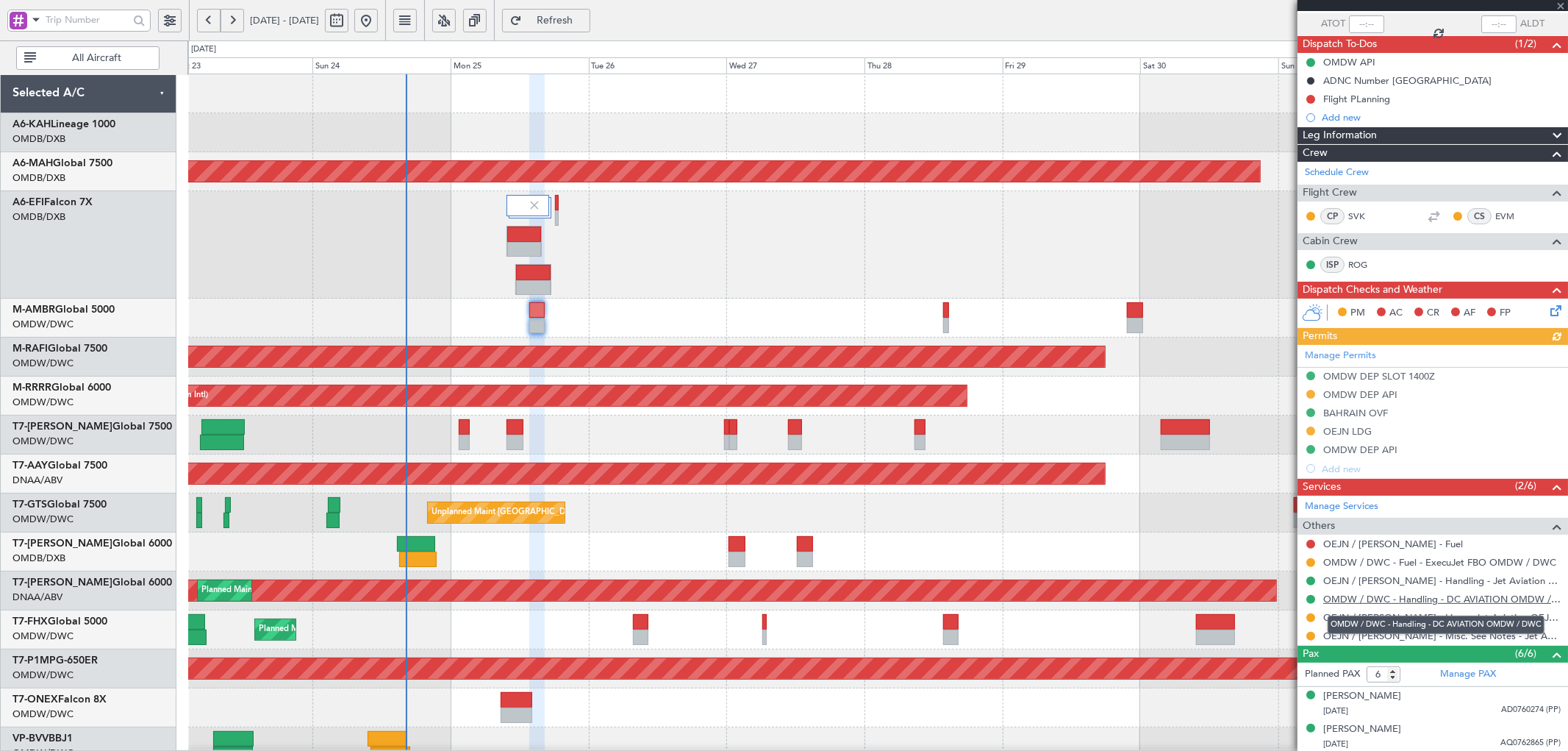
click at [1379, 601] on link "OMDW / DWC - Handling - DC AVIATION OMDW / DWC" at bounding box center [1441, 598] width 237 height 13
click at [590, 32] on fb-refresh-button "Refresh" at bounding box center [546, 20] width 103 height 40
click at [586, 26] on button "Refresh" at bounding box center [546, 21] width 89 height 24
click at [1388, 561] on link "OMDW / DWC - Fuel - ExecuJet FBO OMDW / DWC" at bounding box center [1439, 562] width 233 height 13
click at [591, 30] on button "Refresh" at bounding box center [546, 21] width 89 height 24
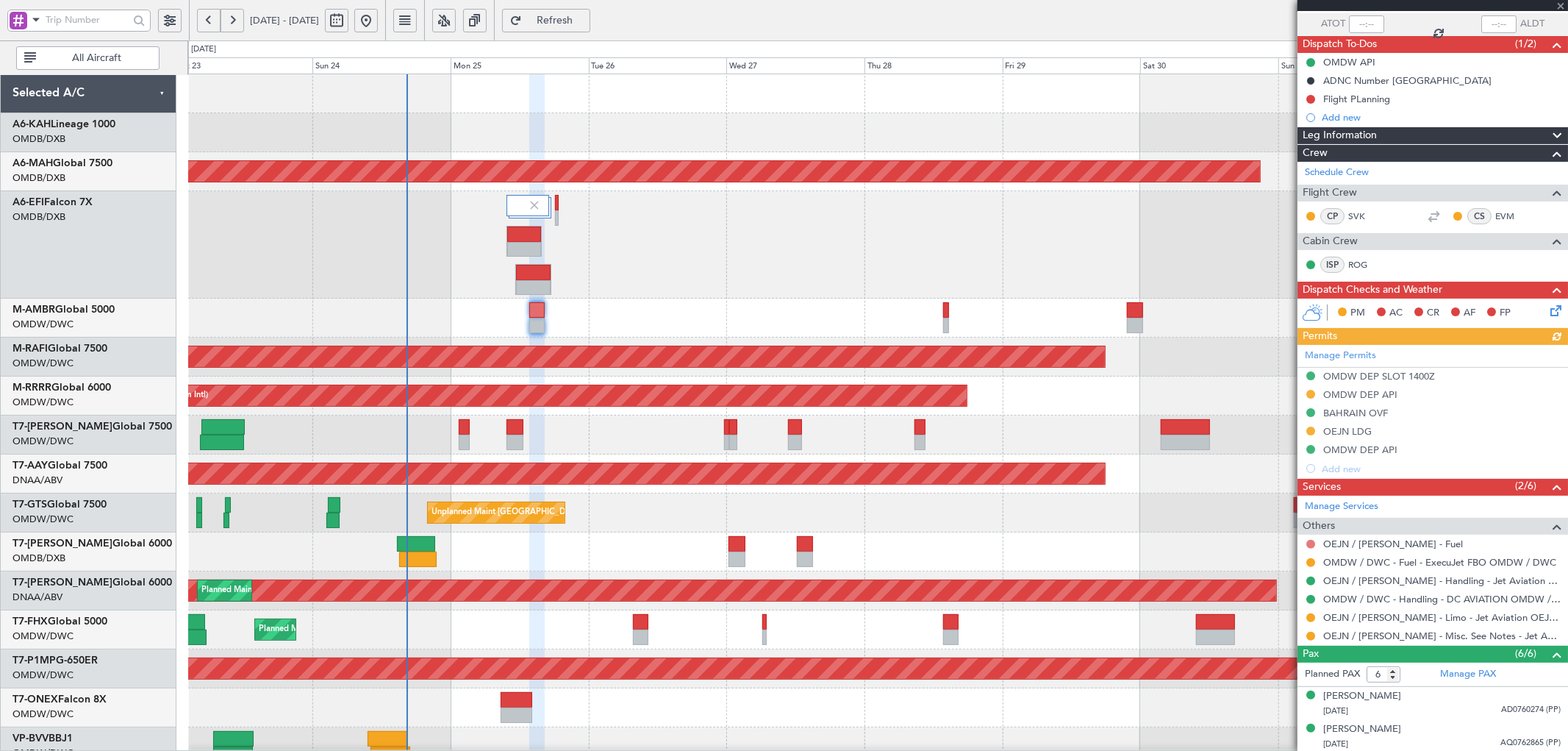
click at [1309, 544] on button at bounding box center [1310, 543] width 9 height 9
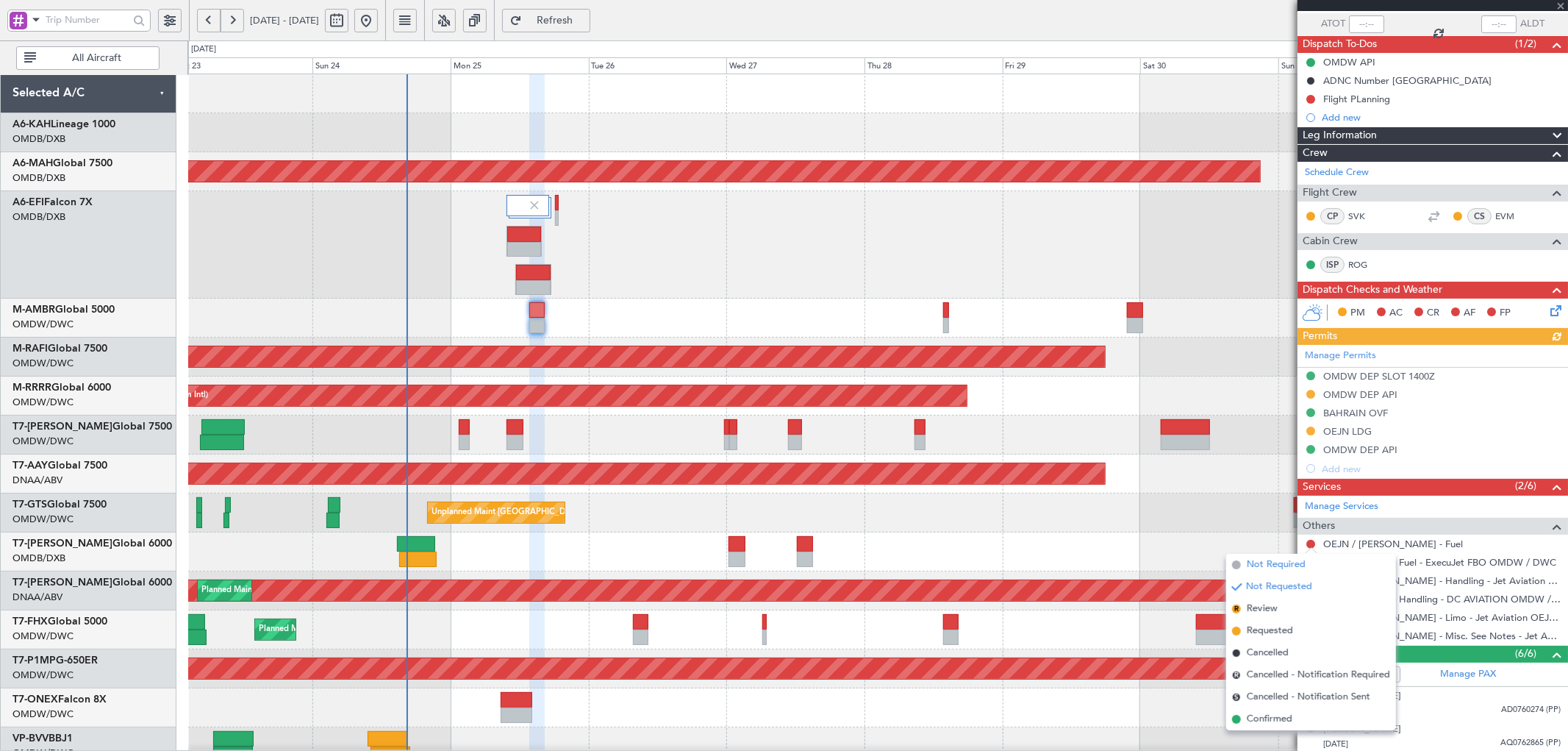
click at [1255, 567] on span "Not Required" at bounding box center [1277, 564] width 59 height 15
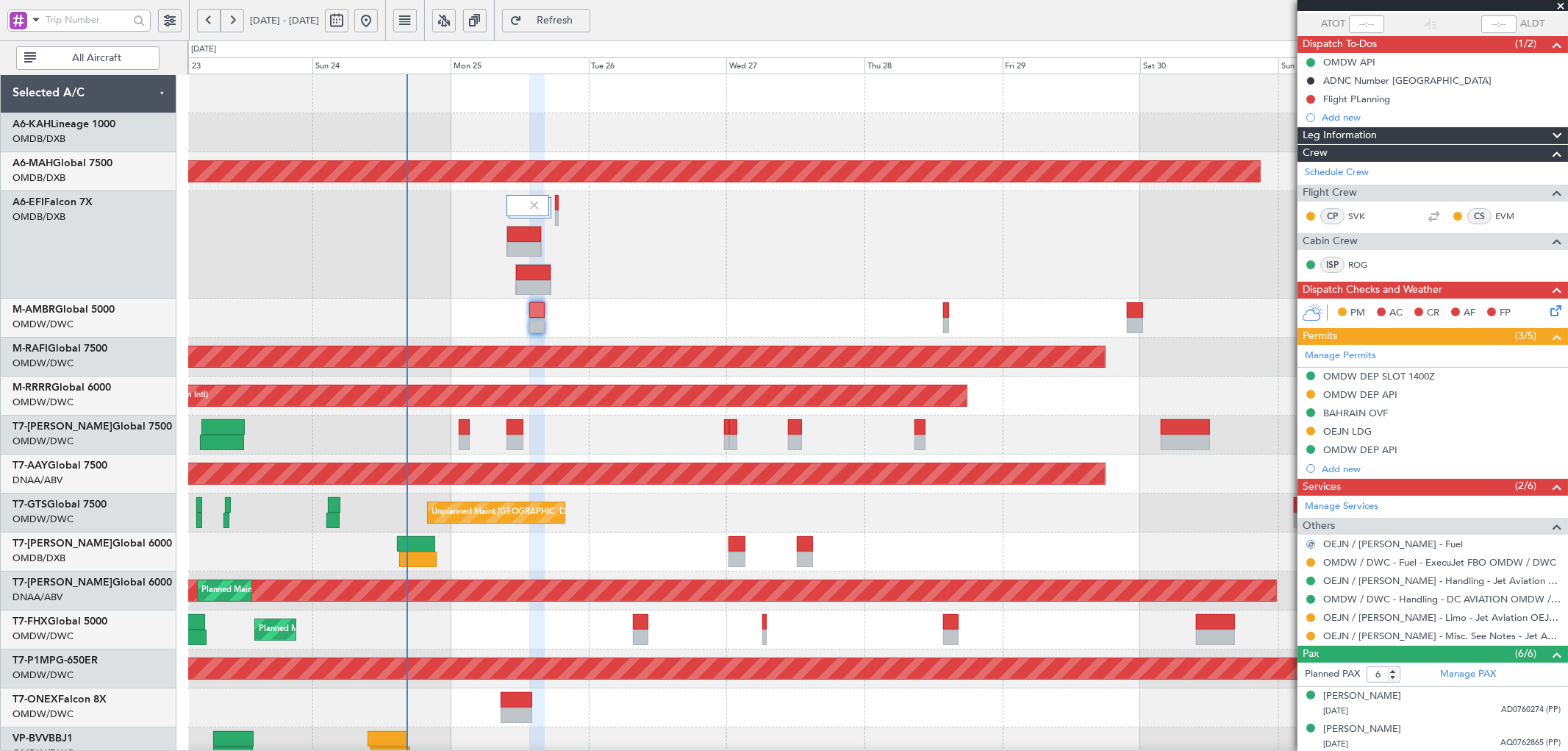
click at [900, 602] on div "Unplanned Maint [GEOGRAPHIC_DATA] (Al Maktoum Intl)" at bounding box center [43, 592] width 2467 height 24
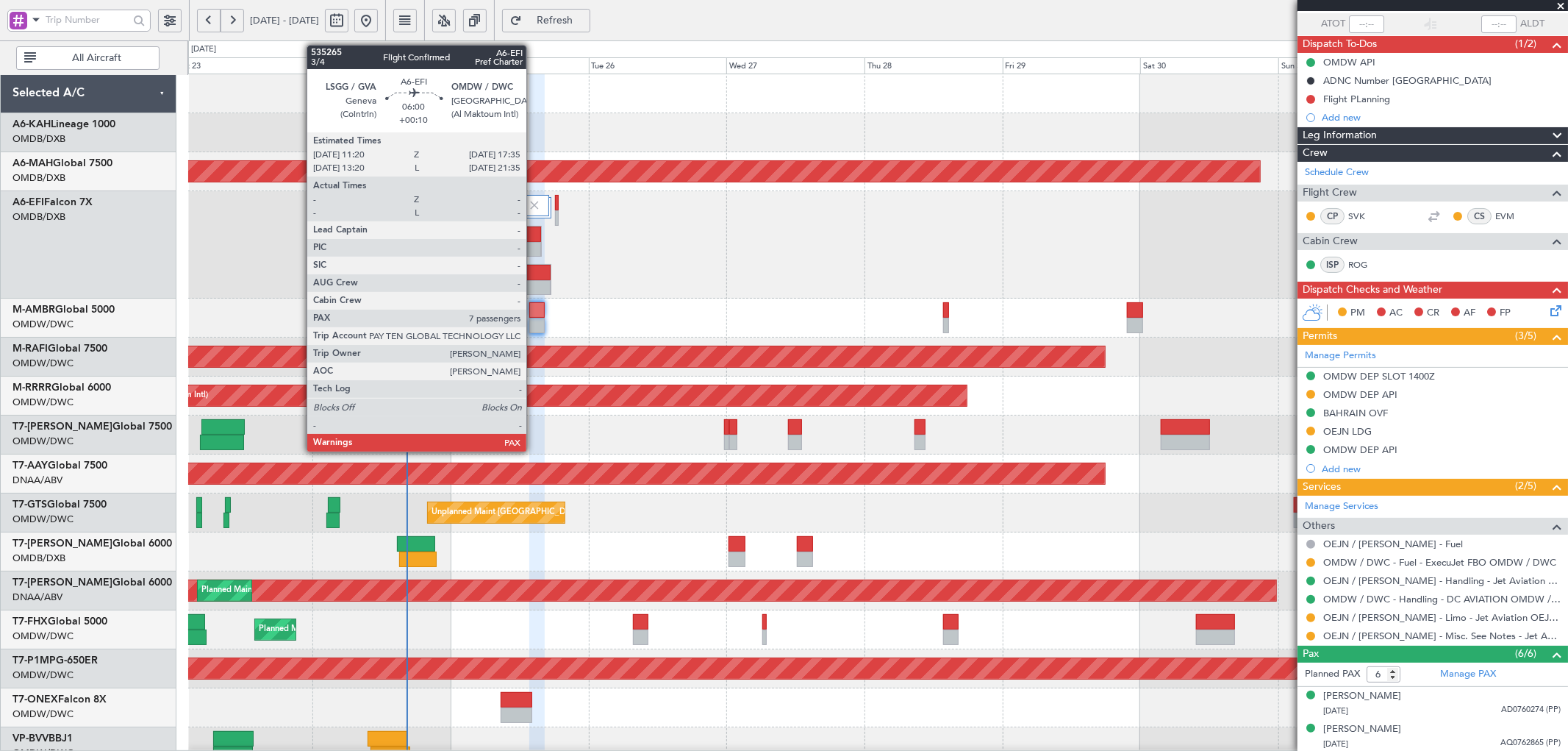
click at [533, 273] on div at bounding box center [533, 273] width 34 height 16
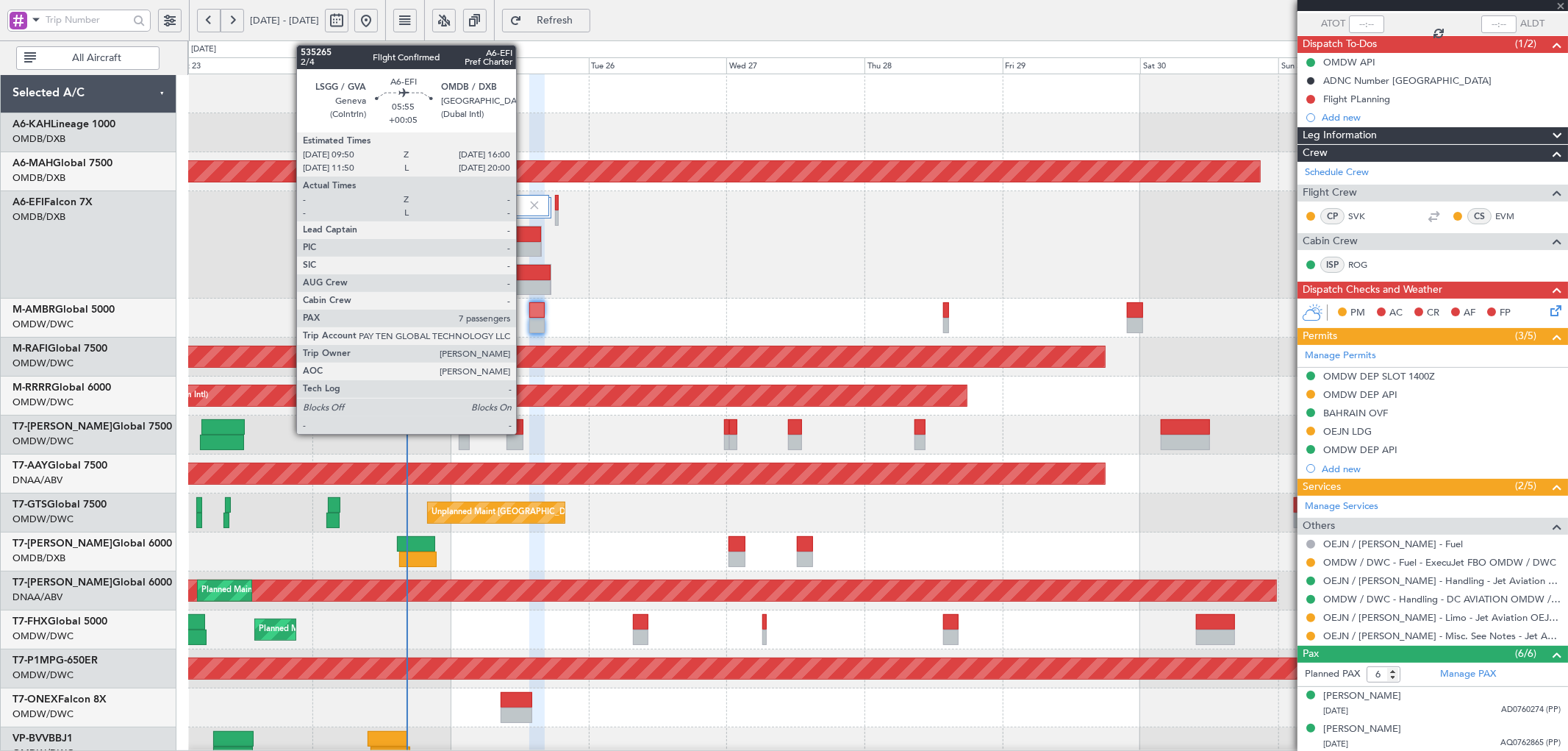
click at [524, 250] on div at bounding box center [524, 250] width 34 height 16
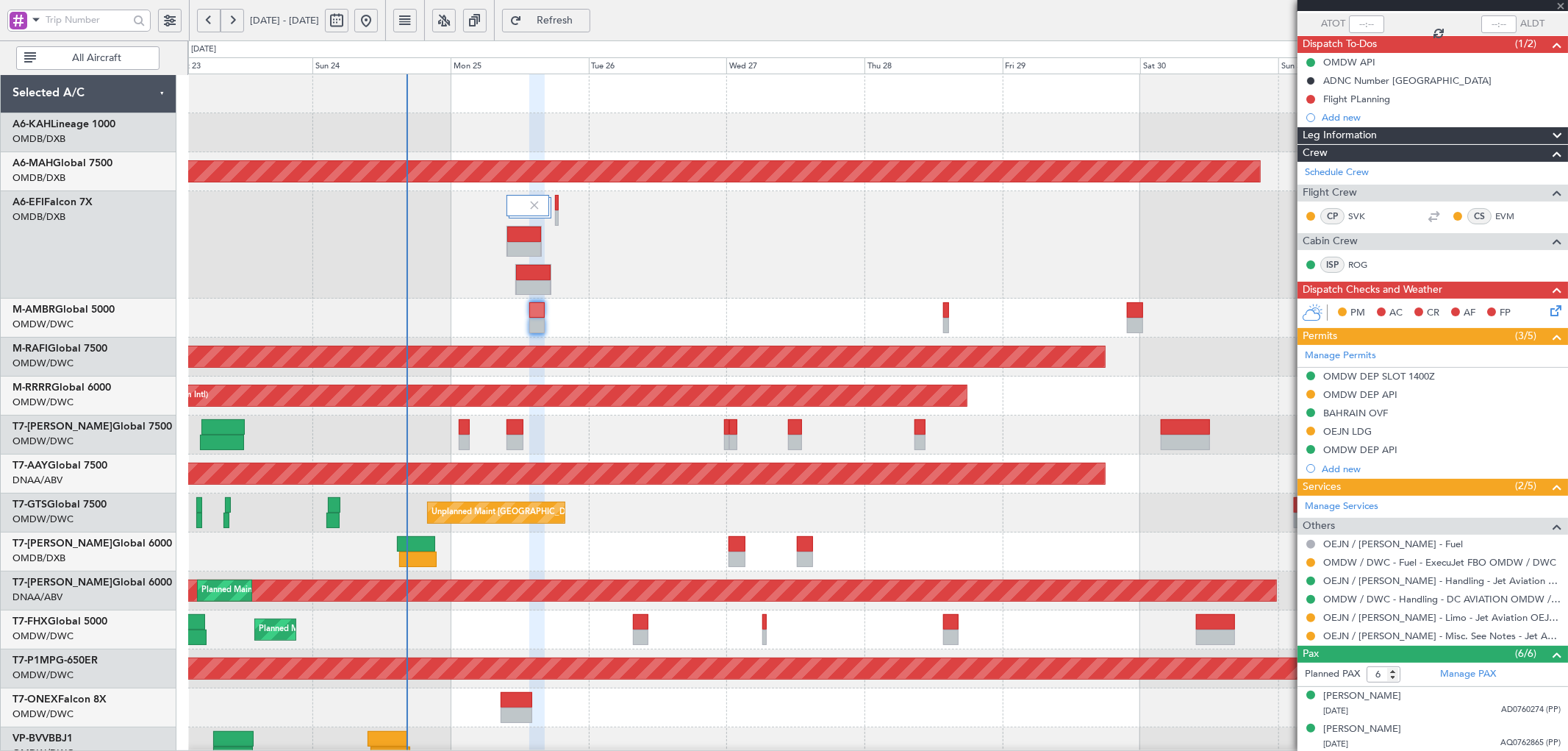
type input "+00:05"
type input "7"
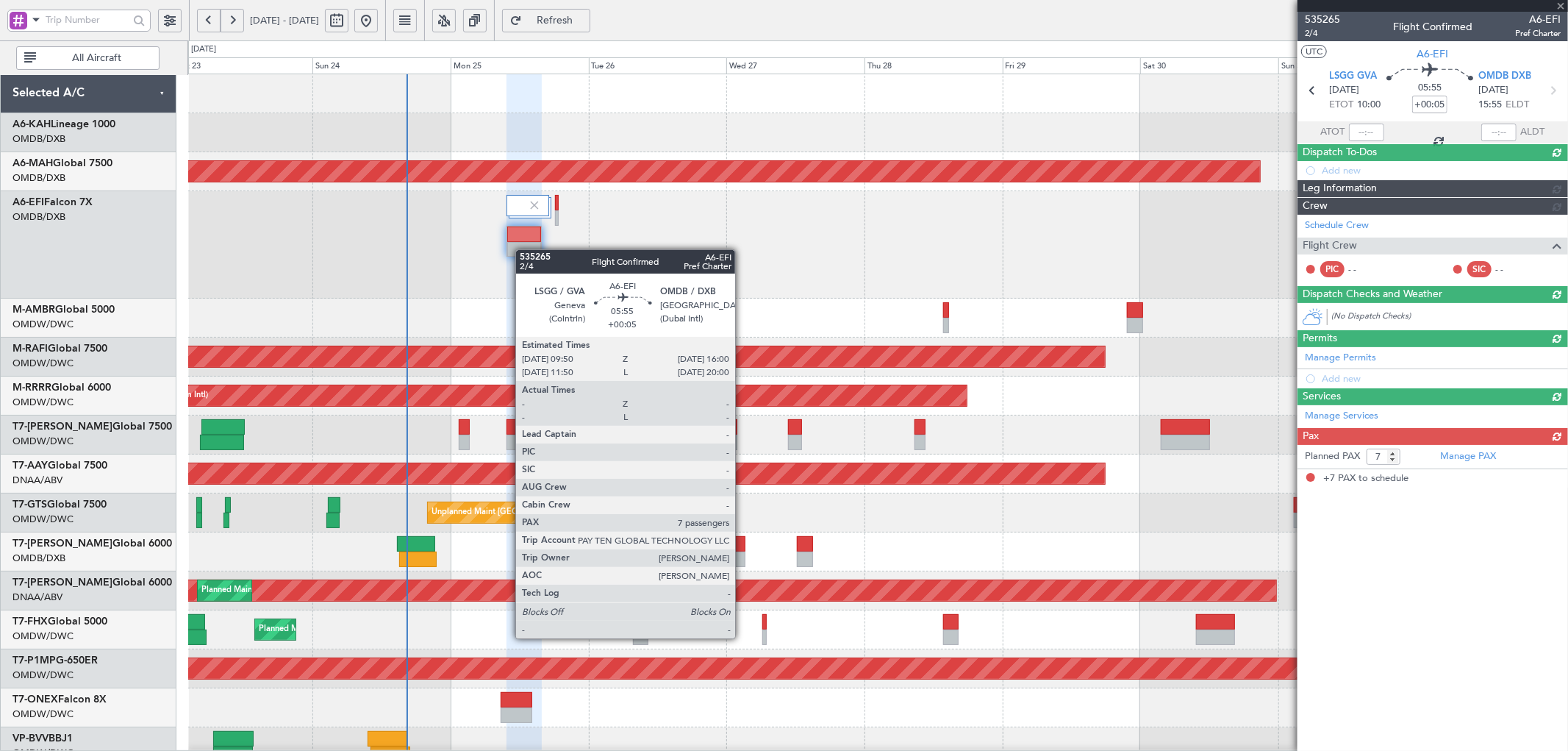
scroll to position [0, 0]
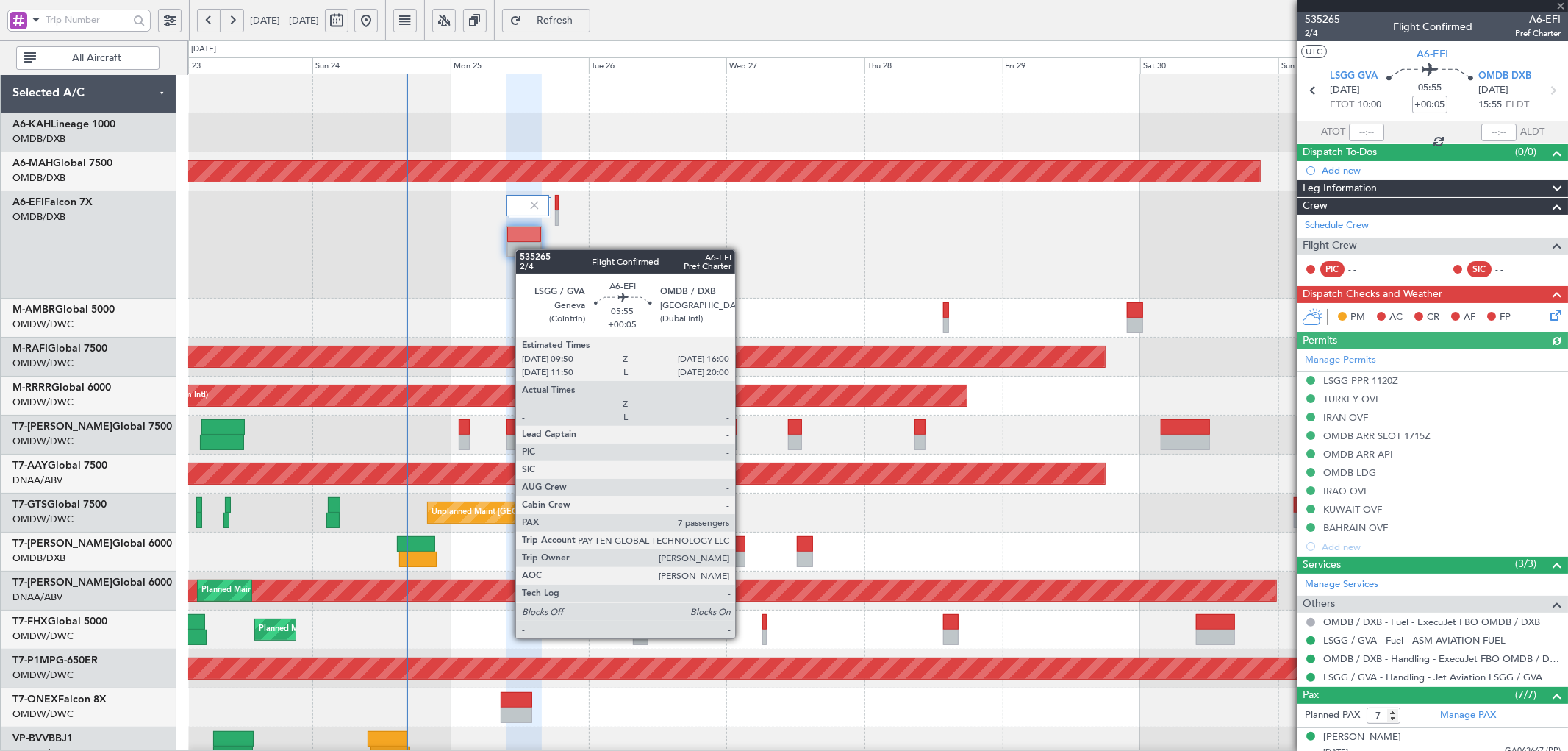
click at [524, 250] on div at bounding box center [524, 250] width 34 height 16
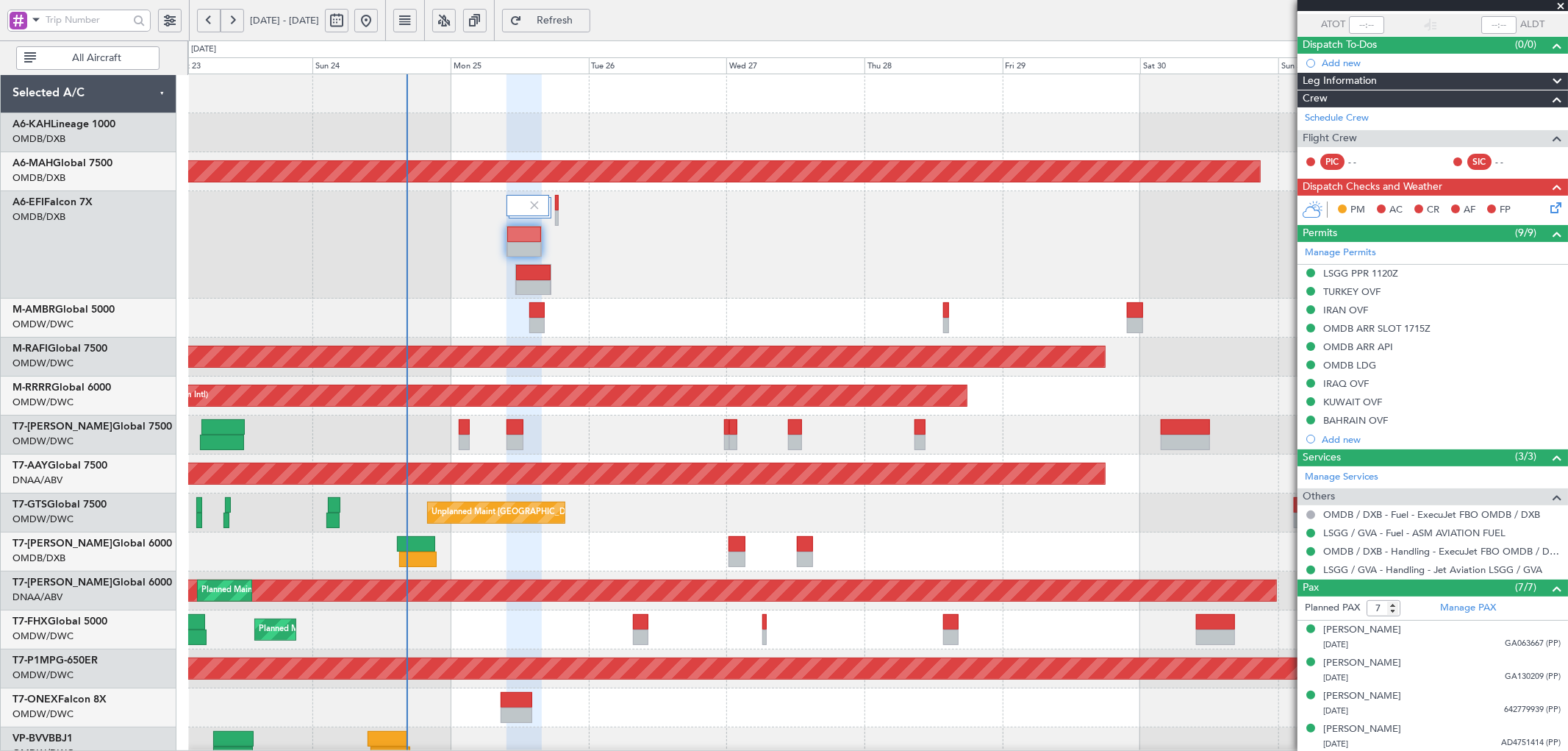
scroll to position [208, 0]
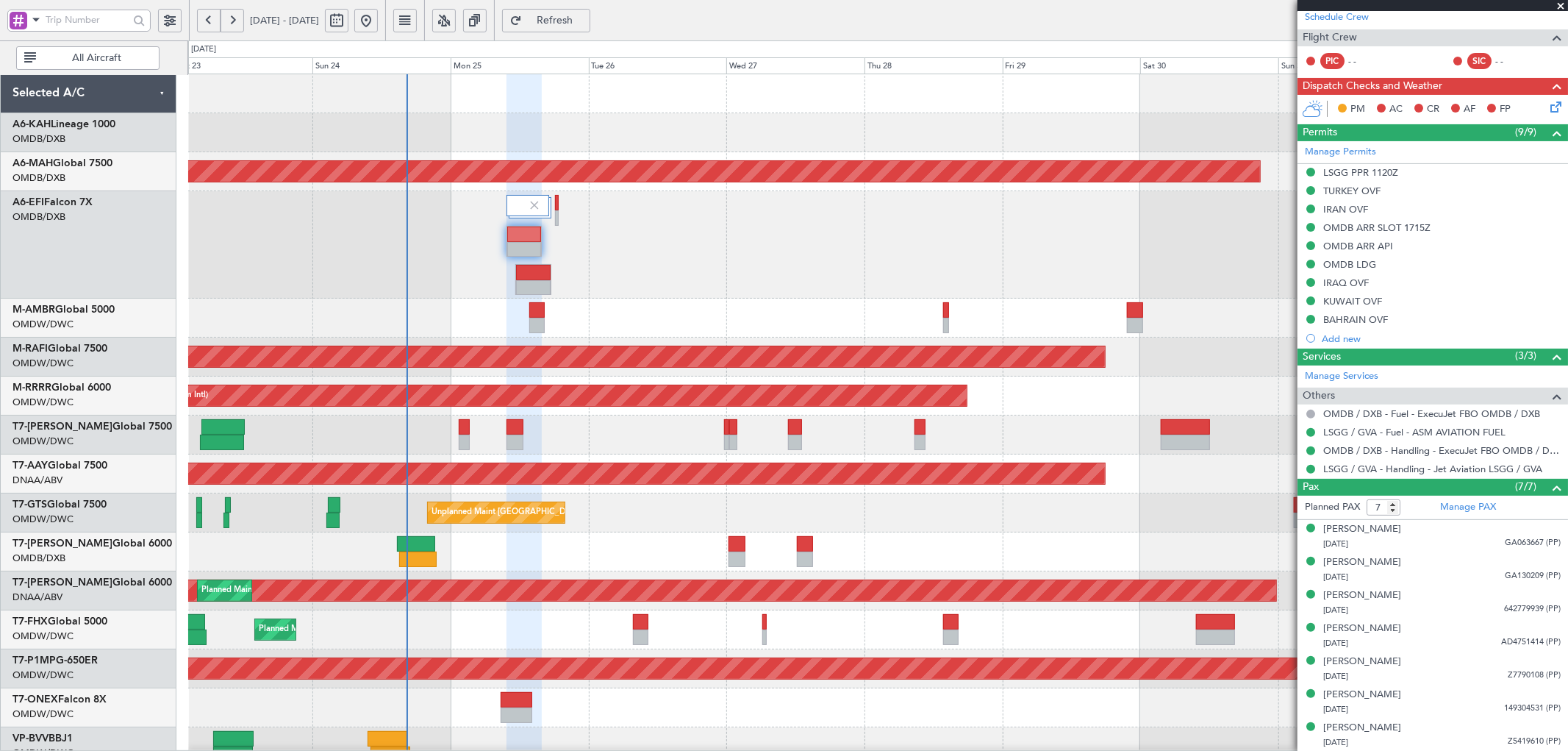
click at [1449, 506] on mat-tooltip-component "Complete" at bounding box center [1427, 515] width 63 height 39
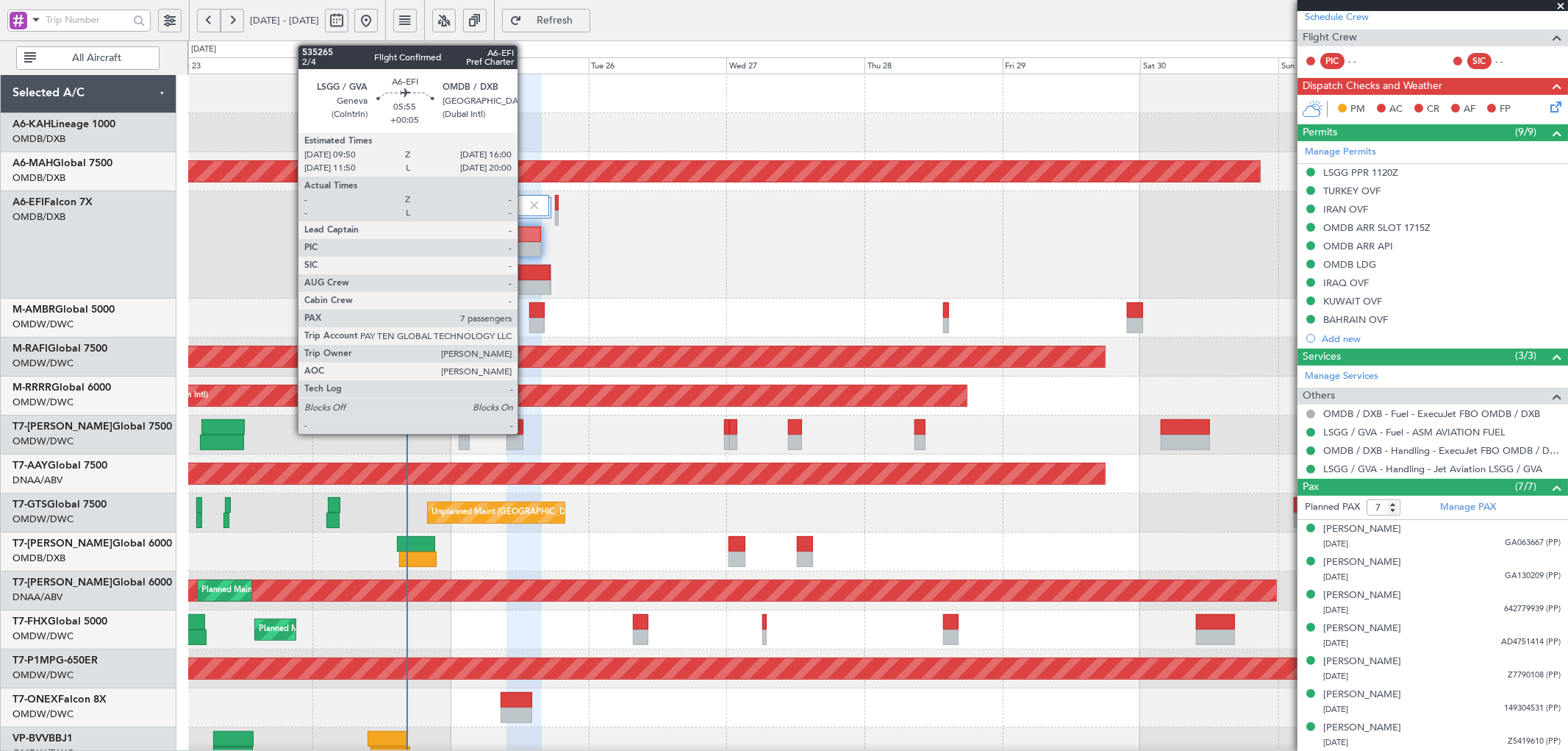
click at [525, 238] on div at bounding box center [524, 234] width 34 height 16
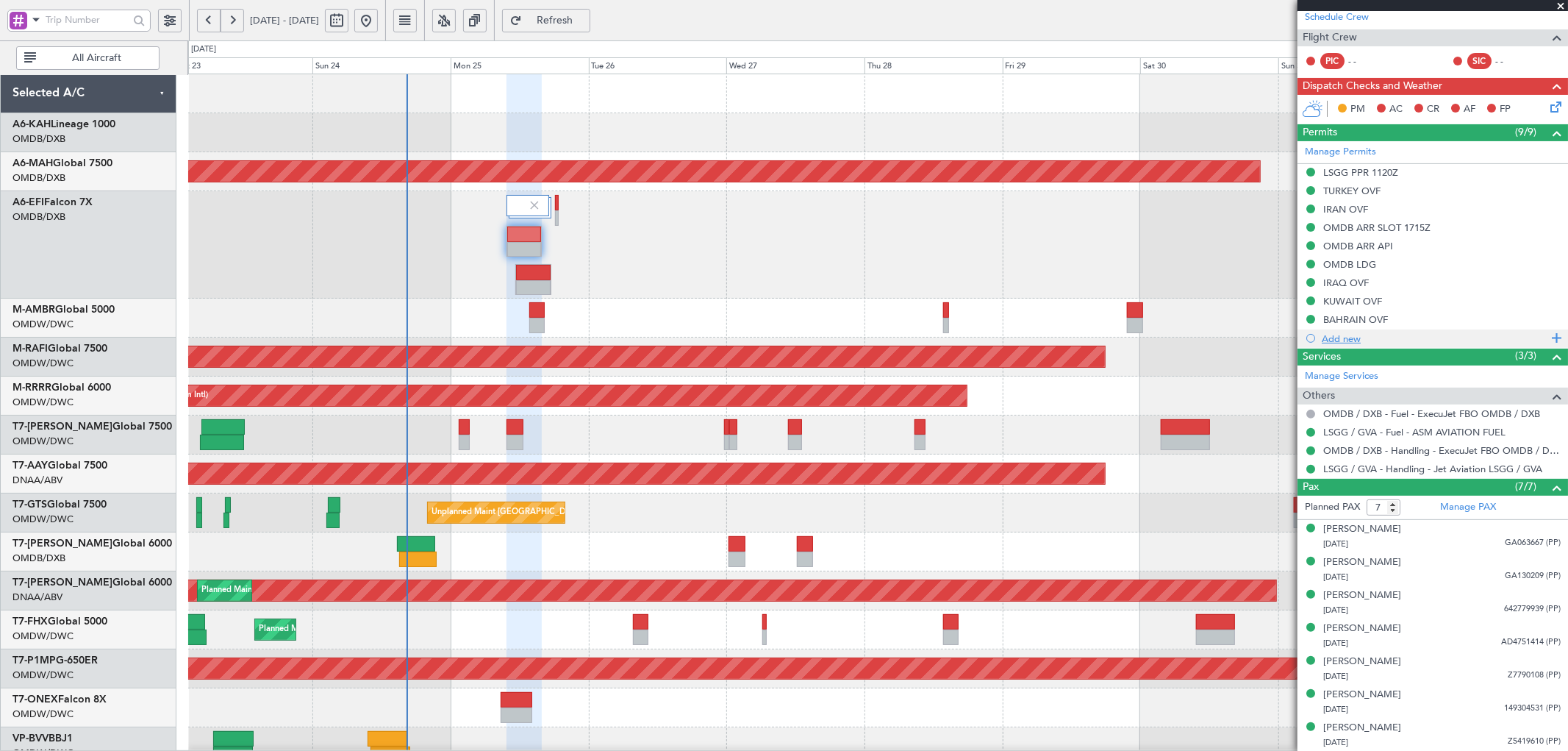
scroll to position [0, 0]
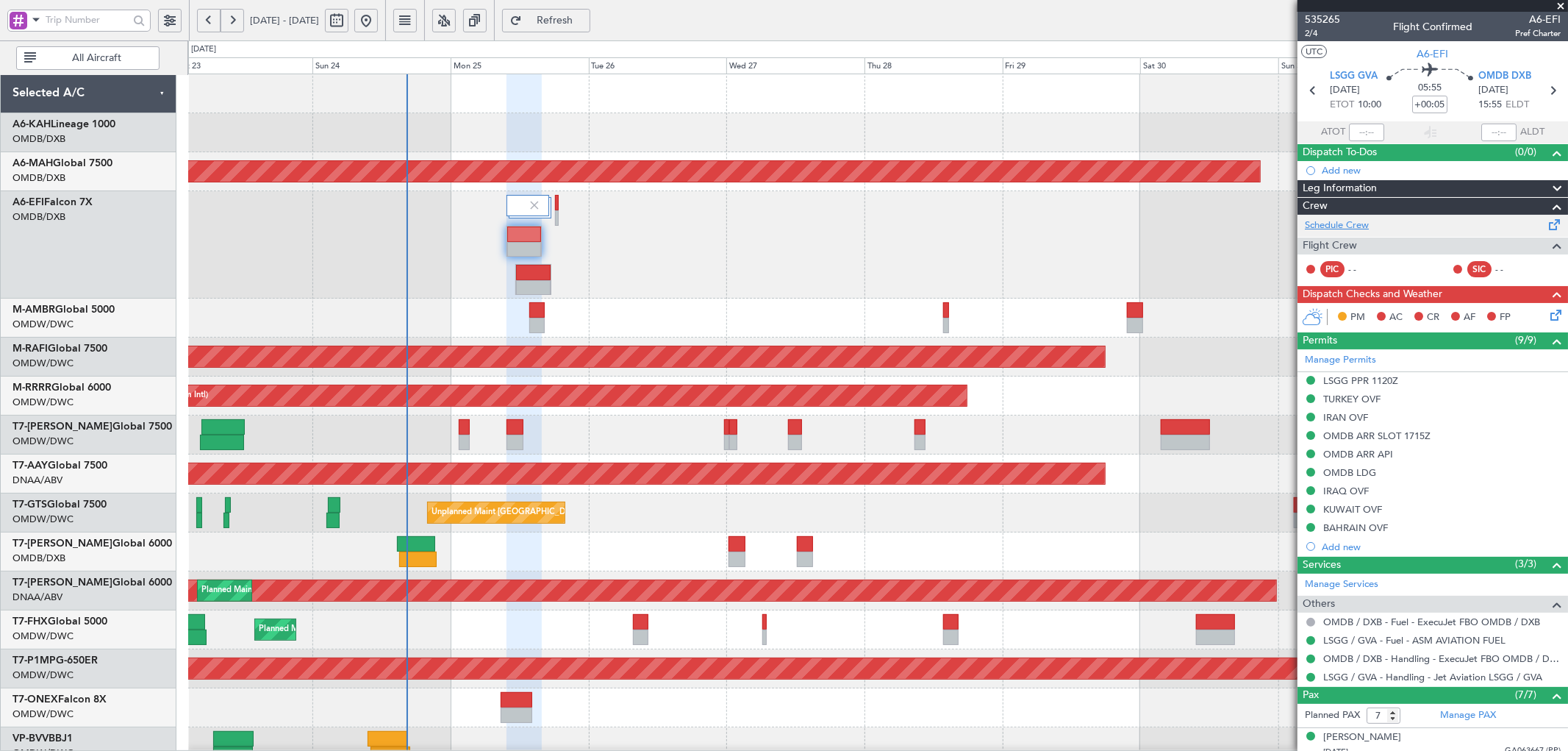
click at [1366, 223] on link "Schedule Crew" at bounding box center [1337, 225] width 64 height 15
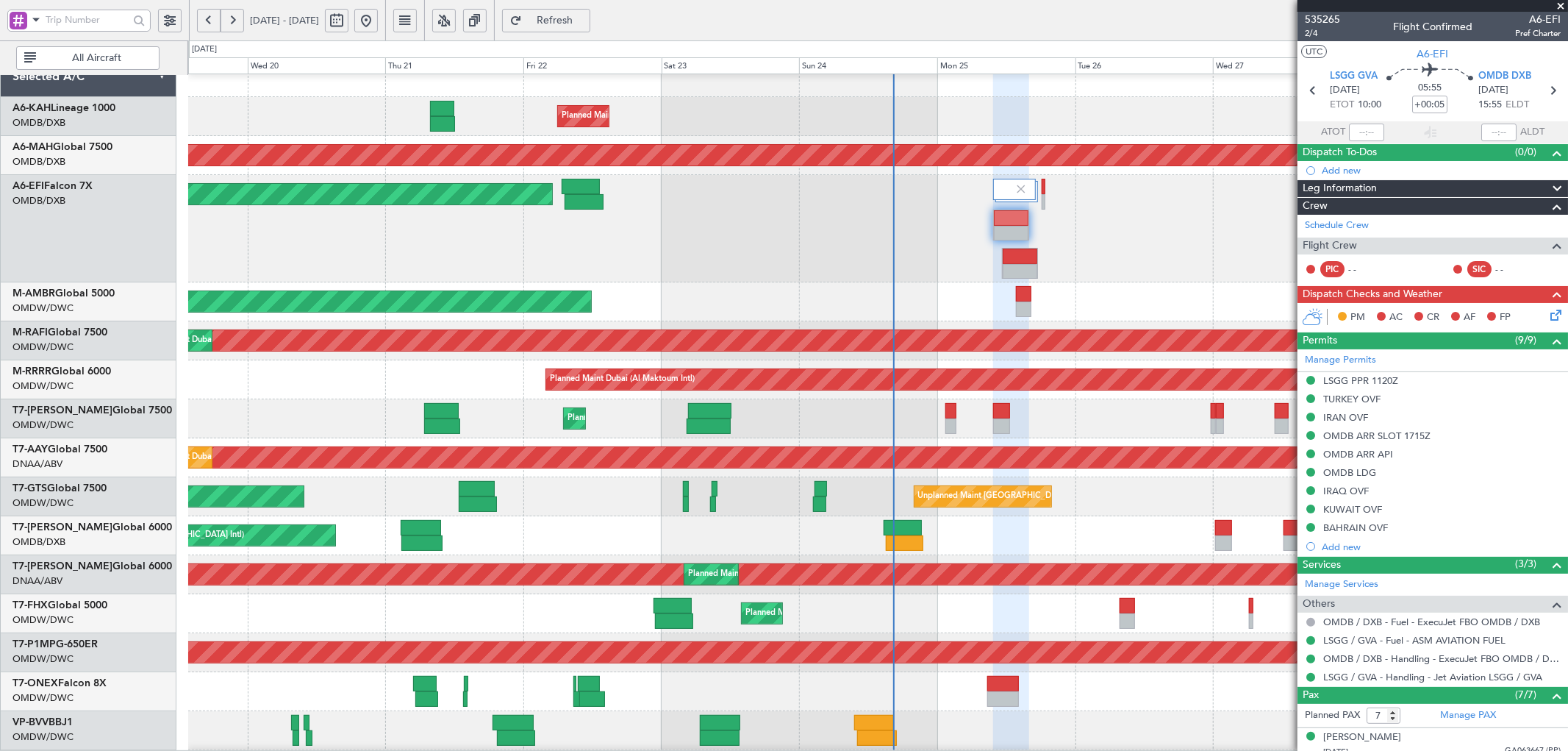
click at [890, 263] on div "Planned Maint Dubai (Al Maktoum Intl)" at bounding box center [877, 228] width 1379 height 107
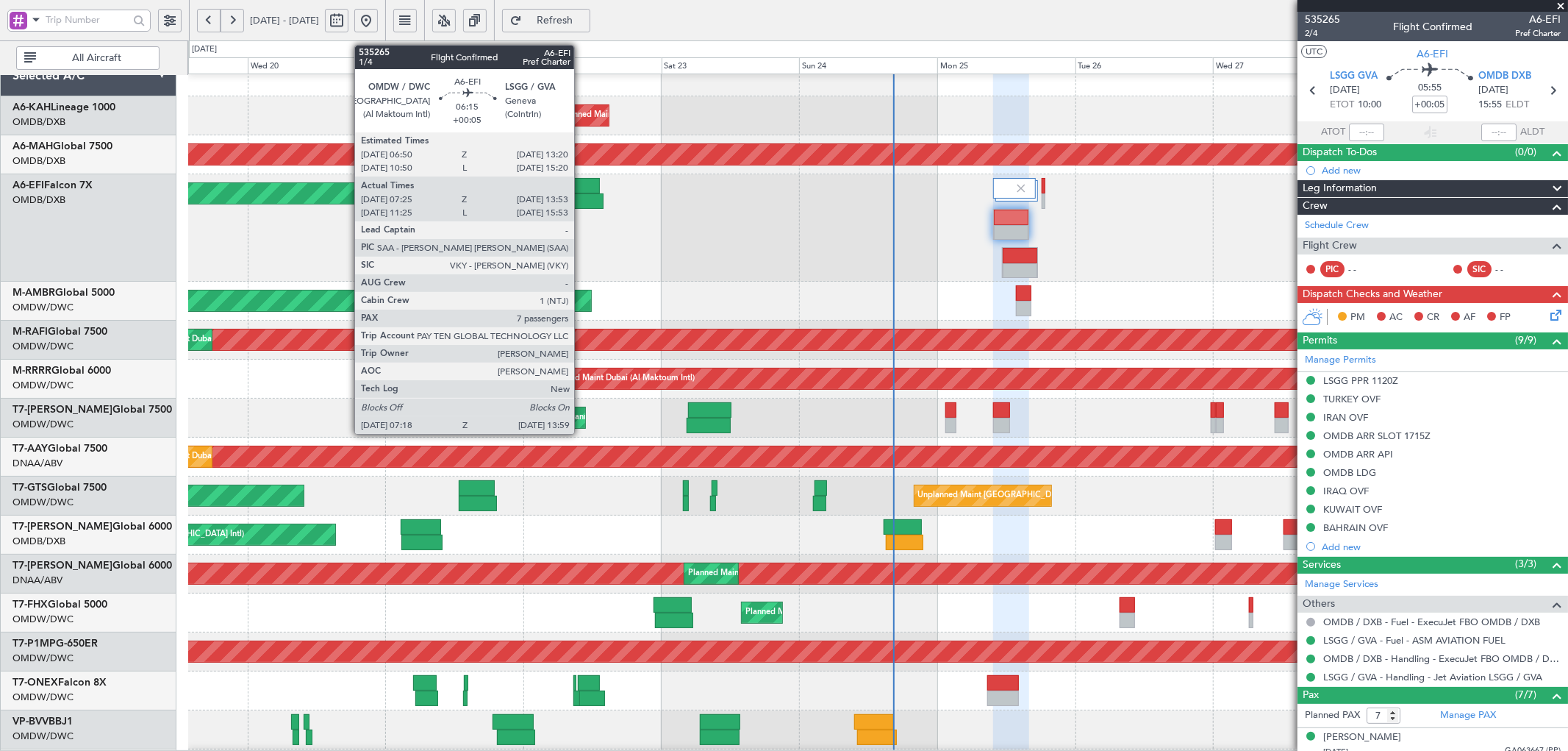
click at [582, 187] on div at bounding box center [581, 186] width 37 height 16
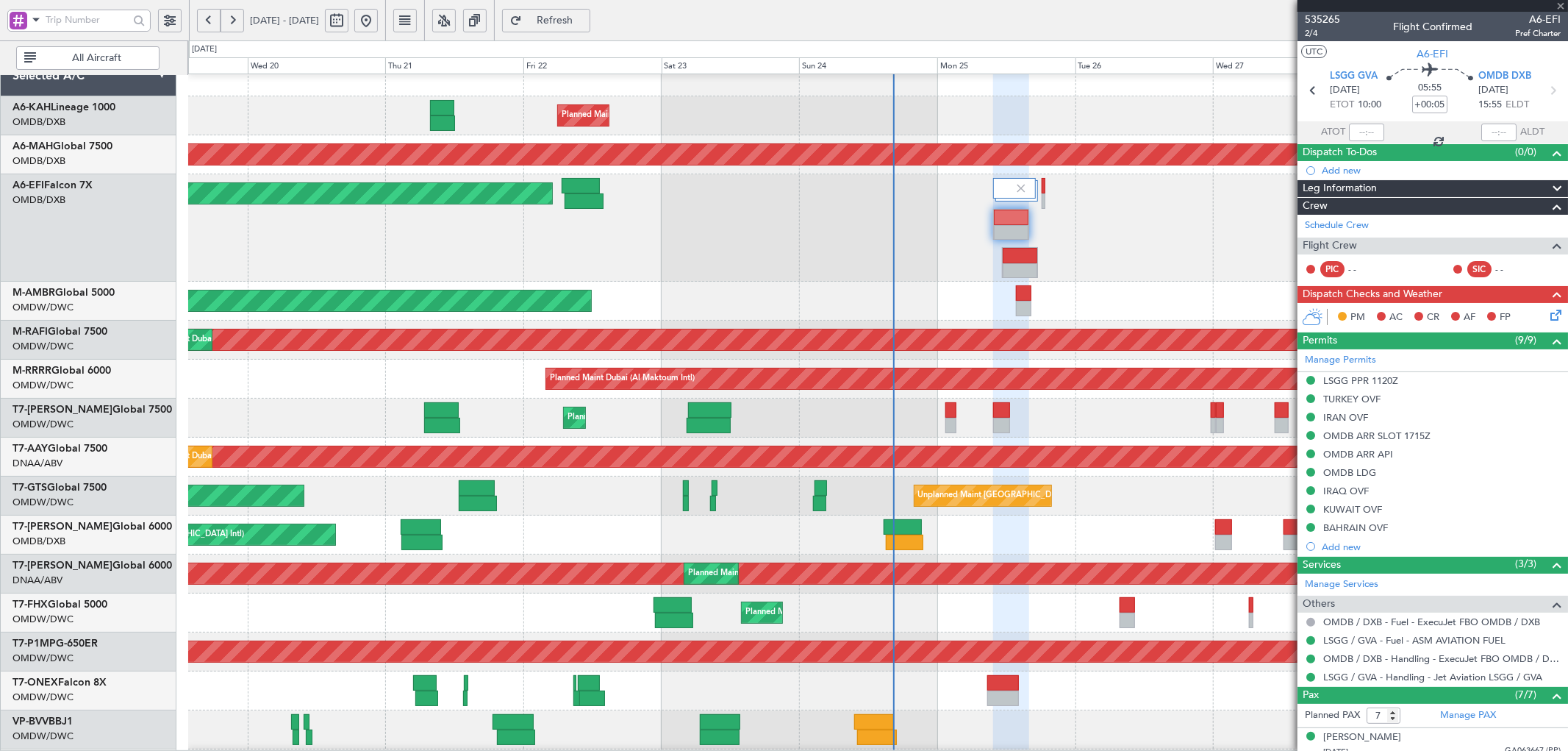
type input "07:35"
type input "13:48"
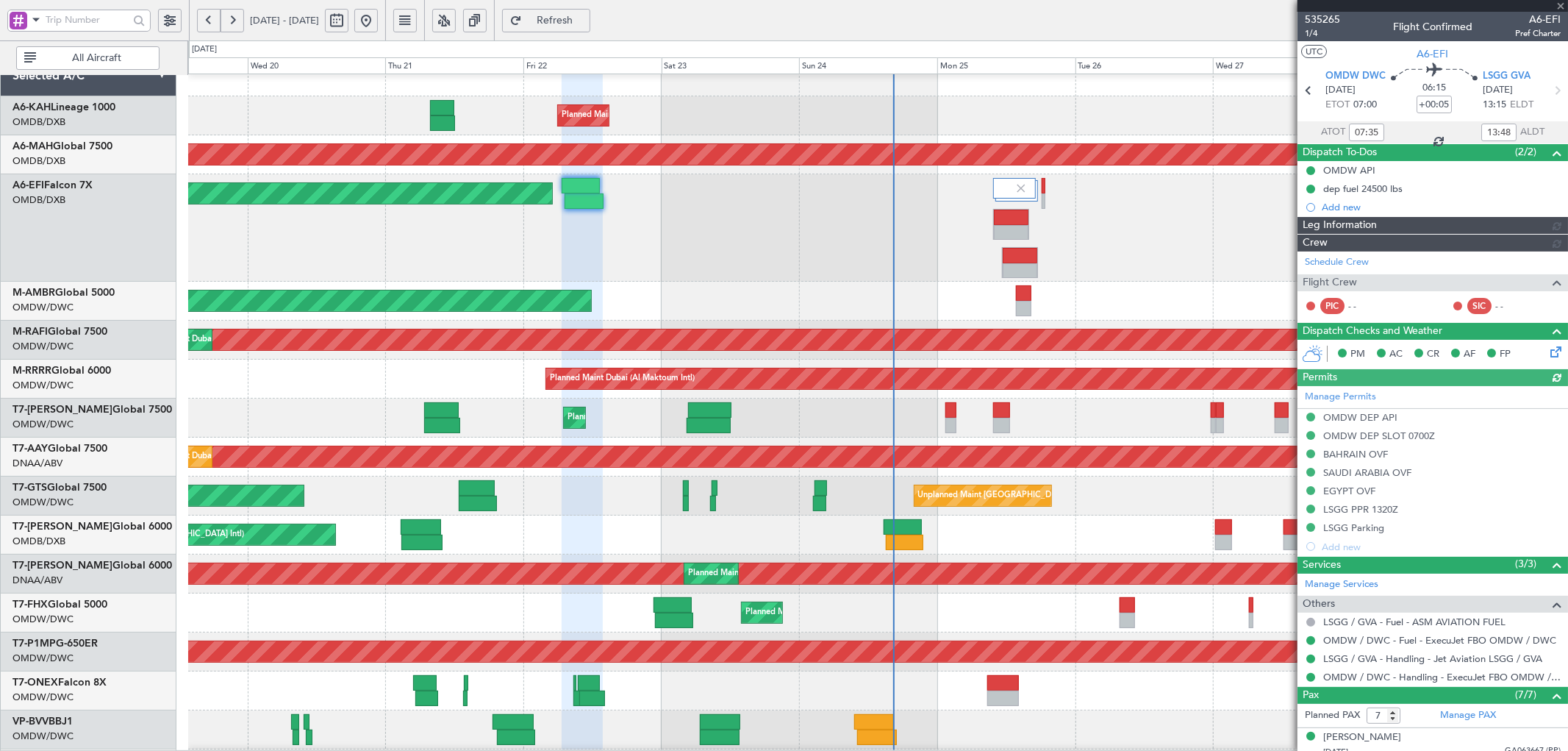
type input "Dherander Fithani (DHF)"
type input "7093"
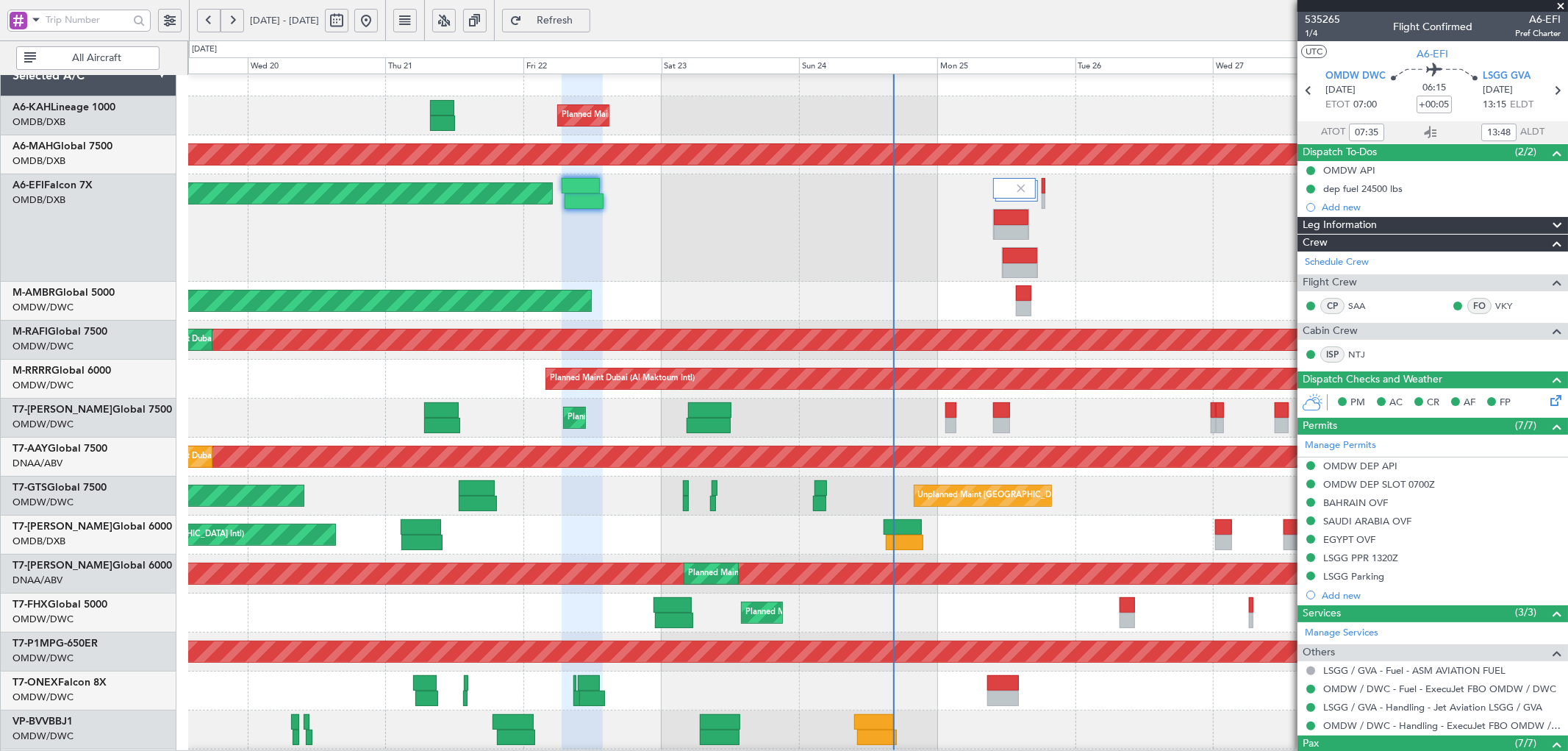
type input "Dherander Fithani (DHF)"
type input "7093"
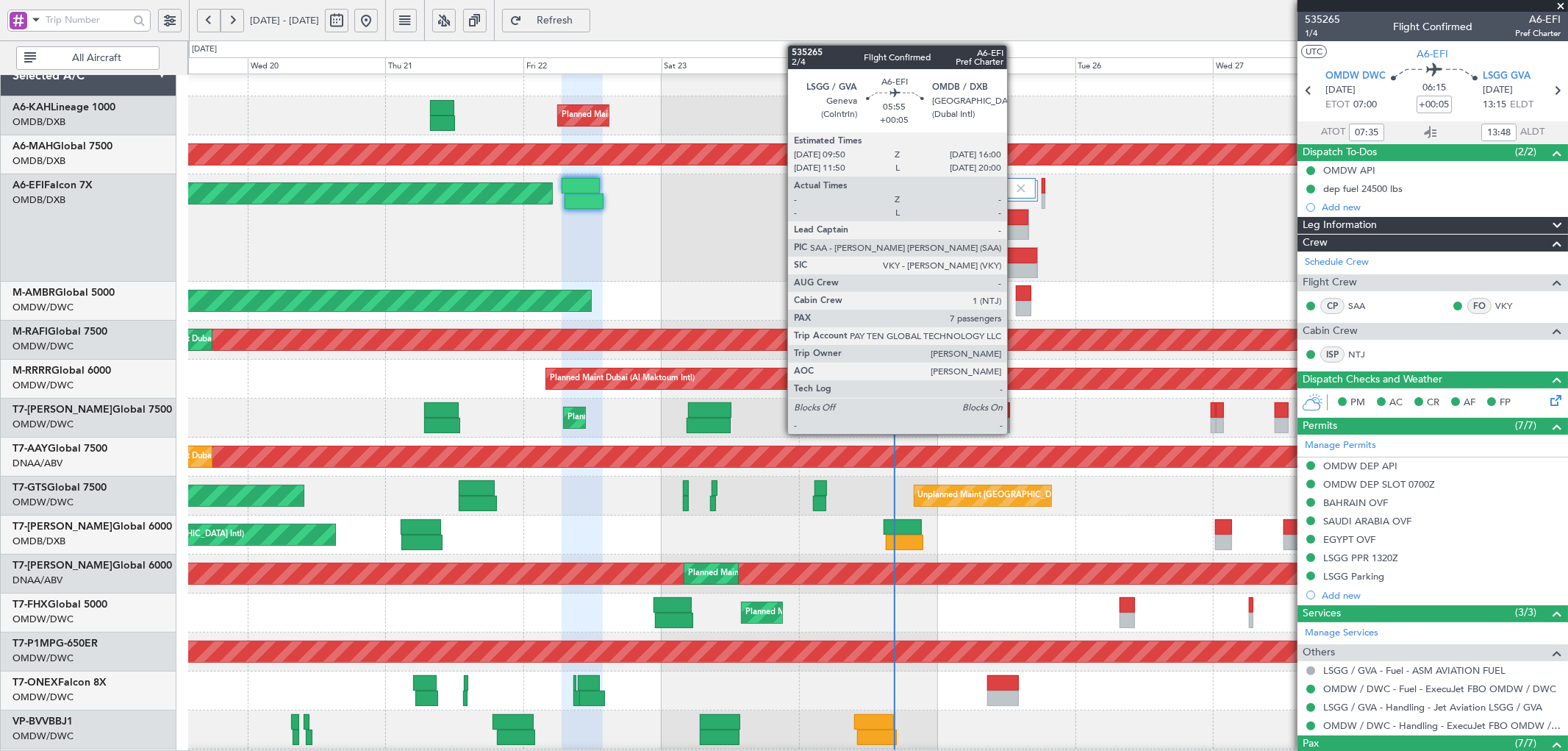
click at [1015, 230] on div at bounding box center [1011, 233] width 34 height 16
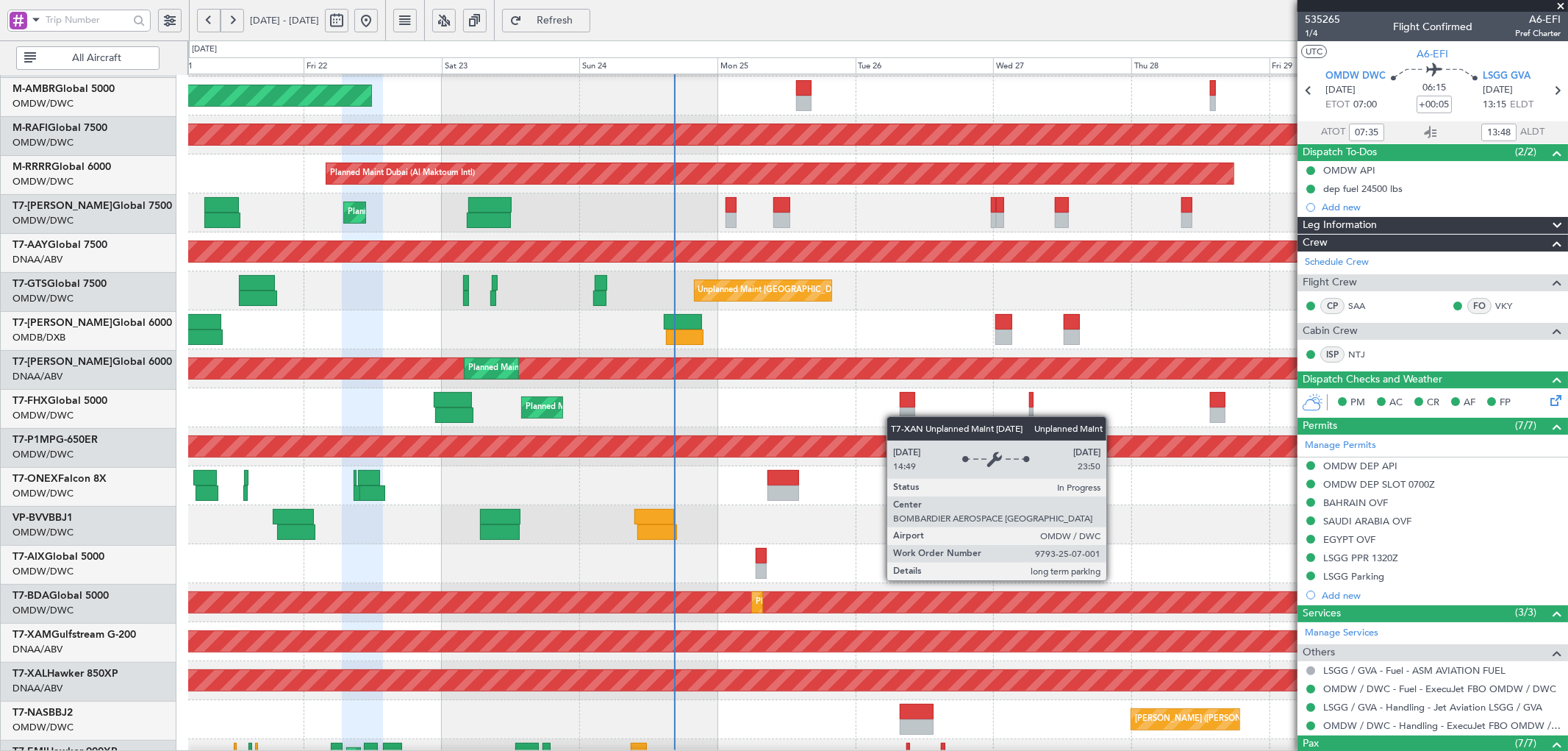
scroll to position [226, 0]
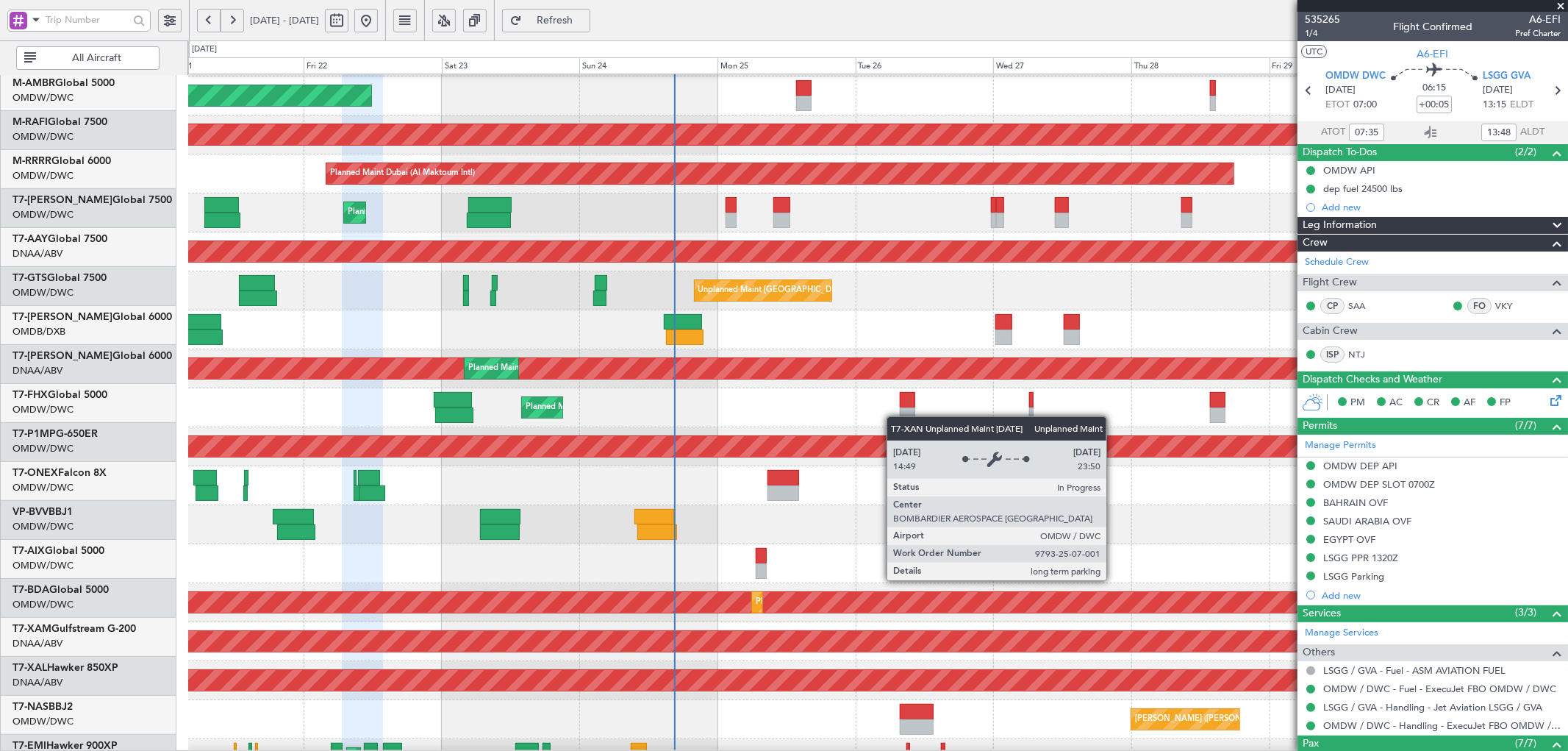
click at [805, 363] on div "Unplanned Maint [GEOGRAPHIC_DATA] (Al Maktoum Intl)" at bounding box center [177, 368] width 2732 height 21
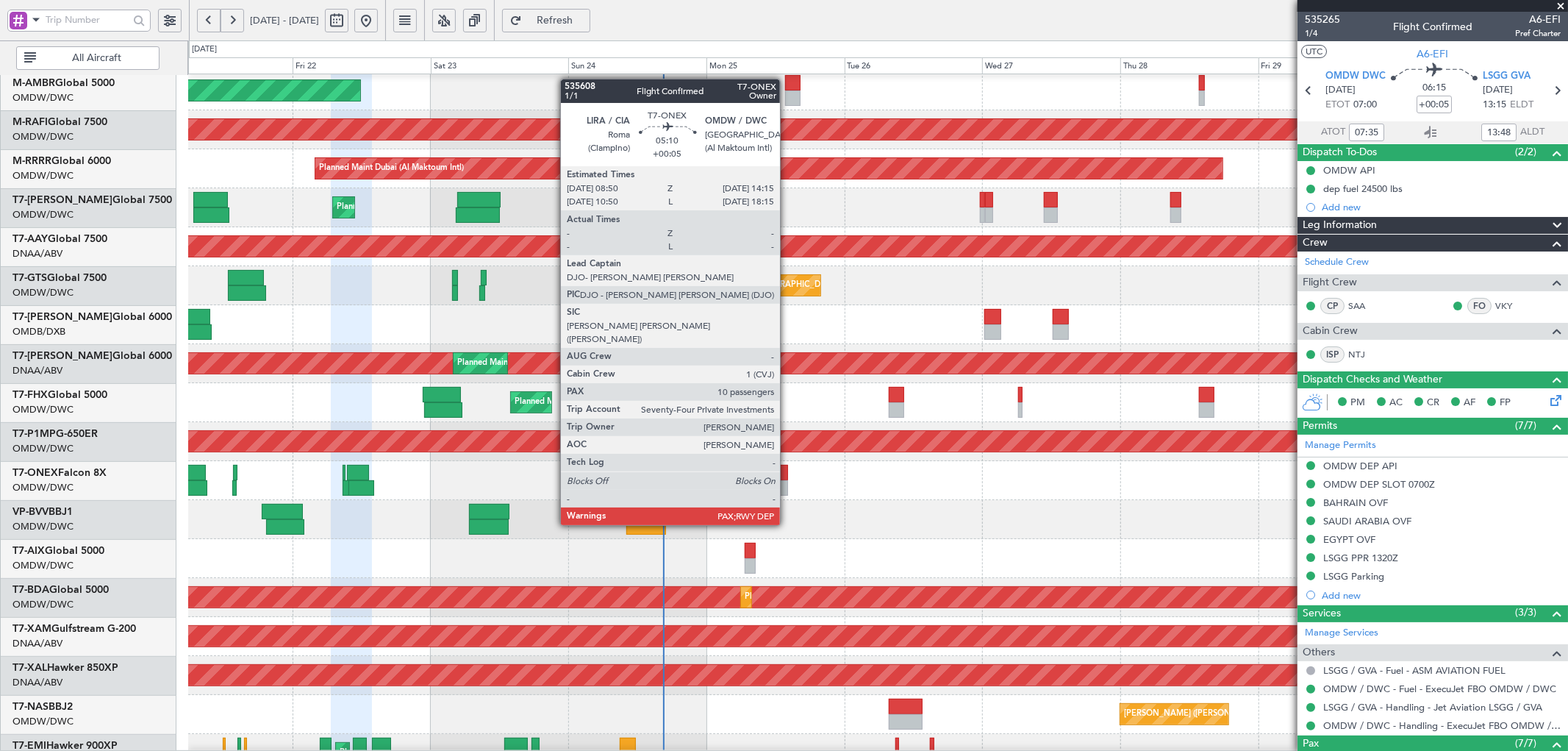
click at [786, 483] on div at bounding box center [773, 488] width 31 height 16
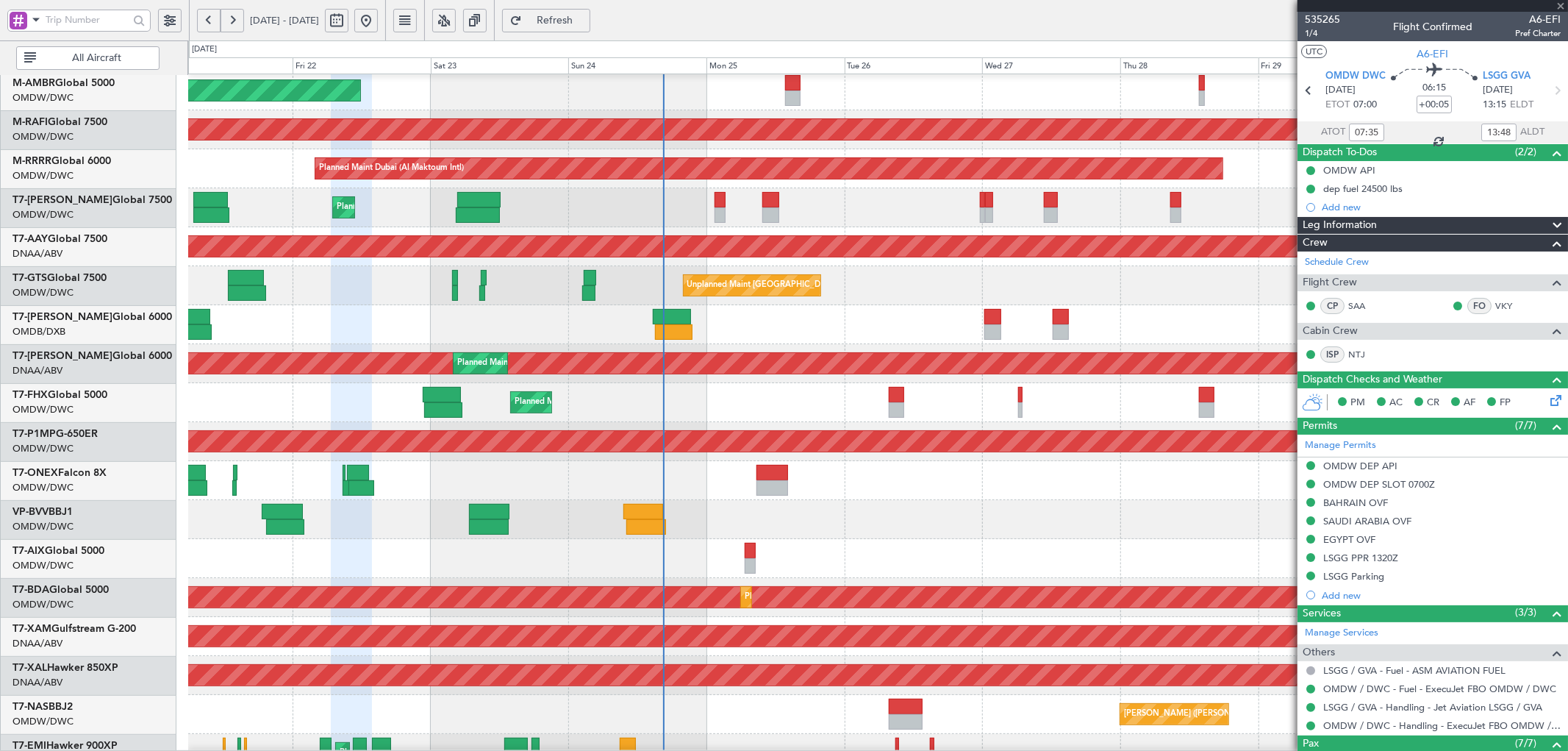
type input "10"
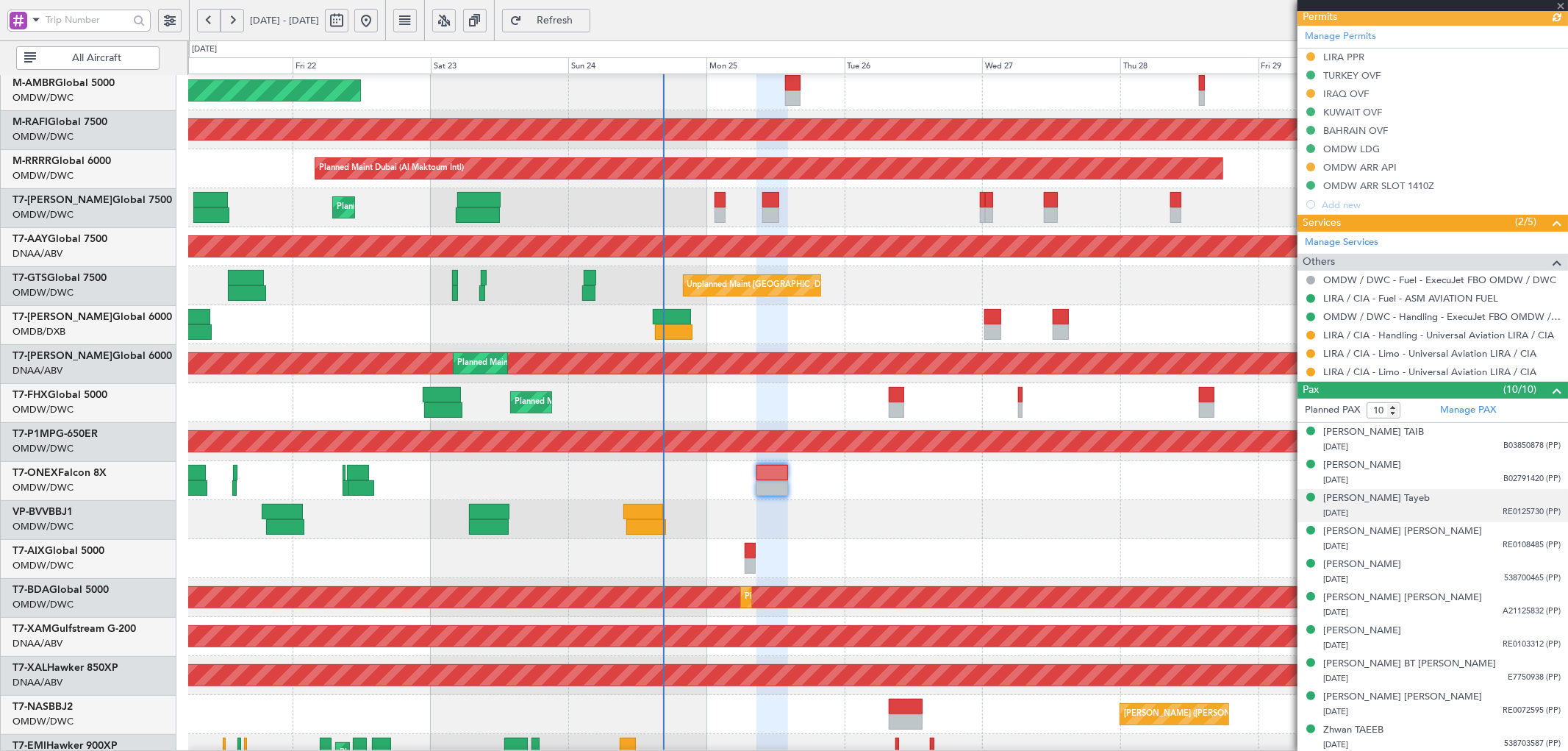
scroll to position [393, 0]
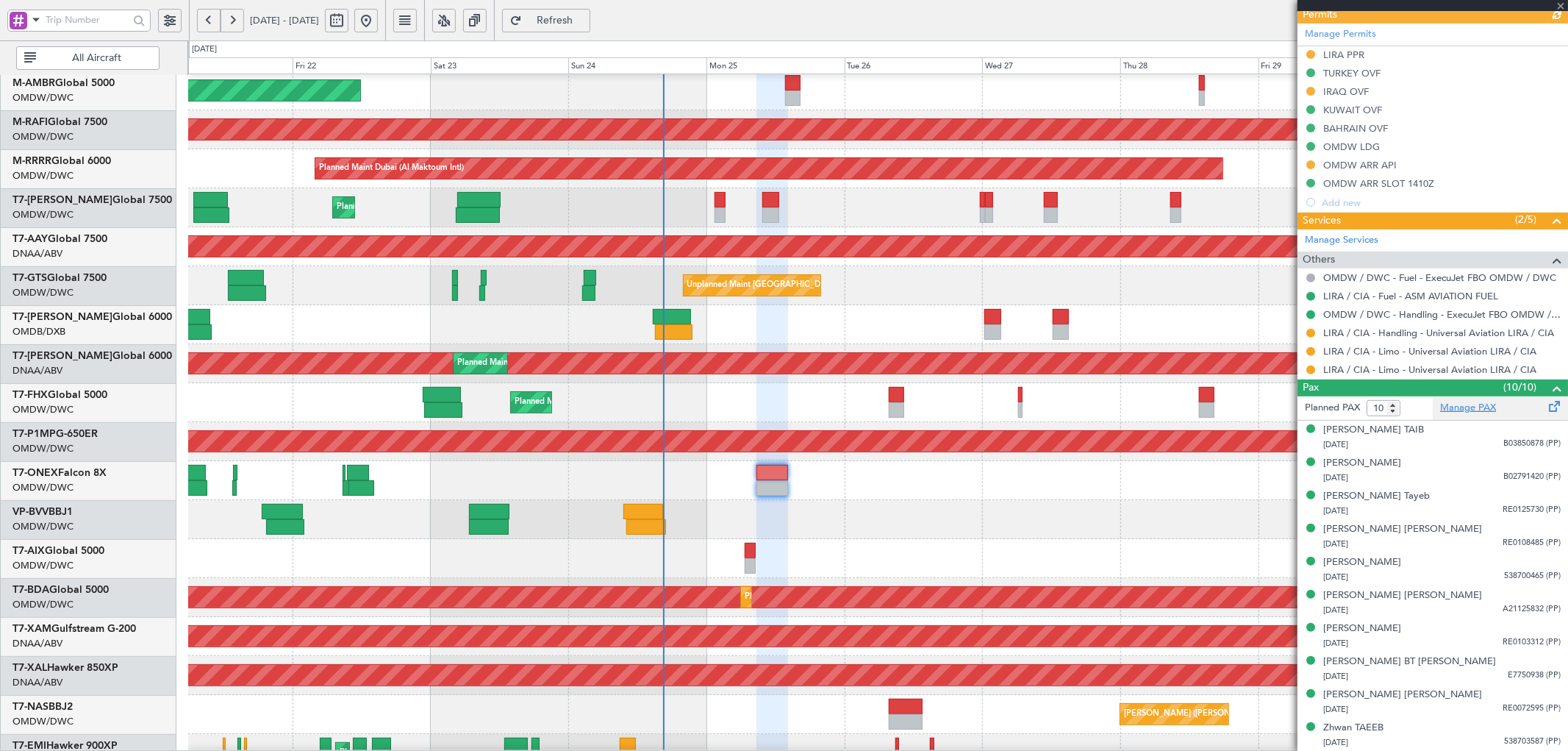
click at [1451, 408] on link "Manage PAX" at bounding box center [1468, 407] width 56 height 15
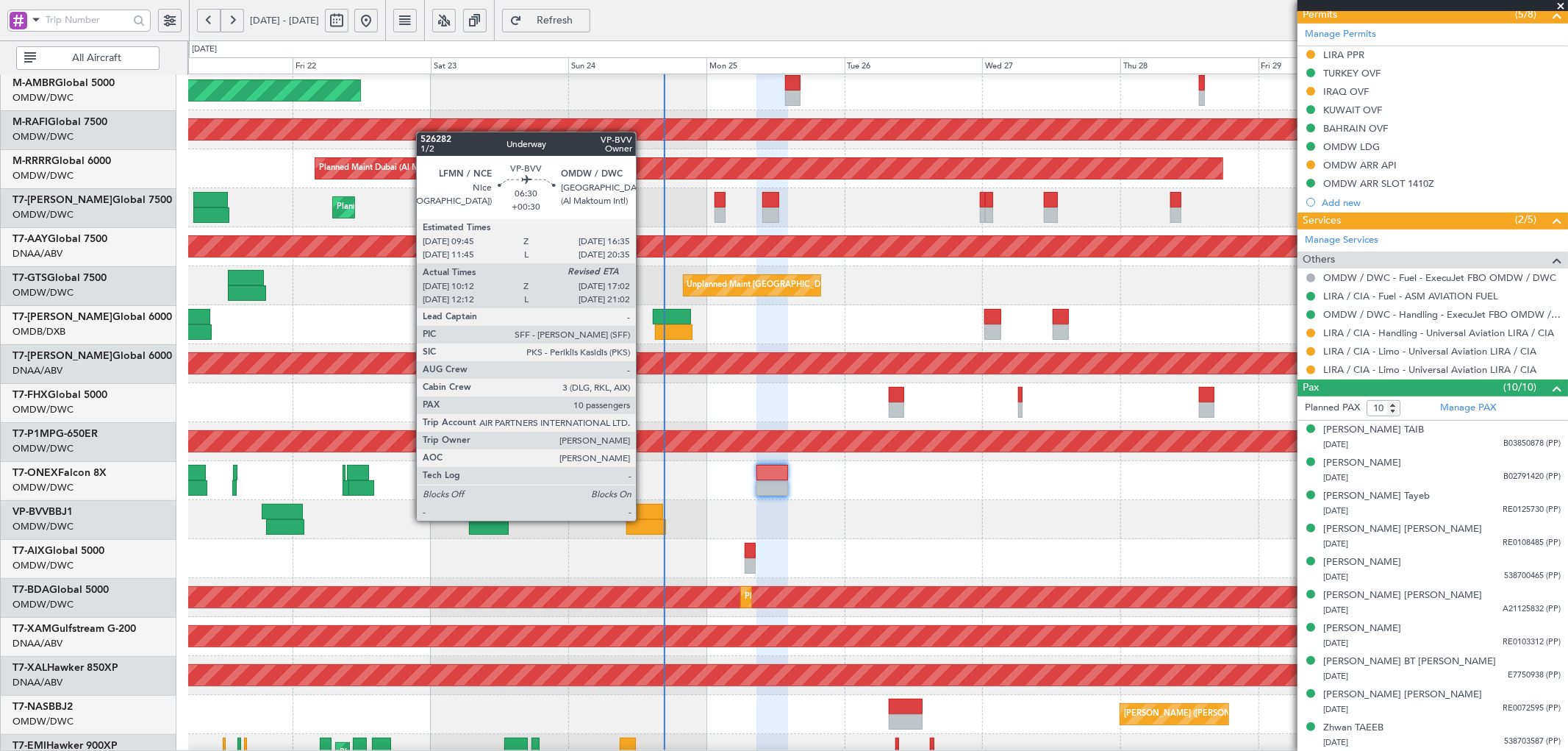
click at [644, 516] on div at bounding box center [643, 512] width 39 height 16
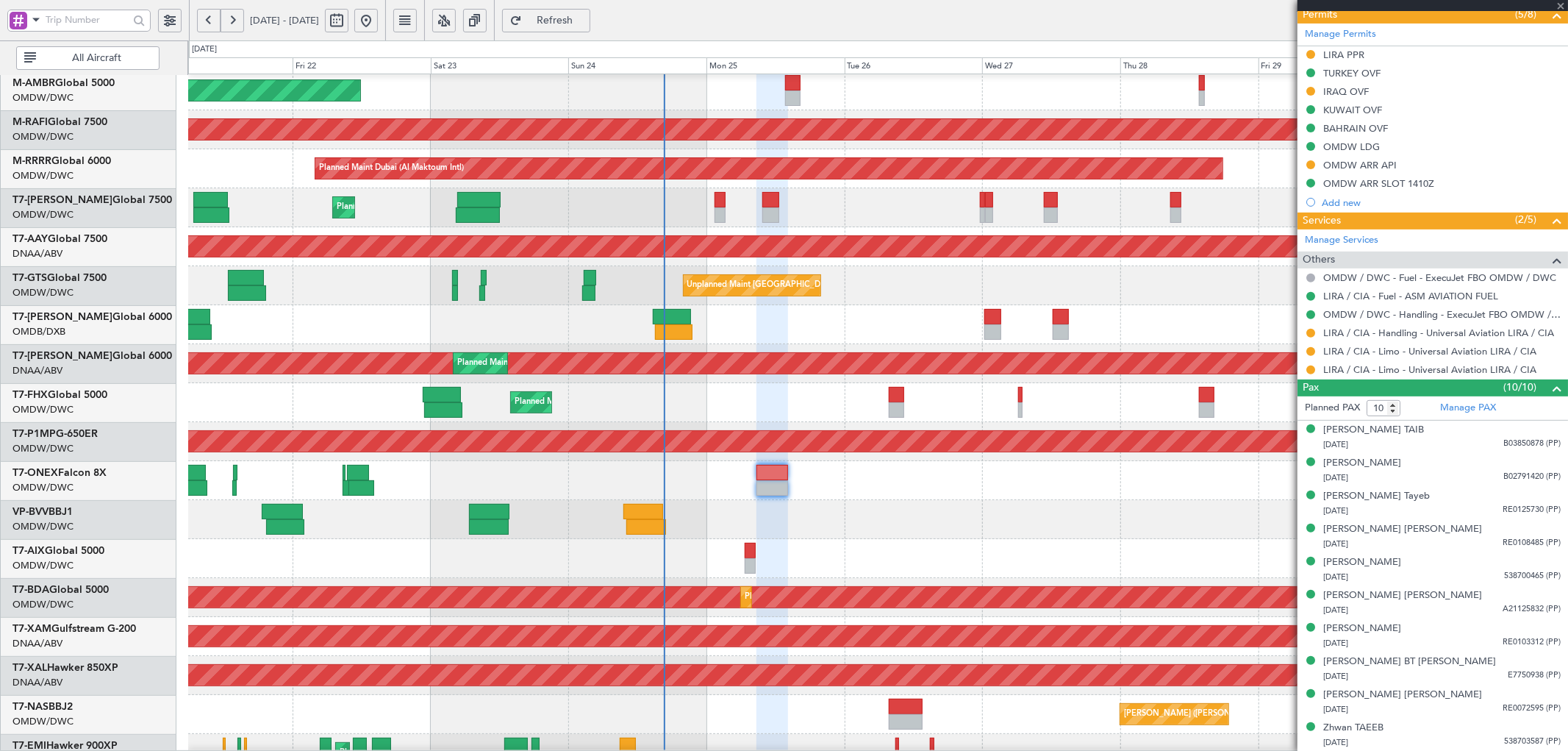
type input "+00:30"
type input "10:27"
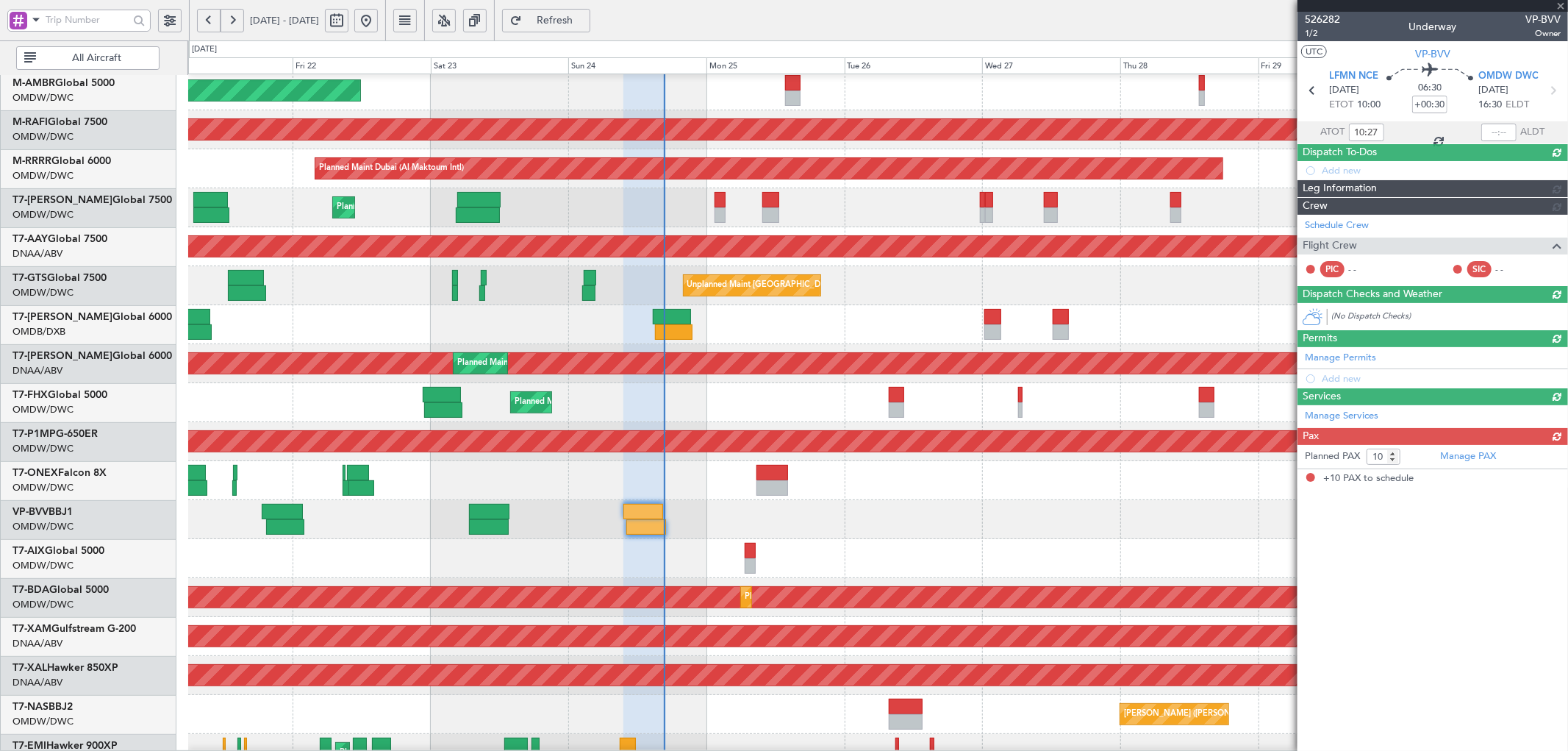
scroll to position [0, 0]
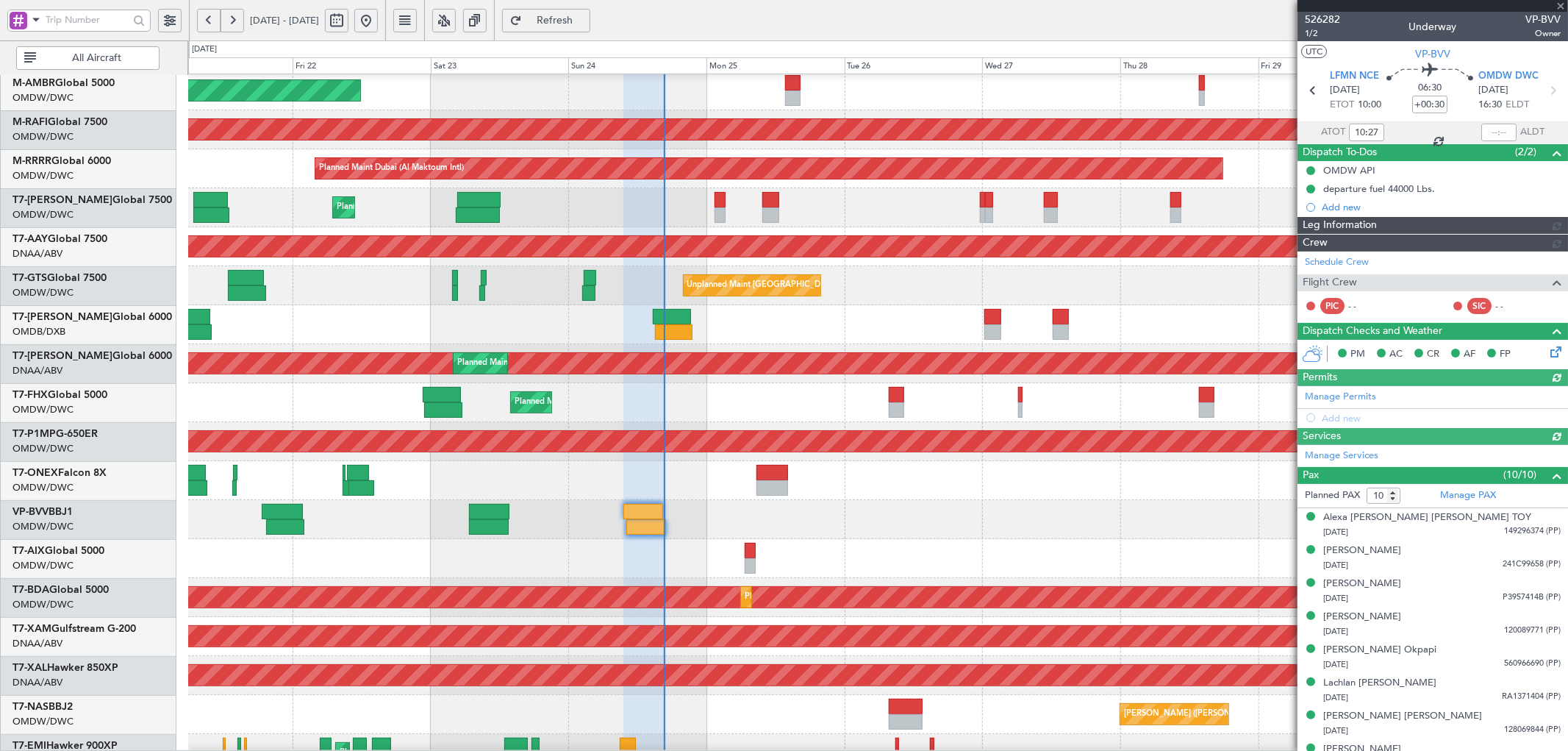
type input "[PERSON_NAME] (SYS)"
type input "7011"
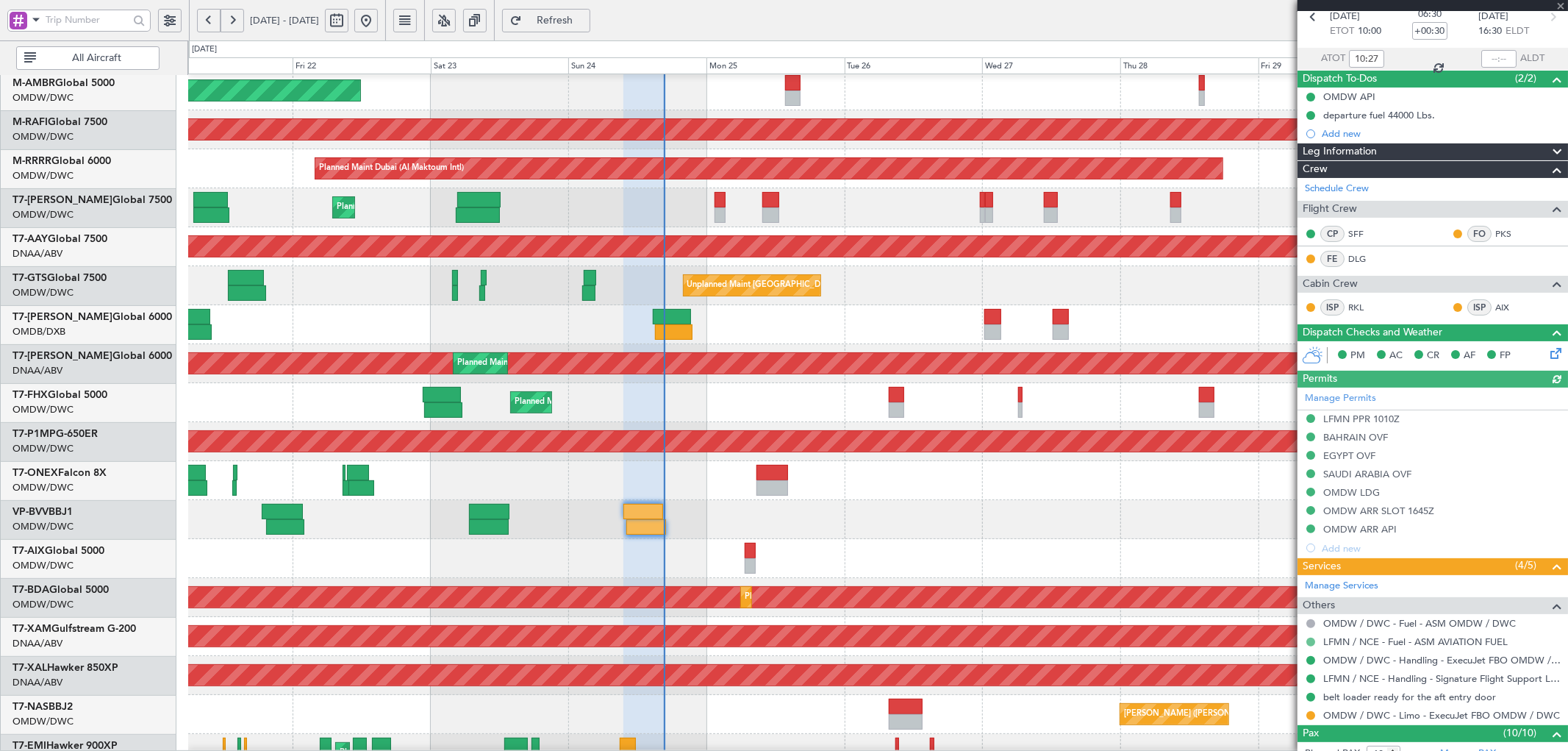
scroll to position [54, 0]
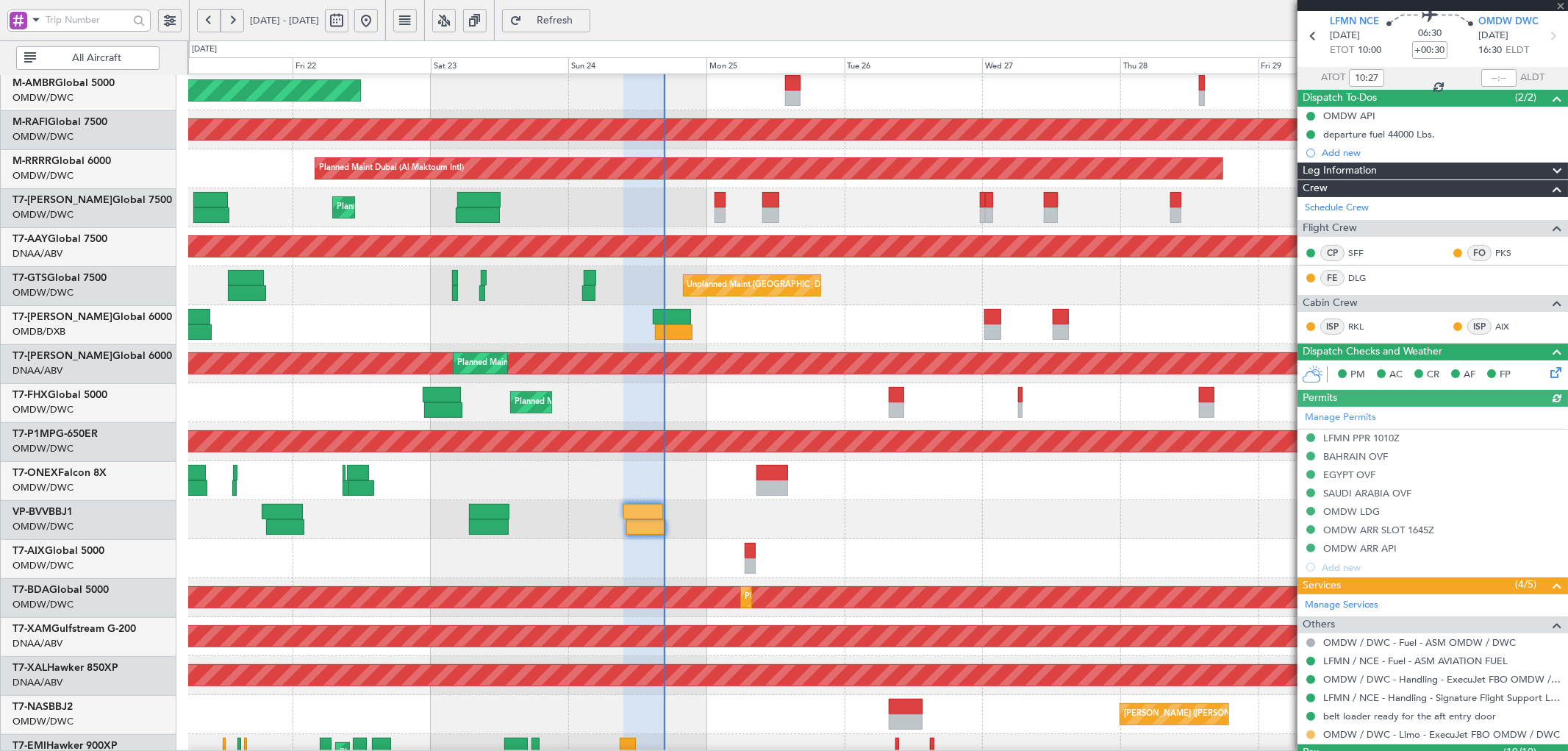
click at [1311, 730] on button at bounding box center [1310, 734] width 9 height 9
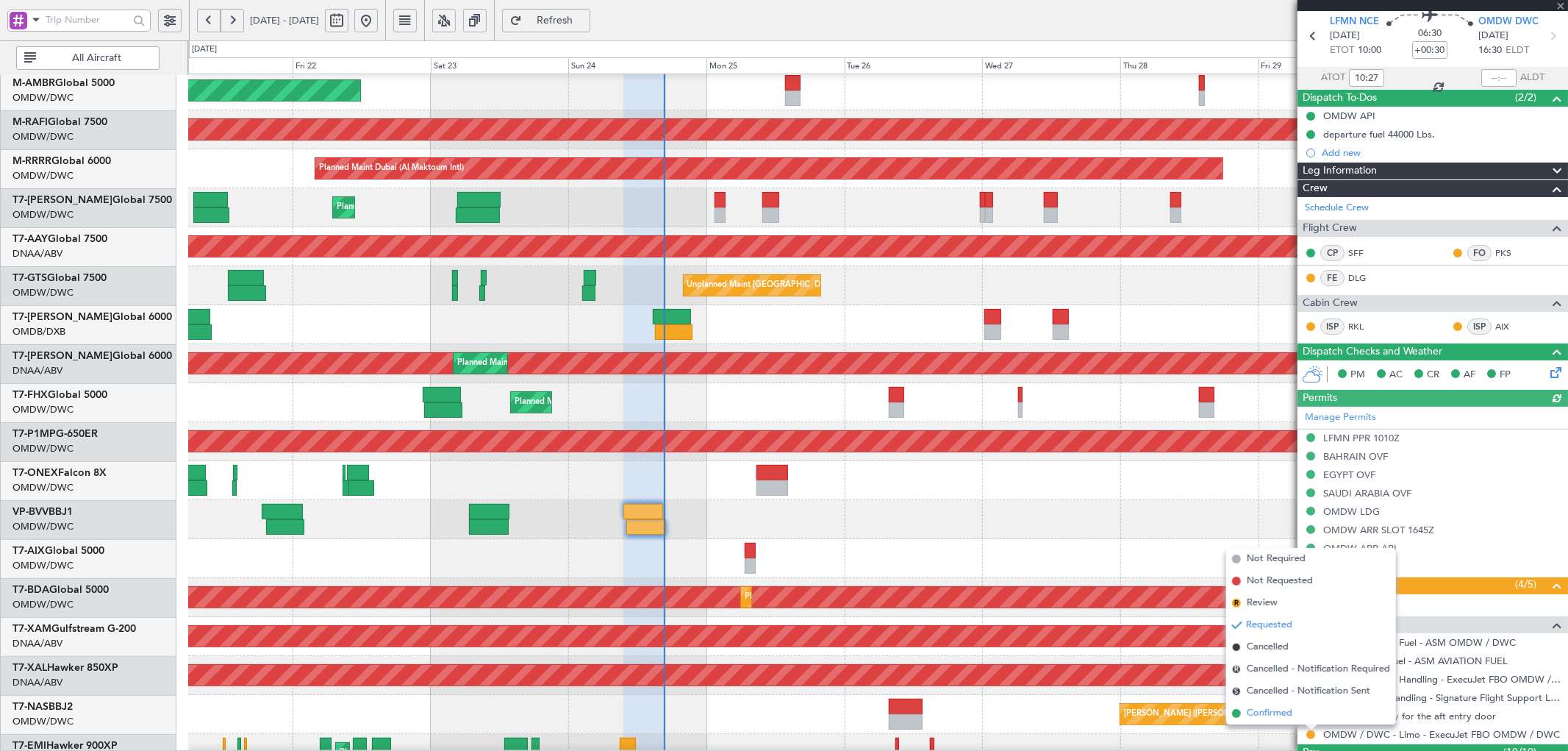
click at [1290, 716] on span "Confirmed" at bounding box center [1270, 713] width 45 height 15
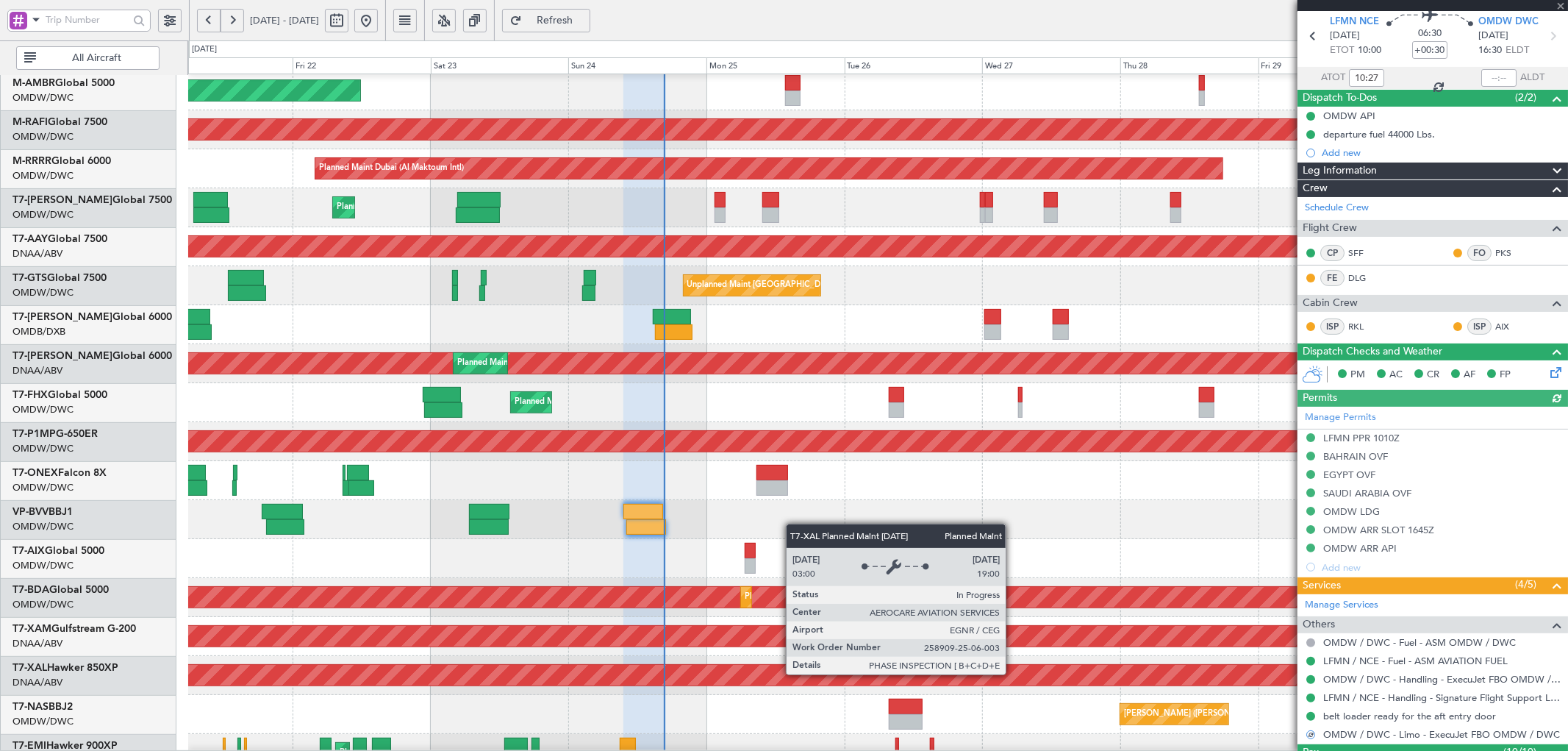
click at [1013, 674] on div "Planned Maint Chester" at bounding box center [157, 674] width 2693 height 21
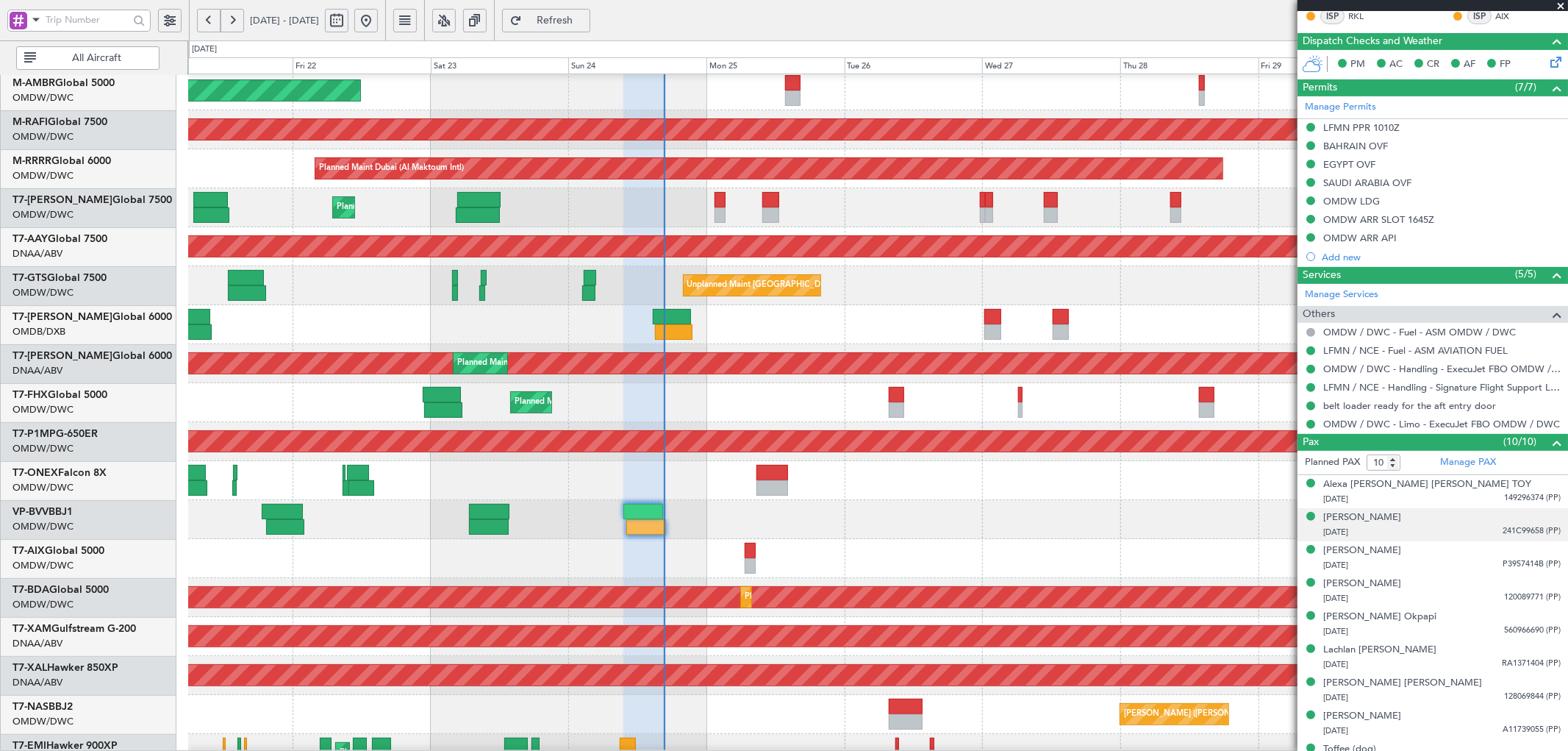
scroll to position [419, 0]
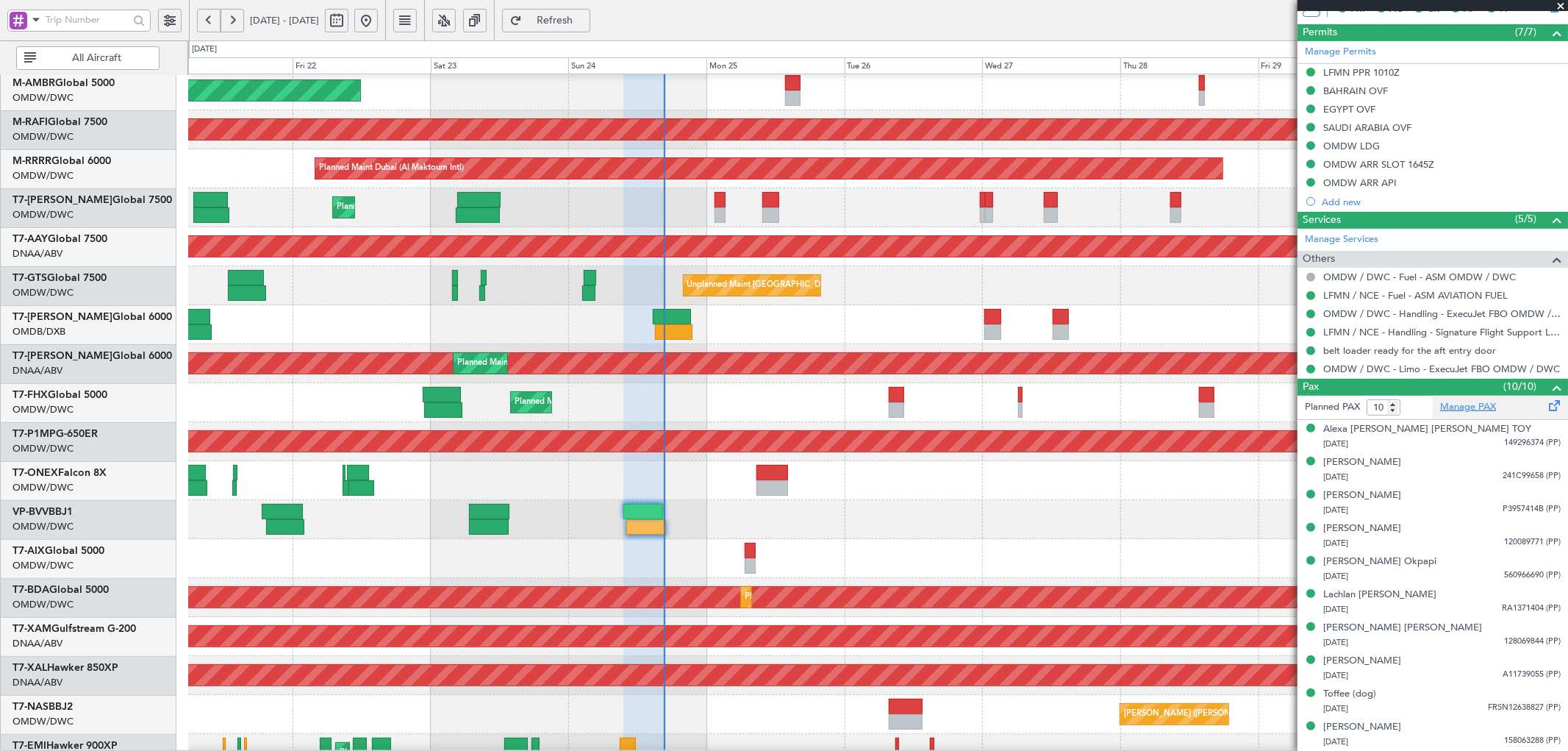
click at [1459, 407] on link "Manage PAX" at bounding box center [1468, 407] width 56 height 15
click at [586, 19] on span "Refresh" at bounding box center [554, 21] width 60 height 10
type input "[PERSON_NAME] (SYS)"
type input "7011"
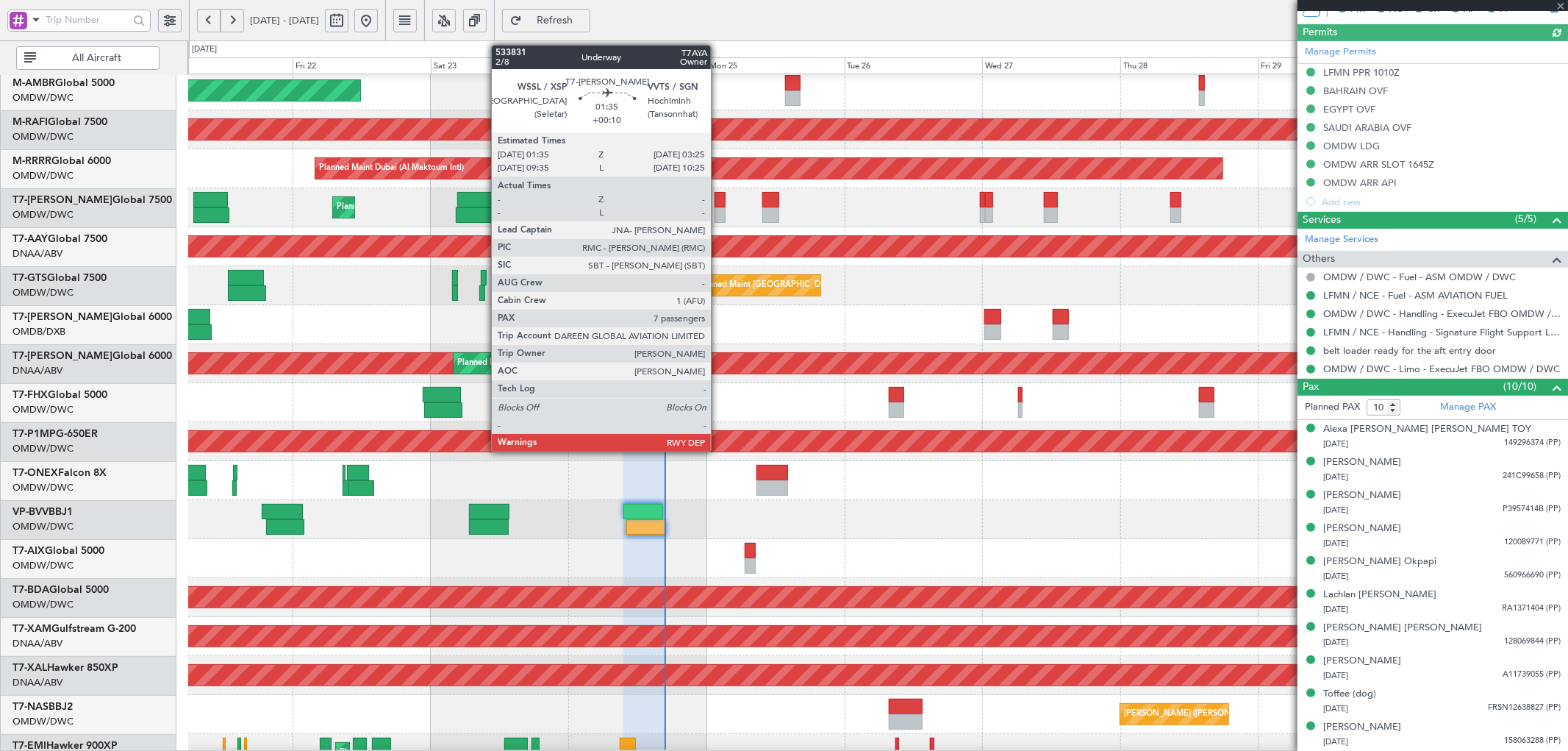
click at [719, 199] on div at bounding box center [720, 200] width 11 height 16
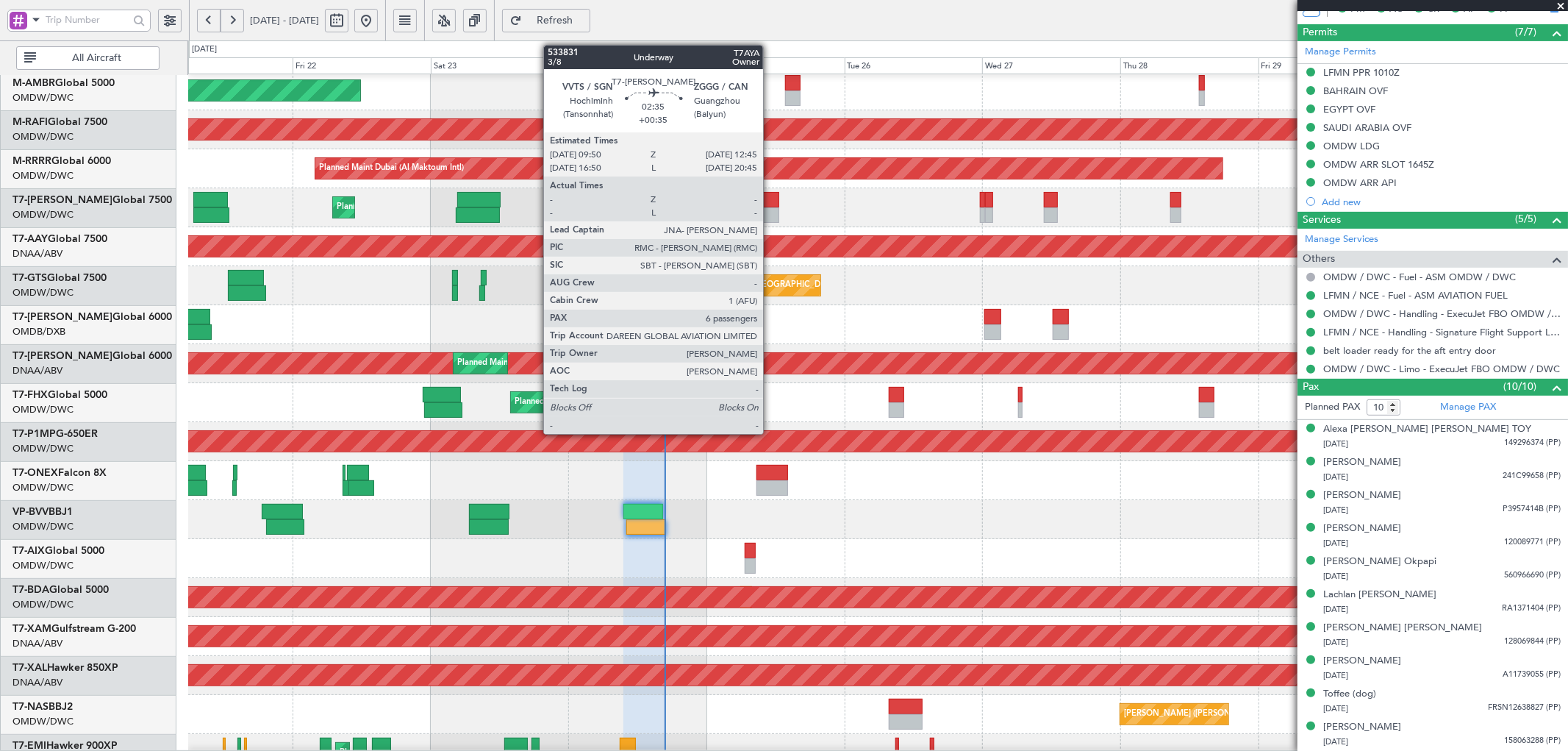
click at [771, 202] on div at bounding box center [770, 200] width 17 height 16
click at [771, 204] on div at bounding box center [770, 200] width 17 height 16
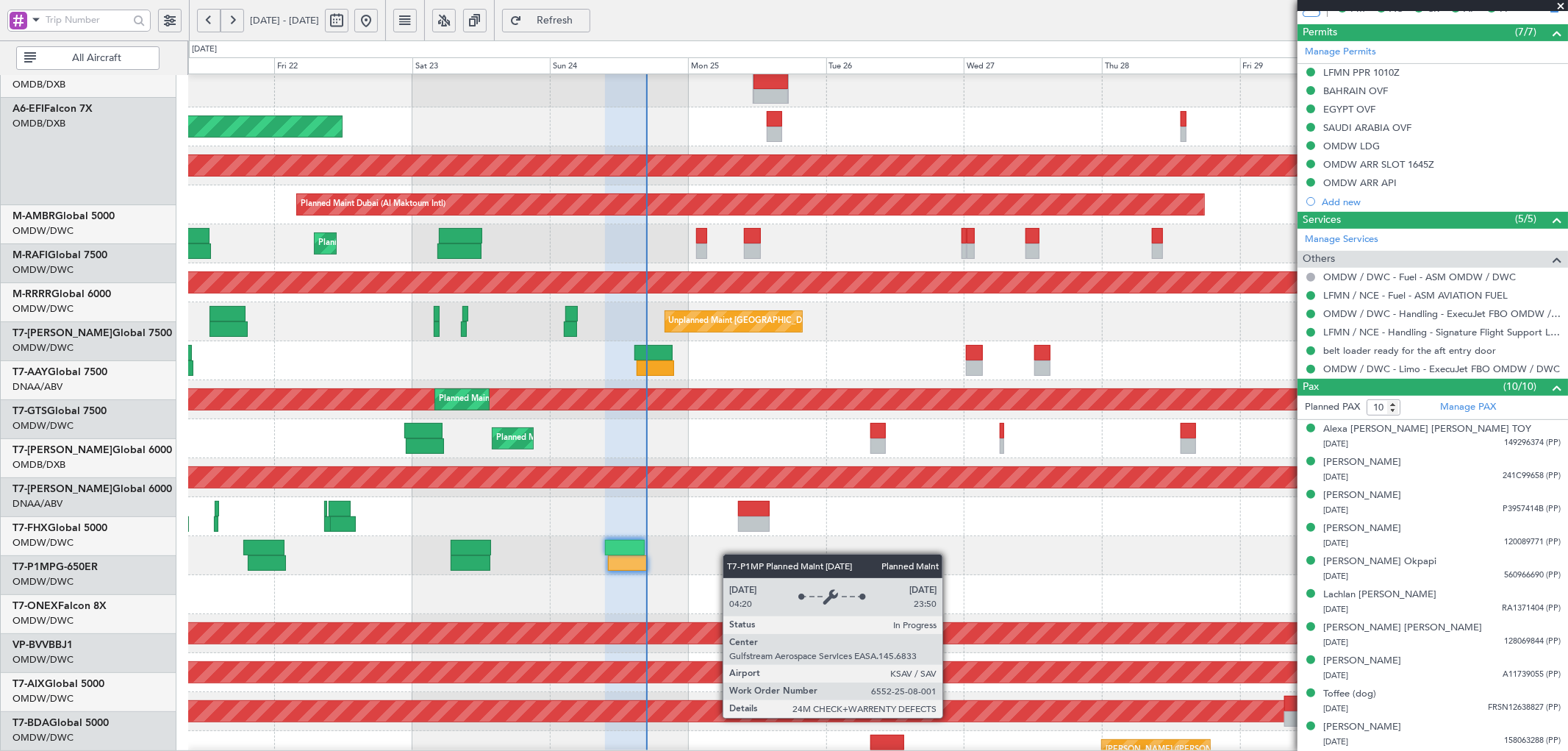
scroll to position [248, 0]
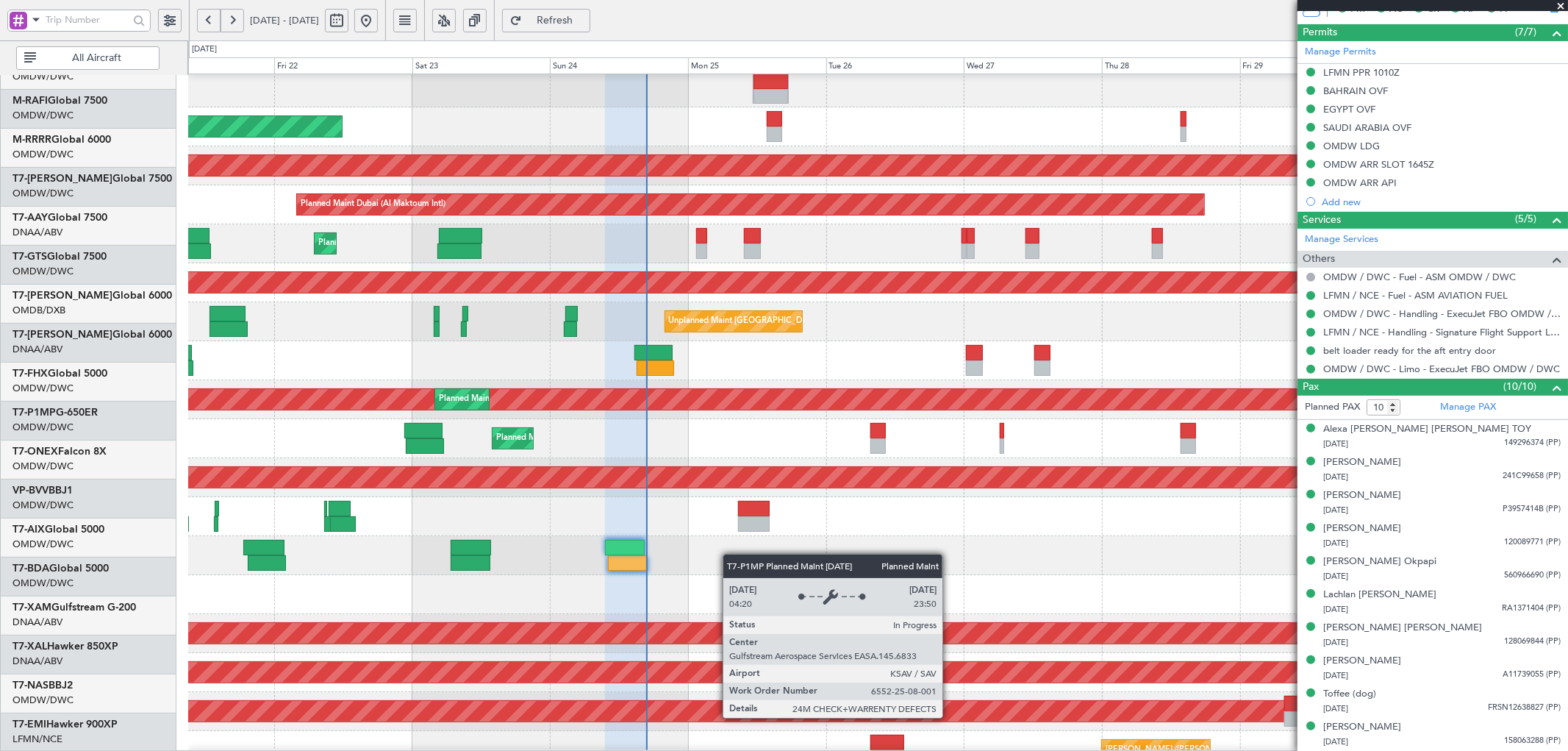
click at [738, 427] on div "Planned Maint Dubai (Al Maktoum Intl) Planned Maint [GEOGRAPHIC_DATA] (Al Makto…" at bounding box center [877, 345] width 1379 height 925
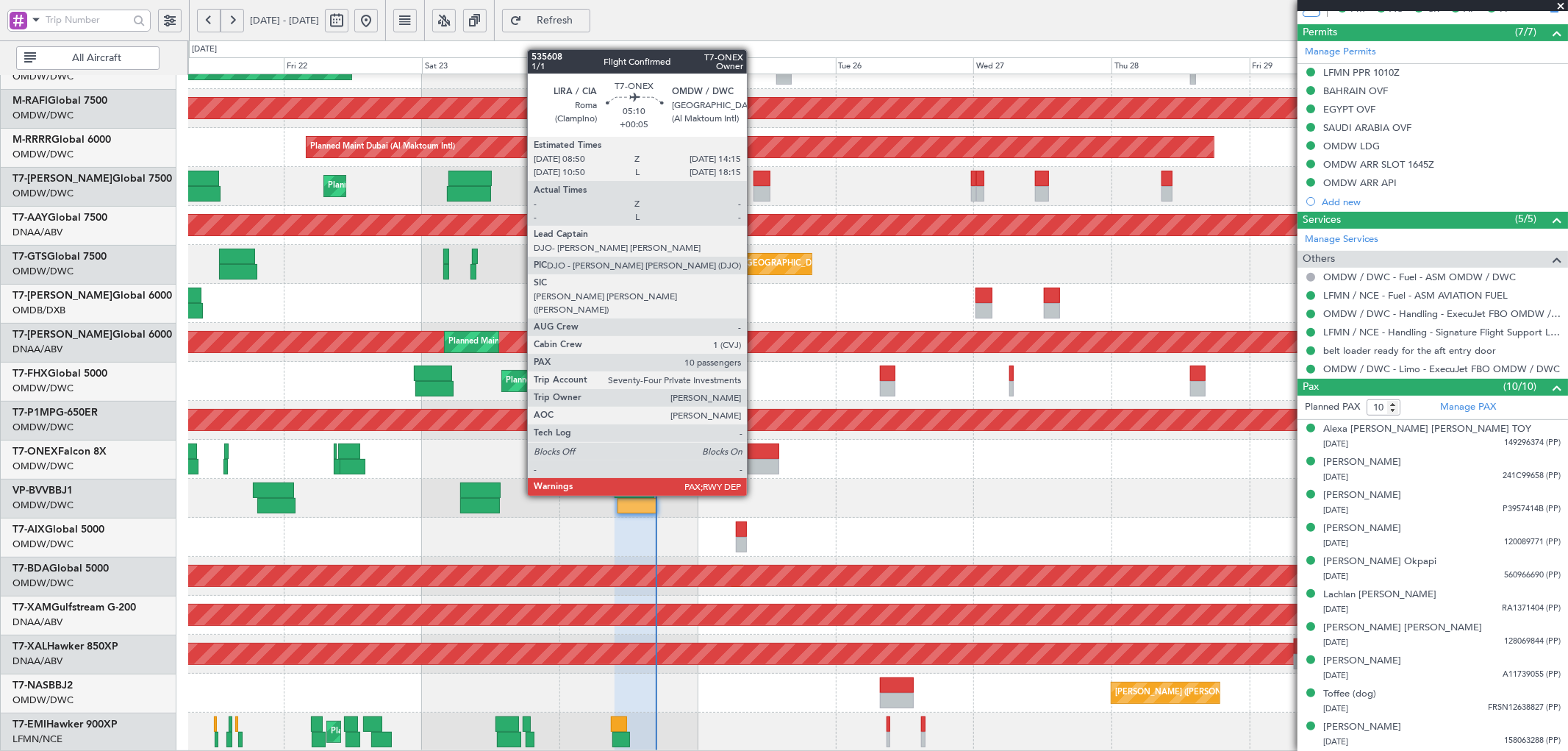
click at [754, 455] on div at bounding box center [764, 451] width 31 height 16
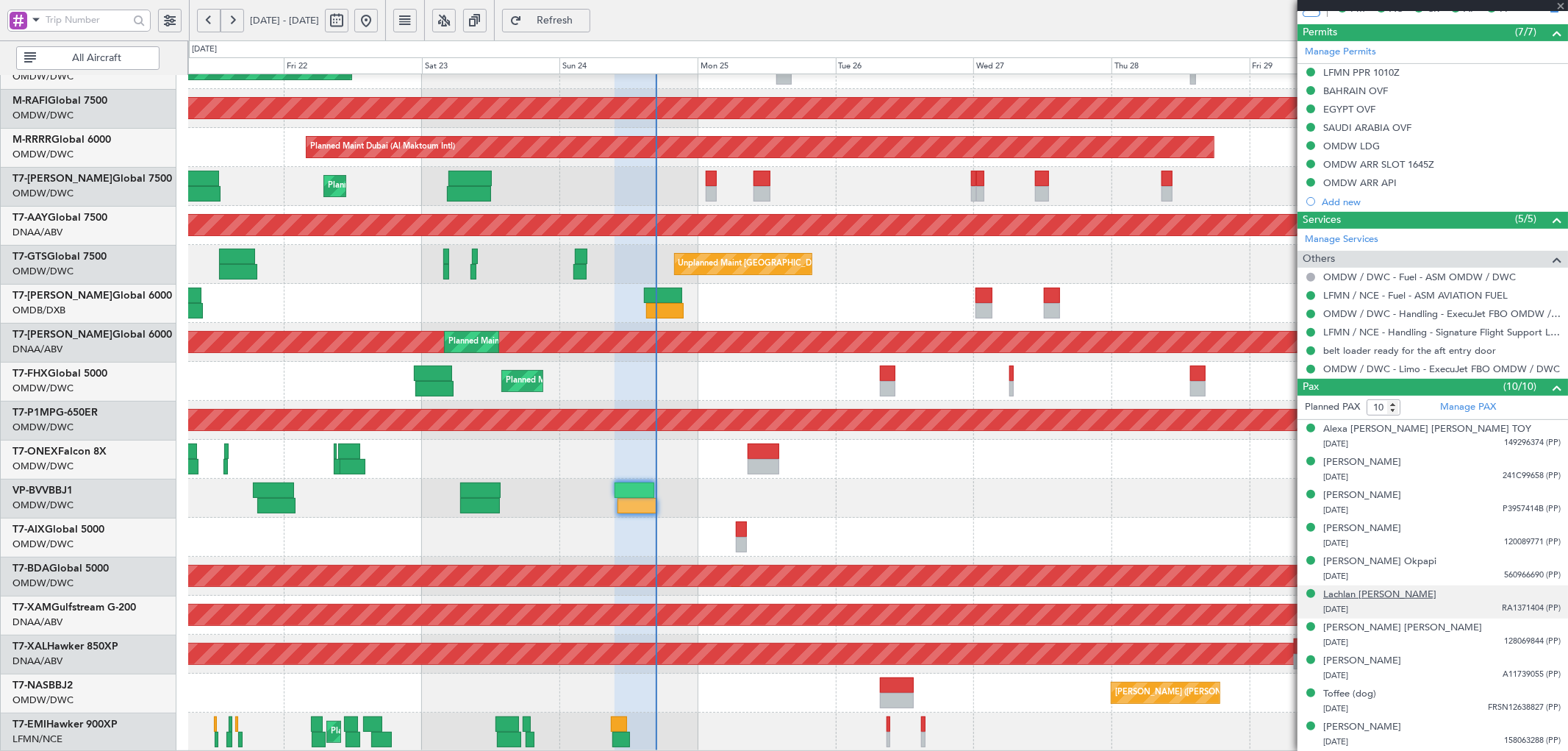
type input "+00:05"
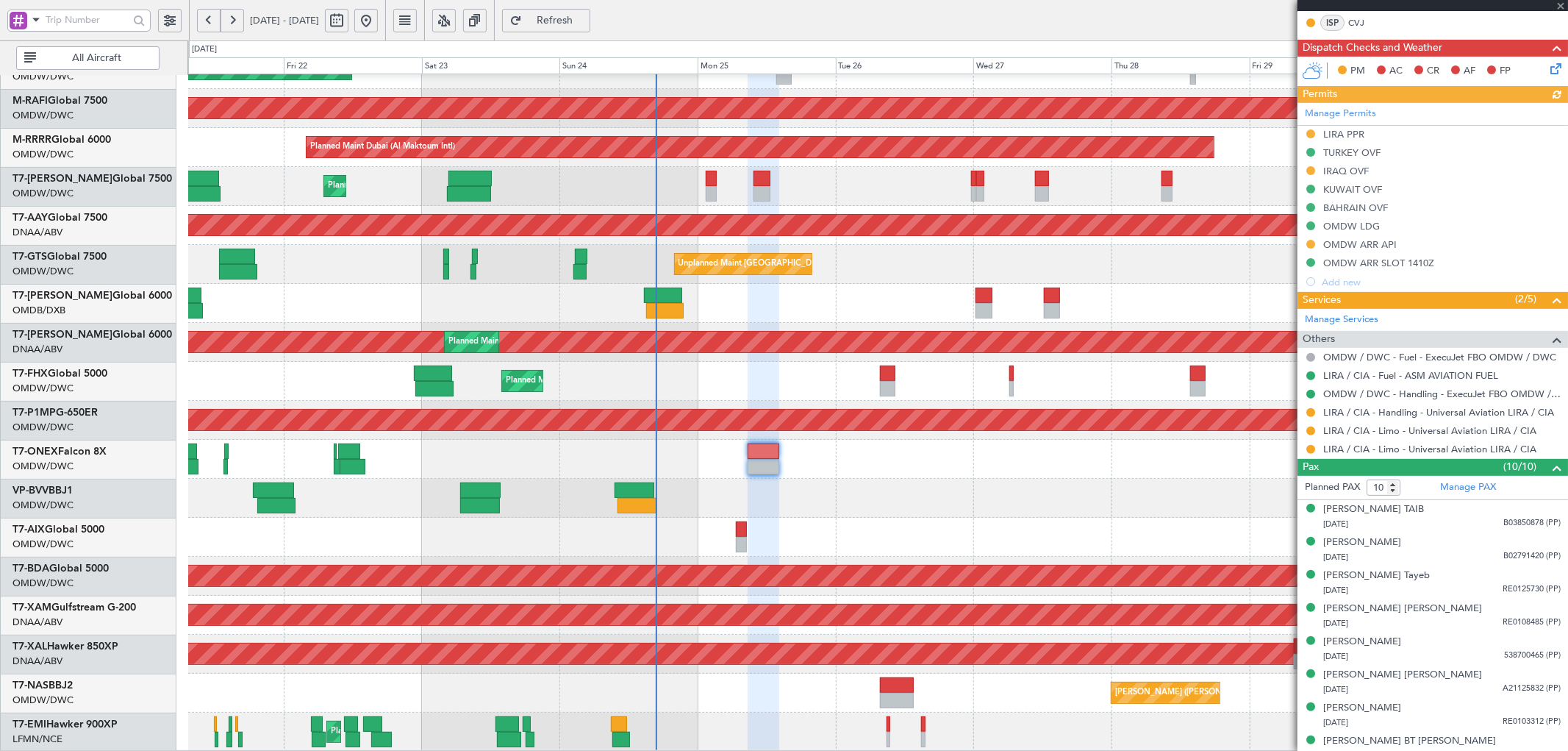
scroll to position [327, 0]
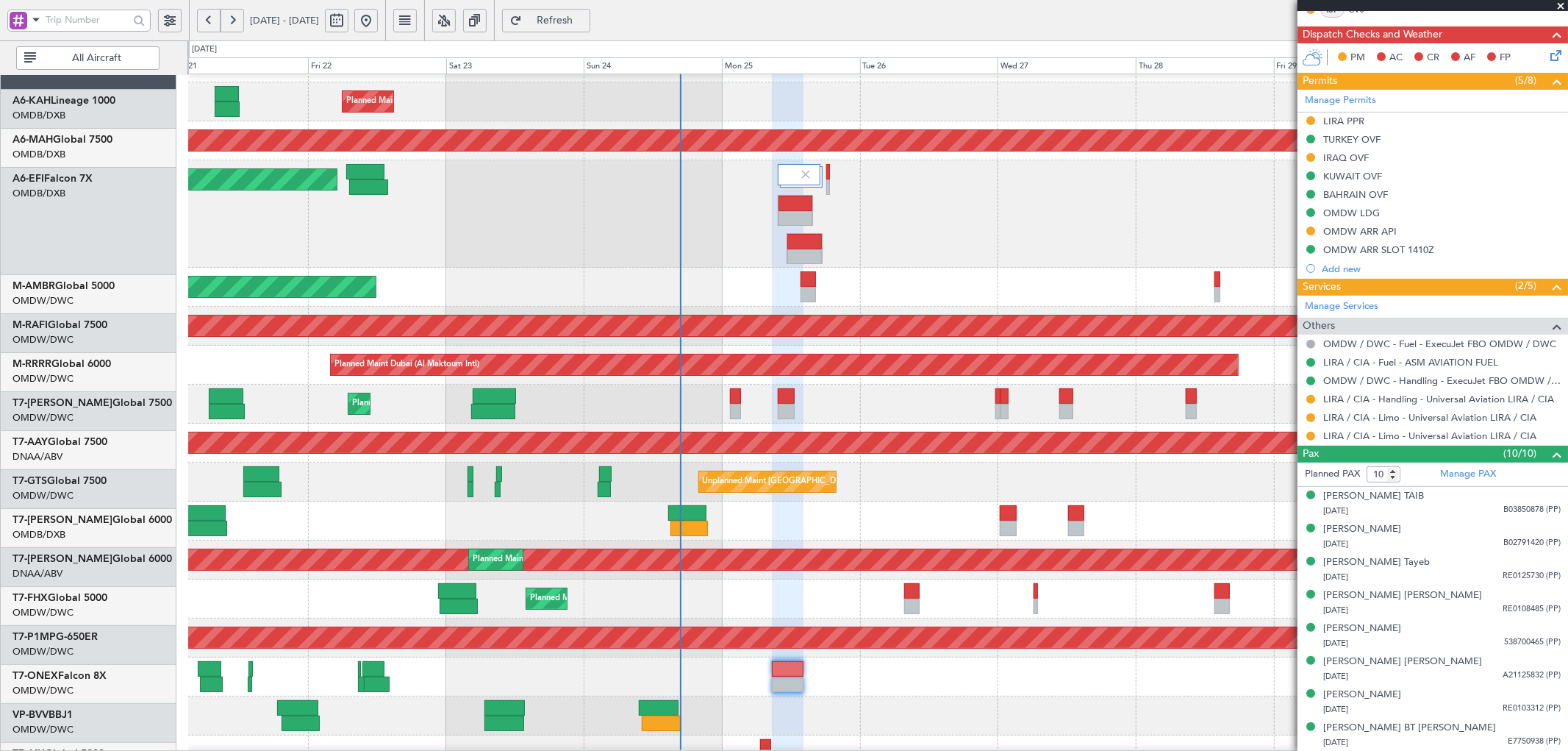
click at [680, 453] on div "Unplanned Maint [GEOGRAPHIC_DATA] (Al Maktoum Intl)" at bounding box center [94, 442] width 2566 height 21
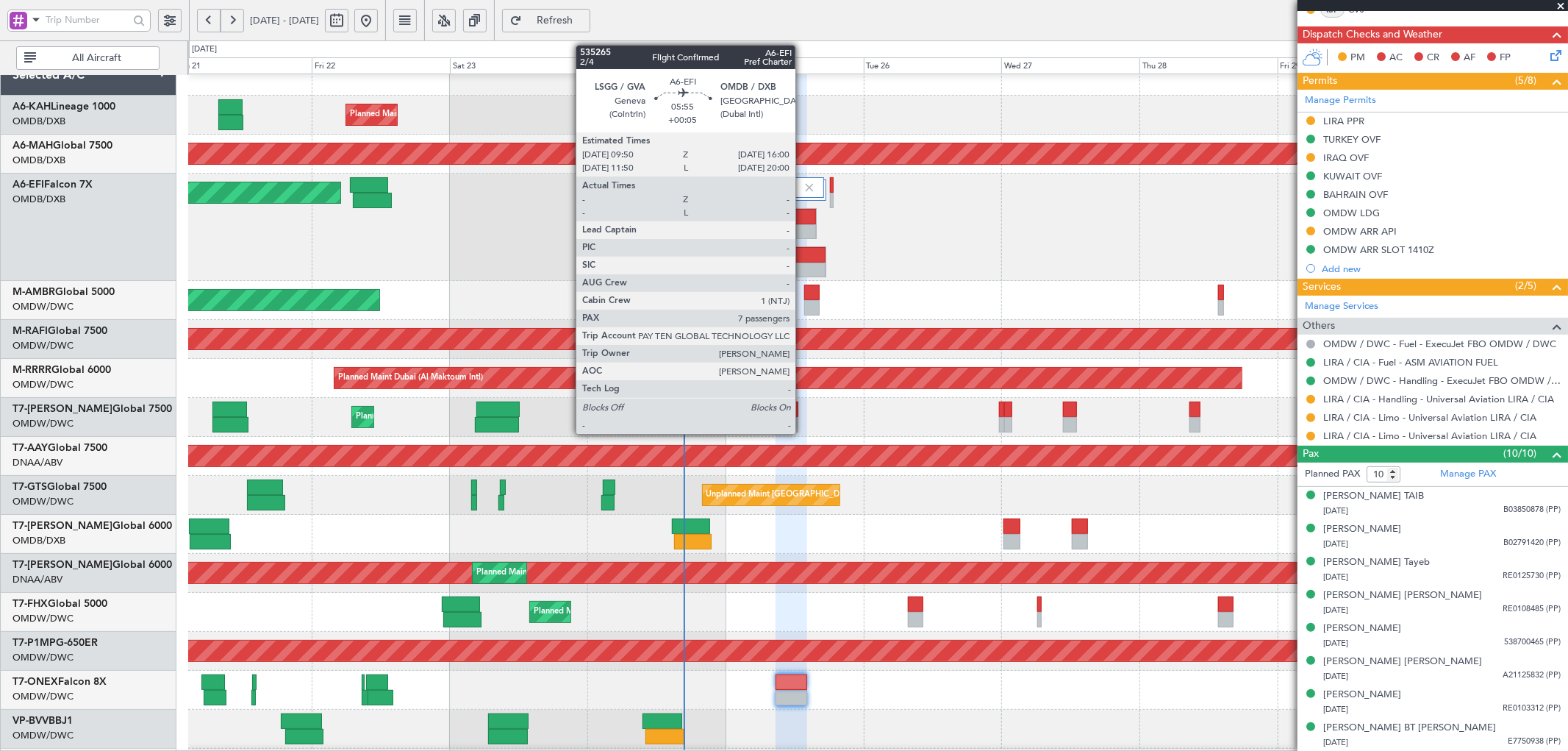
click at [803, 220] on div at bounding box center [799, 217] width 34 height 16
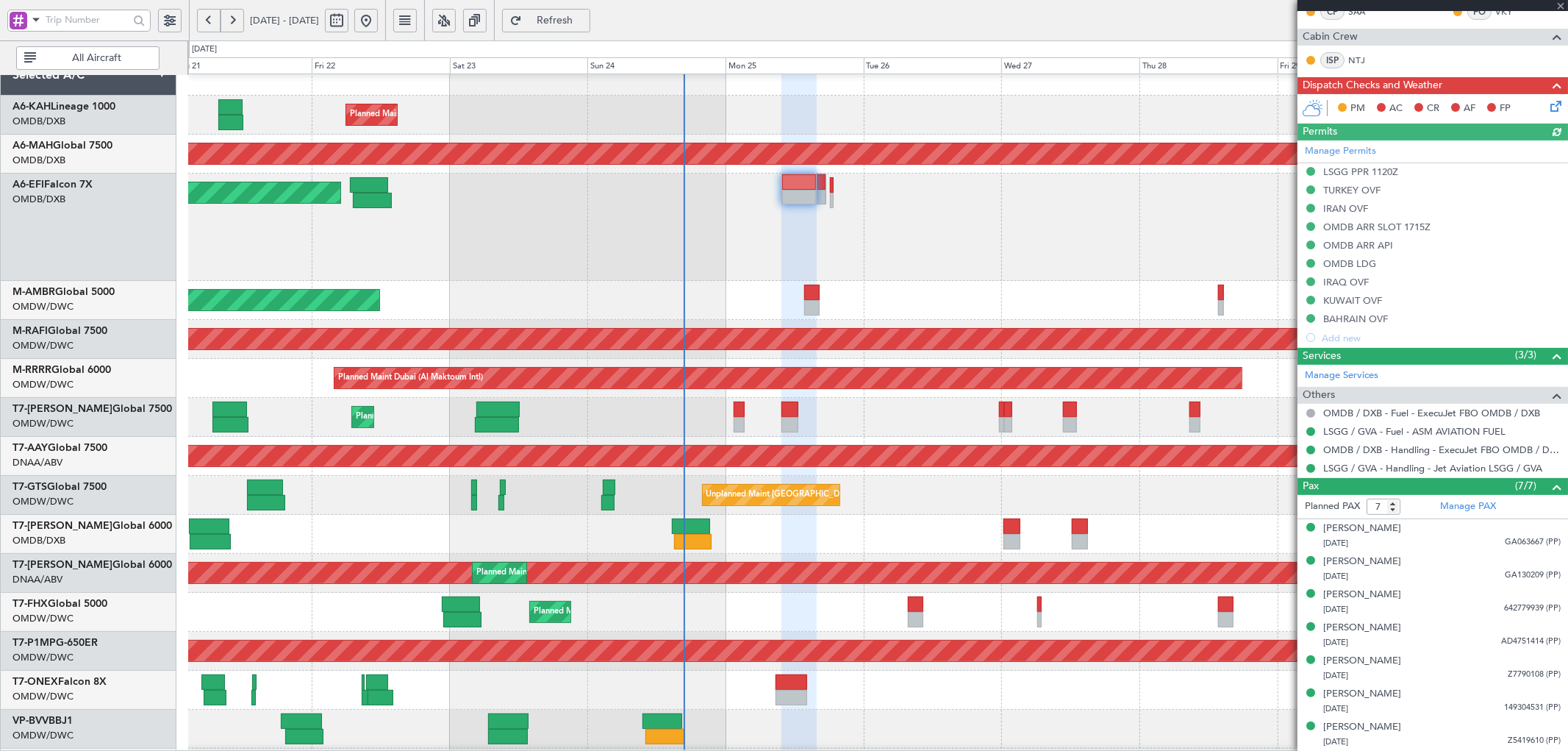
scroll to position [0, 0]
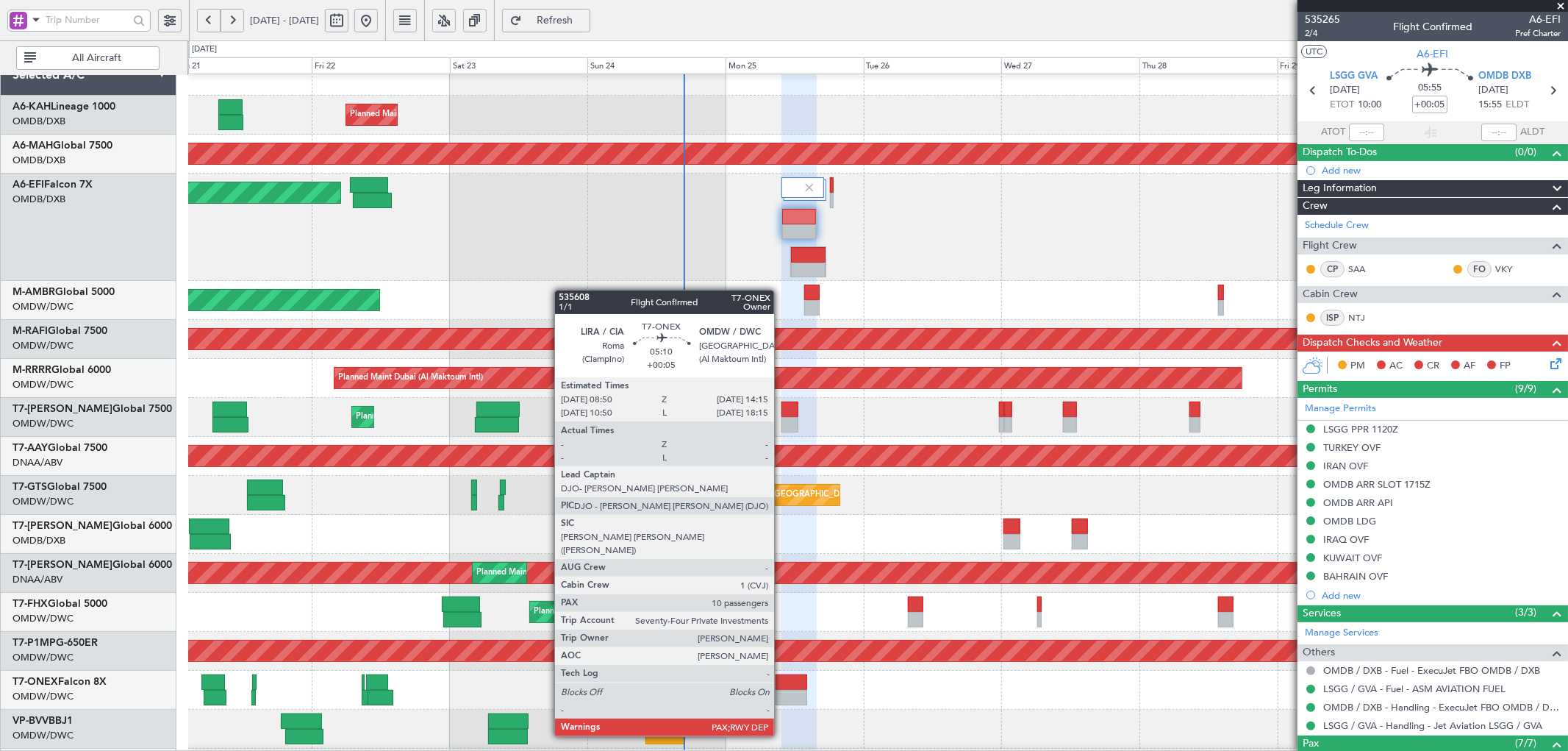
click at [783, 693] on div at bounding box center [791, 698] width 31 height 16
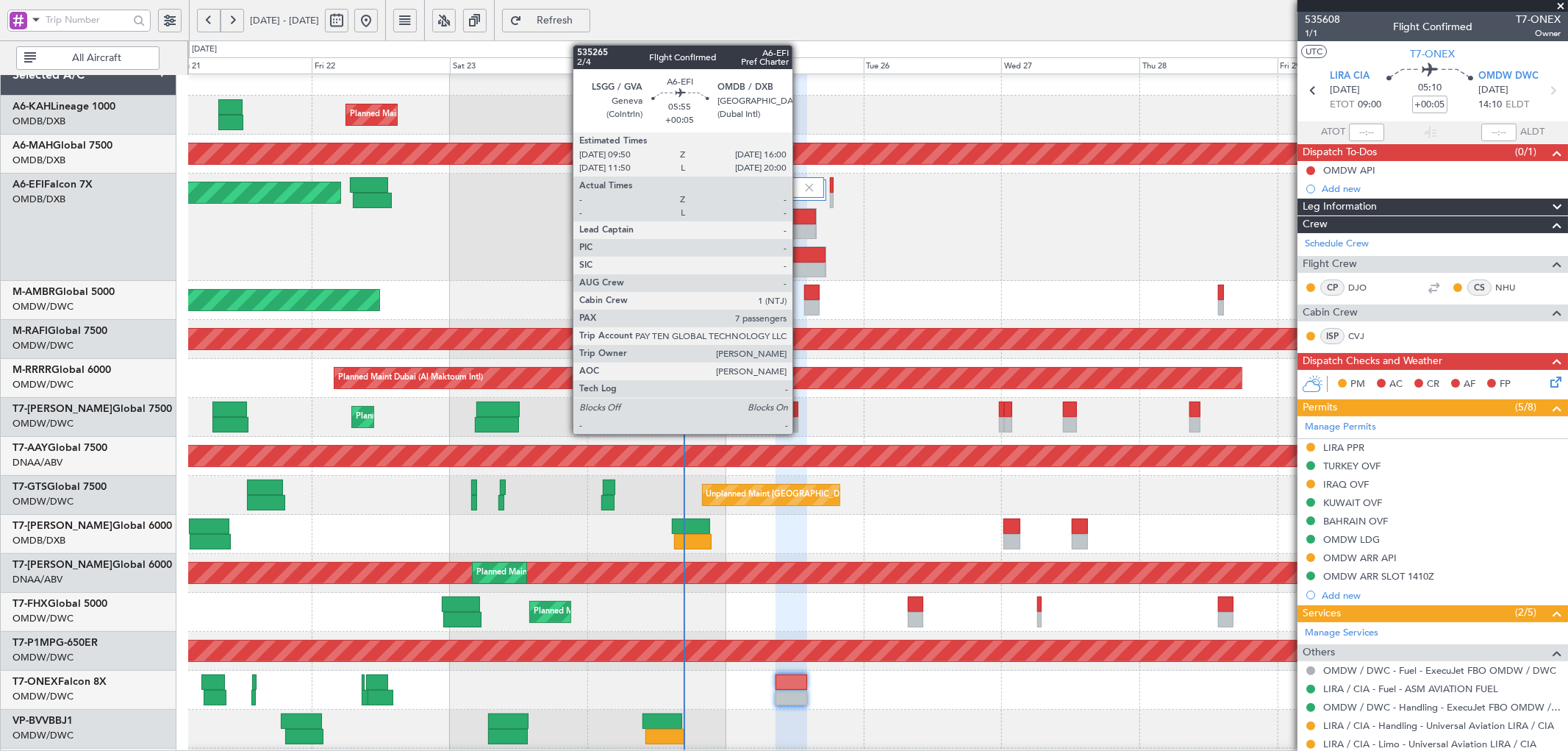
click at [800, 216] on div at bounding box center [799, 217] width 34 height 16
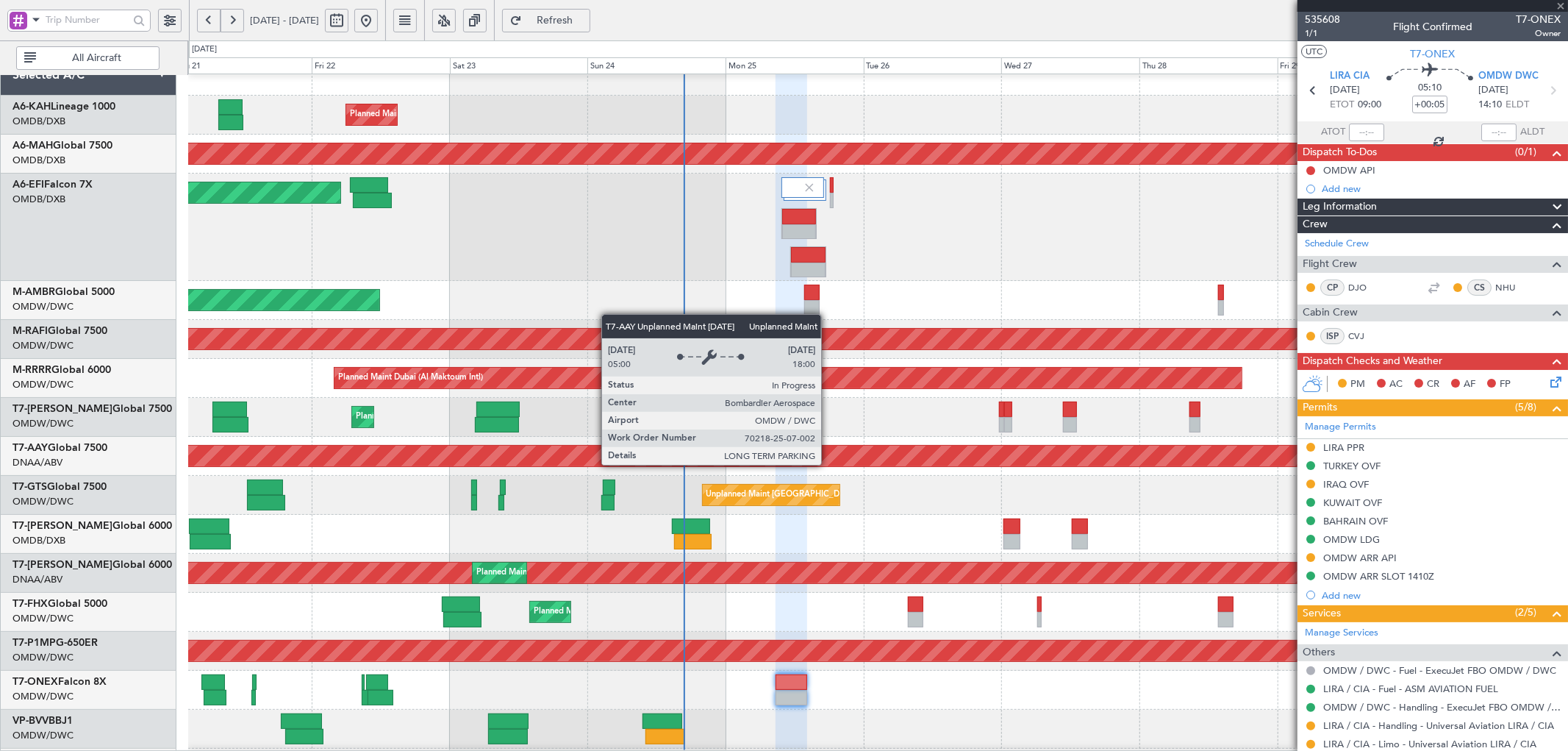
type input "7"
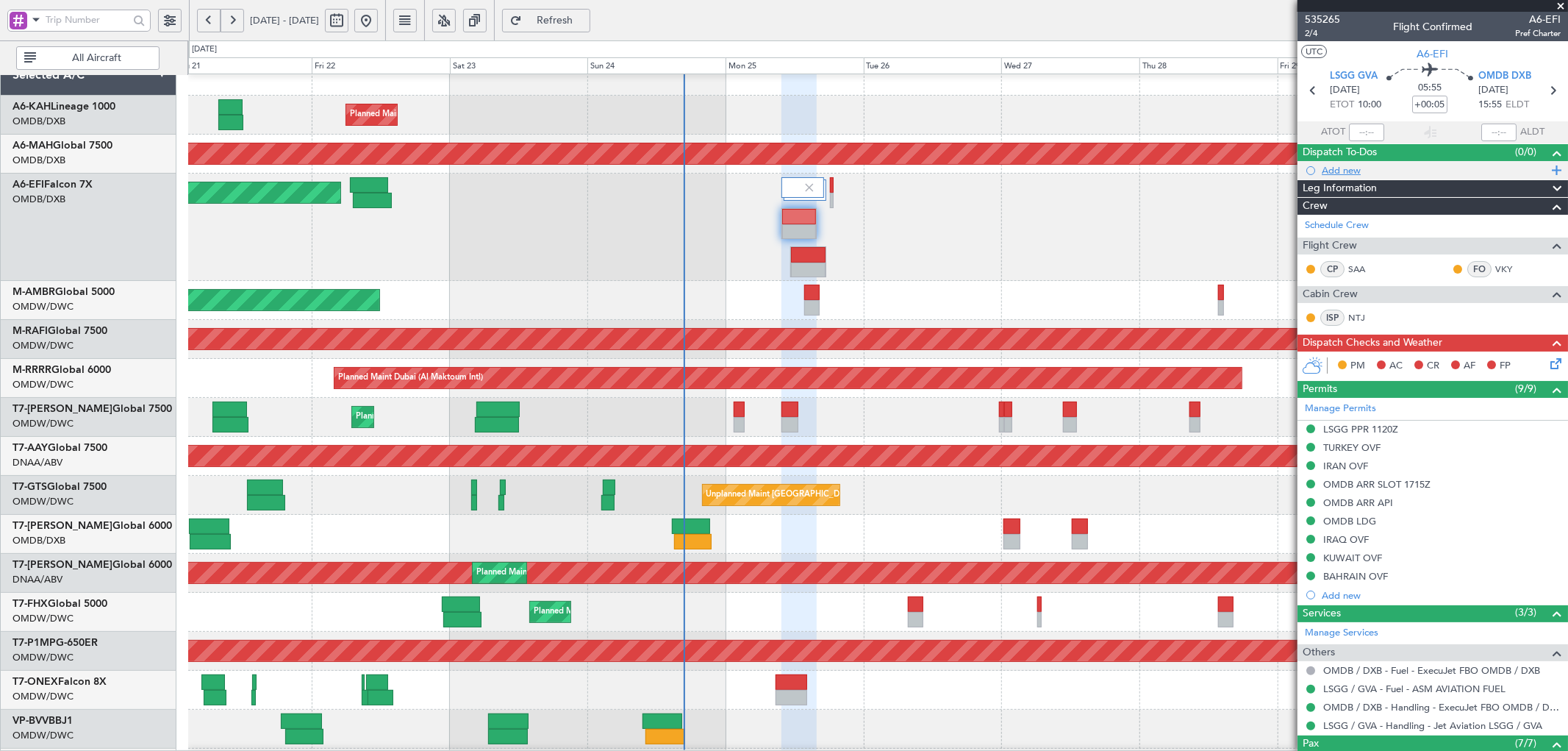
click at [1356, 173] on div "Add new" at bounding box center [1434, 170] width 225 height 13
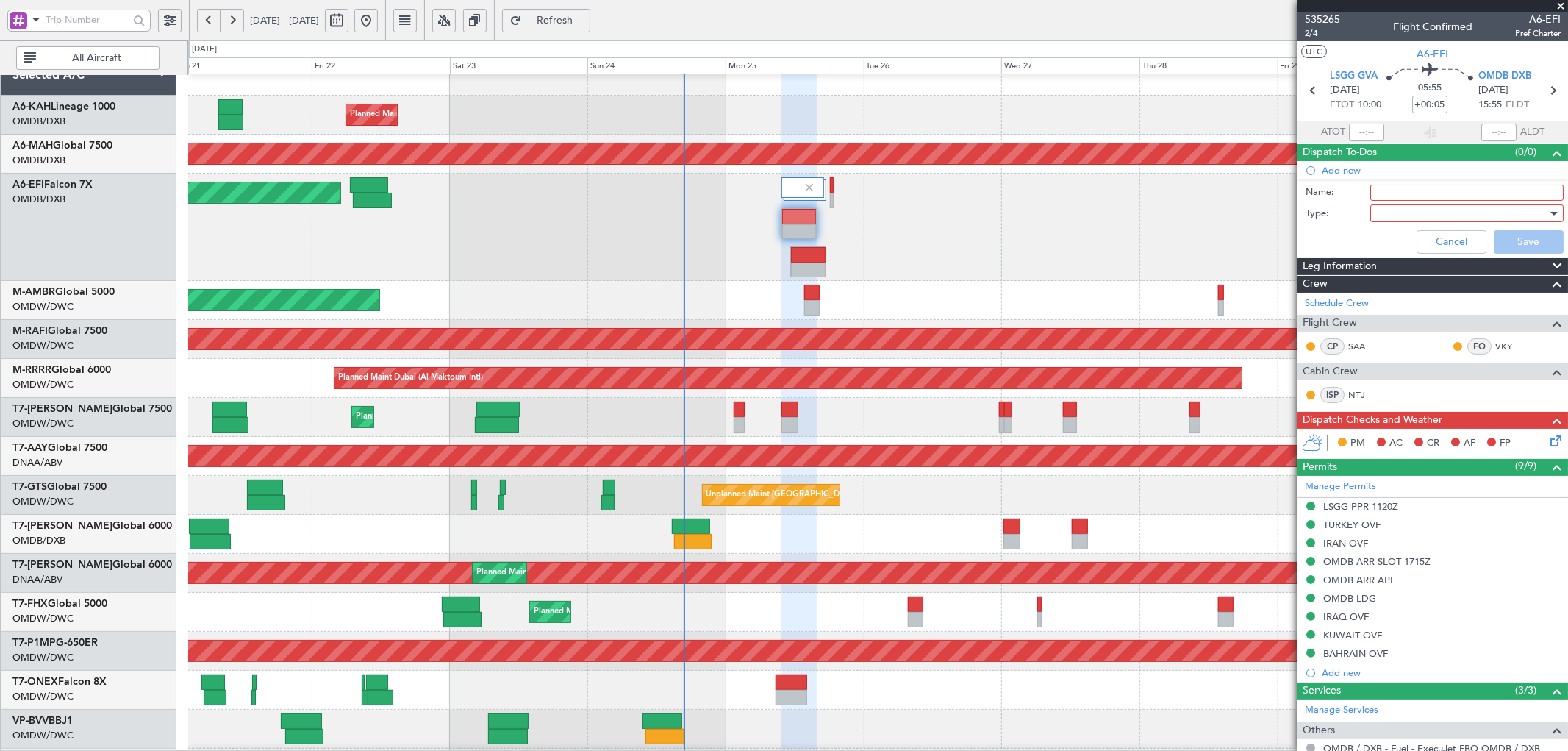
click at [1423, 195] on input "Name:" at bounding box center [1467, 192] width 193 height 16
drag, startPoint x: 1465, startPoint y: 196, endPoint x: 1512, endPoint y: 177, distance: 50.7
click at [1465, 195] on input "DEPARTURE FUEL 28,000 lbs" at bounding box center [1467, 192] width 193 height 16
click at [1468, 191] on input "DEPARTURE FUEL 28,000 lbs" at bounding box center [1467, 192] width 193 height 16
drag, startPoint x: 1485, startPoint y: 193, endPoint x: 1458, endPoint y: 193, distance: 27.0
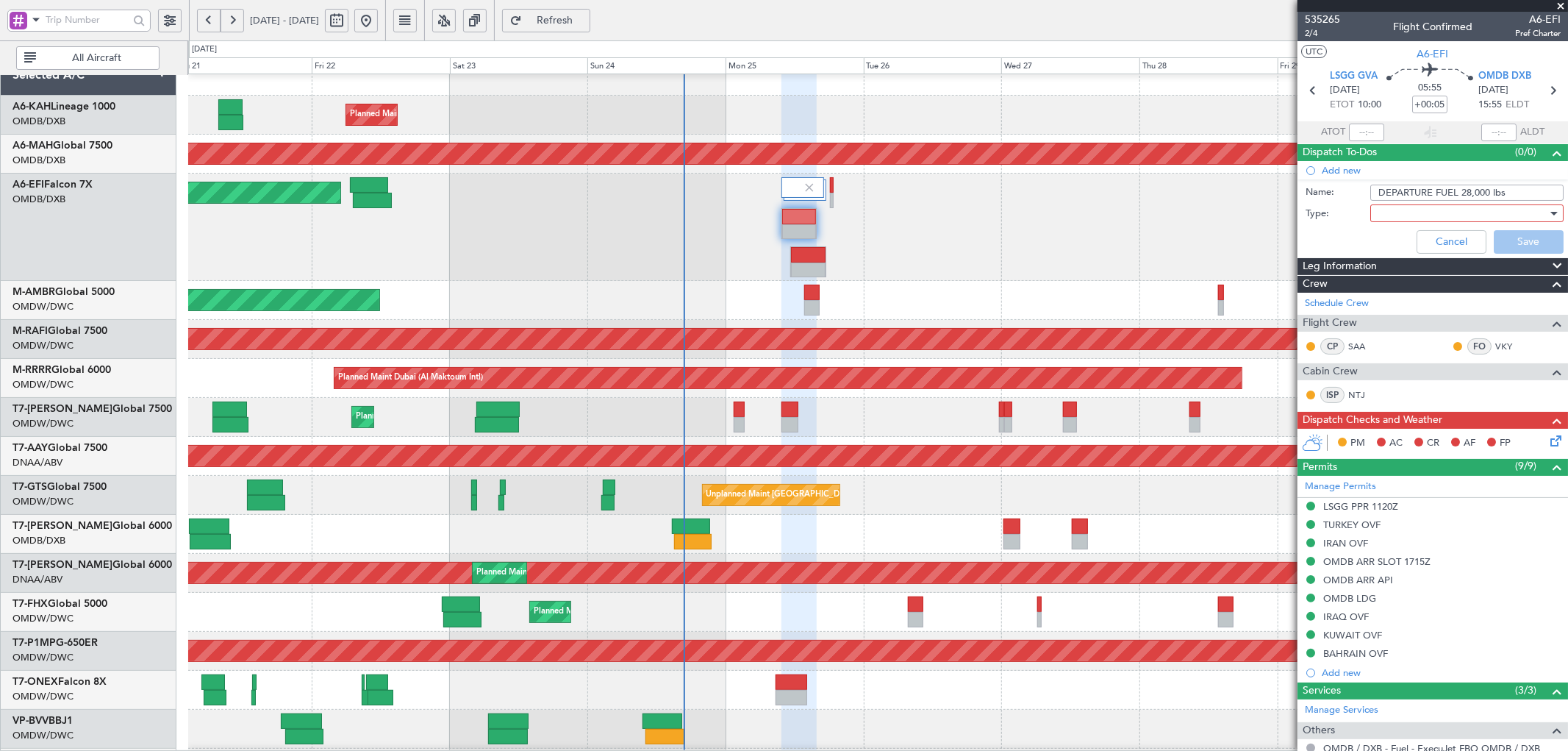
click at [1458, 193] on input "DEPARTURE FUEL 28,000 lbs" at bounding box center [1467, 192] width 193 height 16
paste input "05"
type input "DEPARTURE FUEL 20500 lbs"
click at [1410, 215] on div at bounding box center [1462, 213] width 171 height 22
click at [1397, 243] on span "Generic" at bounding box center [1460, 243] width 171 height 22
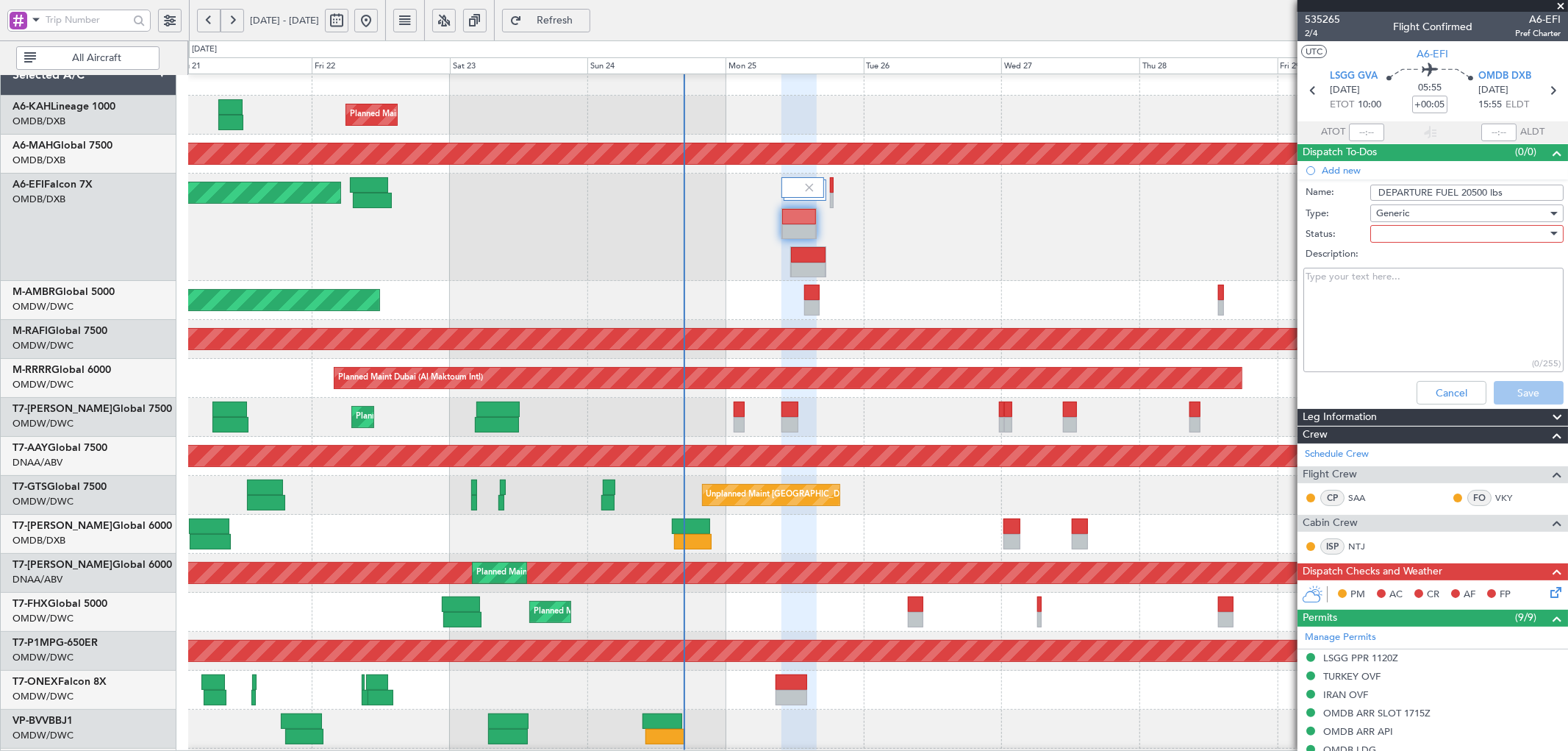
click at [1403, 230] on div at bounding box center [1462, 233] width 171 height 22
click at [1393, 259] on span "Not Started" at bounding box center [1460, 263] width 171 height 22
click at [1505, 388] on button "Save" at bounding box center [1529, 393] width 70 height 24
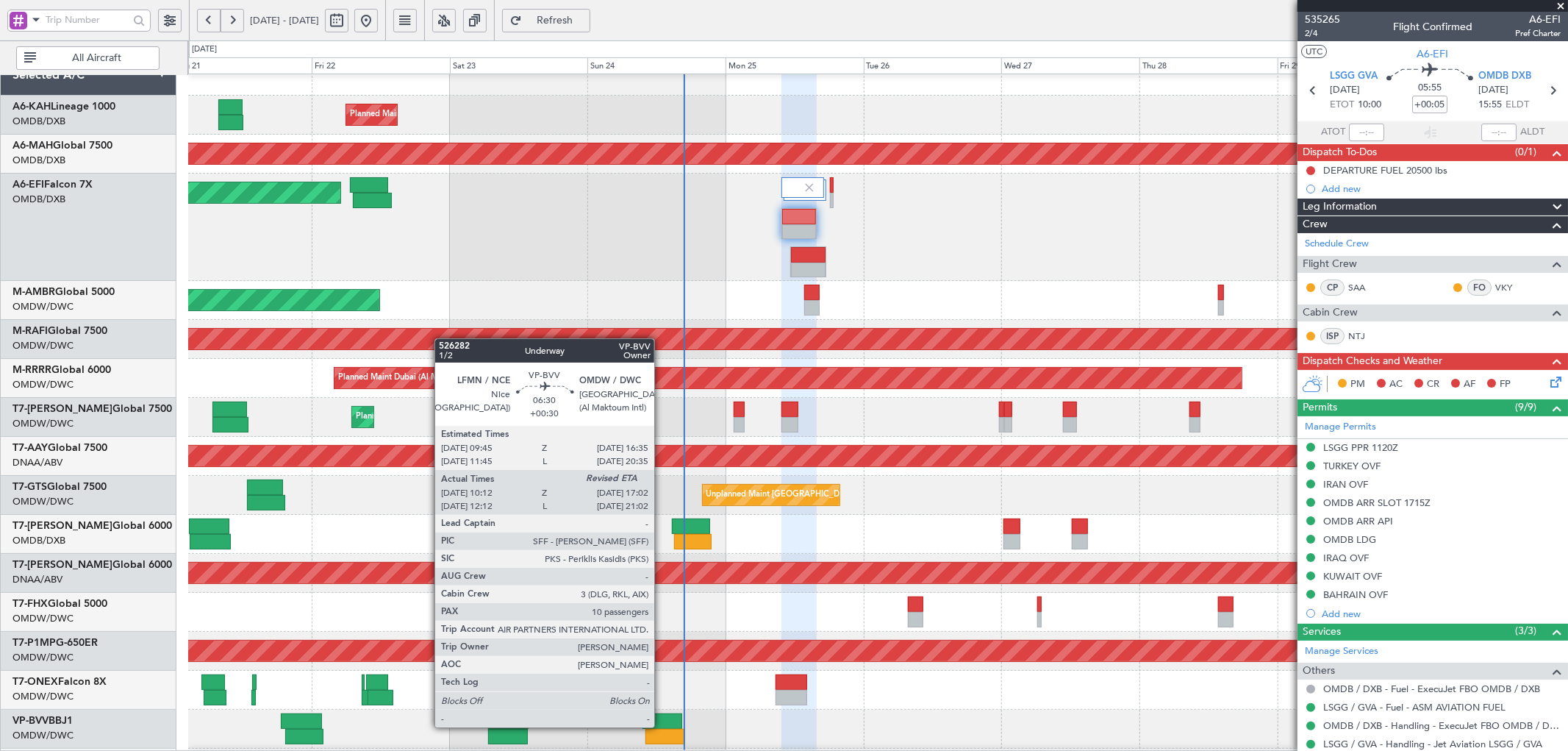
click at [661, 725] on div at bounding box center [662, 720] width 39 height 16
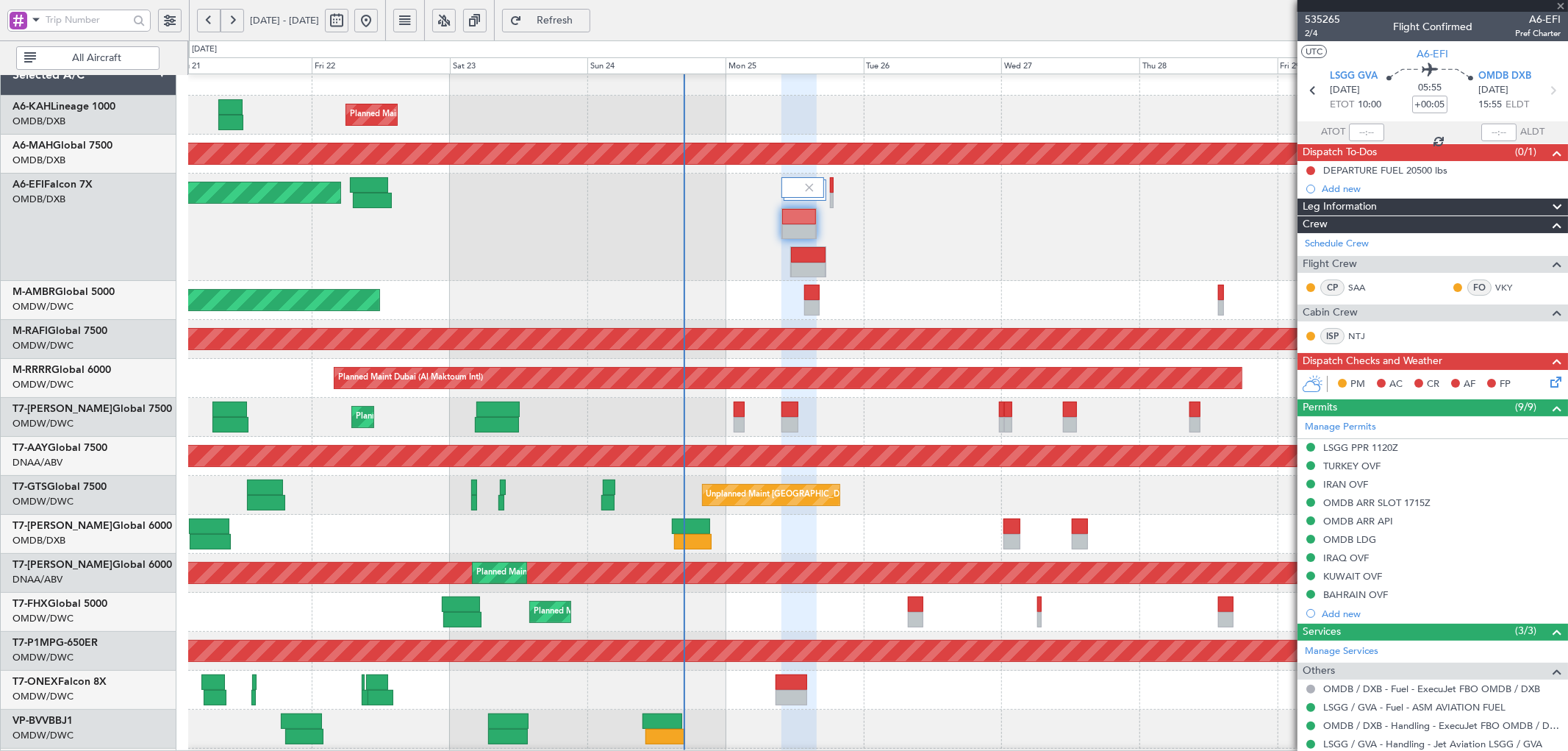
type input "+00:30"
type input "10:27"
type input "10"
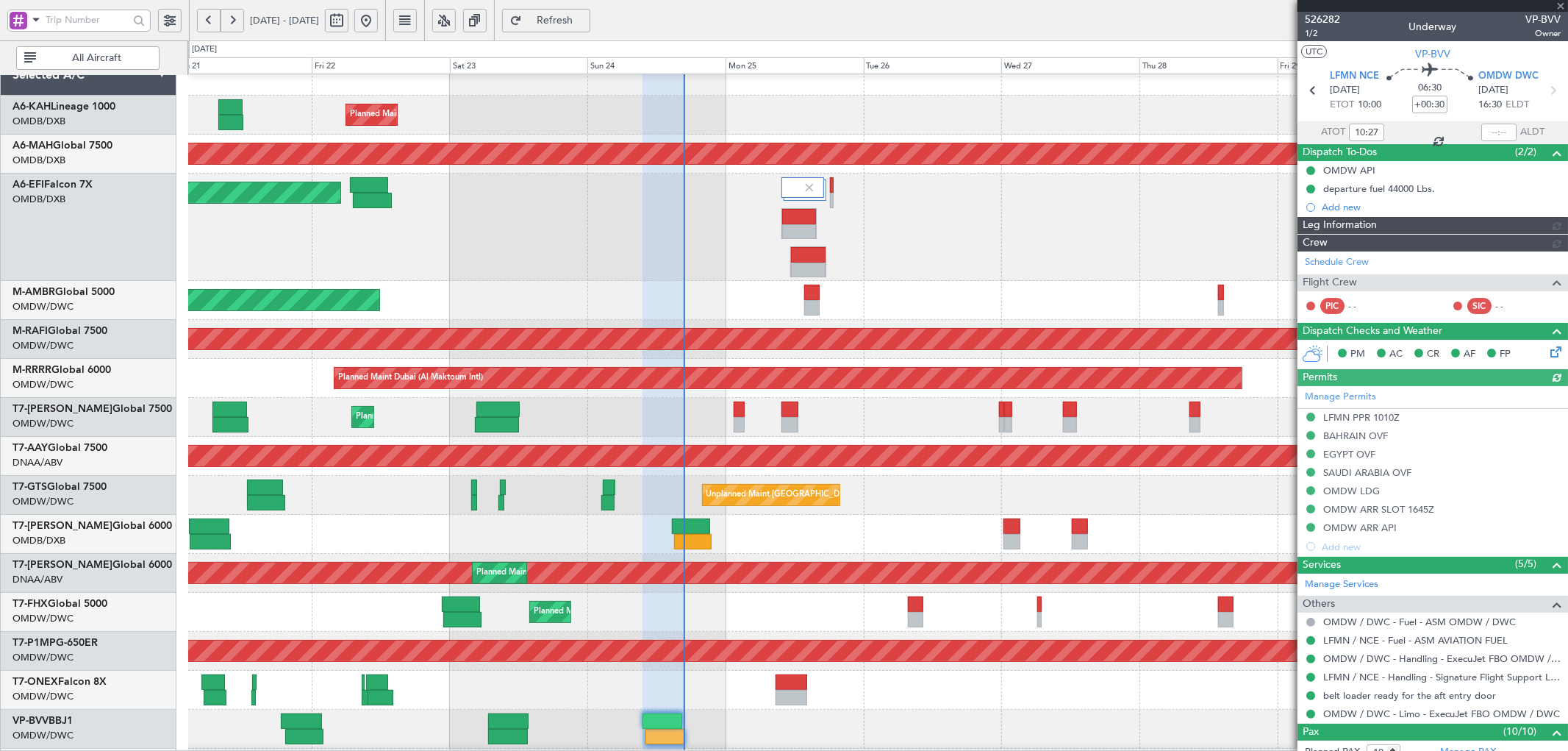
type input "[PERSON_NAME] (SYS)"
type input "7011"
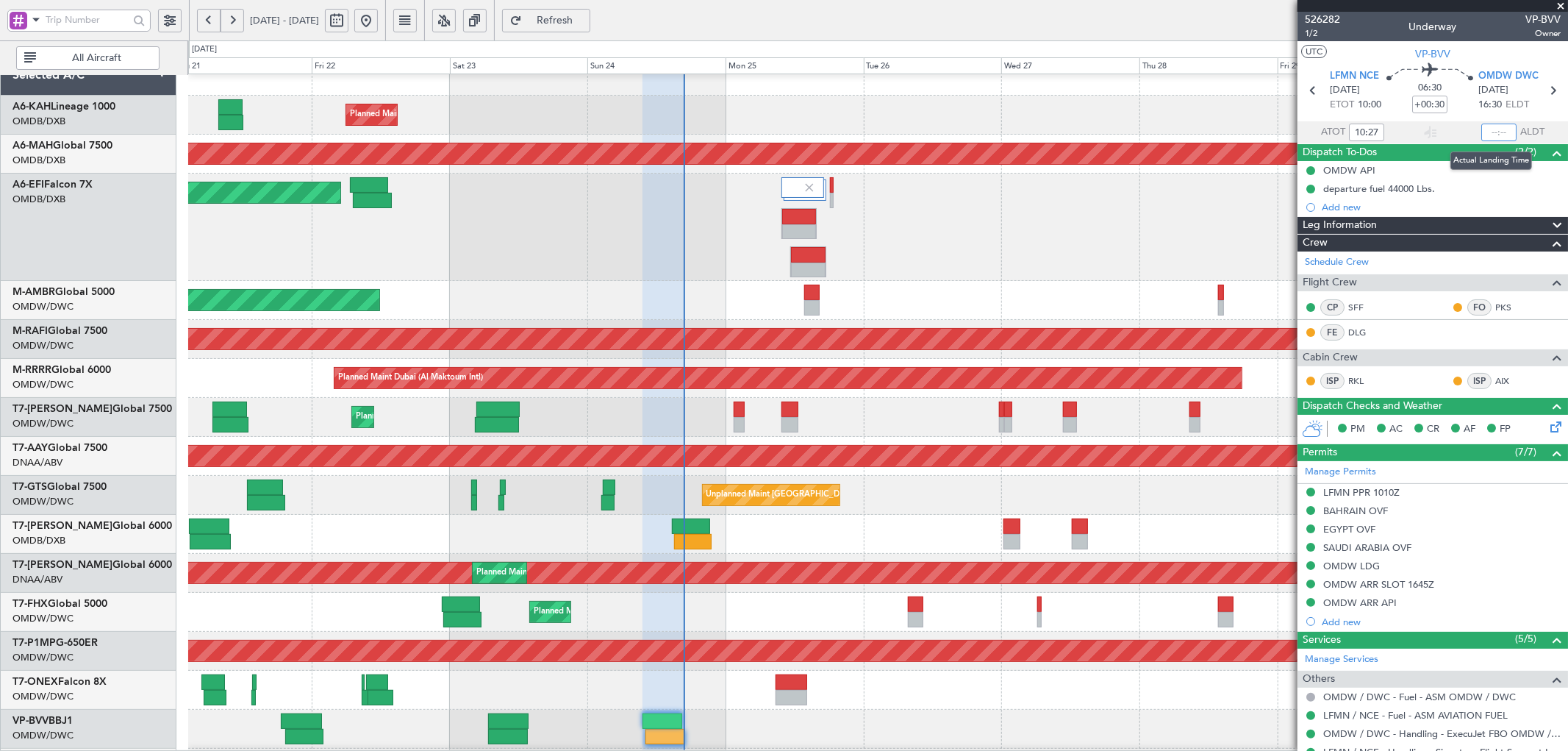
click at [1489, 135] on input "text" at bounding box center [1499, 132] width 35 height 18
type input "16:47"
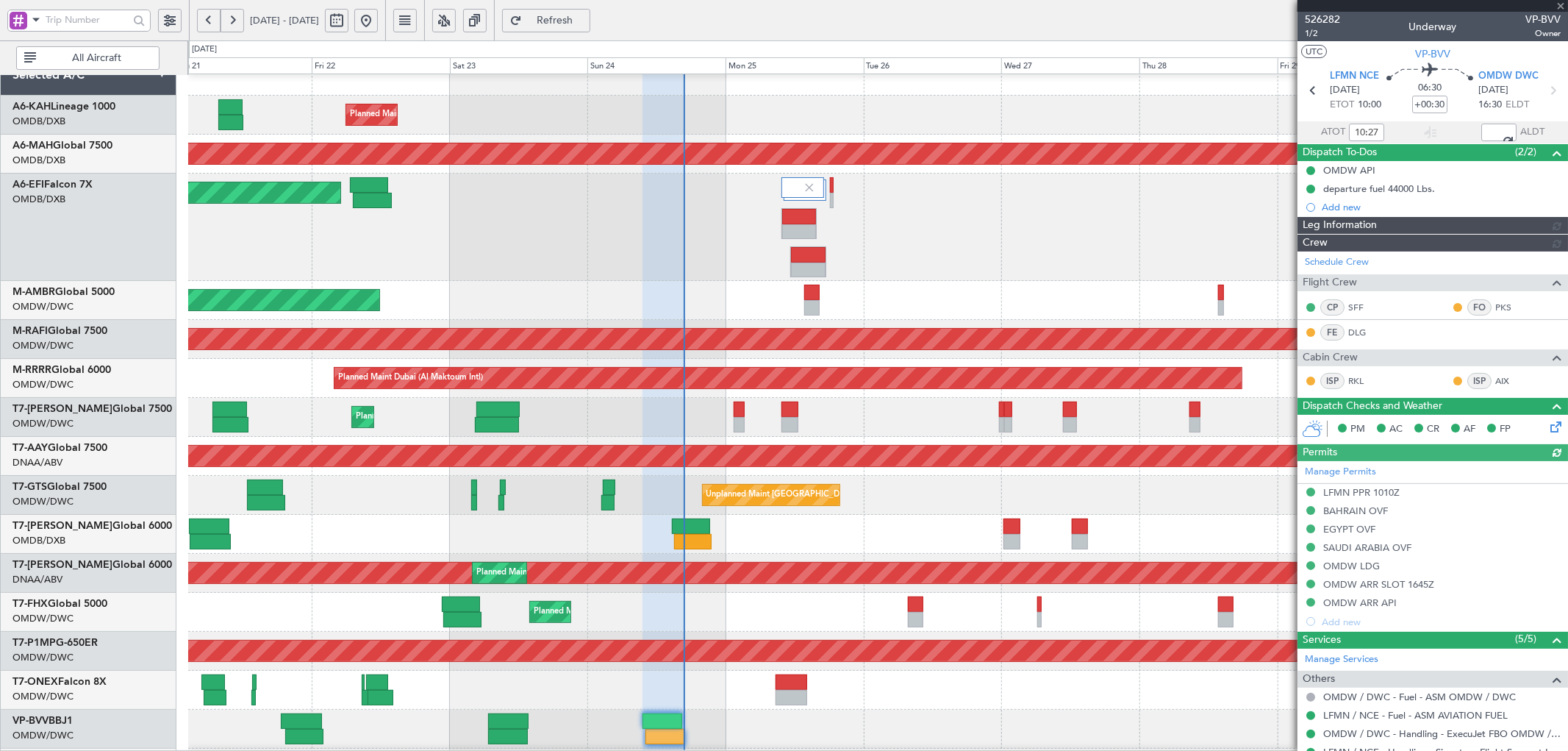
type input "[PERSON_NAME] (SYS)"
type input "7011"
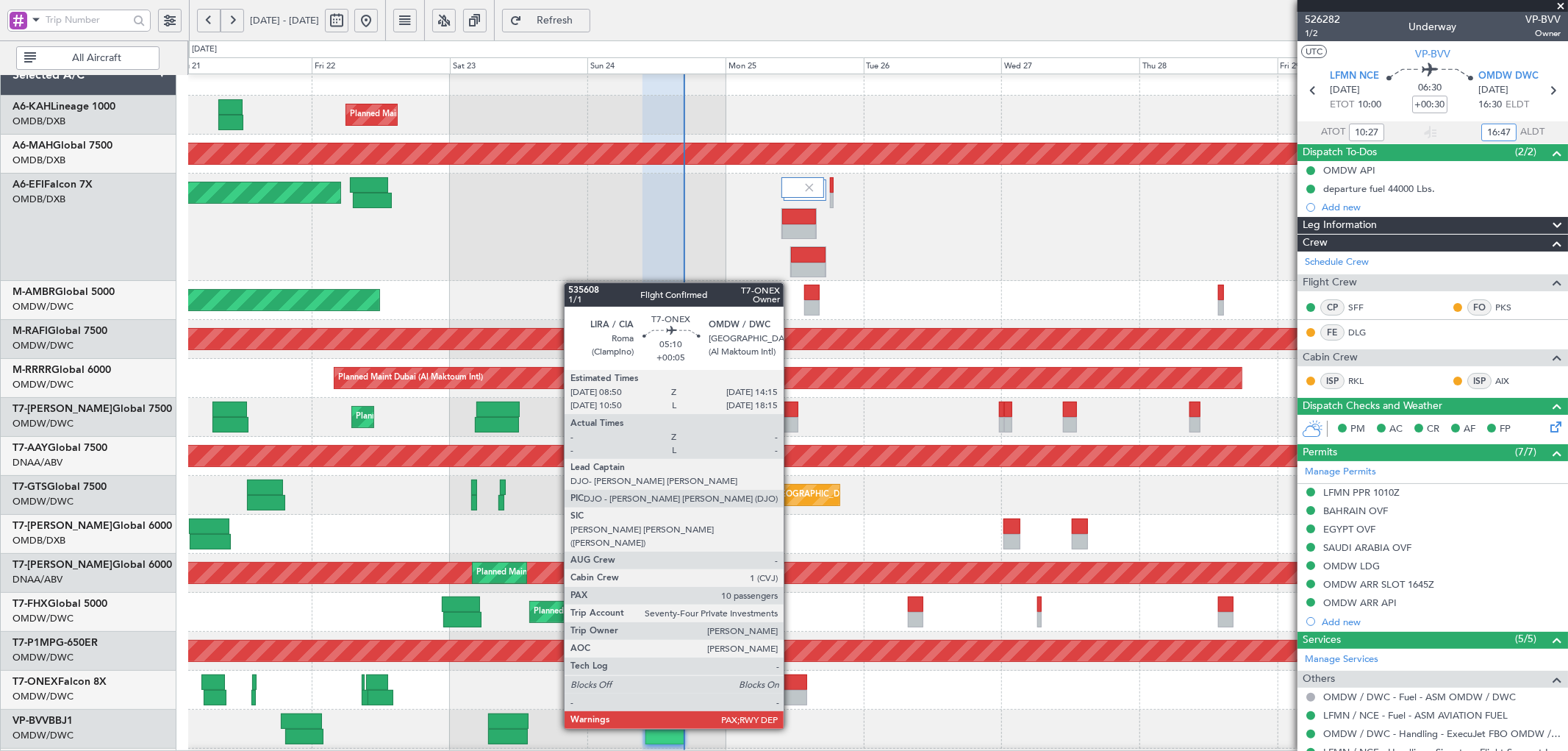
click at [791, 687] on div at bounding box center [791, 682] width 31 height 16
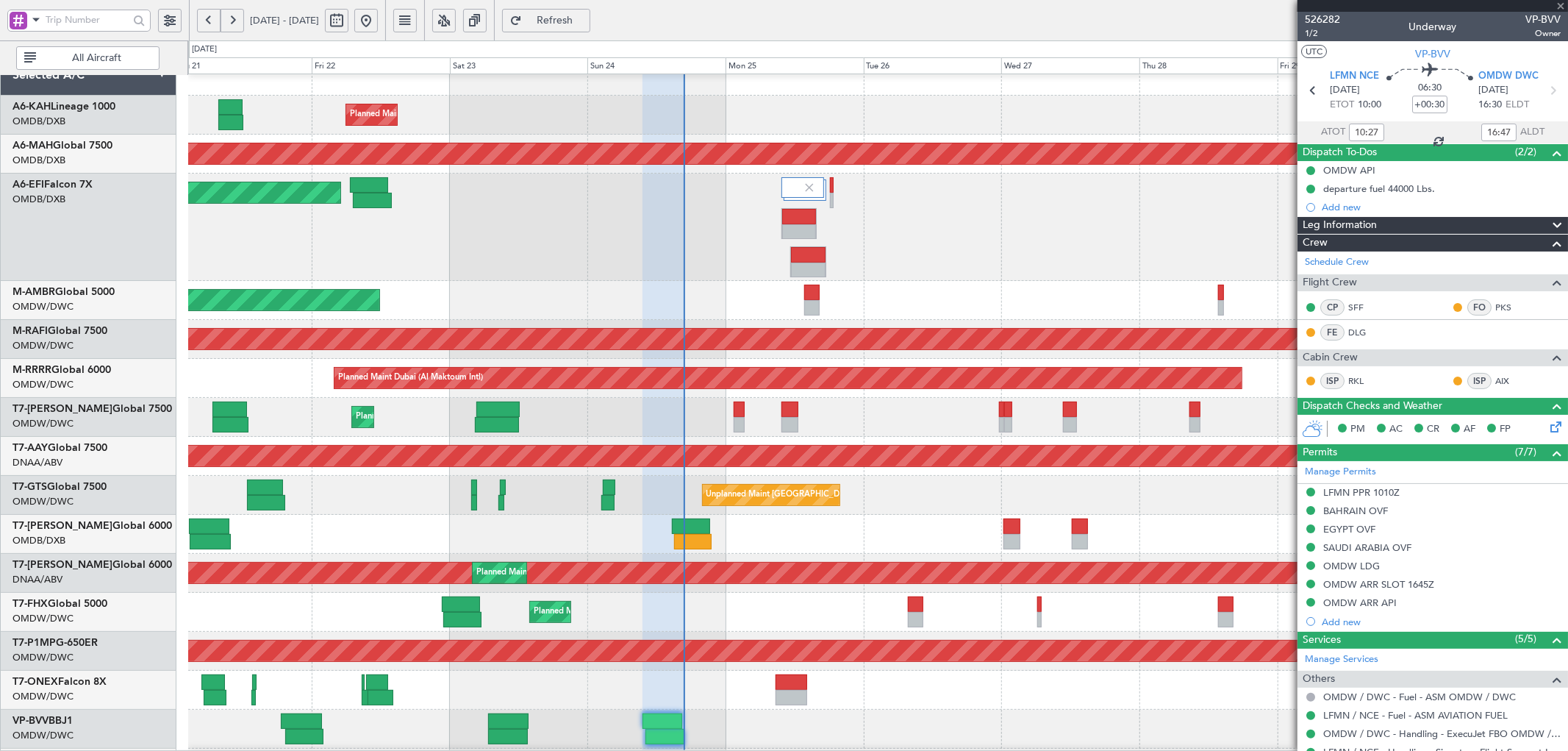
type input "+00:05"
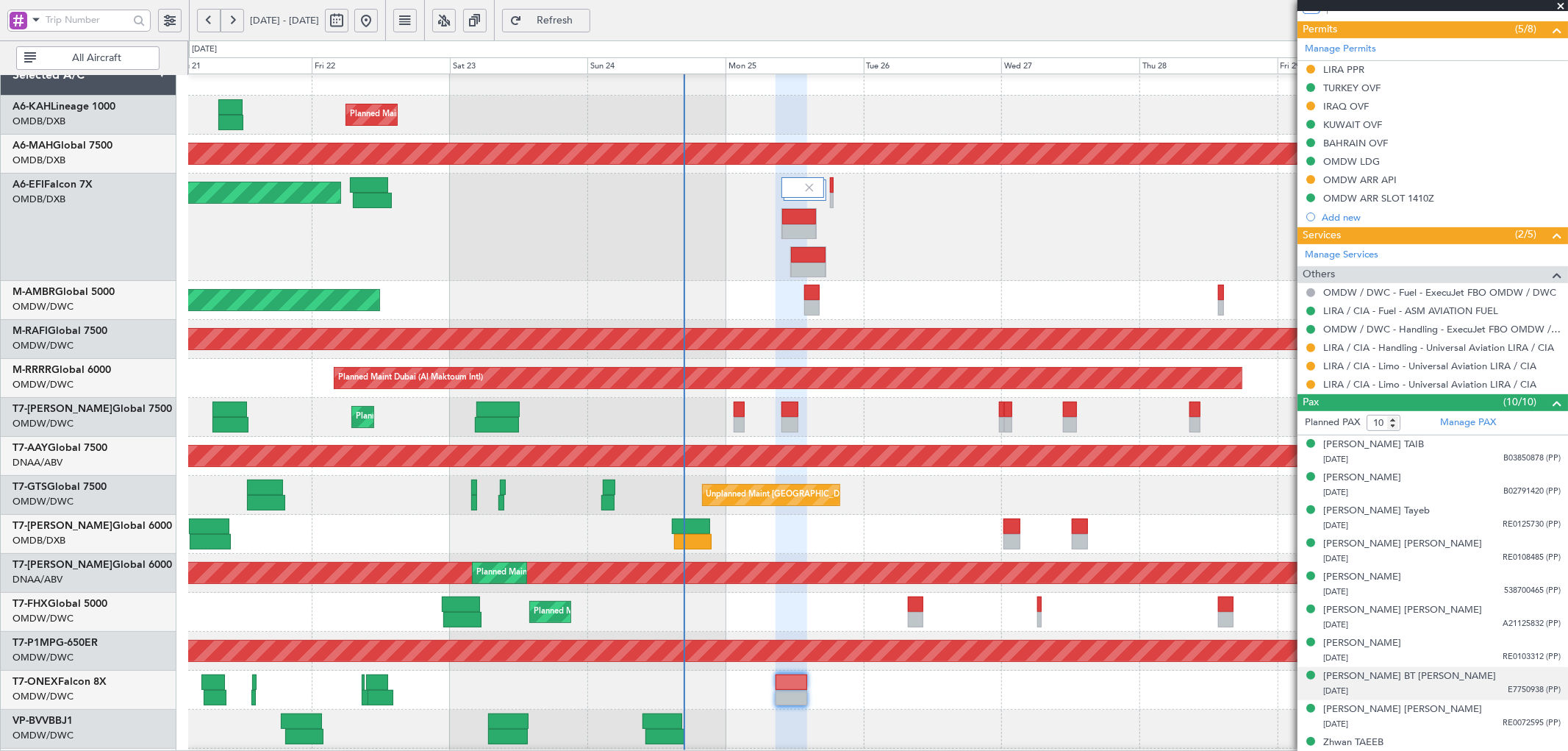
scroll to position [381, 0]
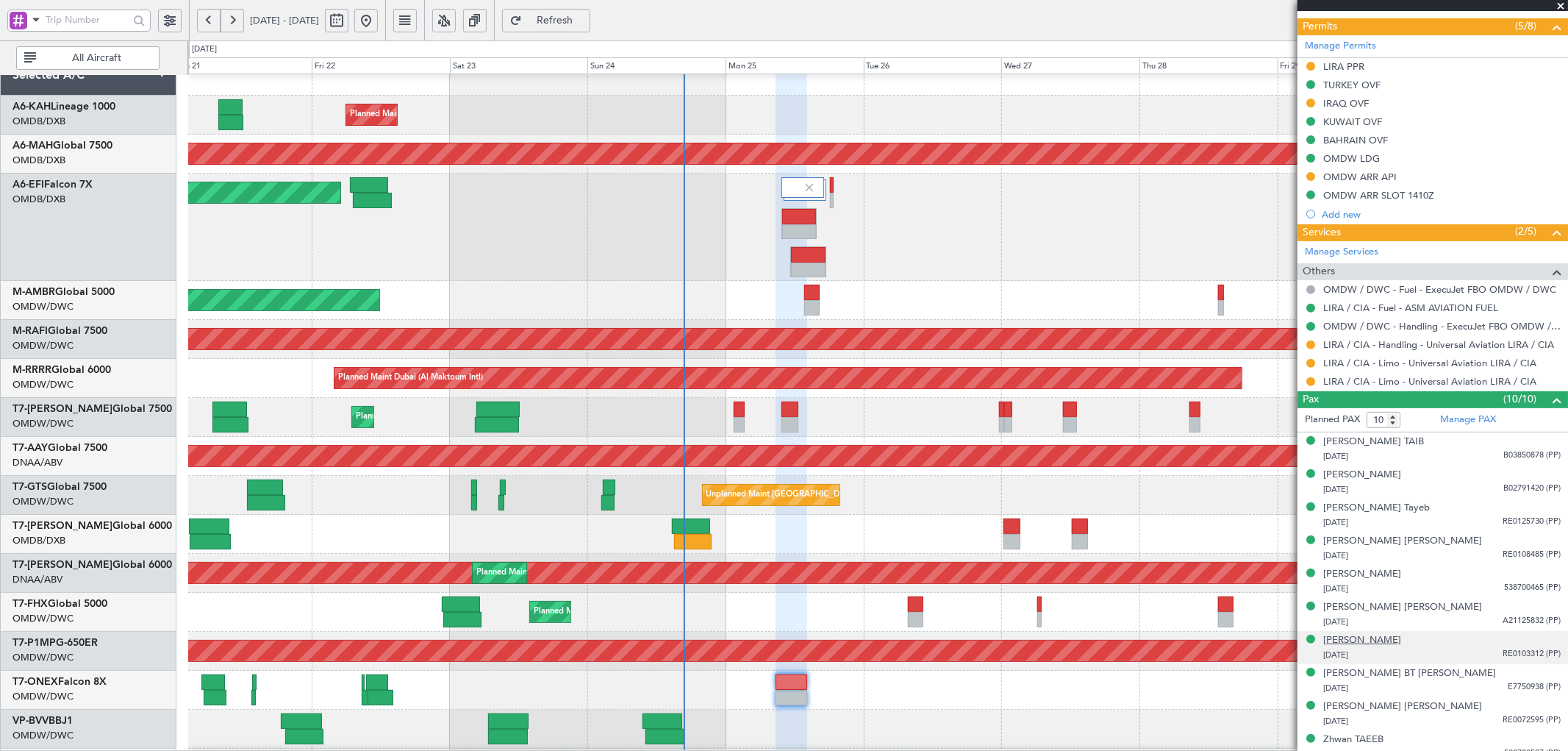
click at [1375, 641] on div "[PERSON_NAME]" at bounding box center [1361, 640] width 78 height 15
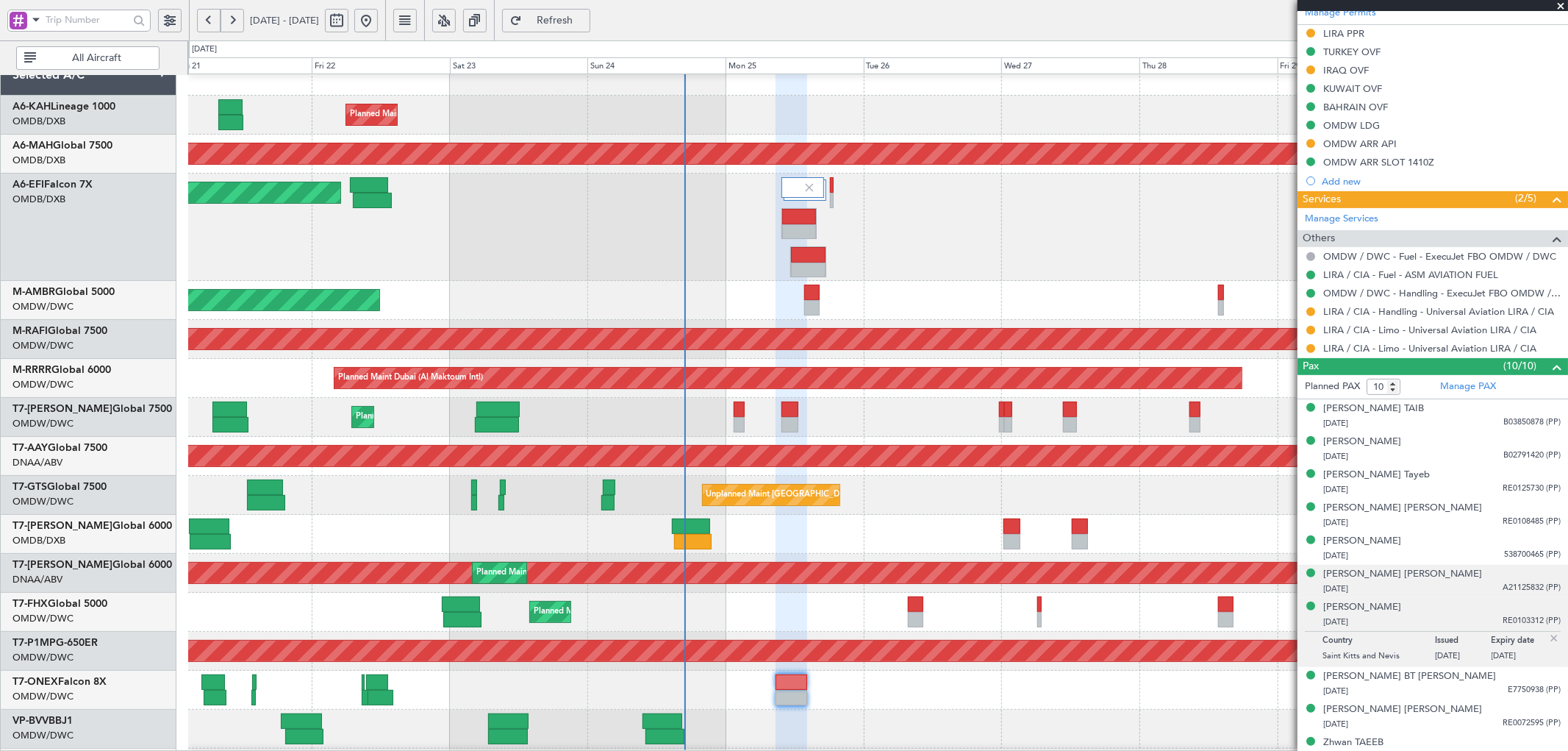
scroll to position [429, 0]
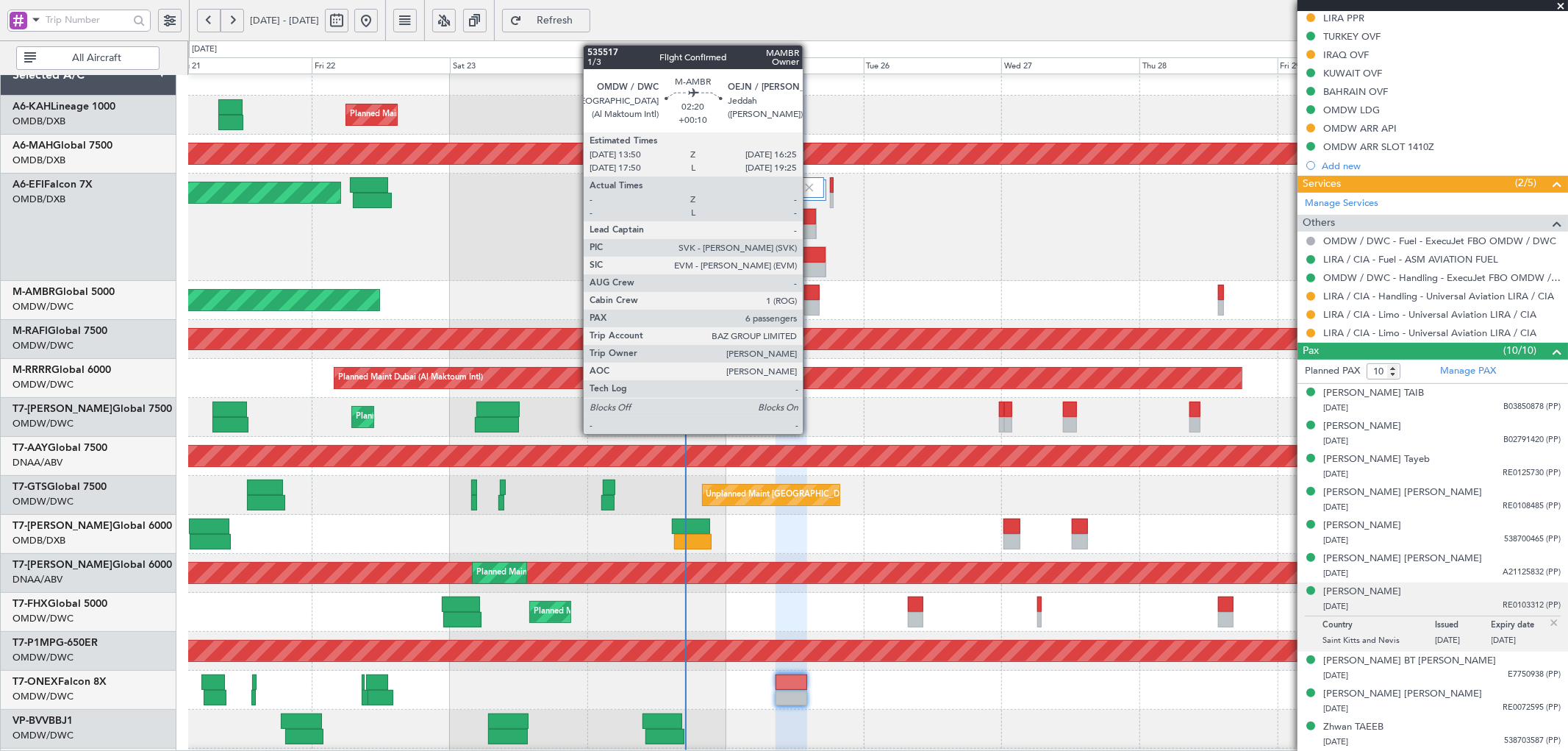
click at [810, 290] on div at bounding box center [812, 292] width 16 height 16
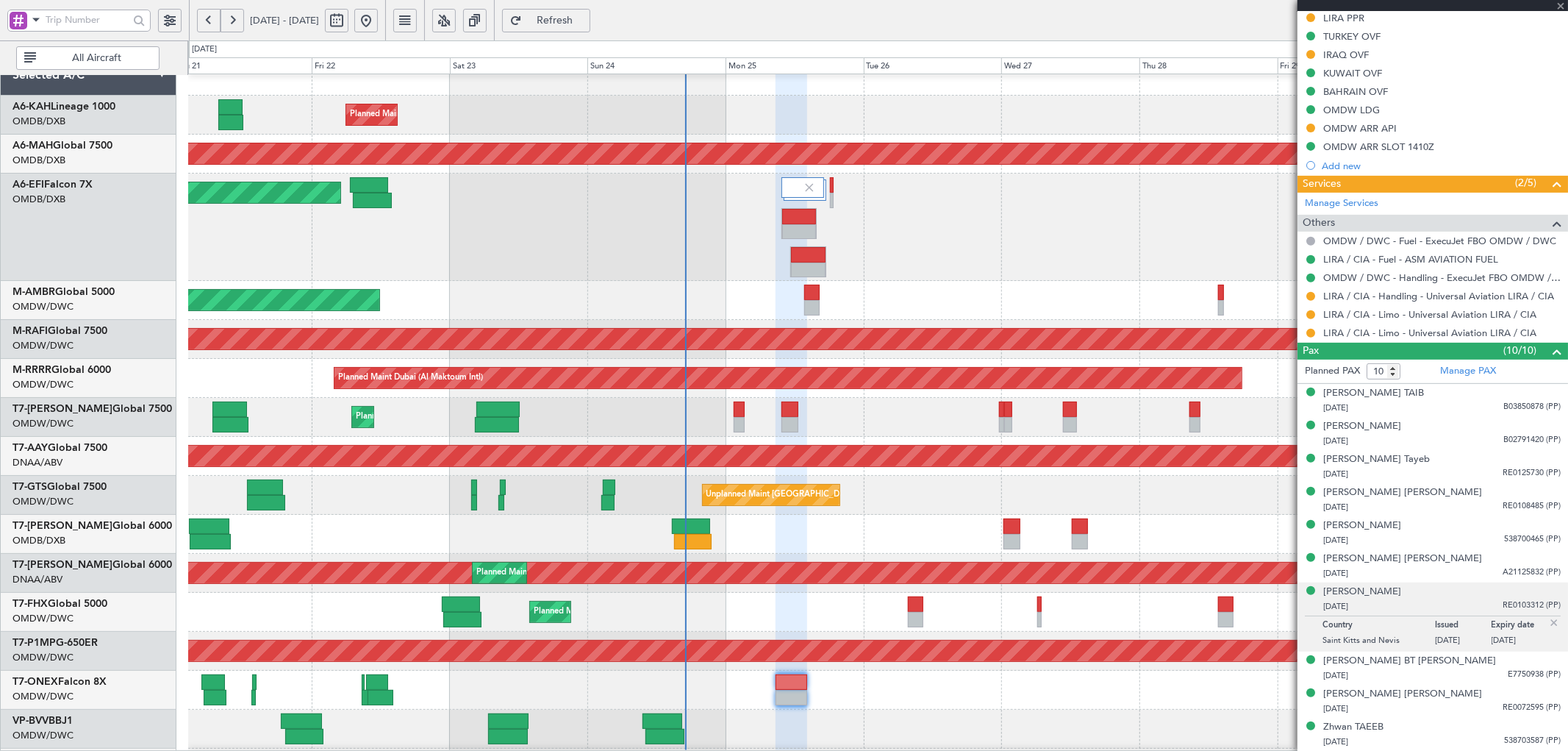
type input "+00:10"
type input "6"
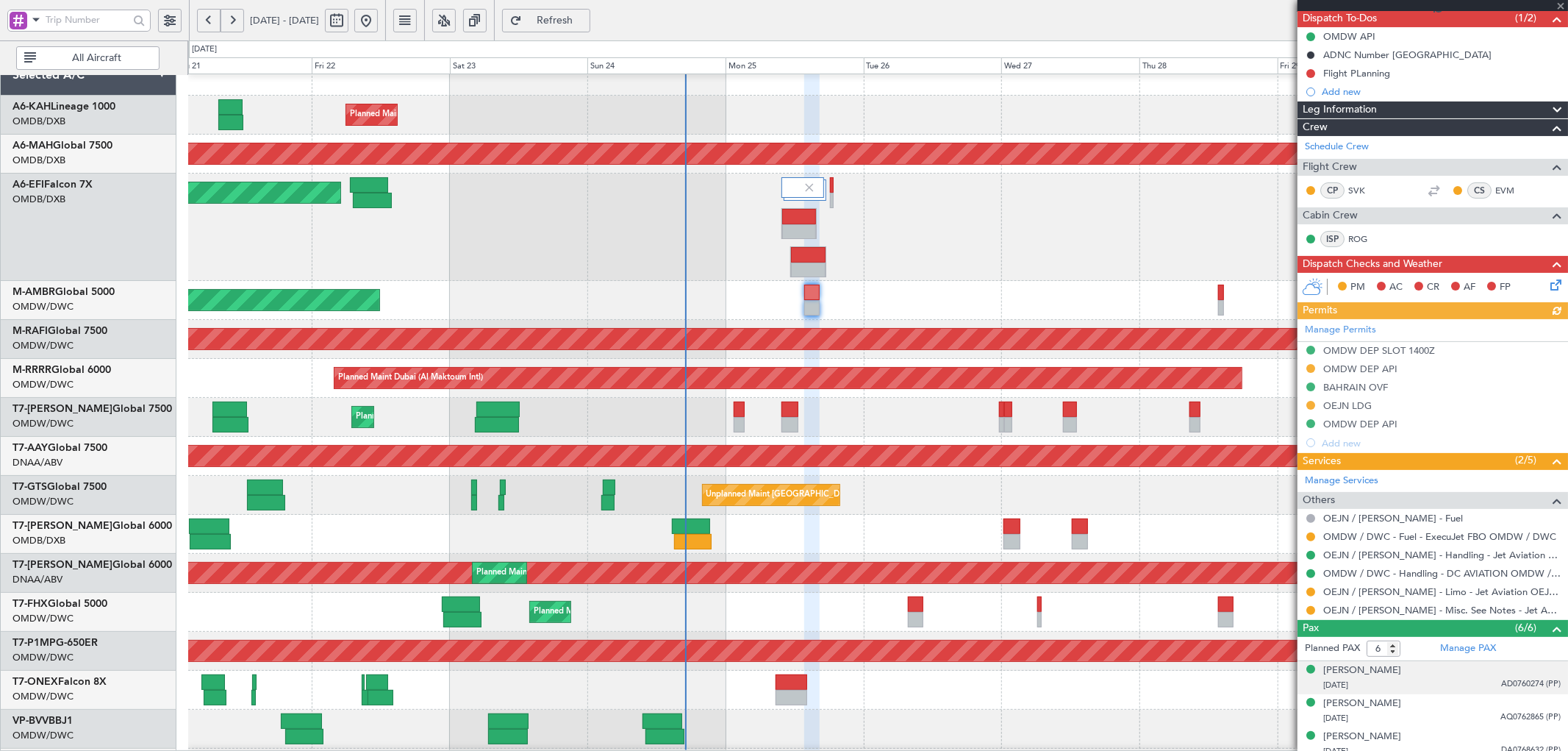
scroll to position [218, 0]
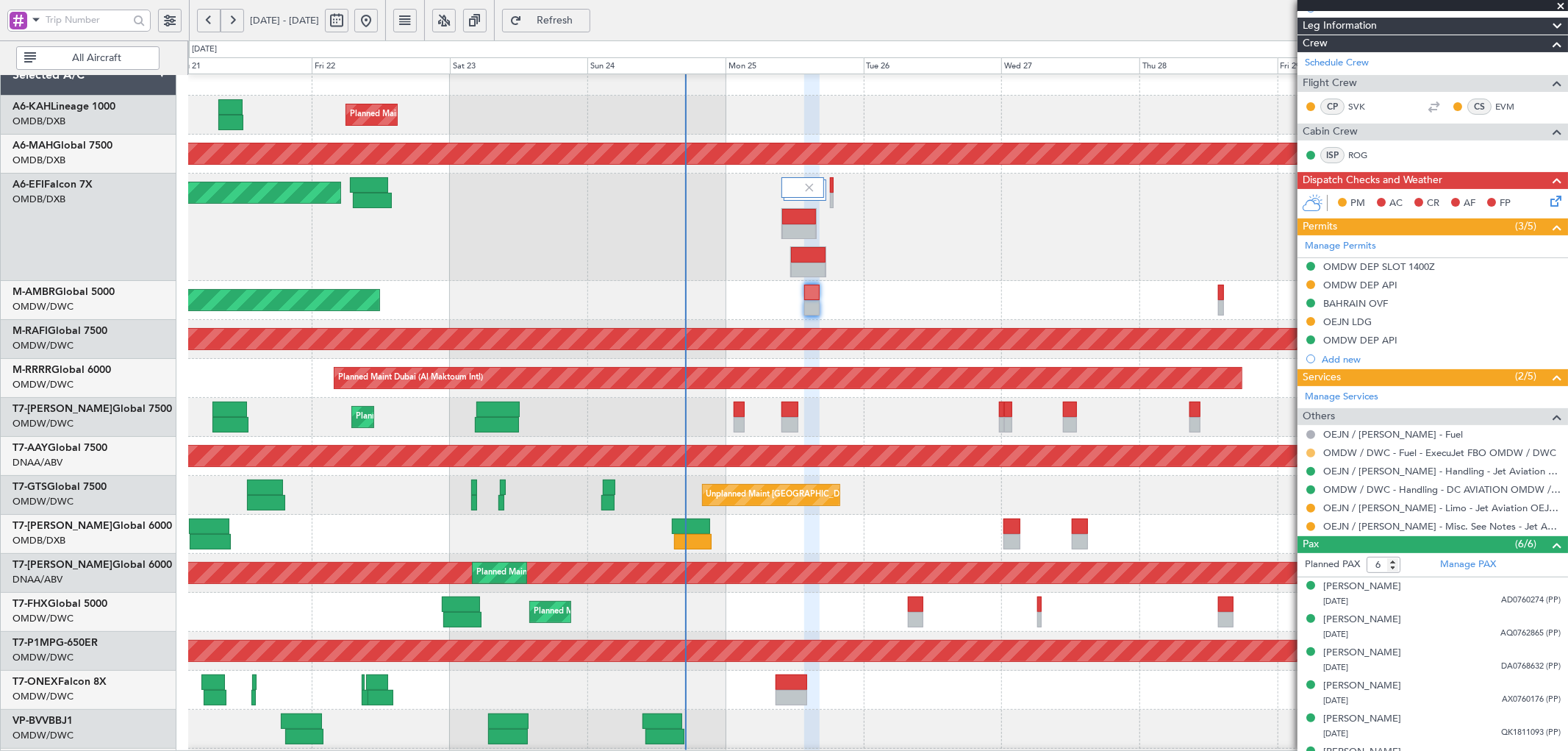
click at [1311, 455] on button at bounding box center [1310, 453] width 9 height 9
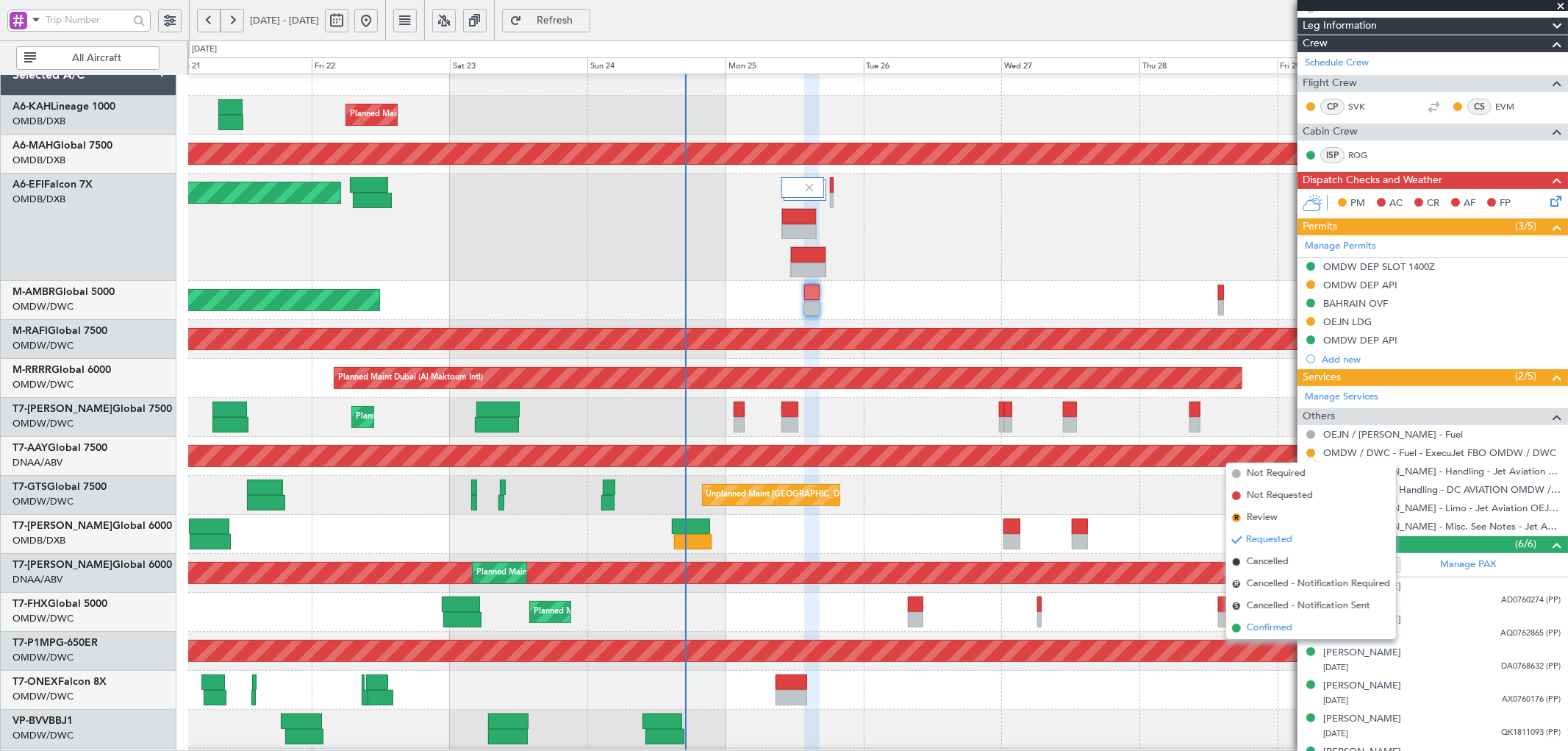
click at [1256, 629] on span "Confirmed" at bounding box center [1270, 627] width 45 height 15
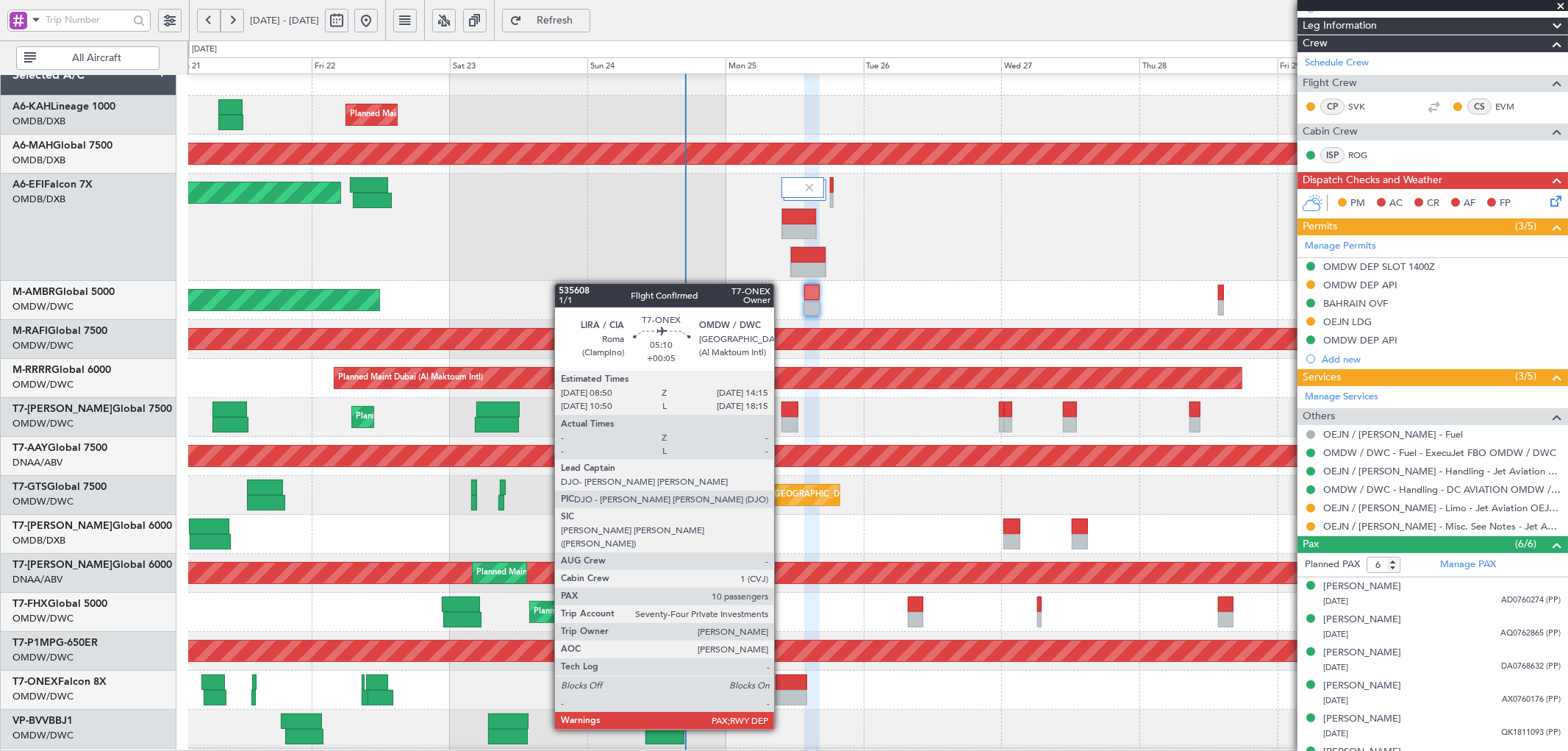
click at [782, 690] on div at bounding box center [791, 698] width 31 height 16
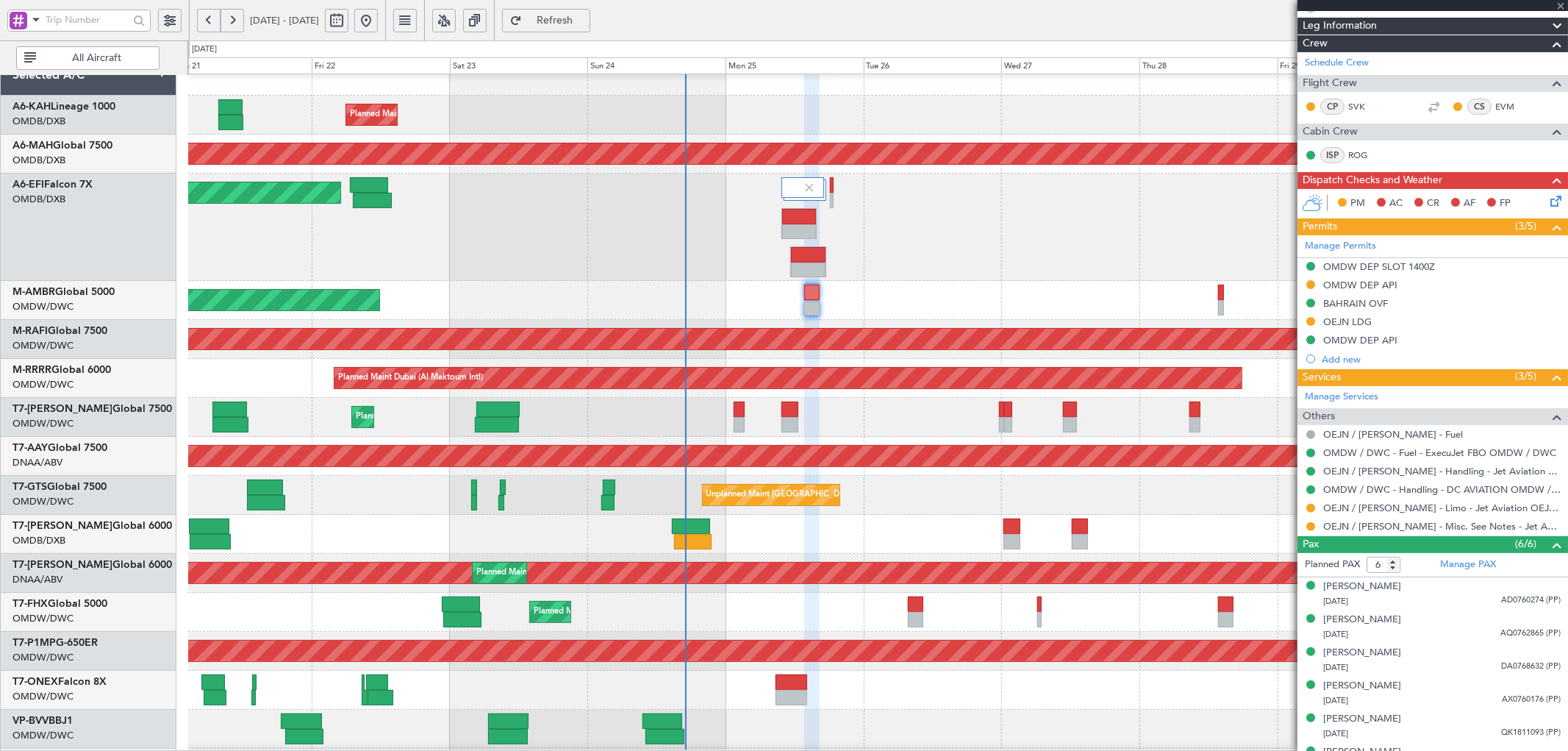
type input "+00:05"
type input "10"
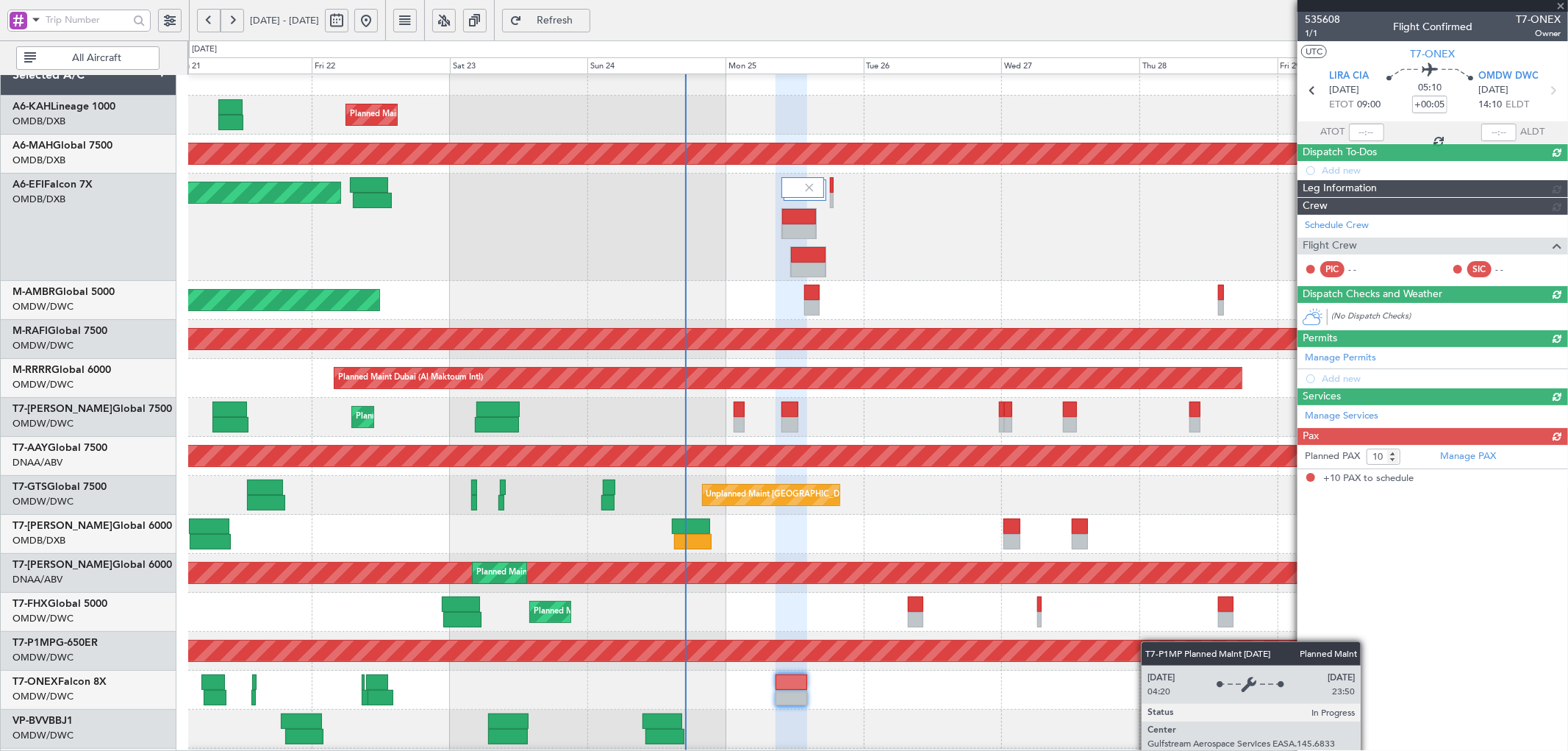
scroll to position [0, 0]
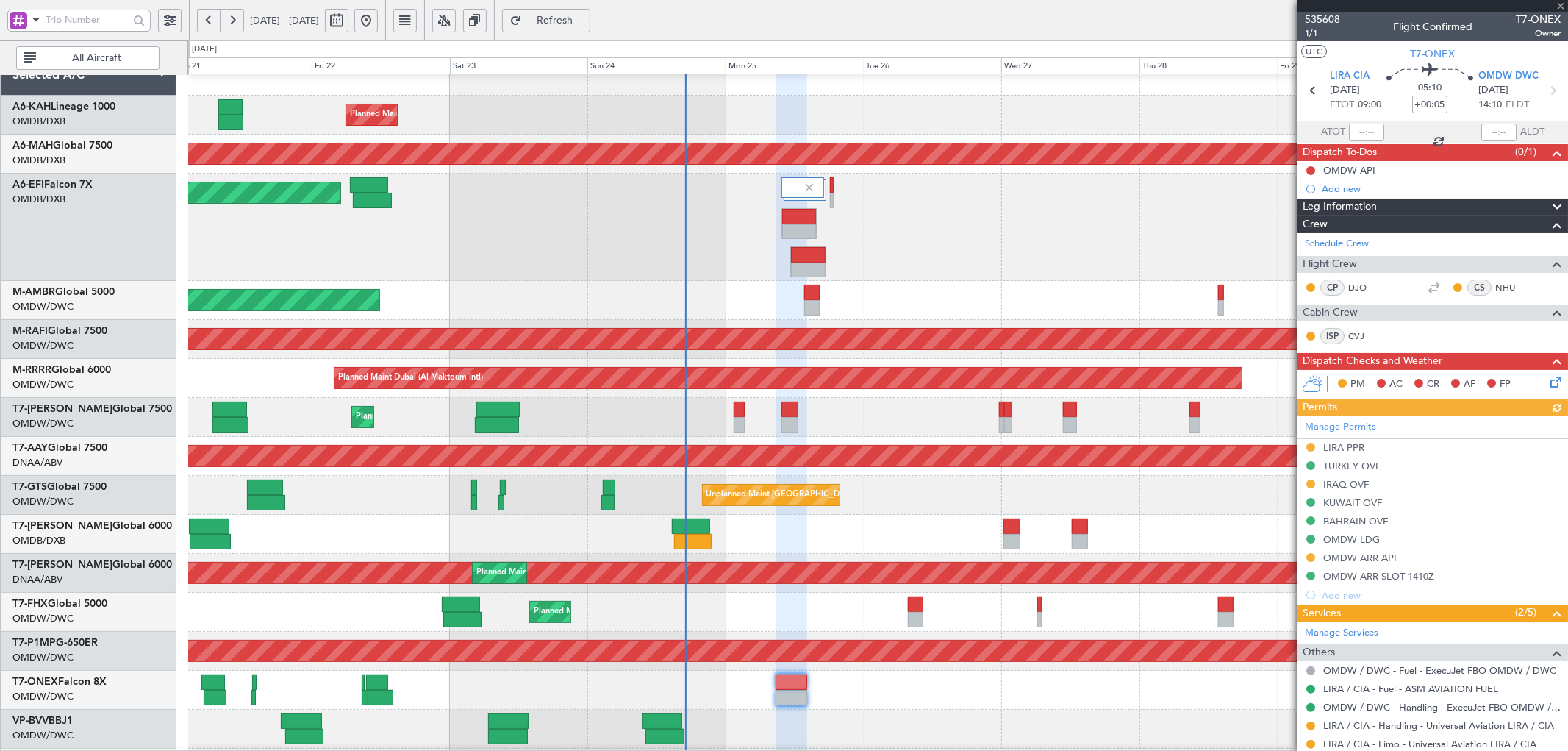
click at [1335, 447] on div "Manage Permits LIRA PPR TURKEY OVF IRAQ OVF KUWAIT OVF BAHRAIN OVF OMDW LDG OMD…" at bounding box center [1432, 510] width 271 height 188
click at [1352, 446] on div "LIRA PPR" at bounding box center [1344, 447] width 41 height 13
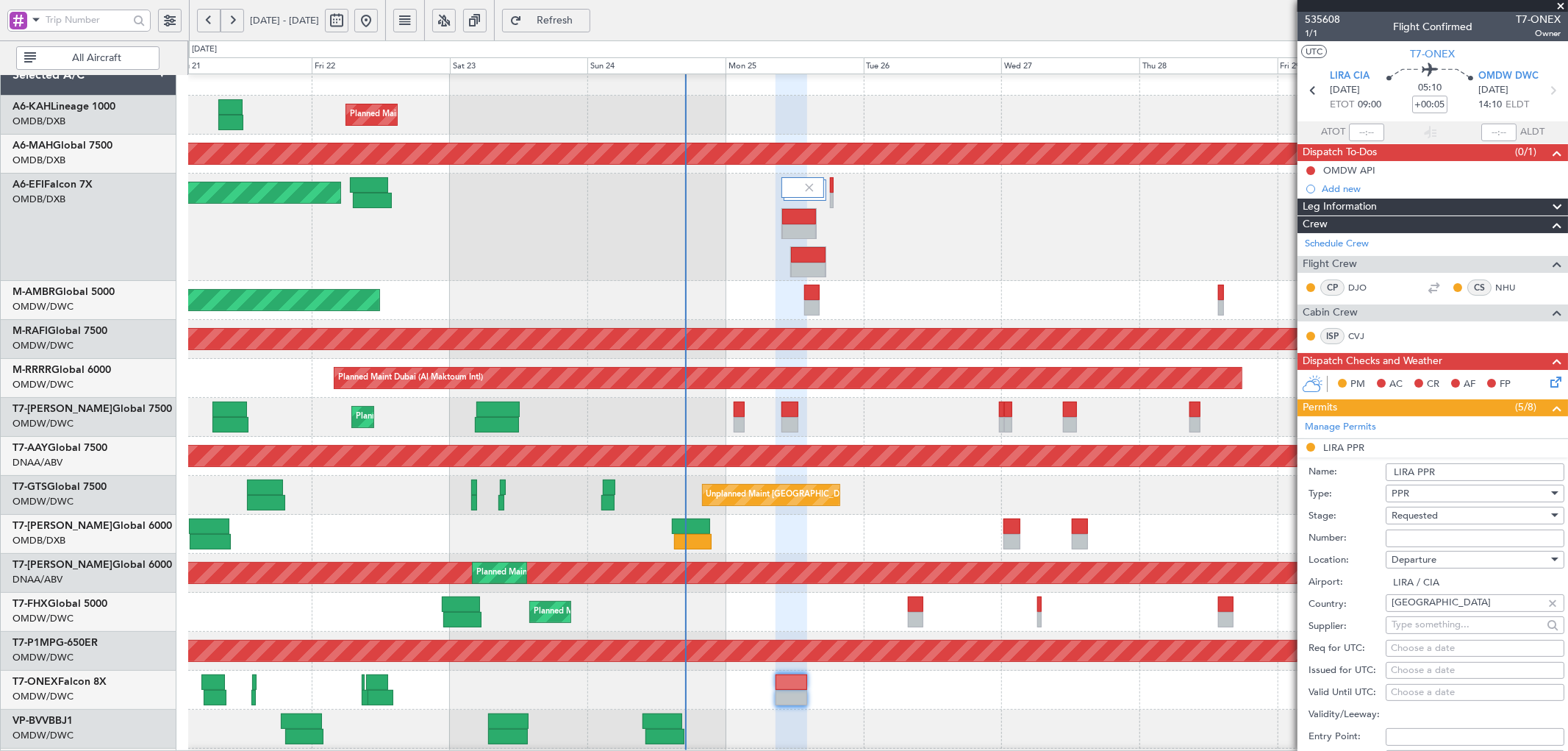
click at [1427, 536] on input "Number:" at bounding box center [1474, 538] width 178 height 18
paste input "505/22AUG"
type input "505/22AUG"
click at [1435, 515] on span "Requested" at bounding box center [1414, 515] width 46 height 13
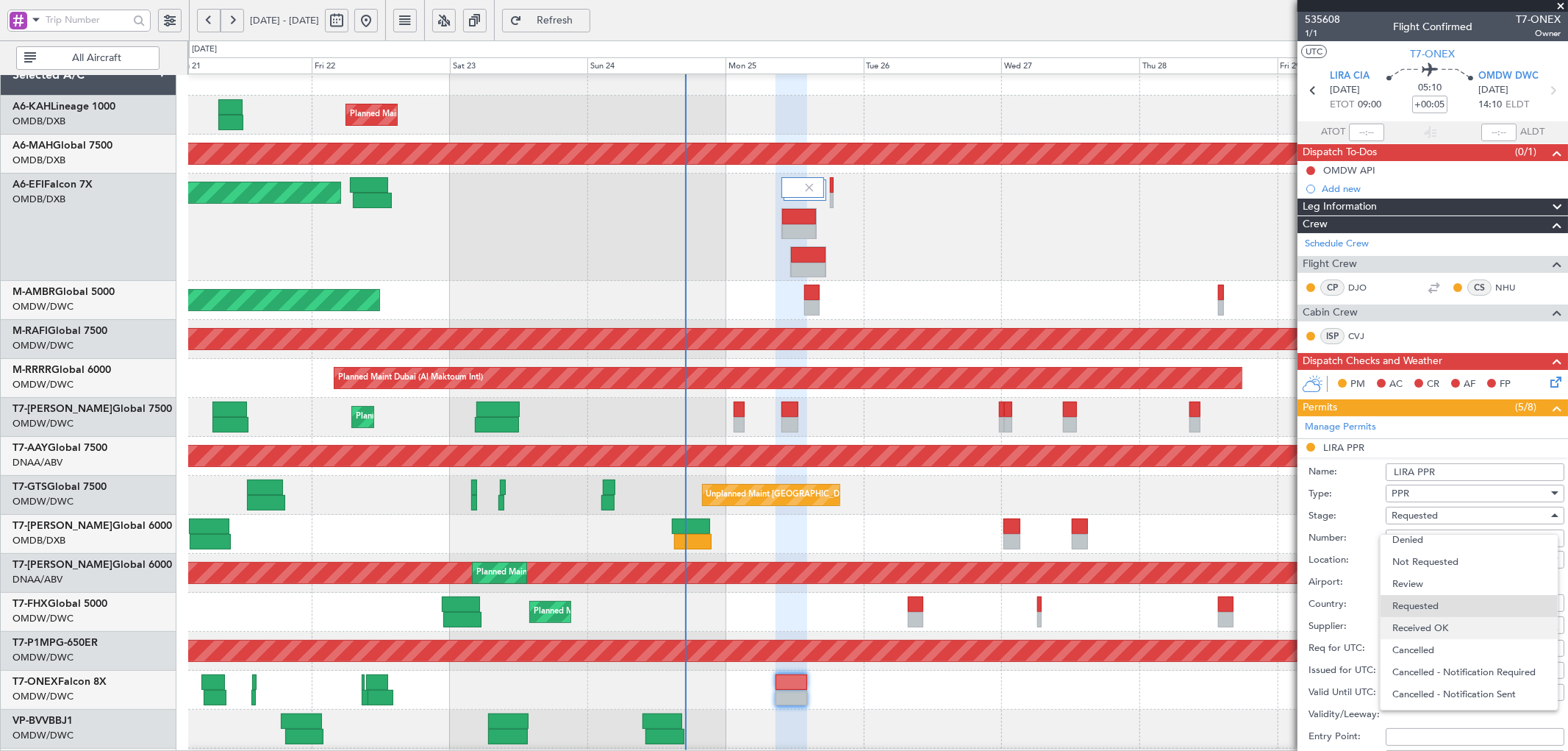
click at [1432, 626] on span "Received OK" at bounding box center [1469, 628] width 153 height 22
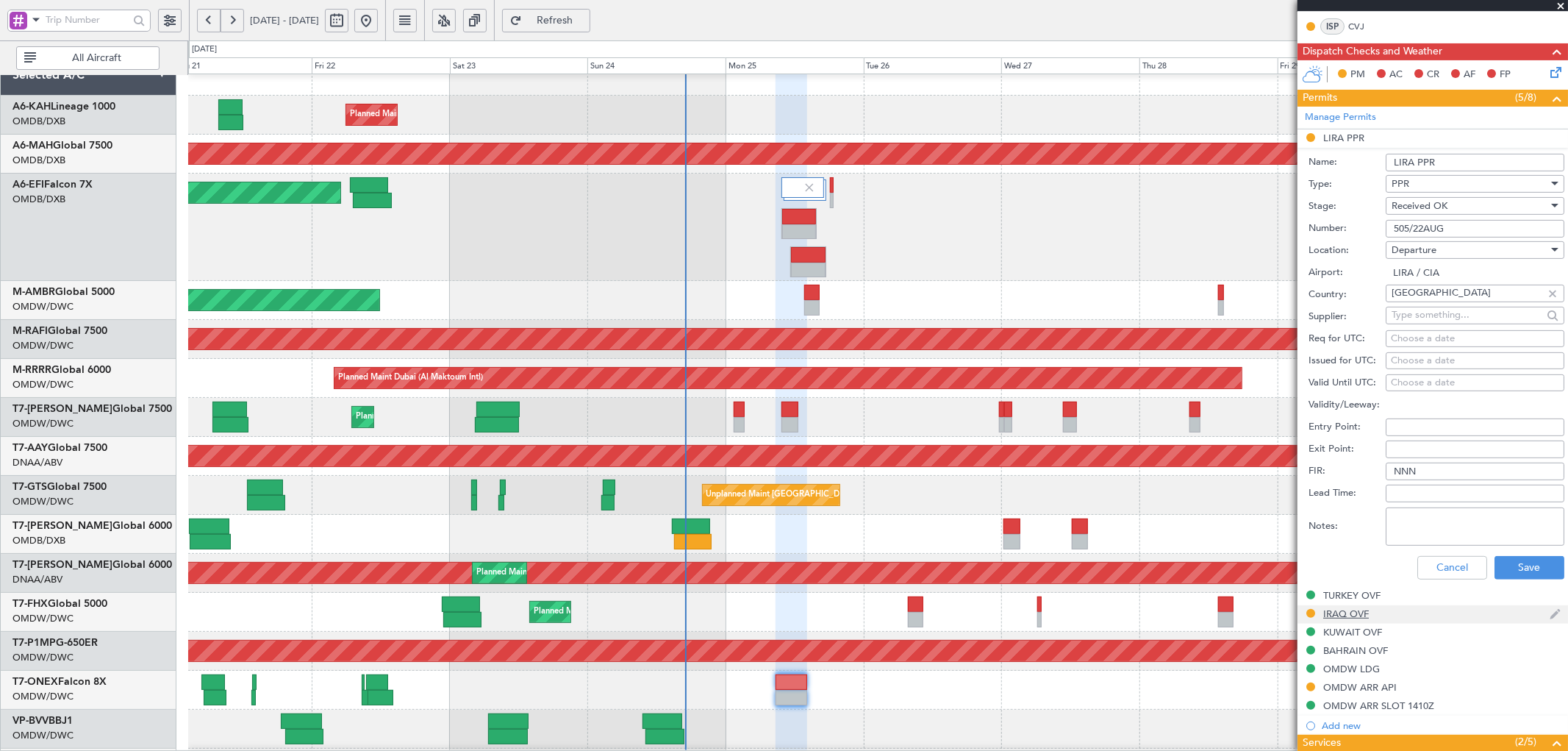
scroll to position [327, 0]
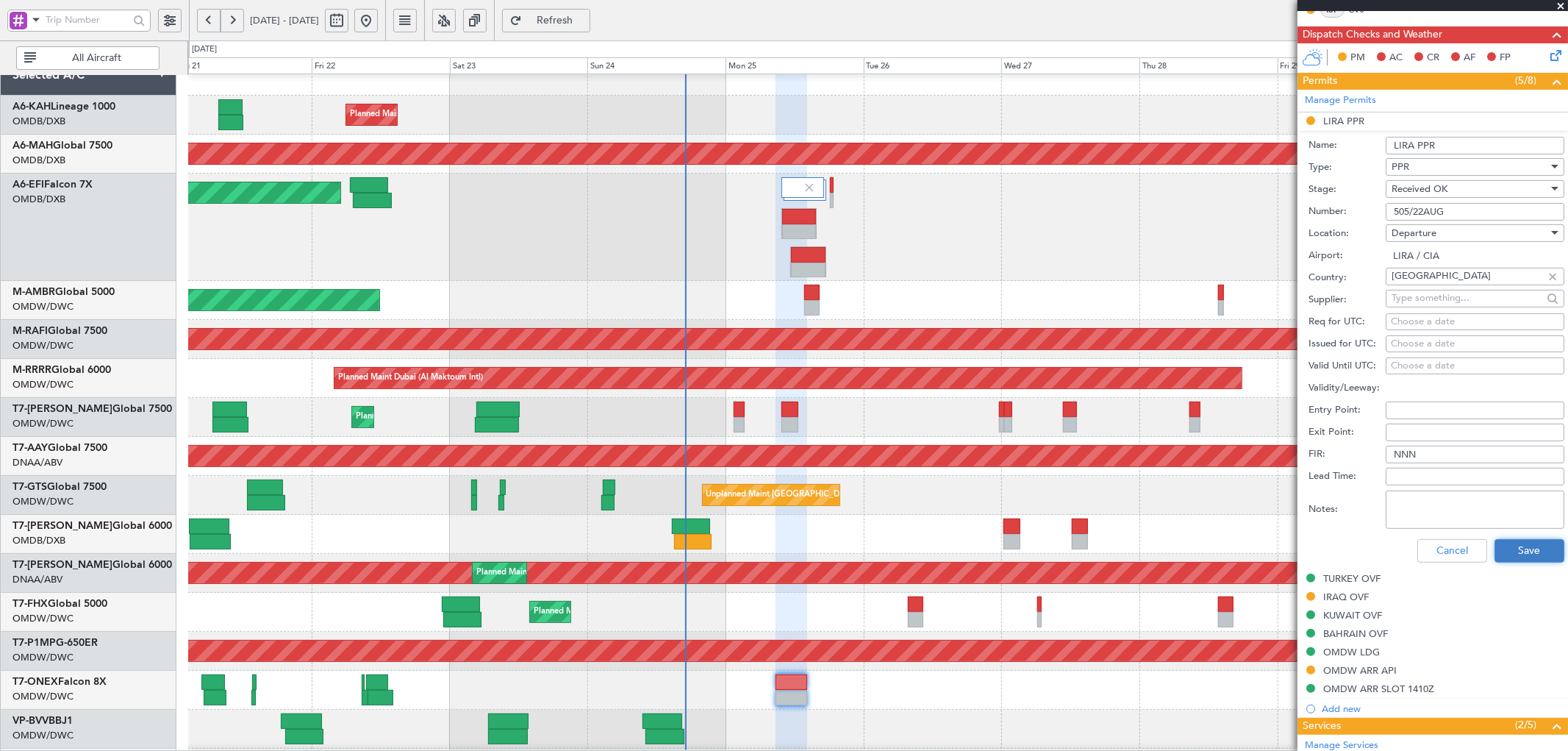
click at [1510, 552] on button "Save" at bounding box center [1529, 550] width 70 height 24
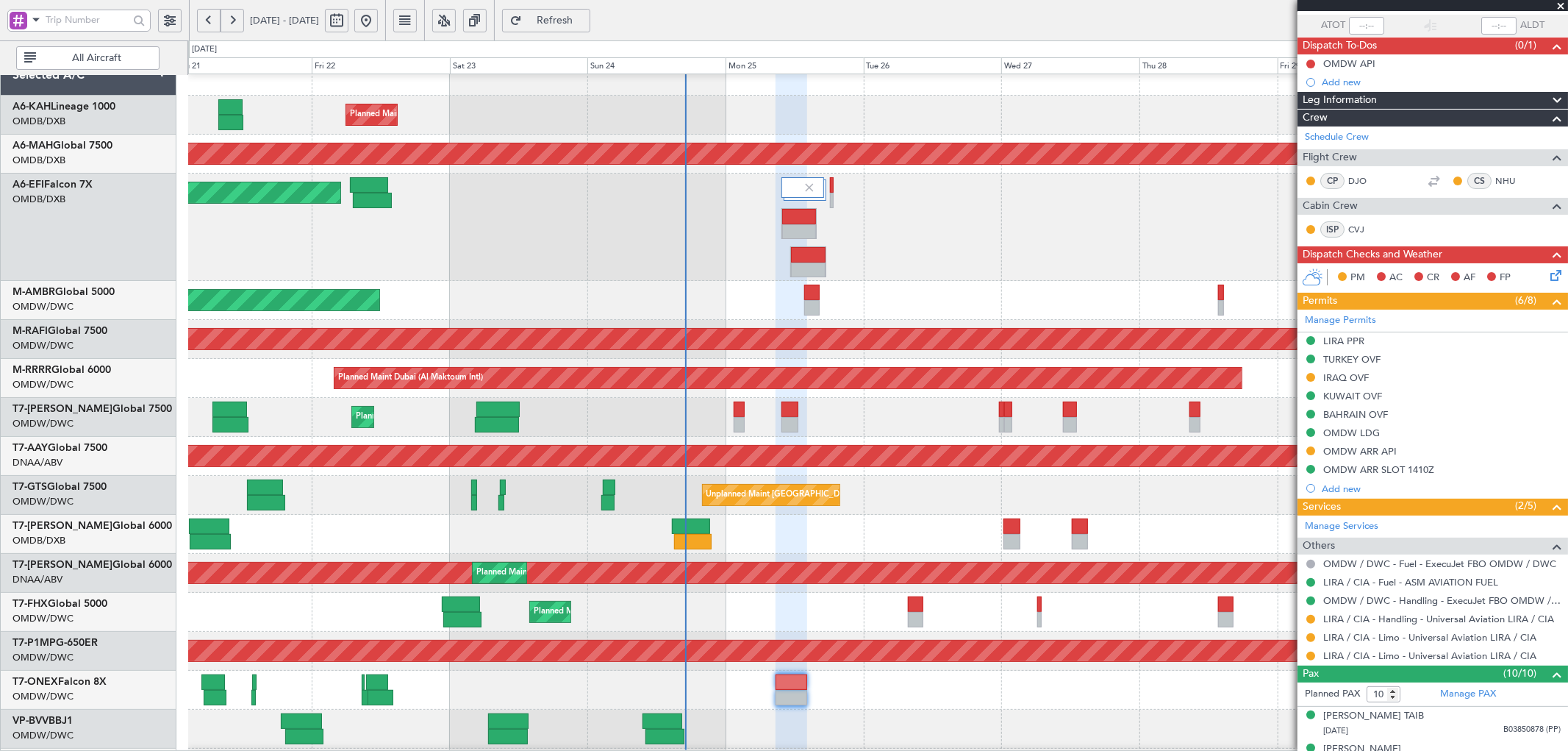
scroll to position [108, 0]
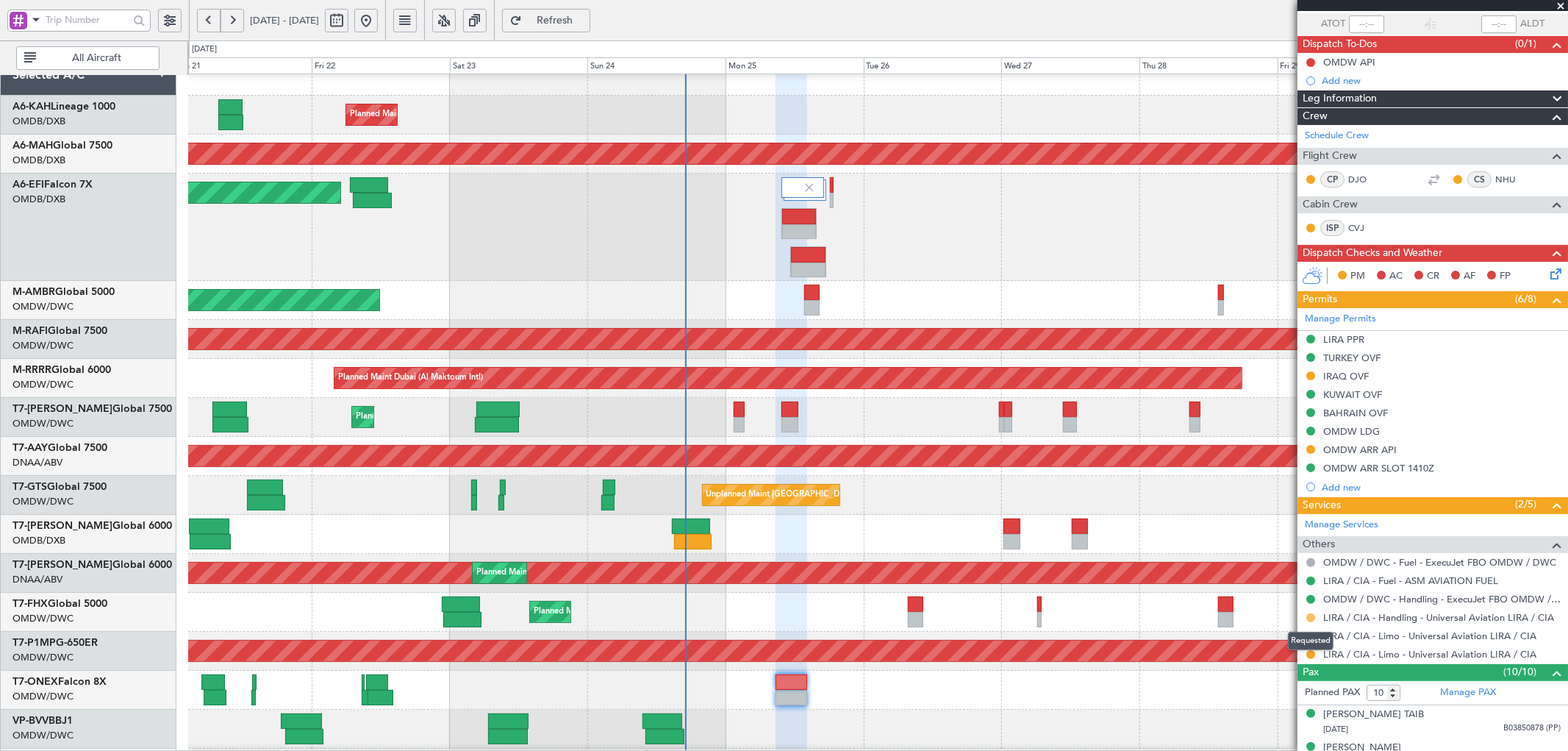
click at [1309, 613] on button at bounding box center [1310, 617] width 9 height 9
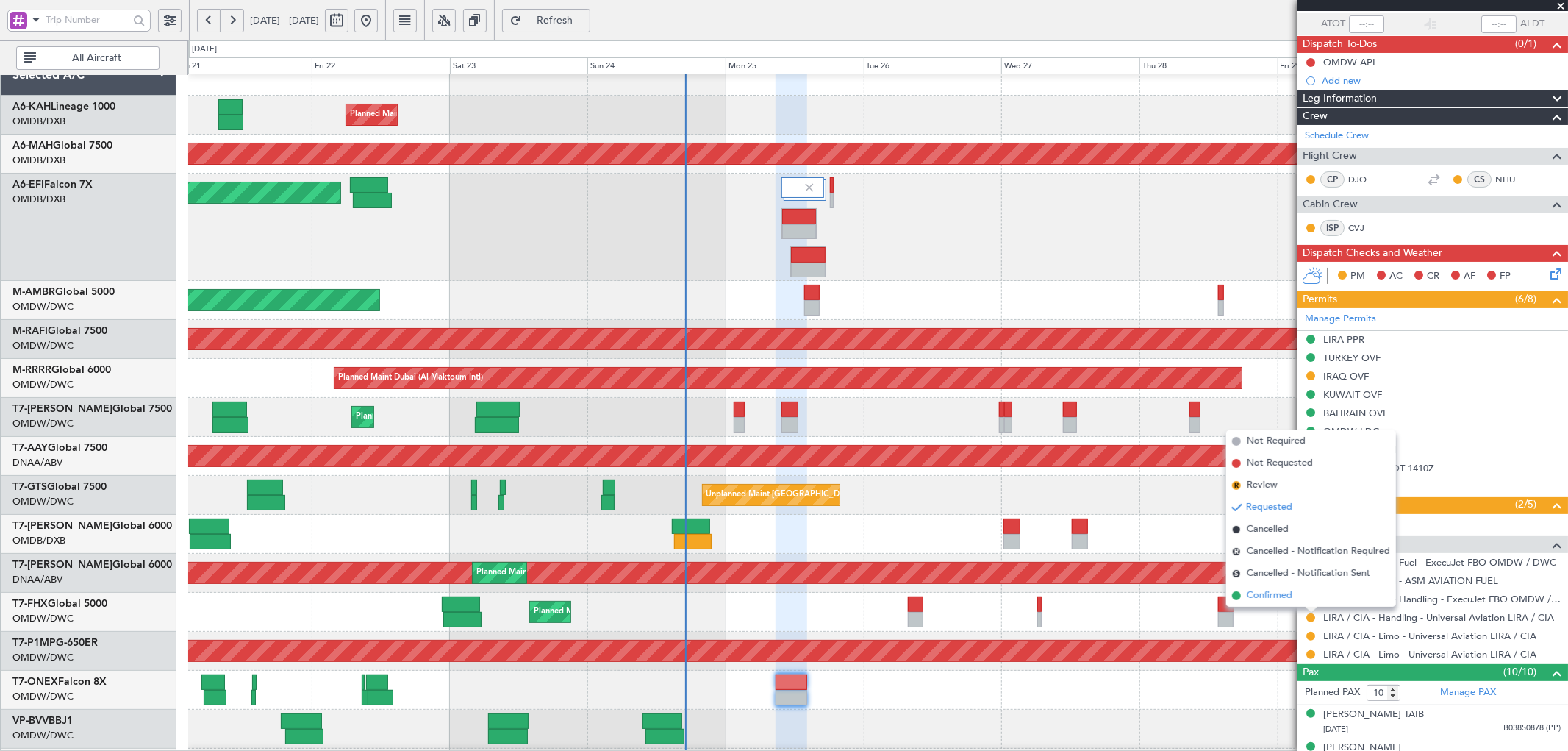
click at [1261, 596] on span "Confirmed" at bounding box center [1270, 595] width 45 height 15
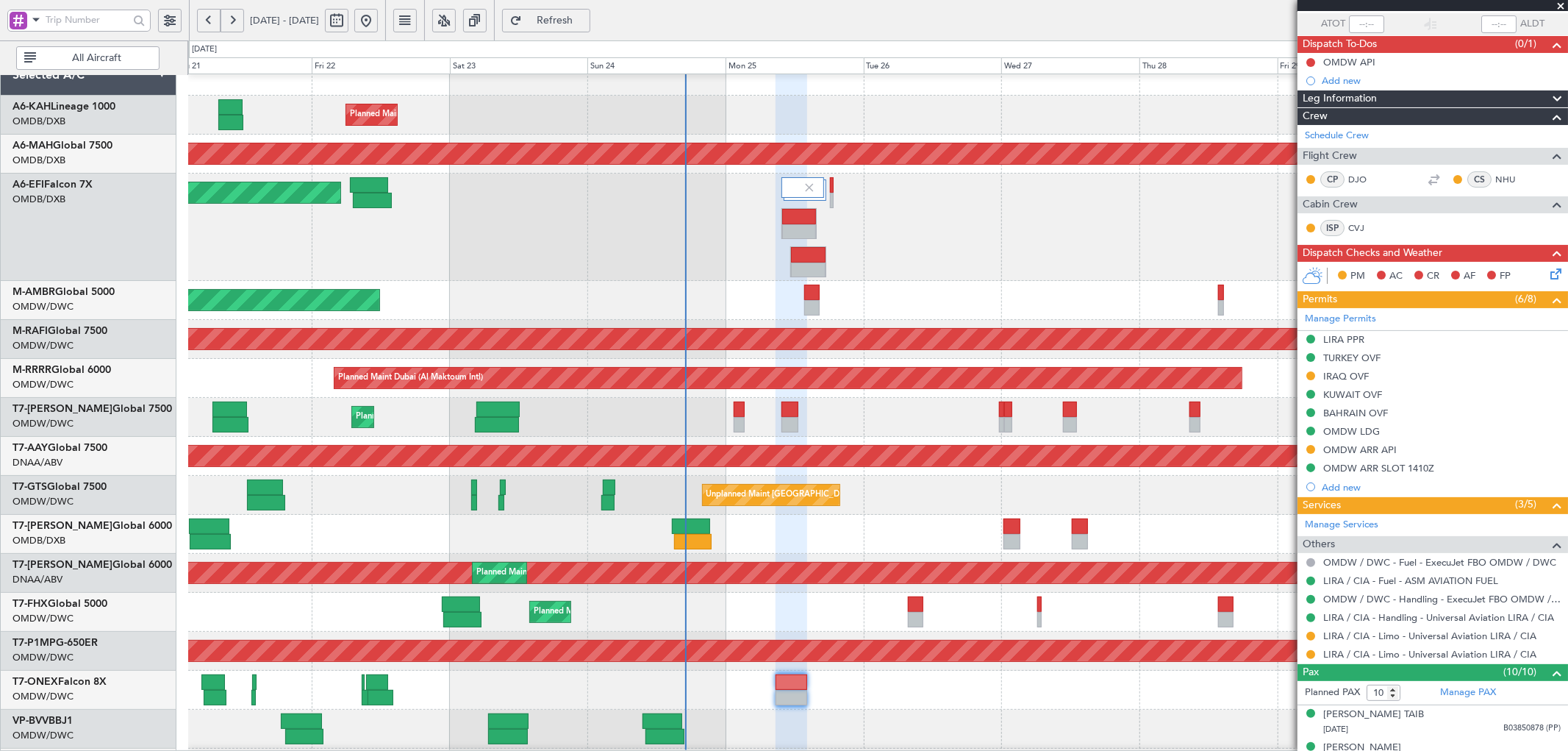
click at [586, 19] on span "Refresh" at bounding box center [554, 21] width 60 height 10
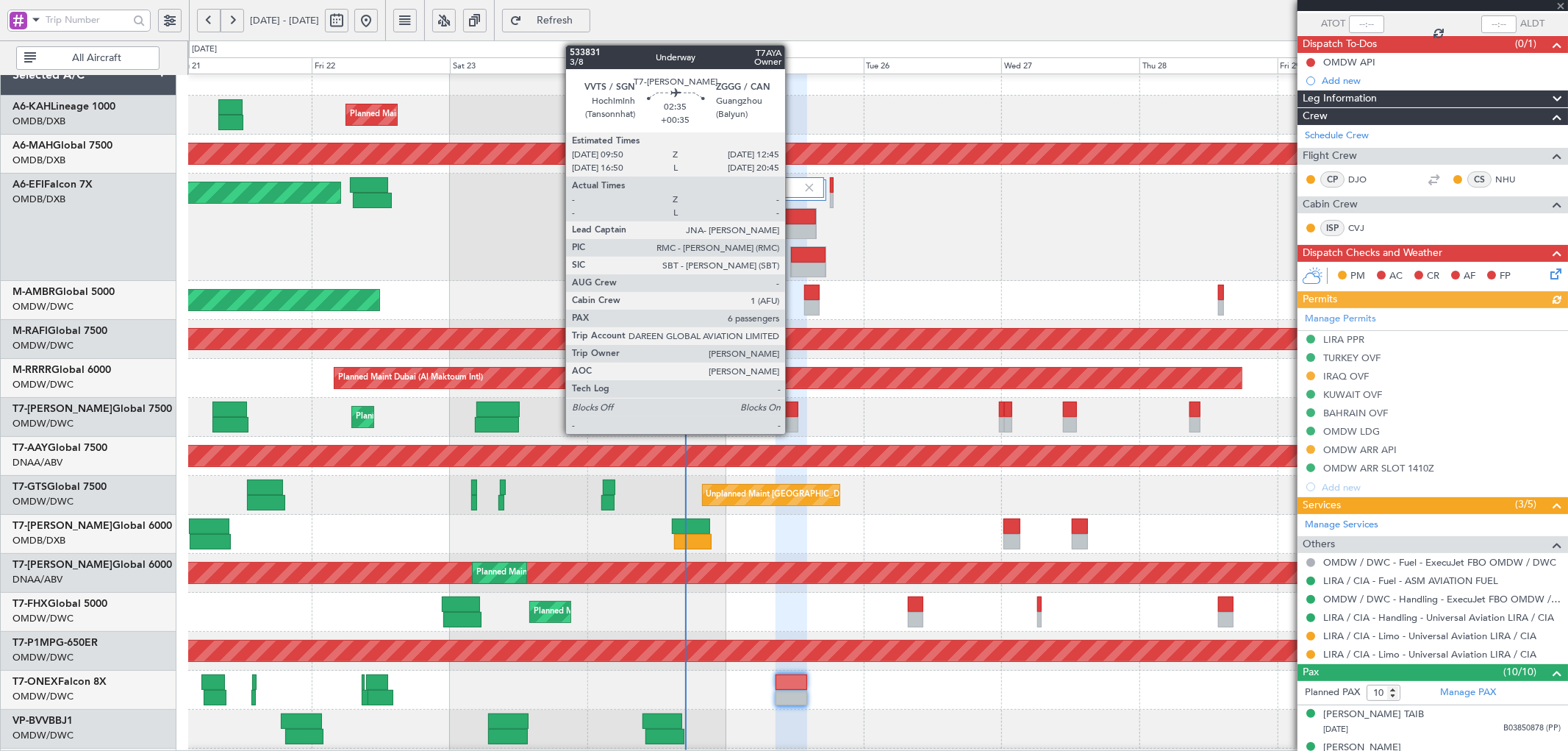
click at [792, 415] on div at bounding box center [789, 409] width 17 height 16
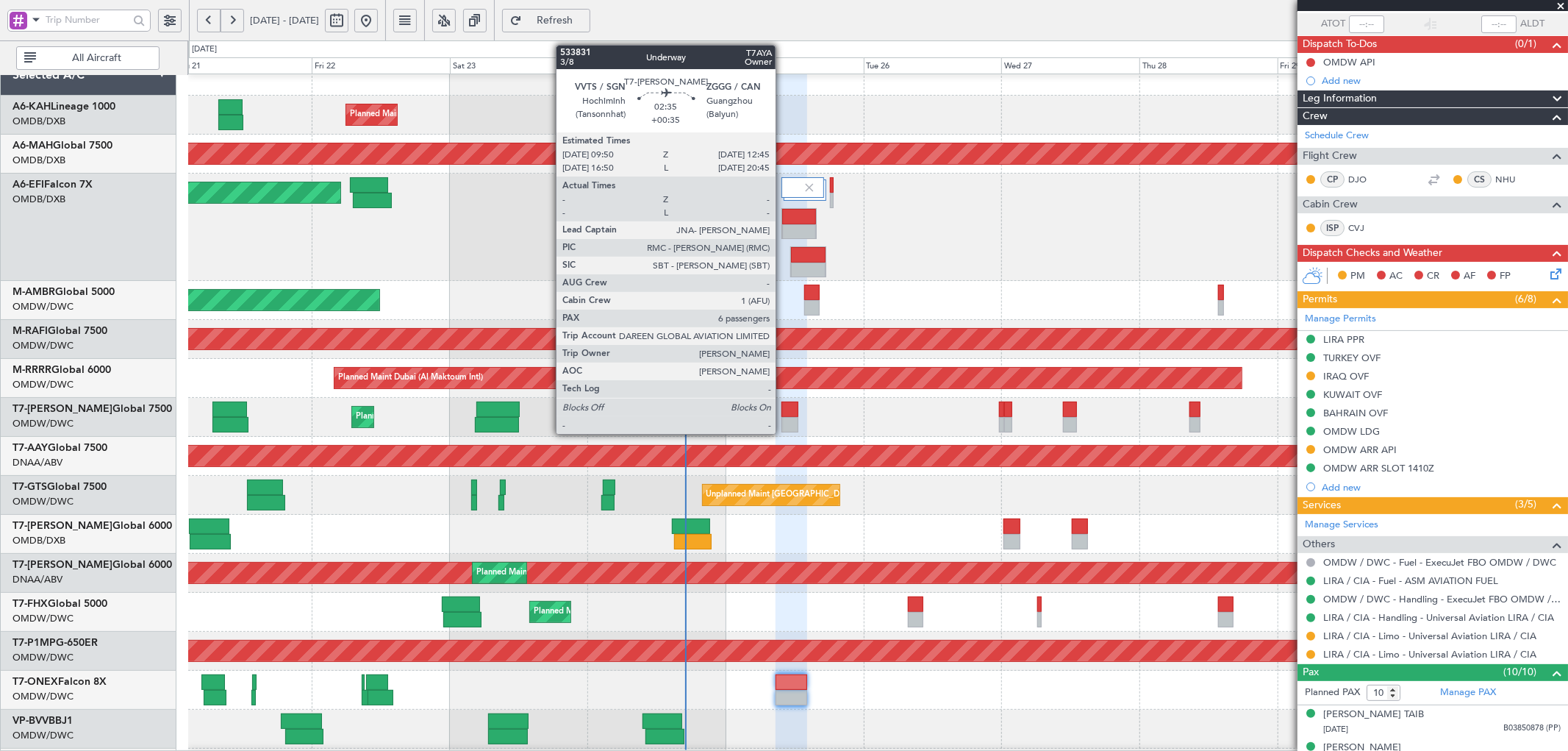
click at [783, 411] on div at bounding box center [789, 409] width 17 height 16
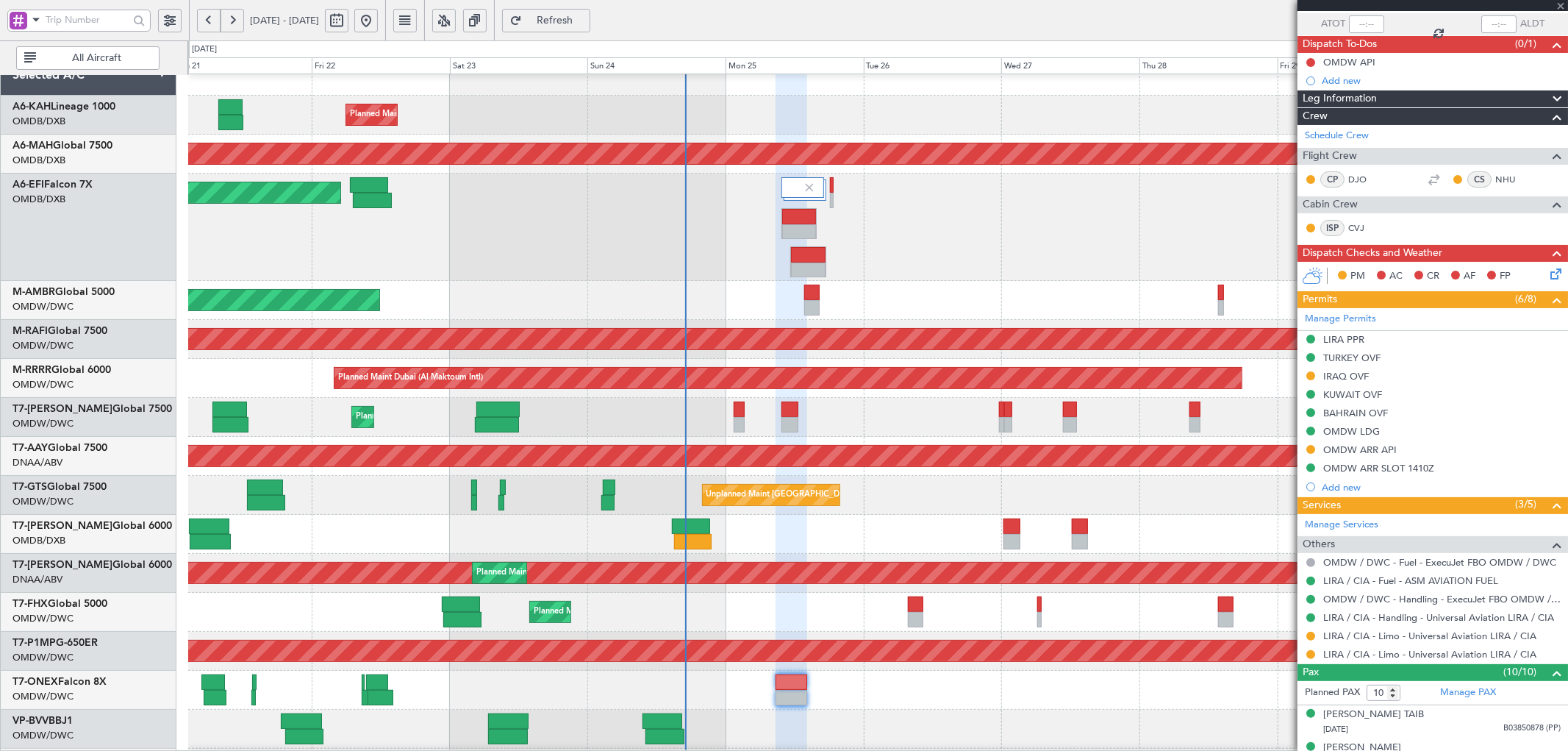
type input "+00:35"
type input "6"
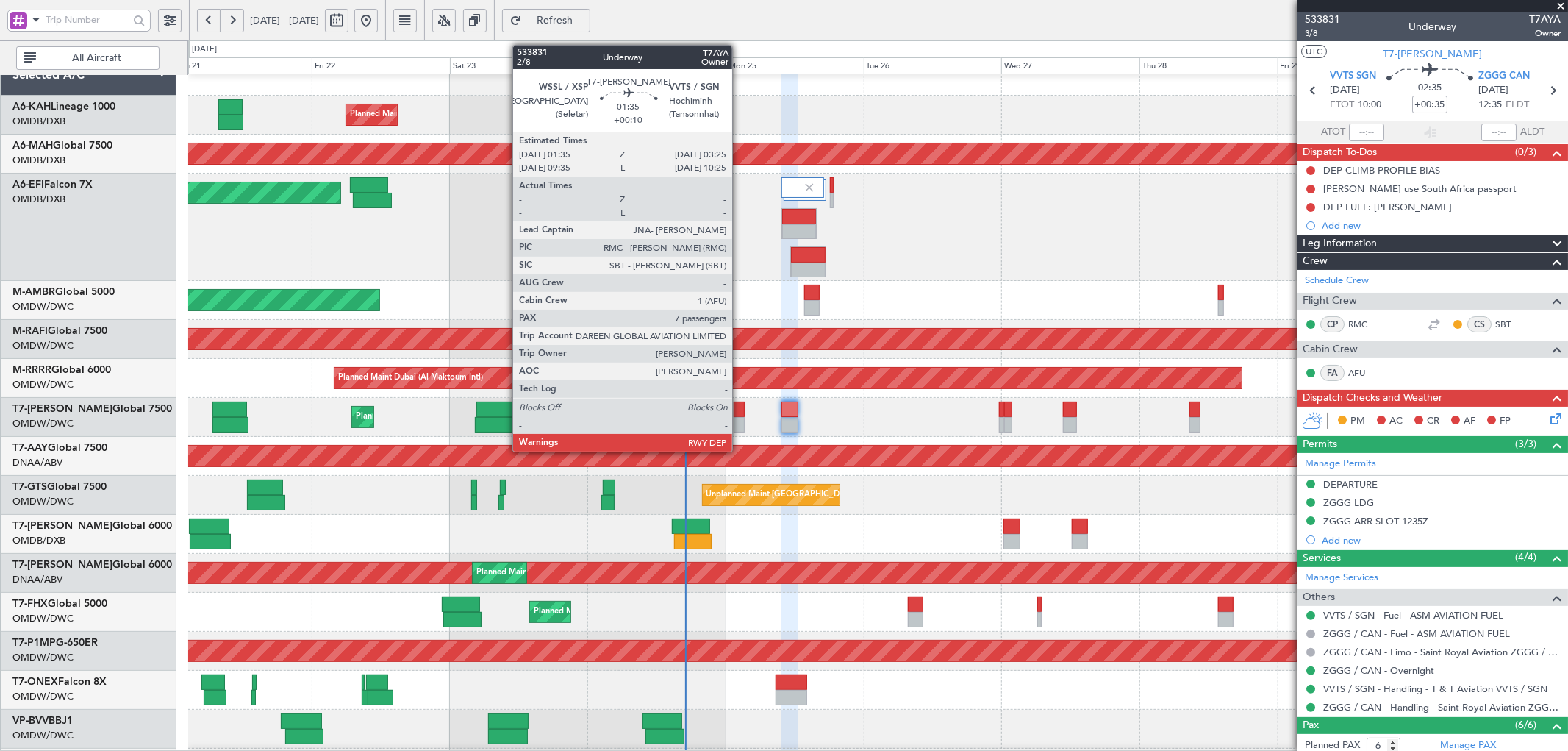
click at [739, 421] on div at bounding box center [738, 424] width 11 height 16
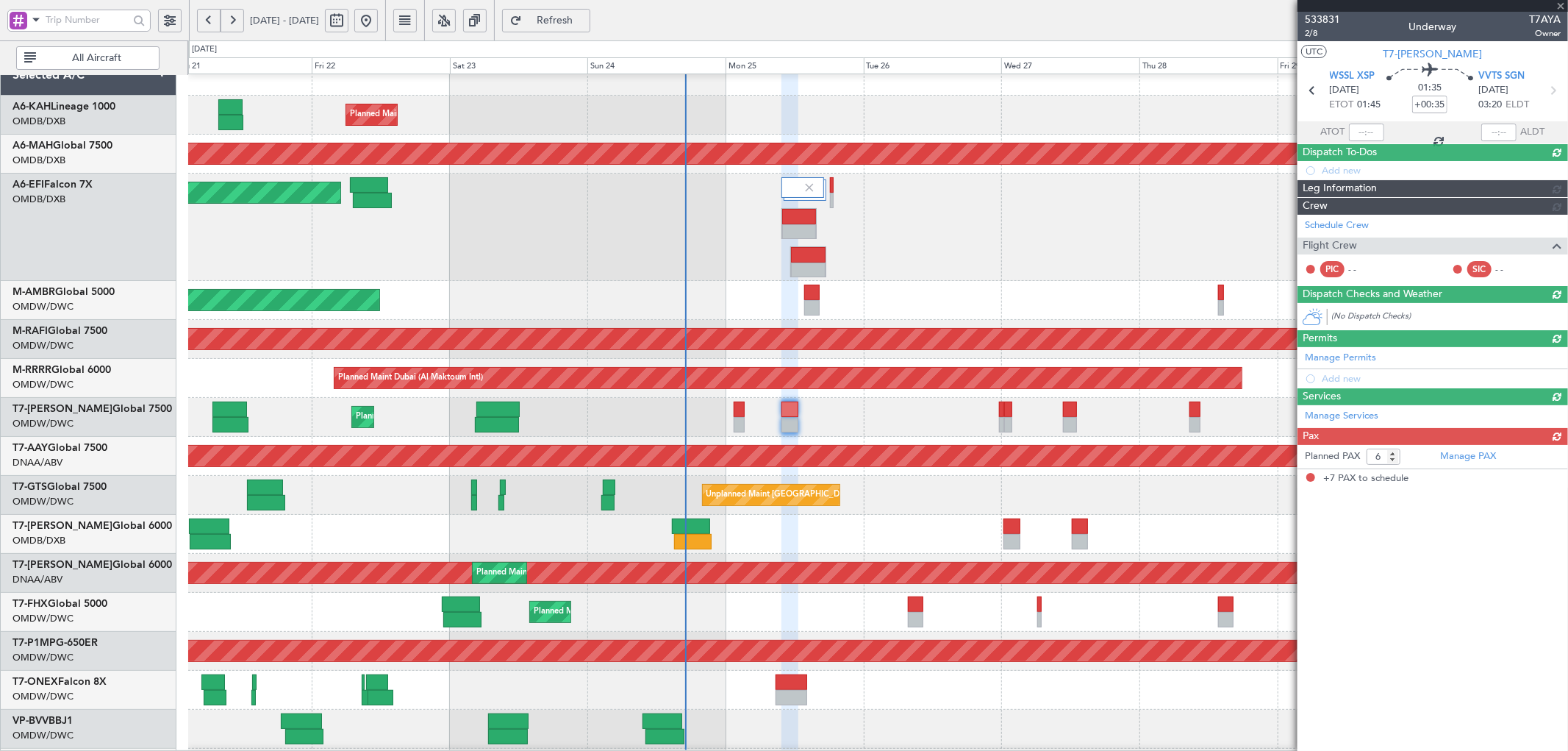
type input "+00:10"
type input "7"
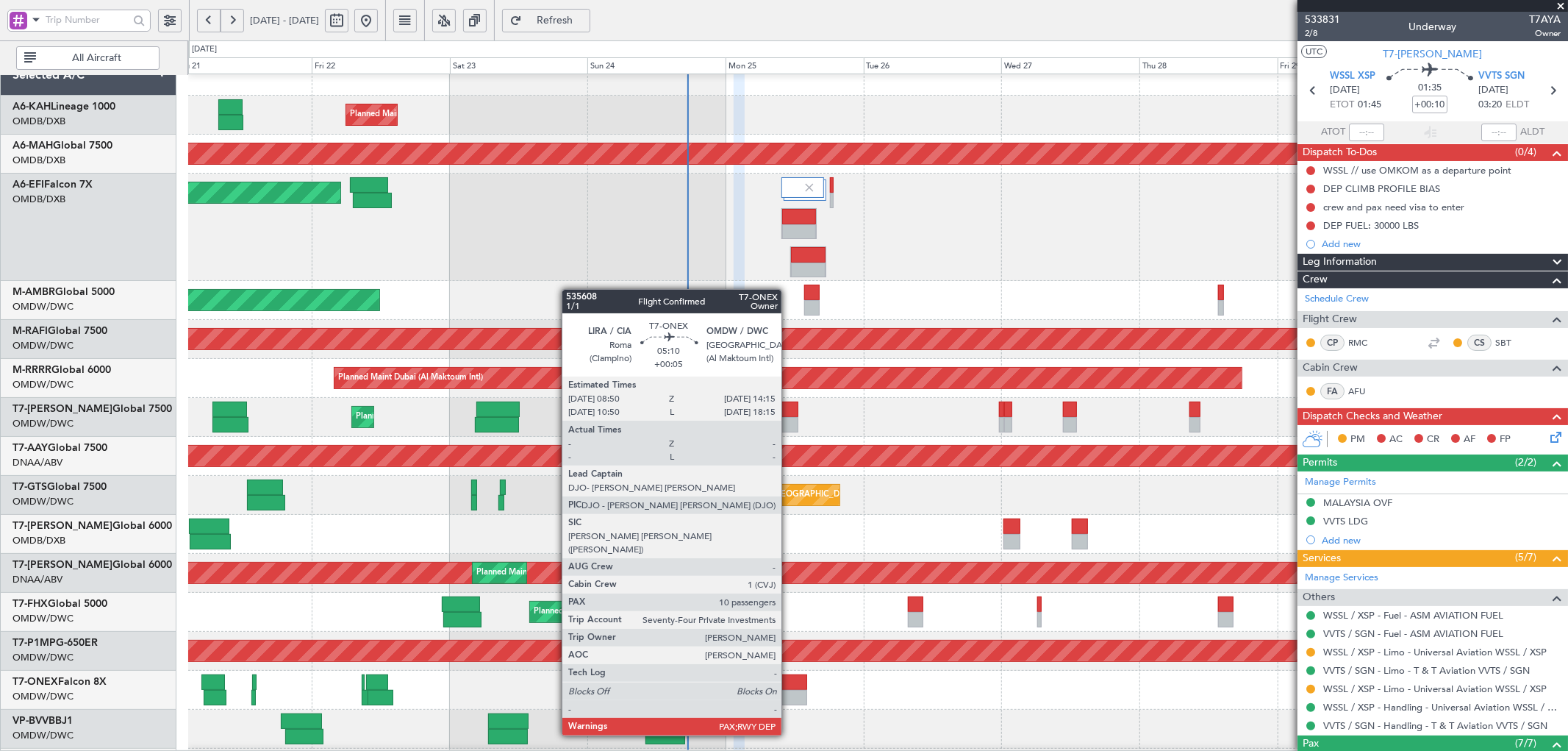
click at [788, 694] on div at bounding box center [791, 698] width 31 height 16
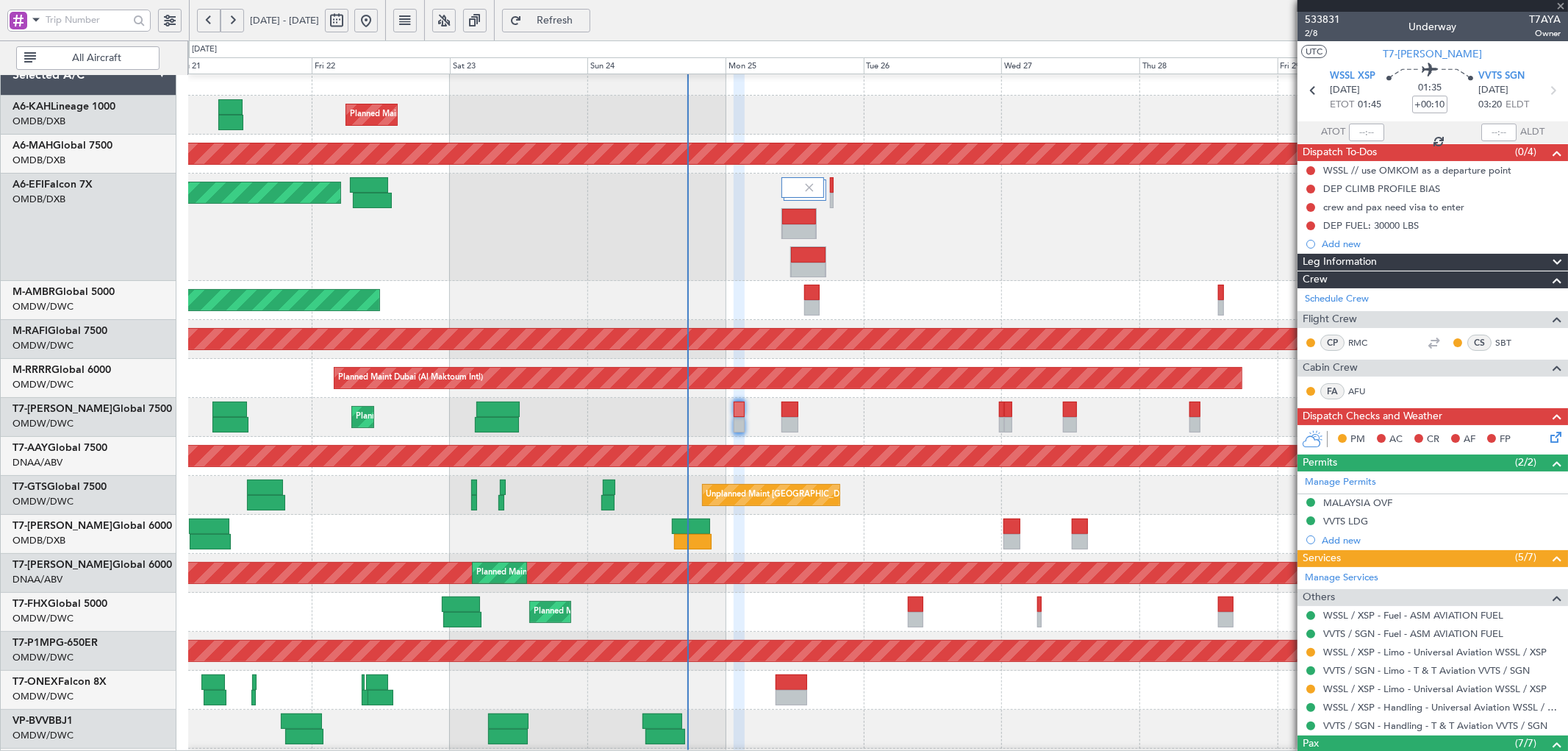
type input "+00:05"
type input "10"
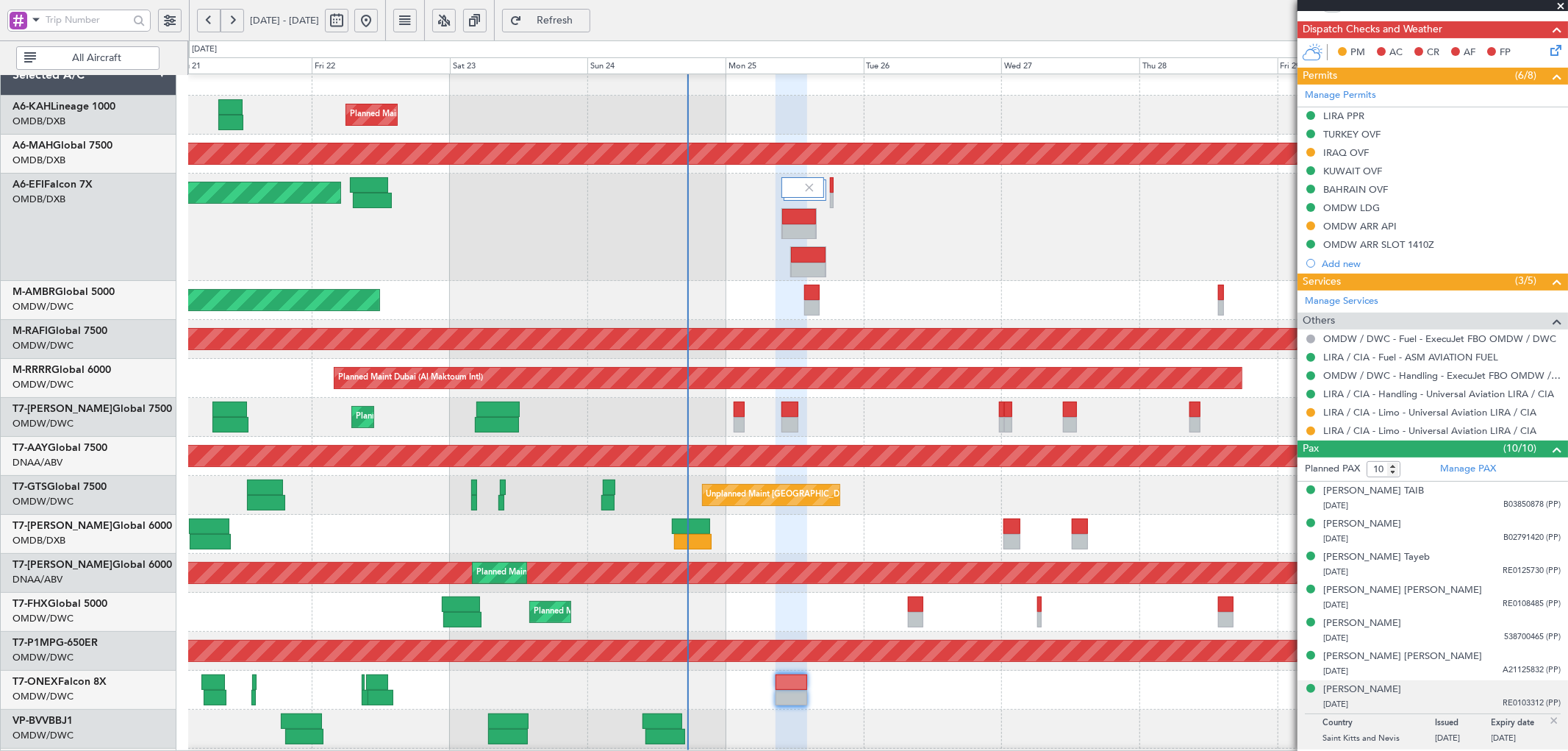
scroll to position [429, 0]
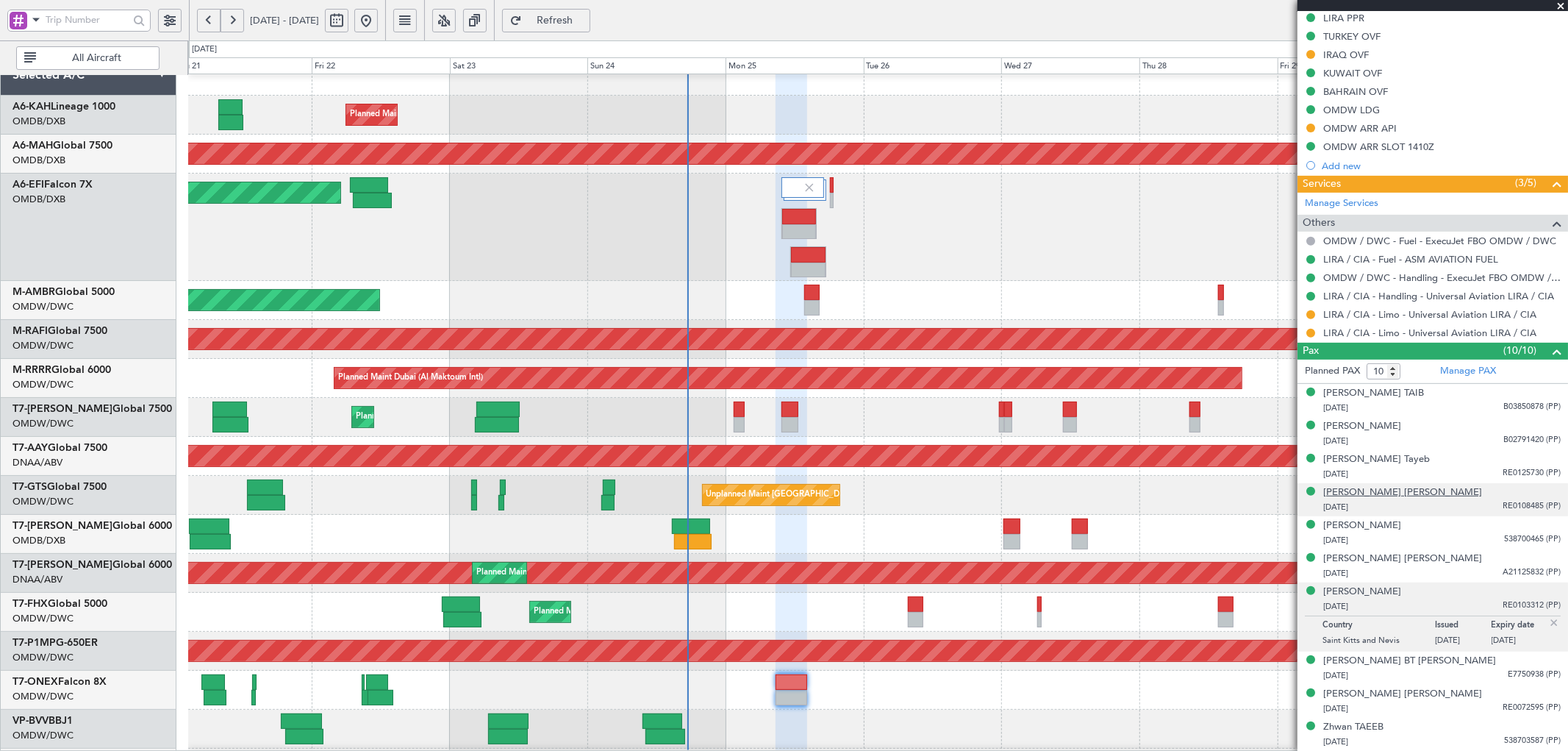
click at [1357, 493] on div "[PERSON_NAME] [PERSON_NAME]" at bounding box center [1402, 492] width 158 height 15
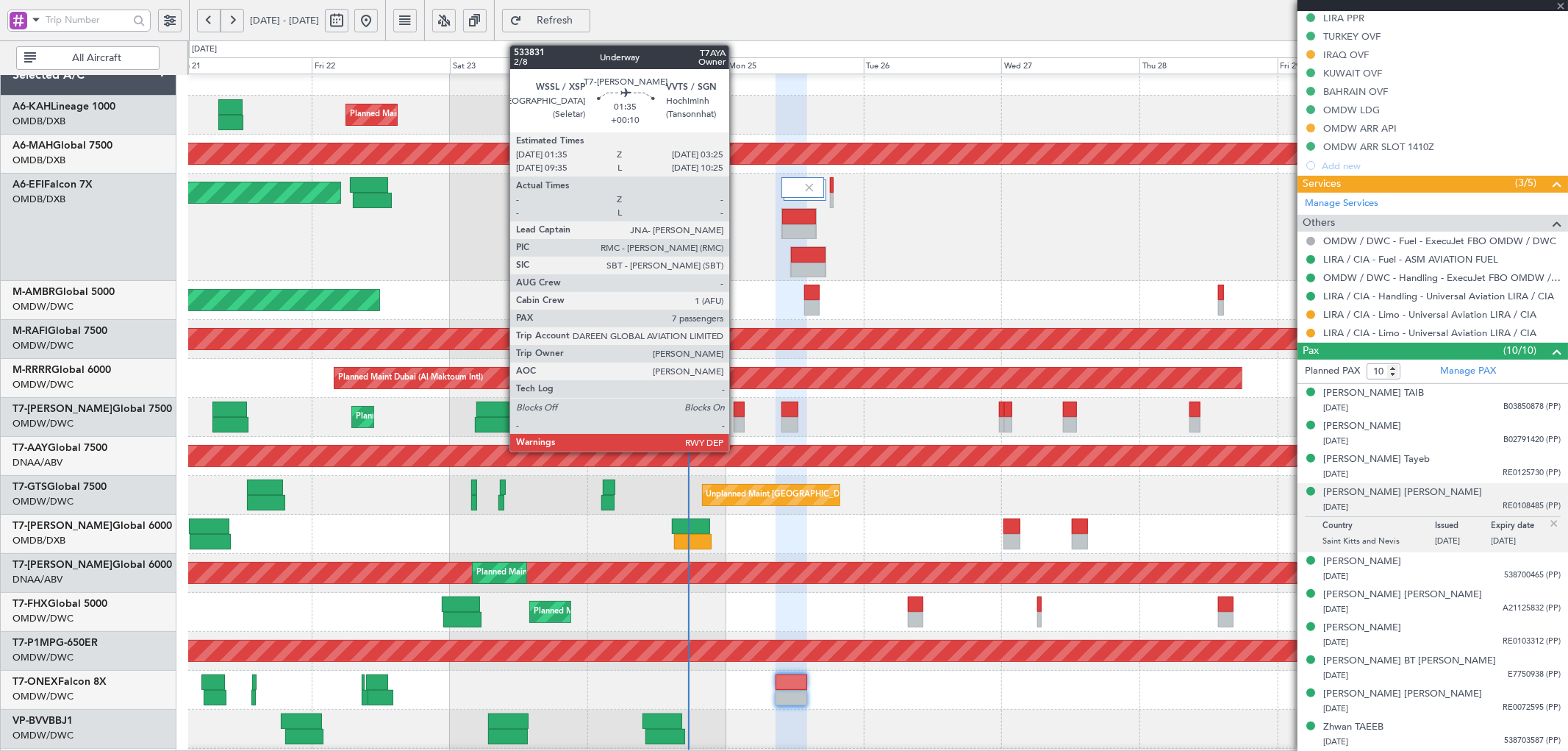
click at [736, 412] on div at bounding box center [738, 409] width 11 height 16
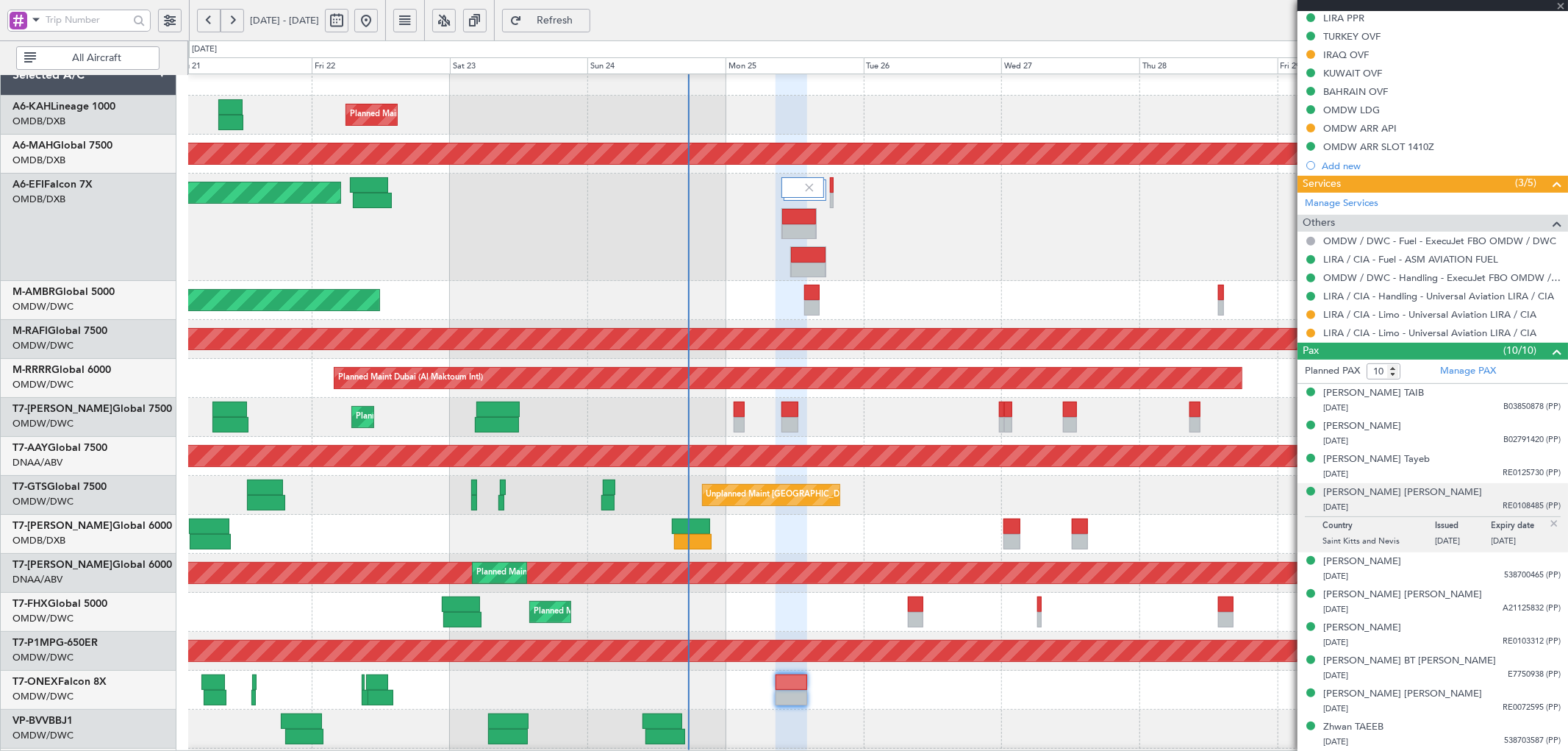
type input "+00:10"
type input "7"
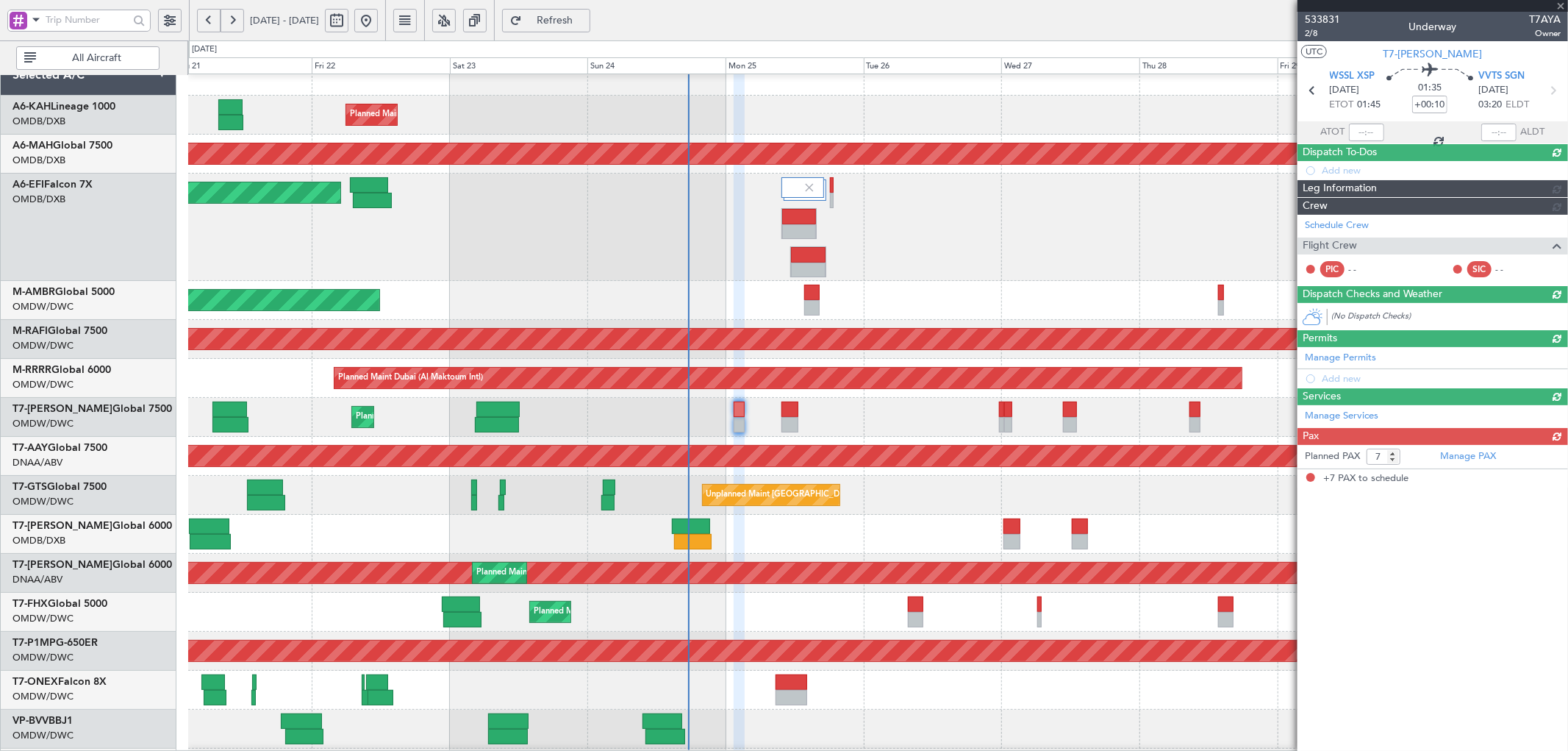
scroll to position [0, 0]
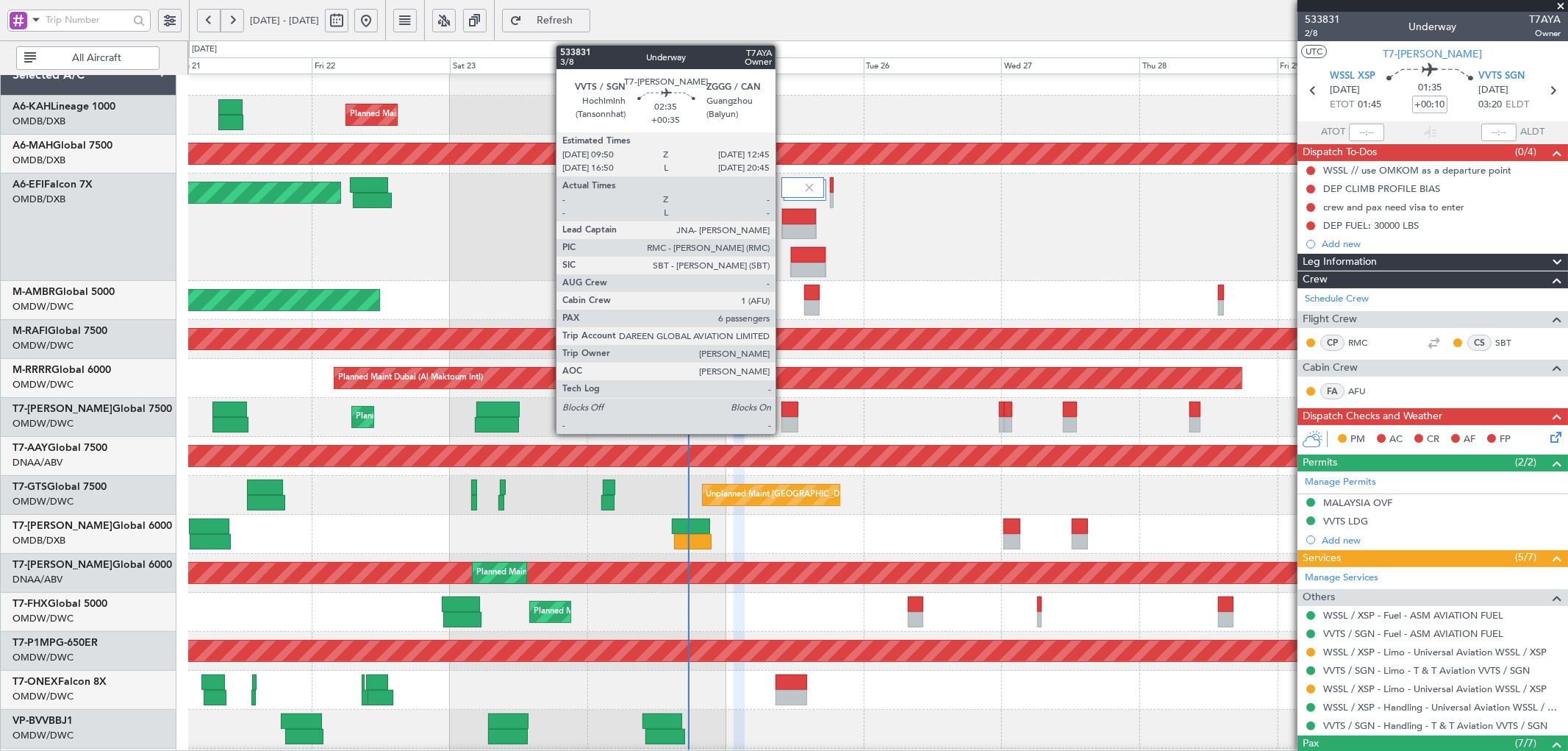
click at [783, 423] on div at bounding box center [789, 424] width 17 height 16
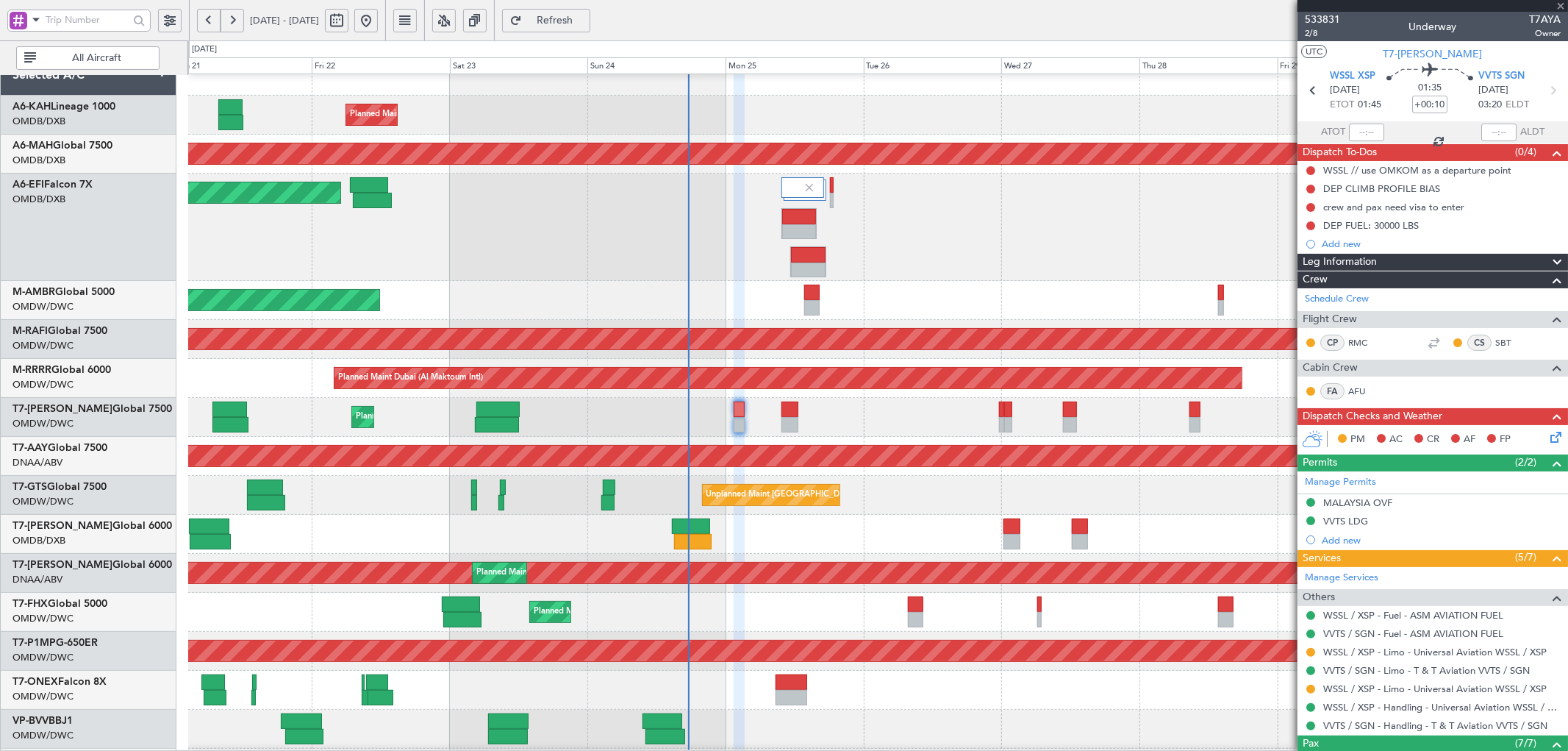
type input "+00:35"
type input "6"
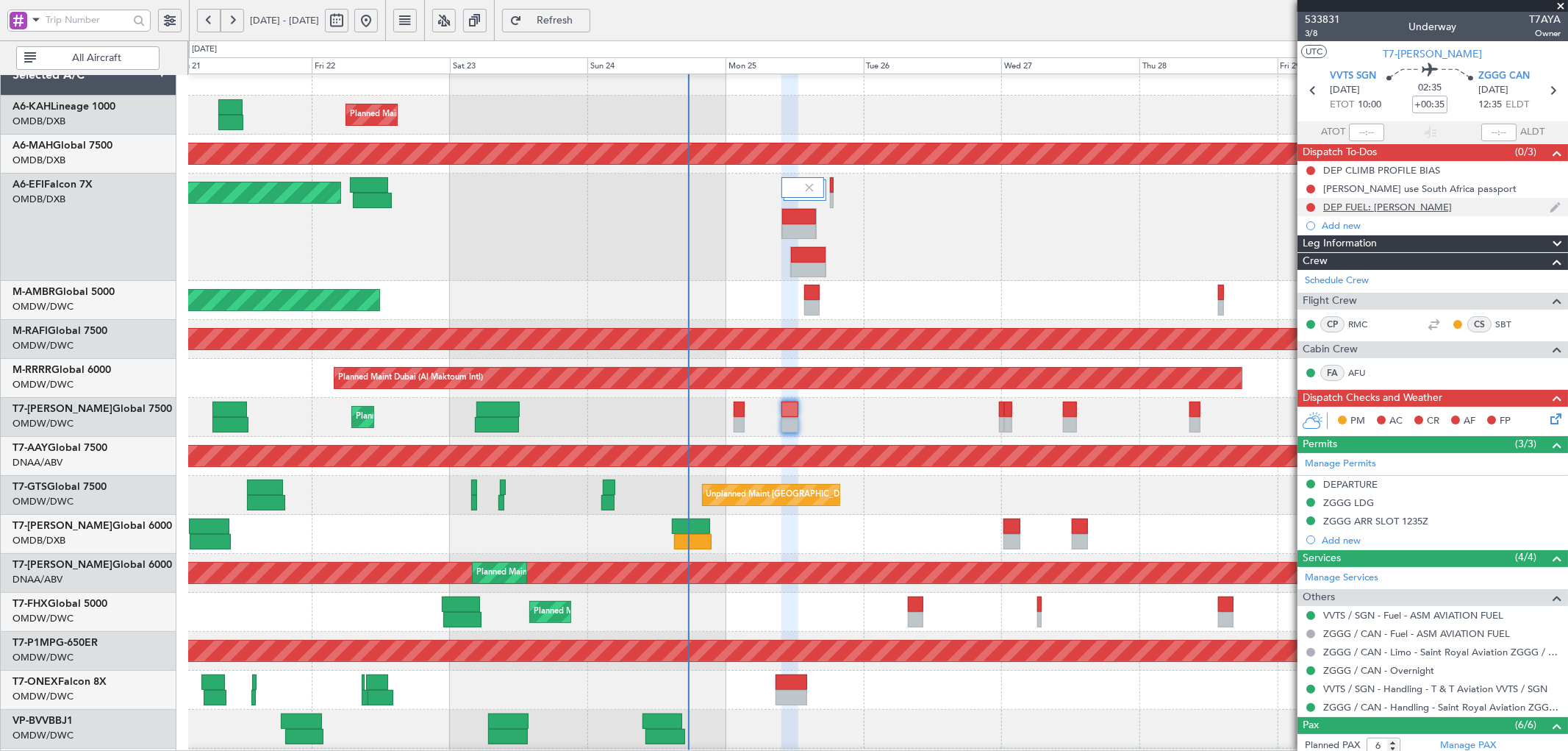
click at [1361, 210] on div "DEP FUEL: ROB" at bounding box center [1387, 207] width 129 height 13
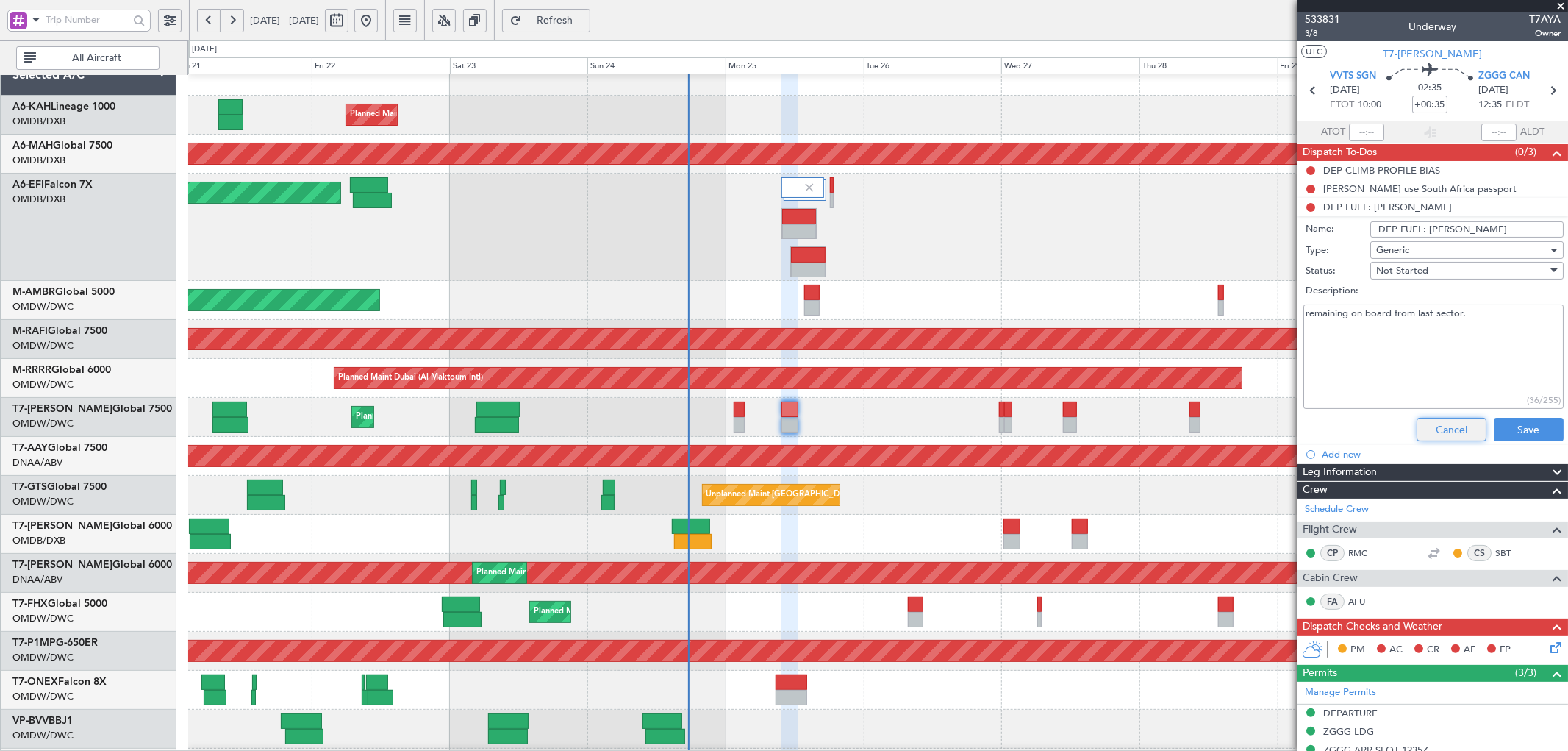
click at [1434, 429] on button "Cancel" at bounding box center [1451, 429] width 70 height 24
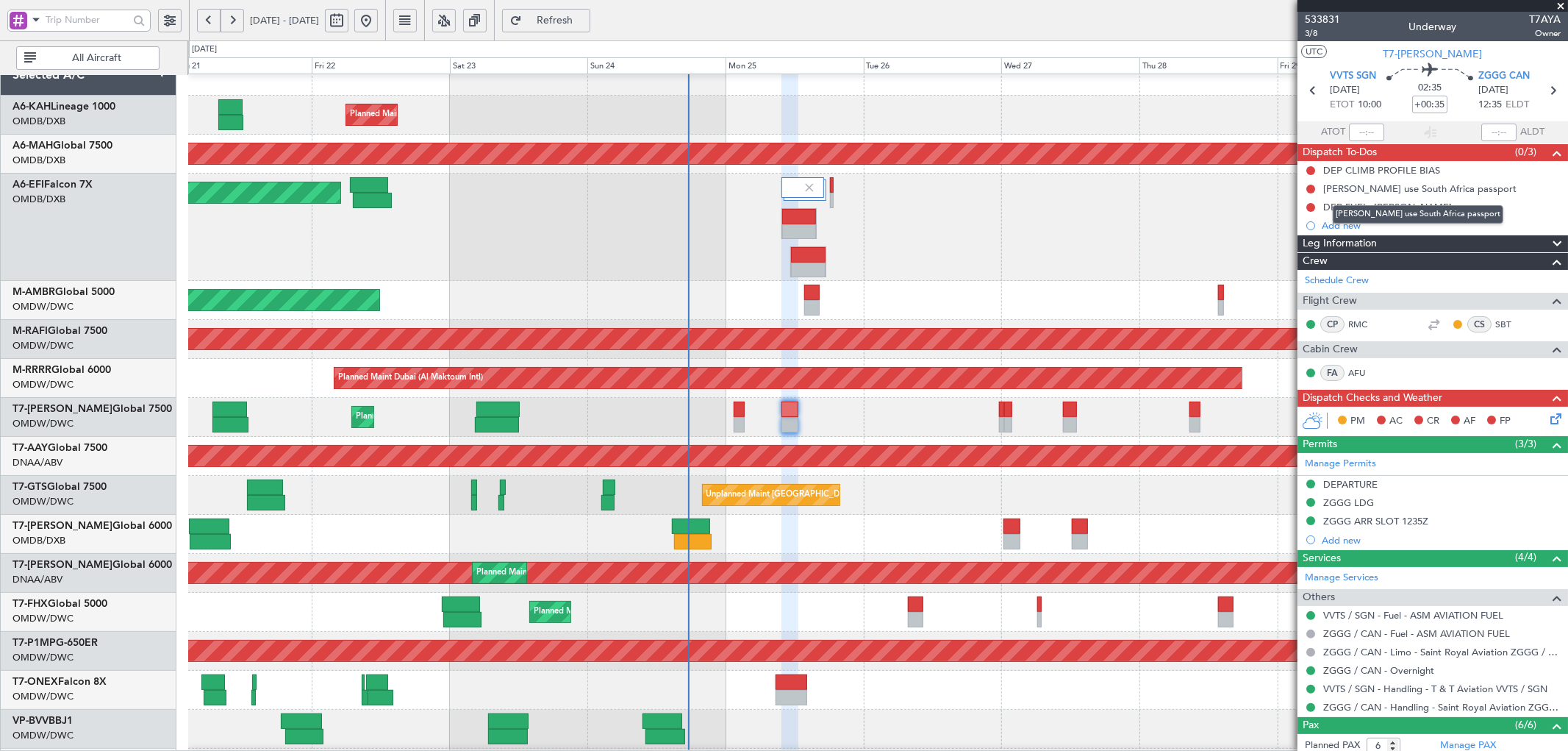
click at [1375, 204] on mat-tooltip-component "Sean China use South Africa passport" at bounding box center [1418, 215] width 191 height 39
click at [1355, 203] on div "DEP FUEL: ROB" at bounding box center [1387, 207] width 129 height 13
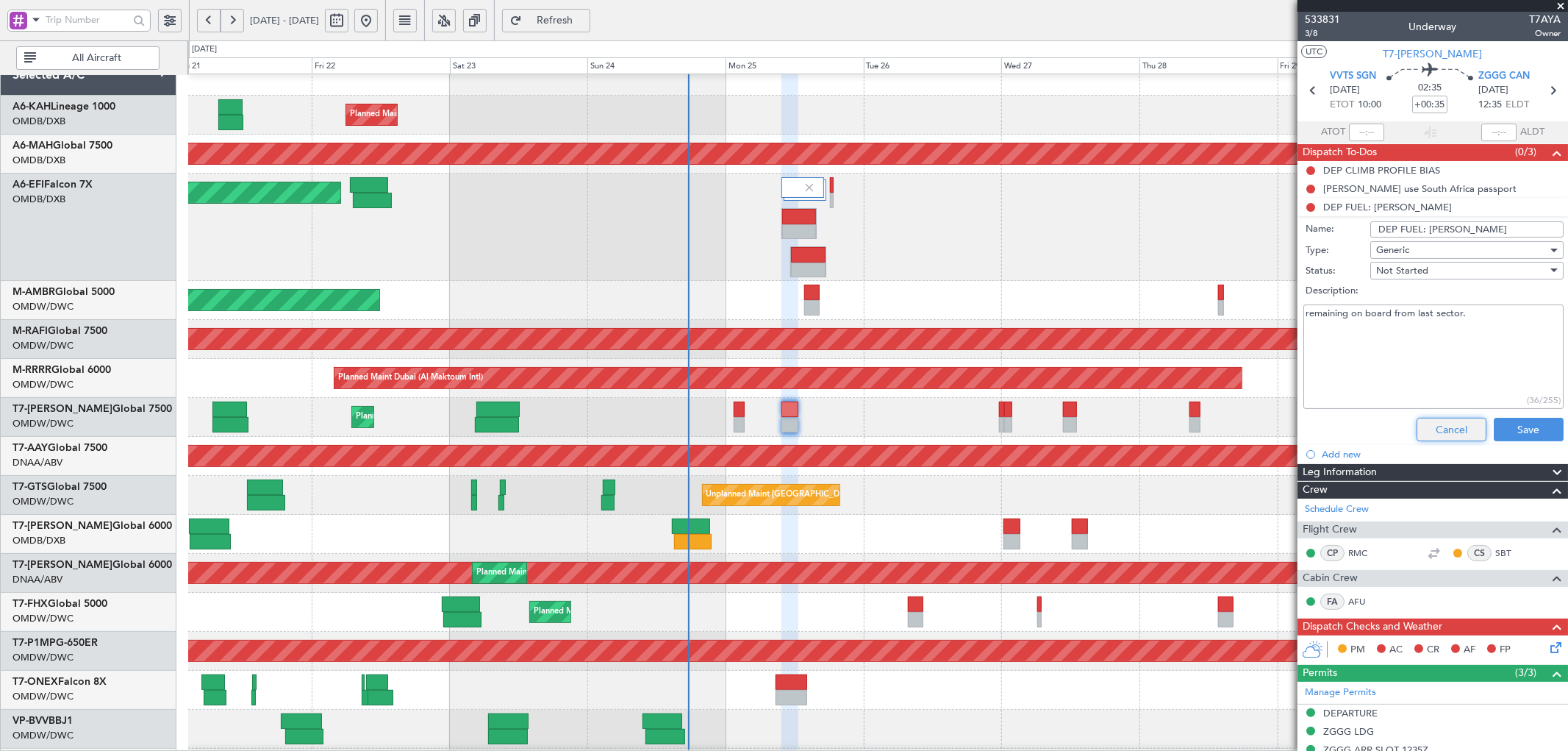
click at [1421, 425] on button "Cancel" at bounding box center [1451, 429] width 70 height 24
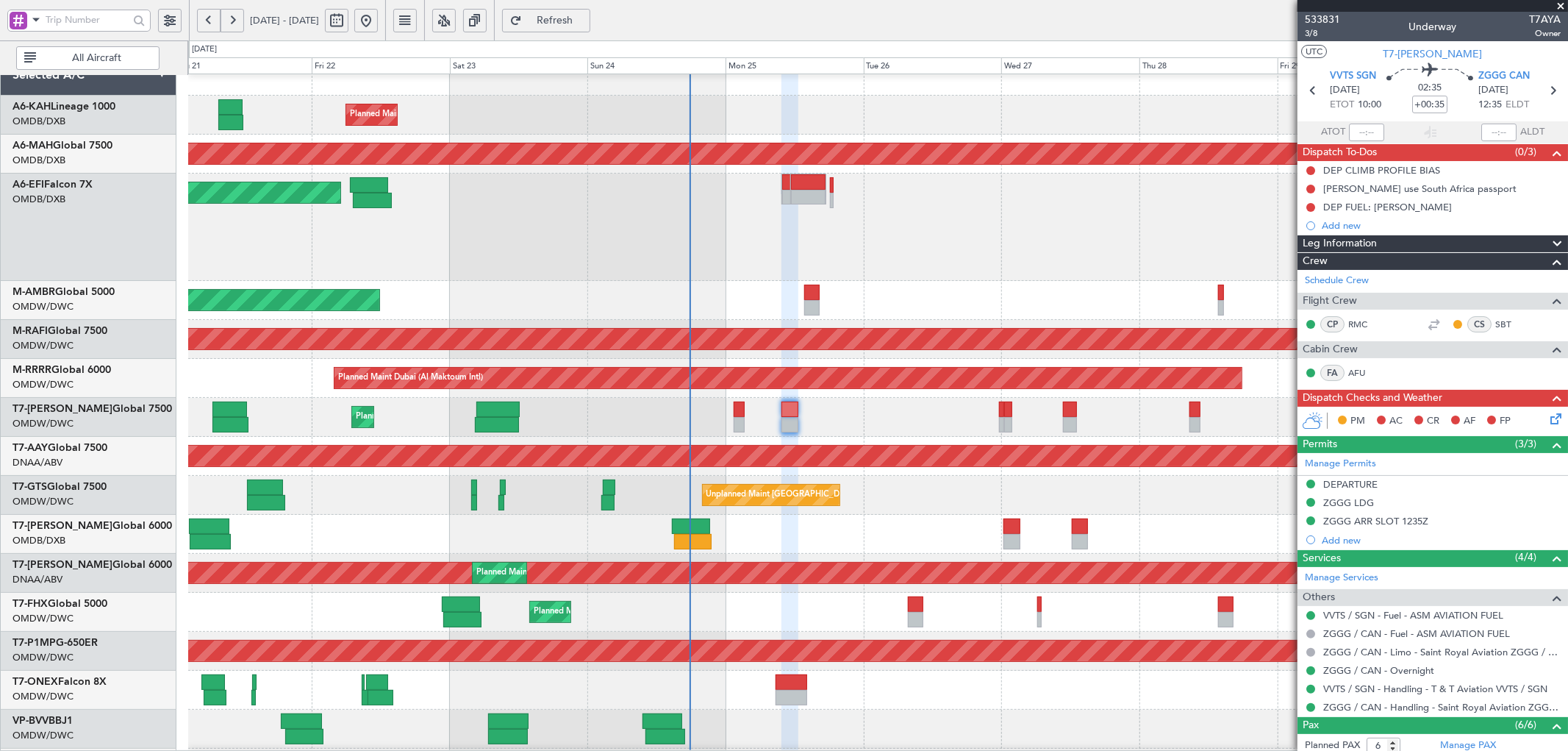
type input "[PERSON_NAME] (ANI)"
type input "7060"
type input "[PERSON_NAME] (ANI)"
type input "7060"
click at [1360, 184] on div "Sean China use South Africa passport" at bounding box center [1419, 188] width 193 height 13
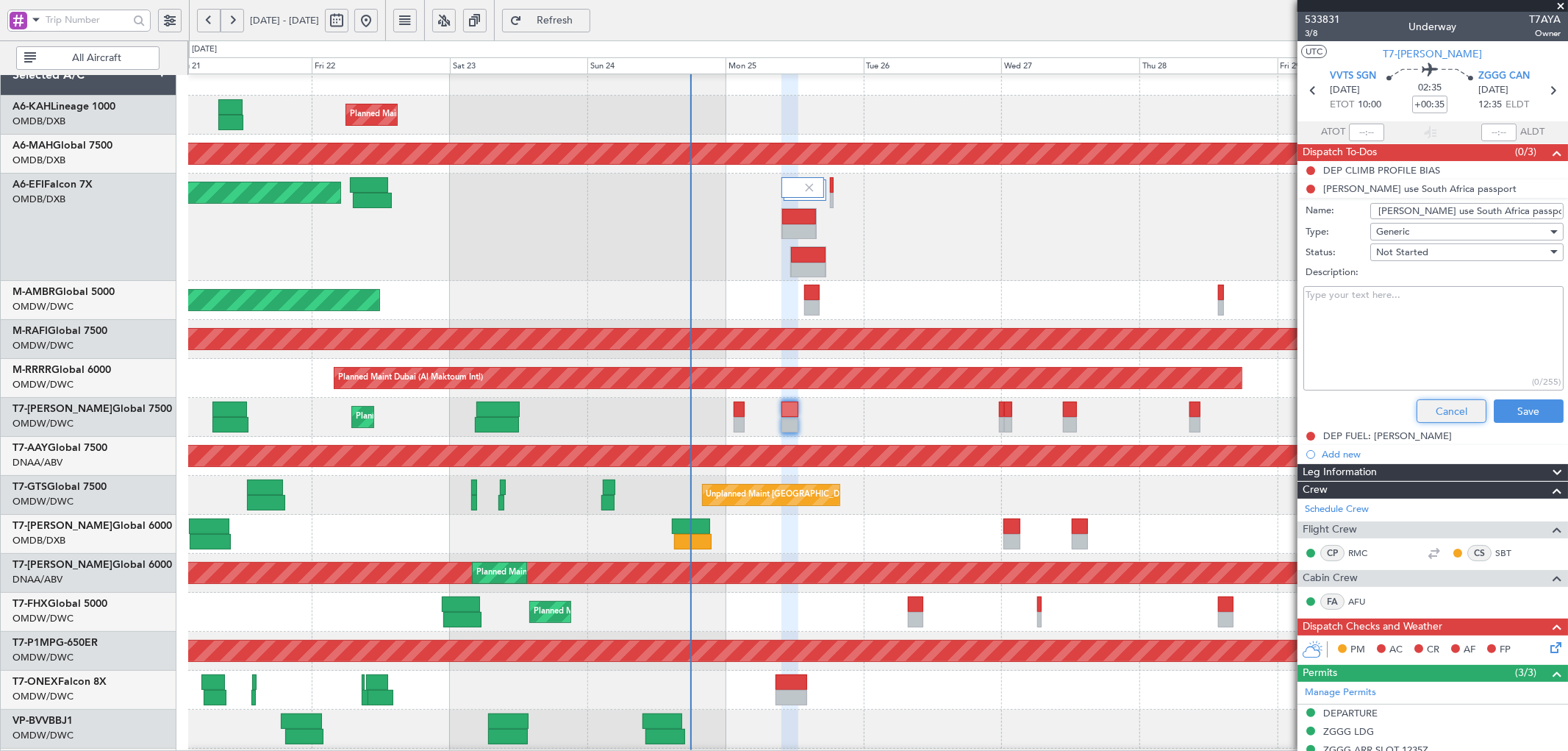
click at [1428, 407] on button "Cancel" at bounding box center [1451, 411] width 70 height 24
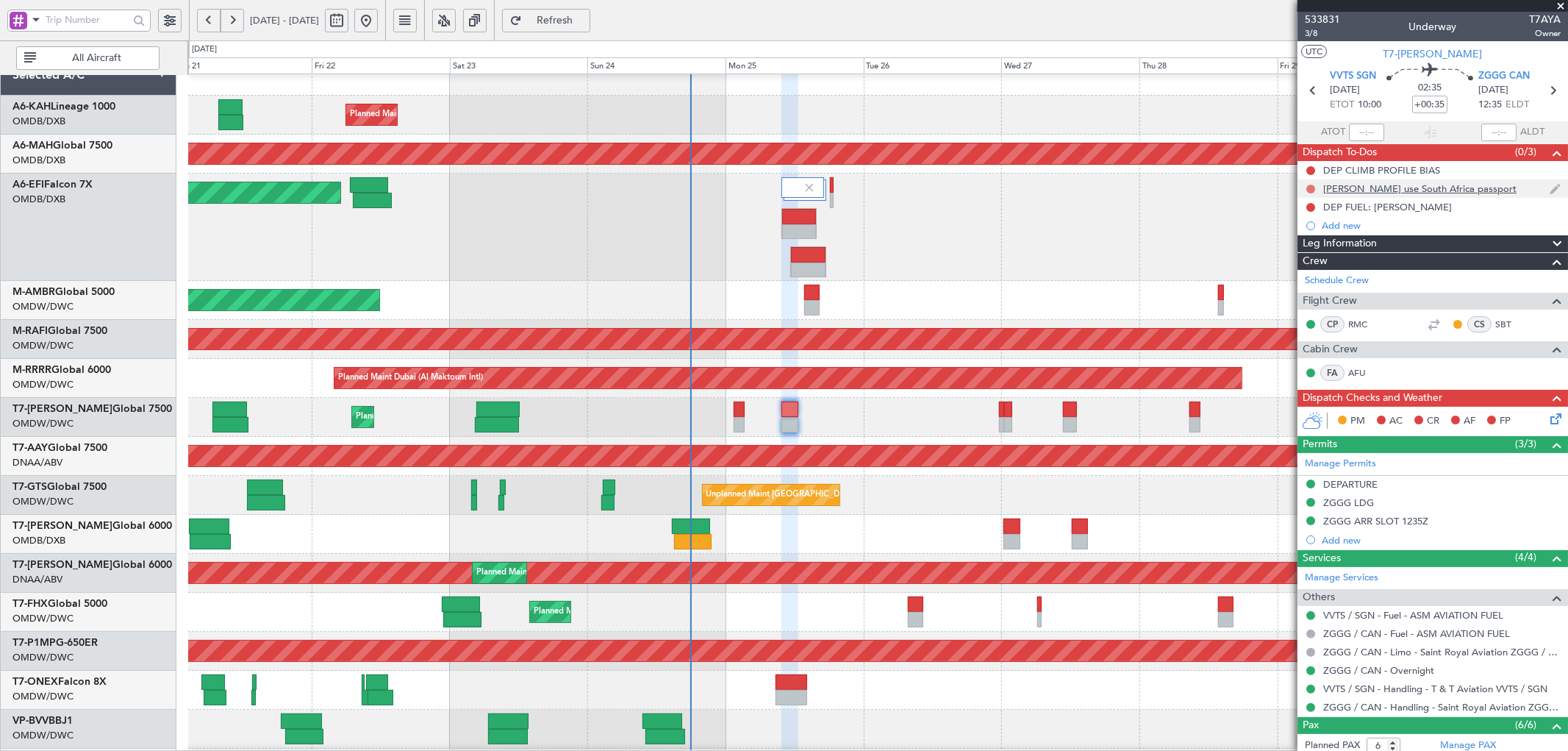
click at [1308, 185] on button at bounding box center [1310, 188] width 9 height 9
click at [1299, 254] on span "Completed" at bounding box center [1317, 253] width 48 height 15
click at [1308, 208] on button at bounding box center [1310, 207] width 9 height 9
click at [1319, 275] on span "Completed" at bounding box center [1317, 272] width 48 height 15
type input "[PERSON_NAME] (ANI)"
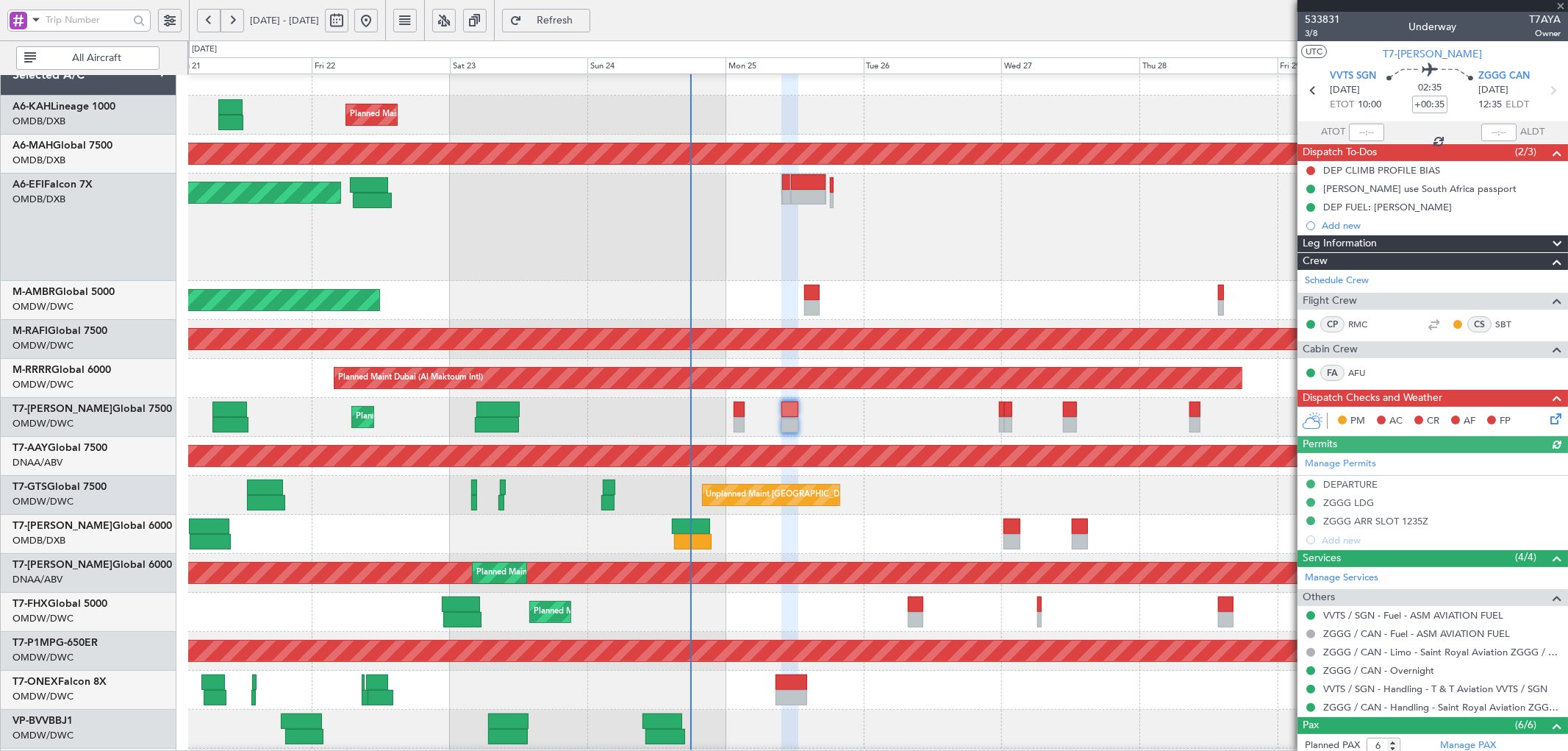
type input "7060"
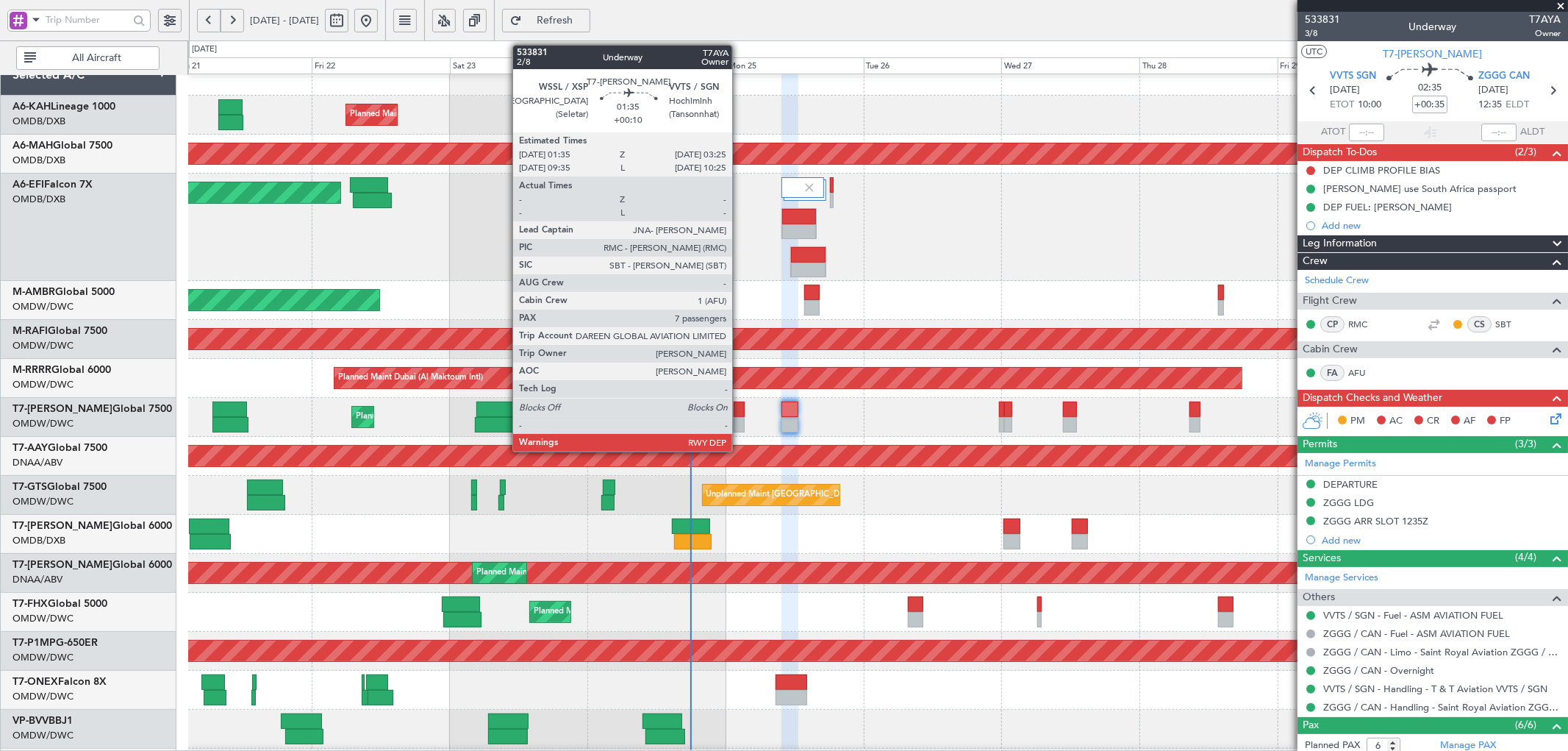
click at [739, 407] on div at bounding box center [738, 409] width 11 height 16
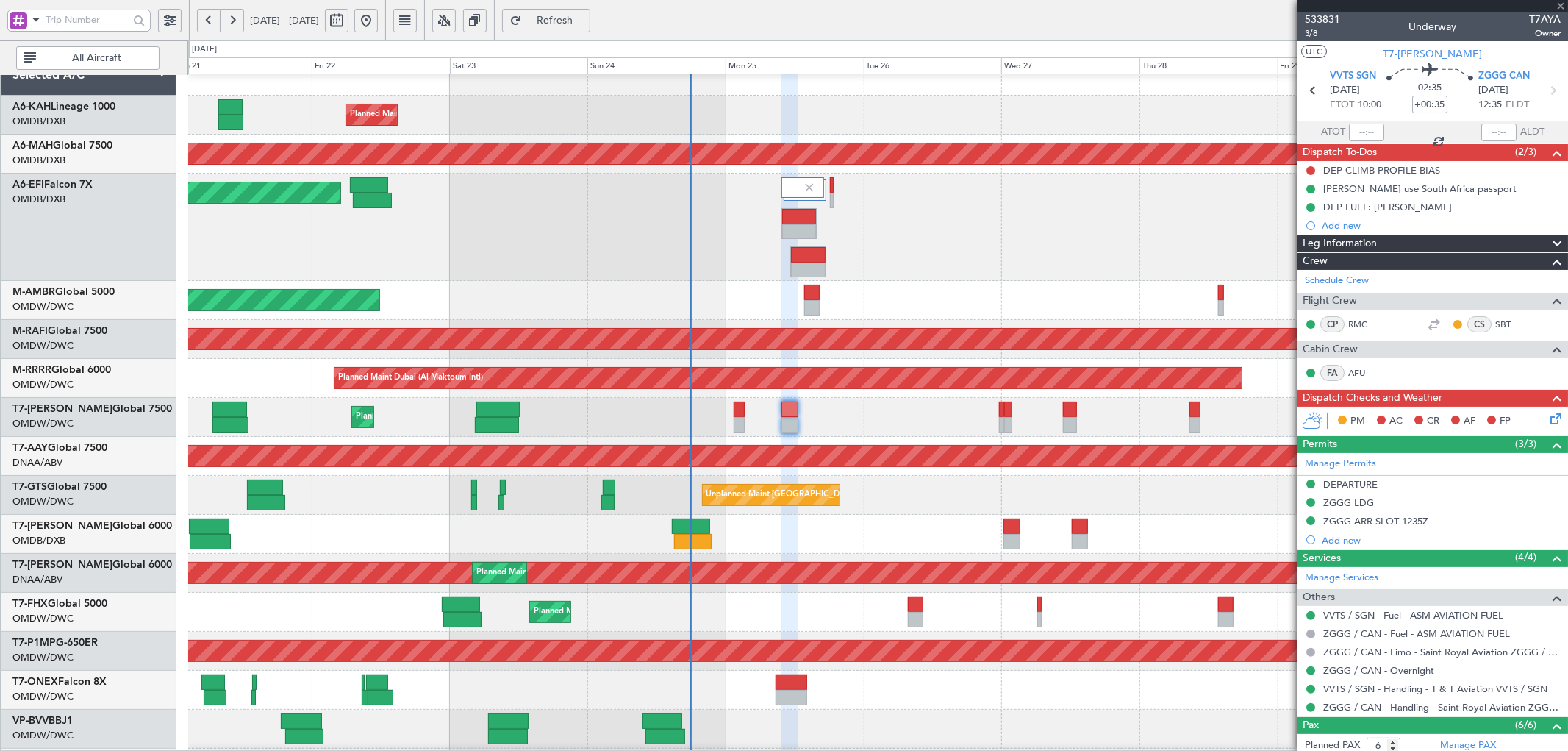
type input "+00:10"
type input "7"
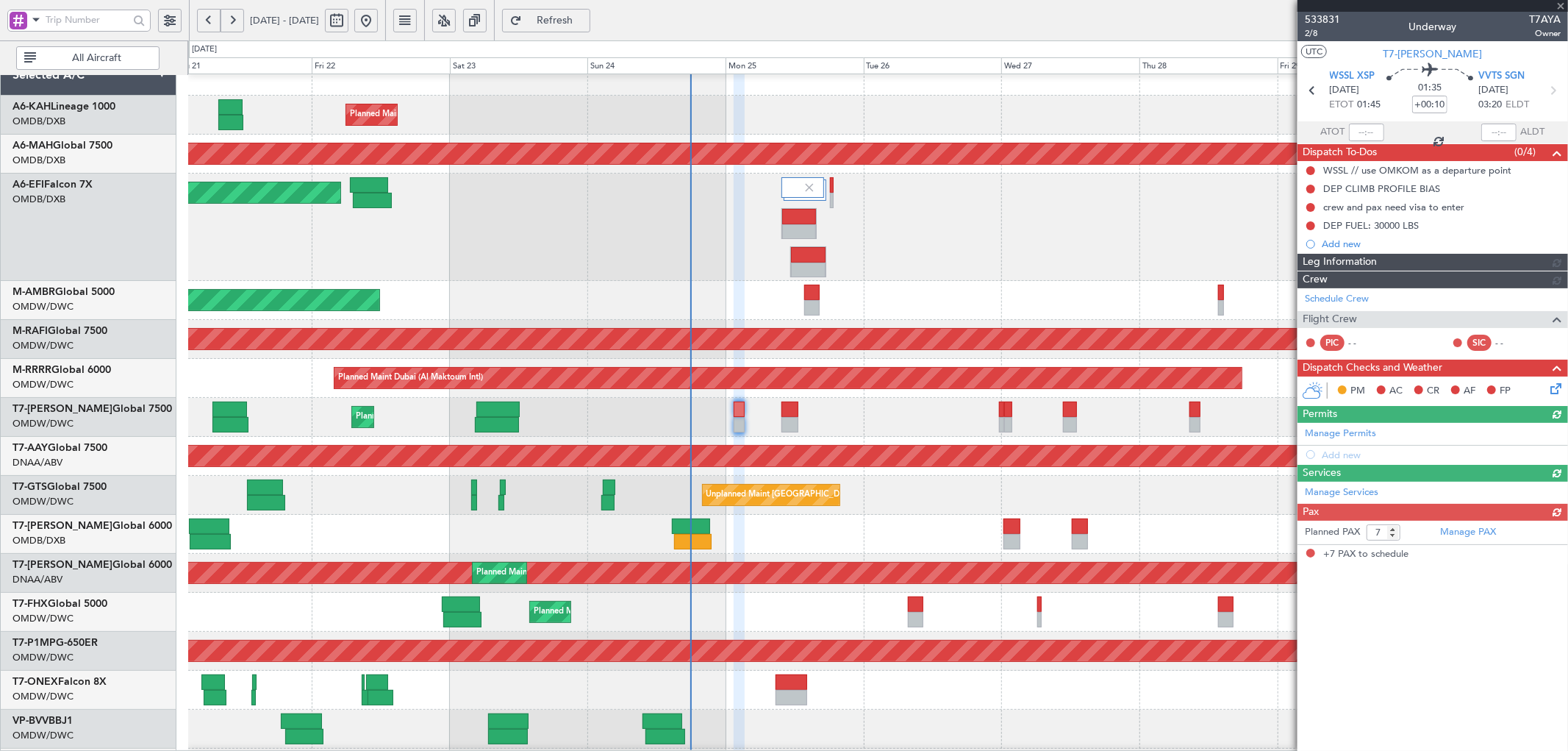
type input "[PERSON_NAME] (ANI)"
type input "6915"
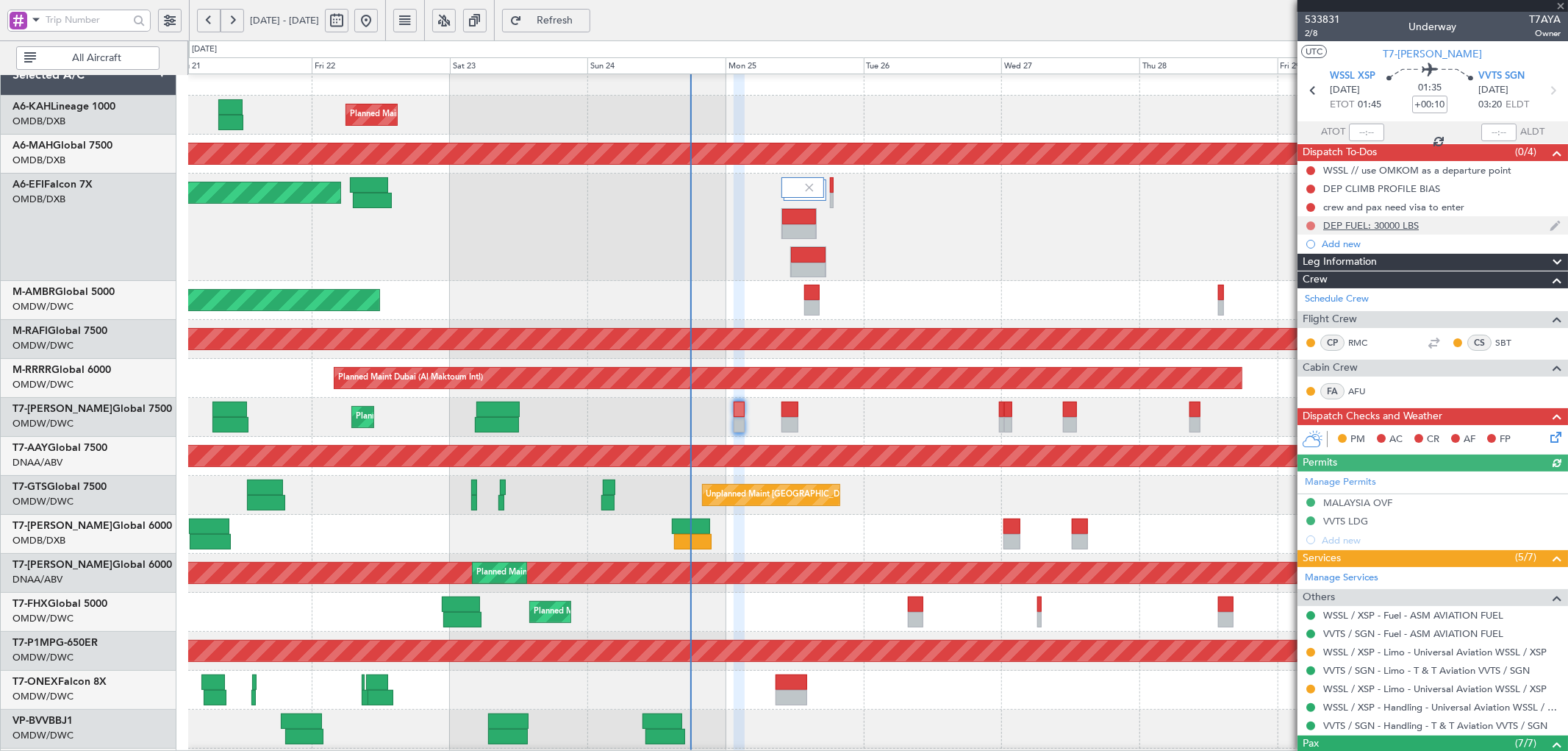
click at [1307, 226] on button at bounding box center [1310, 225] width 9 height 9
click at [1313, 291] on span "Completed" at bounding box center [1317, 290] width 48 height 15
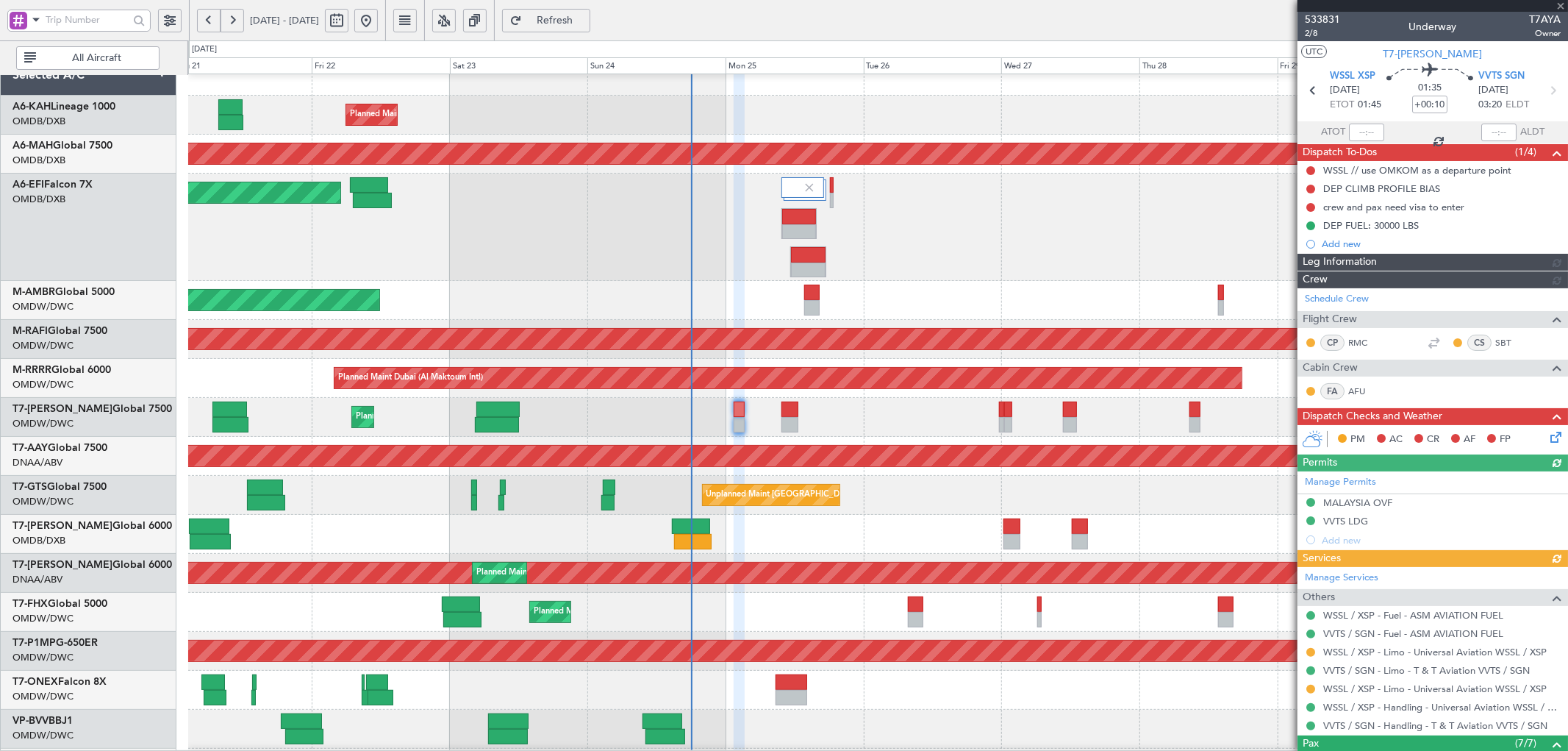
type input "[PERSON_NAME] (ANI)"
type input "6915"
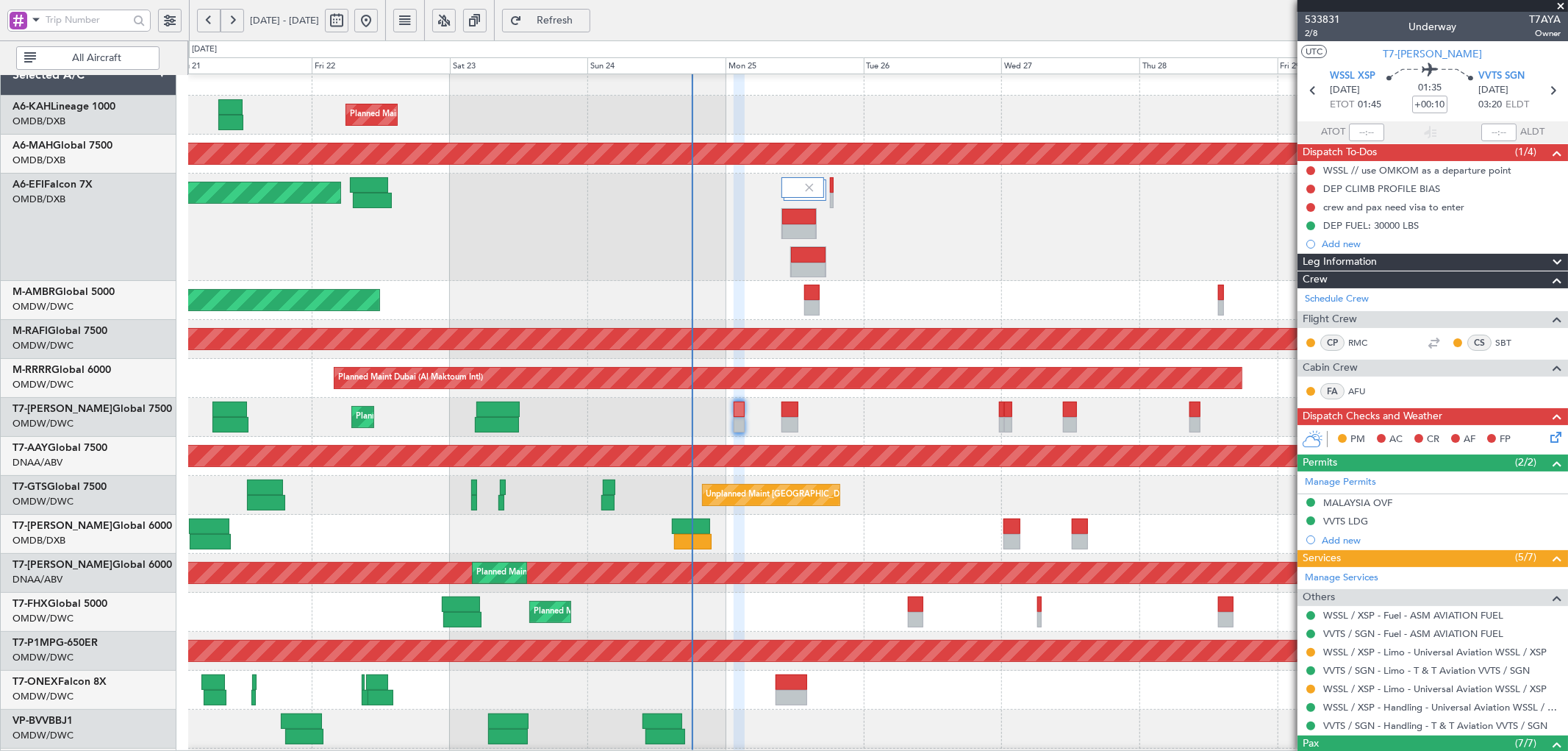
type input "[PERSON_NAME] (ANI)"
type input "6915"
click at [1312, 208] on button at bounding box center [1310, 207] width 9 height 9
click at [1309, 273] on div "Crew" at bounding box center [1432, 280] width 271 height 17
type input "[PERSON_NAME] (ANI)"
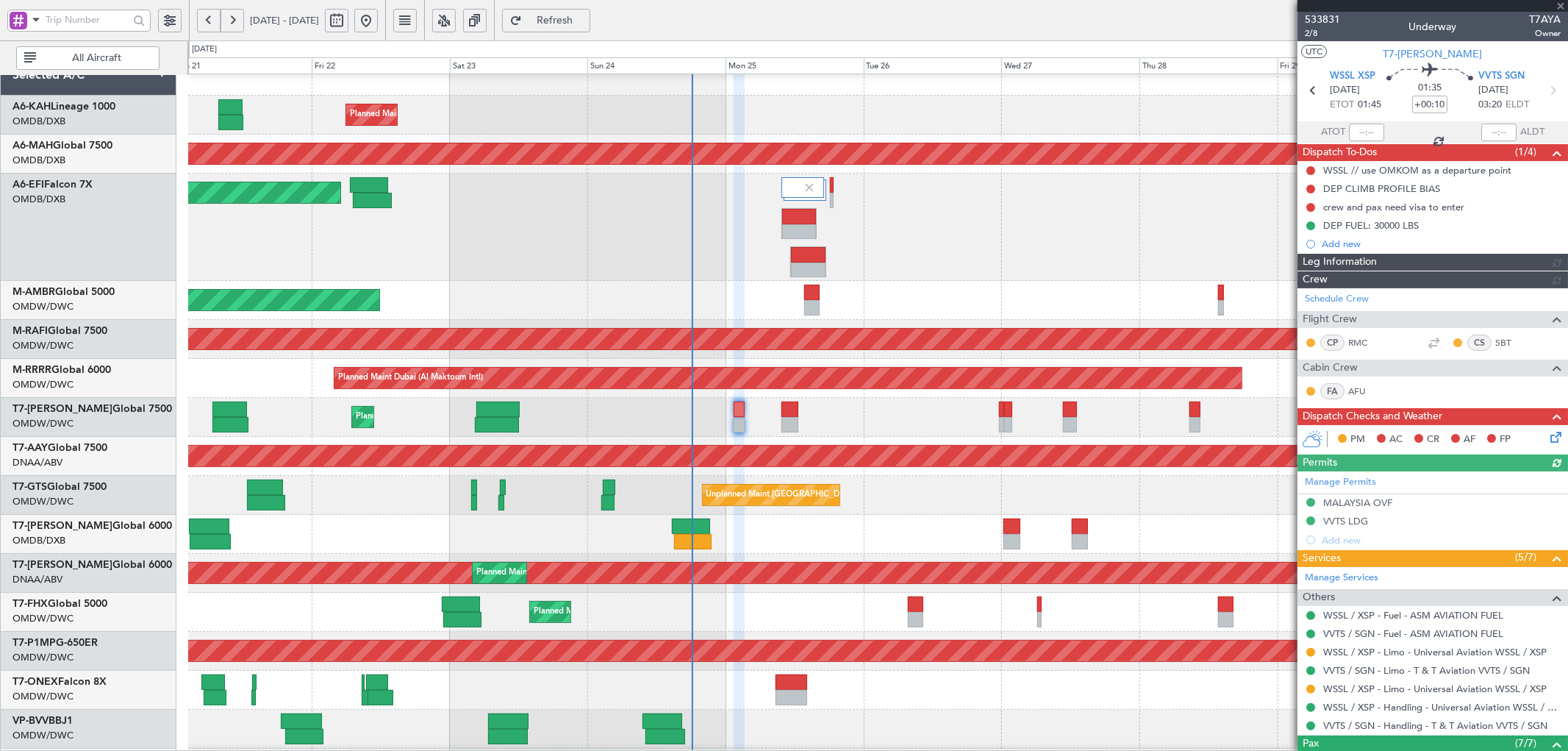
type input "6915"
click at [1313, 209] on button at bounding box center [1310, 207] width 9 height 9
click at [1308, 273] on span "Completed" at bounding box center [1317, 272] width 48 height 15
click at [1309, 189] on button at bounding box center [1310, 188] width 9 height 9
click at [1311, 254] on span "Completed" at bounding box center [1317, 253] width 48 height 15
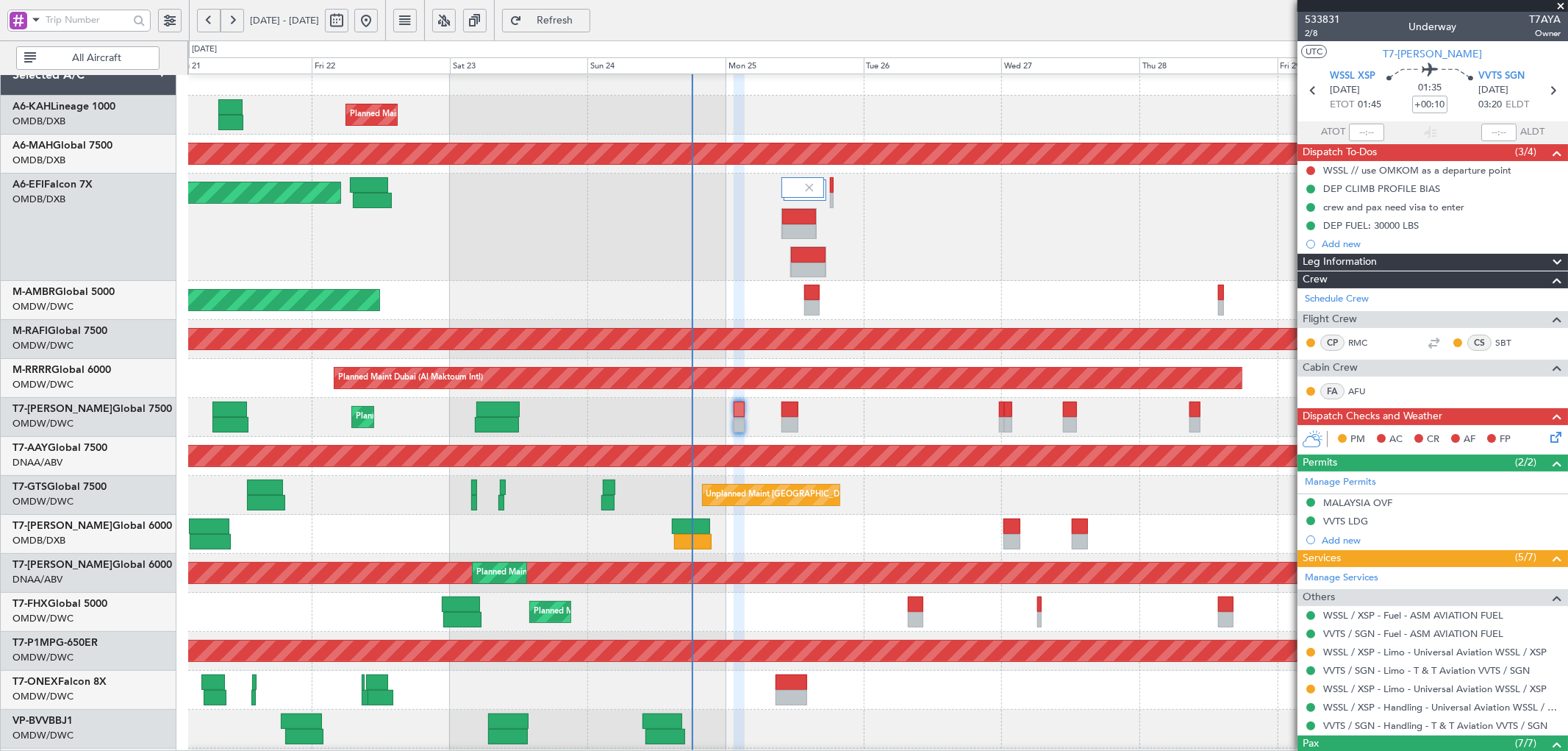
drag, startPoint x: 1312, startPoint y: 170, endPoint x: 1312, endPoint y: 206, distance: 36.0
click at [1311, 170] on button at bounding box center [1310, 170] width 9 height 9
click at [1316, 236] on span "Completed" at bounding box center [1317, 235] width 48 height 15
click at [1547, 436] on icon at bounding box center [1553, 434] width 12 height 12
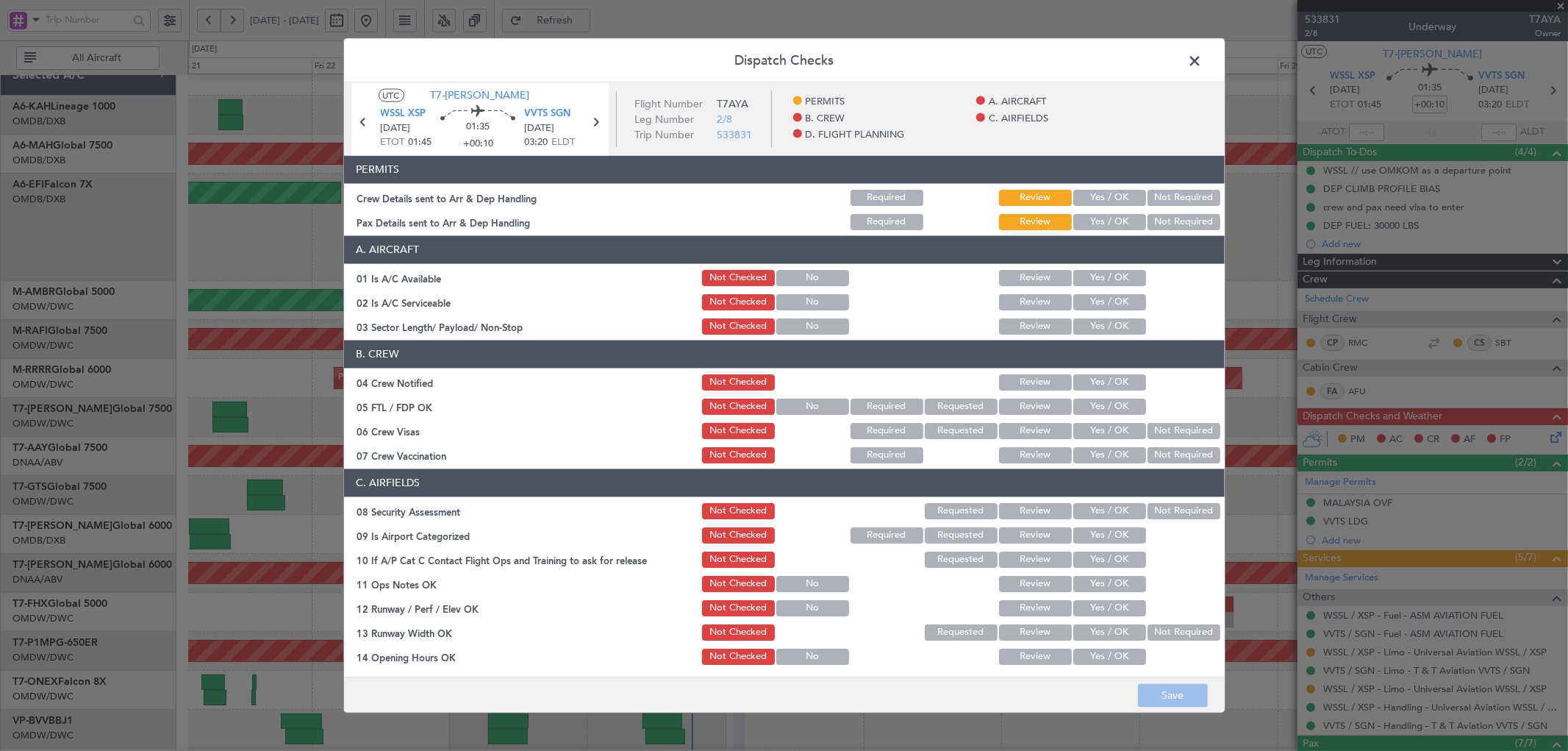
click at [1117, 196] on button "Yes / OK" at bounding box center [1109, 197] width 73 height 16
click at [1104, 217] on button "Yes / OK" at bounding box center [1109, 221] width 73 height 16
click at [1102, 275] on button "Yes / OK" at bounding box center [1109, 277] width 73 height 16
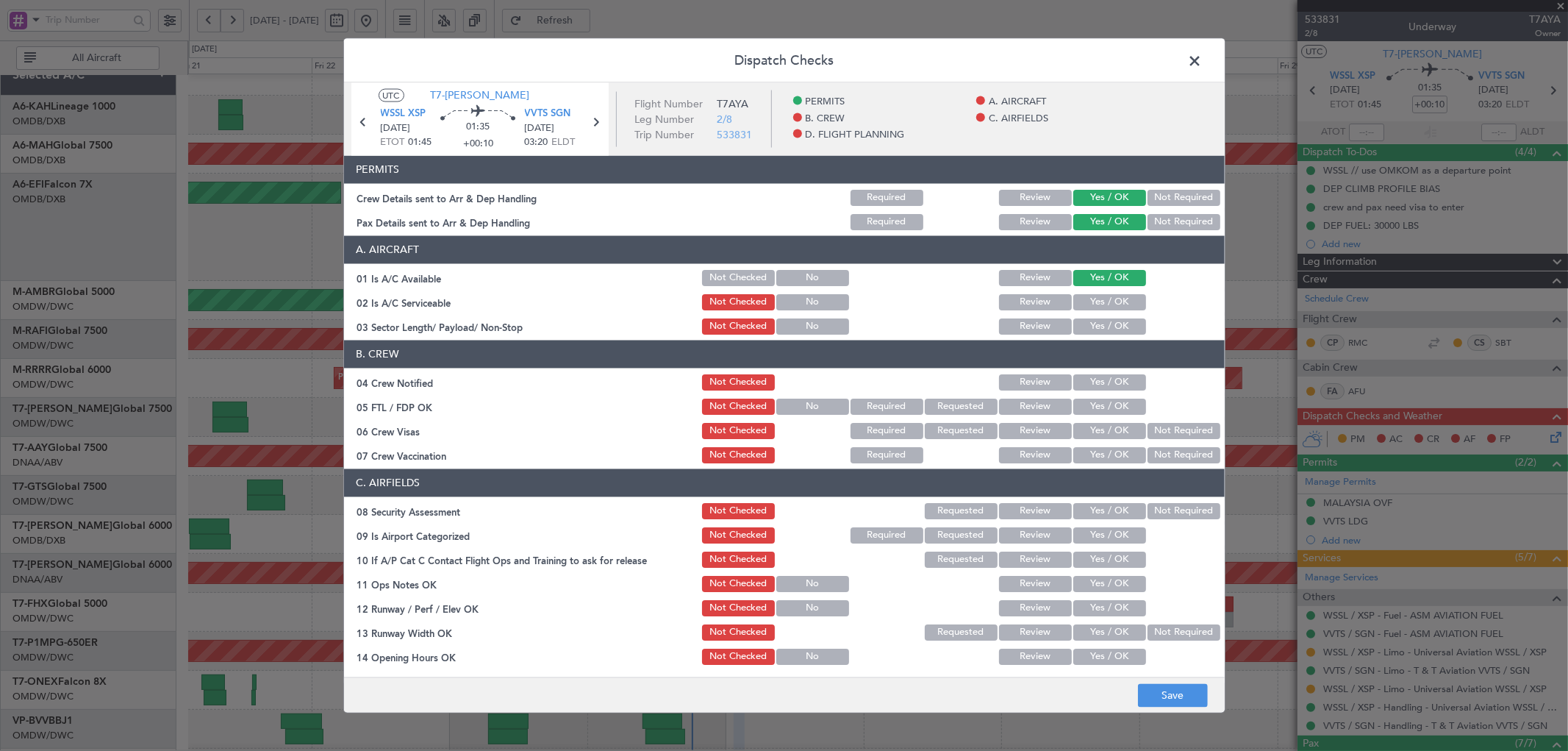
drag, startPoint x: 1097, startPoint y: 300, endPoint x: 1092, endPoint y: 324, distance: 24.5
click at [1097, 300] on button "Yes / OK" at bounding box center [1109, 301] width 73 height 16
click at [1091, 327] on button "Yes / OK" at bounding box center [1109, 326] width 73 height 16
click at [1085, 372] on div "Yes / OK" at bounding box center [1107, 381] width 74 height 21
click at [1085, 403] on button "Yes / OK" at bounding box center [1109, 406] width 73 height 16
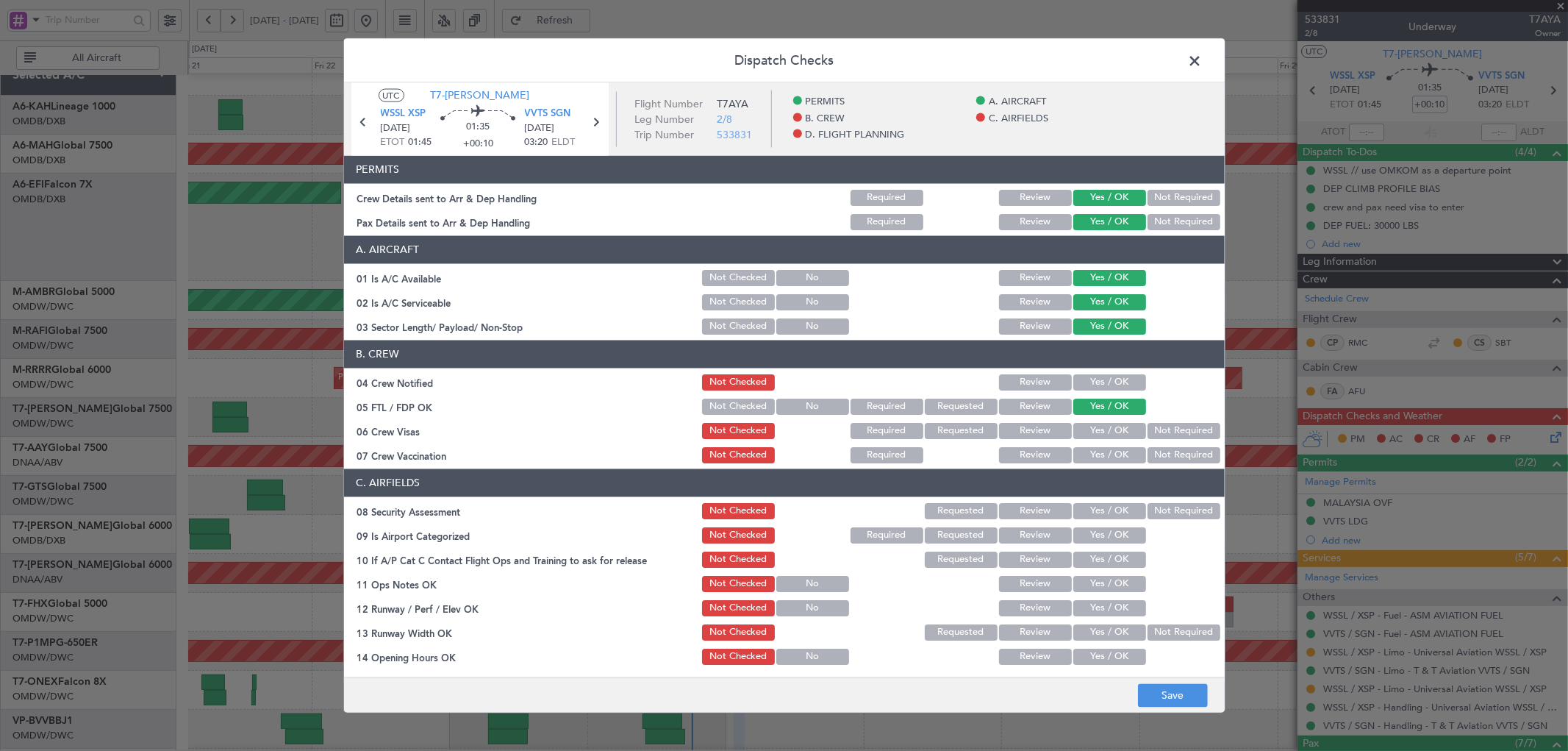
click at [1089, 375] on button "Yes / OK" at bounding box center [1109, 381] width 73 height 16
click at [1085, 422] on button "Yes / OK" at bounding box center [1109, 430] width 73 height 16
click at [1148, 451] on button "Not Required" at bounding box center [1184, 454] width 73 height 16
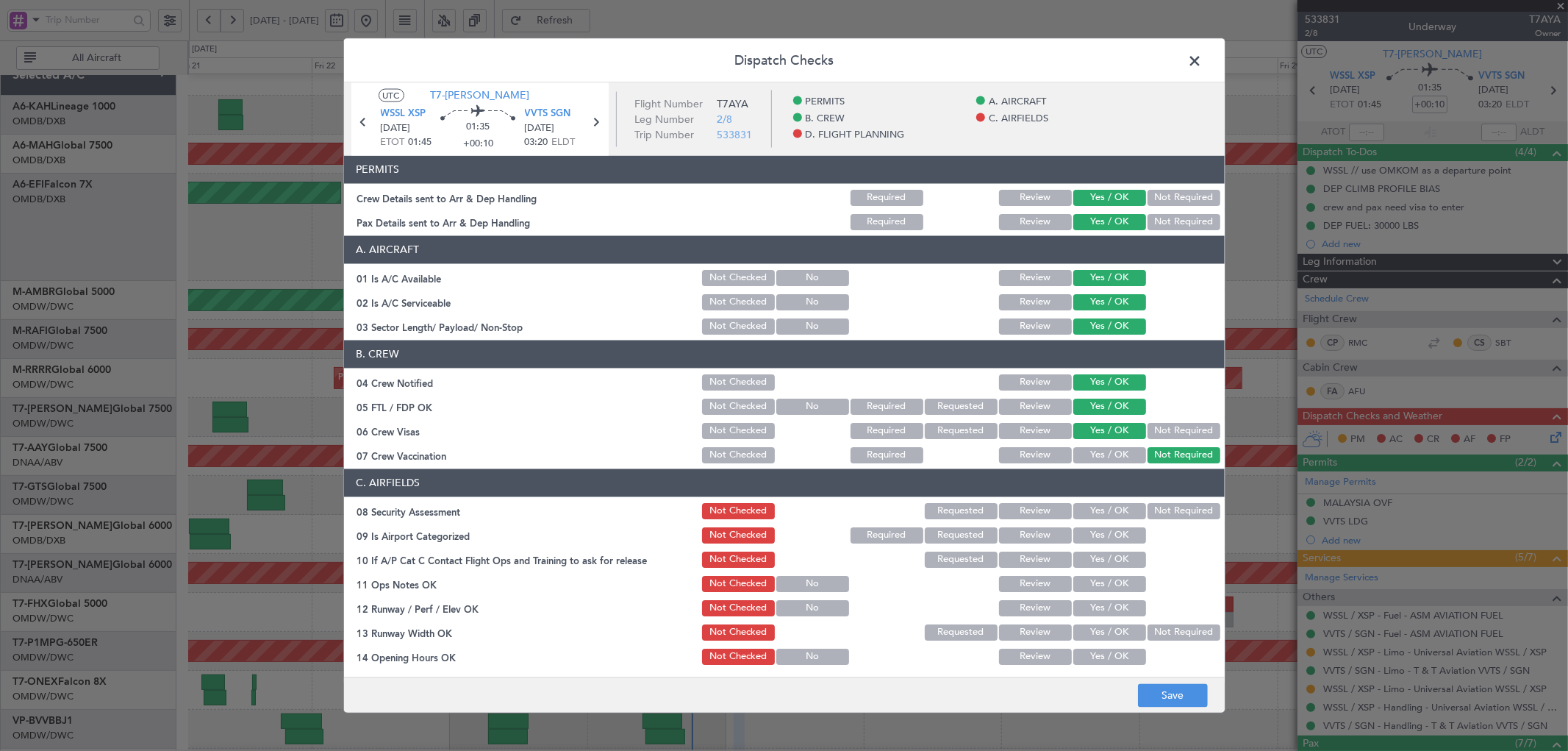
drag, startPoint x: 1089, startPoint y: 507, endPoint x: 1089, endPoint y: 517, distance: 10.0
click at [1089, 510] on button "Yes / OK" at bounding box center [1109, 510] width 73 height 16
drag, startPoint x: 1091, startPoint y: 530, endPoint x: 1077, endPoint y: 562, distance: 34.9
click at [1091, 532] on button "Yes / OK" at bounding box center [1109, 534] width 73 height 16
click at [1078, 565] on button "Yes / OK" at bounding box center [1109, 558] width 73 height 16
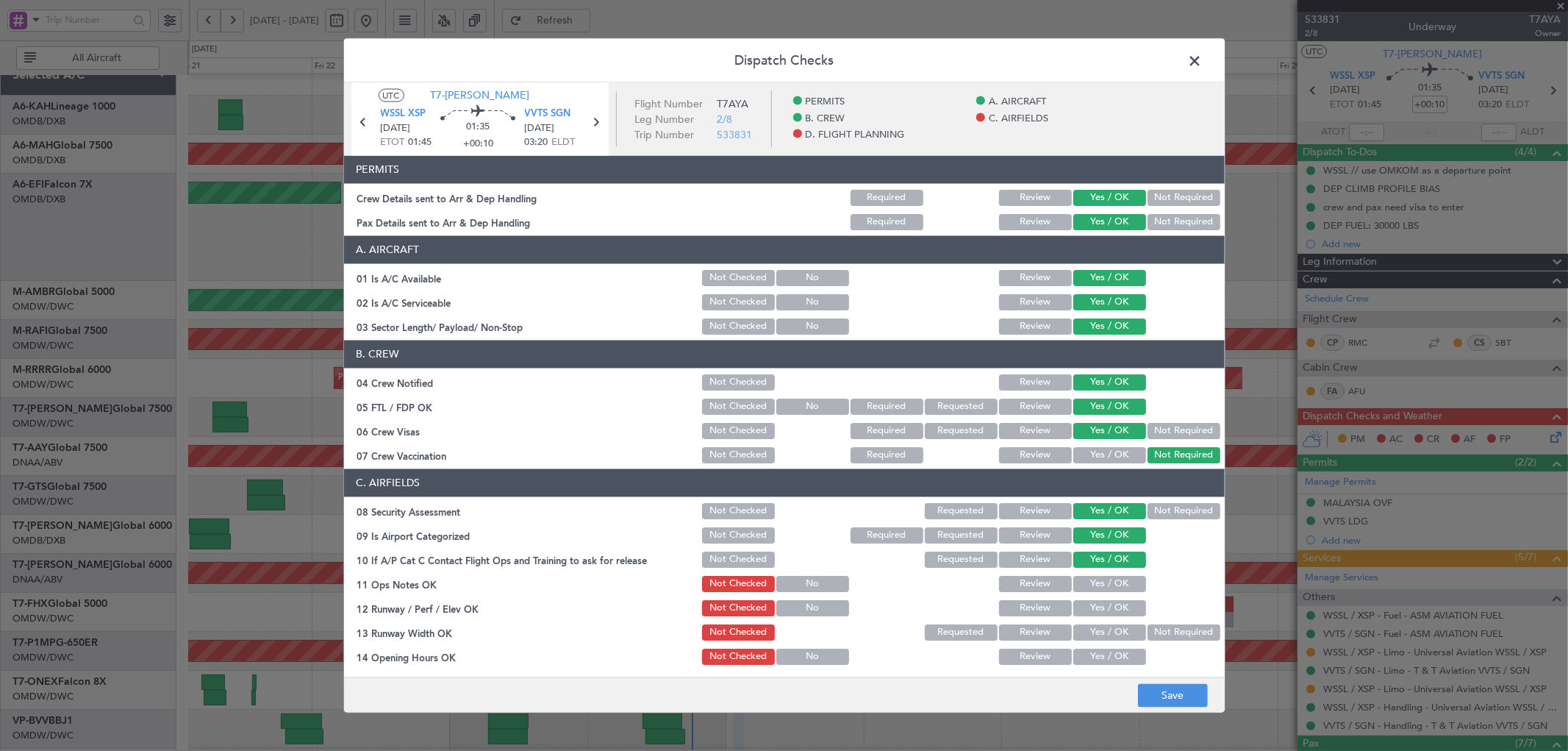
drag, startPoint x: 1087, startPoint y: 582, endPoint x: 1075, endPoint y: 608, distance: 28.6
click at [1088, 586] on button "Yes / OK" at bounding box center [1109, 583] width 73 height 16
drag, startPoint x: 1075, startPoint y: 608, endPoint x: 1077, endPoint y: 615, distance: 7.3
click at [1075, 608] on button "Yes / OK" at bounding box center [1109, 607] width 73 height 16
drag, startPoint x: 1097, startPoint y: 626, endPoint x: 1070, endPoint y: 653, distance: 38.2
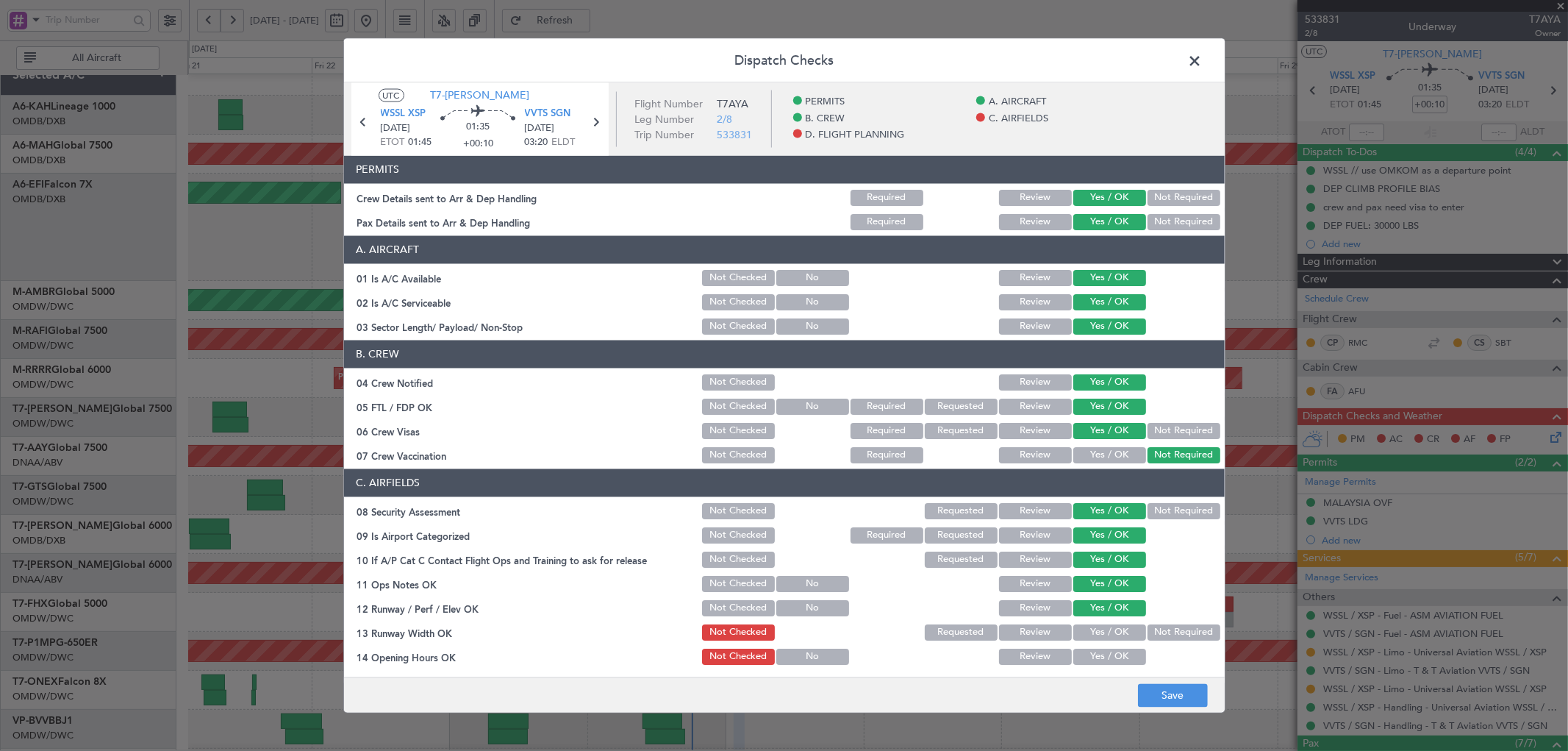
click at [1096, 628] on button "Yes / OK" at bounding box center [1109, 631] width 73 height 16
click at [1073, 653] on button "Yes / OK" at bounding box center [1109, 656] width 73 height 16
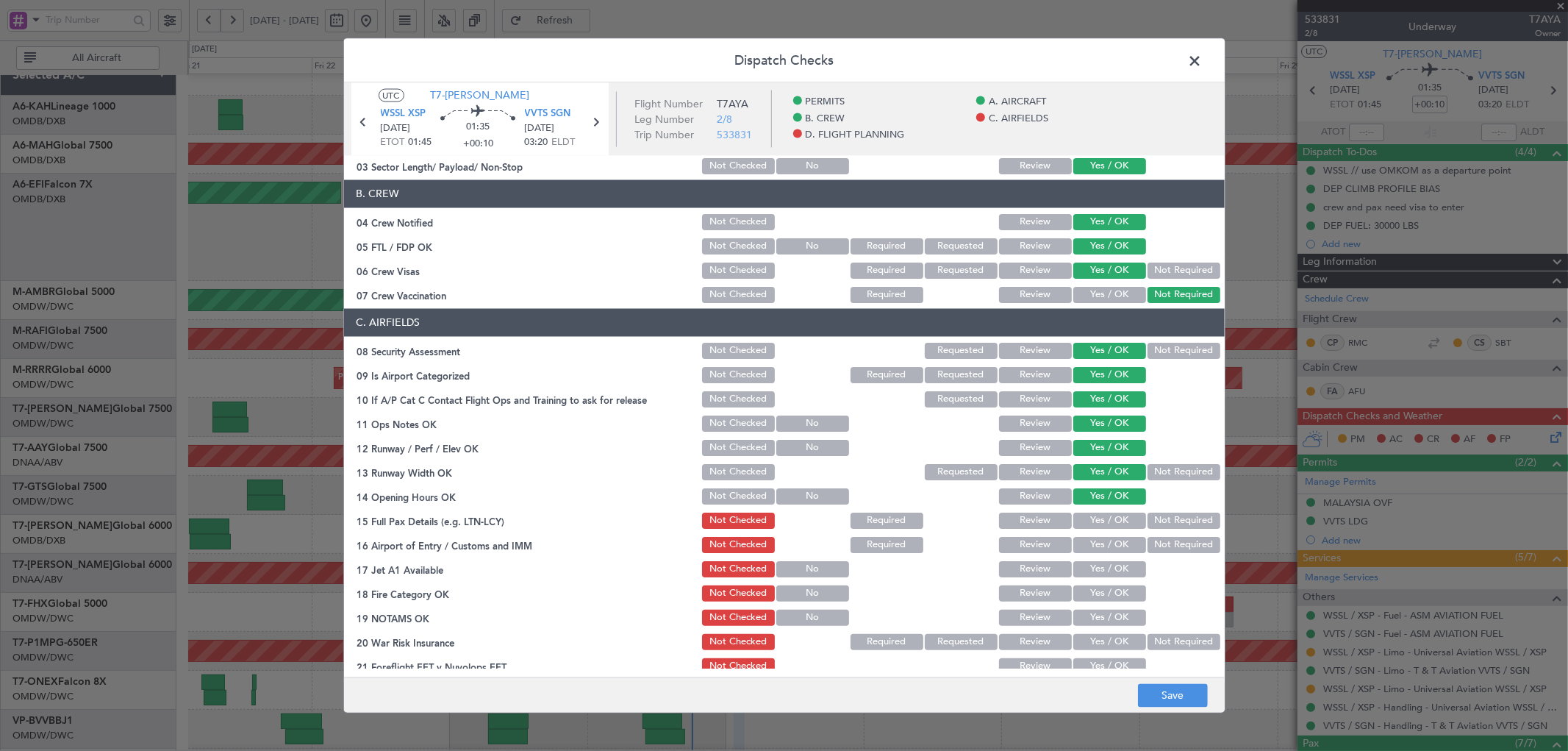
scroll to position [327, 0]
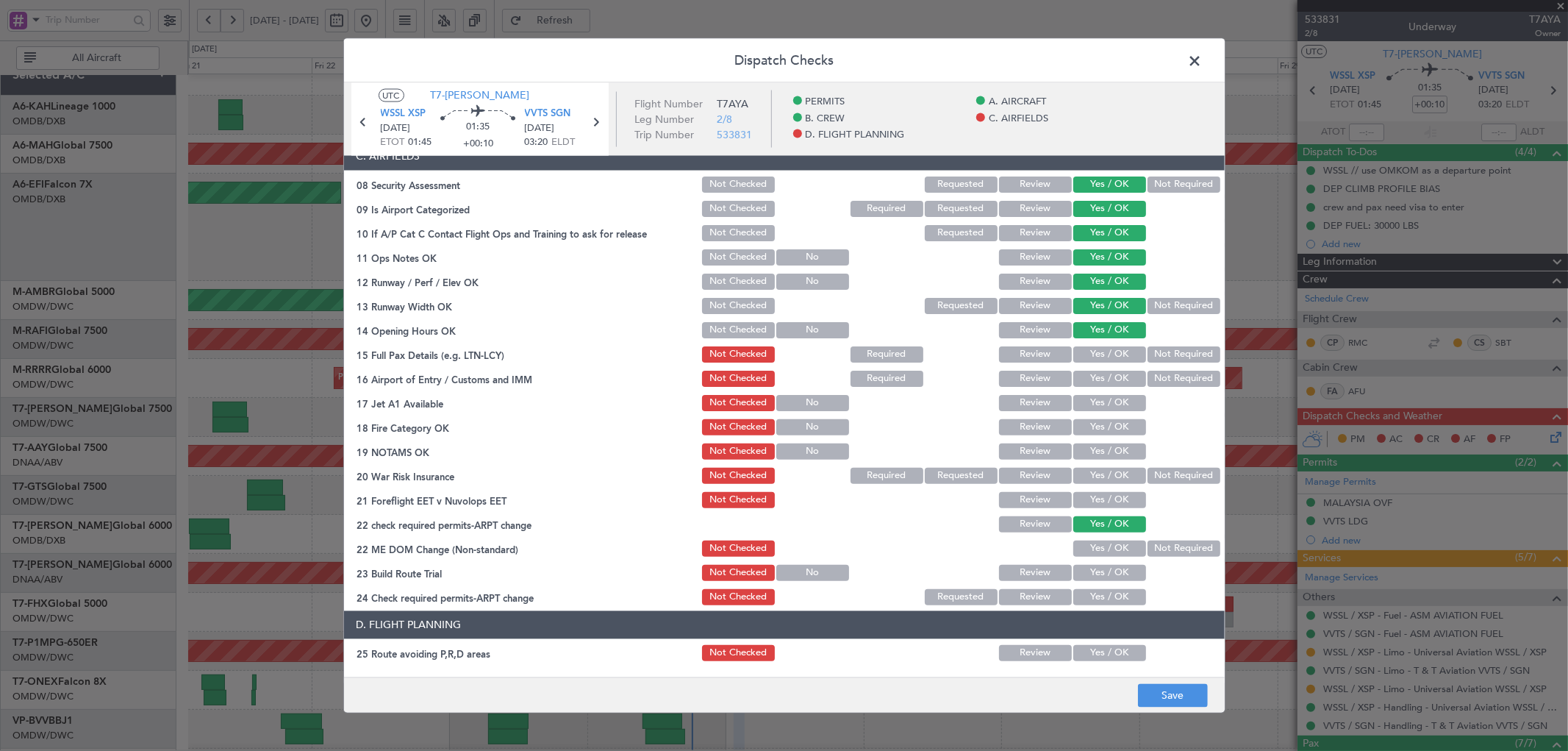
click at [1097, 349] on button "Yes / OK" at bounding box center [1109, 353] width 73 height 16
click at [1094, 377] on button "Yes / OK" at bounding box center [1109, 378] width 73 height 16
click at [1088, 411] on div "Yes / OK" at bounding box center [1107, 402] width 74 height 21
click at [1089, 400] on button "Yes / OK" at bounding box center [1109, 402] width 73 height 16
drag, startPoint x: 1087, startPoint y: 421, endPoint x: 1094, endPoint y: 467, distance: 46.5
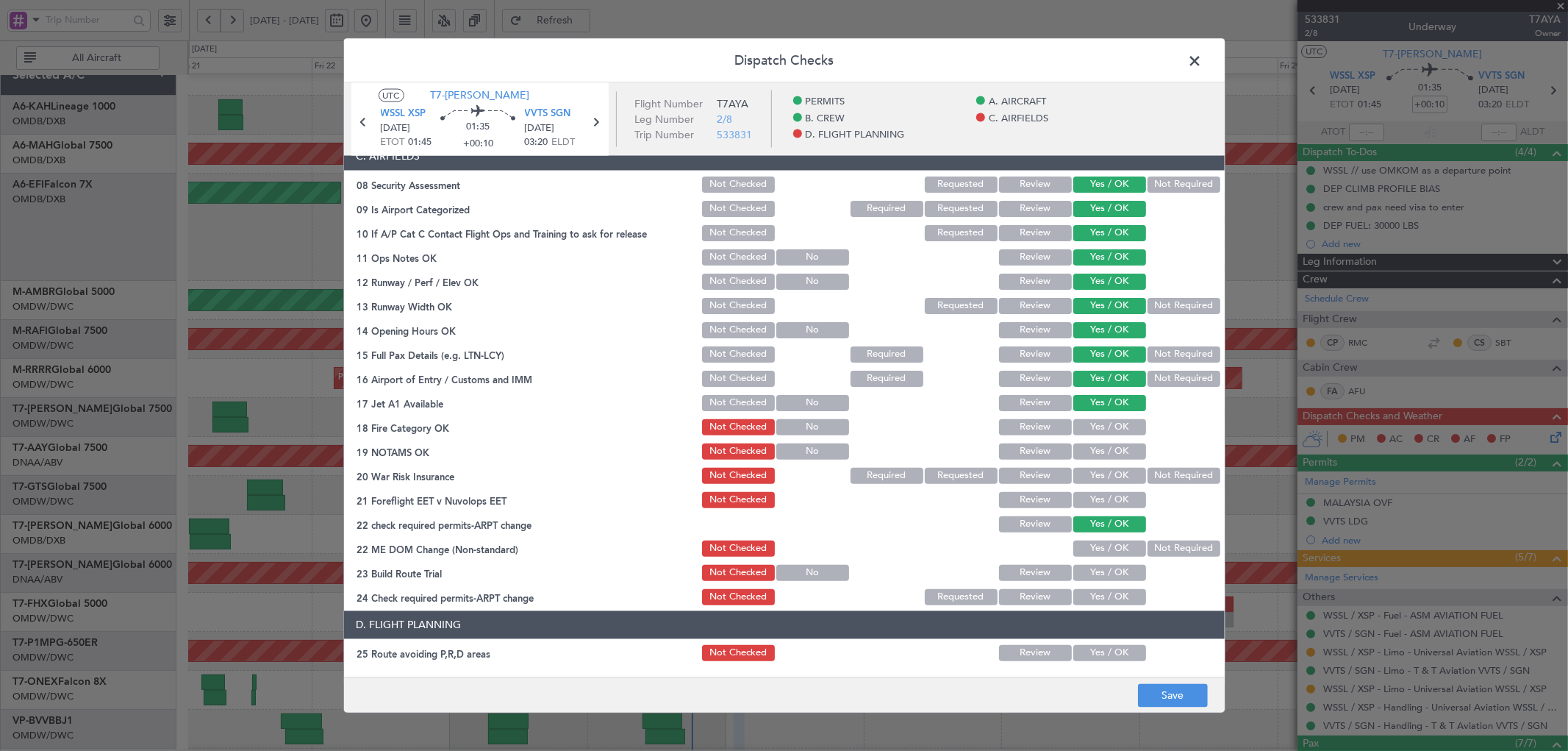
click at [1088, 423] on button "Yes / OK" at bounding box center [1109, 426] width 73 height 16
click at [1096, 450] on button "Yes / OK" at bounding box center [1109, 451] width 73 height 16
click at [1166, 474] on button "Not Required" at bounding box center [1184, 474] width 73 height 16
click at [1111, 500] on button "Yes / OK" at bounding box center [1109, 499] width 73 height 16
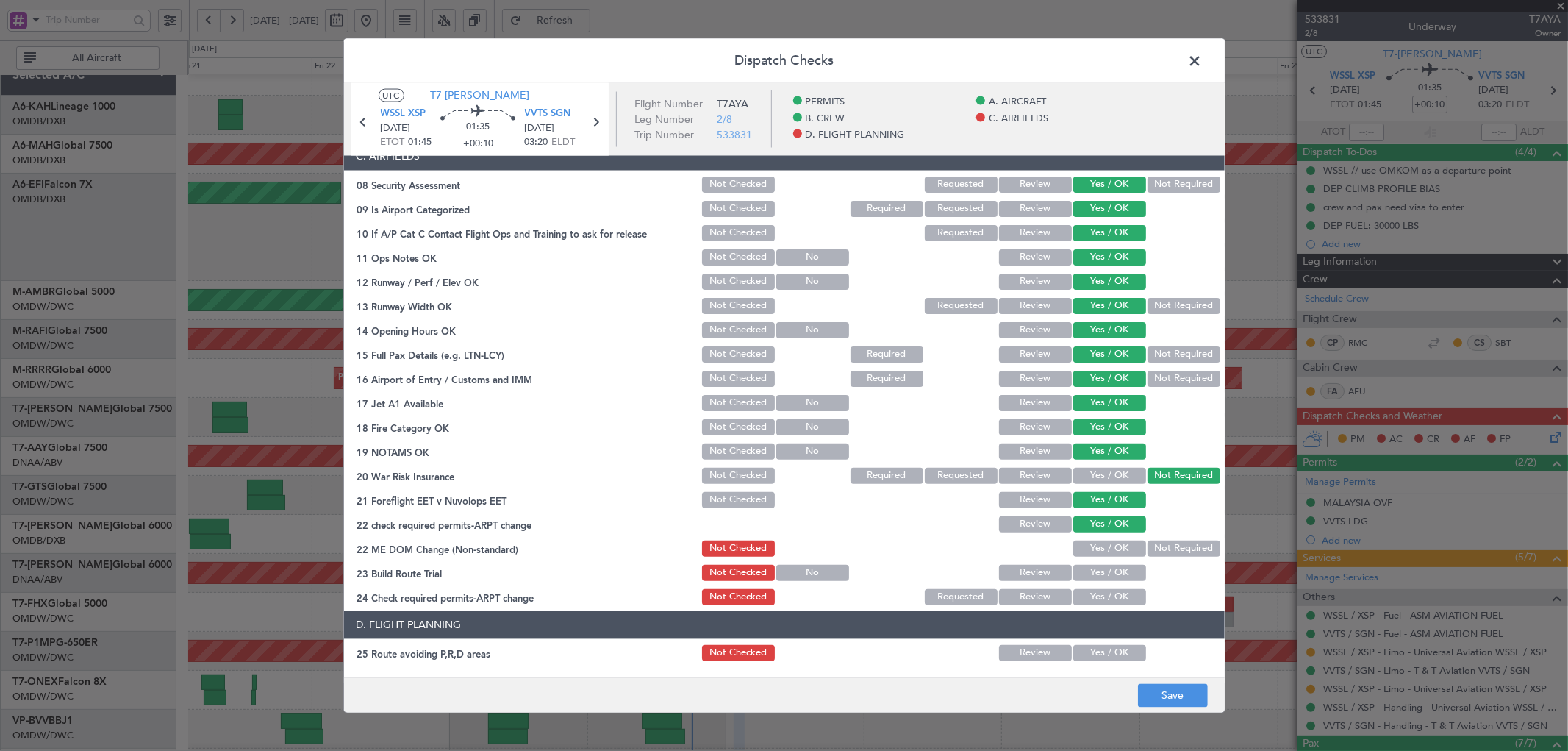
click at [1094, 546] on button "Yes / OK" at bounding box center [1109, 547] width 73 height 16
click at [1090, 572] on button "Yes / OK" at bounding box center [1109, 572] width 73 height 16
click at [1082, 595] on button "Yes / OK" at bounding box center [1109, 595] width 73 height 16
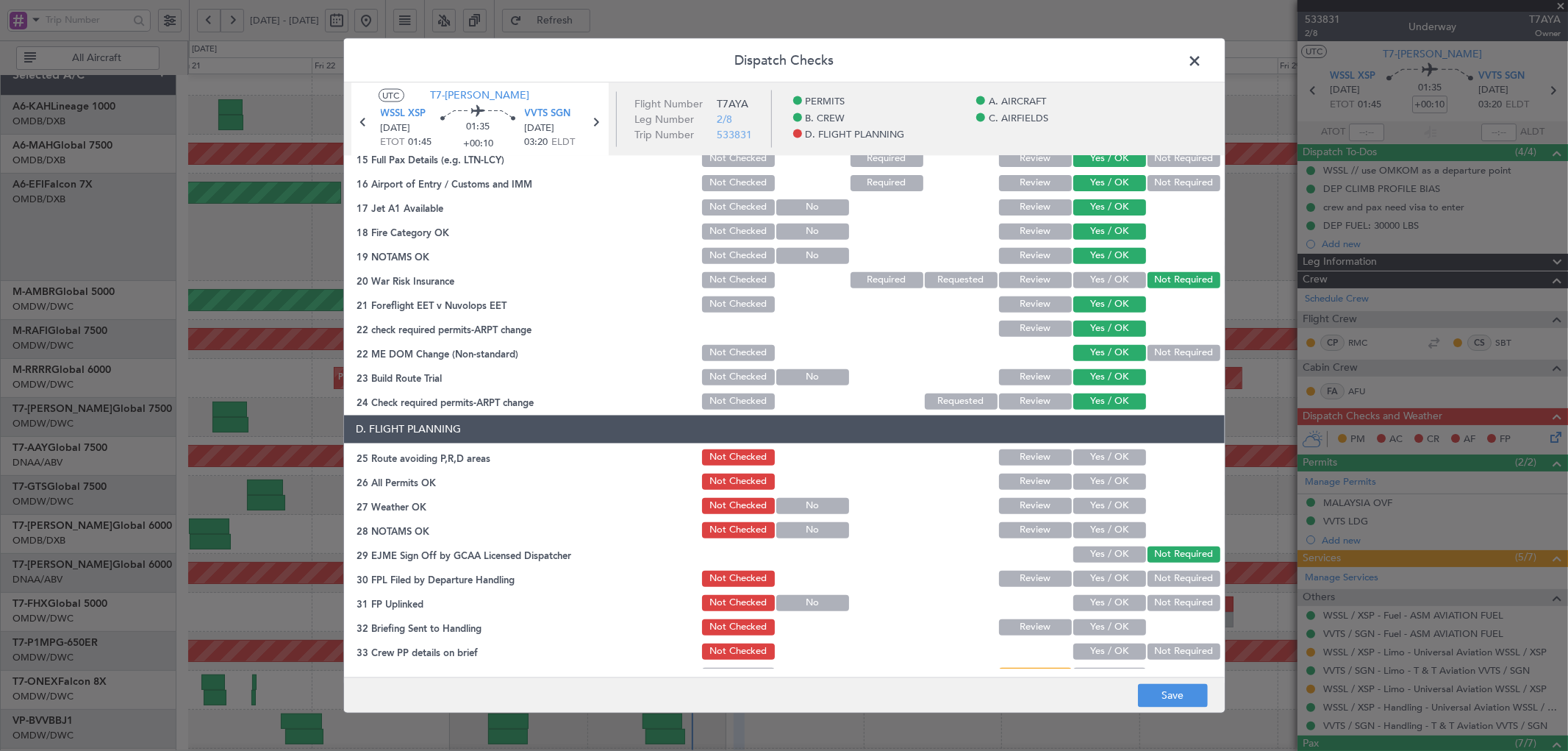
scroll to position [544, 0]
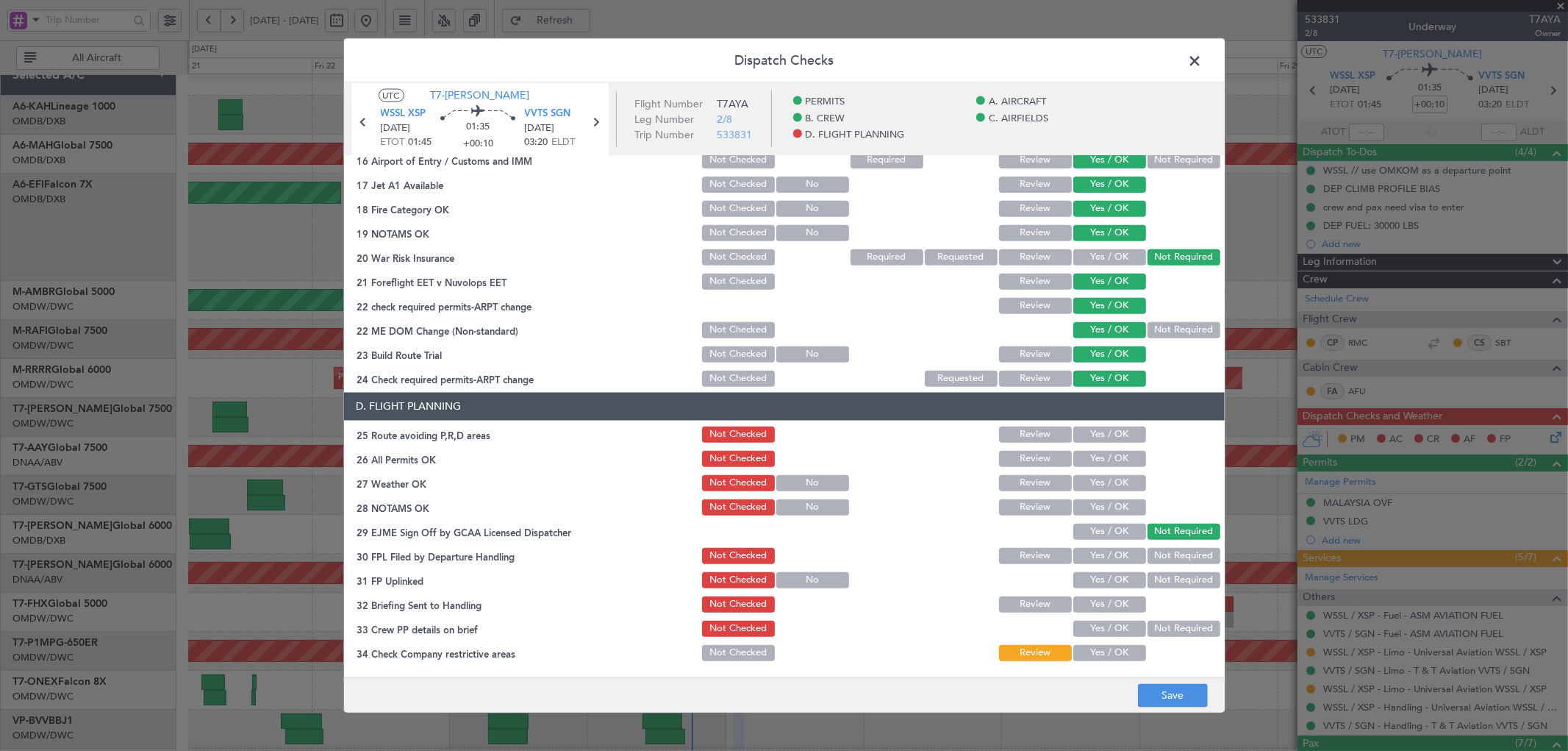
click at [1091, 439] on button "Yes / OK" at bounding box center [1109, 433] width 73 height 16
drag, startPoint x: 1091, startPoint y: 456, endPoint x: 1091, endPoint y: 470, distance: 14.0
click at [1091, 459] on button "Yes / OK" at bounding box center [1109, 458] width 73 height 16
drag, startPoint x: 1091, startPoint y: 474, endPoint x: 1093, endPoint y: 486, distance: 12.2
click at [1092, 482] on button "Yes / OK" at bounding box center [1109, 482] width 73 height 16
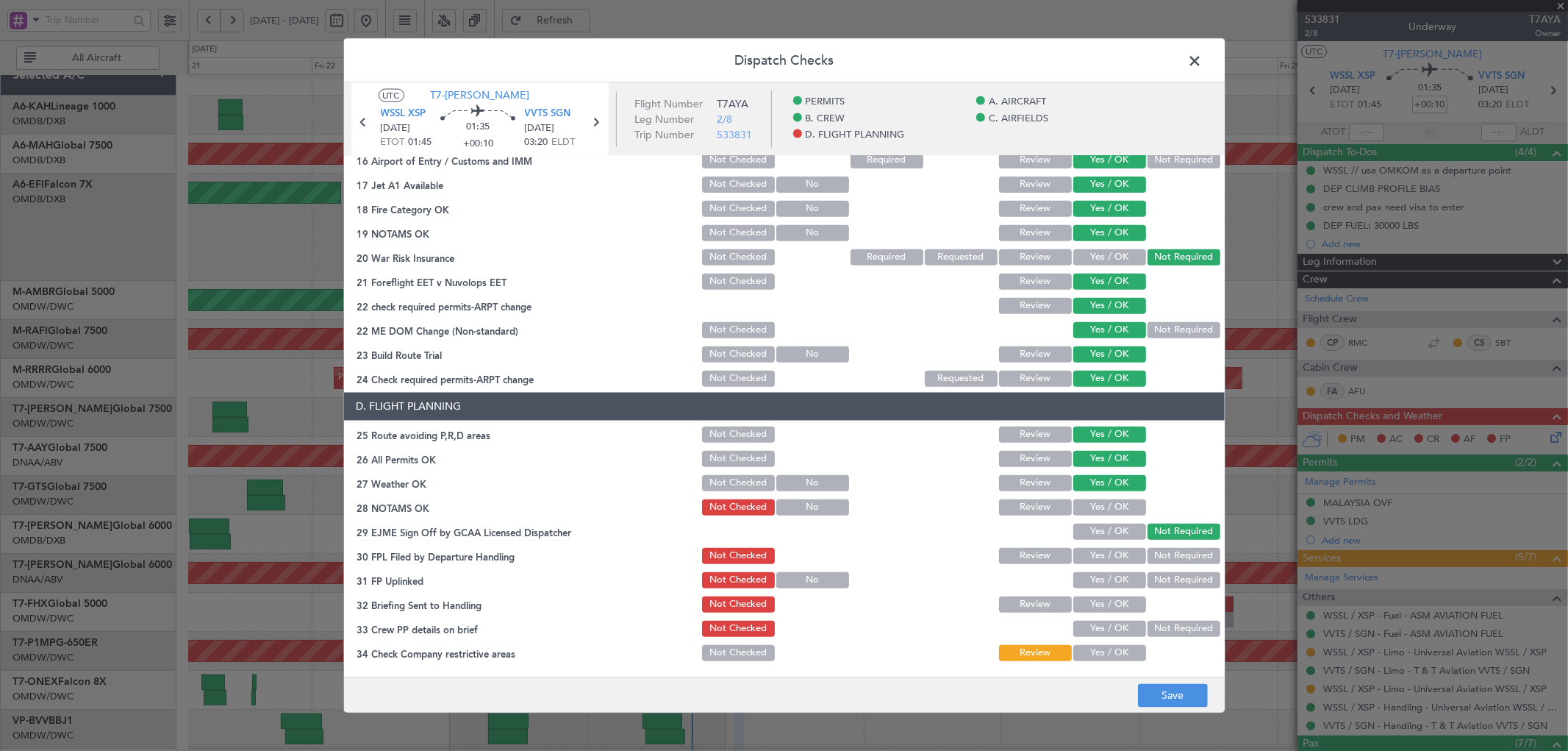
click at [1092, 501] on button "Yes / OK" at bounding box center [1109, 506] width 73 height 16
drag, startPoint x: 1093, startPoint y: 527, endPoint x: 1093, endPoint y: 550, distance: 23.0
click at [1094, 530] on button "Yes / OK" at bounding box center [1109, 531] width 73 height 16
drag, startPoint x: 1092, startPoint y: 552, endPoint x: 1090, endPoint y: 580, distance: 28.1
click at [1092, 553] on button "Yes / OK" at bounding box center [1109, 555] width 73 height 16
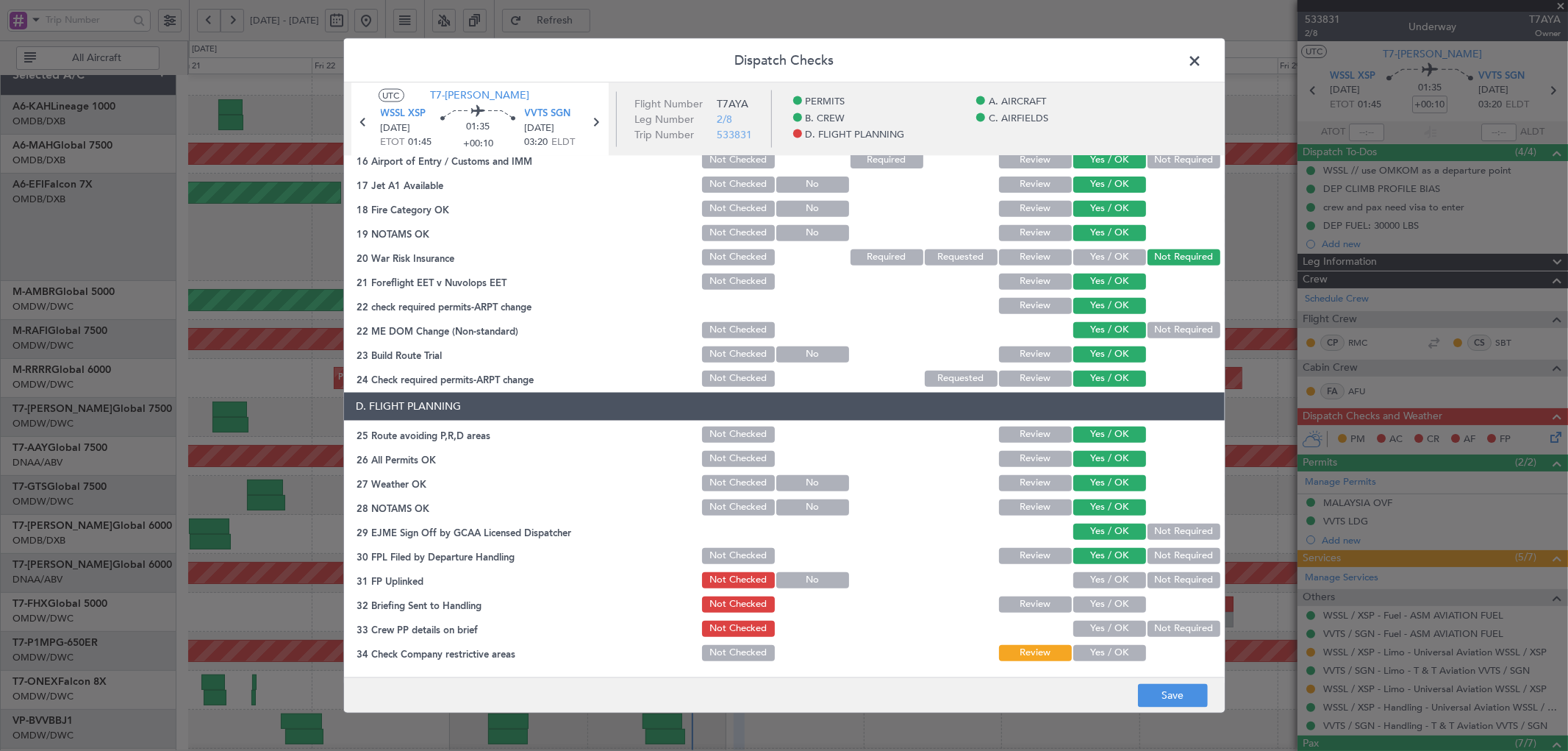
drag, startPoint x: 1090, startPoint y: 581, endPoint x: 1087, endPoint y: 601, distance: 20.2
click at [1090, 584] on button "Yes / OK" at bounding box center [1109, 579] width 73 height 16
click at [1085, 608] on button "Yes / OK" at bounding box center [1109, 603] width 73 height 16
click at [1082, 635] on button "Yes / OK" at bounding box center [1109, 628] width 73 height 16
click at [1082, 652] on button "Yes / OK" at bounding box center [1109, 652] width 73 height 16
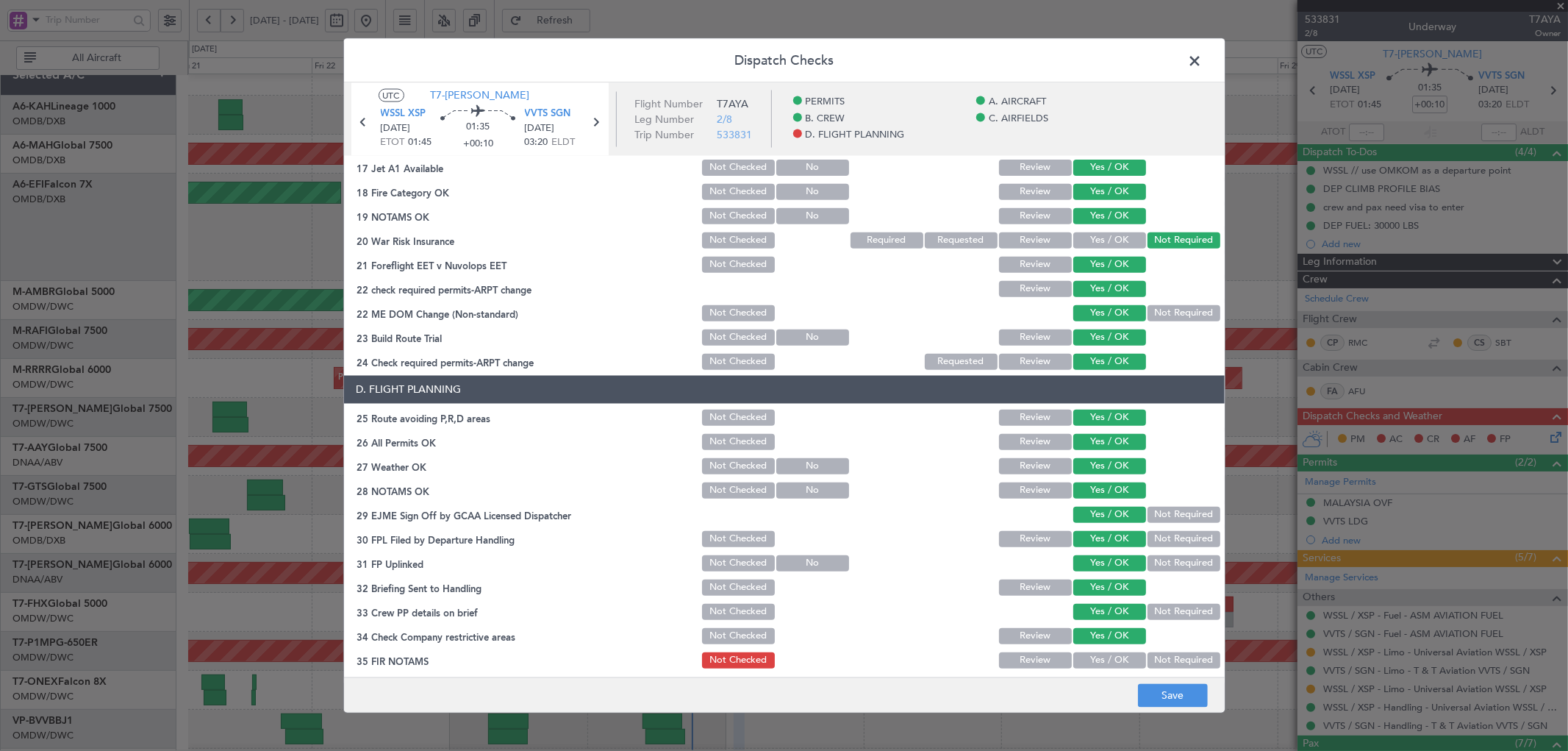
scroll to position [567, 0]
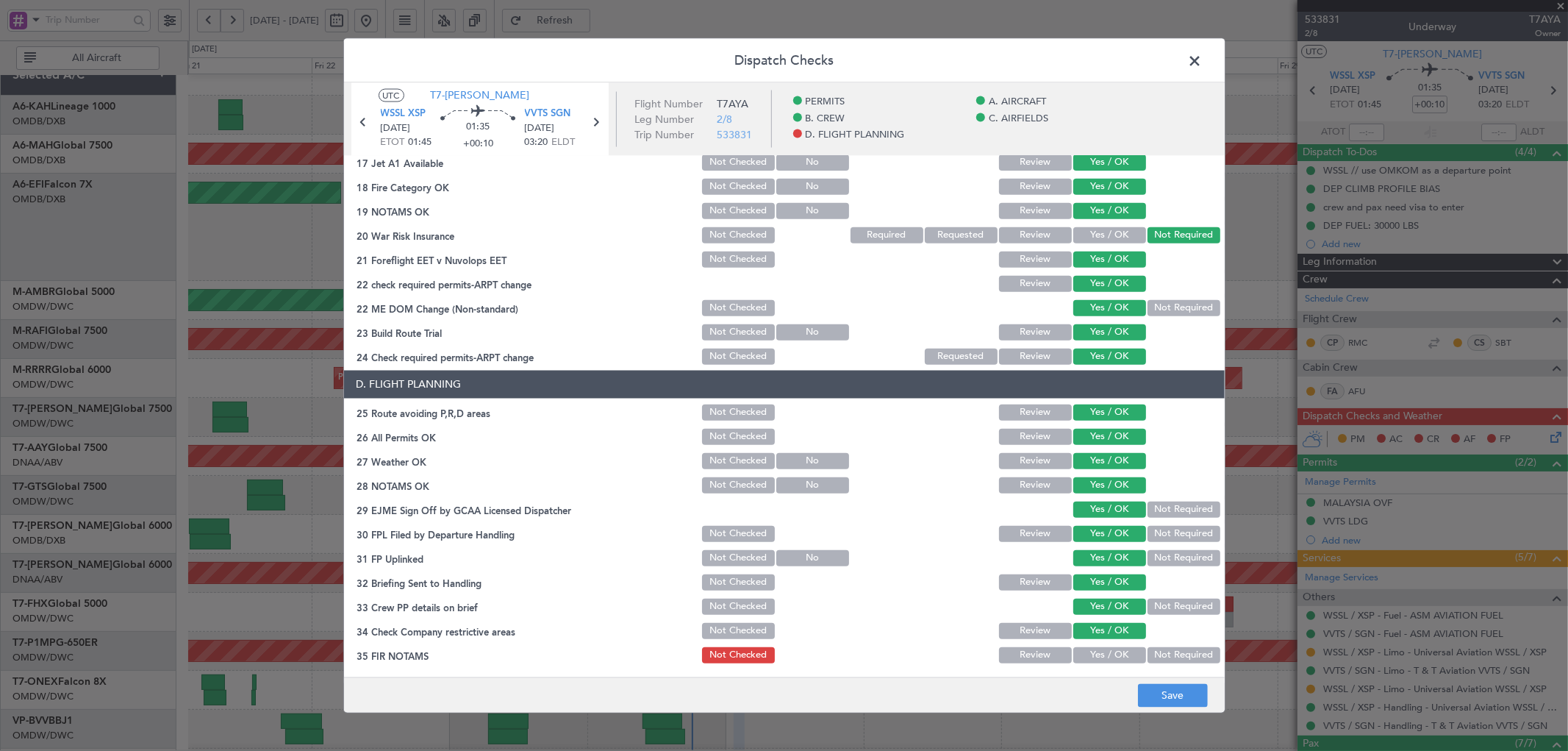
click at [1082, 655] on button "Yes / OK" at bounding box center [1109, 654] width 73 height 16
click at [1152, 695] on button "Save" at bounding box center [1172, 696] width 70 height 24
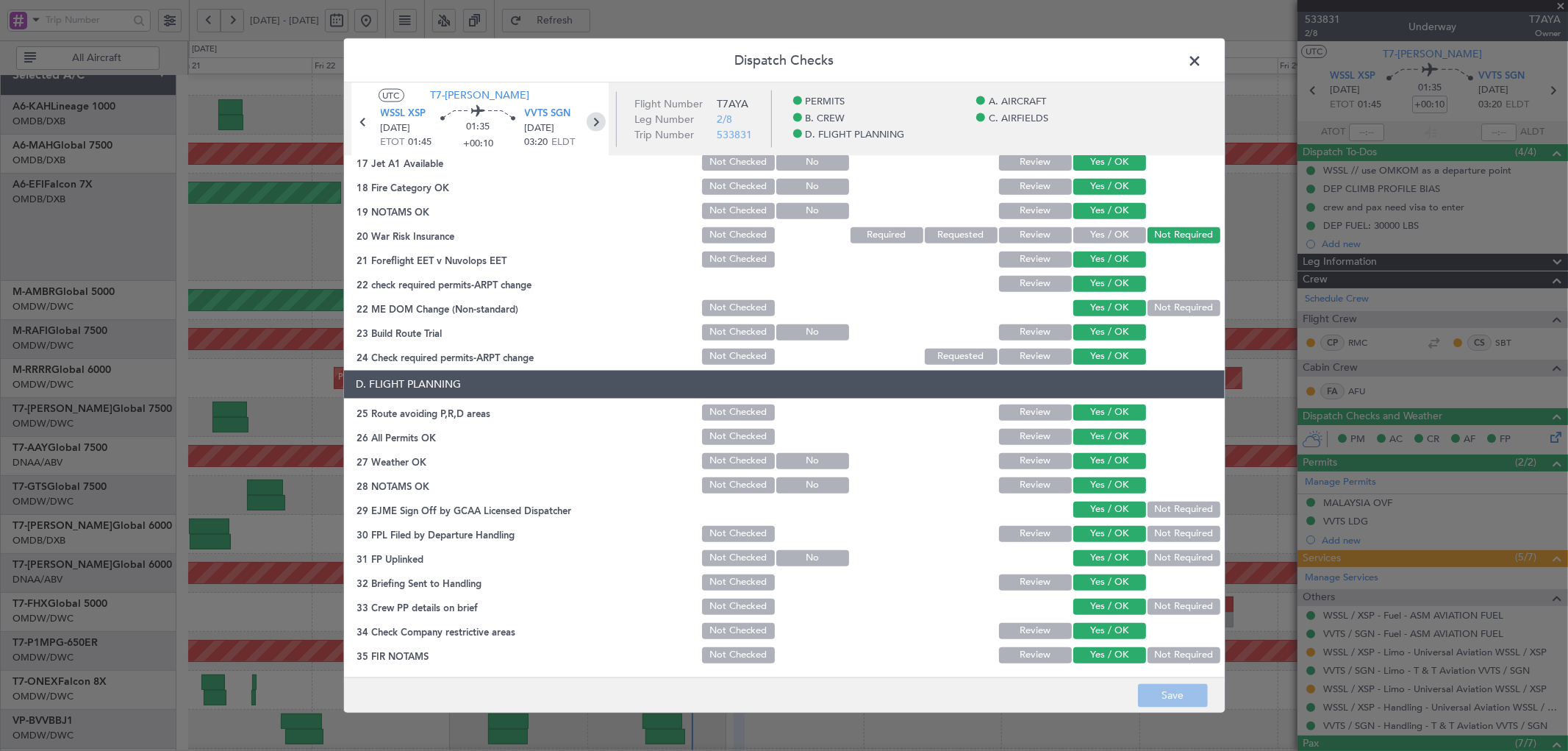
click at [603, 127] on icon at bounding box center [596, 121] width 19 height 19
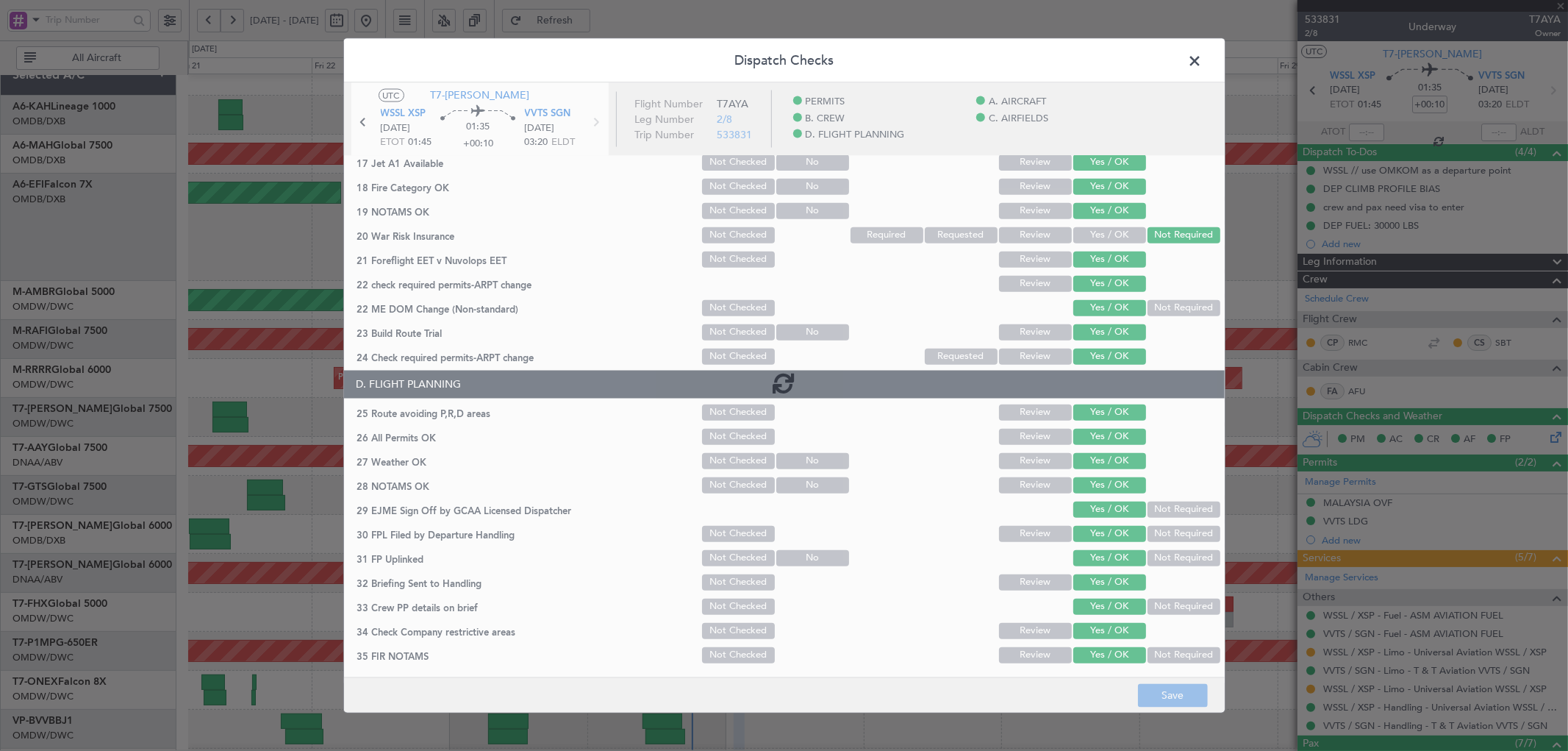
type input "+00:35"
type input "6"
type input "+00:35"
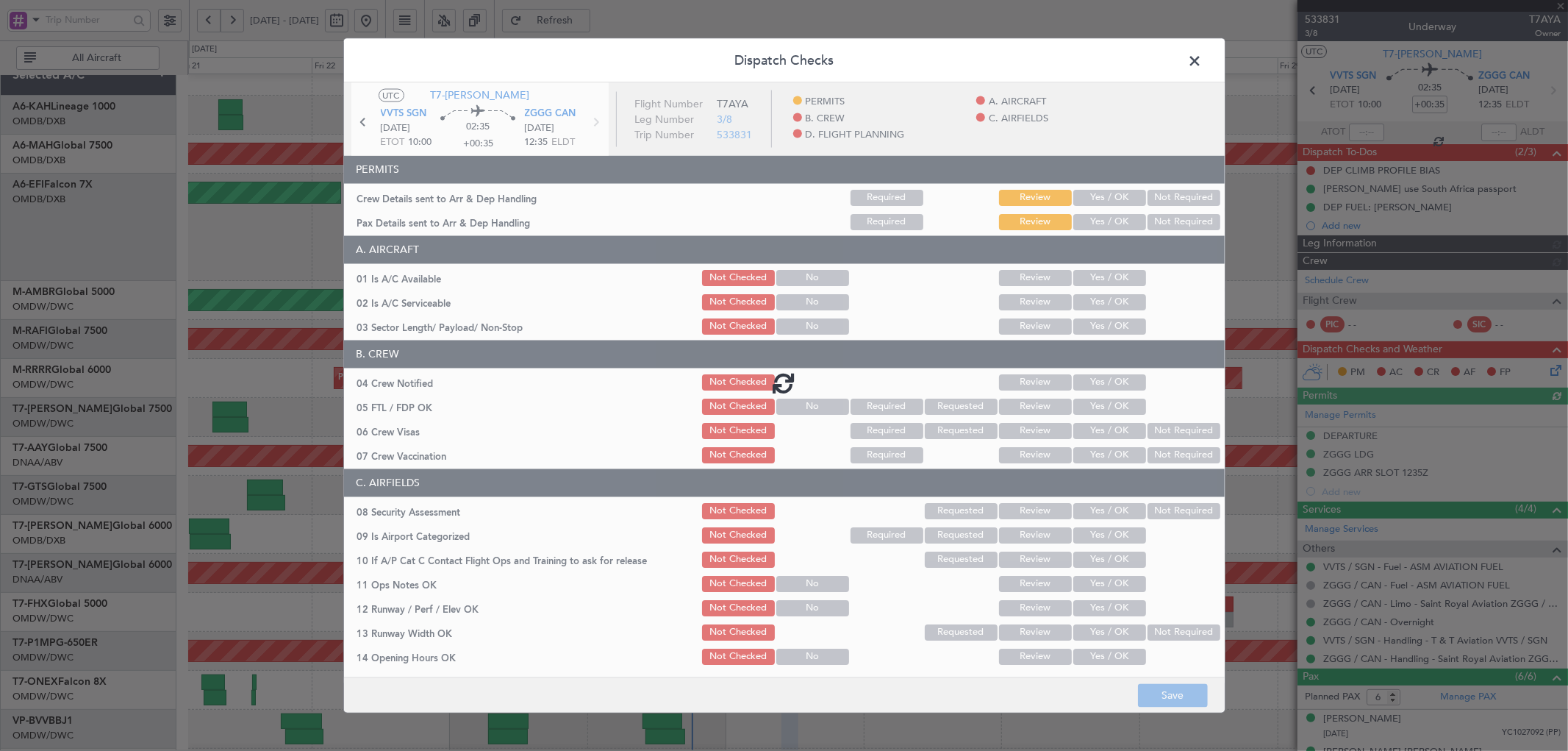
type input "[PERSON_NAME] (ANI)"
type input "7060"
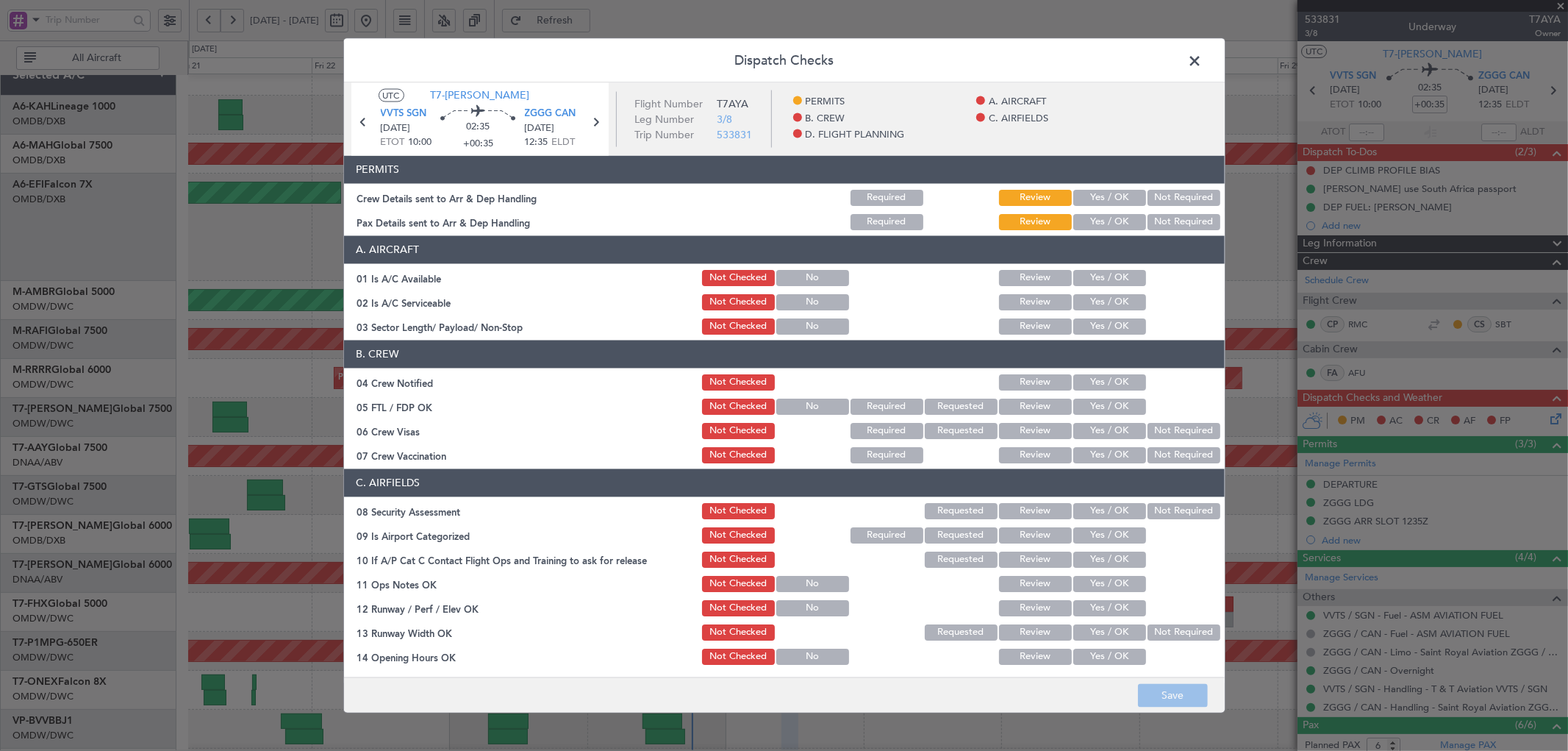
click at [1110, 192] on button "Yes / OK" at bounding box center [1109, 197] width 73 height 16
click at [1088, 219] on button "Yes / OK" at bounding box center [1109, 221] width 73 height 16
click at [1093, 277] on button "Yes / OK" at bounding box center [1109, 277] width 73 height 16
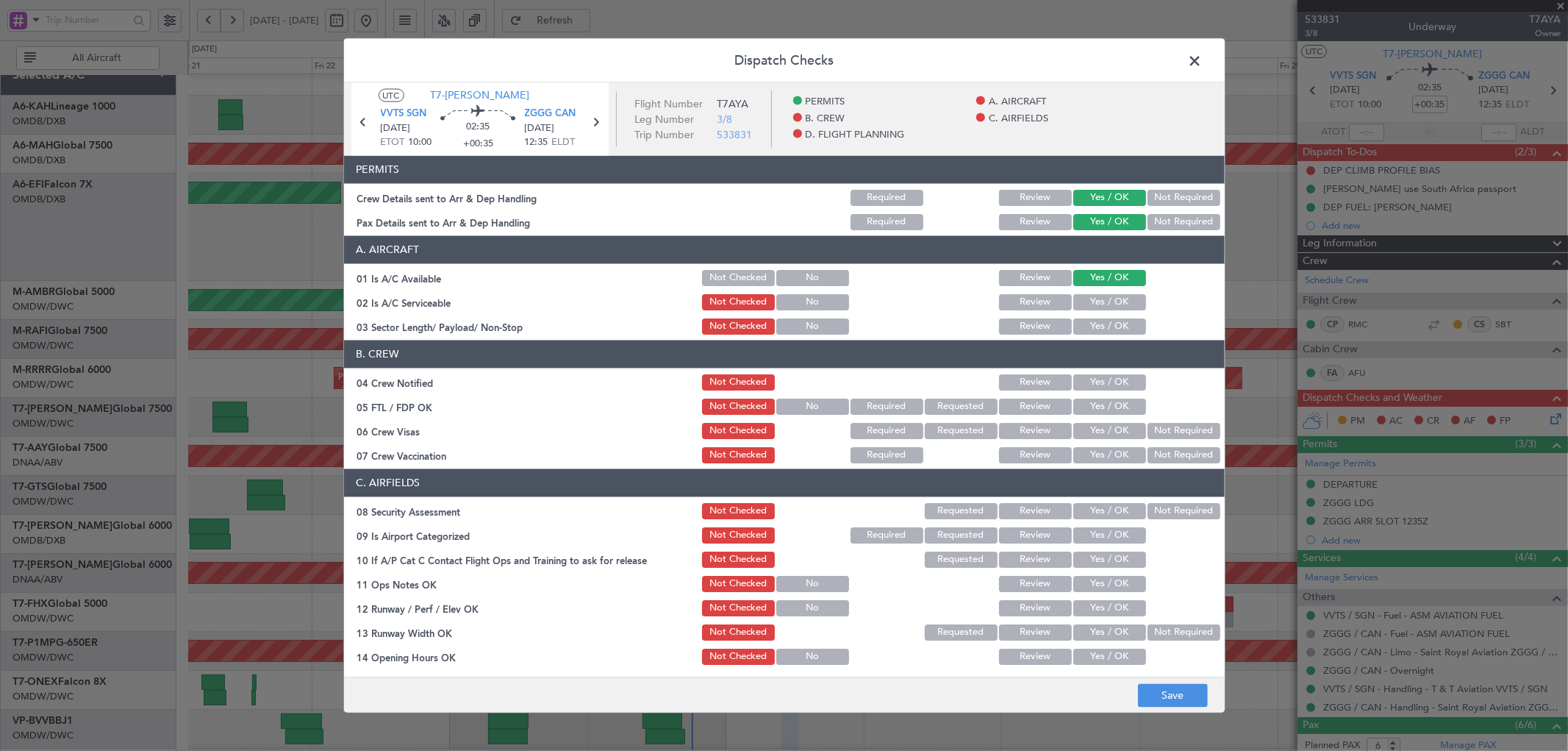
drag, startPoint x: 1088, startPoint y: 294, endPoint x: 1088, endPoint y: 309, distance: 15.0
click at [1088, 296] on button "Yes / OK" at bounding box center [1109, 301] width 73 height 16
drag, startPoint x: 1088, startPoint y: 320, endPoint x: 1089, endPoint y: 385, distance: 65.0
click at [1088, 321] on button "Yes / OK" at bounding box center [1109, 326] width 73 height 16
drag, startPoint x: 1093, startPoint y: 375, endPoint x: 1085, endPoint y: 398, distance: 24.4
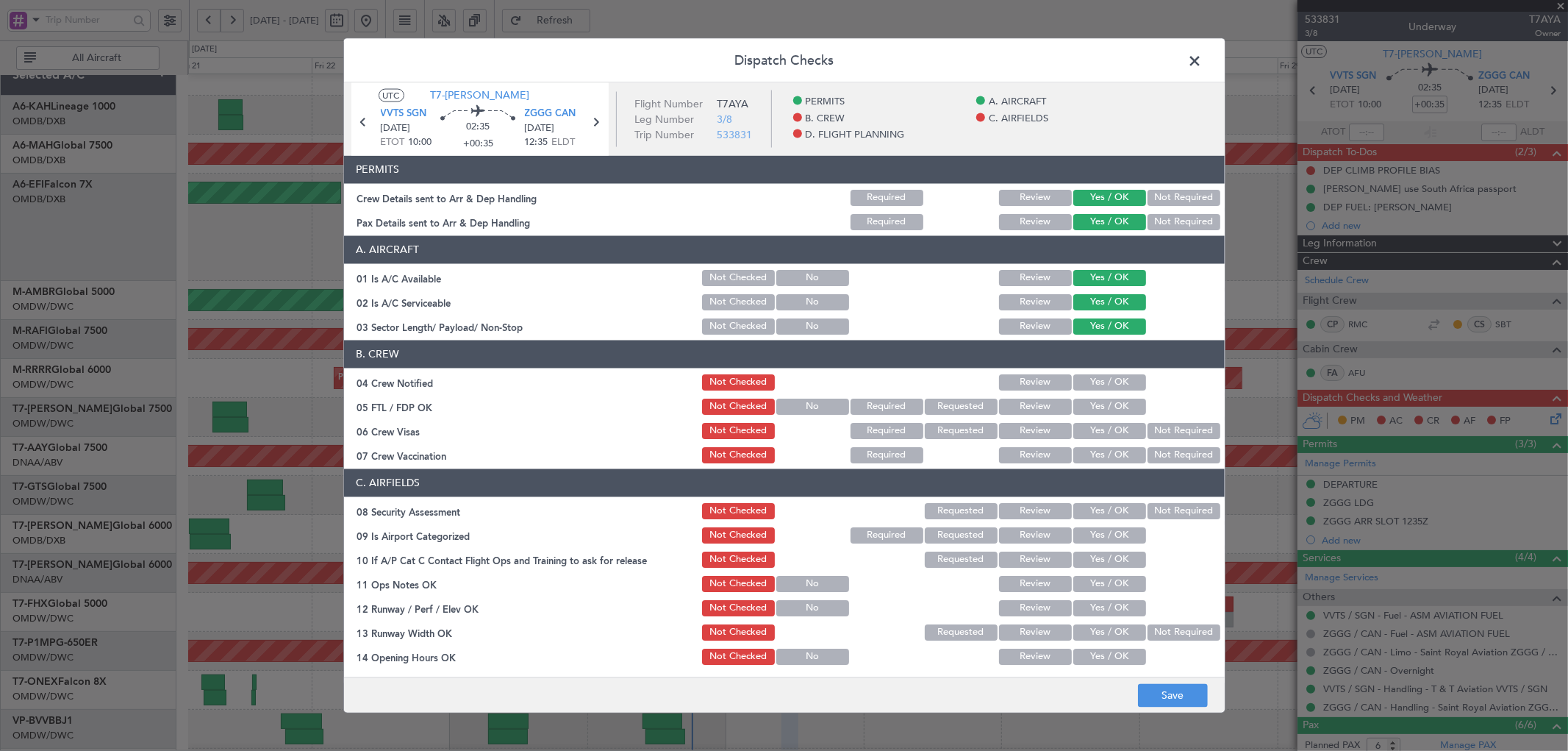
click at [1093, 376] on button "Yes / OK" at bounding box center [1109, 381] width 73 height 16
click at [1084, 406] on button "Yes / OK" at bounding box center [1109, 406] width 73 height 16
click at [1088, 427] on button "Yes / OK" at bounding box center [1109, 430] width 73 height 16
drag, startPoint x: 1149, startPoint y: 454, endPoint x: 1111, endPoint y: 506, distance: 64.4
click at [1149, 453] on button "Not Required" at bounding box center [1184, 454] width 73 height 16
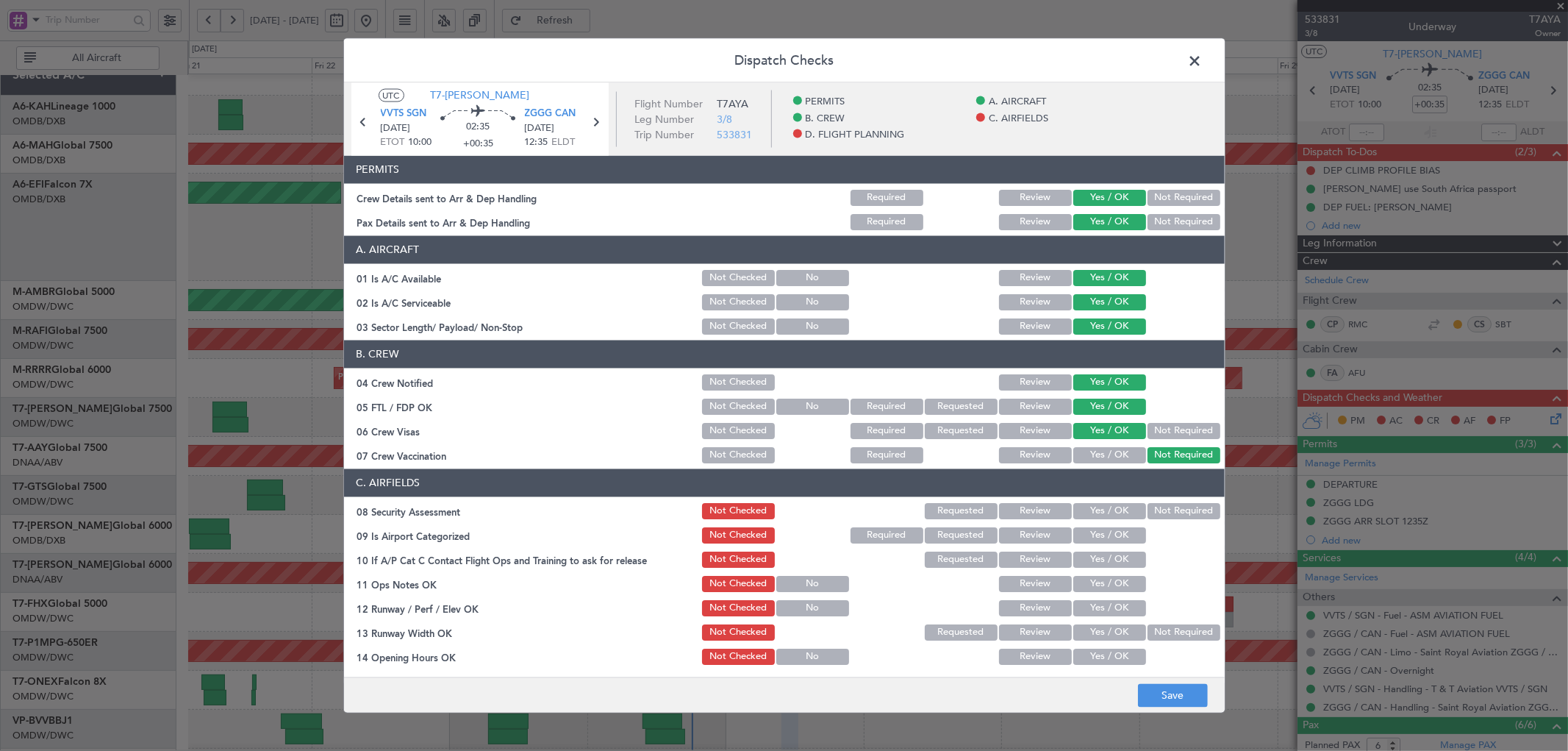
drag, startPoint x: 1088, startPoint y: 518, endPoint x: 1088, endPoint y: 539, distance: 21.0
click at [1087, 518] on button "Yes / OK" at bounding box center [1109, 510] width 73 height 16
click at [1090, 541] on button "Yes / OK" at bounding box center [1109, 534] width 73 height 16
click at [1086, 560] on button "Yes / OK" at bounding box center [1109, 558] width 73 height 16
click at [1087, 568] on div "Yes / OK" at bounding box center [1107, 558] width 74 height 21
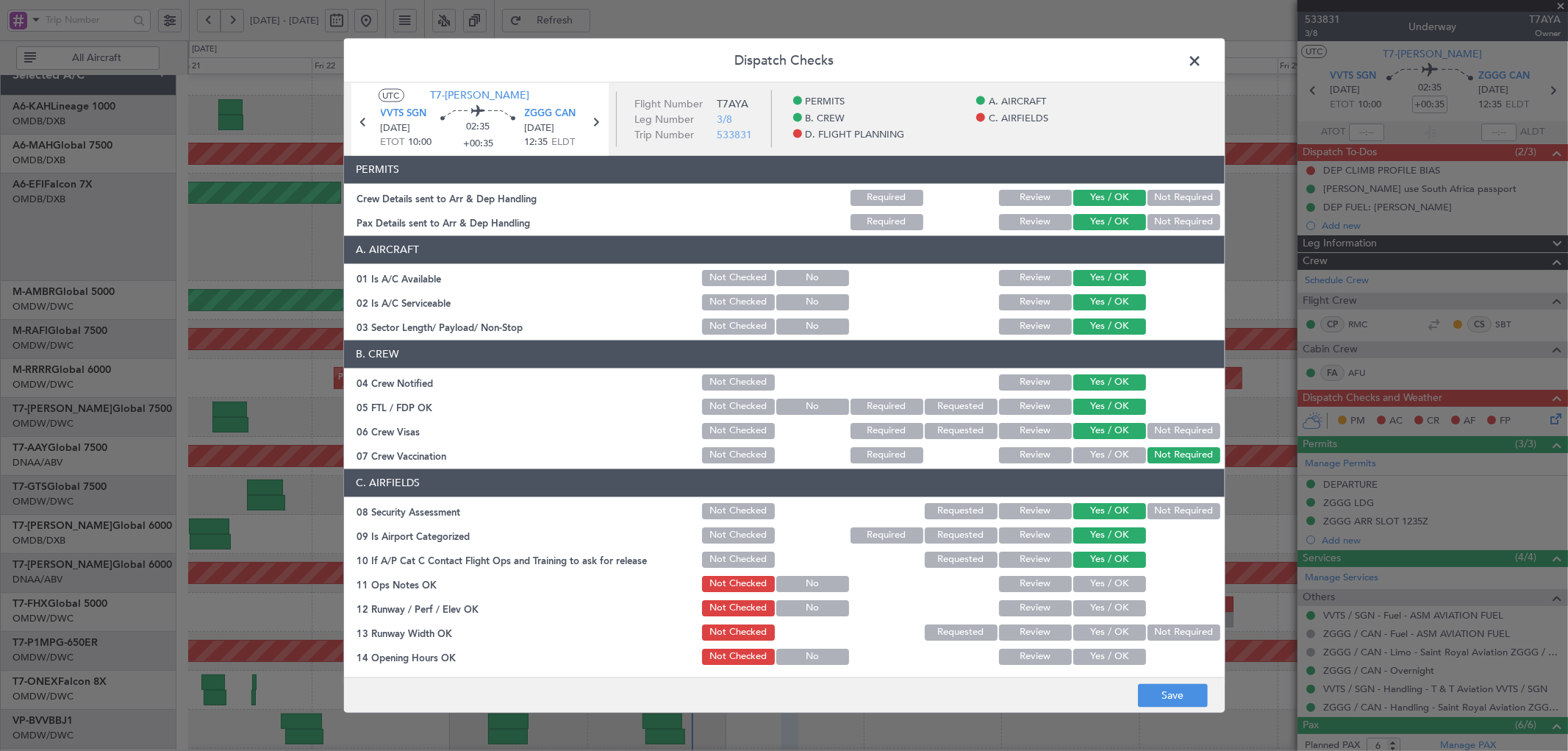
click at [1089, 586] on button "Yes / OK" at bounding box center [1109, 583] width 73 height 16
drag, startPoint x: 1091, startPoint y: 611, endPoint x: 1091, endPoint y: 622, distance: 11.0
click at [1091, 617] on div "Yes / OK" at bounding box center [1107, 606] width 74 height 21
click at [1091, 630] on button "Yes / OK" at bounding box center [1109, 631] width 73 height 16
click at [1091, 607] on button "Yes / OK" at bounding box center [1109, 607] width 73 height 16
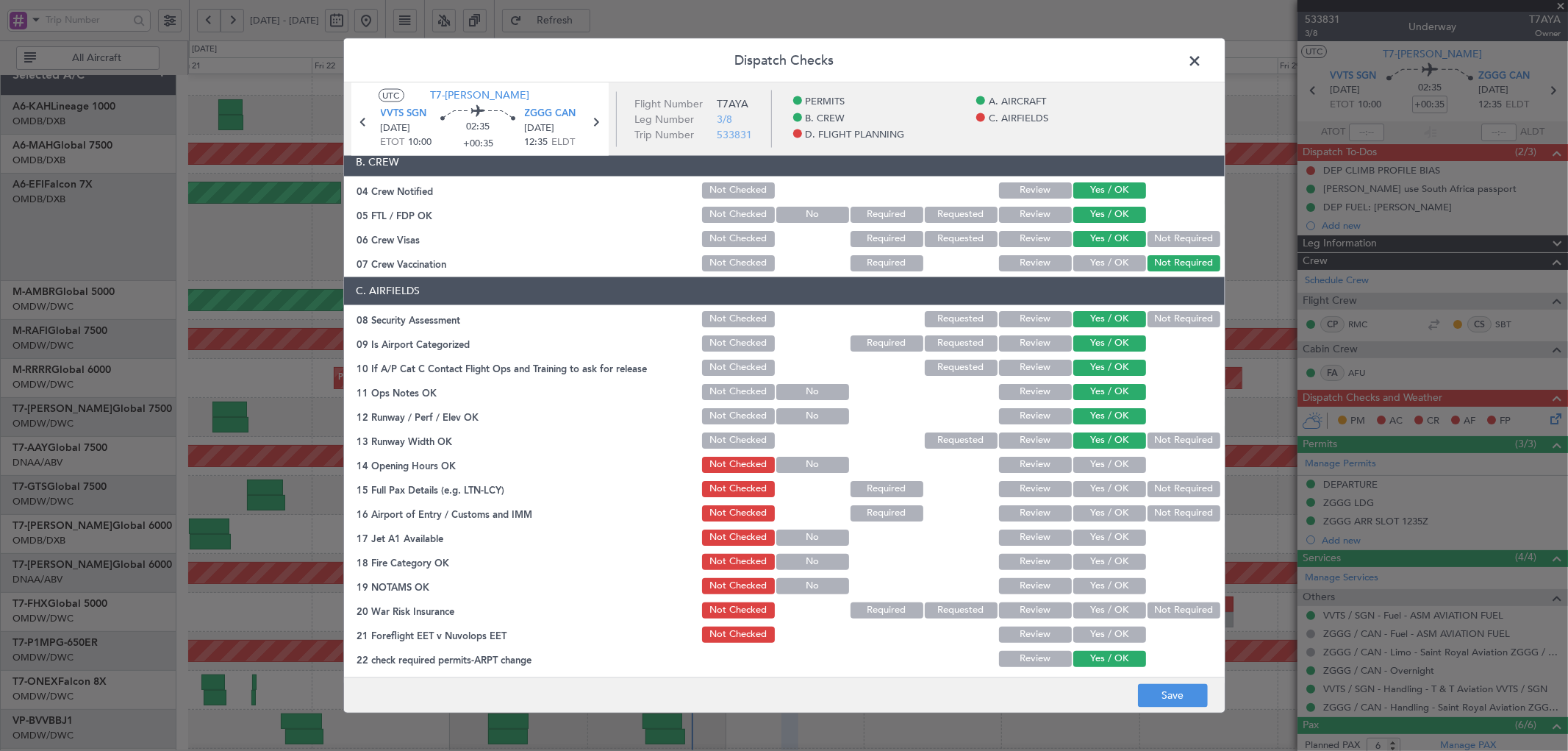
scroll to position [218, 0]
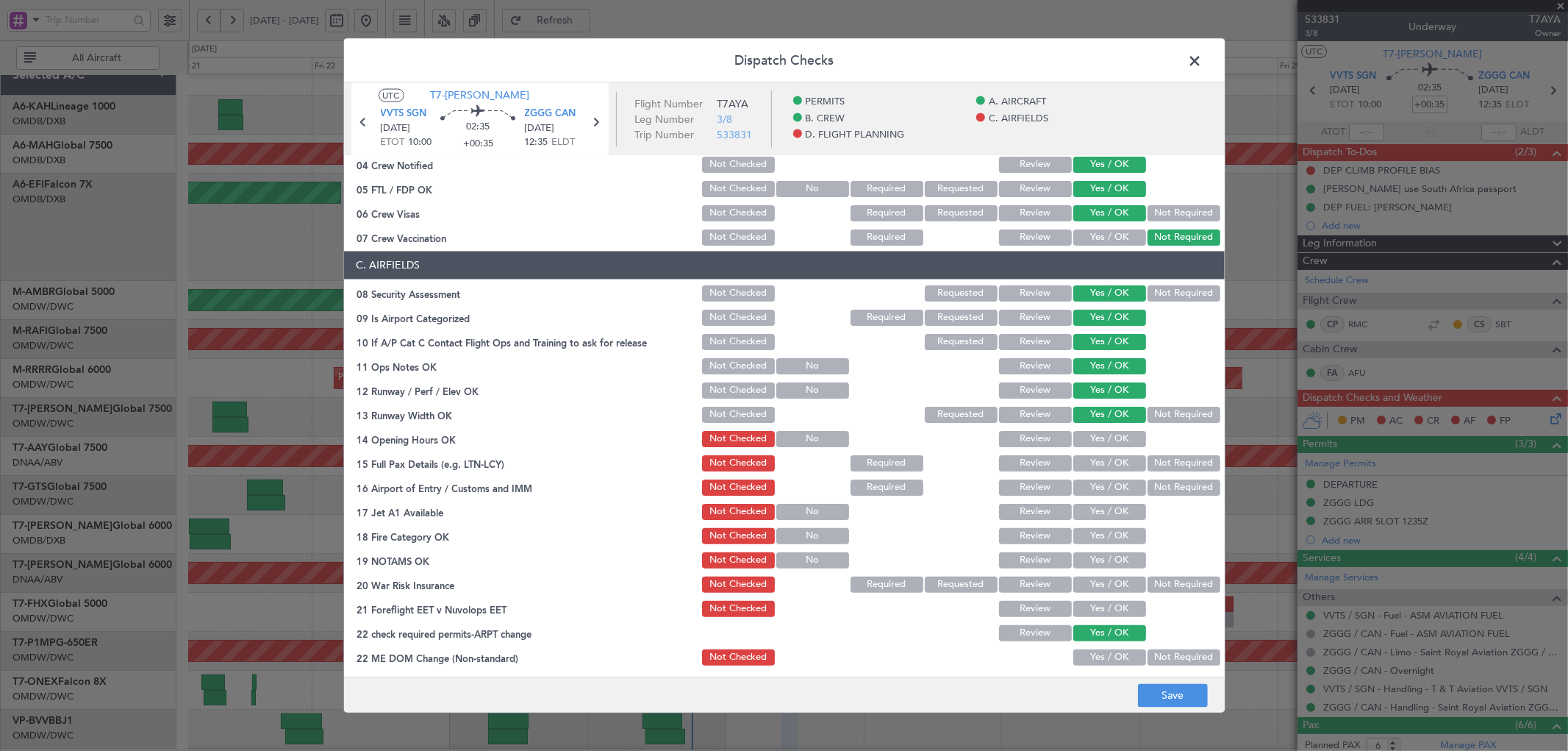
drag, startPoint x: 1089, startPoint y: 430, endPoint x: 1089, endPoint y: 475, distance: 45.0
click at [1089, 434] on button "Yes / OK" at bounding box center [1109, 438] width 73 height 16
click at [1087, 469] on button "Yes / OK" at bounding box center [1109, 463] width 73 height 16
drag, startPoint x: 1084, startPoint y: 489, endPoint x: 1084, endPoint y: 505, distance: 16.0
click at [1084, 491] on button "Yes / OK" at bounding box center [1109, 486] width 73 height 16
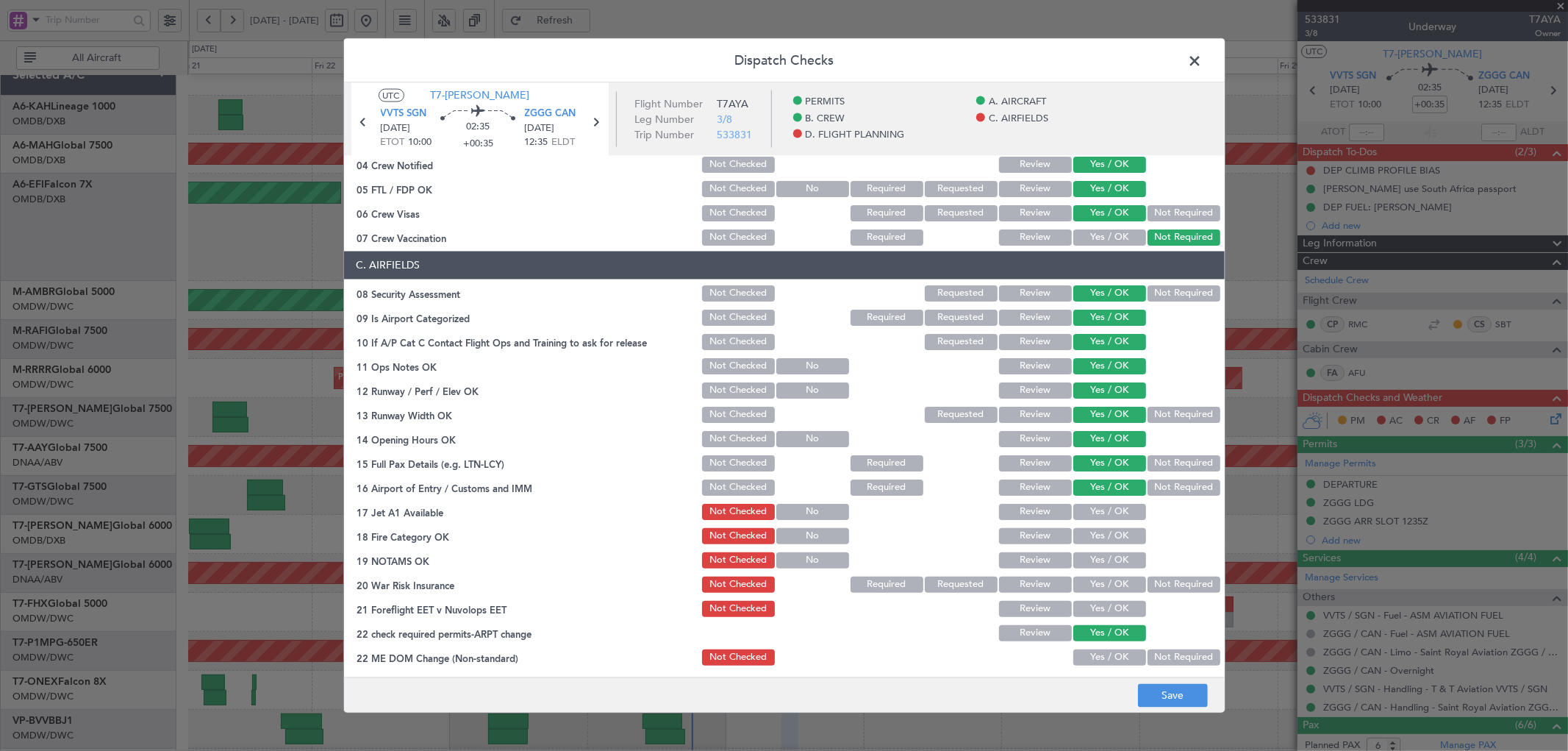
click at [1081, 513] on button "Yes / OK" at bounding box center [1109, 511] width 73 height 16
drag, startPoint x: 1085, startPoint y: 534, endPoint x: 1085, endPoint y: 544, distance: 10.0
click at [1085, 535] on button "Yes / OK" at bounding box center [1109, 534] width 73 height 16
drag, startPoint x: 1085, startPoint y: 556, endPoint x: 1088, endPoint y: 576, distance: 20.2
click at [1085, 556] on button "Yes / OK" at bounding box center [1109, 559] width 73 height 16
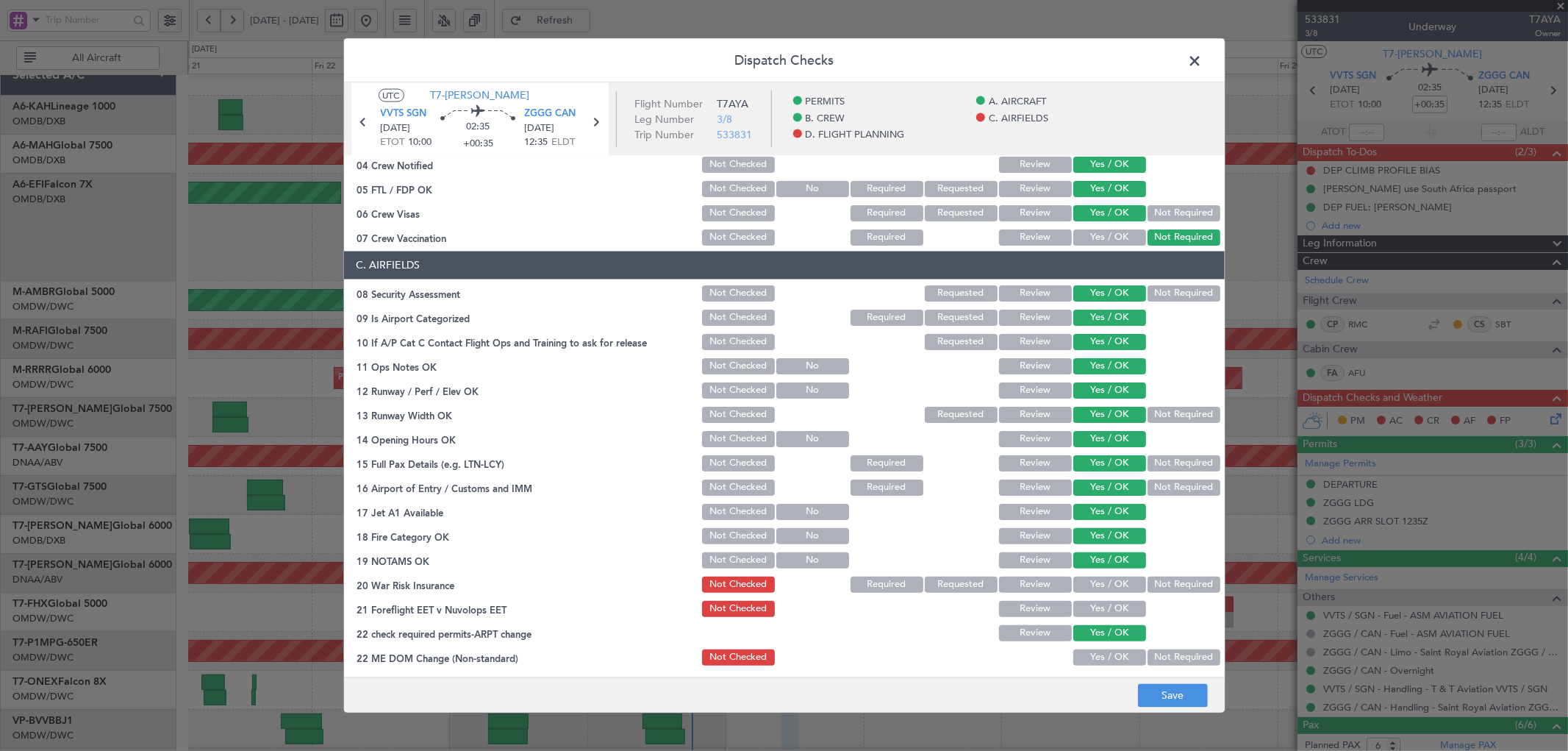
click at [1148, 583] on button "Not Required" at bounding box center [1184, 584] width 73 height 16
drag, startPoint x: 1111, startPoint y: 605, endPoint x: 1108, endPoint y: 619, distance: 14.3
click at [1110, 606] on button "Yes / OK" at bounding box center [1109, 607] width 73 height 16
click at [1099, 653] on button "Yes / OK" at bounding box center [1109, 657] width 73 height 16
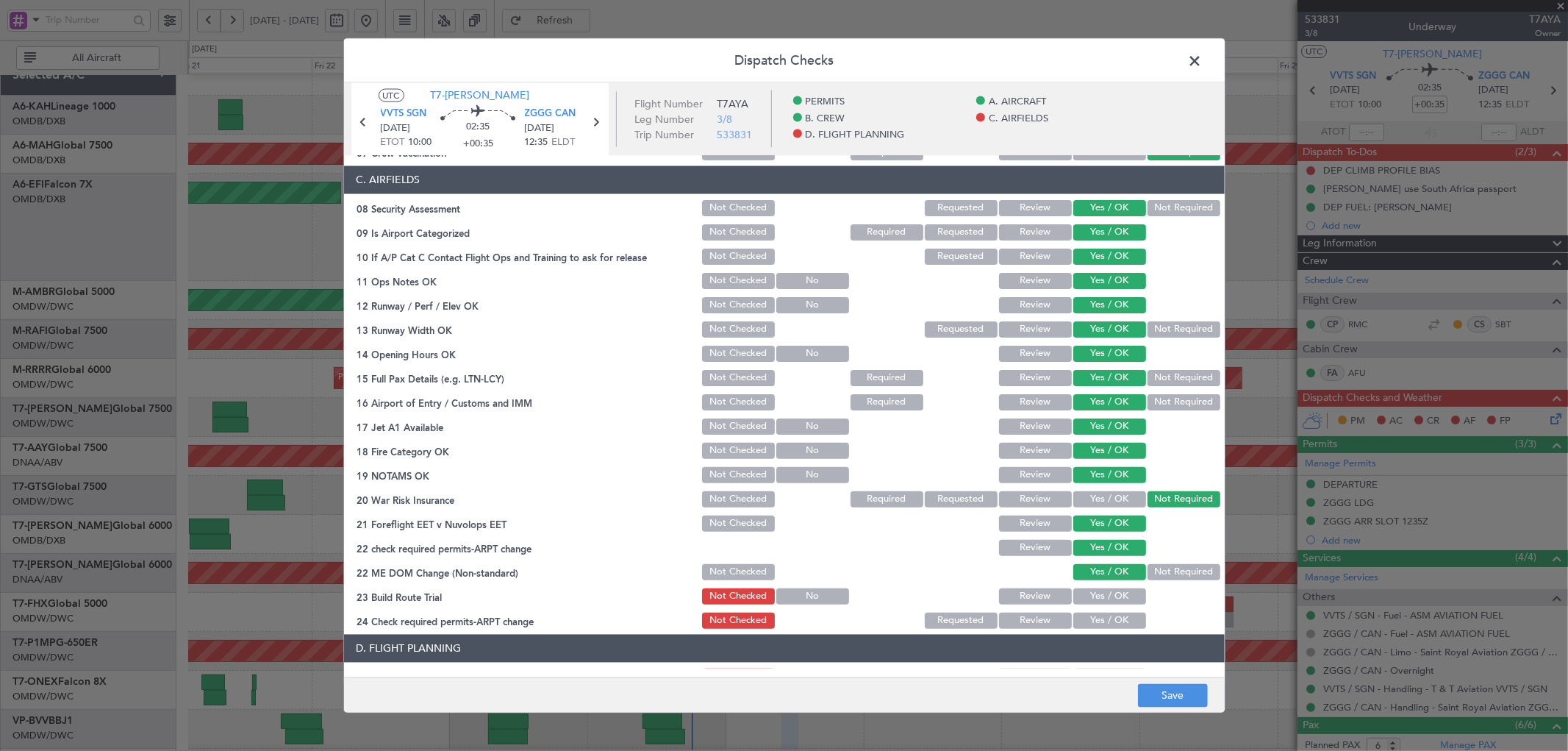
scroll to position [489, 0]
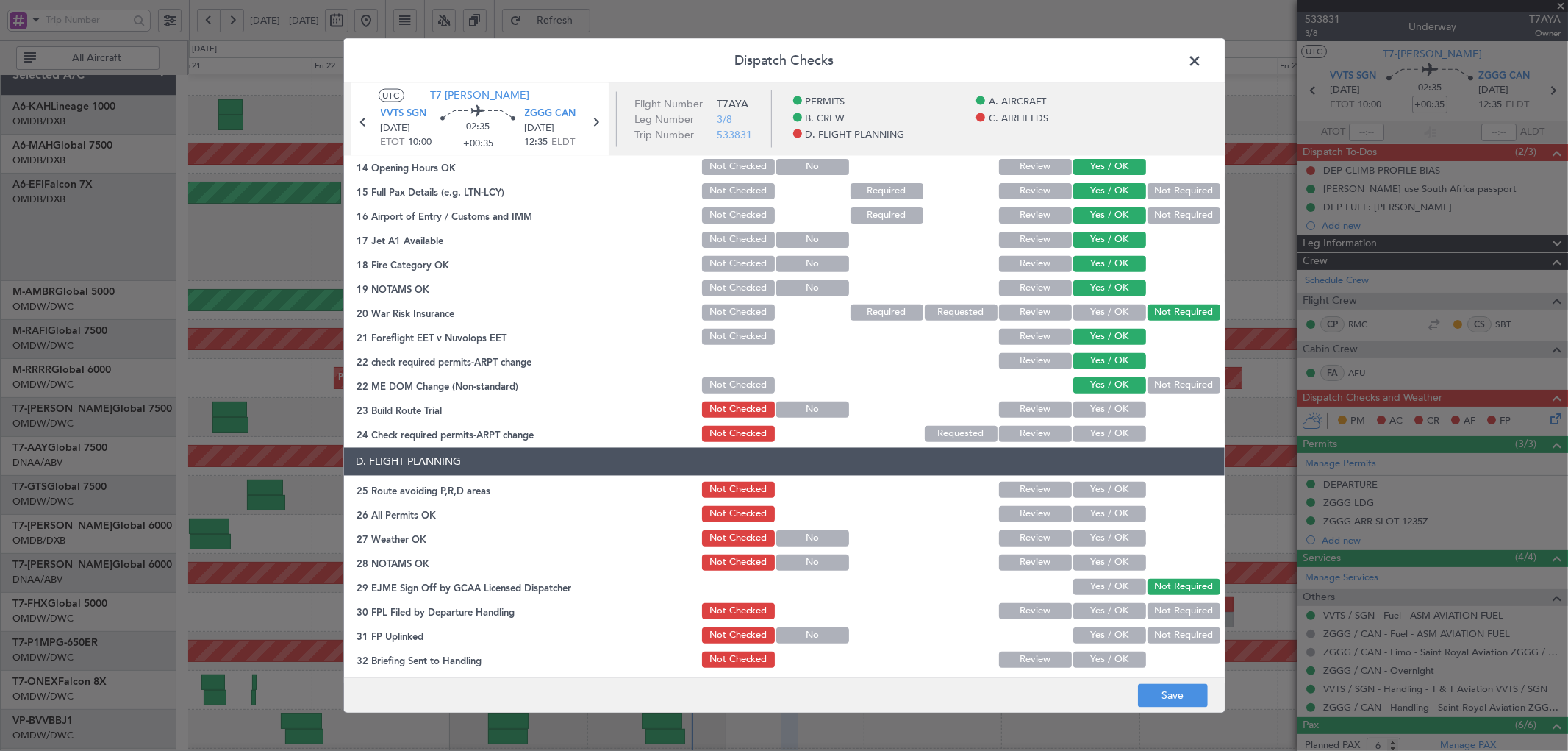
click at [1090, 407] on button "Yes / OK" at bounding box center [1109, 408] width 73 height 16
drag, startPoint x: 1090, startPoint y: 429, endPoint x: 1102, endPoint y: 495, distance: 67.1
click at [1091, 430] on button "Yes / OK" at bounding box center [1109, 433] width 73 height 16
click at [1099, 491] on button "Yes / OK" at bounding box center [1109, 488] width 73 height 16
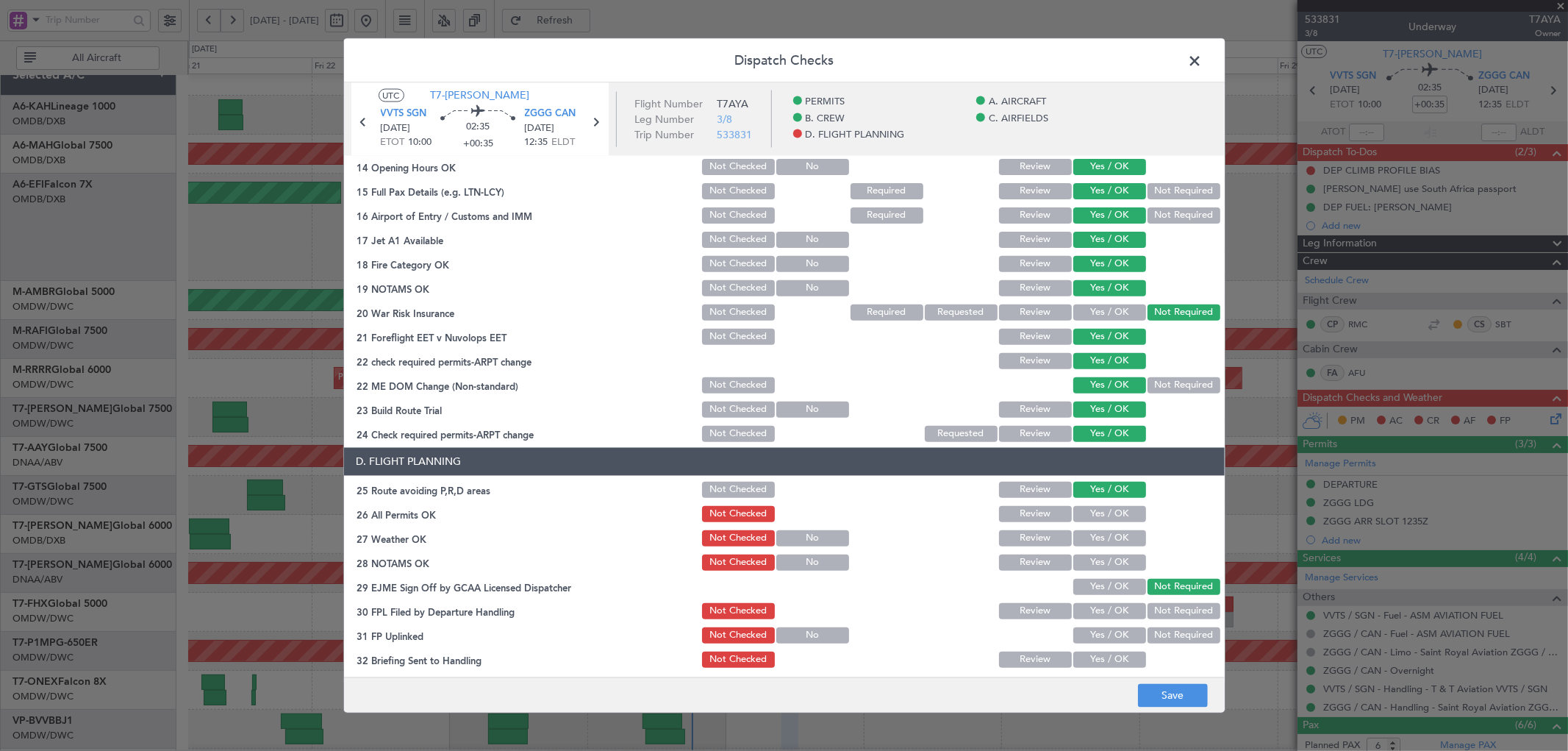
click at [1093, 516] on button "Yes / OK" at bounding box center [1109, 513] width 73 height 16
drag, startPoint x: 1091, startPoint y: 541, endPoint x: 1090, endPoint y: 559, distance: 18.0
click at [1091, 544] on button "Yes / OK" at bounding box center [1109, 537] width 73 height 16
drag, startPoint x: 1090, startPoint y: 563, endPoint x: 1089, endPoint y: 578, distance: 15.0
click at [1088, 563] on button "Yes / OK" at bounding box center [1109, 561] width 73 height 16
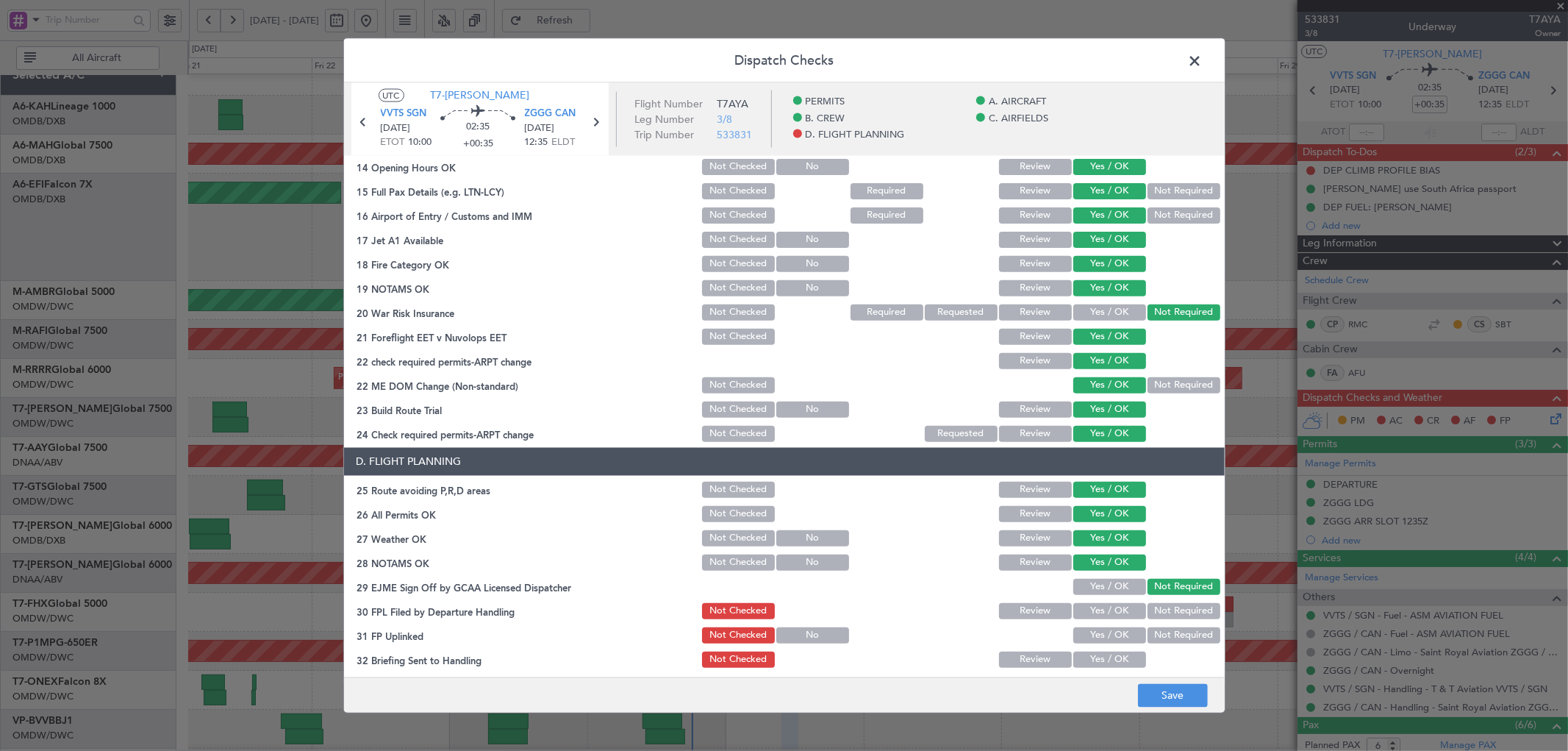
click at [1091, 587] on button "Yes / OK" at bounding box center [1109, 586] width 73 height 16
drag, startPoint x: 1092, startPoint y: 611, endPoint x: 1089, endPoint y: 629, distance: 18.2
click at [1093, 612] on button "Yes / OK" at bounding box center [1109, 610] width 73 height 16
click at [1085, 640] on button "Yes / OK" at bounding box center [1109, 634] width 73 height 16
click at [1088, 655] on button "Yes / OK" at bounding box center [1109, 658] width 73 height 16
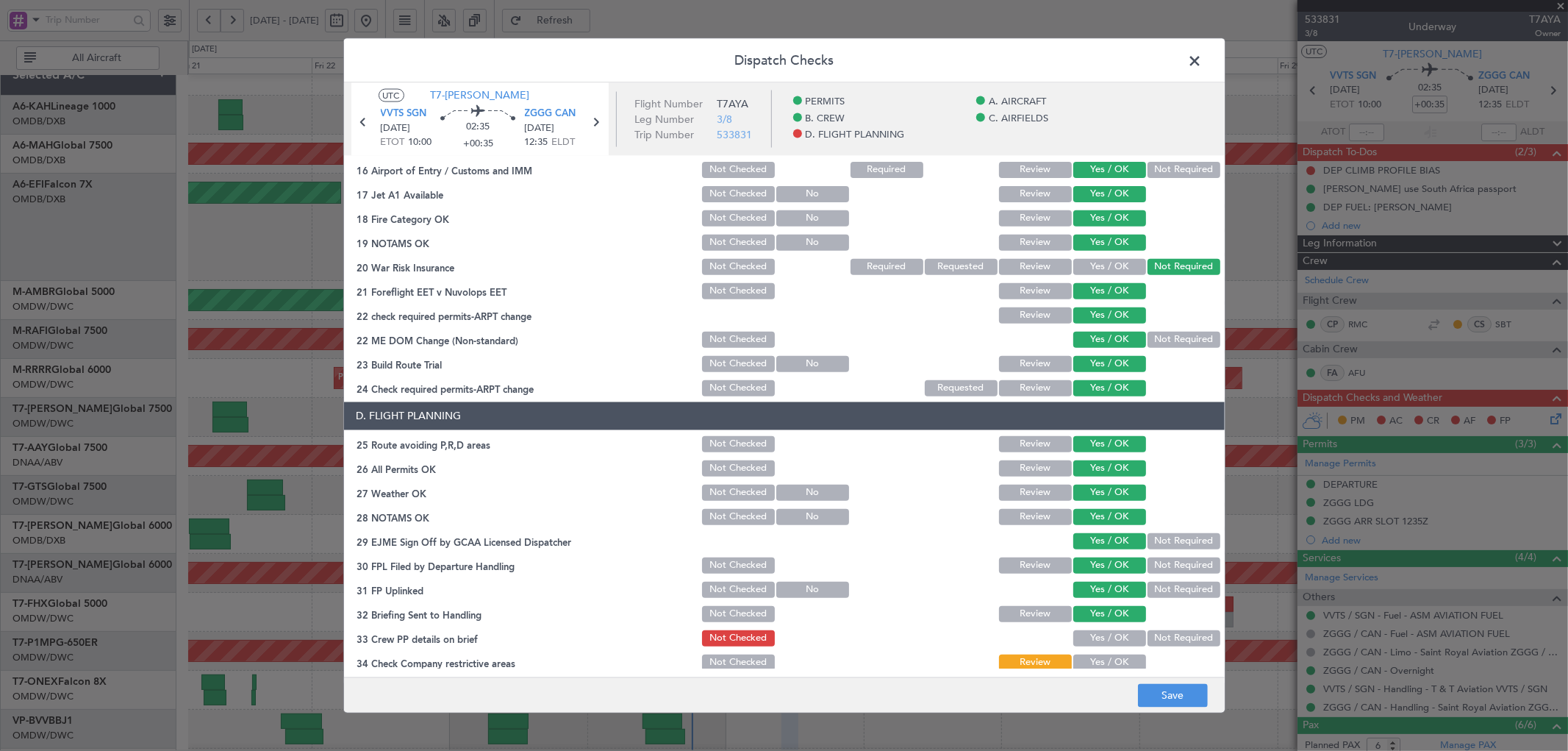
scroll to position [512, 0]
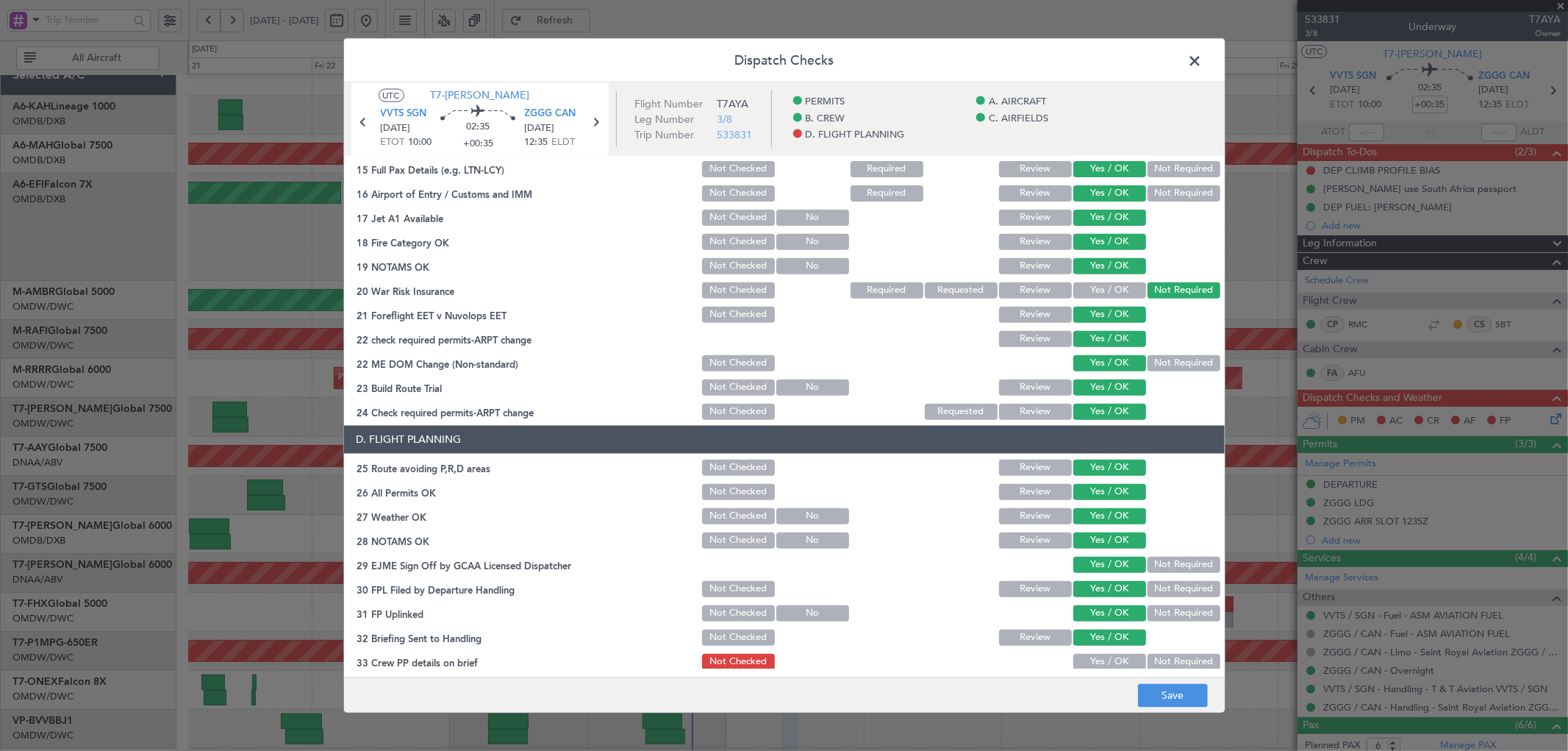
click at [1090, 657] on button "Yes / OK" at bounding box center [1109, 660] width 73 height 16
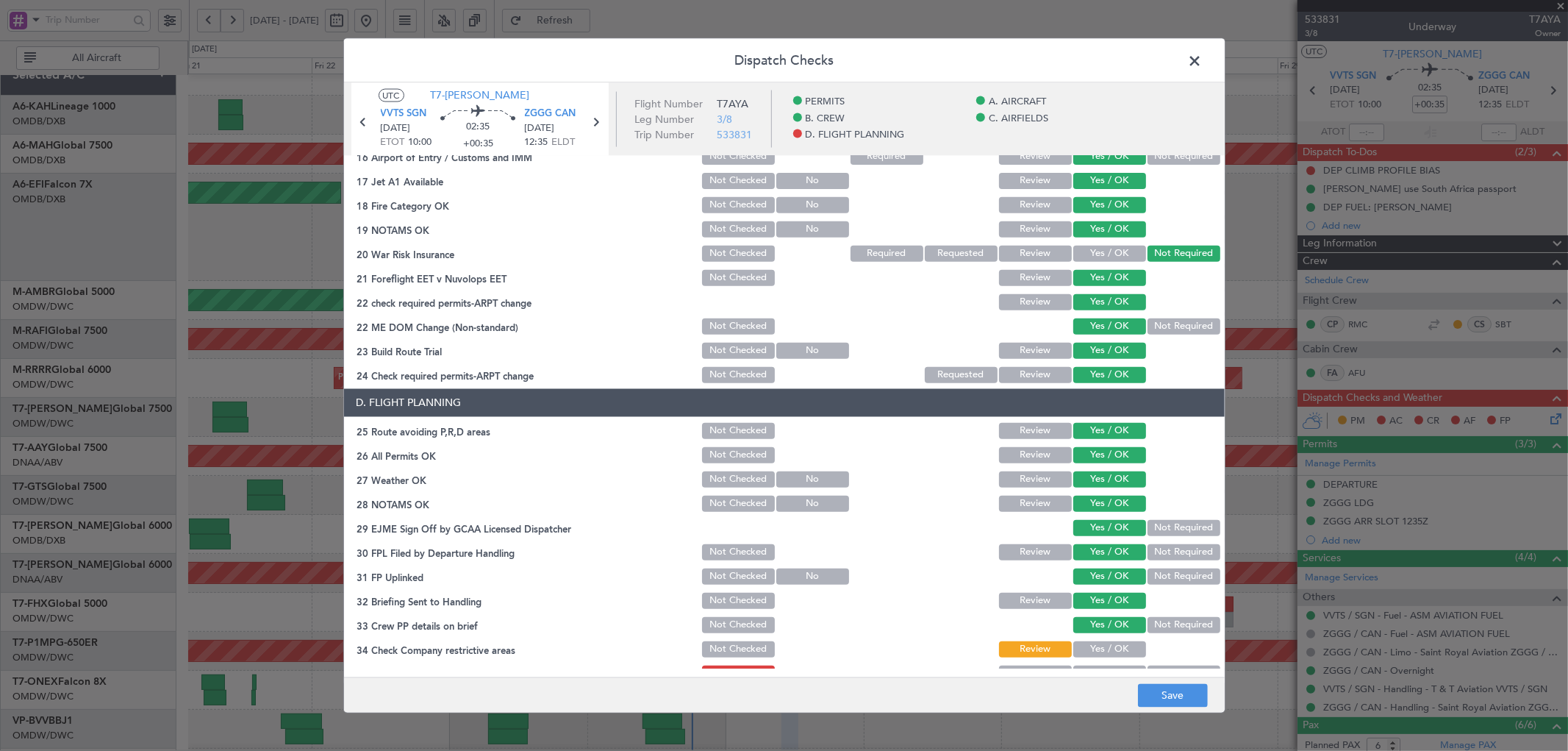
scroll to position [567, 0]
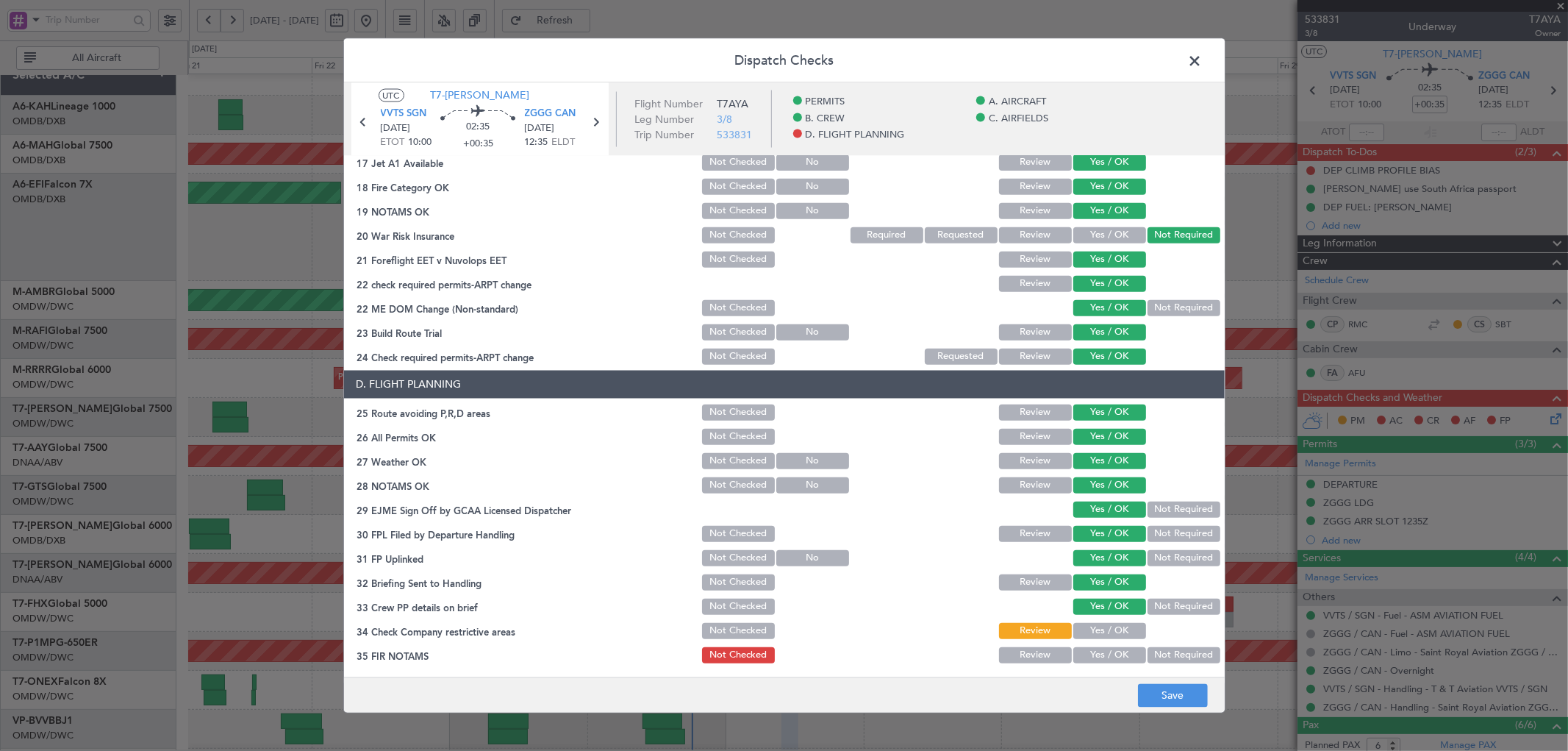
click at [1088, 626] on button "Yes / OK" at bounding box center [1109, 630] width 73 height 16
drag, startPoint x: 1089, startPoint y: 650, endPoint x: 1149, endPoint y: 681, distance: 67.5
click at [1089, 651] on button "Yes / OK" at bounding box center [1109, 654] width 73 height 16
click at [1164, 693] on button "Save" at bounding box center [1172, 696] width 70 height 24
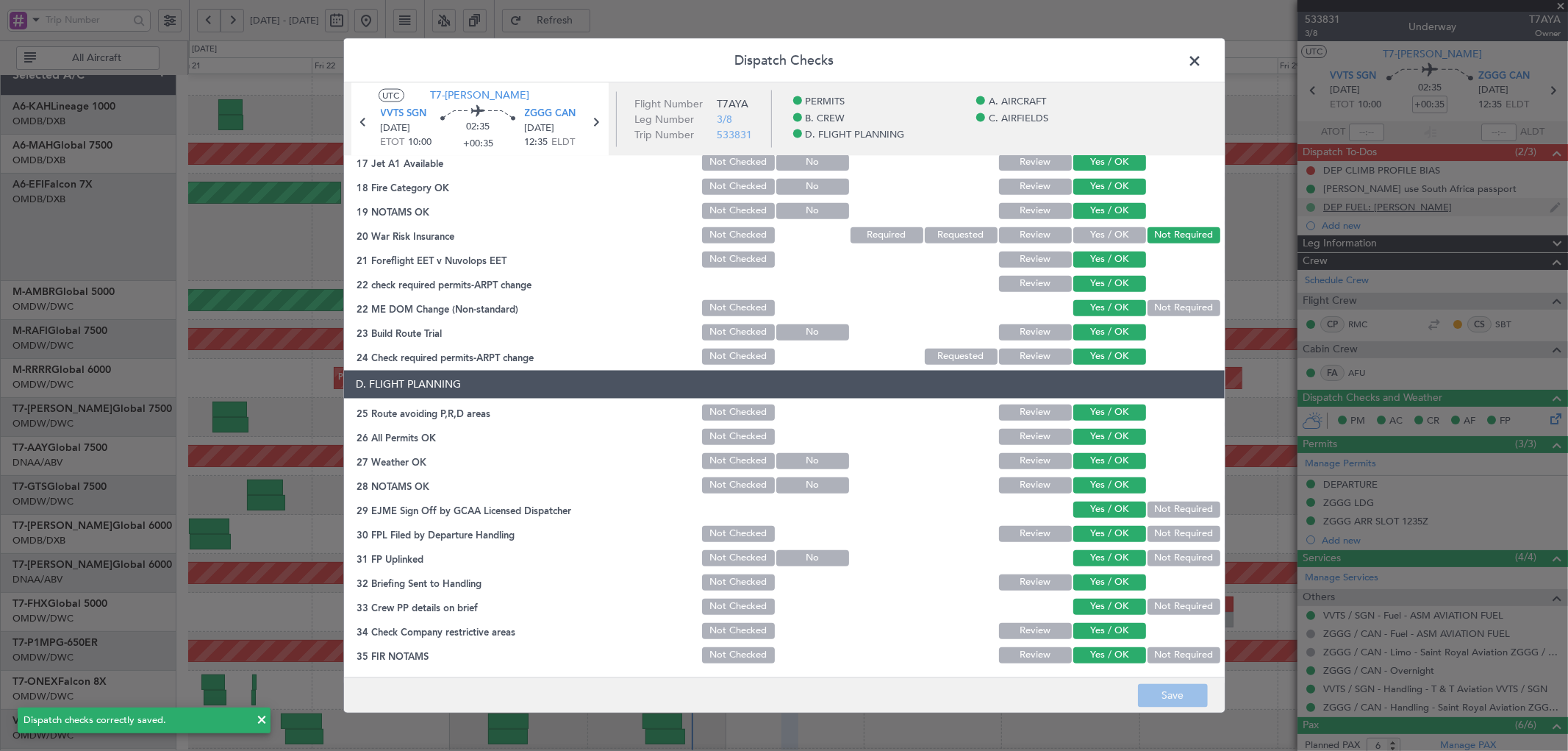
drag, startPoint x: 1199, startPoint y: 66, endPoint x: 1310, endPoint y: 205, distance: 177.9
click at [1203, 66] on span at bounding box center [1203, 64] width 0 height 30
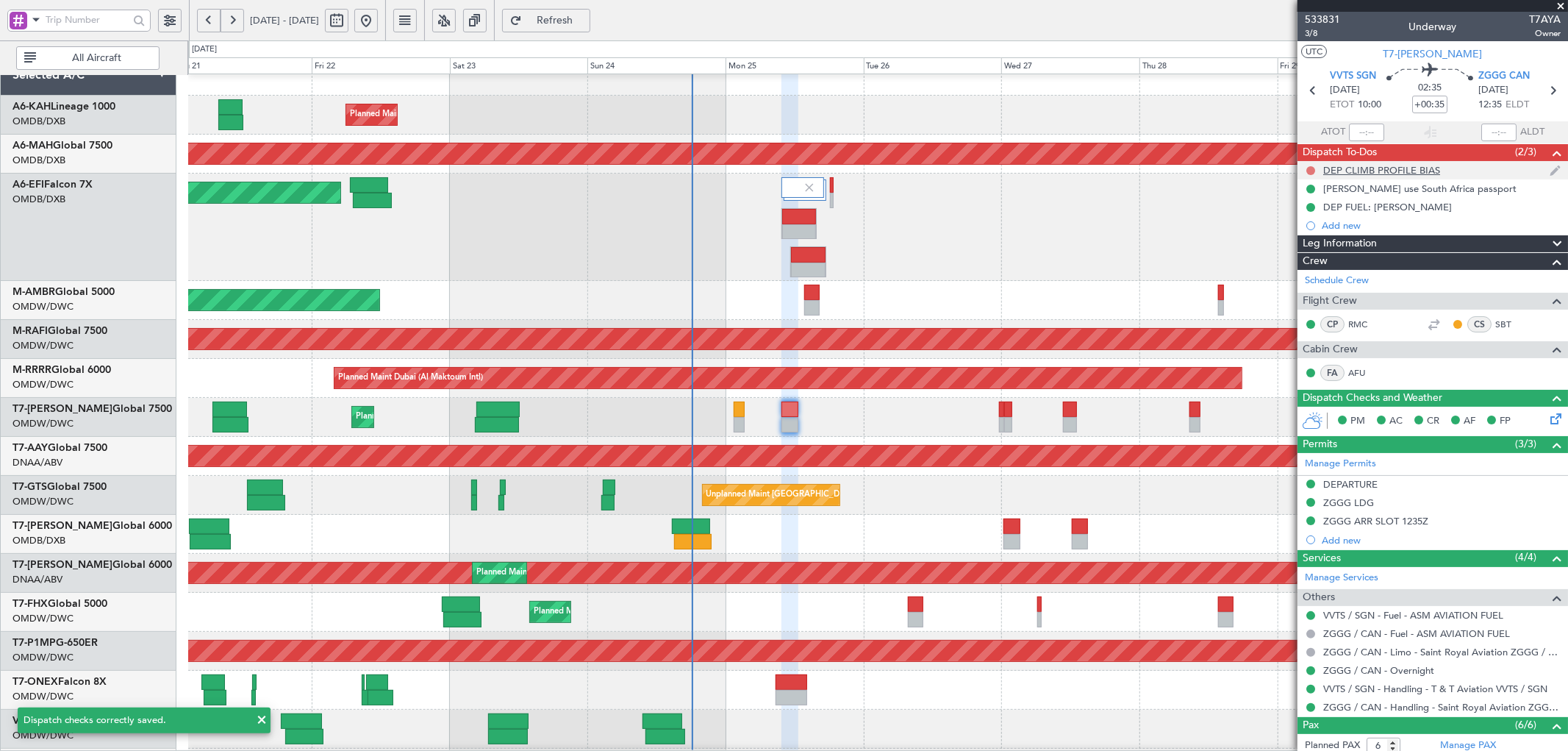
click at [1312, 169] on button at bounding box center [1310, 170] width 9 height 9
click at [1302, 235] on span "Completed" at bounding box center [1317, 235] width 48 height 15
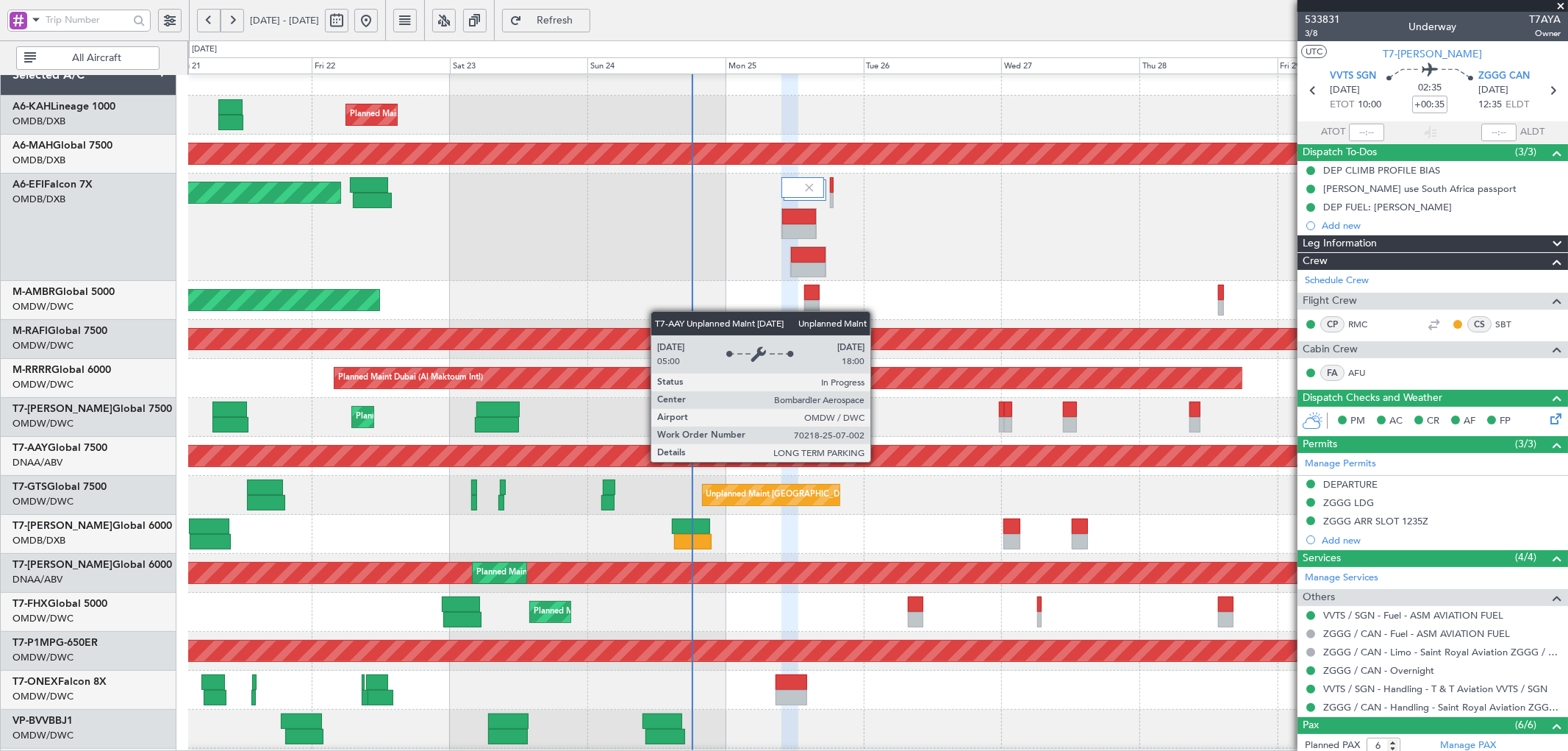
click at [878, 459] on div "Unplanned Maint [GEOGRAPHIC_DATA] (Al Maktoum Intl)" at bounding box center [95, 456] width 2569 height 21
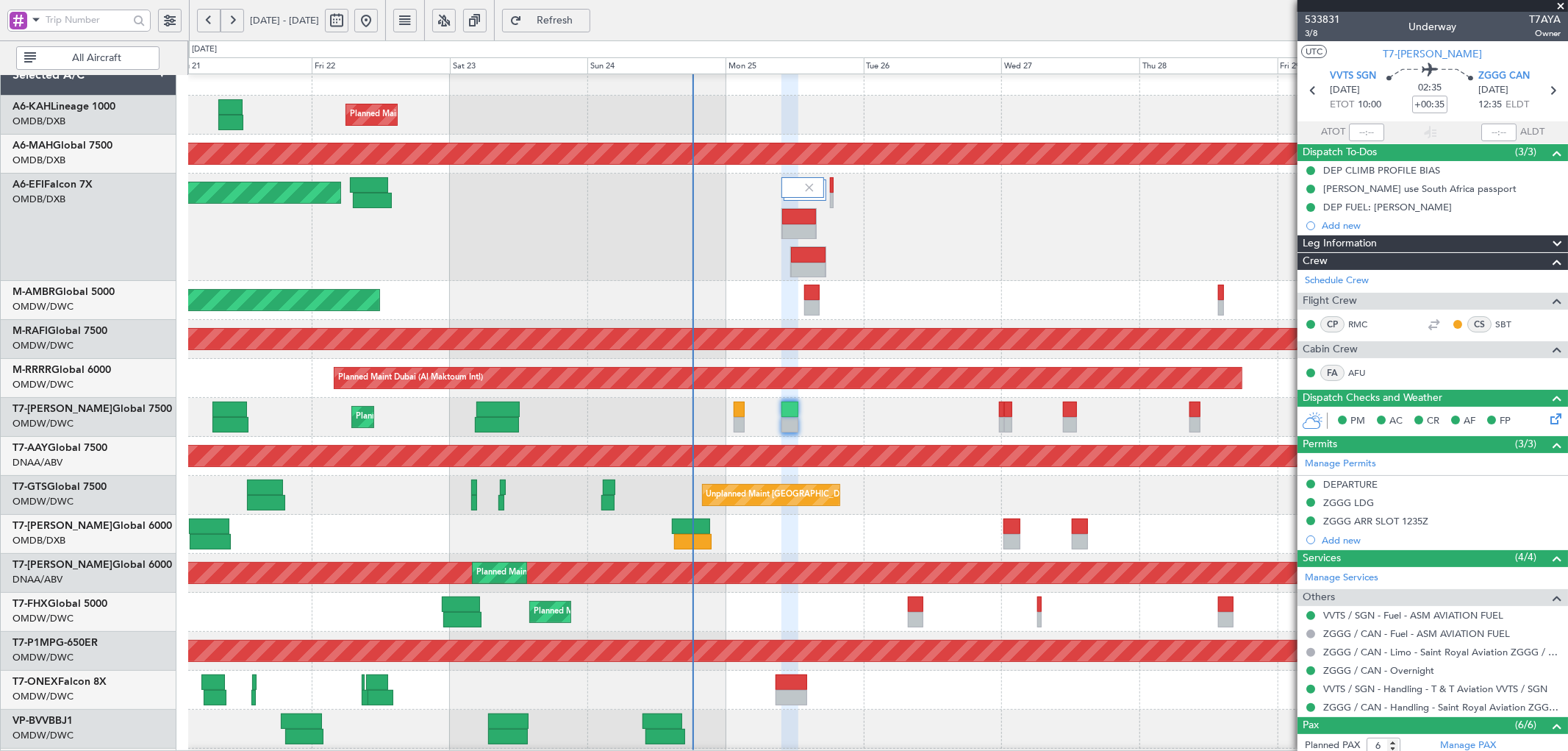
click at [586, 18] on span "Refresh" at bounding box center [554, 21] width 60 height 10
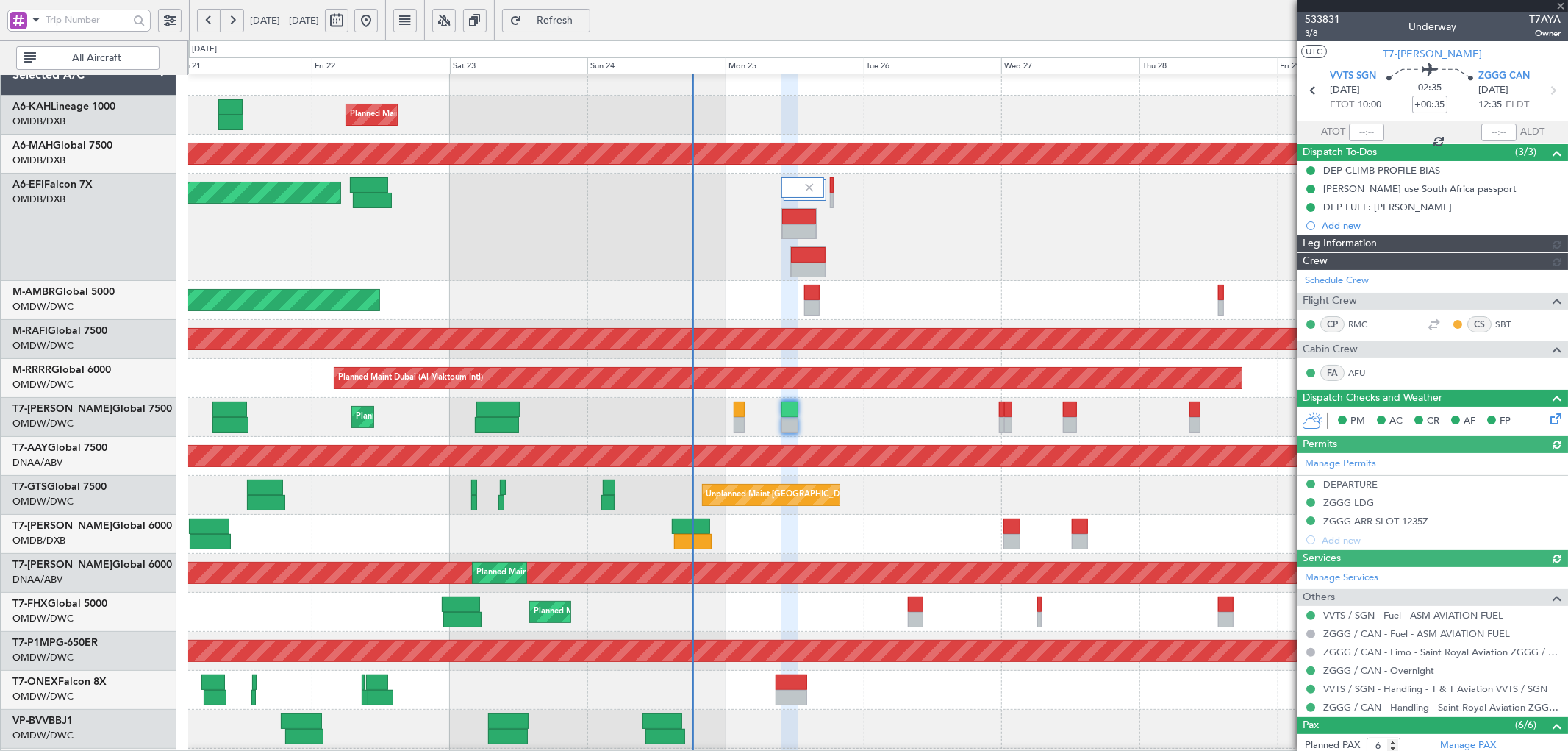
type input "[PERSON_NAME] (ANI)"
type input "7060"
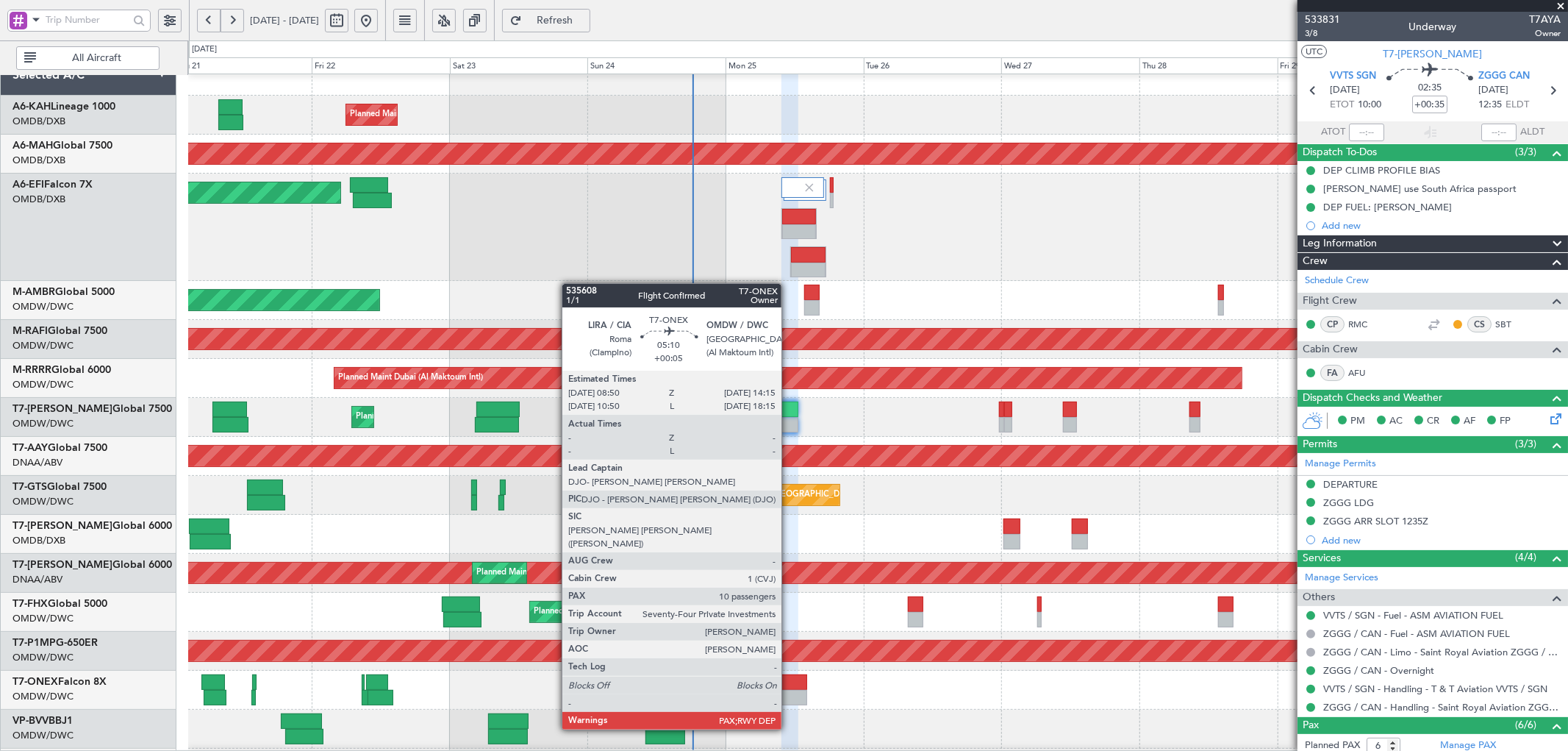
click at [788, 690] on div at bounding box center [791, 698] width 31 height 16
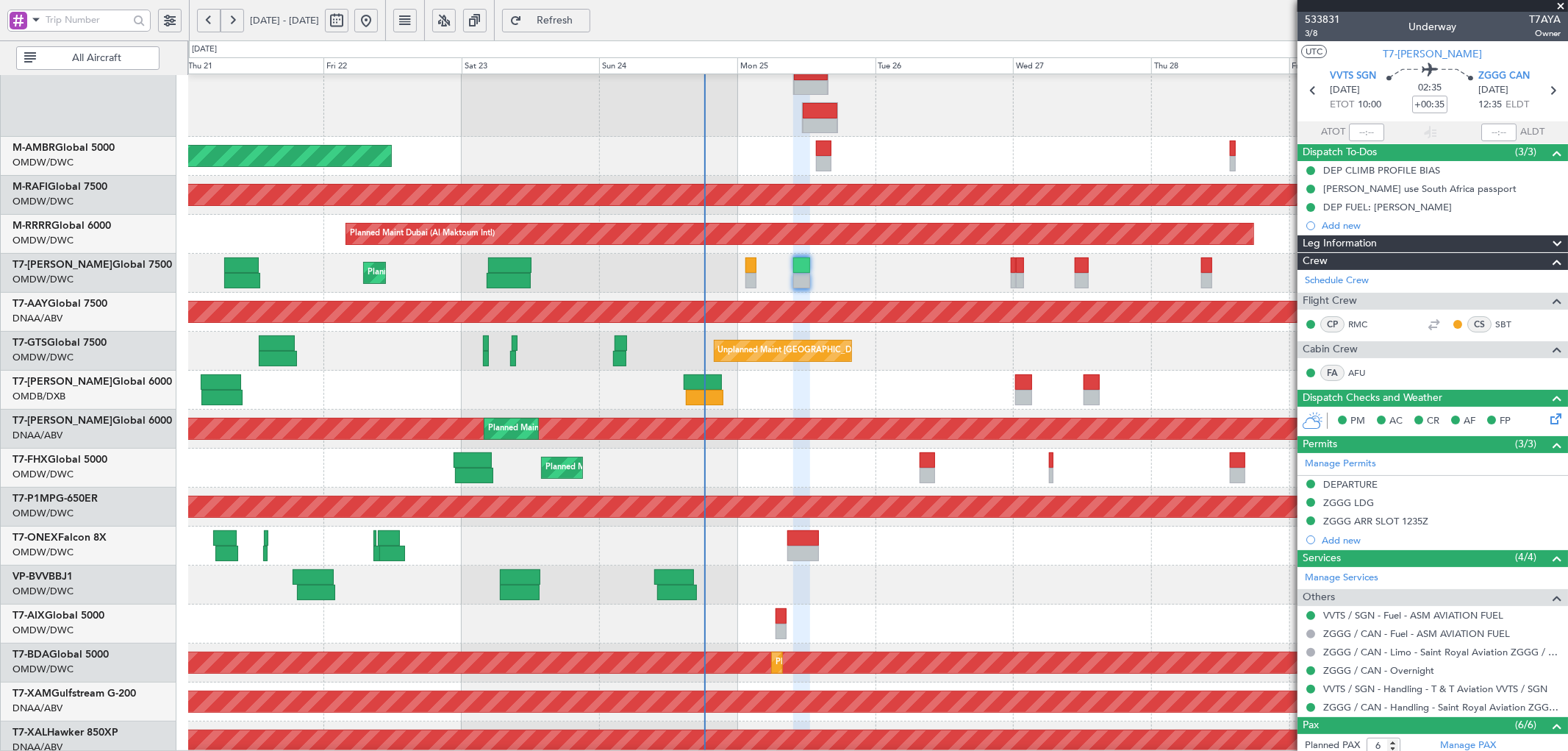
scroll to position [248, 0]
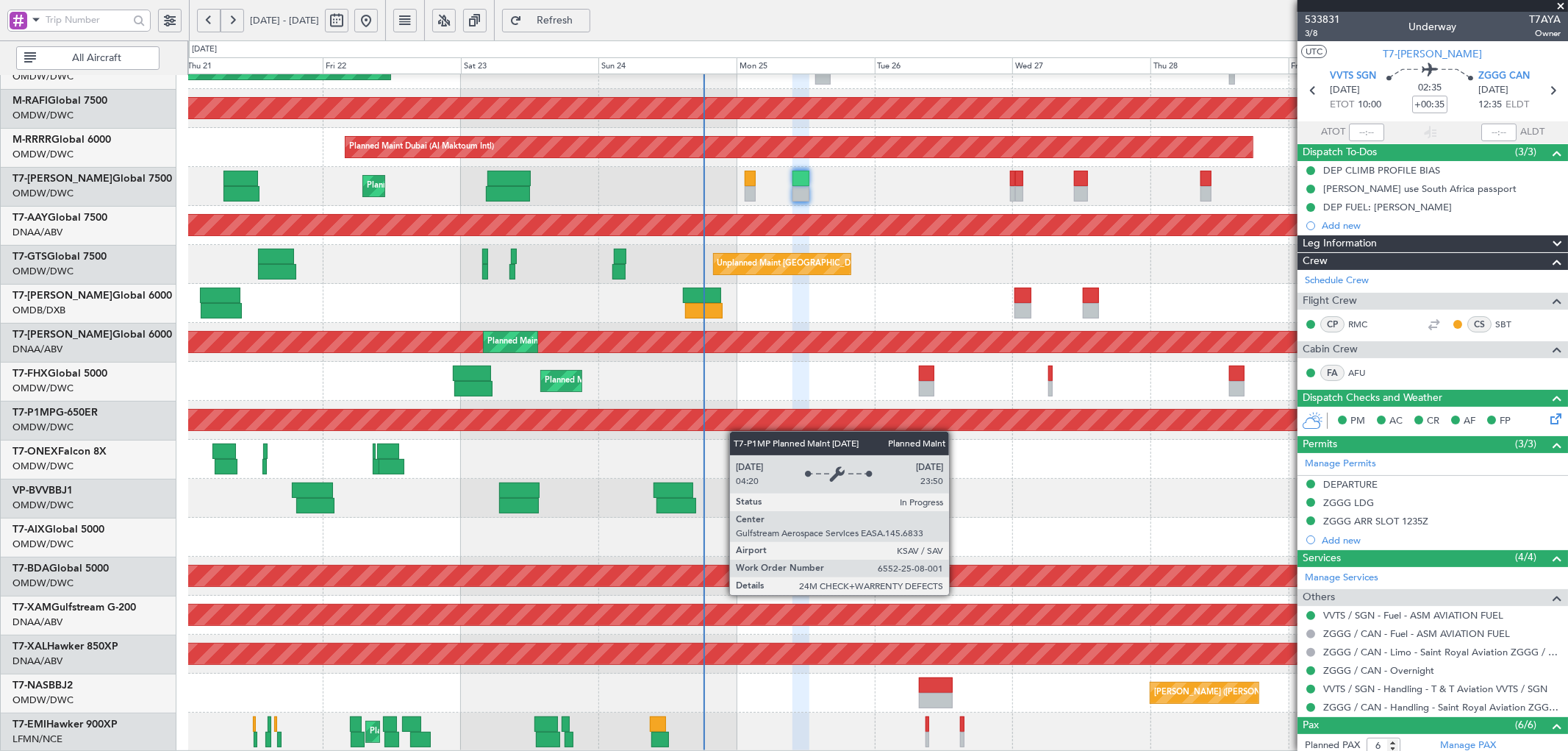
click at [736, 419] on div "Planned Maint Dubai (Al Maktoum Intl) Planned Maint Dubai (Al Maktoum Intl) Pla…" at bounding box center [877, 288] width 1379 height 925
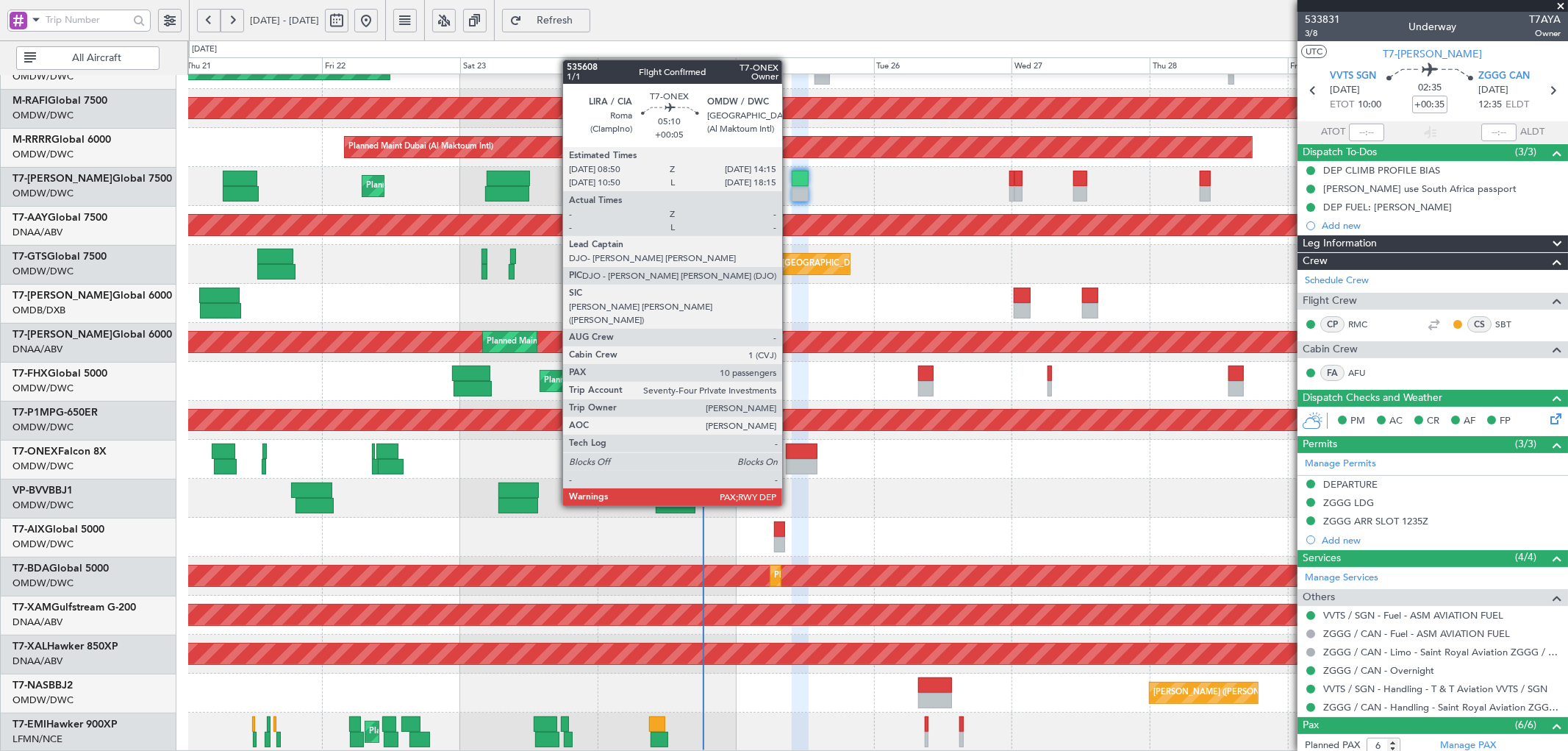
click at [789, 465] on div at bounding box center [801, 467] width 31 height 16
click at [789, 464] on div at bounding box center [801, 467] width 31 height 16
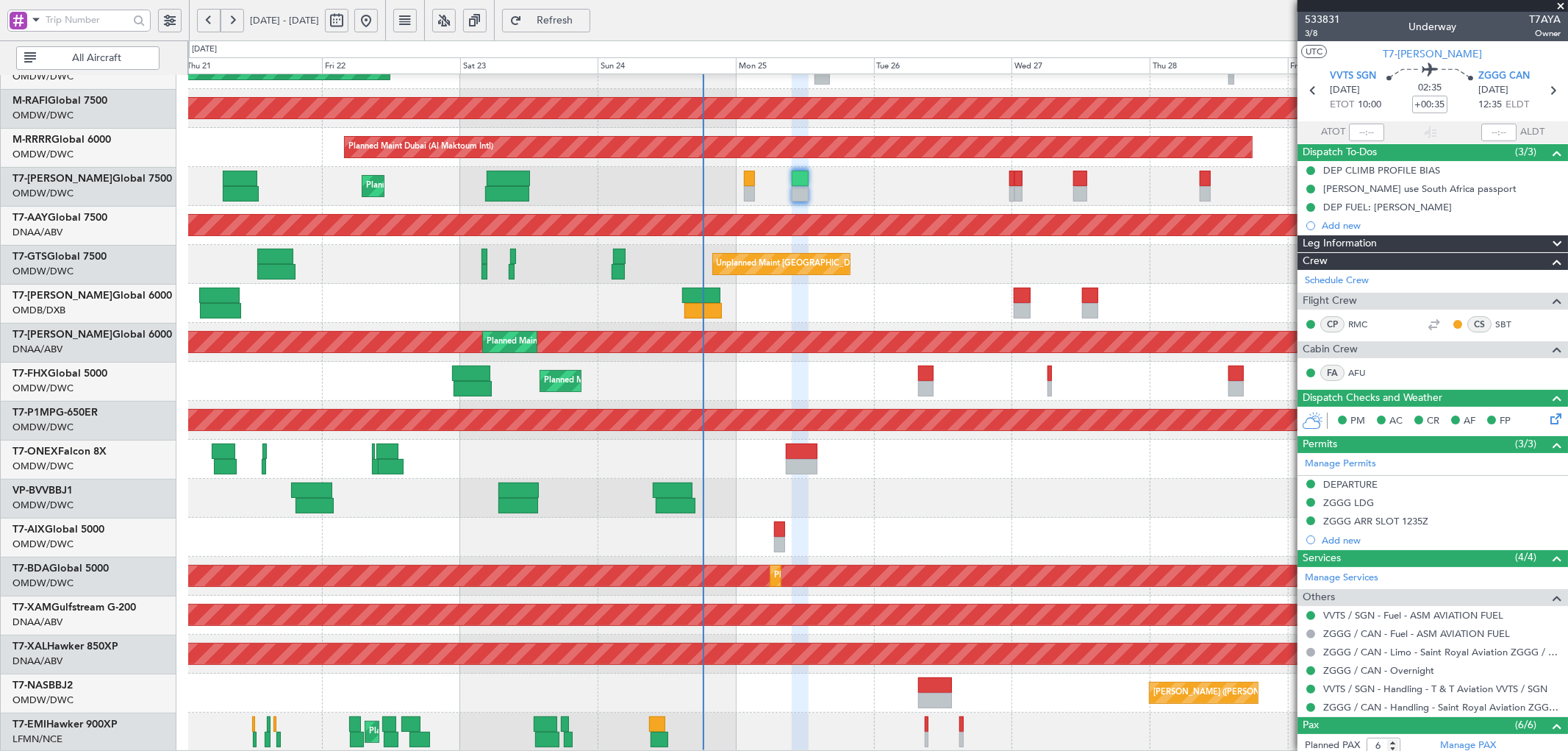
click at [586, 19] on span "Refresh" at bounding box center [554, 21] width 60 height 10
type input "[PERSON_NAME] (ANI)"
type input "7060"
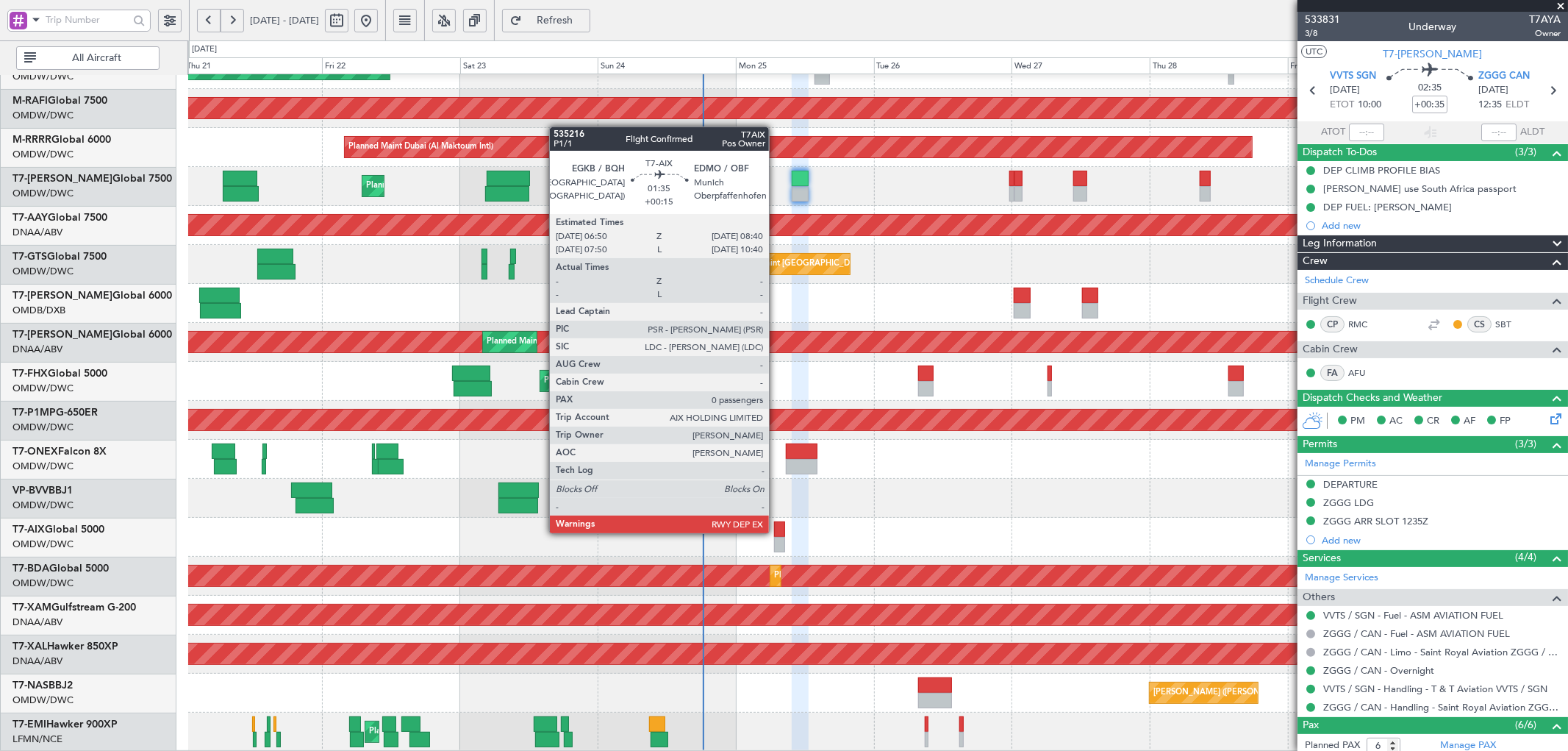
click at [777, 532] on div at bounding box center [779, 530] width 11 height 16
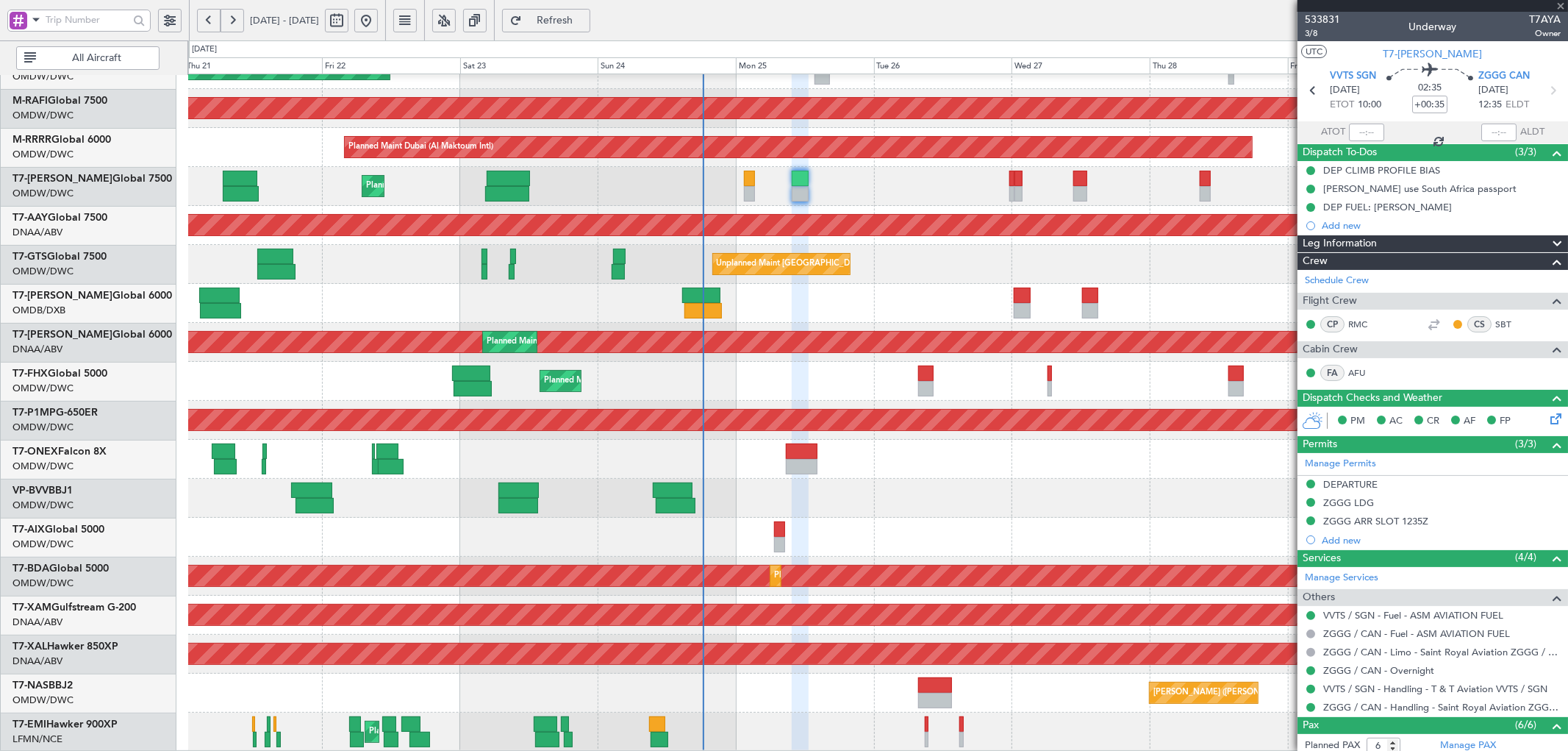
type input "+00:15"
type input "0"
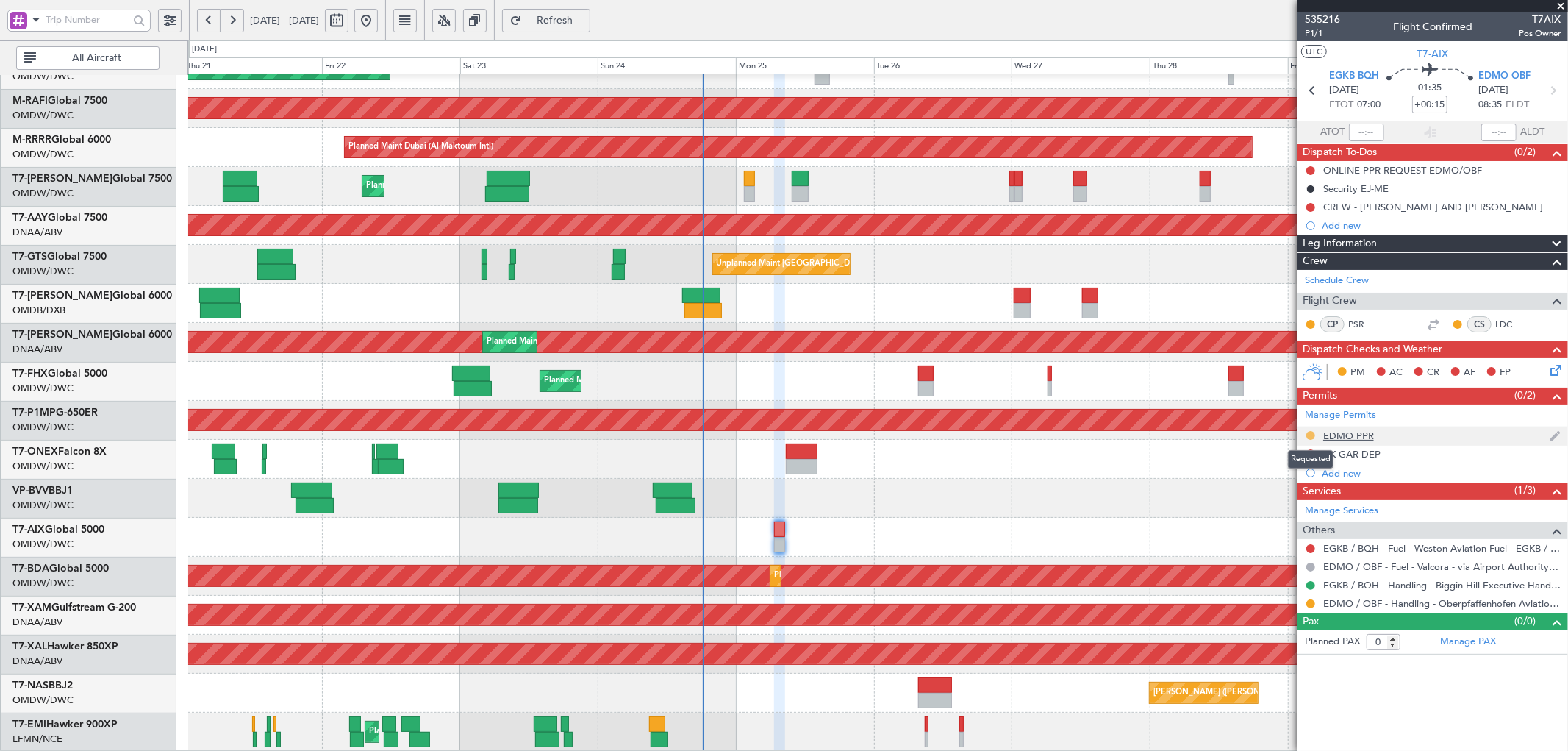
click at [1309, 435] on button at bounding box center [1310, 435] width 9 height 9
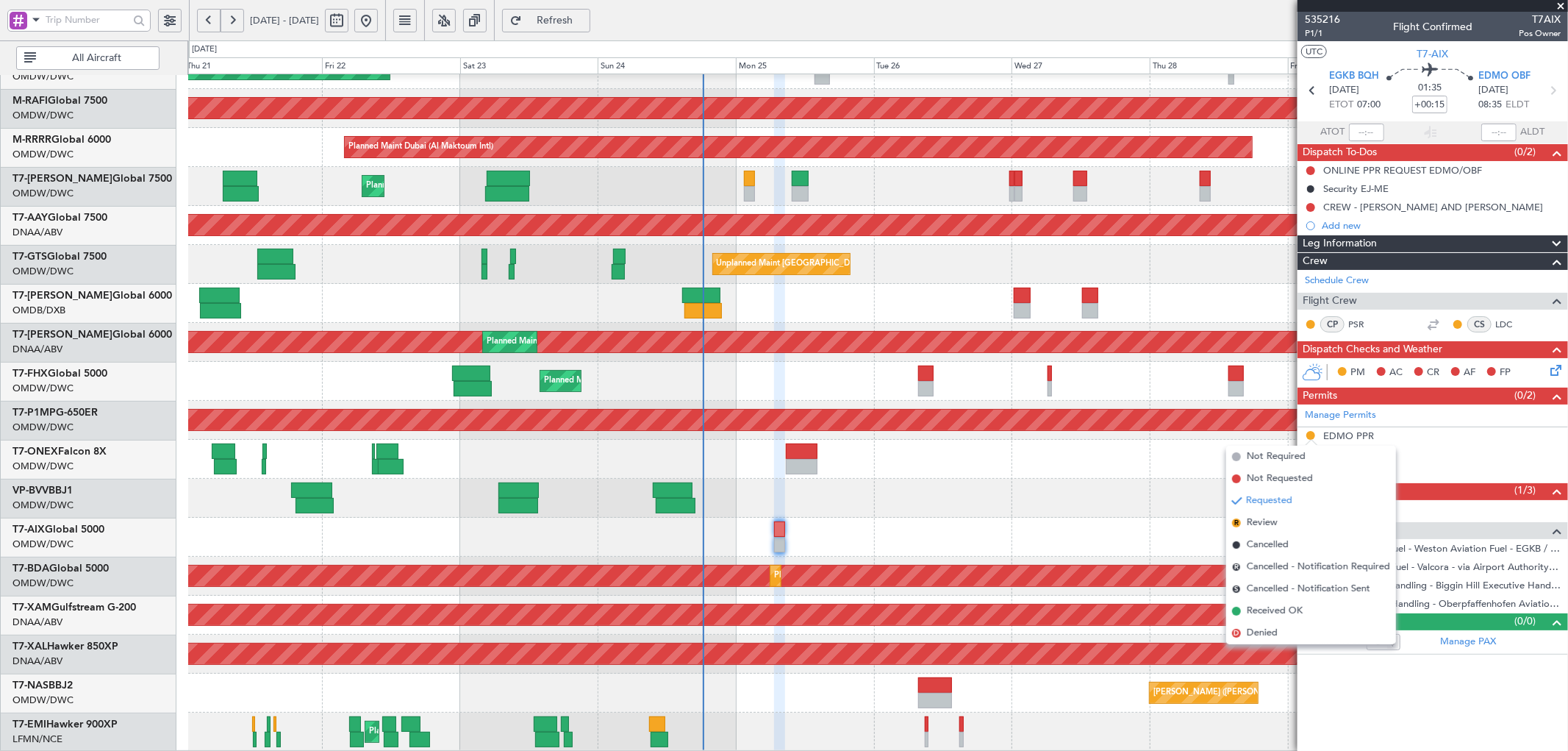
drag, startPoint x: 1253, startPoint y: 608, endPoint x: 1297, endPoint y: 599, distance: 44.9
click at [1252, 608] on span "Received OK" at bounding box center [1275, 610] width 56 height 15
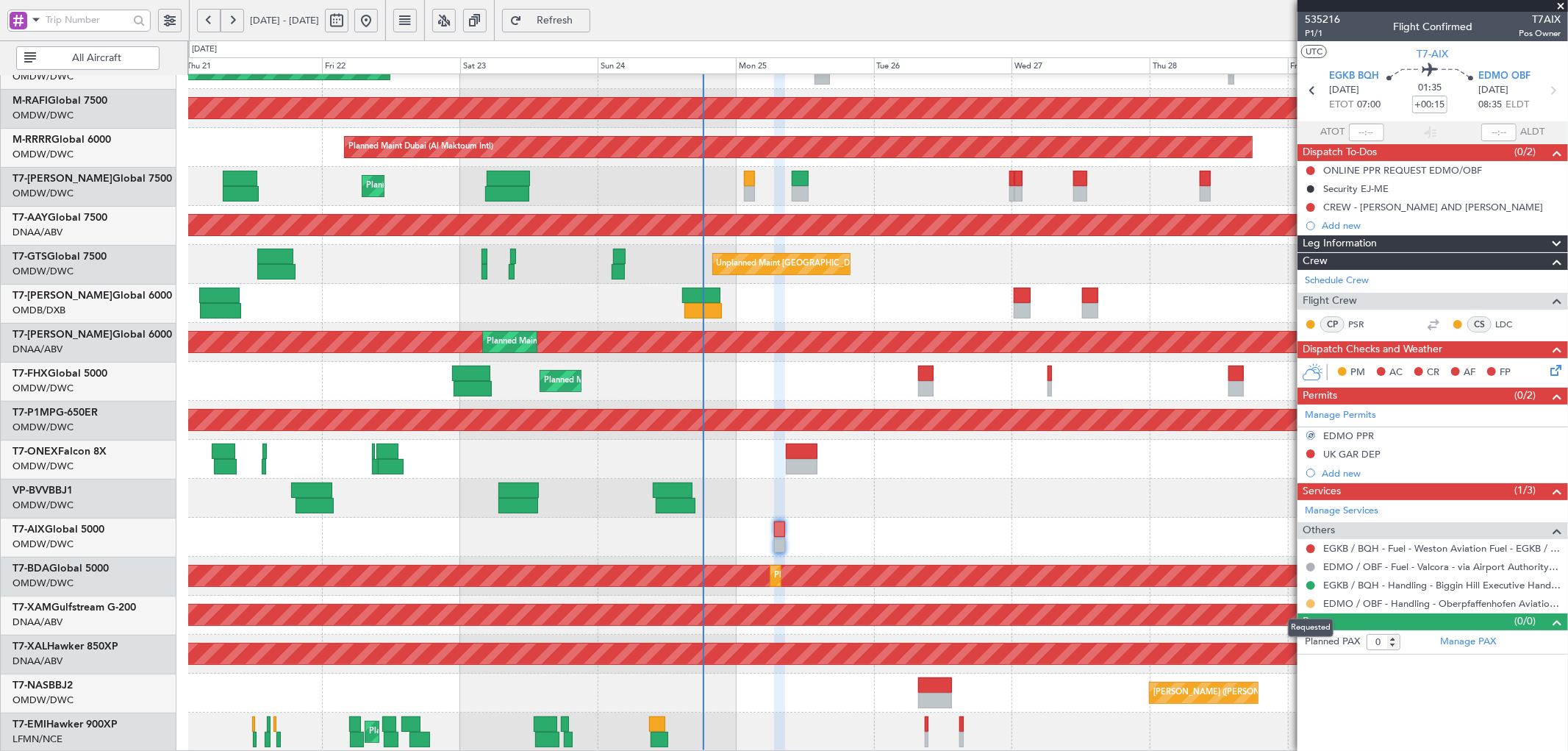
click at [1309, 603] on button at bounding box center [1310, 603] width 9 height 9
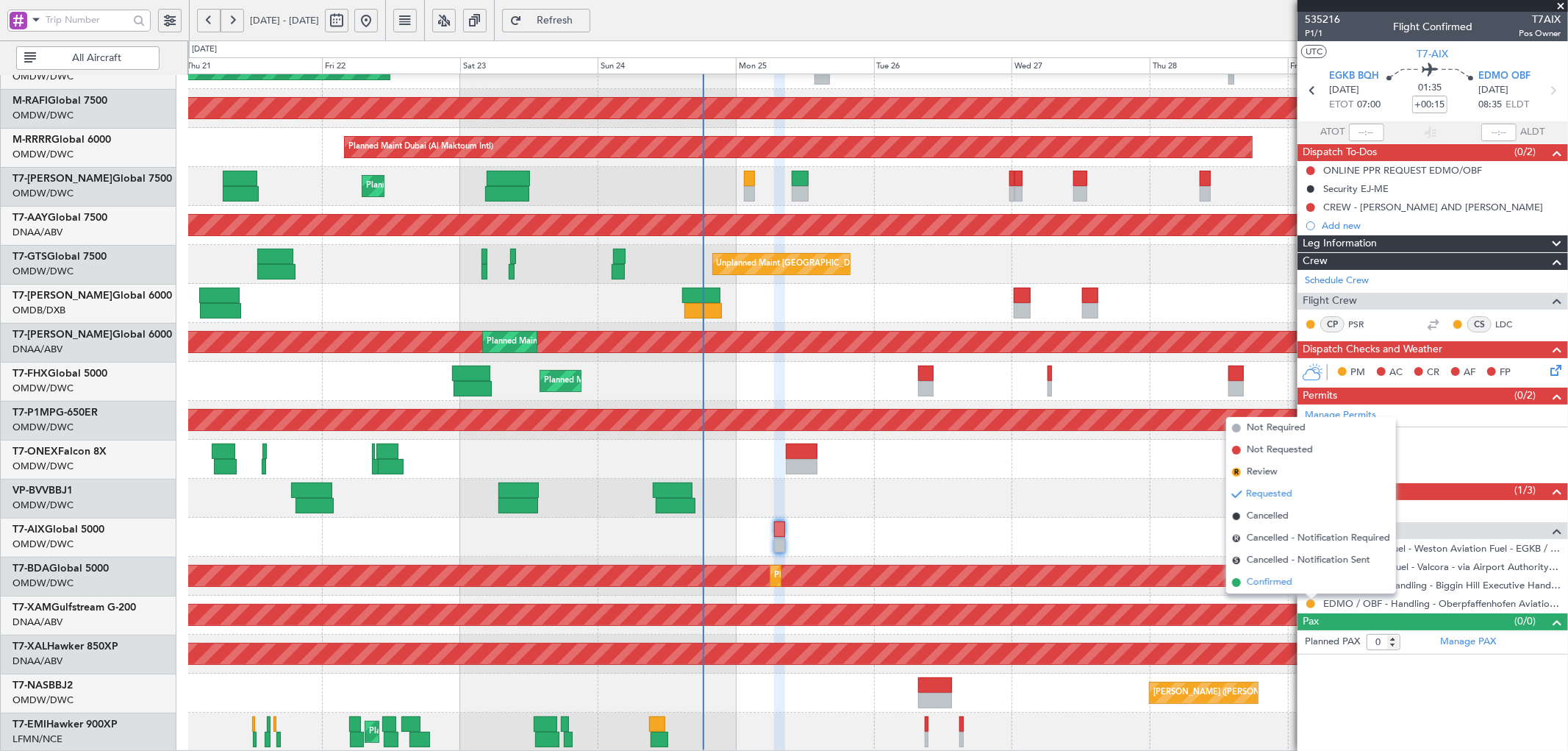
click at [1254, 583] on span "Confirmed" at bounding box center [1270, 582] width 45 height 15
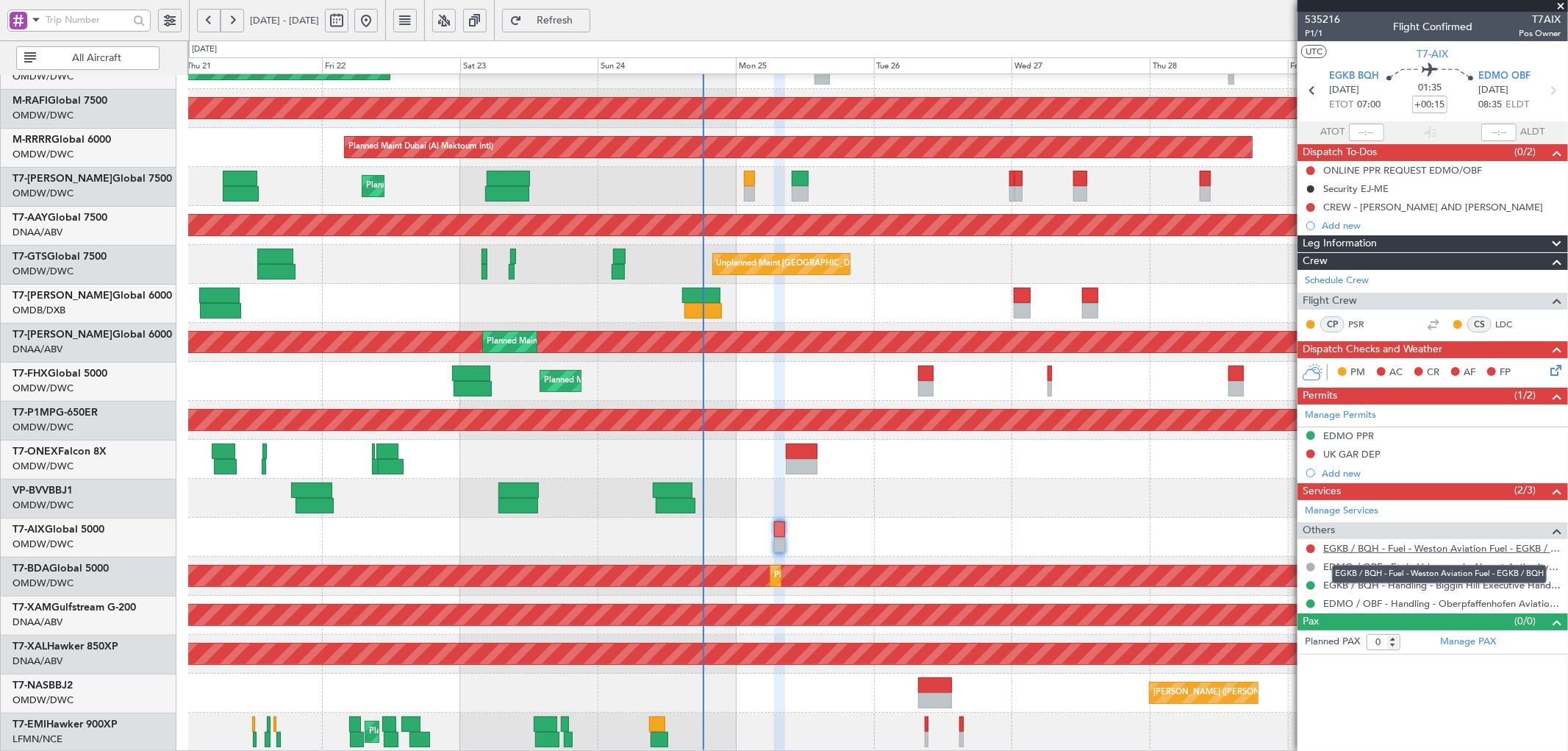
click at [1401, 549] on link "EGKB / BQH - Fuel - Weston Aviation Fuel - EGKB / BQH" at bounding box center [1441, 547] width 237 height 13
click at [1394, 580] on link "EGKB / BQH - Handling - Biggin Hill Executive Handling EGKB / BQH" at bounding box center [1441, 585] width 237 height 13
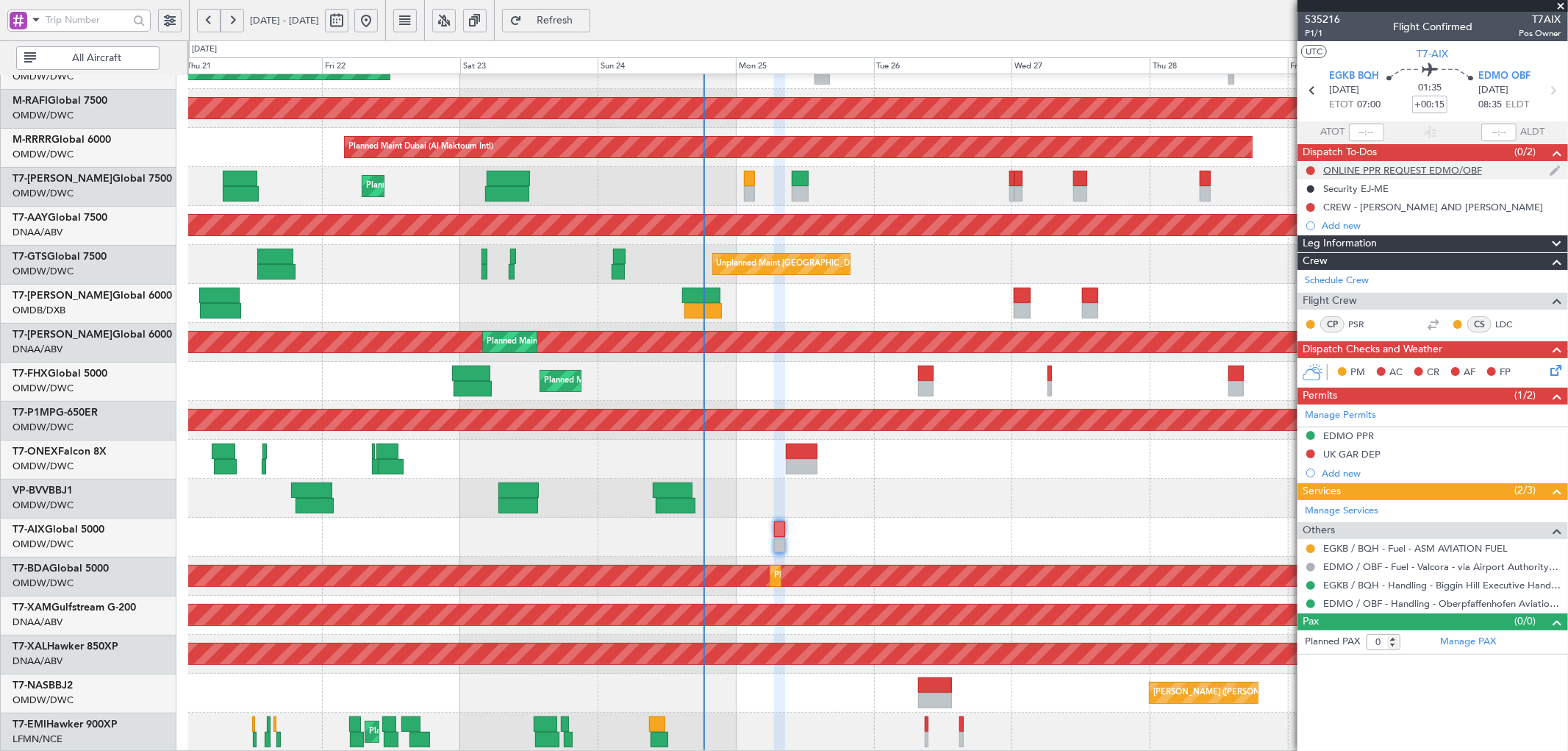
click at [1366, 171] on div "ONLINE PPR REQUEST EDMO/OBF" at bounding box center [1402, 170] width 158 height 13
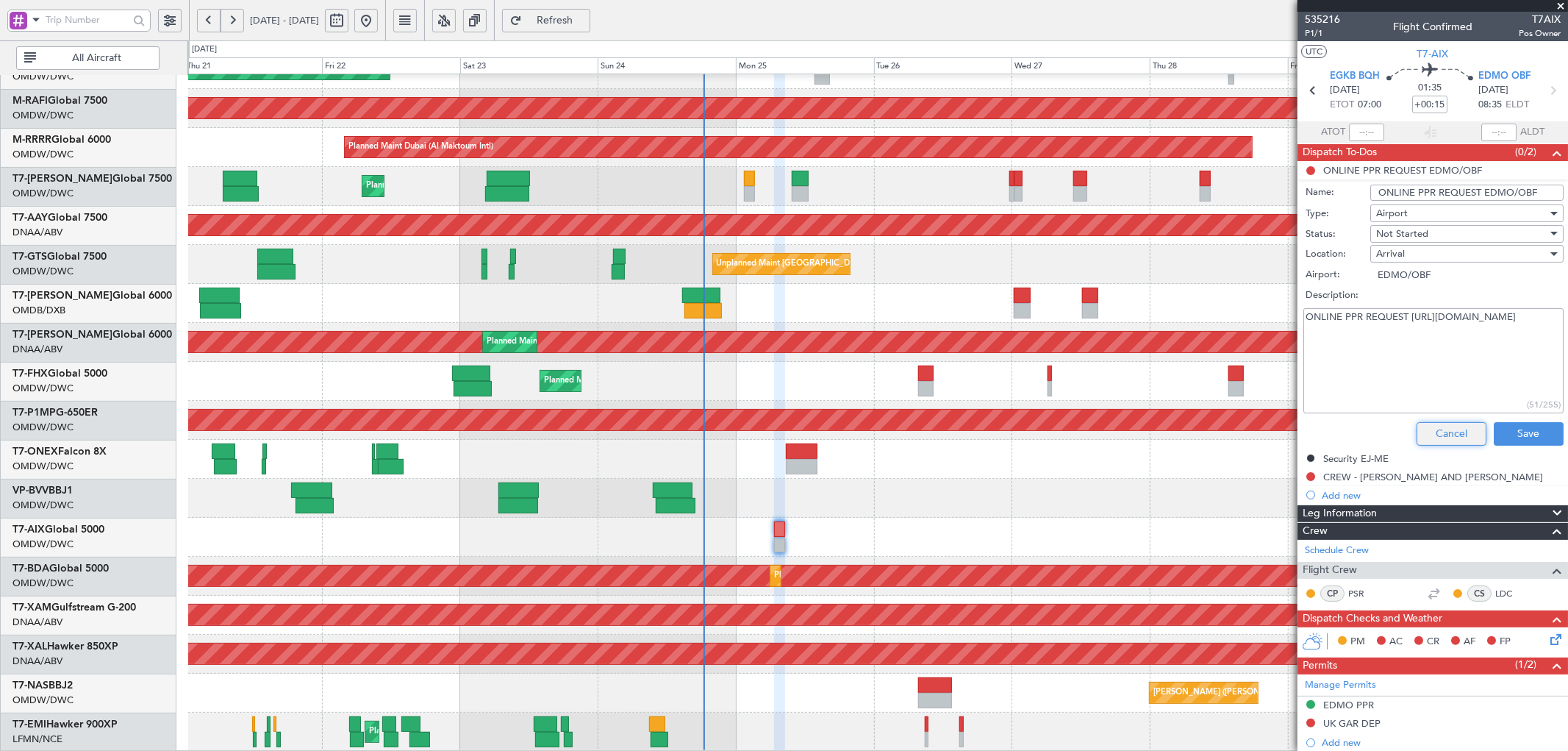
click at [1438, 438] on button "Cancel" at bounding box center [1451, 434] width 70 height 24
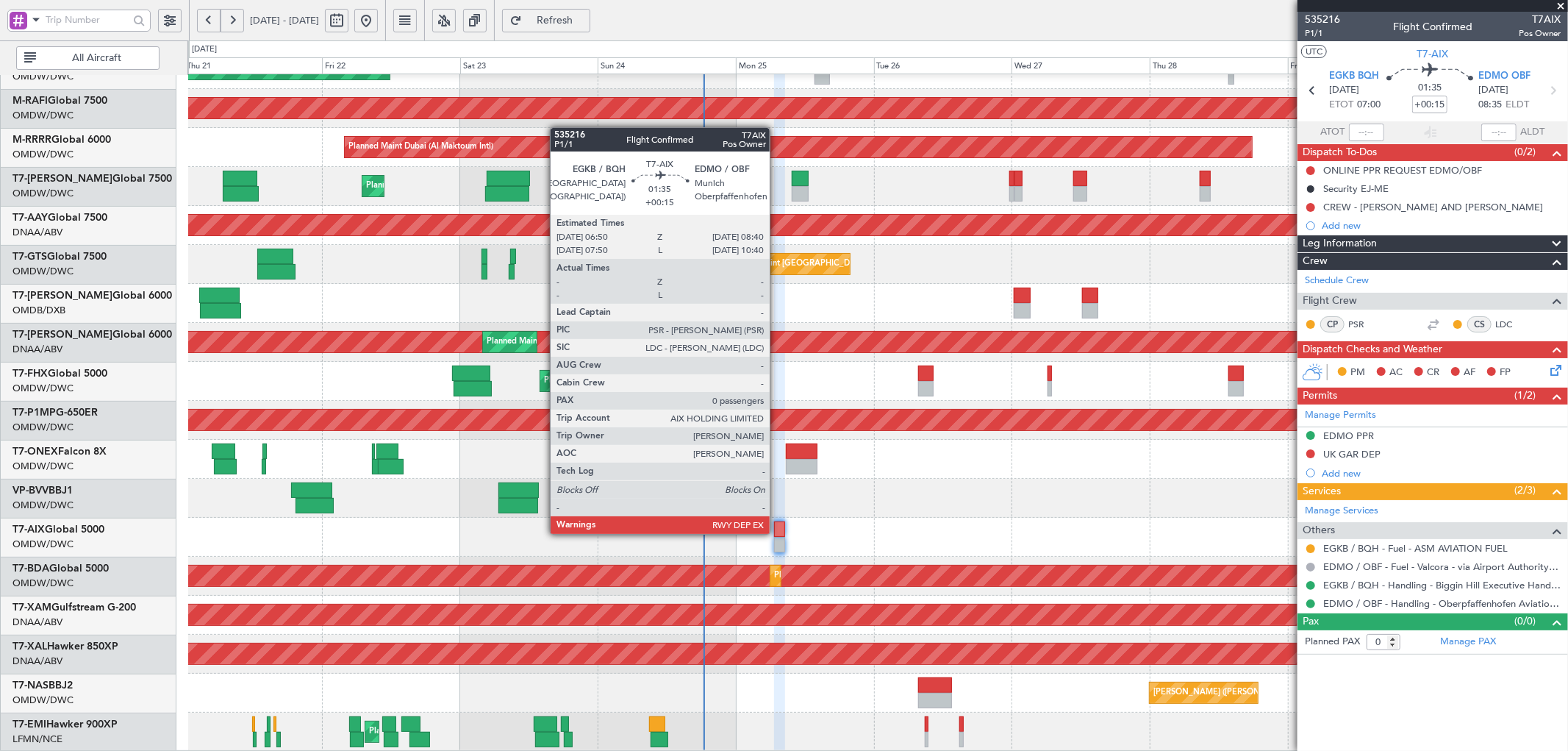
click at [778, 531] on div at bounding box center [779, 530] width 11 height 16
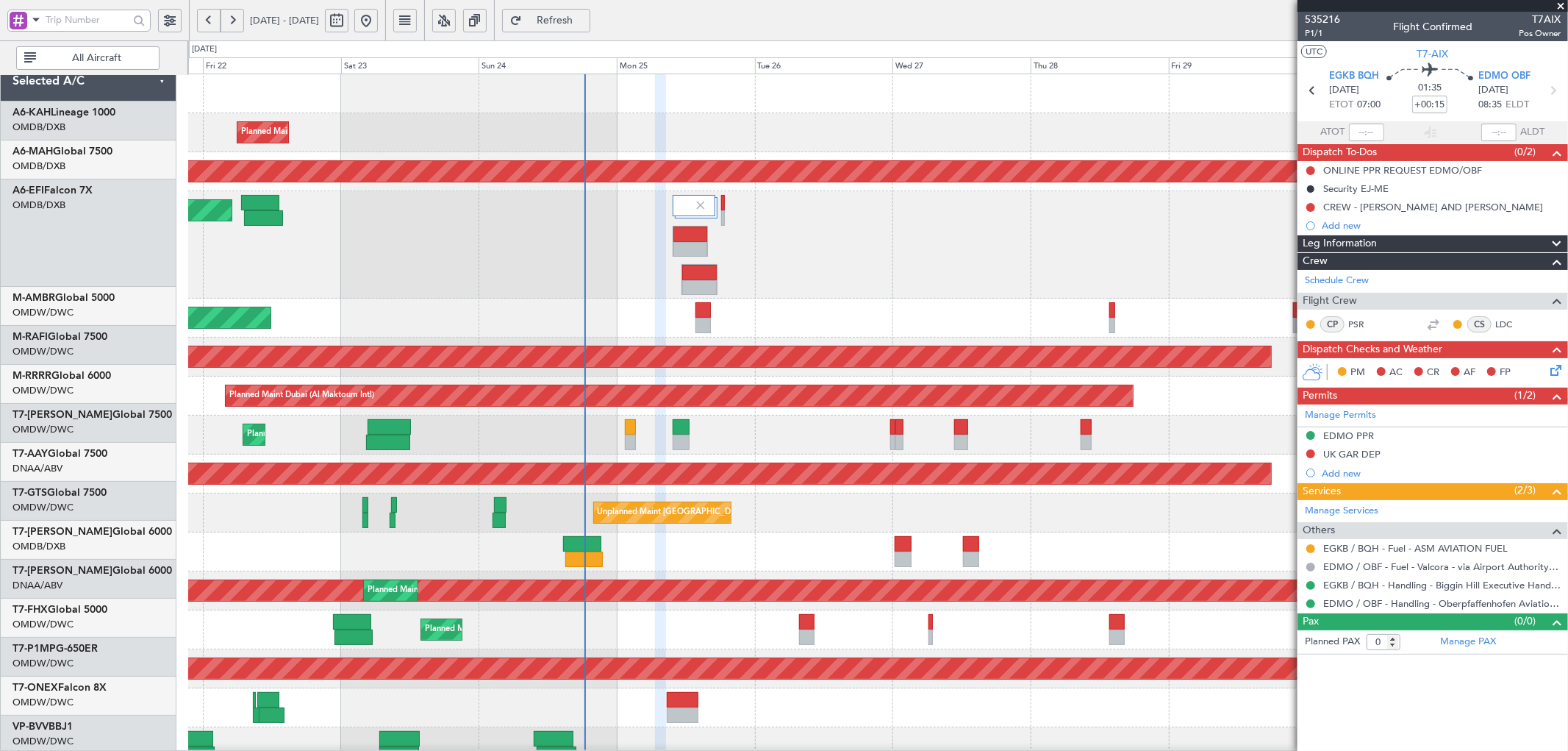
scroll to position [0, 0]
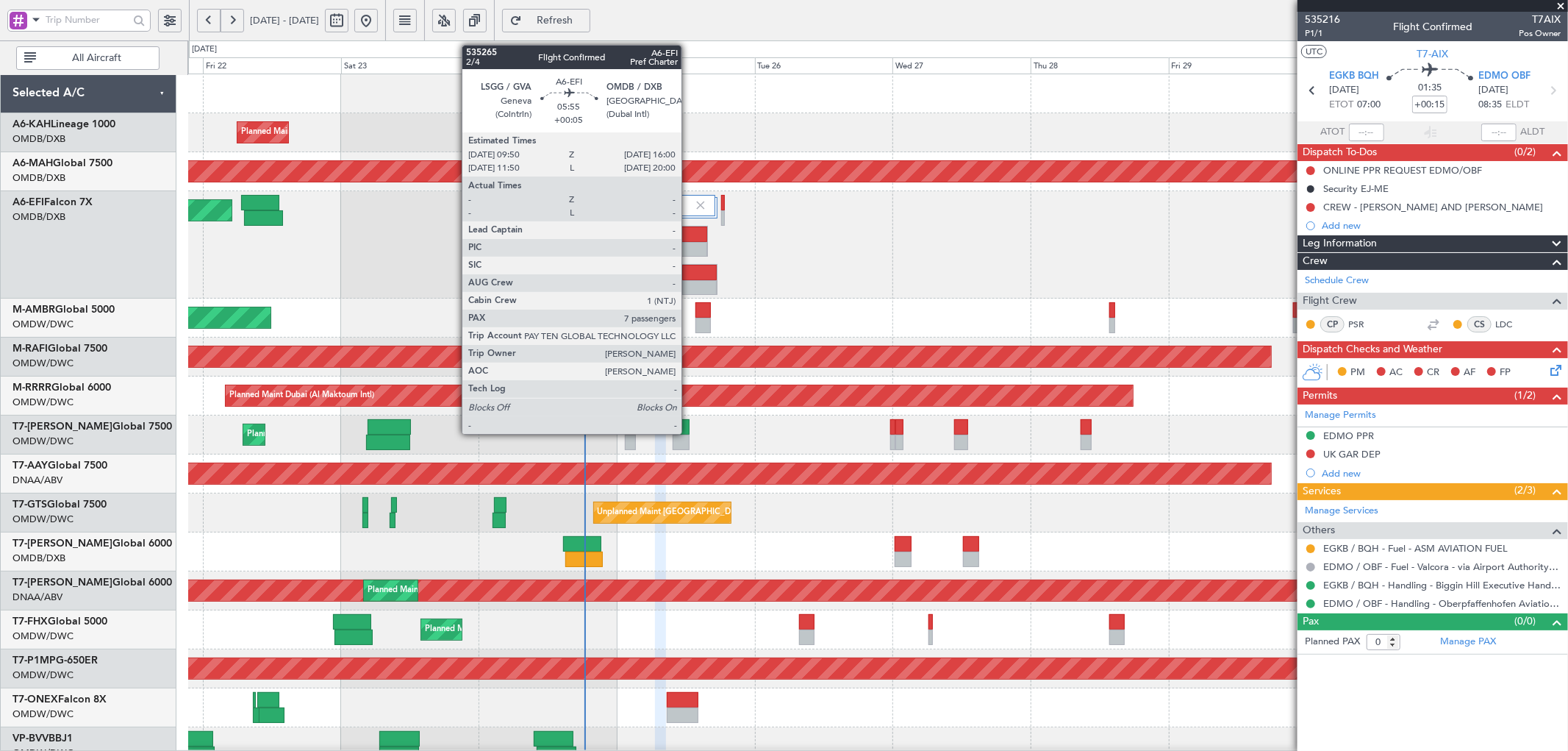
click at [689, 236] on div at bounding box center [690, 234] width 34 height 16
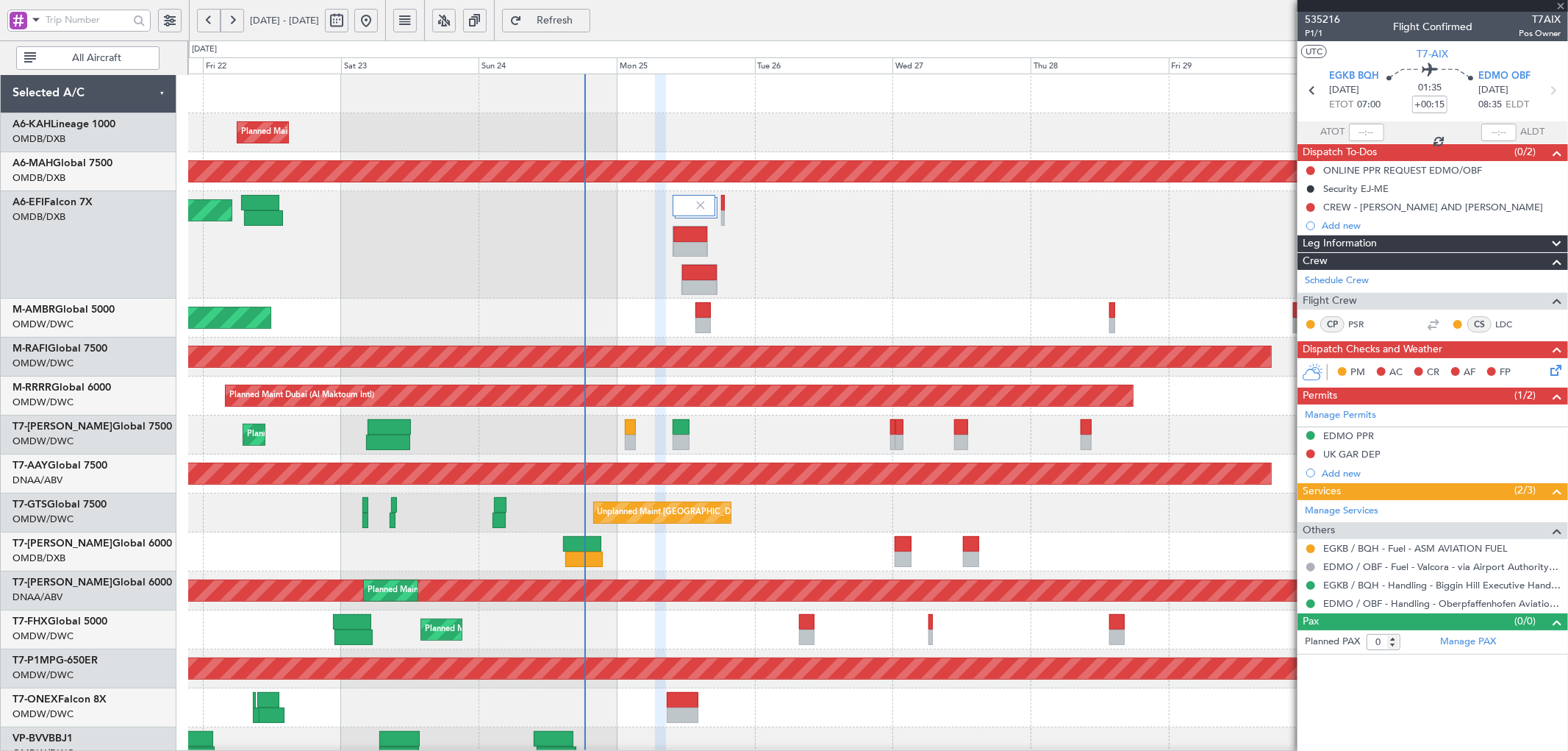
type input "+00:05"
type input "7"
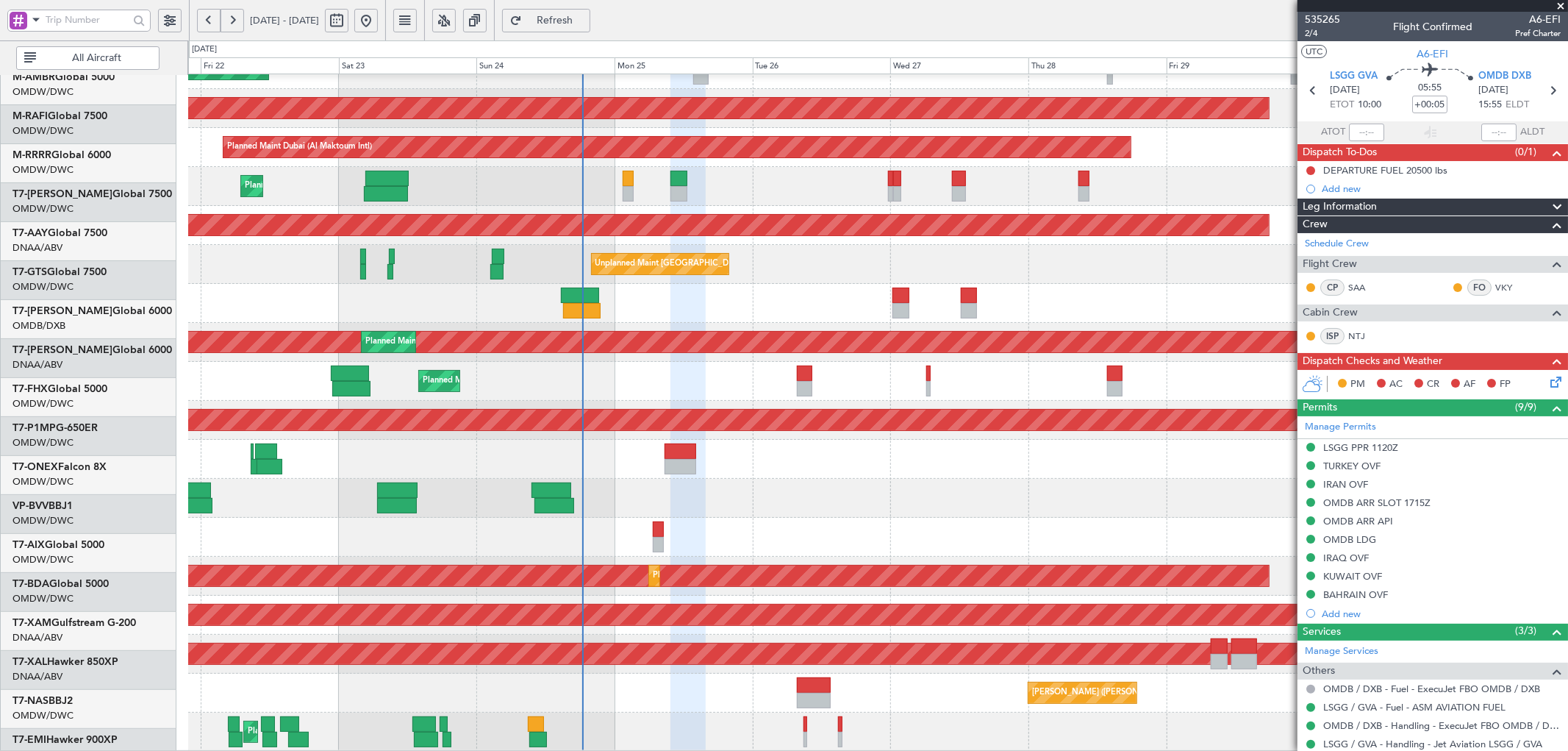
scroll to position [248, 0]
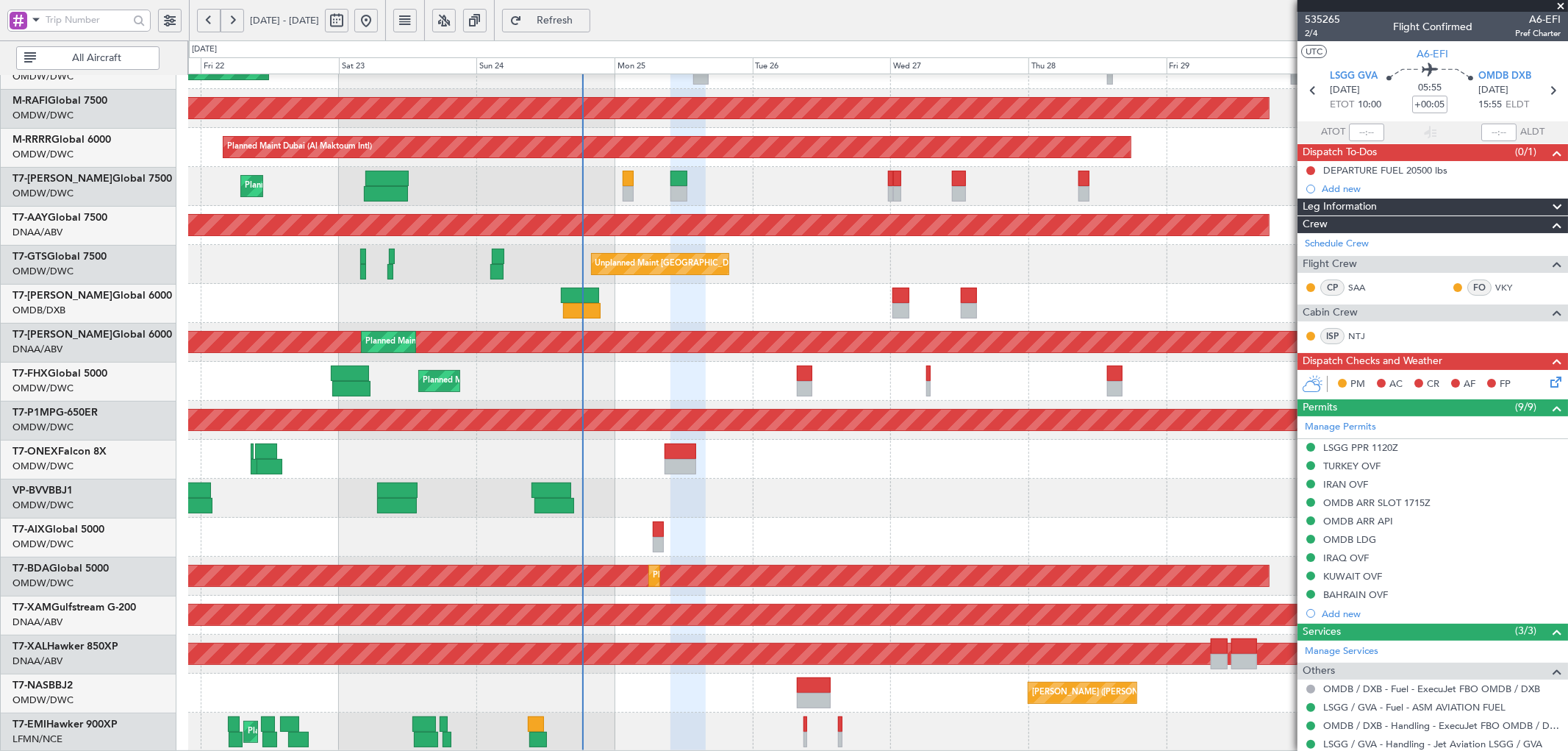
click at [622, 366] on div "Planned Maint [GEOGRAPHIC_DATA] ([GEOGRAPHIC_DATA])" at bounding box center [877, 381] width 1379 height 39
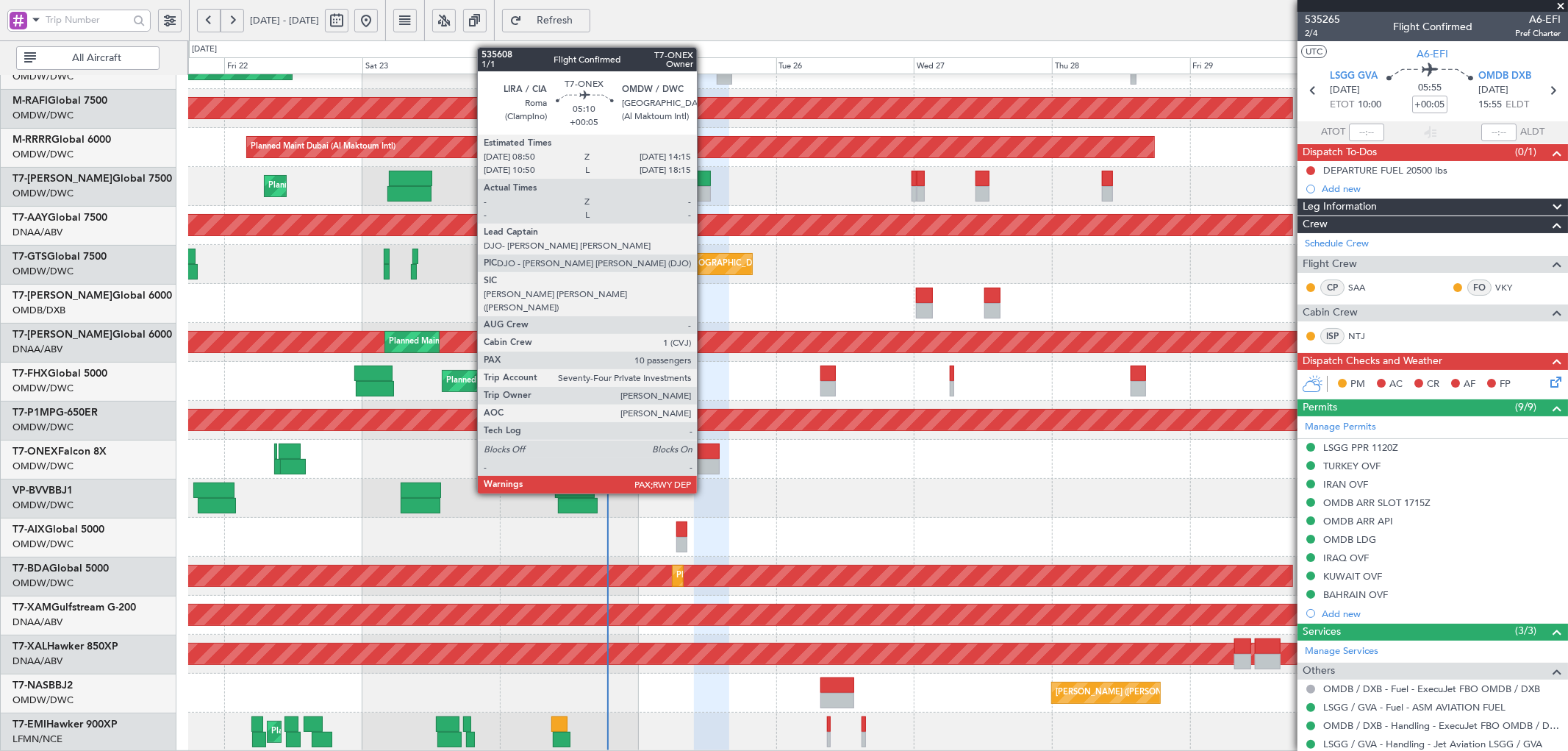
click at [704, 452] on div at bounding box center [704, 451] width 31 height 16
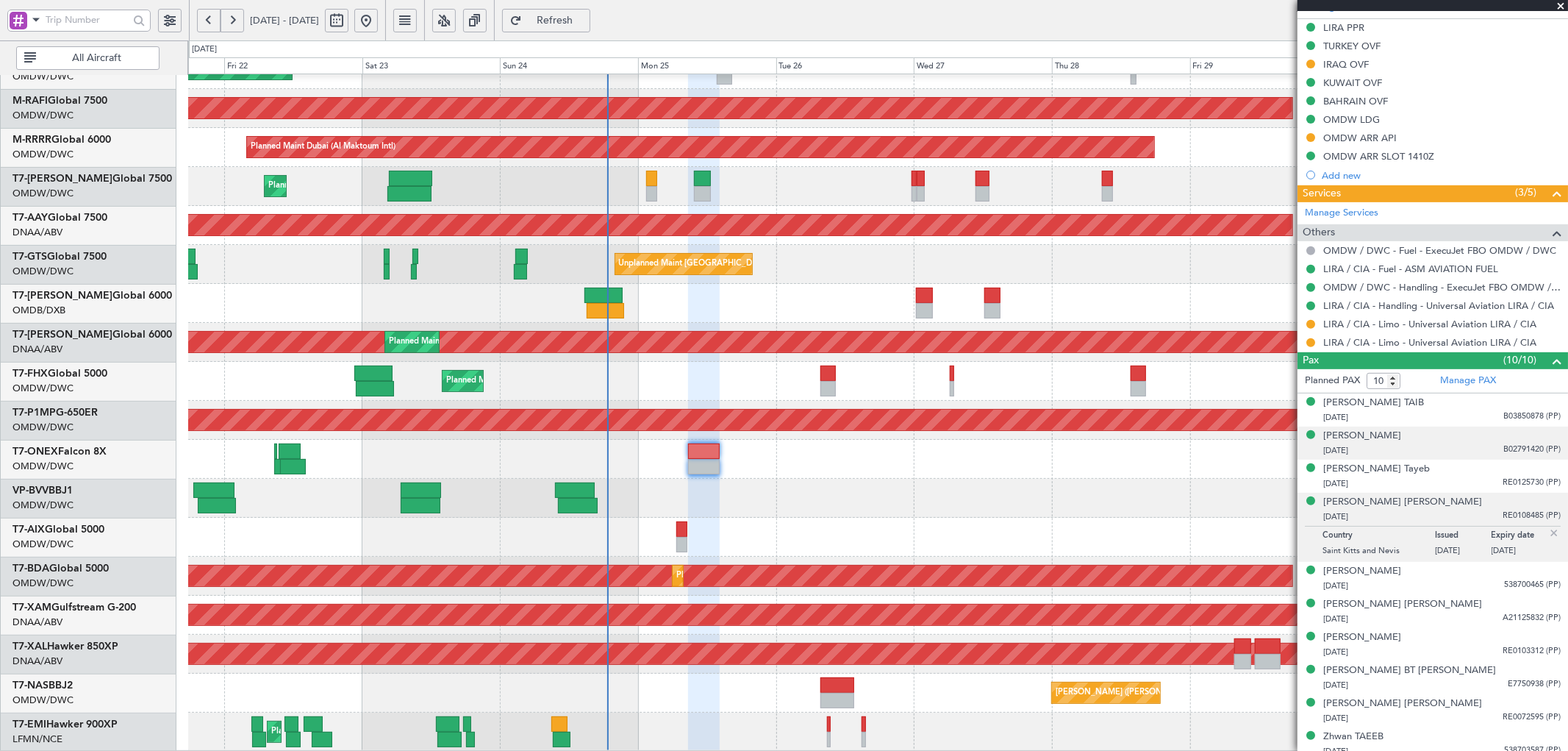
scroll to position [429, 0]
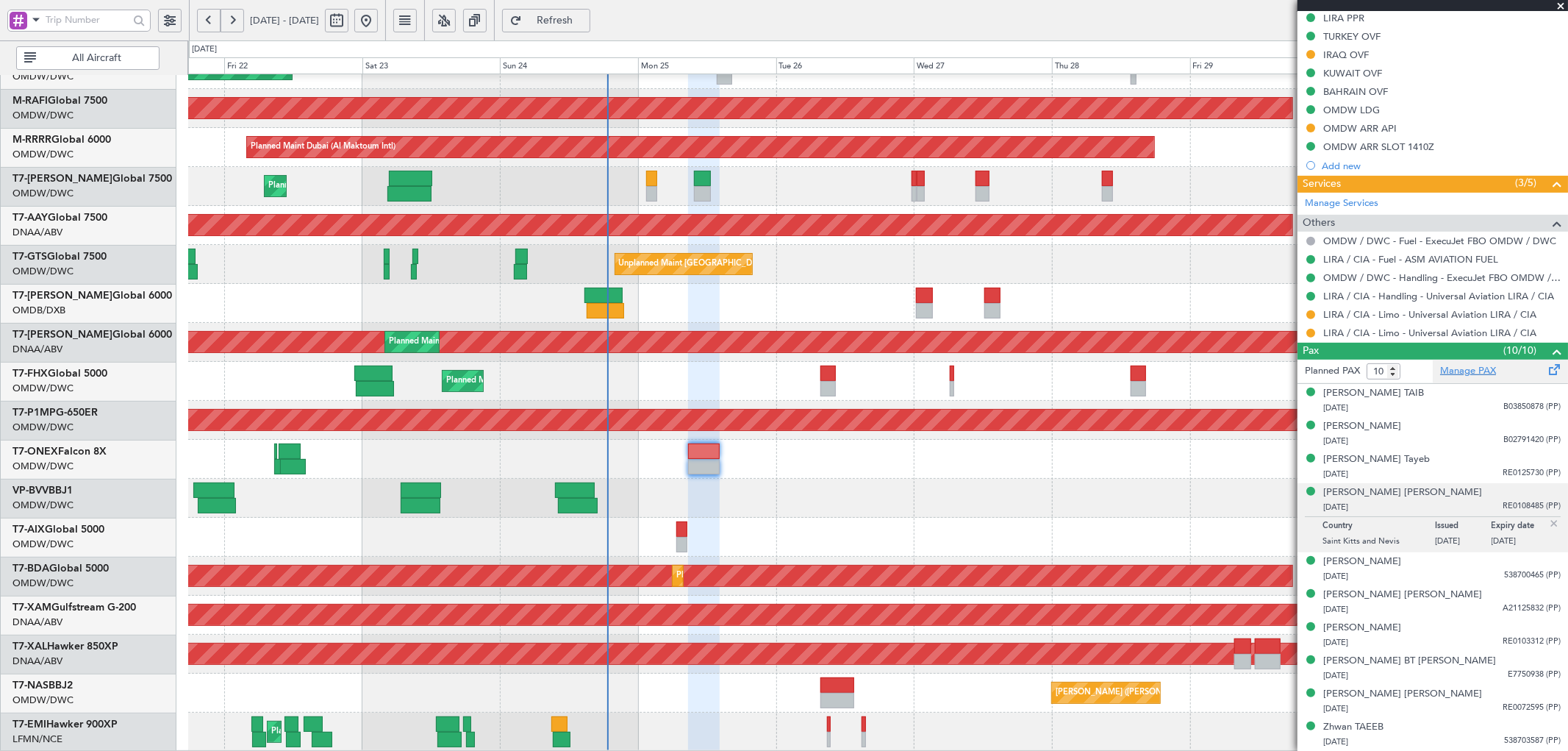
click at [1445, 373] on link "Manage PAX" at bounding box center [1468, 371] width 56 height 15
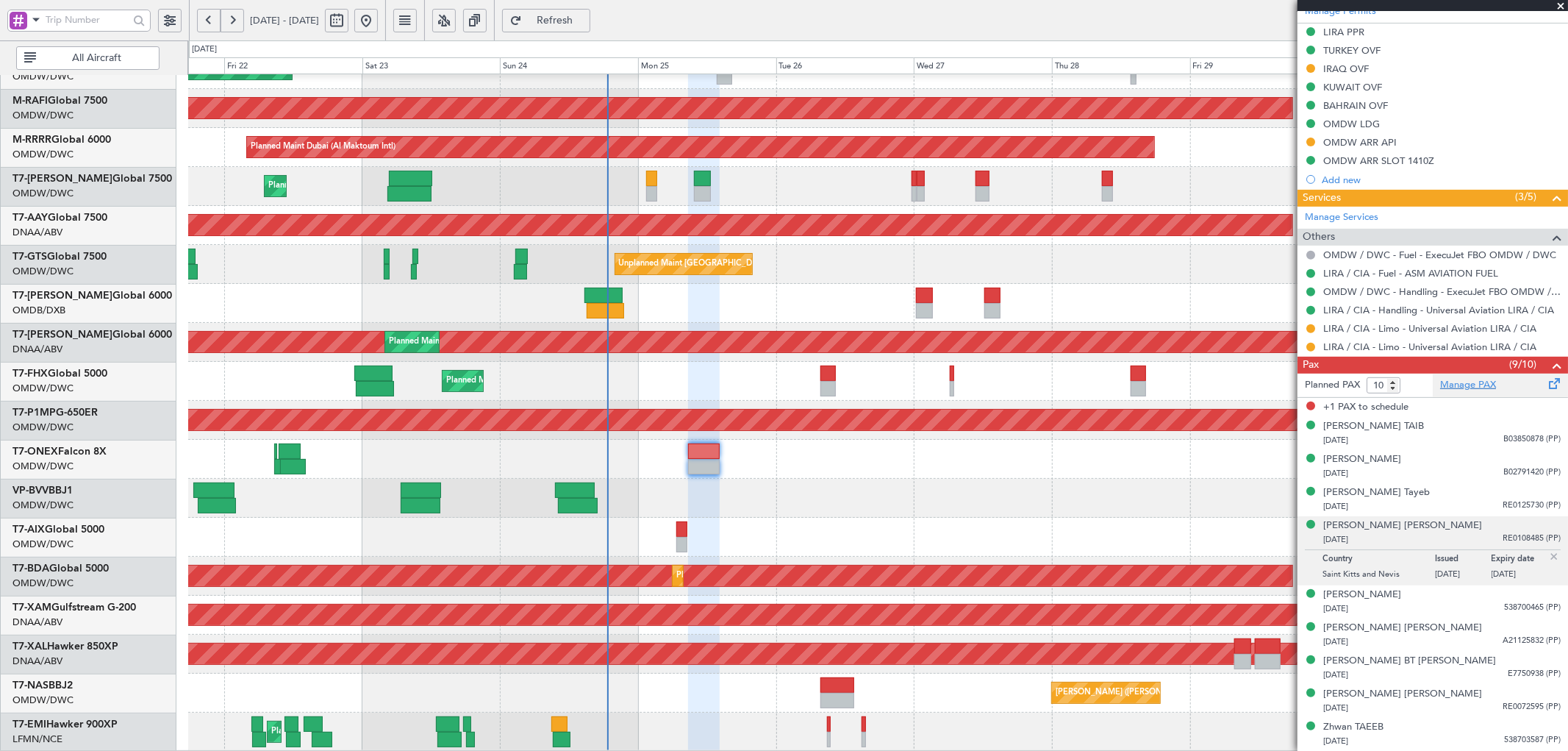
type input "11"
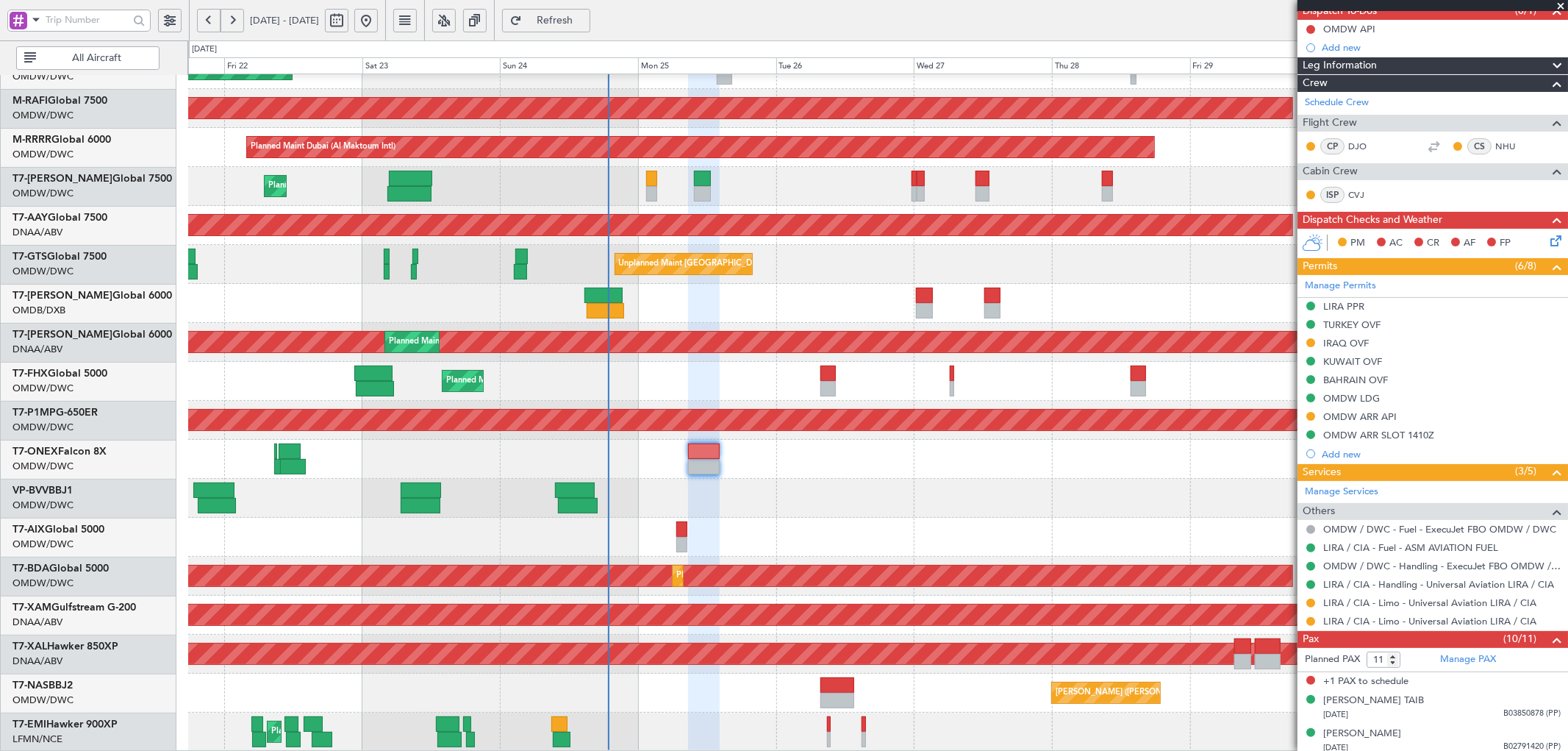
scroll to position [116, 0]
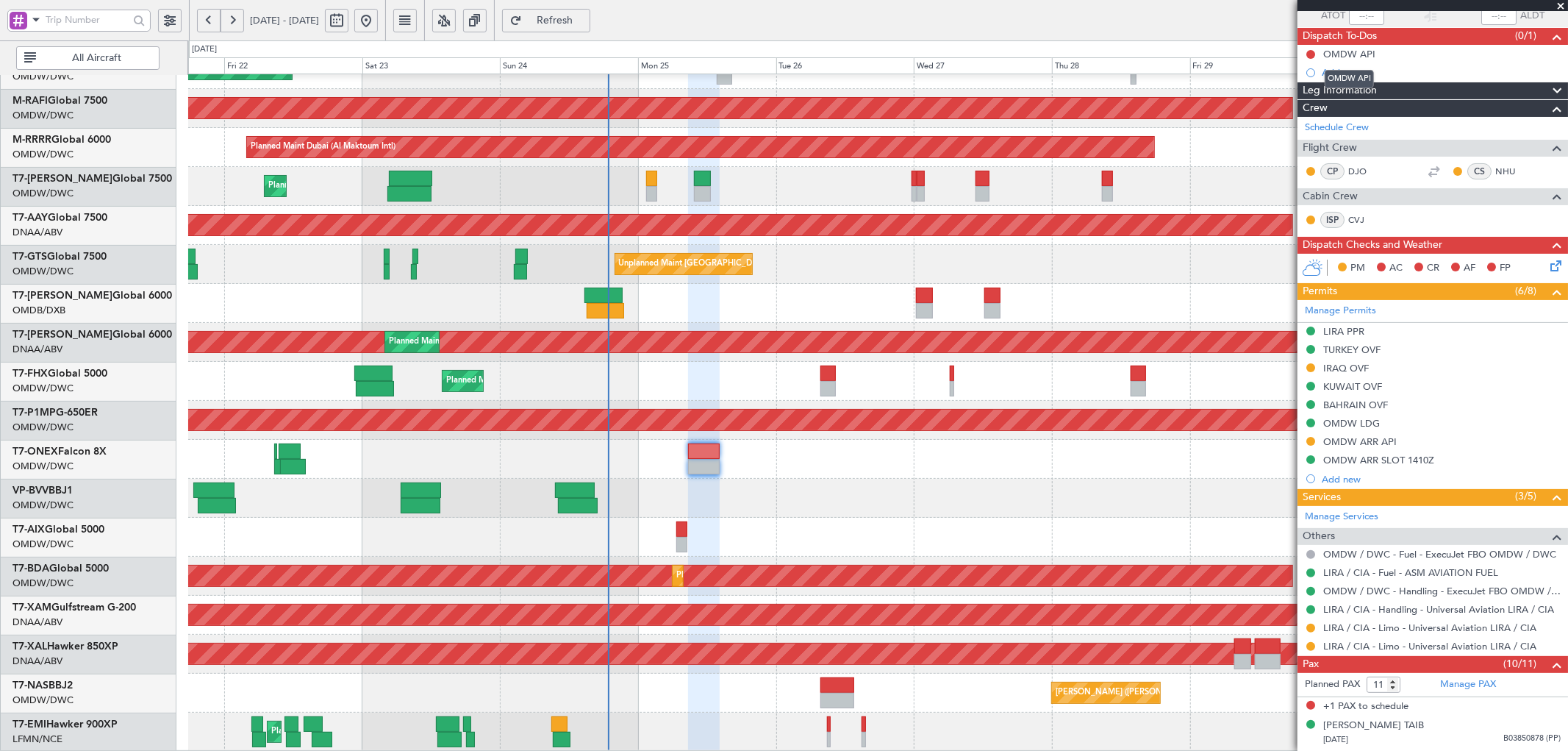
click at [1349, 74] on div "OMDW API" at bounding box center [1349, 79] width 49 height 19
click at [1337, 78] on div "Add new" at bounding box center [1432, 72] width 271 height 19
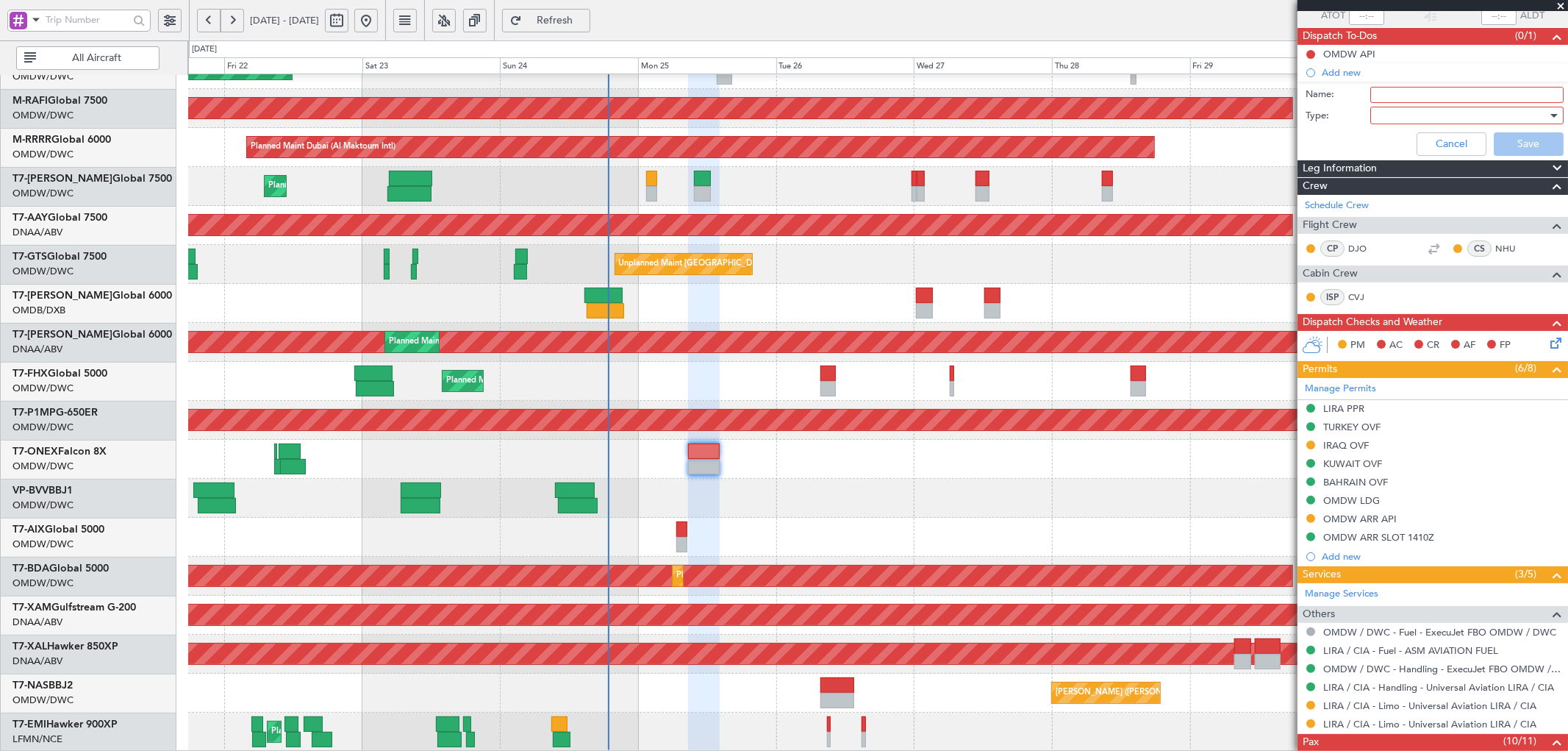
click at [1406, 104] on div at bounding box center [1462, 115] width 171 height 22
click at [1407, 98] on div at bounding box center [784, 375] width 1568 height 751
click at [1407, 97] on input "Name:" at bounding box center [1467, 94] width 193 height 16
type input "DEPARTURE FUEL 18,000 lbs"
click at [1392, 113] on div at bounding box center [1462, 115] width 171 height 22
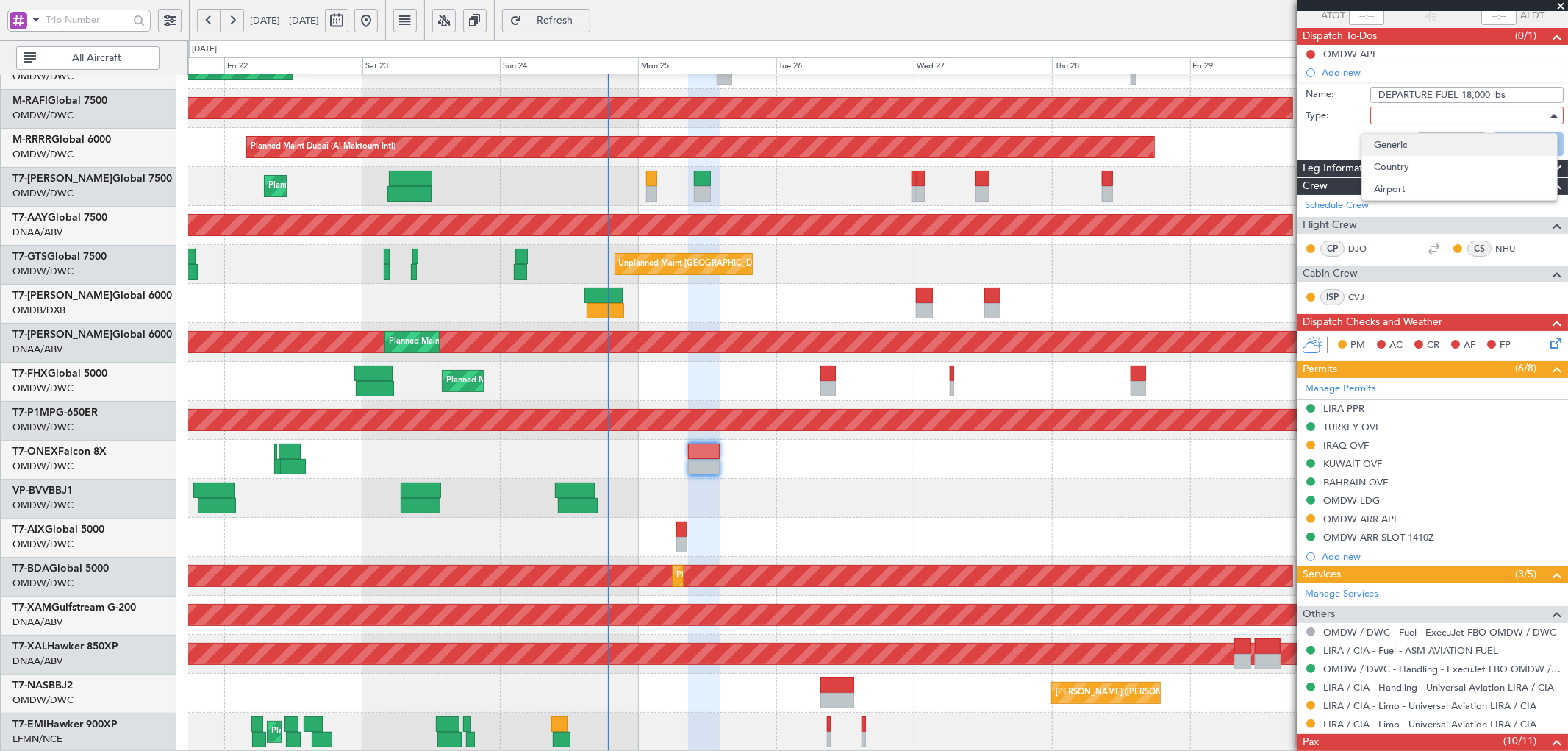
click at [1396, 144] on span "Generic" at bounding box center [1460, 145] width 171 height 22
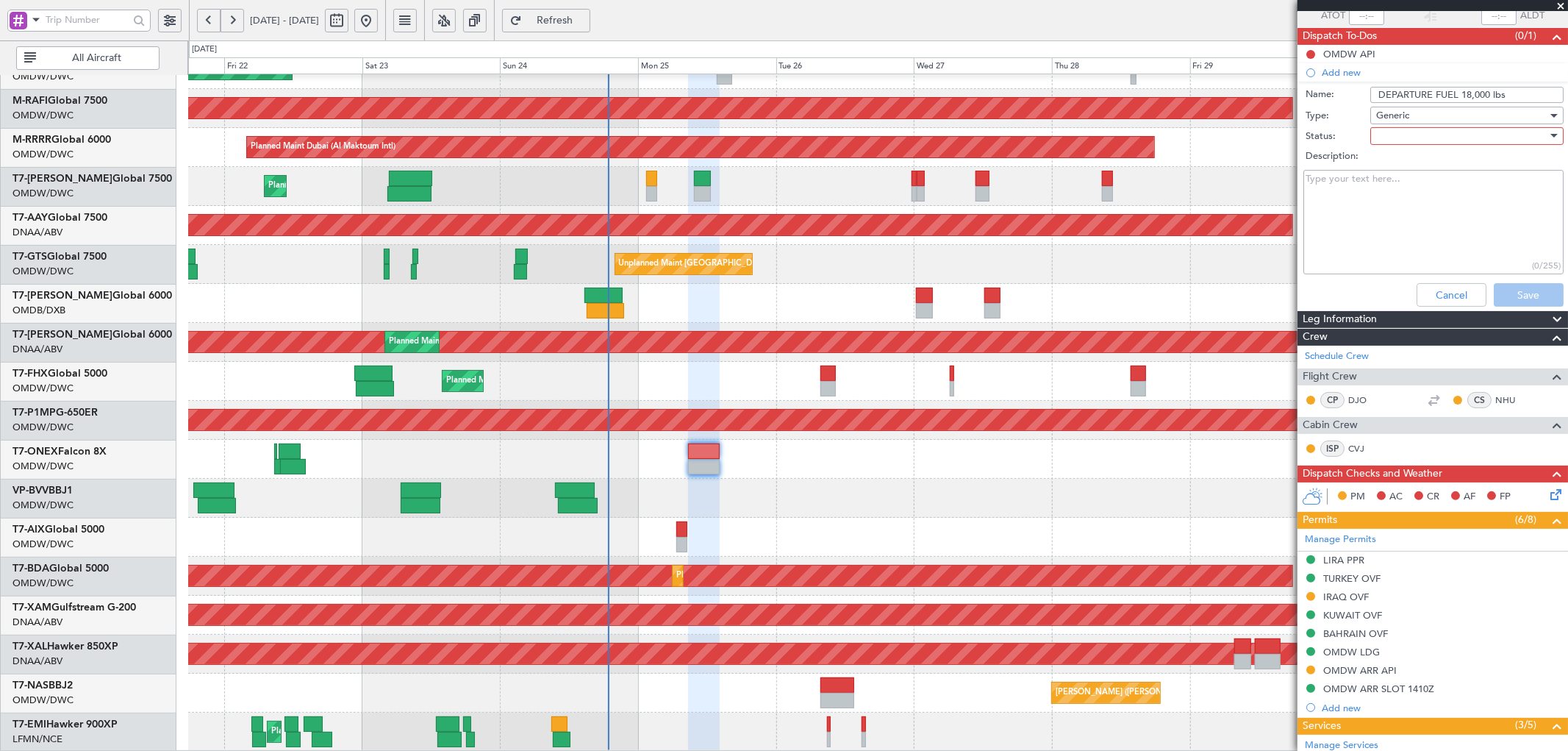
click at [1400, 138] on div at bounding box center [1462, 136] width 171 height 22
click at [1394, 167] on span "Not Started" at bounding box center [1460, 164] width 171 height 22
click at [1524, 288] on button "Save" at bounding box center [1529, 295] width 70 height 24
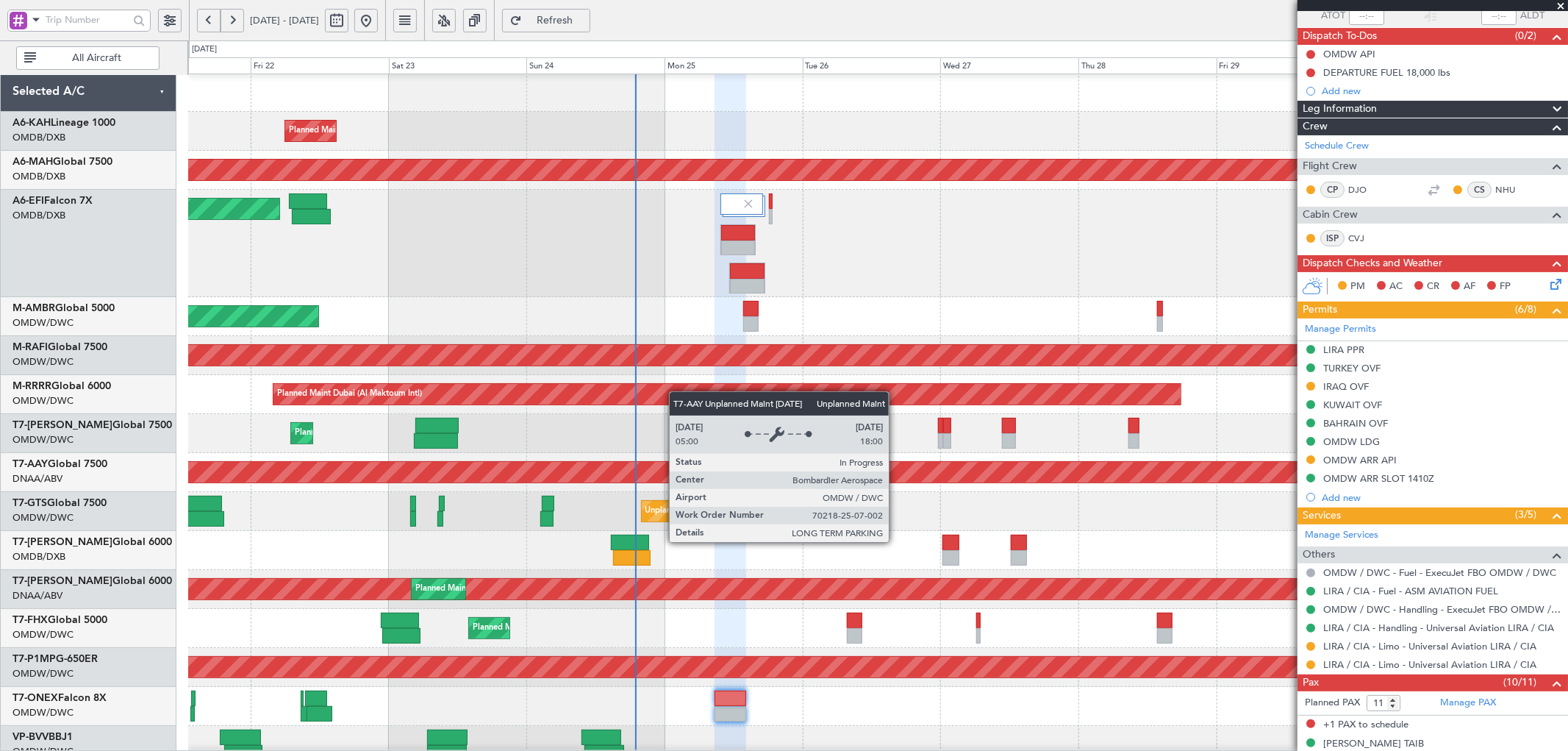
scroll to position [0, 0]
click at [684, 470] on div "Unplanned Maint [GEOGRAPHIC_DATA] (Al Maktoum Intl)" at bounding box center [65, 471] width 2508 height 21
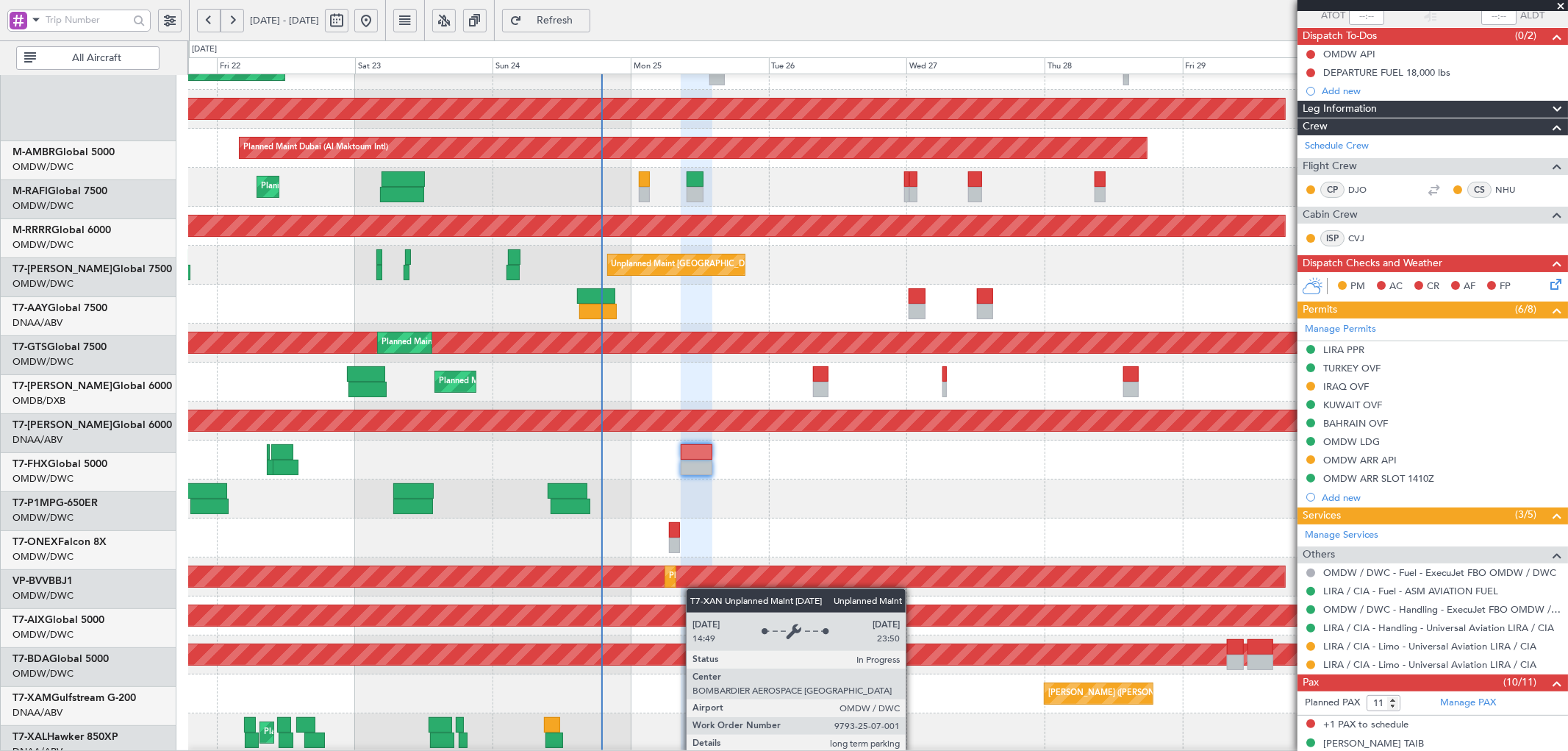
scroll to position [248, 0]
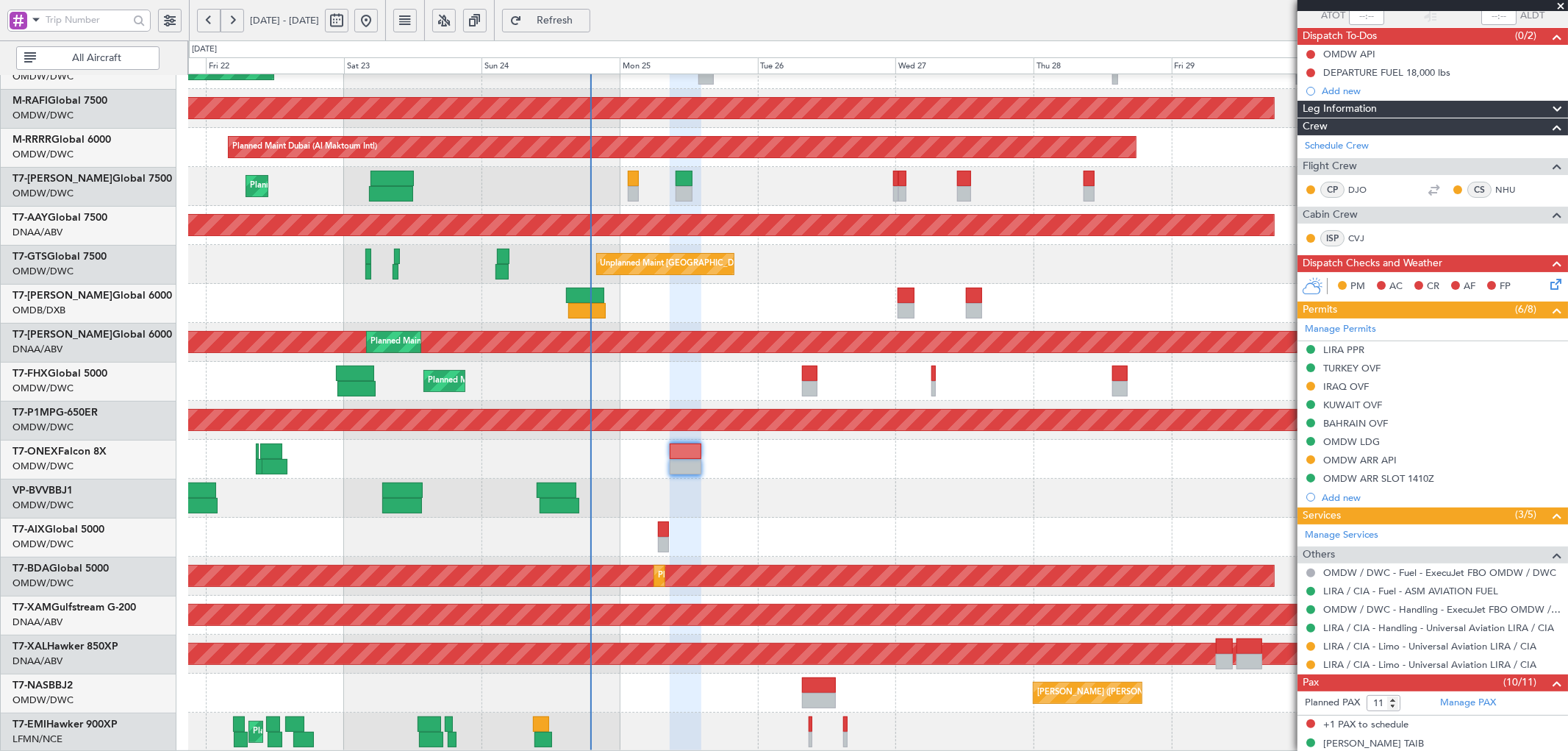
click at [658, 314] on div "Planned Maint Dubai (Al Maktoum Intl) Planned Maint [GEOGRAPHIC_DATA] (Al Makto…" at bounding box center [877, 288] width 1379 height 925
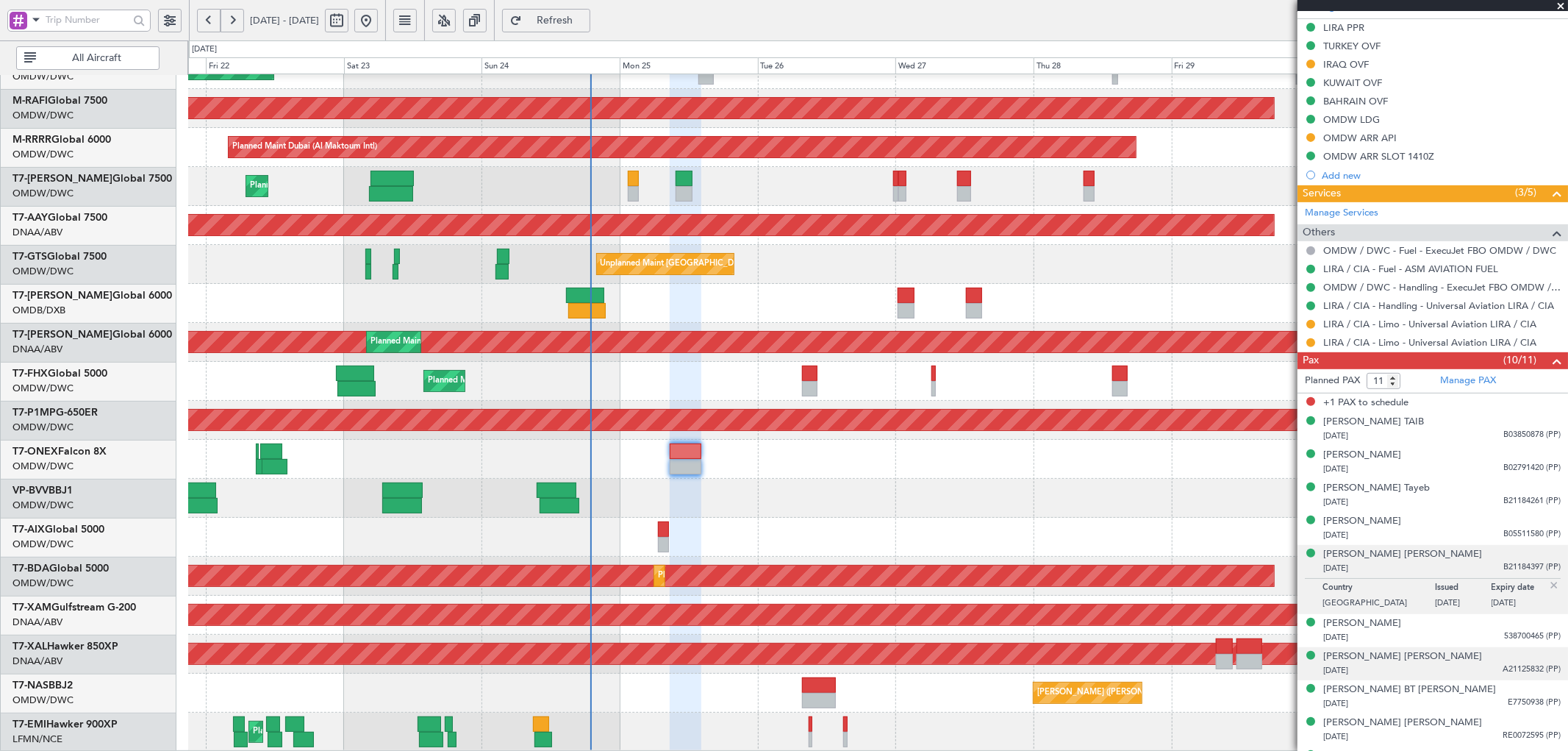
scroll to position [443, 0]
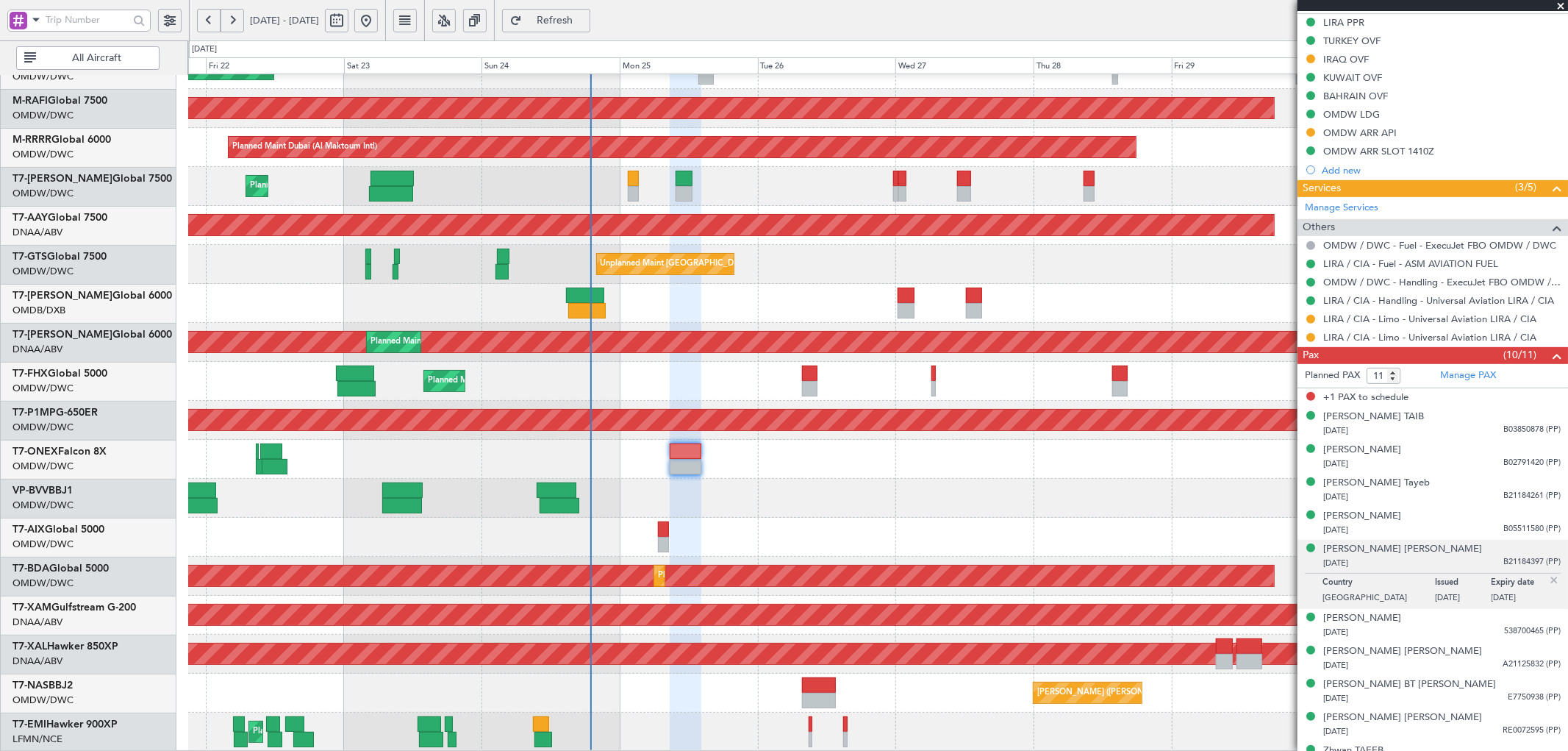
click at [577, 16] on span "Refresh" at bounding box center [554, 21] width 60 height 10
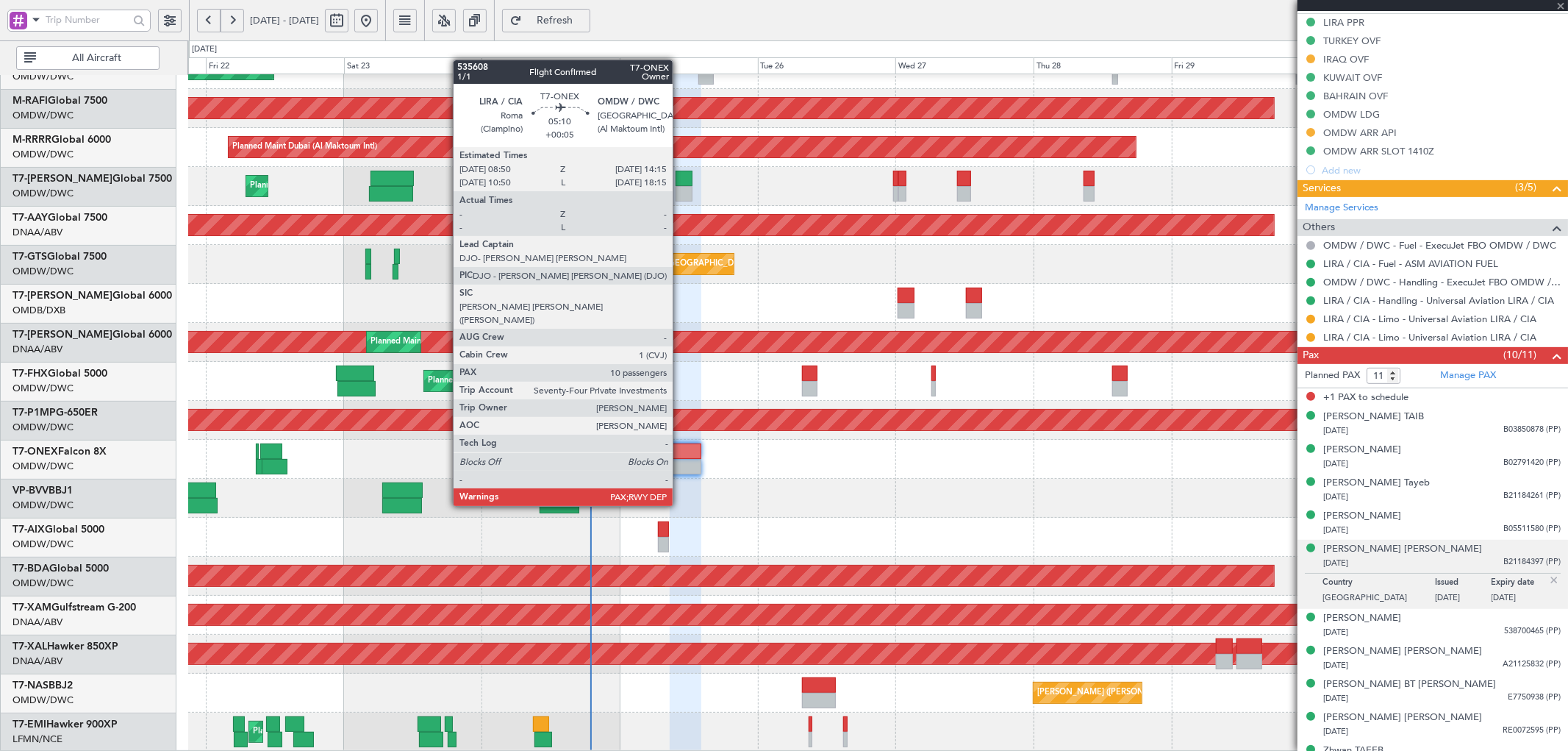
click at [680, 465] on div at bounding box center [685, 467] width 31 height 16
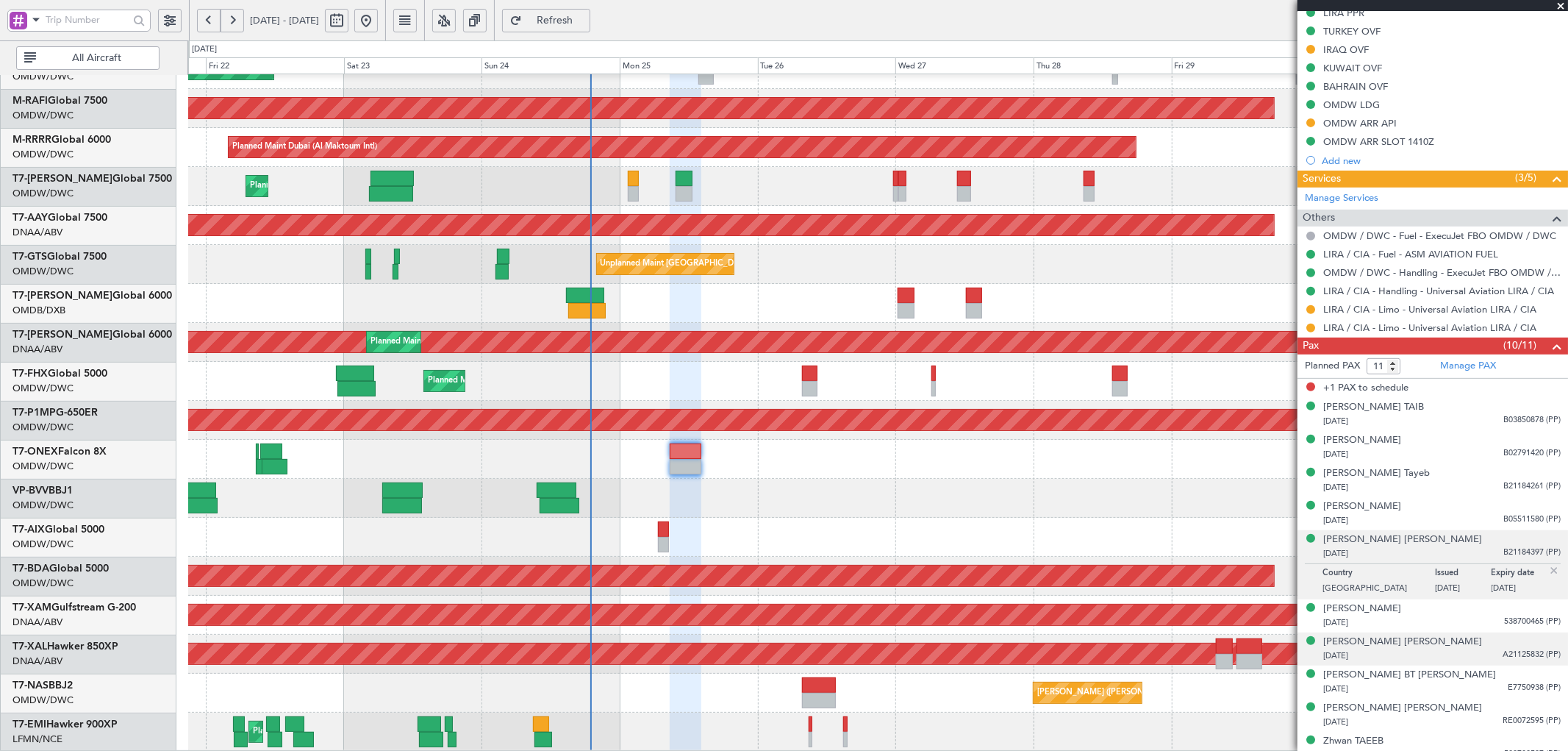
scroll to position [467, 0]
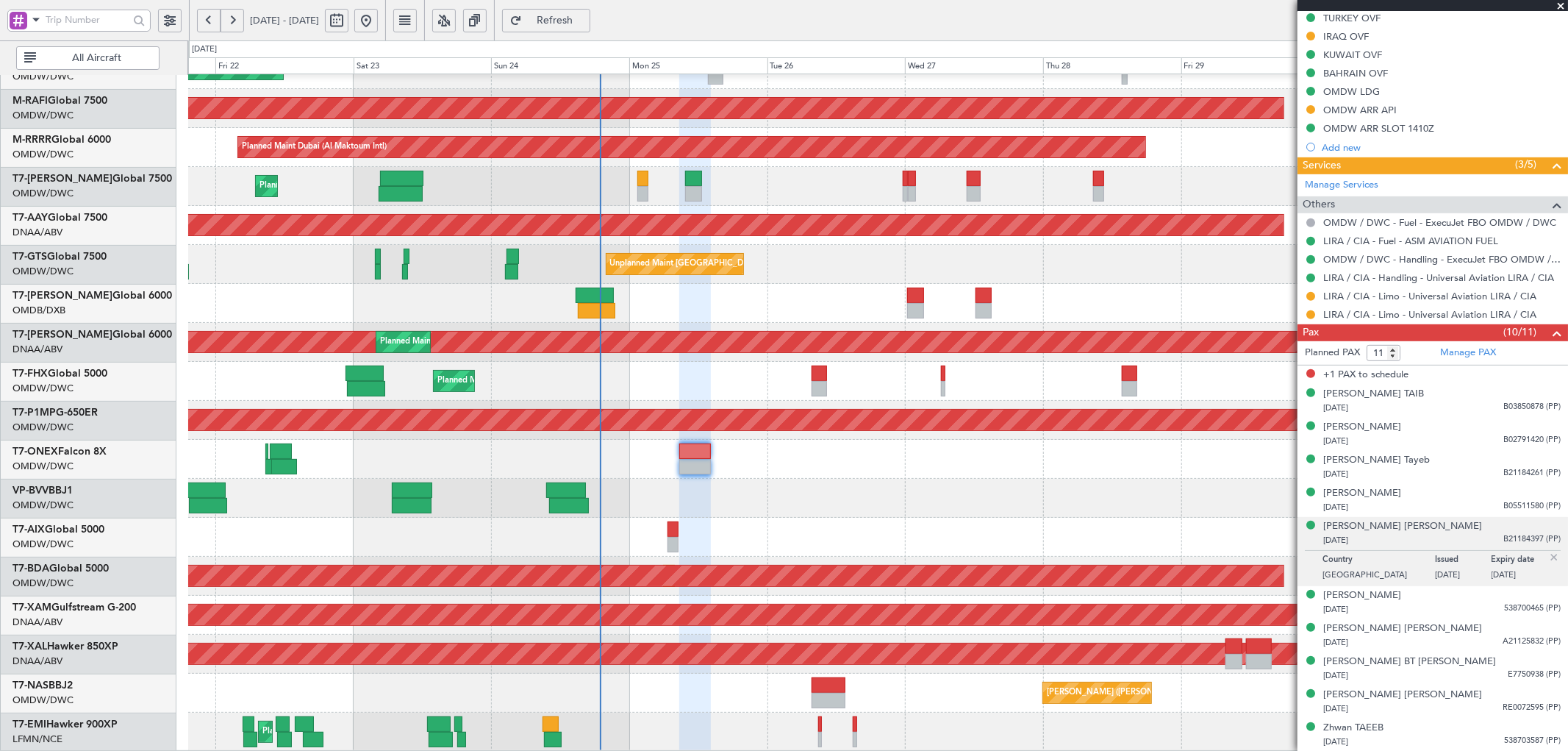
click at [656, 248] on div "Planned Maint Dubai (Al Maktoum Intl) Planned Maint [GEOGRAPHIC_DATA] (Al Makto…" at bounding box center [877, 288] width 1379 height 925
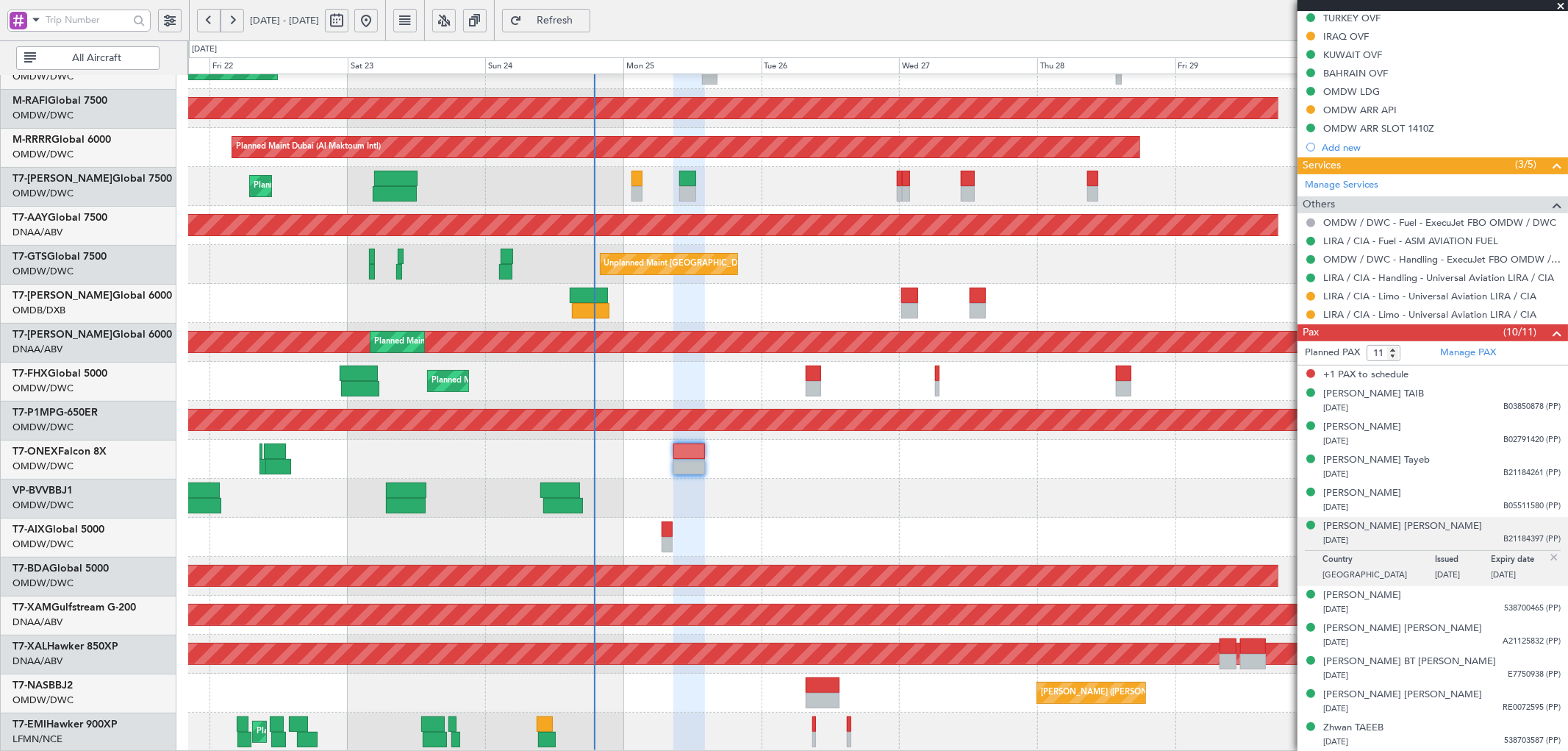
click at [655, 383] on div "Planned Maint Dubai (Al Maktoum Intl) Planned Maint [GEOGRAPHIC_DATA] (Al Makto…" at bounding box center [877, 288] width 1379 height 925
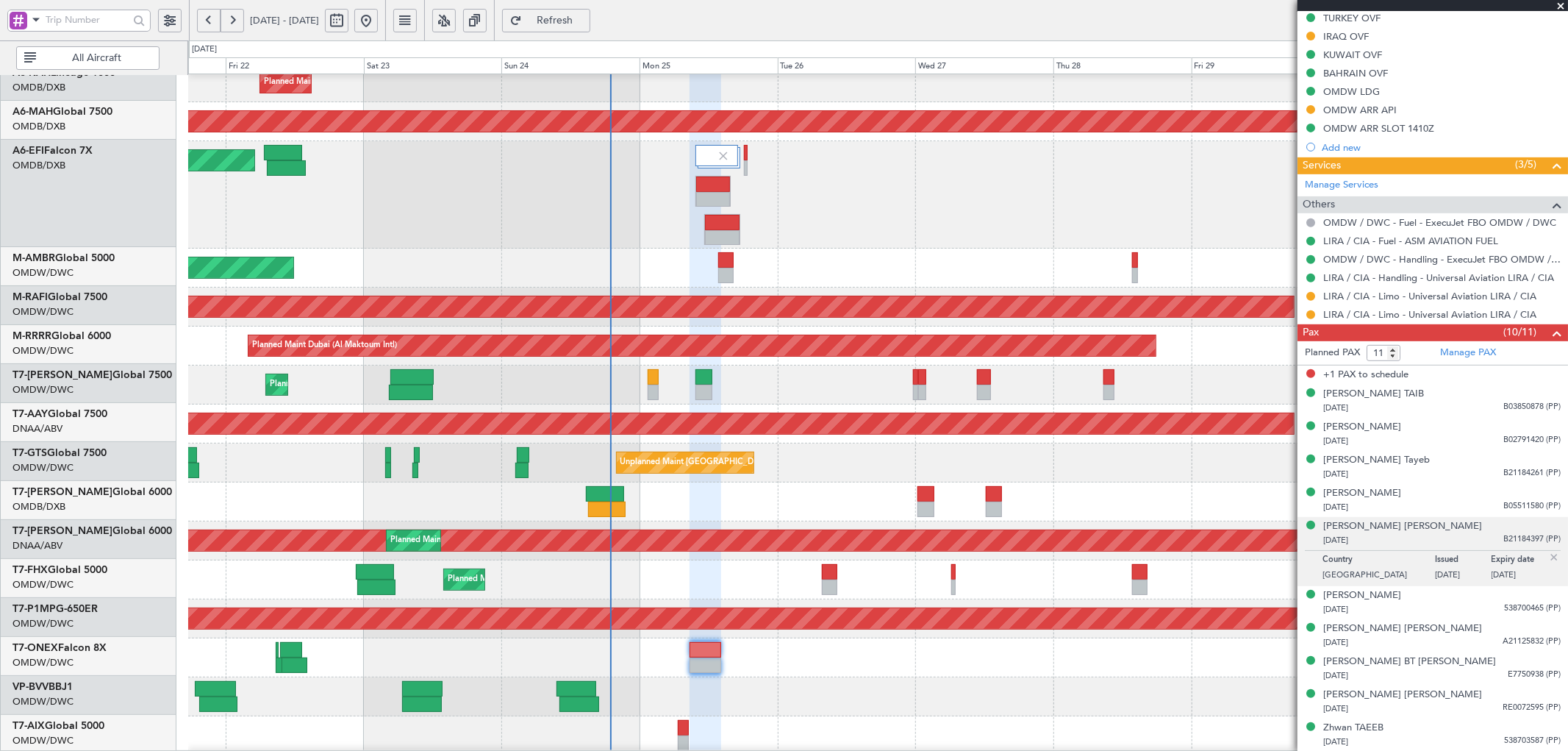
scroll to position [49, 0]
click at [692, 574] on div "Planned Maint [GEOGRAPHIC_DATA] ([GEOGRAPHIC_DATA])" at bounding box center [877, 580] width 1379 height 39
type input "10"
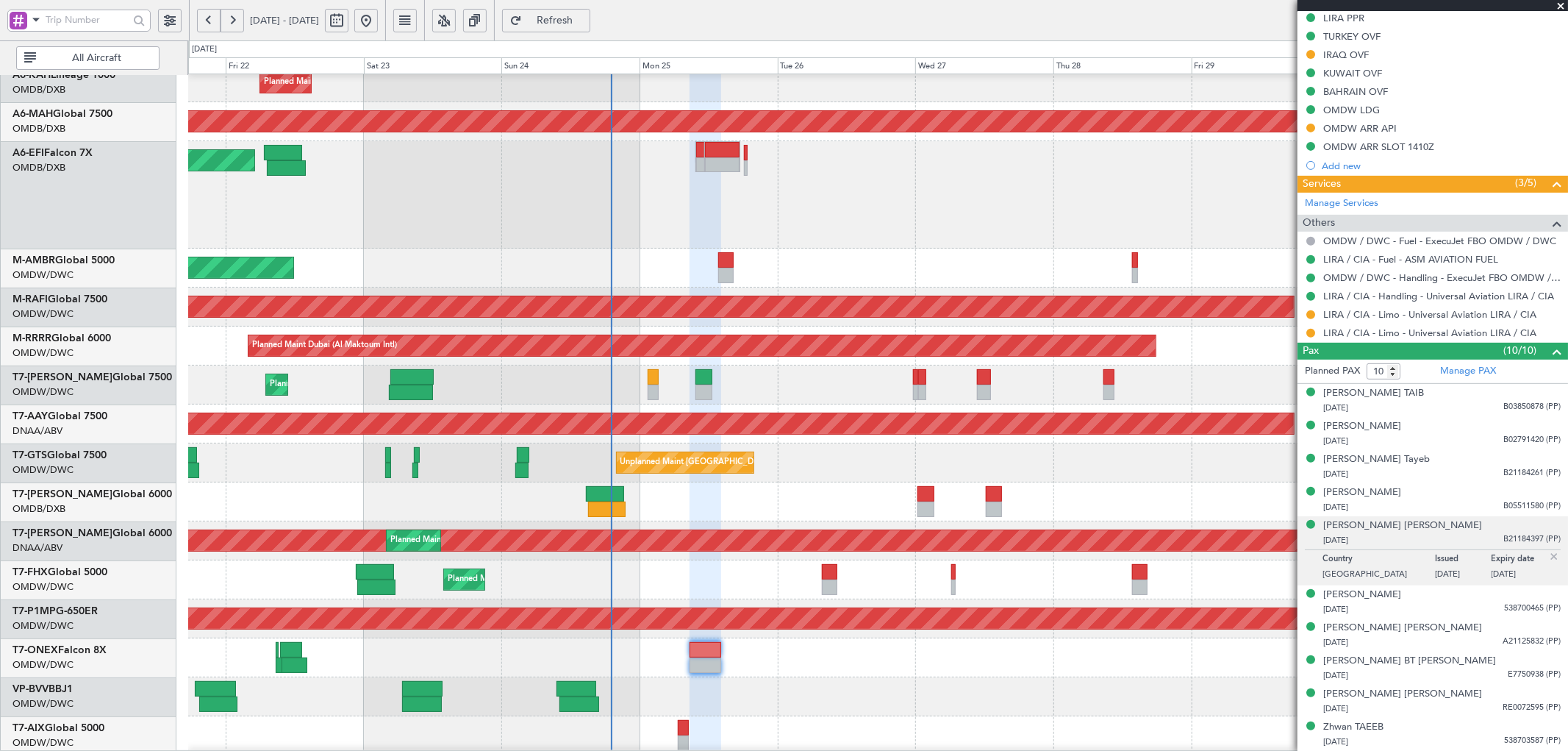
scroll to position [447, 0]
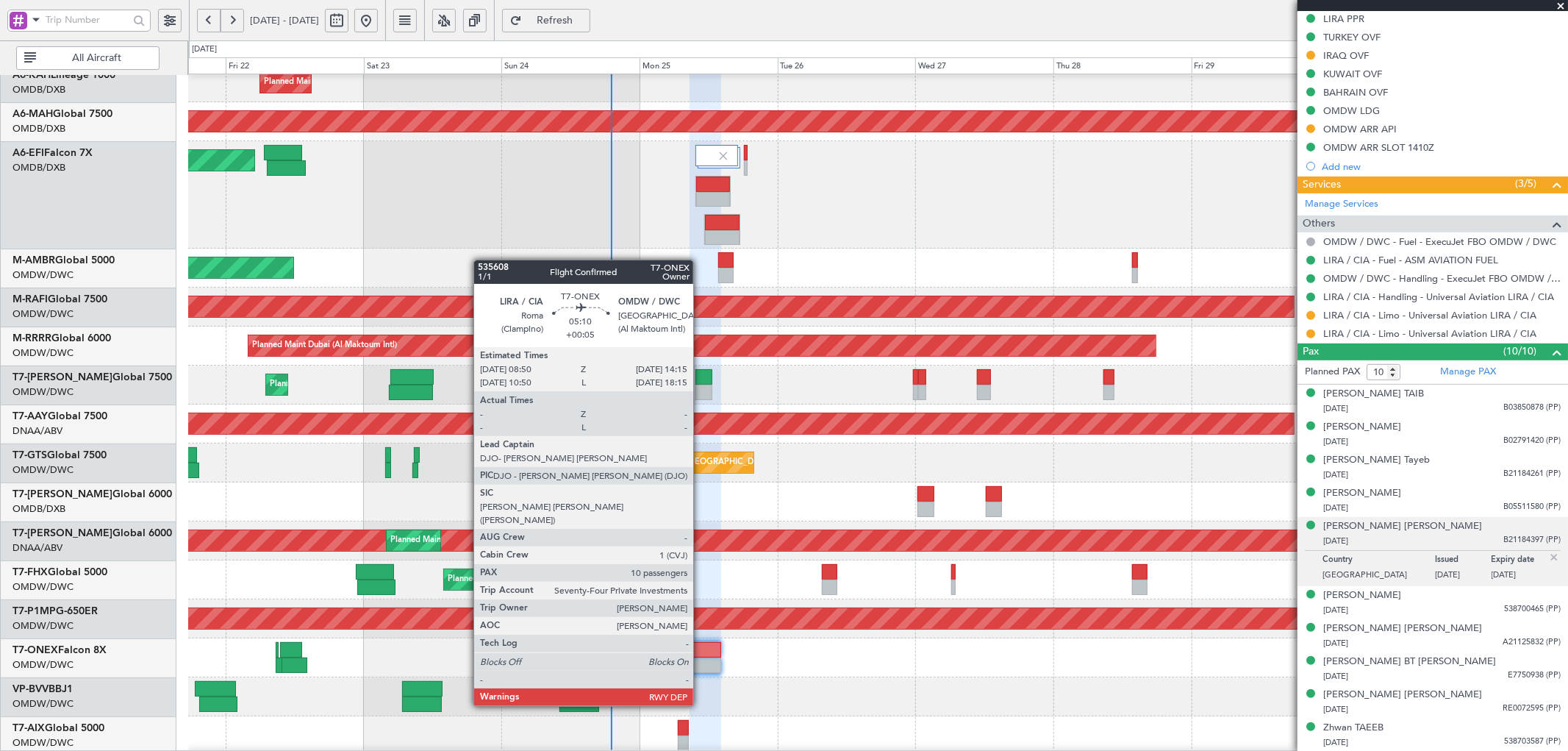
click at [701, 663] on div at bounding box center [706, 665] width 31 height 16
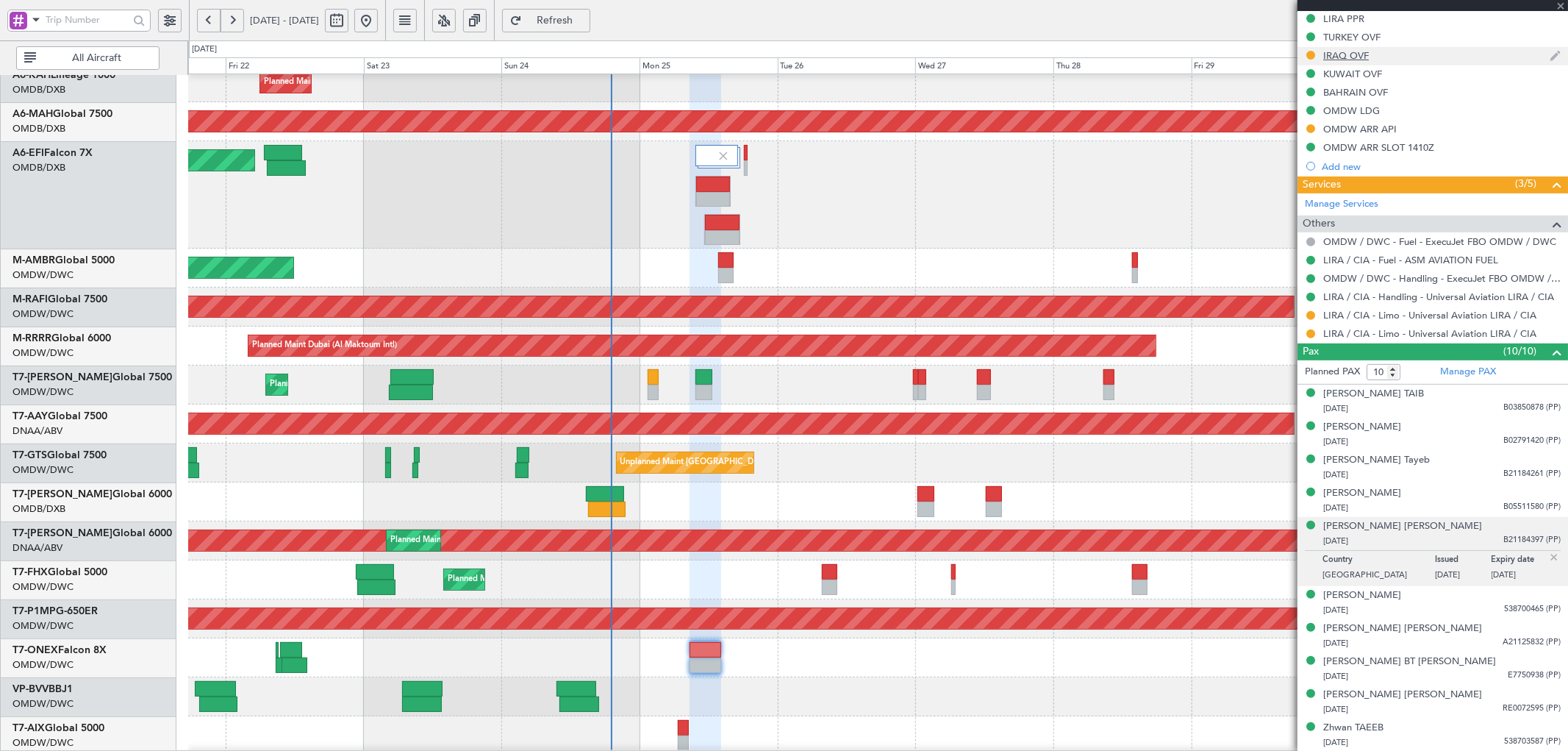
click at [1347, 55] on div "IRAQ OVF" at bounding box center [1346, 55] width 45 height 13
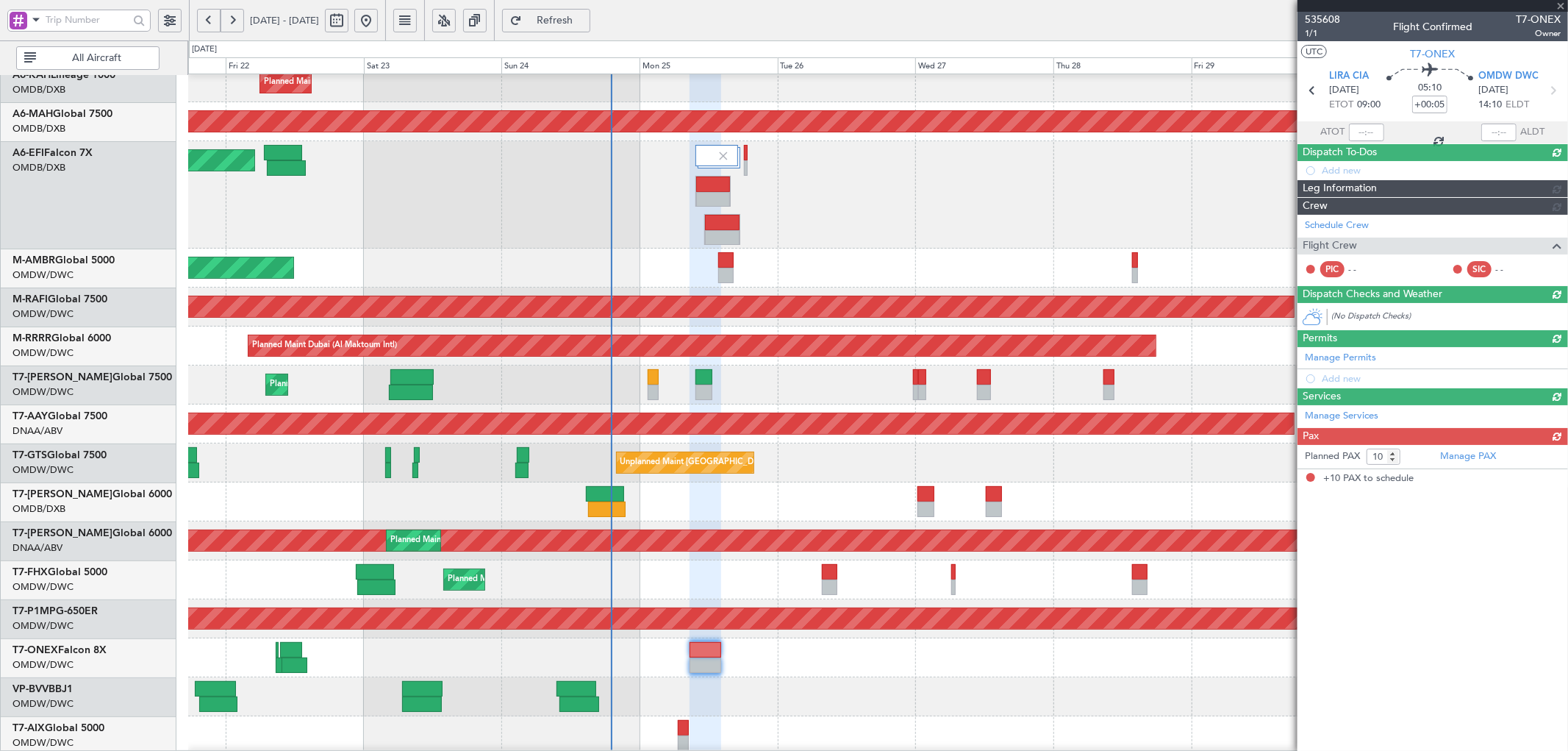
scroll to position [0, 0]
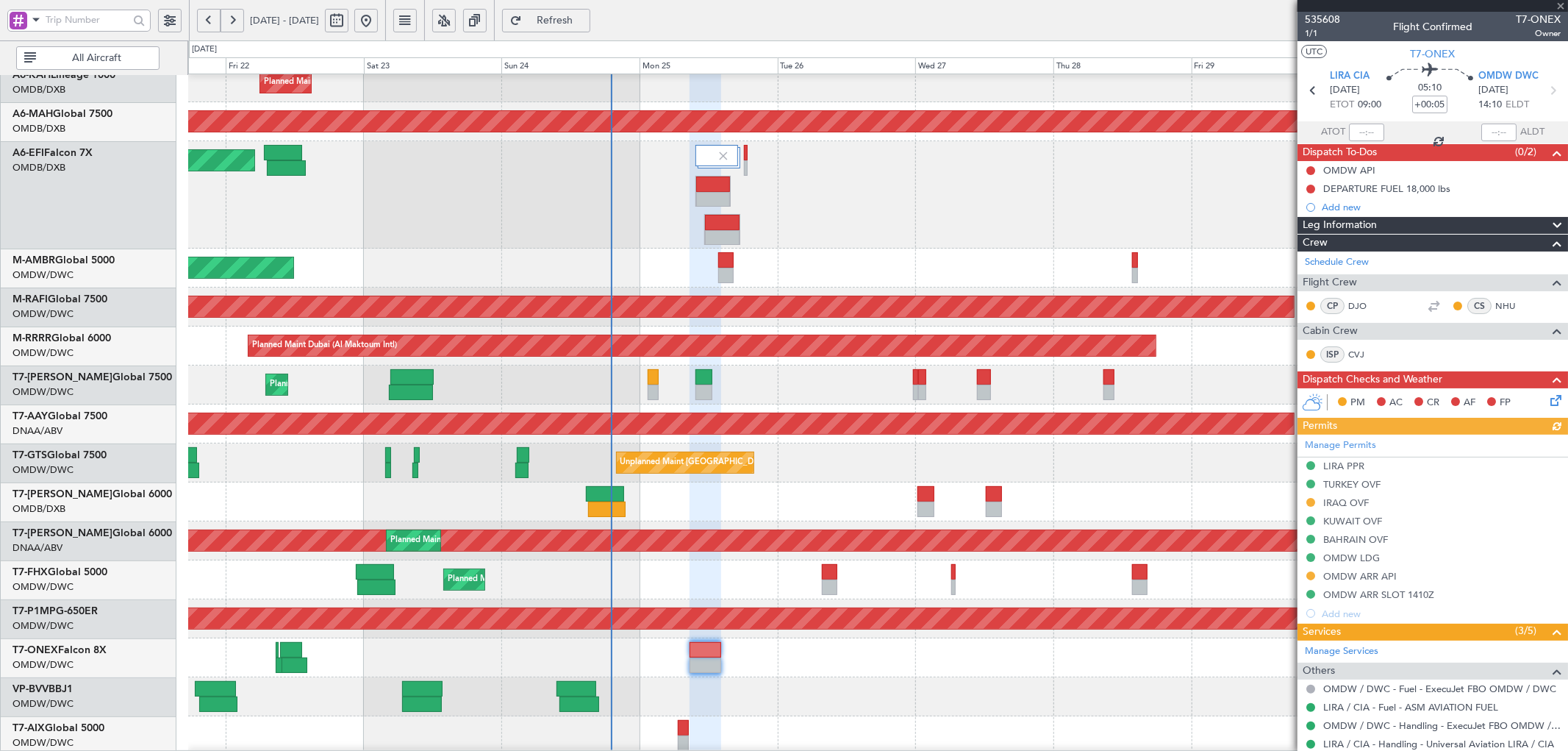
click at [1346, 501] on div "Manage Permits LIRA PPR TURKEY OVF IRAQ OVF KUWAIT OVF BAHRAIN OVF OMDW LDG OMD…" at bounding box center [1432, 528] width 271 height 188
click at [1354, 501] on div "IRAQ OVF" at bounding box center [1346, 502] width 45 height 13
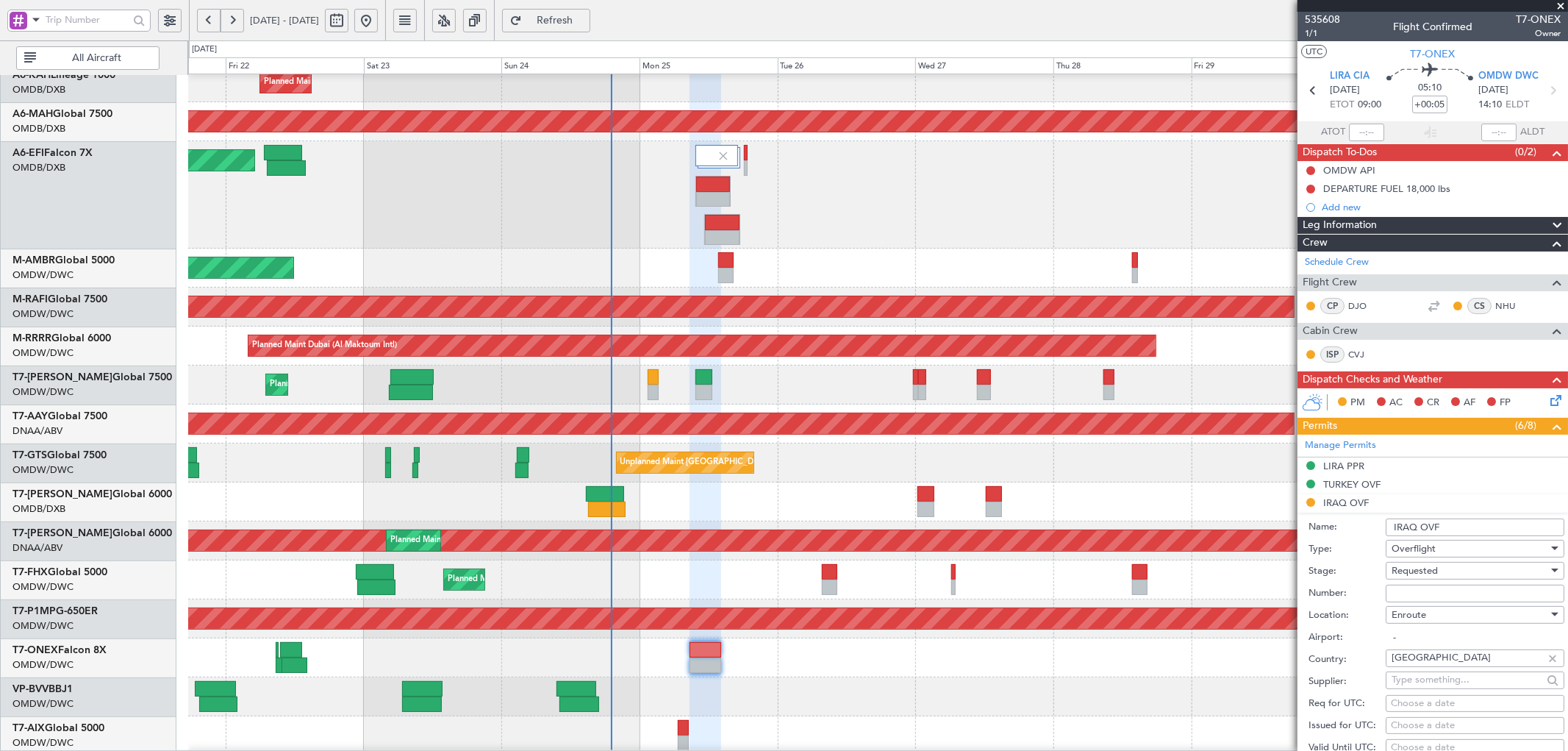
click at [1410, 593] on input "Number:" at bounding box center [1474, 594] width 178 height 18
paste input "OVR 47144"
type input "OVR 47144"
click at [1428, 572] on span "Requested" at bounding box center [1414, 570] width 46 height 13
drag, startPoint x: 1415, startPoint y: 686, endPoint x: 1415, endPoint y: 672, distance: 14.0
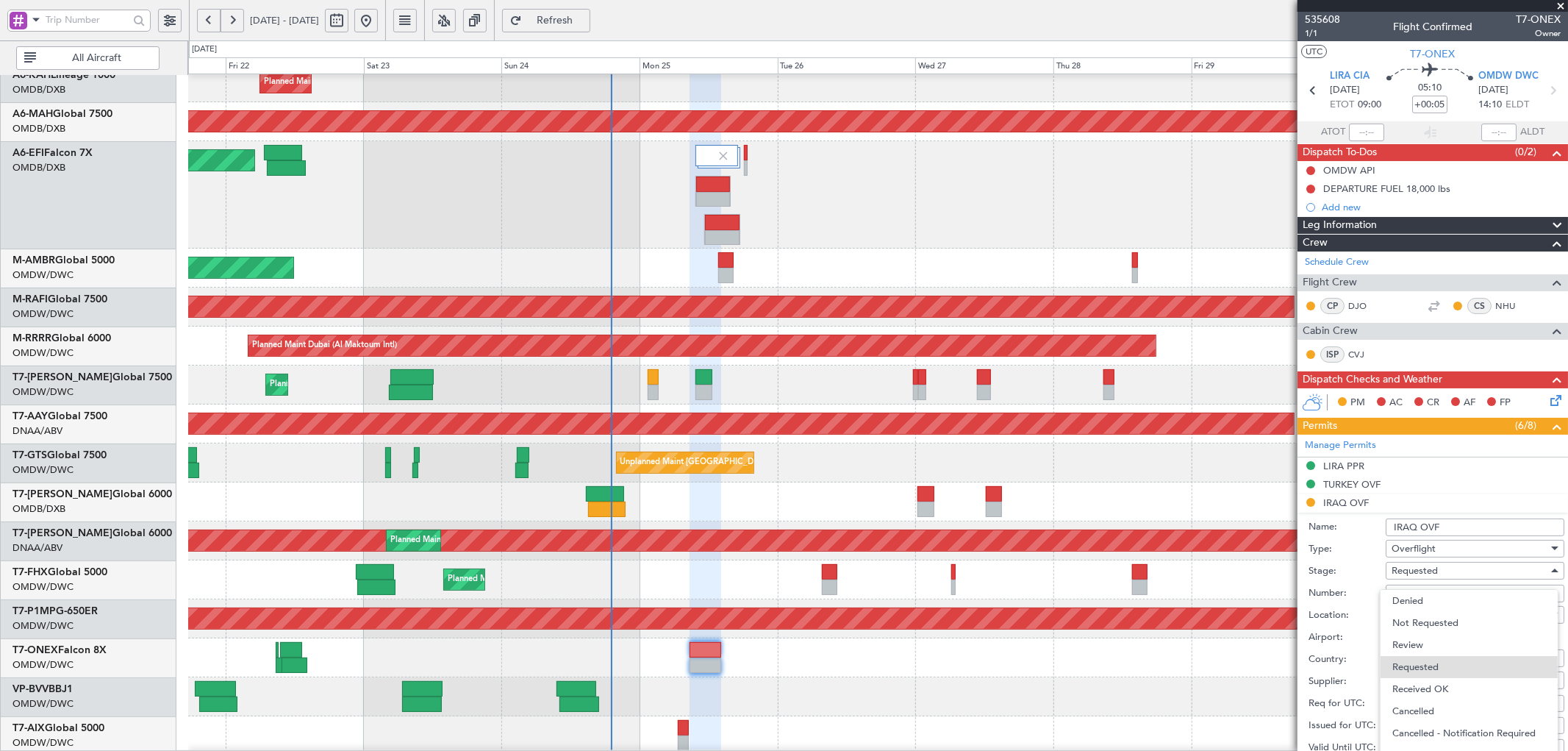
click at [1415, 685] on span "Received OK" at bounding box center [1469, 689] width 153 height 22
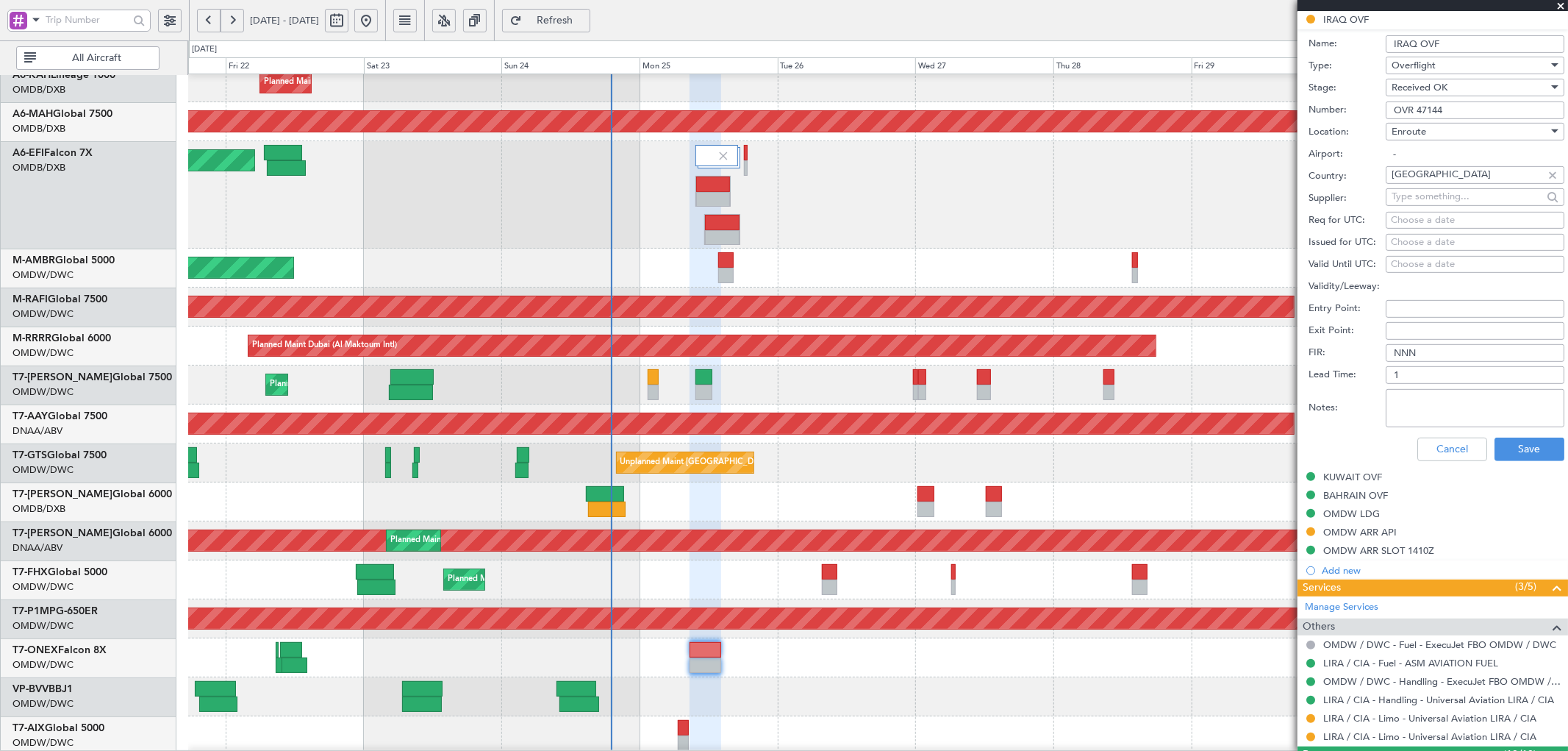
scroll to position [489, 0]
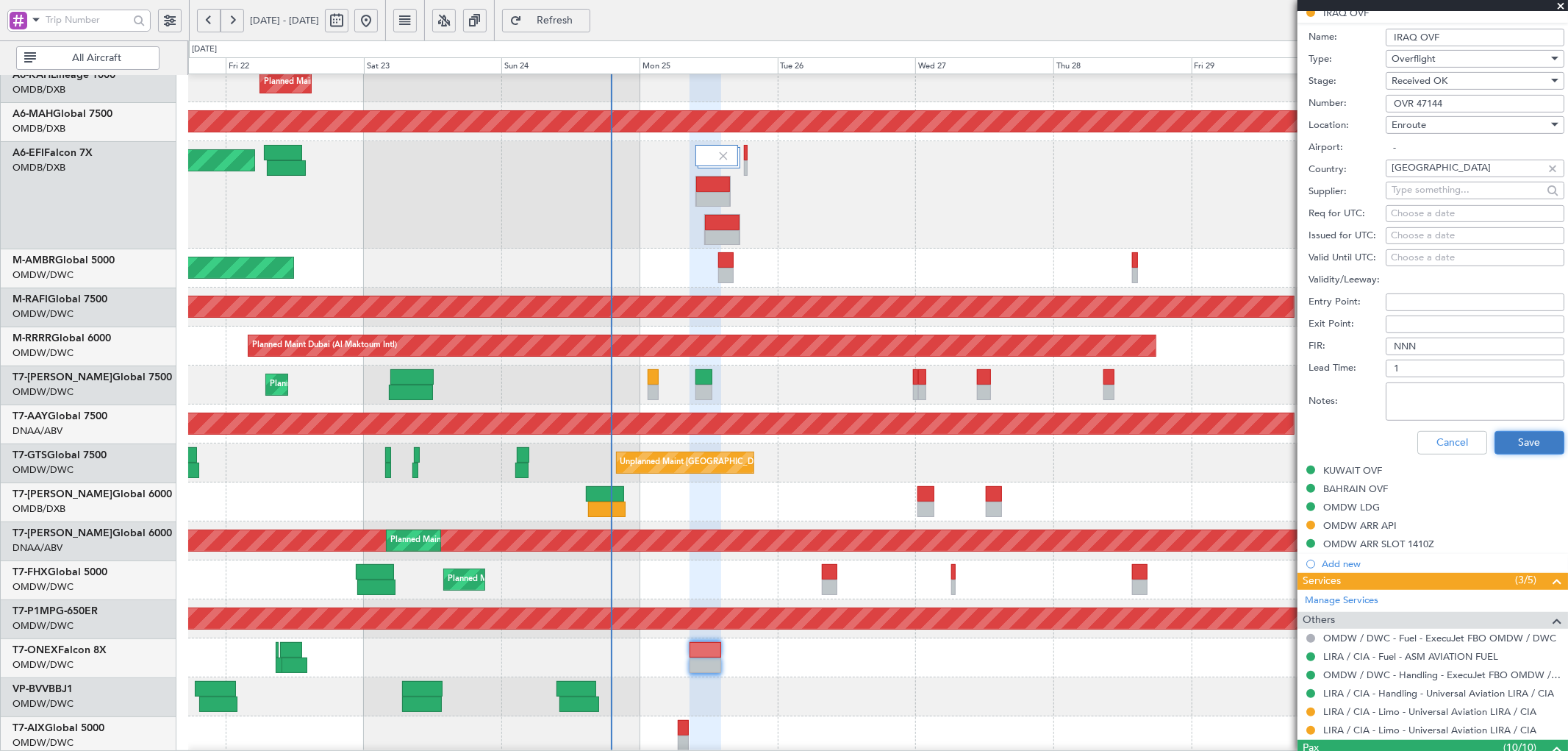
click at [1508, 436] on button "Save" at bounding box center [1529, 443] width 70 height 24
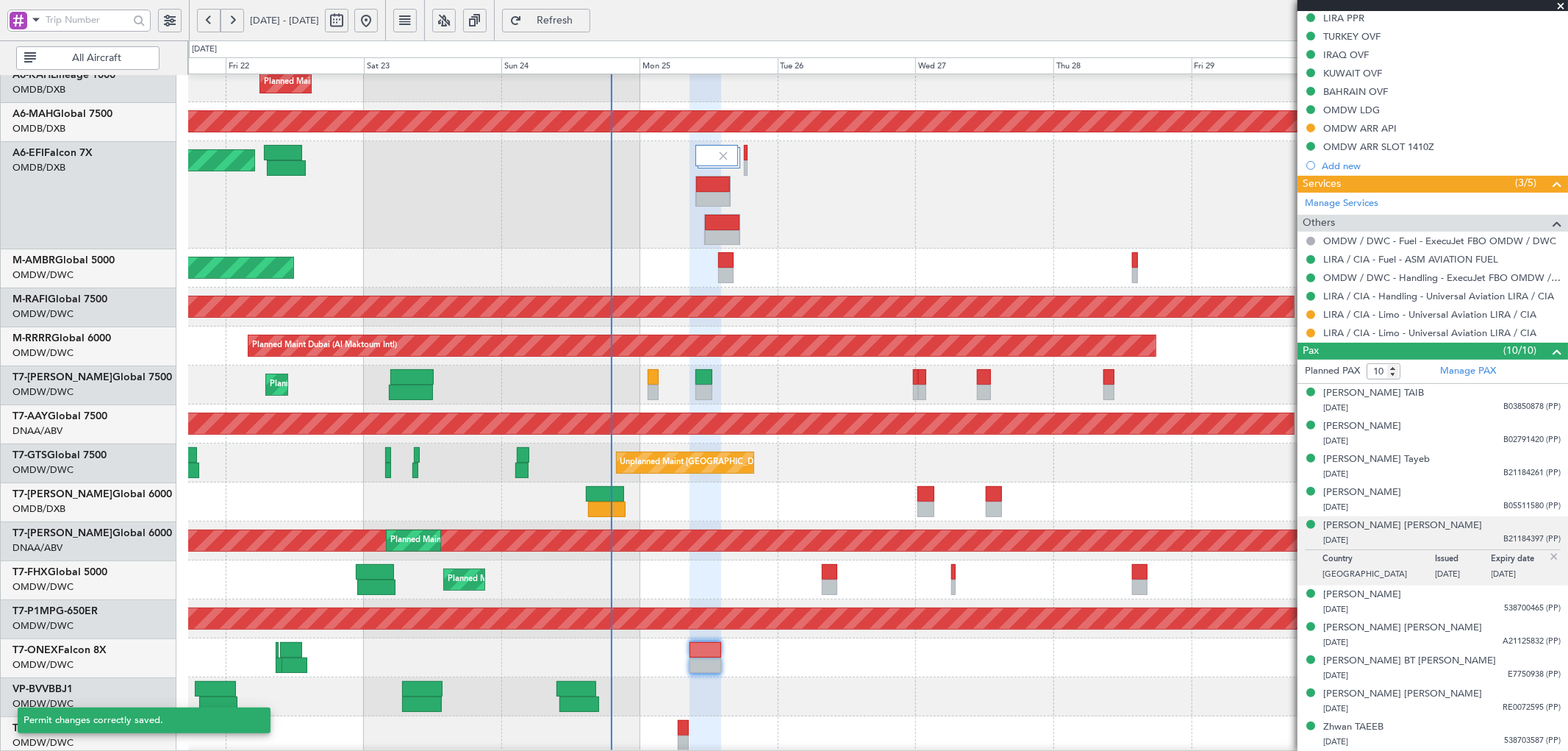
scroll to position [51, 0]
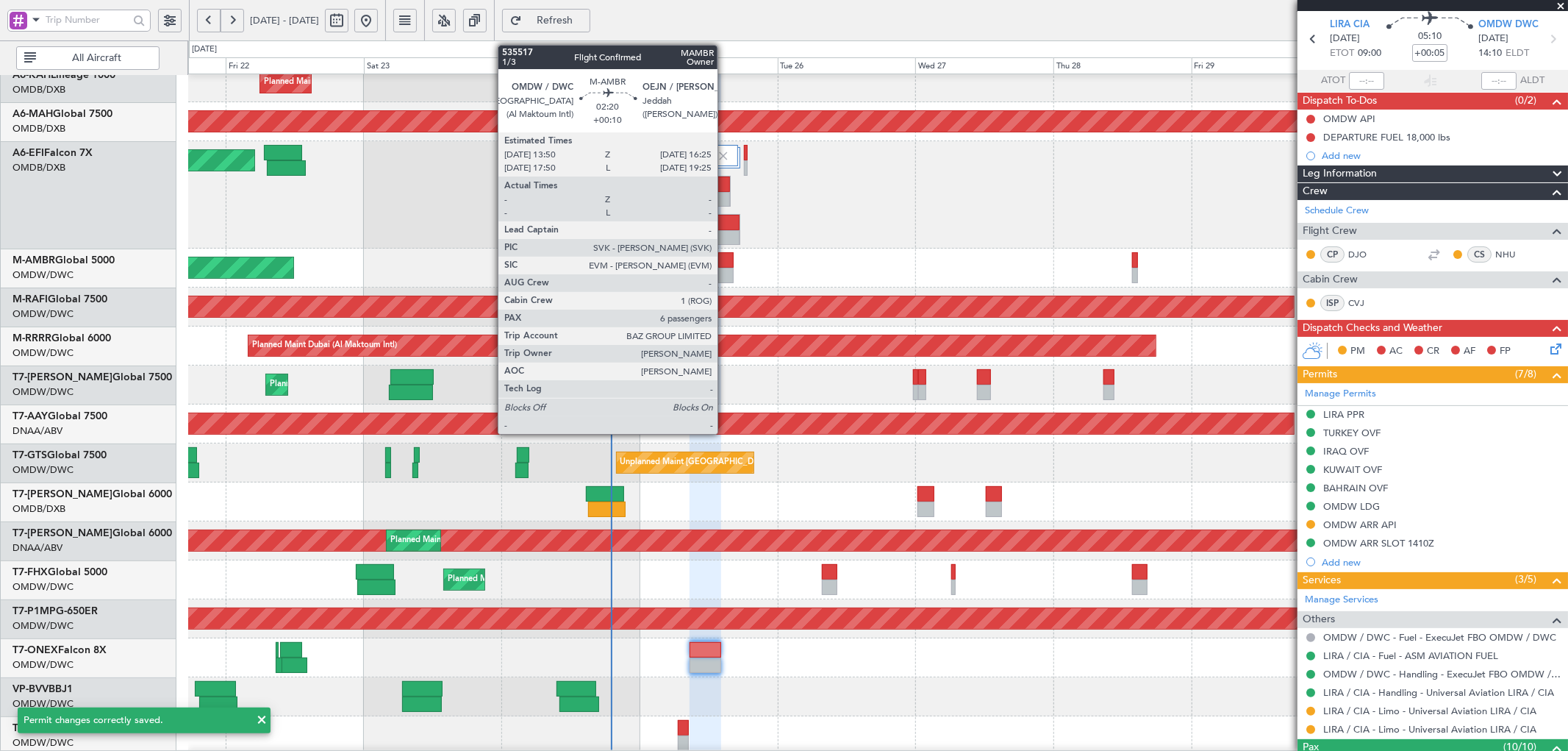
click at [724, 263] on div at bounding box center [726, 260] width 16 height 16
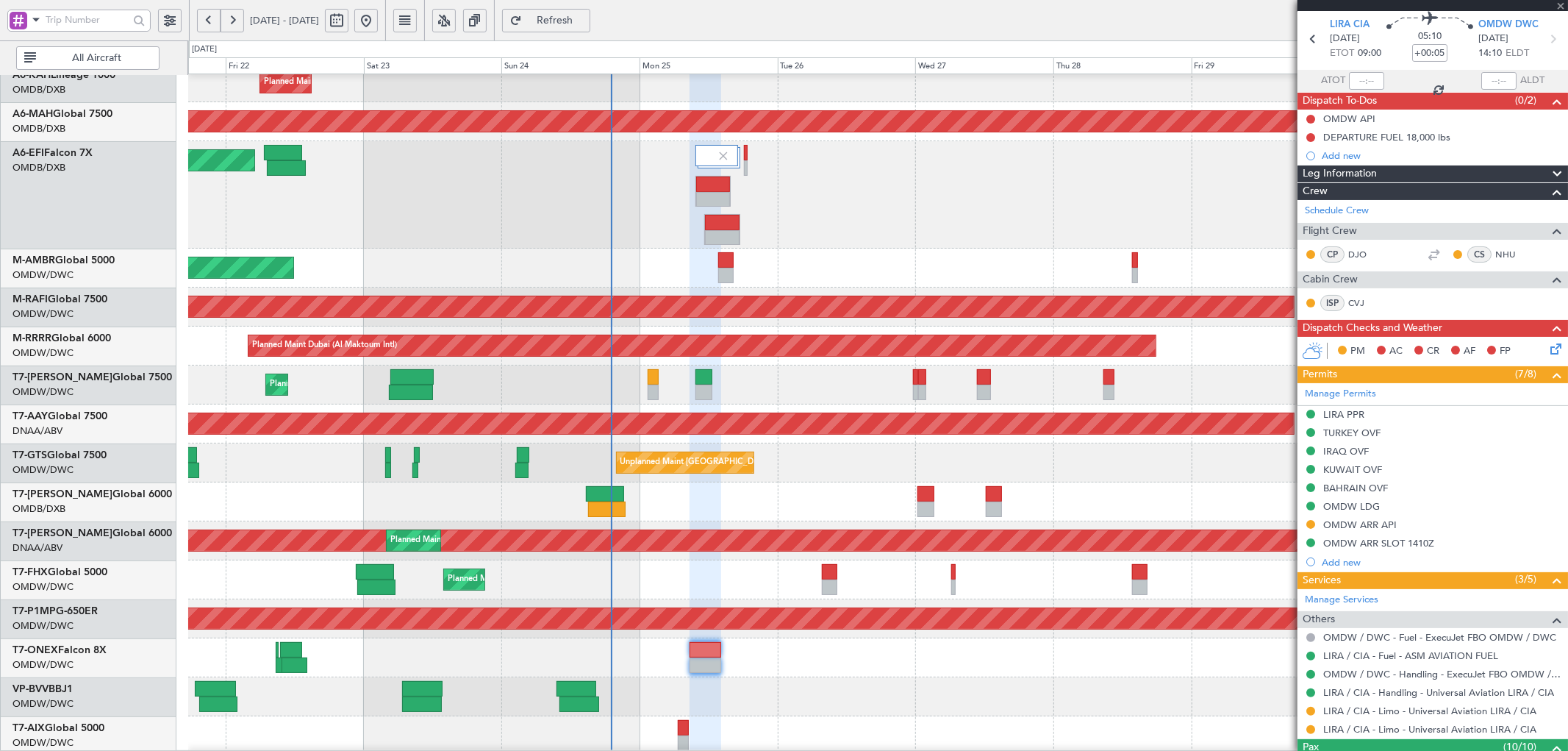
type input "+00:10"
type input "6"
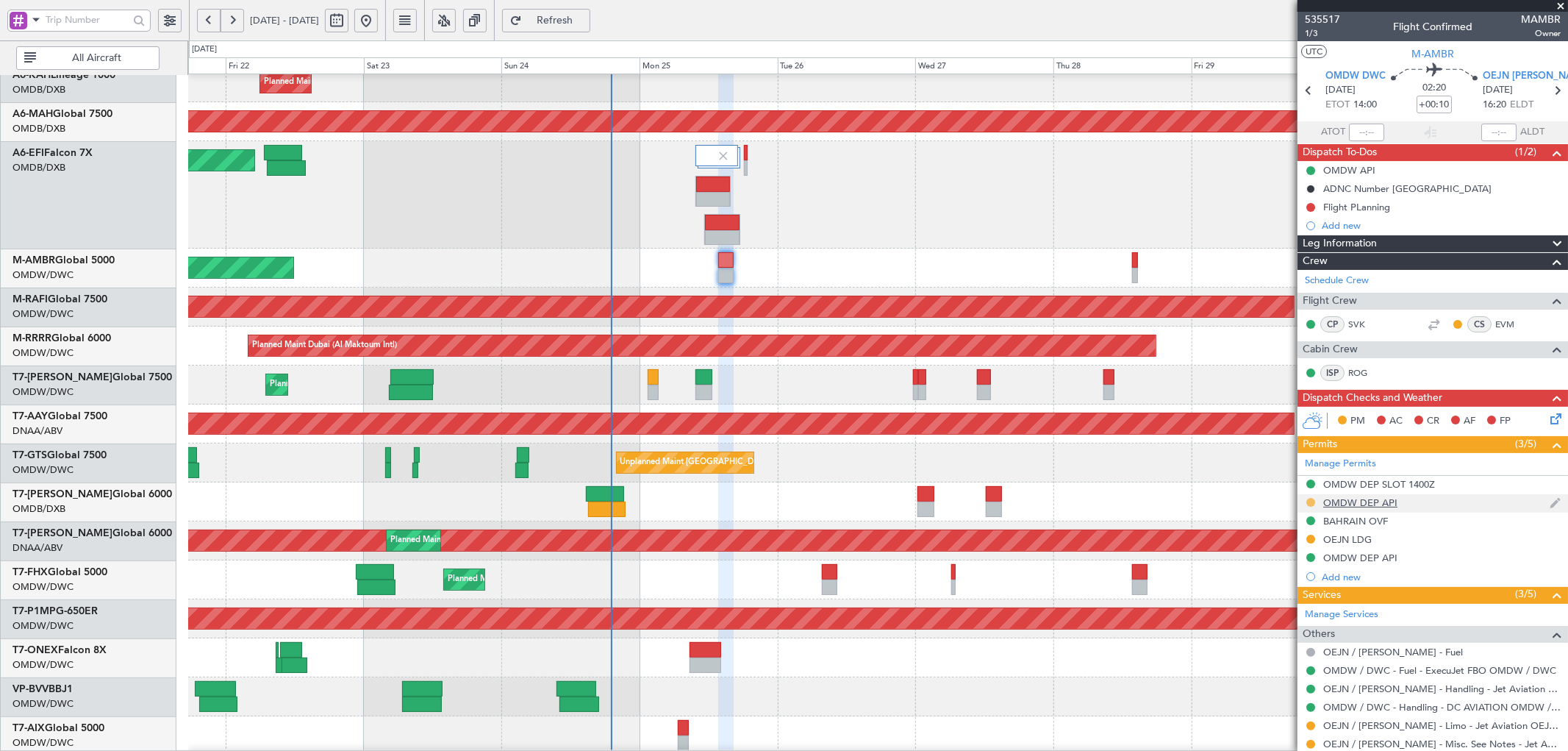
click at [1311, 504] on button at bounding box center [1310, 502] width 9 height 9
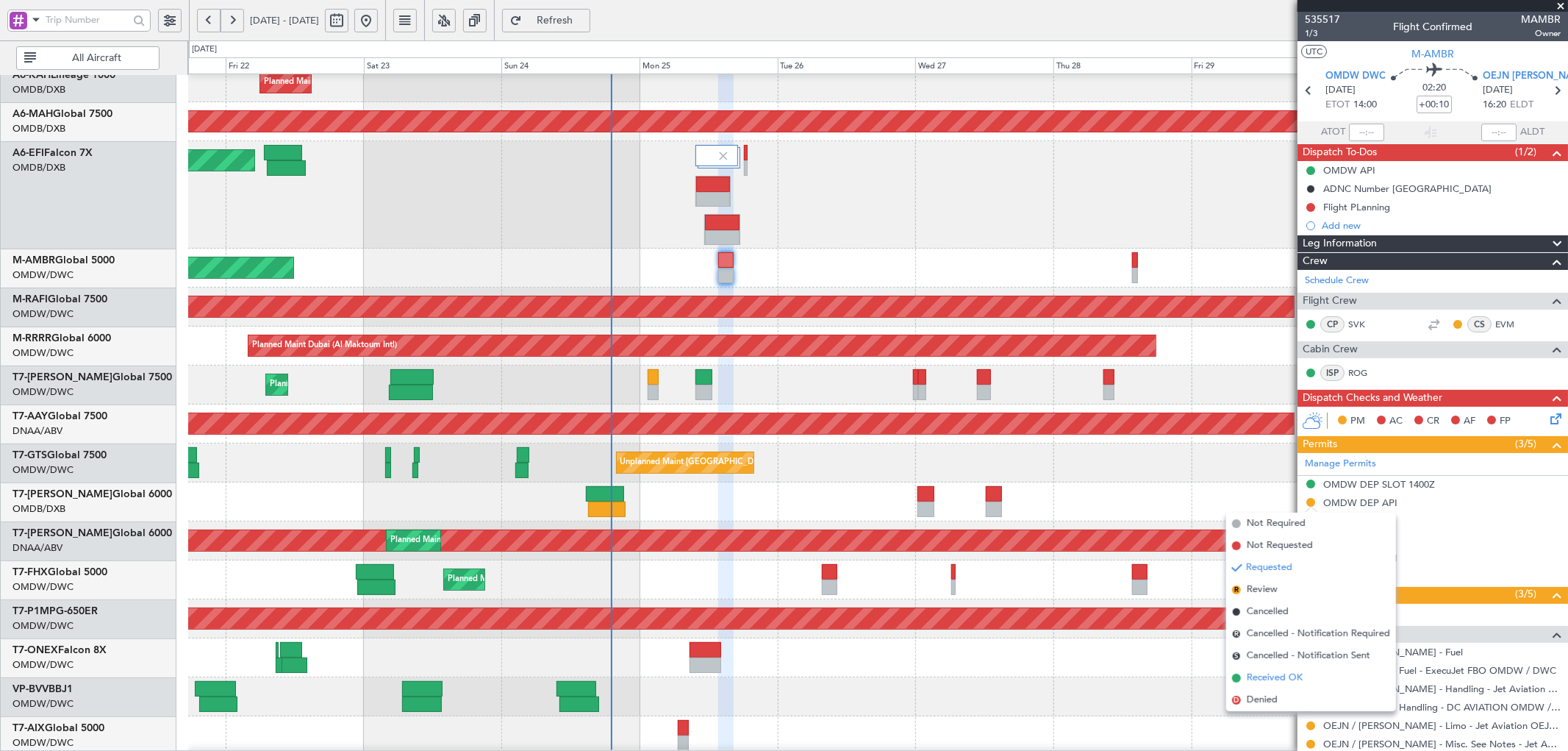
click at [1260, 681] on span "Received OK" at bounding box center [1275, 677] width 56 height 15
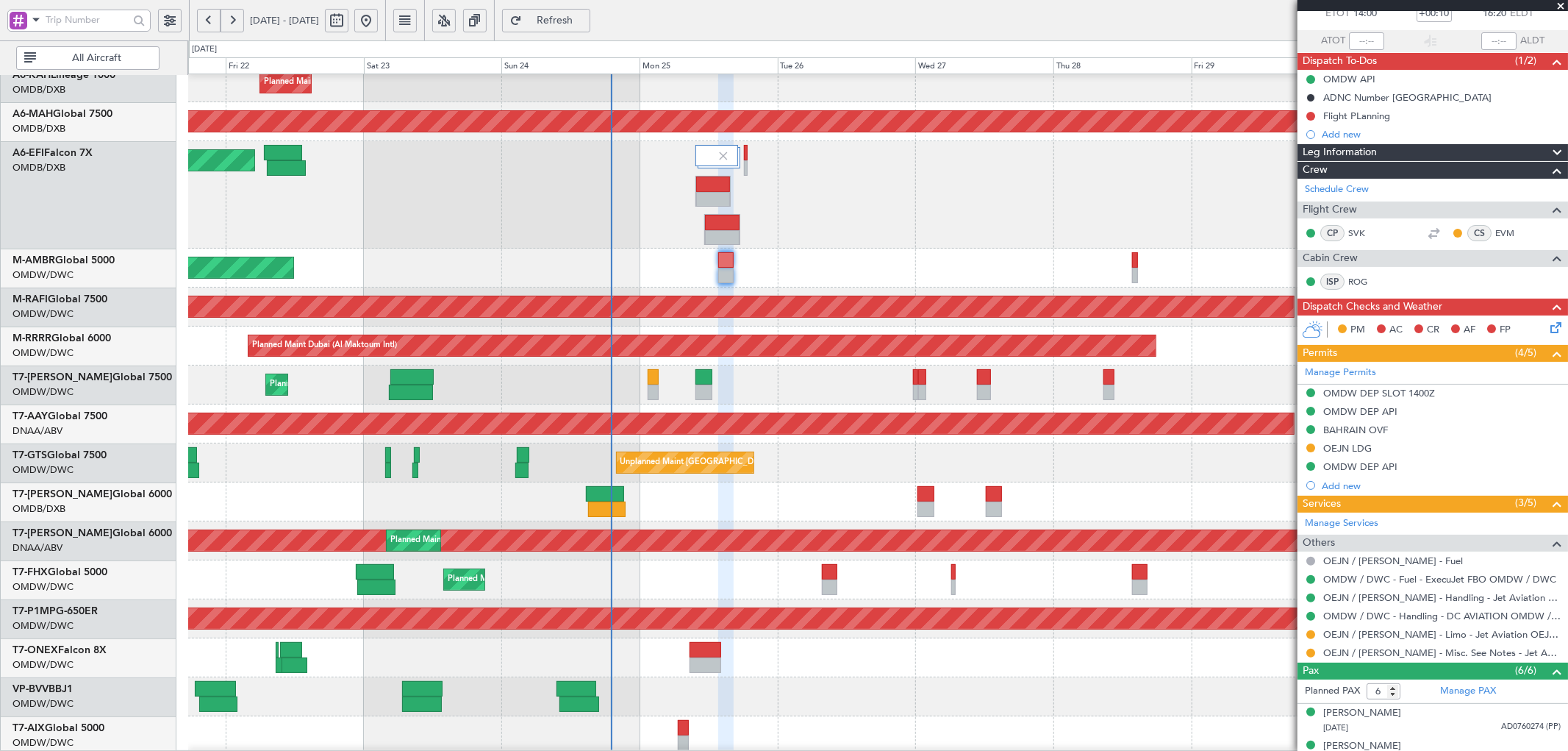
scroll to position [242, 0]
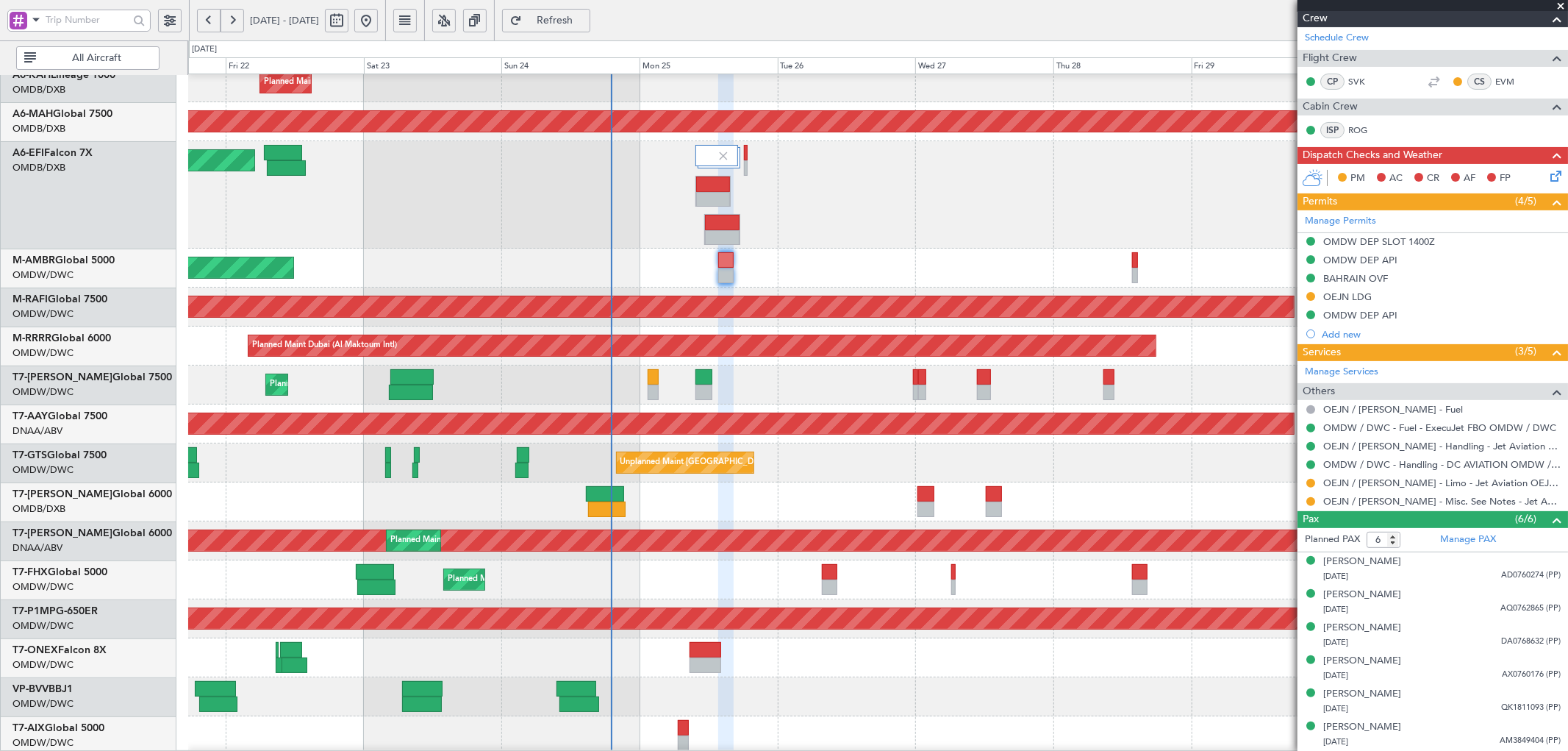
drag, startPoint x: 1347, startPoint y: 295, endPoint x: 1369, endPoint y: 331, distance: 42.2
click at [1347, 295] on div "OEJN LDG" at bounding box center [1347, 296] width 48 height 13
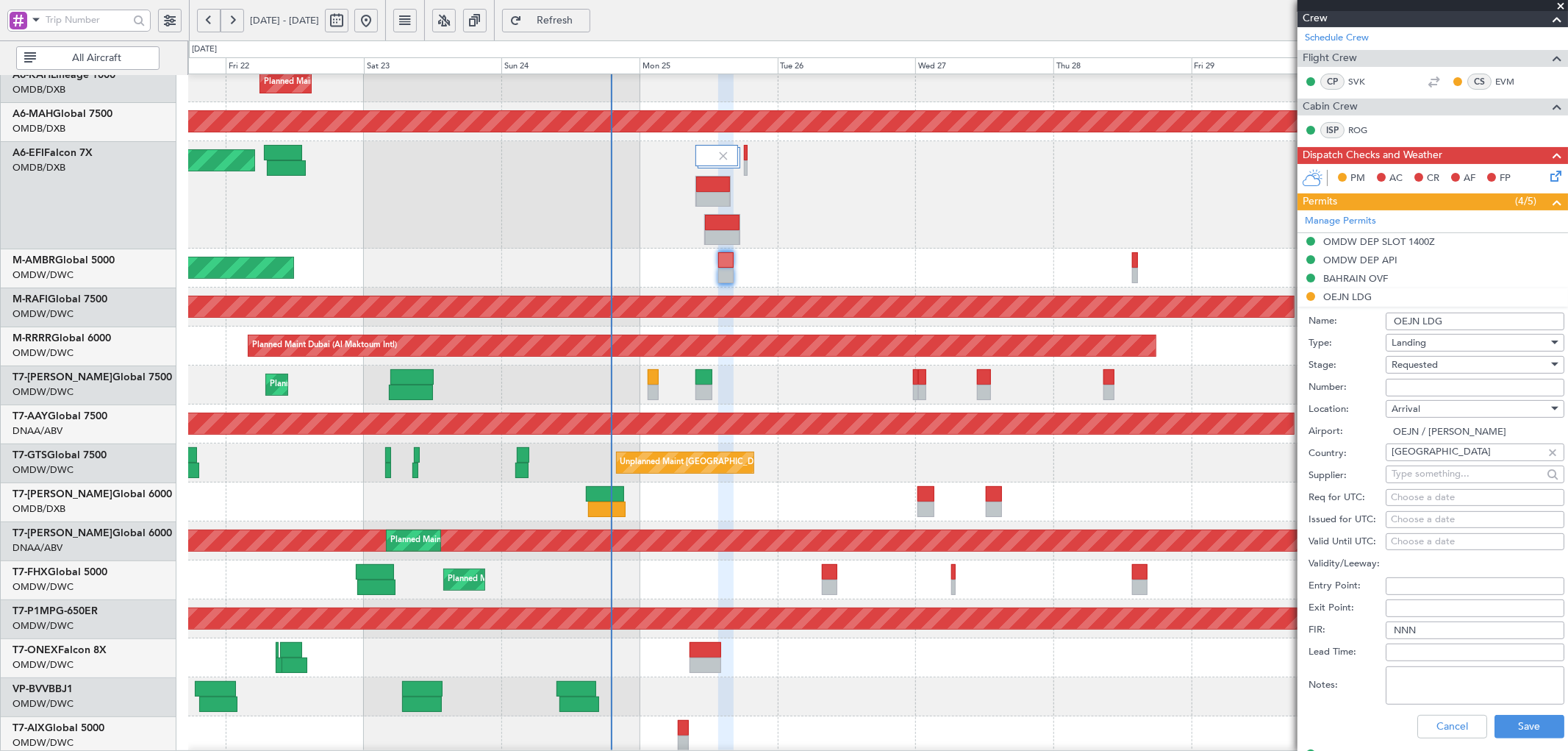
click at [1430, 385] on input "Number:" at bounding box center [1474, 388] width 178 height 18
paste input "2501018804"
type input "2501018804"
click at [1437, 364] on span "Requested" at bounding box center [1414, 364] width 46 height 13
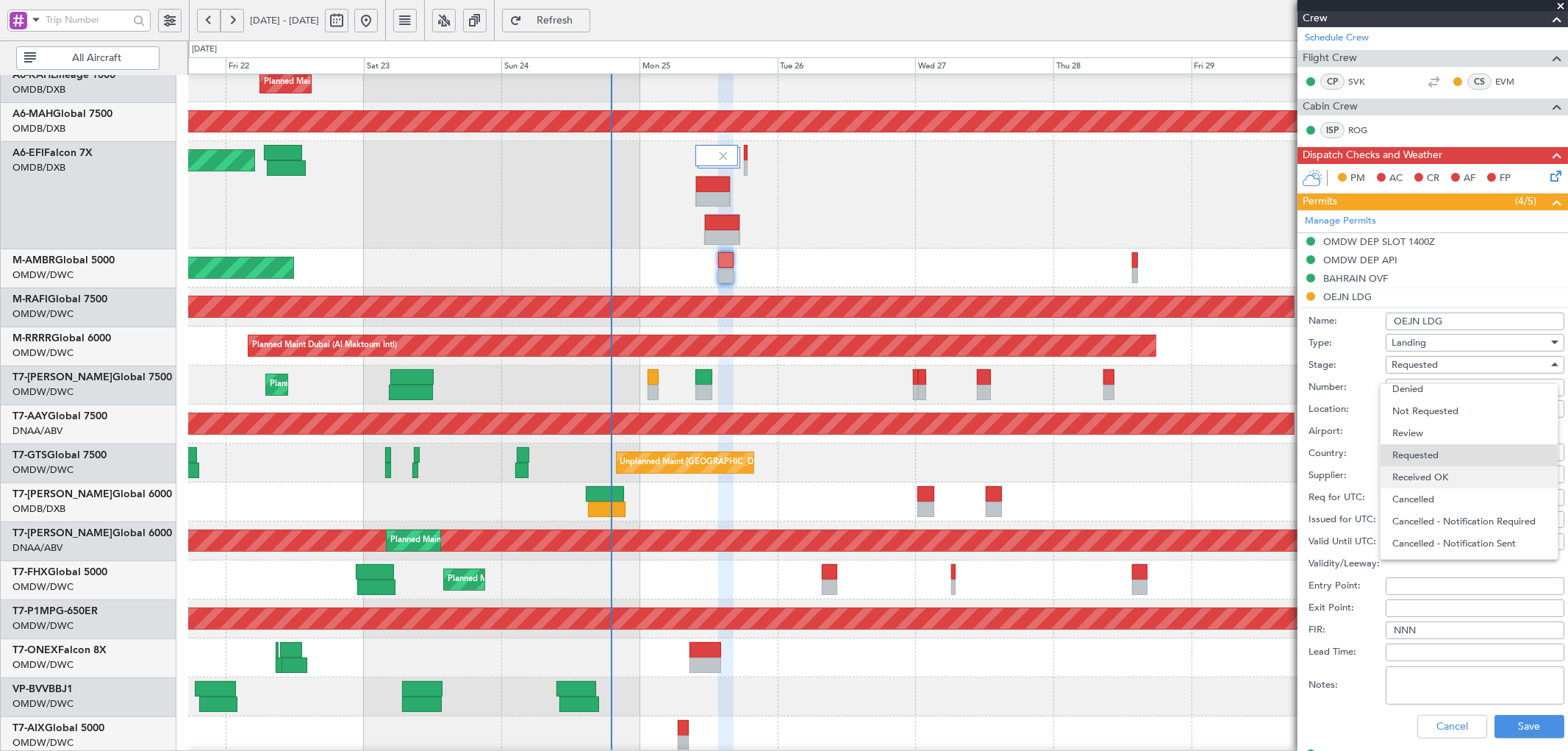
click at [1433, 476] on span "Received OK" at bounding box center [1469, 477] width 153 height 22
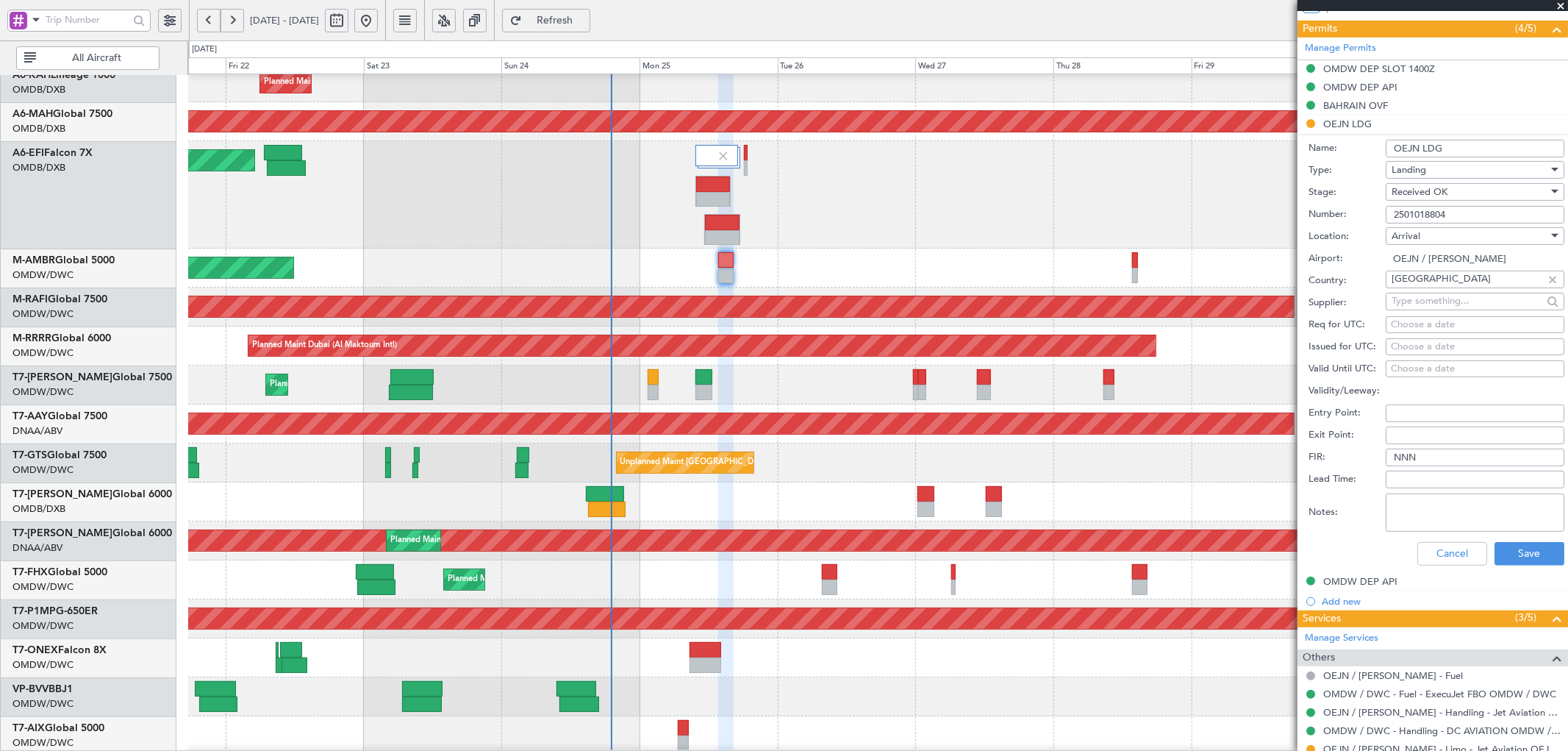
scroll to position [623, 0]
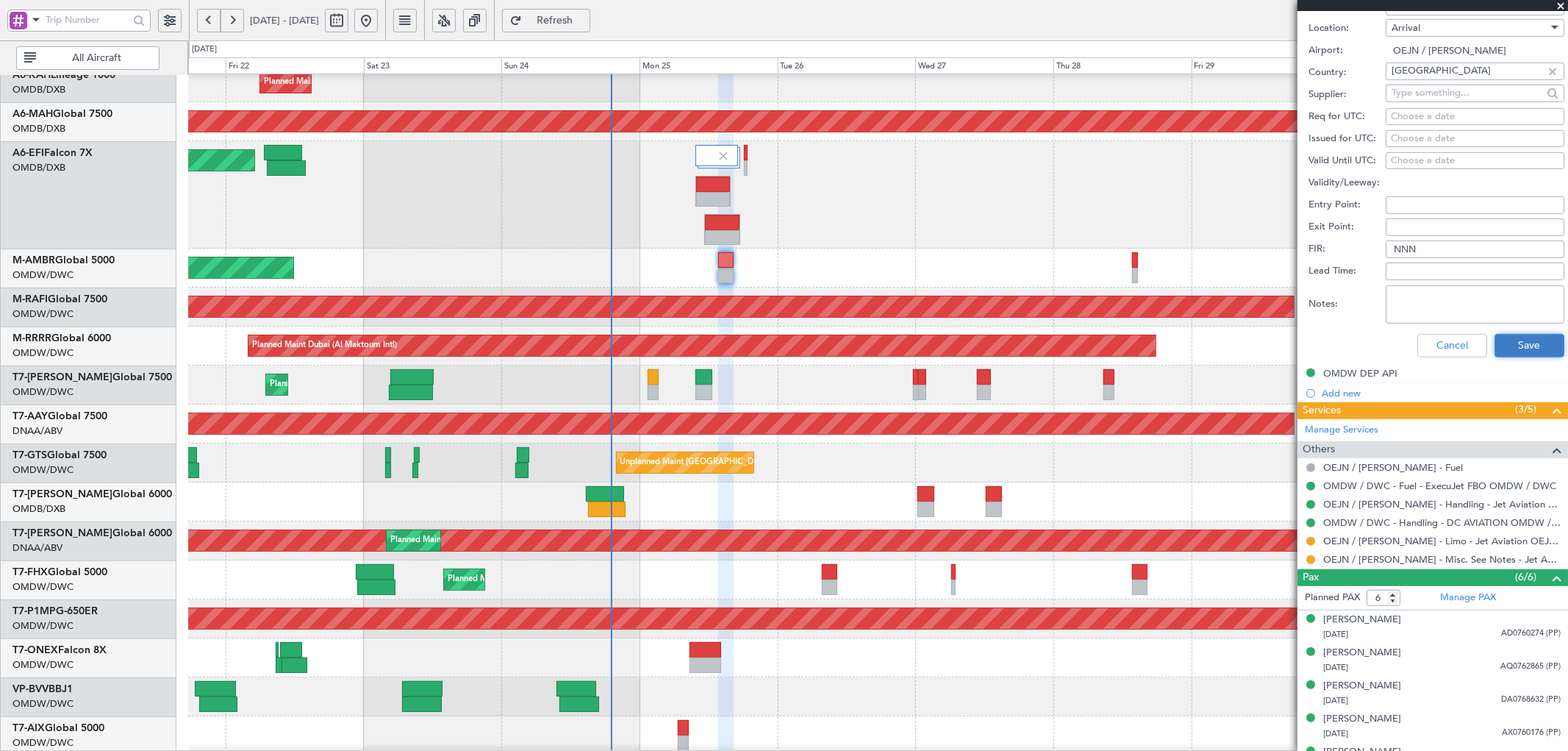
click at [1501, 348] on button "Save" at bounding box center [1529, 345] width 70 height 24
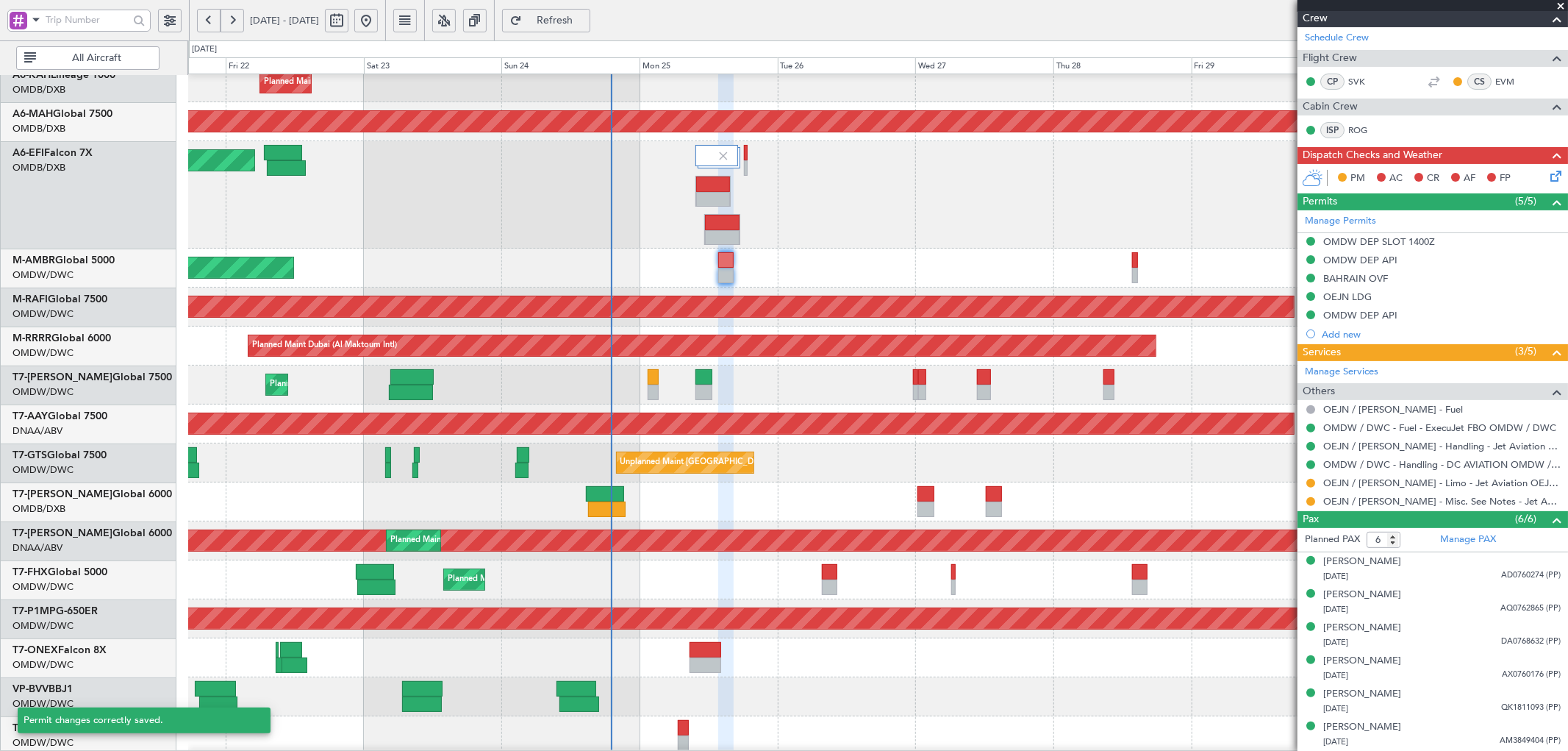
scroll to position [185, 0]
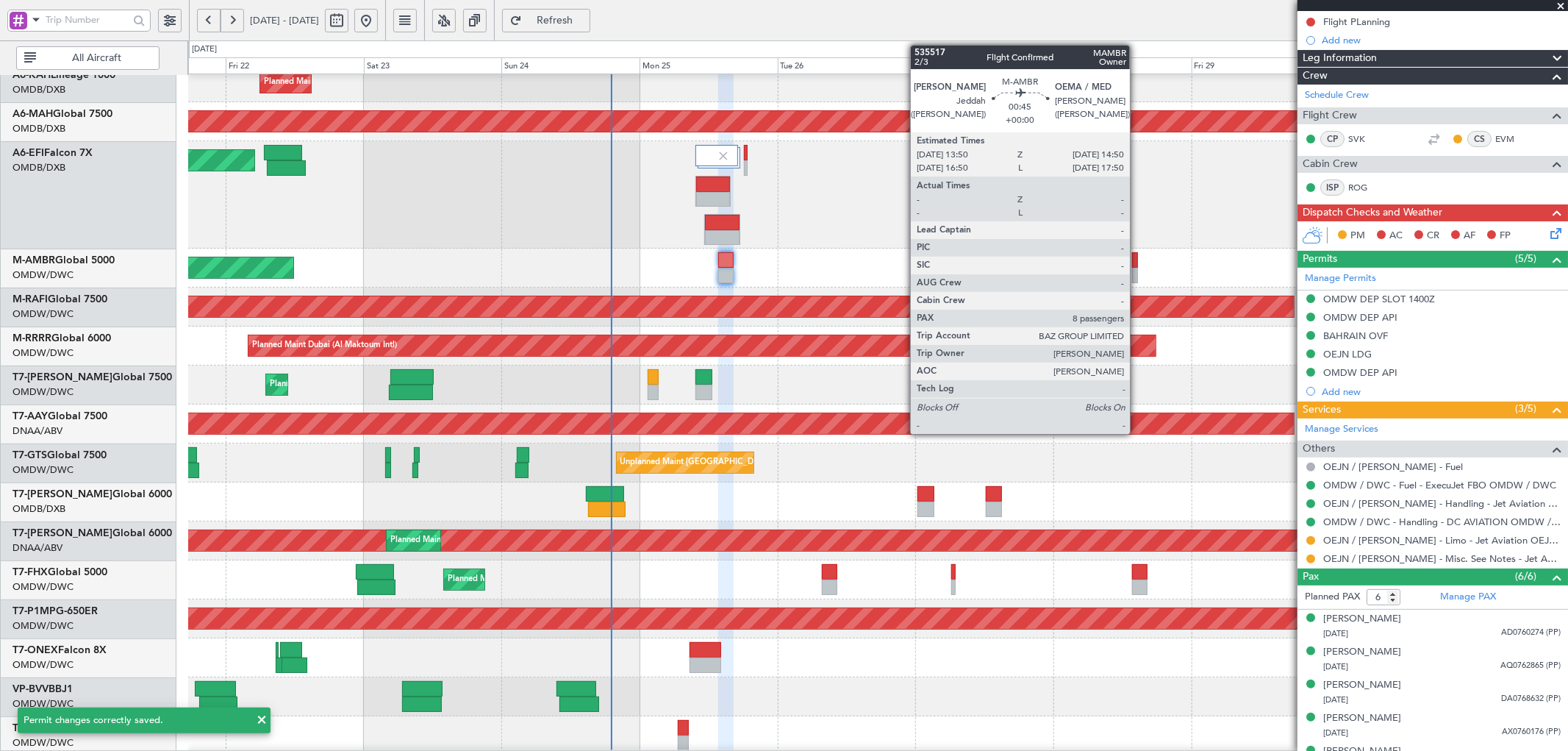
click at [1137, 263] on div at bounding box center [1135, 260] width 6 height 16
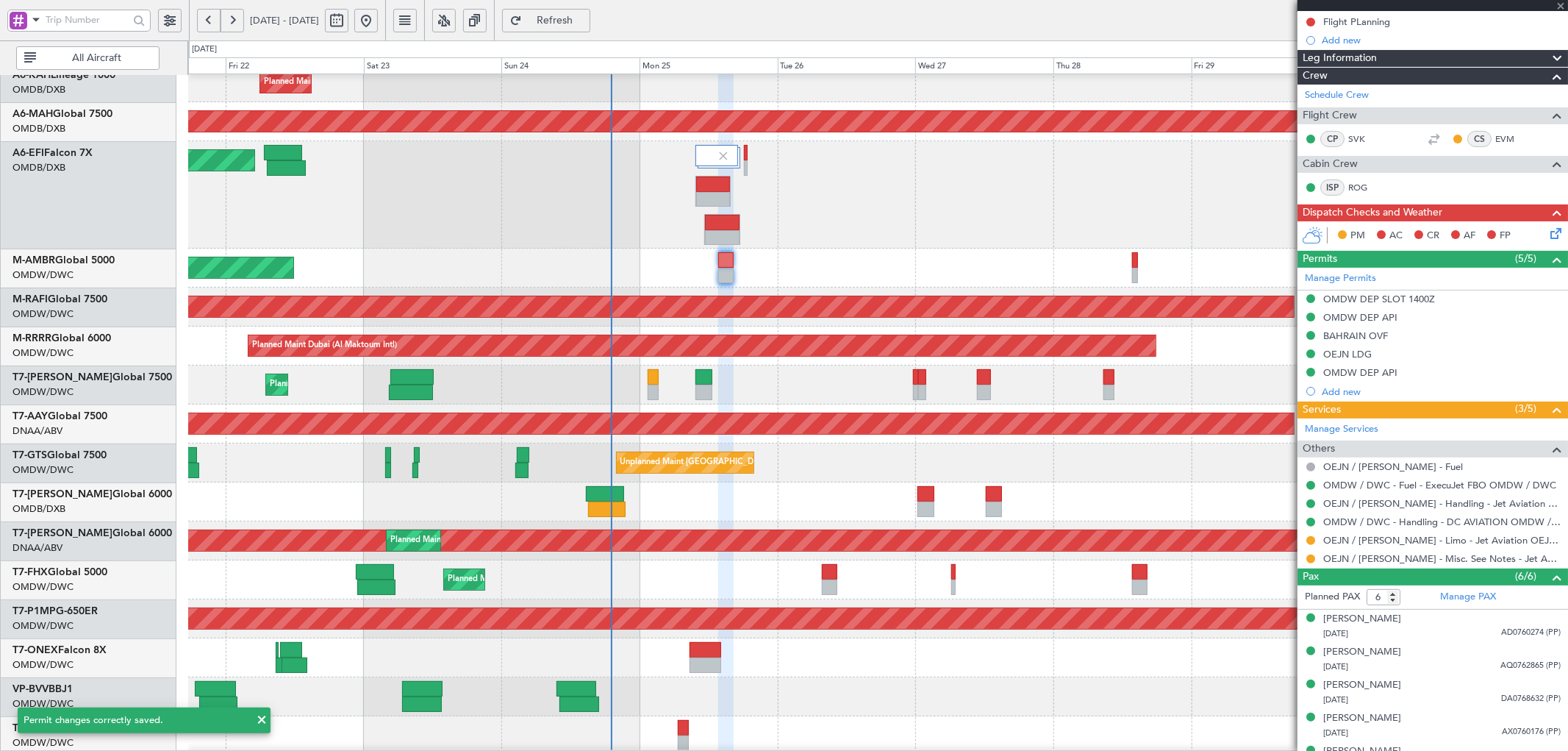
type input "8"
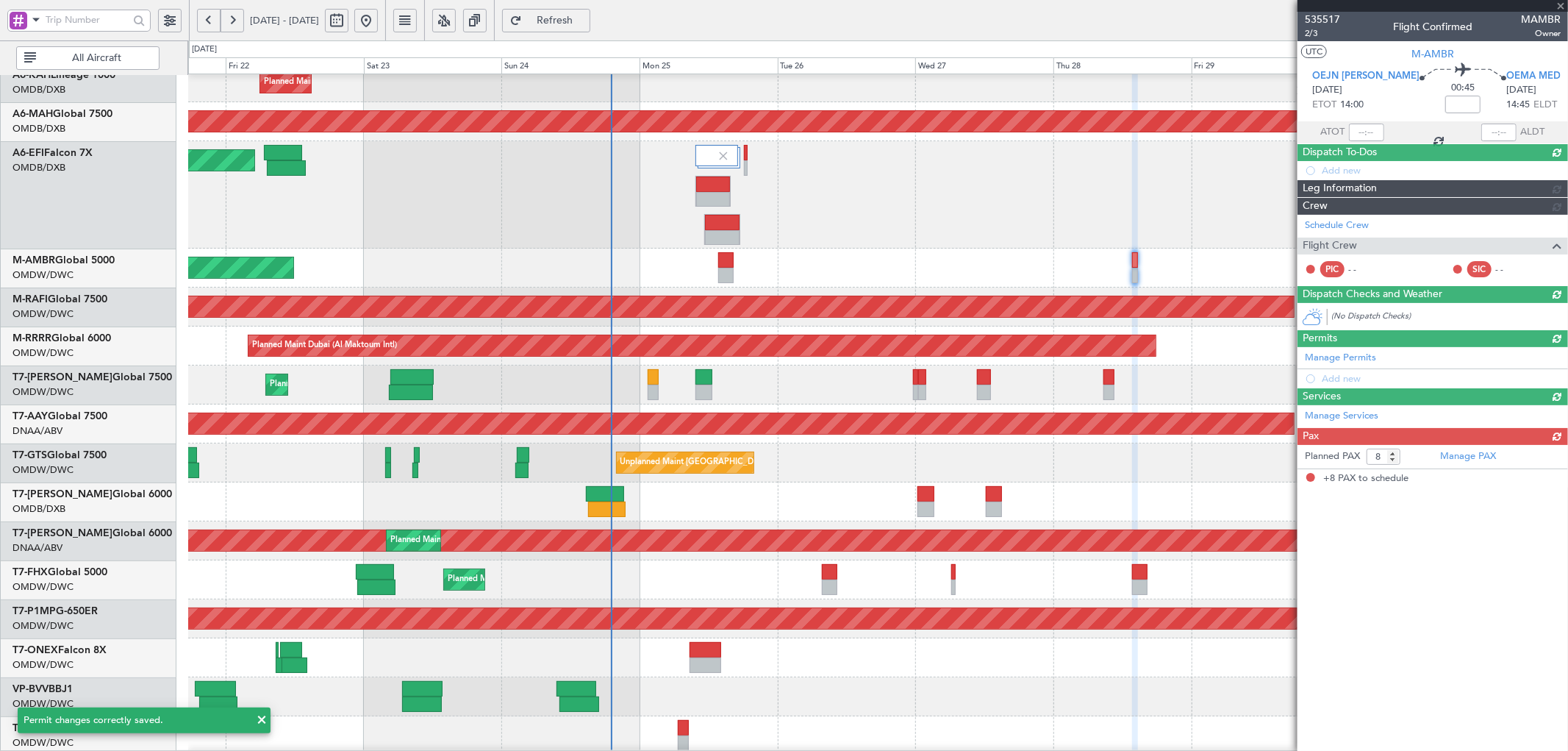
scroll to position [0, 0]
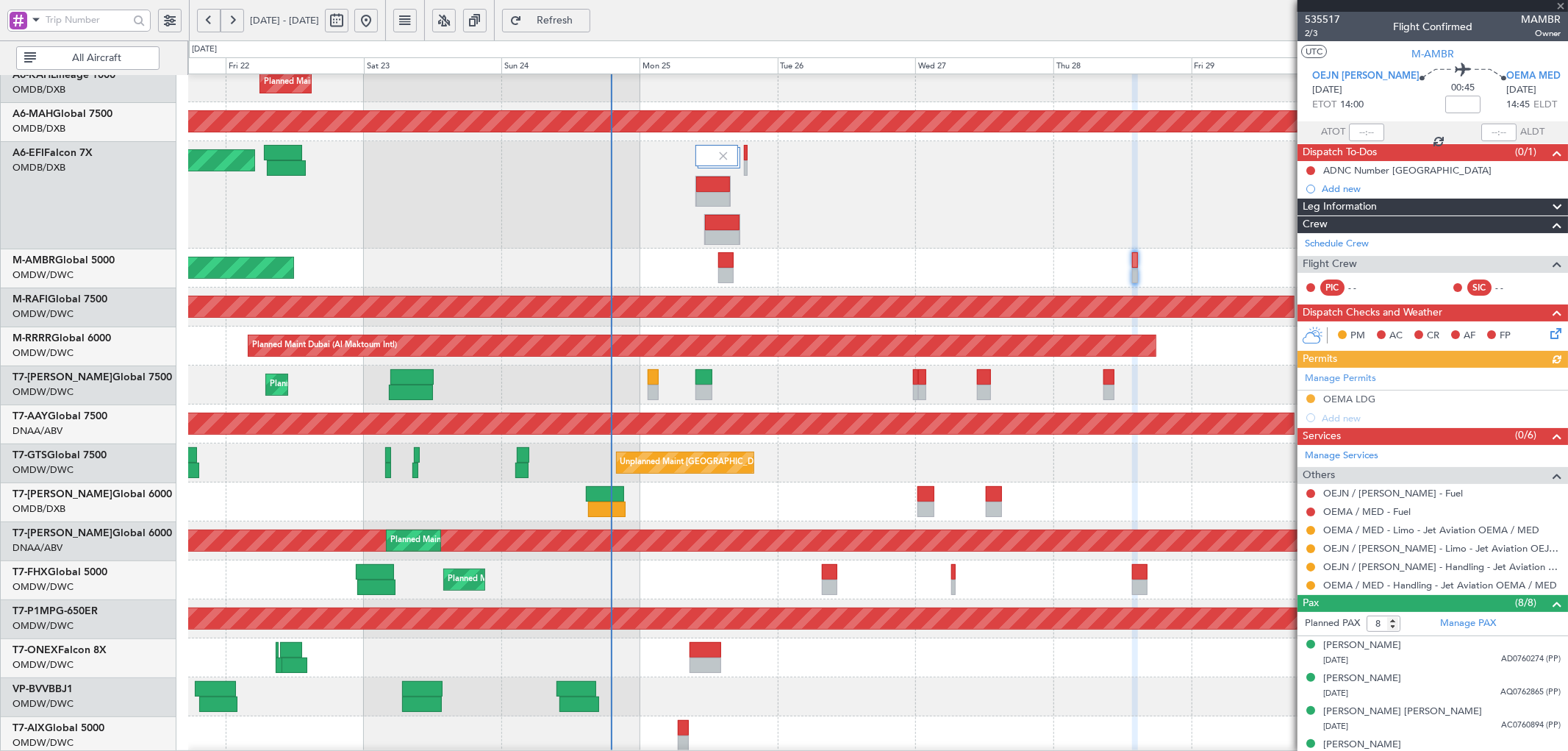
click at [1348, 401] on div "Manage Permits OEMA LDG Add new" at bounding box center [1432, 397] width 271 height 59
click at [1358, 398] on div "OEMA LDG" at bounding box center [1348, 399] width 52 height 13
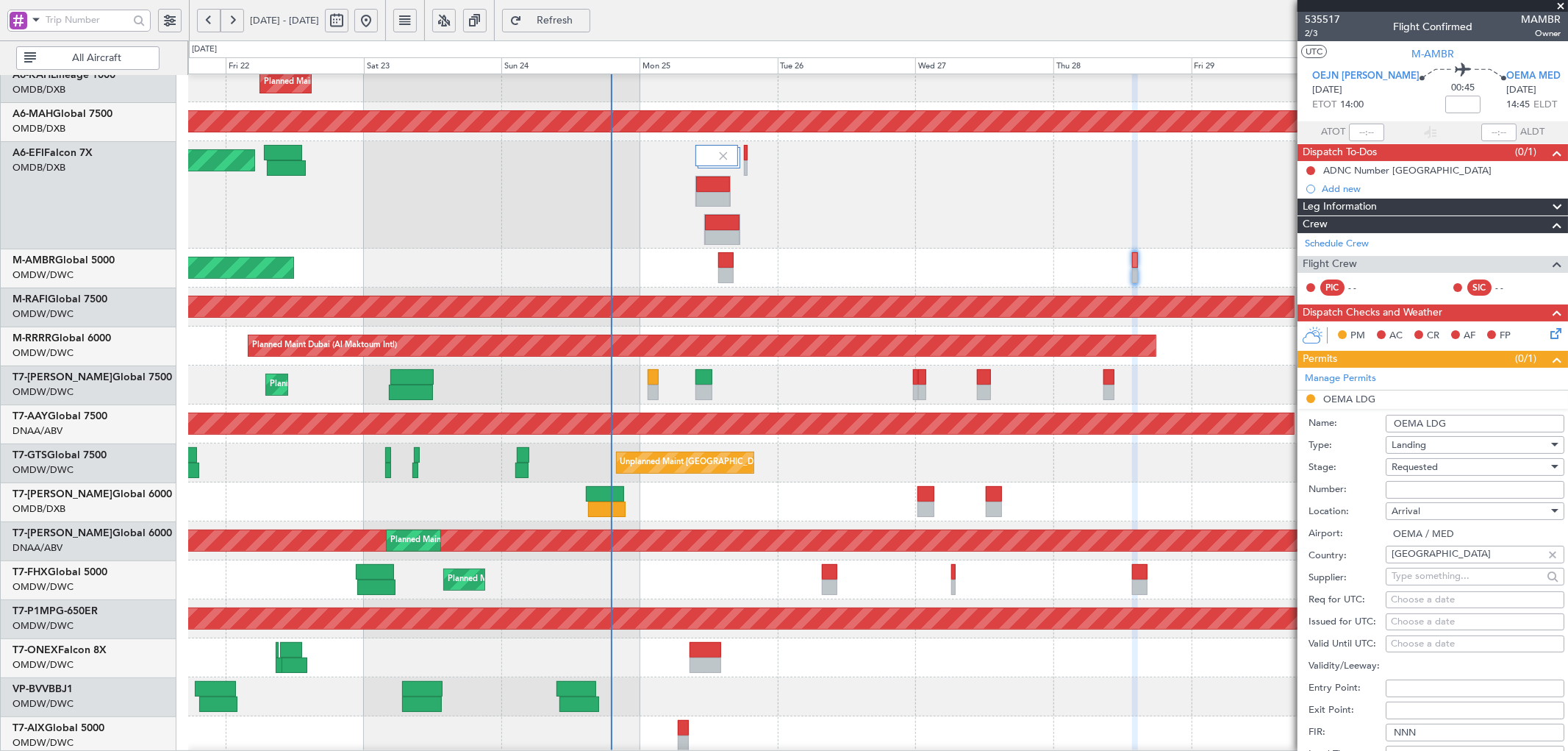
click at [1460, 483] on input "Number:" at bounding box center [1474, 489] width 178 height 18
paste input "2501018804"
type input "2501018804"
click at [1459, 464] on div "Requested" at bounding box center [1470, 467] width 157 height 22
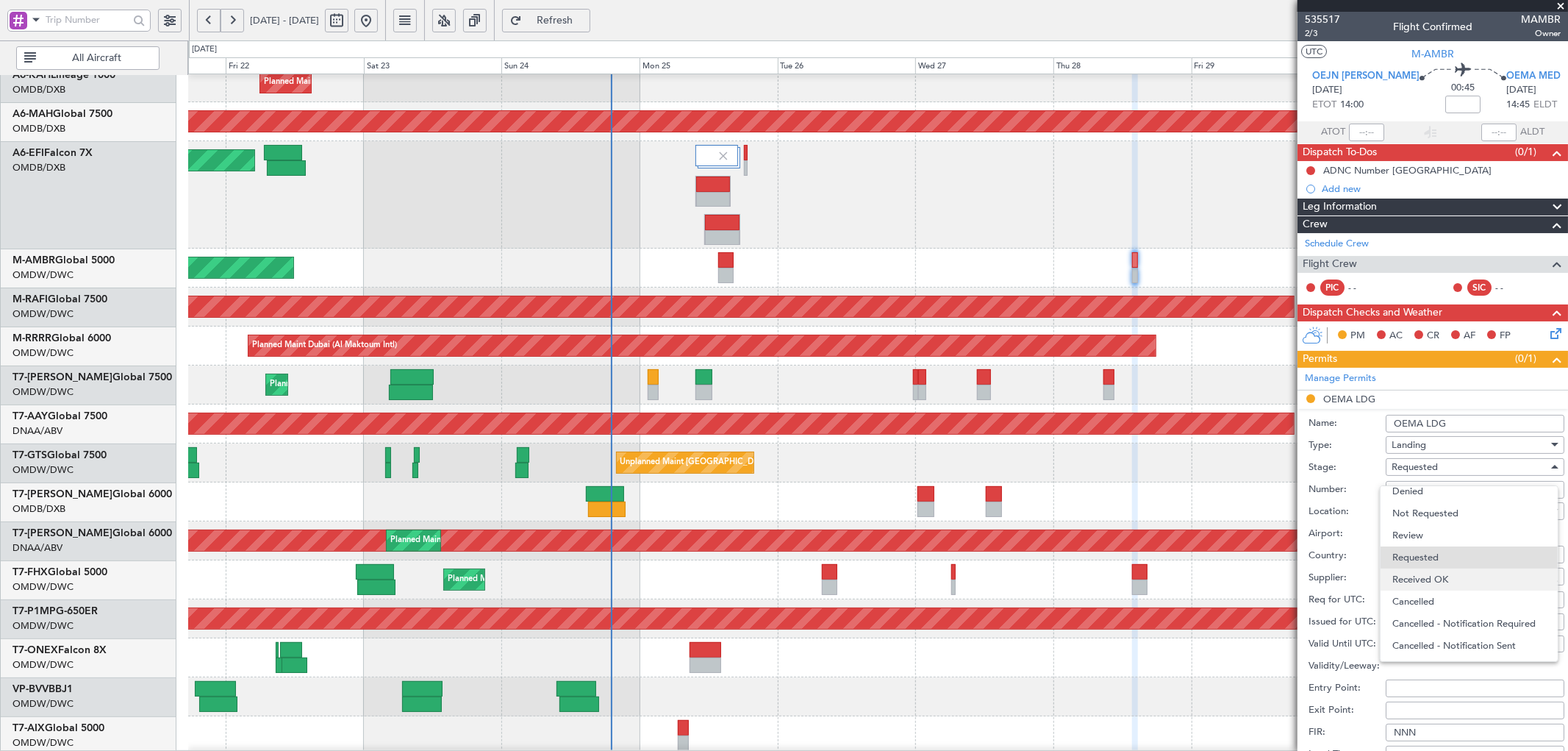
click at [1444, 574] on span "Received OK" at bounding box center [1469, 579] width 153 height 22
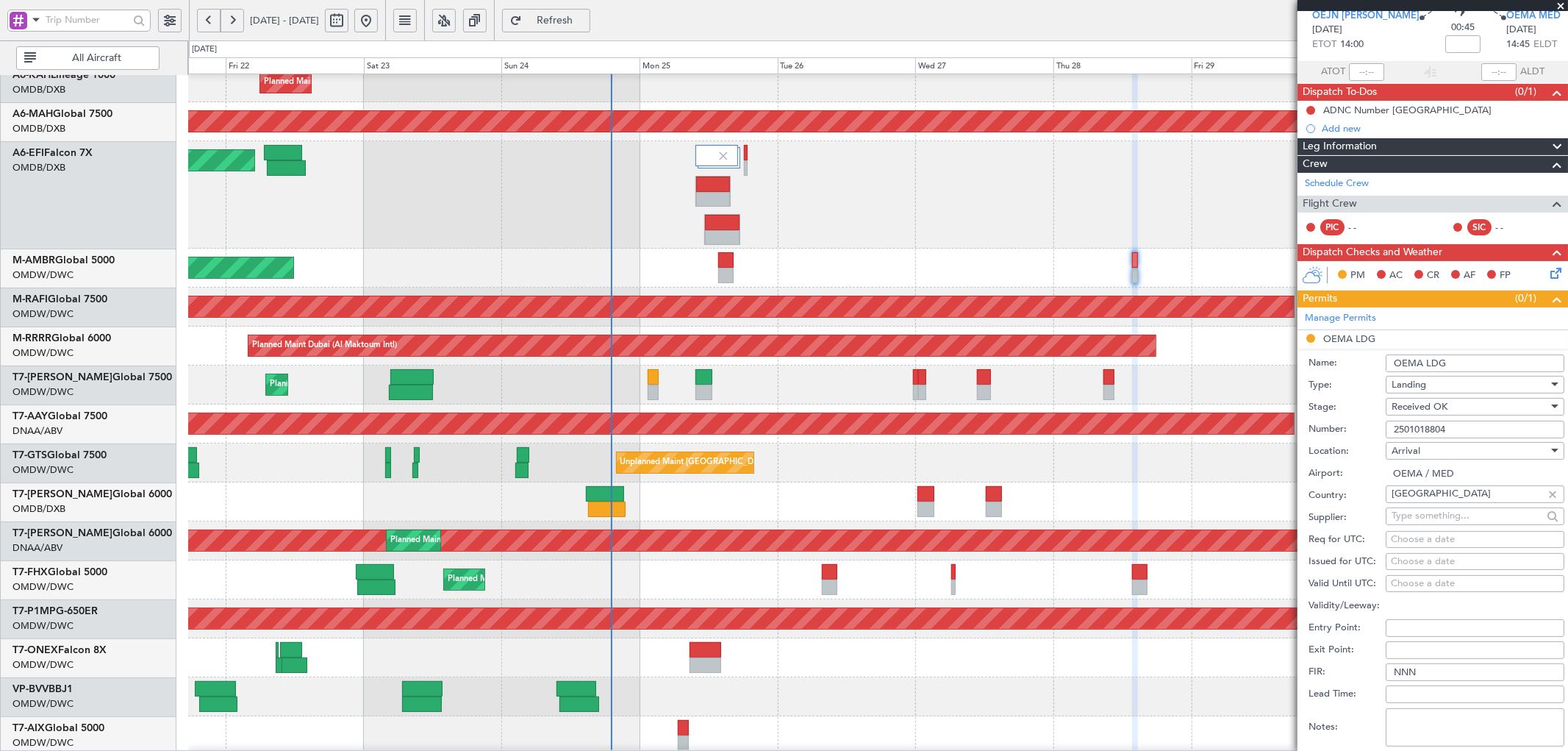
scroll to position [272, 0]
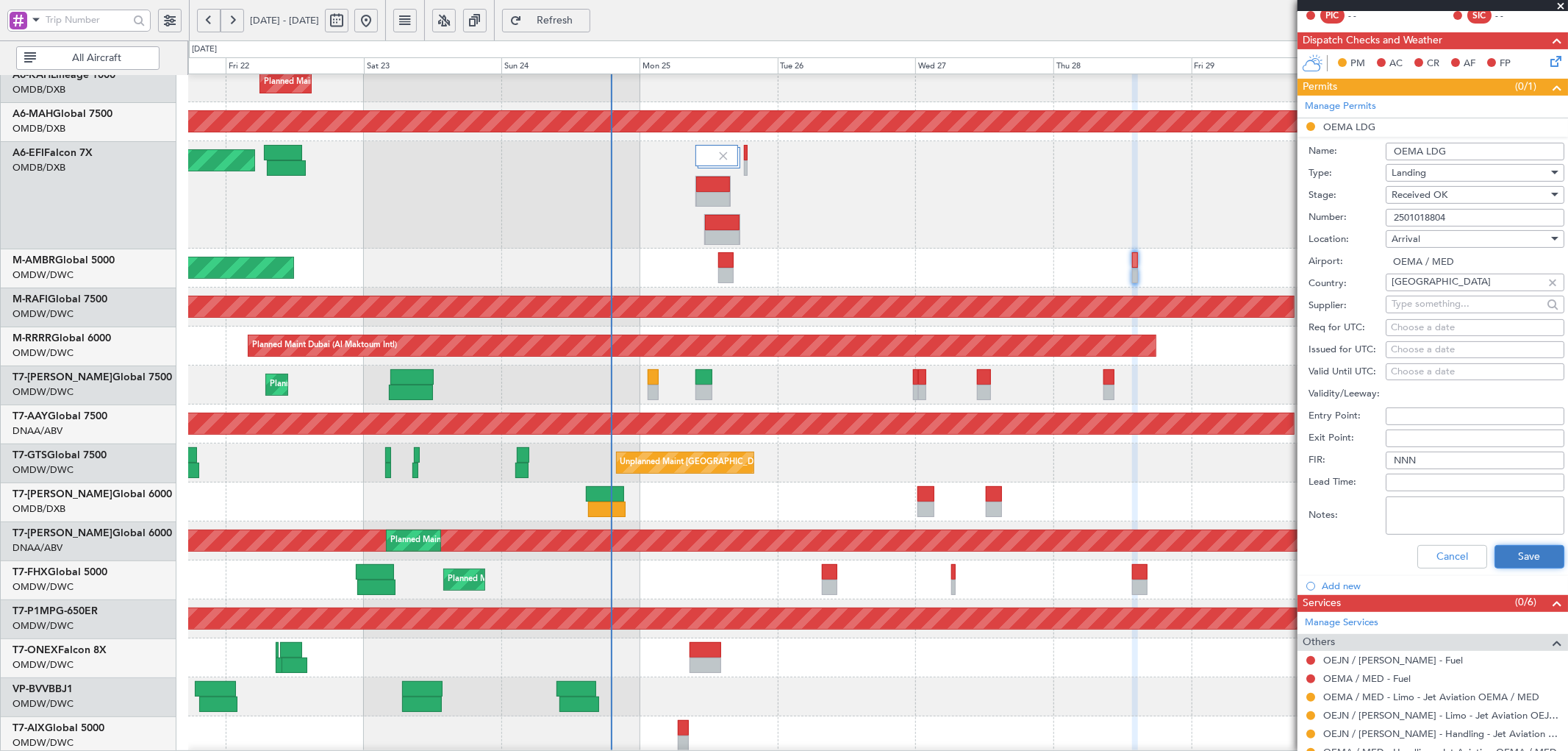
click at [1505, 556] on button "Save" at bounding box center [1529, 556] width 70 height 24
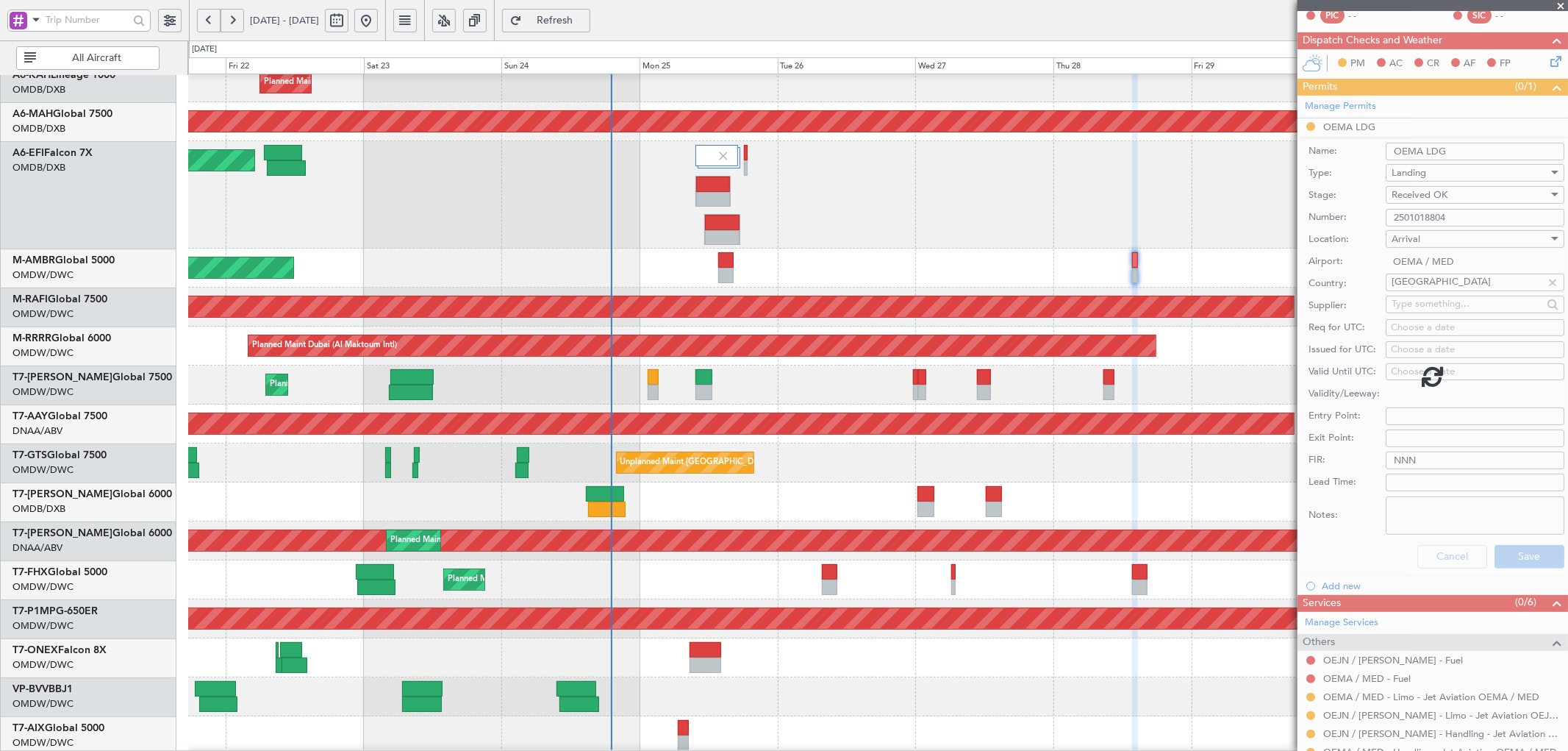
scroll to position [150, 0]
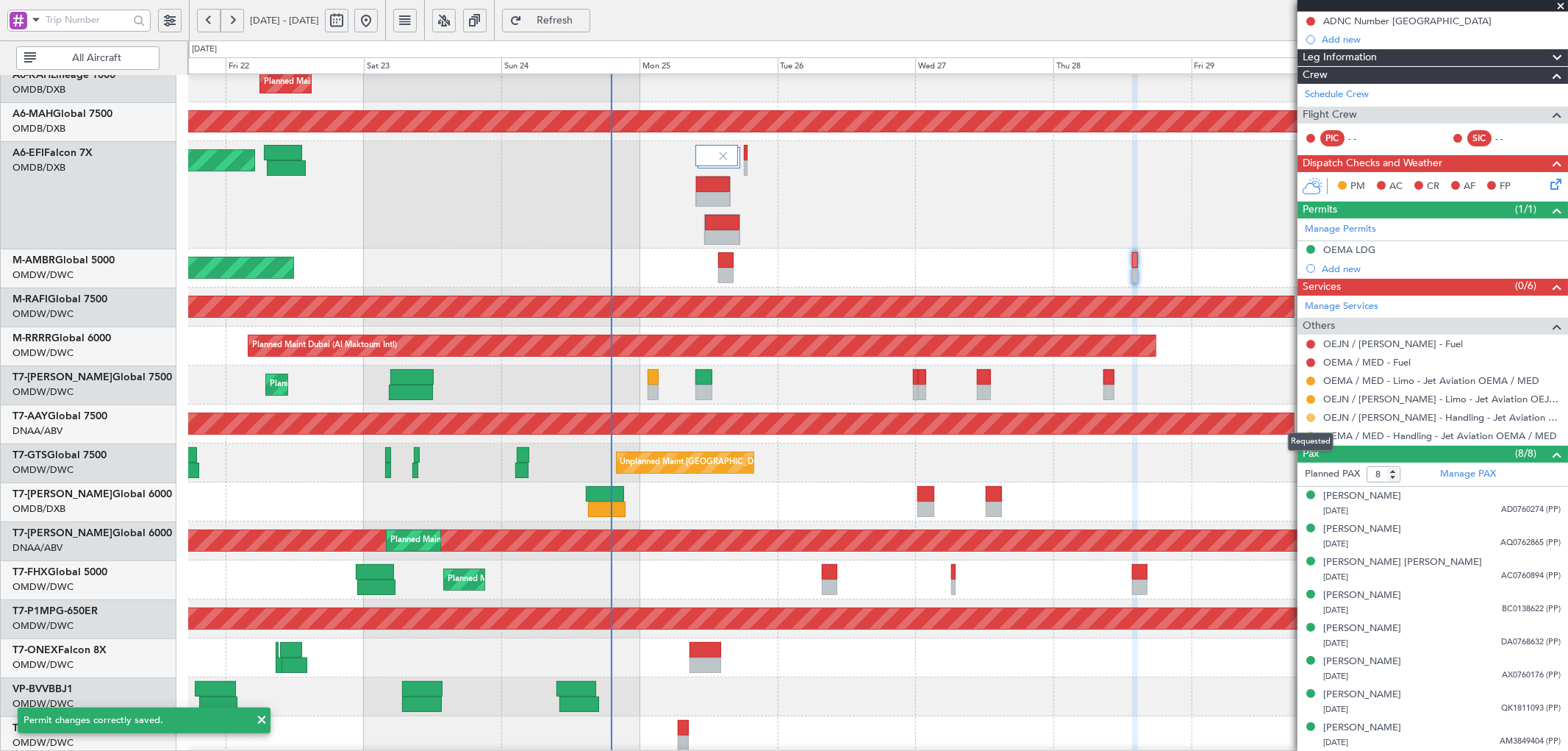
click at [1312, 417] on button at bounding box center [1310, 417] width 9 height 9
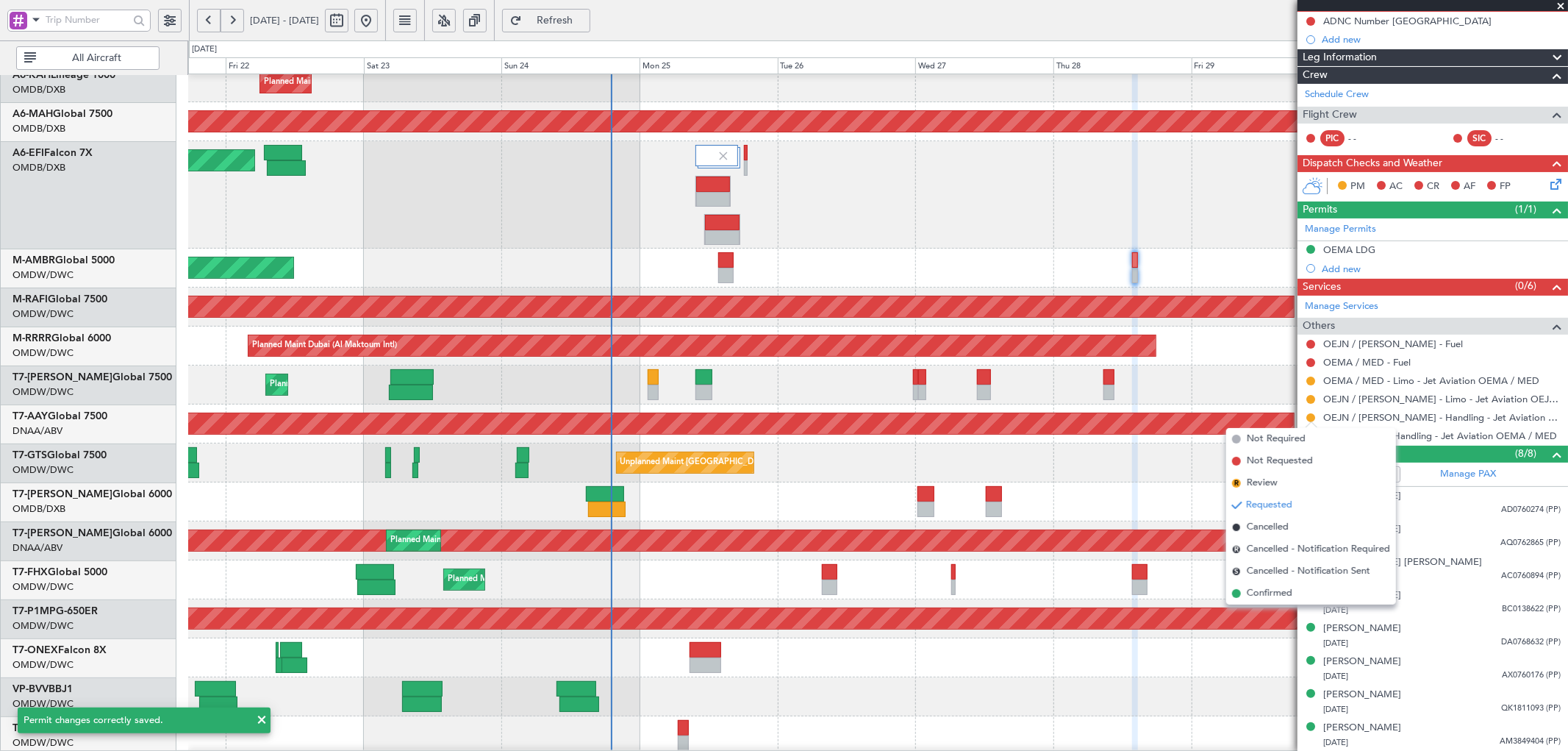
drag, startPoint x: 1270, startPoint y: 594, endPoint x: 1273, endPoint y: 586, distance: 8.5
click at [1270, 594] on span "Confirmed" at bounding box center [1270, 593] width 45 height 15
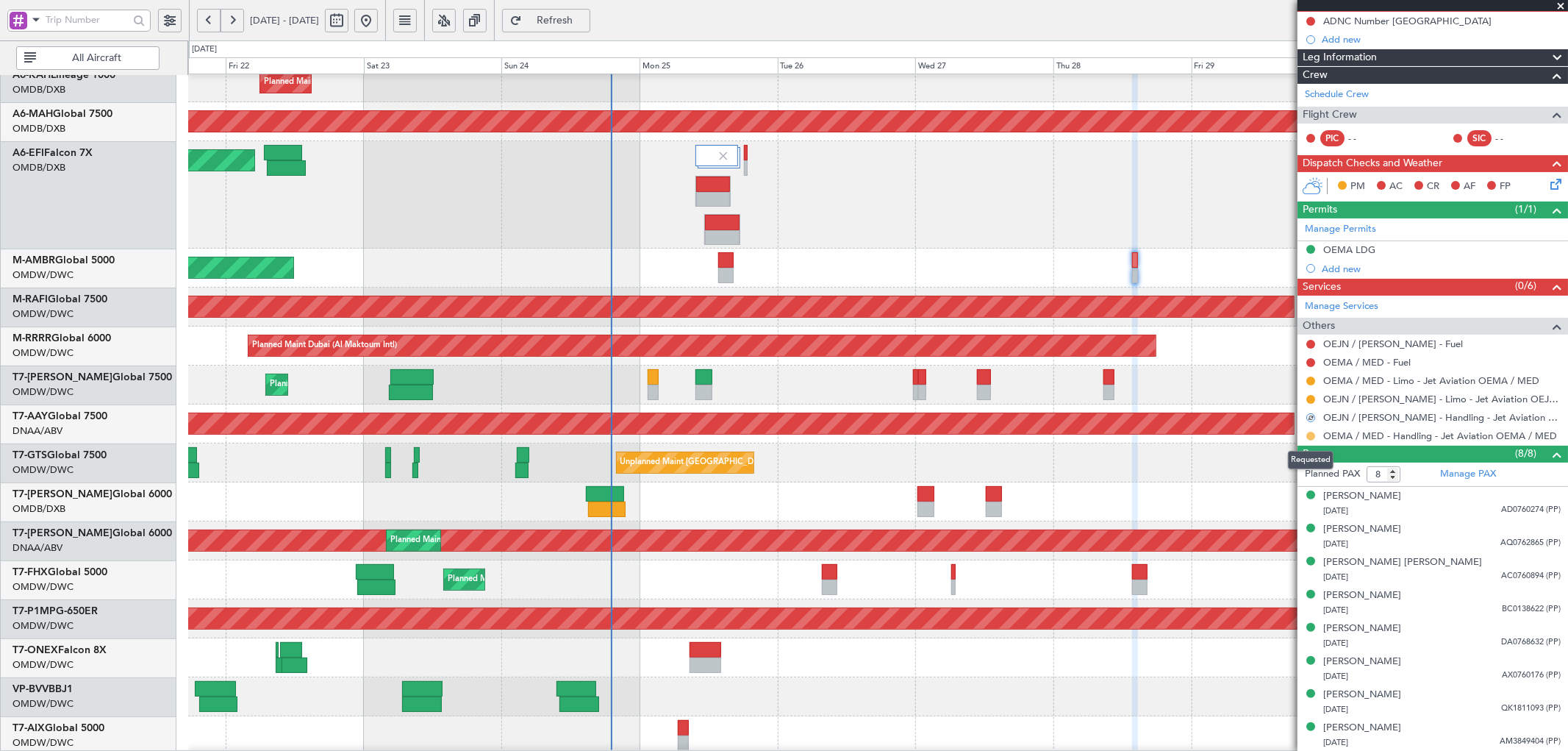
click at [1308, 436] on button at bounding box center [1310, 435] width 9 height 9
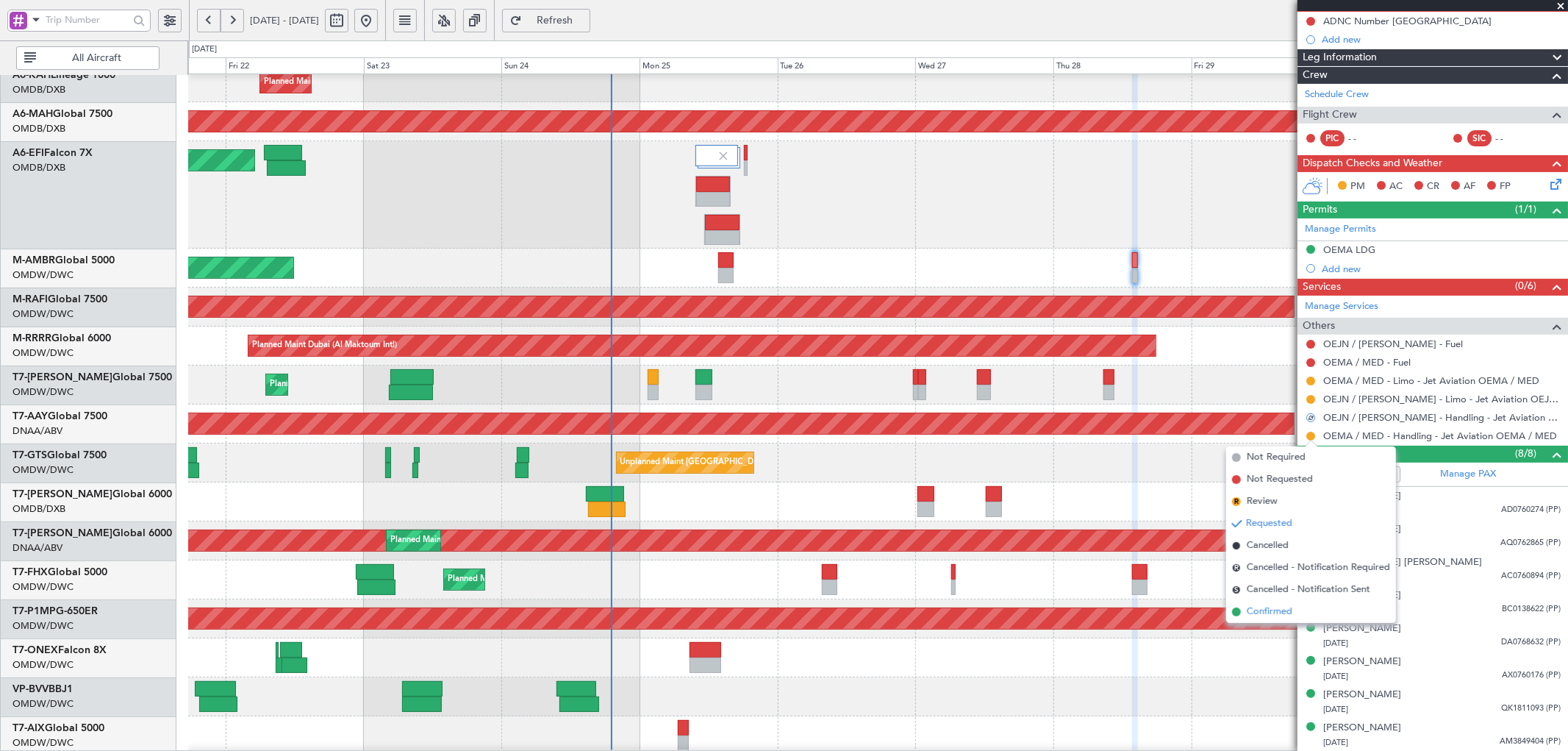
click at [1253, 608] on span "Confirmed" at bounding box center [1270, 611] width 45 height 15
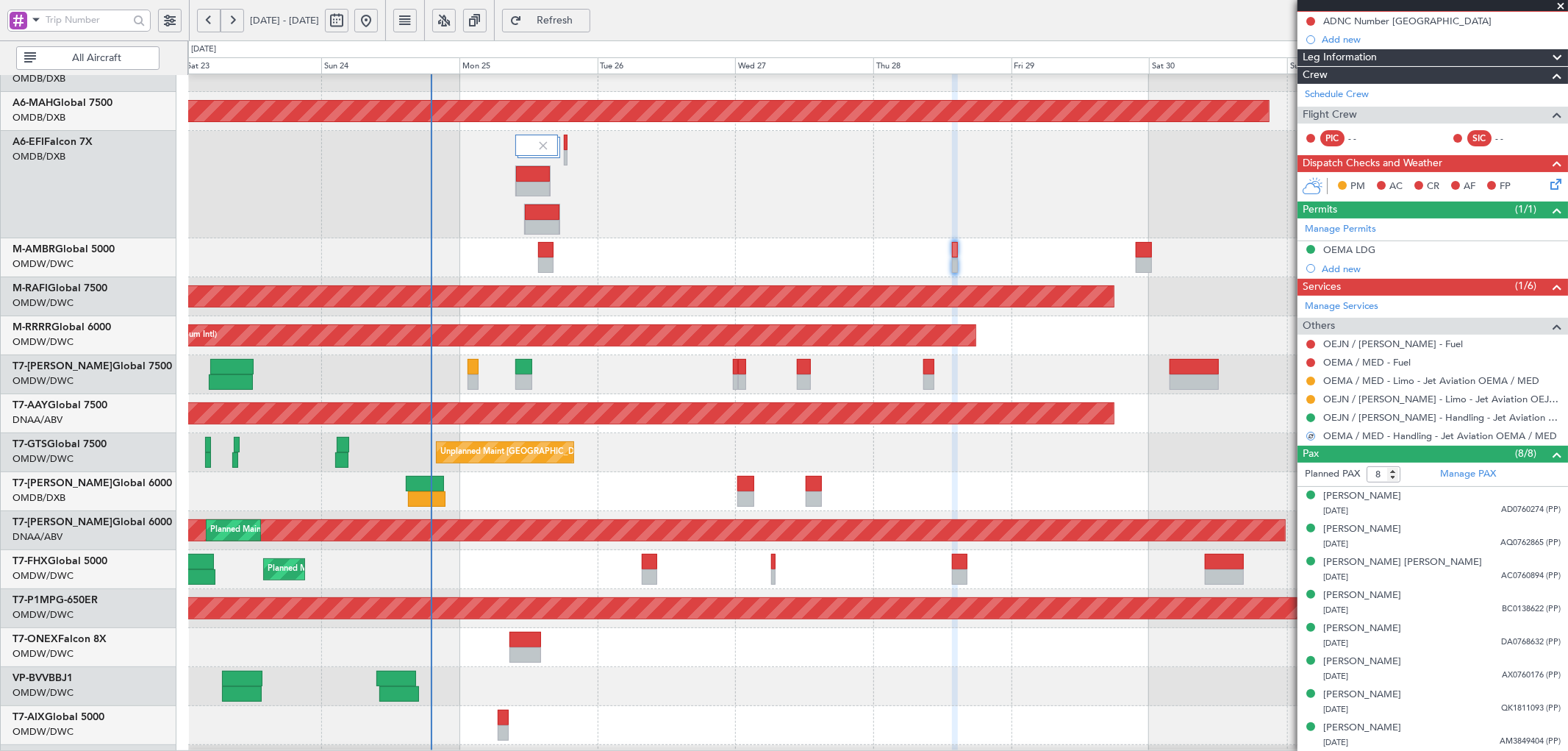
scroll to position [59, 0]
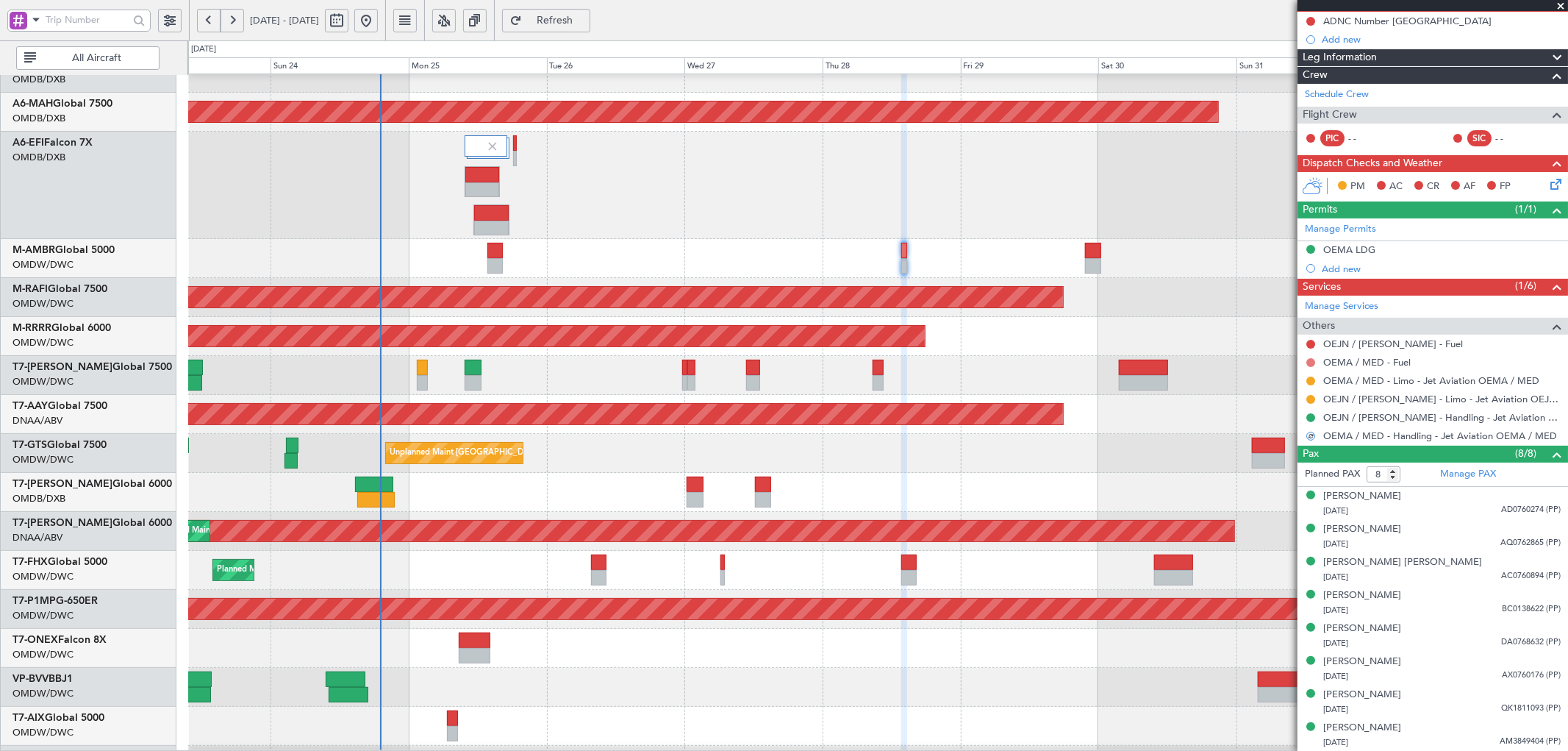
click at [1311, 361] on button at bounding box center [1310, 362] width 9 height 9
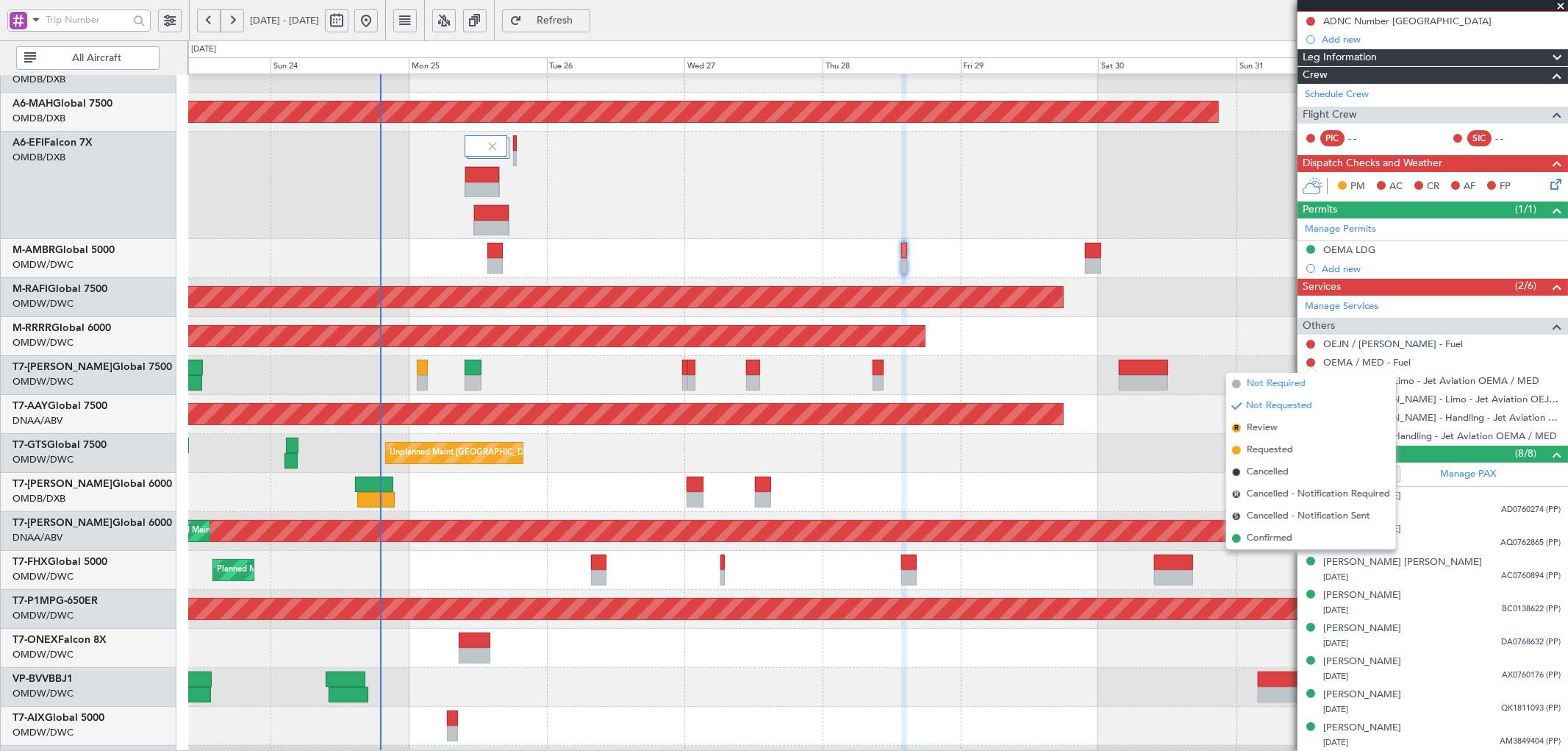
click at [1284, 386] on span "Not Required" at bounding box center [1277, 383] width 59 height 15
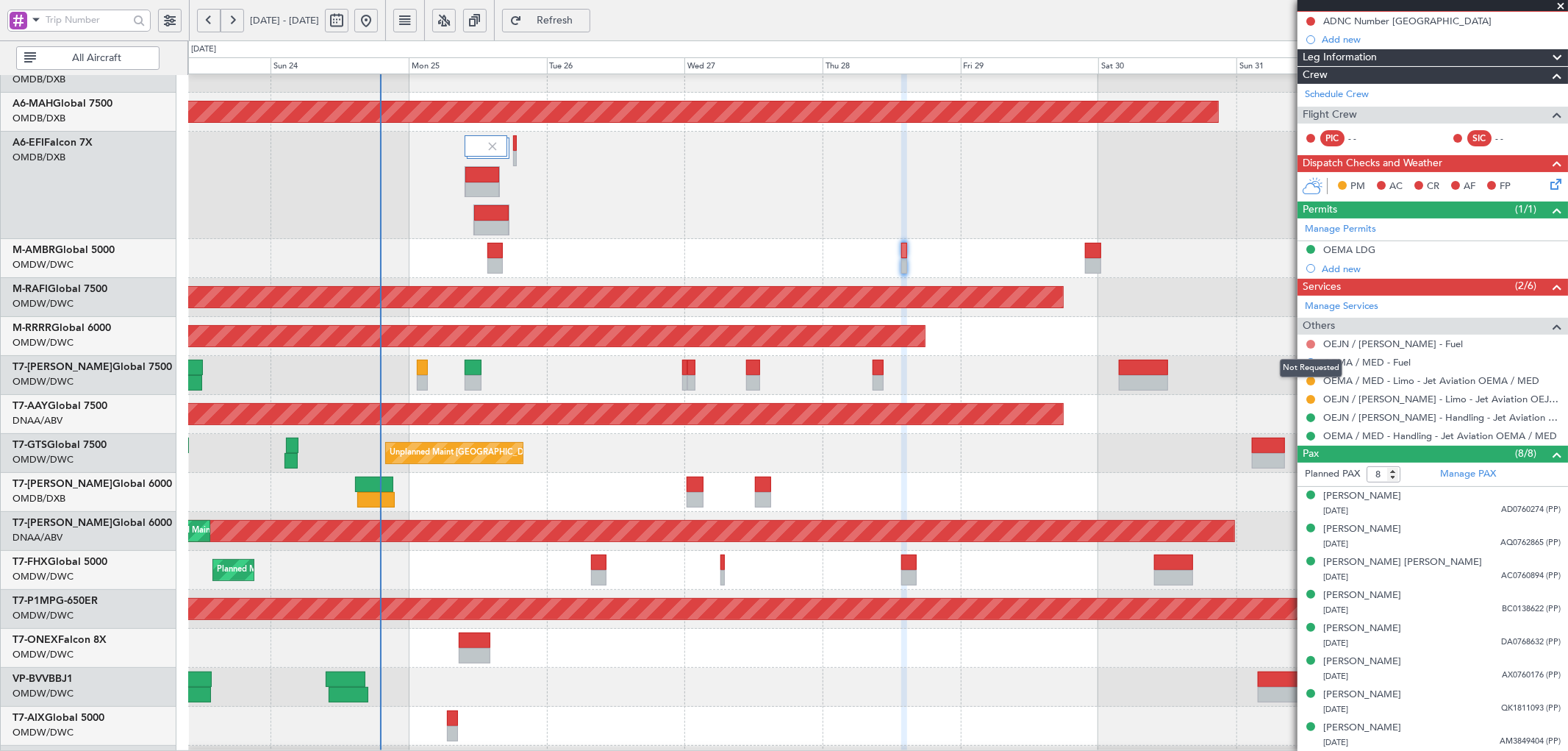
click at [1311, 340] on button at bounding box center [1310, 344] width 9 height 9
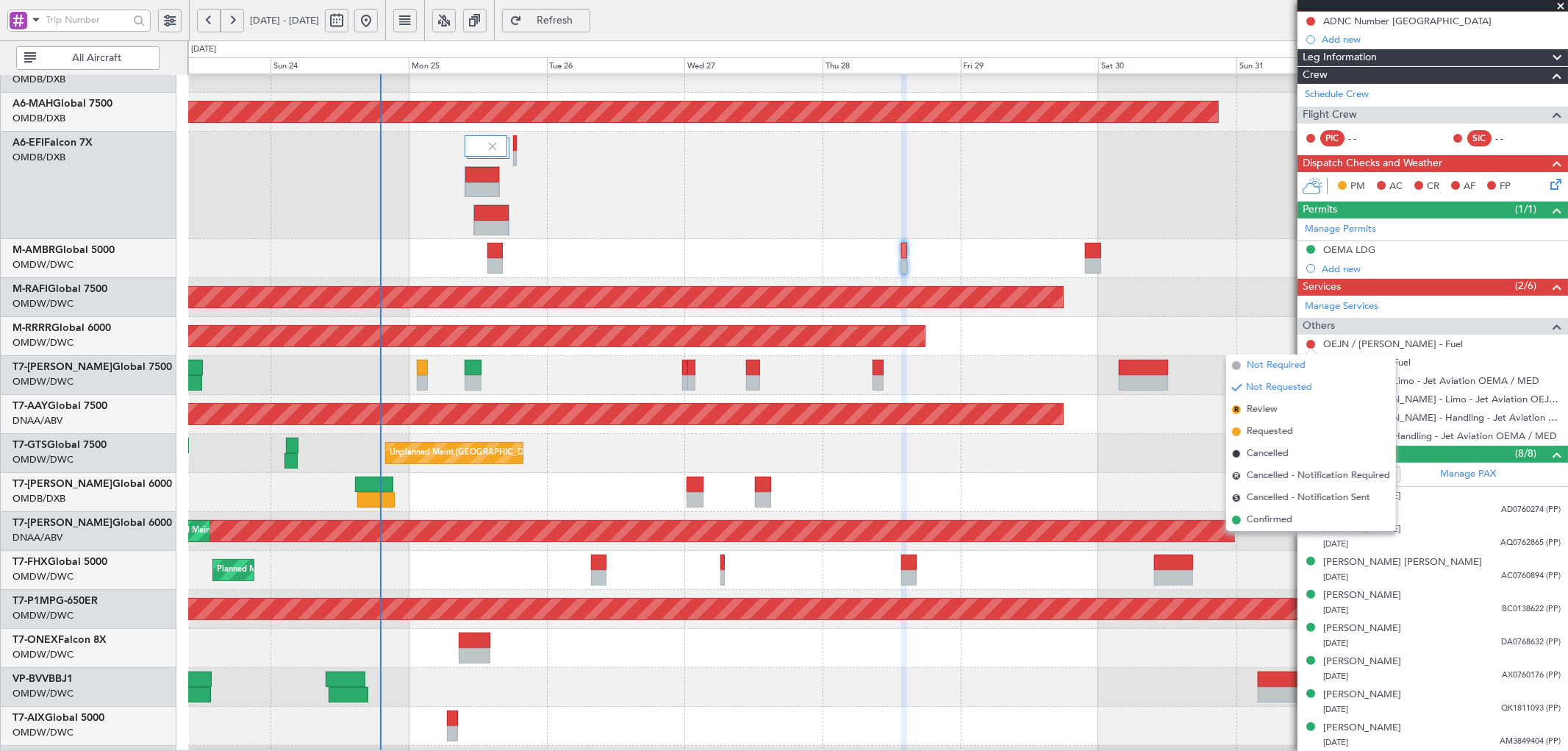
click at [1276, 362] on span "Not Required" at bounding box center [1277, 365] width 59 height 15
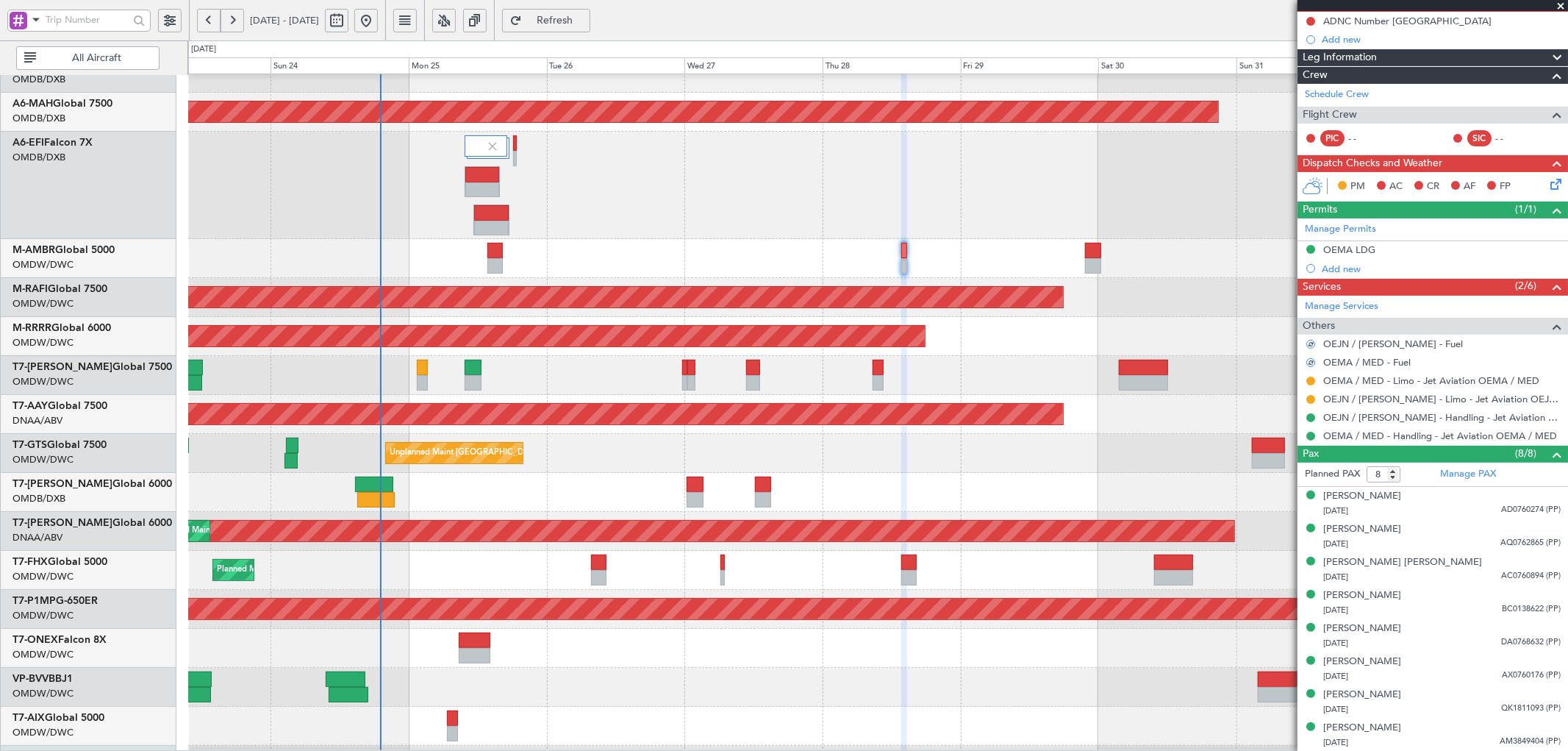
click at [1311, 361] on div at bounding box center [1310, 361] width 10 height 10
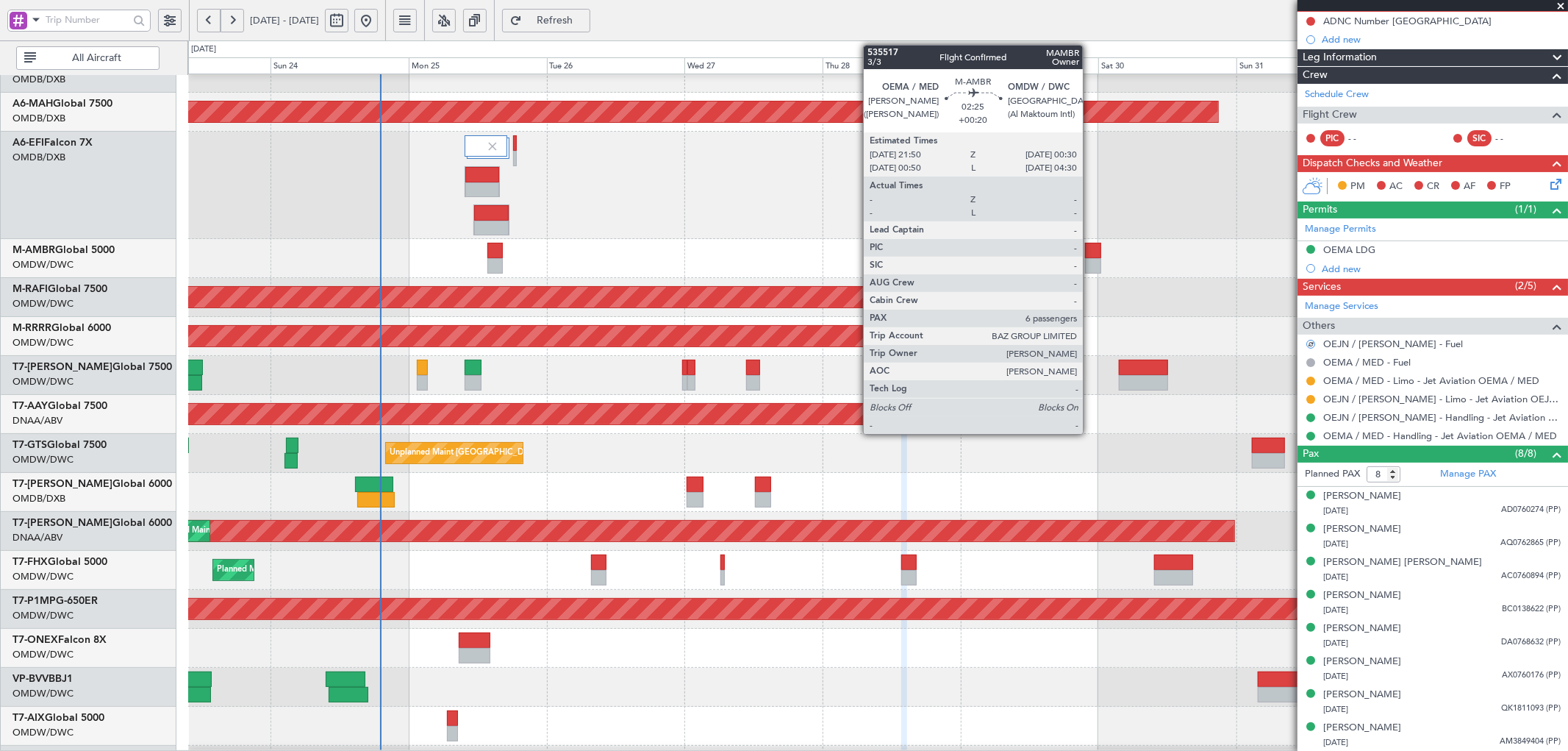
click at [1091, 251] on div at bounding box center [1093, 250] width 16 height 16
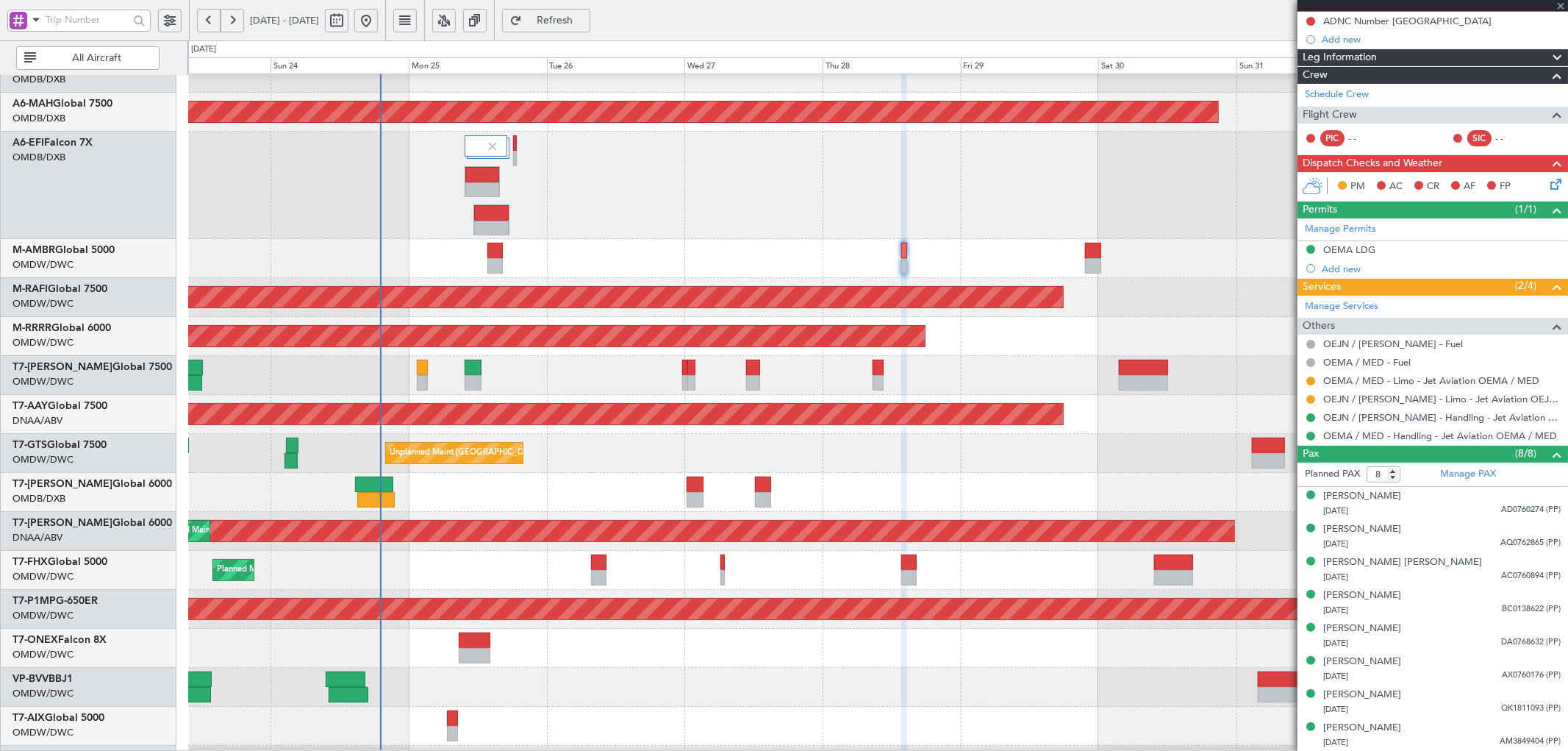
type input "+00:20"
type input "6"
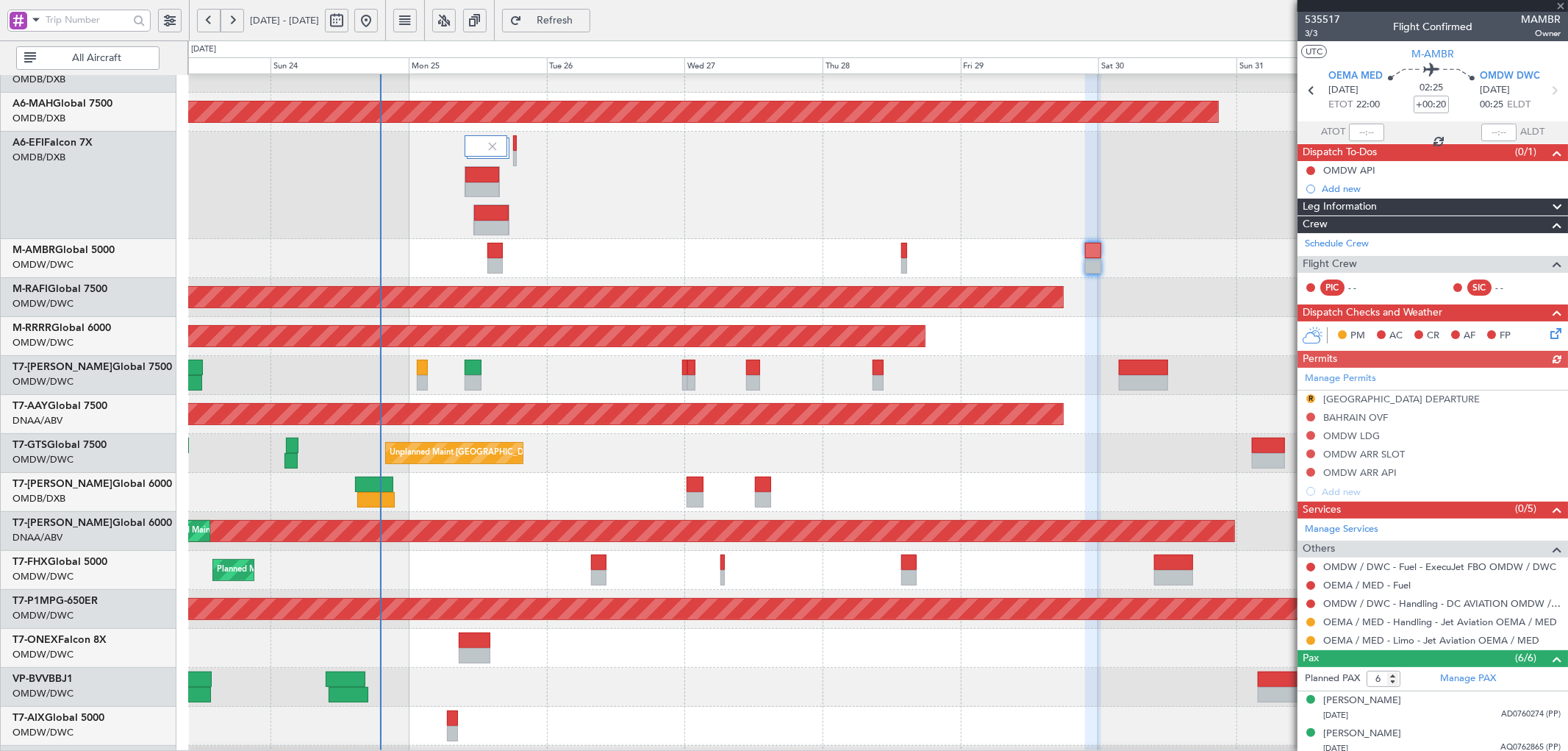
click at [1360, 395] on div "Manage Permits R [GEOGRAPHIC_DATA] DEPARTURE [GEOGRAPHIC_DATA] OVF OMDW LDG OMD…" at bounding box center [1432, 433] width 271 height 133
click at [1407, 401] on div "[GEOGRAPHIC_DATA] DEPARTURE" at bounding box center [1401, 399] width 157 height 13
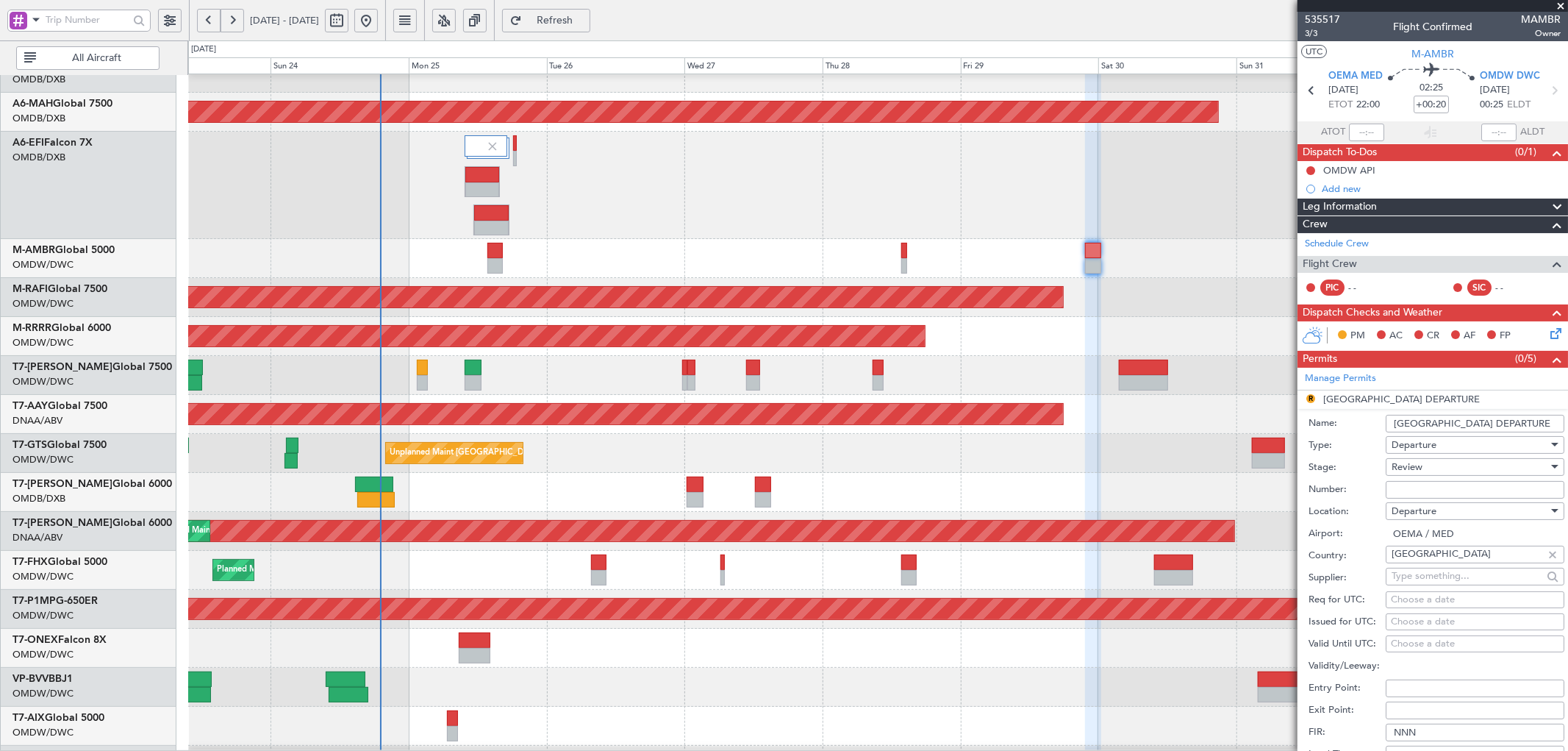
drag, startPoint x: 1417, startPoint y: 489, endPoint x: 1430, endPoint y: 461, distance: 30.9
click at [1417, 489] on input "Number:" at bounding box center [1474, 489] width 178 height 18
paste input "2501018804"
type input "2501018804"
click at [1431, 464] on div "Review" at bounding box center [1470, 467] width 157 height 22
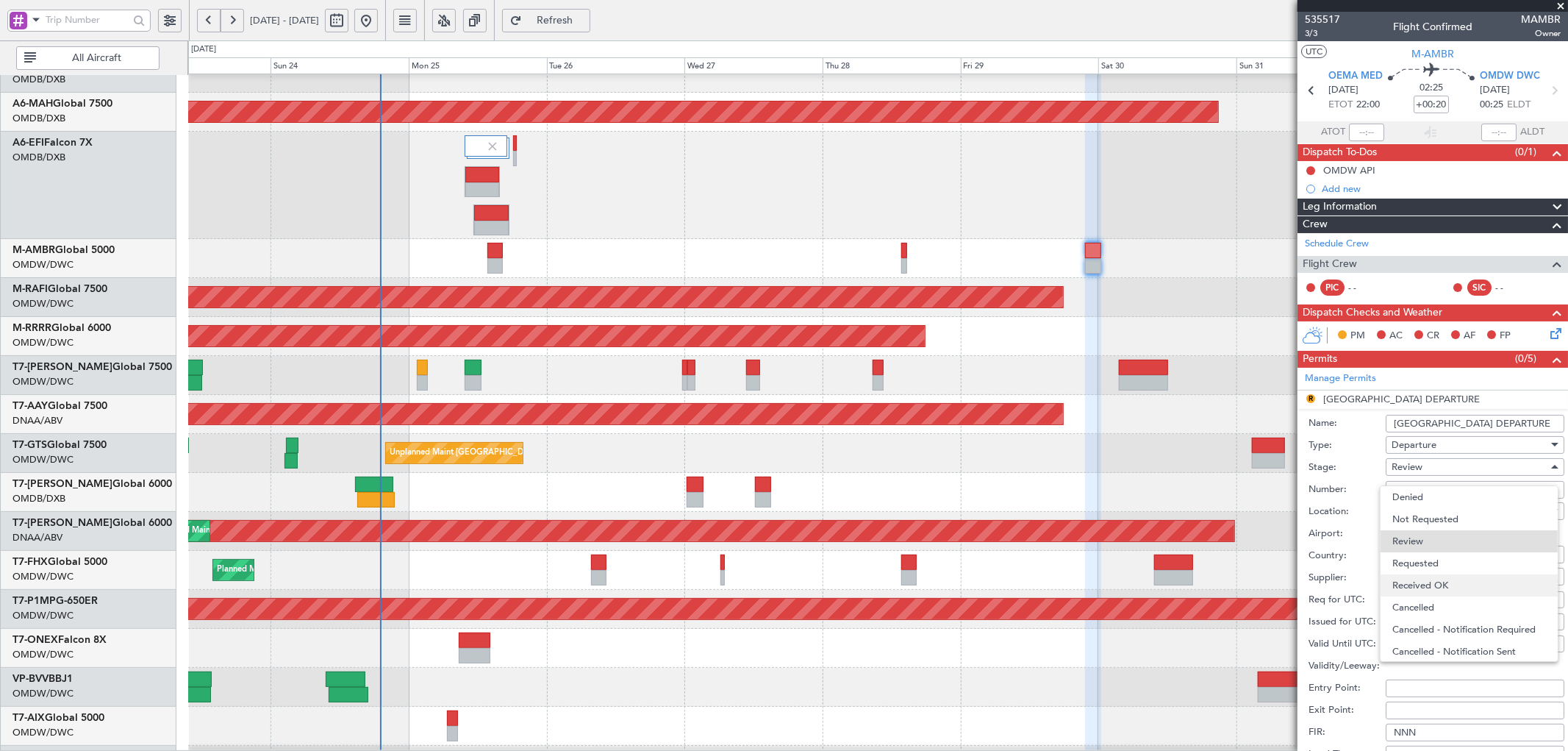
click at [1431, 588] on span "Received OK" at bounding box center [1469, 585] width 153 height 22
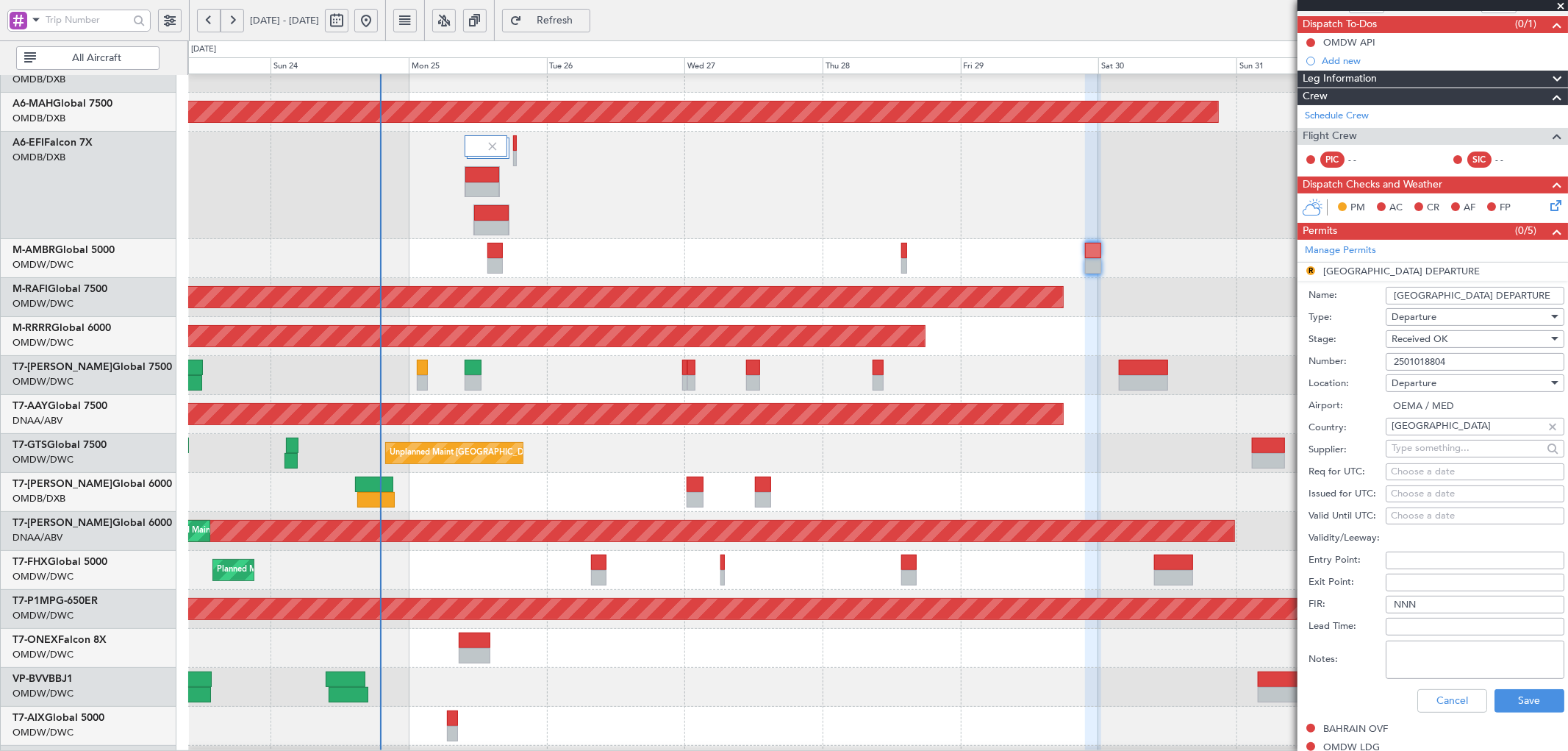
scroll to position [327, 0]
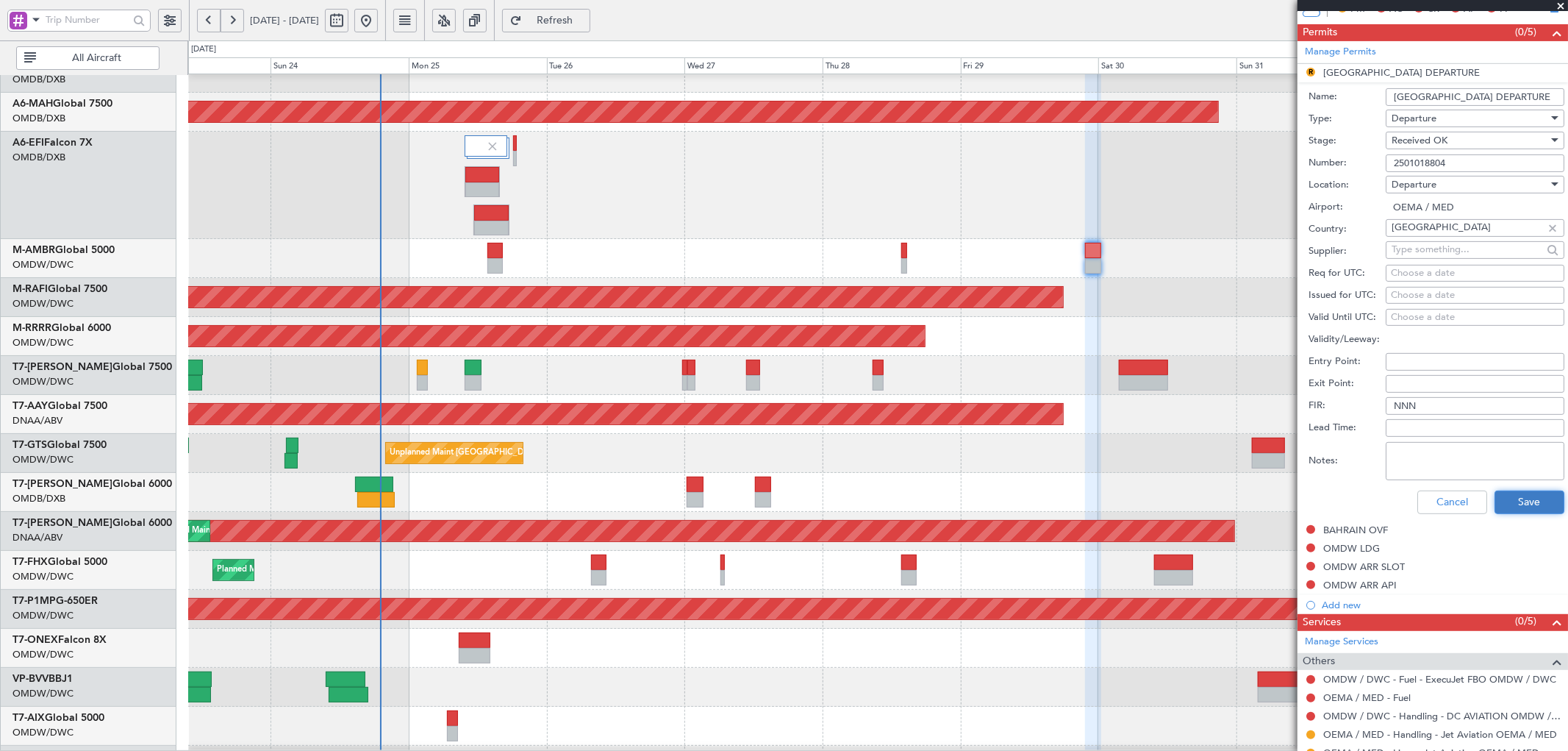
click at [1501, 504] on button "Save" at bounding box center [1529, 502] width 70 height 24
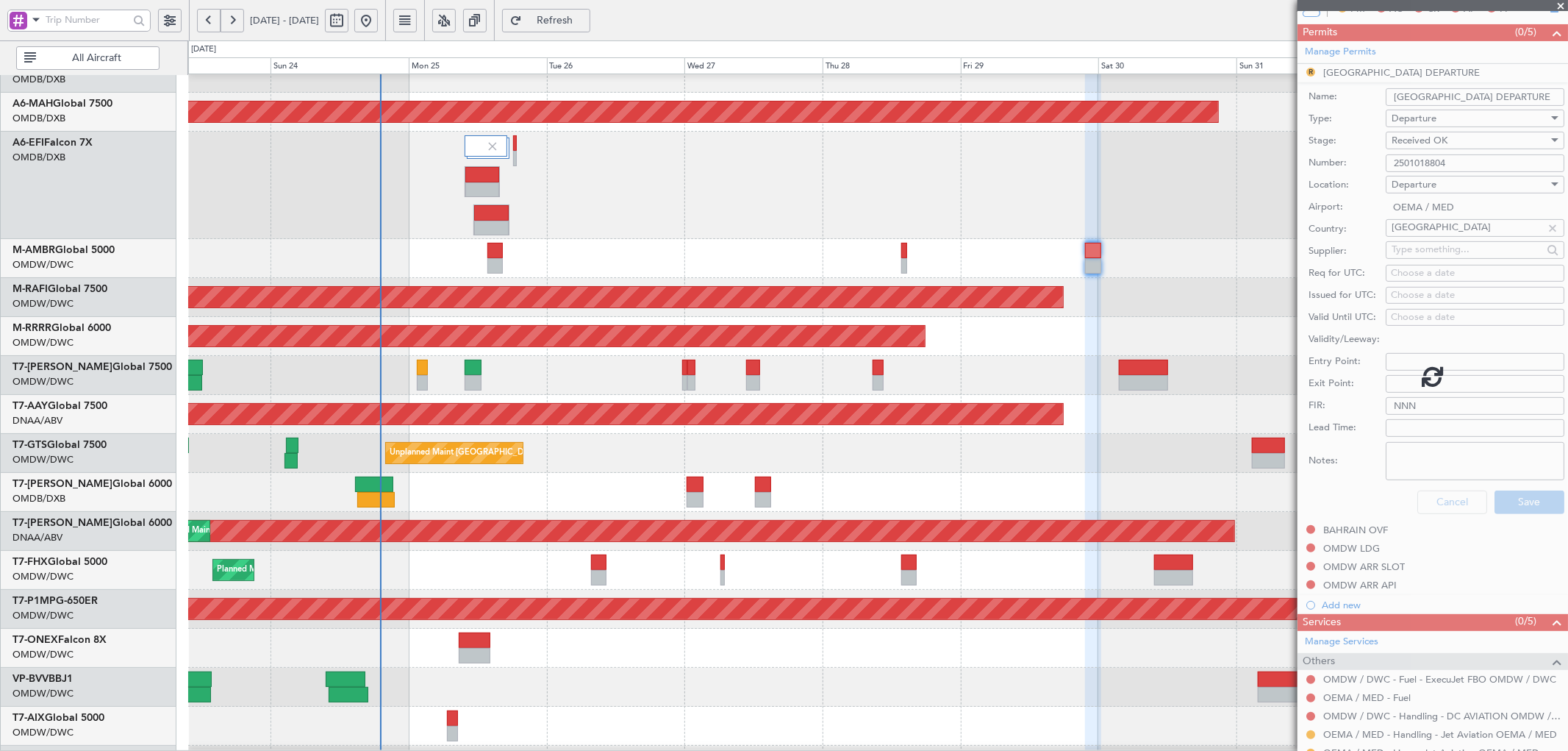
scroll to position [138, 0]
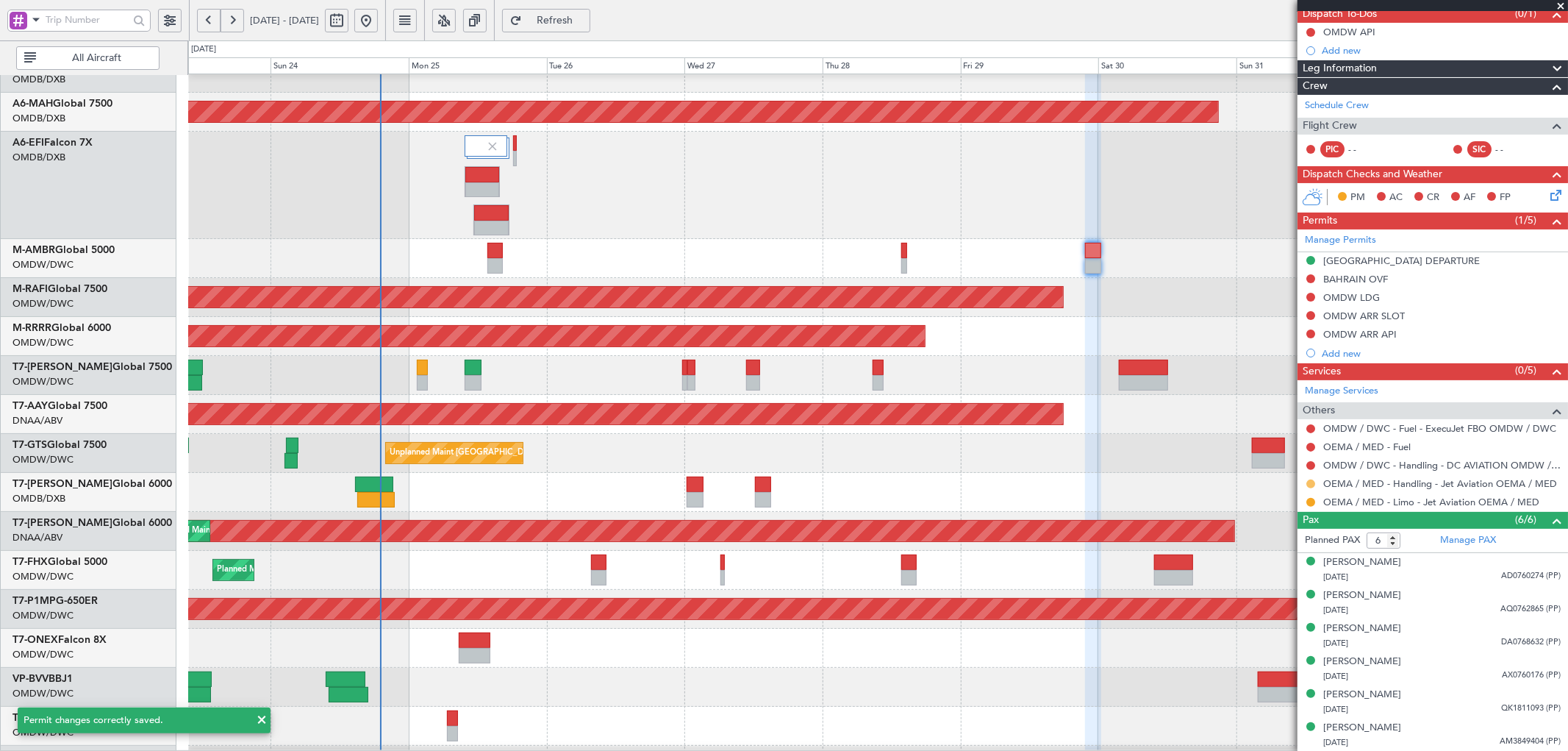
click at [1311, 481] on button at bounding box center [1310, 483] width 9 height 9
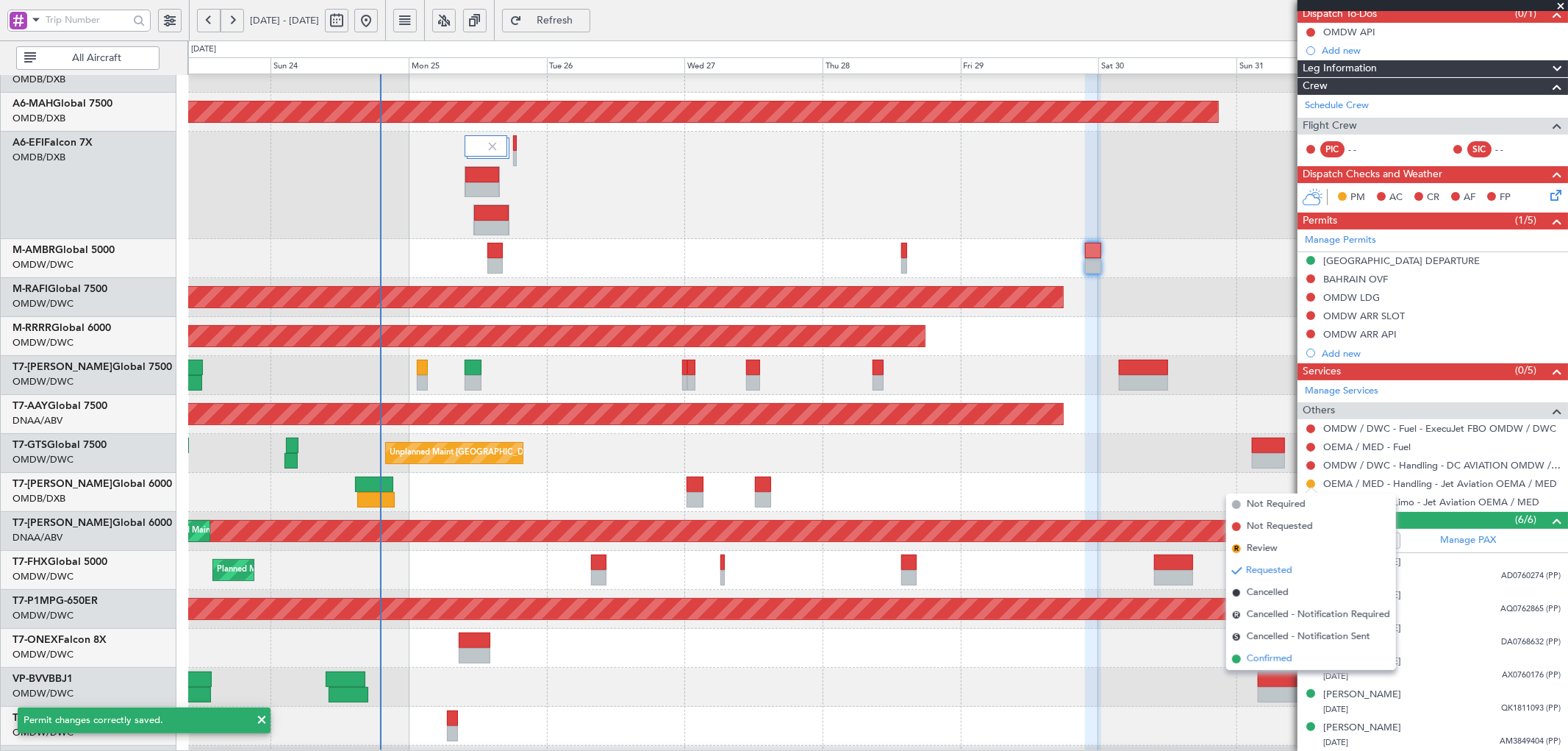
click at [1262, 663] on span "Confirmed" at bounding box center [1270, 658] width 45 height 15
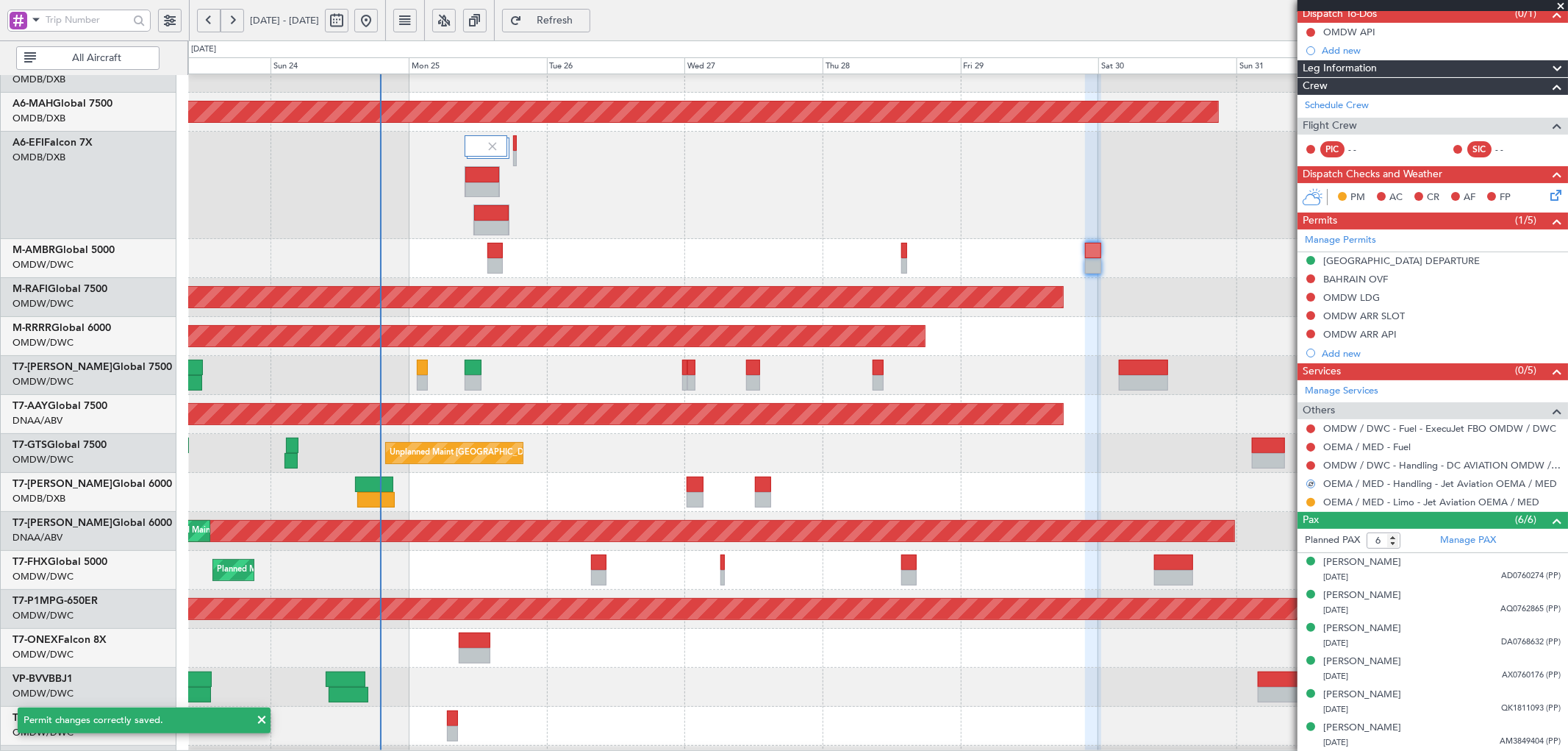
click at [897, 662] on div at bounding box center [877, 649] width 1379 height 39
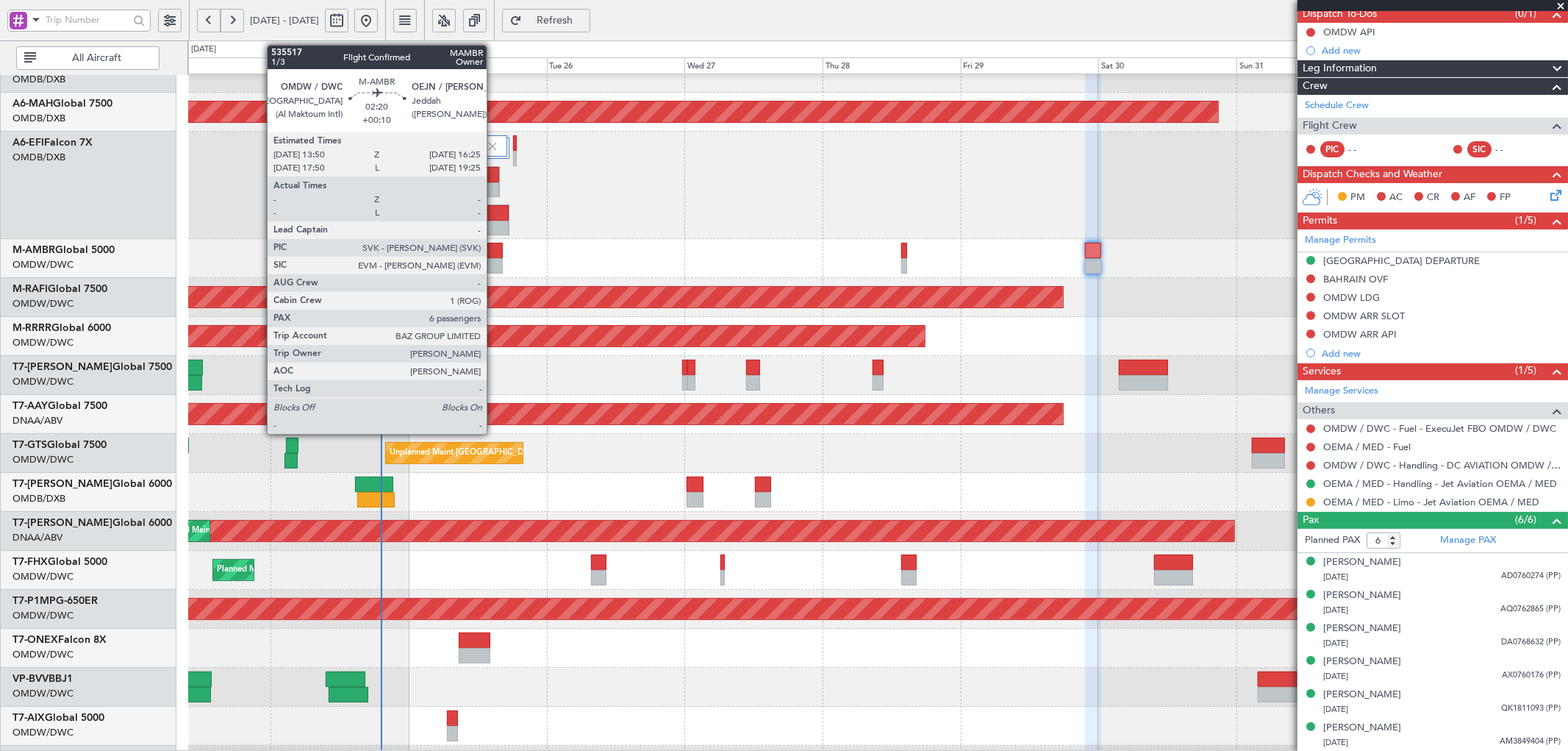
click at [494, 254] on div at bounding box center [495, 250] width 16 height 16
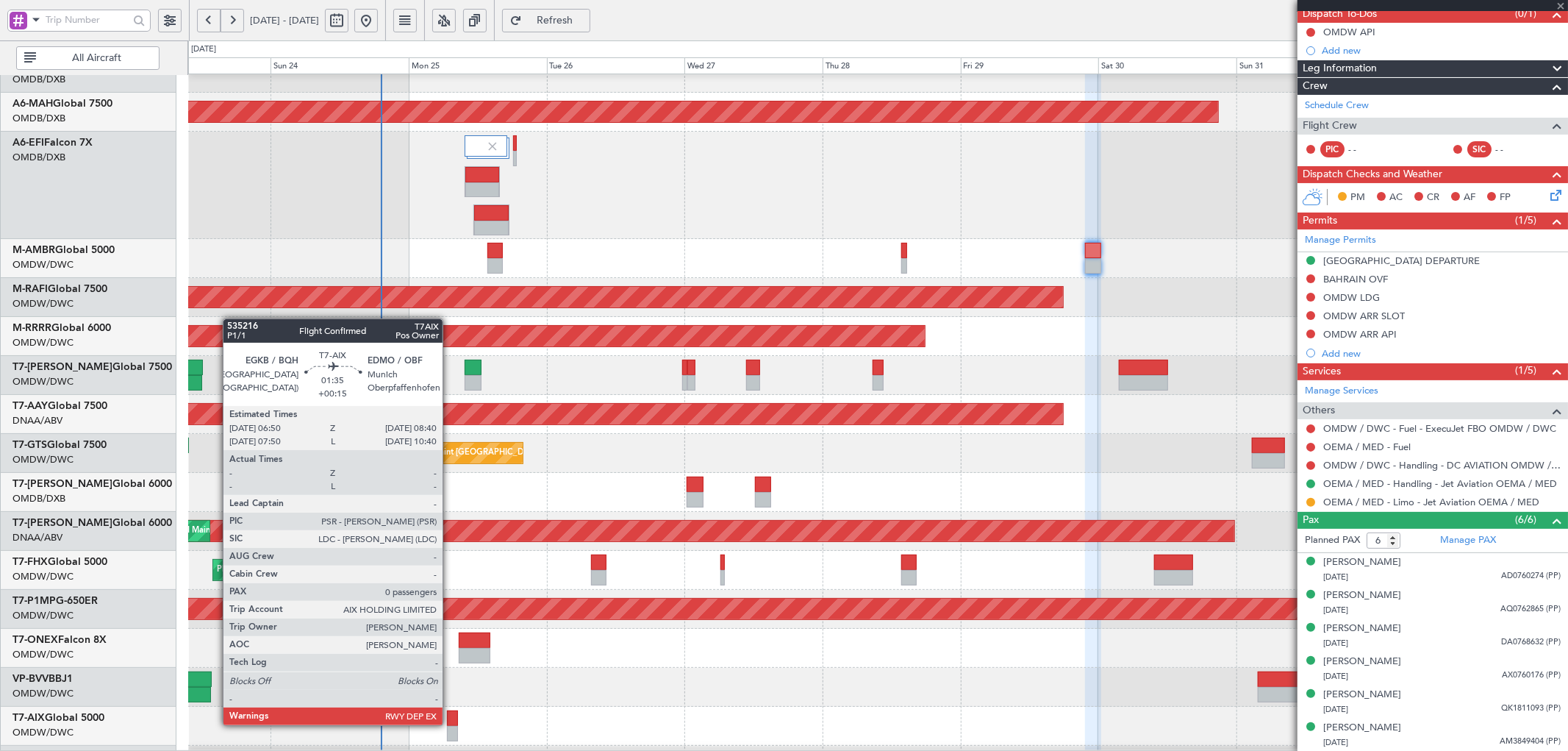
click at [450, 723] on div at bounding box center [452, 718] width 11 height 16
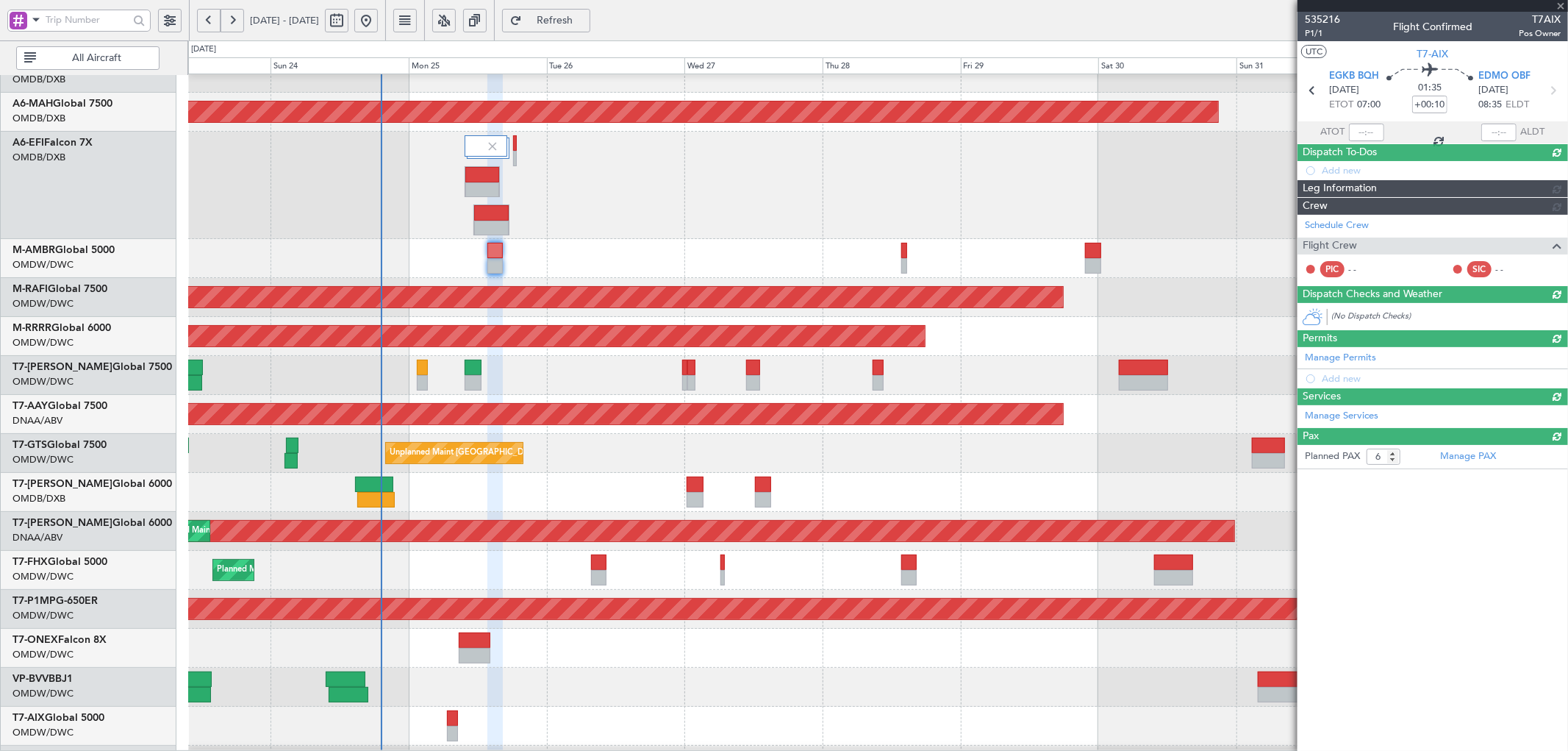
type input "+00:15"
type input "0"
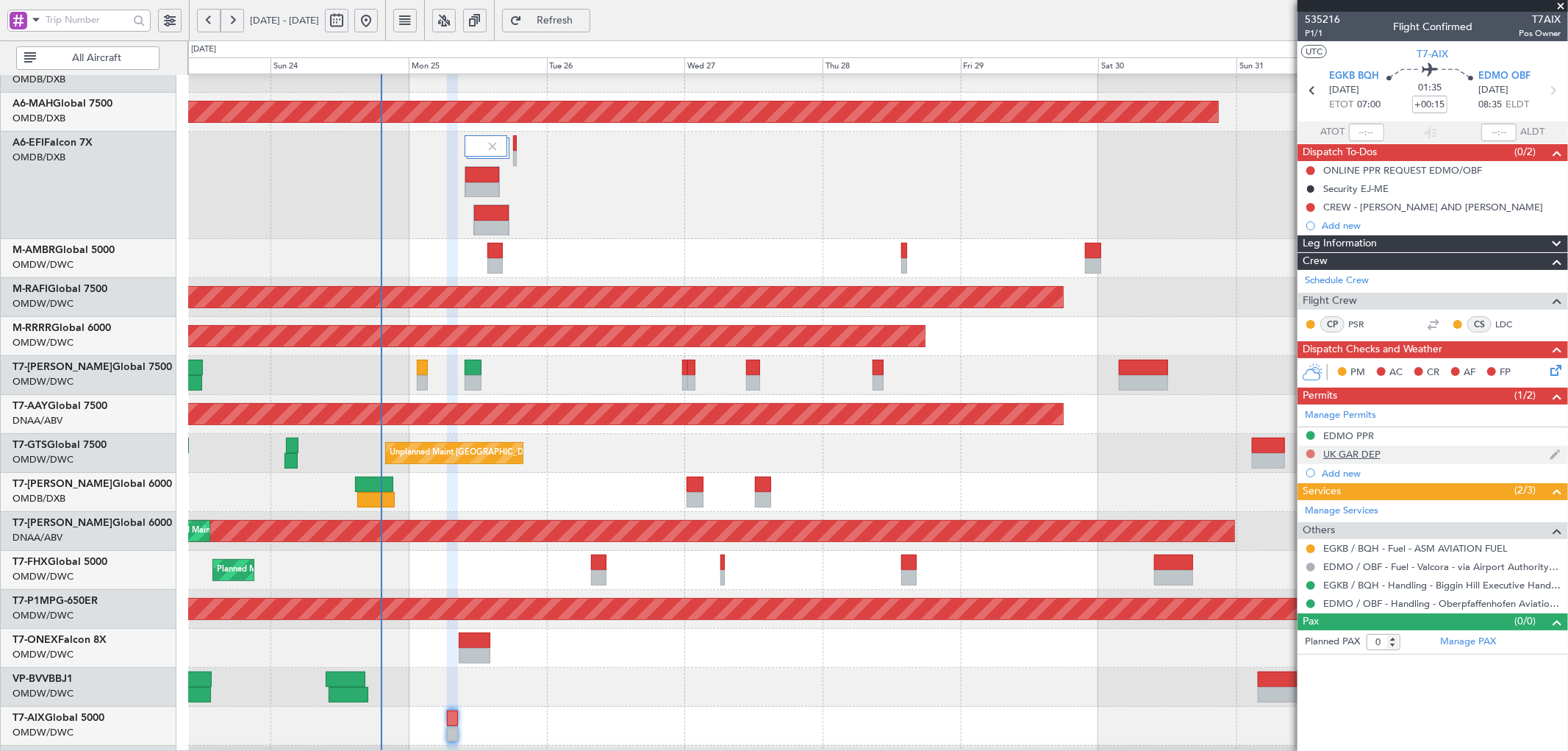
click at [1309, 456] on button at bounding box center [1310, 453] width 9 height 9
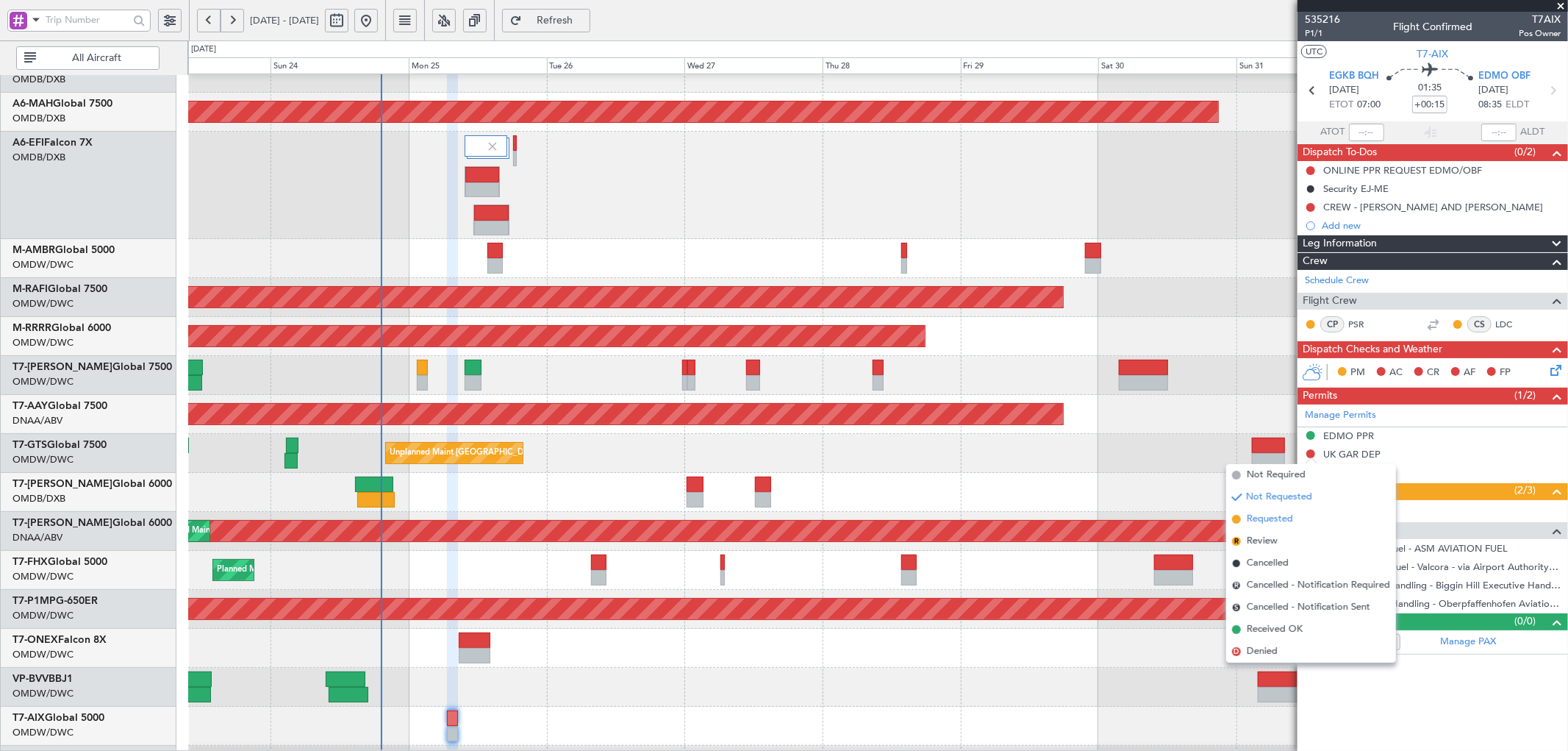
click at [1250, 525] on span "Requested" at bounding box center [1270, 519] width 46 height 15
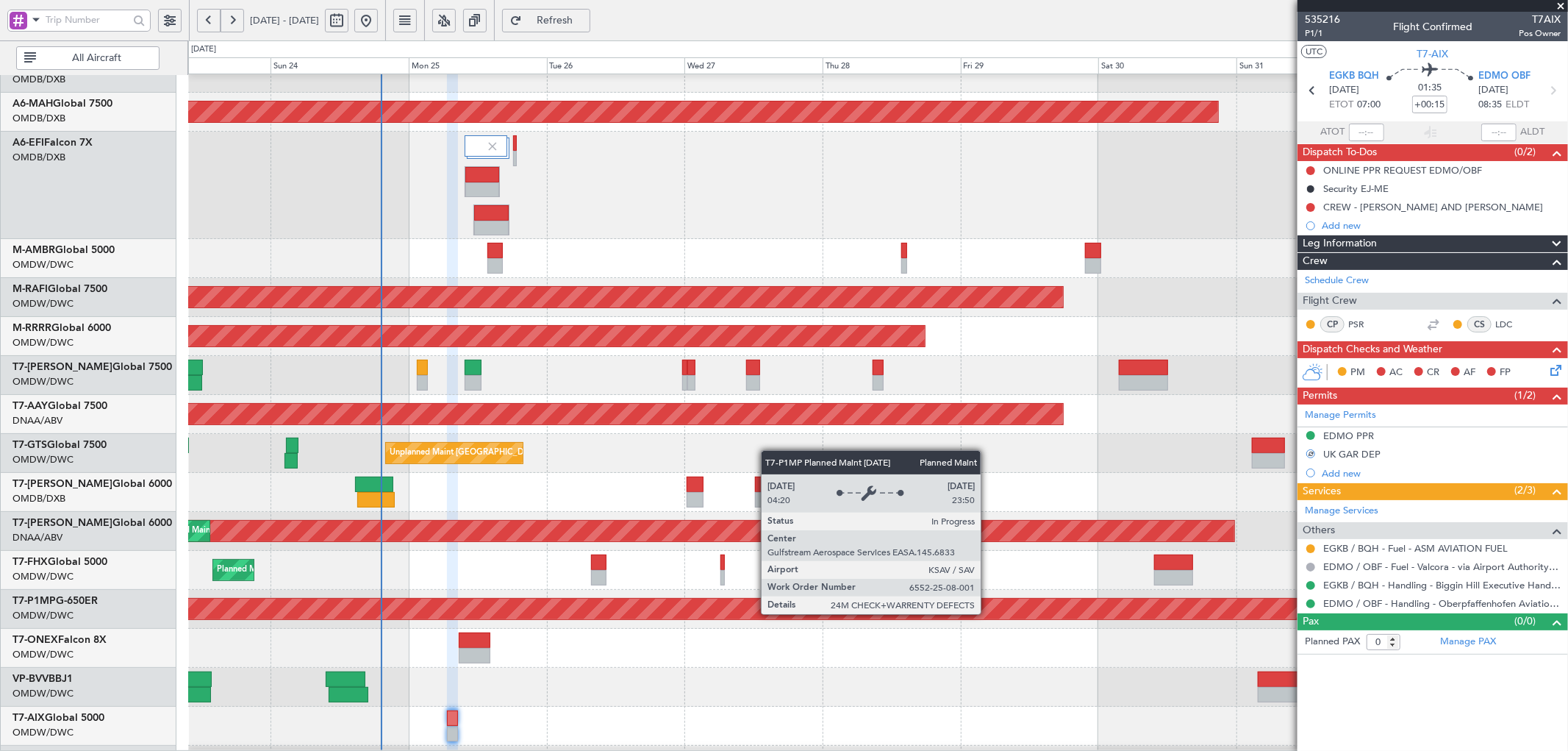
click at [988, 614] on div "Planned Maint Savannah (Savannah/hilton Head Intl)" at bounding box center [878, 608] width 4134 height 21
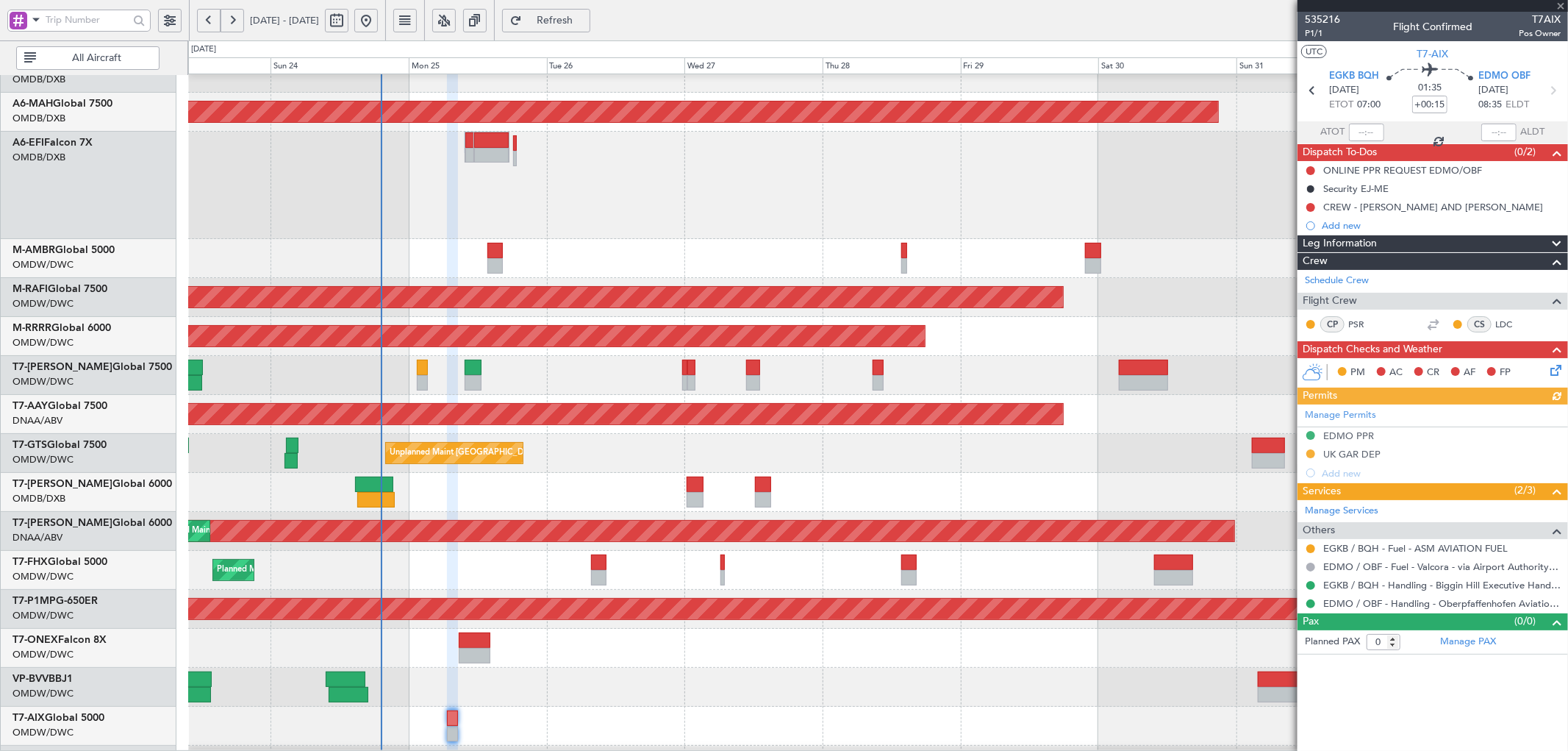
type input "[PERSON_NAME] (ANI)"
type input "7069"
type input "[PERSON_NAME] (ANI)"
type input "7069"
type input "[PERSON_NAME] (ANI)"
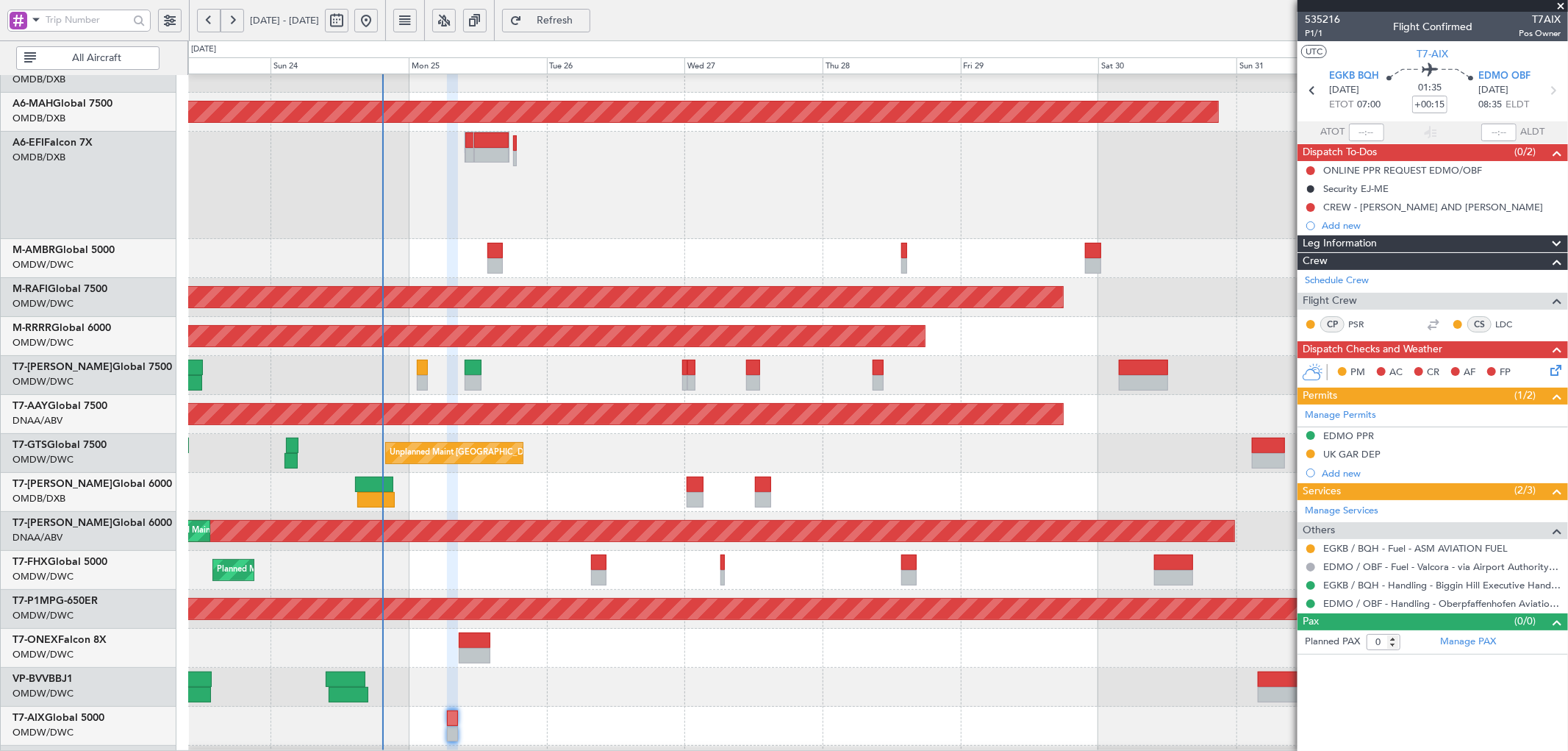
type input "7069"
type input "[PERSON_NAME] (ANI)"
type input "7069"
type input "[PERSON_NAME] (ANI)"
type input "7069"
